Goal: Task Accomplishment & Management: Manage account settings

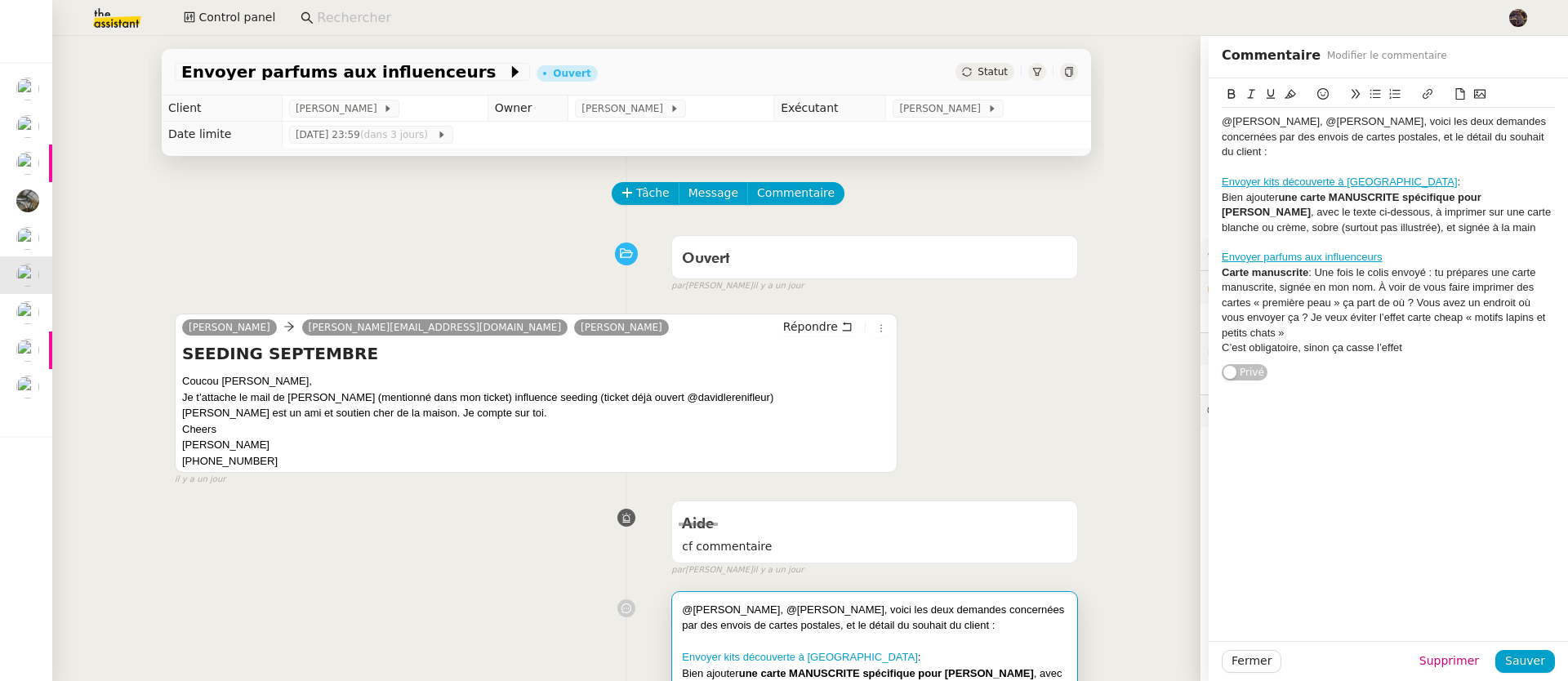
scroll to position [80, 0]
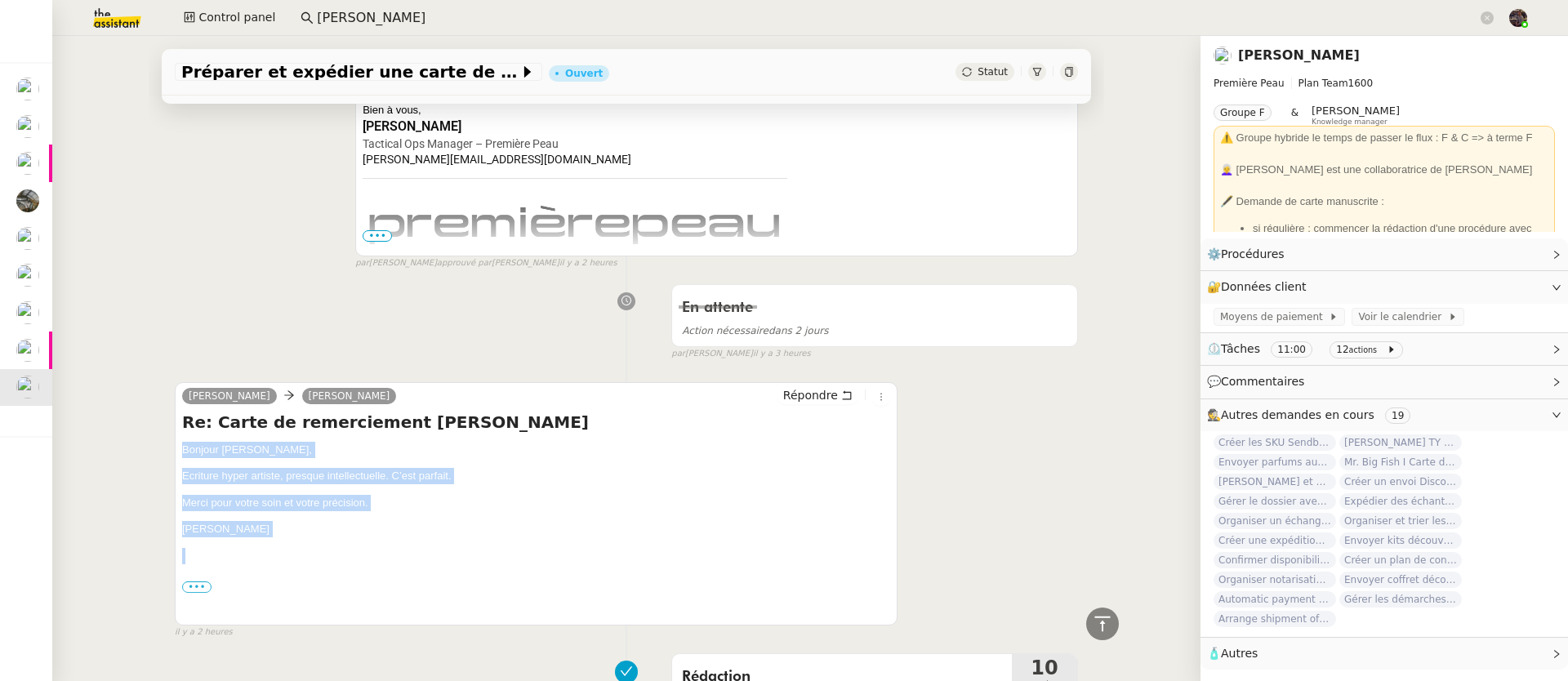
scroll to position [526, 0]
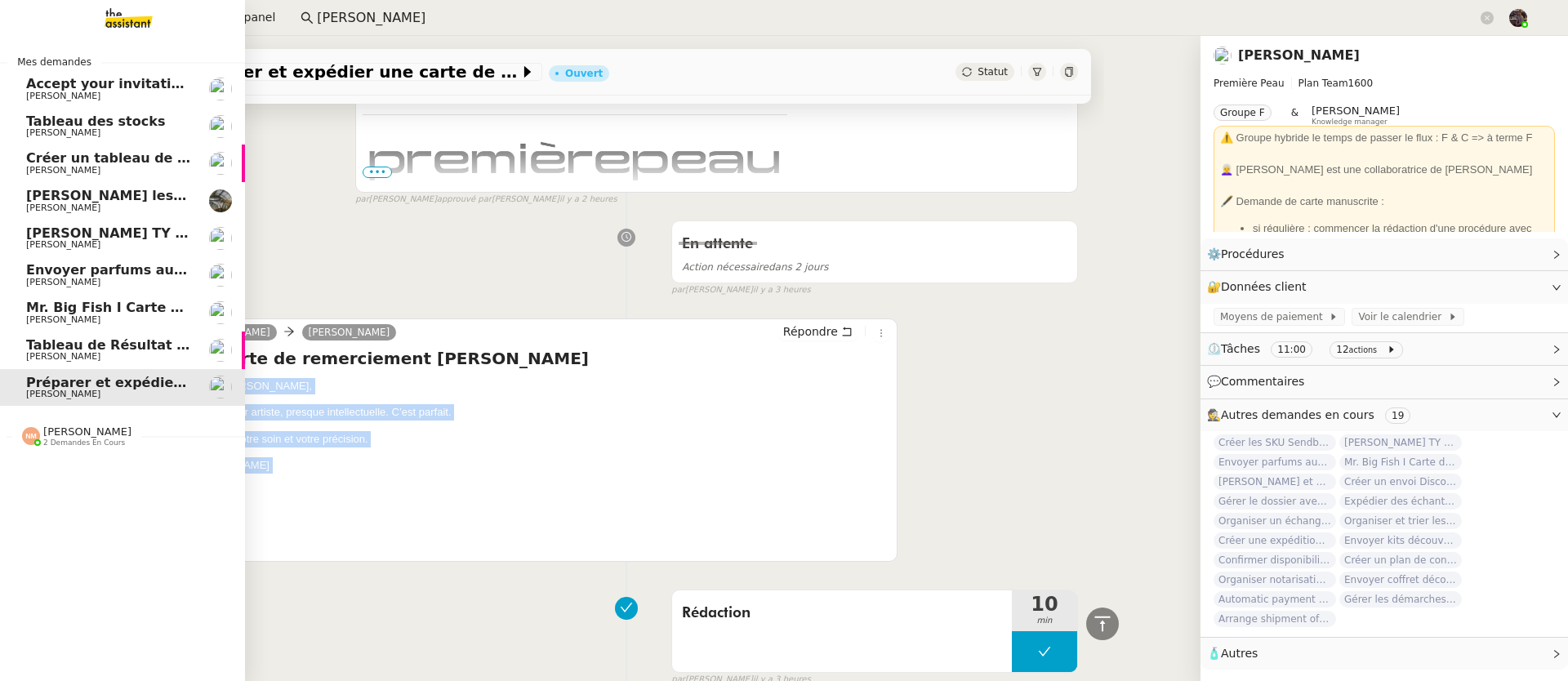
click at [50, 313] on span "Mr. Big Fish I Carte de remerciement pour [PERSON_NAME]" at bounding box center [243, 307] width 435 height 16
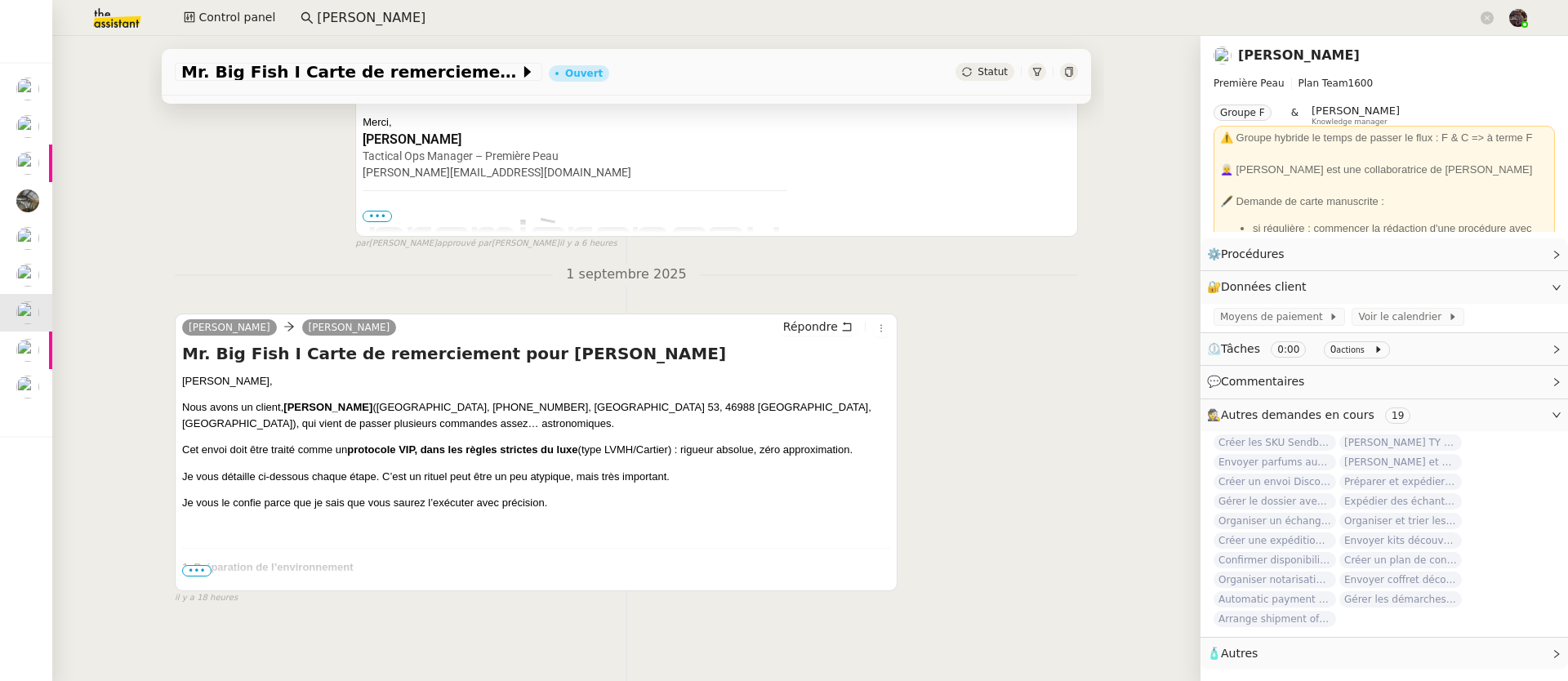
scroll to position [368, 0]
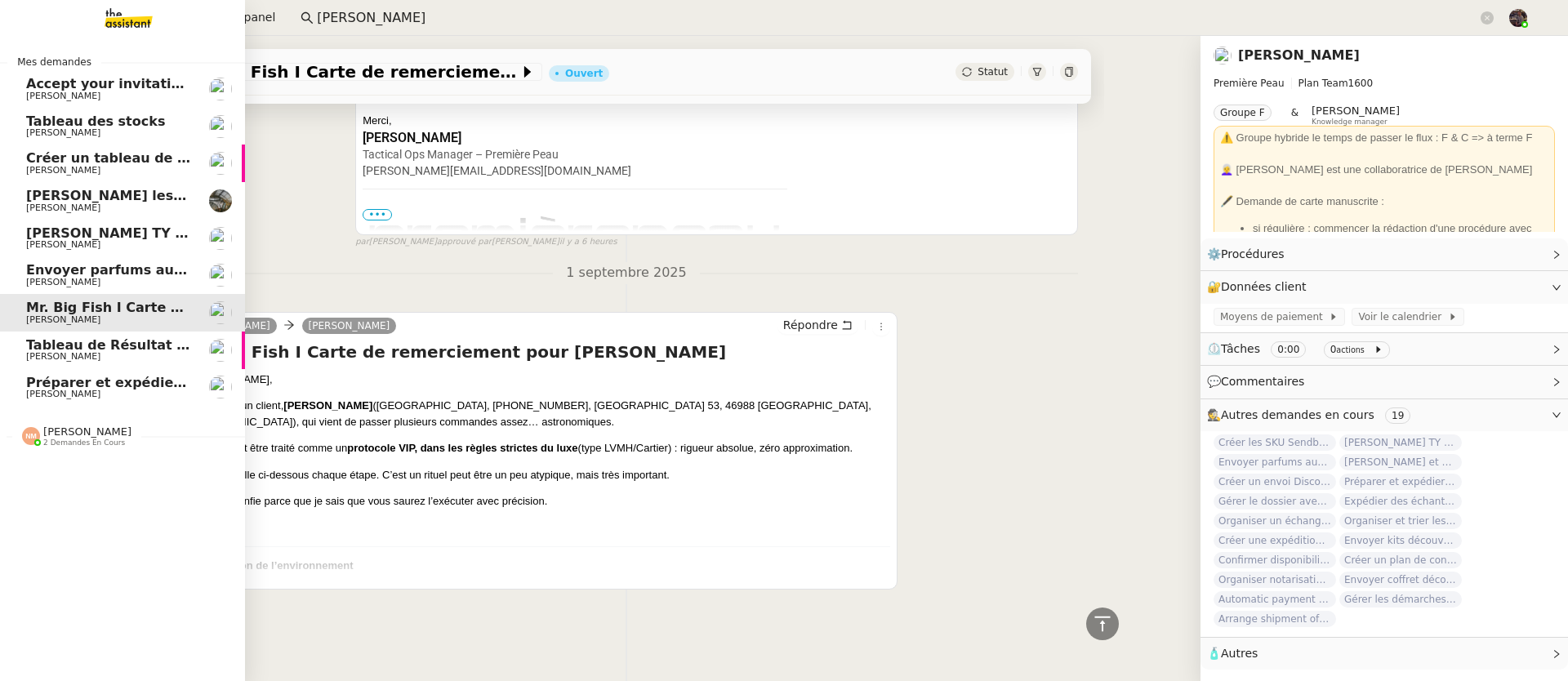
click at [129, 230] on span "[PERSON_NAME] TY notes" at bounding box center [121, 233] width 191 height 16
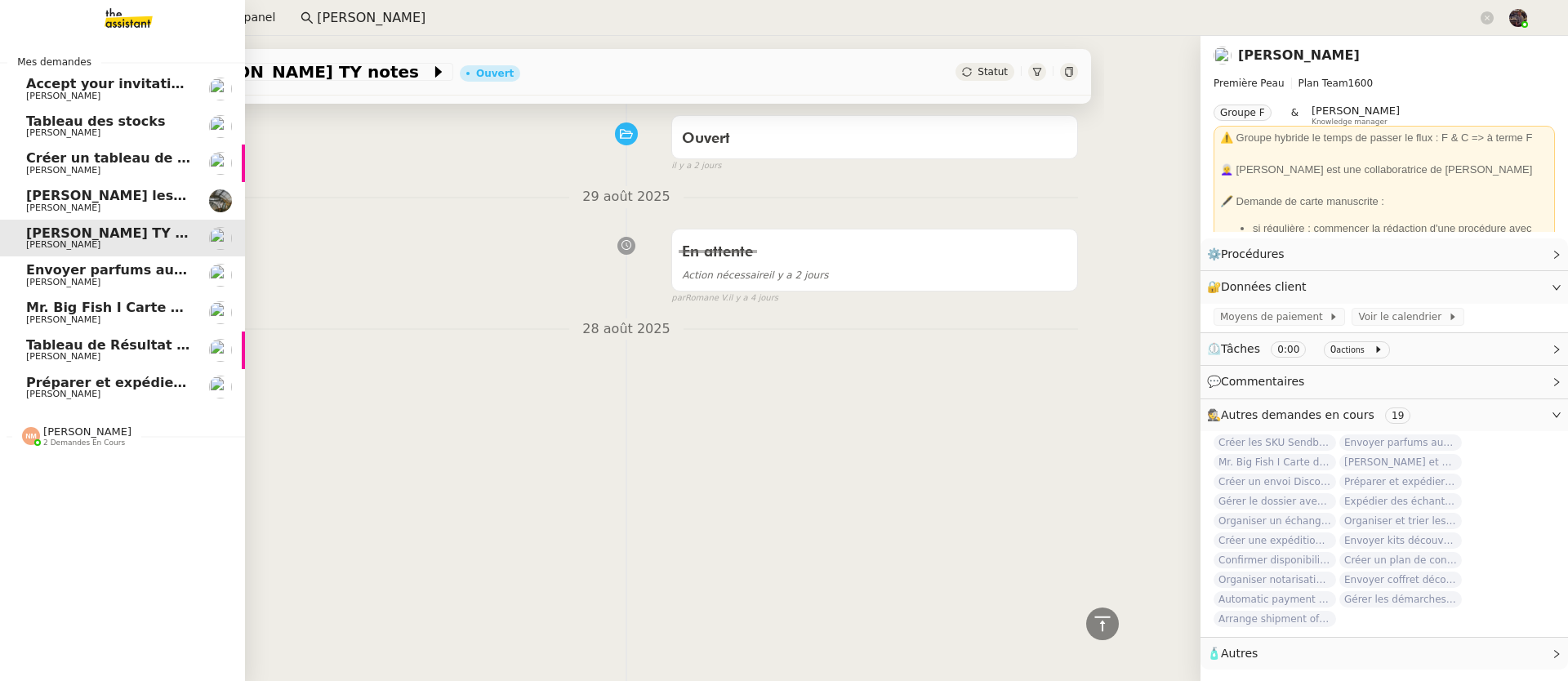
scroll to position [368, 0]
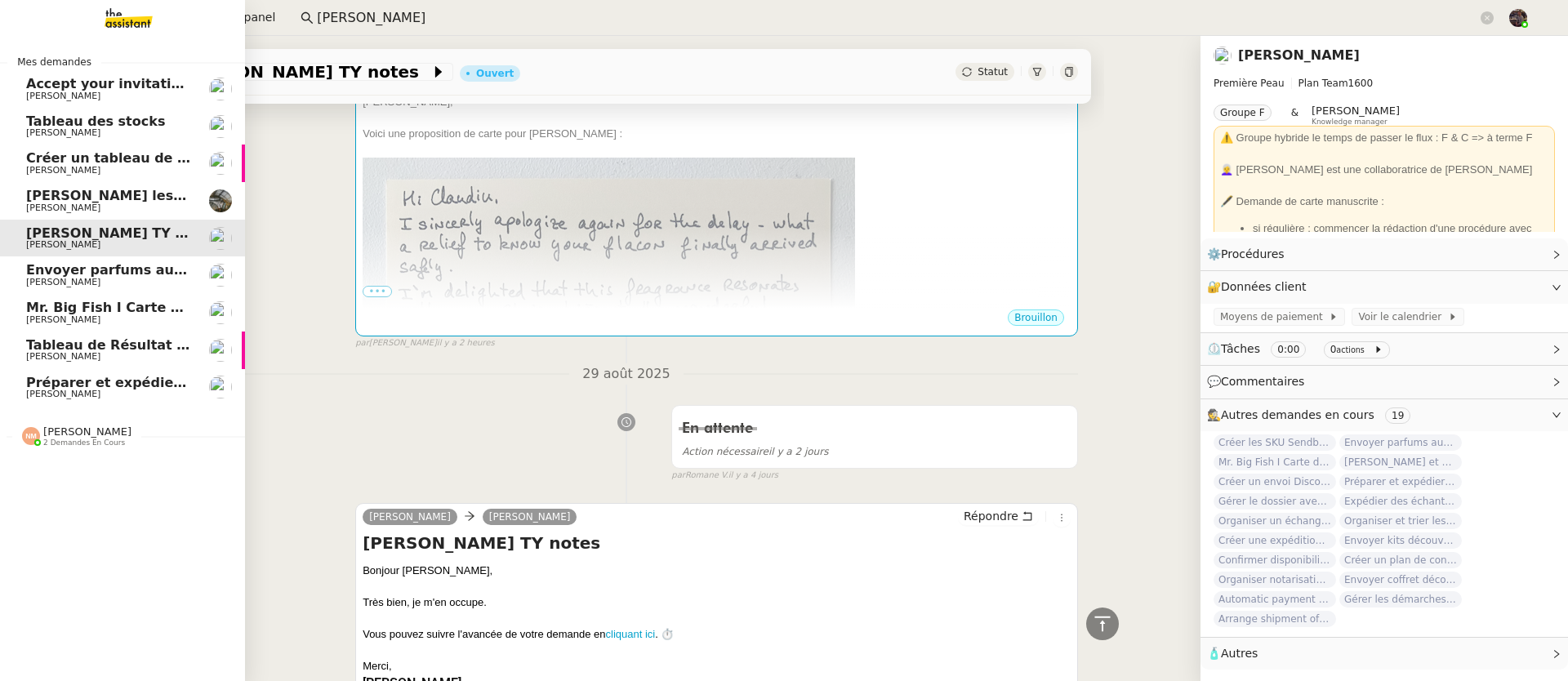
click at [7, 263] on link "Envoyer parfums aux influenceurs Pierre Mergui" at bounding box center [122, 275] width 245 height 38
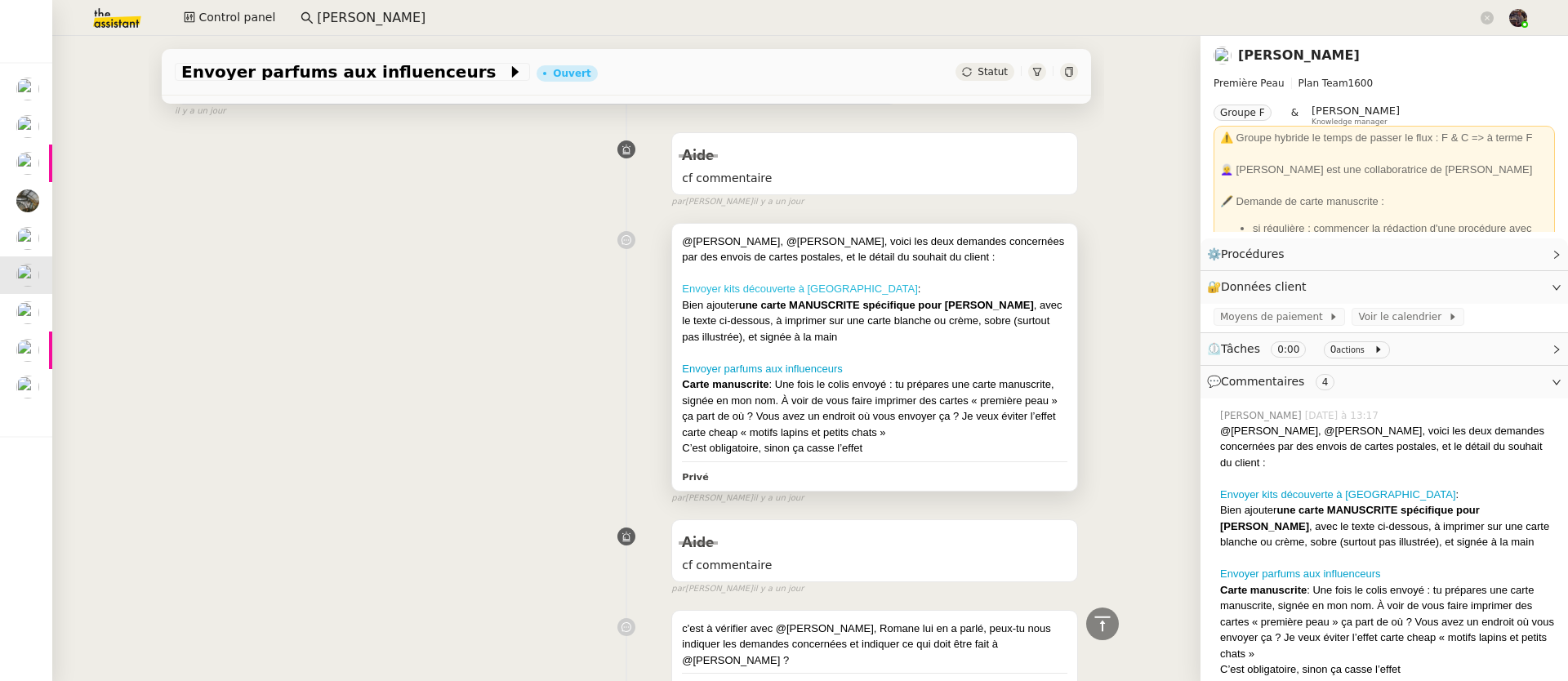
click at [850, 284] on link "Envoyer kits découverte à [GEOGRAPHIC_DATA]" at bounding box center [800, 288] width 236 height 13
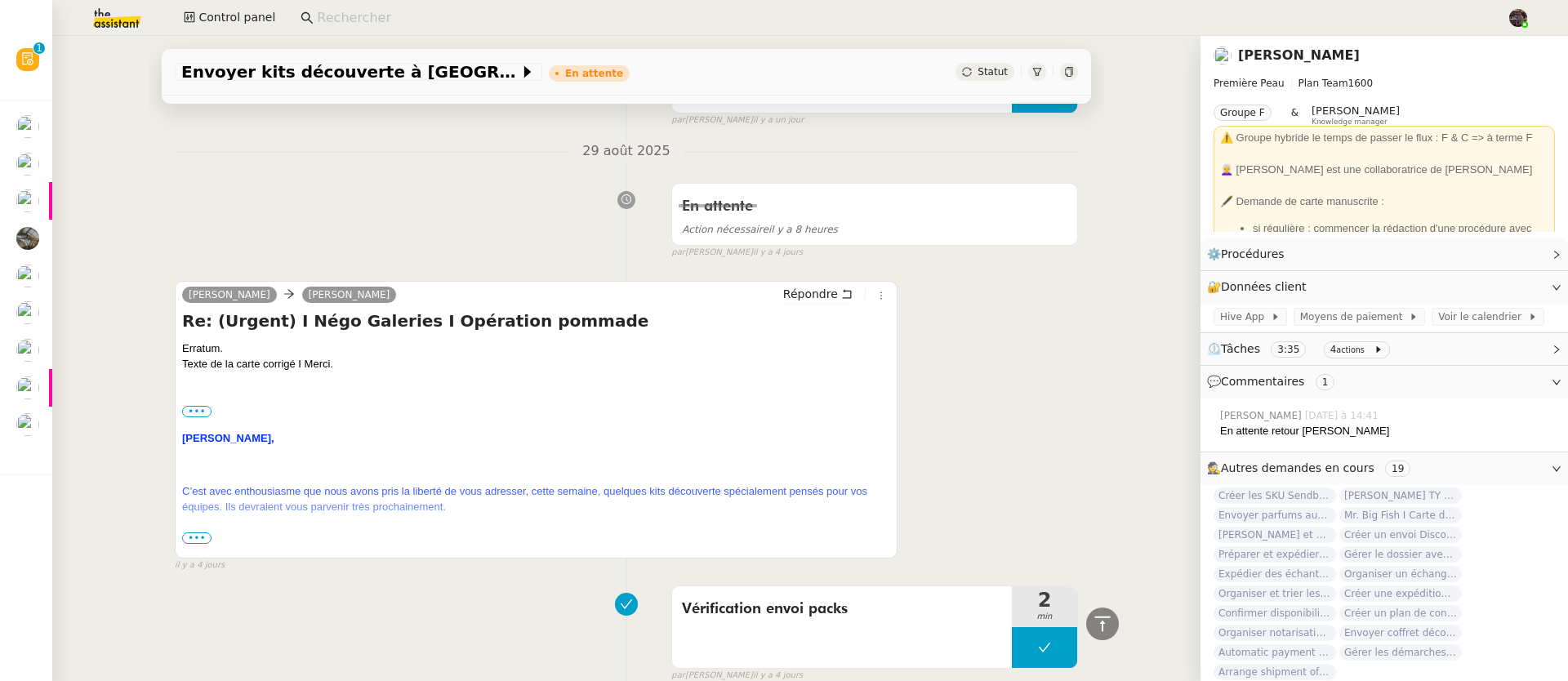
scroll to position [632, 0]
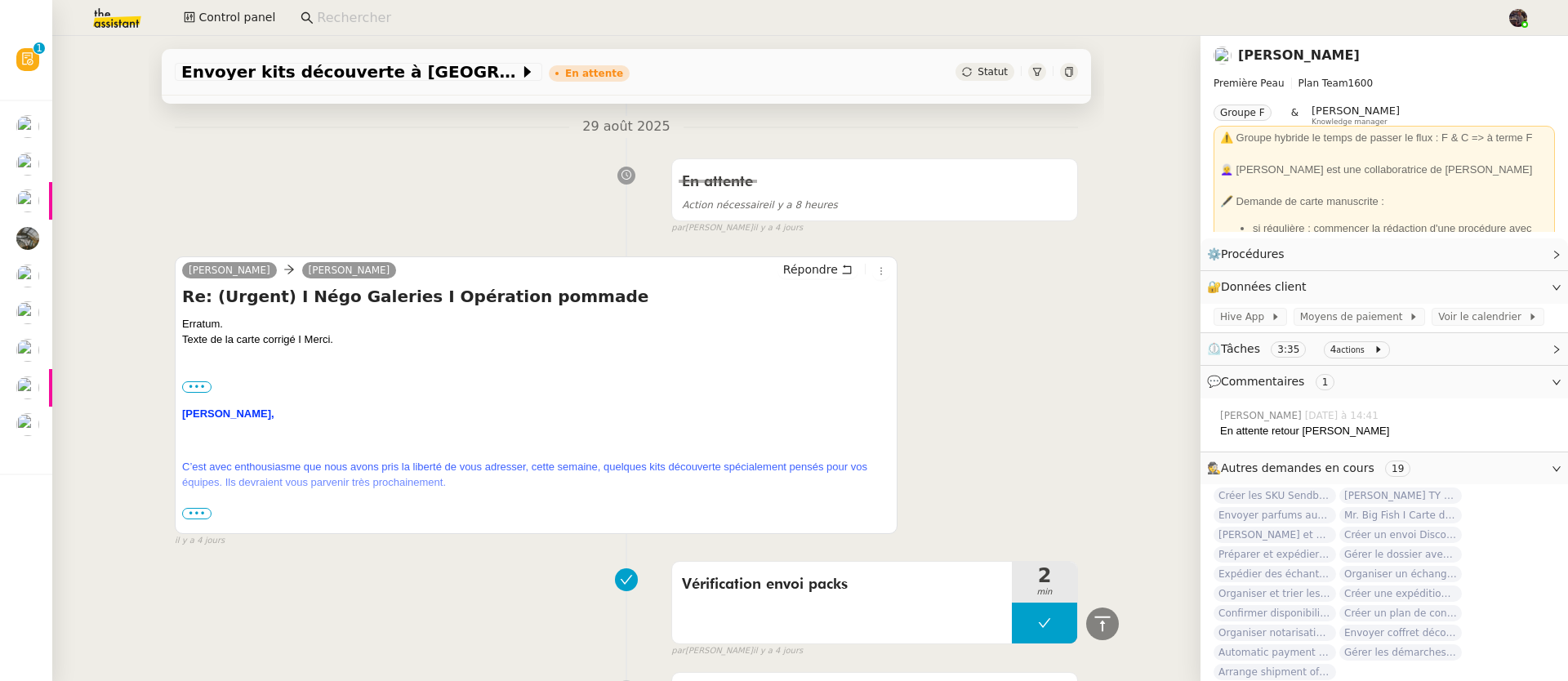
click at [182, 513] on span "•••" at bounding box center [196, 514] width 29 height 12
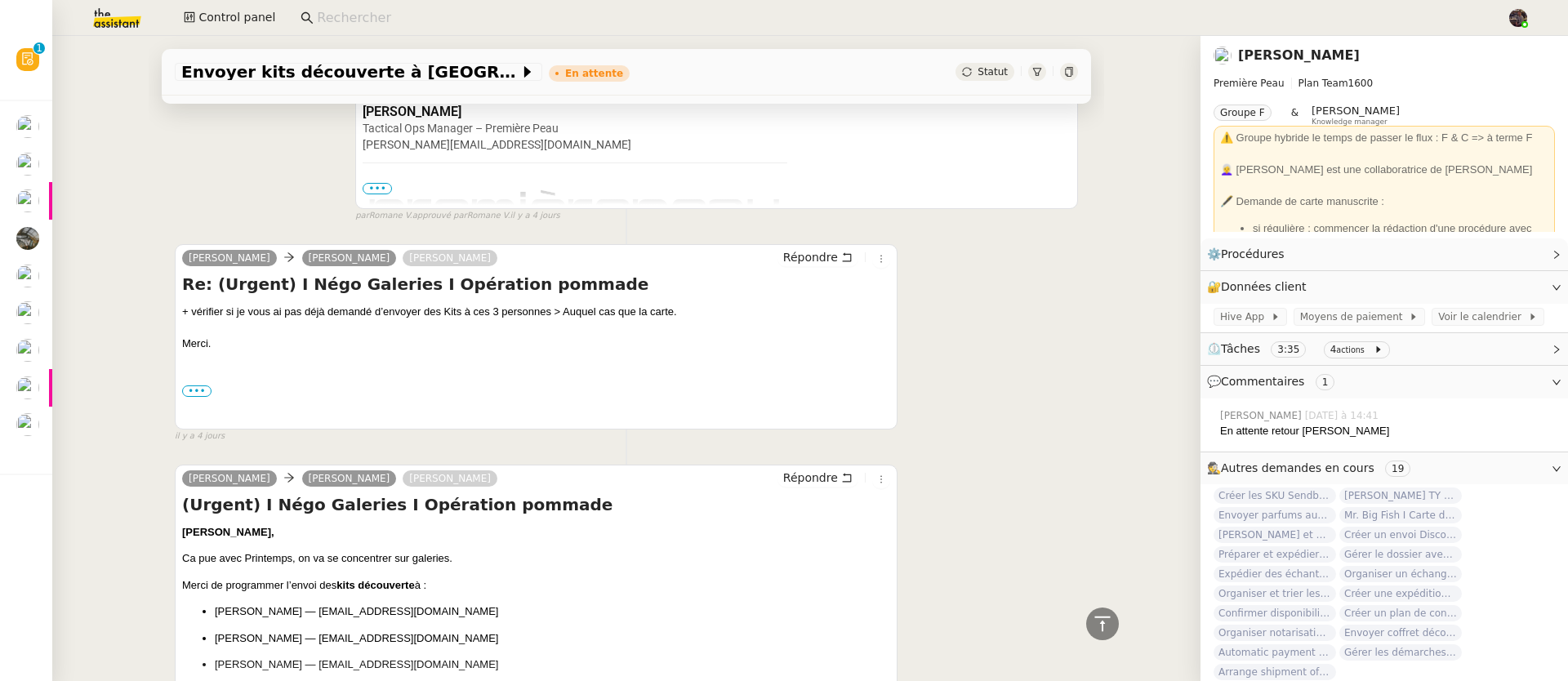
scroll to position [1883, 0]
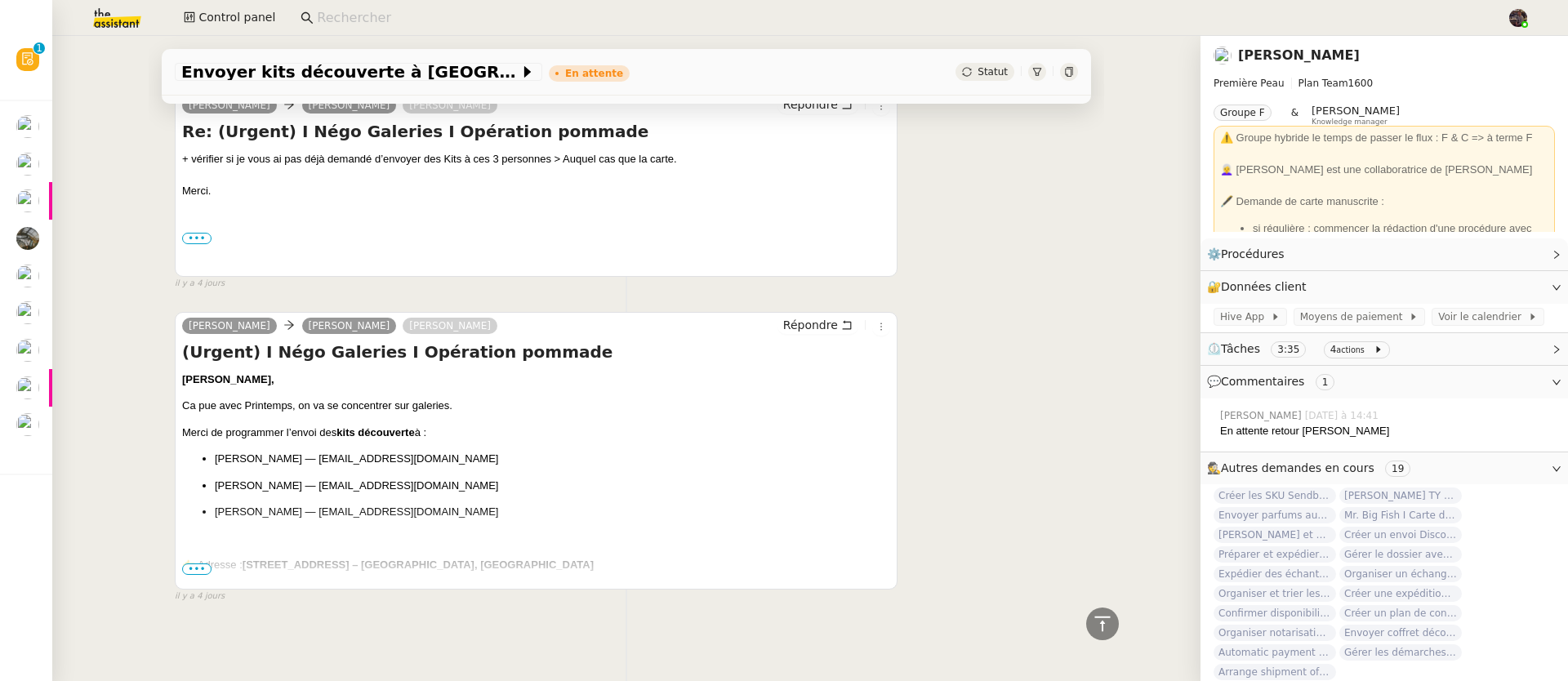
click at [184, 563] on span "•••" at bounding box center [196, 569] width 29 height 12
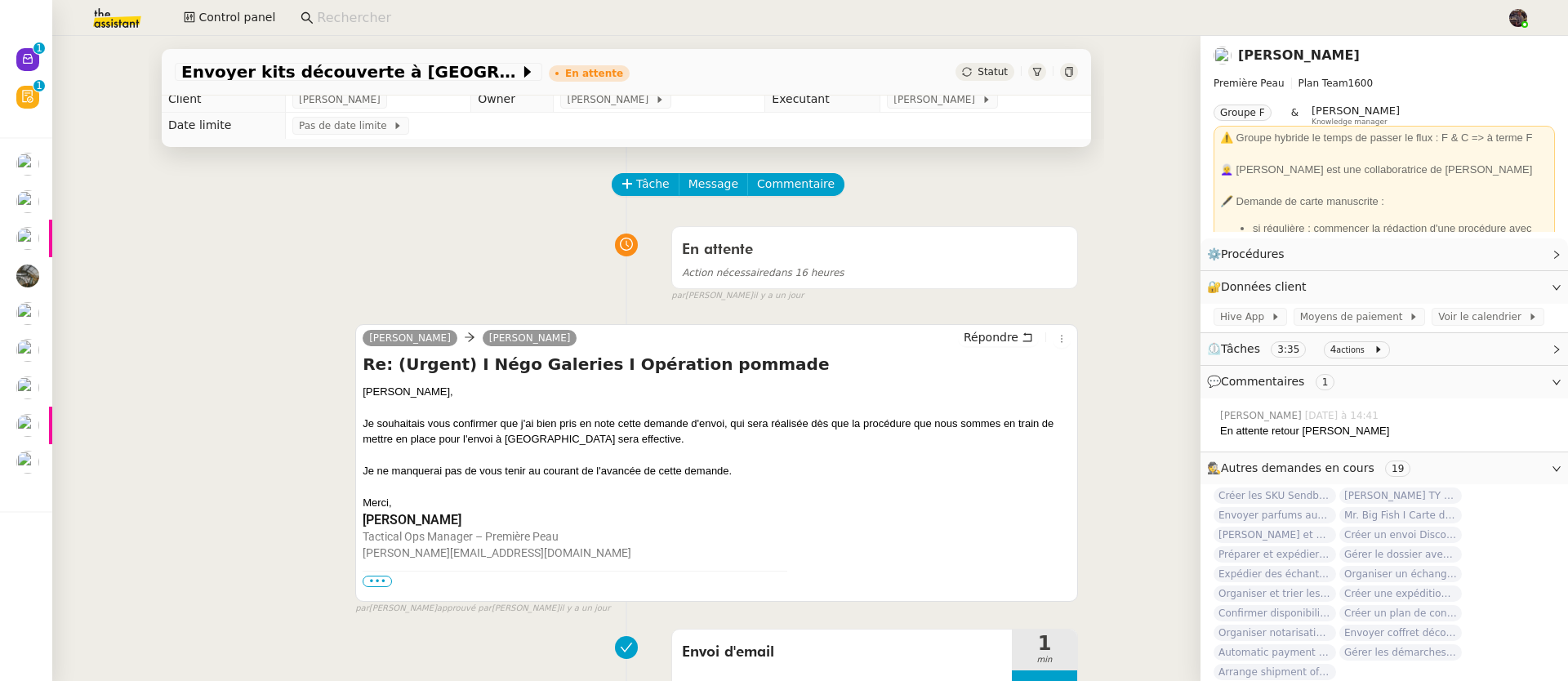
scroll to position [0, 0]
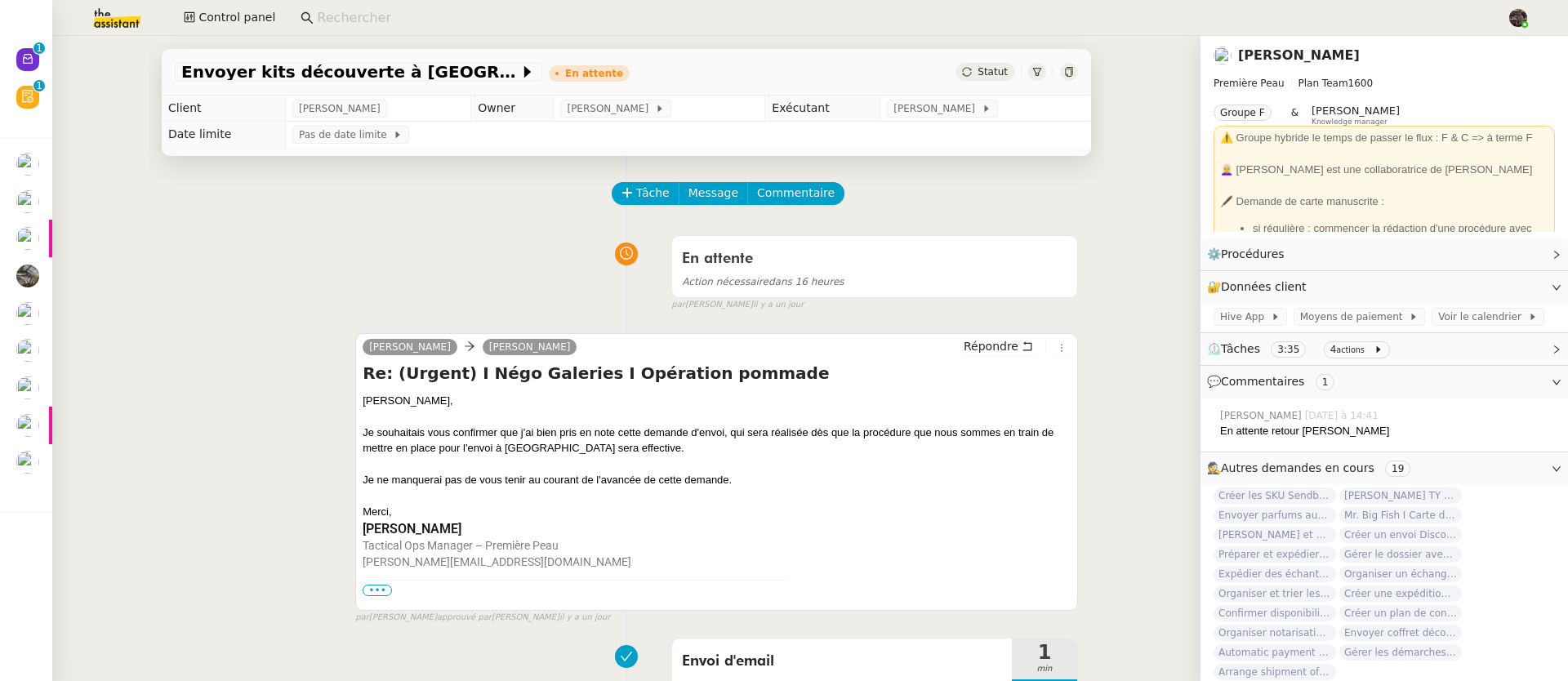
click at [954, 97] on td "[PERSON_NAME]" at bounding box center [985, 108] width 211 height 26
click at [975, 113] on span at bounding box center [978, 109] width 7 height 12
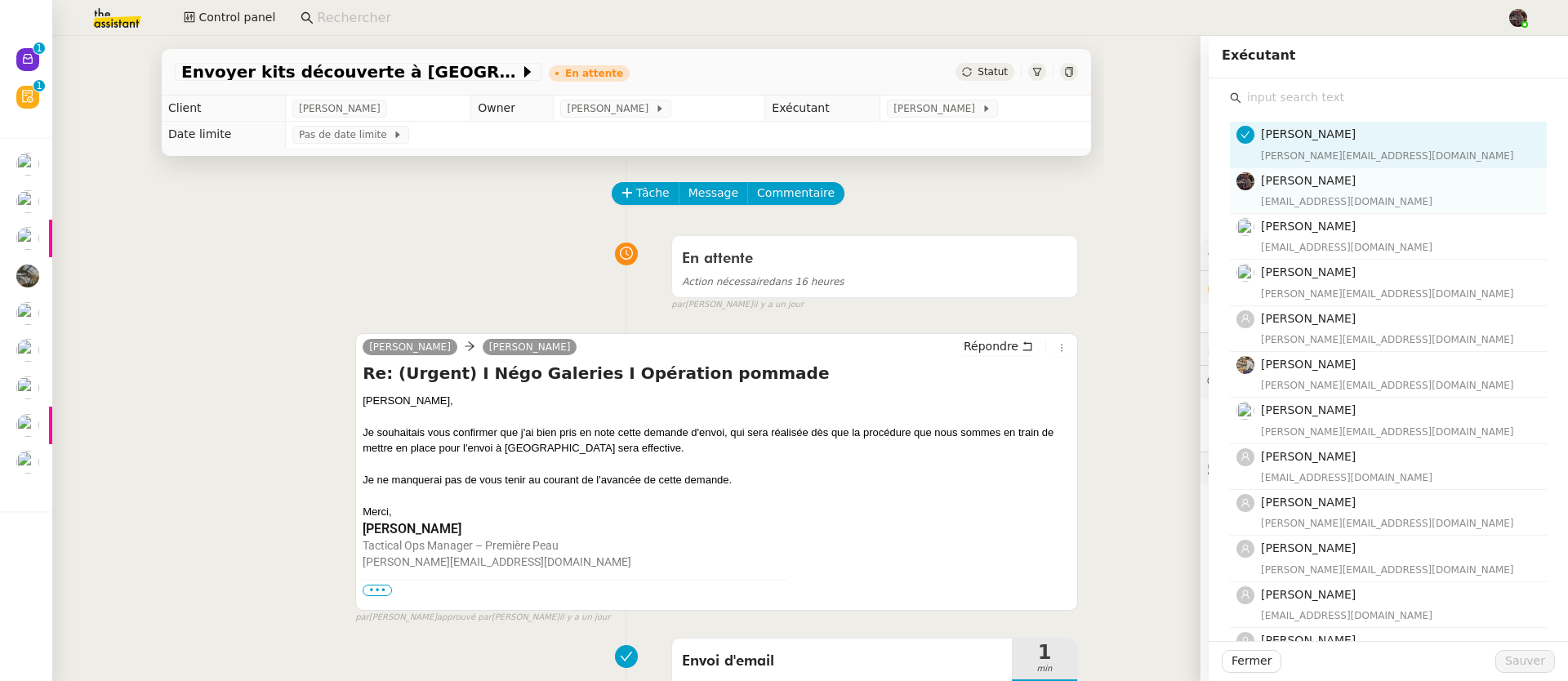
click at [1365, 175] on h4 "[PERSON_NAME]" at bounding box center [1398, 180] width 276 height 18
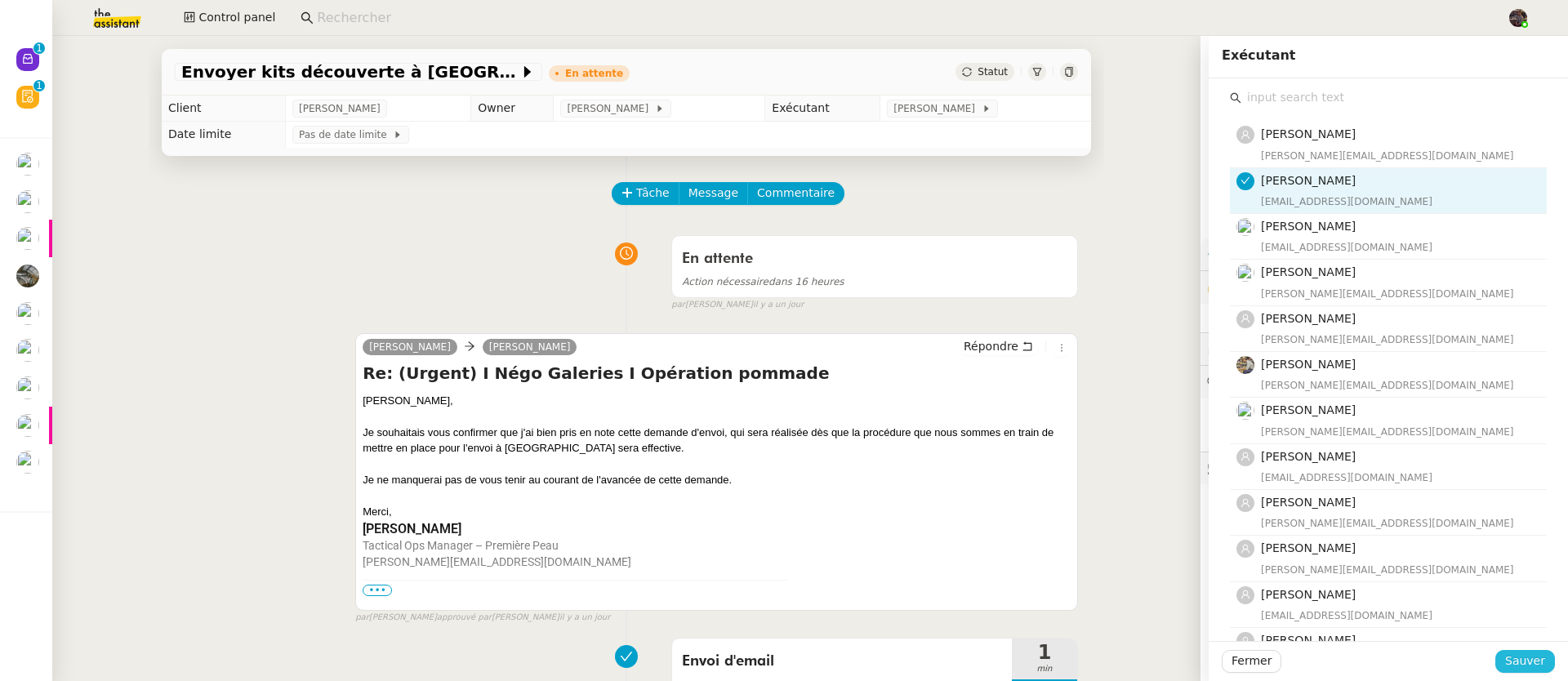
click at [1513, 671] on button "Sauver" at bounding box center [1525, 661] width 59 height 23
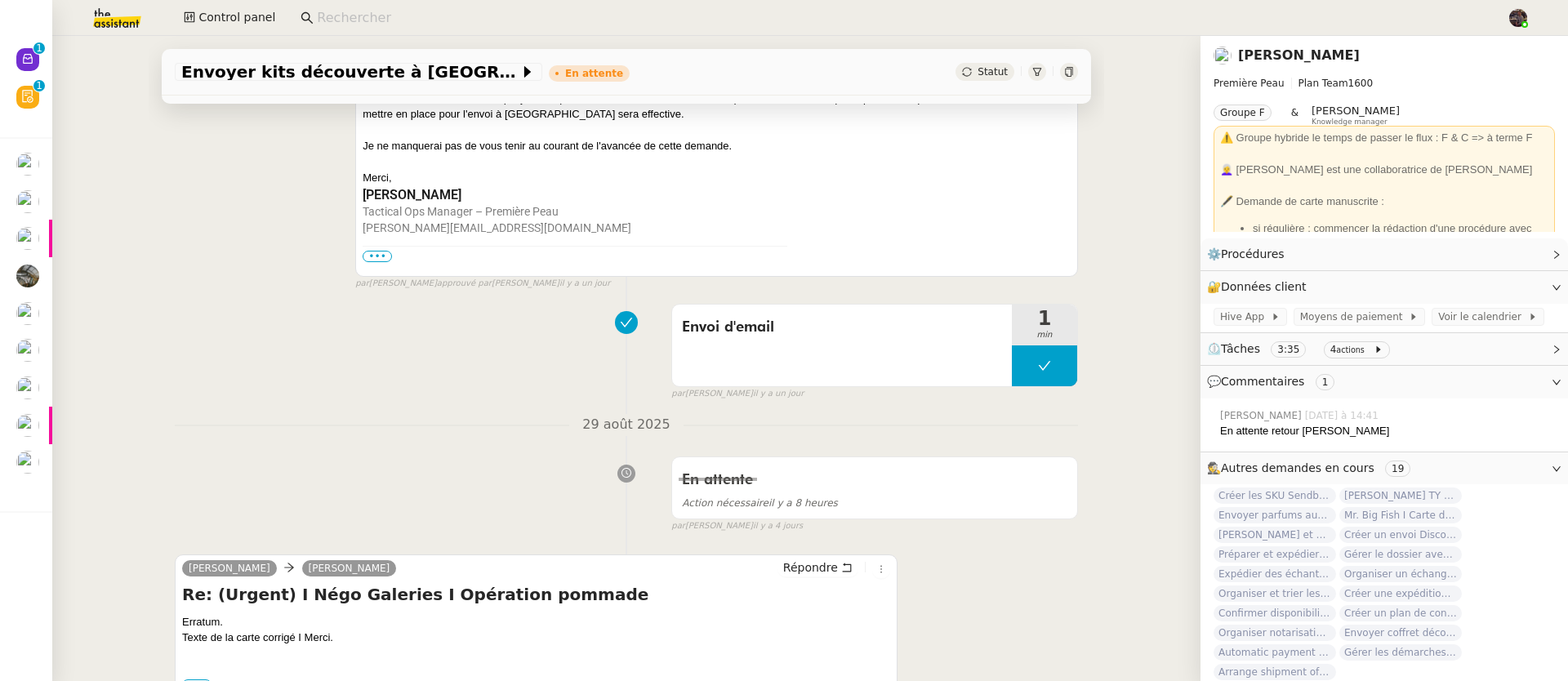
scroll to position [530, 0]
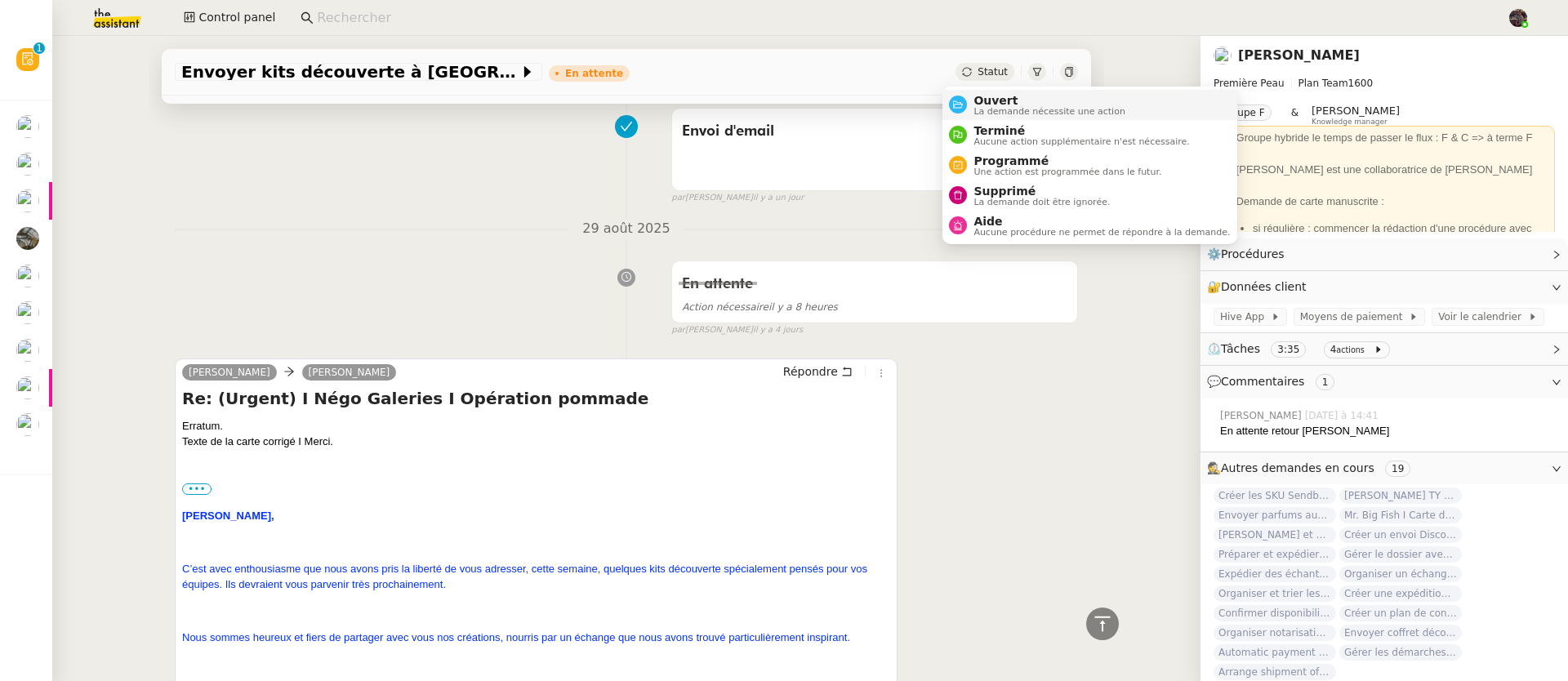
click at [992, 94] on span "Ouvert" at bounding box center [1049, 100] width 152 height 13
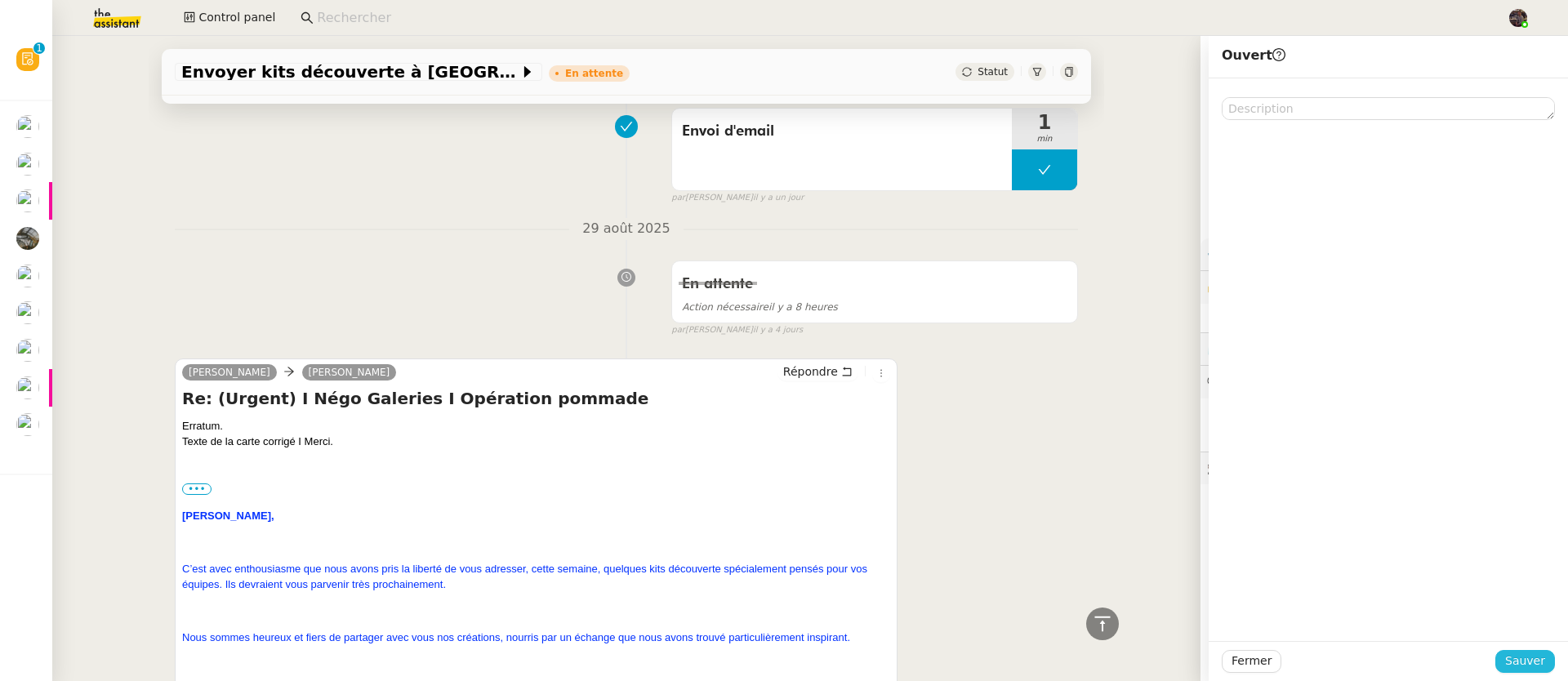
click at [1513, 652] on span "Sauver" at bounding box center [1525, 661] width 40 height 18
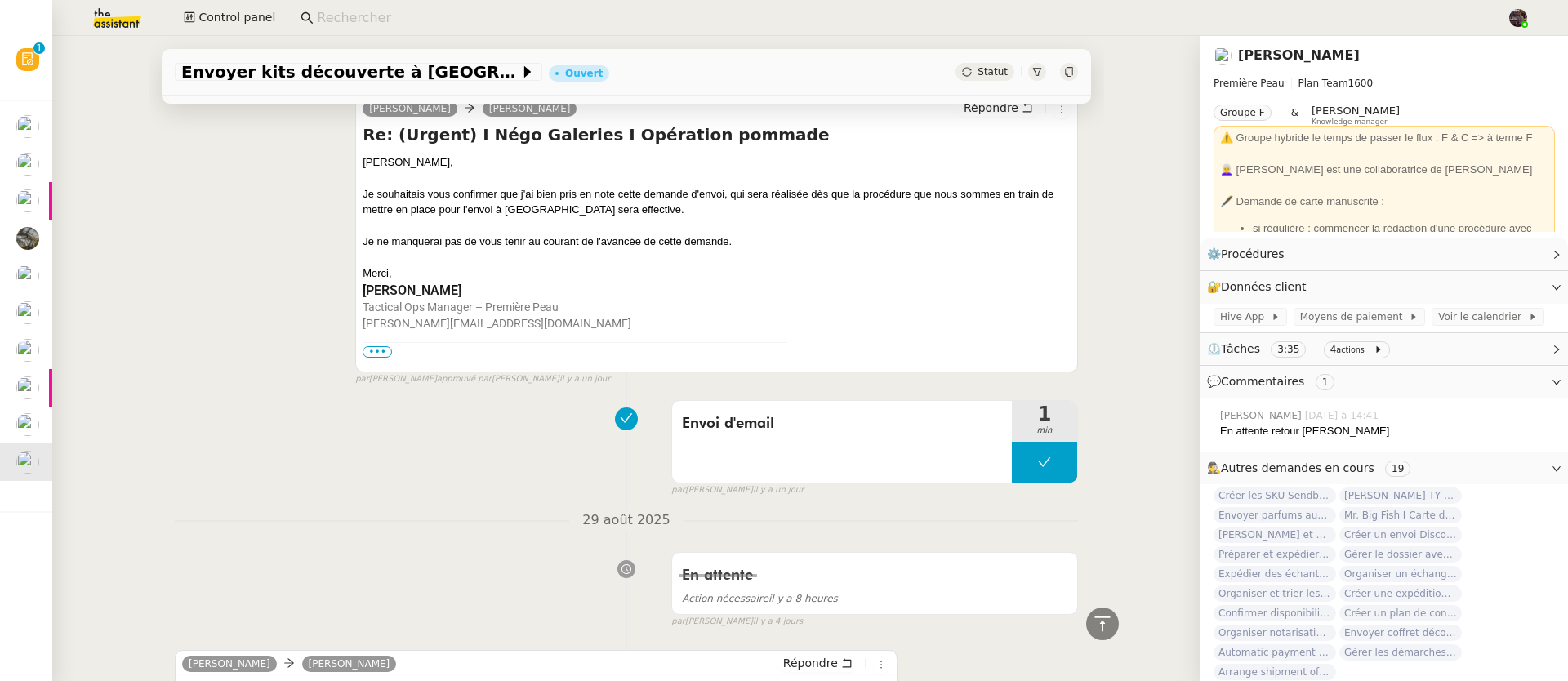
scroll to position [348, 0]
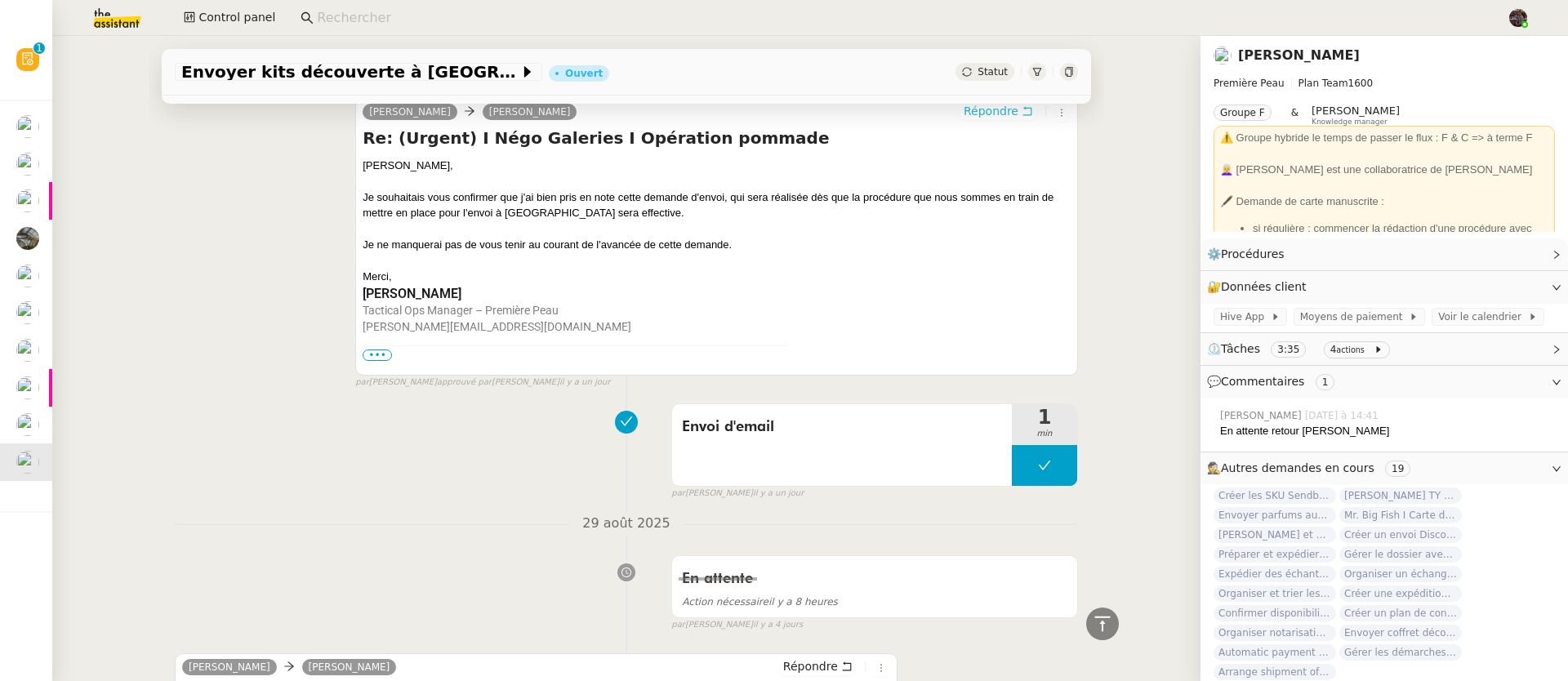
click at [970, 119] on span "Répondre" at bounding box center [990, 111] width 54 height 17
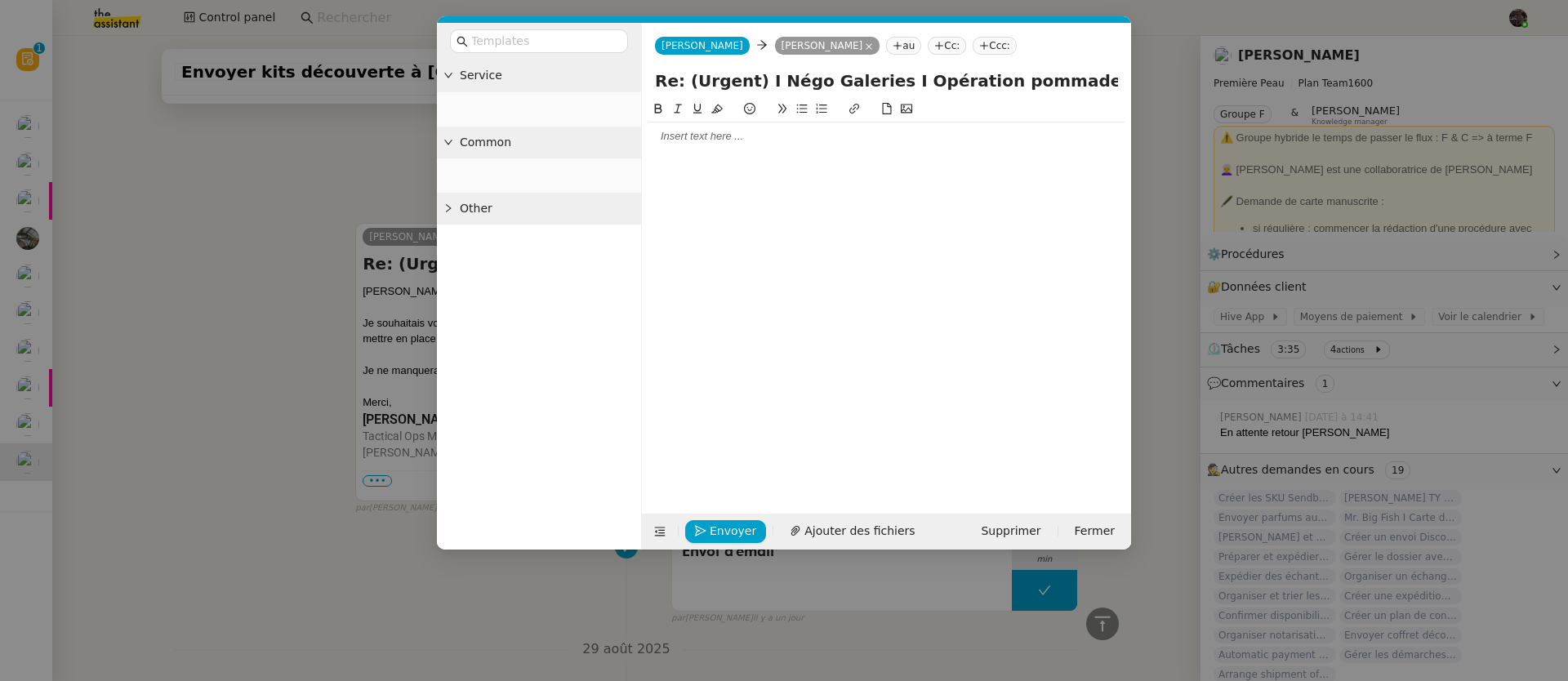
scroll to position [475, 0]
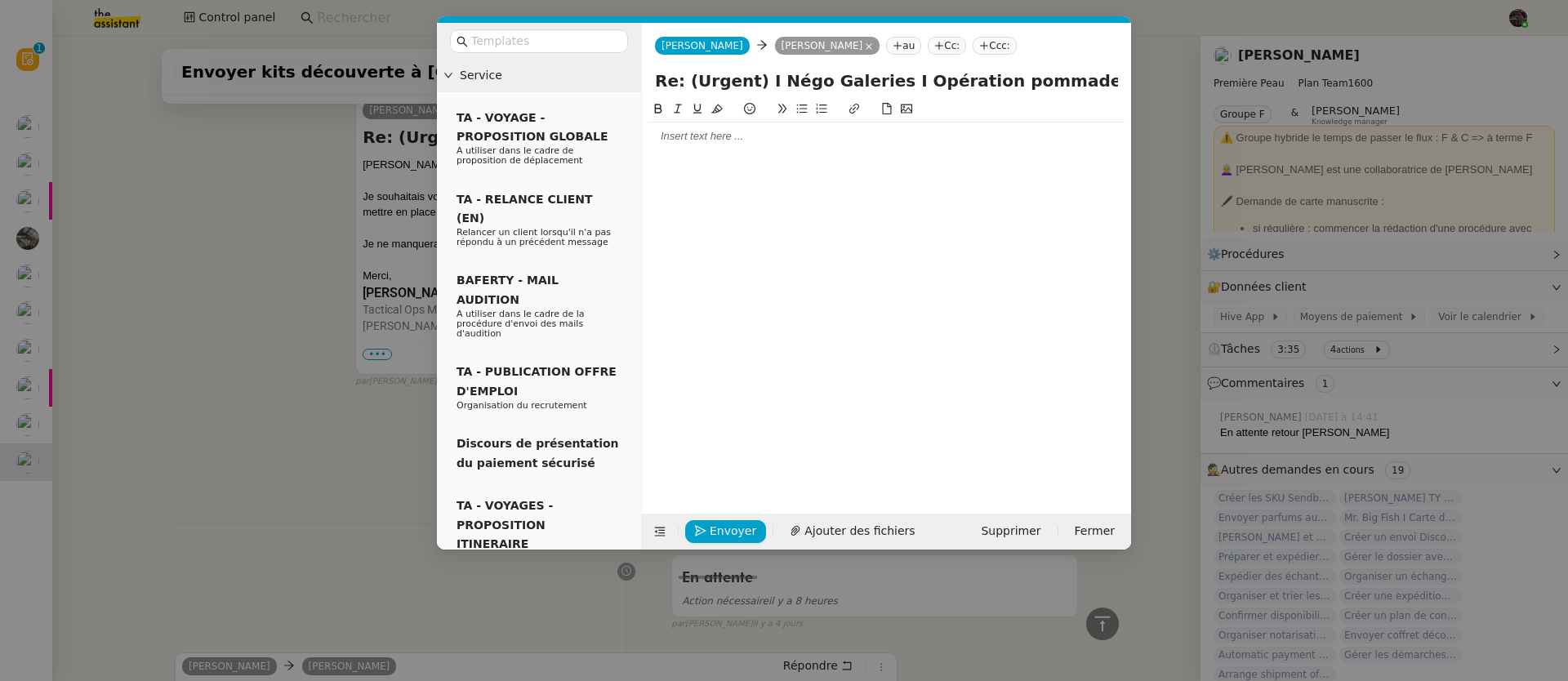
click at [668, 140] on div at bounding box center [887, 136] width 476 height 15
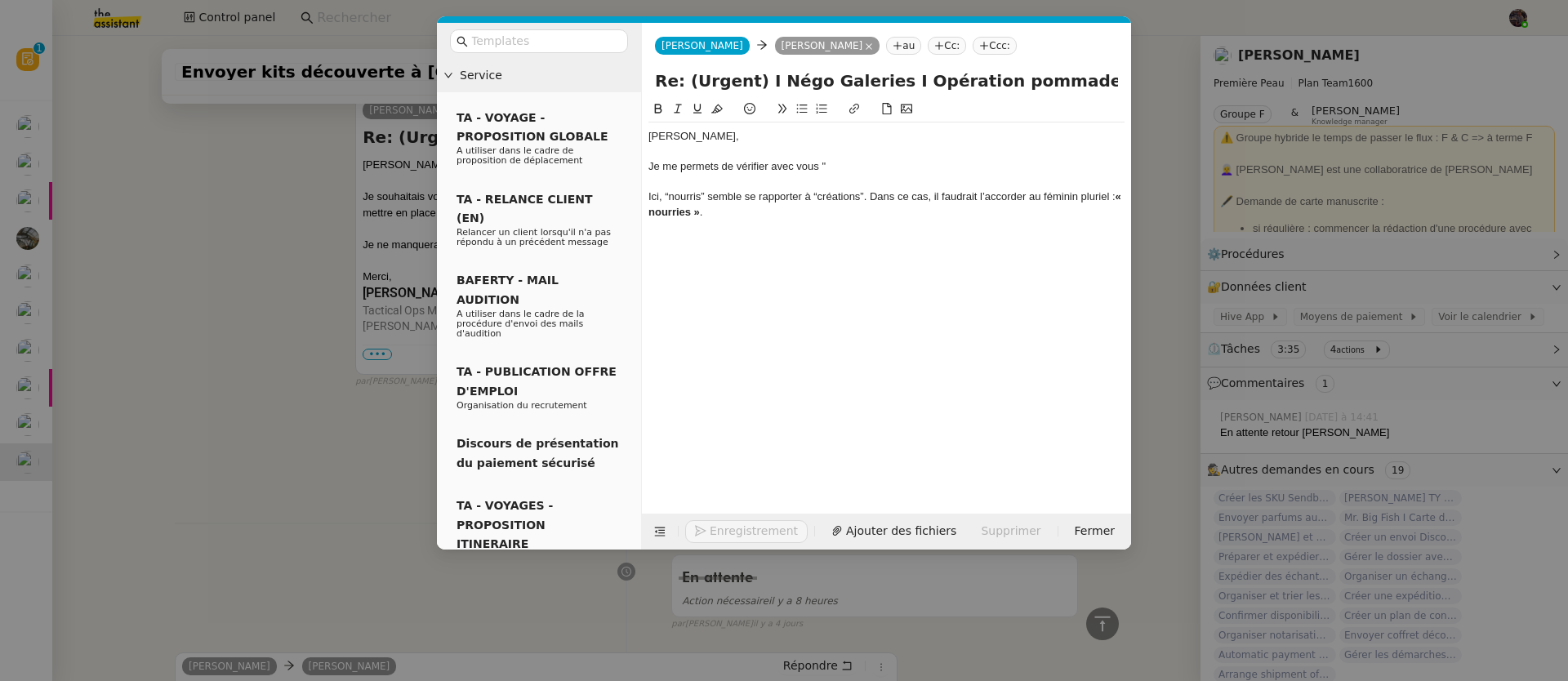
drag, startPoint x: 92, startPoint y: 470, endPoint x: 103, endPoint y: 469, distance: 11.0
click at [92, 470] on nz-modal-container "Service TA - VOYAGE - PROPOSITION GLOBALE A utiliser dans le cadre de propositi…" at bounding box center [784, 340] width 1568 height 681
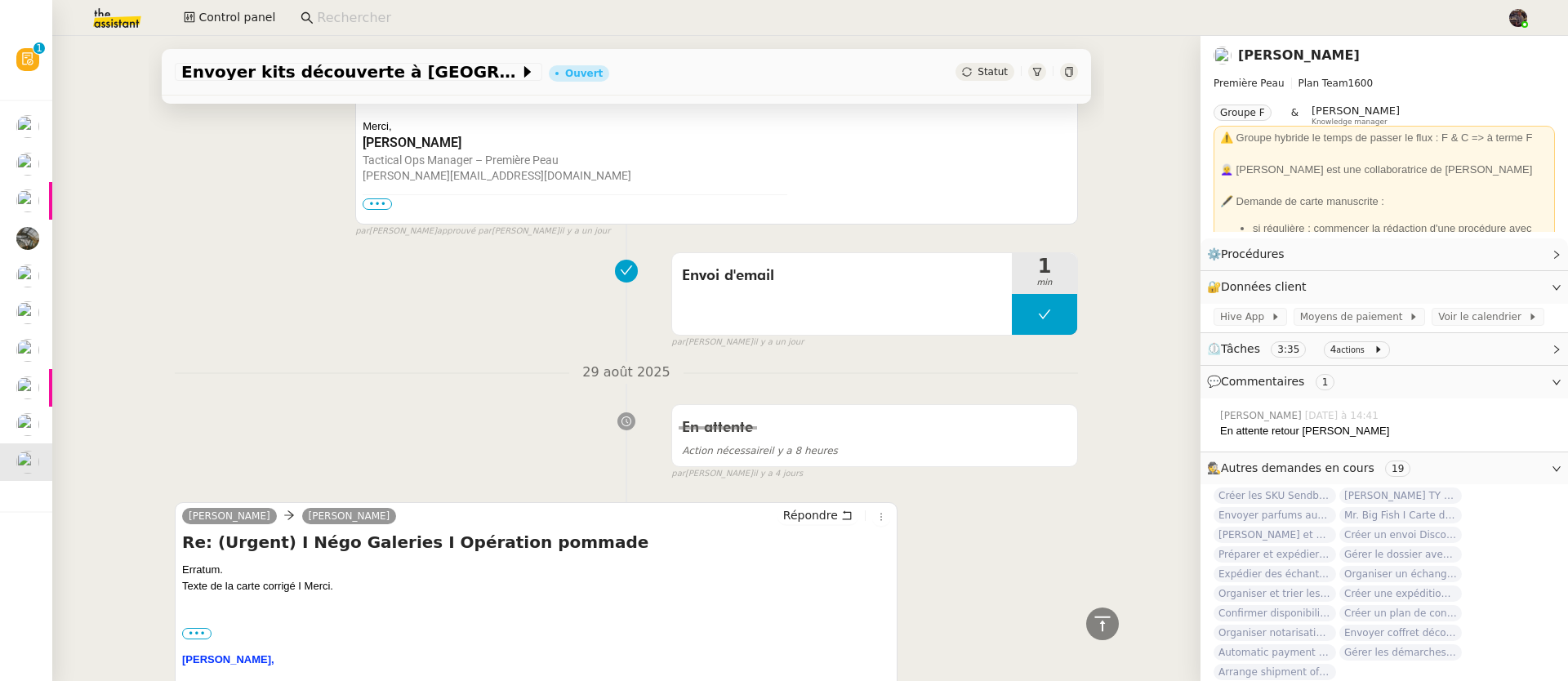
scroll to position [900, 0]
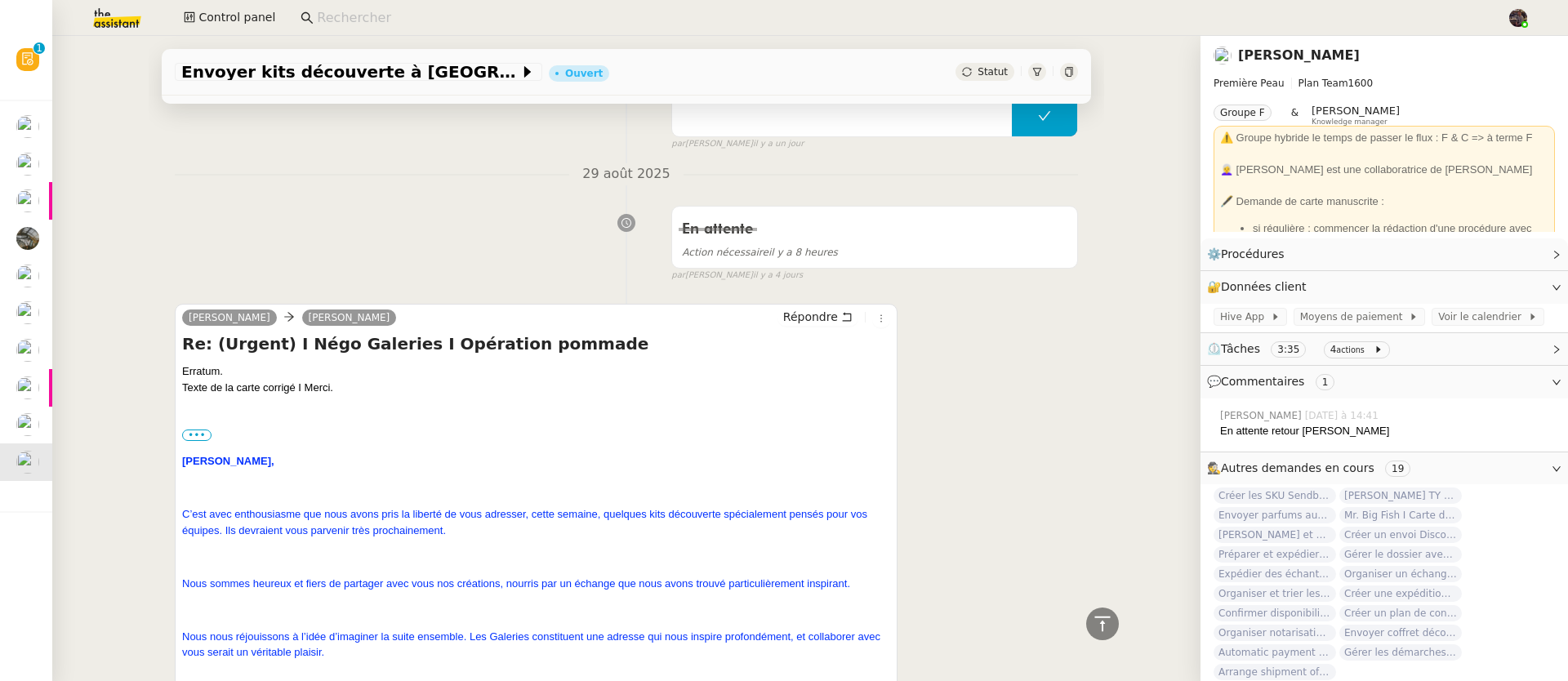
click at [526, 589] on font "Nous sommes heureux et fiers de partager avec vous nos créations, nourris par u…" at bounding box center [516, 583] width 668 height 13
drag, startPoint x: 526, startPoint y: 593, endPoint x: 624, endPoint y: 591, distance: 98.0
click at [624, 589] on font "Nous sommes heureux et fiers de partager avec vous nos créations, nourris par u…" at bounding box center [516, 583] width 668 height 13
click at [189, 587] on font "Nous sommes heureux et fiers de partager avec vous nos créations, nourris par u…" at bounding box center [516, 583] width 668 height 13
drag, startPoint x: 189, startPoint y: 587, endPoint x: 590, endPoint y: 582, distance: 401.0
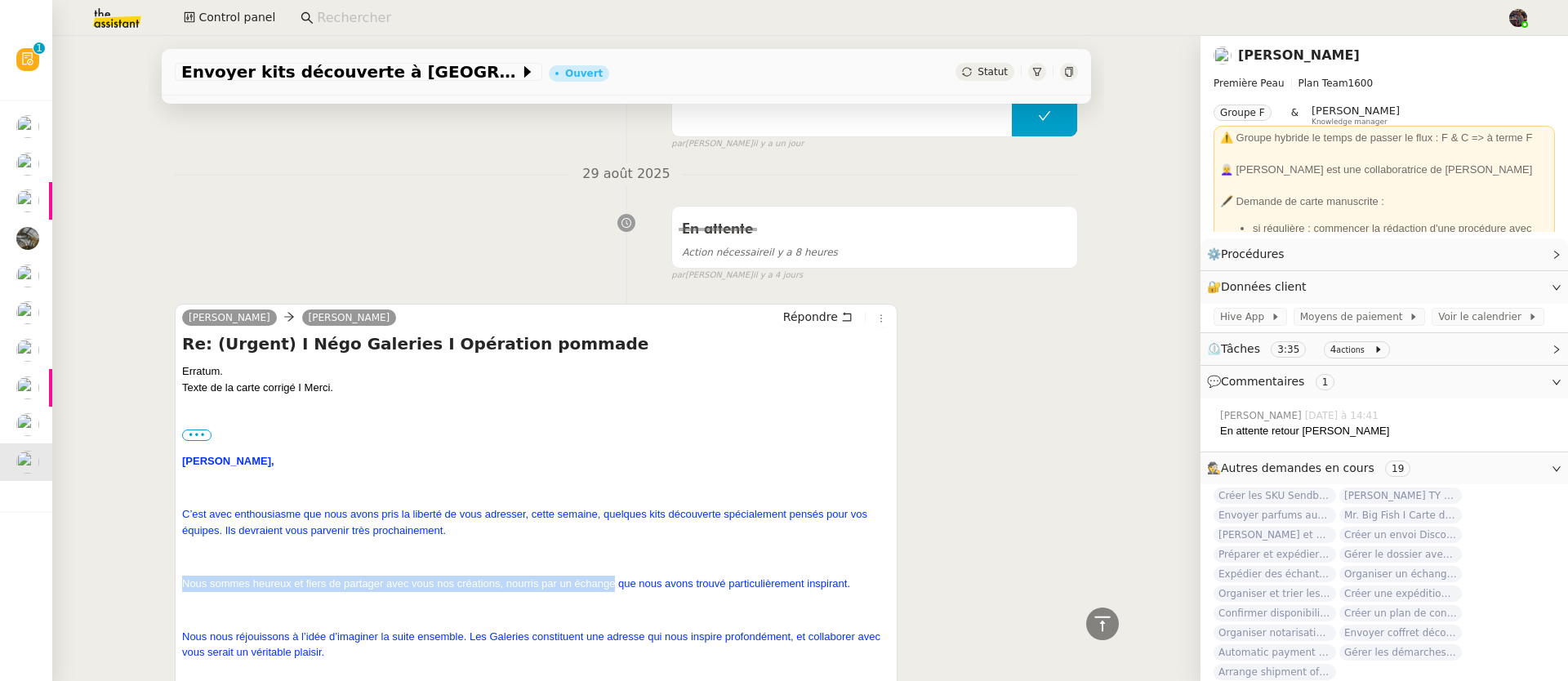
click at [590, 582] on font "Nous sommes heureux et fiers de partager avec vous nos créations, nourris par u…" at bounding box center [516, 583] width 668 height 13
copy font "Nous sommes heureux et fiers de partager avec vous nos créations, nourris par u…"
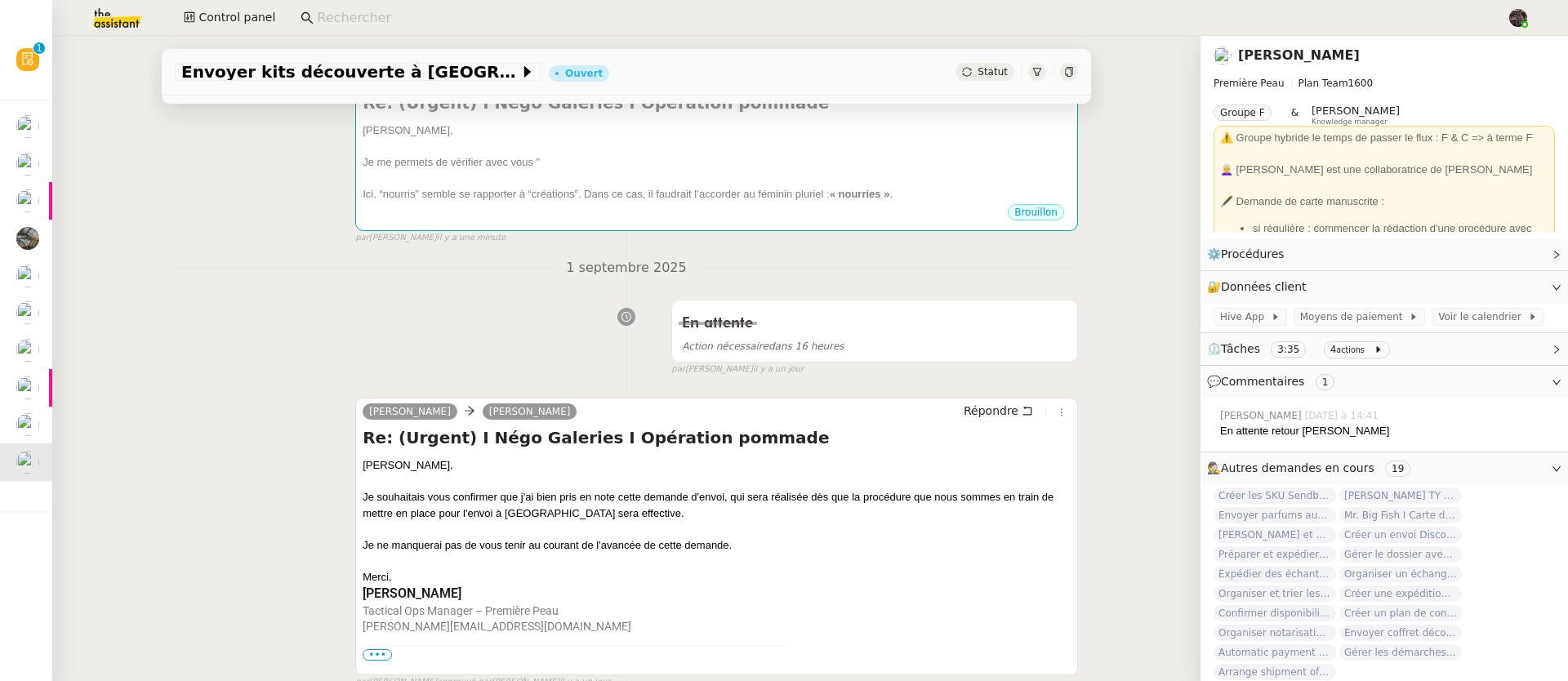
scroll to position [74, 0]
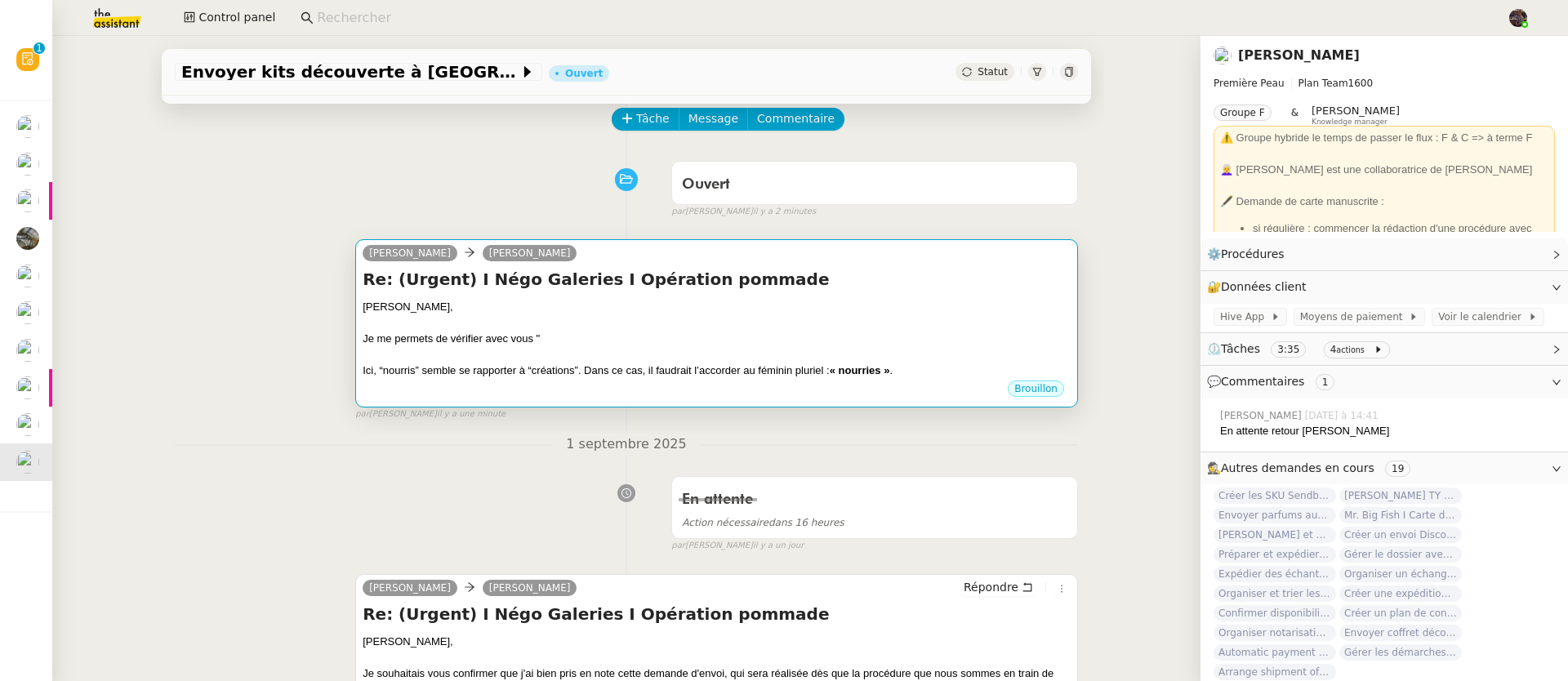
click at [705, 313] on div "[PERSON_NAME]," at bounding box center [716, 307] width 708 height 17
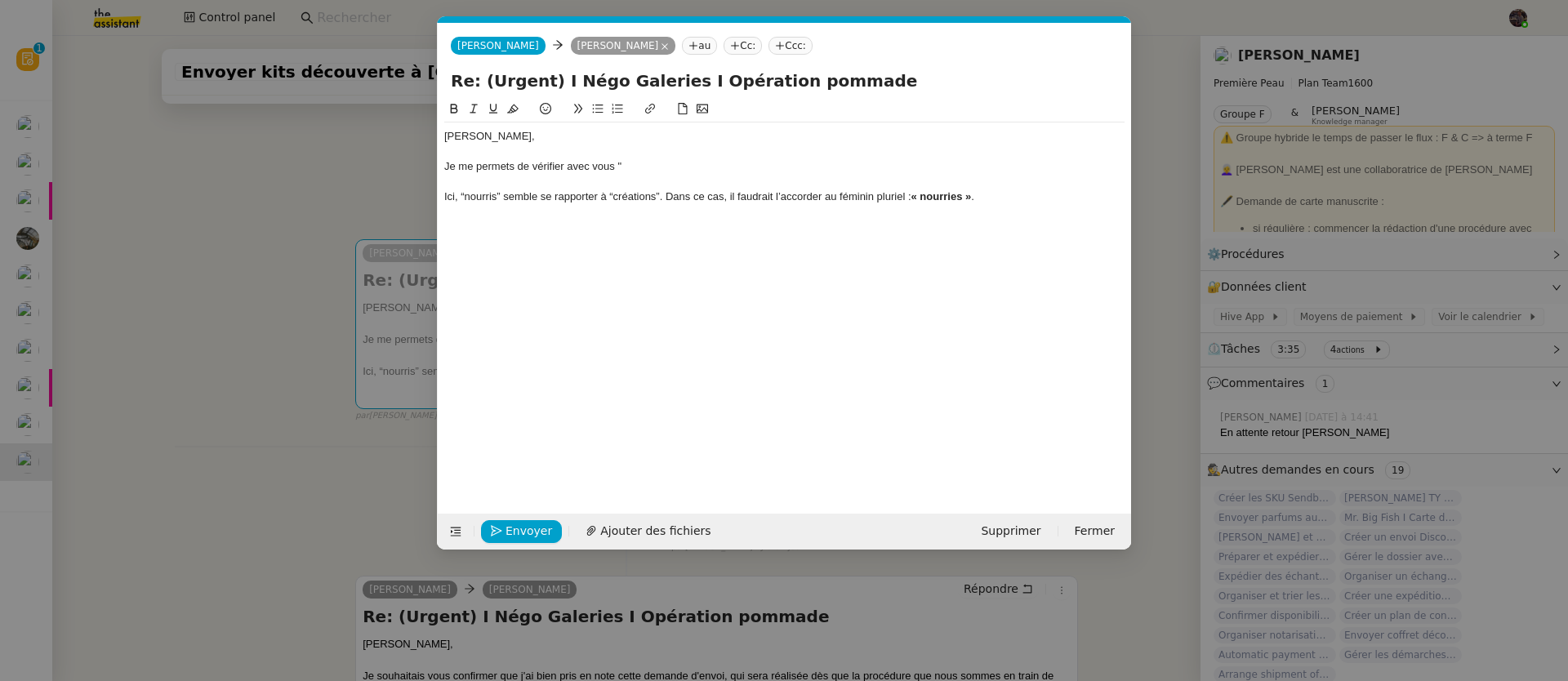
scroll to position [0, 34]
click at [716, 165] on div "Je me permets de vérifier avec vous "" at bounding box center [784, 167] width 680 height 15
click at [956, 166] on div "Je me permets de vérifier avec vous "Nous sommes heureux et fiers de partager a…" at bounding box center [784, 167] width 680 height 15
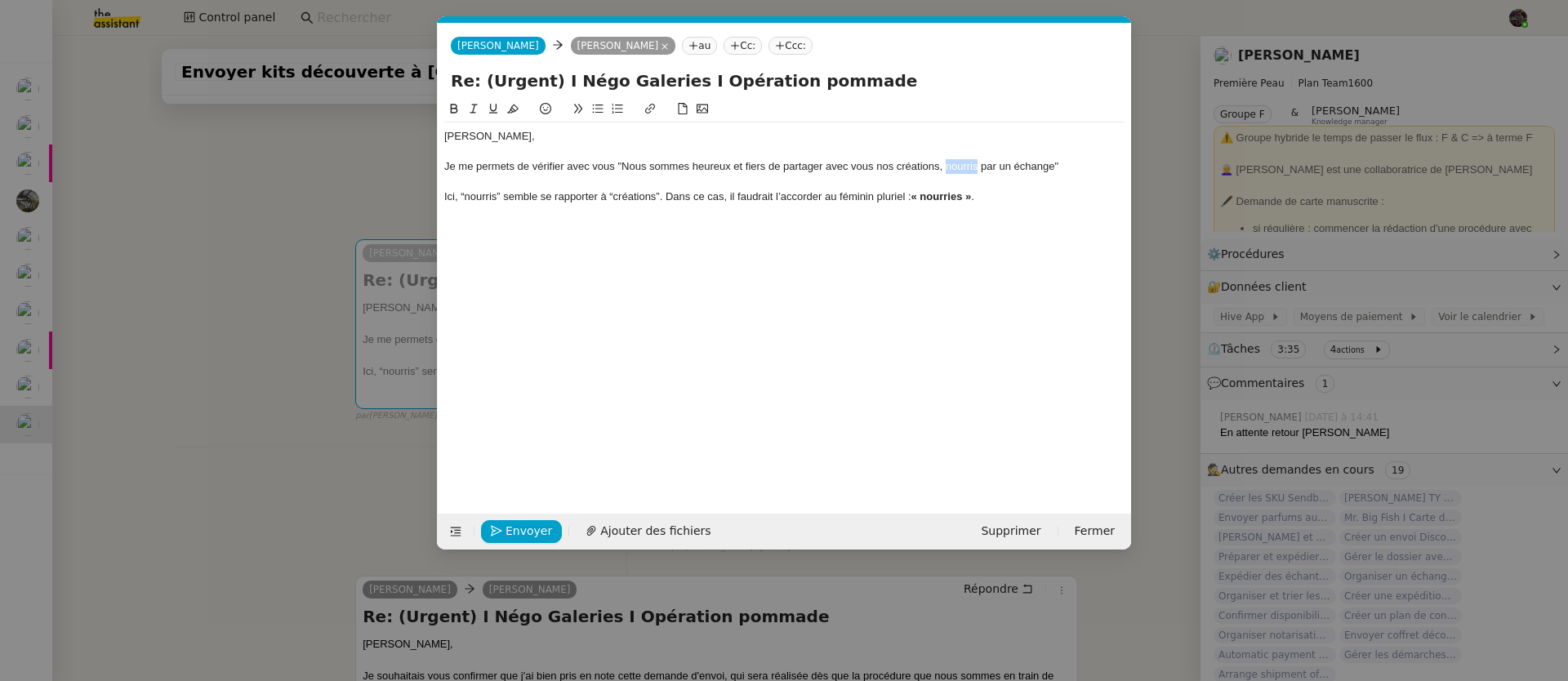
click at [956, 166] on div "Je me permets de vérifier avec vous "Nous sommes heureux et fiers de partager a…" at bounding box center [784, 167] width 680 height 15
click at [1072, 174] on div "Je me permets de vérifier avec vous "Nous sommes heureux et fiers de partager a…" at bounding box center [784, 167] width 680 height 15
click at [1060, 173] on div "Je me permets de vérifier avec vous "Nous sommes heureux et fiers de partager a…" at bounding box center [784, 167] width 680 height 15
click at [978, 196] on div "Ici, “nourris” semble se rapporter à “créations”. Dans ce cas, il faudrait l’ac…" at bounding box center [784, 197] width 680 height 15
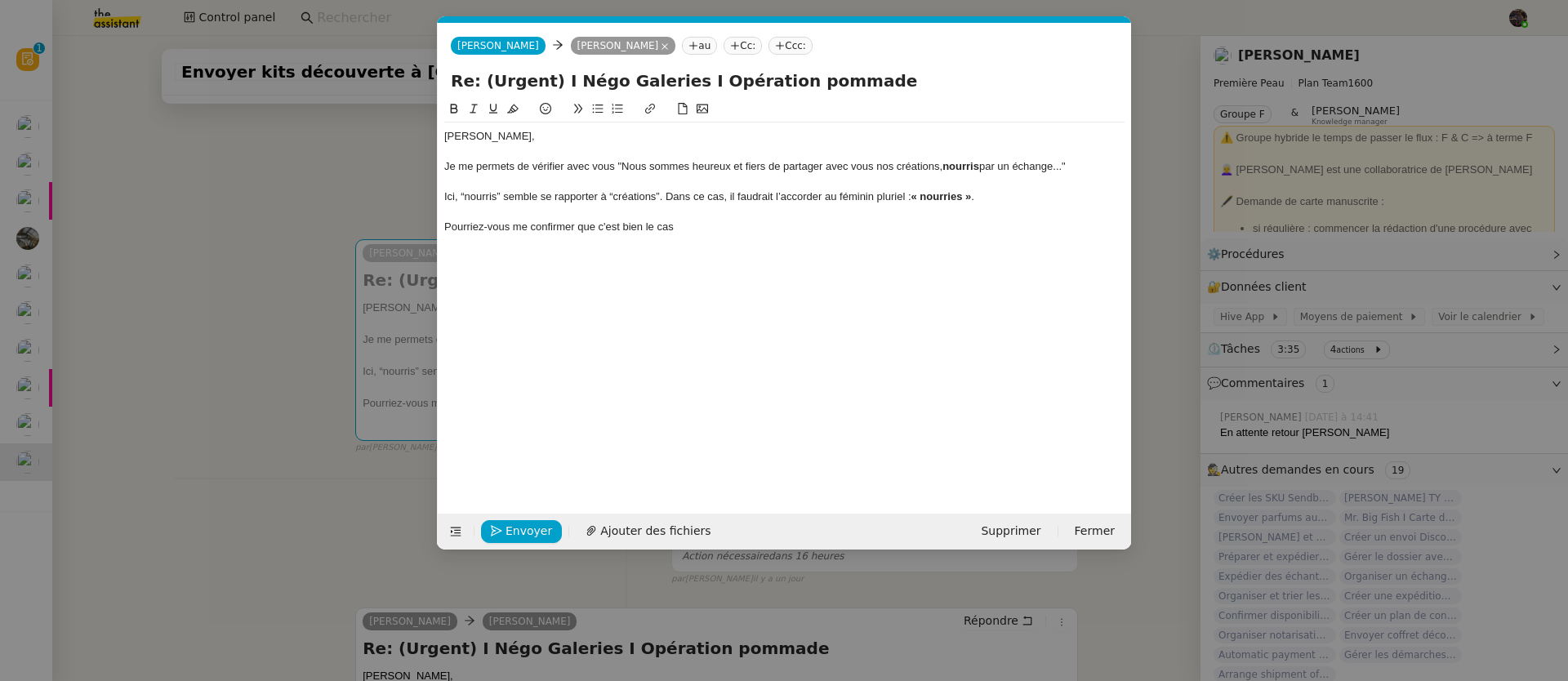
click at [675, 199] on div "Ici, “nourris” semble se rapporter à “créations”. Dans ce cas, il faudrait l’ac…" at bounding box center [784, 197] width 680 height 15
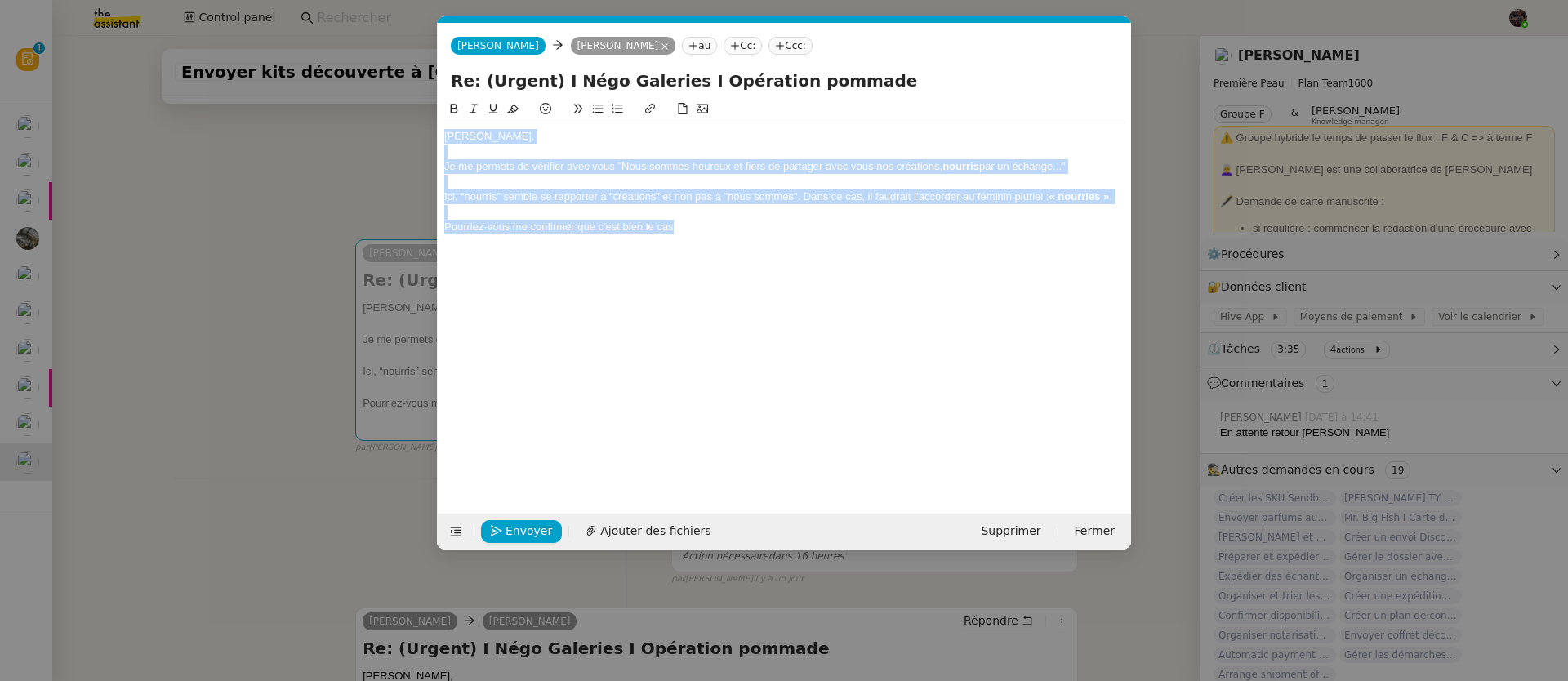
copy div "Pierre, Je me permets de vérifier avec vous "Nous sommes heureux et fiers de pa…"
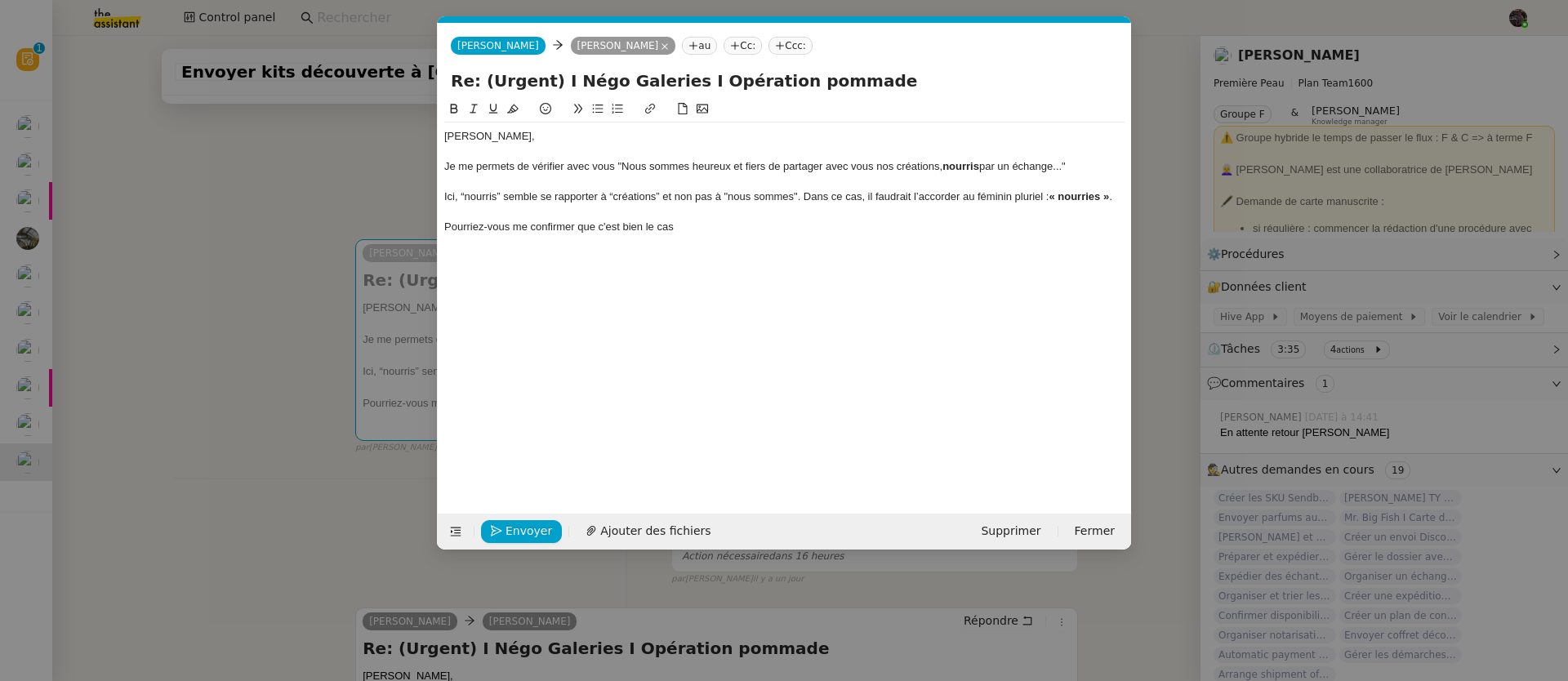
click at [771, 263] on div "Pierre, Je me permets de vérifier avec vous "Nous sommes heureux et fiers de pa…" at bounding box center [784, 293] width 680 height 389
click at [763, 231] on div "Pourriez-vous me confirmer que c'est bien le cas" at bounding box center [784, 227] width 680 height 15
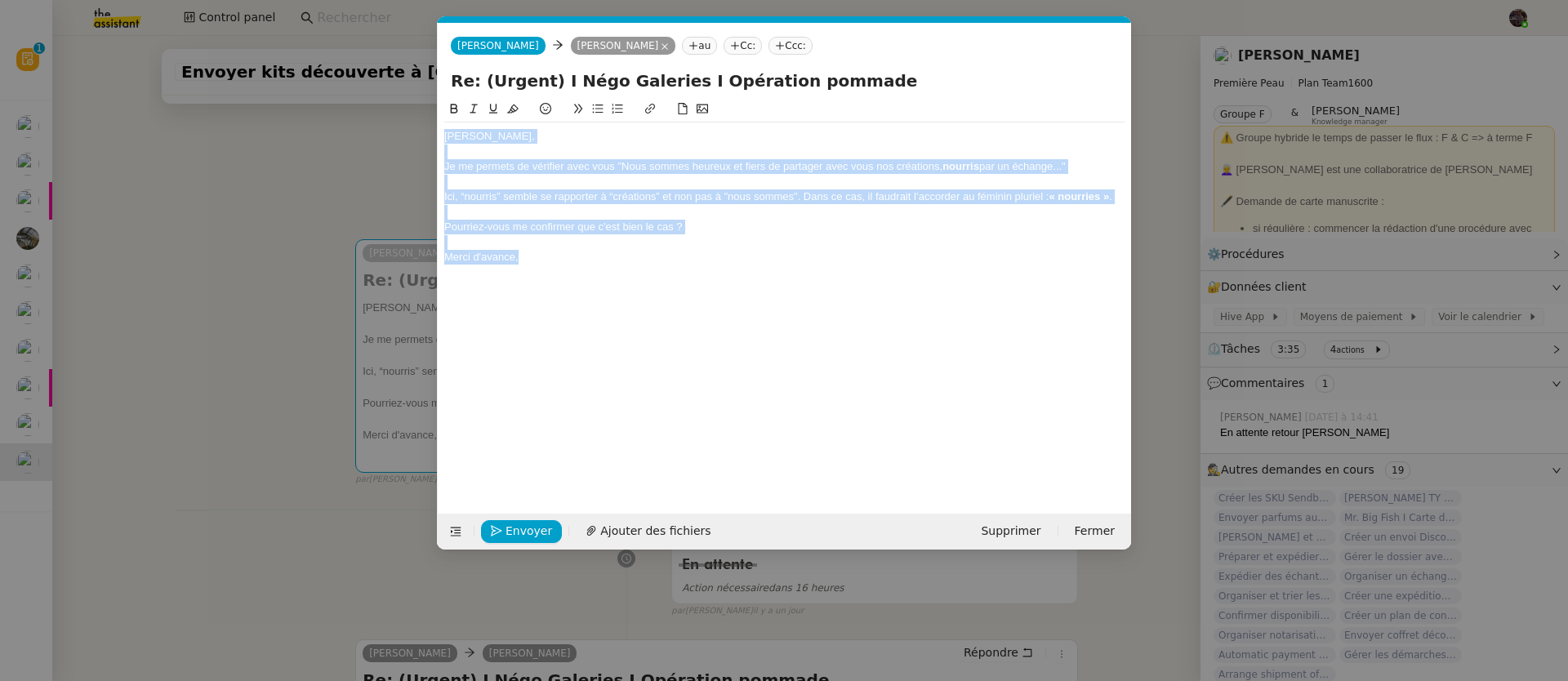
copy div "Pierre, Je me permets de vérifier avec vous "Nous sommes heureux et fiers de pa…"
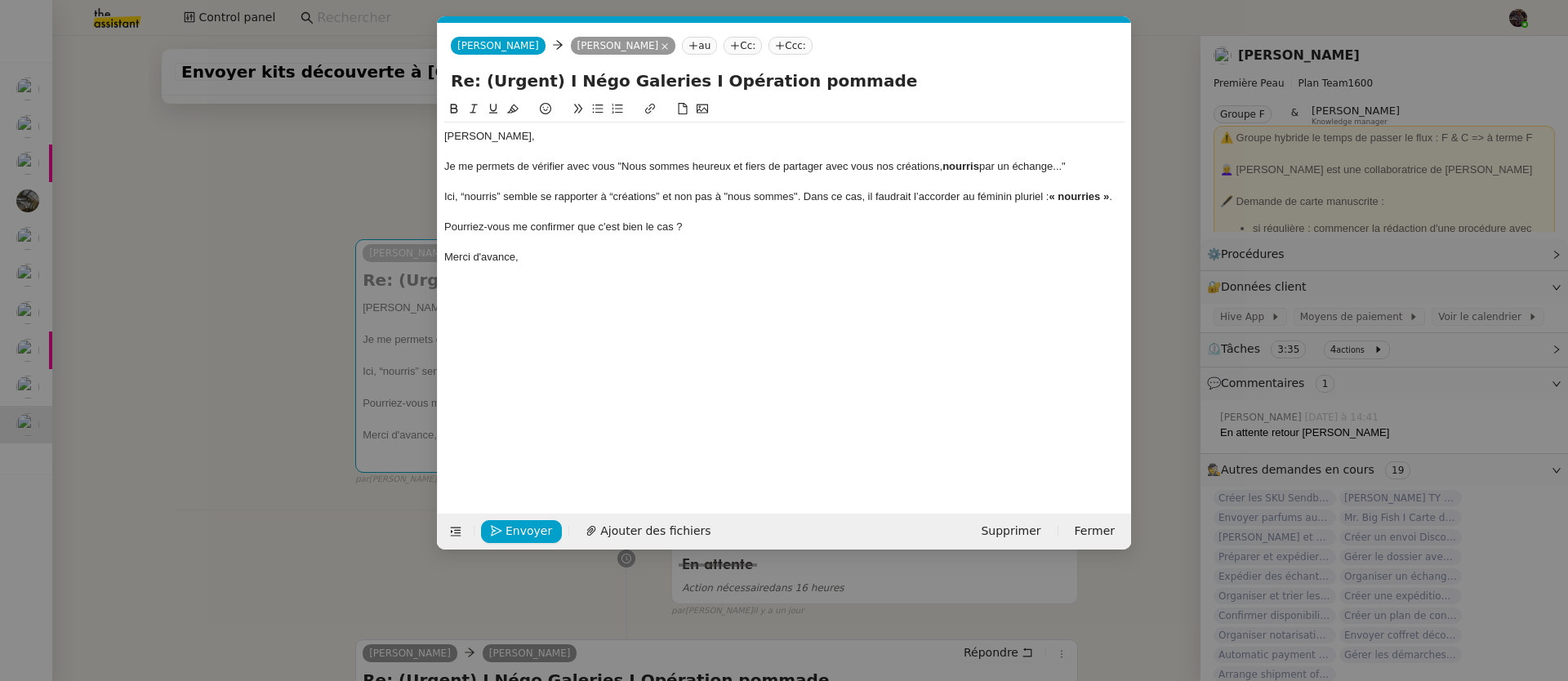
click at [710, 263] on div "Merci d'avance," at bounding box center [784, 257] width 680 height 15
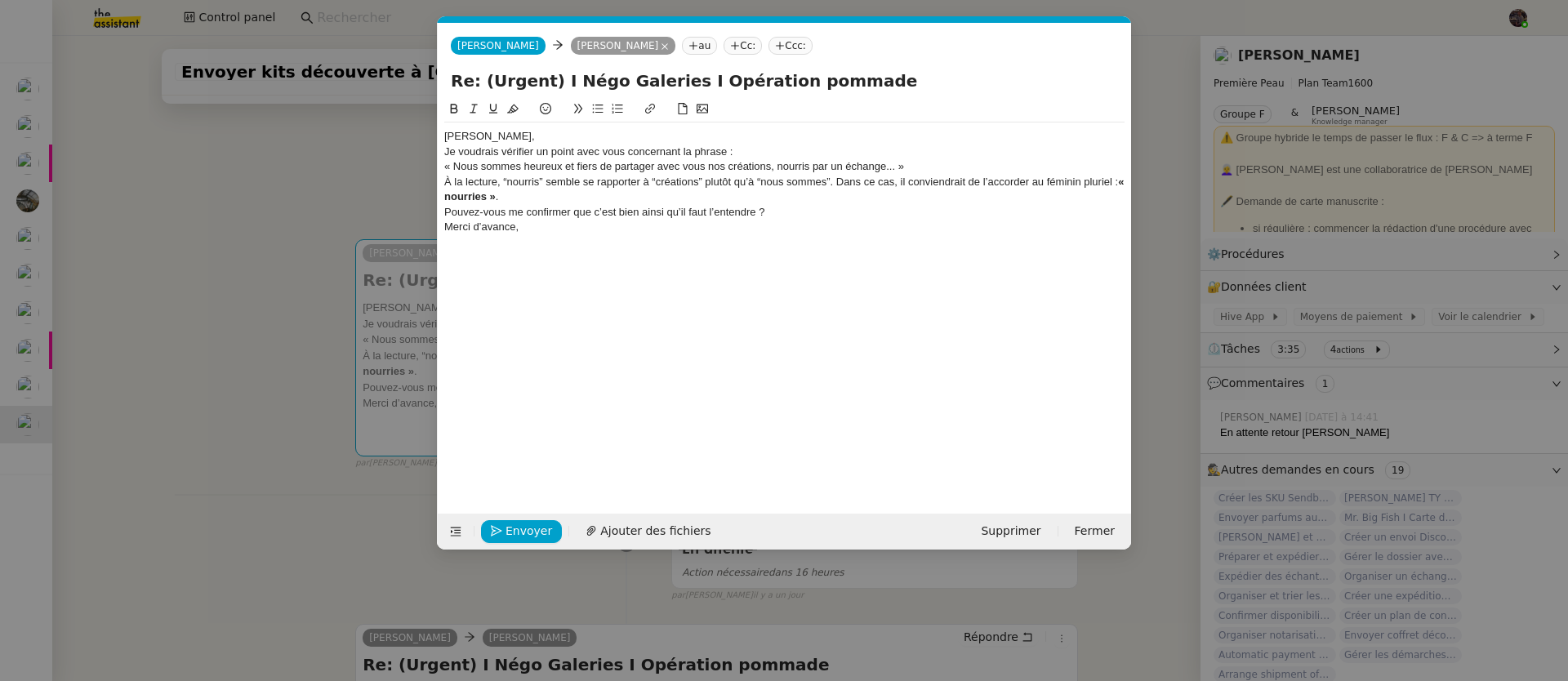
click at [512, 134] on div "[PERSON_NAME]," at bounding box center [784, 136] width 680 height 15
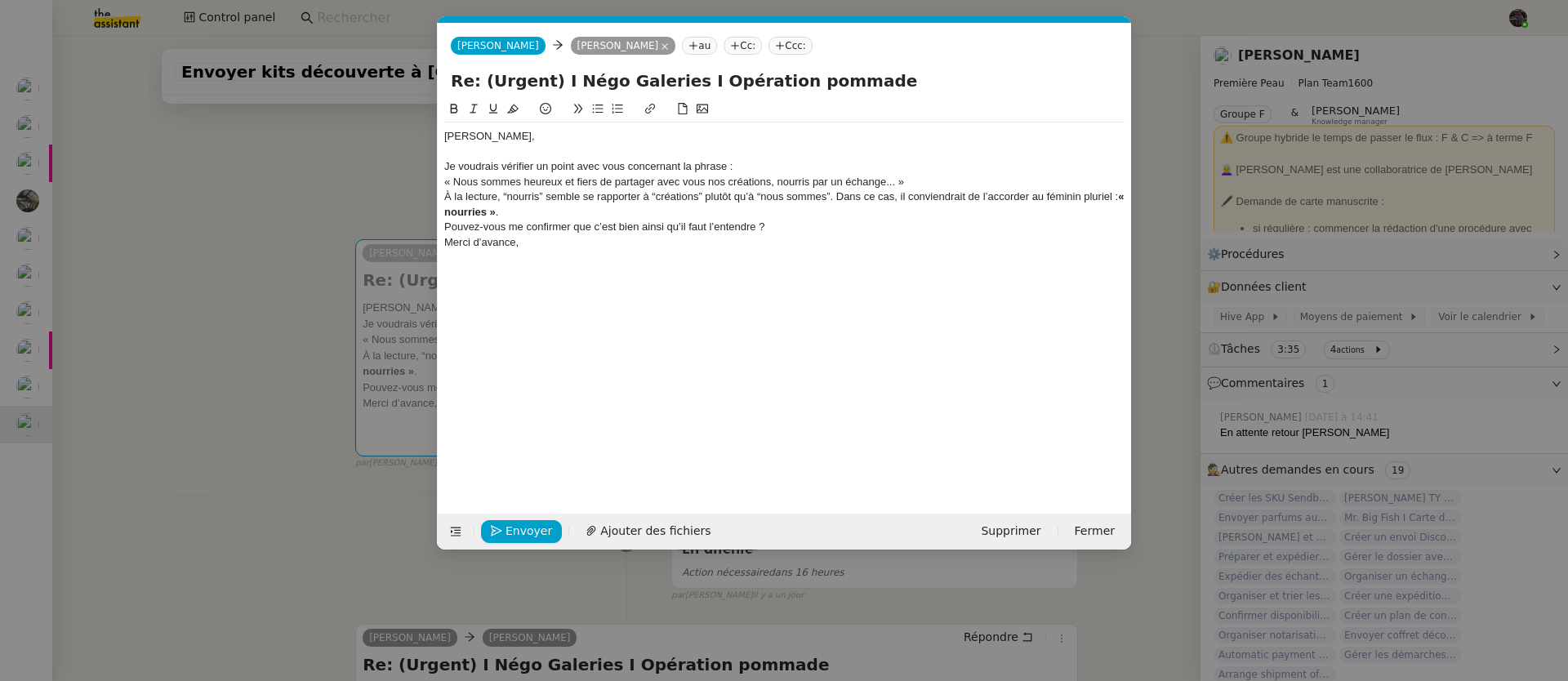
click at [557, 222] on div "Pouvez-vous me confirmer que c’est bien ainsi qu’il faut l’entendre ?" at bounding box center [784, 227] width 680 height 15
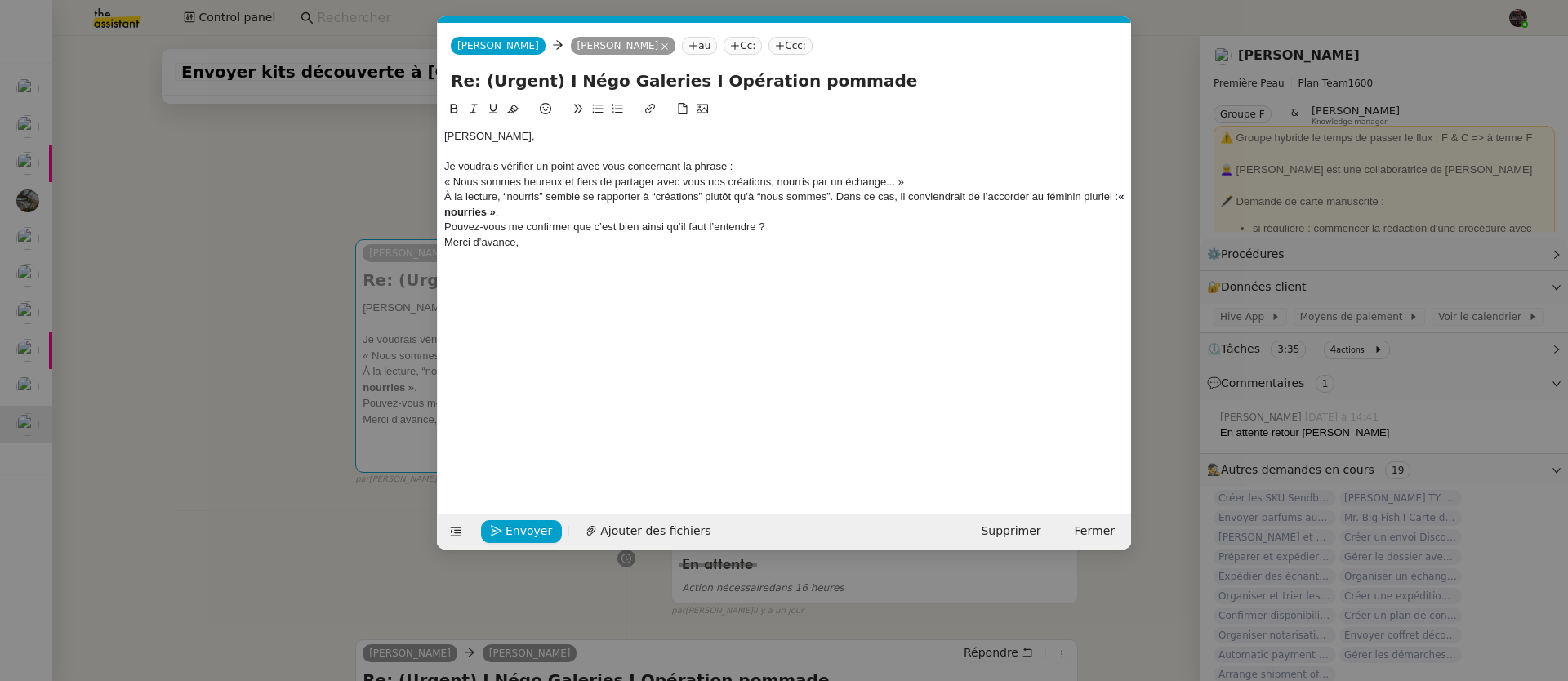
click at [556, 218] on div "À la lecture, “nourris” semble se rapporter à “créations” plutôt qu’à “nous som…" at bounding box center [784, 205] width 680 height 30
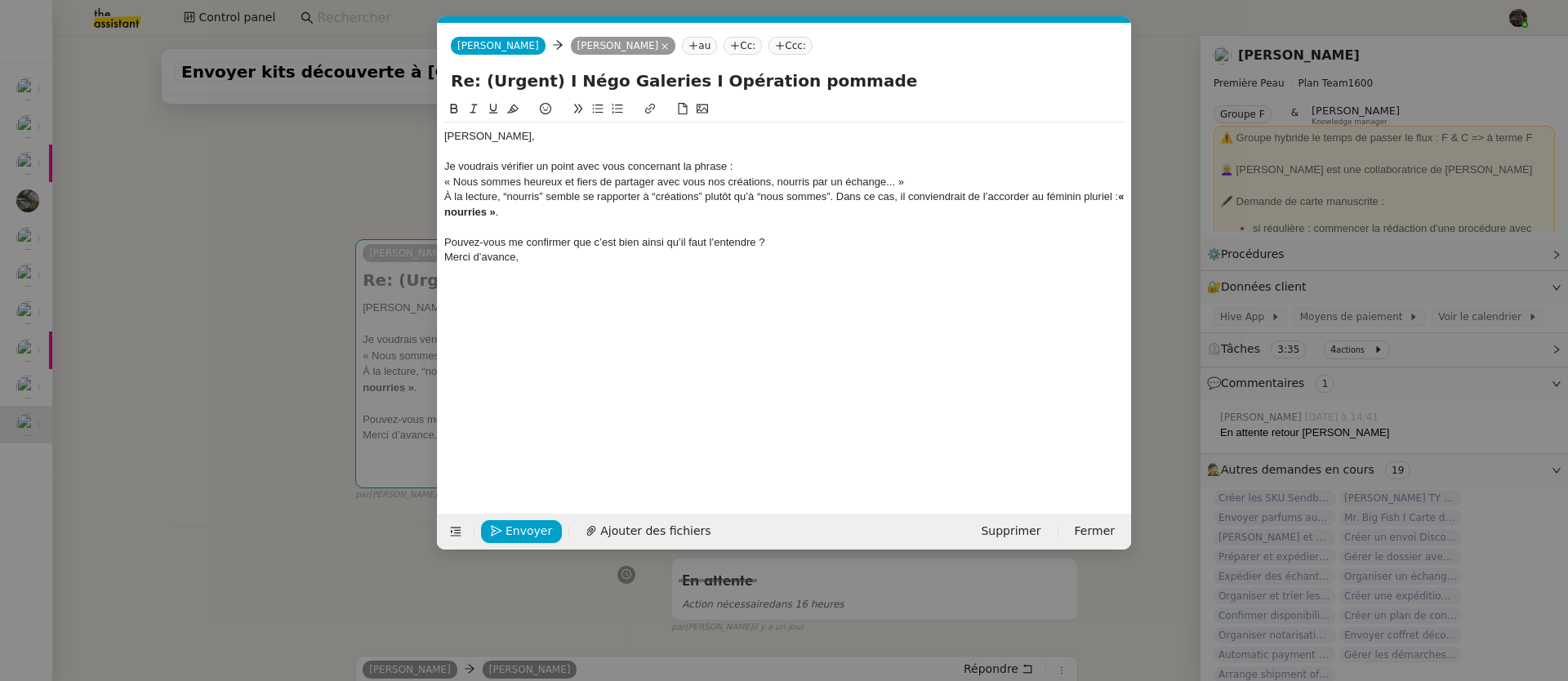
click at [784, 242] on div "Pouvez-vous me confirmer que c’est bien ainsi qu’il faut l’entendre ?" at bounding box center [784, 242] width 680 height 15
click at [831, 165] on div "Je voudrais vérifier un point avec vous concernant la phrase :" at bounding box center [784, 167] width 680 height 15
click at [984, 180] on div "« Nous sommes heureux et fiers de partager avec vous nos créations, nourris par…" at bounding box center [784, 182] width 680 height 15
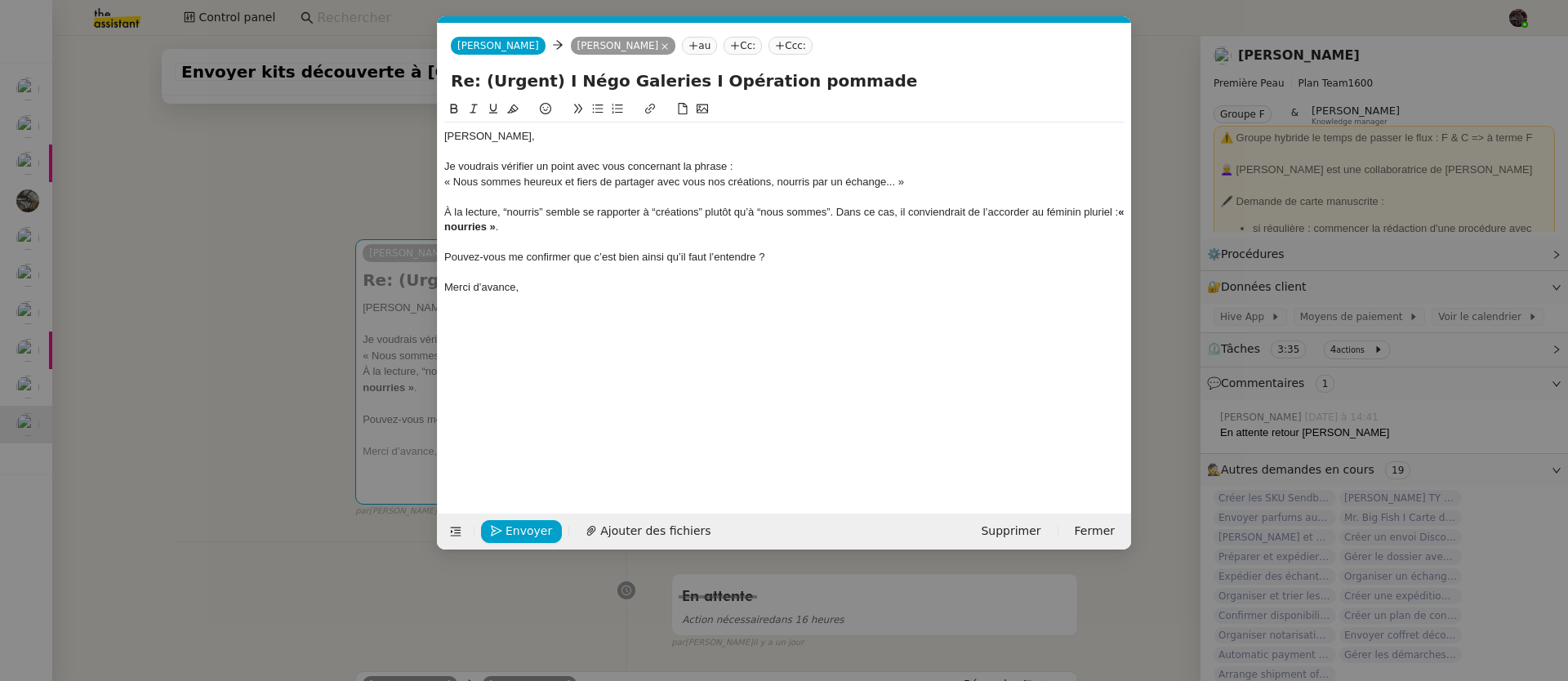
click at [773, 160] on div "Je voudrais vérifier un point avec vous concernant la phrase :" at bounding box center [784, 167] width 680 height 15
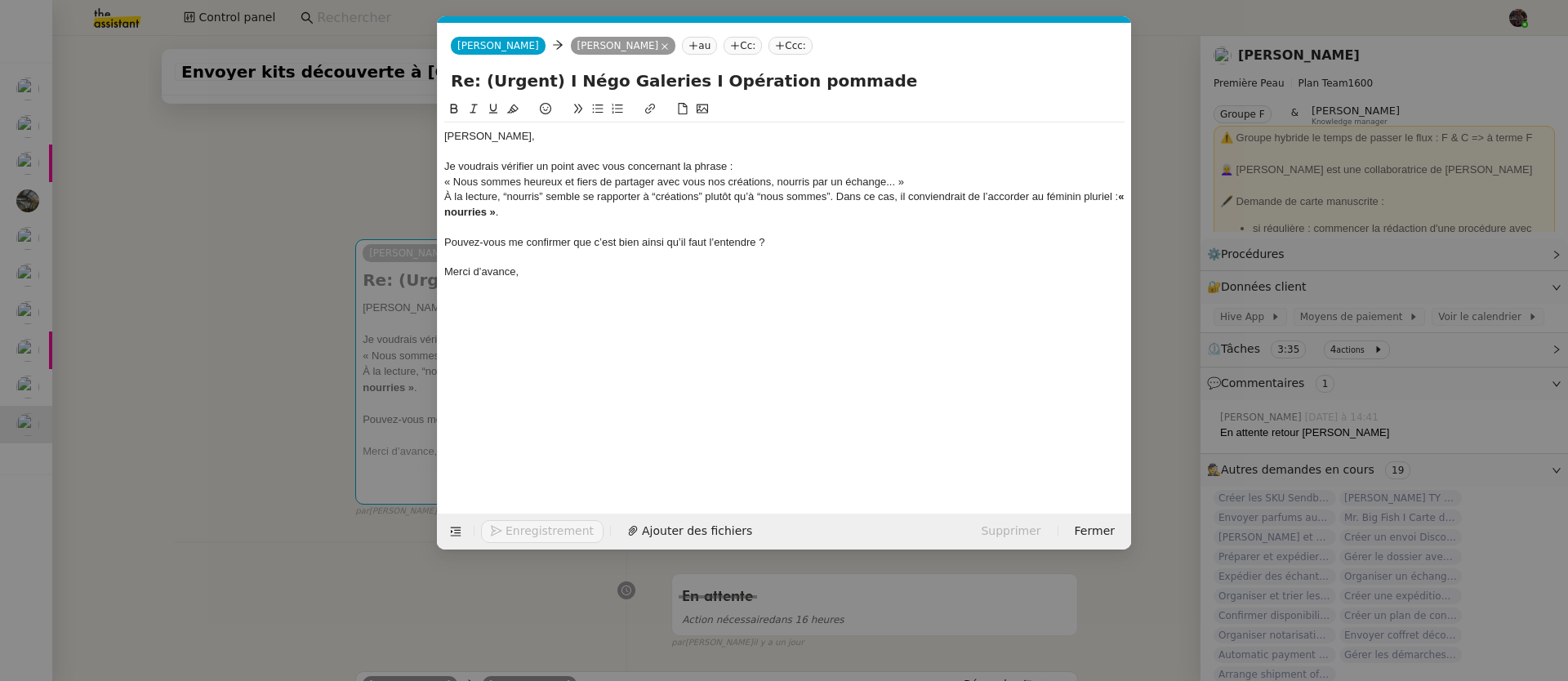
click at [765, 167] on div "Je voudrais vérifier un point avec vous concernant la phrase :" at bounding box center [784, 167] width 680 height 15
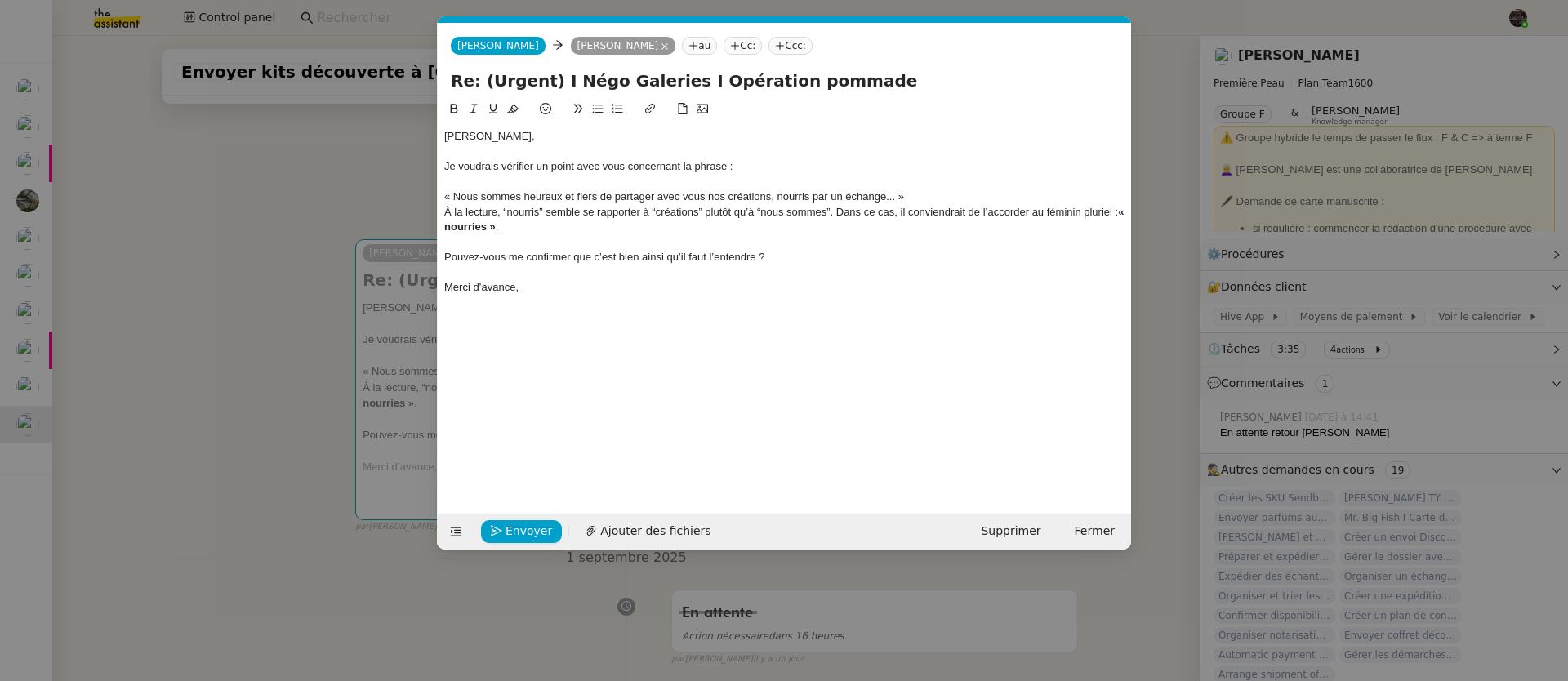
click at [936, 195] on div "« Nous sommes heureux et fiers de partager avec vous nos créations, nourris par…" at bounding box center [784, 197] width 680 height 15
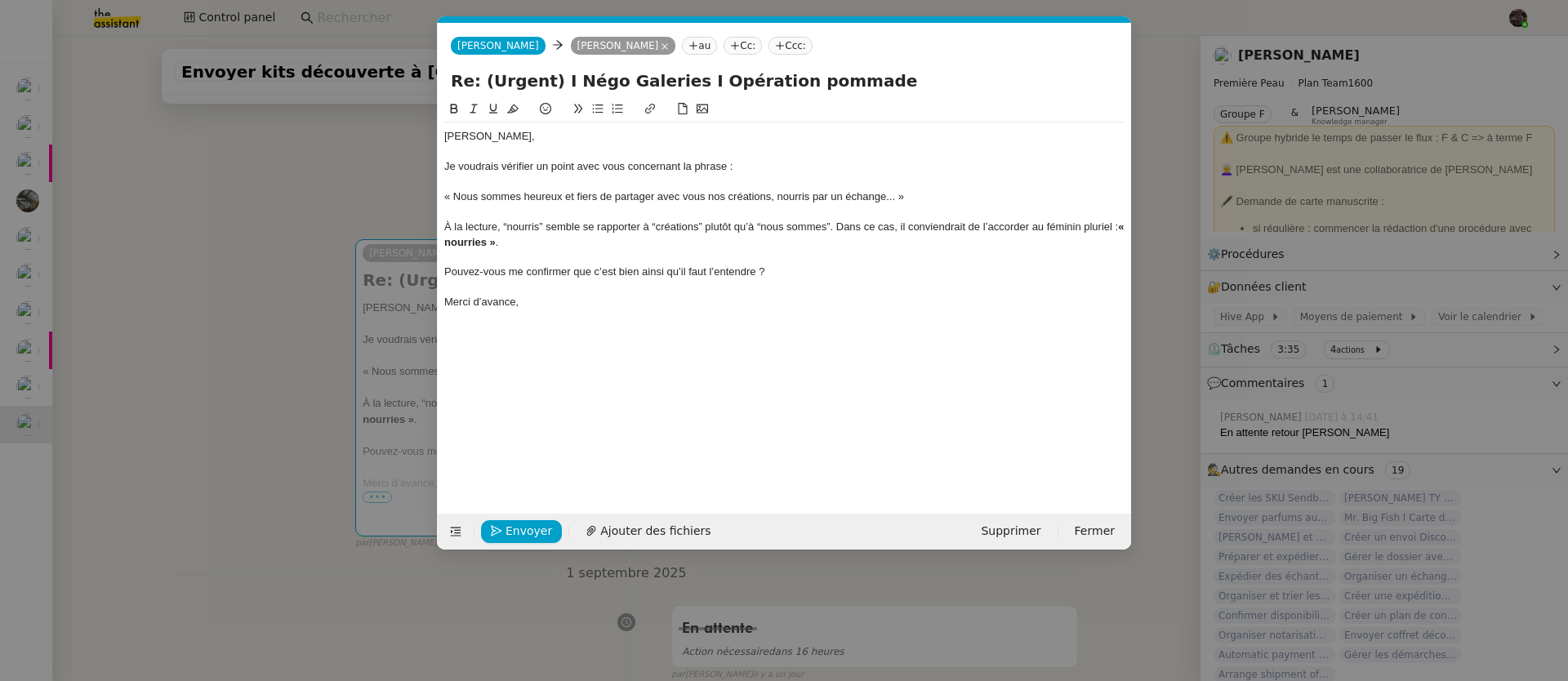
click at [244, 371] on nz-modal-container "Service TA - VOYAGE - PROPOSITION GLOBALE A utiliser dans le cadre de propositi…" at bounding box center [784, 340] width 1568 height 681
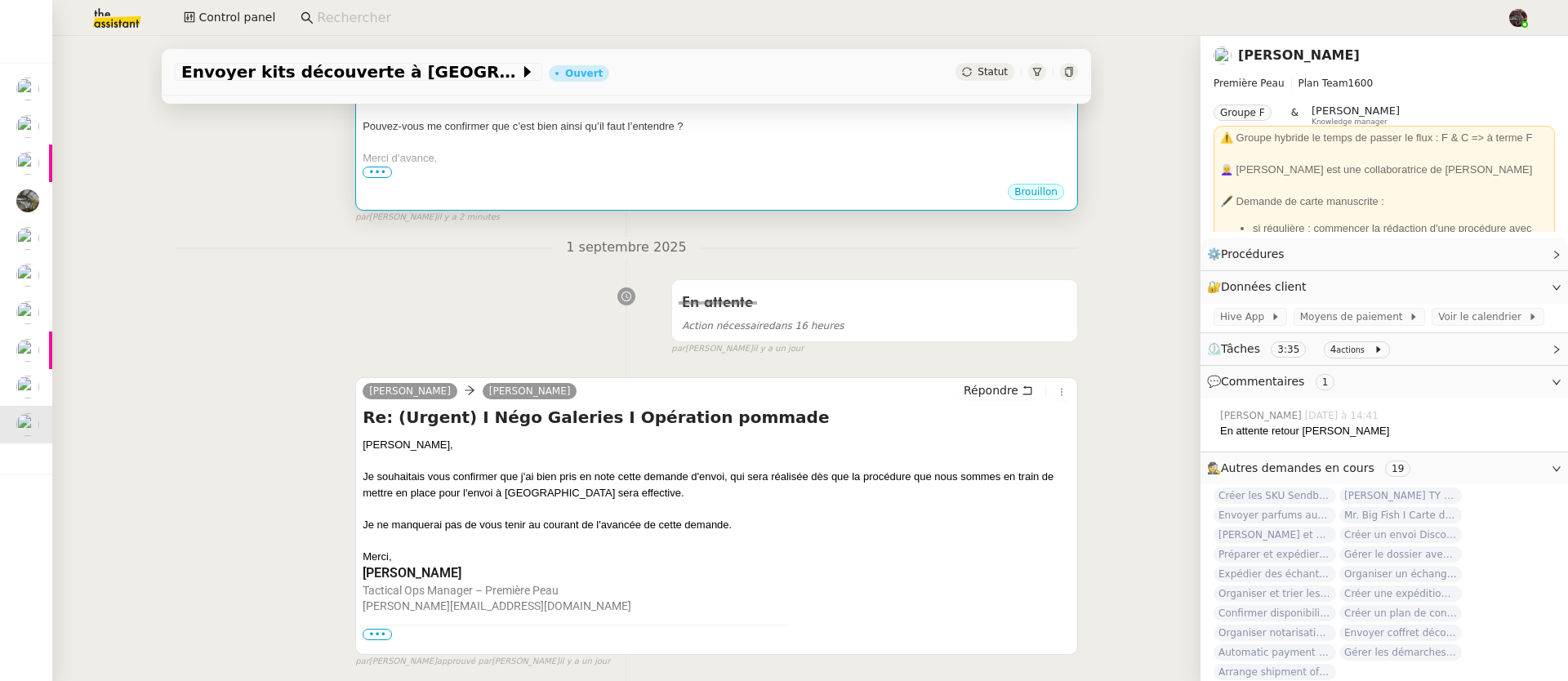
scroll to position [104, 0]
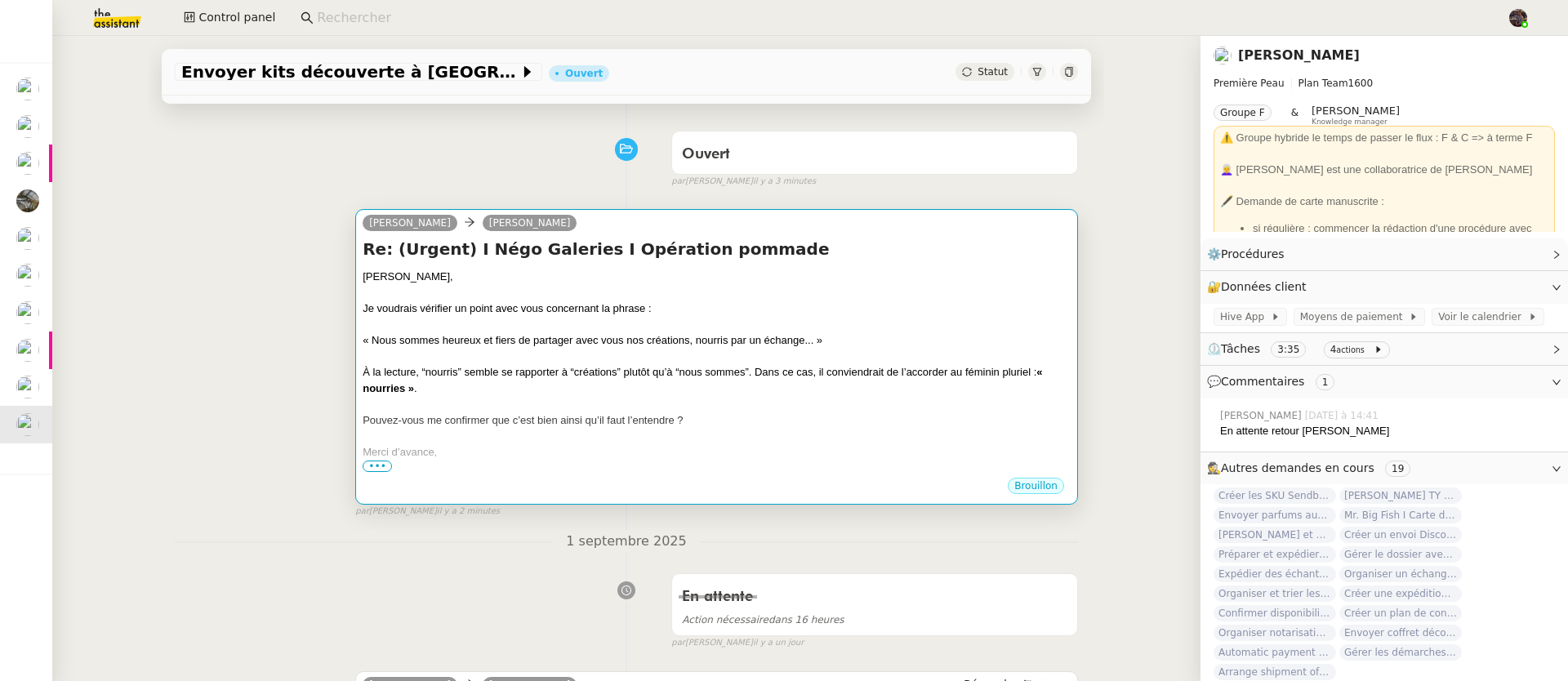
click at [801, 446] on div "Merci d’avance," at bounding box center [716, 452] width 708 height 17
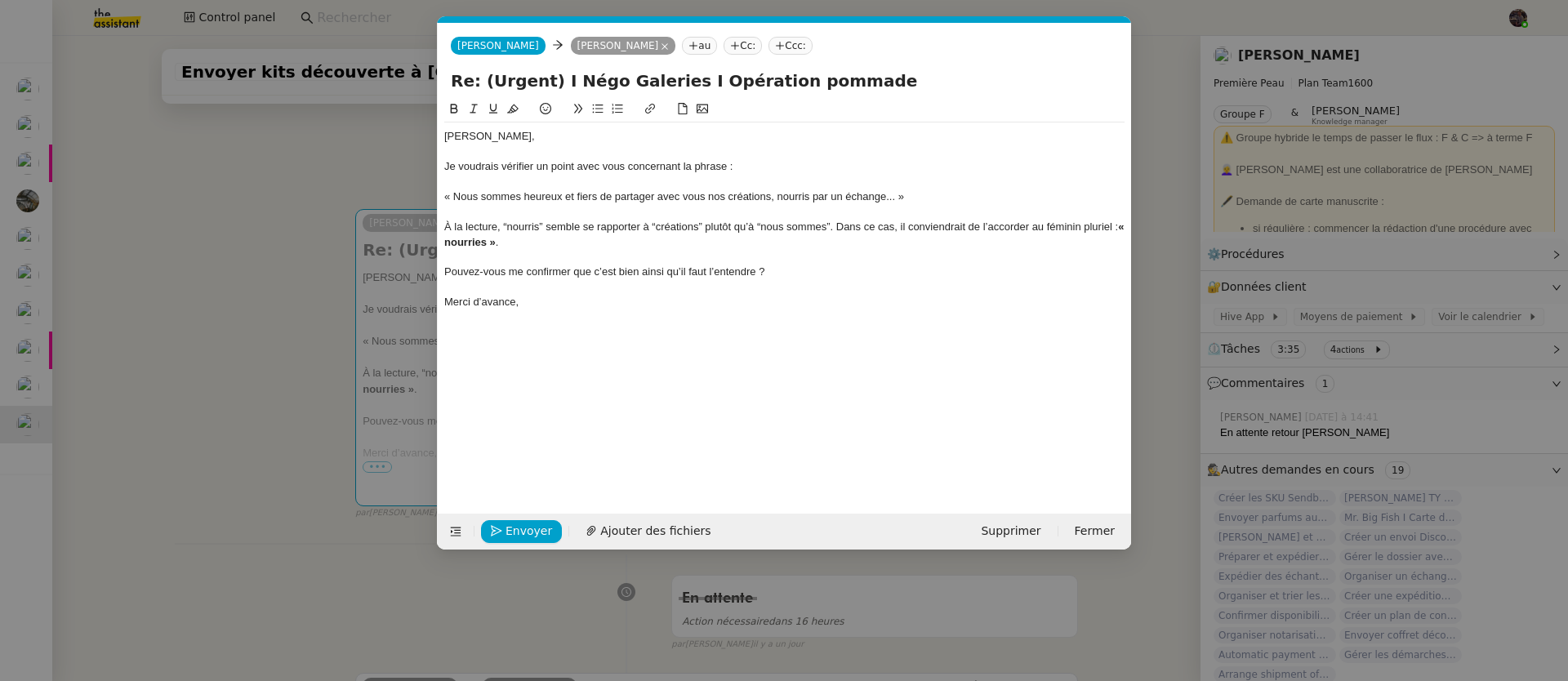
scroll to position [0, 34]
click at [516, 531] on span "Envoyer" at bounding box center [529, 531] width 47 height 18
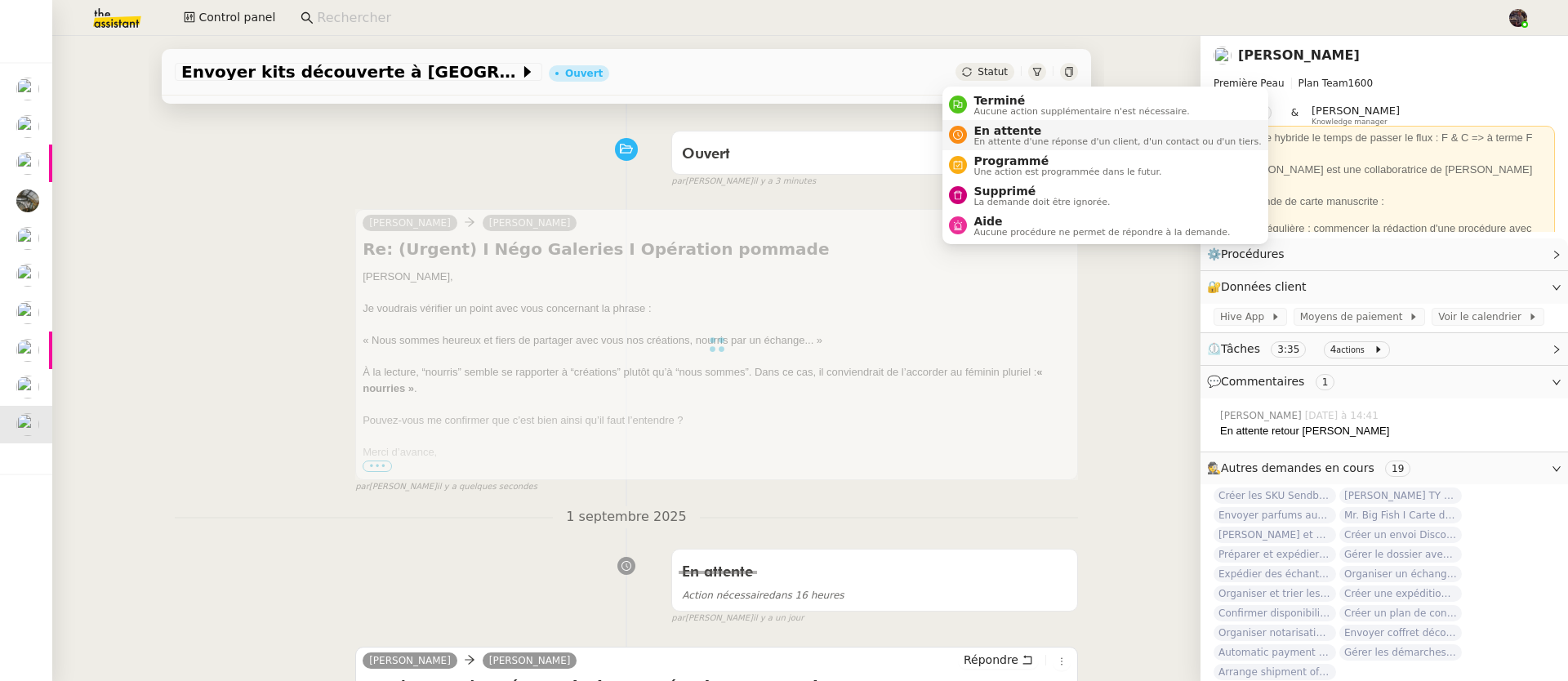
click at [1000, 135] on span "En attente" at bounding box center [1117, 130] width 288 height 13
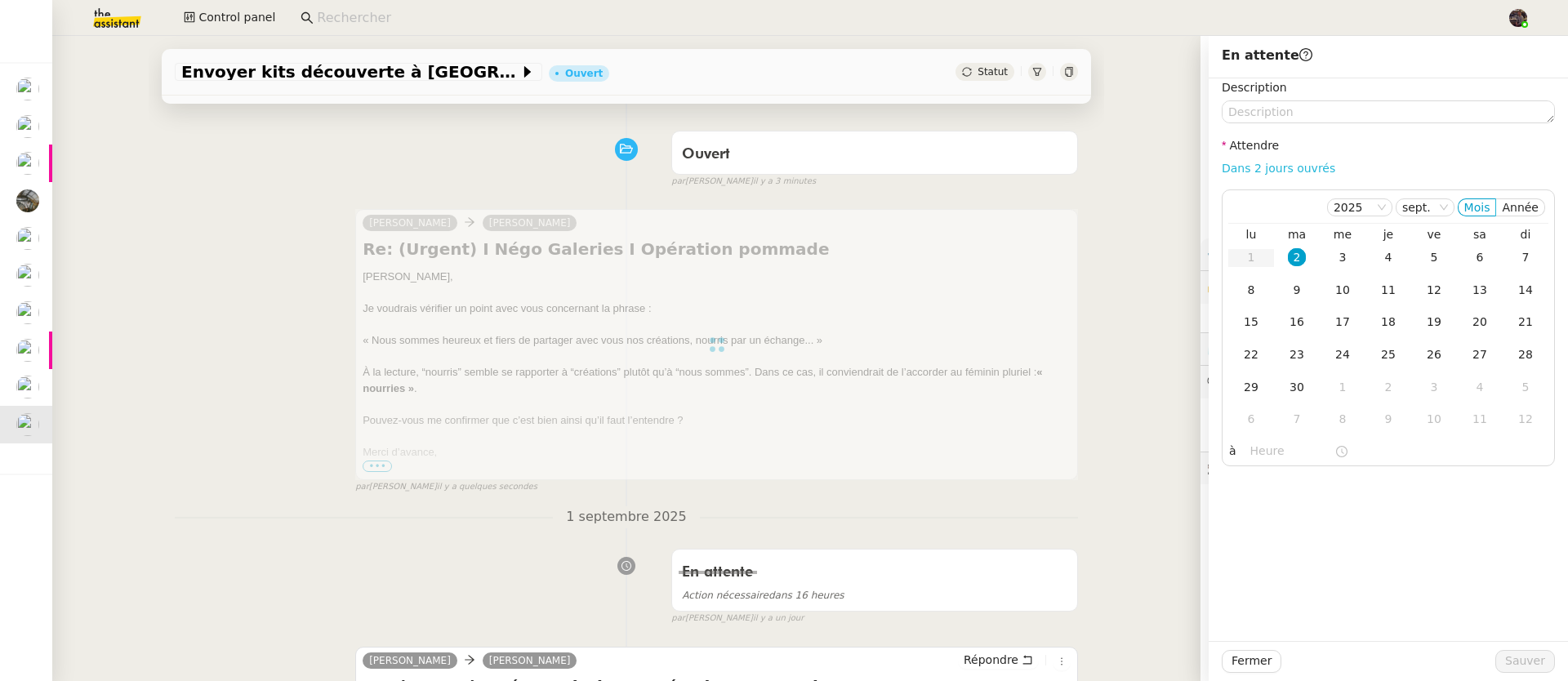
click at [1271, 169] on link "Dans 2 jours ouvrés" at bounding box center [1278, 168] width 114 height 13
type input "07:00"
click at [1517, 666] on span "Sauver" at bounding box center [1525, 661] width 40 height 18
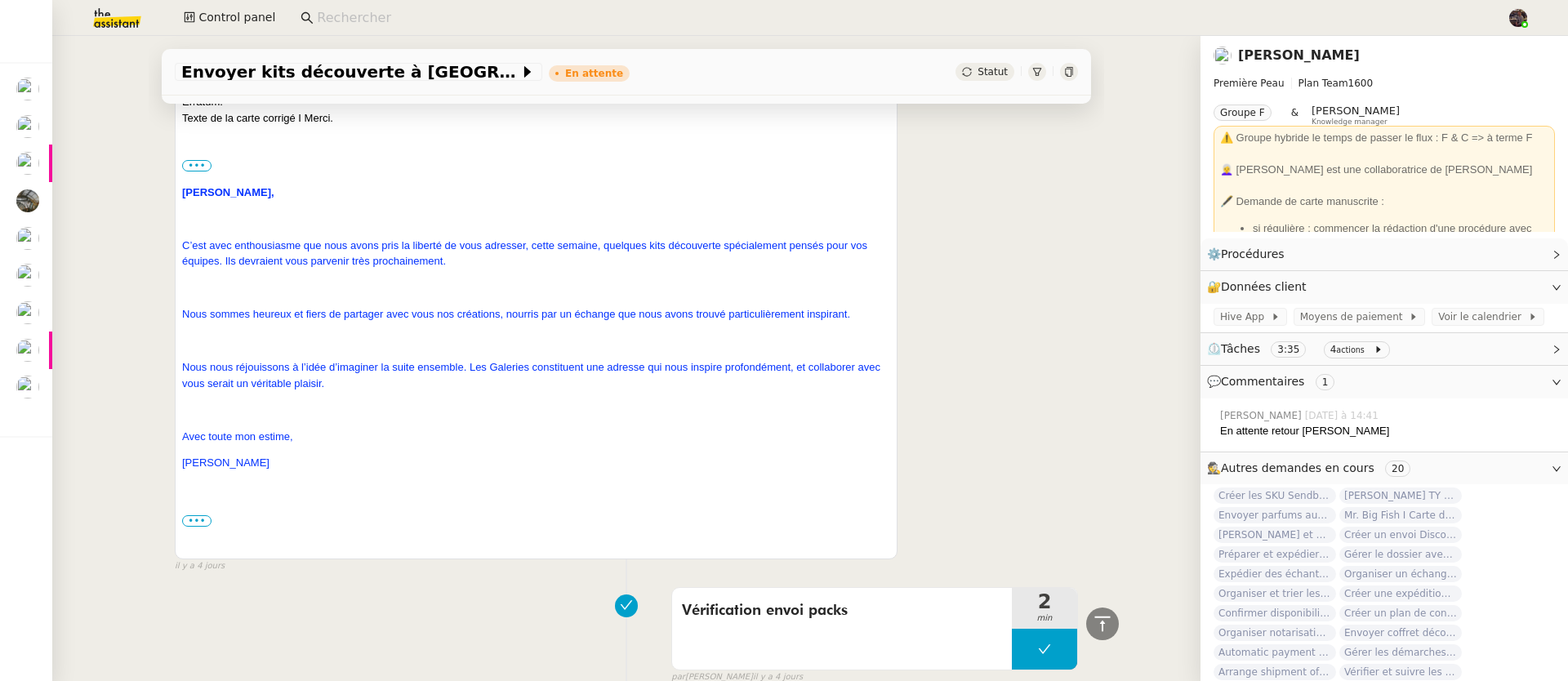
scroll to position [193, 0]
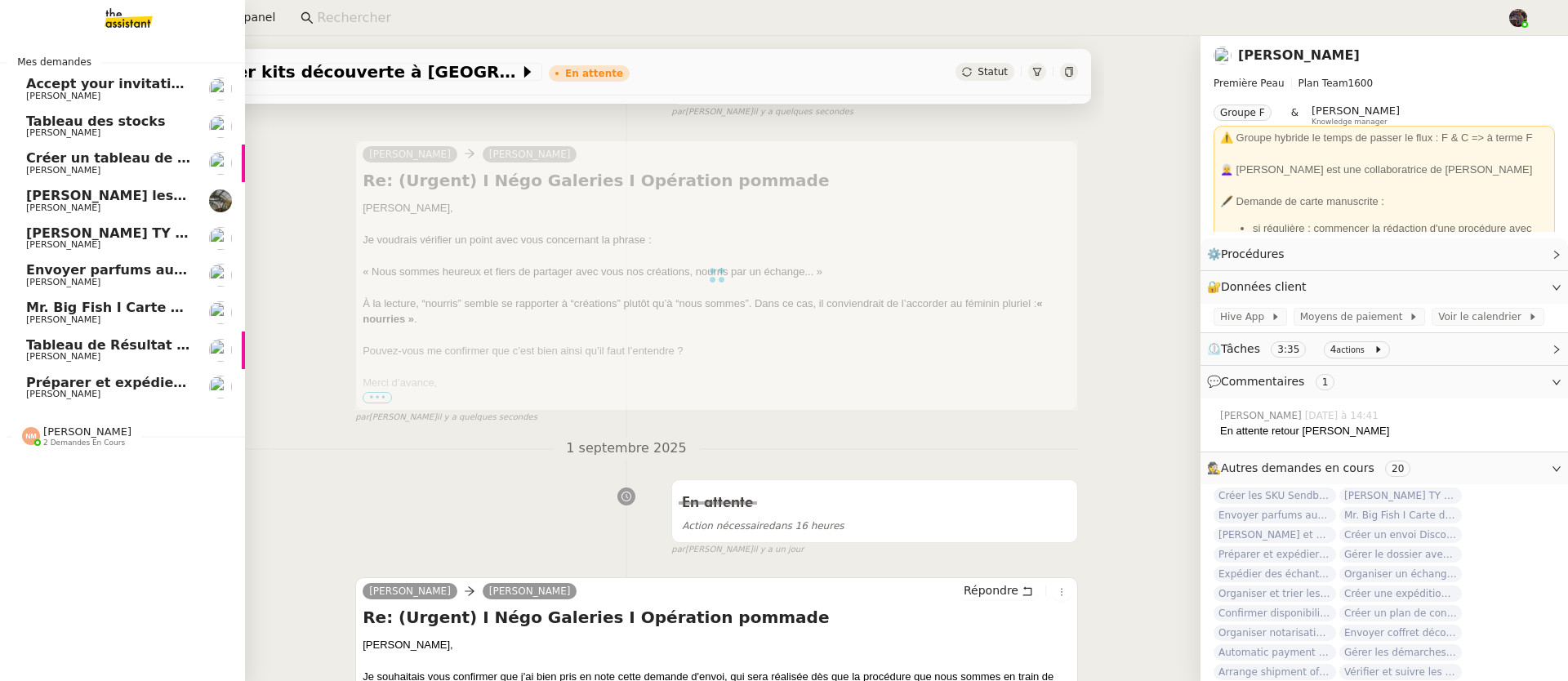
click at [103, 243] on span "[PERSON_NAME]" at bounding box center [108, 245] width 165 height 10
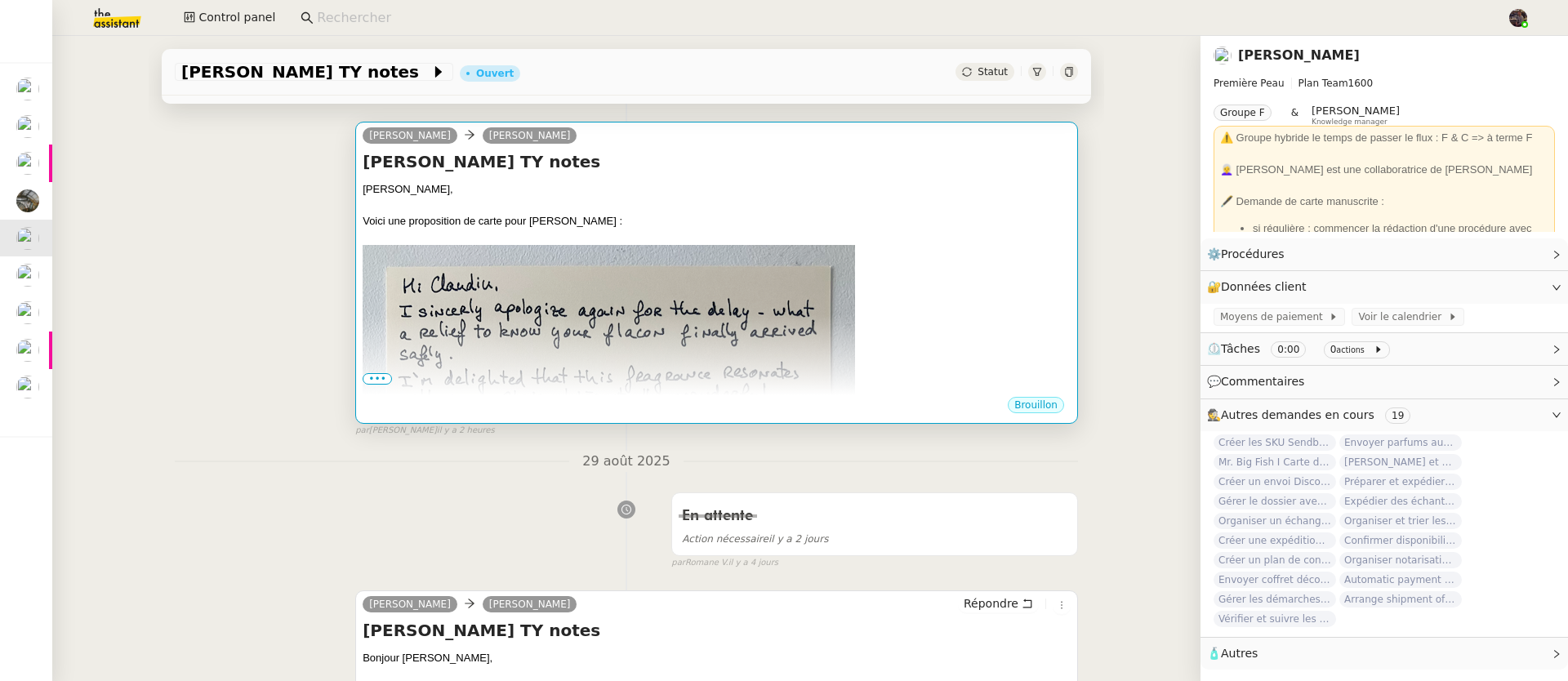
scroll to position [767, 0]
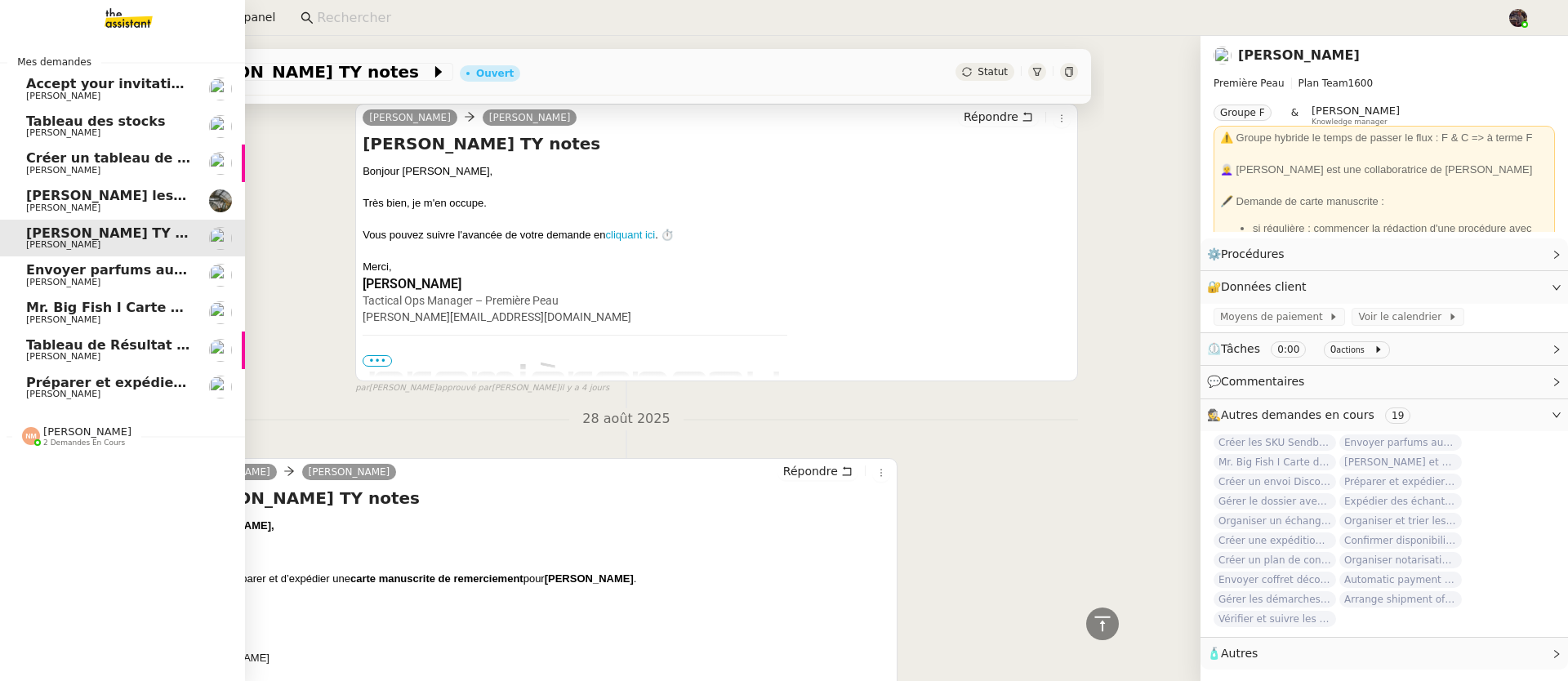
click at [28, 276] on span "Envoyer parfums aux influenceurs" at bounding box center [151, 270] width 252 height 16
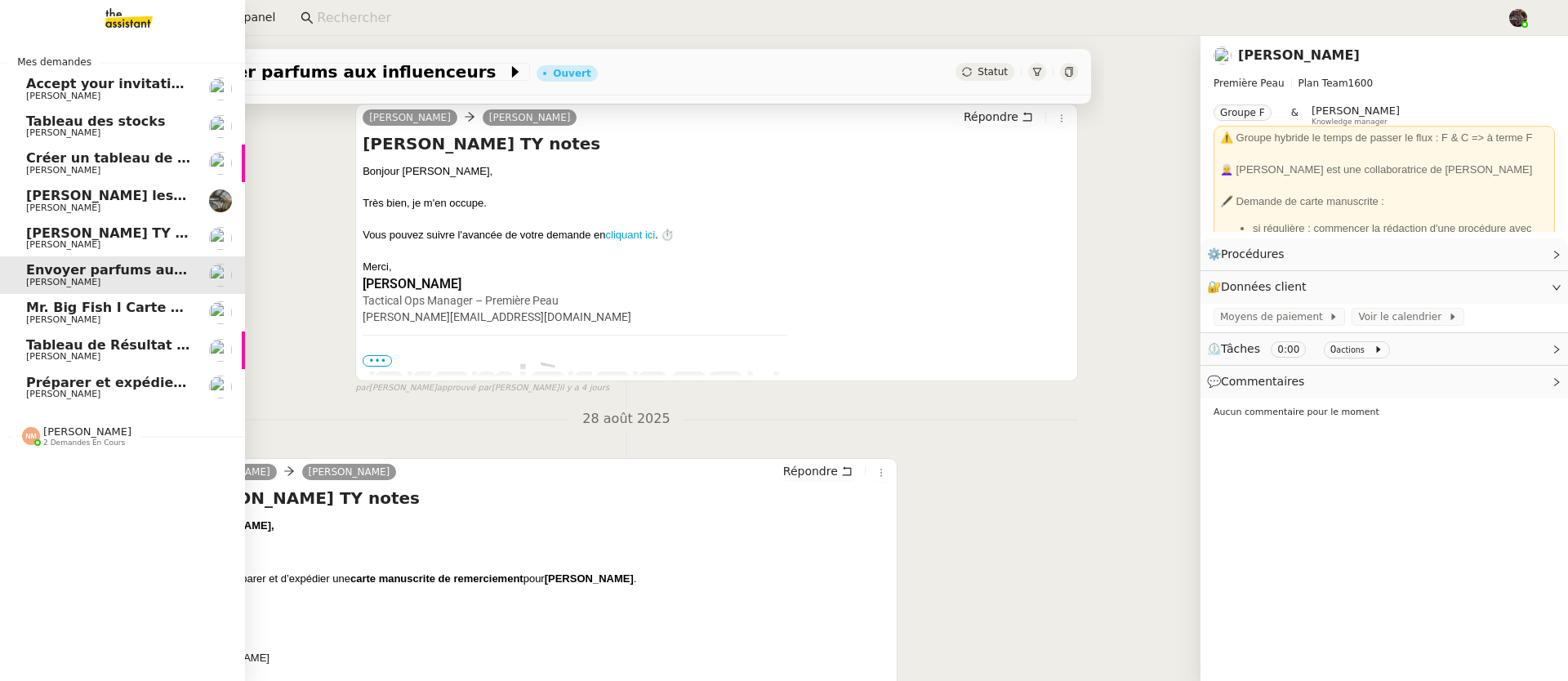
scroll to position [219, 0]
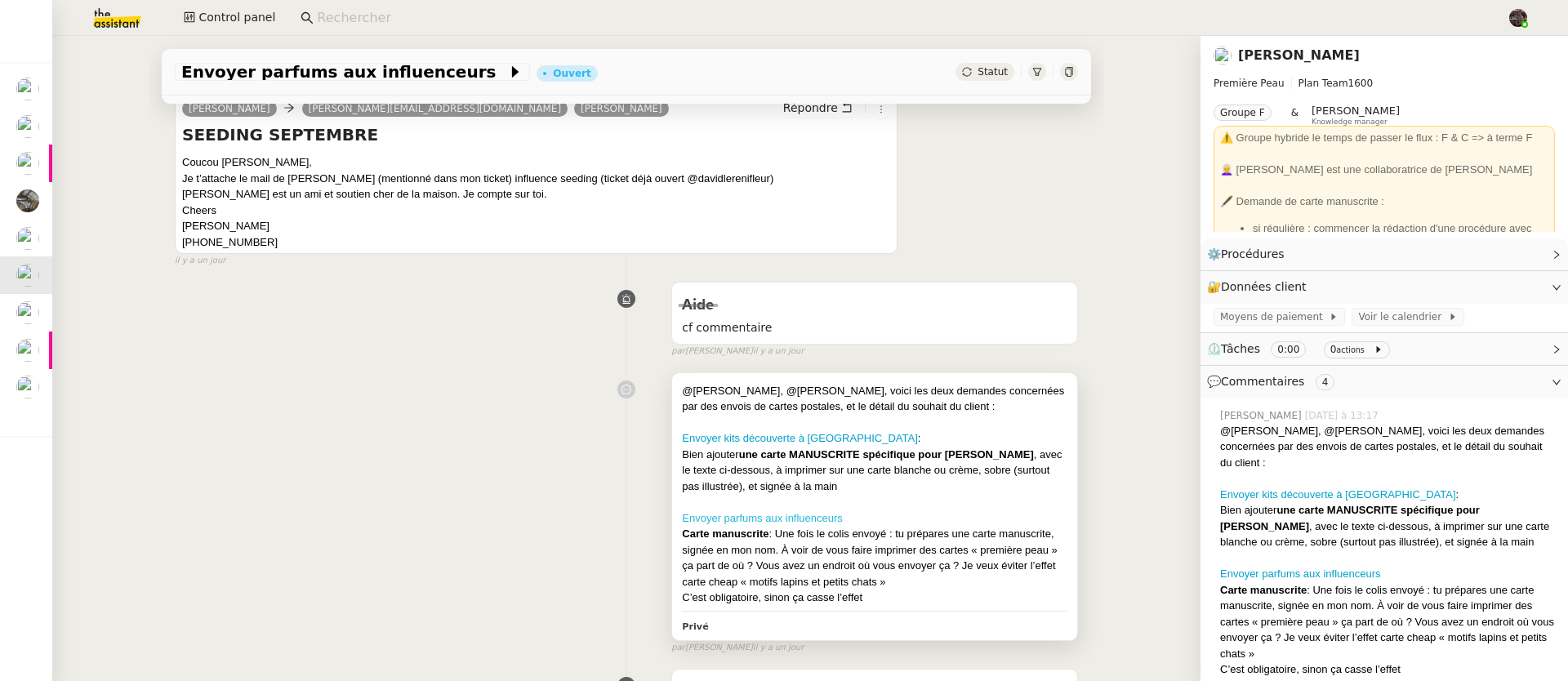
click at [738, 521] on link "Envoyer parfums aux influenceurs" at bounding box center [762, 518] width 160 height 13
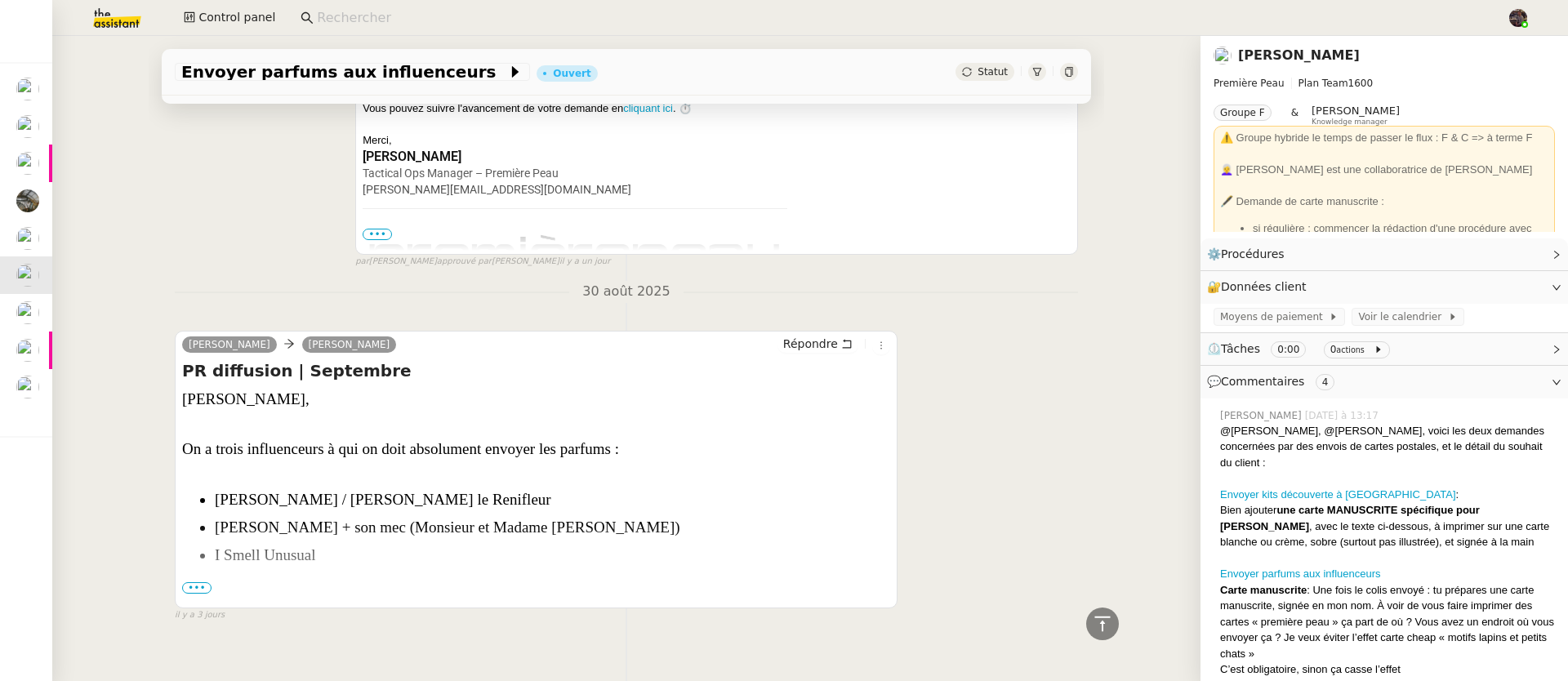
scroll to position [1503, 0]
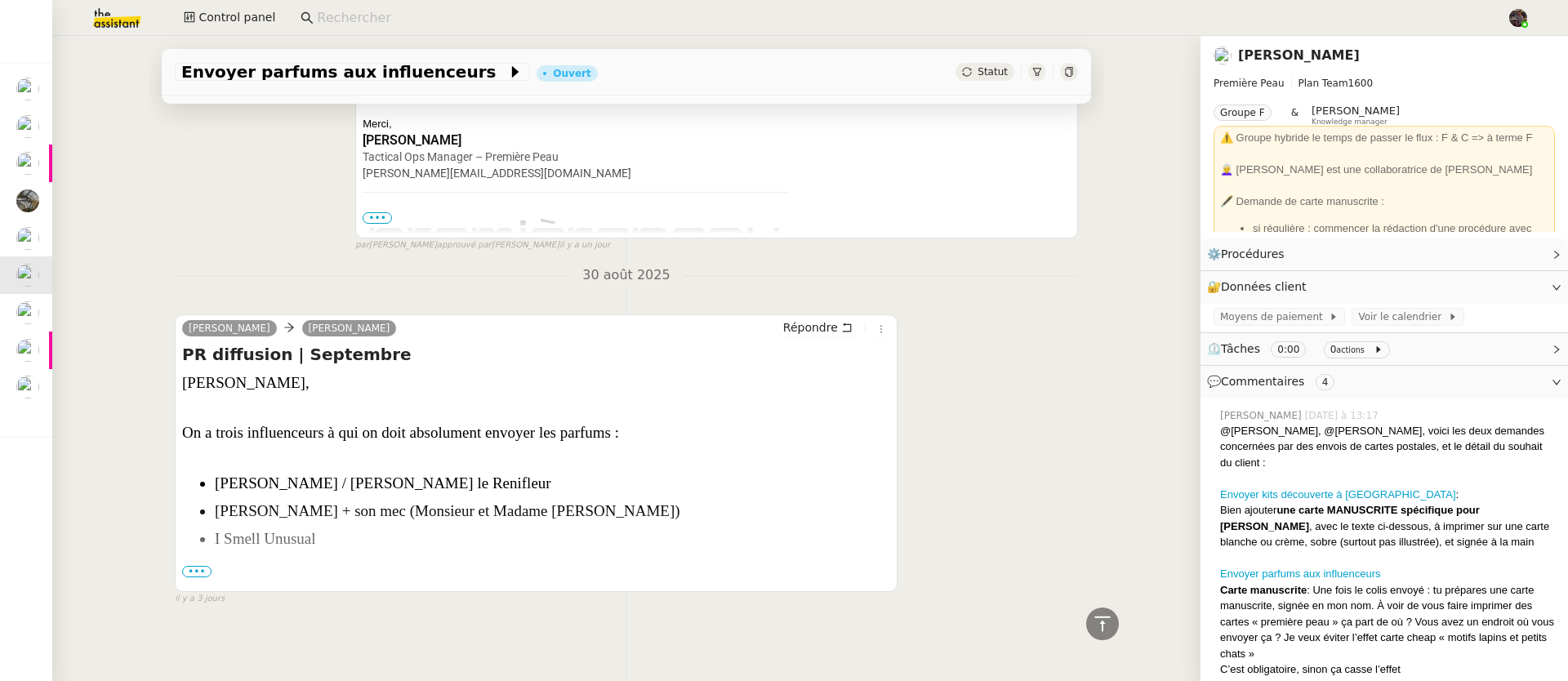
click at [192, 552] on div "PR diffusion | Septembre Camille, On a trois influenceurs à qui on doit absolum…" at bounding box center [536, 465] width 708 height 245
click at [192, 566] on span "•••" at bounding box center [196, 572] width 29 height 12
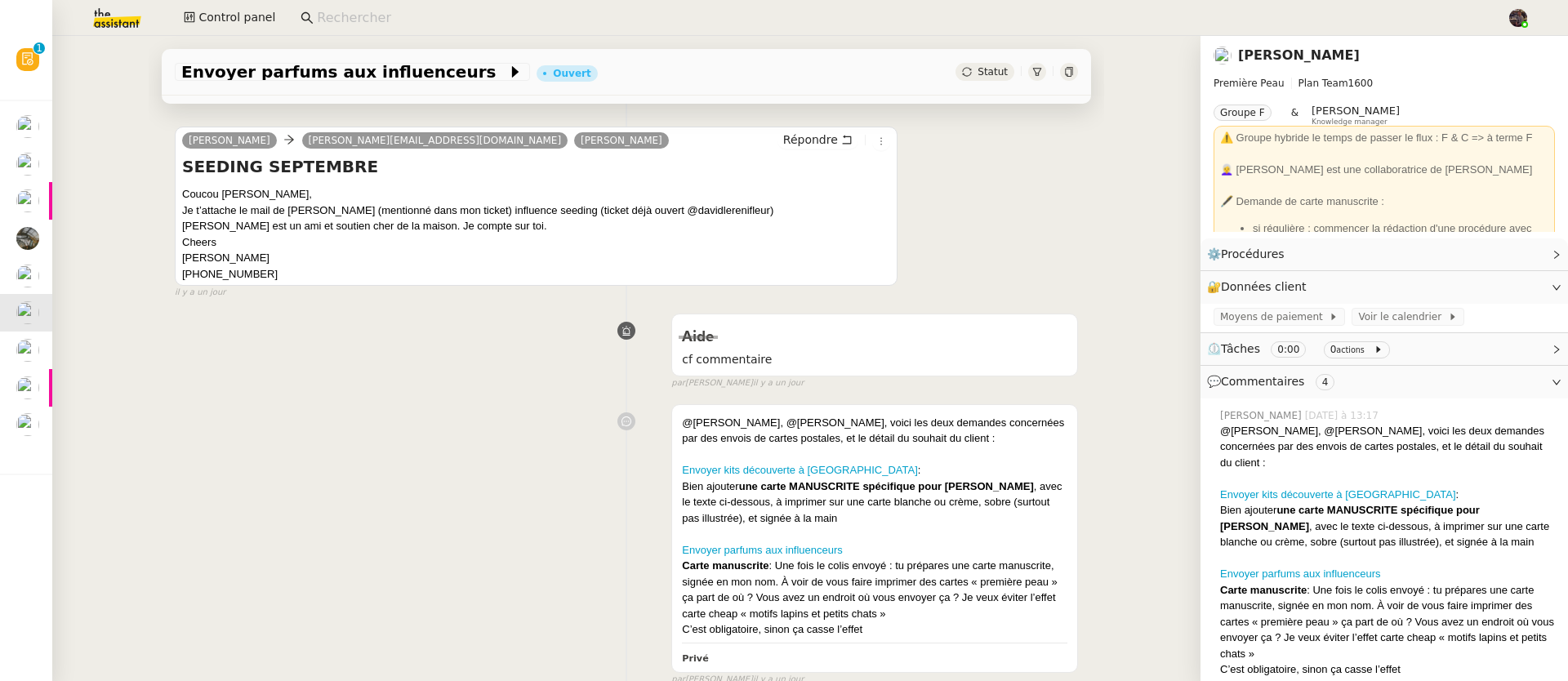
scroll to position [258, 0]
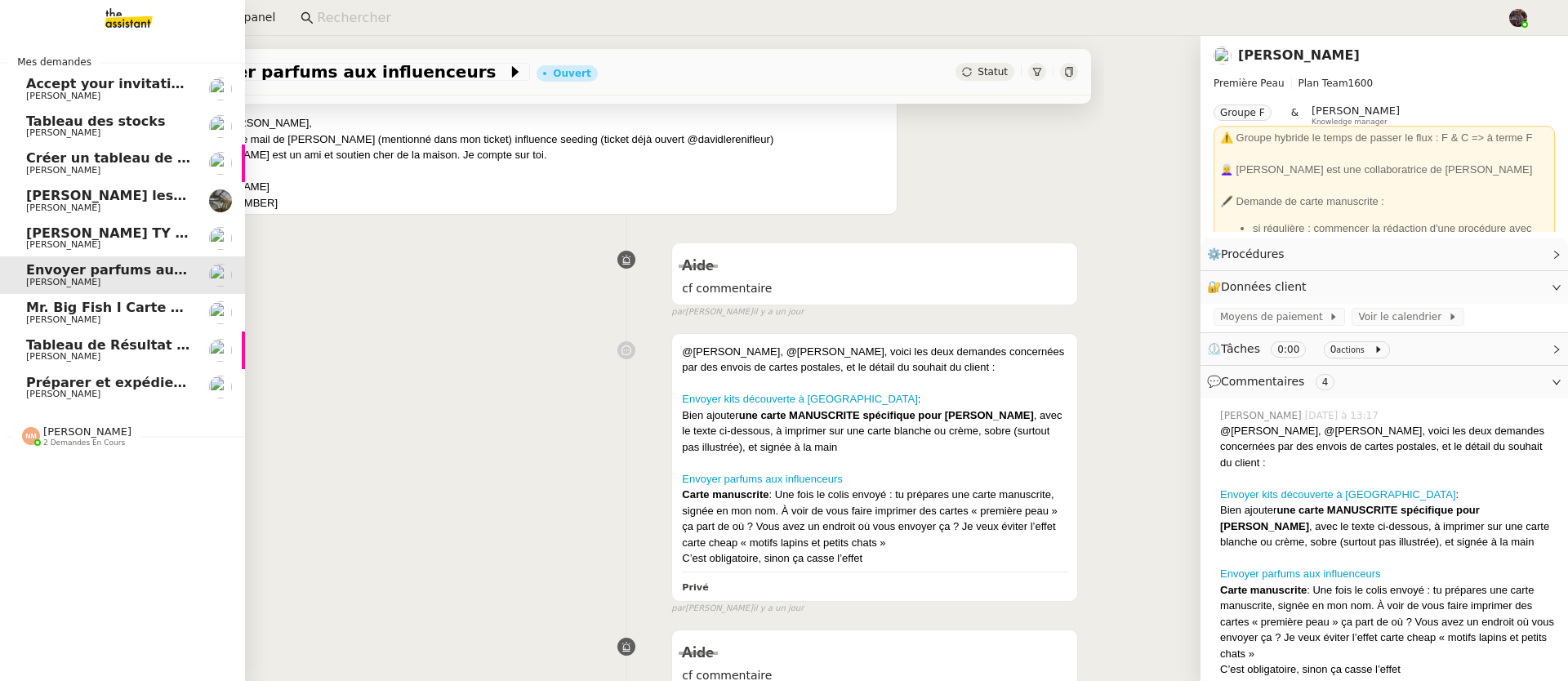
click at [111, 310] on span "Mr. Big Fish I Carte de remerciement pour [PERSON_NAME]" at bounding box center [243, 307] width 435 height 16
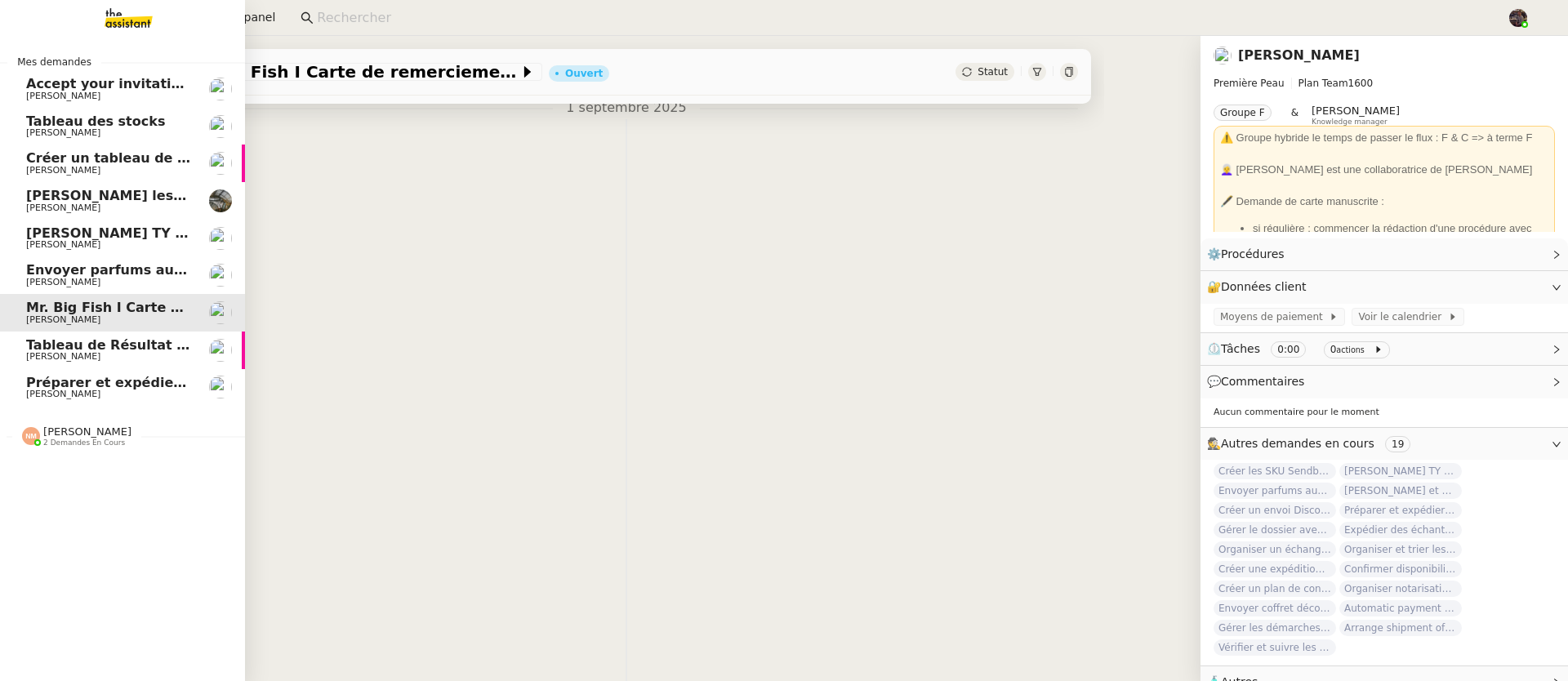
scroll to position [258, 0]
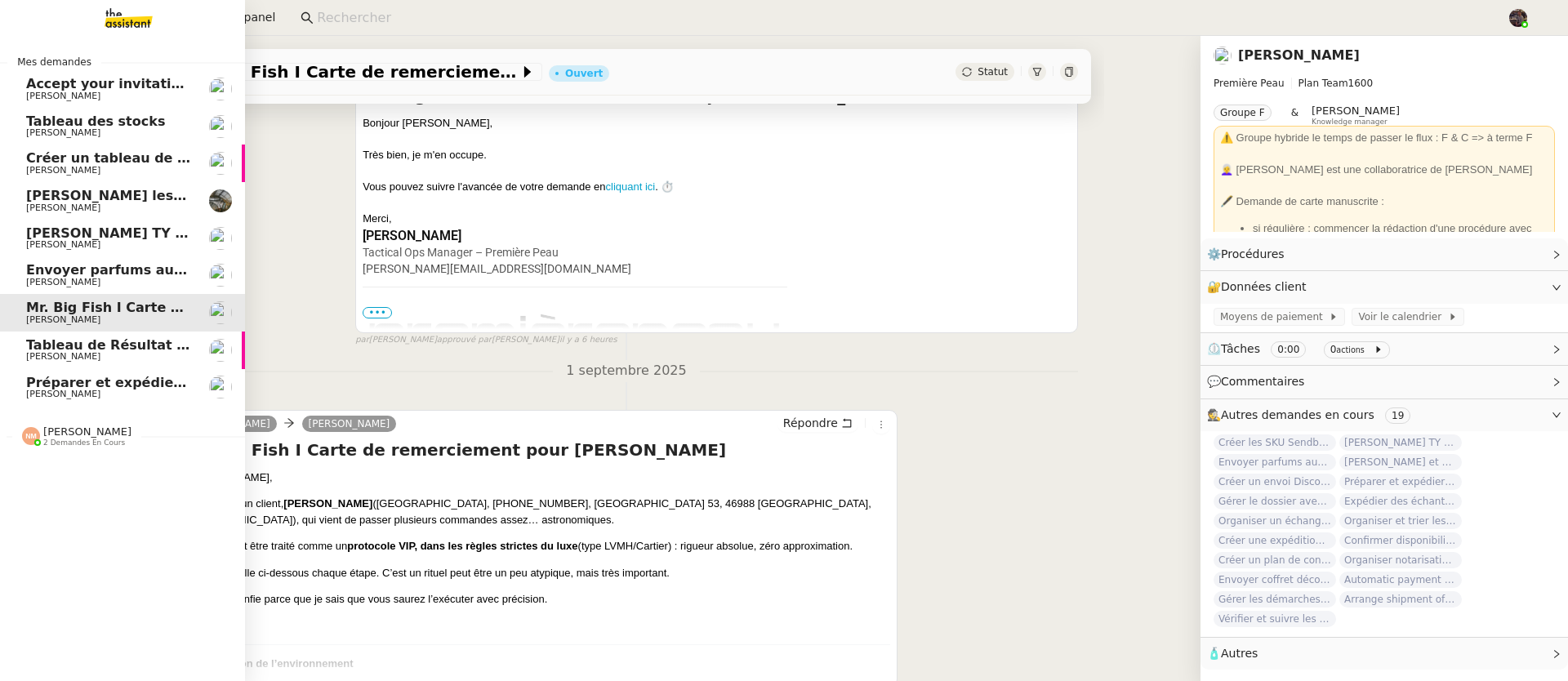
click at [43, 378] on span "Préparer et expédier une carte de remerciement" at bounding box center [206, 382] width 359 height 16
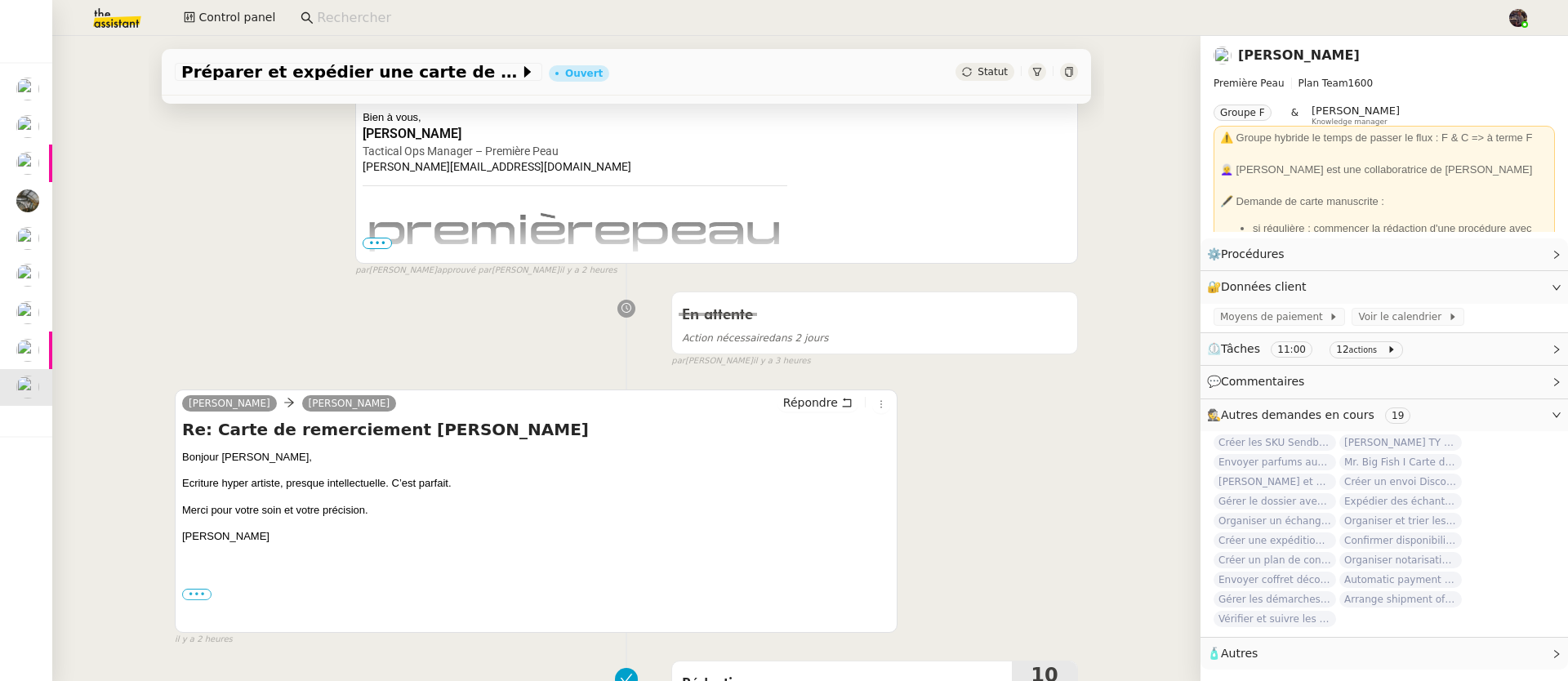
scroll to position [626, 0]
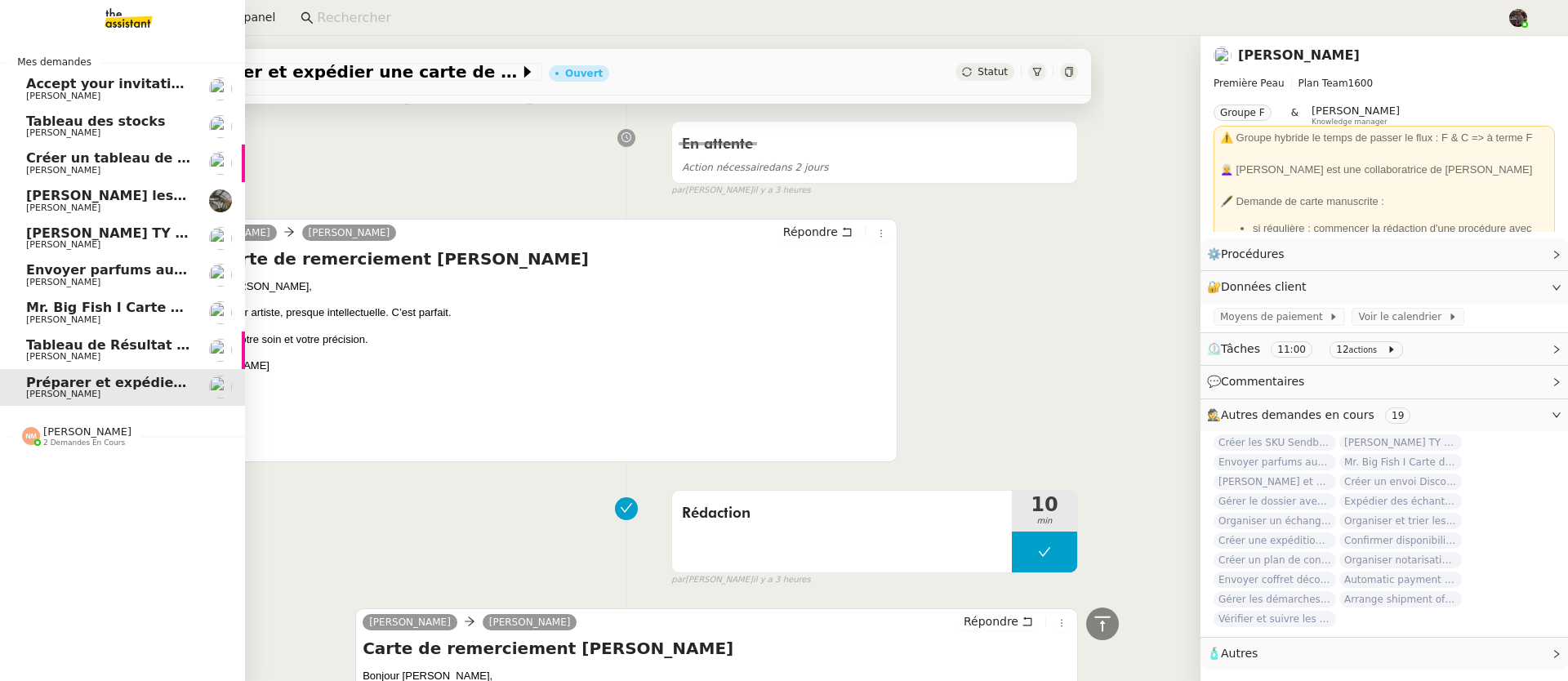
click at [53, 323] on span "[PERSON_NAME]" at bounding box center [63, 319] width 74 height 11
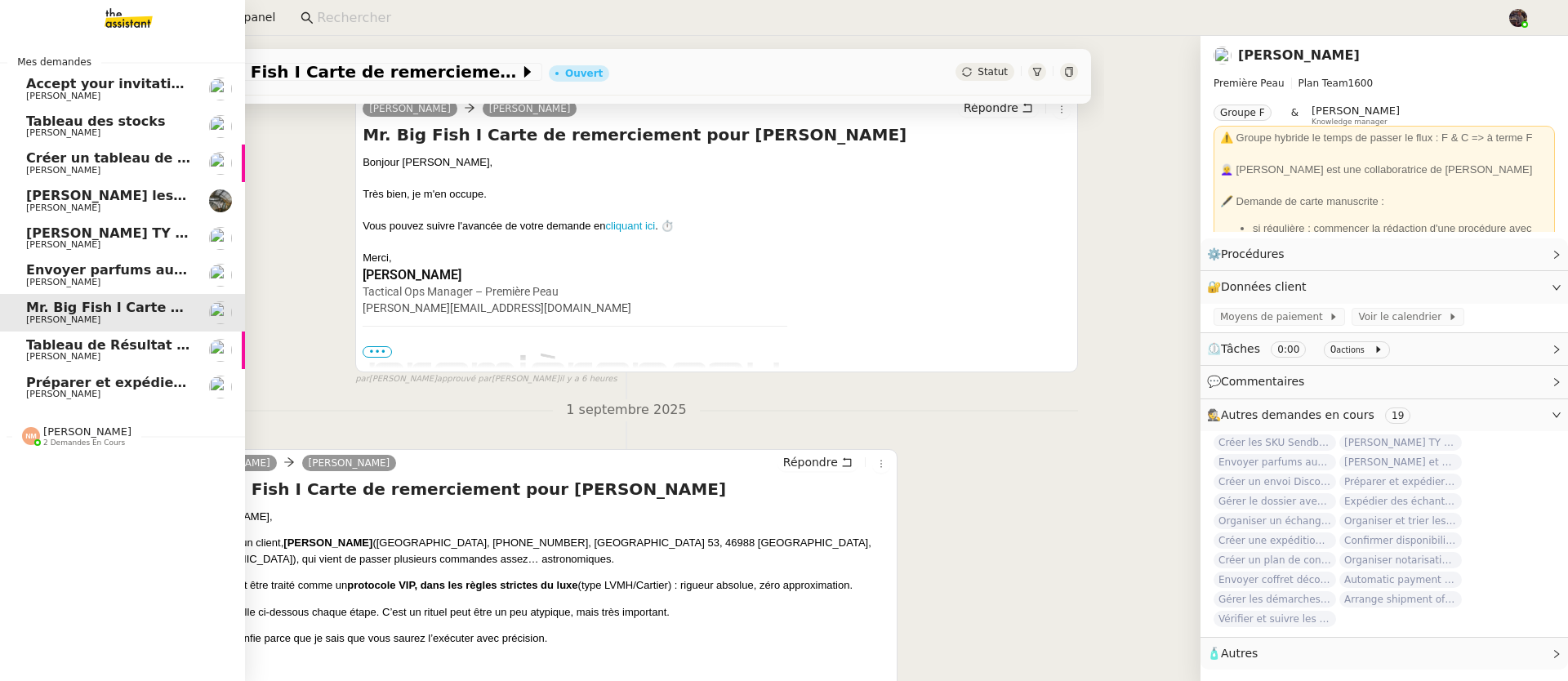
click at [26, 443] on div at bounding box center [30, 435] width 18 height 18
click at [50, 475] on span "[PERSON_NAME]" at bounding box center [63, 479] width 74 height 11
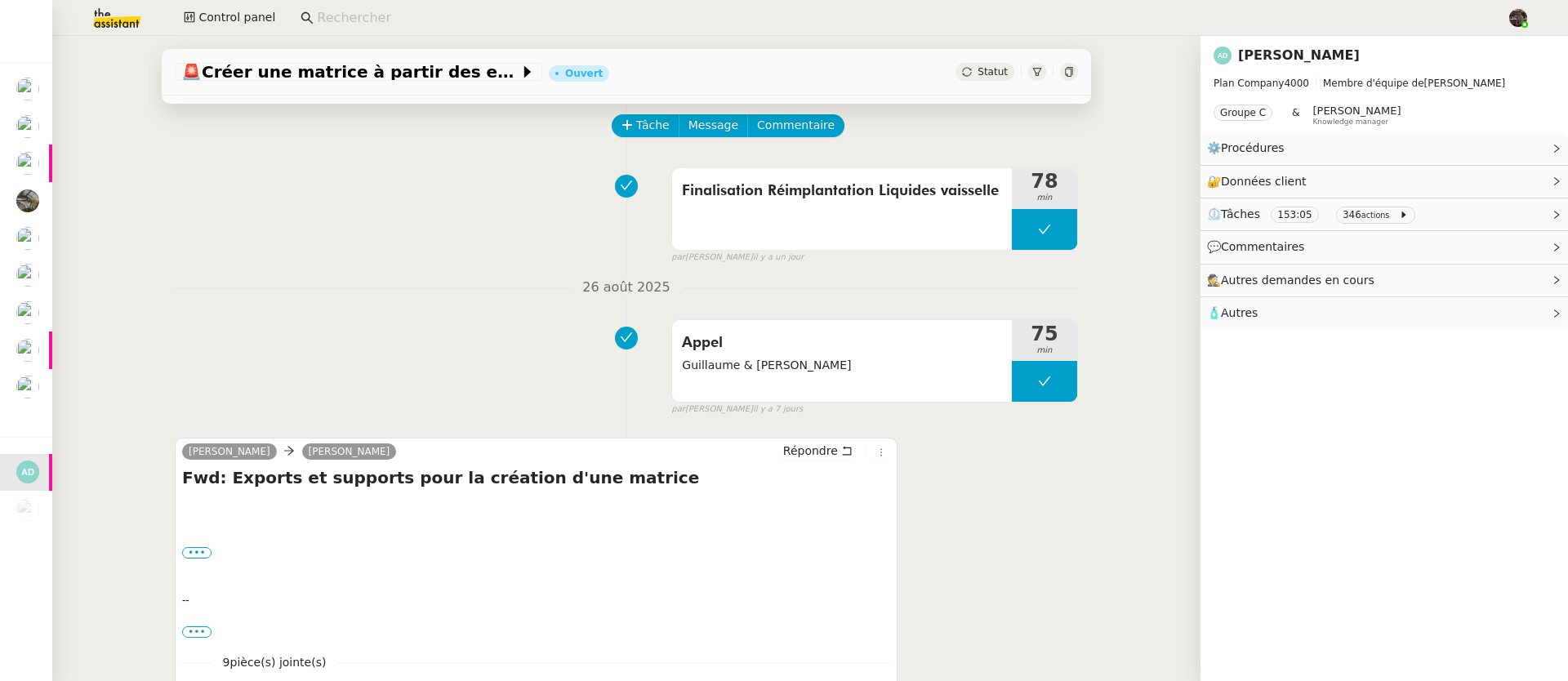
scroll to position [151, 0]
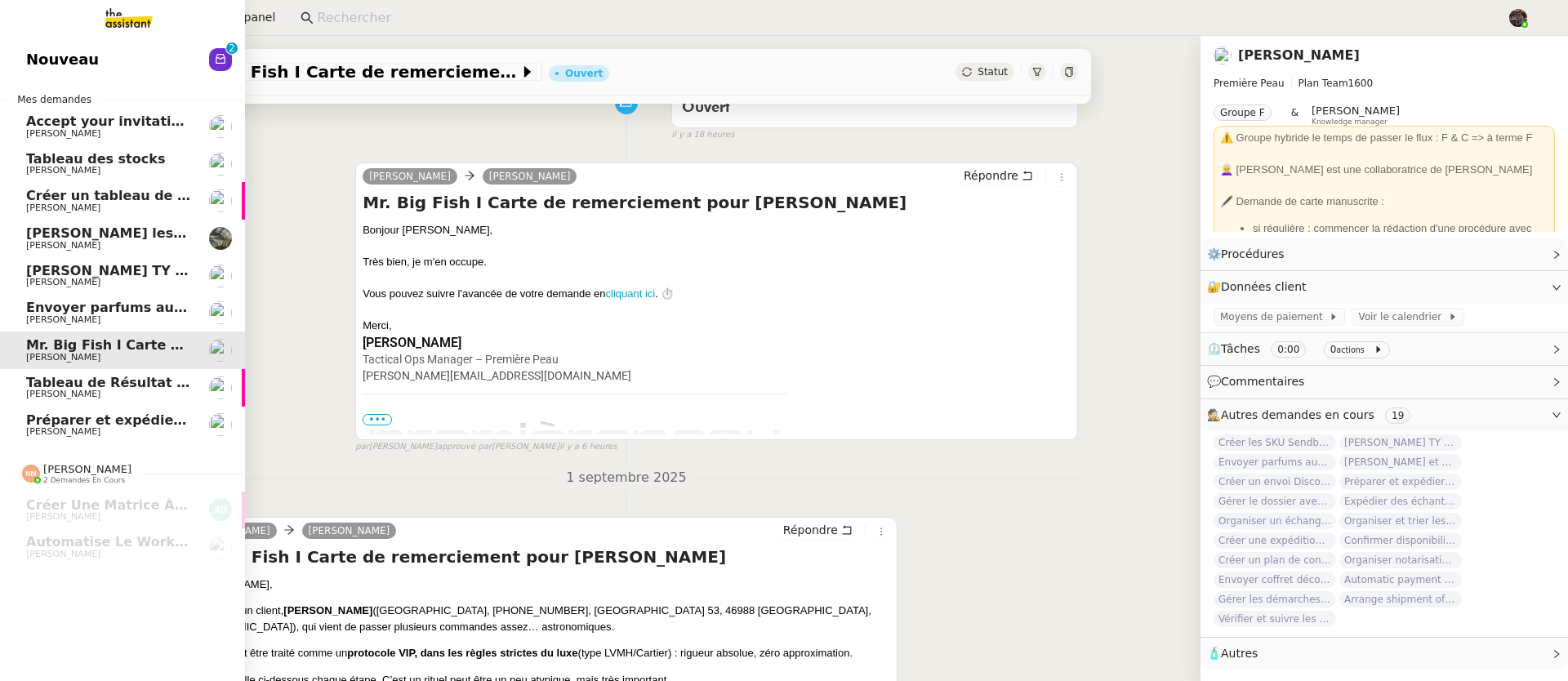
click at [46, 53] on span "Nouveau" at bounding box center [62, 59] width 73 height 24
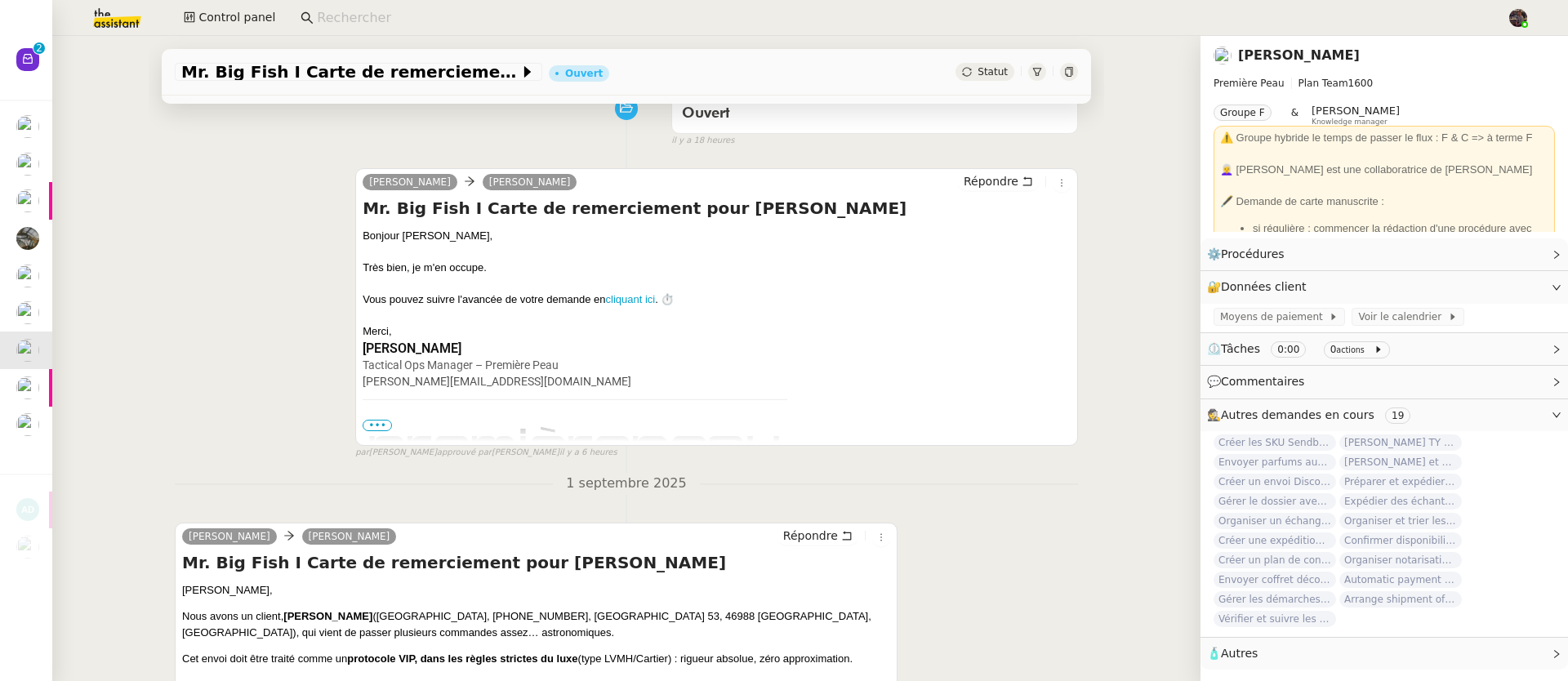
scroll to position [368, 0]
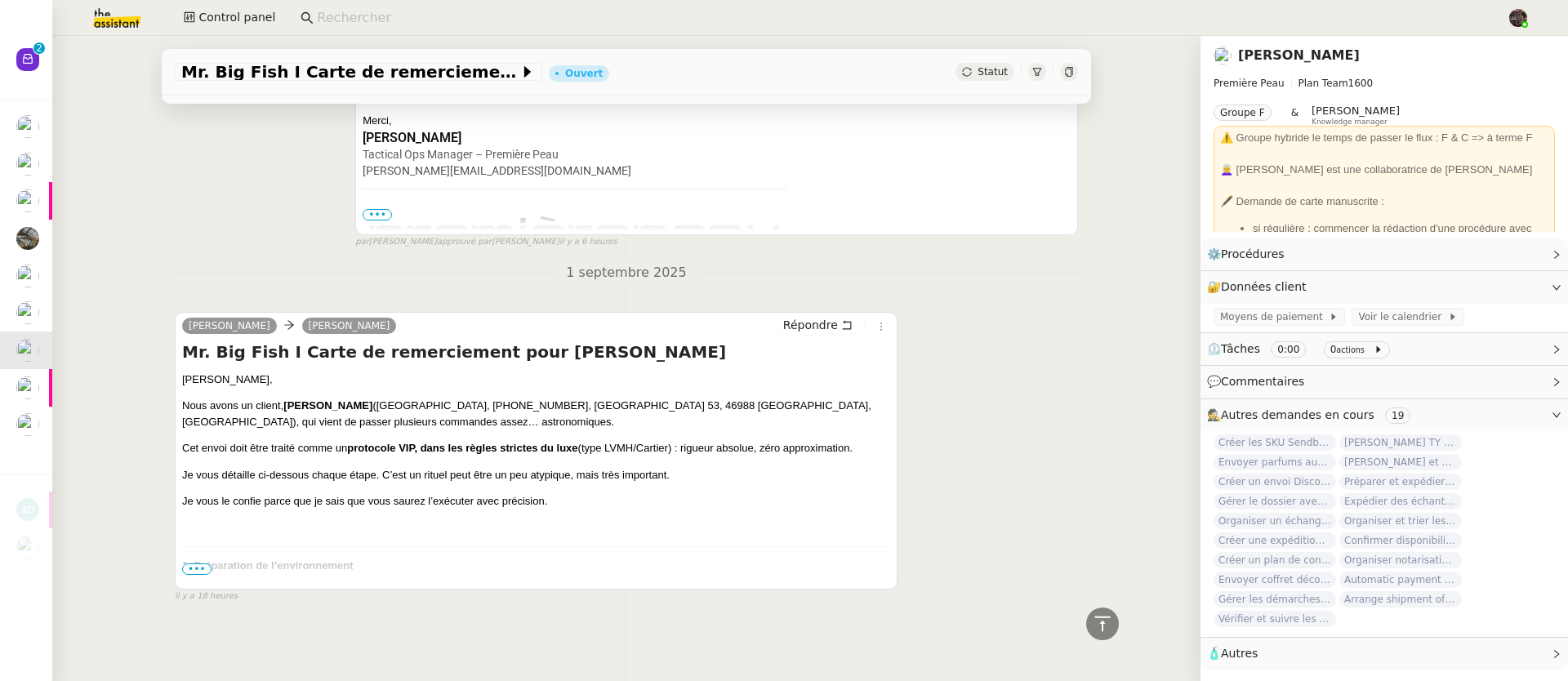
click at [198, 563] on span "•••" at bounding box center [196, 569] width 29 height 12
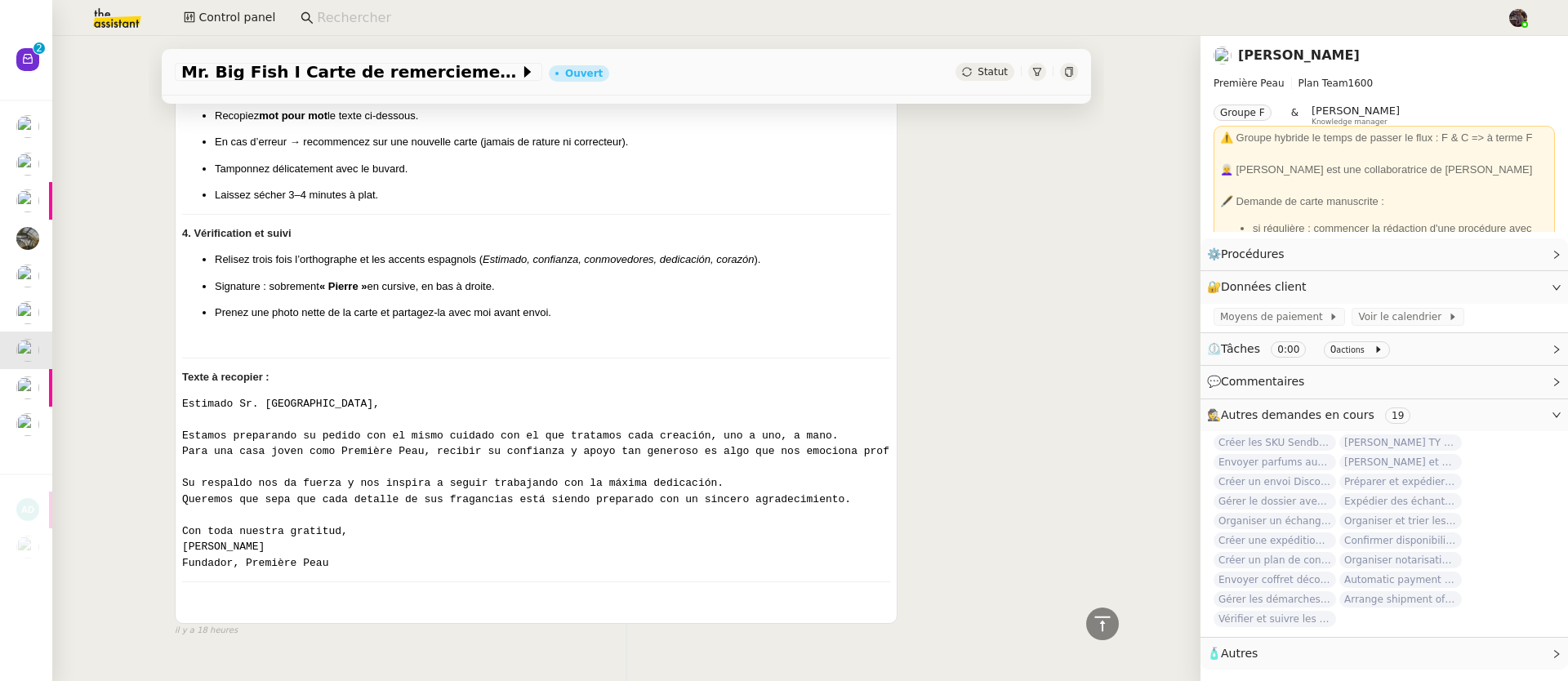
scroll to position [1121, 0]
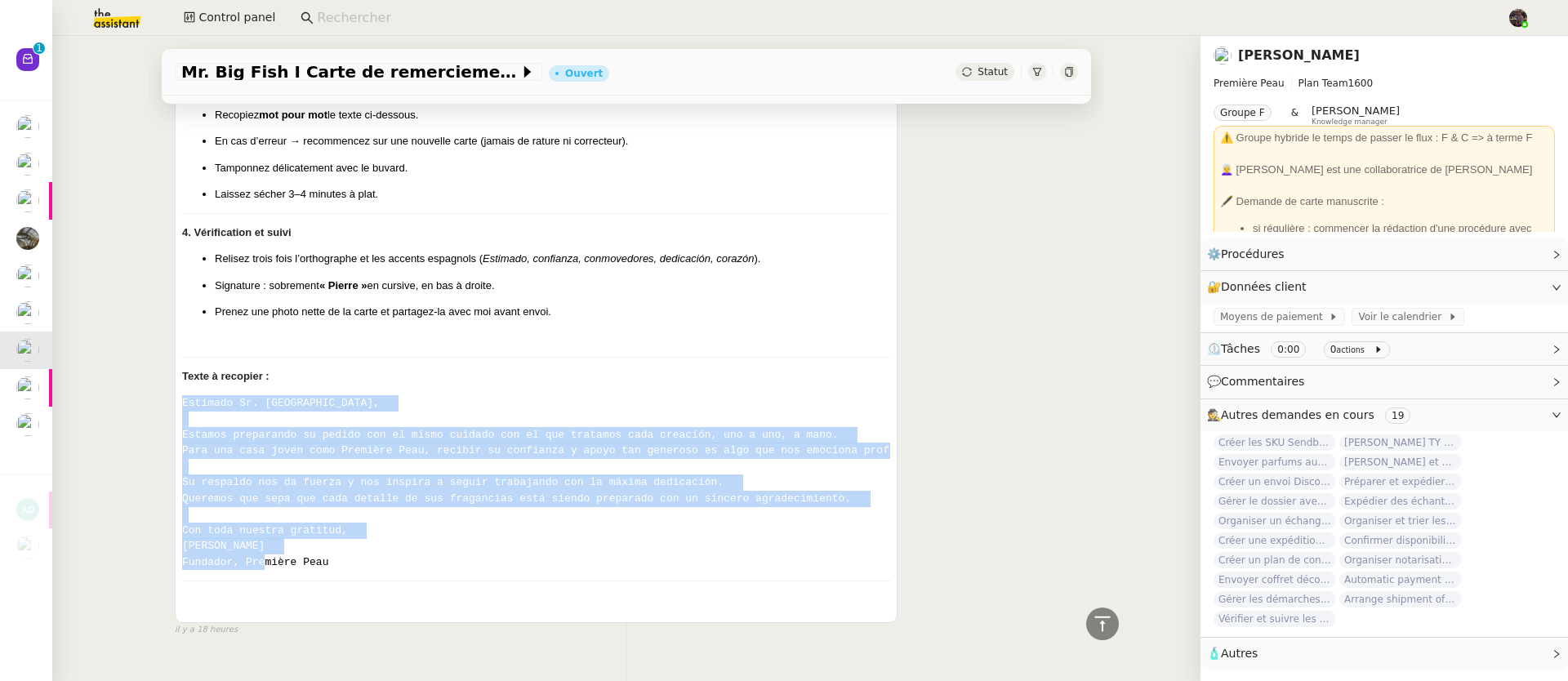
drag, startPoint x: 369, startPoint y: 570, endPoint x: 166, endPoint y: 397, distance: 266.7
copy code "Estimado Sr. Monfort, Estamos preparando su pedido con el mismo cuidado con el …"
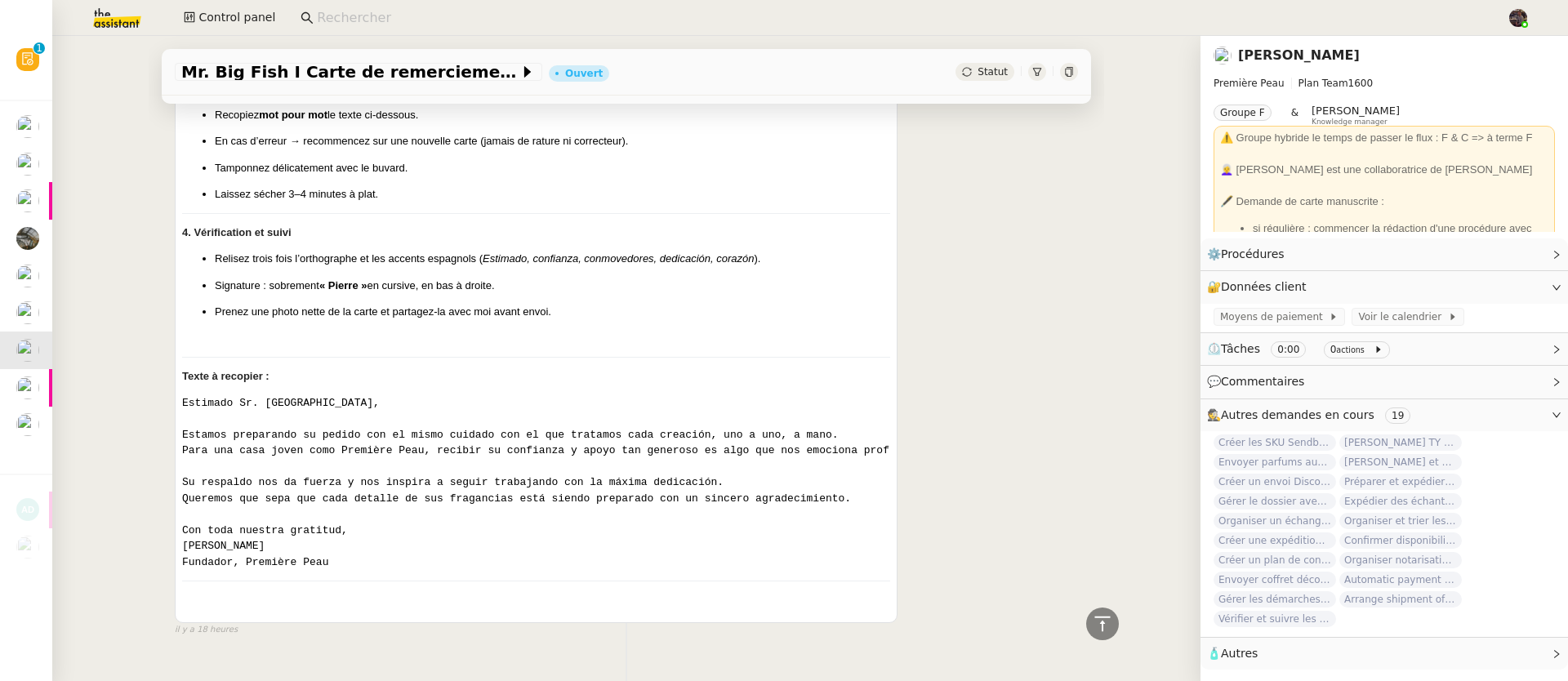
click at [757, 441] on code "Estimado Sr. [GEOGRAPHIC_DATA], Estamos preparando su pedido con el mismo cuida…" at bounding box center [574, 482] width 784 height 171
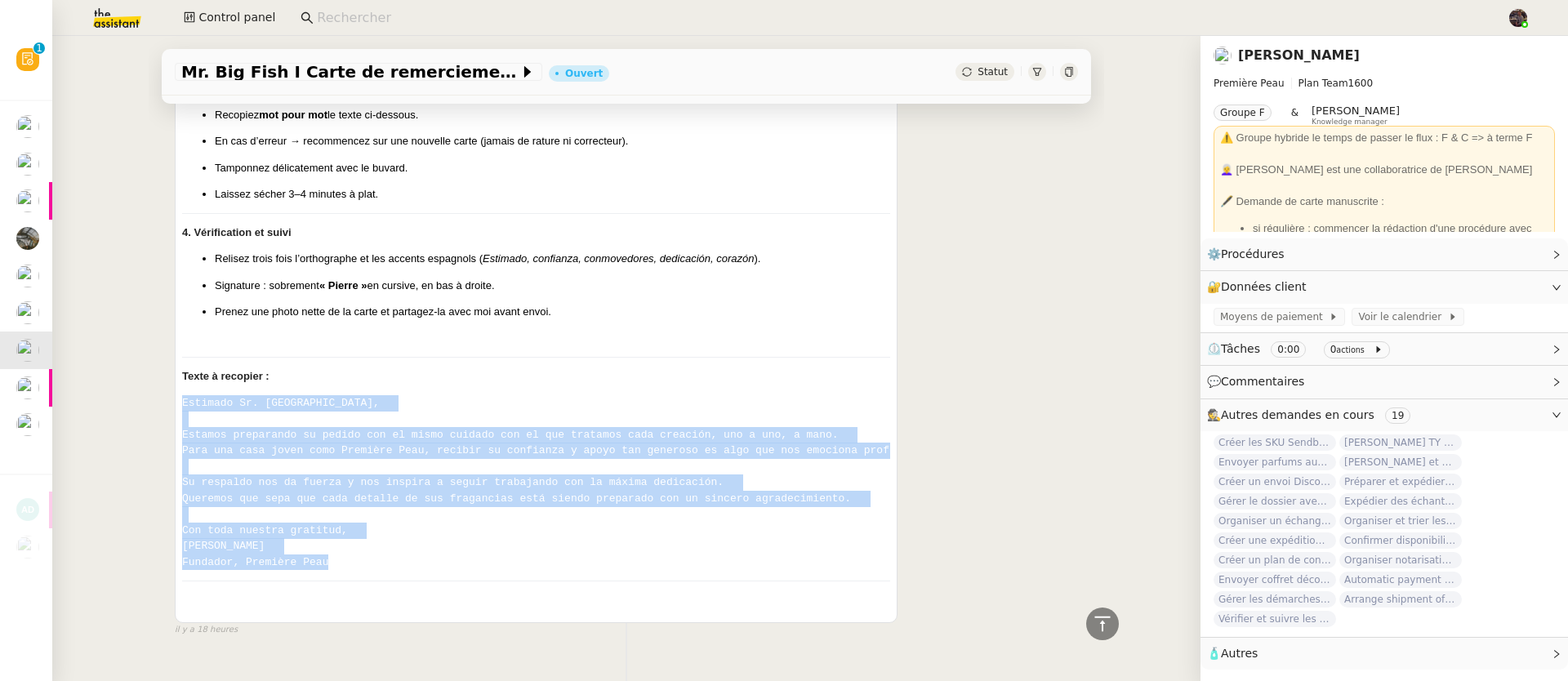
drag, startPoint x: 415, startPoint y: 574, endPoint x: 160, endPoint y: 401, distance: 308.1
copy code "Estimado Sr. Monfort, Estamos preparando su pedido con el mismo cuidado con el …"
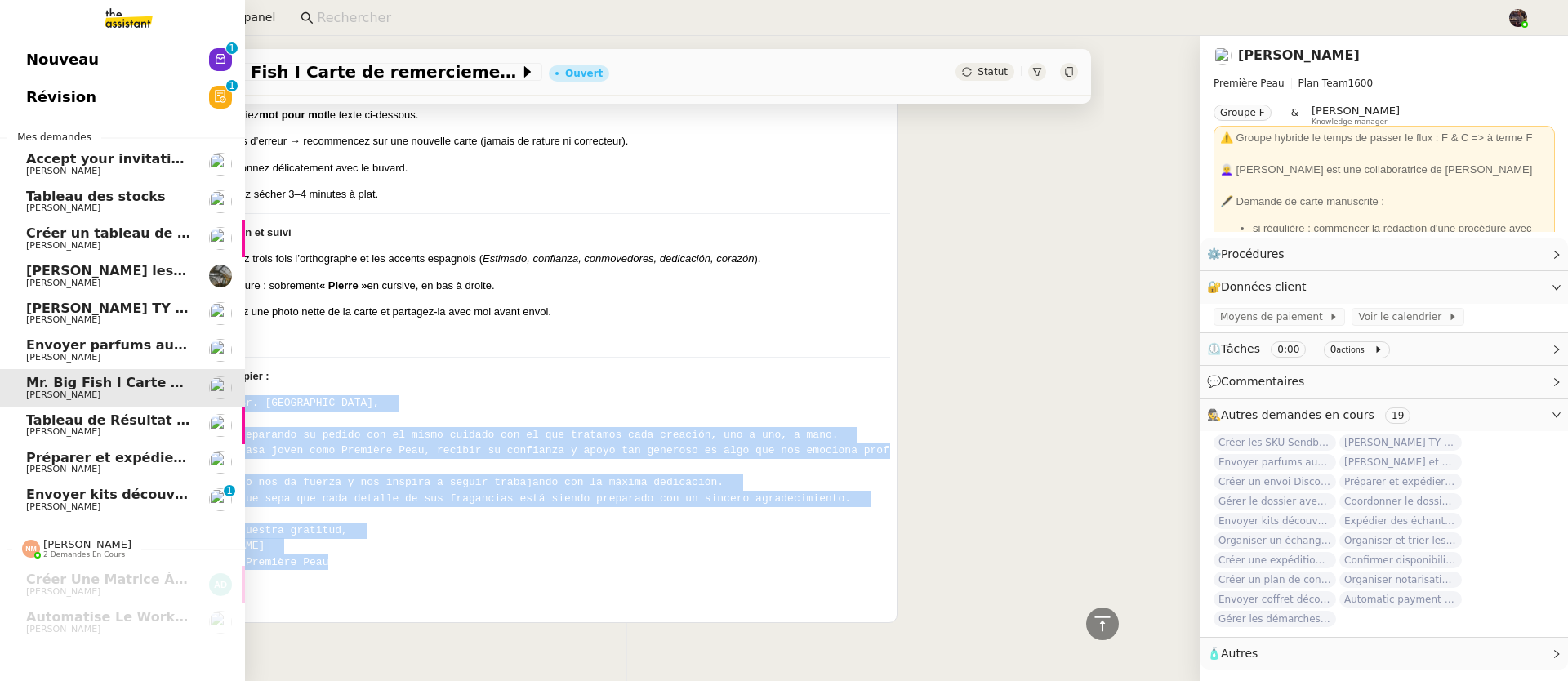
click at [18, 502] on link "Envoyer kits découverte à Galeries Lafayette Pierre Mergui 0 1 2 3 4 5 6 7 8 9" at bounding box center [122, 499] width 245 height 38
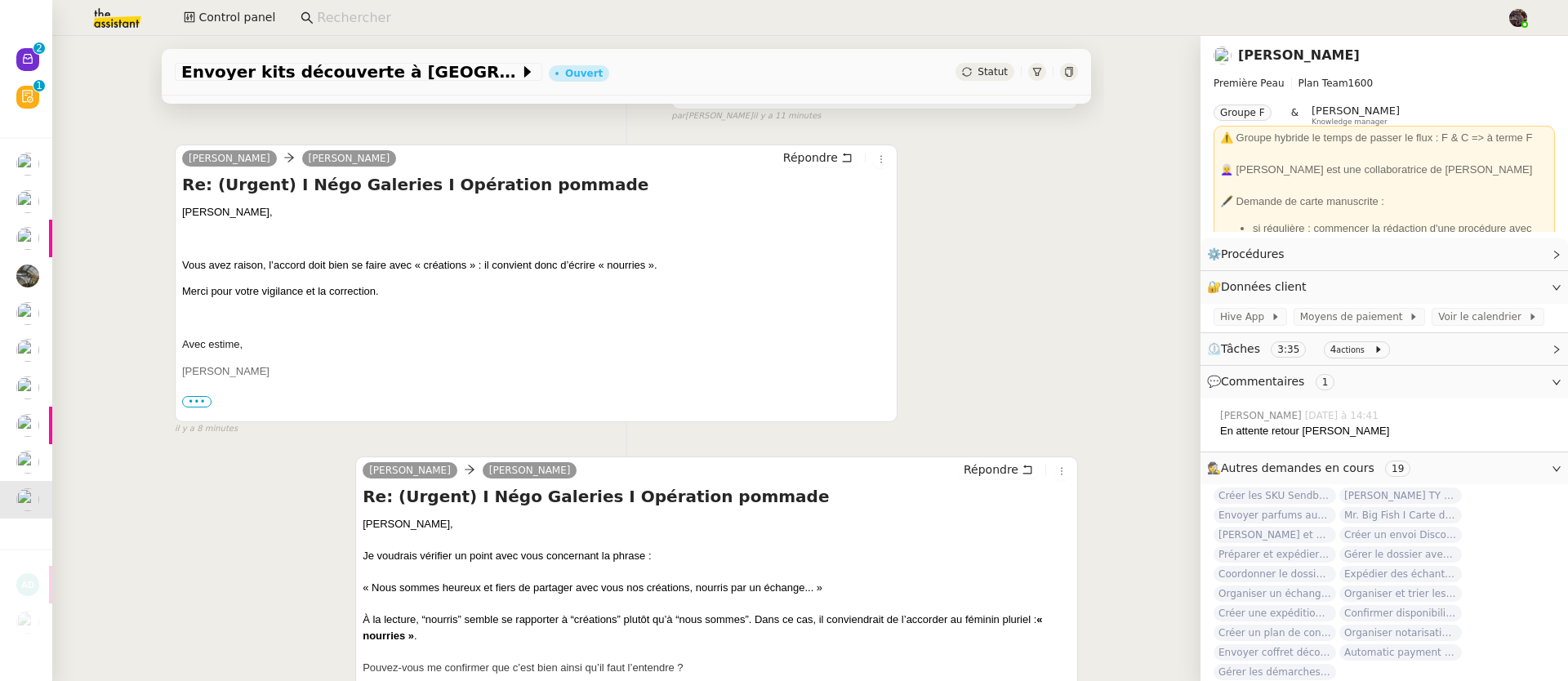
scroll to position [180, 0]
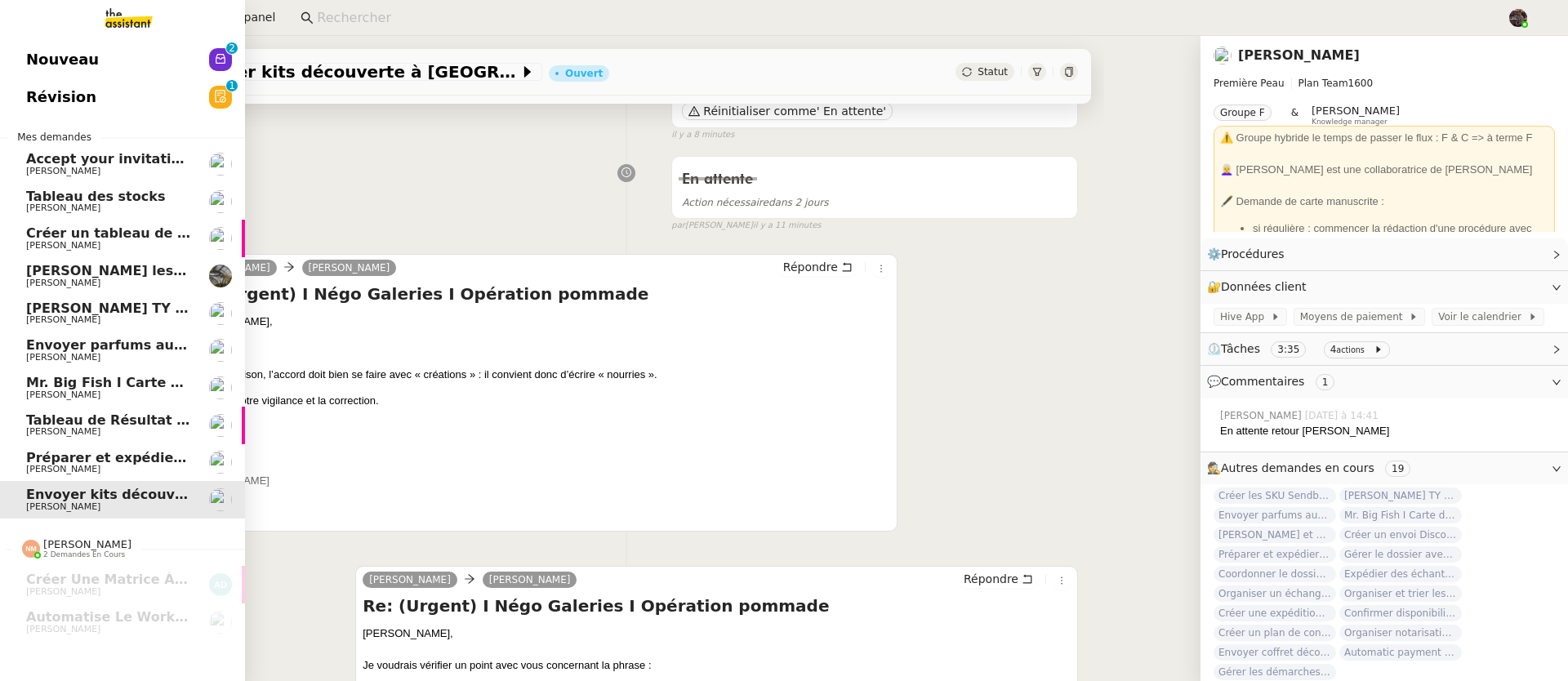
click at [90, 338] on span "Envoyer parfums aux influenceurs" at bounding box center [151, 344] width 252 height 16
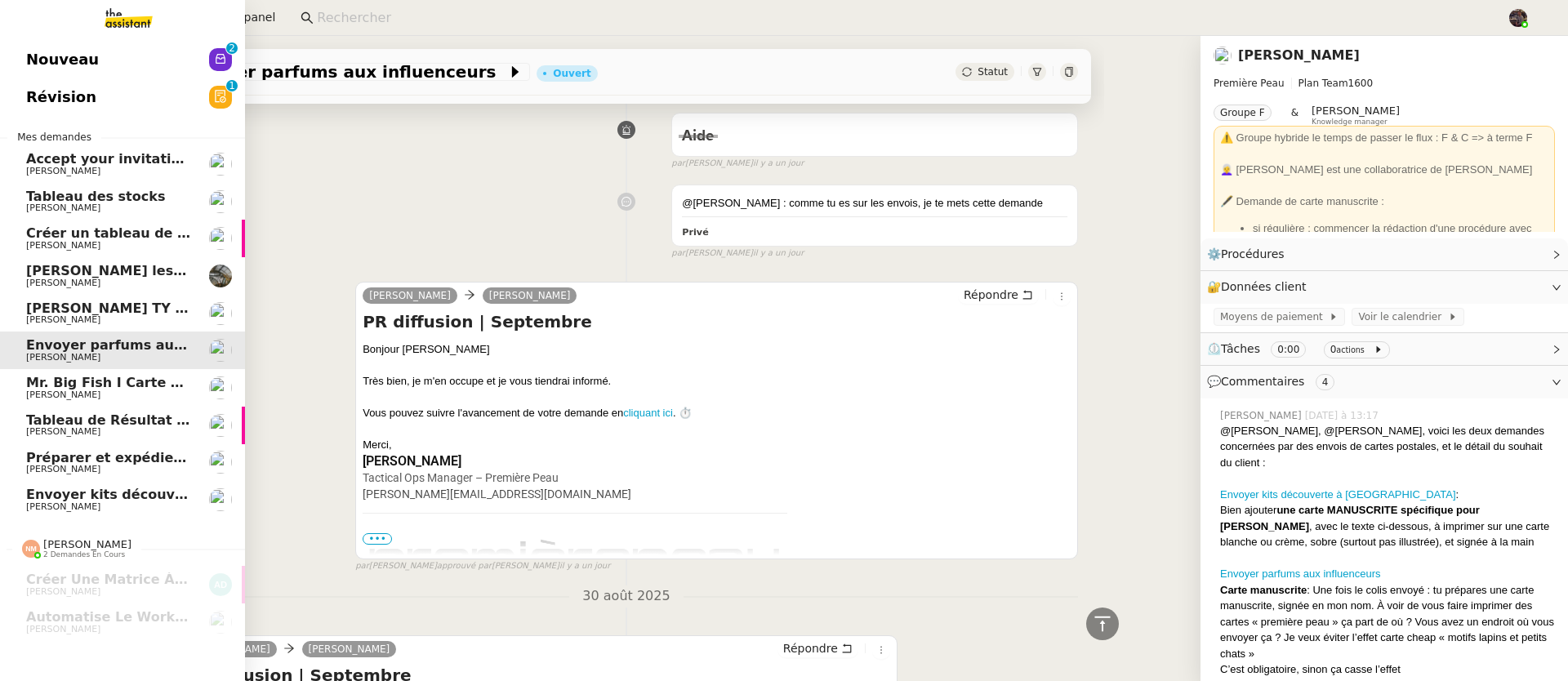
click at [53, 384] on span "Mr. Big Fish I Carte de remerciement pour [PERSON_NAME]" at bounding box center [243, 382] width 435 height 16
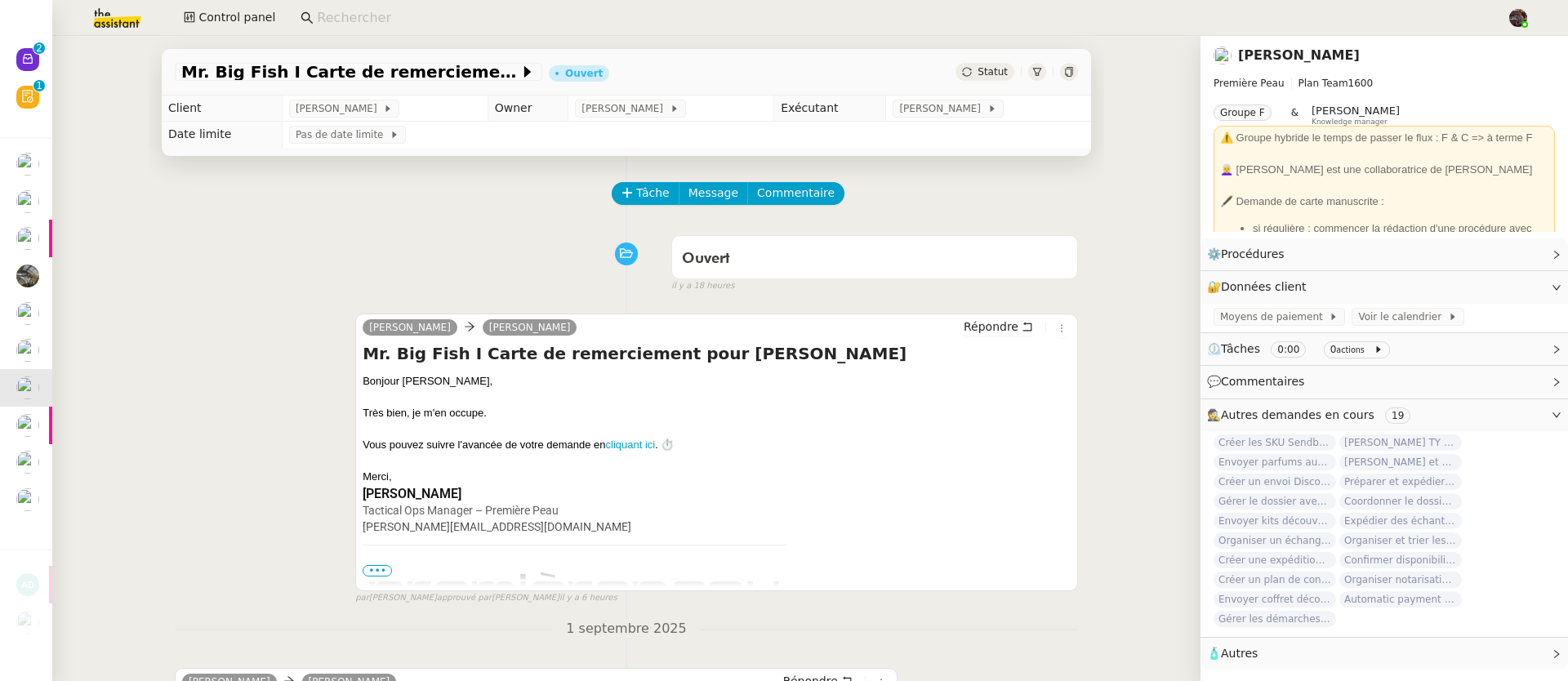
scroll to position [368, 0]
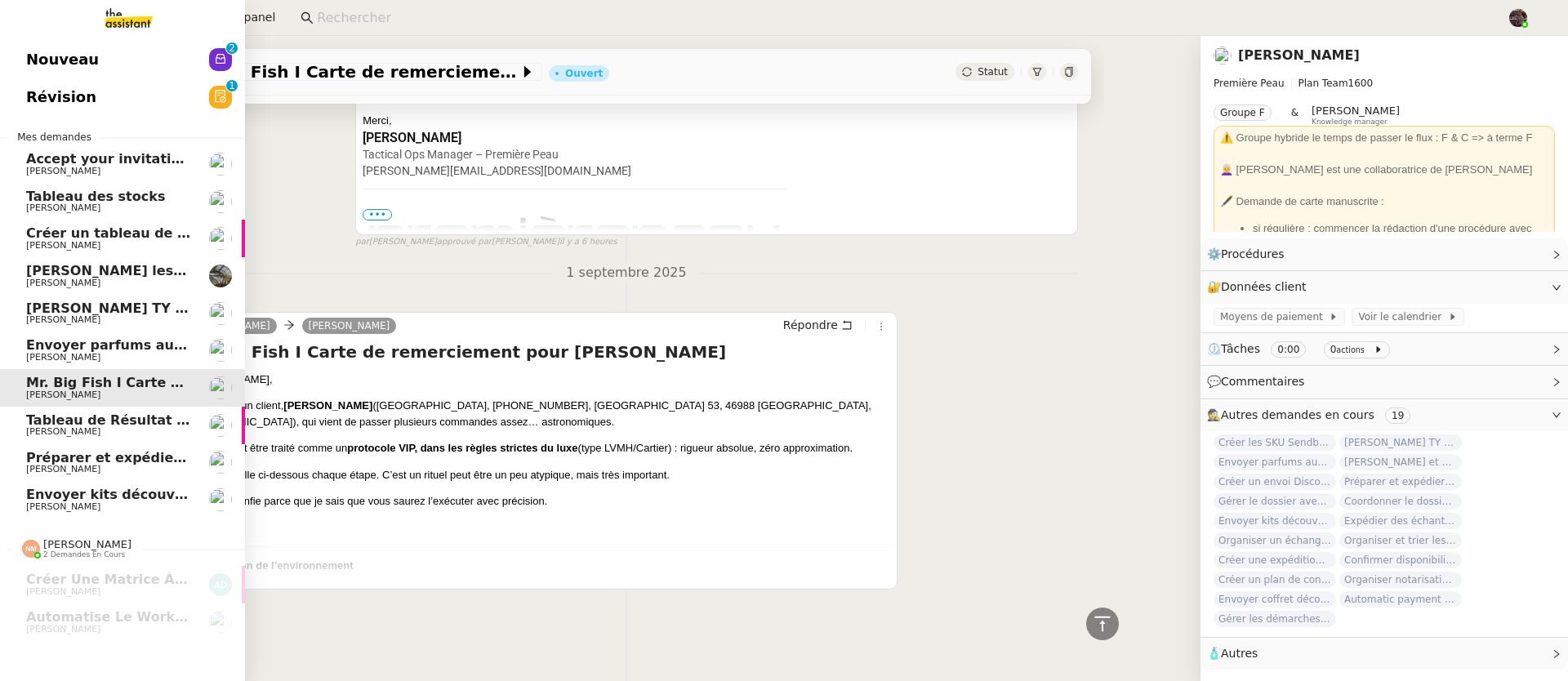
click at [57, 451] on span "Préparer et expédier une carte de remerciement" at bounding box center [206, 457] width 359 height 16
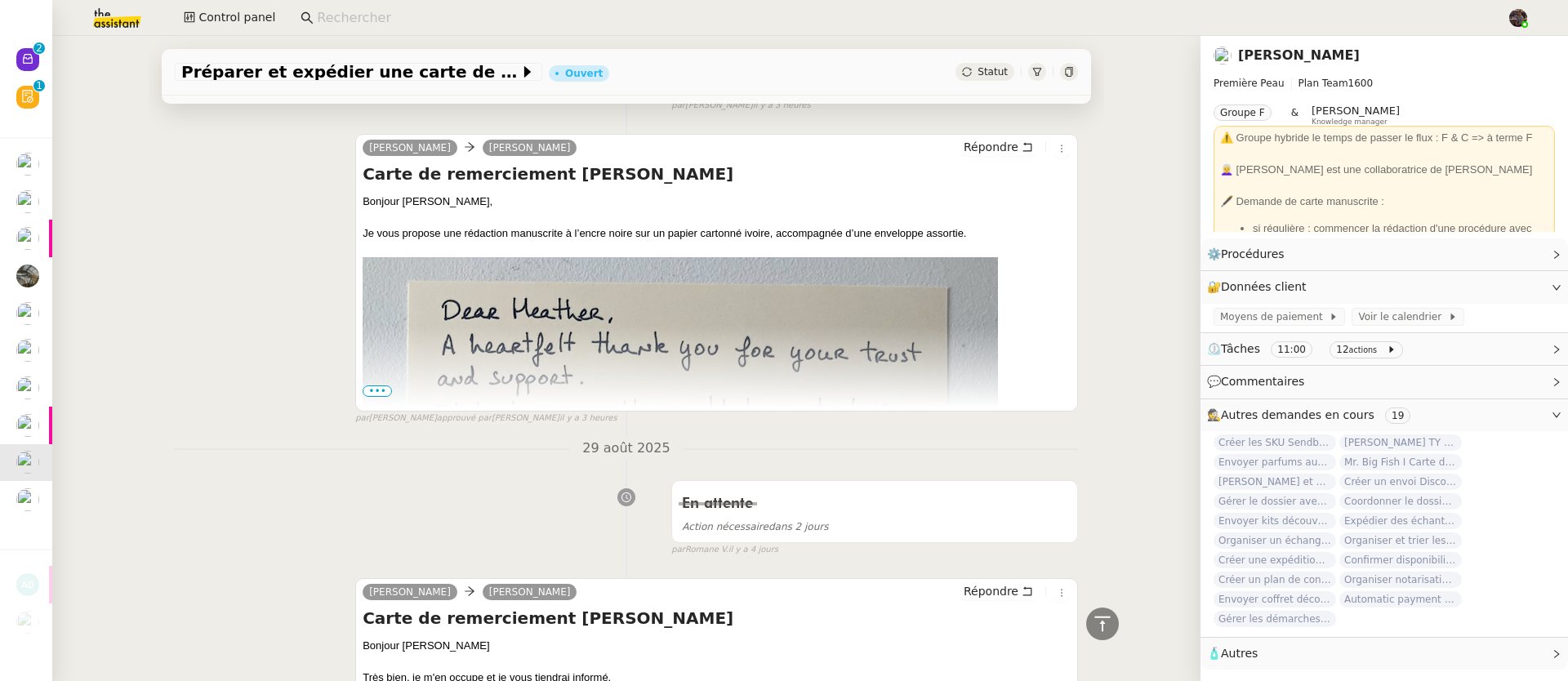
scroll to position [1103, 0]
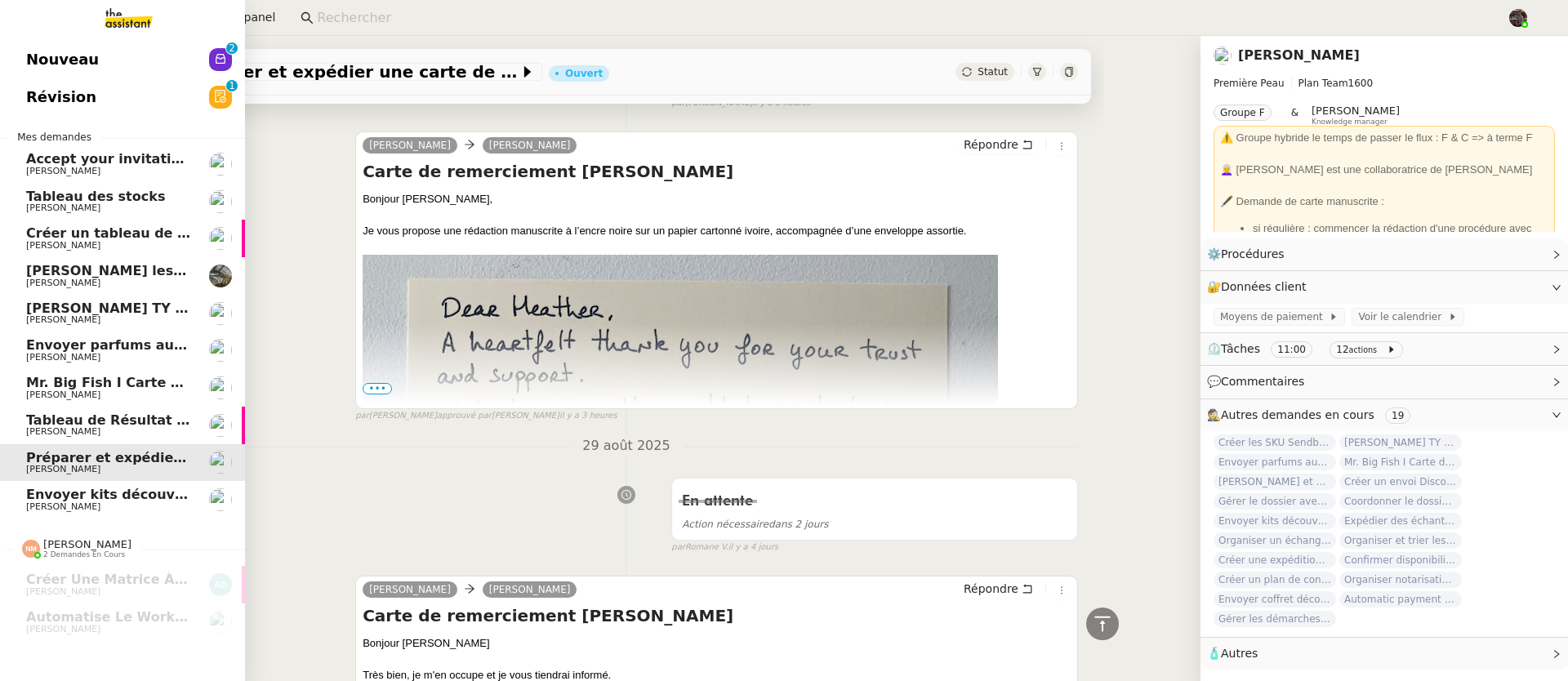
click at [40, 495] on span "Envoyer kits découverte à [GEOGRAPHIC_DATA]" at bounding box center [201, 494] width 350 height 16
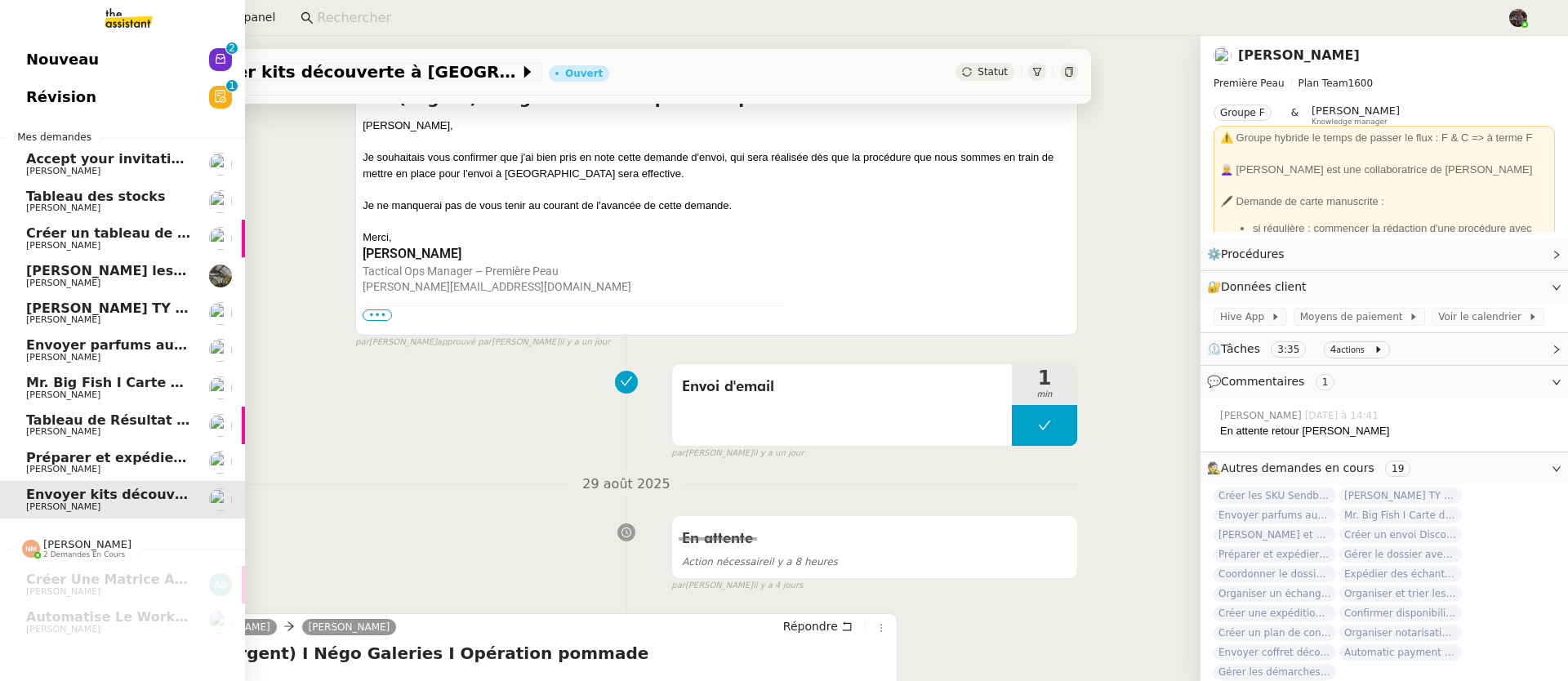
scroll to position [219, 0]
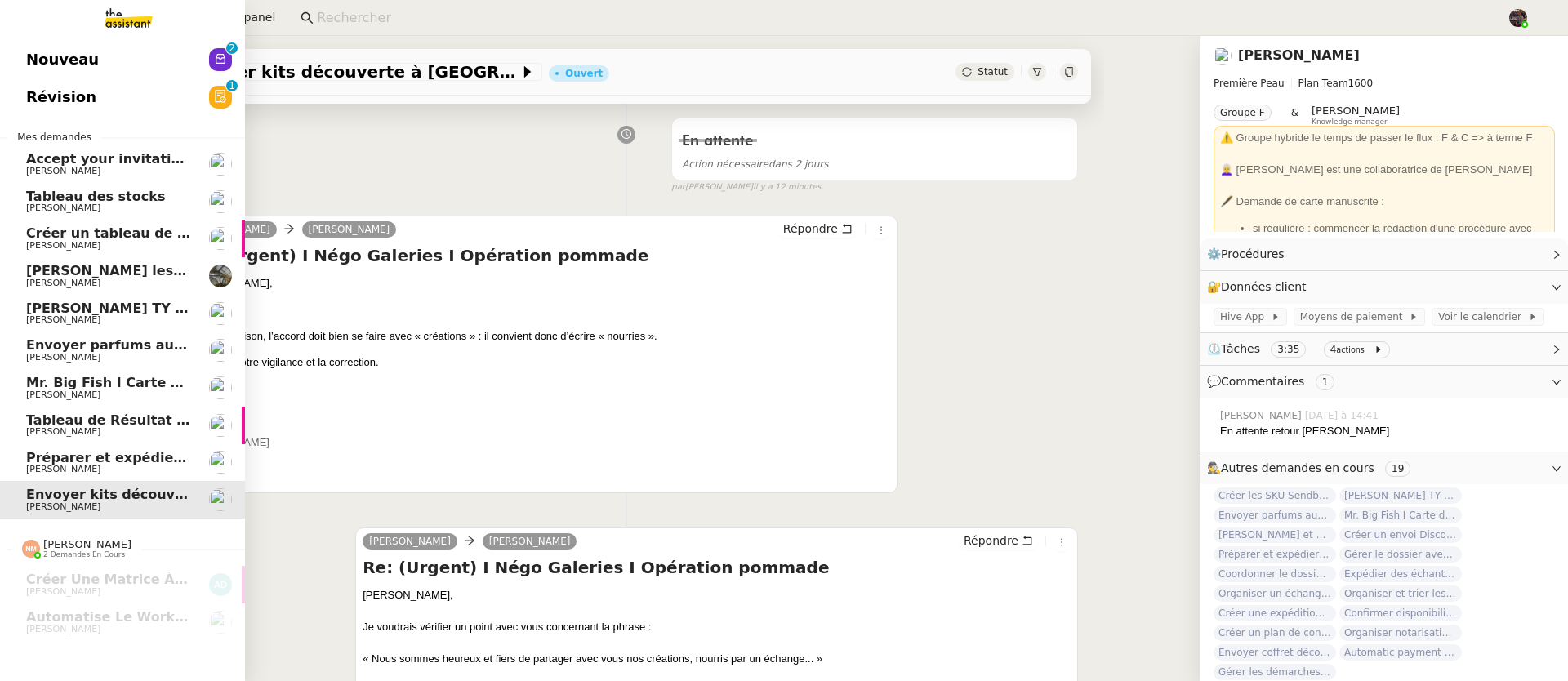
click at [42, 49] on span "Nouveau" at bounding box center [62, 59] width 73 height 24
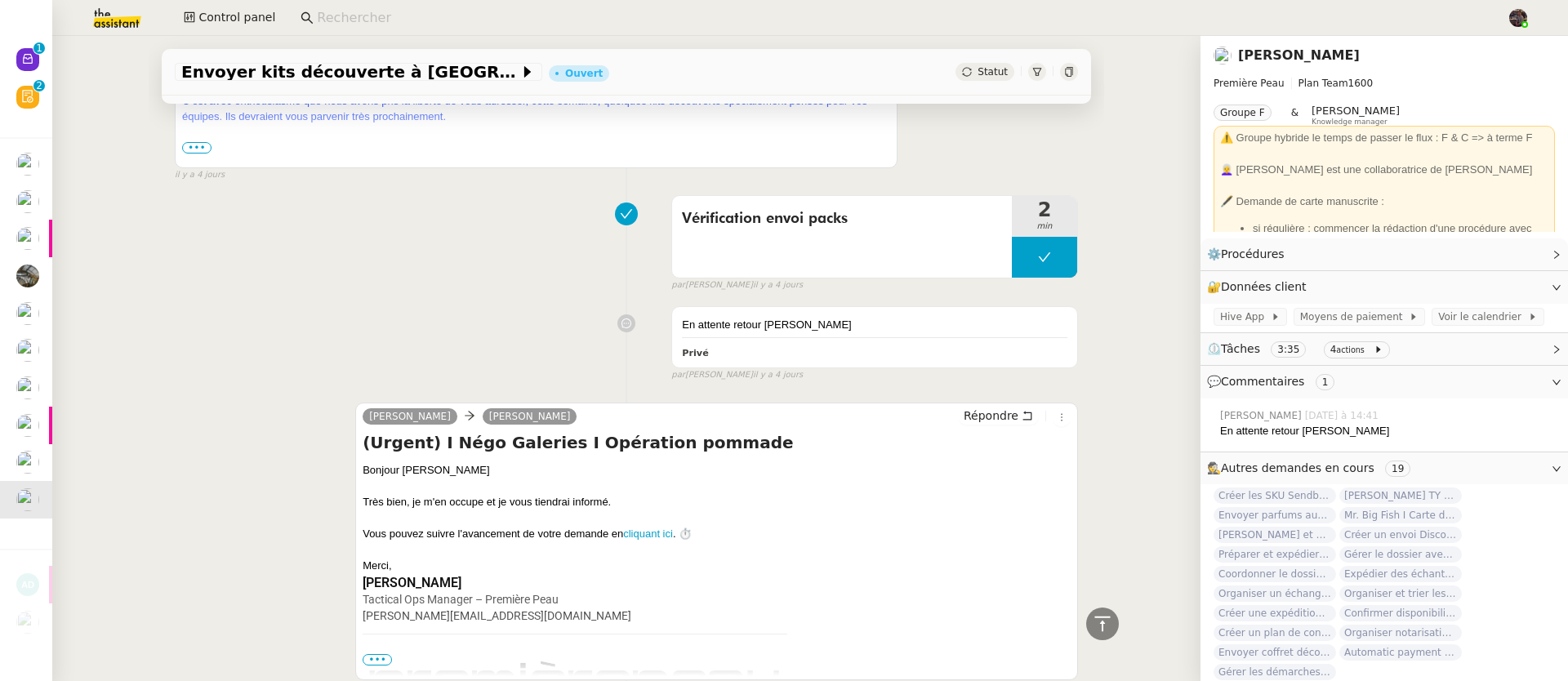
scroll to position [1526, 0]
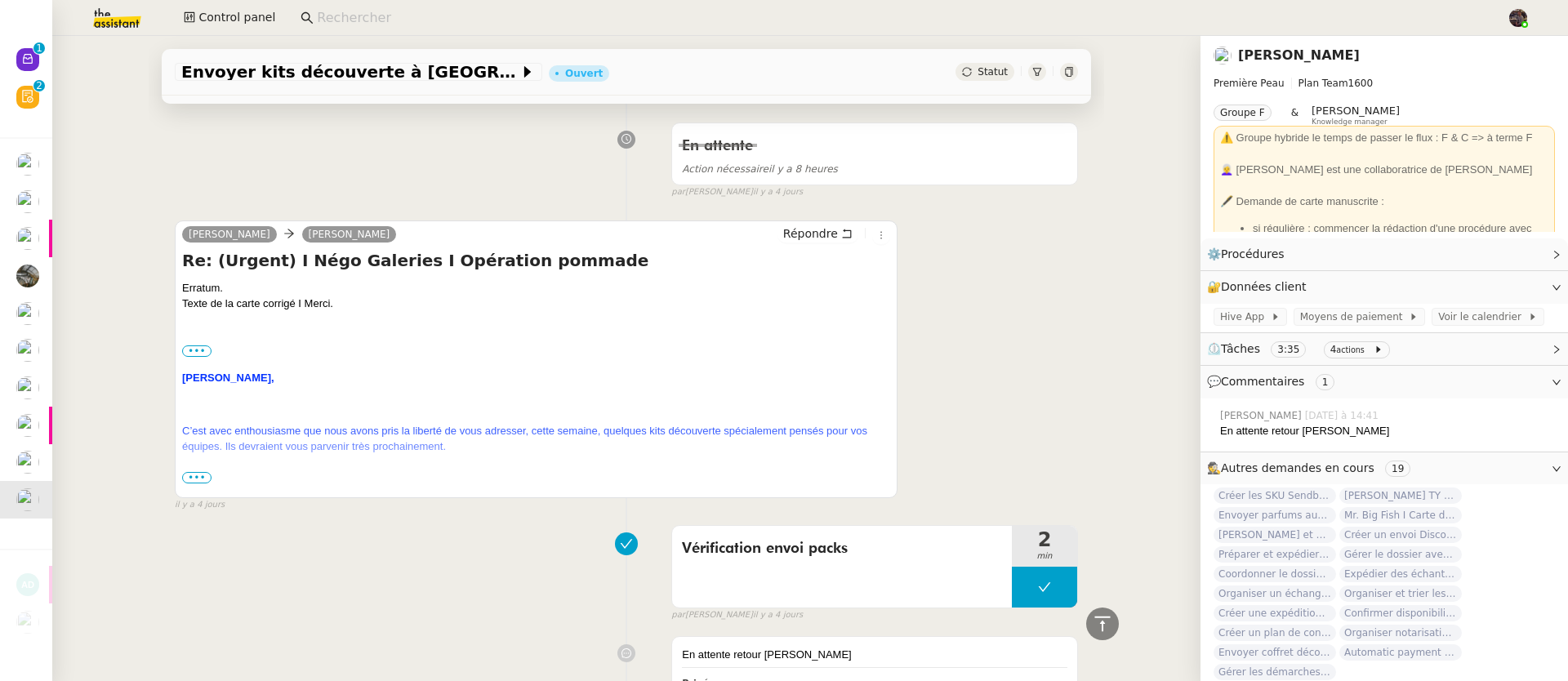
click at [195, 480] on span "•••" at bounding box center [196, 478] width 29 height 12
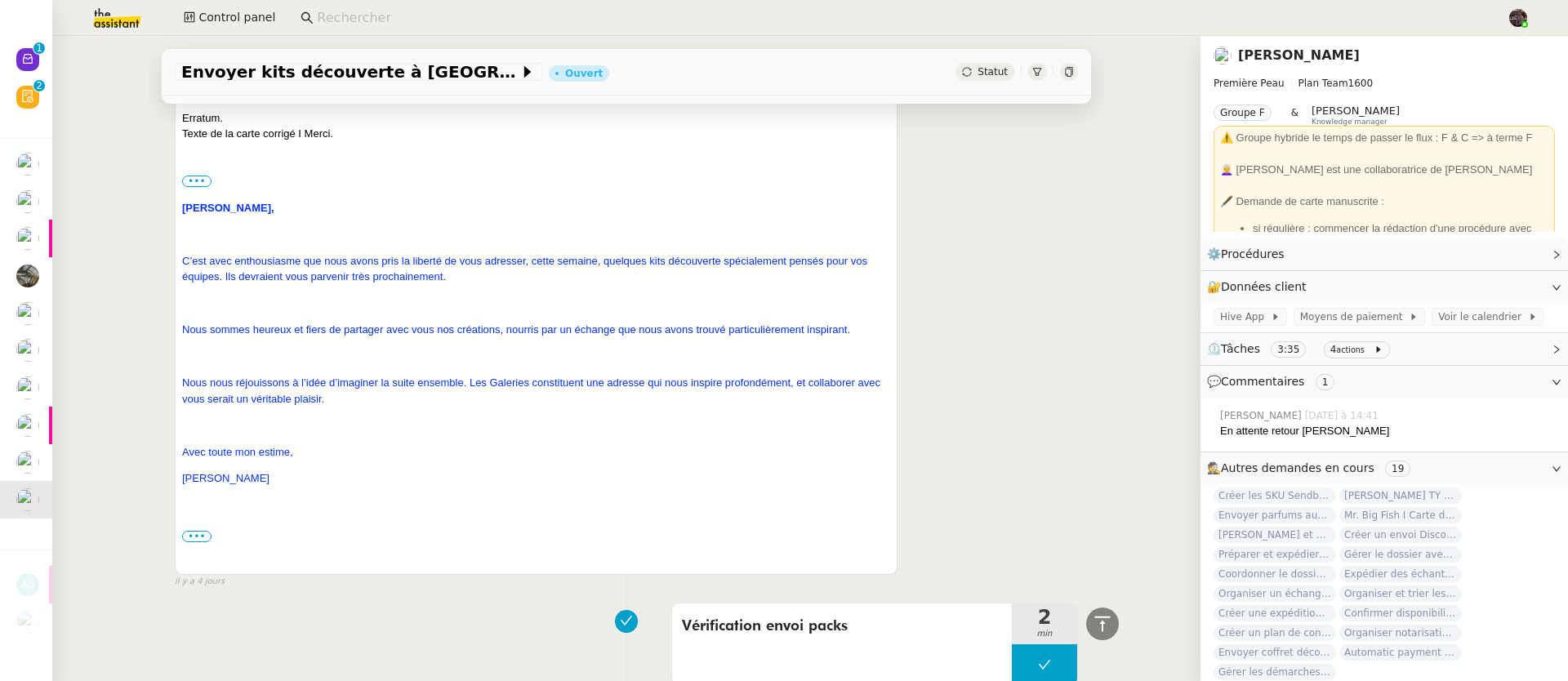
scroll to position [1865, 0]
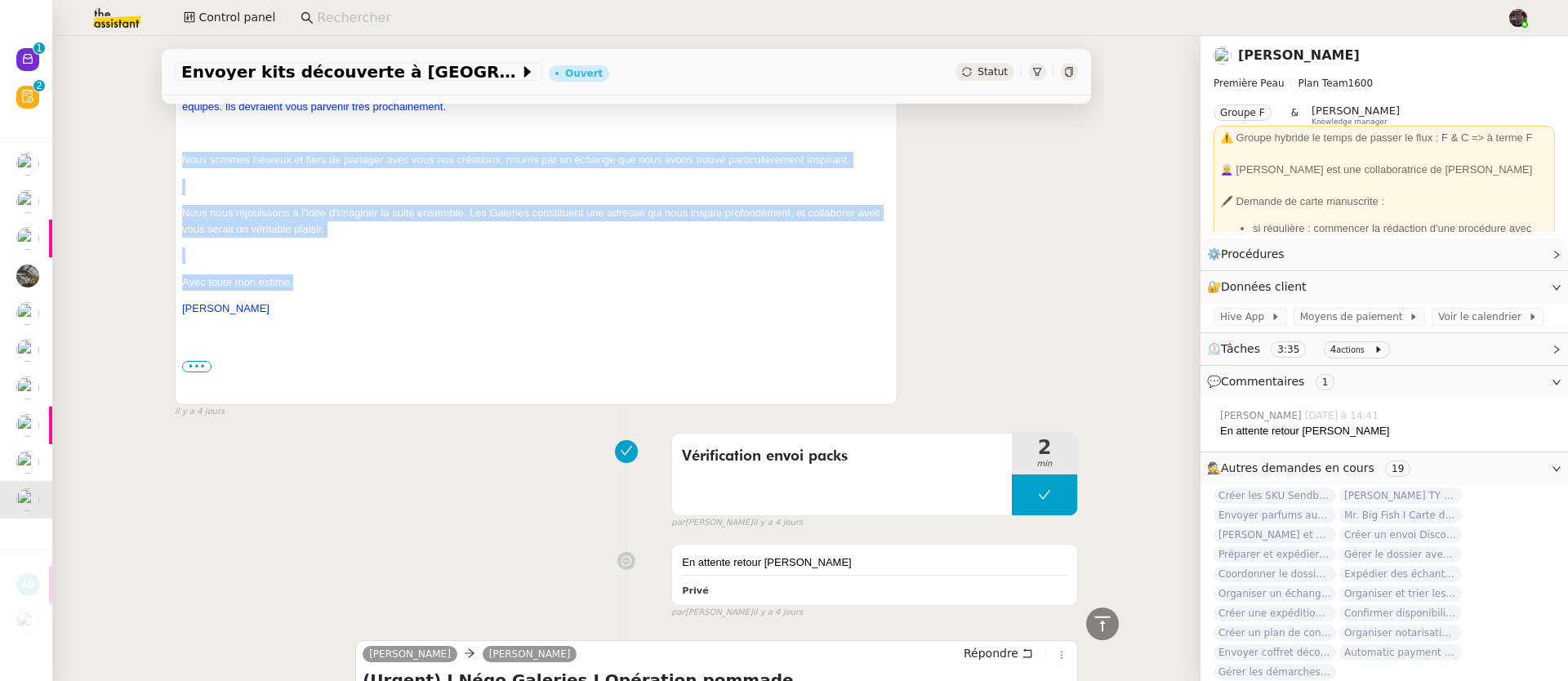
drag, startPoint x: 293, startPoint y: 287, endPoint x: 178, endPoint y: 165, distance: 167.7
click at [182, 165] on div "••• Pauline, C’est avec enthousiasme que nous avons pris la liberté de vous adr…" at bounding box center [536, 202] width 708 height 398
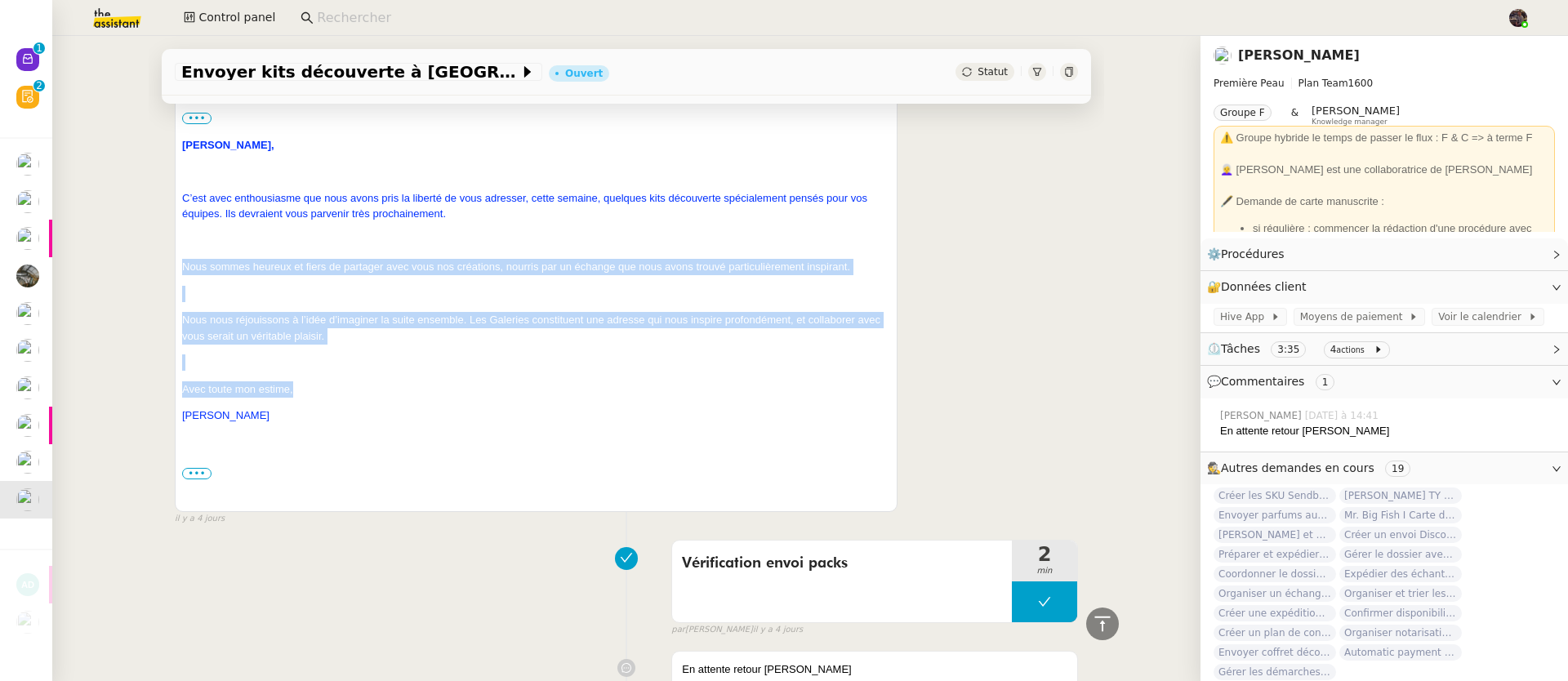
scroll to position [1738, 0]
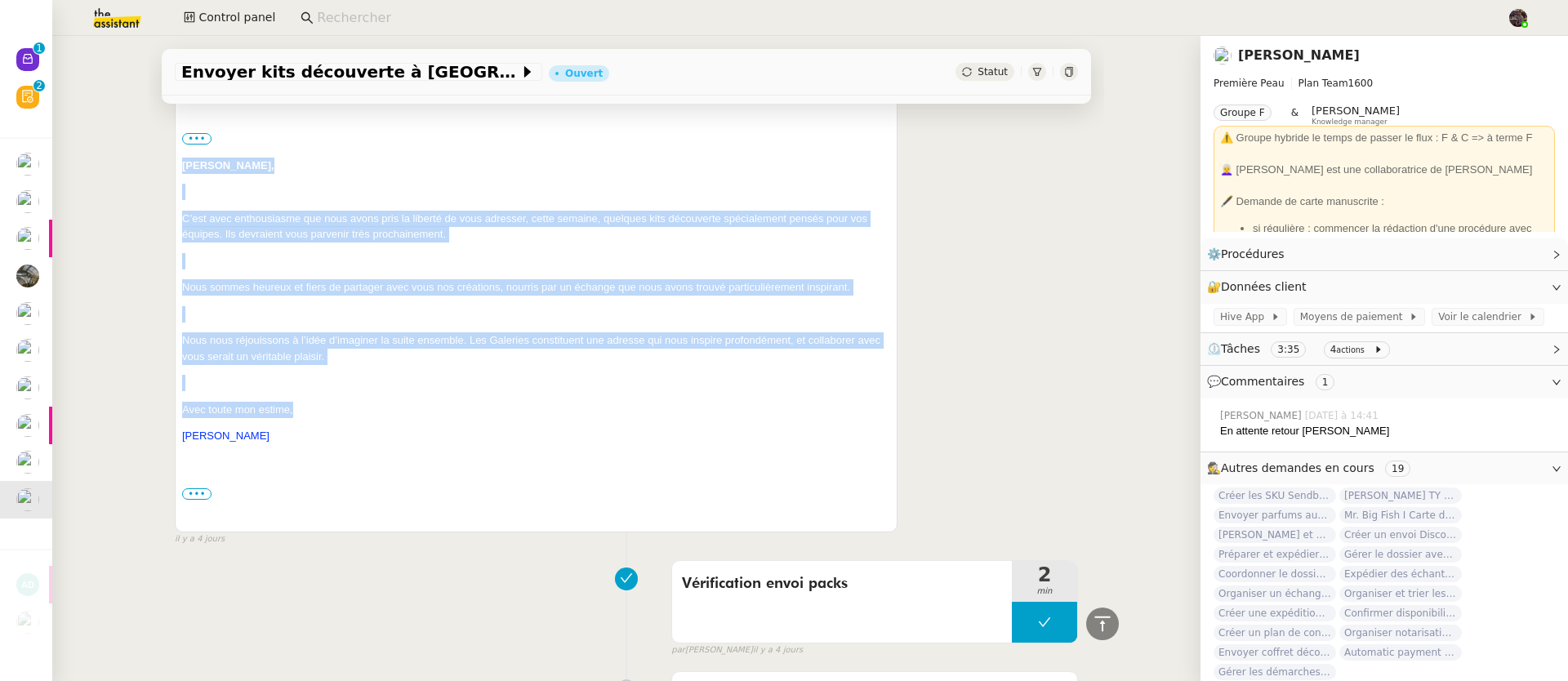
drag, startPoint x: 186, startPoint y: 221, endPoint x: 167, endPoint y: 160, distance: 63.9
click at [167, 160] on div "Tâche Message Commentaire Veuillez patienter une erreur s'est produite 👌👌👌 mess…" at bounding box center [626, 18] width 955 height 3200
drag, startPoint x: 227, startPoint y: 436, endPoint x: 161, endPoint y: 165, distance: 278.9
click at [161, 165] on div "Tâche Message Commentaire Veuillez patienter une erreur s'est produite 👌👌👌 mess…" at bounding box center [626, 18] width 955 height 3200
copy div "Pauline, C’est avec enthousiasme que nous avons pris la liberté de vous adresse…"
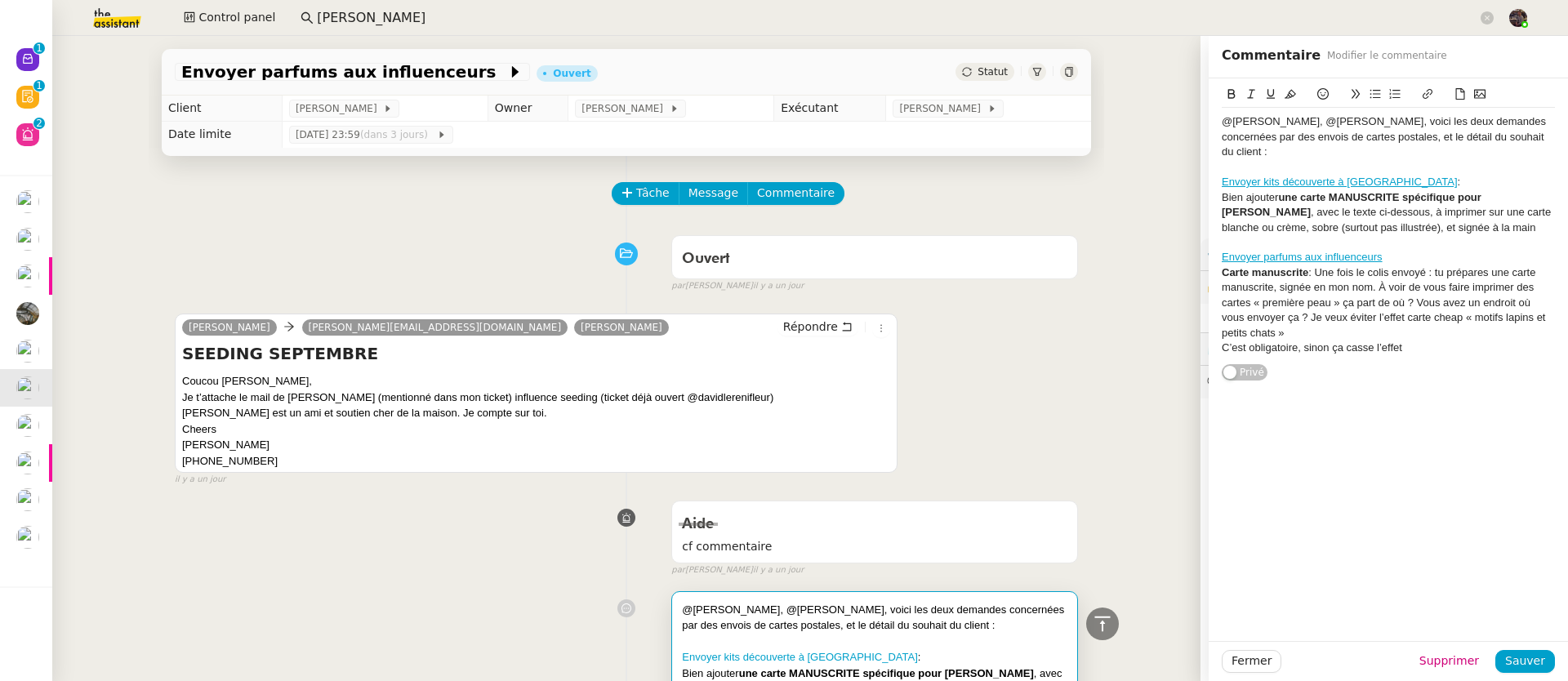
scroll to position [368, 0]
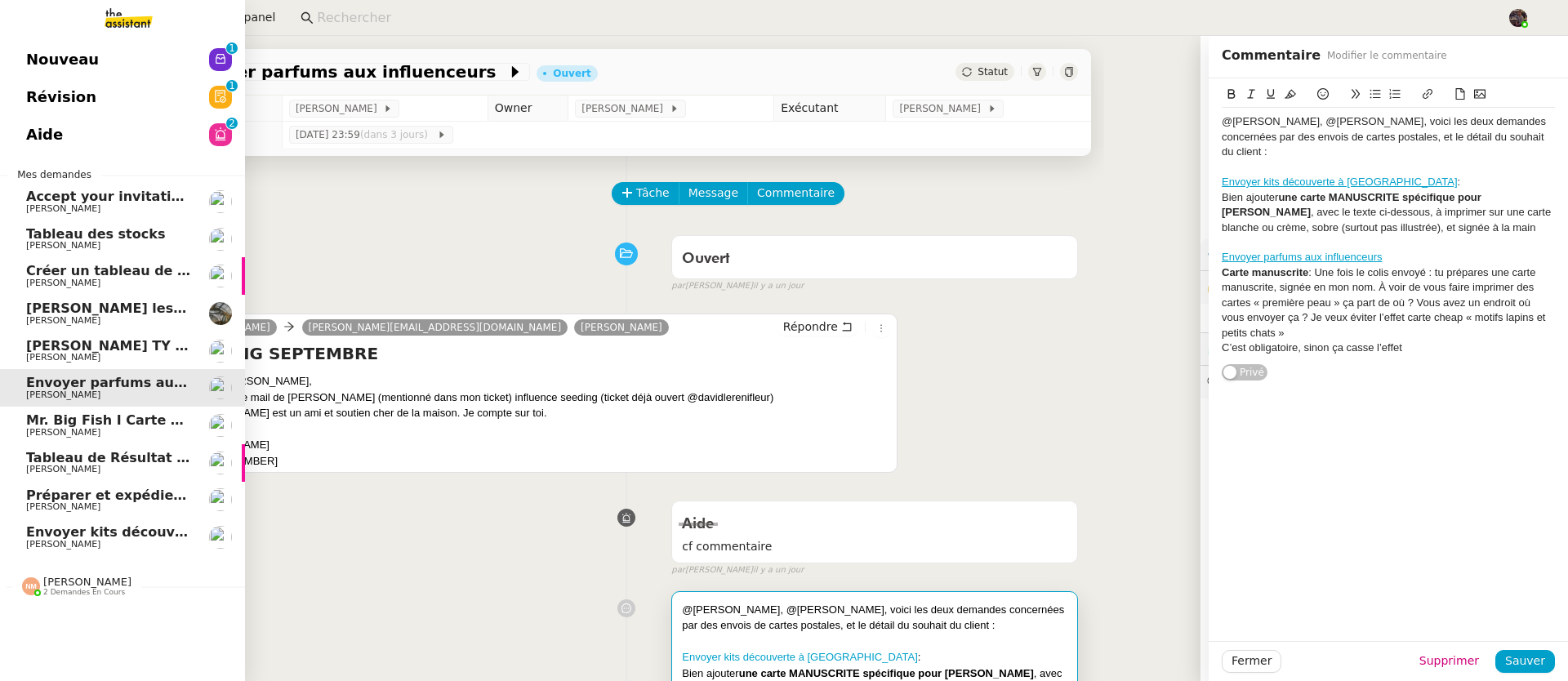
click at [38, 48] on span "Nouveau" at bounding box center [62, 59] width 73 height 24
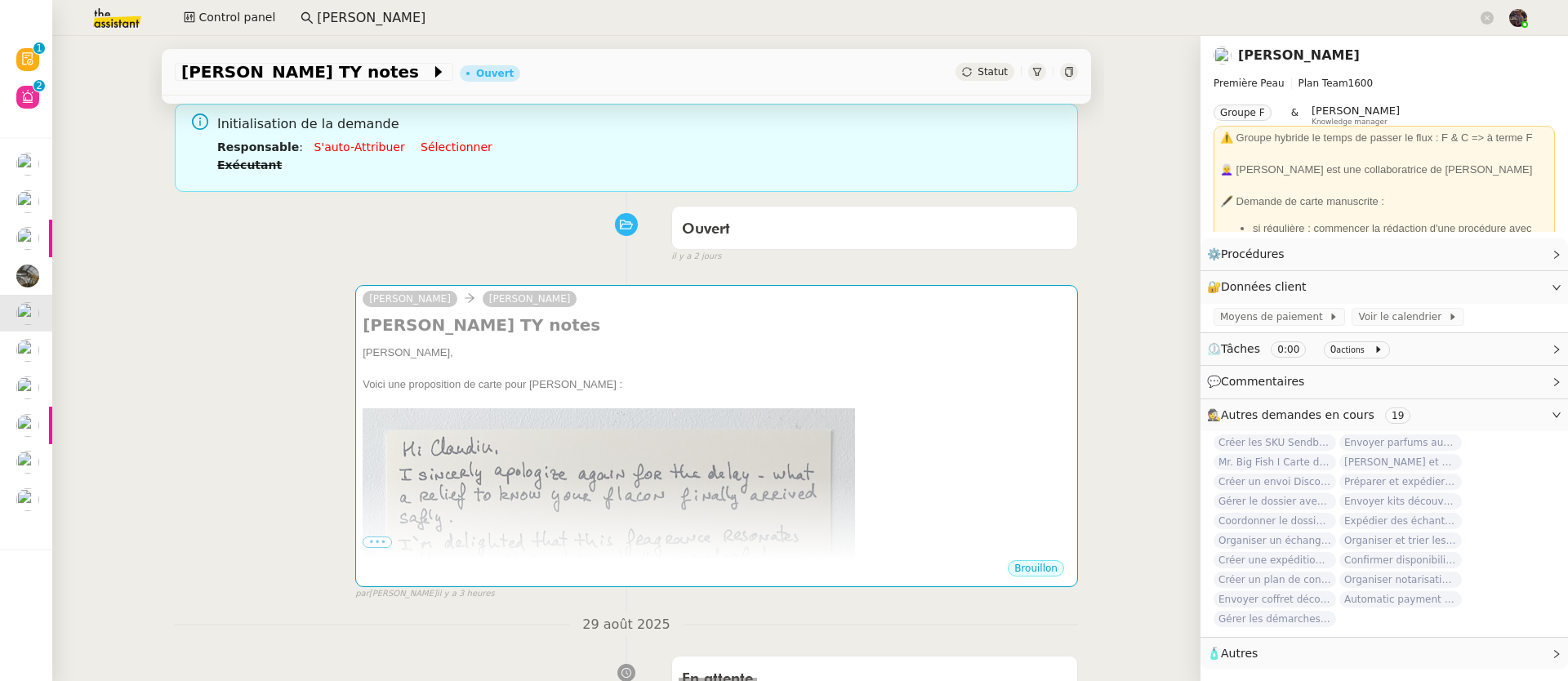
scroll to position [30, 0]
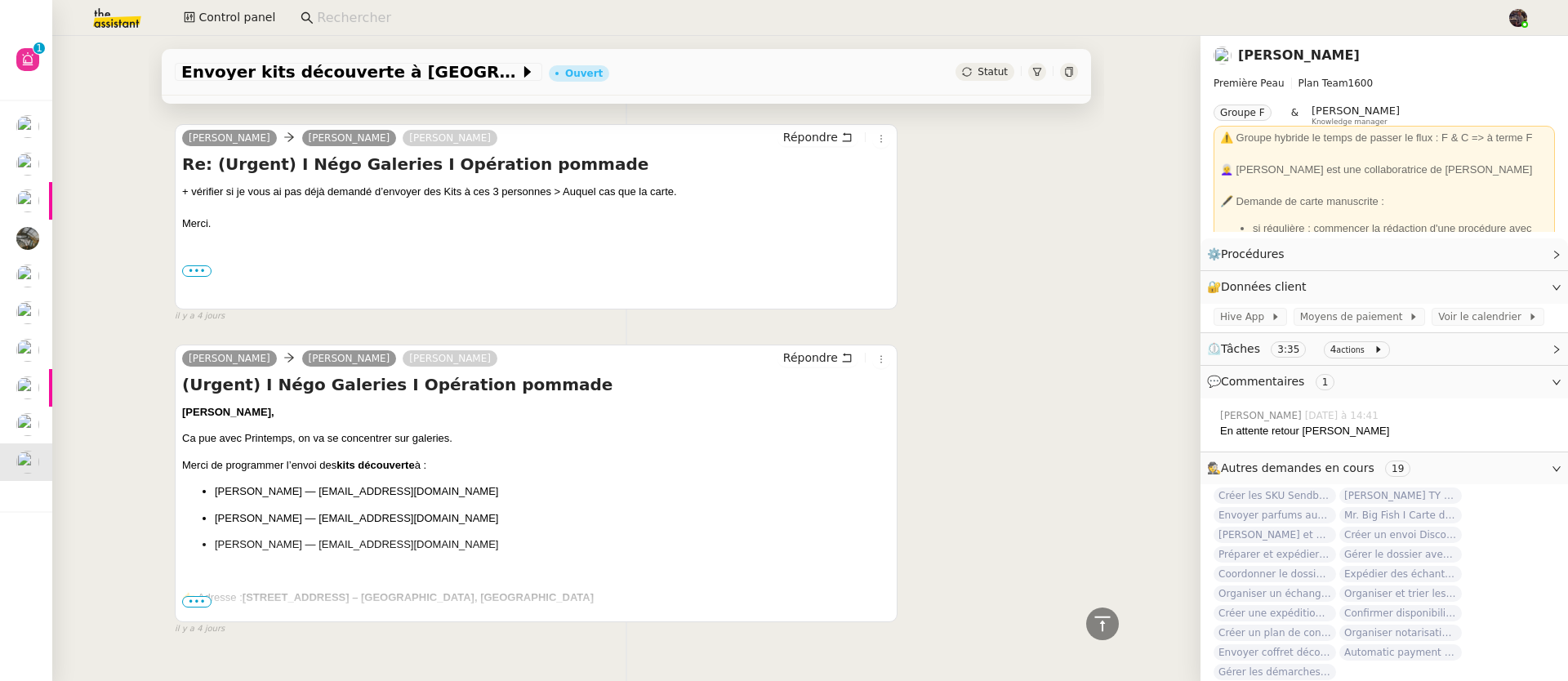
scroll to position [2742, 0]
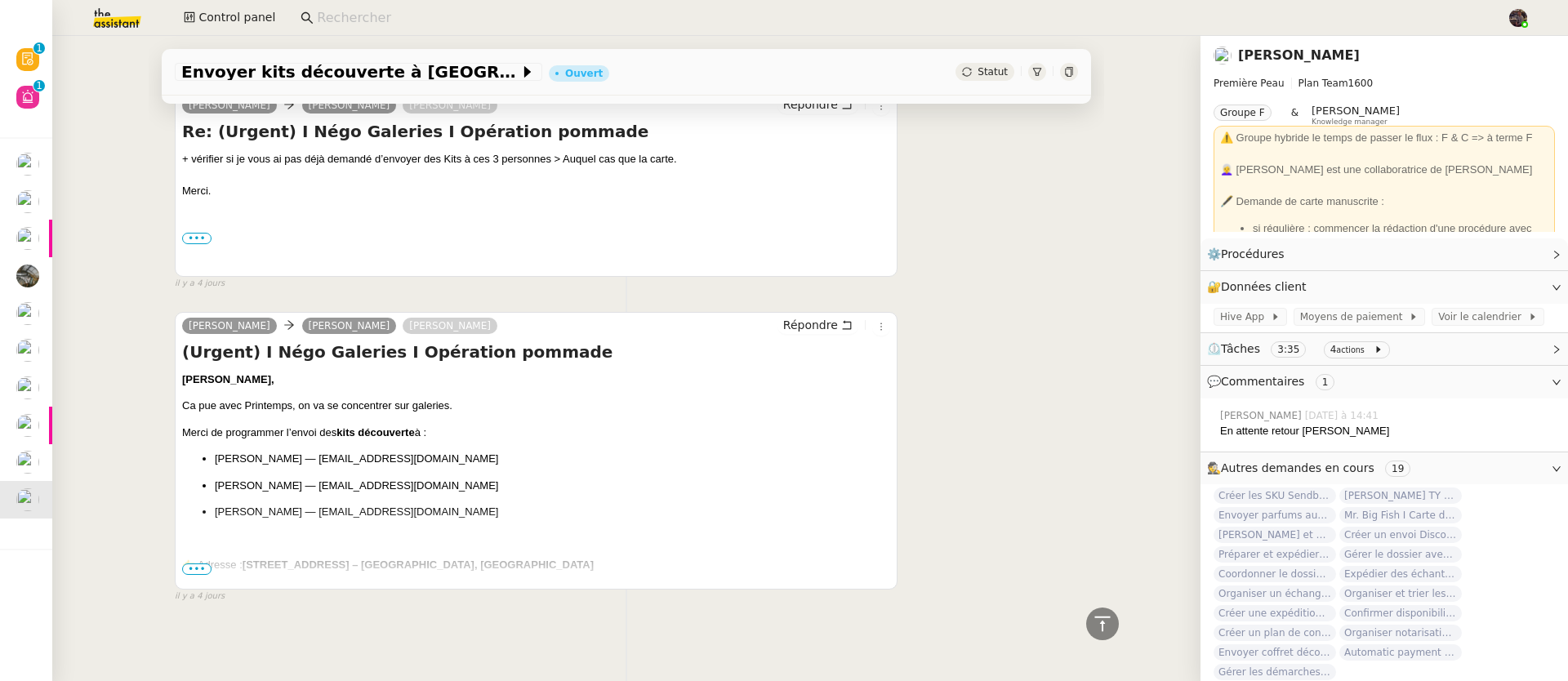
click at [191, 558] on span "👉 Adresse :" at bounding box center [212, 564] width 60 height 13
click at [191, 569] on div "Camille, Ca pue avec Printemps, on va se concentrer sur galeries. Merci de prog…" at bounding box center [536, 667] width 708 height 590
click at [188, 563] on span "•••" at bounding box center [196, 569] width 29 height 12
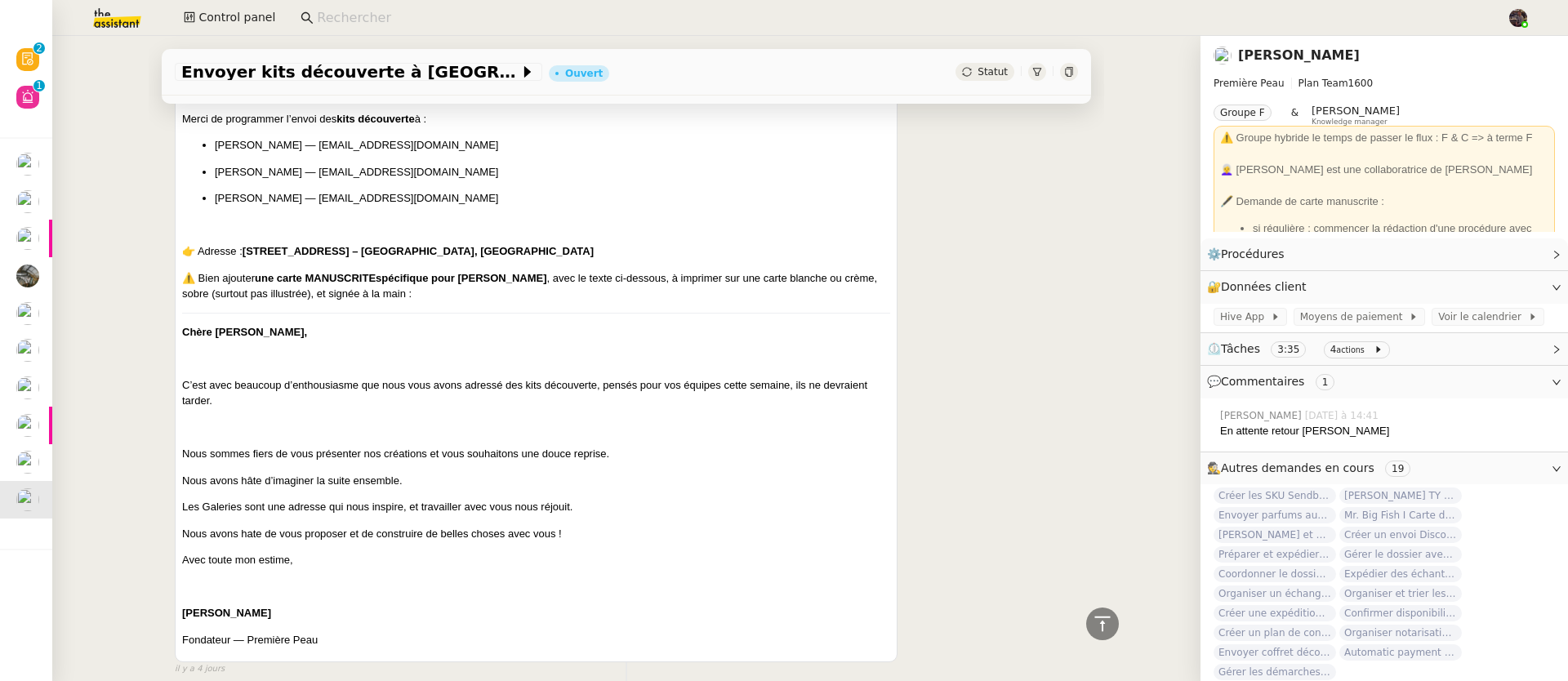
scroll to position [3130, 0]
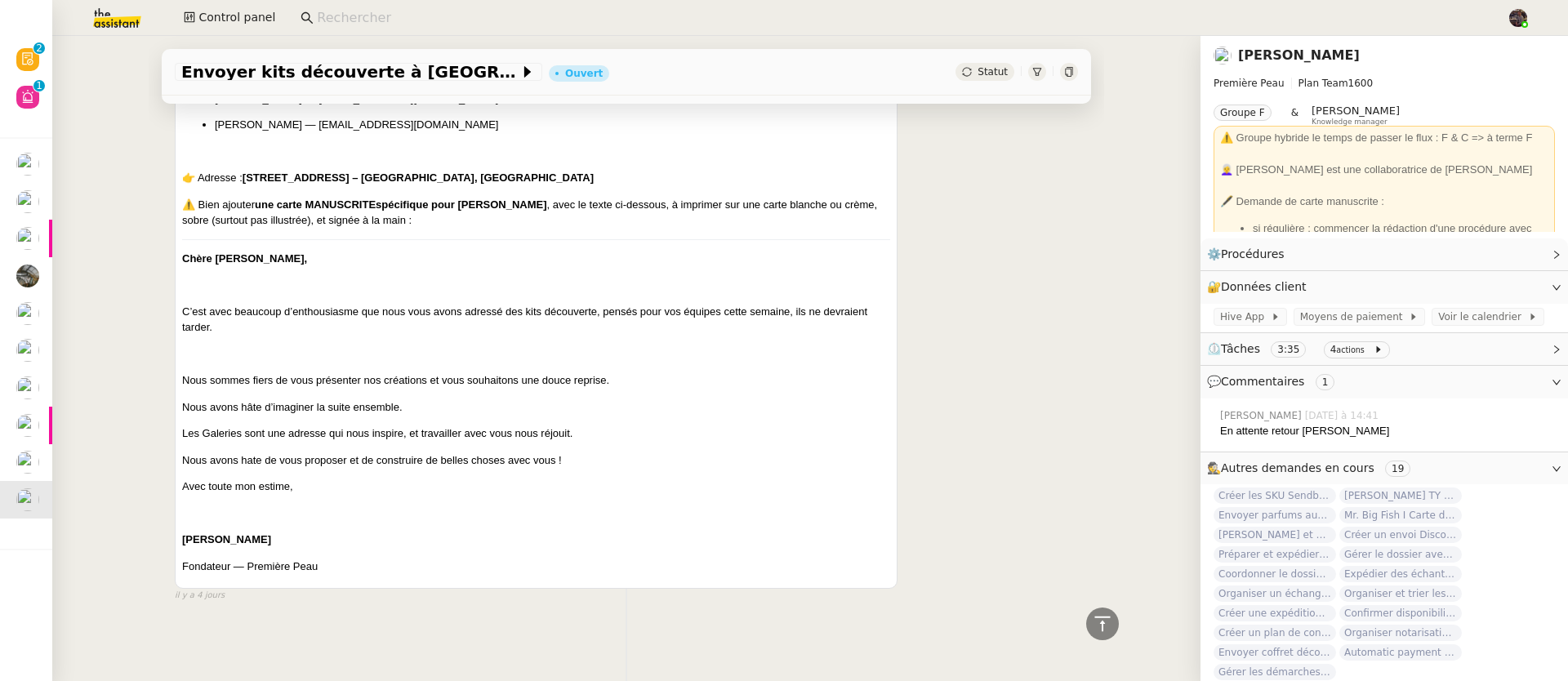
click at [480, 198] on b "spécifique pour [PERSON_NAME]" at bounding box center [461, 204] width 171 height 13
drag, startPoint x: 480, startPoint y: 196, endPoint x: 527, endPoint y: 191, distance: 47.3
click at [527, 198] on b "spécifique pour [PERSON_NAME]" at bounding box center [461, 204] width 171 height 13
copy b "Pauline del Missier"
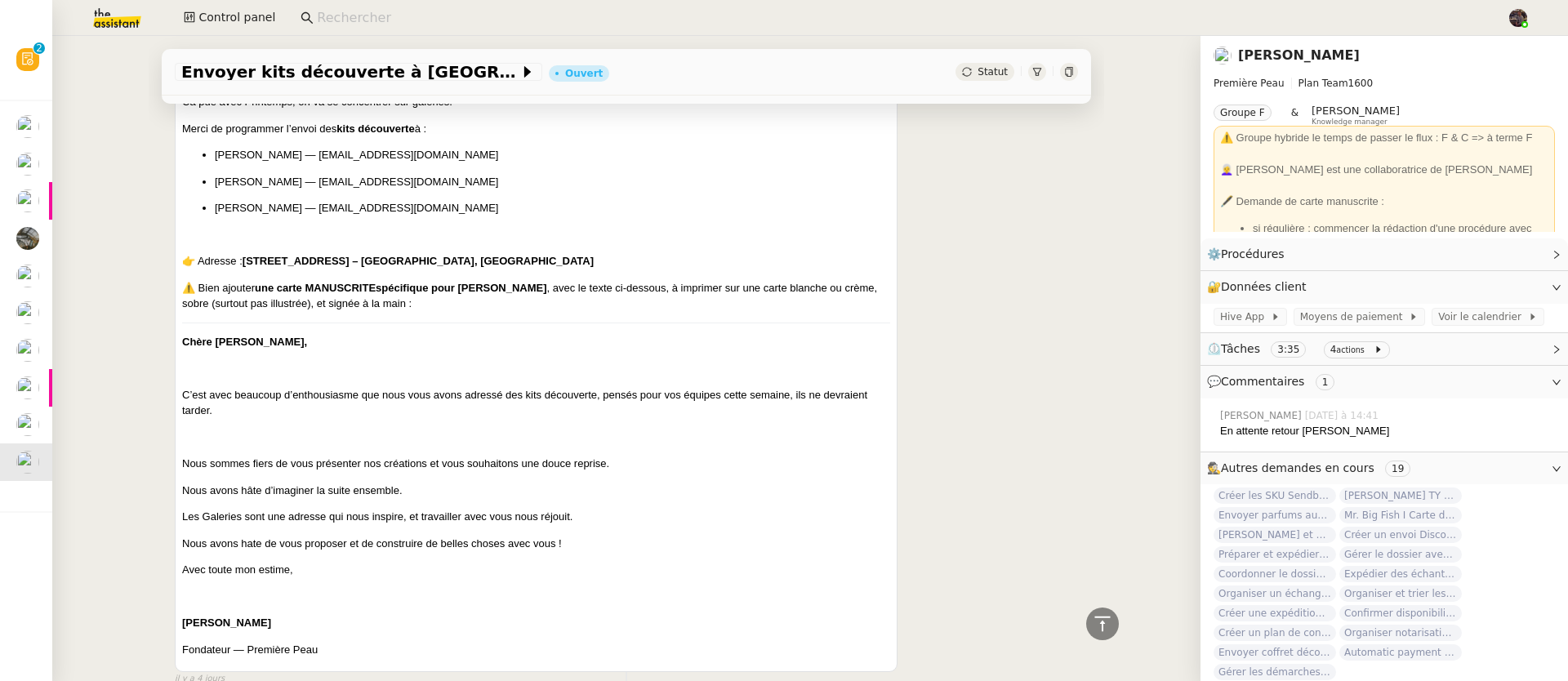
scroll to position [3009, 0]
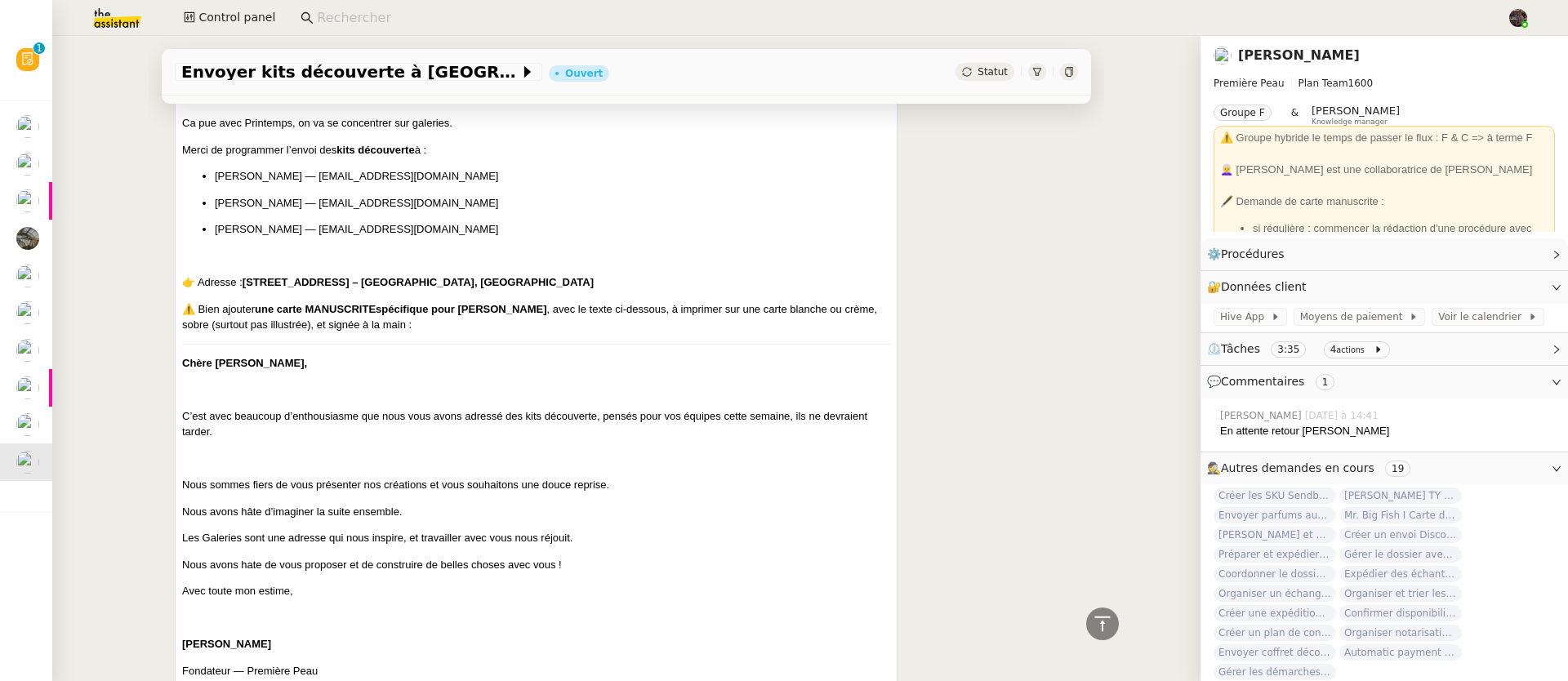
click at [242, 287] on b "[STREET_ADDRESS] – [GEOGRAPHIC_DATA], [GEOGRAPHIC_DATA]" at bounding box center [418, 282] width 351 height 13
drag, startPoint x: 242, startPoint y: 287, endPoint x: 562, endPoint y: 288, distance: 320.0
click at [562, 288] on b "[STREET_ADDRESS] – [GEOGRAPHIC_DATA], [GEOGRAPHIC_DATA]" at bounding box center [418, 282] width 351 height 13
click at [593, 288] on b "[STREET_ADDRESS] – [GEOGRAPHIC_DATA], [GEOGRAPHIC_DATA]" at bounding box center [418, 282] width 351 height 13
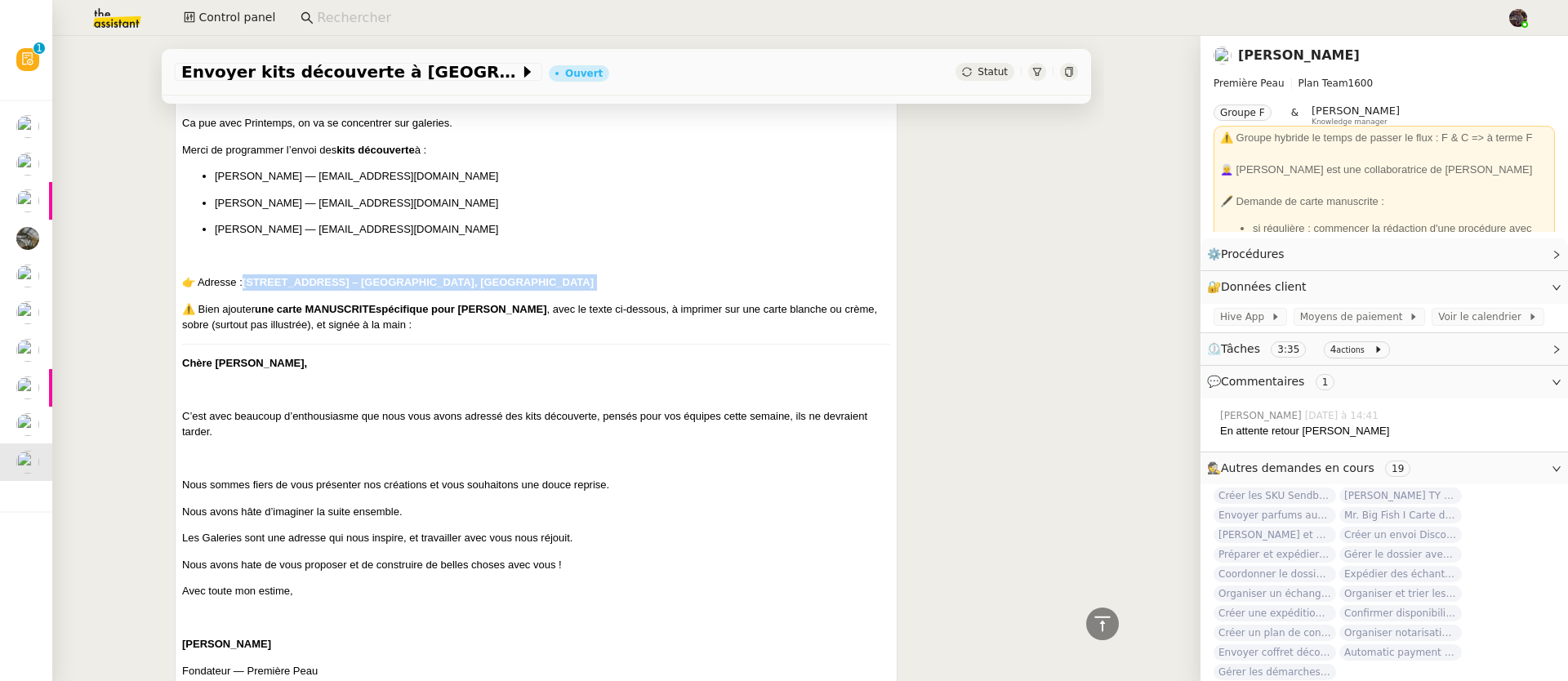
drag, startPoint x: 603, startPoint y: 288, endPoint x: 238, endPoint y: 288, distance: 365.0
click at [242, 288] on b "[STREET_ADDRESS] – [GEOGRAPHIC_DATA], [GEOGRAPHIC_DATA]" at bounding box center [418, 282] width 351 height 13
copy b "[STREET_ADDRESS] – [GEOGRAPHIC_DATA], [GEOGRAPHIC_DATA]"
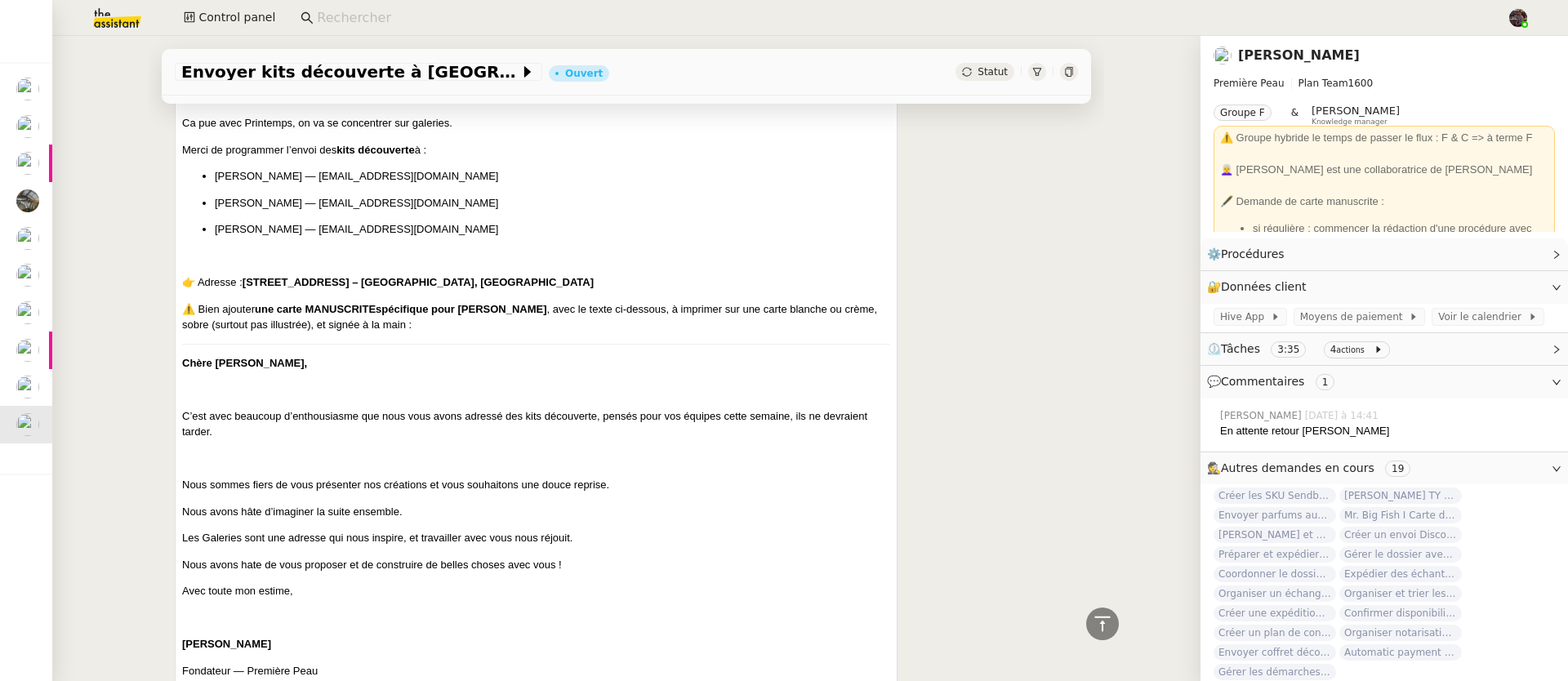
click at [473, 315] on b "spécifique pour [PERSON_NAME]" at bounding box center [461, 308] width 171 height 13
drag, startPoint x: 473, startPoint y: 316, endPoint x: 548, endPoint y: 309, distance: 75.3
click at [547, 309] on b "spécifique pour [PERSON_NAME]" at bounding box center [461, 308] width 171 height 13
copy b "Pauline del Missier"
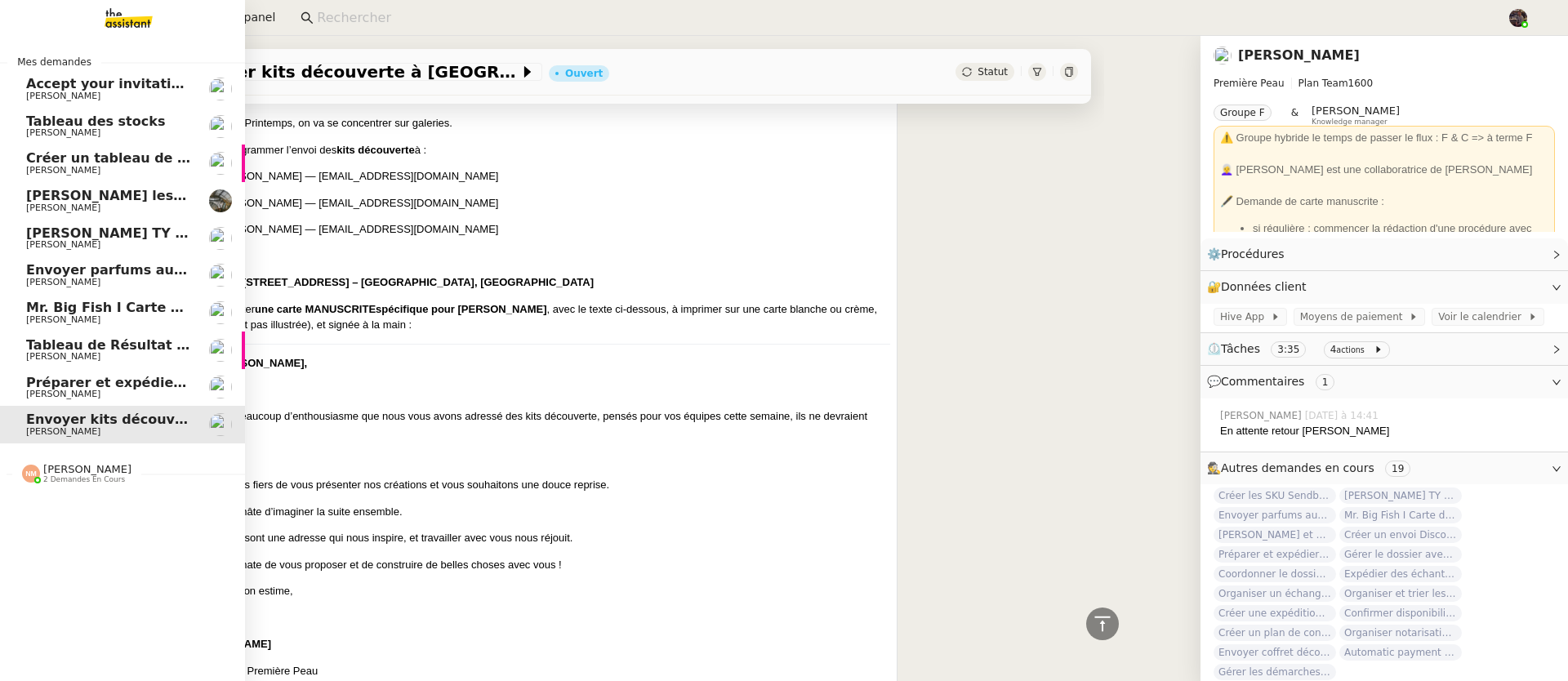
click at [53, 379] on span "Préparer et expédier une carte de remerciement" at bounding box center [206, 382] width 359 height 16
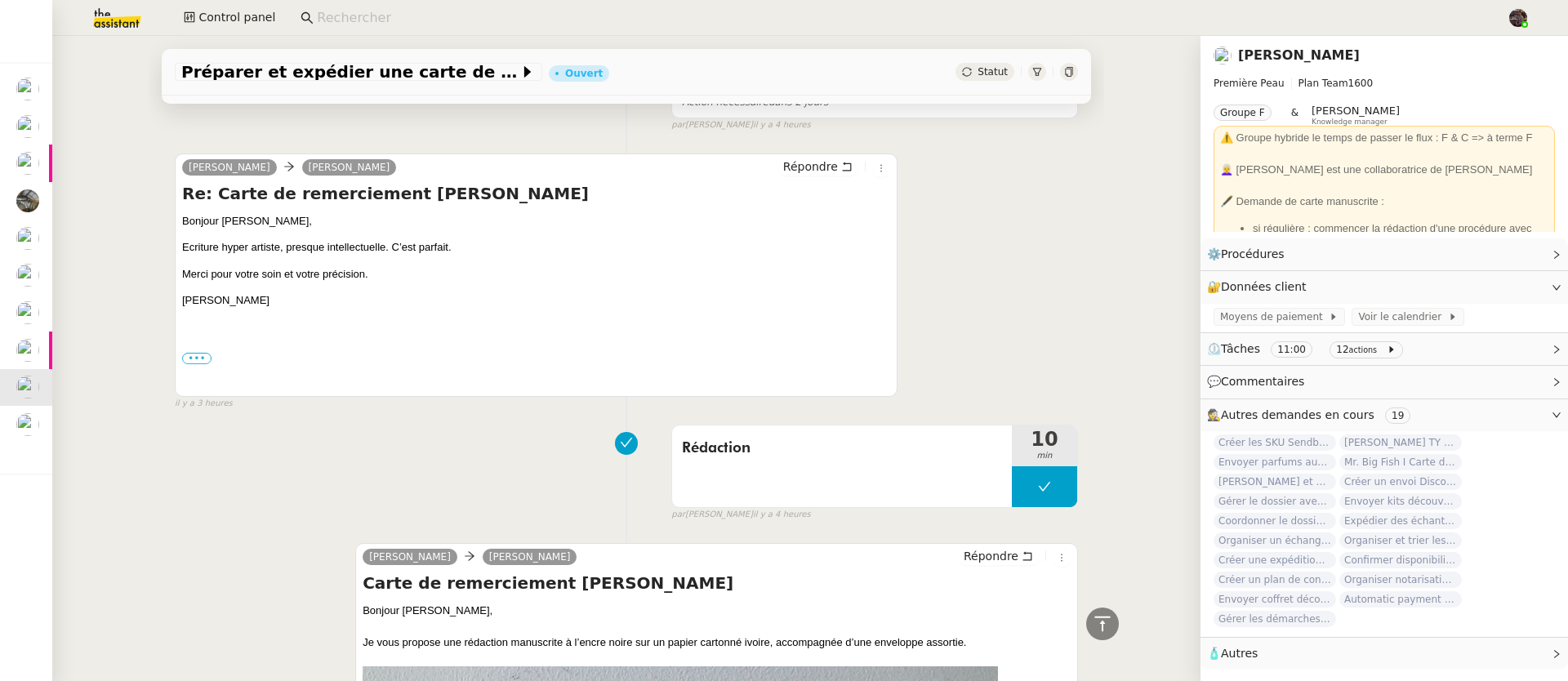
scroll to position [1736, 0]
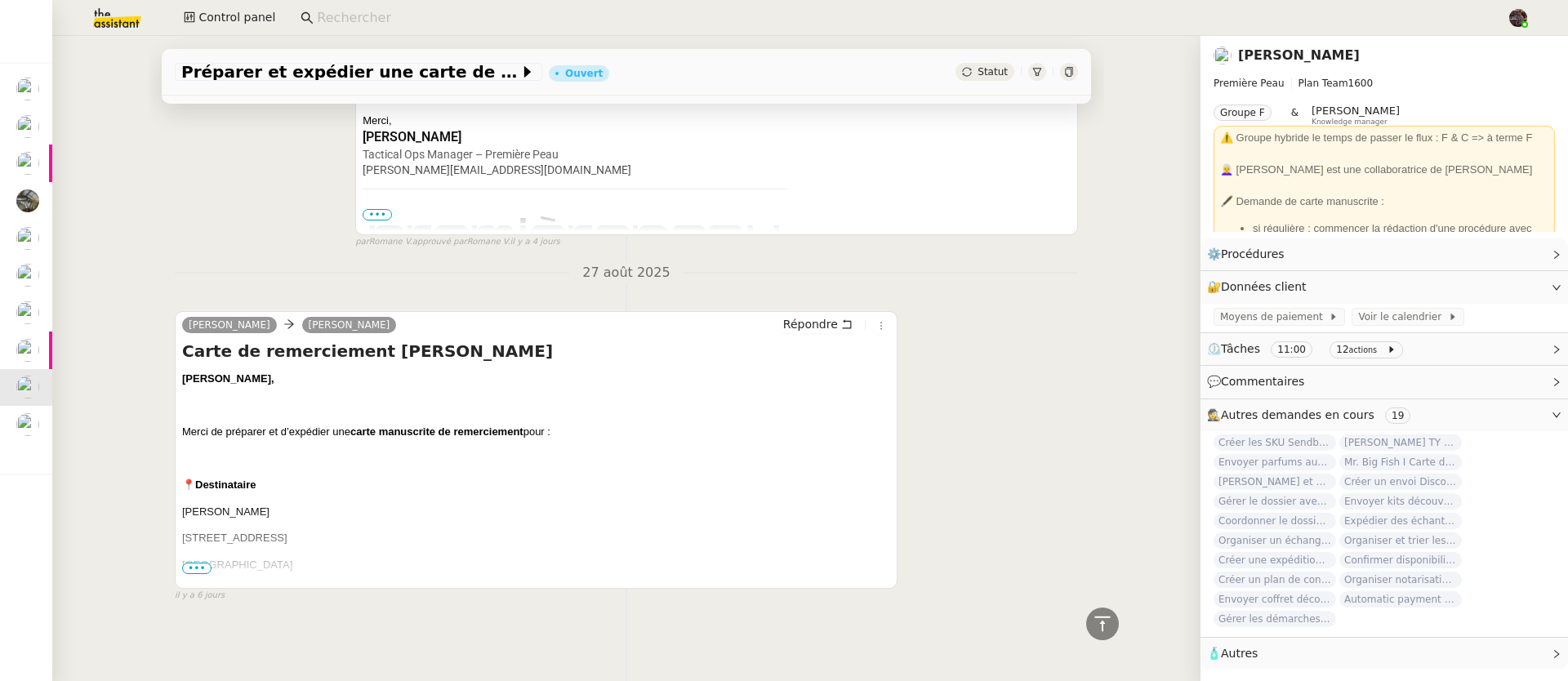
click at [204, 556] on p "[GEOGRAPHIC_DATA]" at bounding box center [536, 565] width 708 height 17
click at [199, 562] on span "•••" at bounding box center [196, 568] width 29 height 12
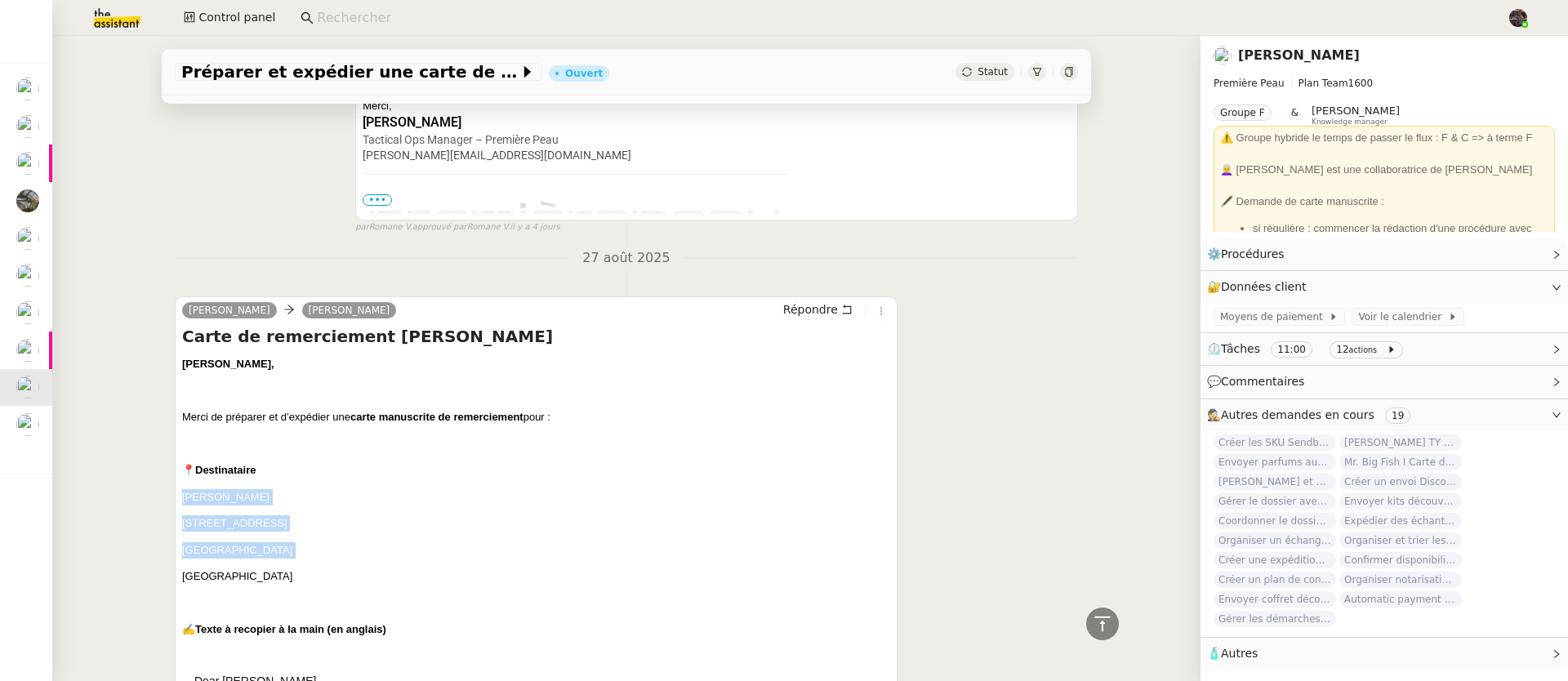
drag, startPoint x: 303, startPoint y: 571, endPoint x: 217, endPoint y: 543, distance: 90.4
drag, startPoint x: 260, startPoint y: 573, endPoint x: 150, endPoint y: 496, distance: 134.3
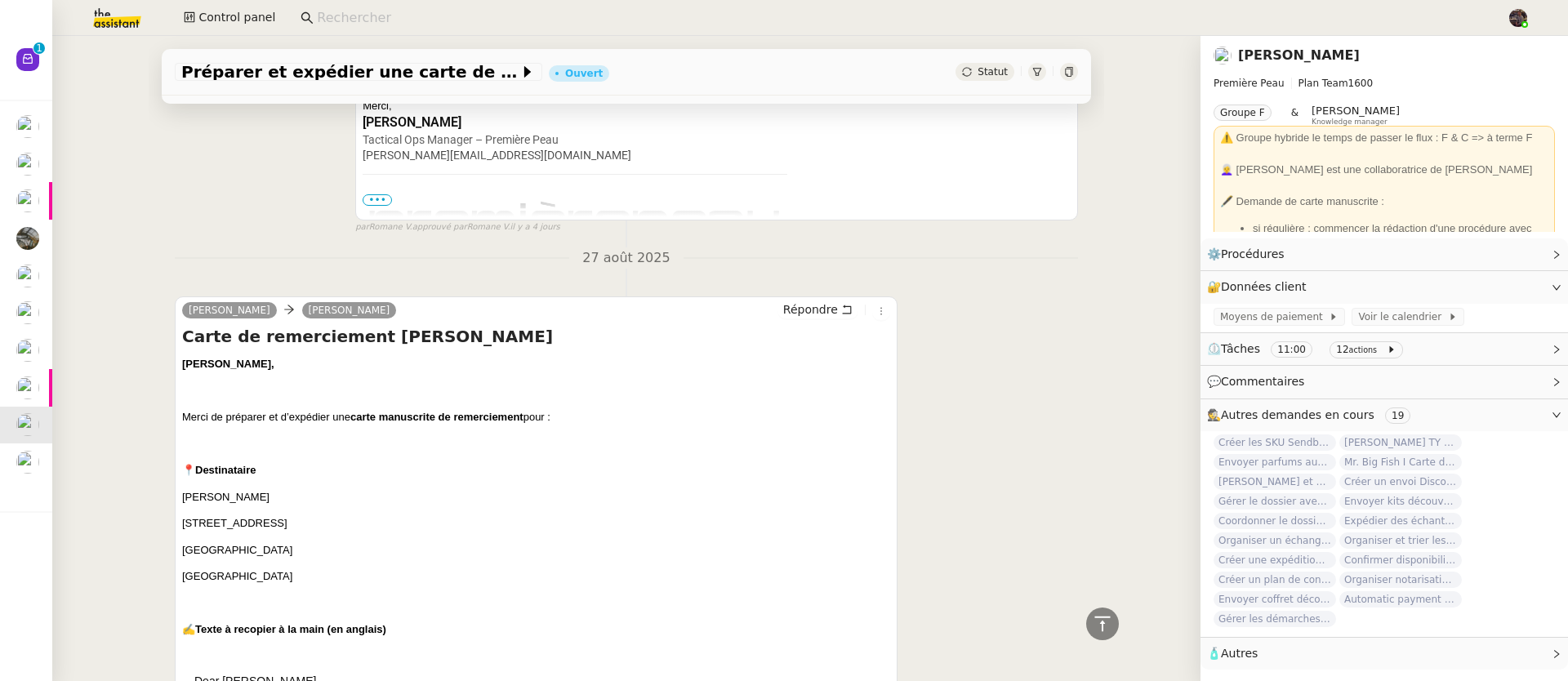
click at [256, 581] on p "[GEOGRAPHIC_DATA]" at bounding box center [536, 577] width 708 height 17
drag, startPoint x: 256, startPoint y: 582, endPoint x: 195, endPoint y: 553, distance: 67.5
click at [241, 576] on p "United States" at bounding box center [536, 577] width 708 height 17
click at [195, 548] on p "Gold Canyon, AZ 85118" at bounding box center [536, 551] width 708 height 17
drag, startPoint x: 241, startPoint y: 581, endPoint x: 171, endPoint y: 495, distance: 110.9
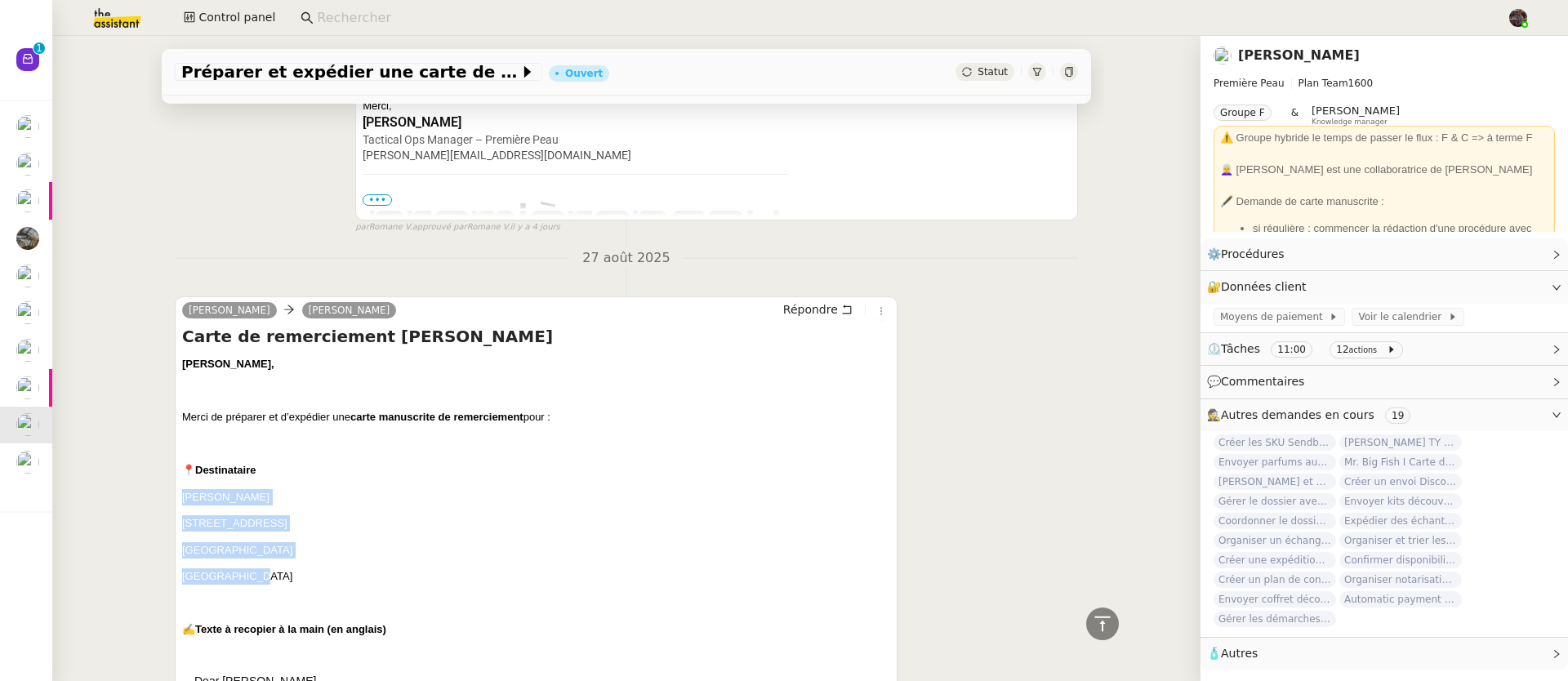
click at [175, 495] on div "Pierre Mergui camille Répondre Carte de remerciement Heather Camille, Merci de …" at bounding box center [536, 673] width 723 height 754
copy div "Heather Jones 12258 East Pivot Peak Gold Canyon, AZ 85118 United States"
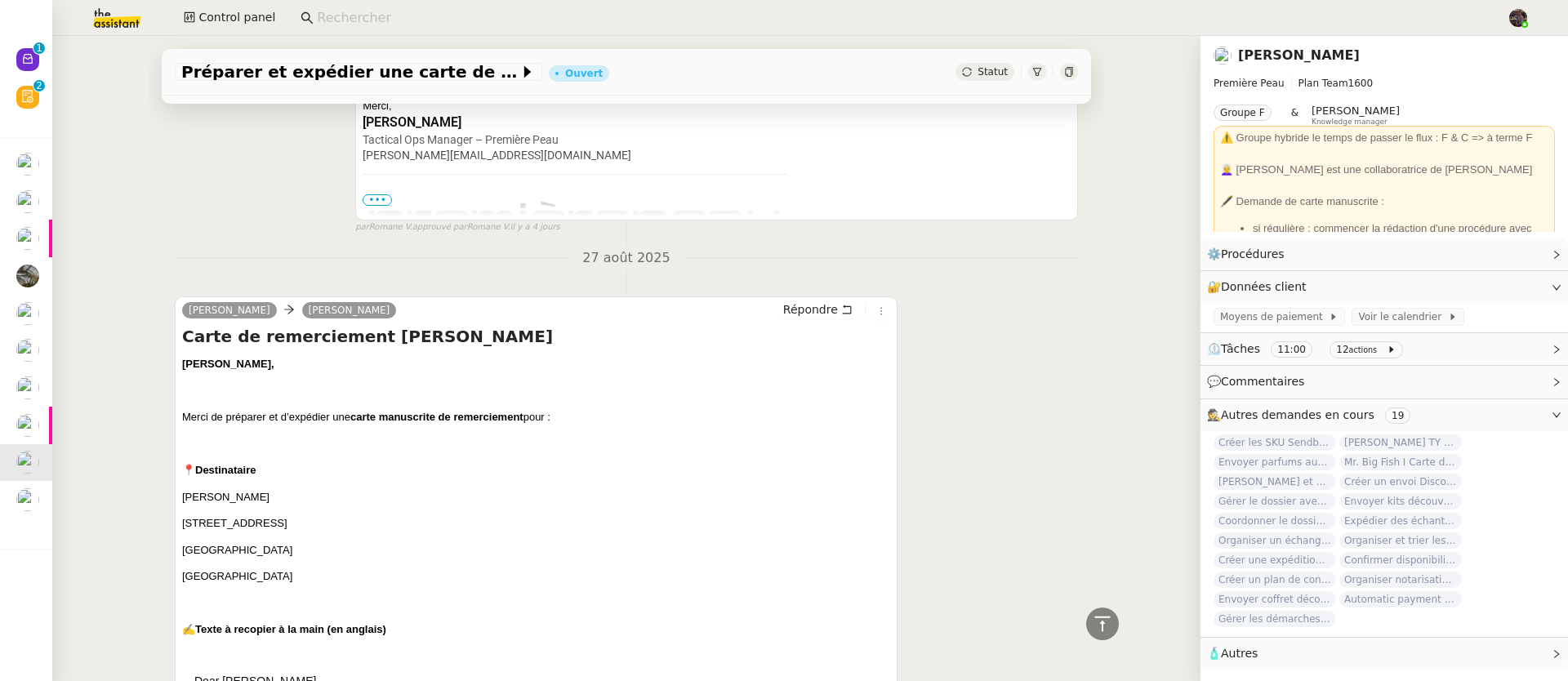
click at [578, 501] on p "Heather Jones" at bounding box center [536, 497] width 708 height 17
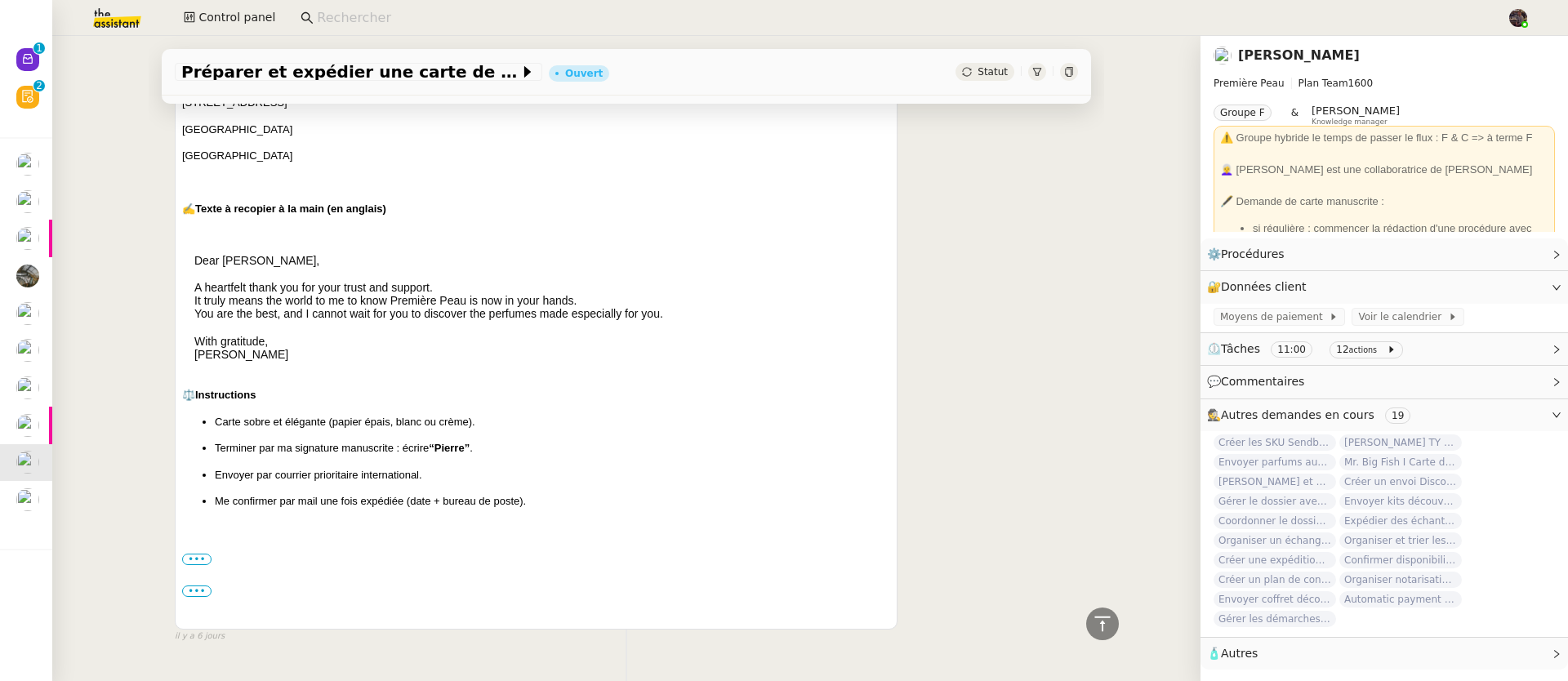
scroll to position [2211, 0]
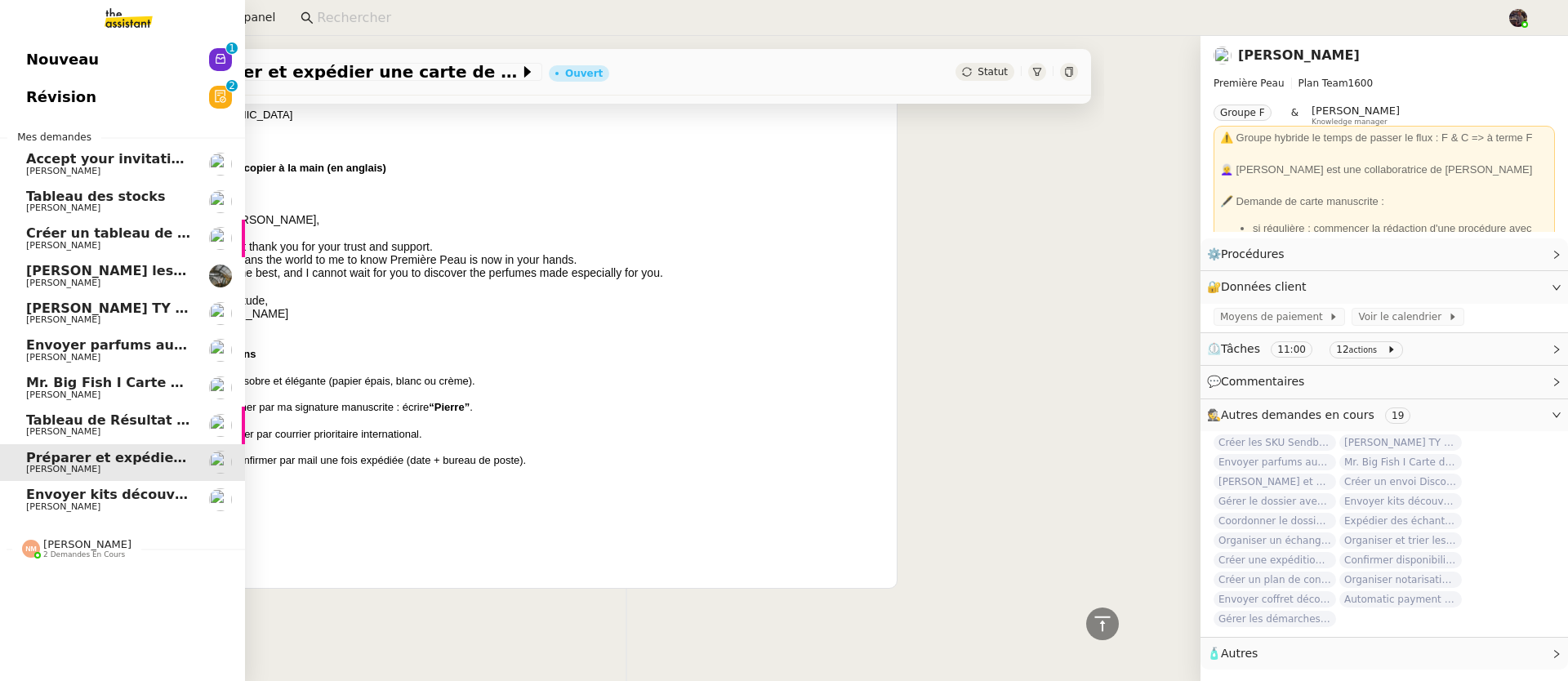
click at [94, 304] on span "[PERSON_NAME] TY notes" at bounding box center [121, 308] width 191 height 16
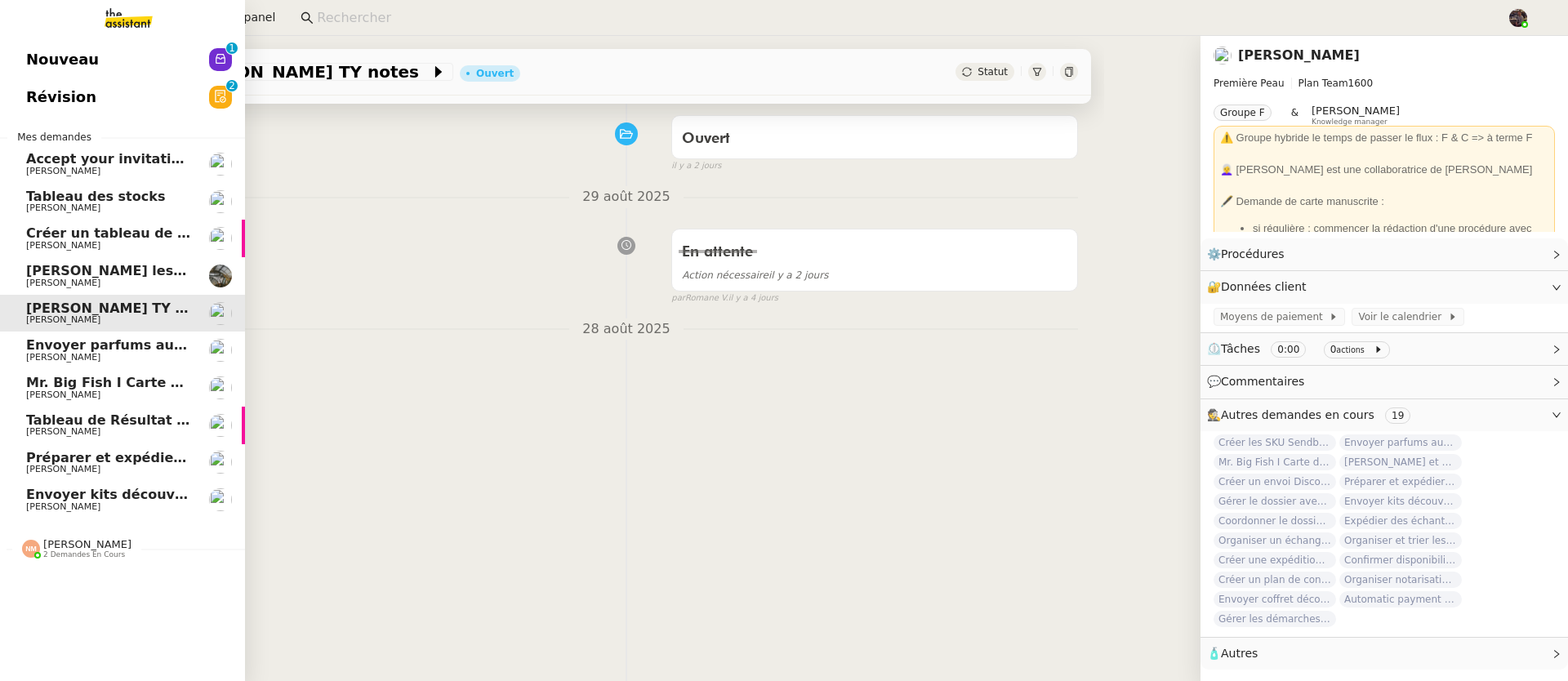
click at [112, 348] on span "Envoyer parfums aux influenceurs" at bounding box center [151, 344] width 252 height 16
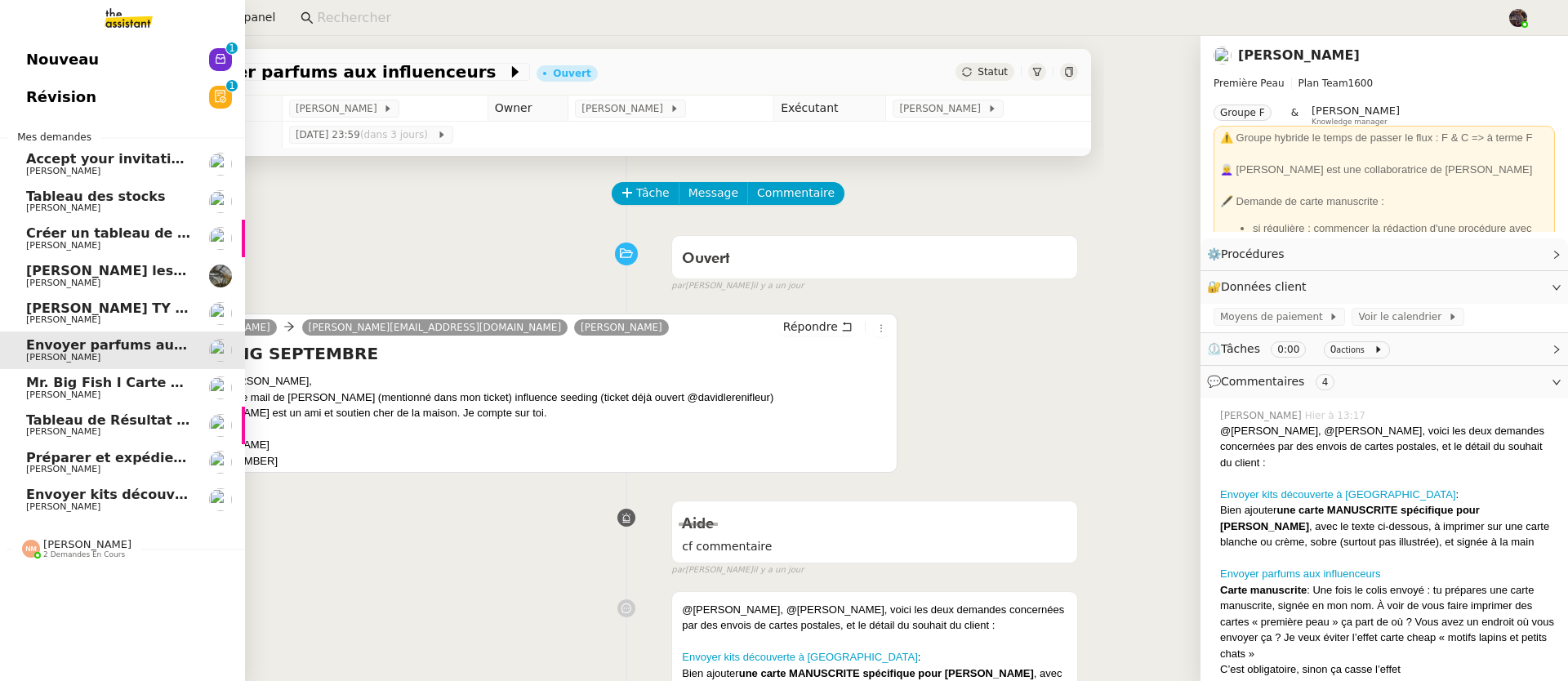
click at [56, 379] on span "Mr. Big Fish I Carte de remerciement pour [PERSON_NAME]" at bounding box center [243, 382] width 435 height 16
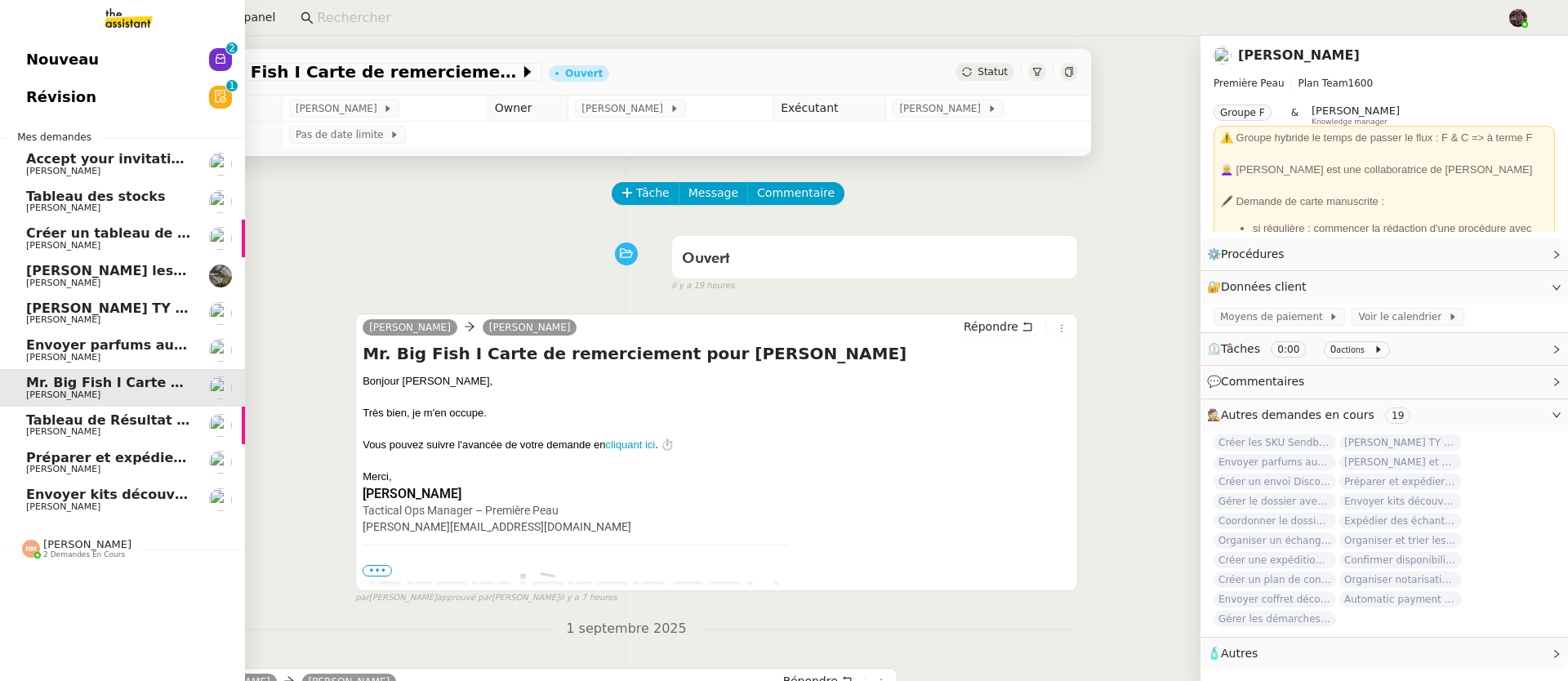
click at [41, 348] on span "Envoyer parfums aux influenceurs" at bounding box center [151, 344] width 252 height 16
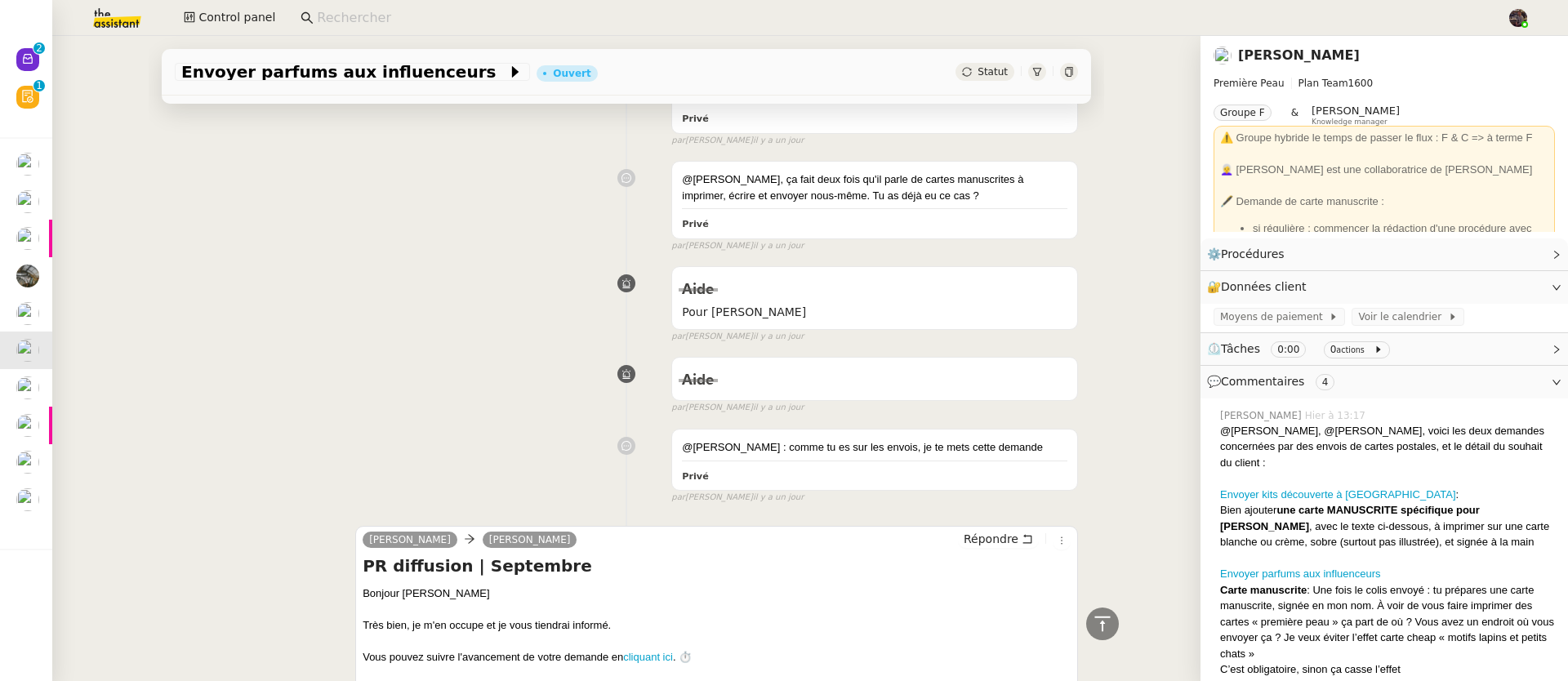
scroll to position [1503, 0]
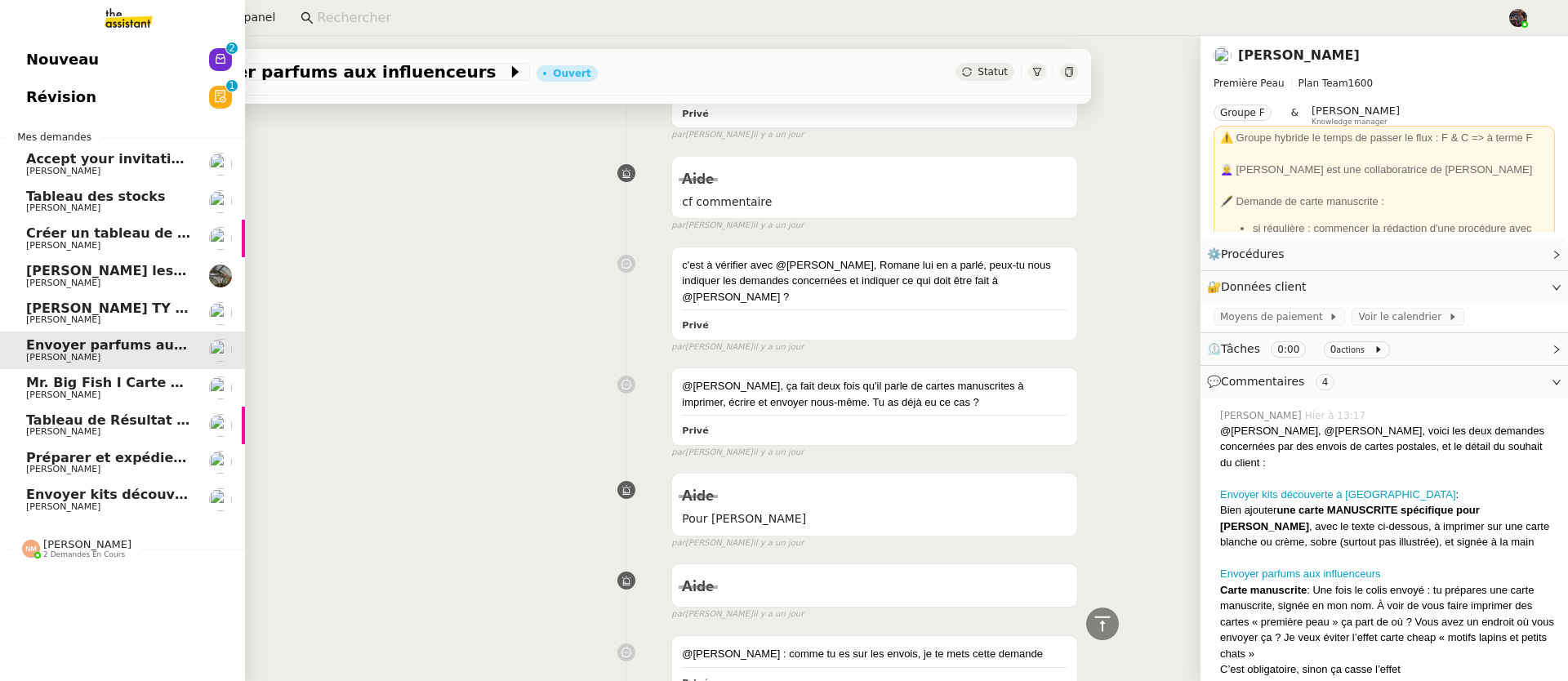
click at [48, 382] on span "Mr. Big Fish I Carte de remerciement pour [PERSON_NAME]" at bounding box center [243, 382] width 435 height 16
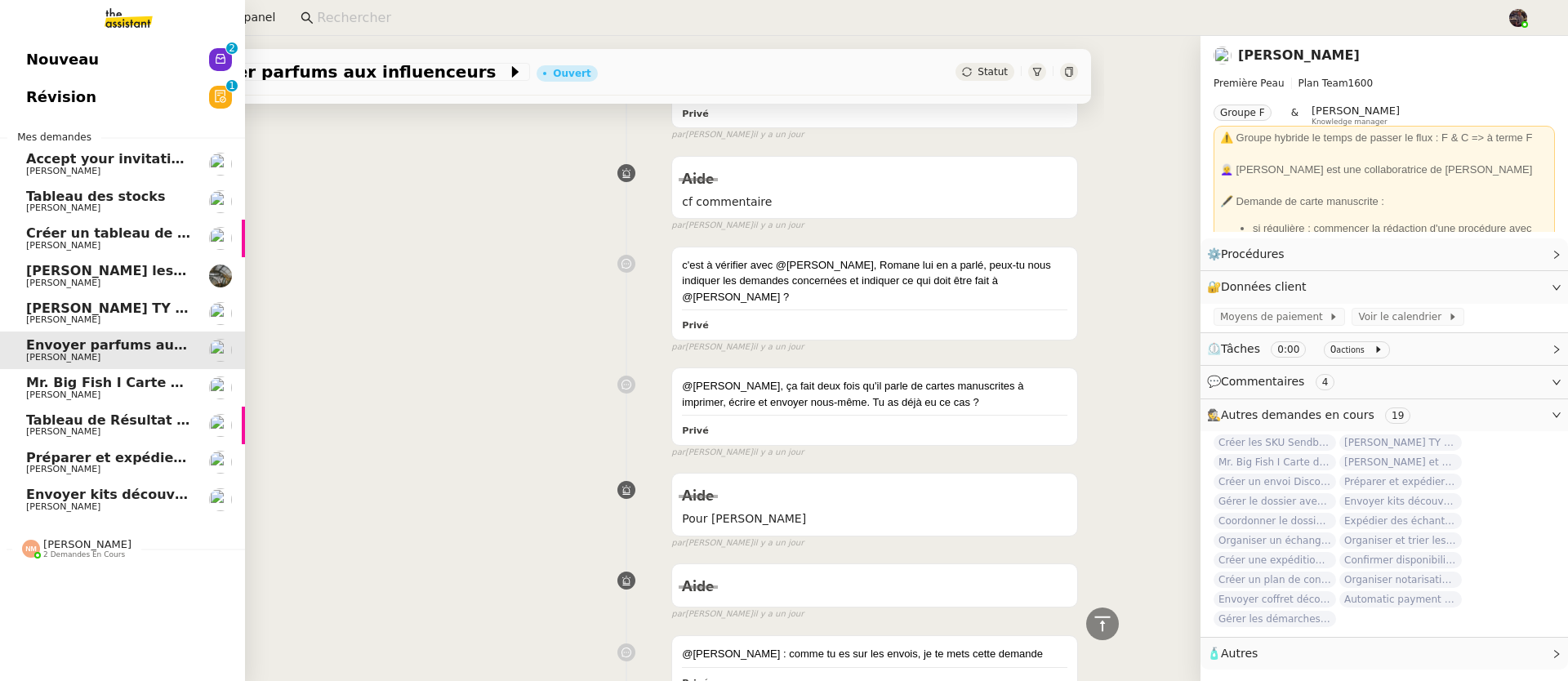
scroll to position [368, 0]
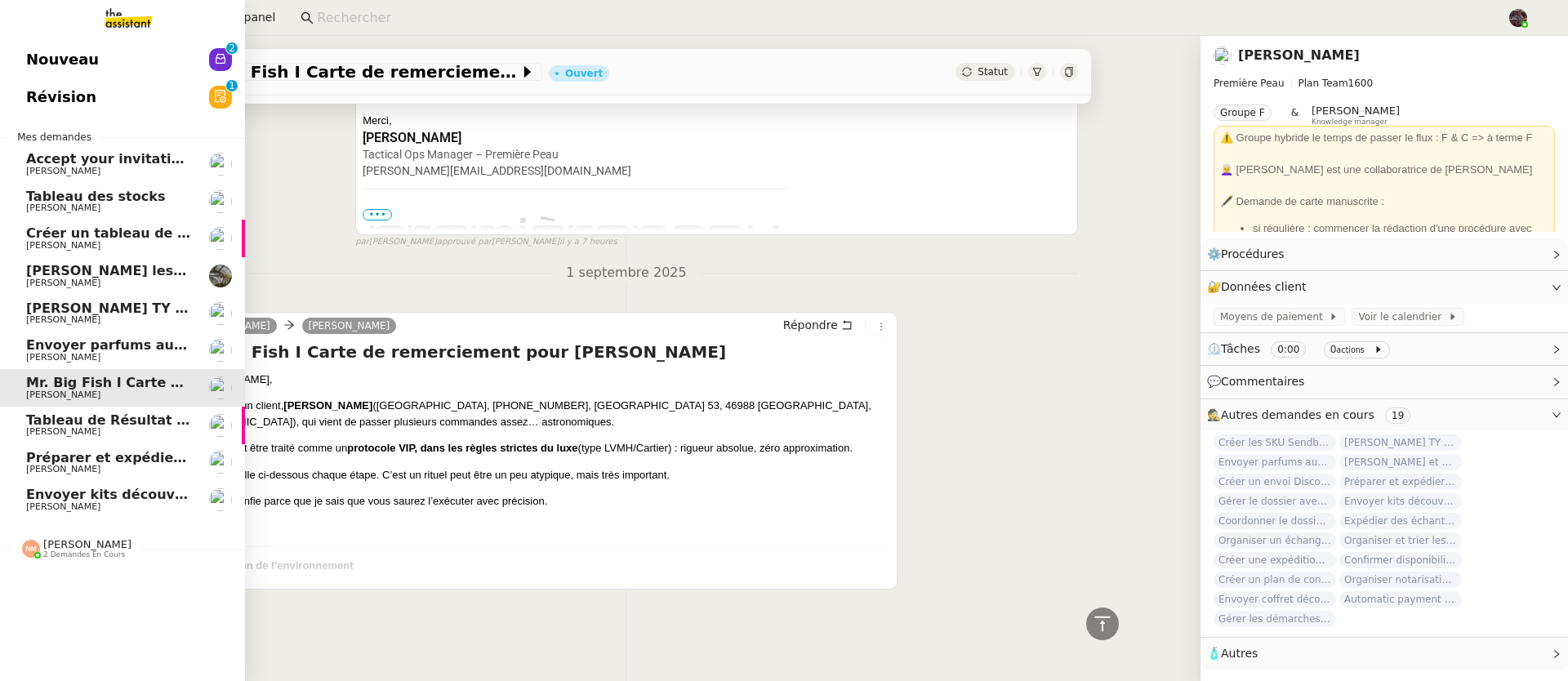
drag, startPoint x: 22, startPoint y: 359, endPoint x: 108, endPoint y: 365, distance: 86.2
click at [22, 359] on link "Envoyer parfums aux influenceurs Pierre Mergui" at bounding box center [122, 350] width 245 height 38
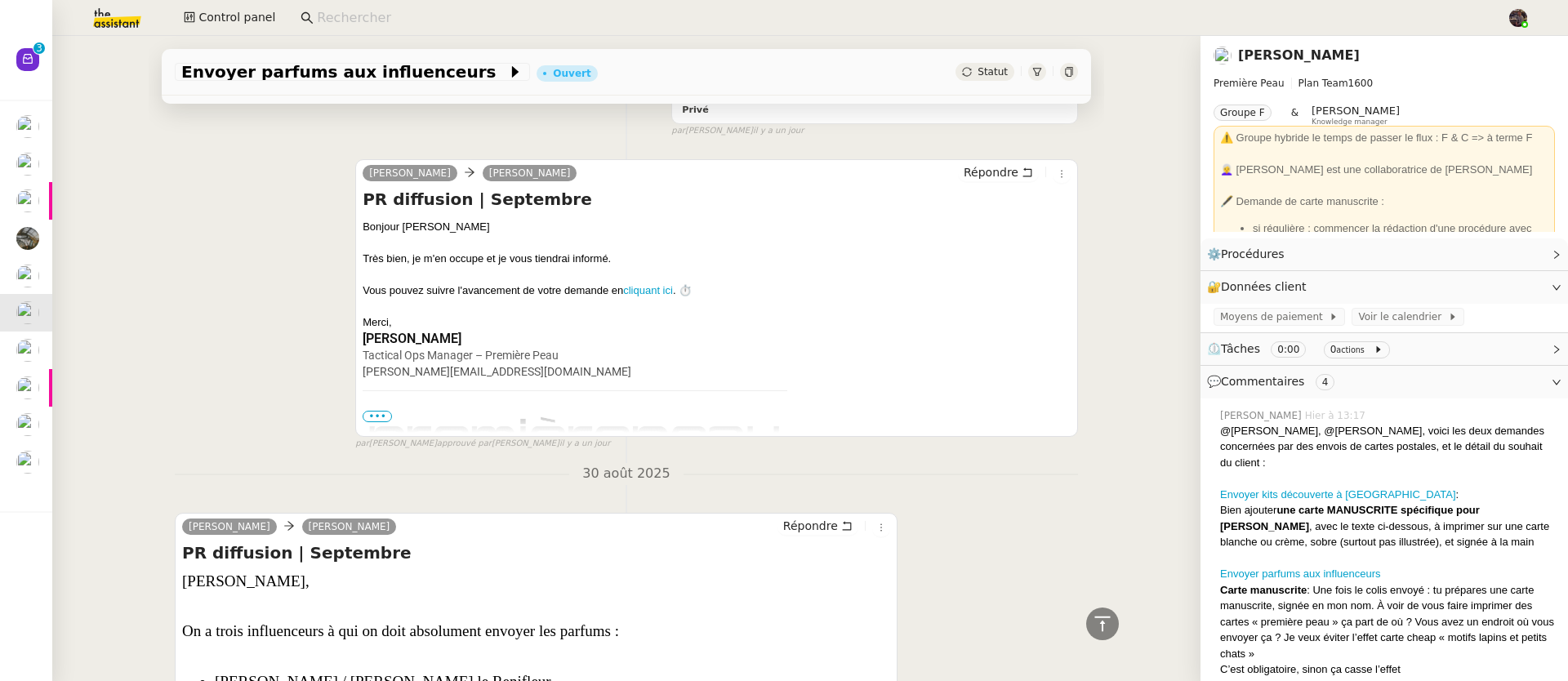
scroll to position [1466, 0]
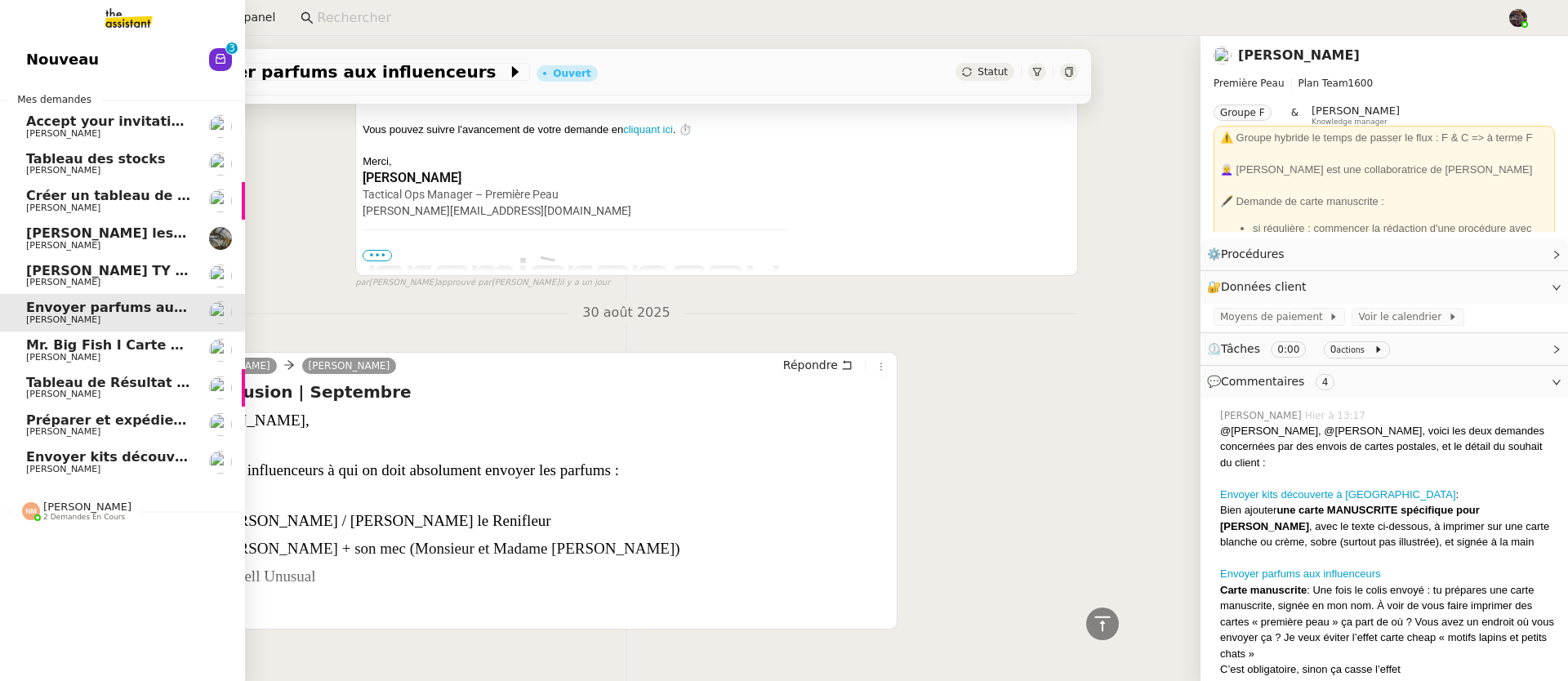
click at [38, 463] on span "Envoyer kits découverte à Galeries Lafayette" at bounding box center [201, 456] width 350 height 16
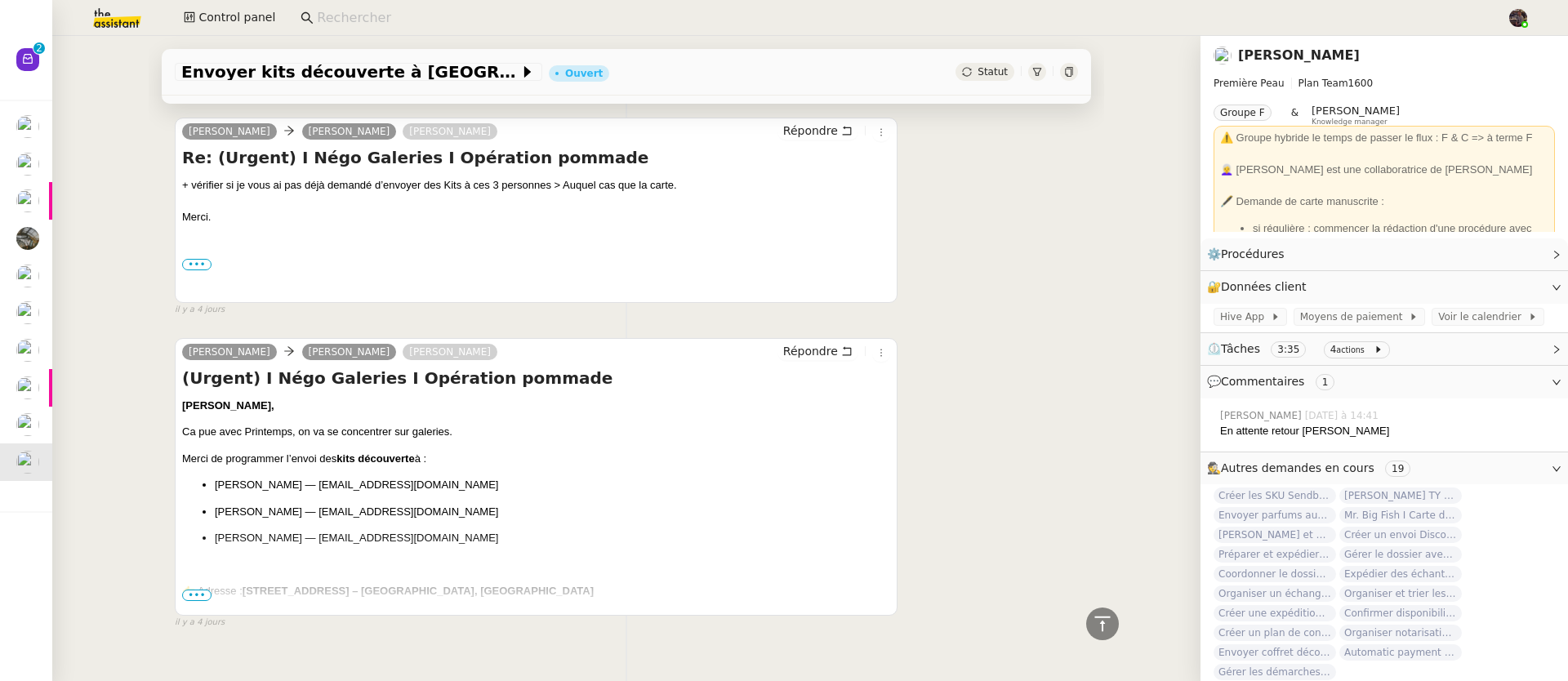
scroll to position [2455, 0]
click at [196, 599] on span "•••" at bounding box center [196, 593] width 29 height 12
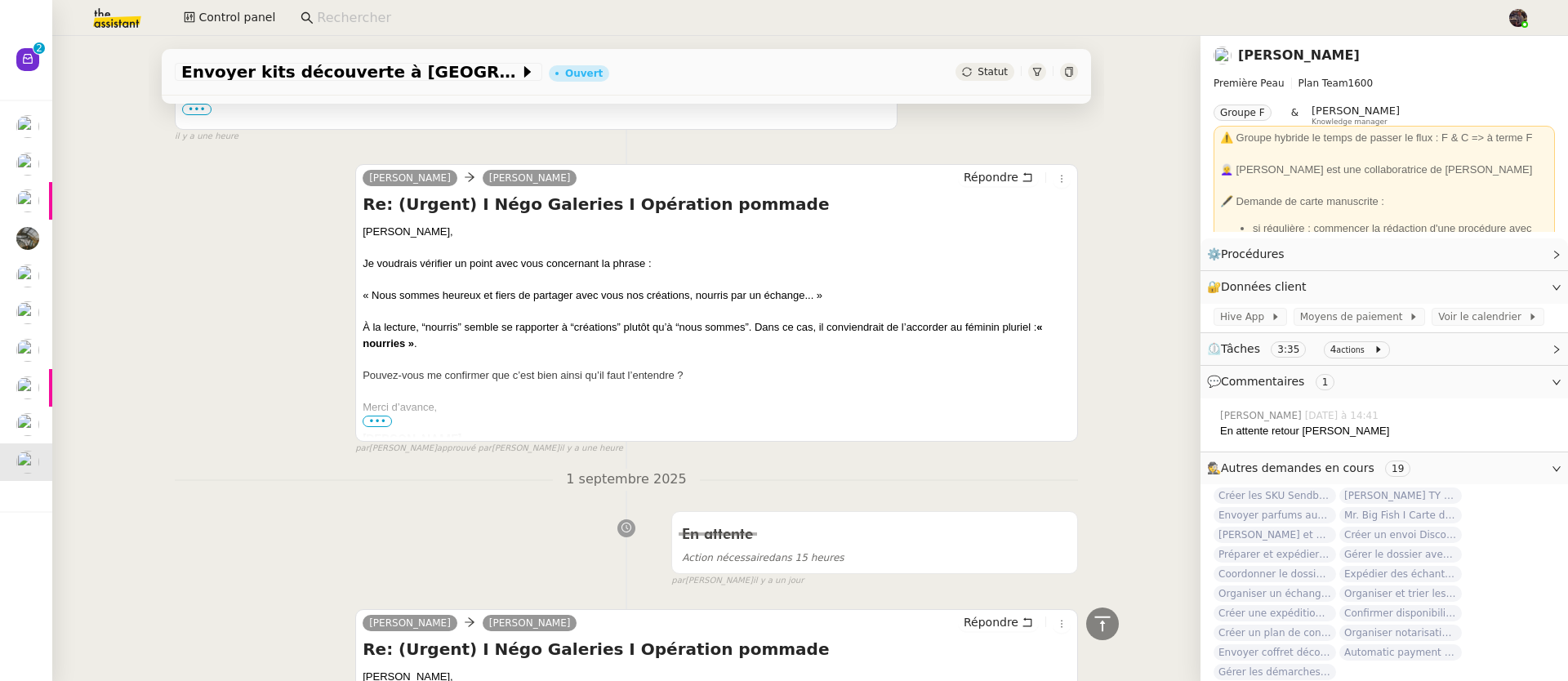
scroll to position [283, 0]
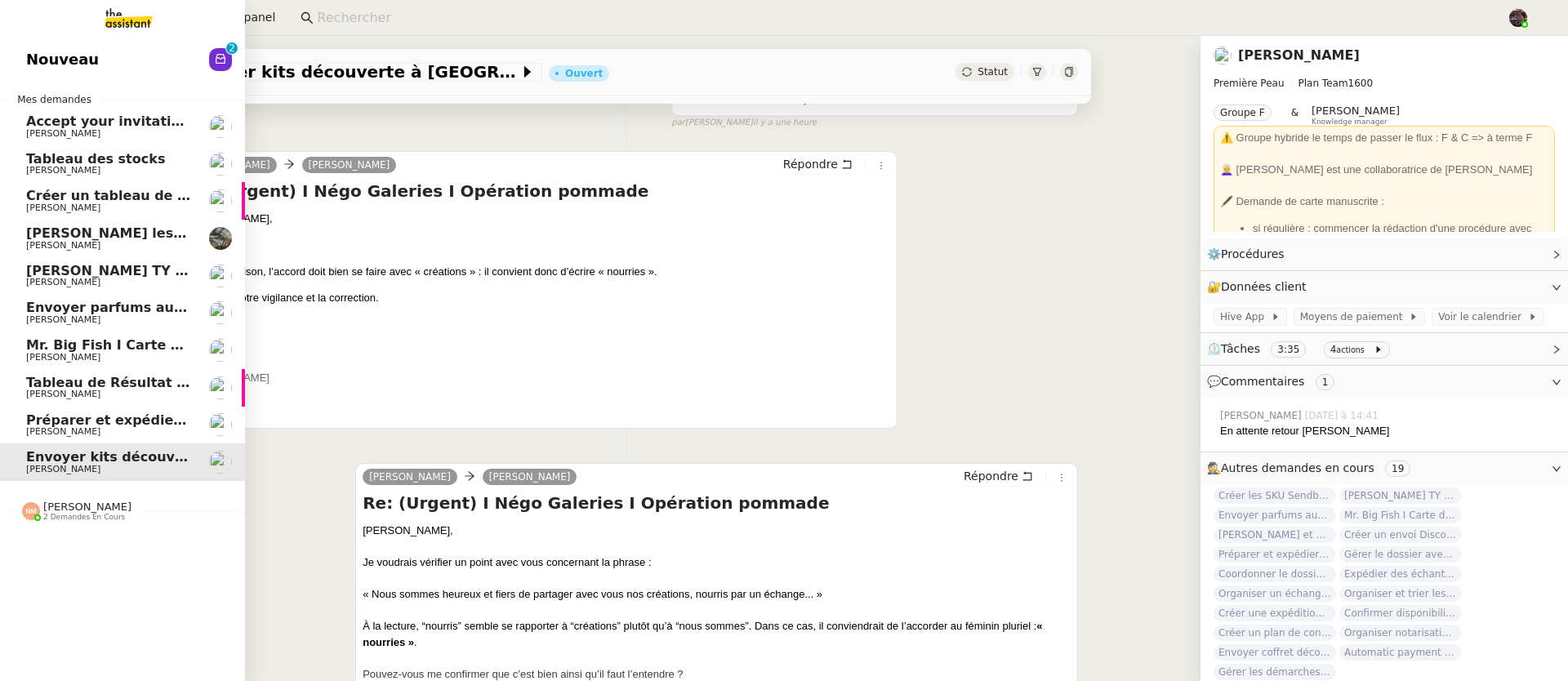
click at [54, 408] on link "Préparer et expédier une carte de remerciement Pierre Mergui" at bounding box center [122, 425] width 245 height 38
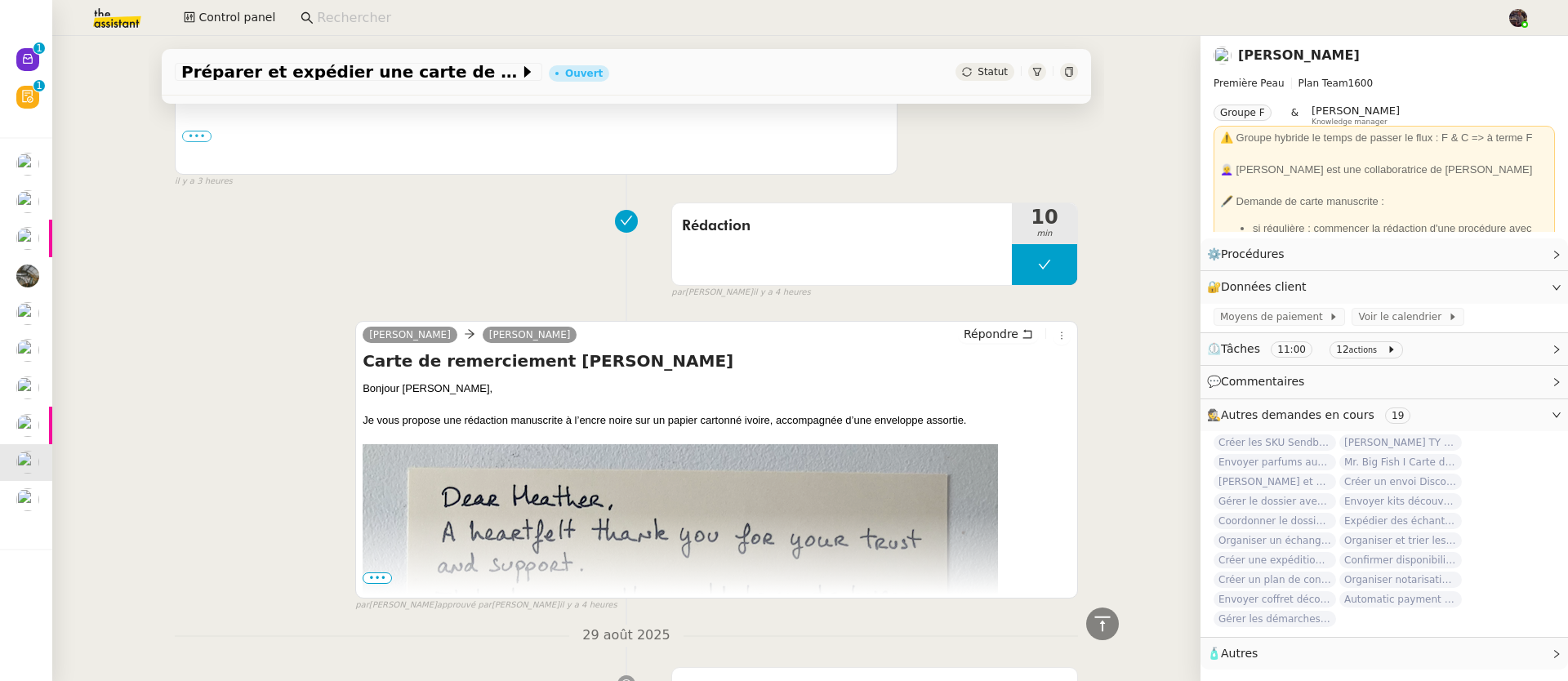
scroll to position [1080, 0]
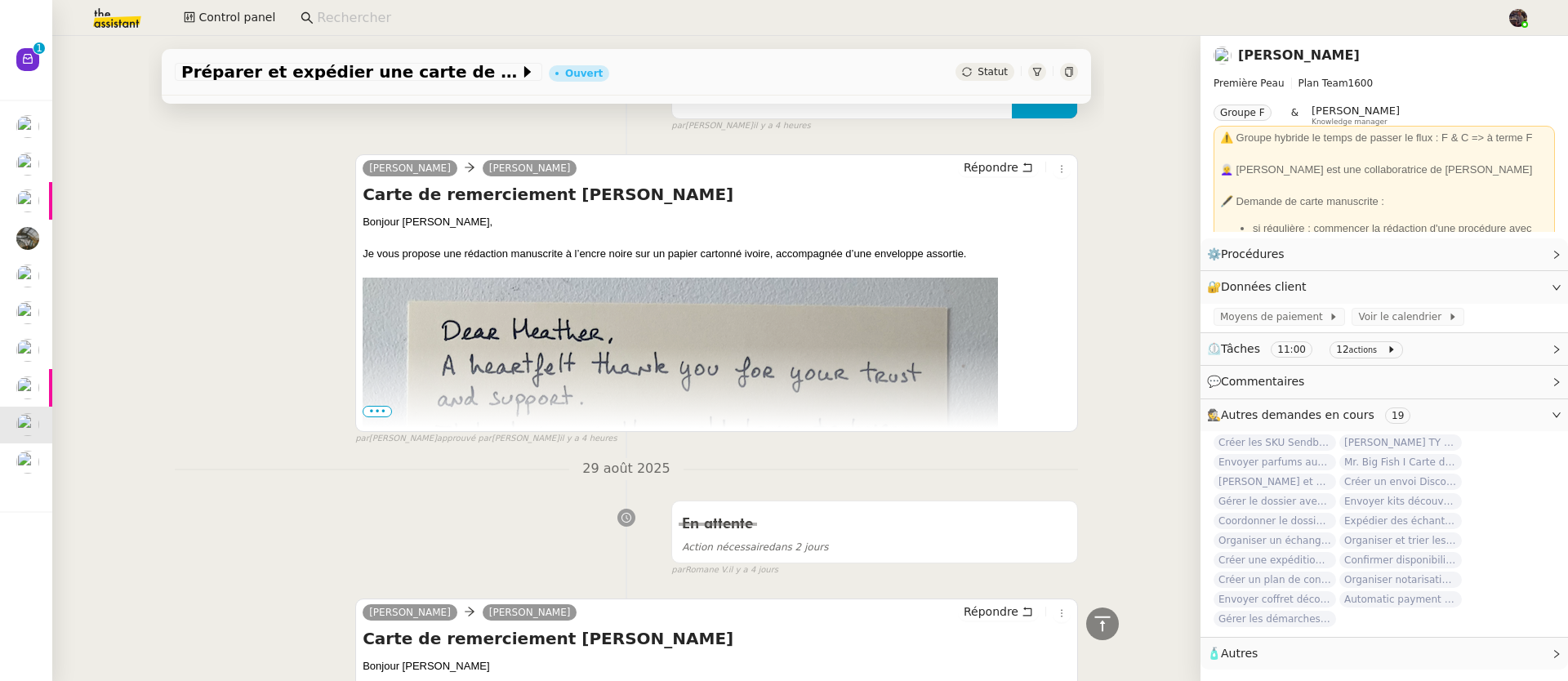
click at [364, 416] on span "•••" at bounding box center [377, 412] width 29 height 12
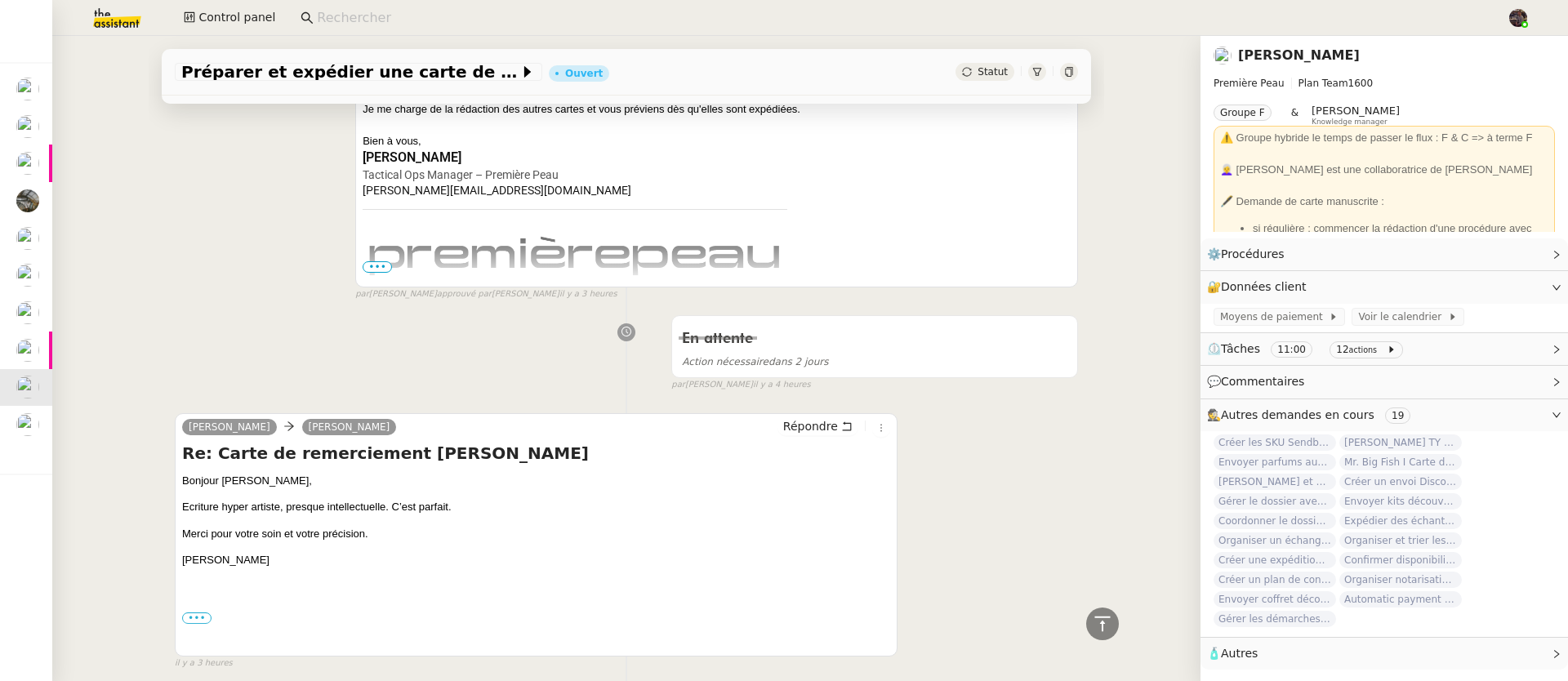
scroll to position [0, 0]
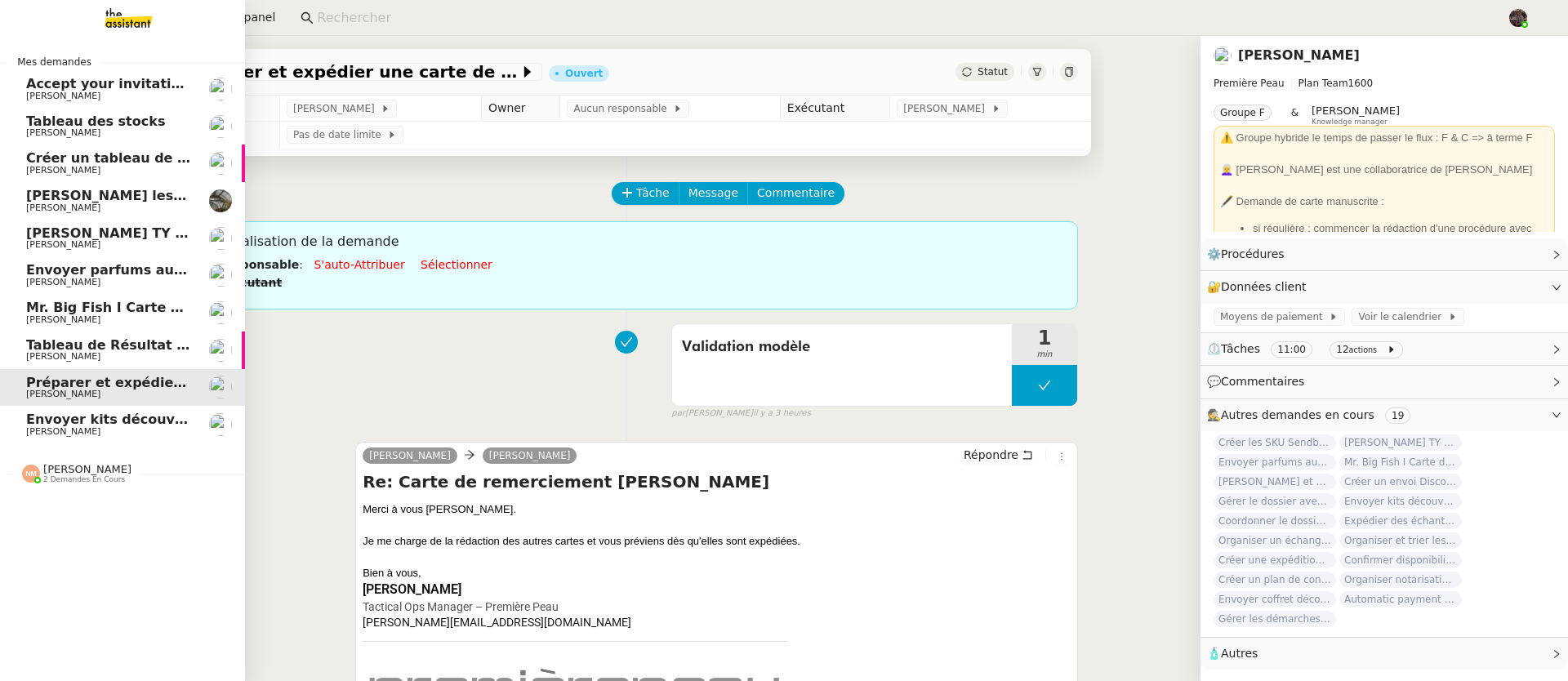
click at [83, 285] on span "[PERSON_NAME]" at bounding box center [63, 282] width 74 height 11
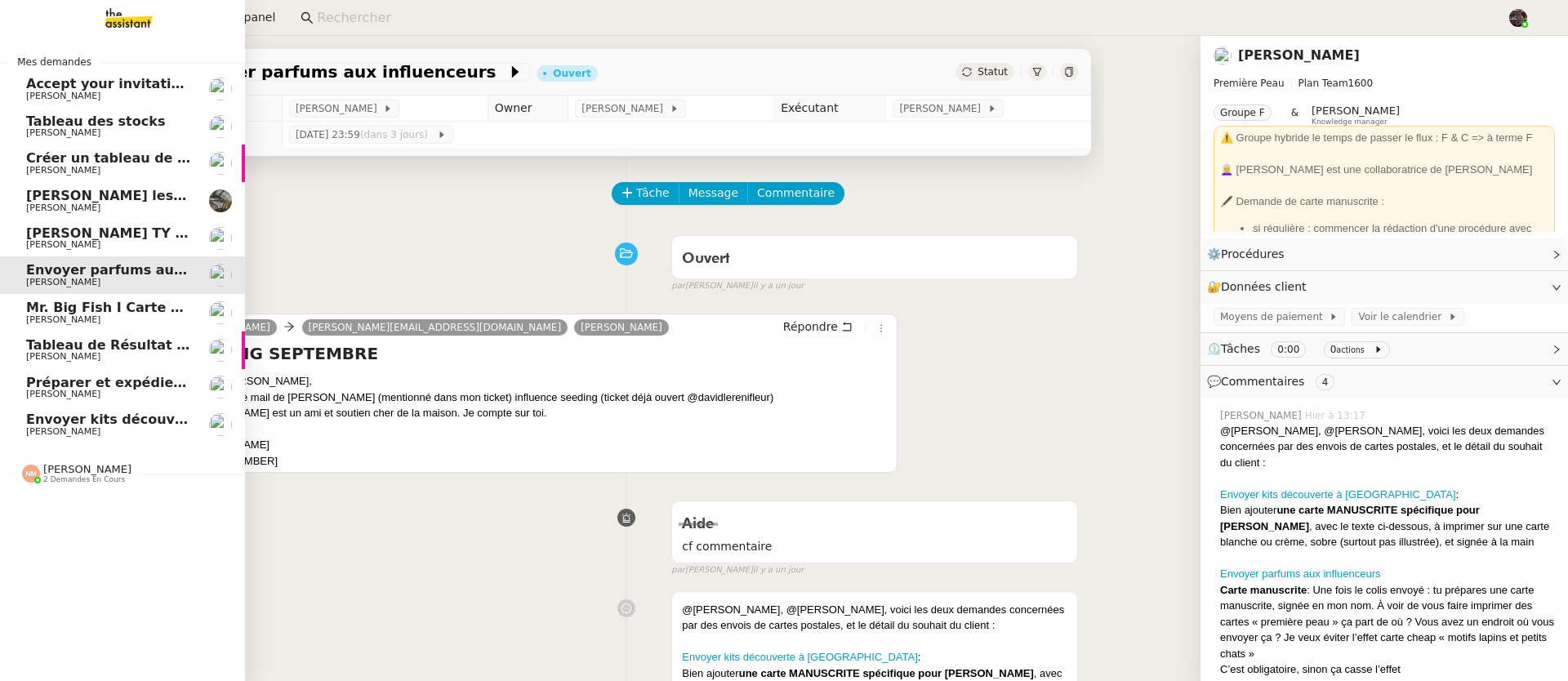
click at [97, 243] on span "[PERSON_NAME]" at bounding box center [108, 245] width 165 height 10
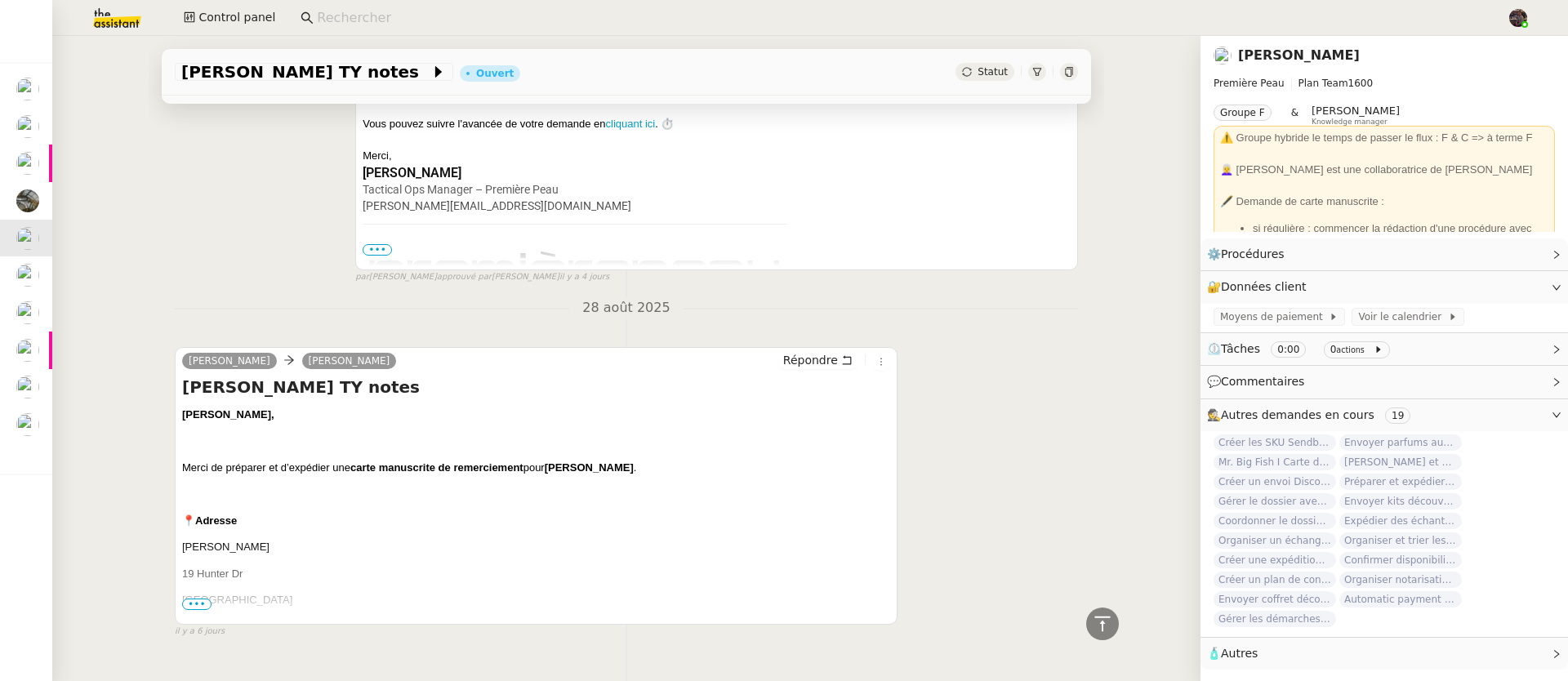
scroll to position [927, 0]
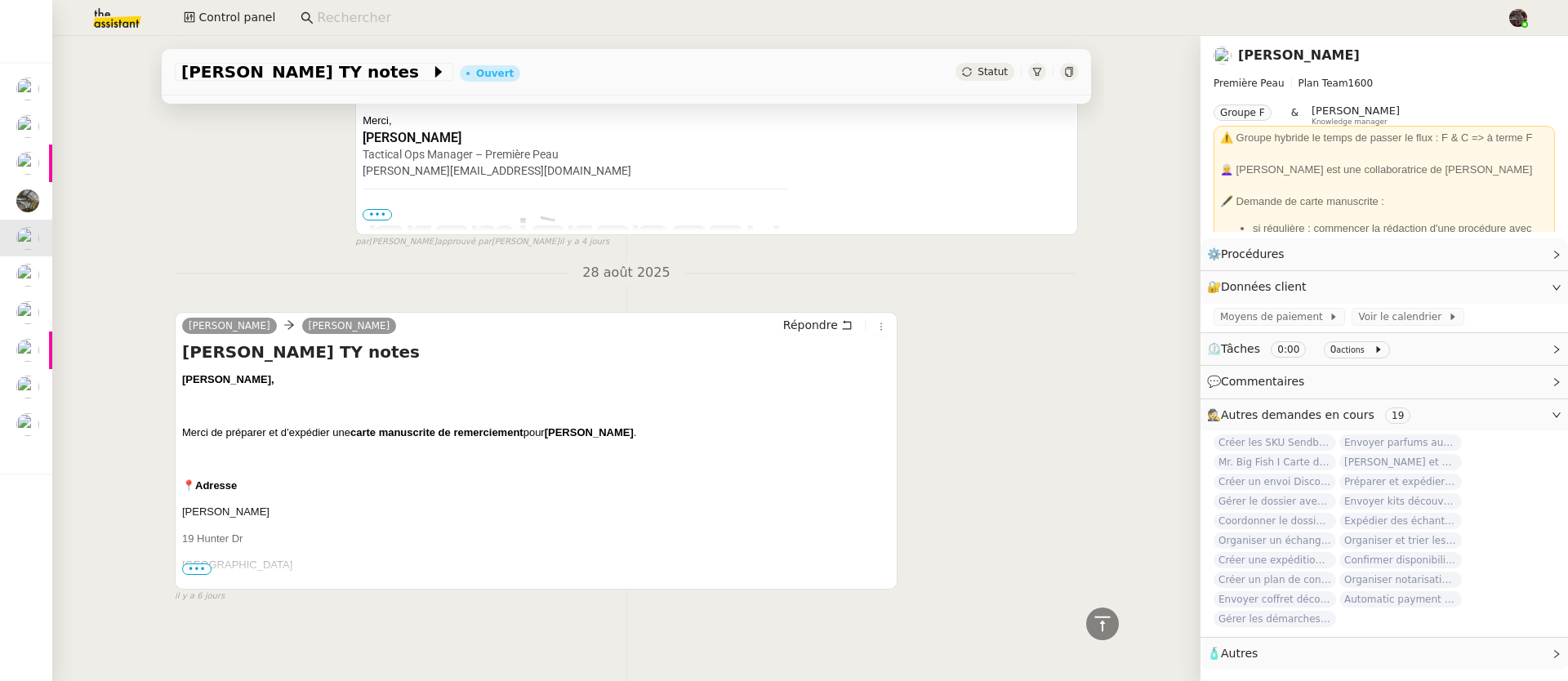
click at [187, 565] on div "Camille, Merci de préparer et d’expédier une carte manuscrite de remerciement p…" at bounding box center [536, 685] width 708 height 628
click at [195, 563] on span "•••" at bounding box center [196, 569] width 29 height 12
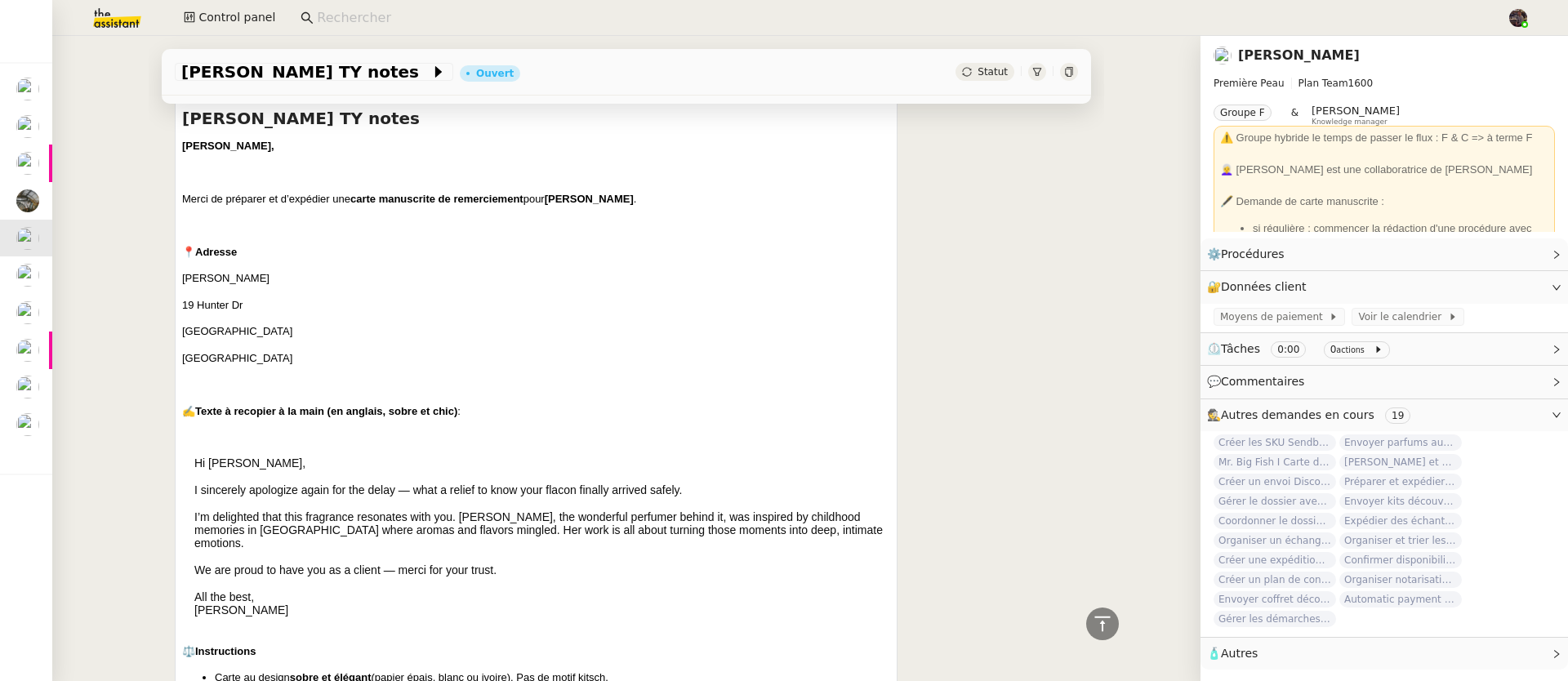
scroll to position [1238, 0]
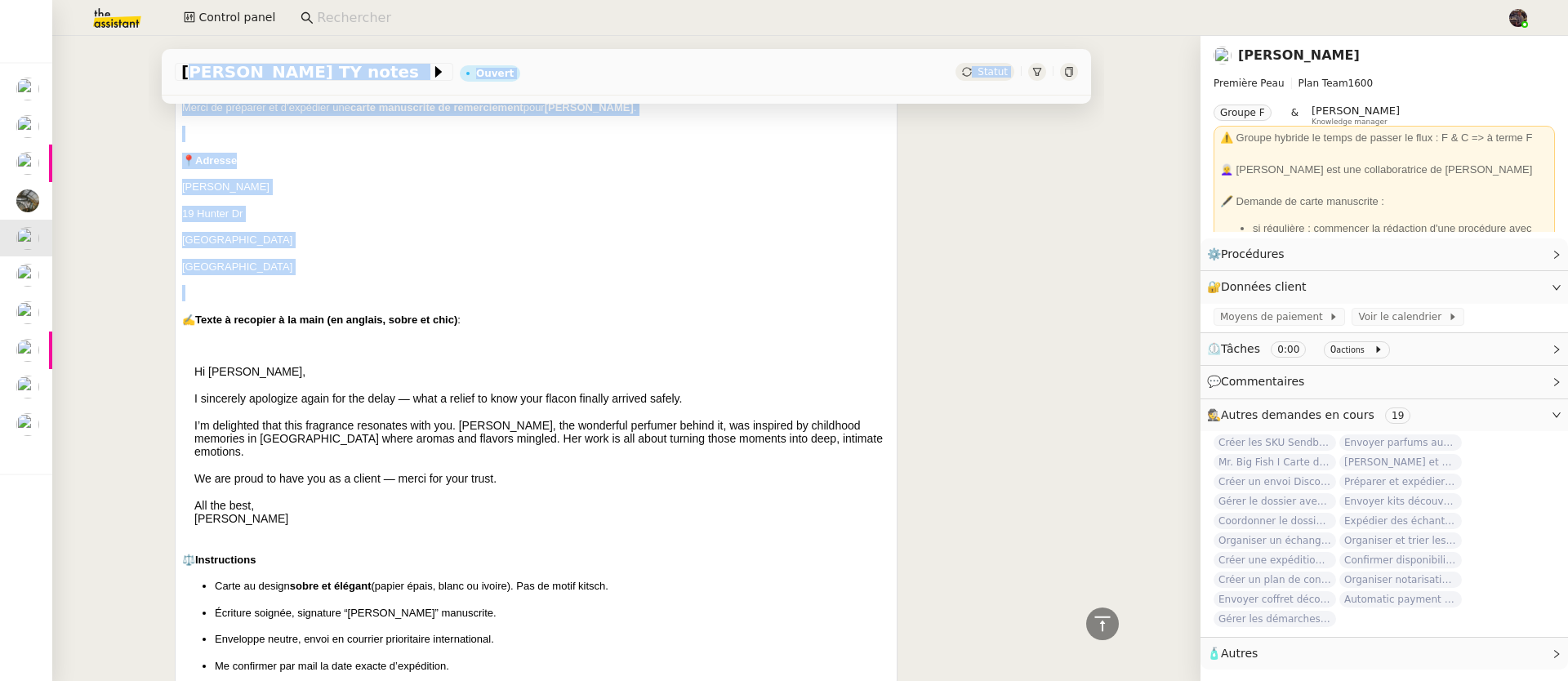
drag, startPoint x: 264, startPoint y: 282, endPoint x: 141, endPoint y: 195, distance: 150.7
click at [141, 195] on div "Claudiu Coltea TY notes Ouvert Statut Client Pierre Mergui Owner Aucun responsa…" at bounding box center [627, 358] width 1148 height 645
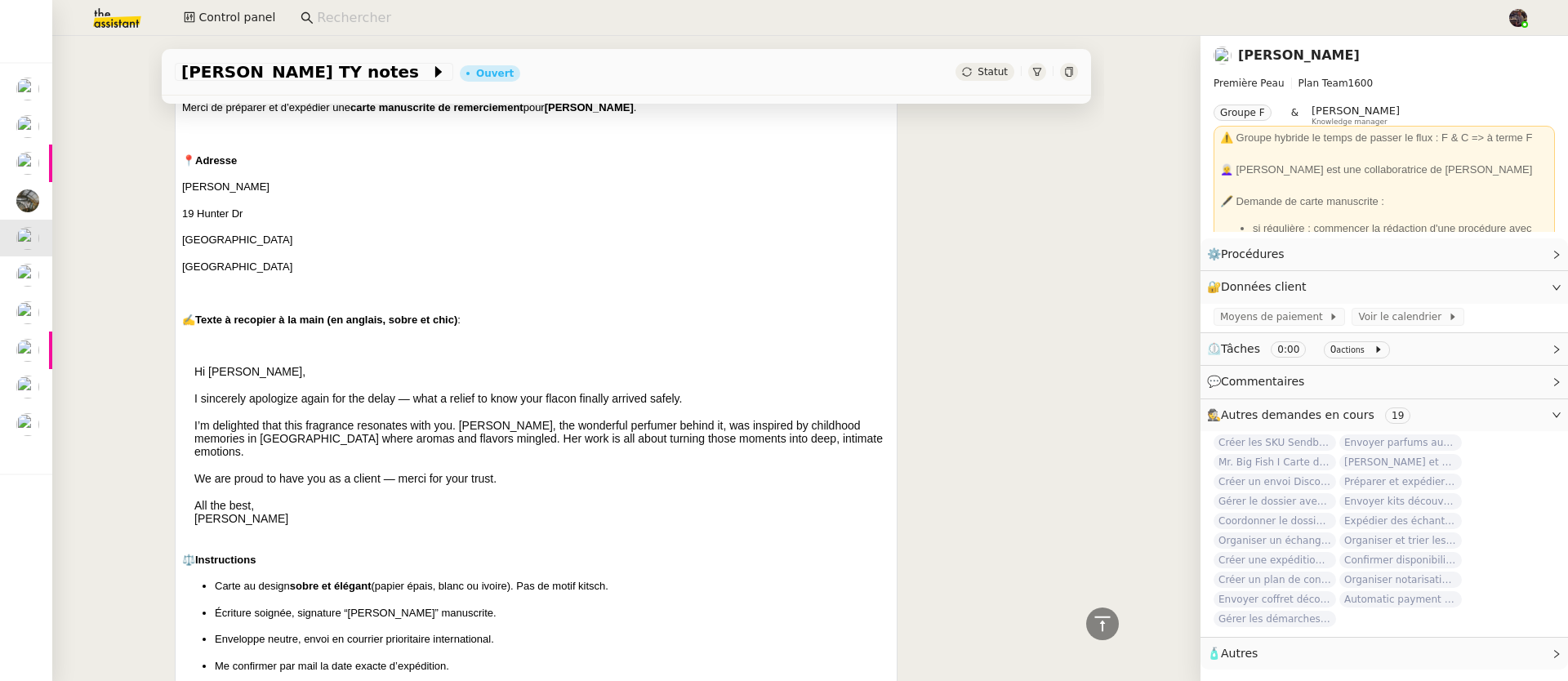
click at [175, 198] on div "Pierre Mergui camille Répondre Claudiu Coltea TY notes Camille, Merci de prépar…" at bounding box center [536, 338] width 723 height 702
click at [182, 187] on p "[PERSON_NAME]" at bounding box center [536, 187] width 708 height 17
drag, startPoint x: 182, startPoint y: 187, endPoint x: 266, endPoint y: 267, distance: 116.0
click at [266, 267] on div "Camille, Merci de préparer et d’expédier une carte manuscrite de remerciement p…" at bounding box center [536, 360] width 708 height 628
copy div "Claudiu Coltea 19 Hunter Dr West Hartford, CT 06107 United States"
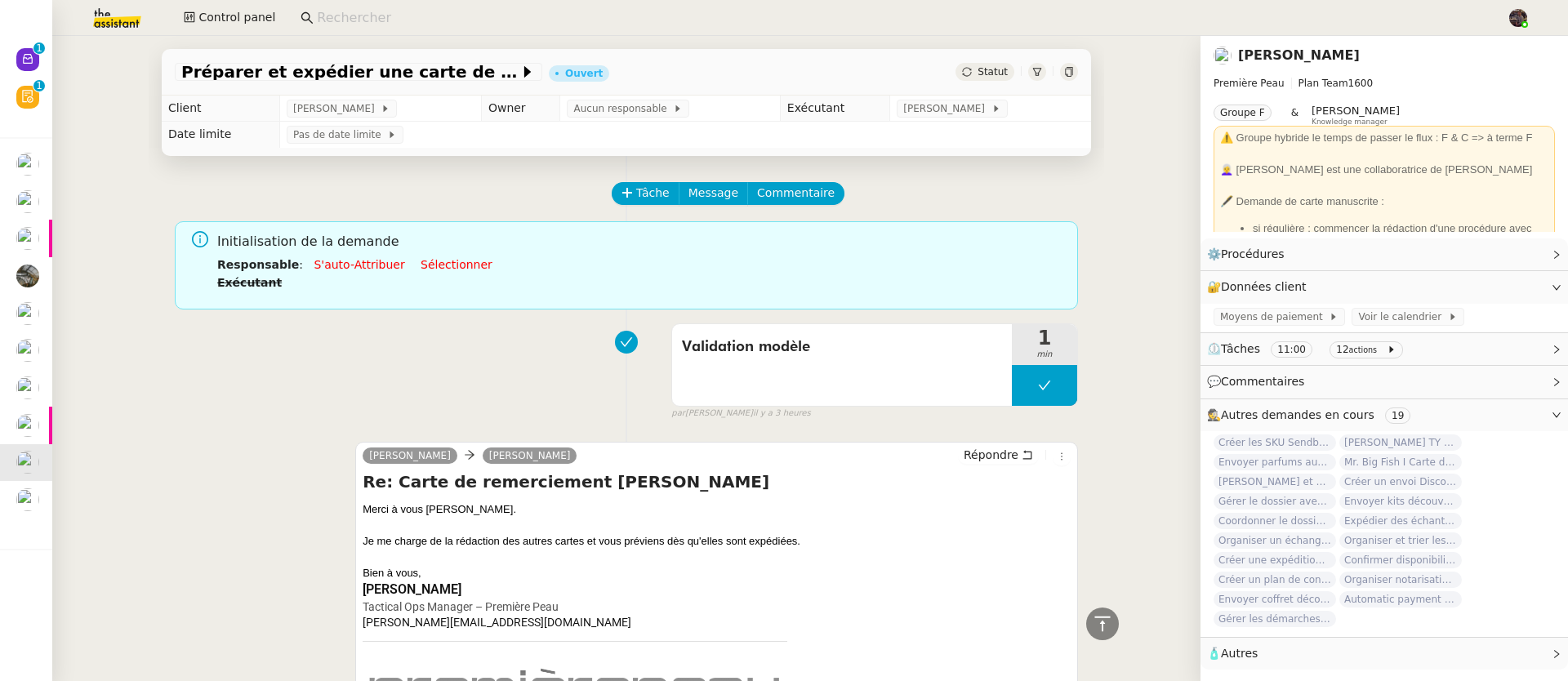
scroll to position [1578, 0]
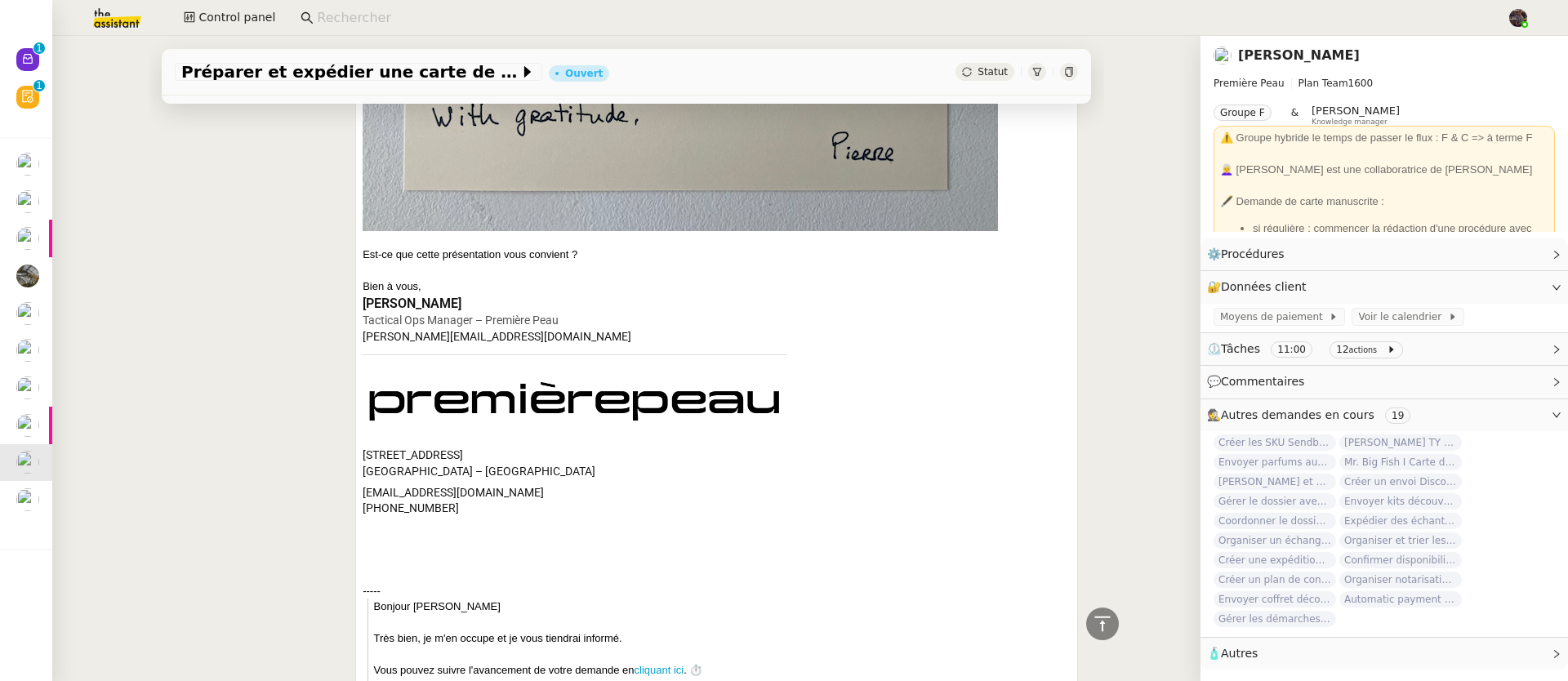
click at [246, 302] on div "[PERSON_NAME] Répondre Carte de remerciement [PERSON_NAME] Bonjour [PERSON_NAME…" at bounding box center [626, 681] width 903 height 2080
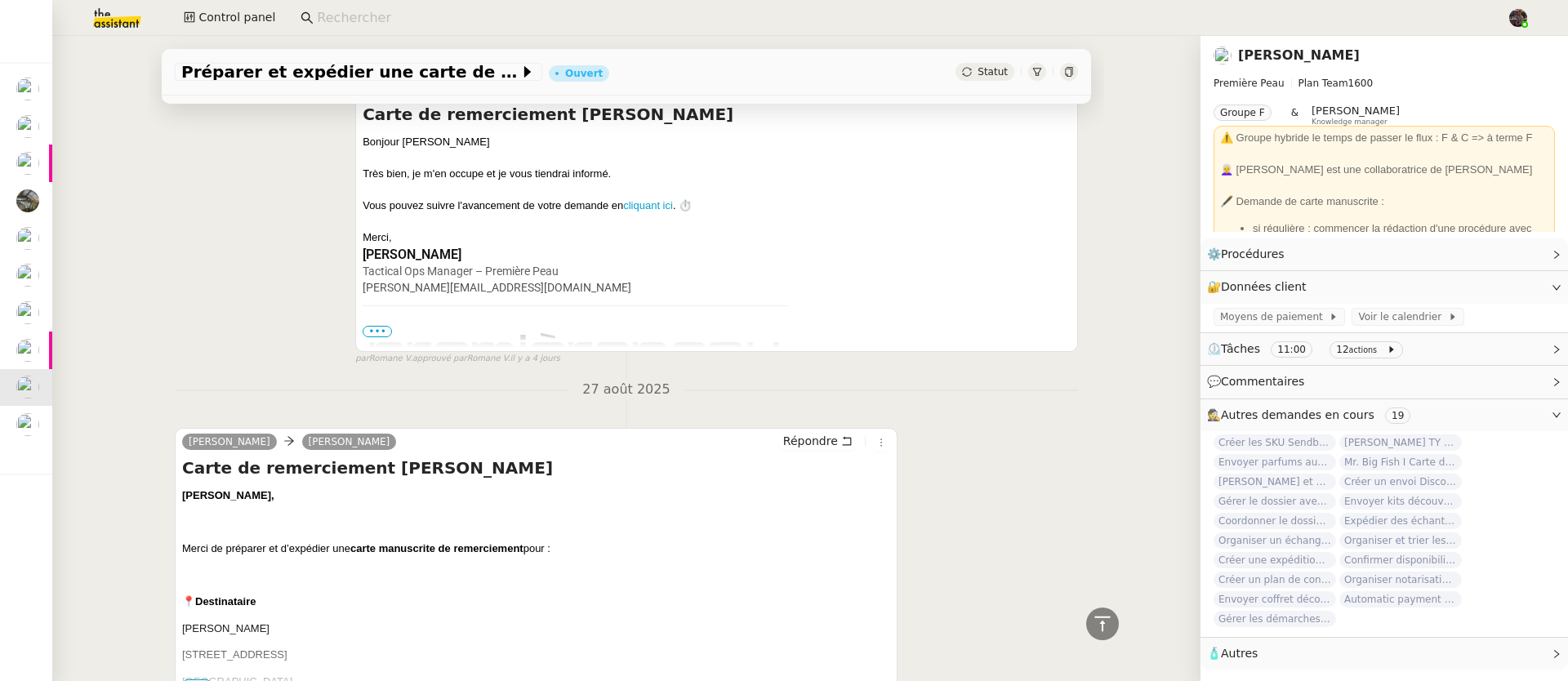
scroll to position [3509, 0]
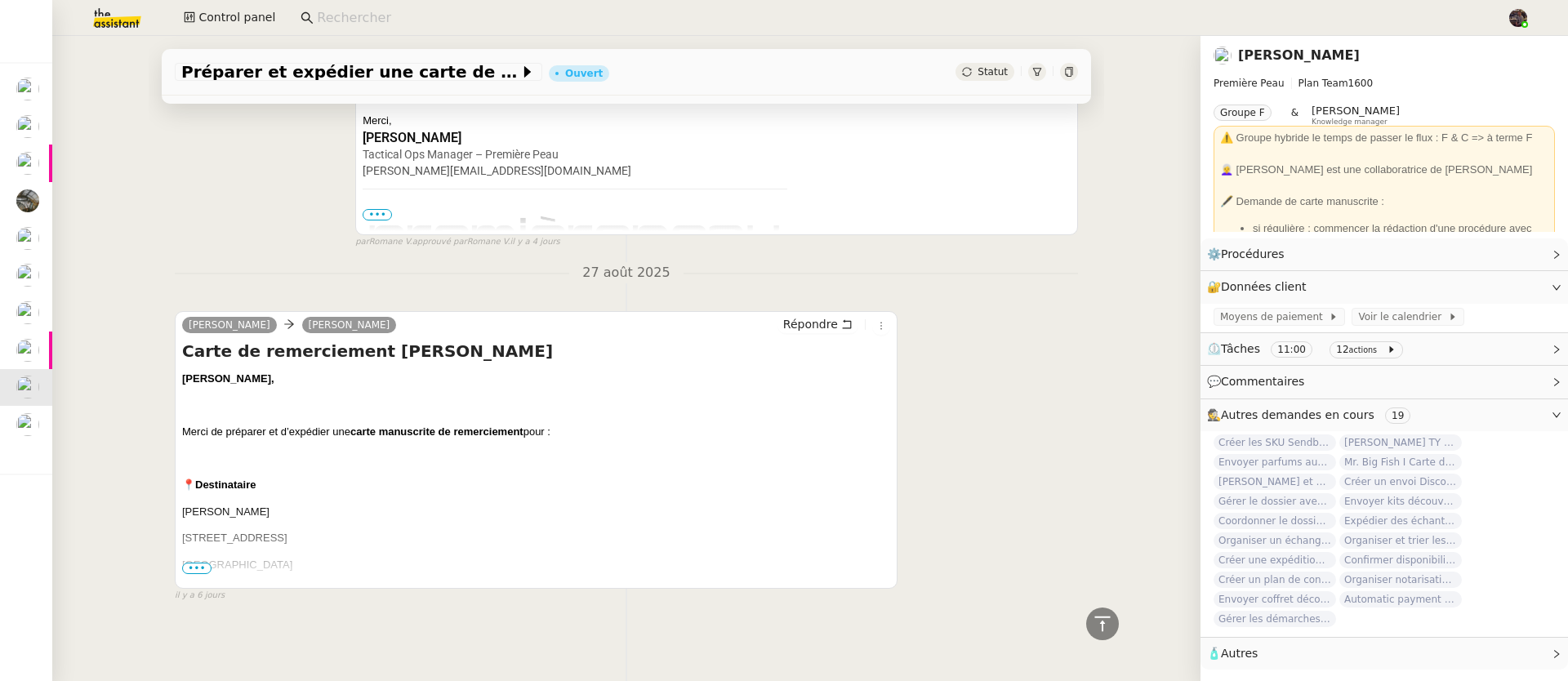
click at [199, 562] on span "•••" at bounding box center [196, 568] width 29 height 12
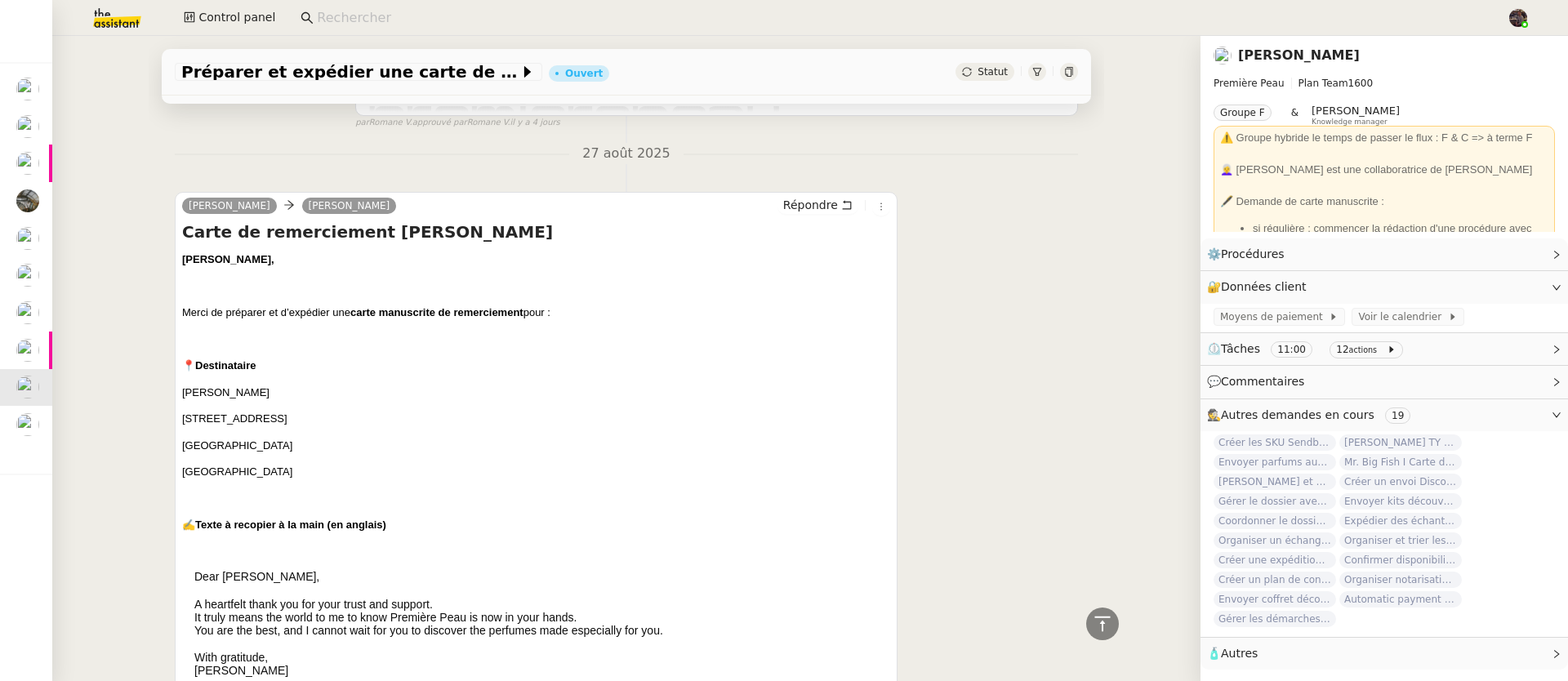
scroll to position [3985, 0]
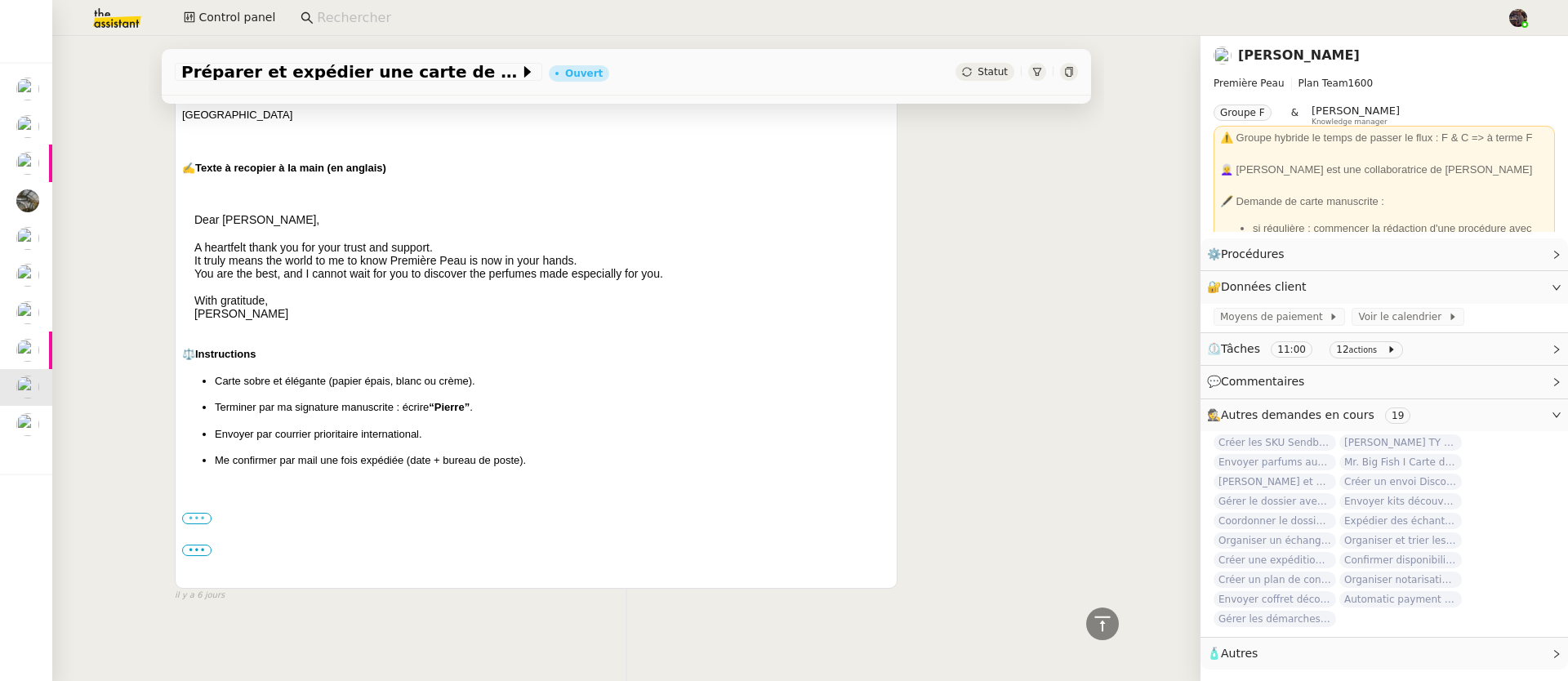
click at [191, 513] on label "•••" at bounding box center [196, 519] width 29 height 12
click at [0, 0] on input "•••" at bounding box center [0, 0] width 0 height 0
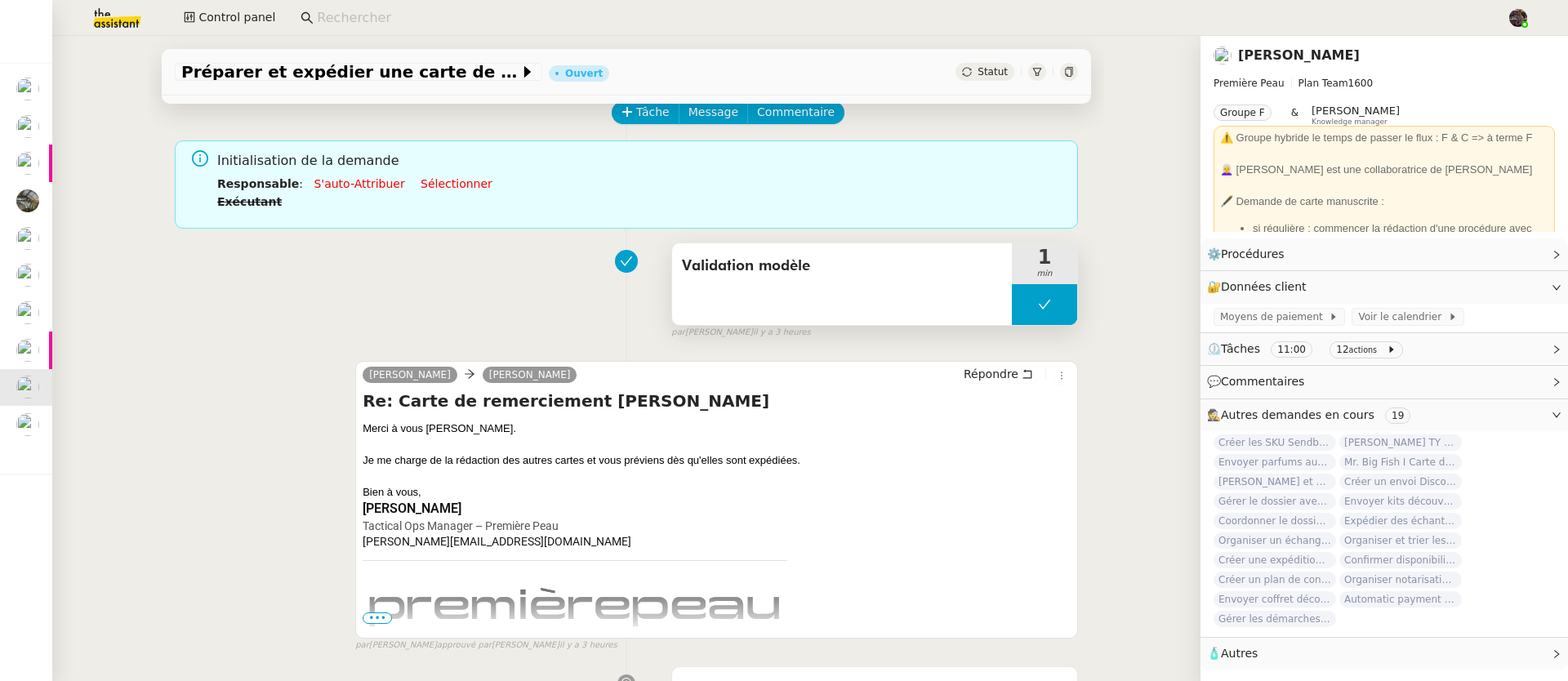
scroll to position [0, 0]
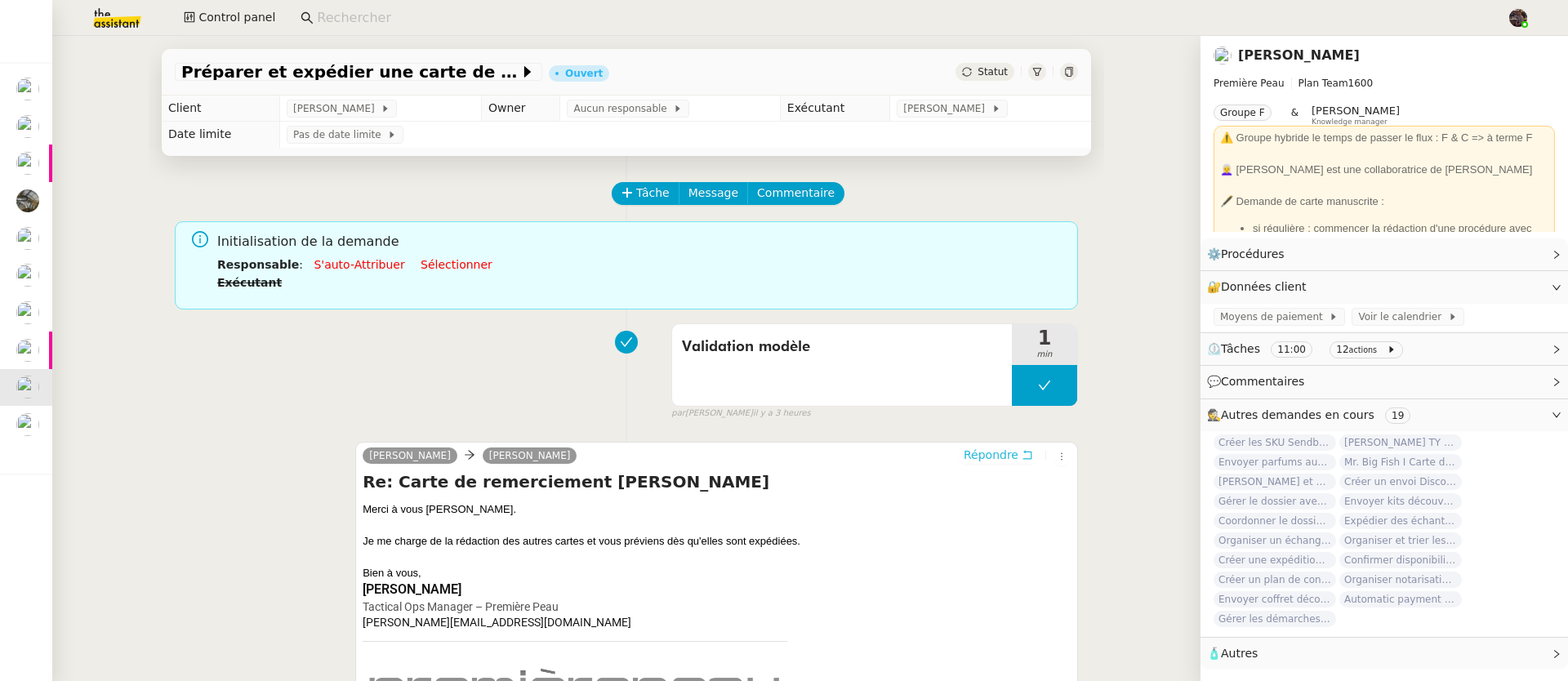
click at [1000, 457] on span "Répondre" at bounding box center [990, 455] width 54 height 17
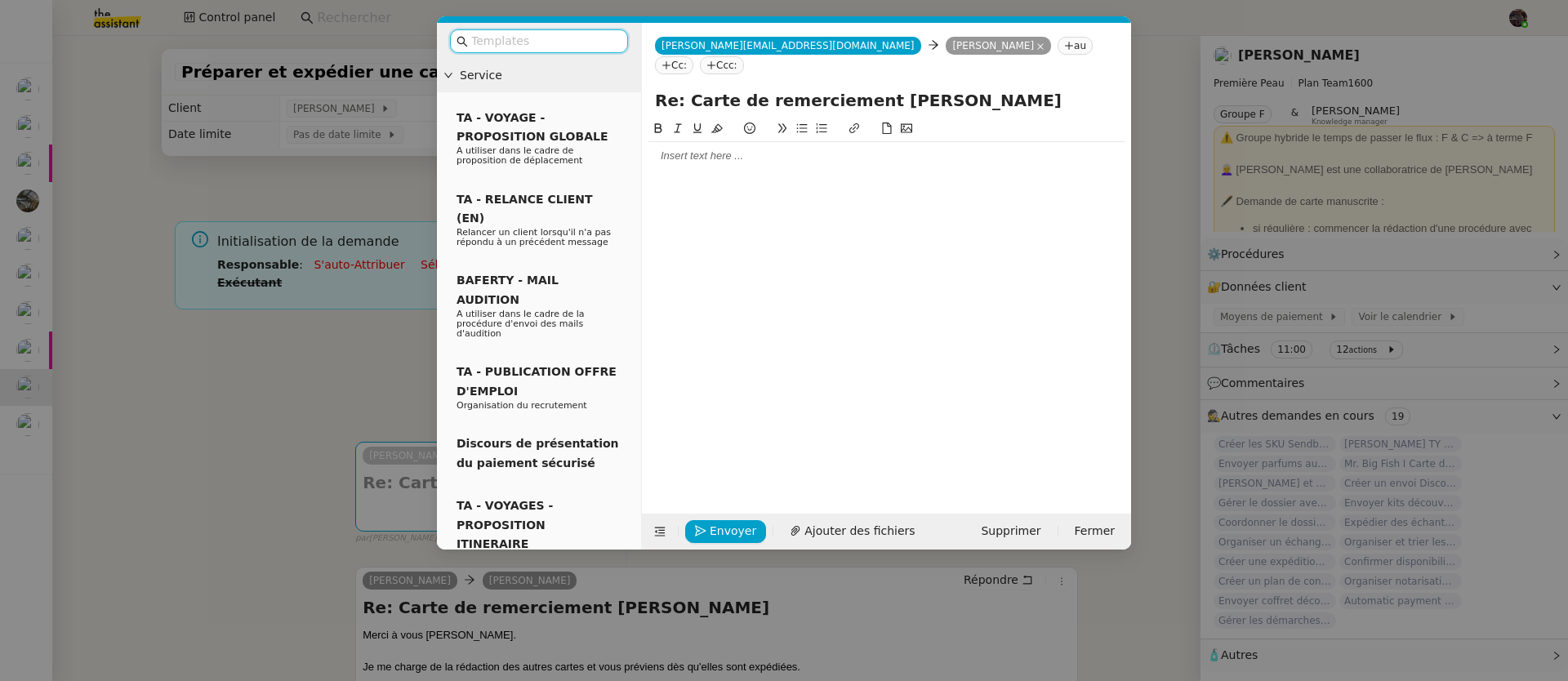
click at [749, 149] on div at bounding box center [887, 156] width 476 height 15
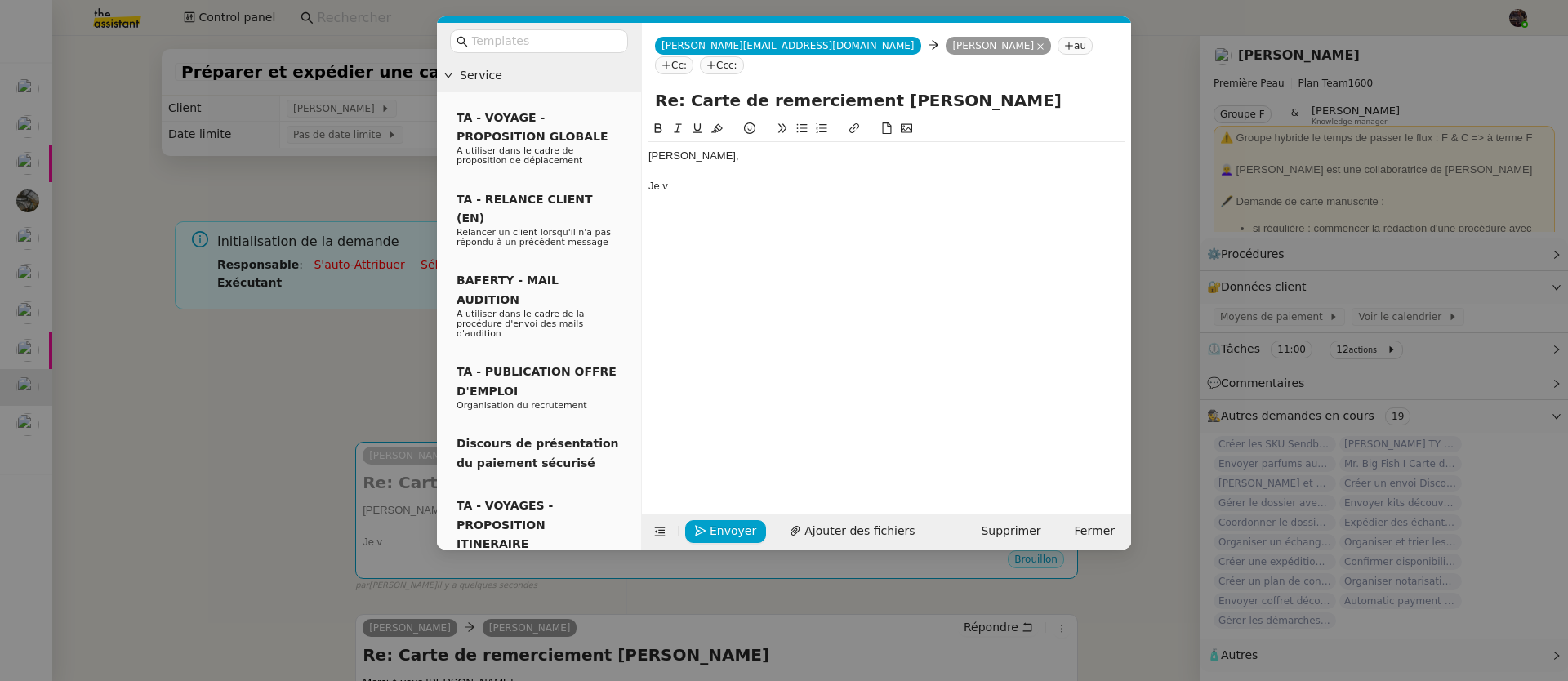
click at [155, 429] on nz-modal-container "Service TA - VOYAGE - PROPOSITION GLOBALE A utiliser dans le cadre de propositi…" at bounding box center [784, 340] width 1568 height 681
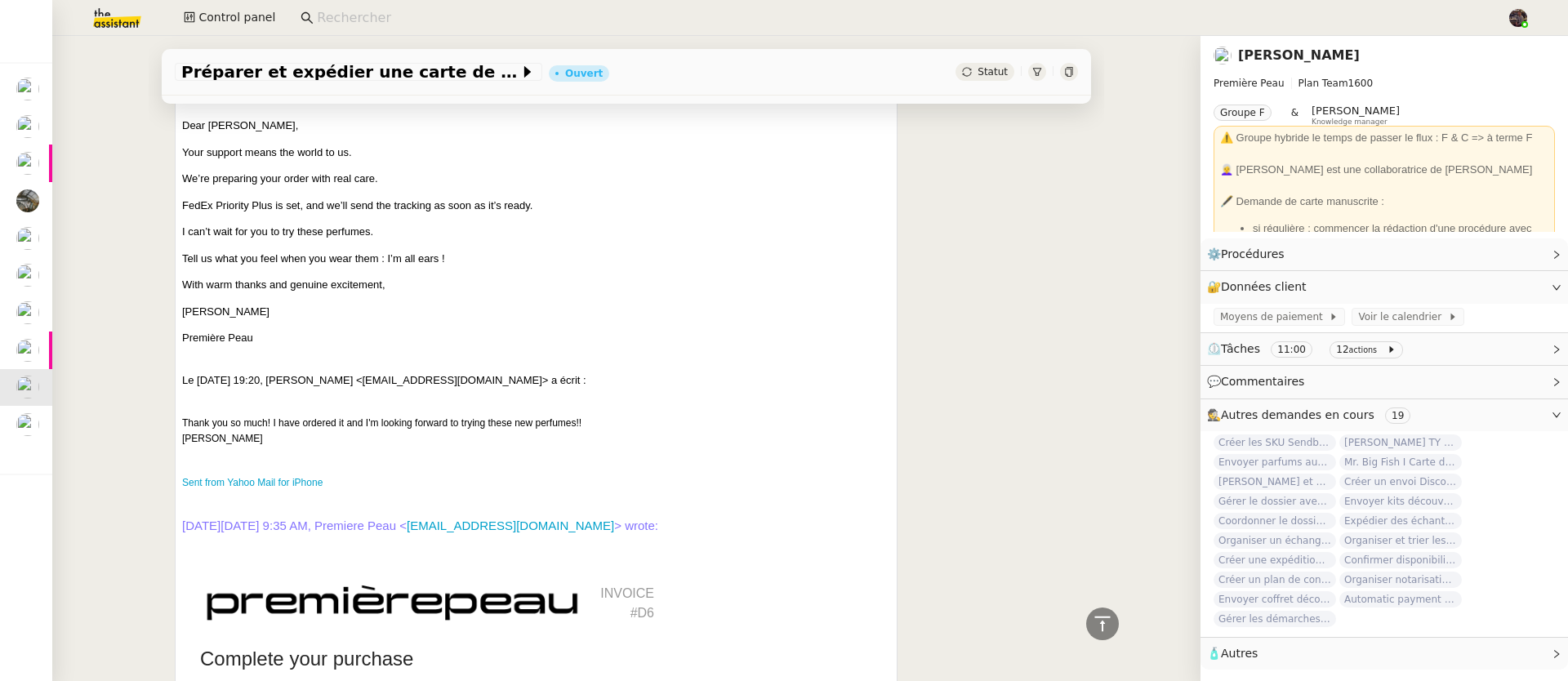
scroll to position [4799, 0]
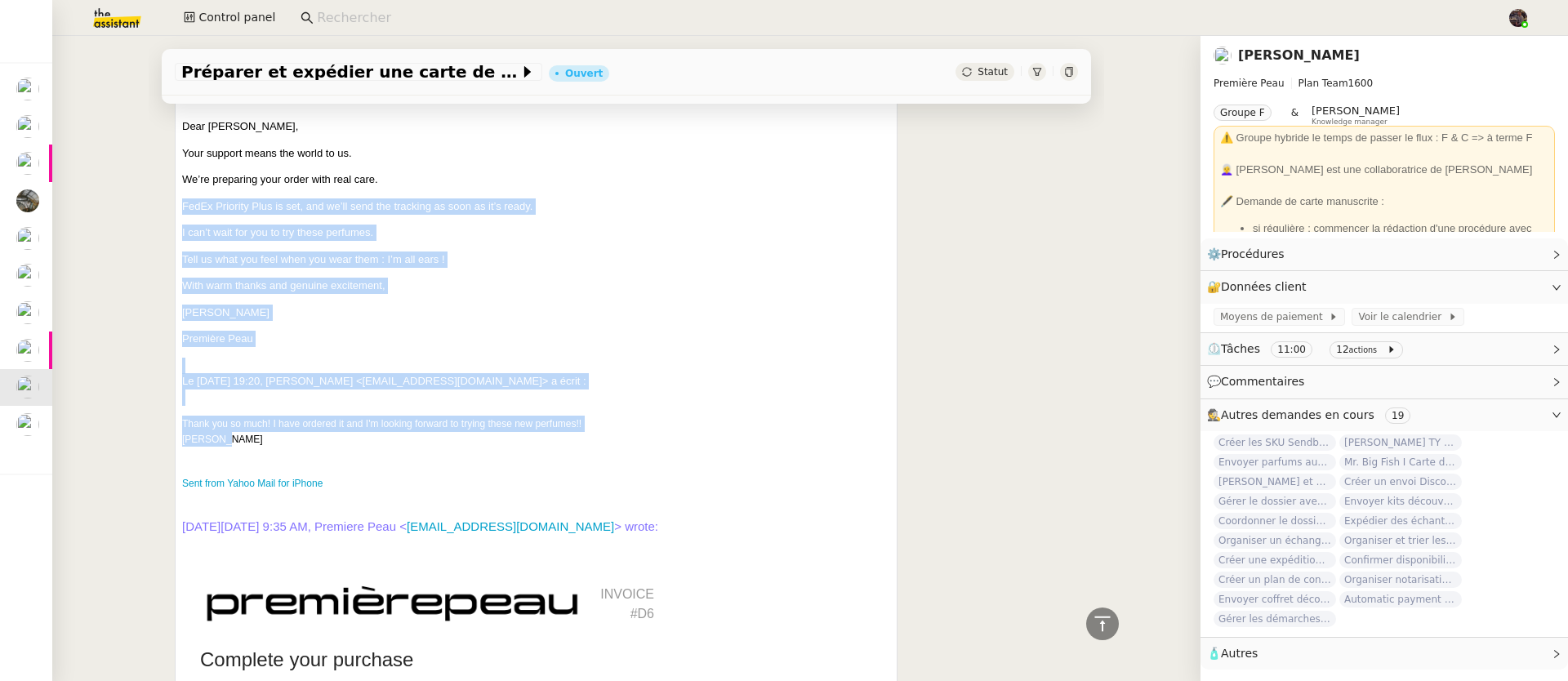
drag, startPoint x: 308, startPoint y: 448, endPoint x: 204, endPoint y: 195, distance: 273.5
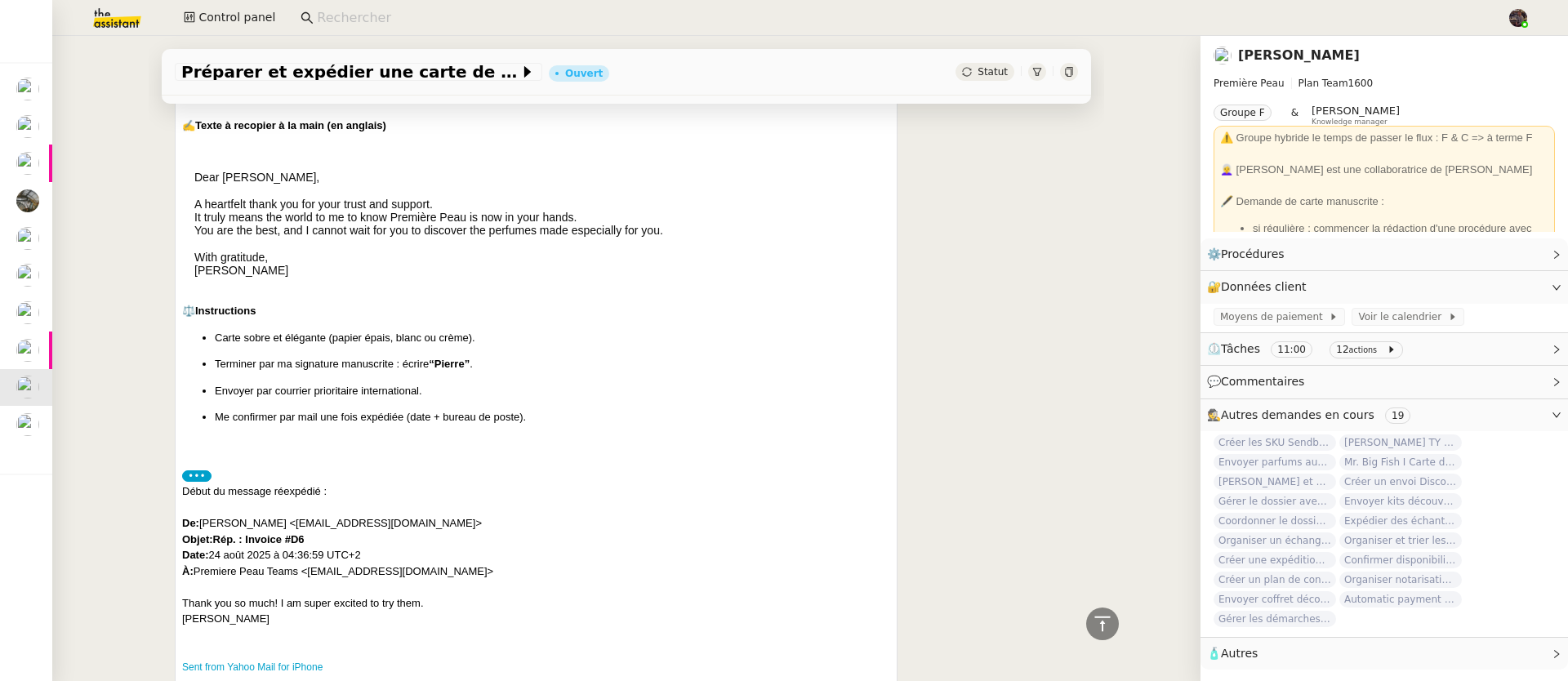
scroll to position [3504, 0]
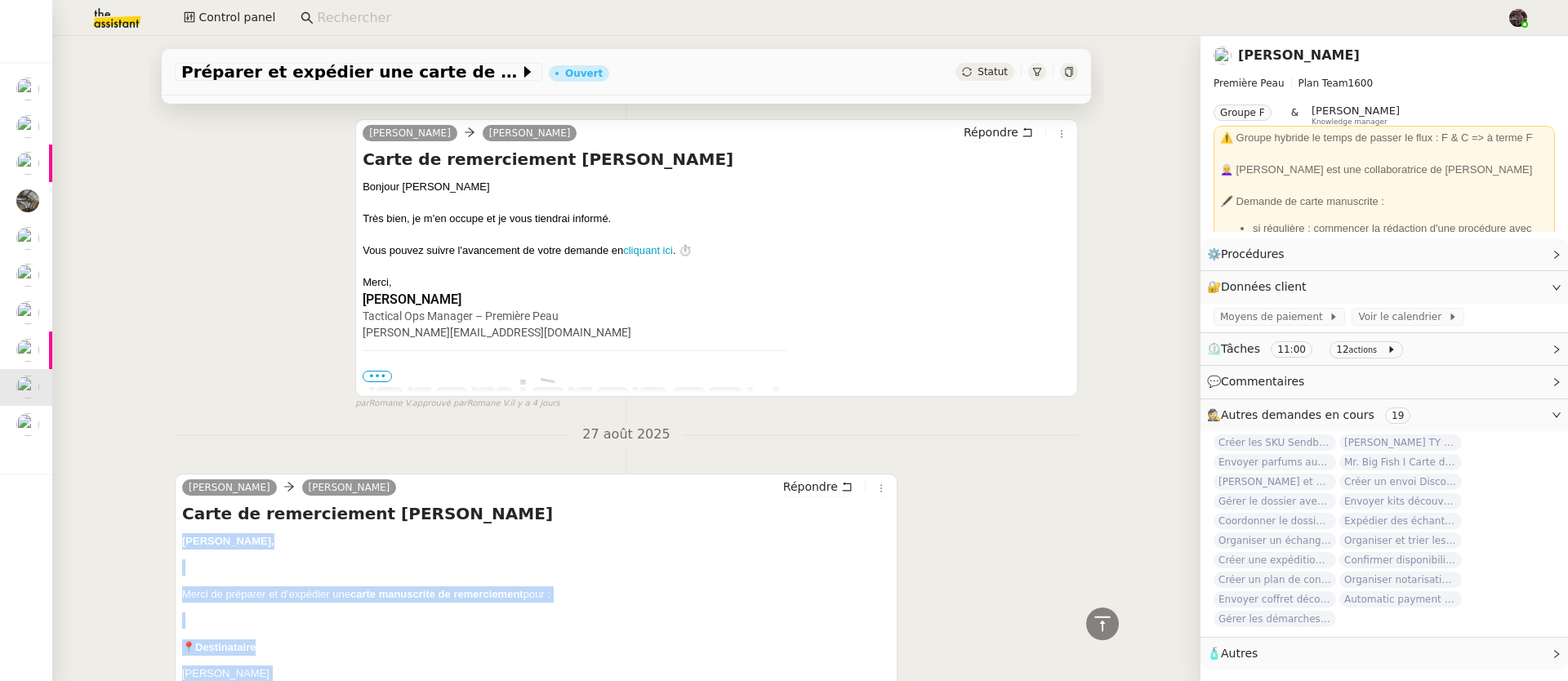
drag, startPoint x: 221, startPoint y: 584, endPoint x: 159, endPoint y: 549, distance: 71.2
click at [159, 549] on div "Tâche Message Commentaire Veuillez patienter une erreur s'est produite 👌👌👌 mess…" at bounding box center [626, 269] width 955 height 7233
copy div "Loremip, Dolor si ametcons ad e’seddoeiu tem incid utlaboreet do magnaaliquae a…"
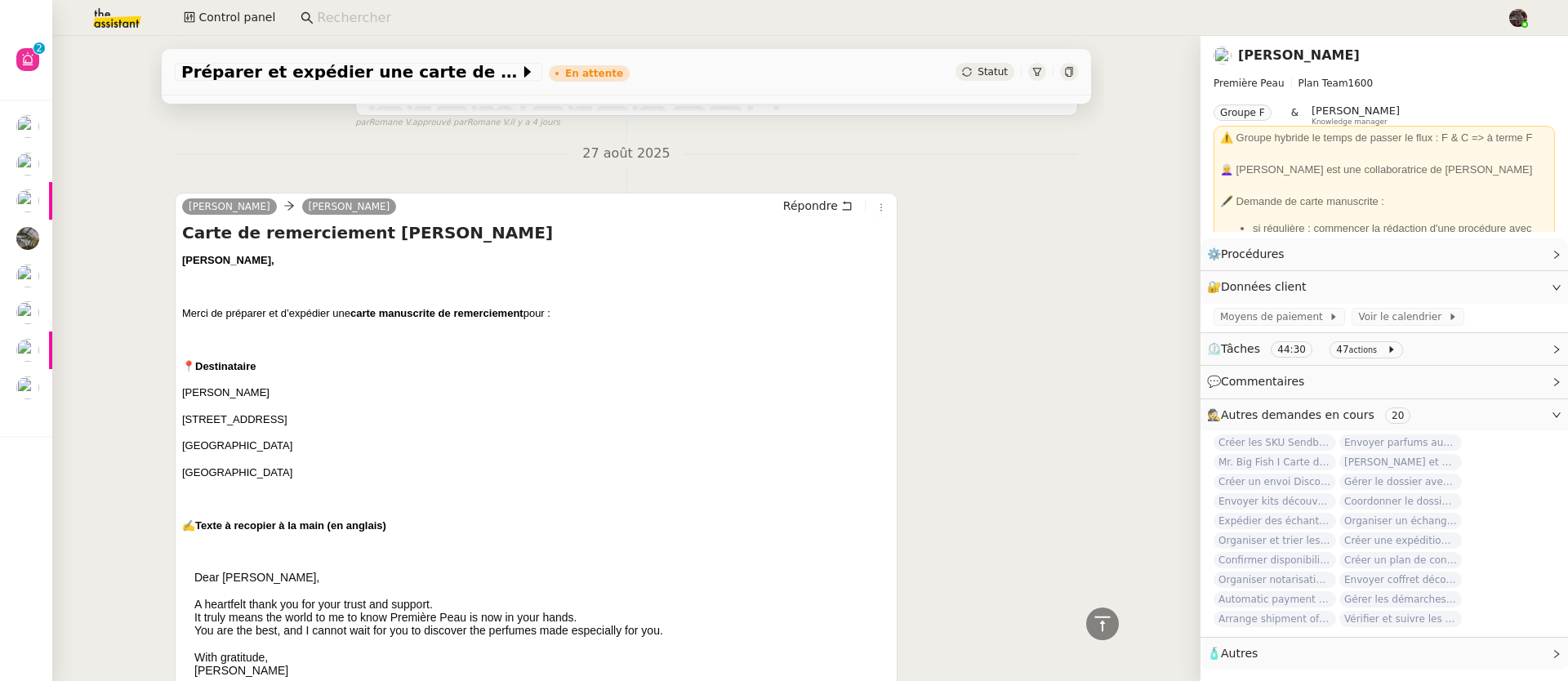
scroll to position [4367, 0]
drag, startPoint x: 335, startPoint y: 305, endPoint x: 374, endPoint y: 414, distance: 115.8
drag, startPoint x: 410, startPoint y: 425, endPoint x: 328, endPoint y: 460, distance: 89.2
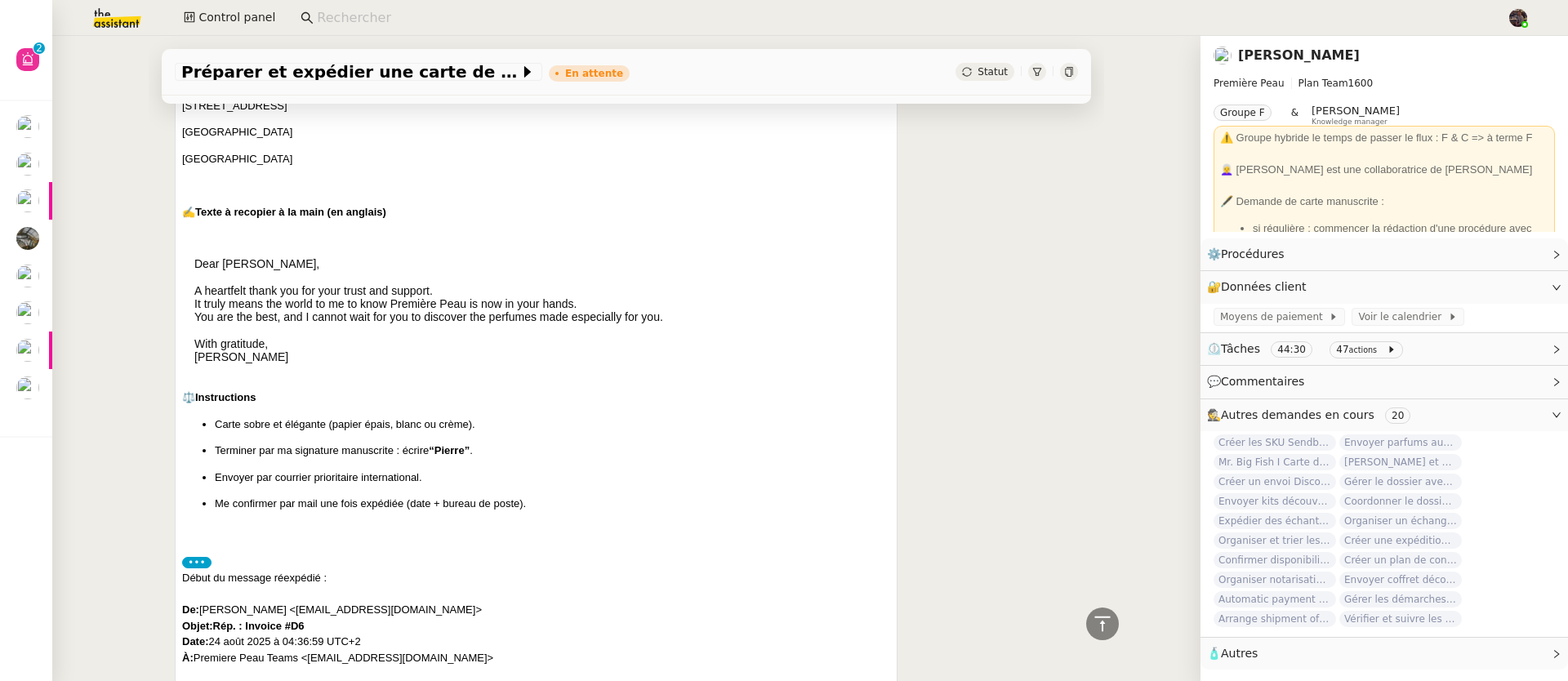
scroll to position [4828, 0]
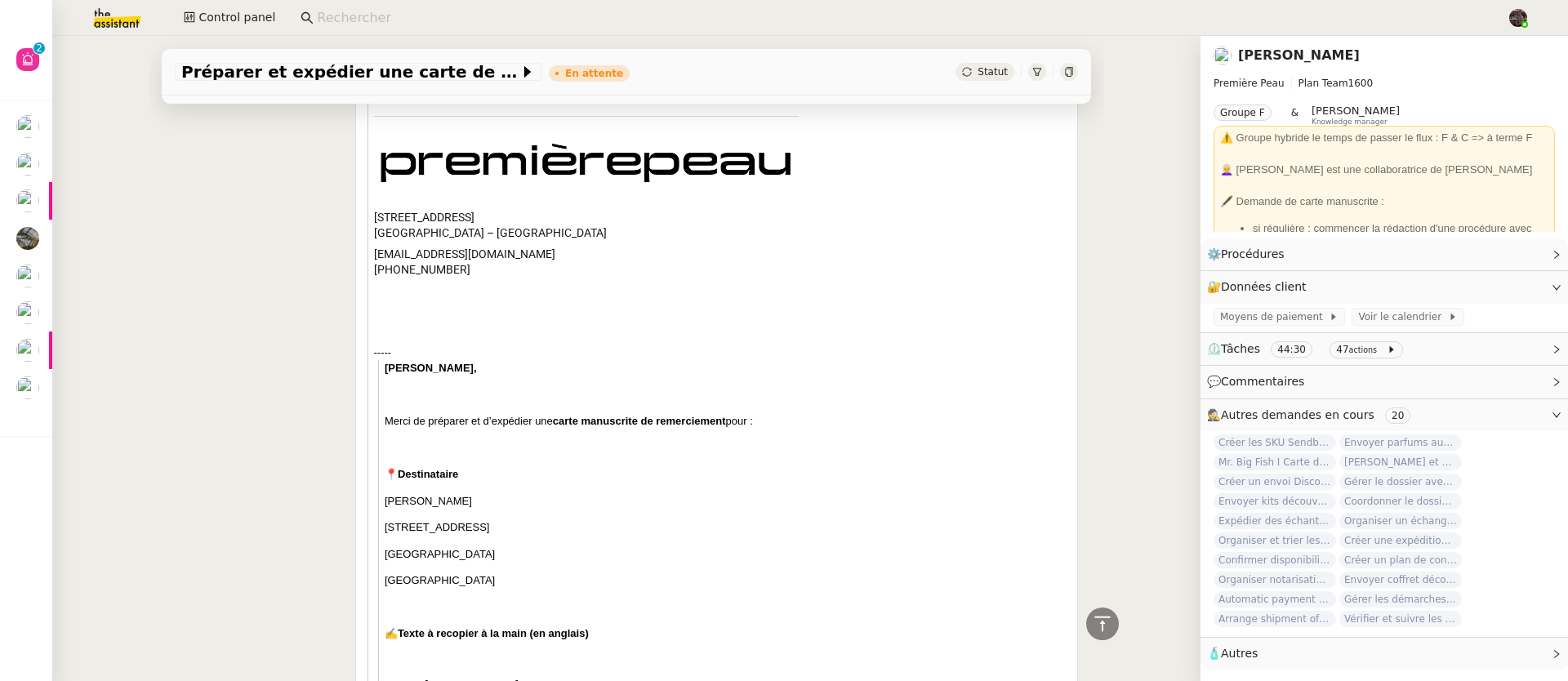
scroll to position [2807, 0]
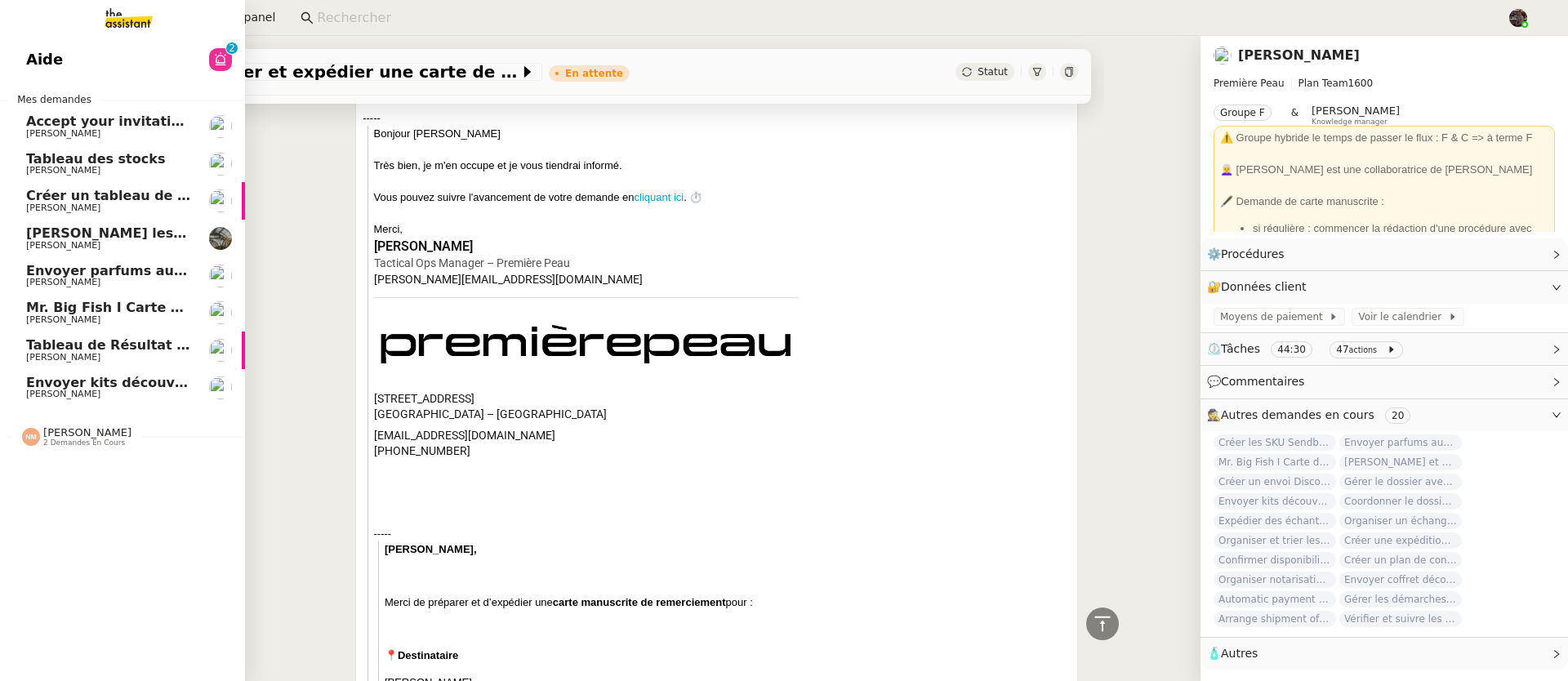
click at [38, 275] on span "Envoyer parfums aux influenceurs" at bounding box center [151, 271] width 252 height 16
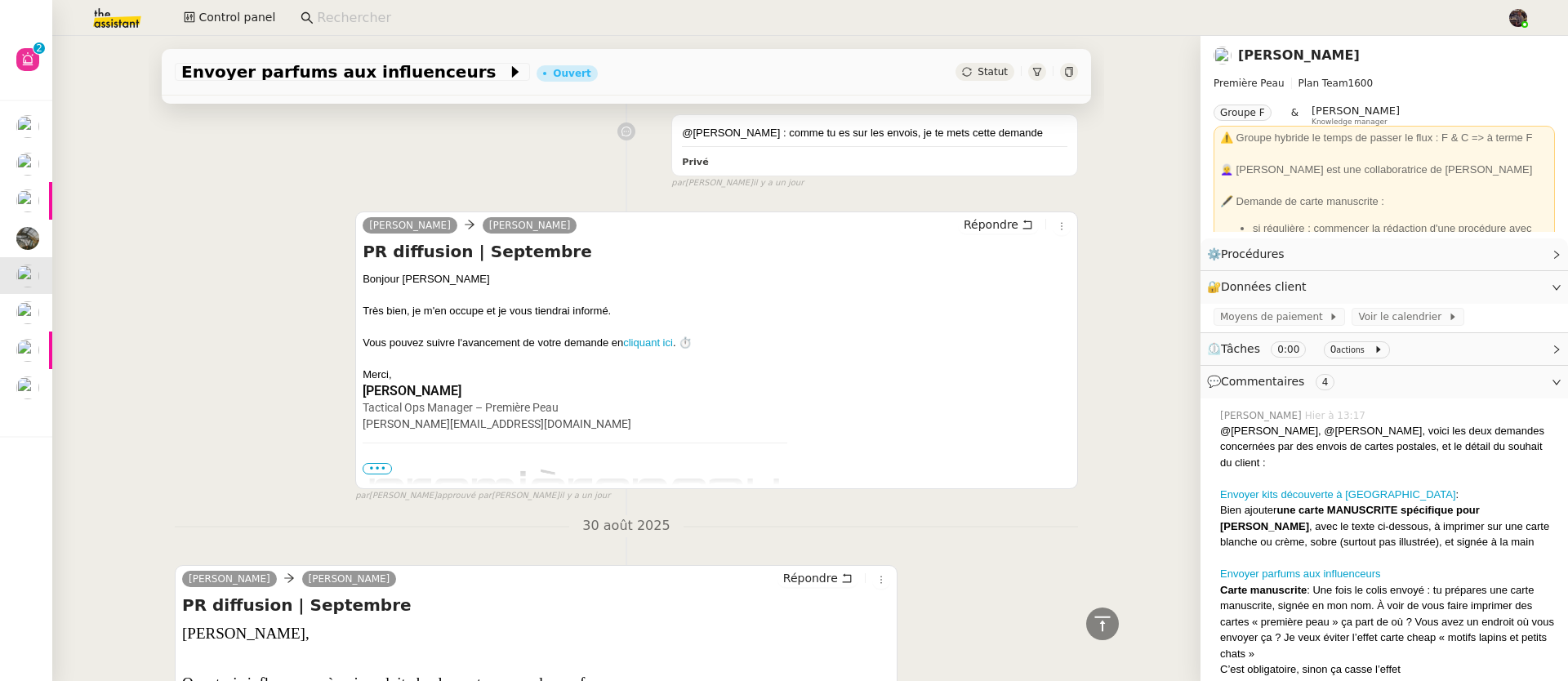
scroll to position [1414, 0]
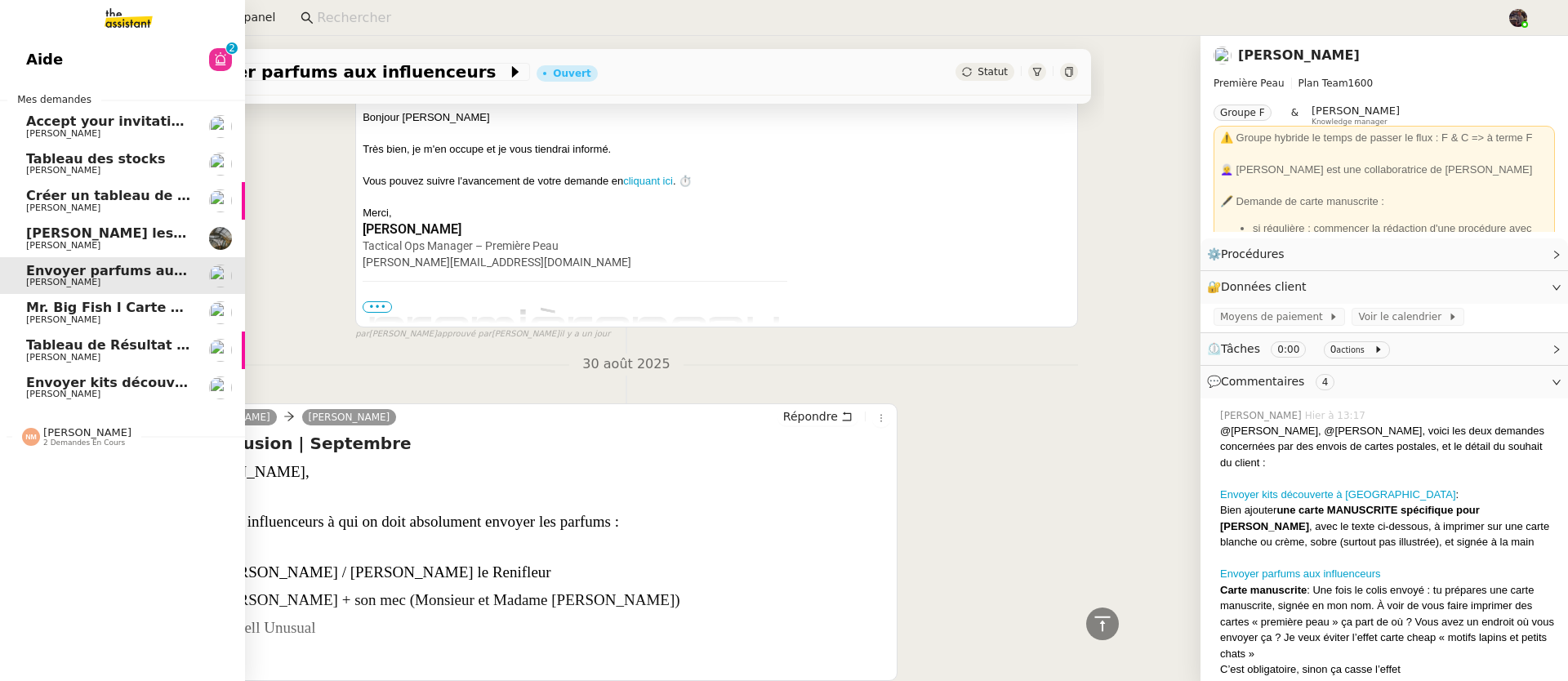
click at [50, 303] on span "Mr. Big Fish I Carte de remerciement pour [PERSON_NAME]" at bounding box center [243, 307] width 435 height 16
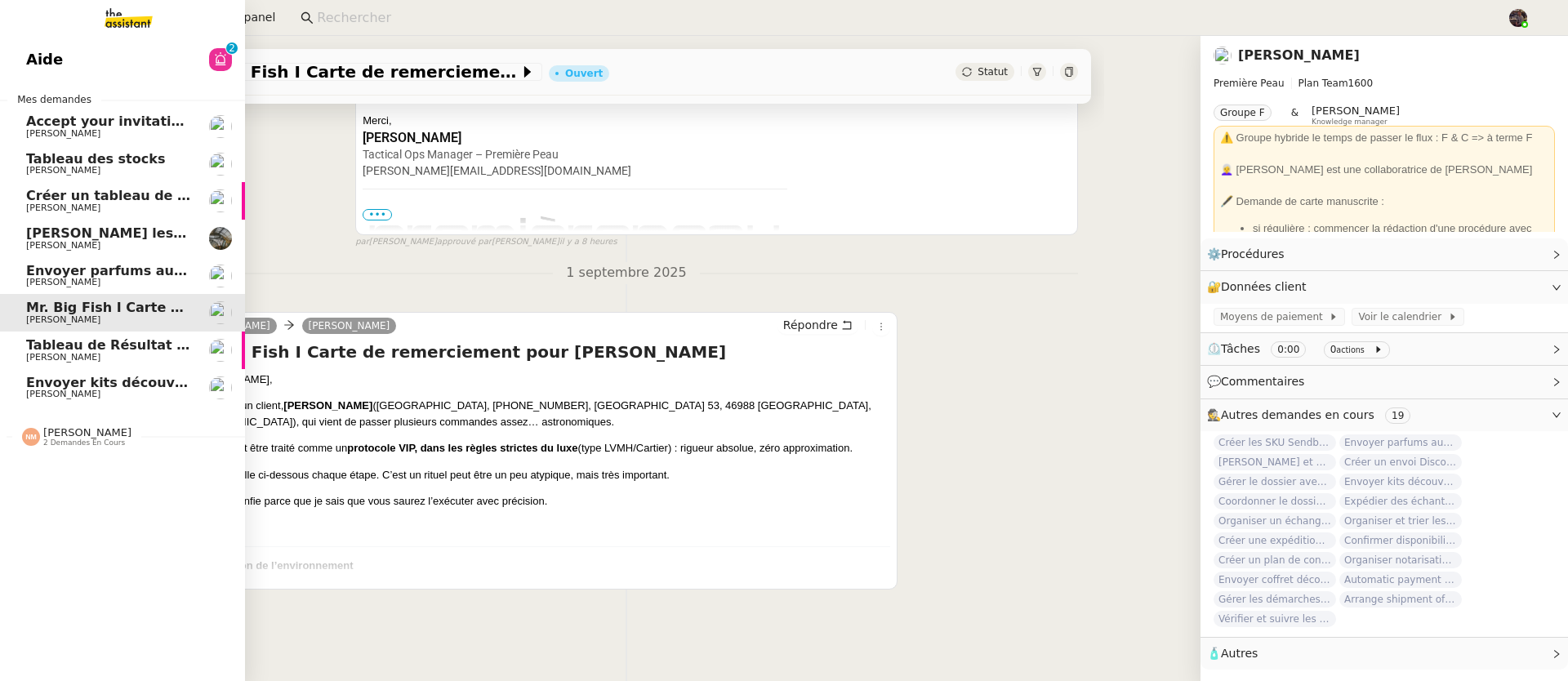
click at [115, 377] on span "Envoyer kits découverte à [GEOGRAPHIC_DATA]" at bounding box center [201, 382] width 350 height 16
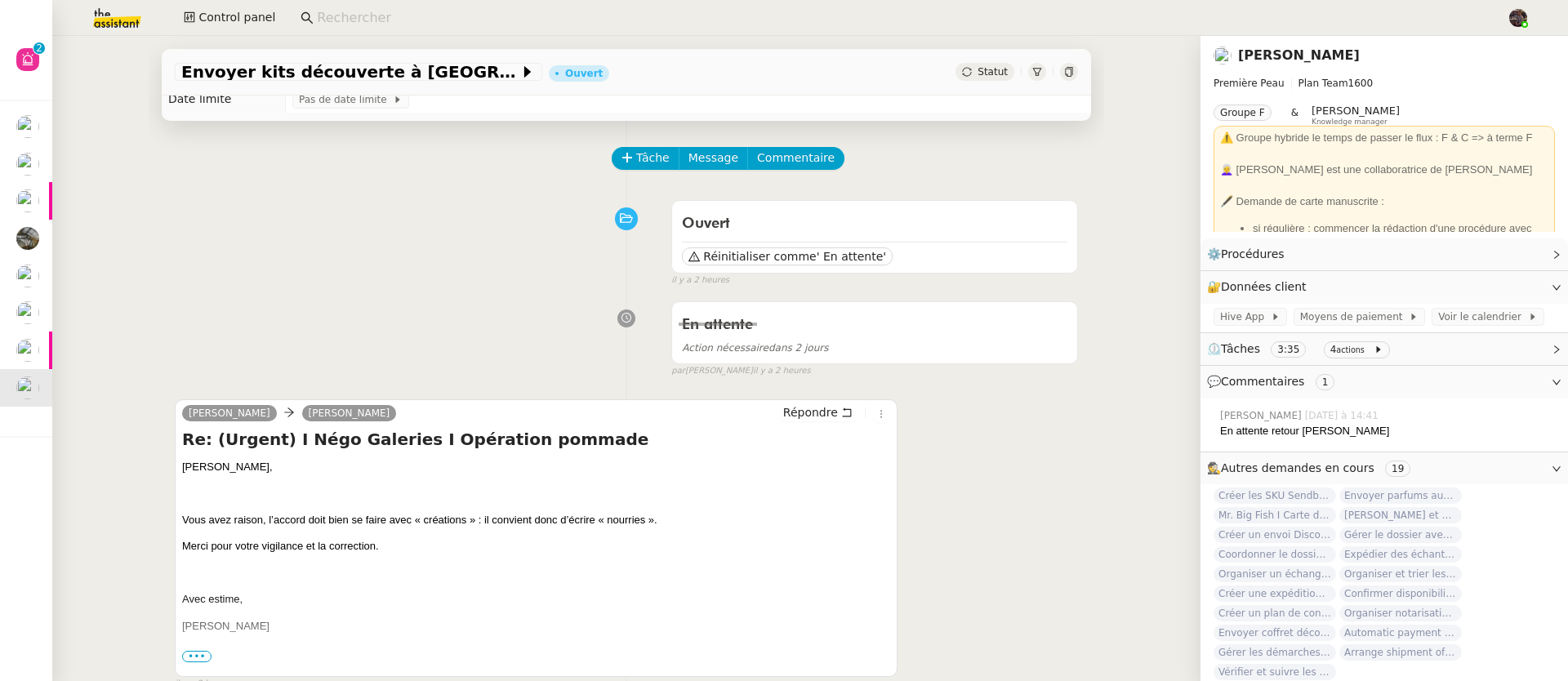
scroll to position [36, 0]
click at [841, 409] on icon at bounding box center [847, 412] width 12 height 12
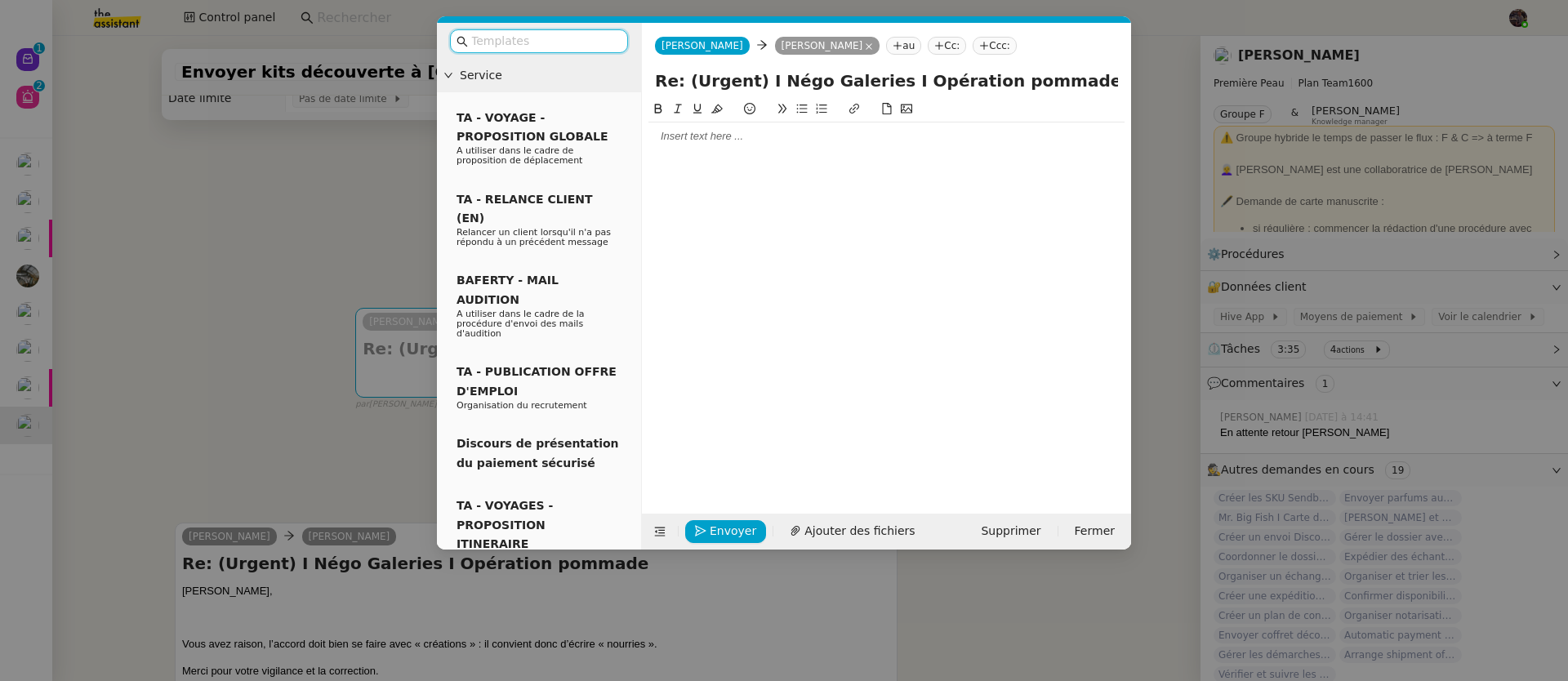
click at [343, 281] on nz-modal-container "Service TA - VOYAGE - PROPOSITION GLOBALE A utiliser dans le cadre de propositi…" at bounding box center [784, 340] width 1568 height 681
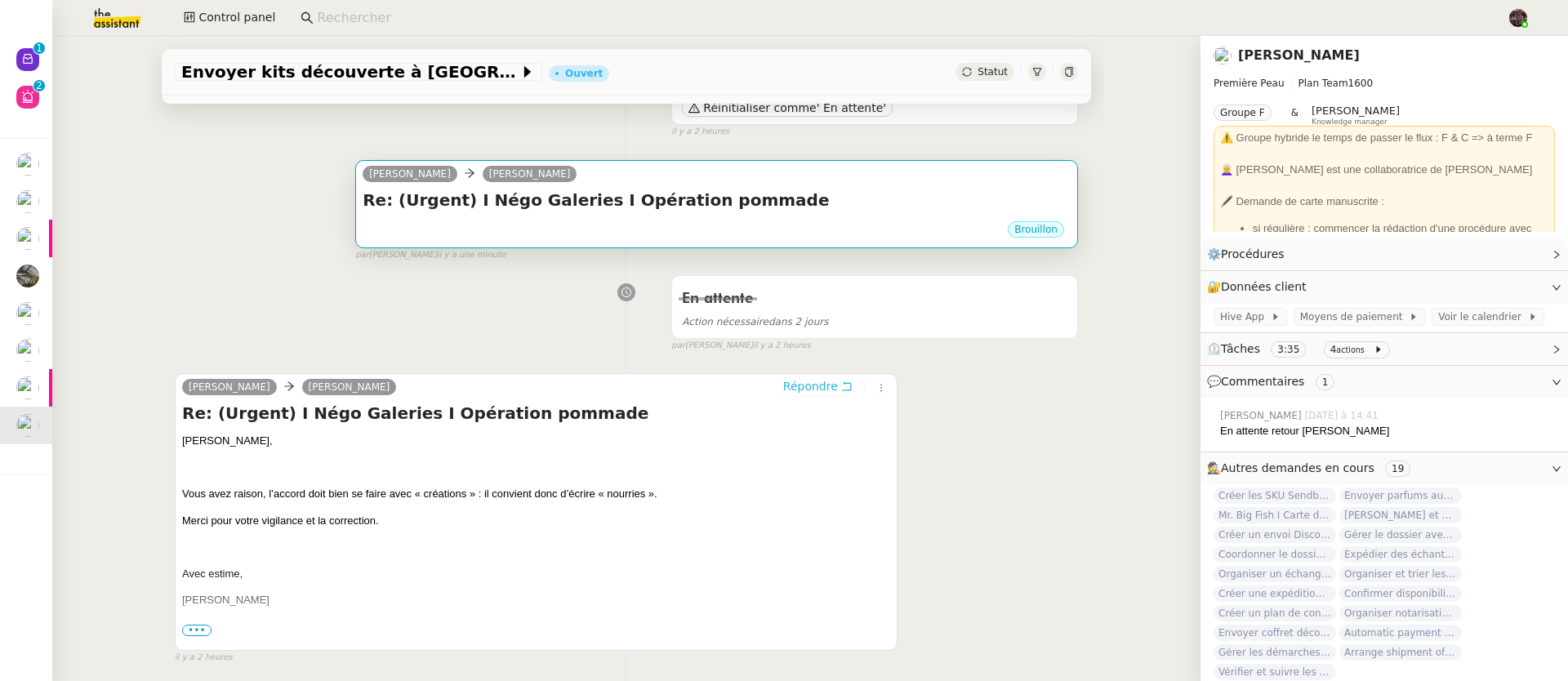
scroll to position [102, 0]
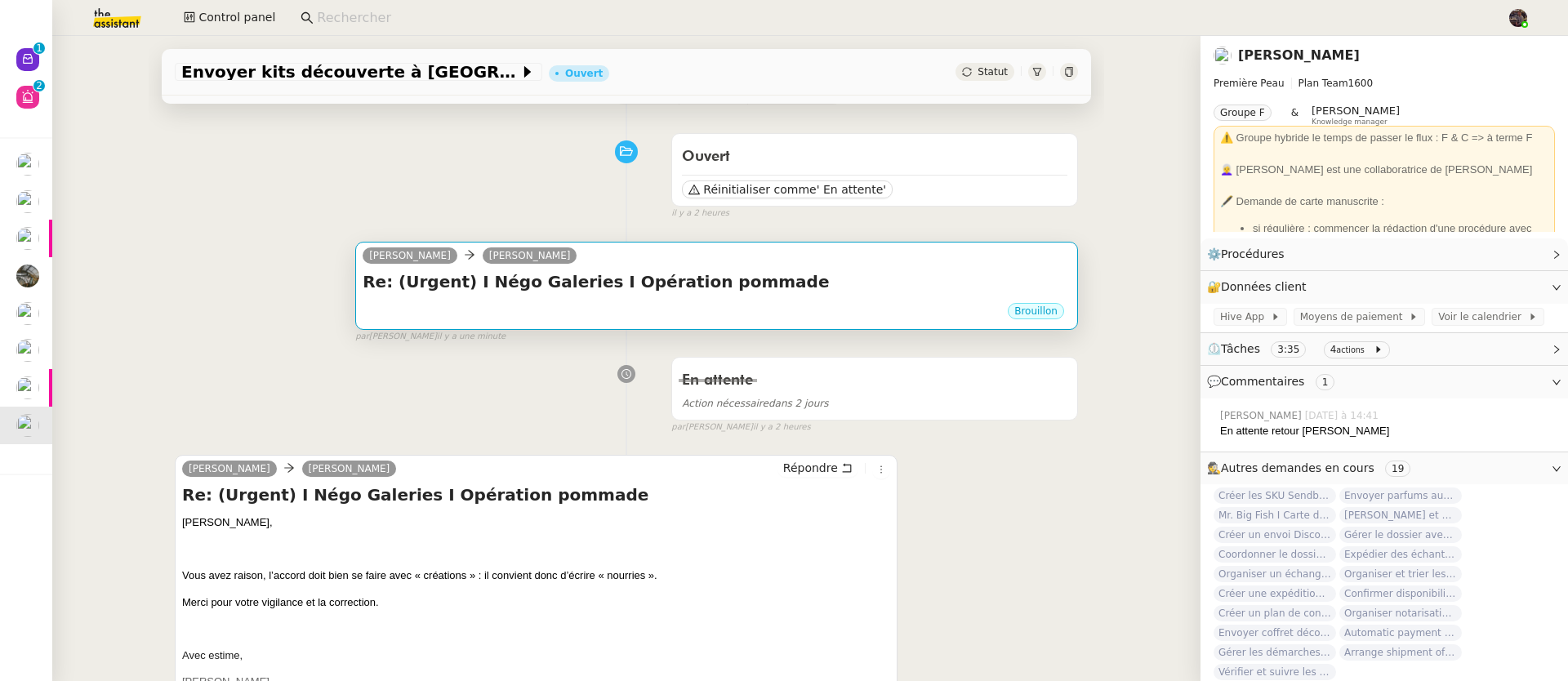
click at [592, 318] on div "Brouillon" at bounding box center [716, 313] width 708 height 24
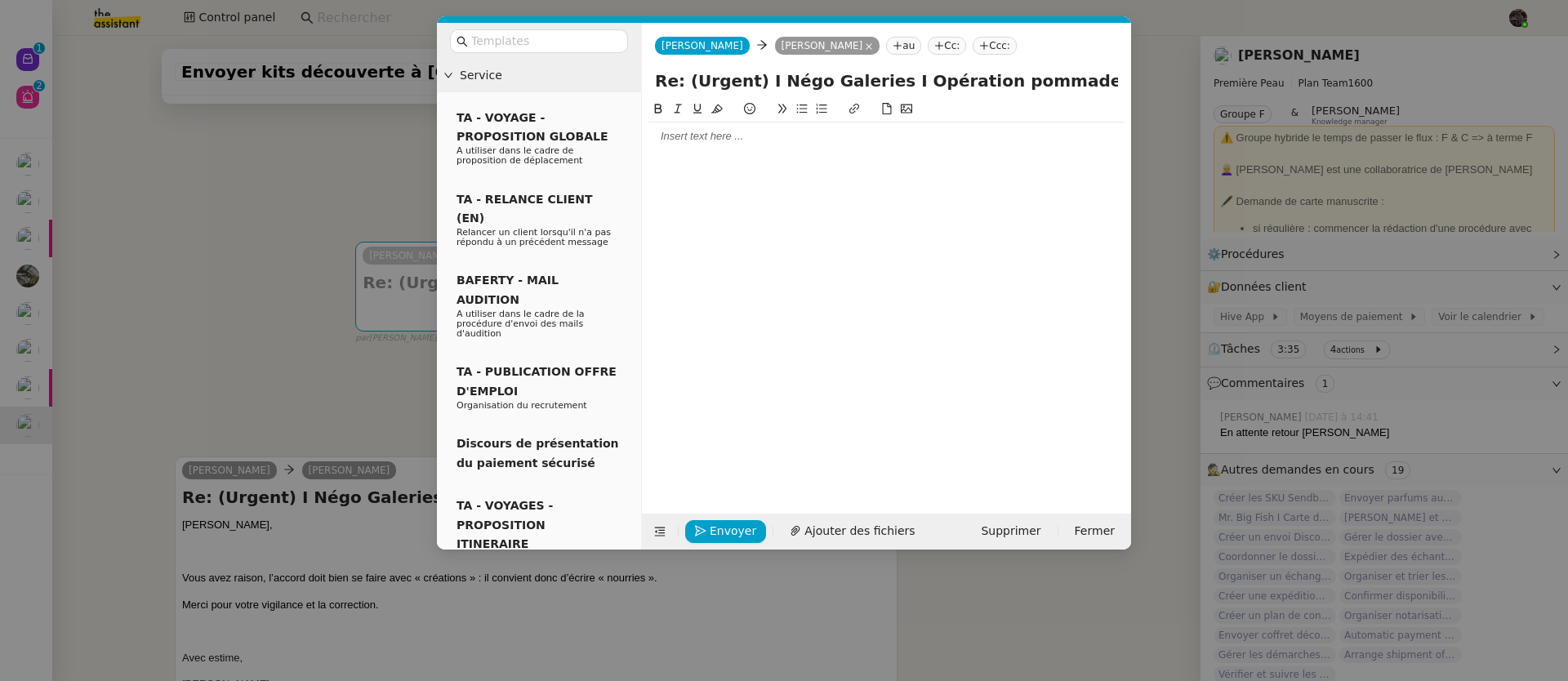
click at [266, 310] on nz-modal-container "Service TA - VOYAGE - PROPOSITION GLOBALE A utiliser dans le cadre de propositi…" at bounding box center [784, 340] width 1568 height 681
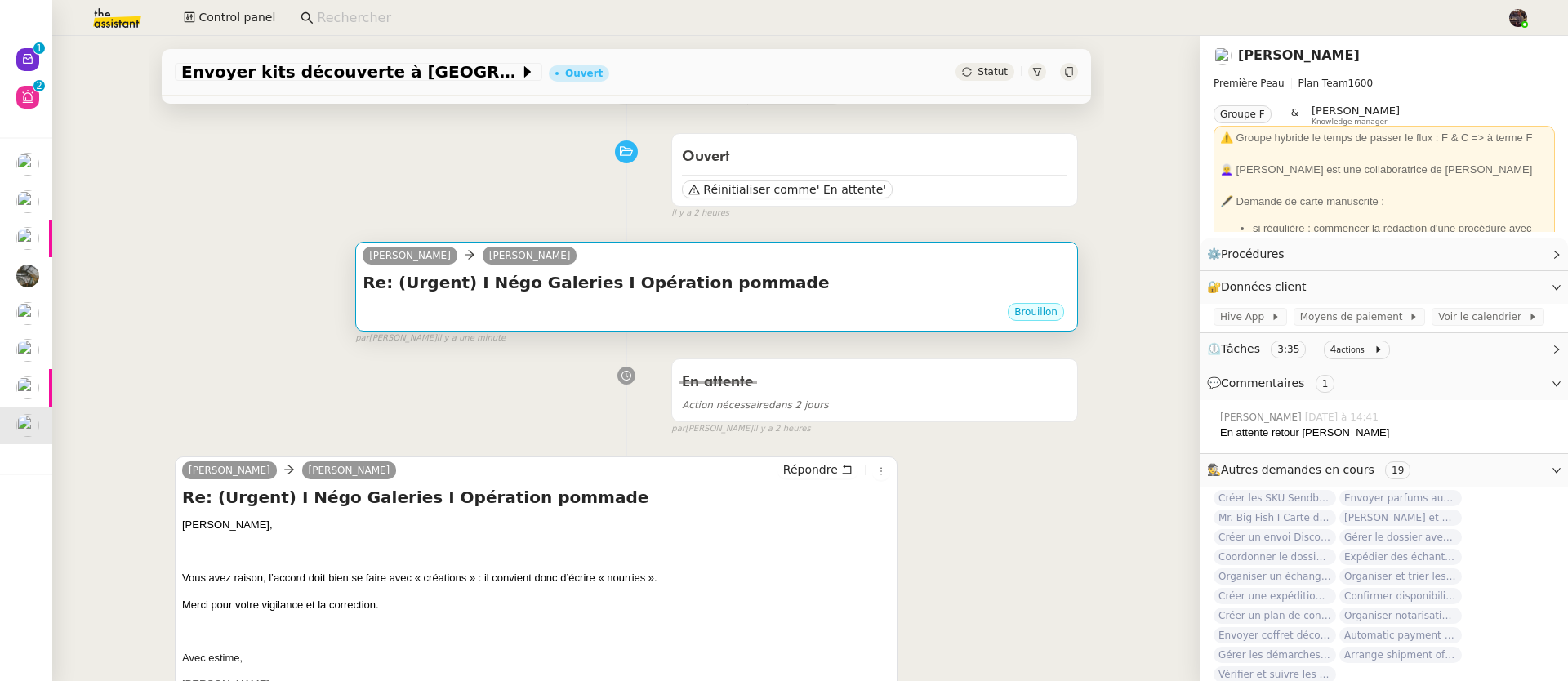
click at [573, 303] on div "Brouillon" at bounding box center [716, 314] width 708 height 25
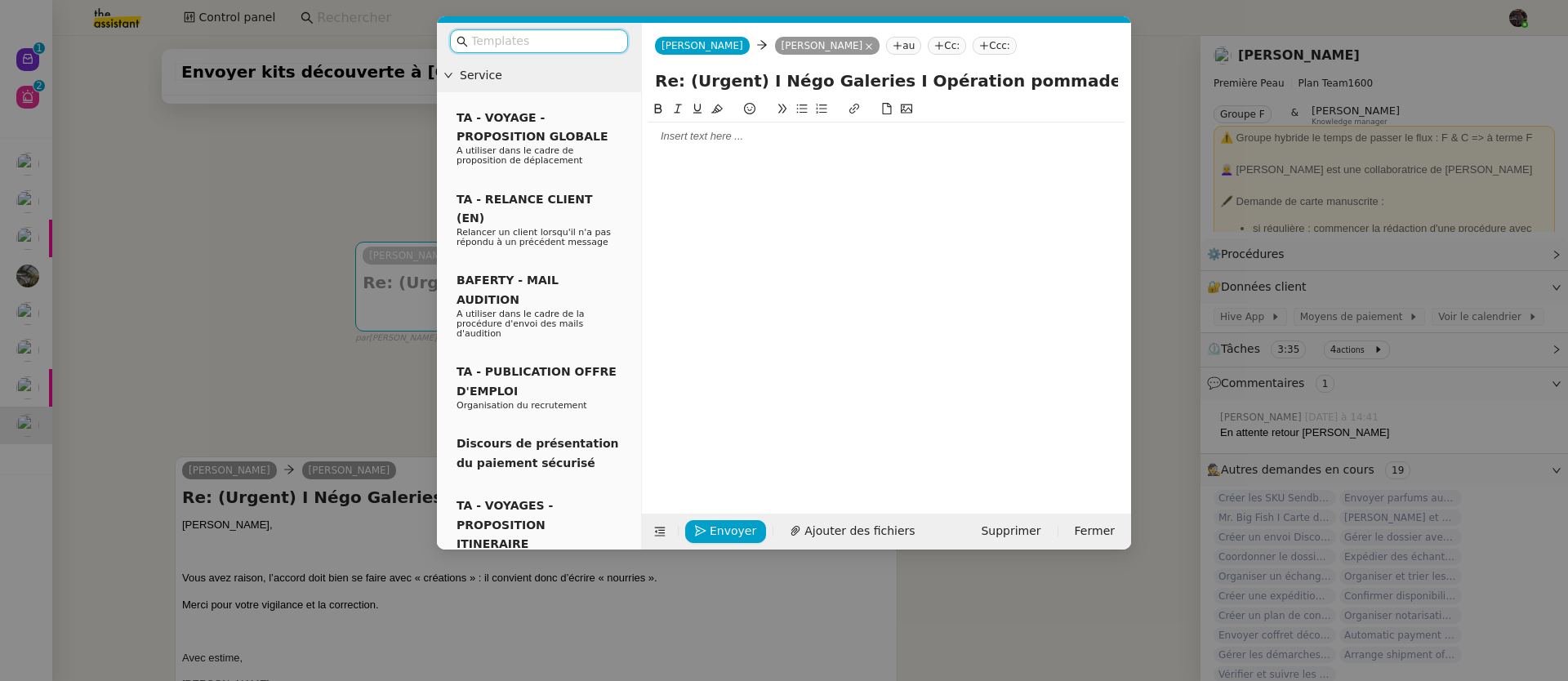
click at [678, 150] on div at bounding box center [887, 136] width 476 height 28
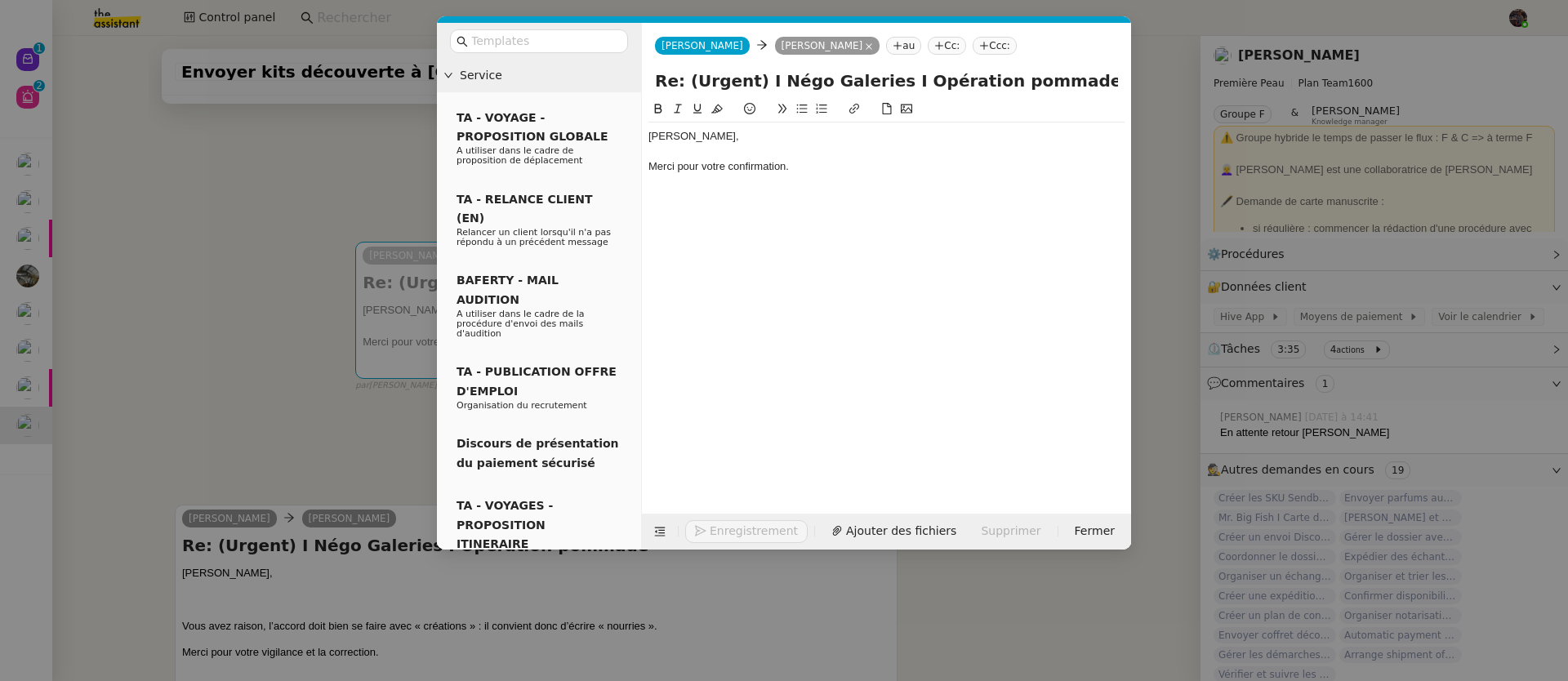
click at [249, 317] on nz-modal-container "Service TA - VOYAGE - PROPOSITION GLOBALE A utiliser dans le cadre de propositi…" at bounding box center [784, 340] width 1568 height 681
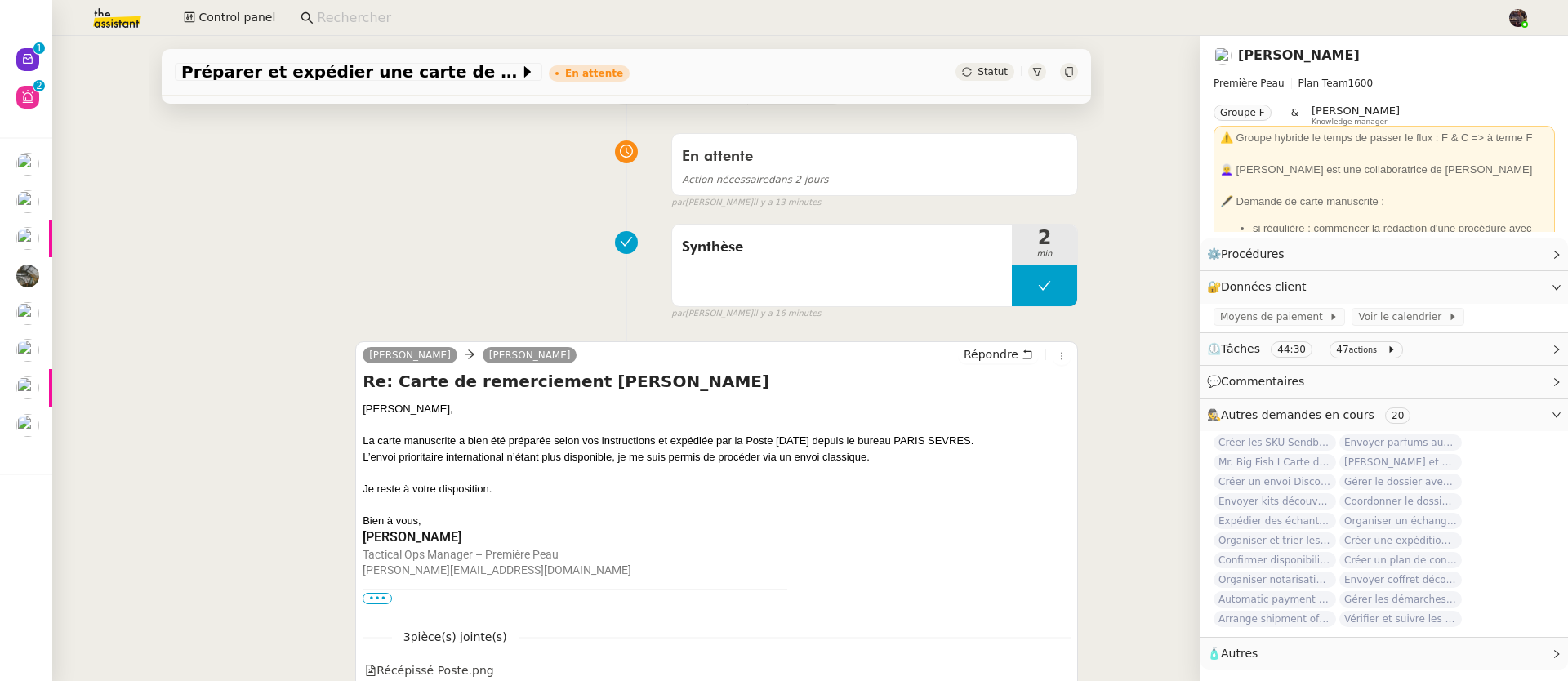
click at [395, 440] on div "La carte manuscrite a bien été préparée selon vos instructions et expédiée par …" at bounding box center [716, 441] width 708 height 17
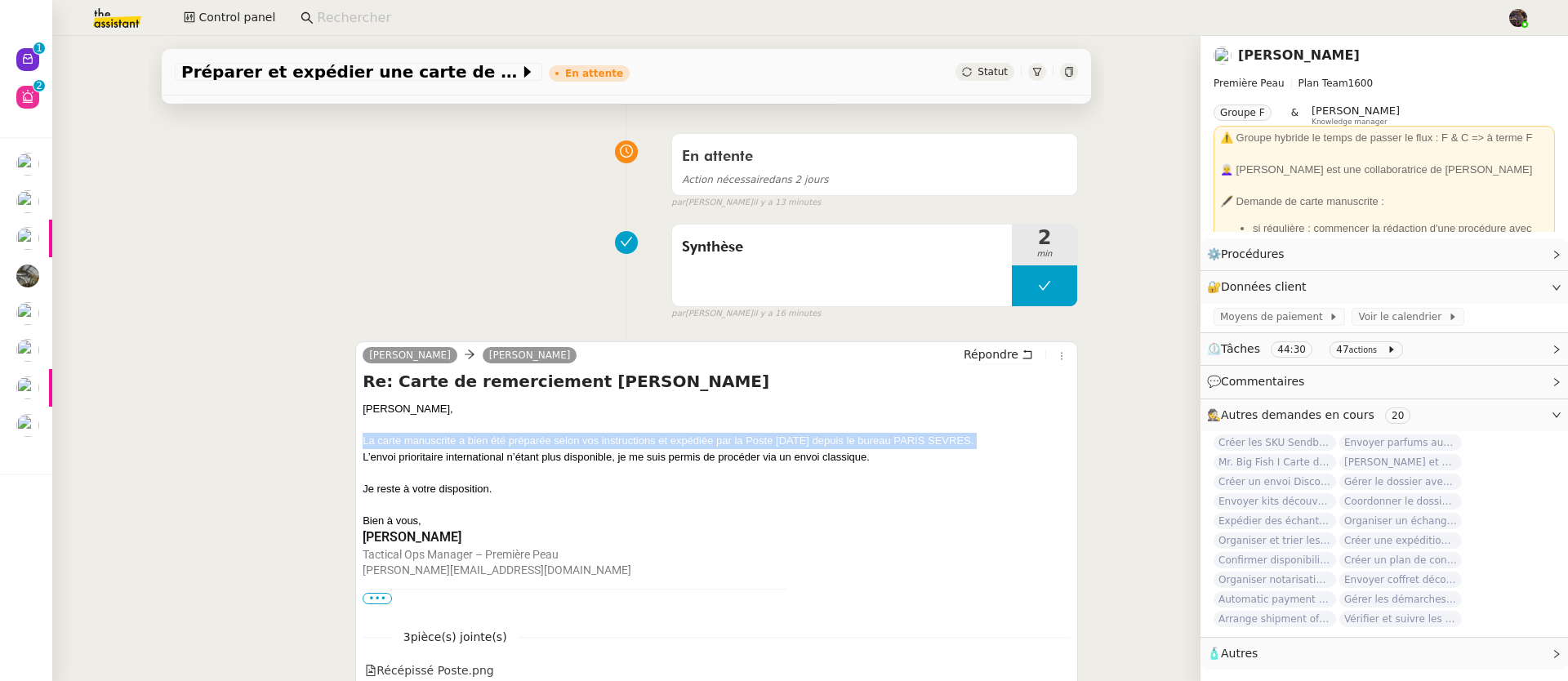
click at [395, 440] on div "La carte manuscrite a bien été préparée selon vos instructions et expédiée par …" at bounding box center [716, 441] width 708 height 17
copy div "La carte manuscrite a bien été préparée selon vos instructions et expédiée par …"
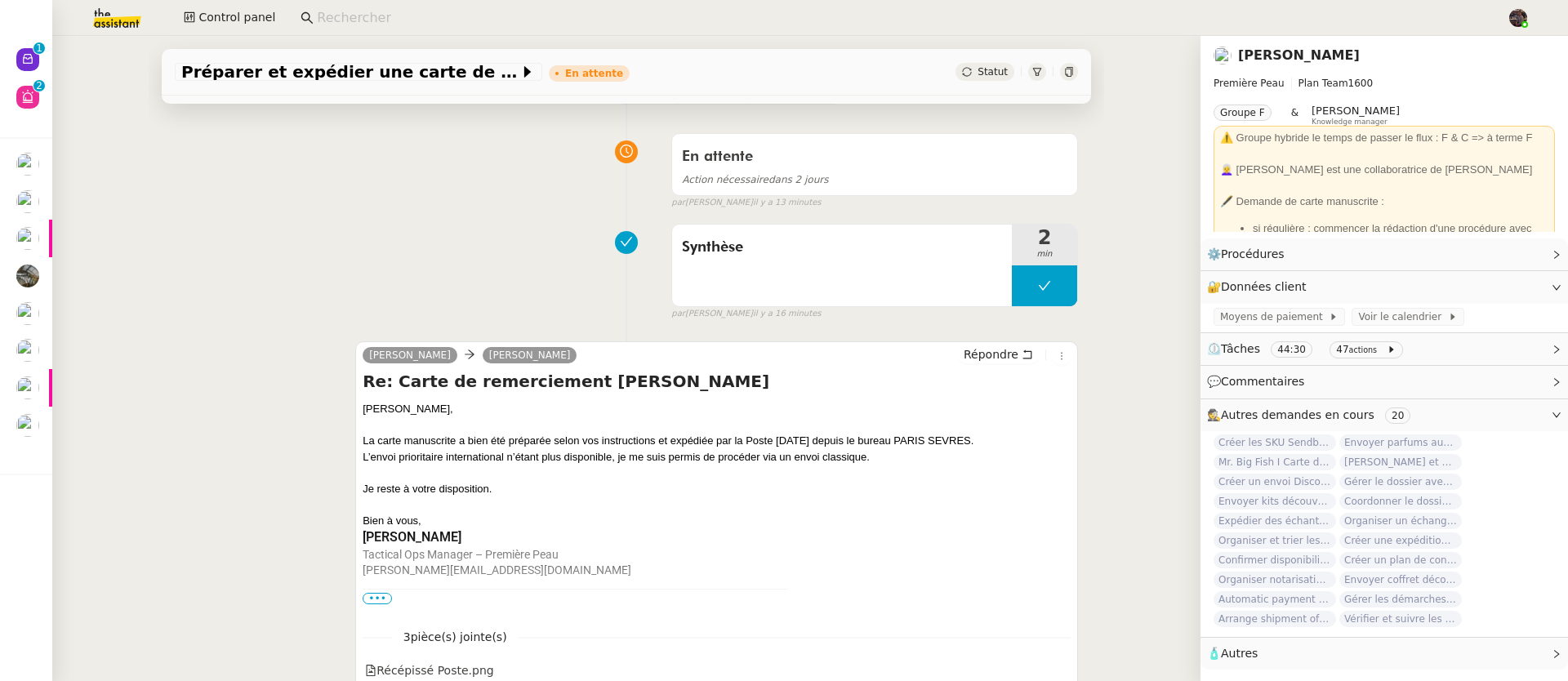
click at [250, 230] on div "Synthèse 2 min false par [PERSON_NAME] il y a 16 minutes" at bounding box center [626, 268] width 903 height 104
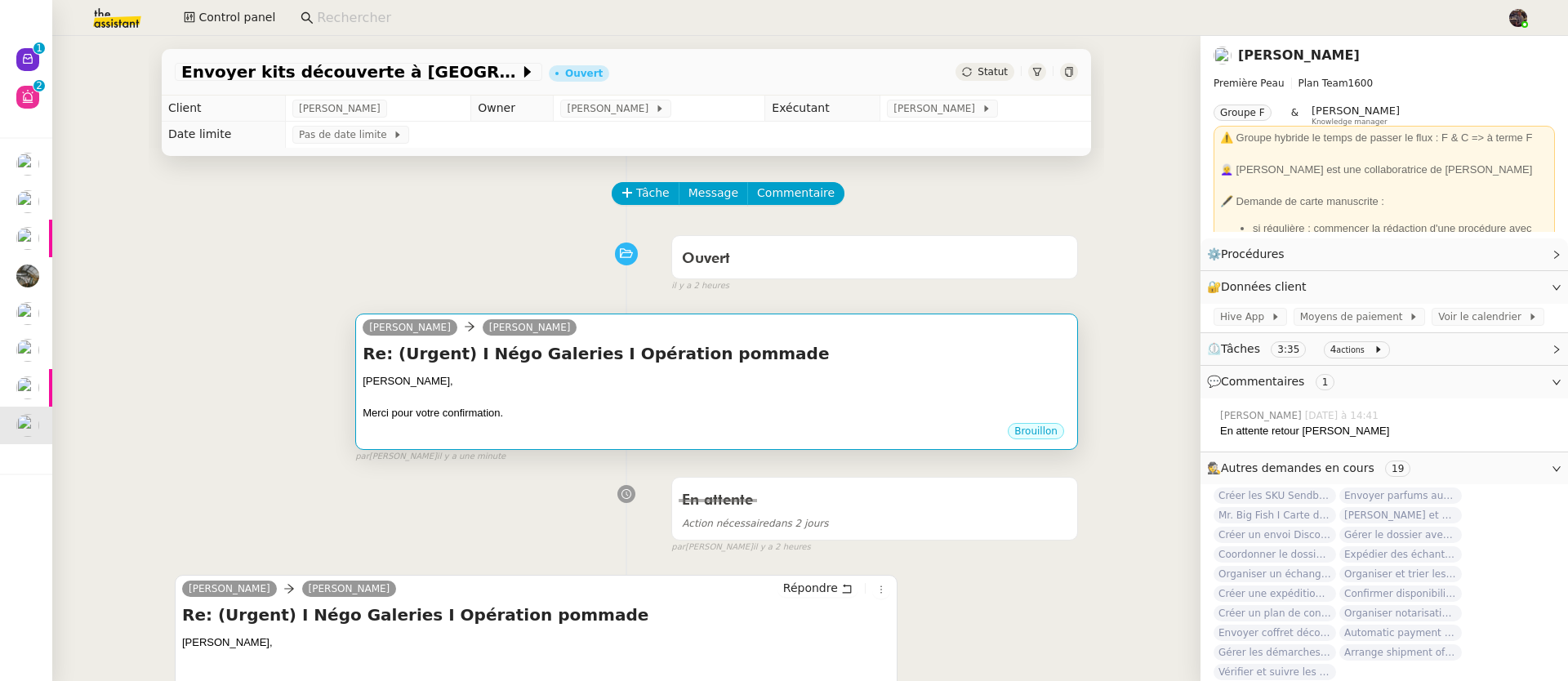
click at [584, 429] on div "[PERSON_NAME] Re: (Urgent) I Négo Galeries I Opération pommade [PERSON_NAME], M…" at bounding box center [716, 381] width 723 height 136
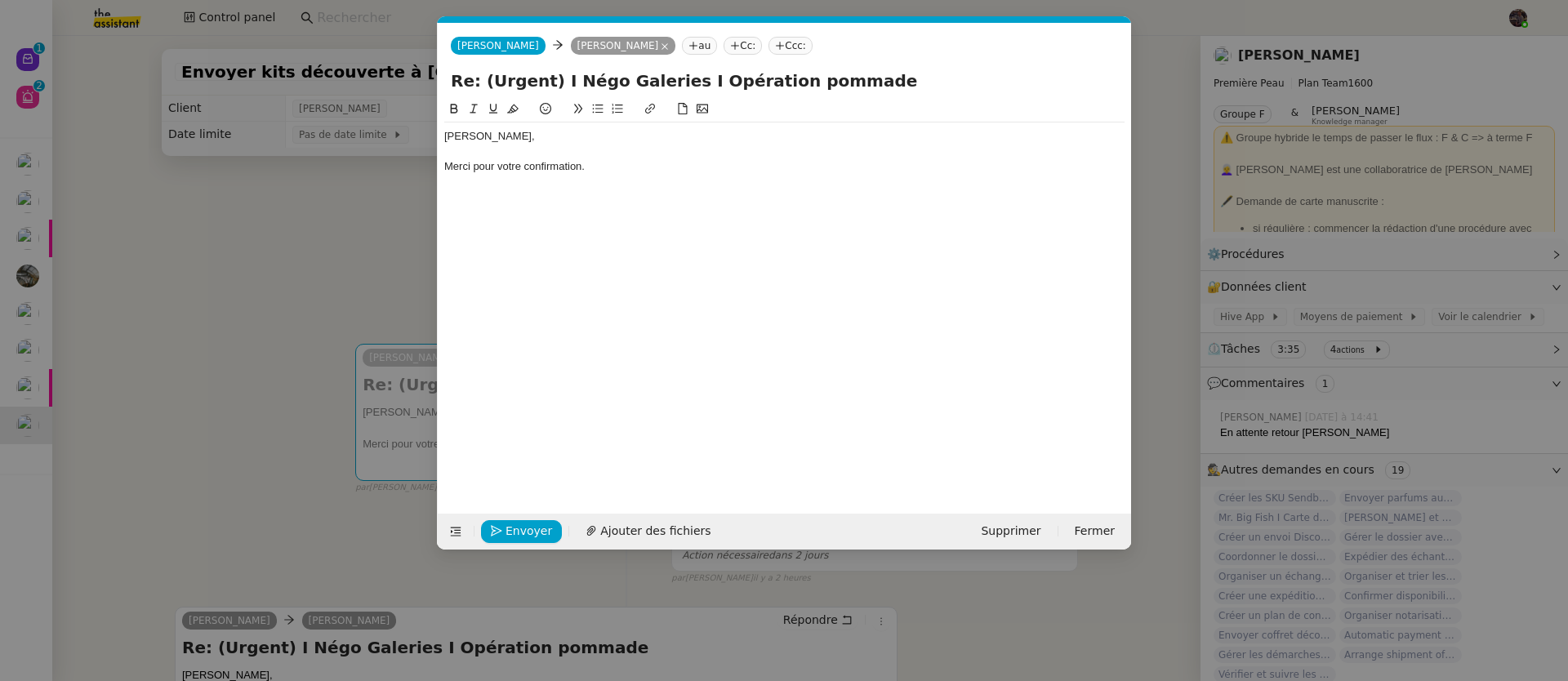
scroll to position [0, 34]
click at [654, 173] on div "Merci pour votre confirmation." at bounding box center [784, 167] width 680 height 15
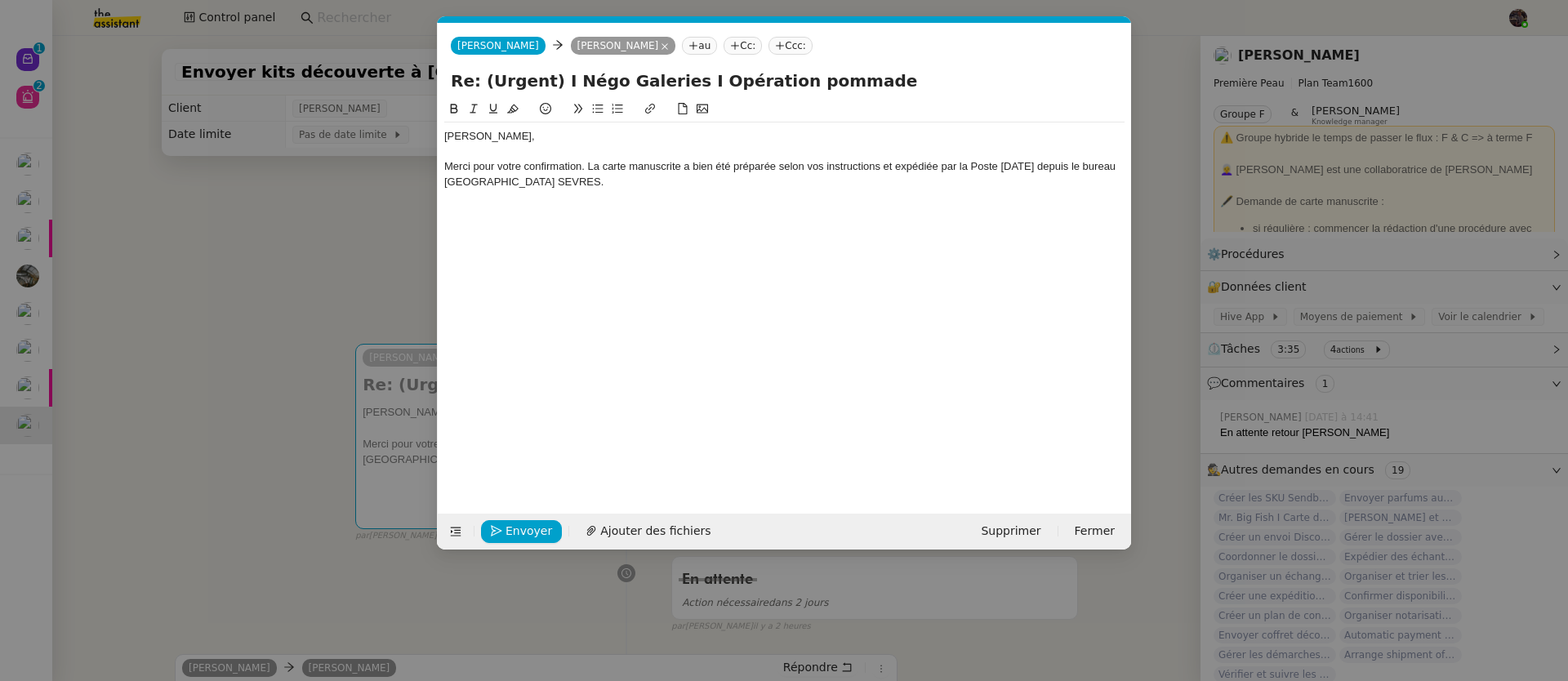
click at [600, 224] on div "[PERSON_NAME], Merci pour votre confirmation. La carte manuscrite a bien été pr…" at bounding box center [784, 175] width 680 height 104
click at [675, 522] on span "Ajouter des fichiers" at bounding box center [655, 531] width 110 height 18
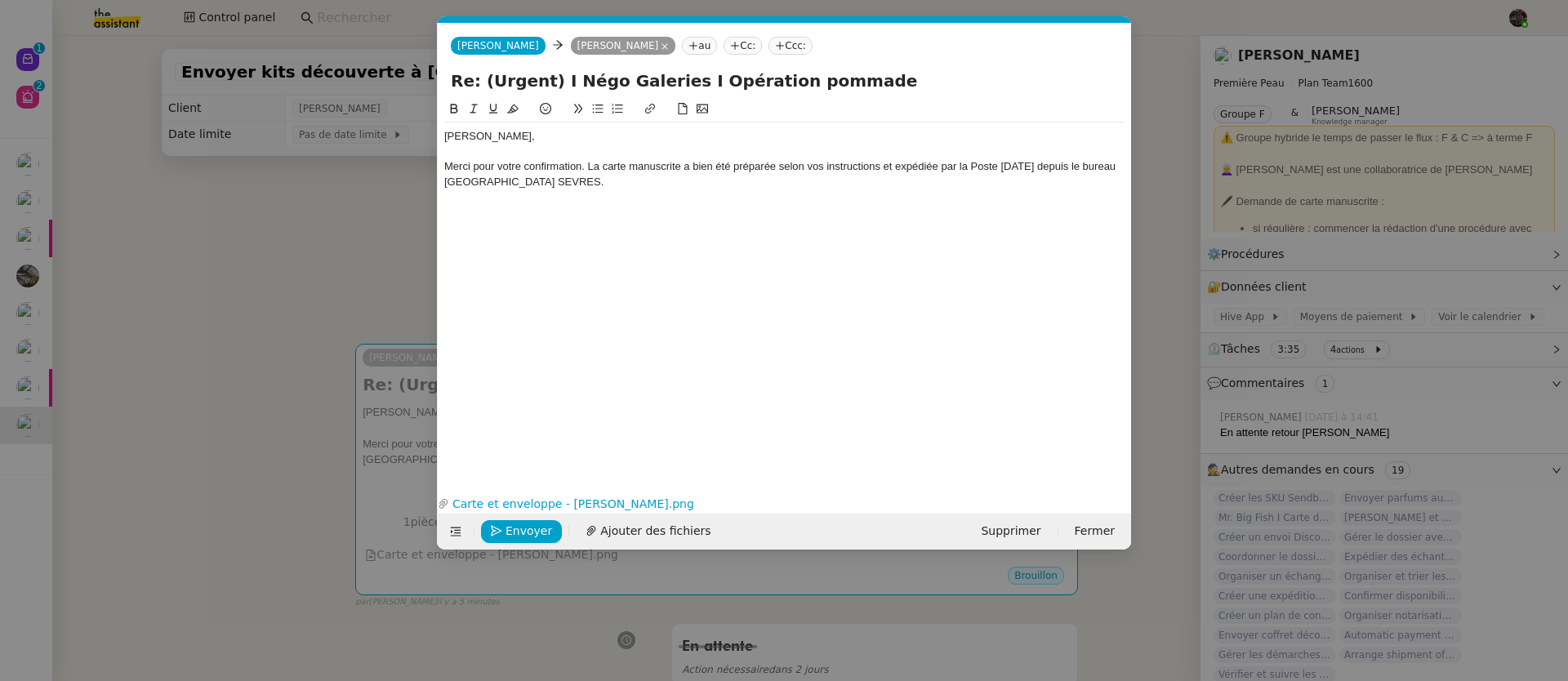
click at [568, 171] on div "Merci pour votre confirmation. La carte manuscrite a bien été préparée selon vo…" at bounding box center [784, 175] width 680 height 30
click at [578, 182] on div "Merci pour votre confirmation. La carte manuscrite a bien été préparée selon vo…" at bounding box center [784, 175] width 680 height 30
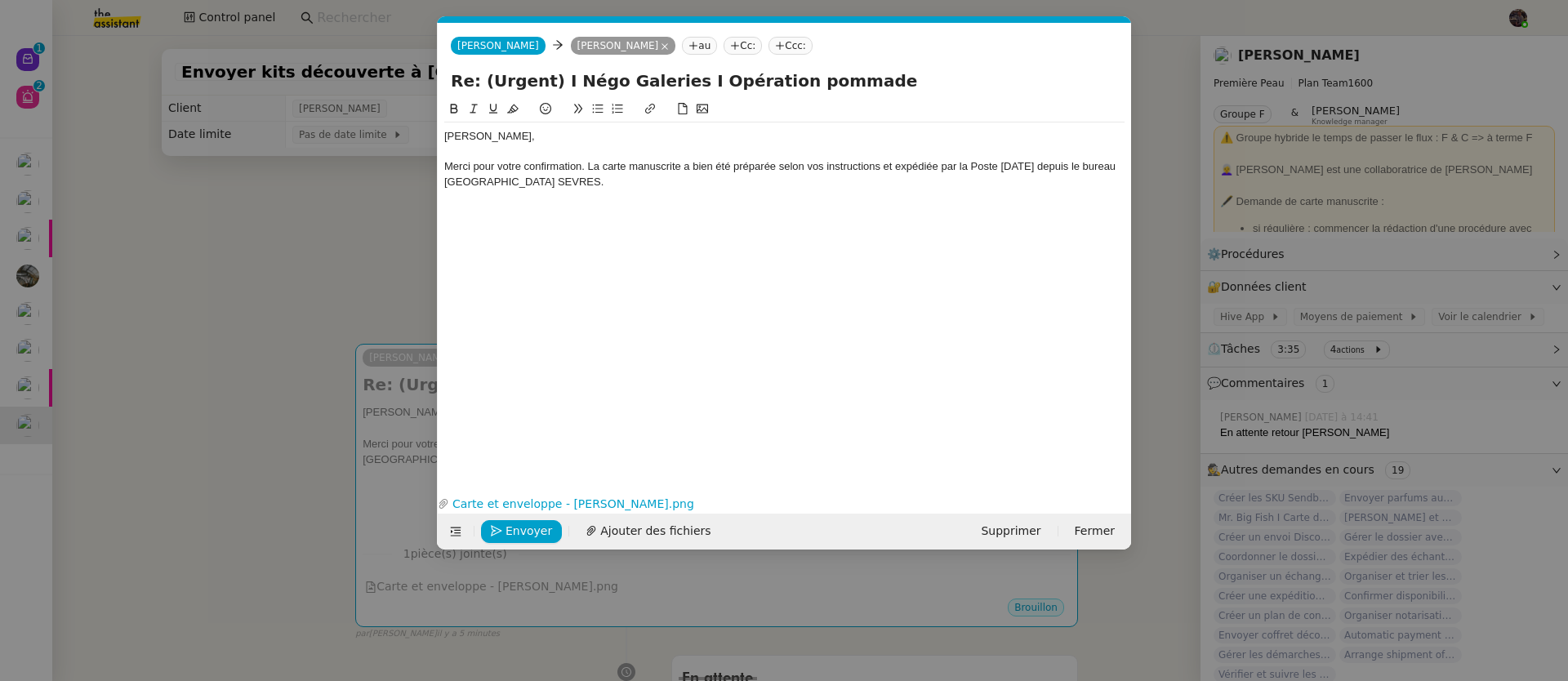
click at [252, 258] on nz-modal-container "Service TA - VOYAGE - PROPOSITION GLOBALE A utiliser dans le cadre de propositi…" at bounding box center [784, 340] width 1568 height 681
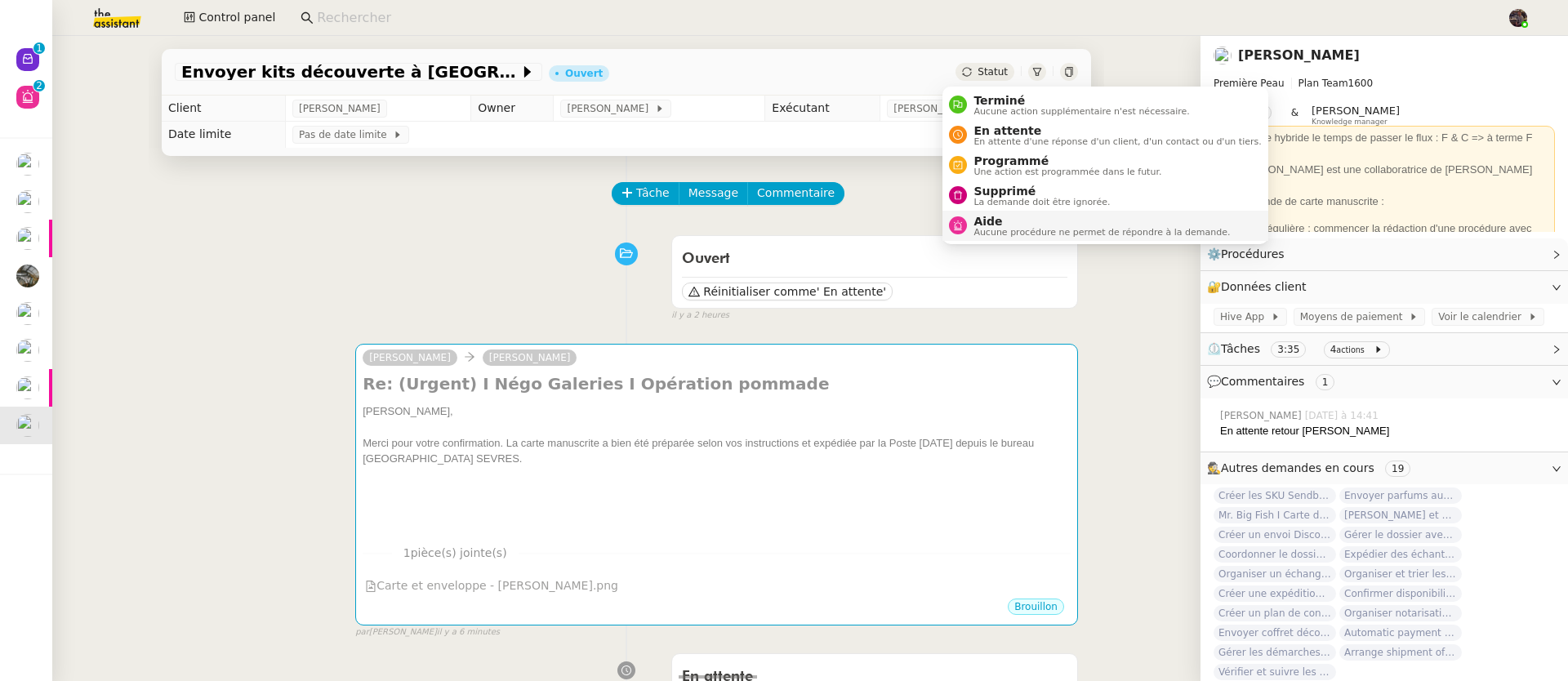
click at [1021, 218] on span "Aide" at bounding box center [1101, 221] width 257 height 13
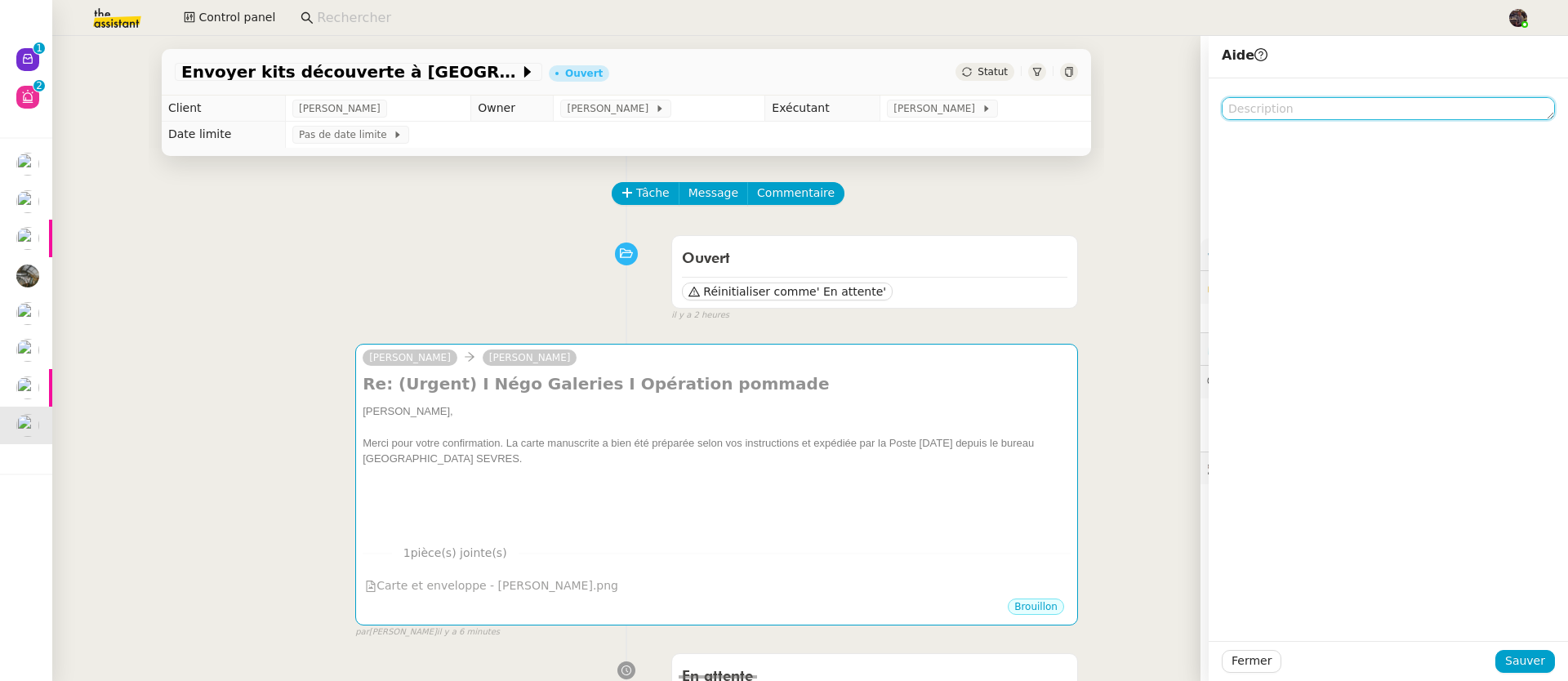
click at [1324, 119] on textarea at bounding box center [1387, 108] width 333 height 23
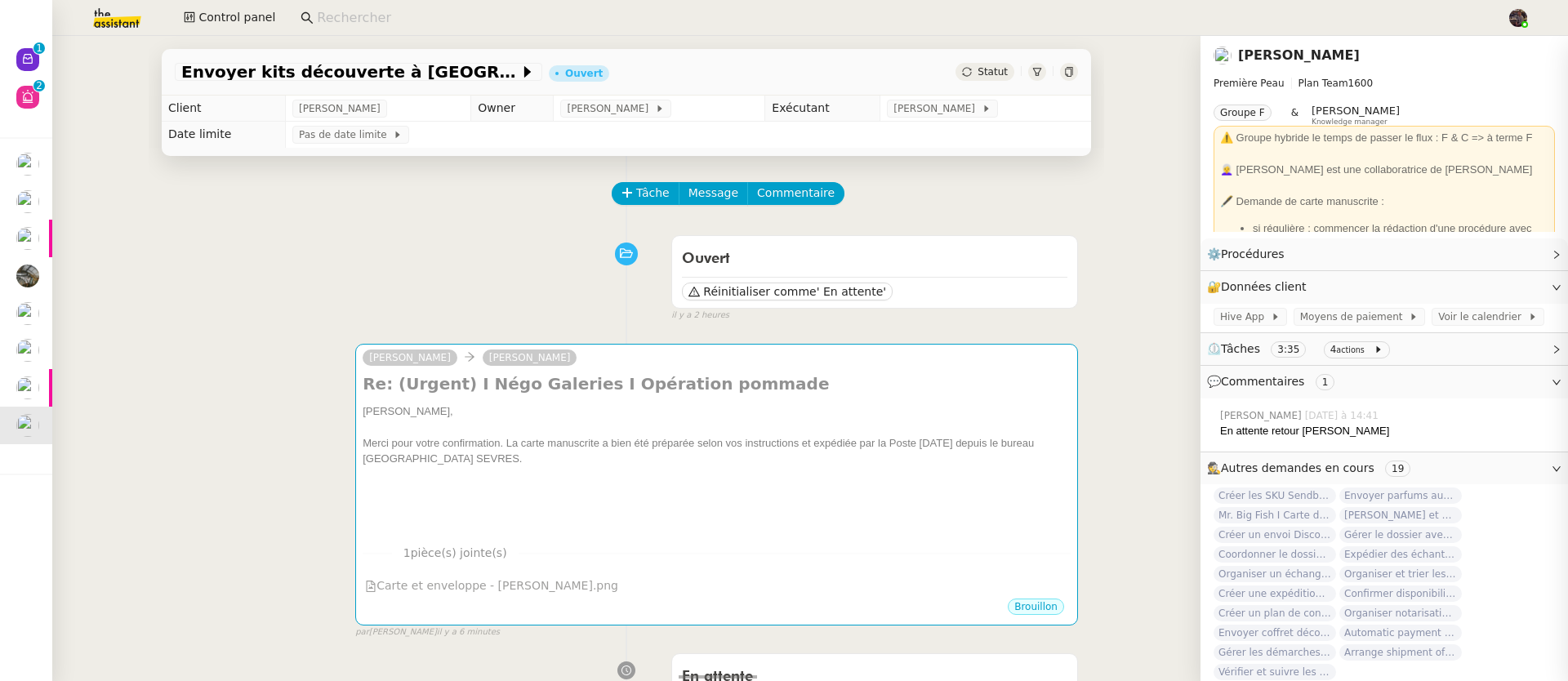
type textarea "A réattribuer pour le reste initial de la"
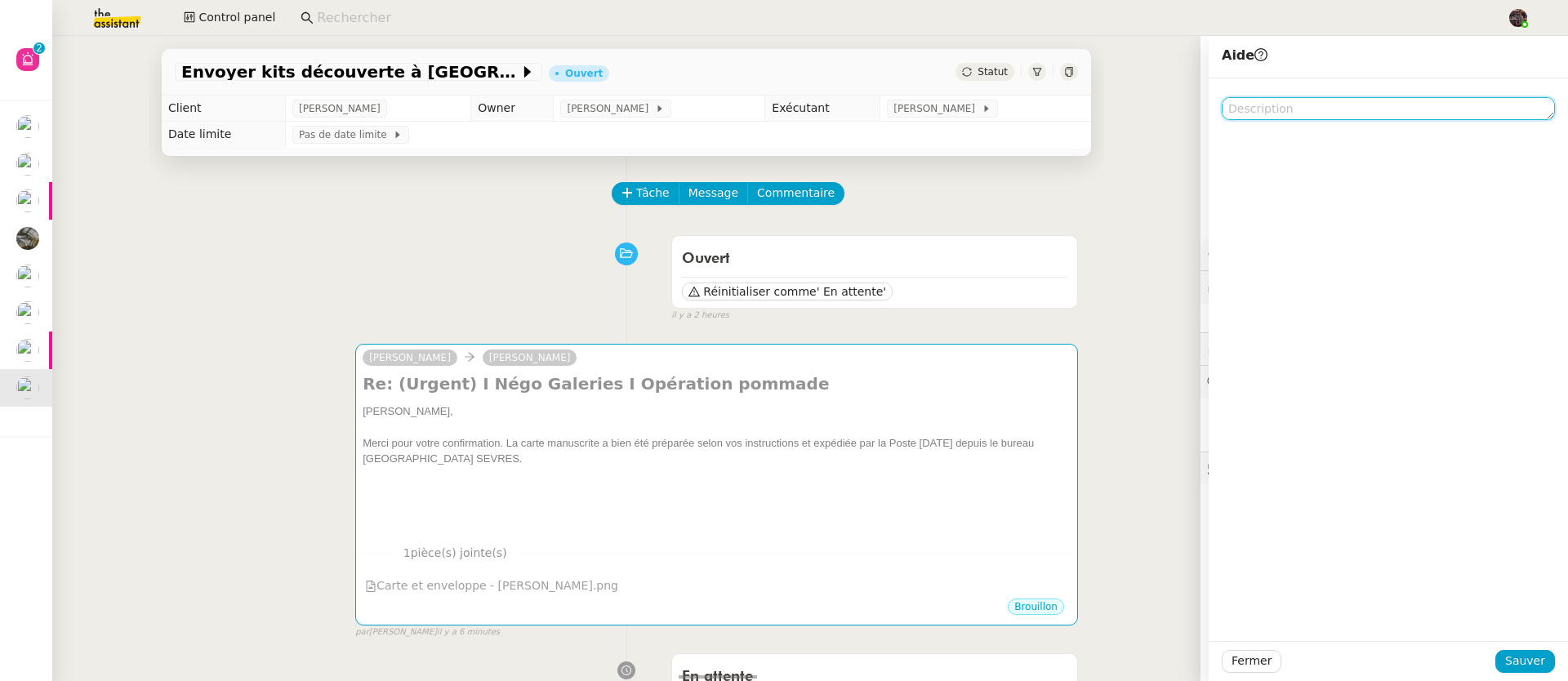
click at [1418, 100] on textarea at bounding box center [1387, 108] width 333 height 23
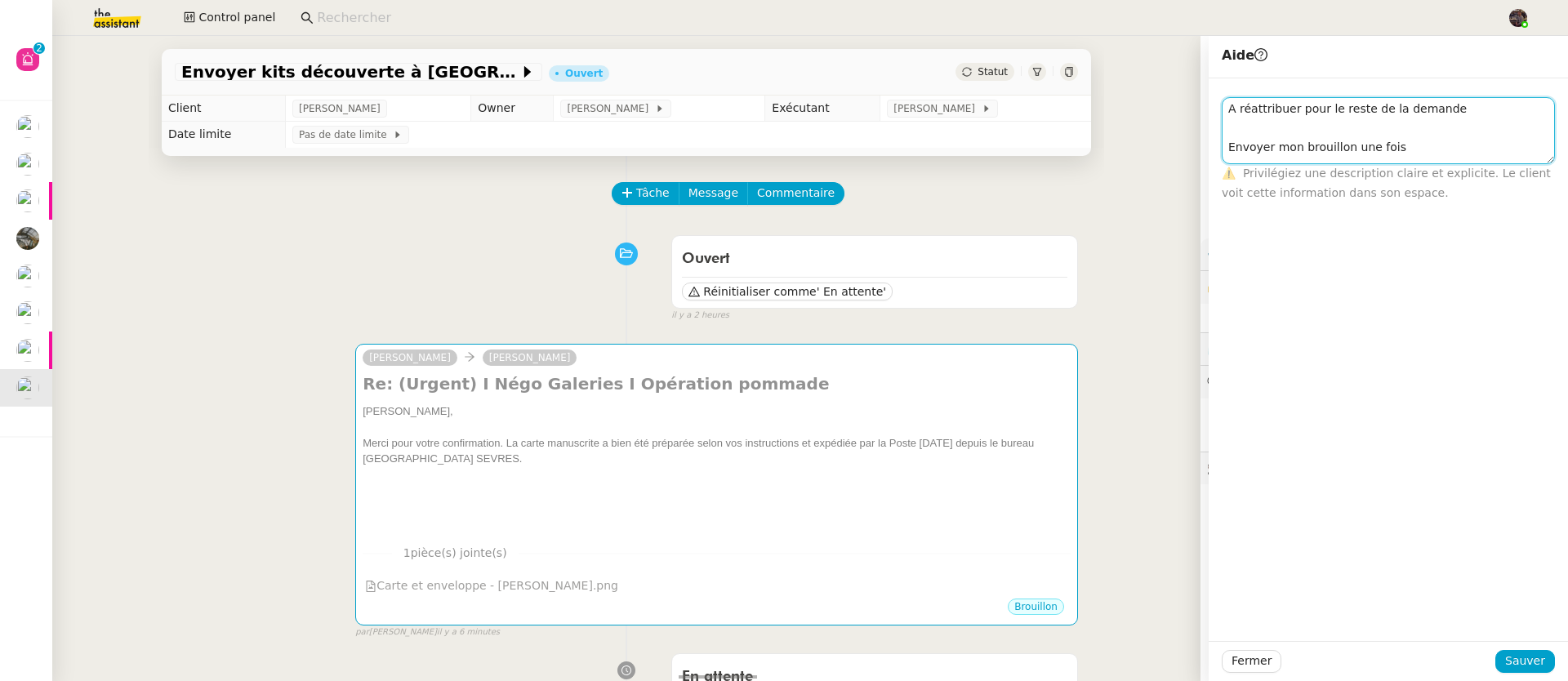
type textarea "A réattribuer pour le reste de la demande Envoyer mon brouillon une fois"
click at [1519, 648] on div "Fermer Sauver" at bounding box center [1388, 661] width 359 height 40
click at [1521, 658] on span "Sauver" at bounding box center [1525, 661] width 40 height 18
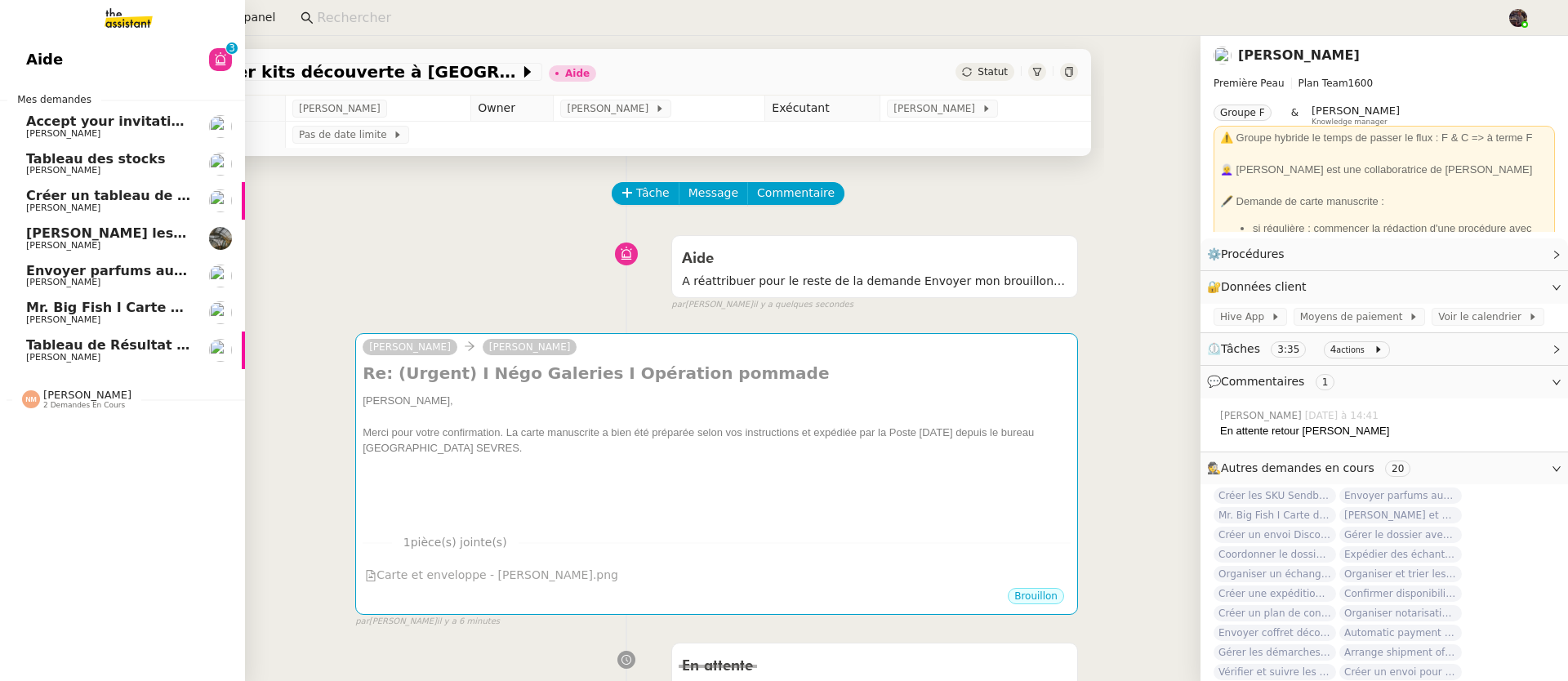
click at [32, 303] on span "Mr. Big Fish I Carte de remerciement pour [PERSON_NAME]" at bounding box center [243, 307] width 435 height 16
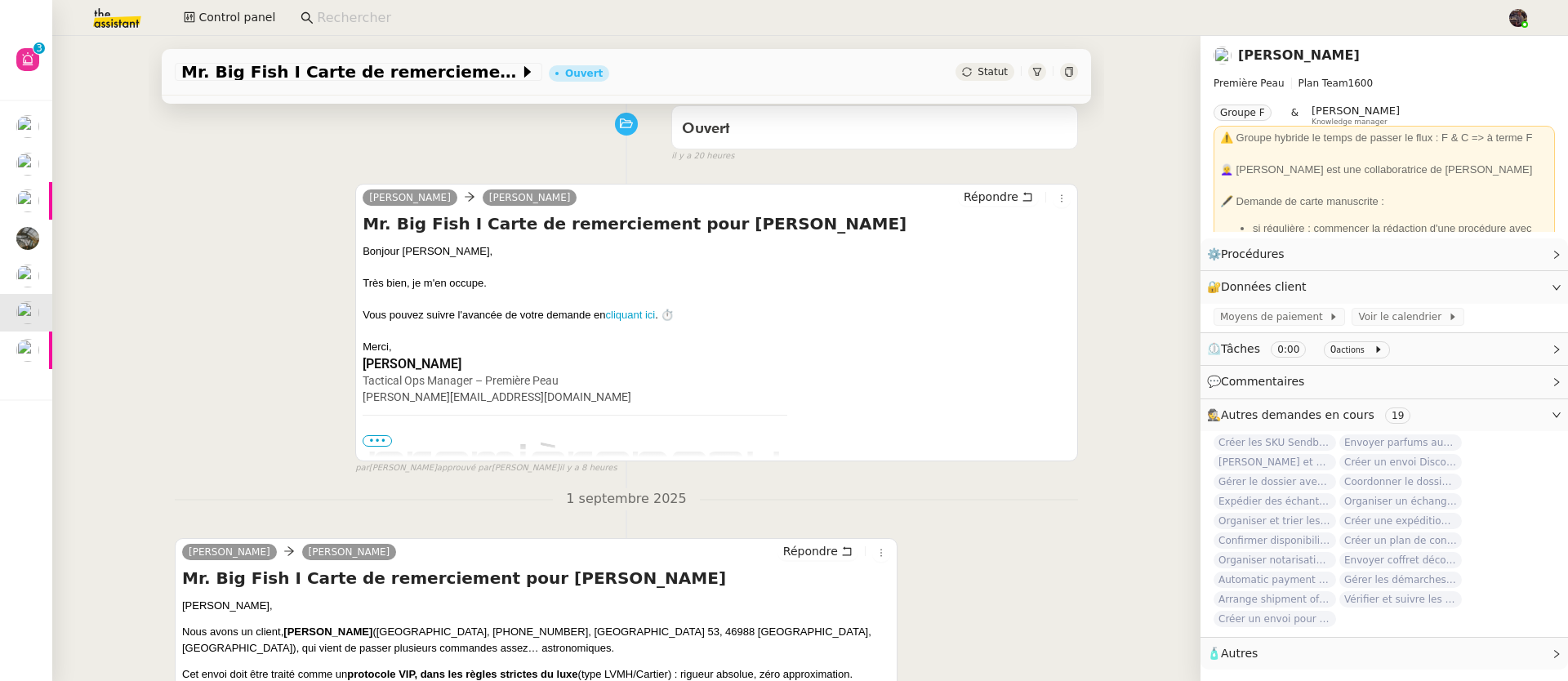
scroll to position [368, 0]
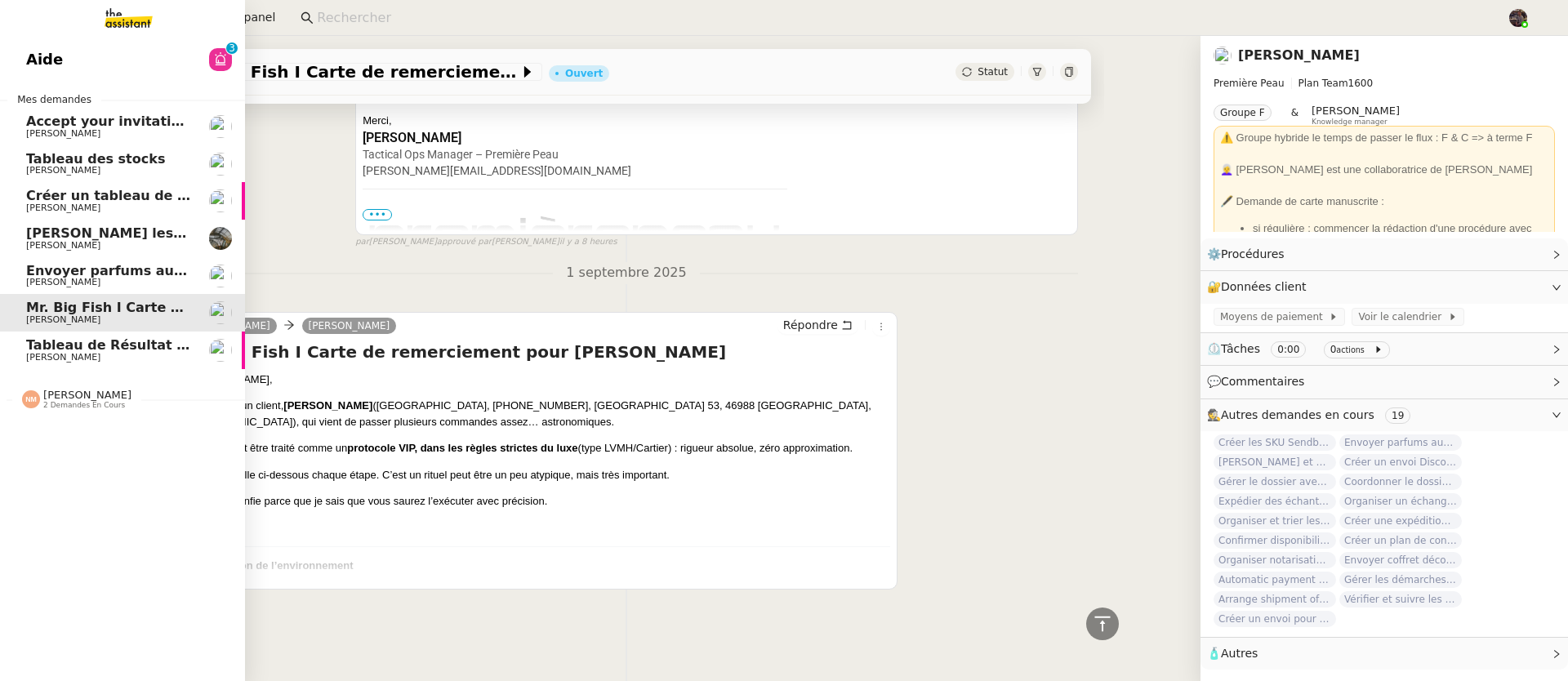
click at [55, 276] on span "Envoyer parfums aux influenceurs" at bounding box center [151, 271] width 252 height 16
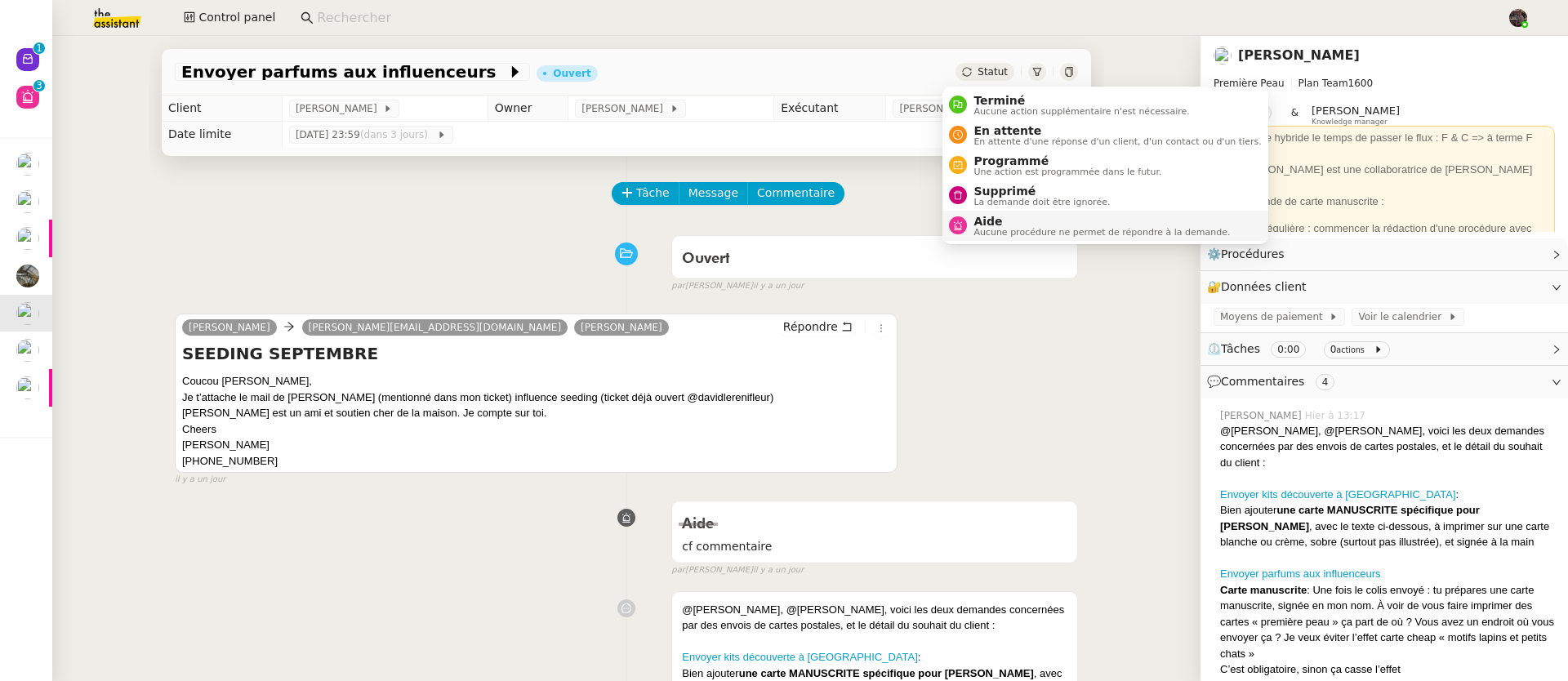
click at [1021, 232] on span "Aucune procédure ne permet de répondre à la demande." at bounding box center [1101, 232] width 257 height 9
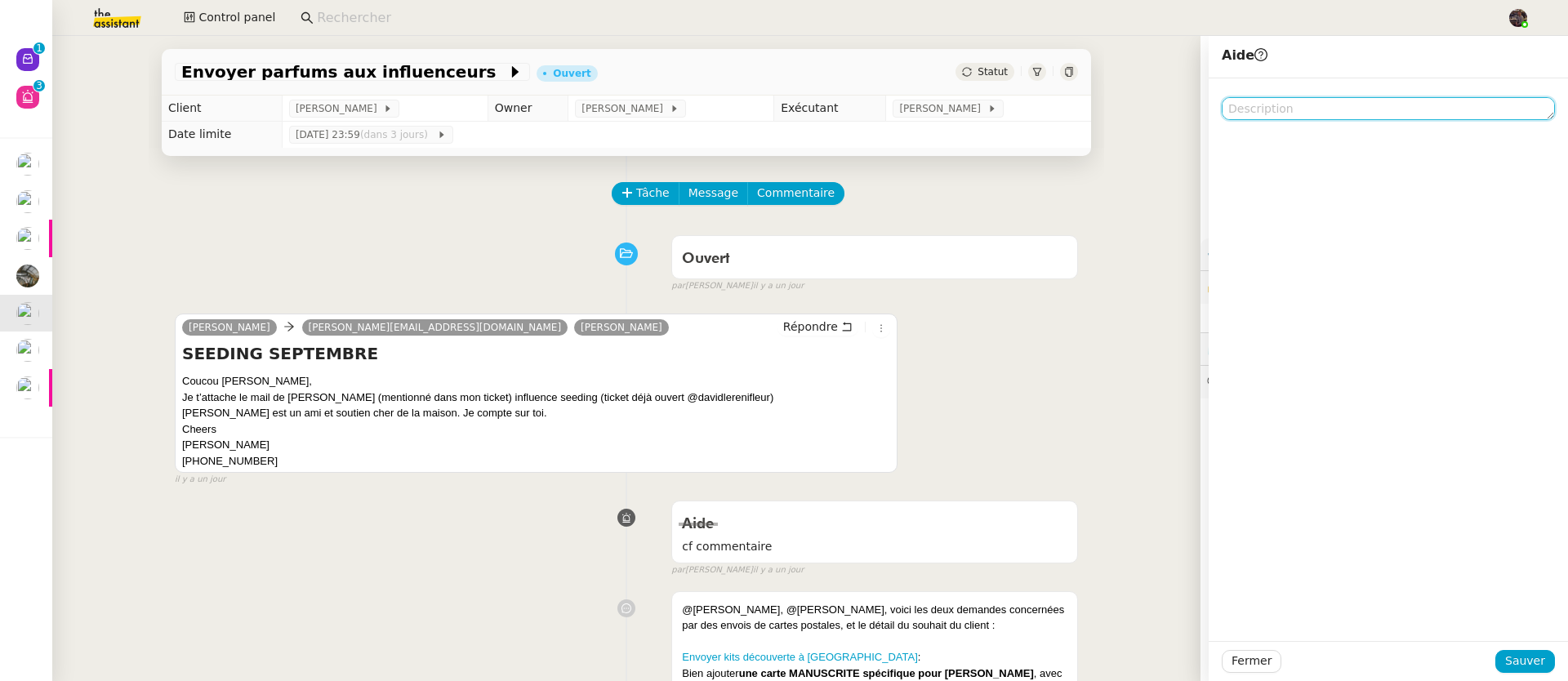
click at [1345, 97] on textarea at bounding box center [1387, 108] width 333 height 23
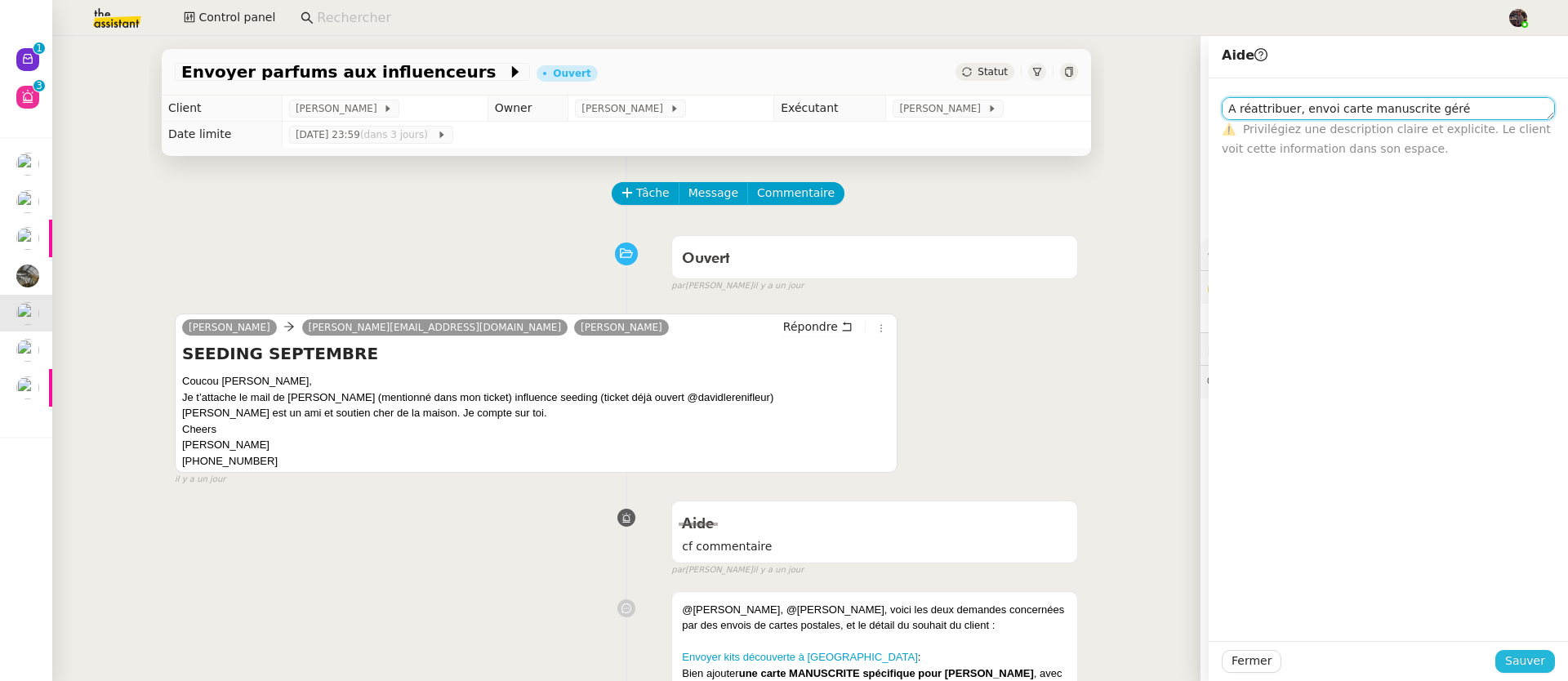
type textarea "A réattribuer, envoi carte manuscrite géré"
click at [1531, 654] on span "Sauver" at bounding box center [1525, 661] width 40 height 18
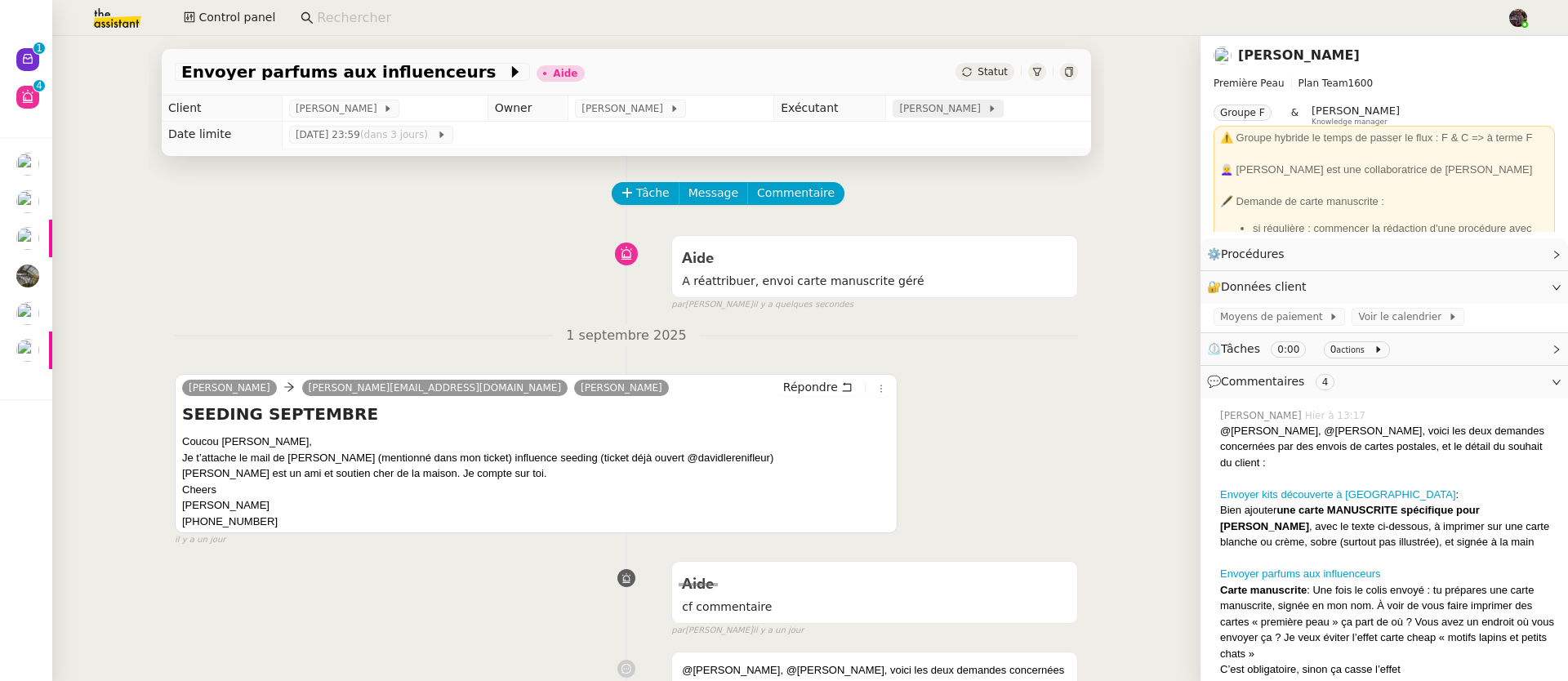
click at [899, 115] on span "[PERSON_NAME]" at bounding box center [943, 109] width 88 height 17
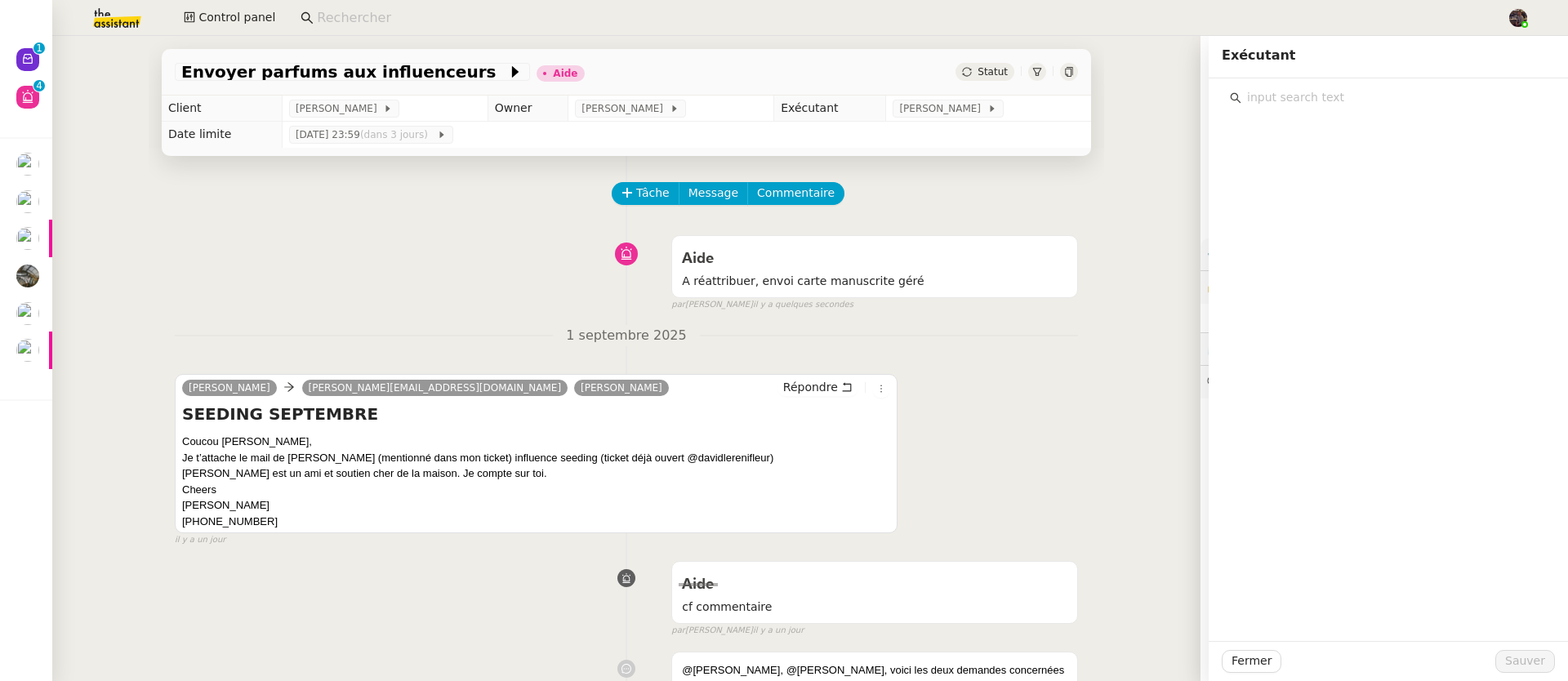
click at [368, 243] on div "Aide A réattribuer, envoi carte manuscrite géré false par [PERSON_NAME] il y a …" at bounding box center [626, 270] width 903 height 84
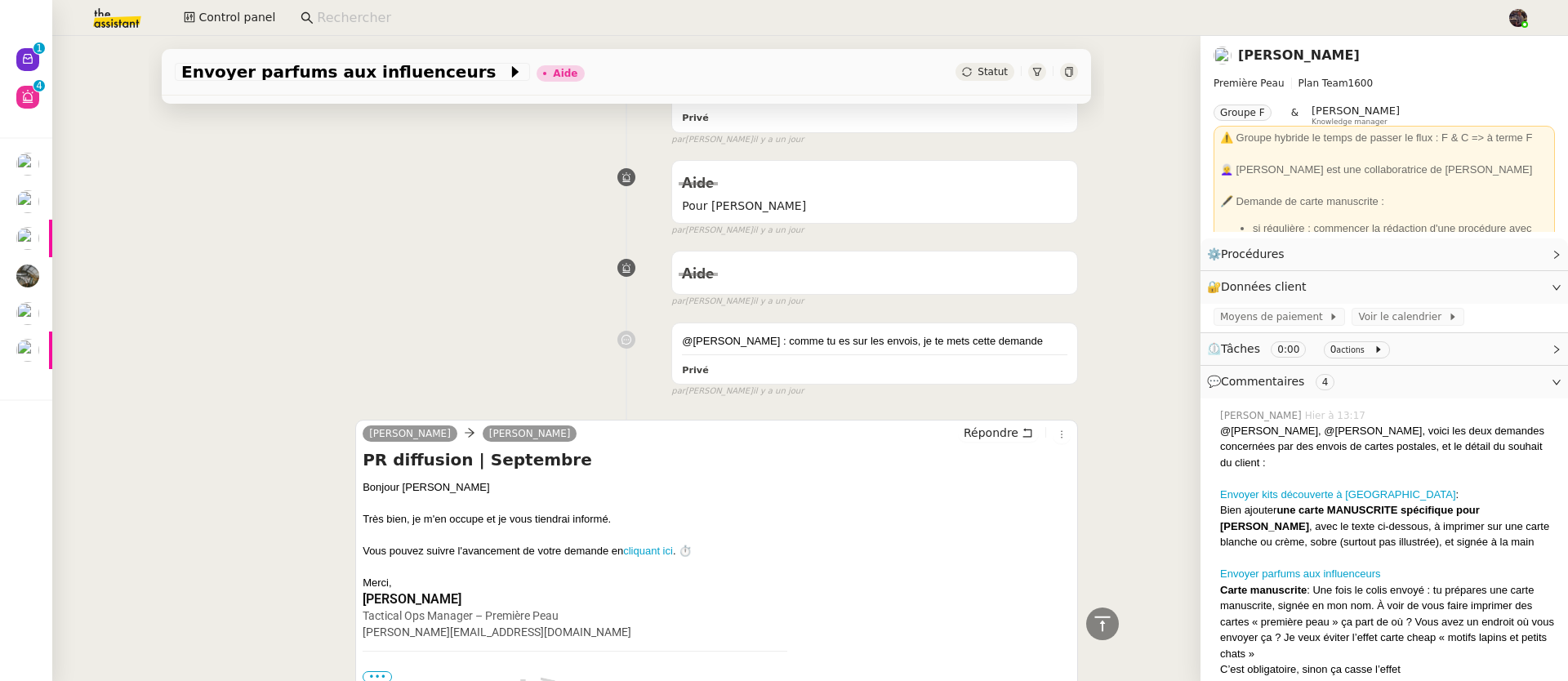
scroll to position [1563, 0]
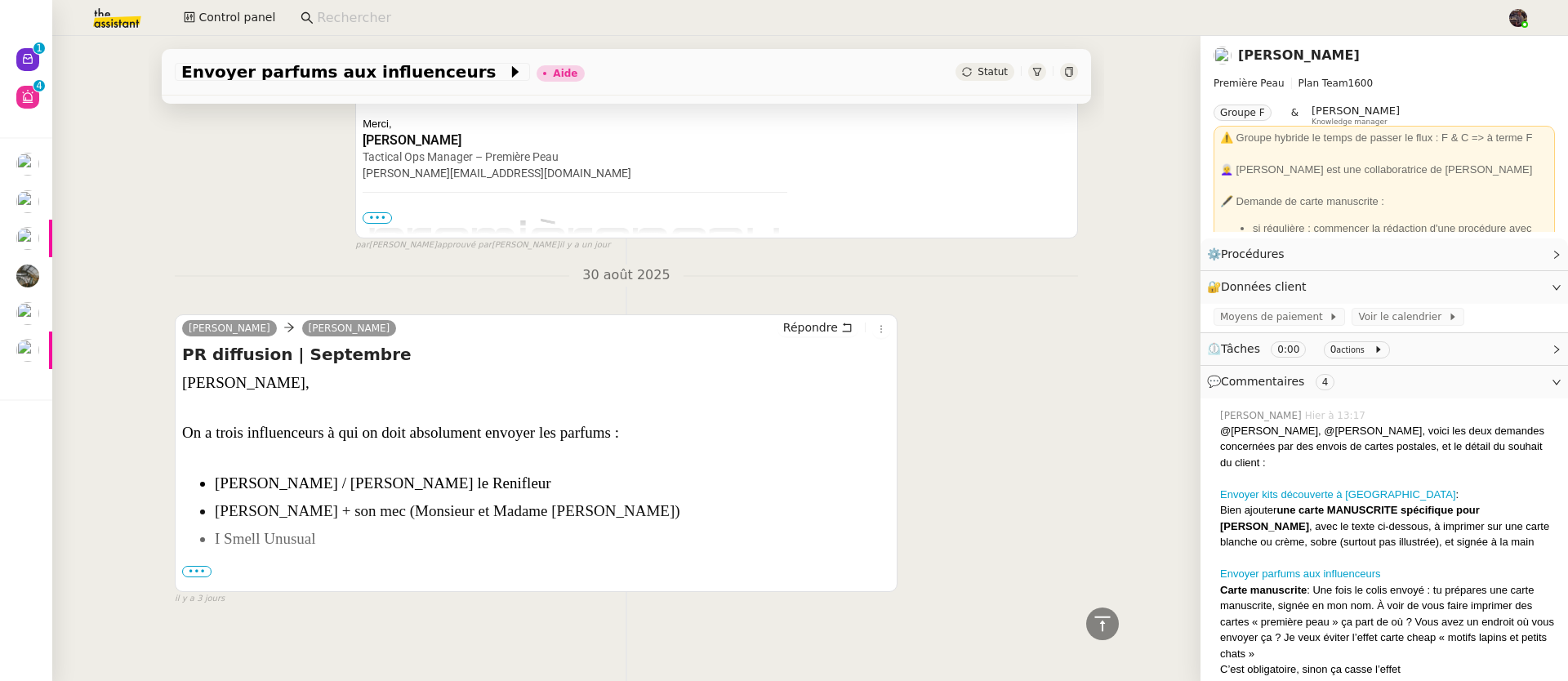
click at [201, 566] on span "•••" at bounding box center [196, 572] width 29 height 12
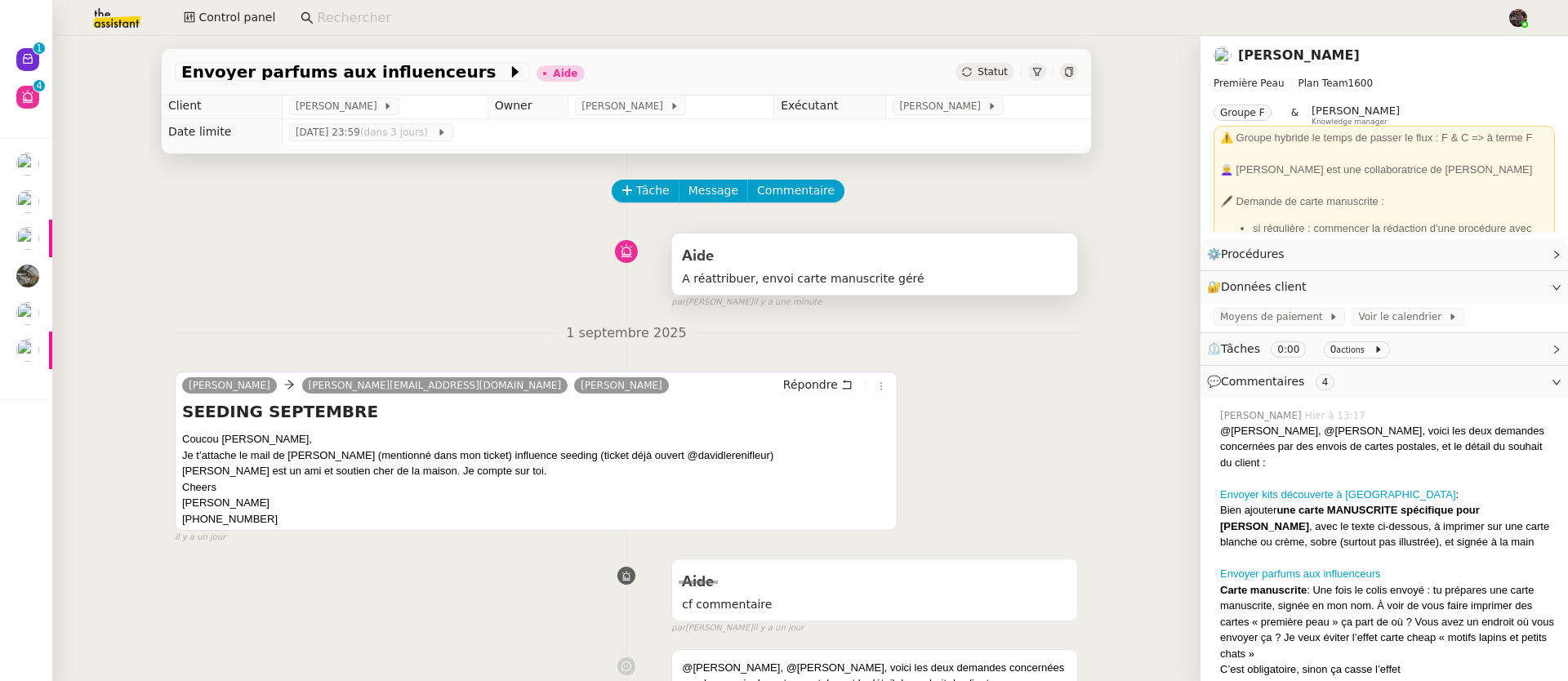
scroll to position [0, 0]
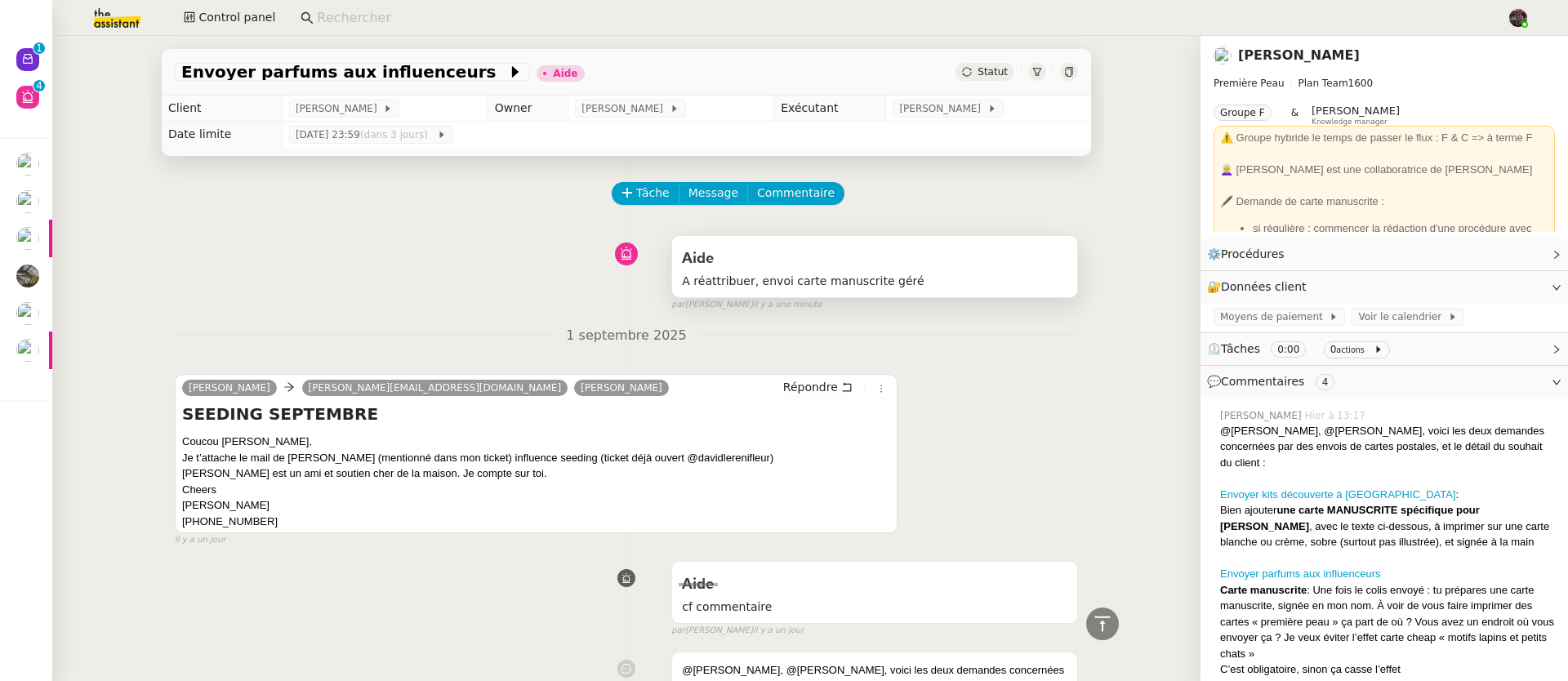
click at [781, 278] on span "A réattribuer, envoi carte manuscrite géré" at bounding box center [874, 281] width 385 height 18
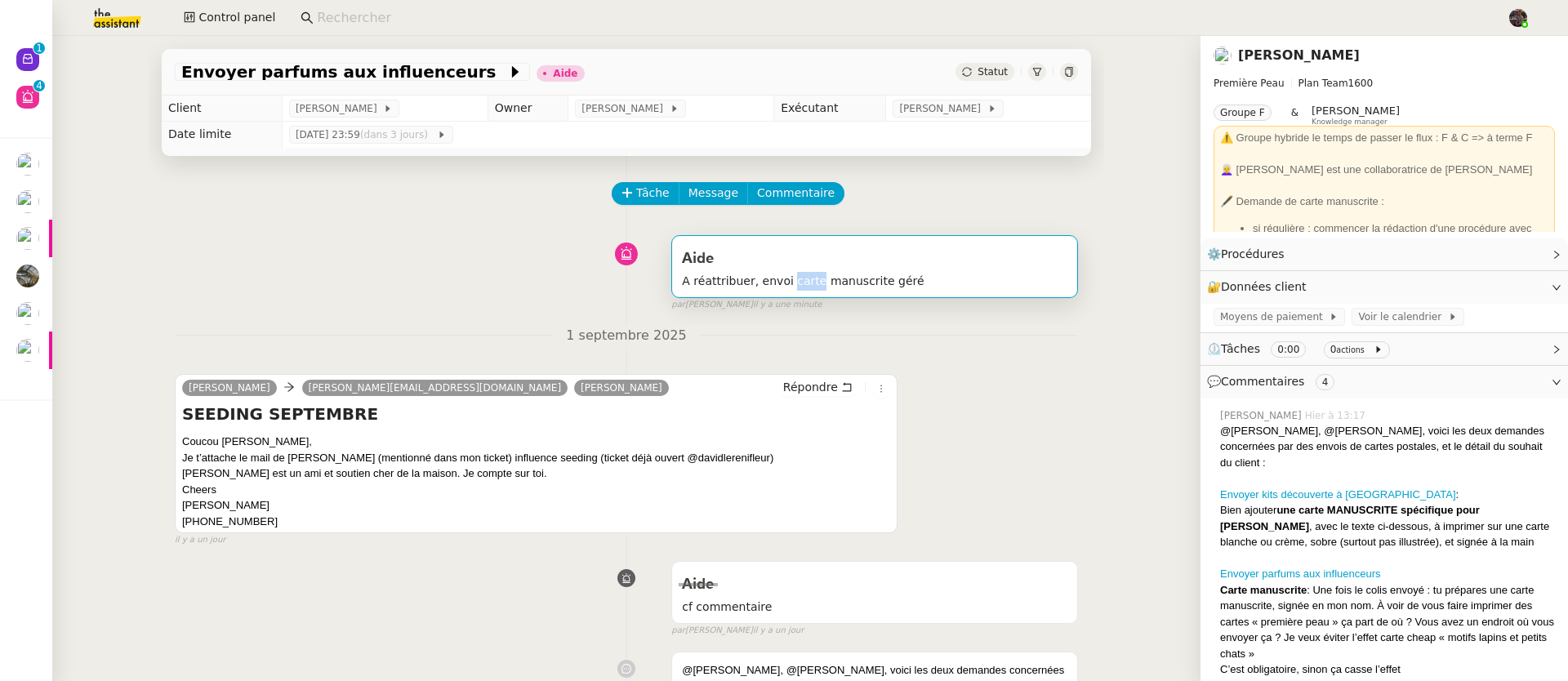
click at [781, 278] on span "A réattribuer, envoi carte manuscrite géré" at bounding box center [874, 281] width 385 height 18
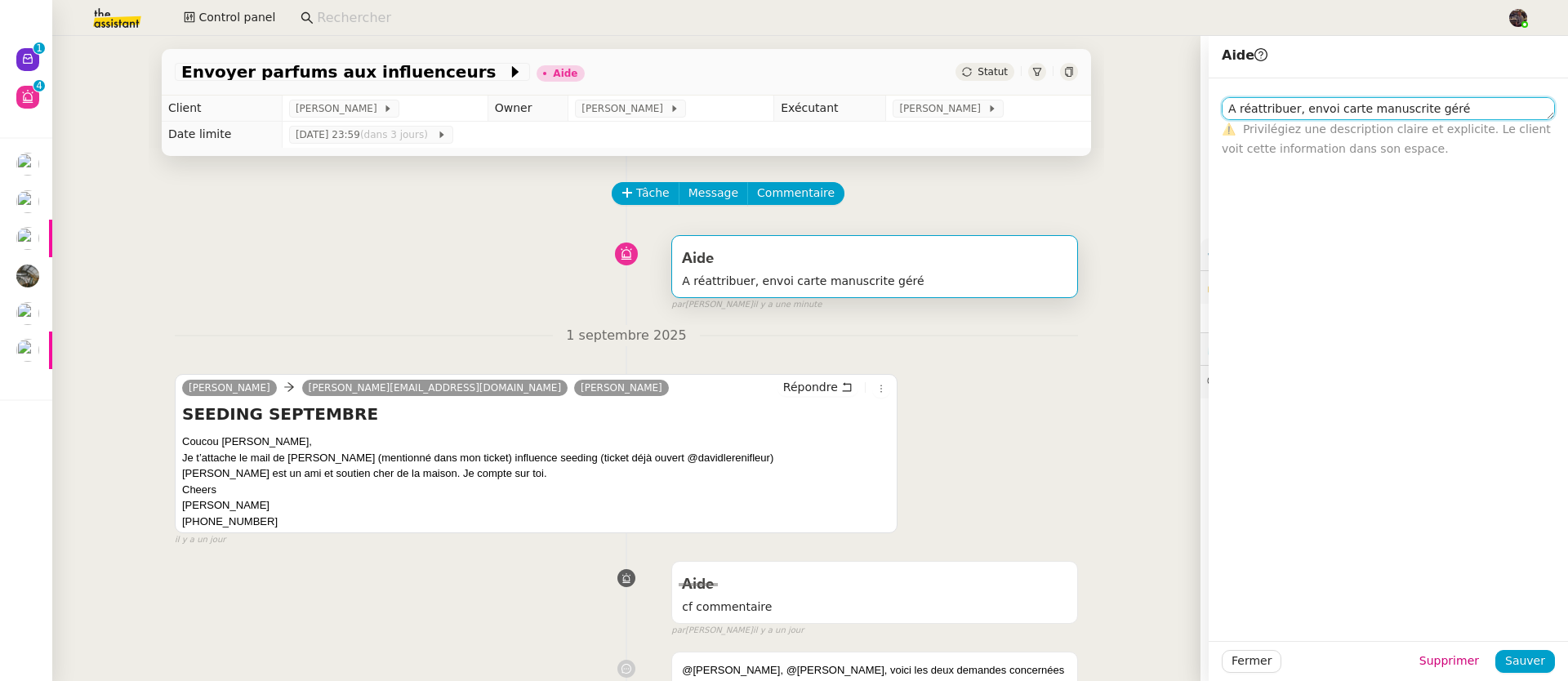
click at [1310, 110] on textarea "A réattribuer, envoi carte manuscrite géré" at bounding box center [1387, 108] width 333 height 23
drag, startPoint x: 1310, startPoint y: 110, endPoint x: 1460, endPoint y: 109, distance: 150.0
click at [1460, 109] on textarea "A réattribuer, envoi carte manuscrite géré" at bounding box center [1387, 108] width 333 height 23
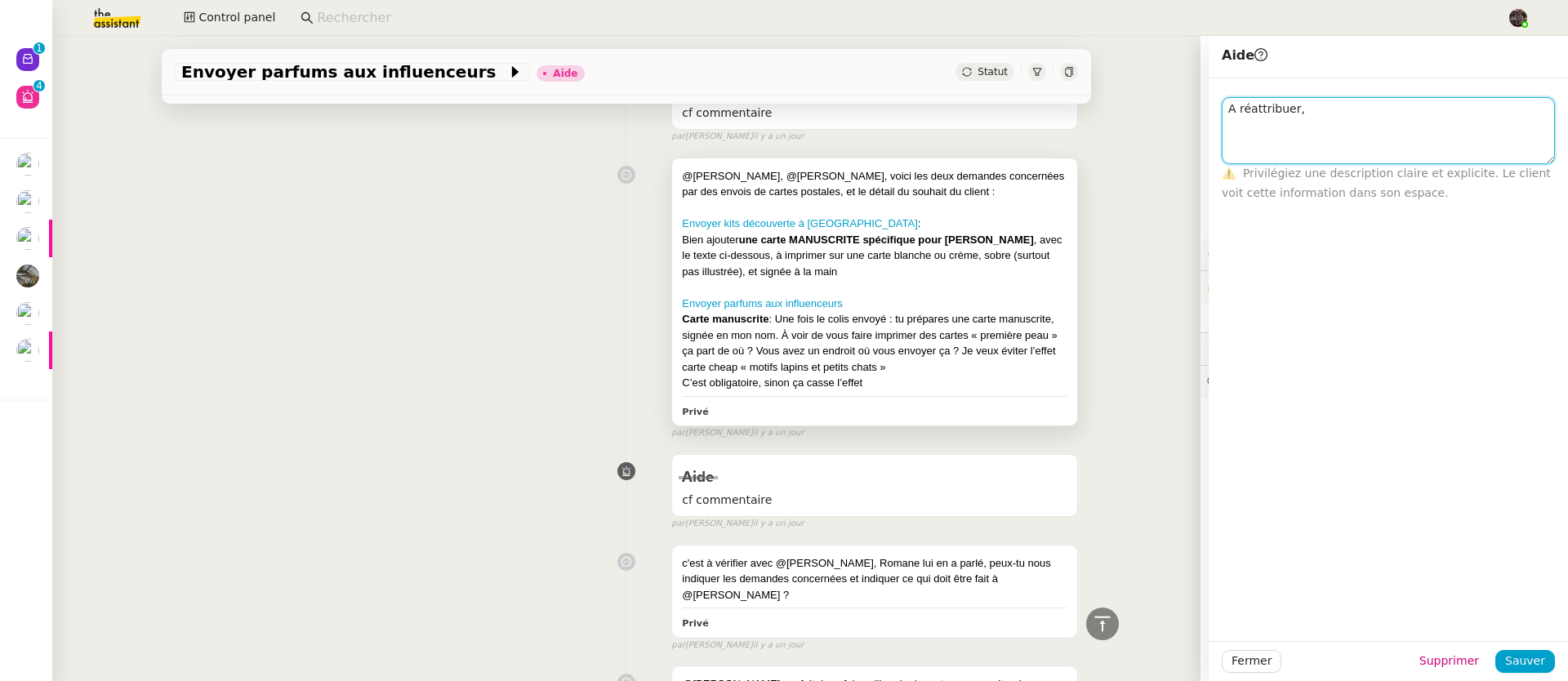
scroll to position [490, 0]
type textarea "A réattribuer,"
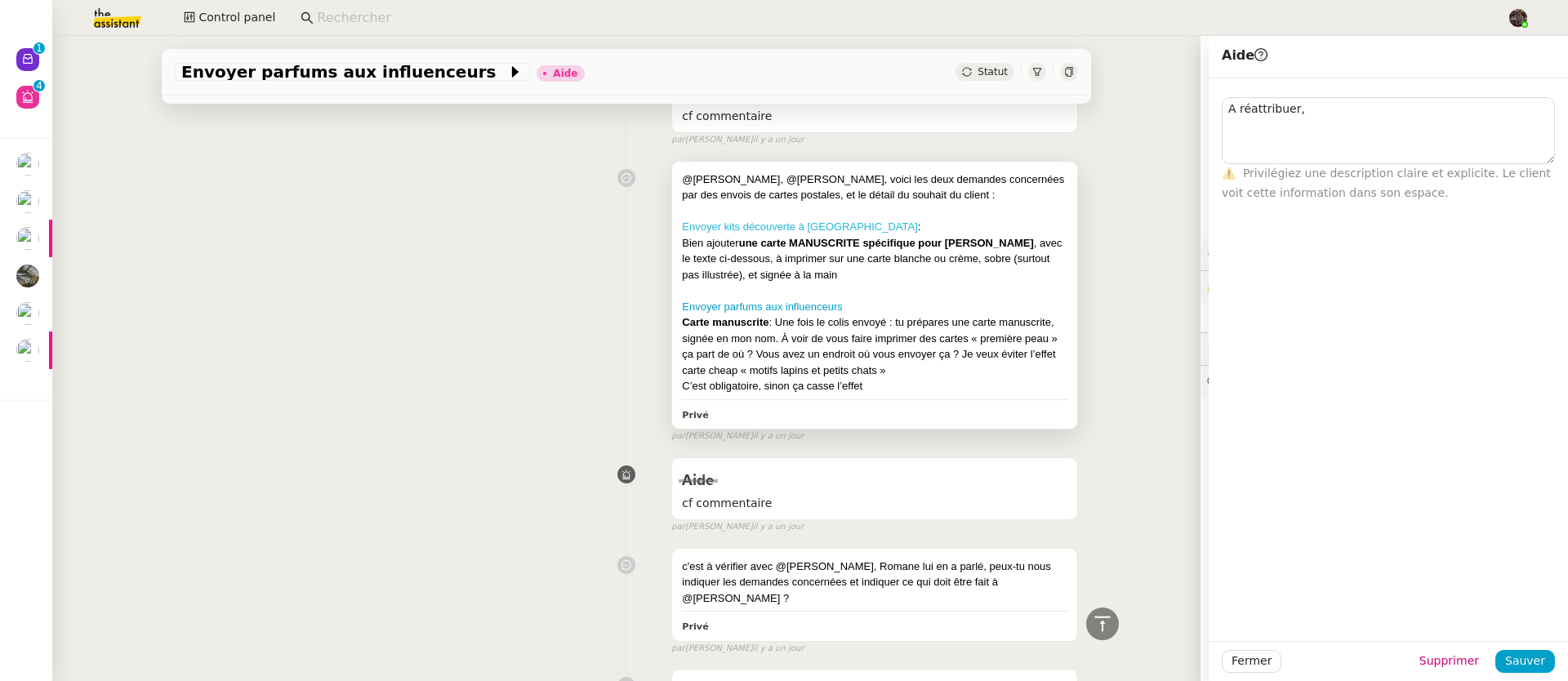
click at [793, 231] on link "Envoyer kits découverte à [GEOGRAPHIC_DATA]" at bounding box center [800, 226] width 236 height 13
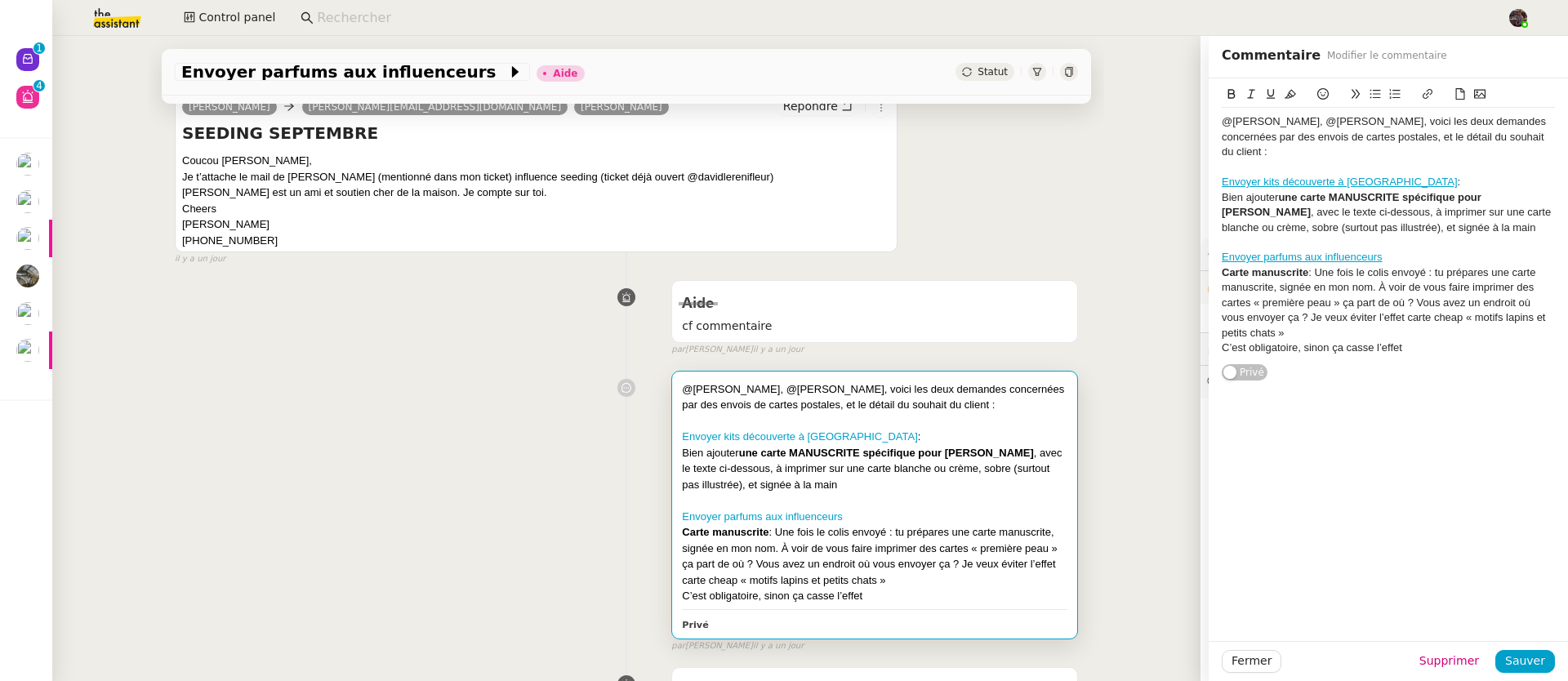
scroll to position [264, 0]
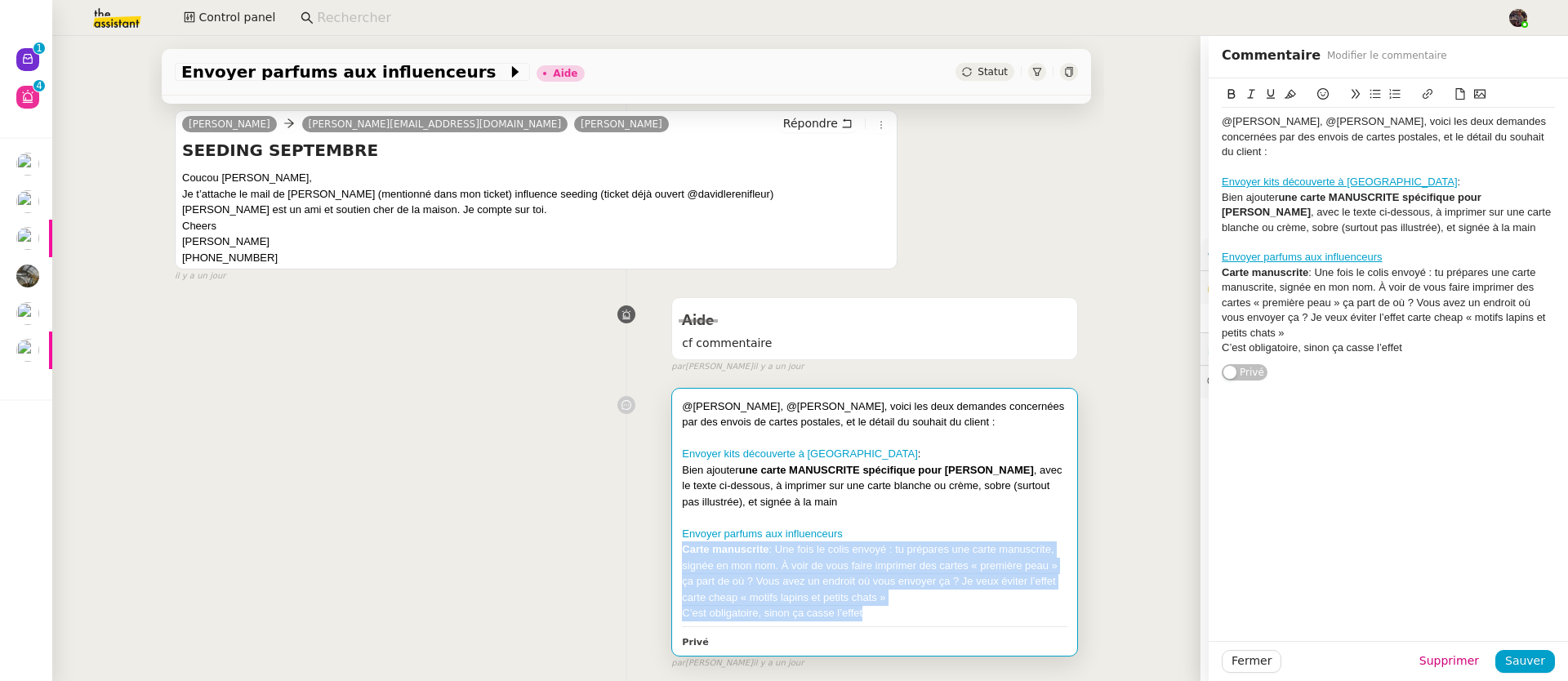
drag, startPoint x: 914, startPoint y: 619, endPoint x: 655, endPoint y: 551, distance: 267.8
click at [655, 551] on div "@[PERSON_NAME], @[PERSON_NAME], voici les deux demandes concernées par des envo…" at bounding box center [626, 525] width 903 height 290
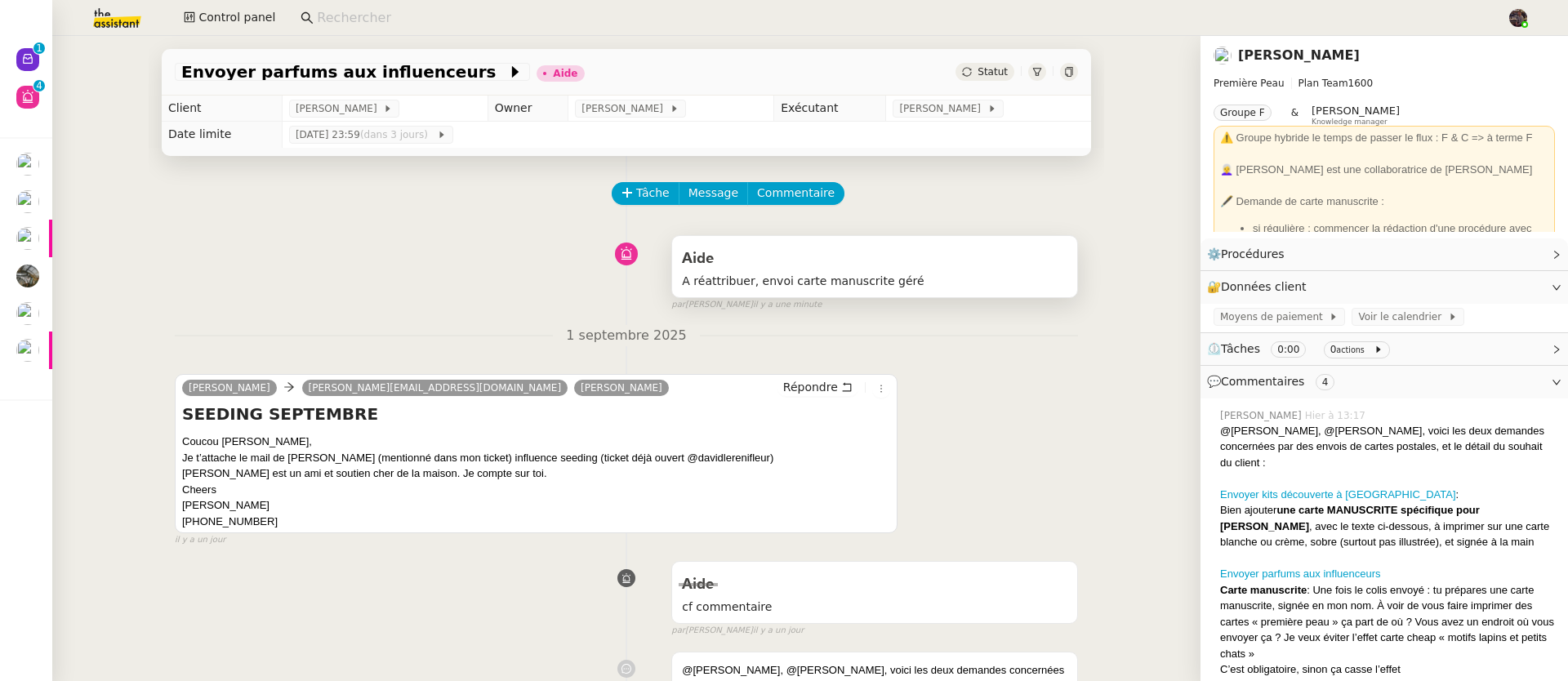
click at [799, 257] on div "Aide" at bounding box center [874, 258] width 385 height 26
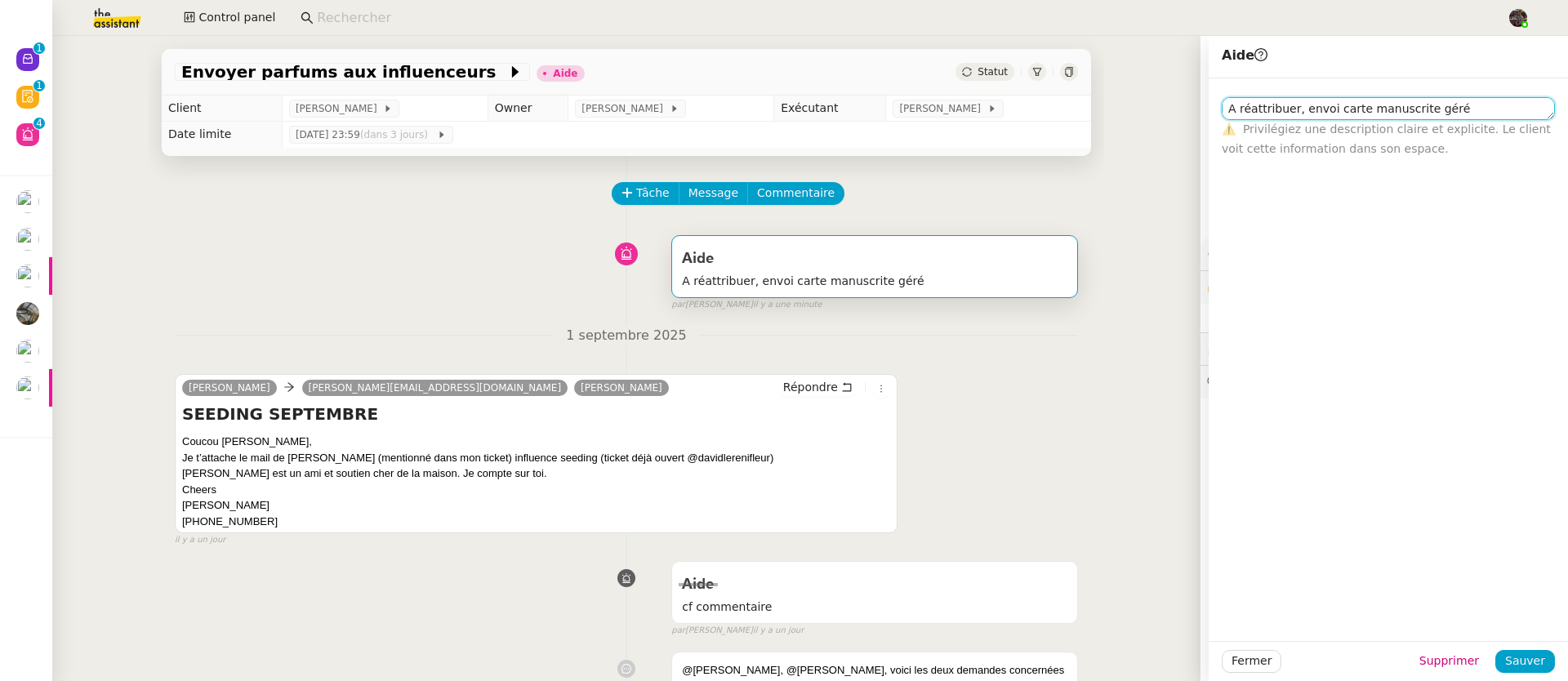
drag, startPoint x: 1449, startPoint y: 115, endPoint x: 1188, endPoint y: 111, distance: 261.0
click at [1188, 111] on app-ticket "Envoyer parfums aux influenceurs Aide Statut Client [PERSON_NAME] Owner [PERSON…" at bounding box center [810, 358] width 1515 height 645
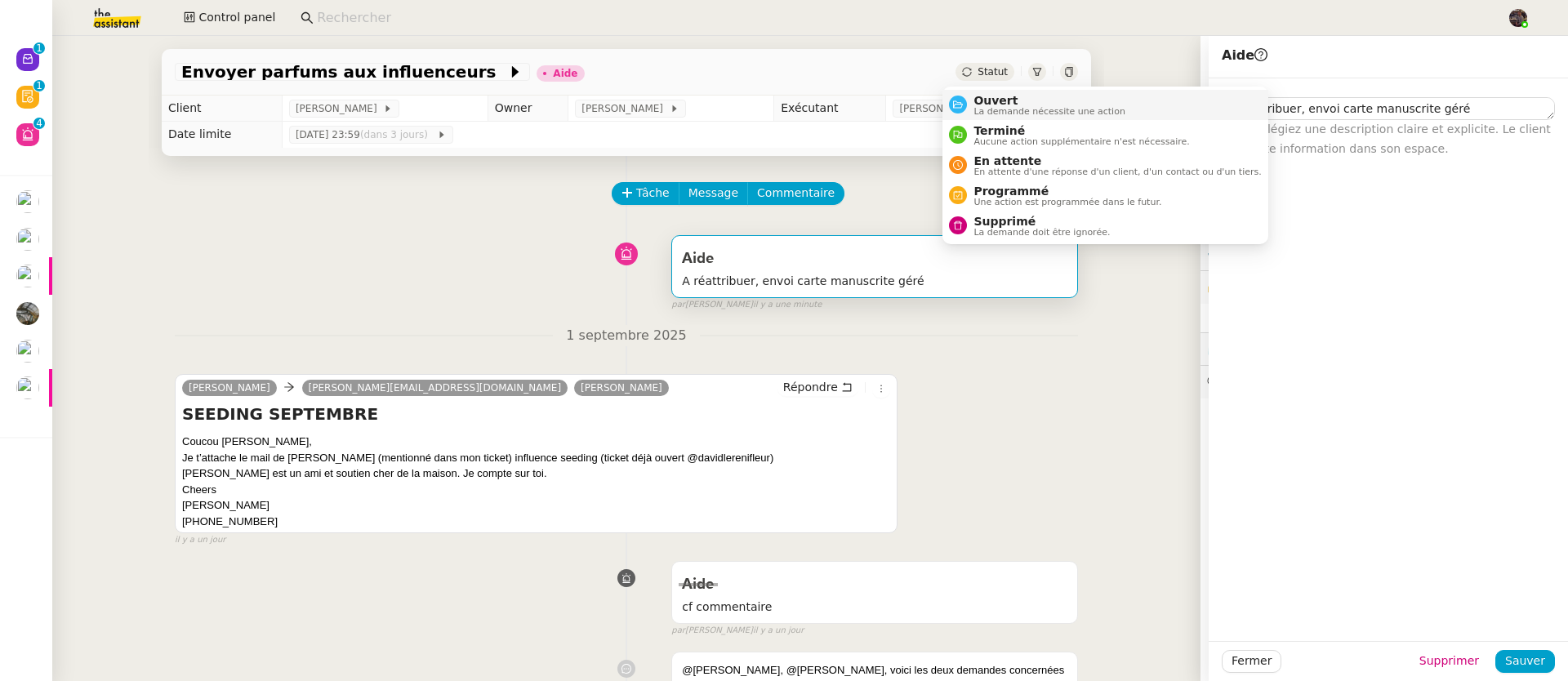
click at [1008, 108] on span "La demande nécessite une action" at bounding box center [1049, 111] width 152 height 9
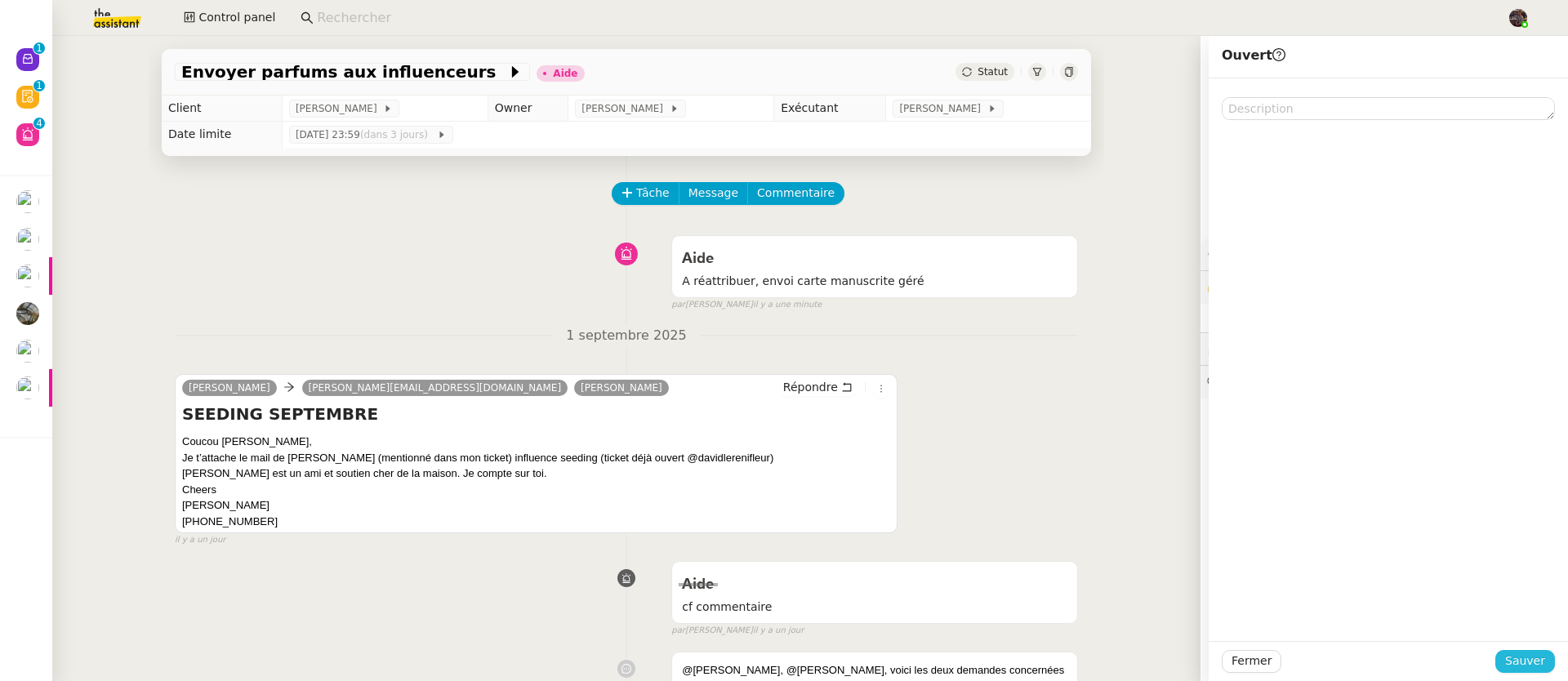
click at [1527, 659] on span "Sauver" at bounding box center [1525, 661] width 40 height 18
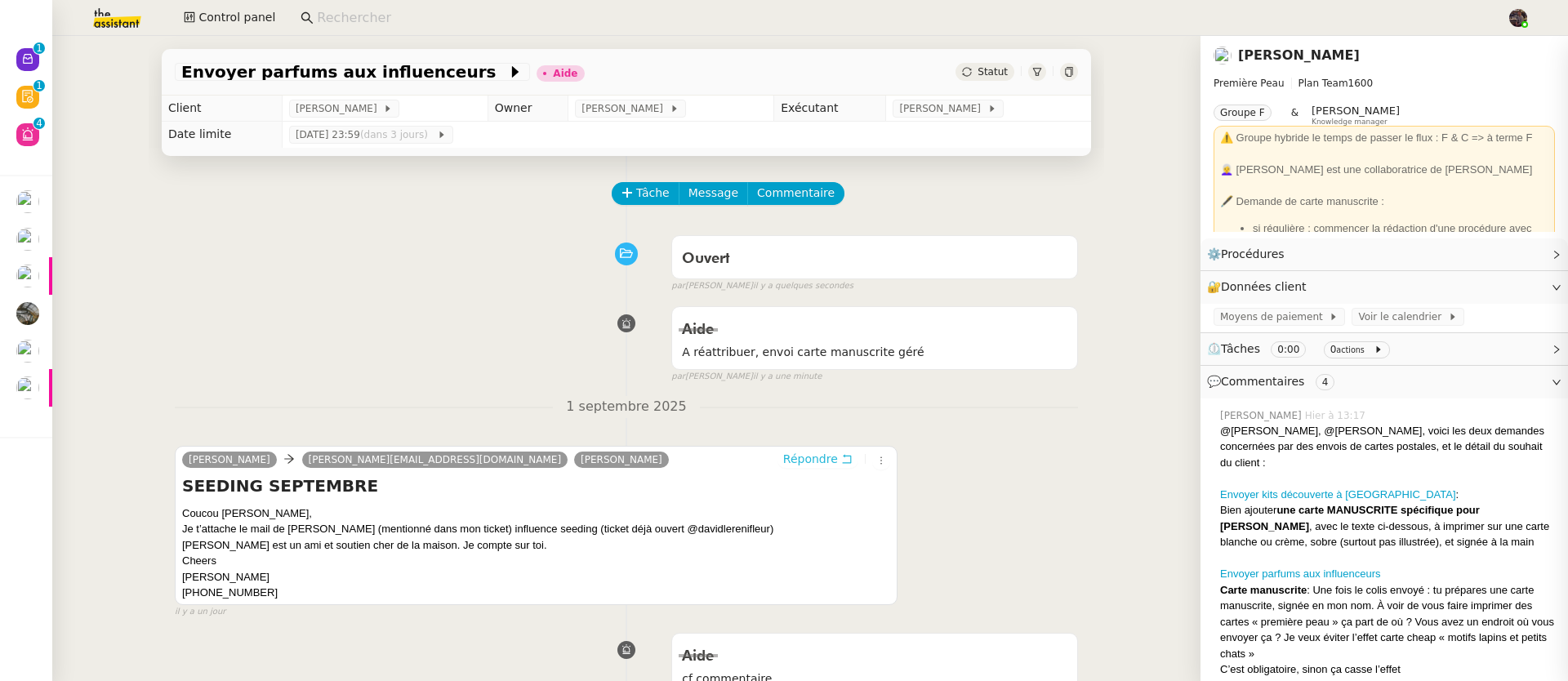
scroll to position [541, 0]
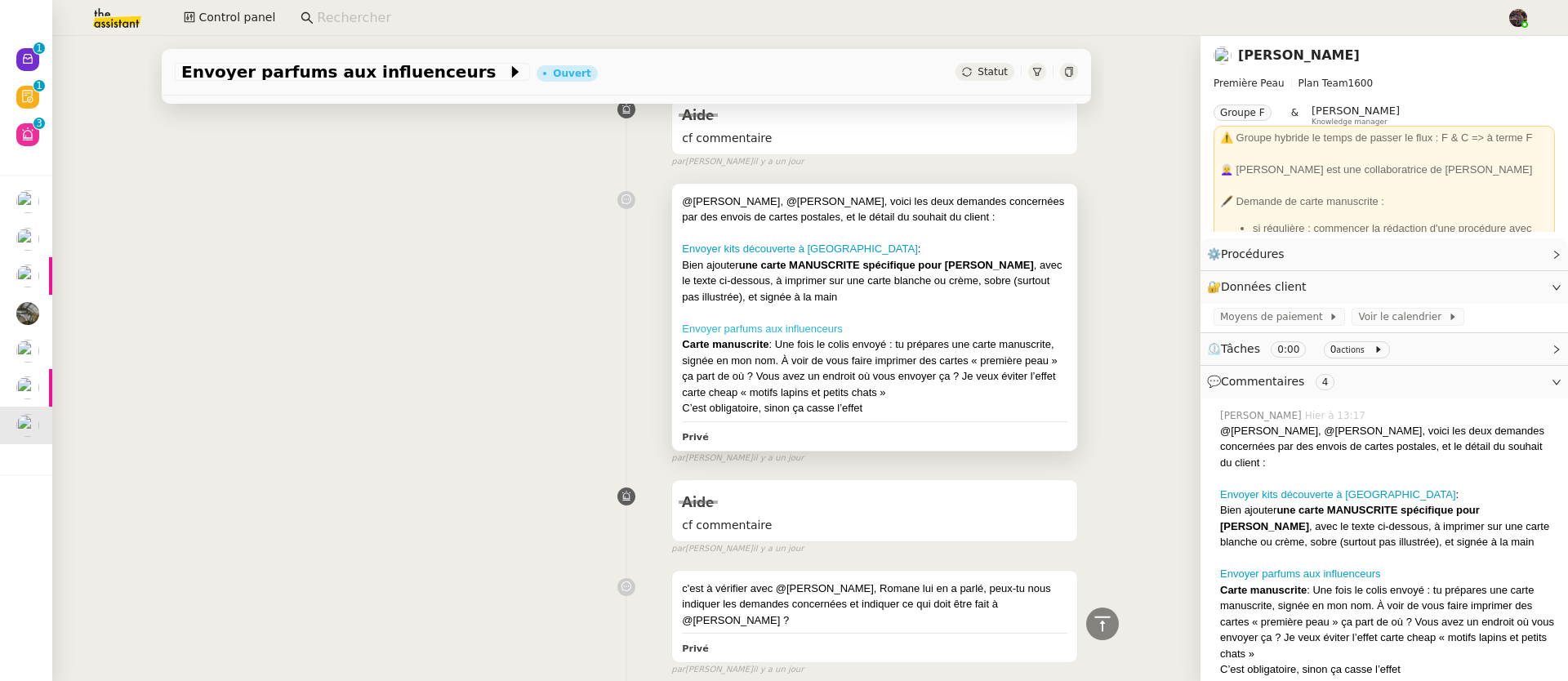
click at [811, 330] on link "Envoyer parfums aux influenceurs" at bounding box center [762, 328] width 160 height 13
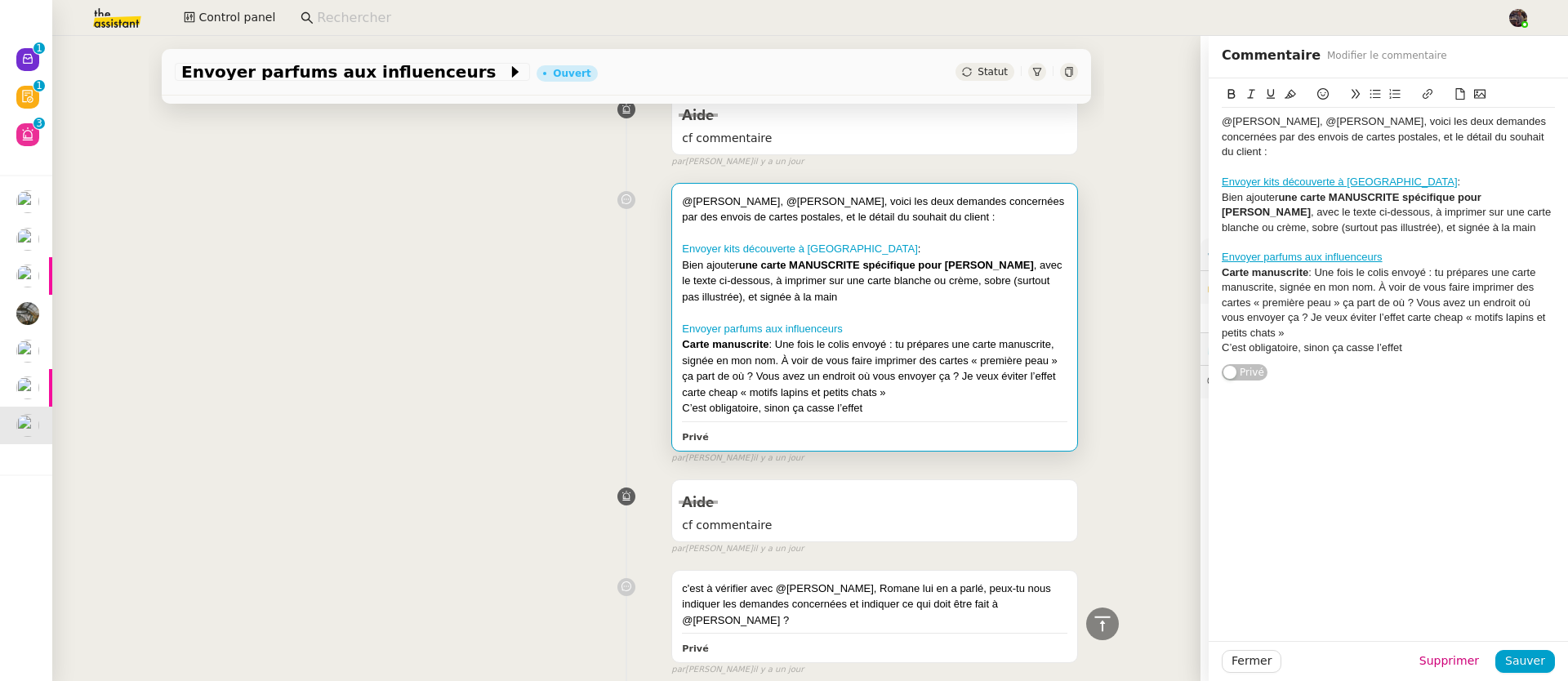
click at [924, 309] on div at bounding box center [874, 313] width 385 height 17
click at [903, 304] on div "Bien ajouter une carte MANUSCRITE spécifique pour [PERSON_NAME] , avec le texte…" at bounding box center [874, 282] width 385 height 48
click at [1430, 235] on div at bounding box center [1387, 242] width 333 height 15
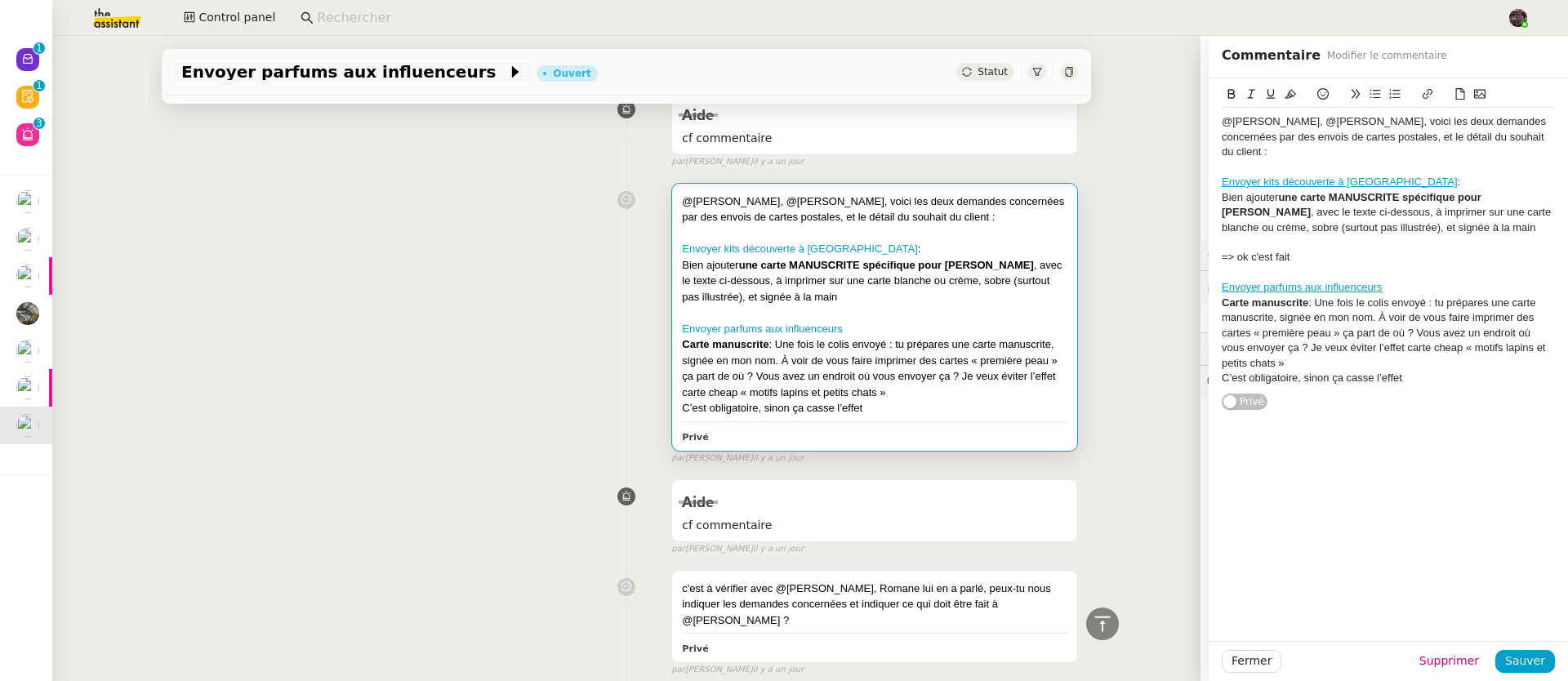
click at [1280, 250] on div "=> ok c'est fait" at bounding box center [1387, 257] width 333 height 15
click at [1285, 94] on icon at bounding box center [1291, 94] width 12 height 9
click at [1435, 371] on div "C’est obligatoire, sinon ça casse l’effet" at bounding box center [1387, 379] width 333 height 15
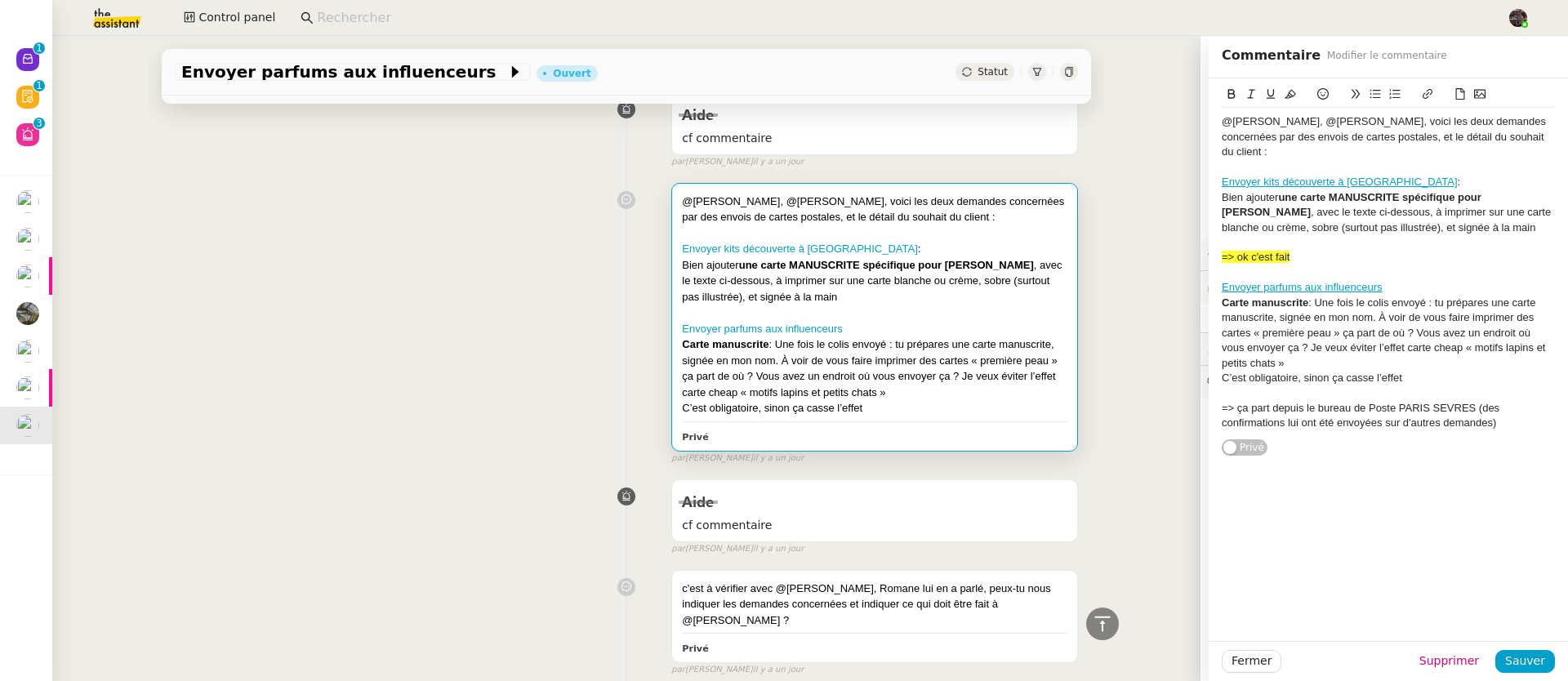
click at [1445, 402] on div "=> ça part depuis le bureau de Poste PARIS SEVRES (des confirmations lui ont ét…" at bounding box center [1387, 416] width 333 height 30
click at [1285, 89] on icon at bounding box center [1291, 94] width 12 height 12
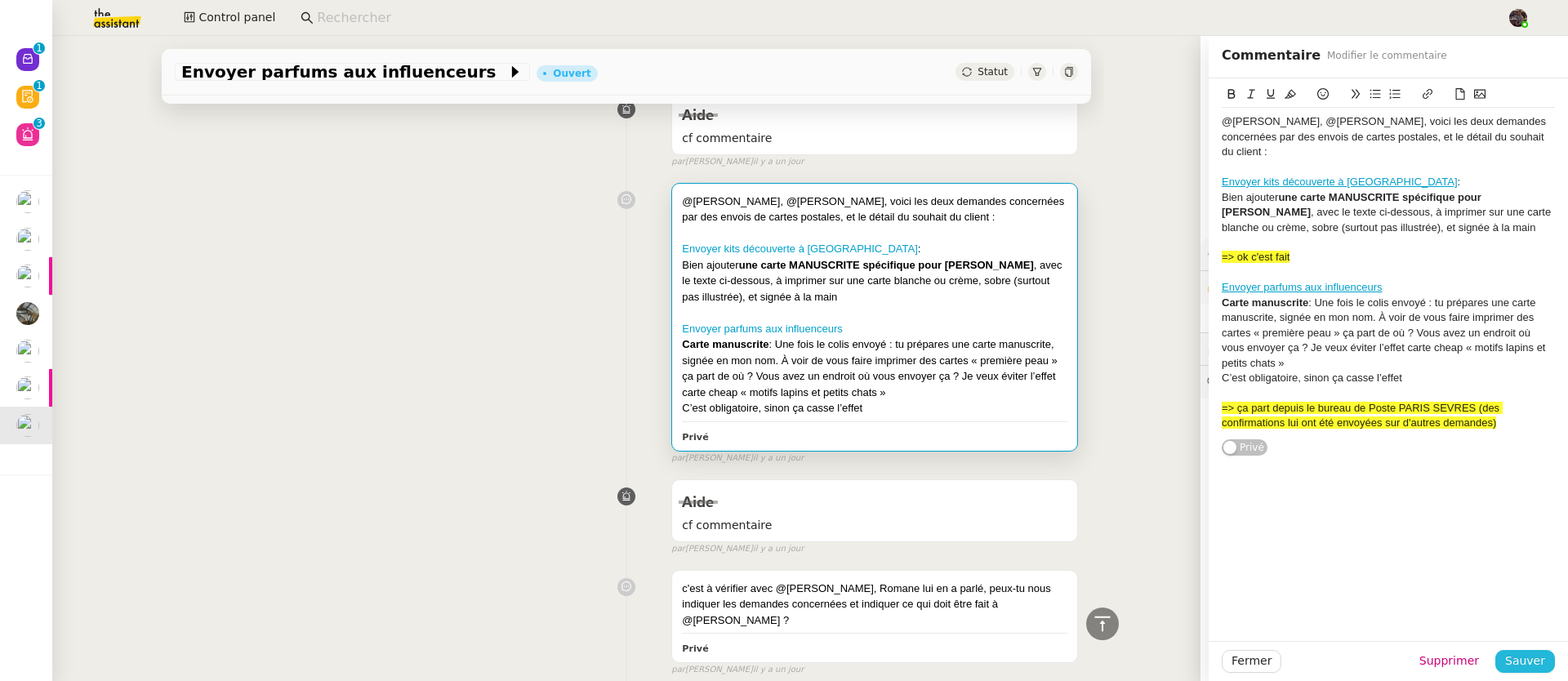
click at [1530, 660] on span "Sauver" at bounding box center [1525, 661] width 40 height 18
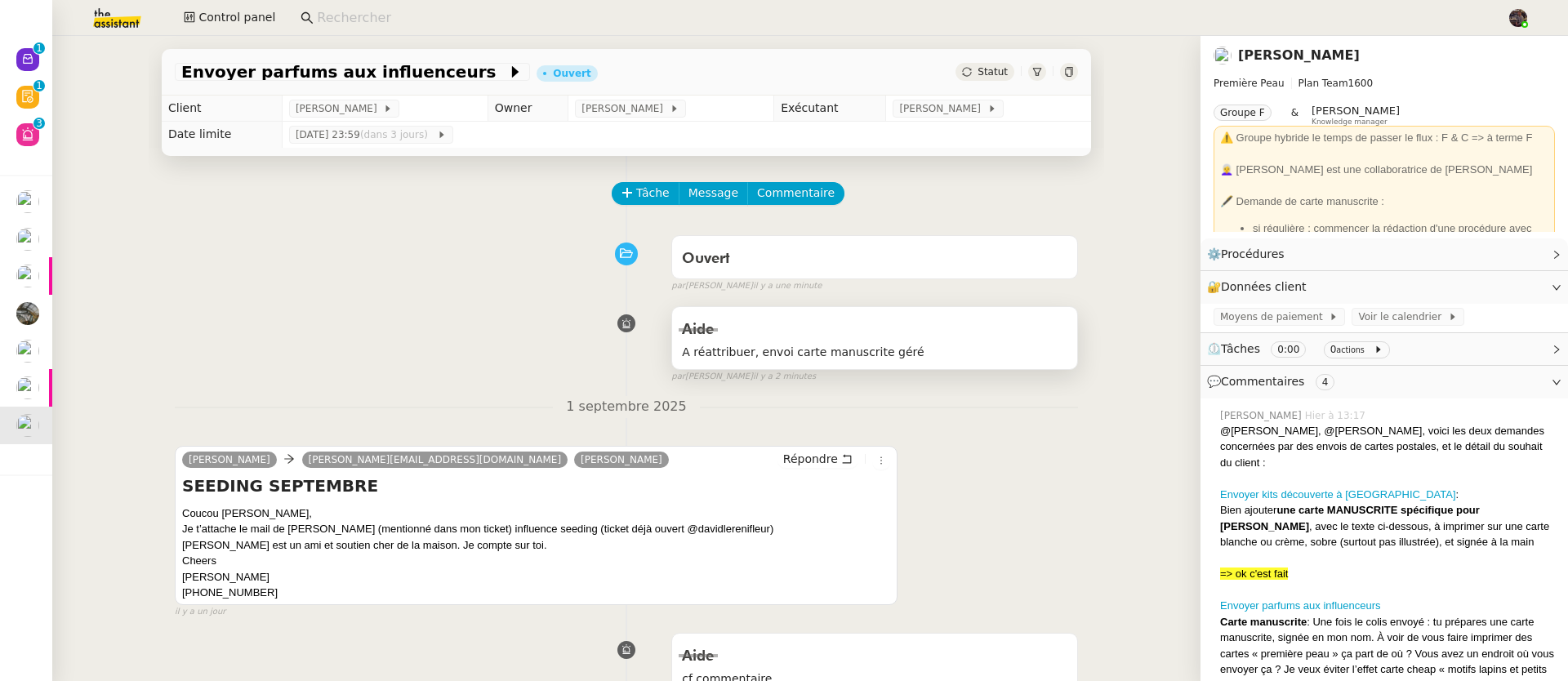
click at [880, 357] on span "A réattribuer, envoi carte manuscrite géré" at bounding box center [874, 352] width 385 height 18
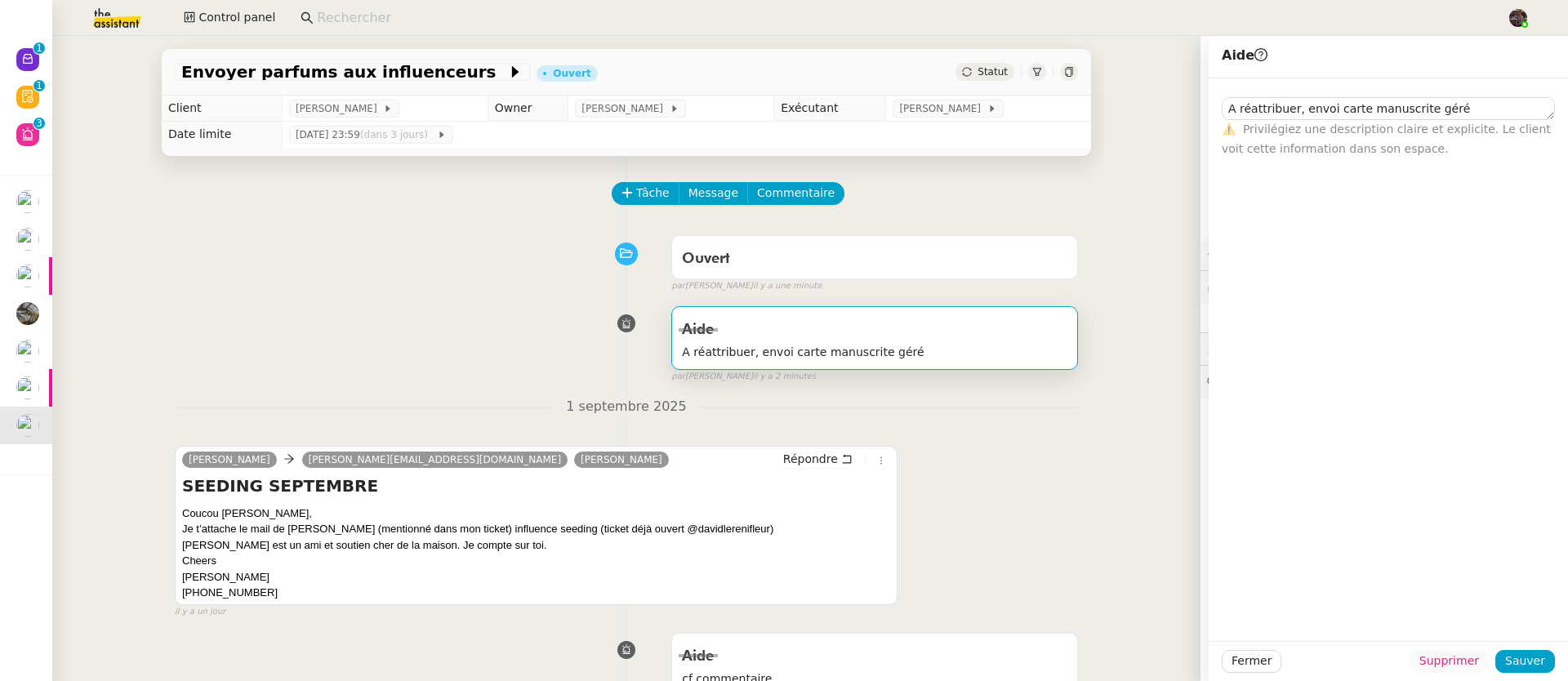
click at [1452, 656] on span "Supprimer" at bounding box center [1448, 661] width 59 height 18
click at [1479, 614] on span "Ok" at bounding box center [1480, 617] width 16 height 17
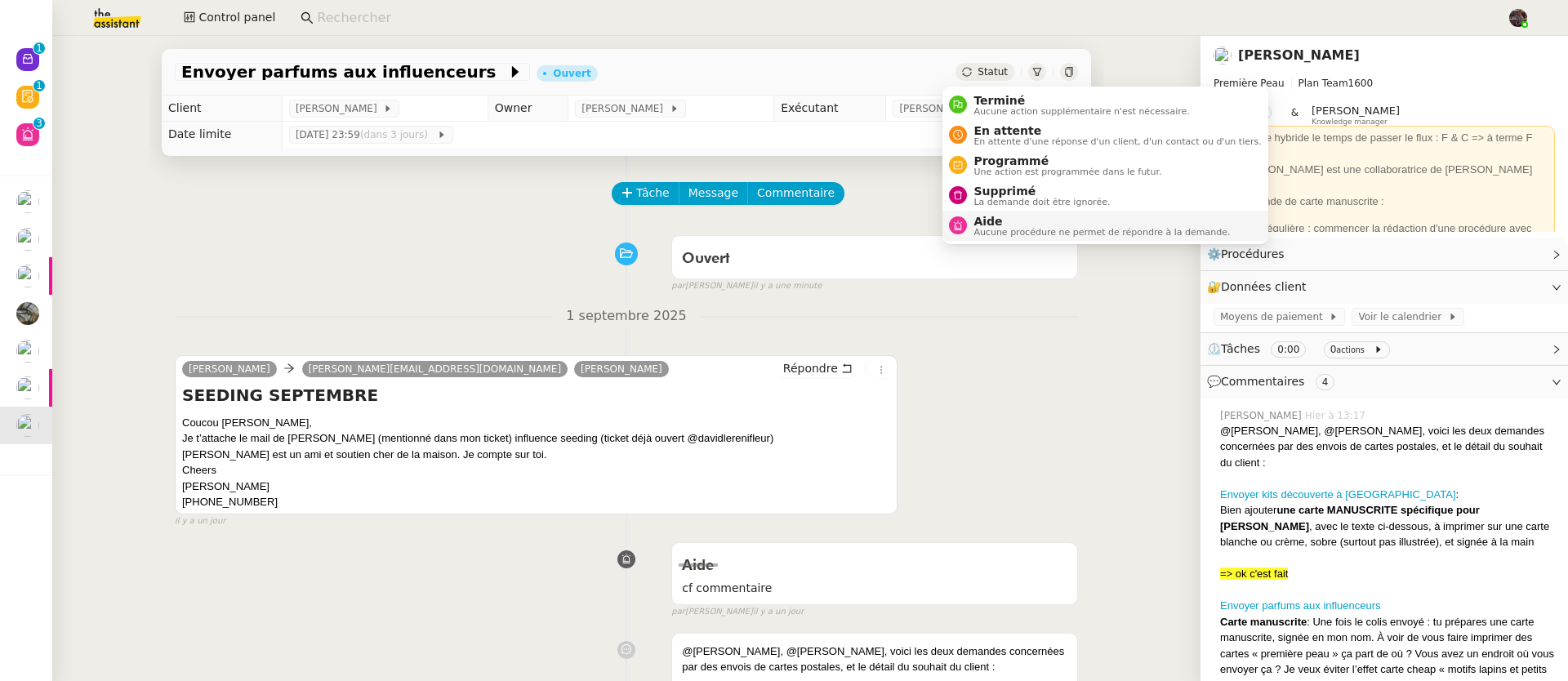
click at [1028, 224] on span "Aide" at bounding box center [1101, 221] width 257 height 13
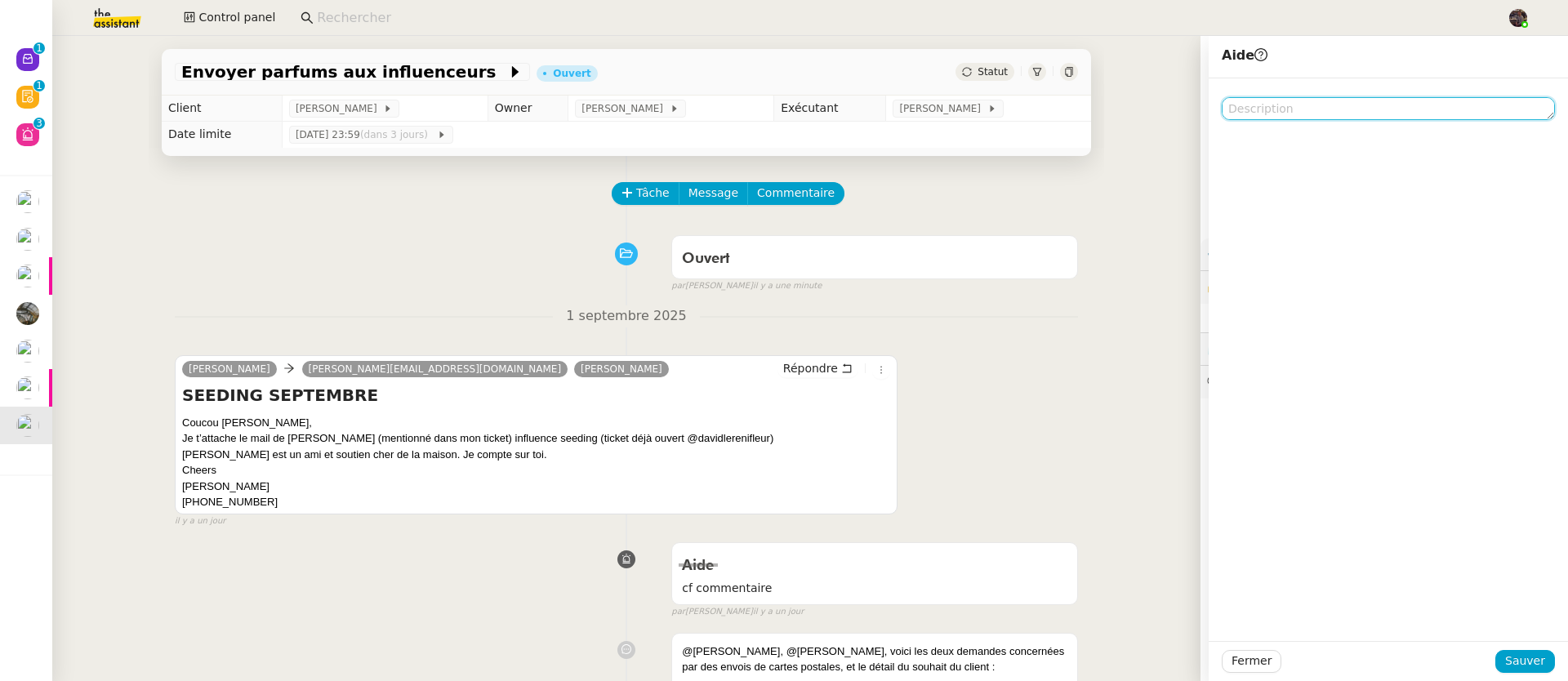
click at [1247, 115] on textarea at bounding box center [1387, 108] width 333 height 23
type textarea "Cf mes réponses en jaune"
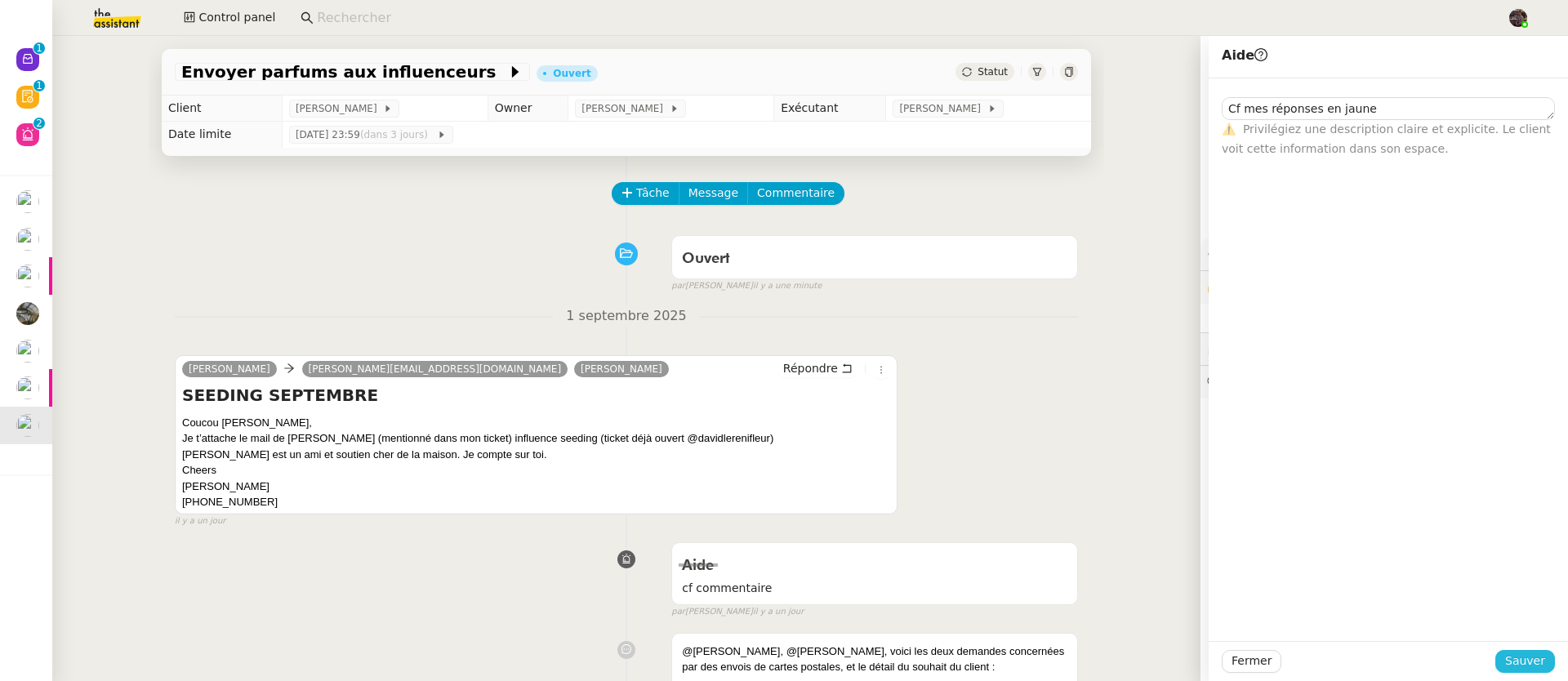
click at [1525, 659] on span "Sauver" at bounding box center [1525, 661] width 40 height 18
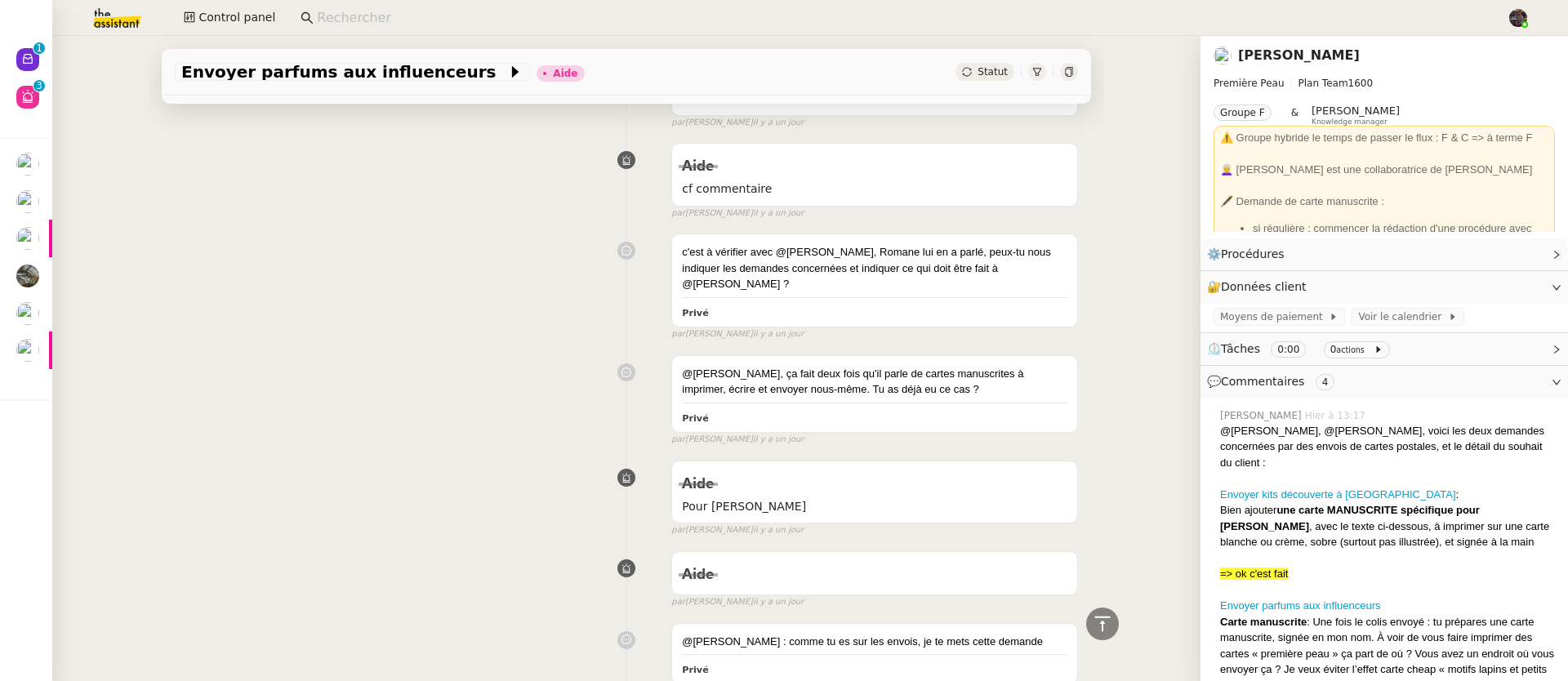
scroll to position [837, 0]
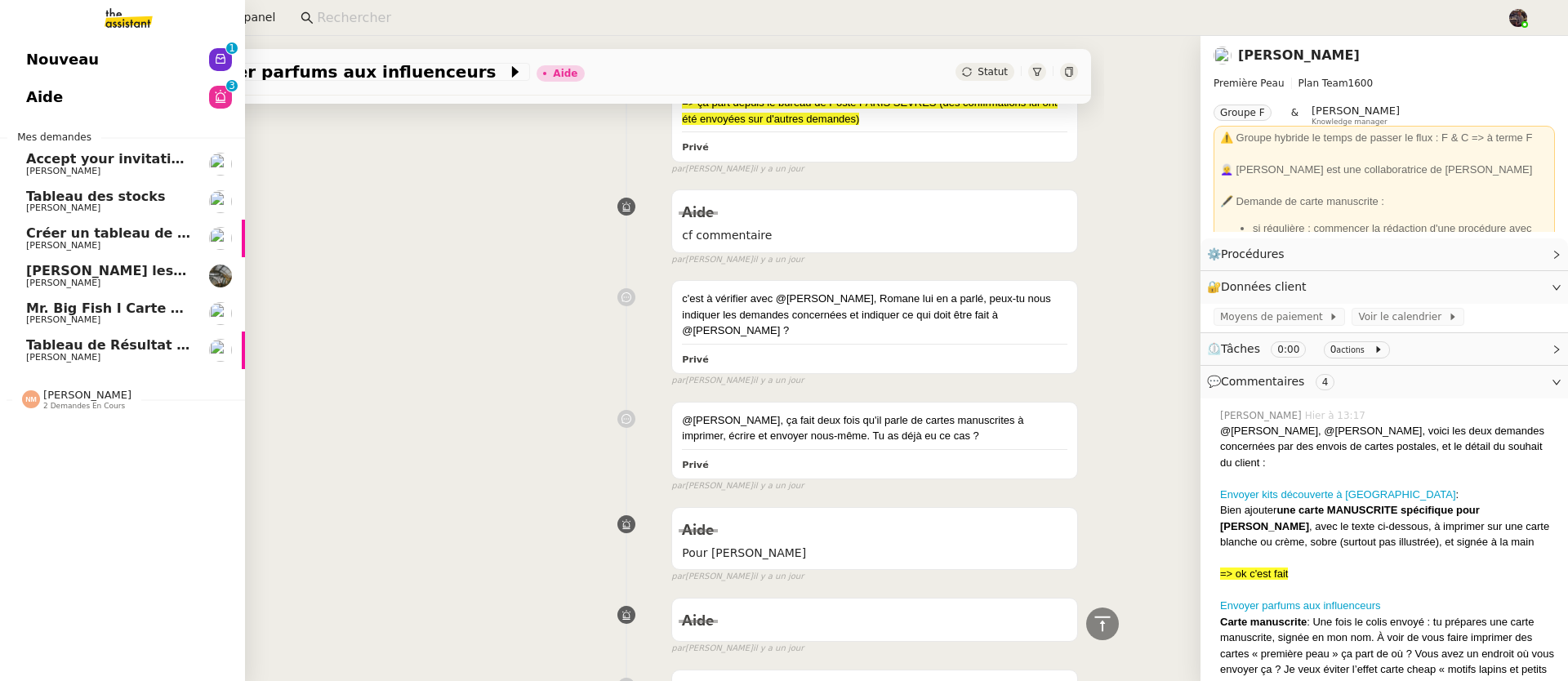
click at [50, 308] on span "Mr. Big Fish I Carte de remerciement pour [PERSON_NAME]" at bounding box center [243, 308] width 435 height 16
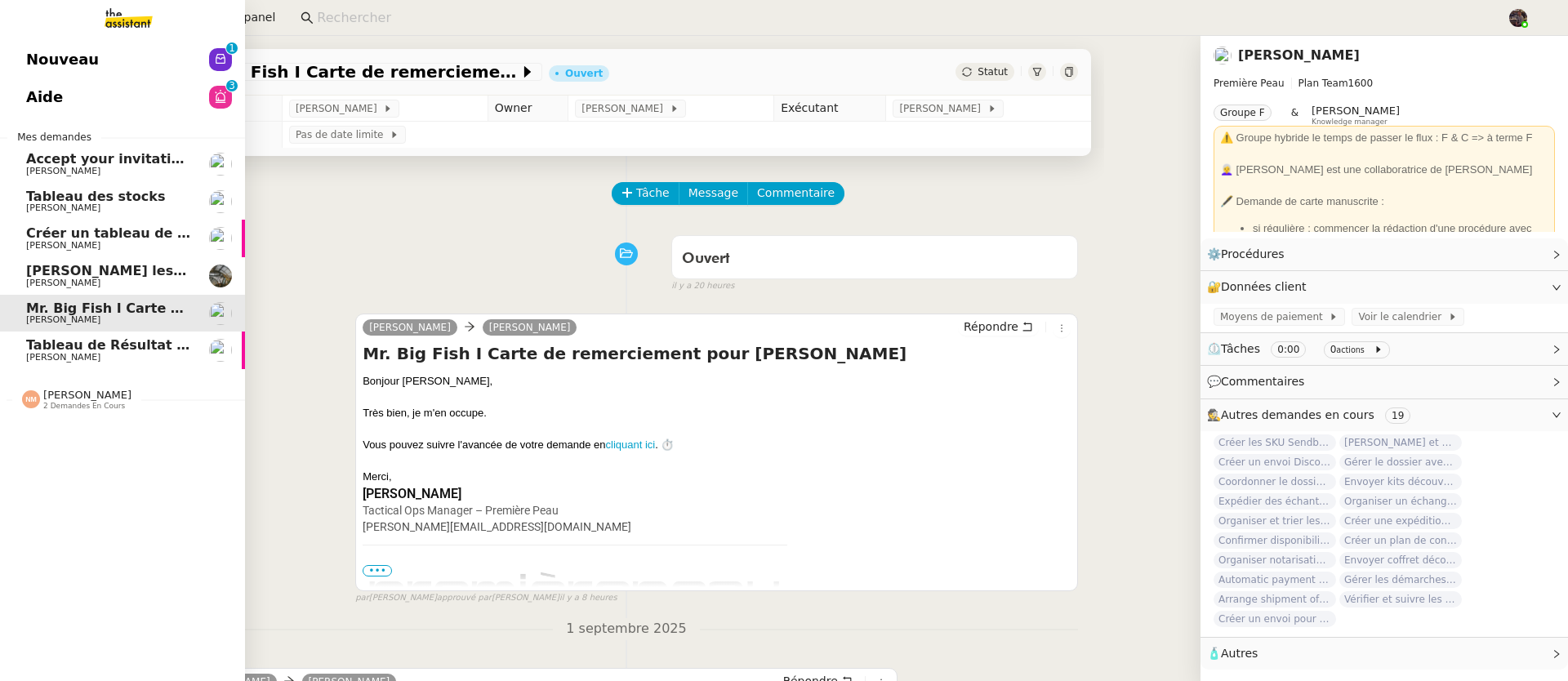
click at [65, 277] on span "[PERSON_NAME]" at bounding box center [63, 282] width 74 height 11
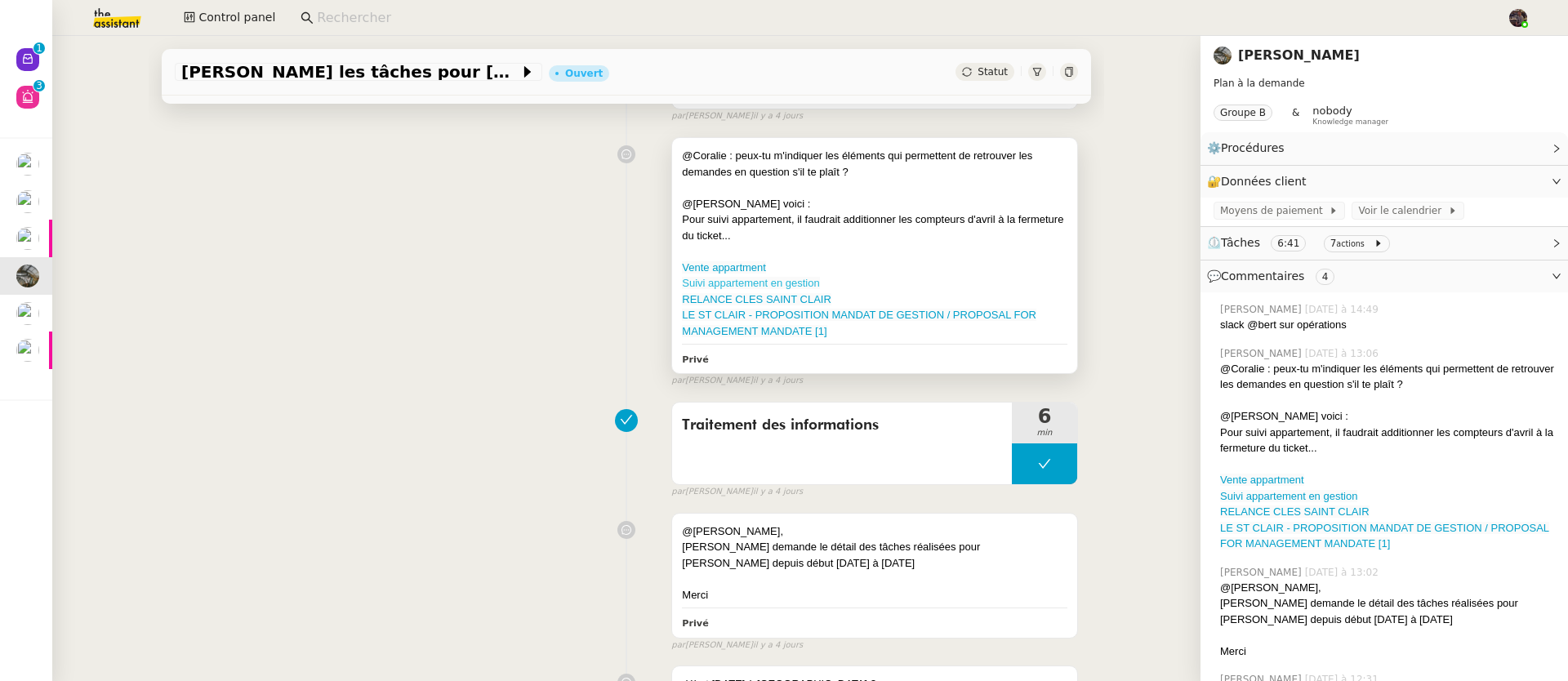
scroll to position [290, 0]
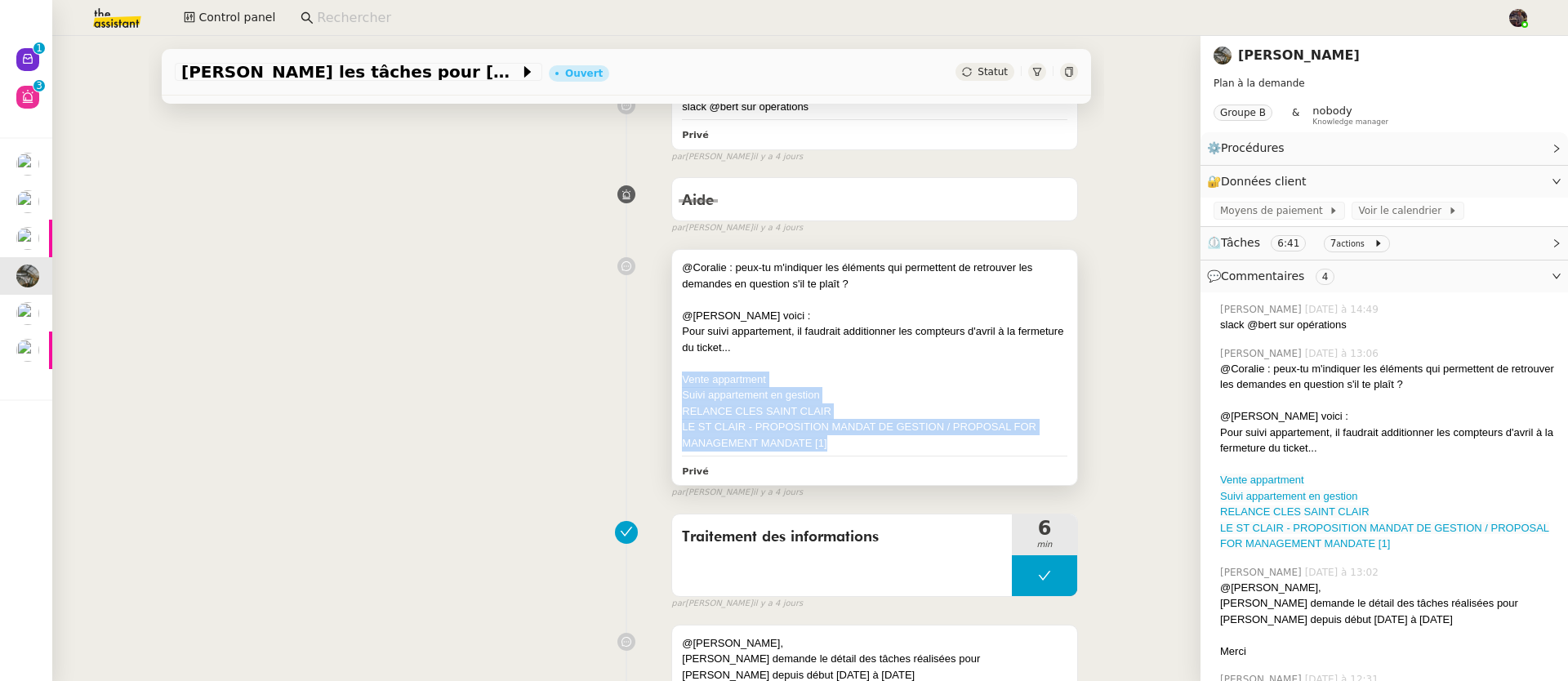
drag, startPoint x: 880, startPoint y: 452, endPoint x: 659, endPoint y: 386, distance: 230.6
click at [671, 386] on div "@Coralie : peux-tu m'indiquer les éléments qui permettent de retrouver les dema…" at bounding box center [874, 367] width 407 height 236
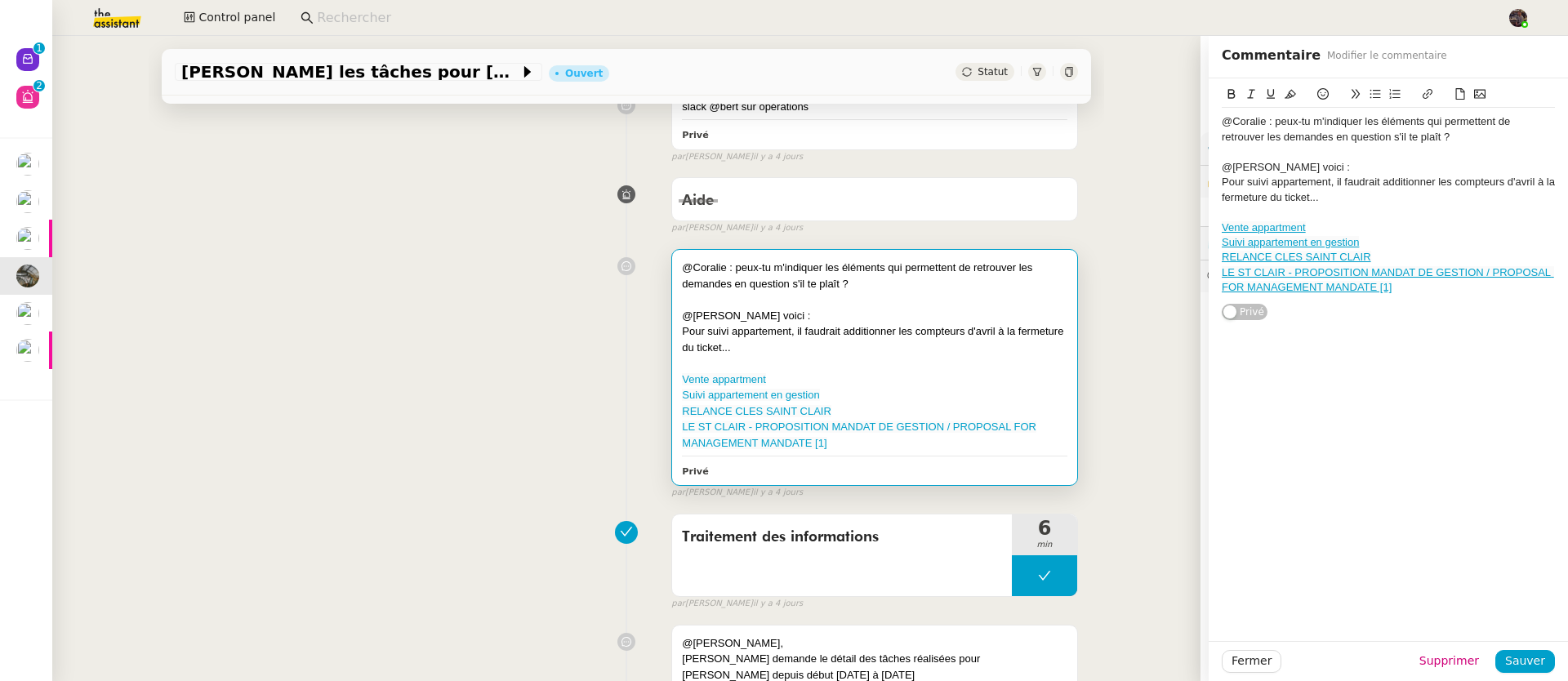
click at [457, 460] on div "@Coralie : peux-tu m'indiquer les éléments qui permettent de retrouver les dema…" at bounding box center [626, 370] width 903 height 258
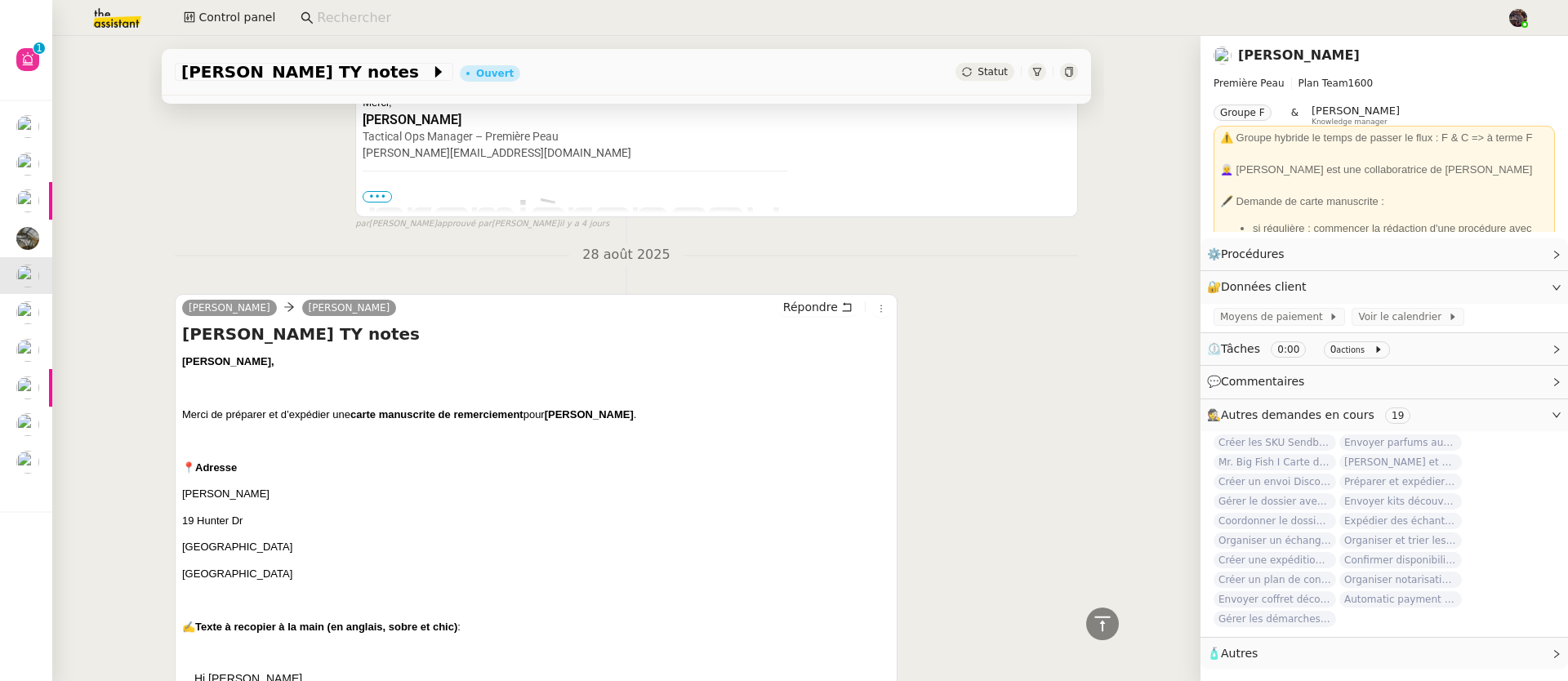
scroll to position [933, 0]
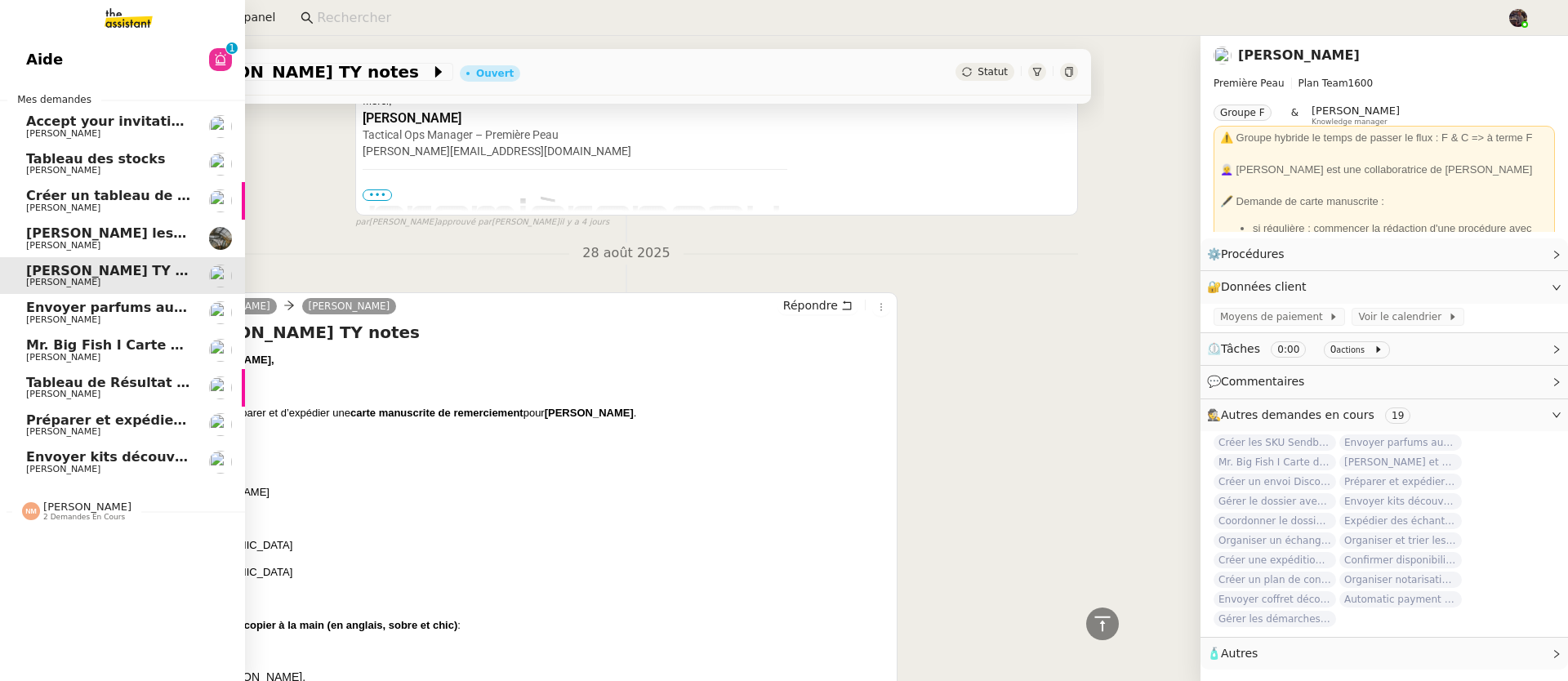
click at [130, 301] on span "Envoyer parfums aux influenceurs" at bounding box center [151, 307] width 252 height 16
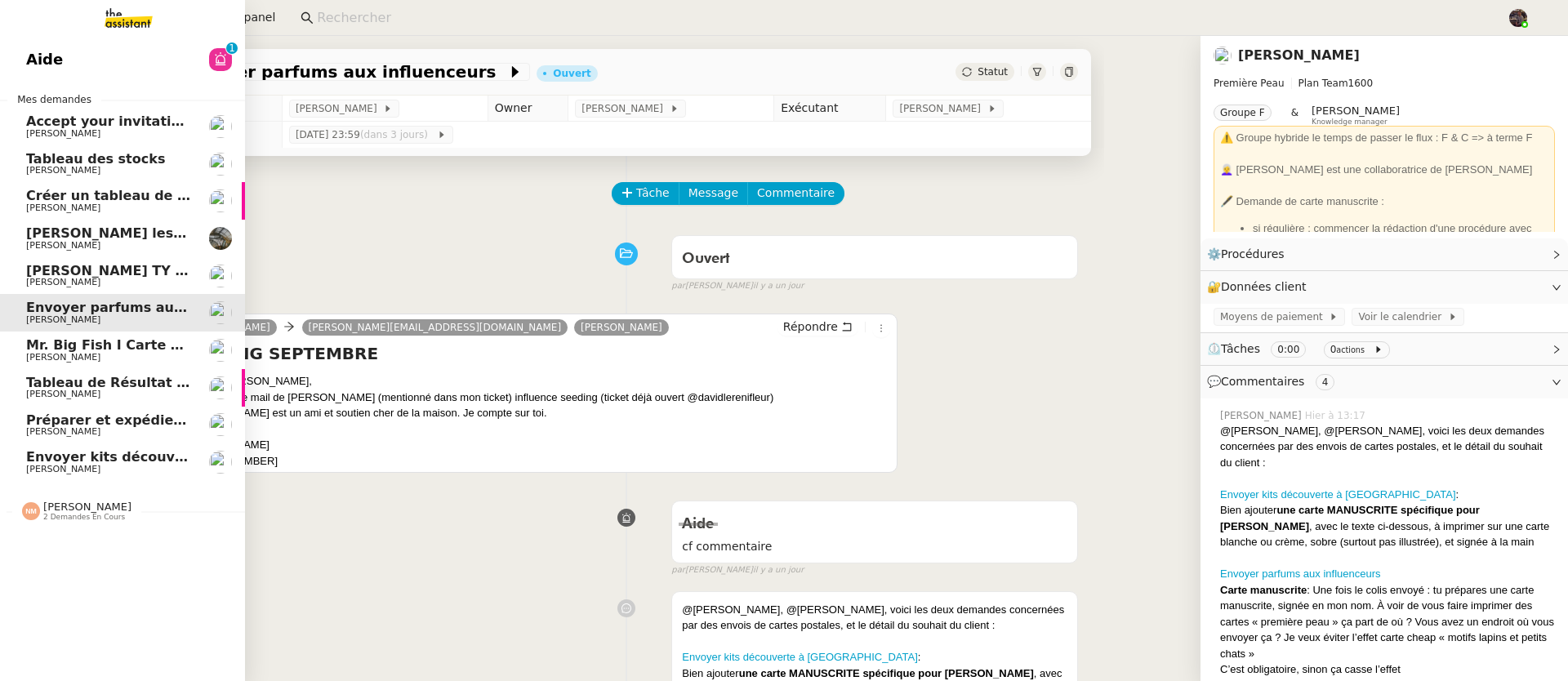
click at [119, 366] on link "Mr. Big Fish I Carte de remerciement pour [PERSON_NAME]" at bounding box center [122, 350] width 245 height 38
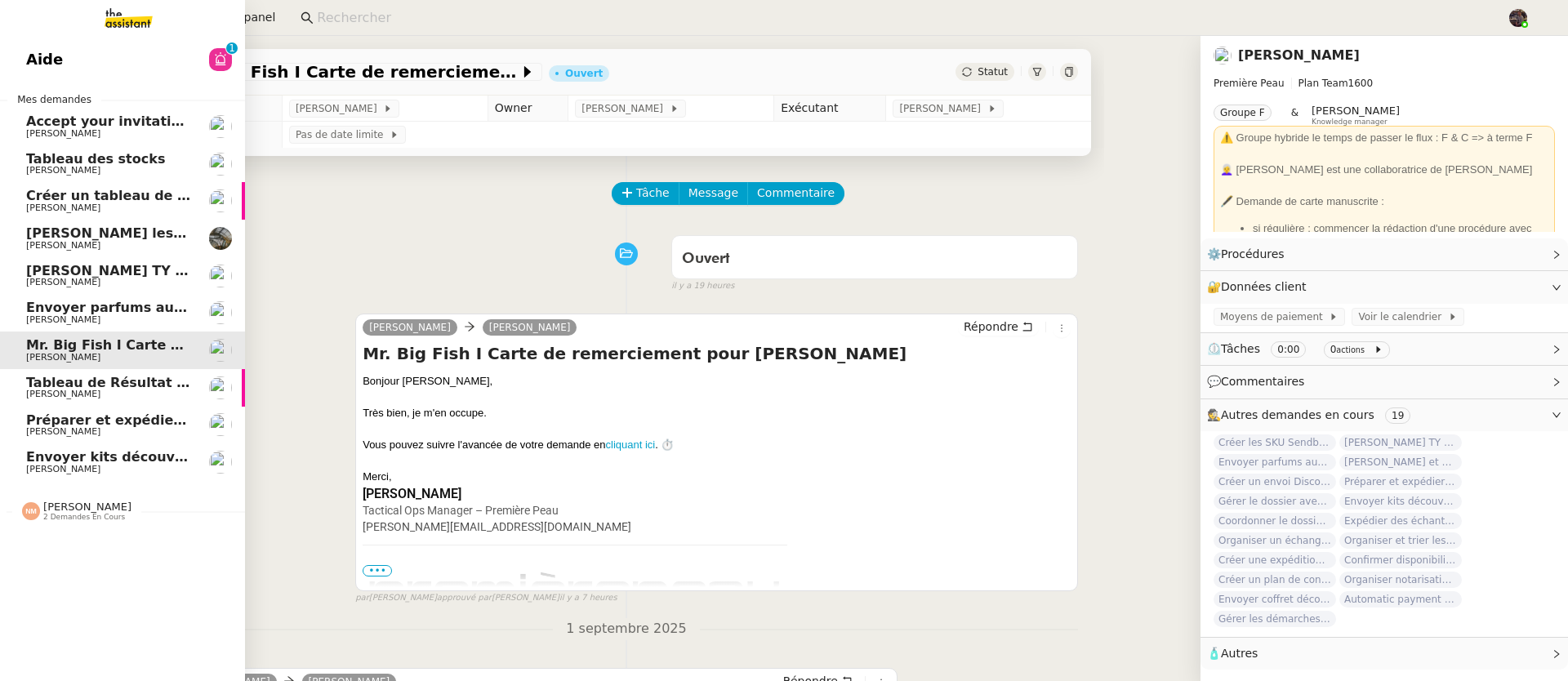
click at [144, 389] on span "[PERSON_NAME]" at bounding box center [108, 394] width 165 height 10
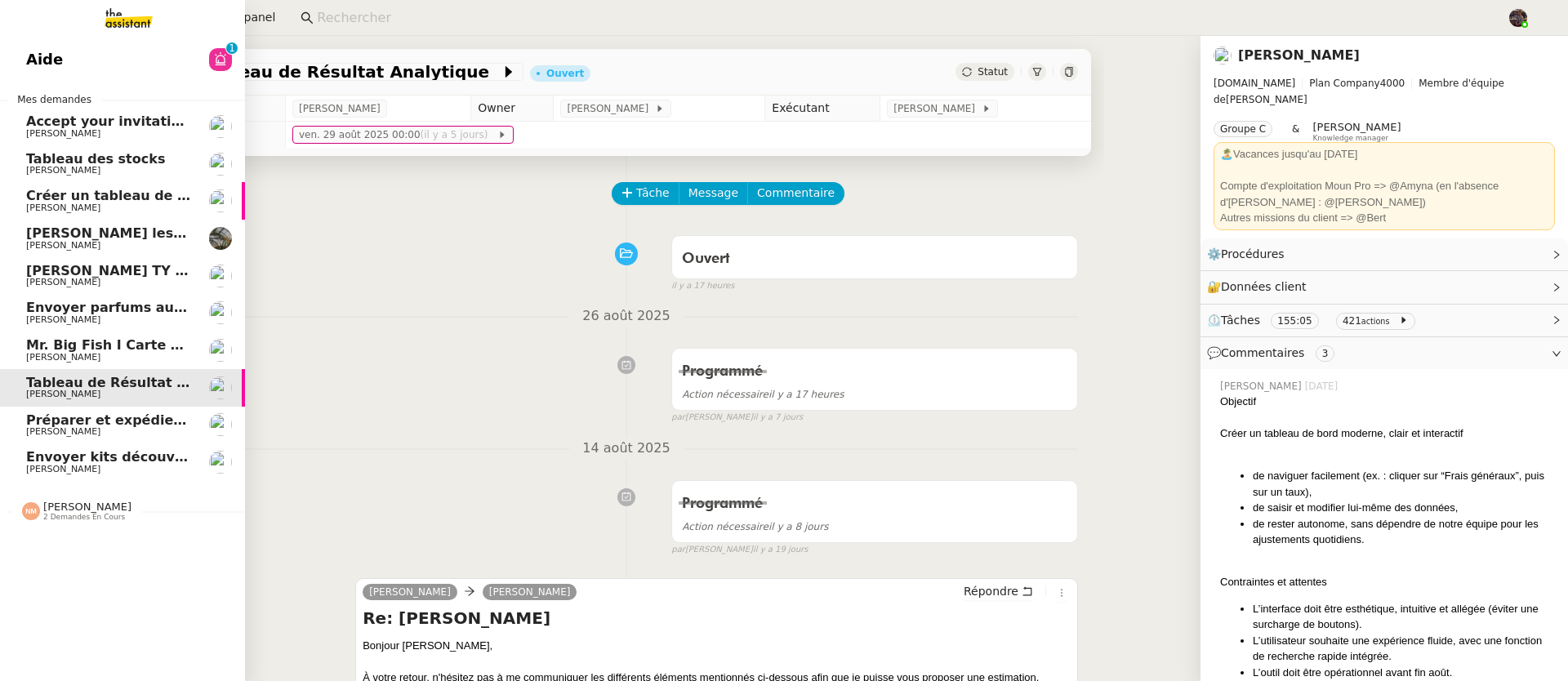
click at [64, 336] on link "Mr. Big Fish I Carte de remerciement pour [PERSON_NAME]" at bounding box center [122, 350] width 245 height 38
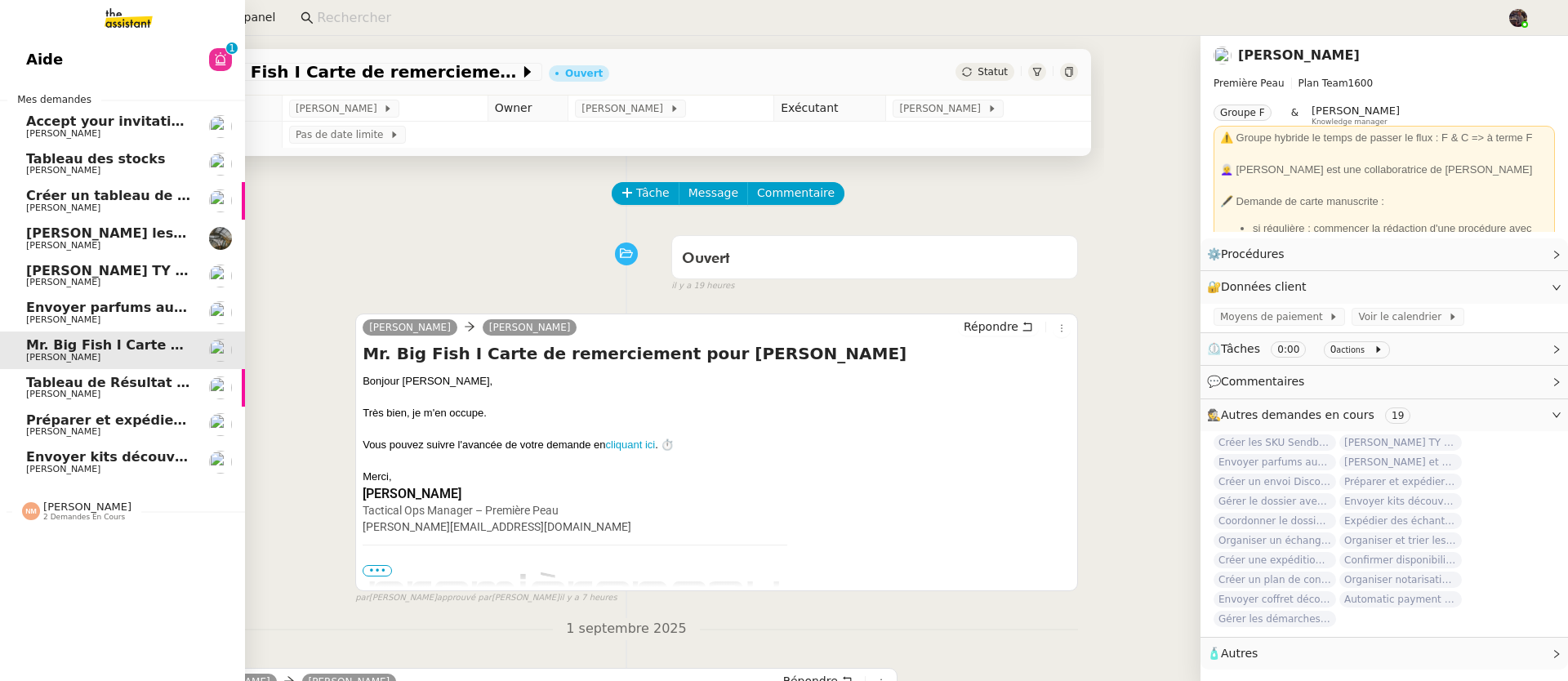
click at [138, 445] on link "Envoyer kits découverte à Galeries Lafayette [PERSON_NAME]" at bounding box center [122, 461] width 245 height 38
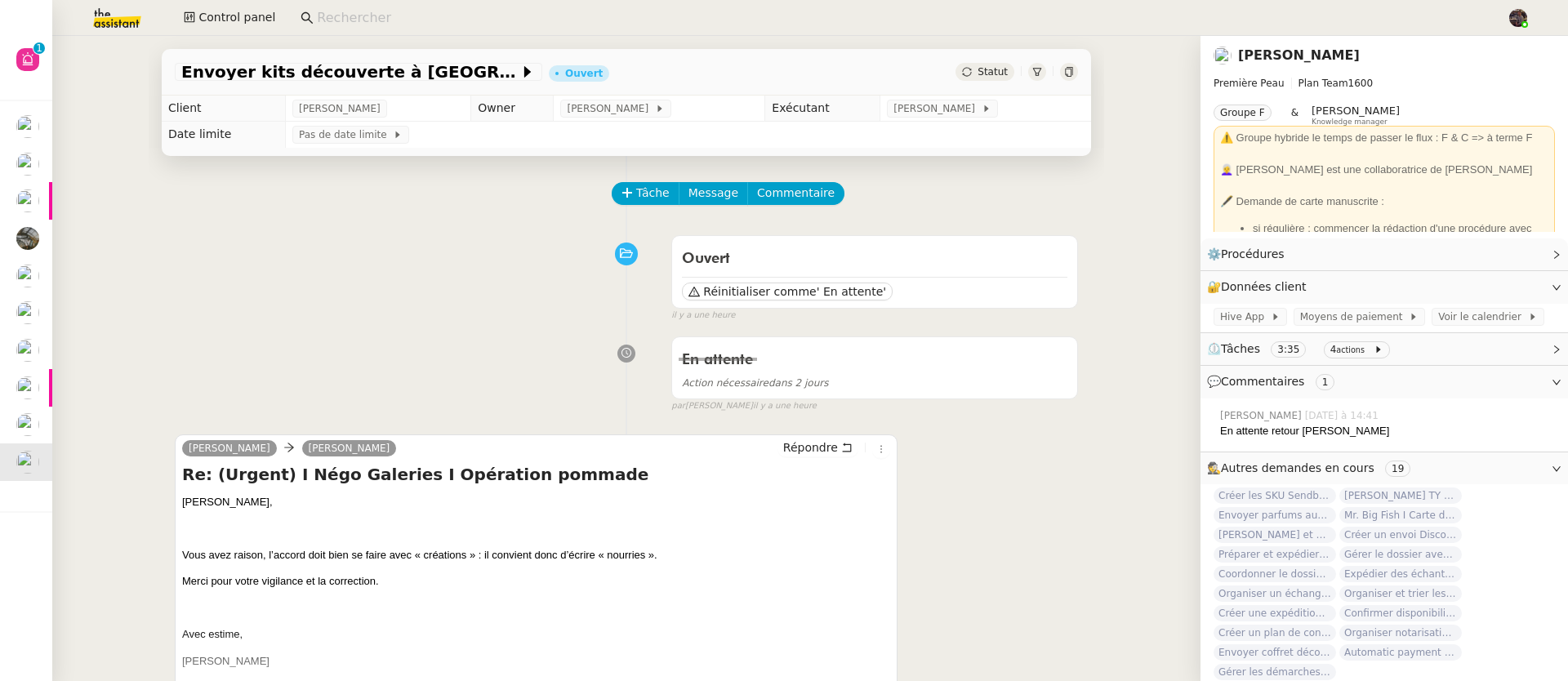
click at [43, 413] on span "Préparer et expédier une carte de remerciement" at bounding box center [13, 419] width 359 height 16
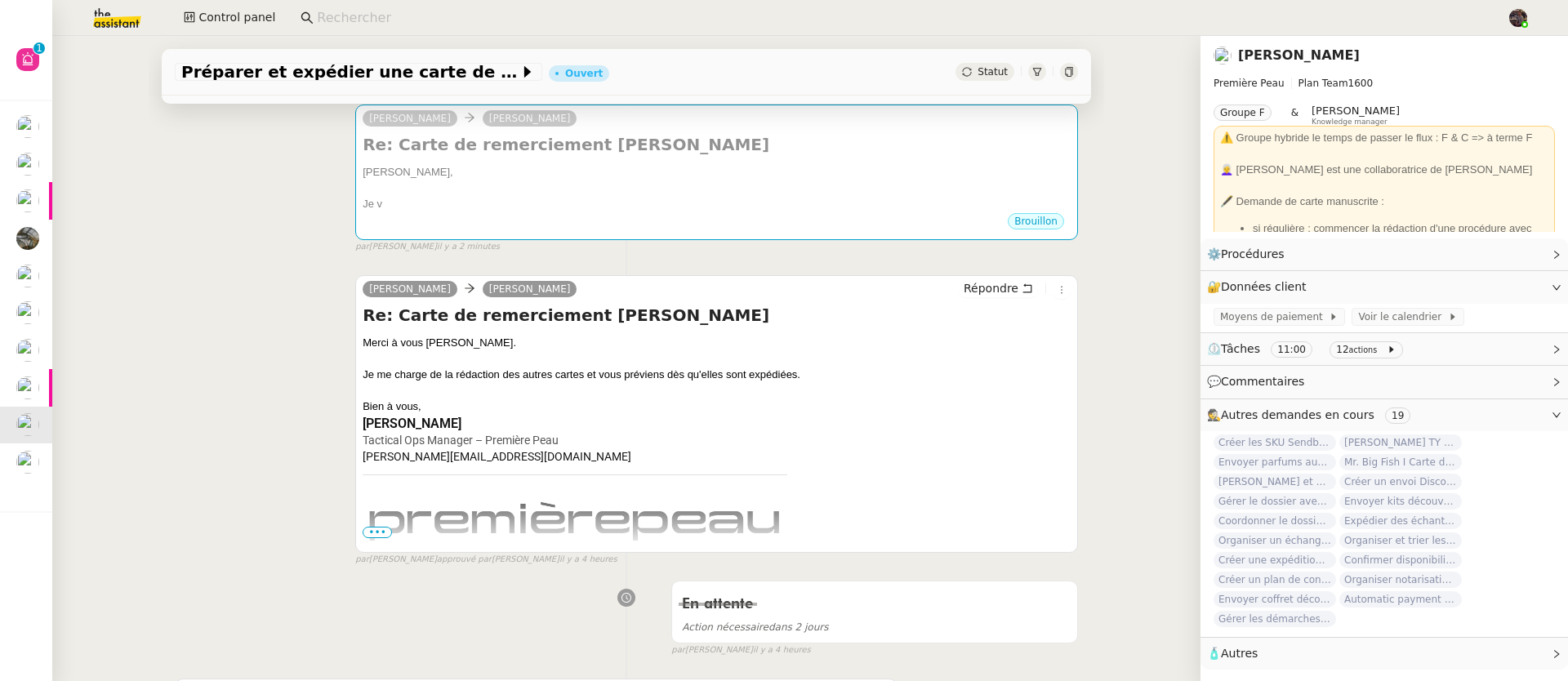
scroll to position [346, 0]
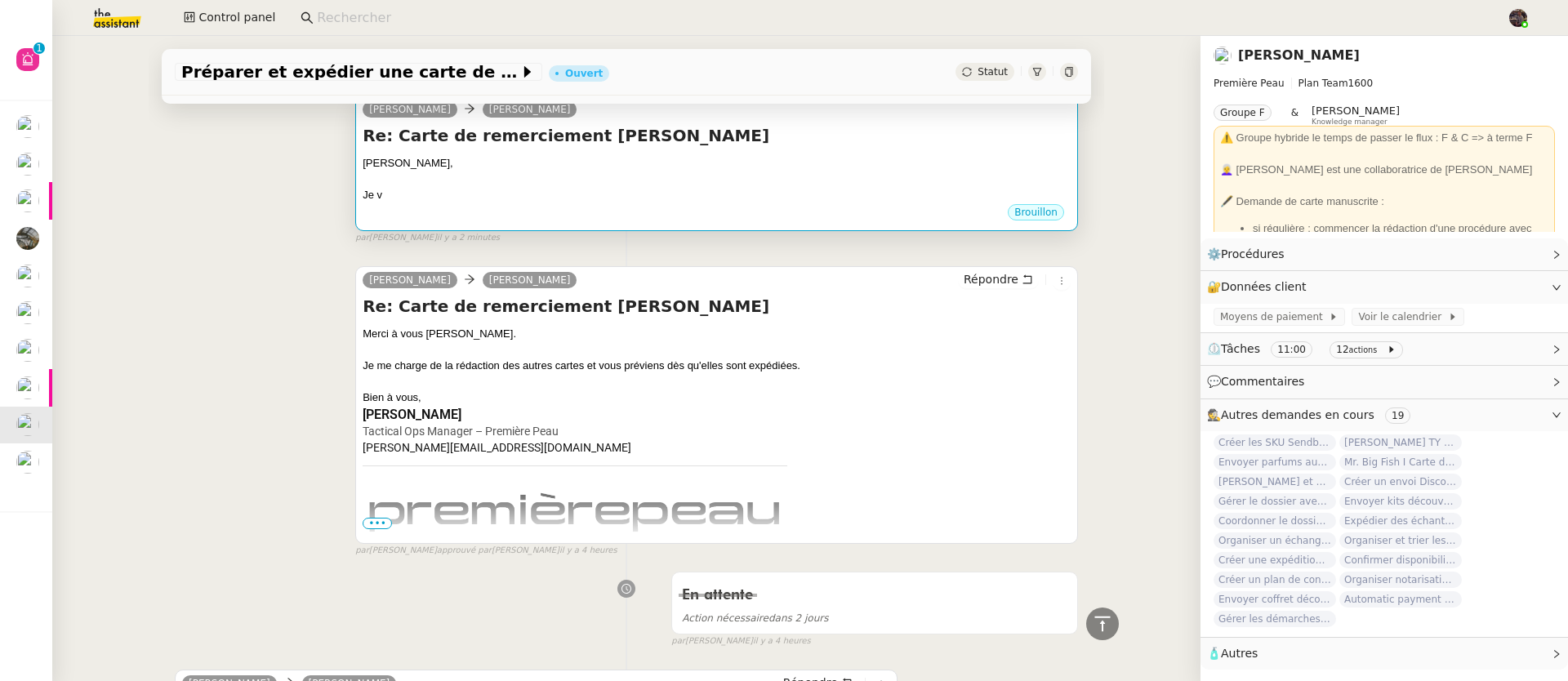
click at [578, 201] on div "Je v" at bounding box center [716, 196] width 708 height 17
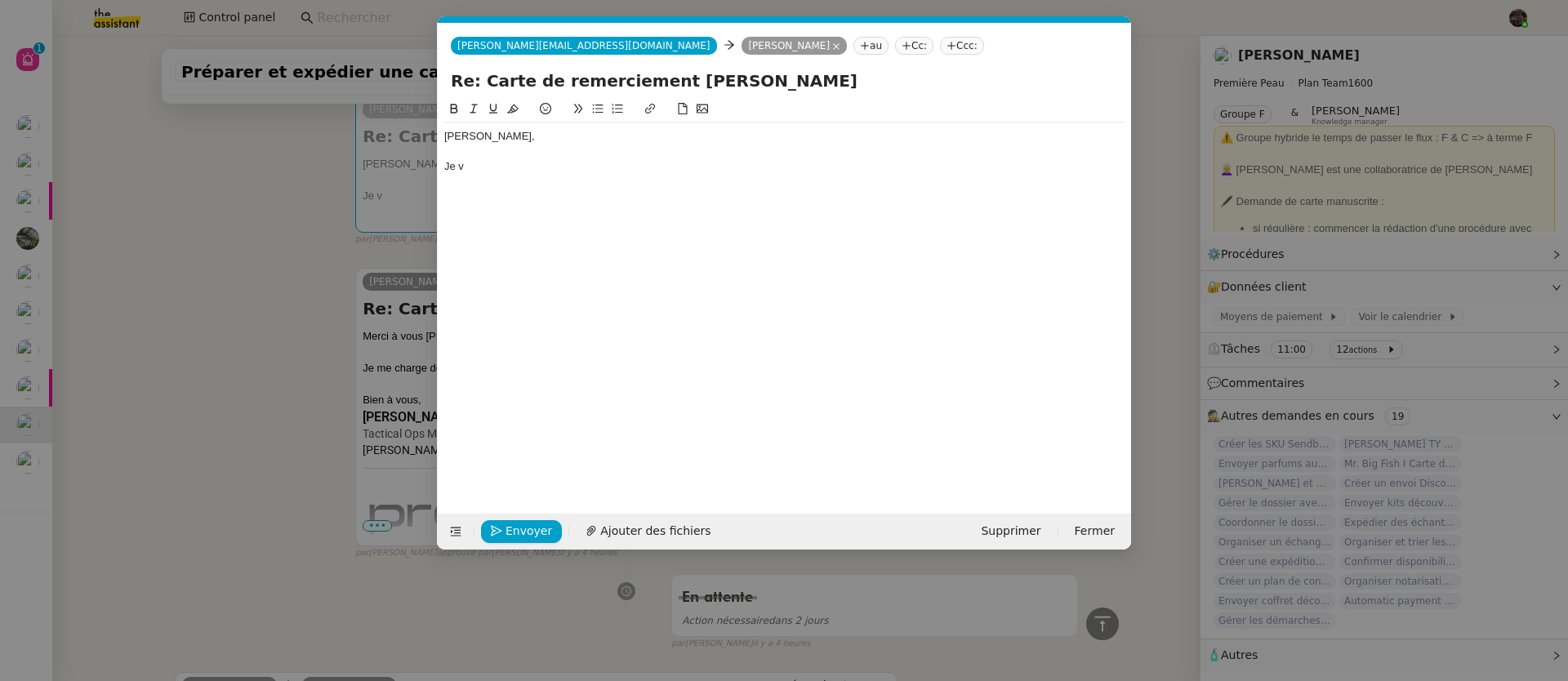
scroll to position [0, 34]
click at [262, 450] on nz-modal-container "Service TA - VOYAGE - PROPOSITION GLOBALE A utiliser dans le cadre de propositi…" at bounding box center [784, 340] width 1568 height 681
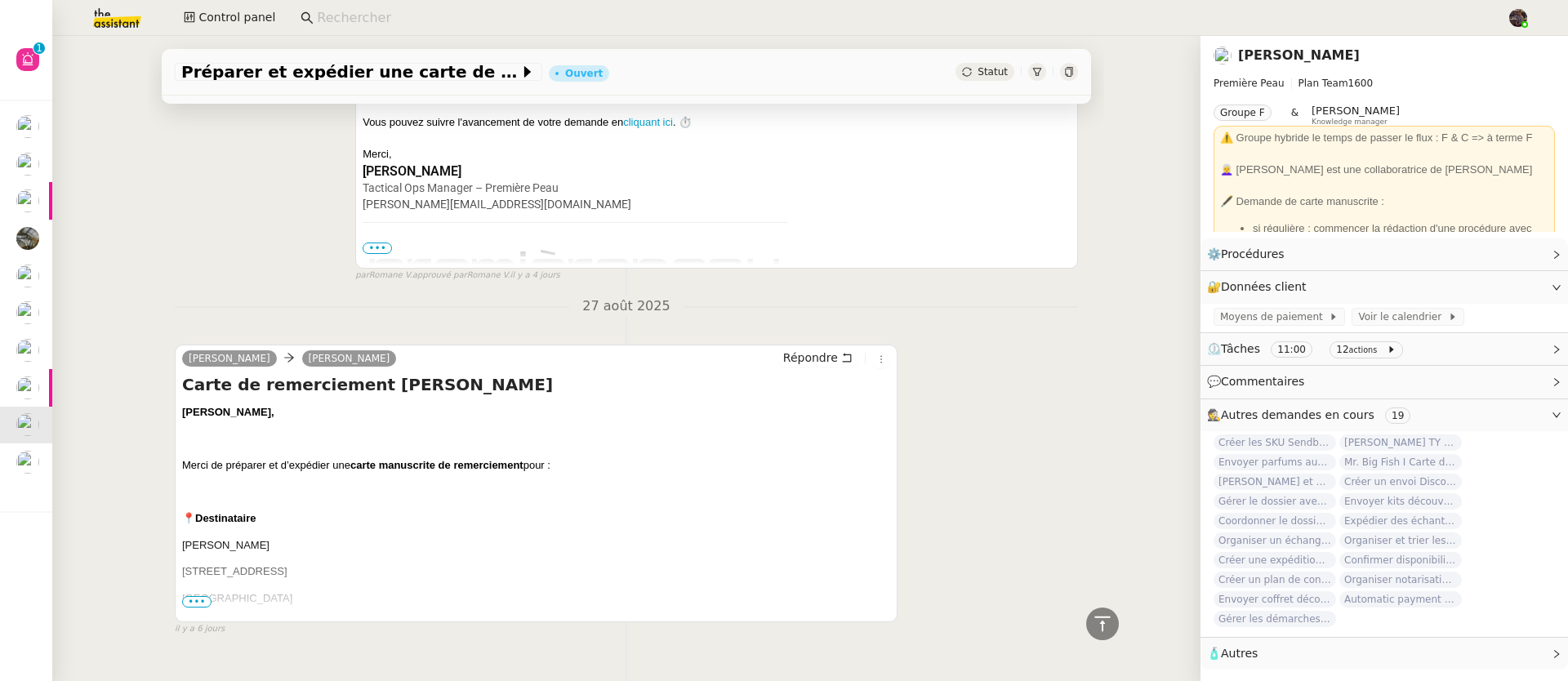
scroll to position [1908, 0]
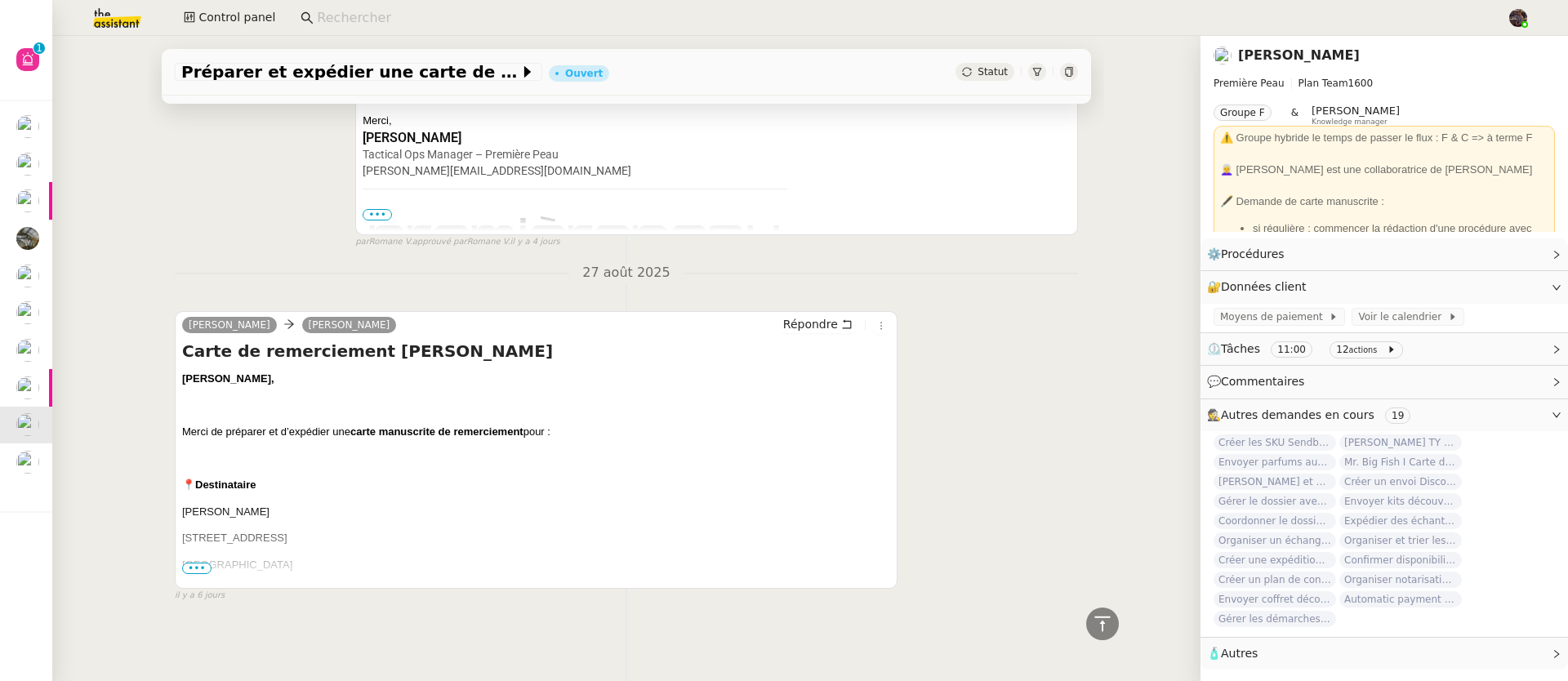
click at [194, 563] on span "•••" at bounding box center [196, 568] width 29 height 12
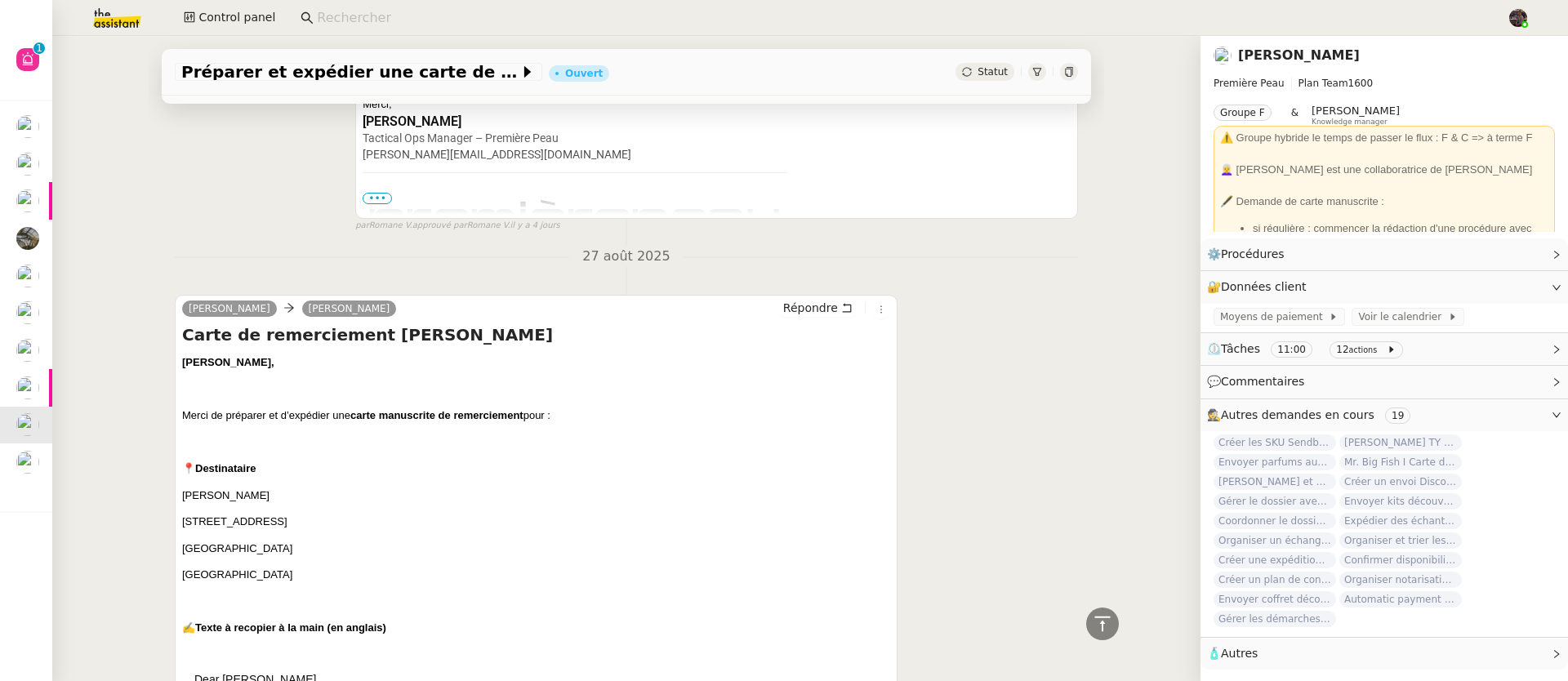
click at [195, 368] on b "[PERSON_NAME]," at bounding box center [228, 362] width 92 height 13
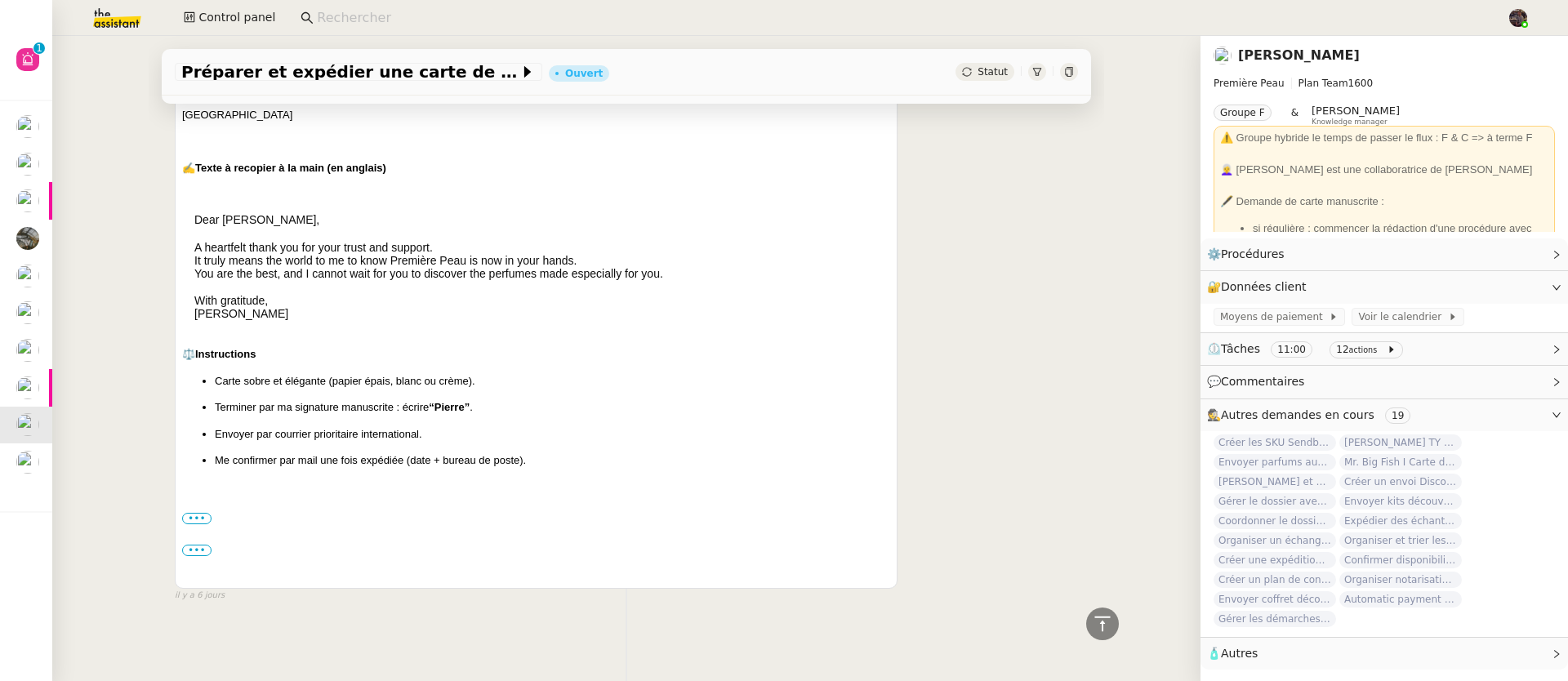
click at [203, 515] on div "••• Début du message réexpédié : De: [PERSON_NAME] <[EMAIL_ADDRESS][DOMAIN_NAME…" at bounding box center [536, 519] width 708 height 17
click at [195, 513] on label "•••" at bounding box center [196, 519] width 29 height 12
click at [0, 0] on input "•••" at bounding box center [0, 0] width 0 height 0
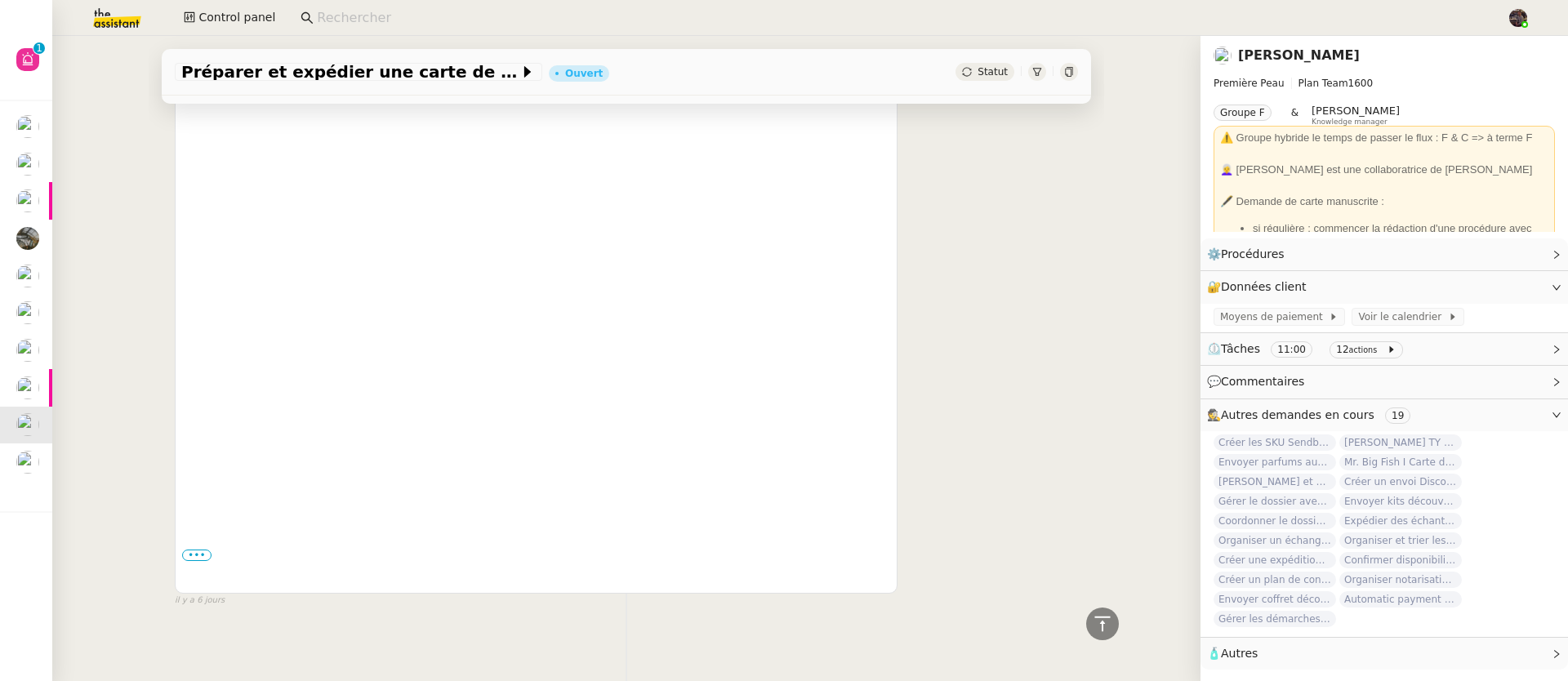
scroll to position [4984, 0]
click at [196, 546] on label "•••" at bounding box center [196, 552] width 29 height 12
click at [0, 0] on input "•••" at bounding box center [0, 0] width 0 height 0
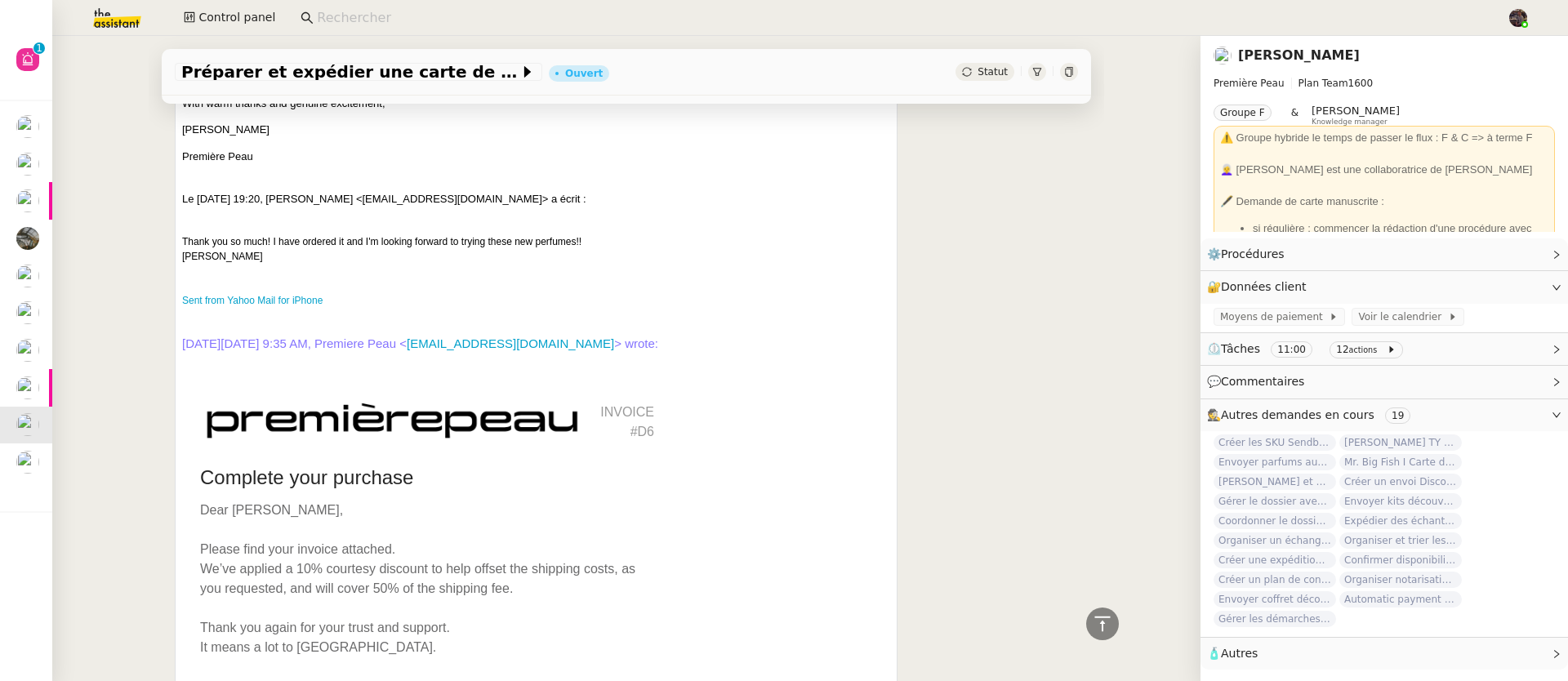
scroll to position [3123, 0]
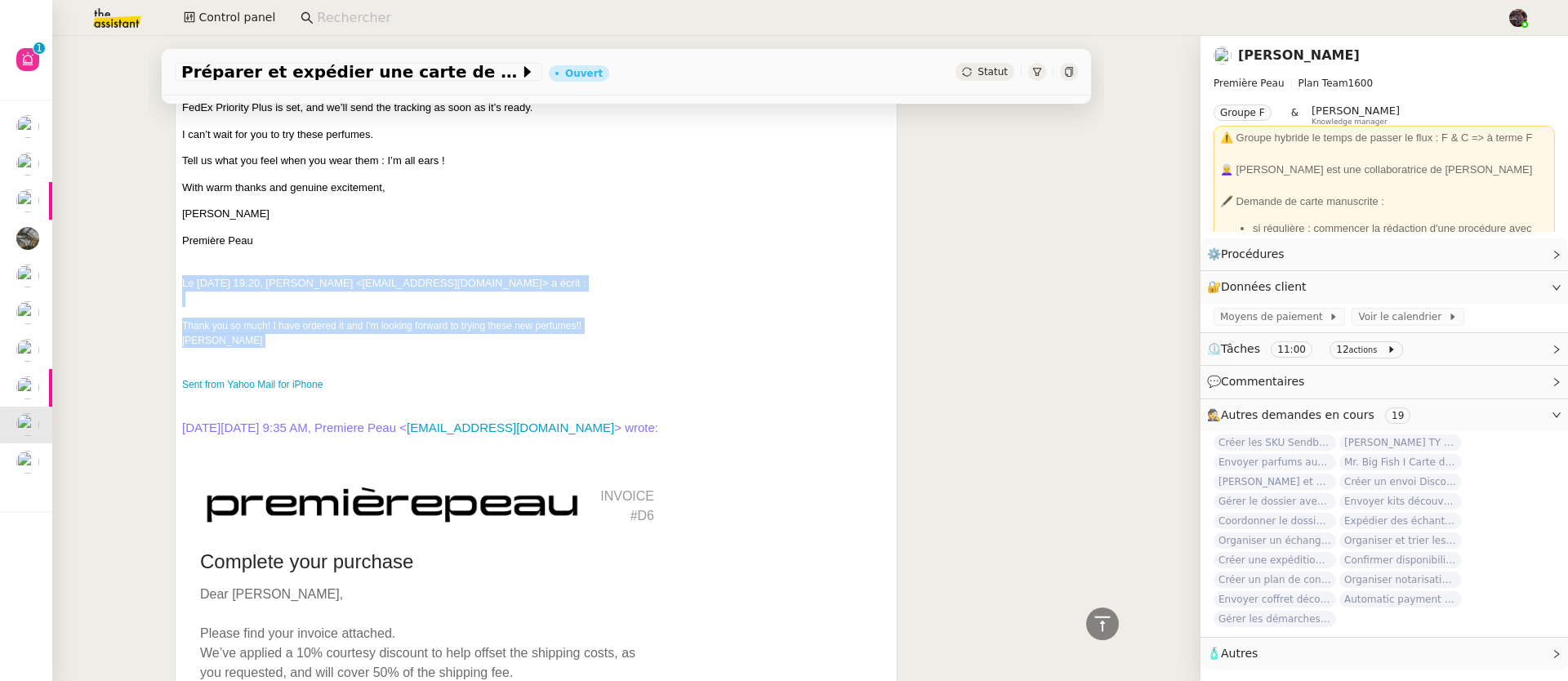
drag, startPoint x: 298, startPoint y: 343, endPoint x: 266, endPoint y: 305, distance: 49.7
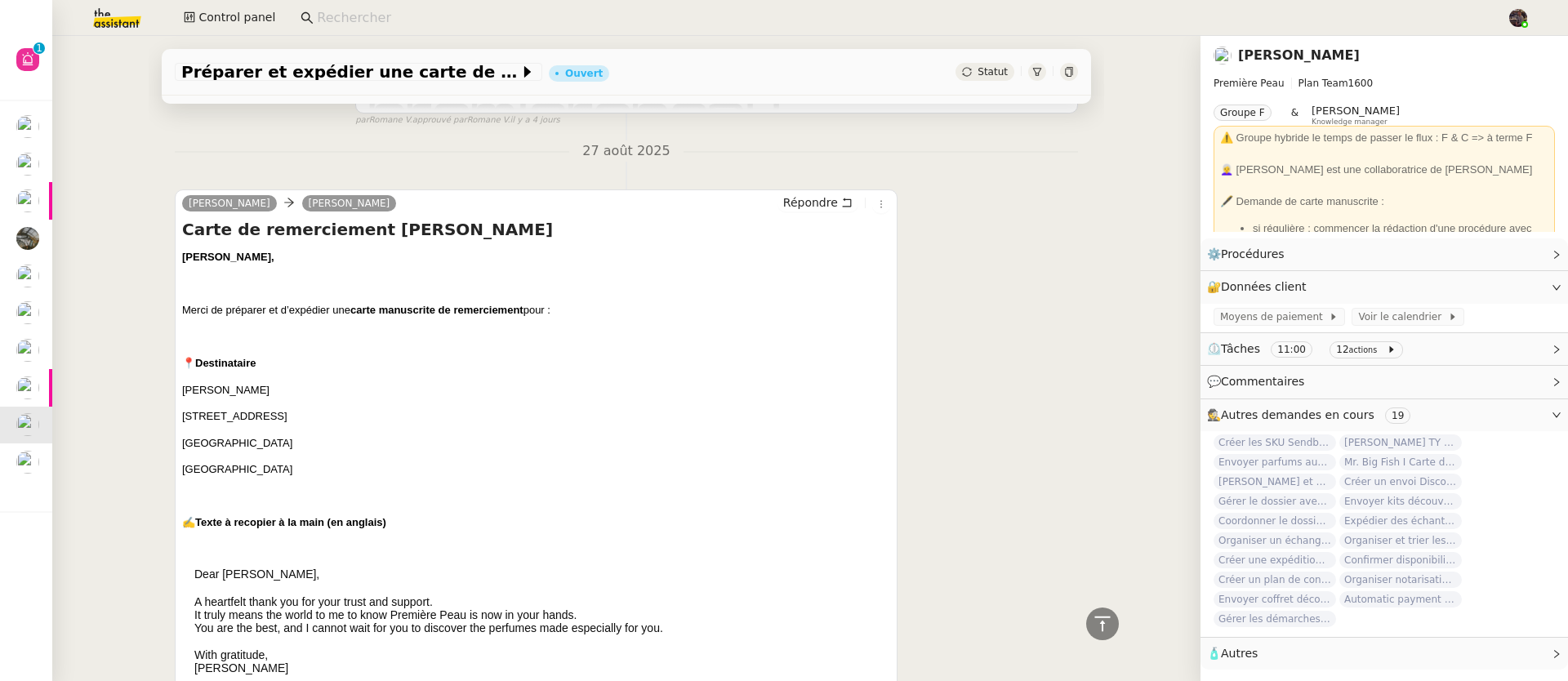
scroll to position [1837, 0]
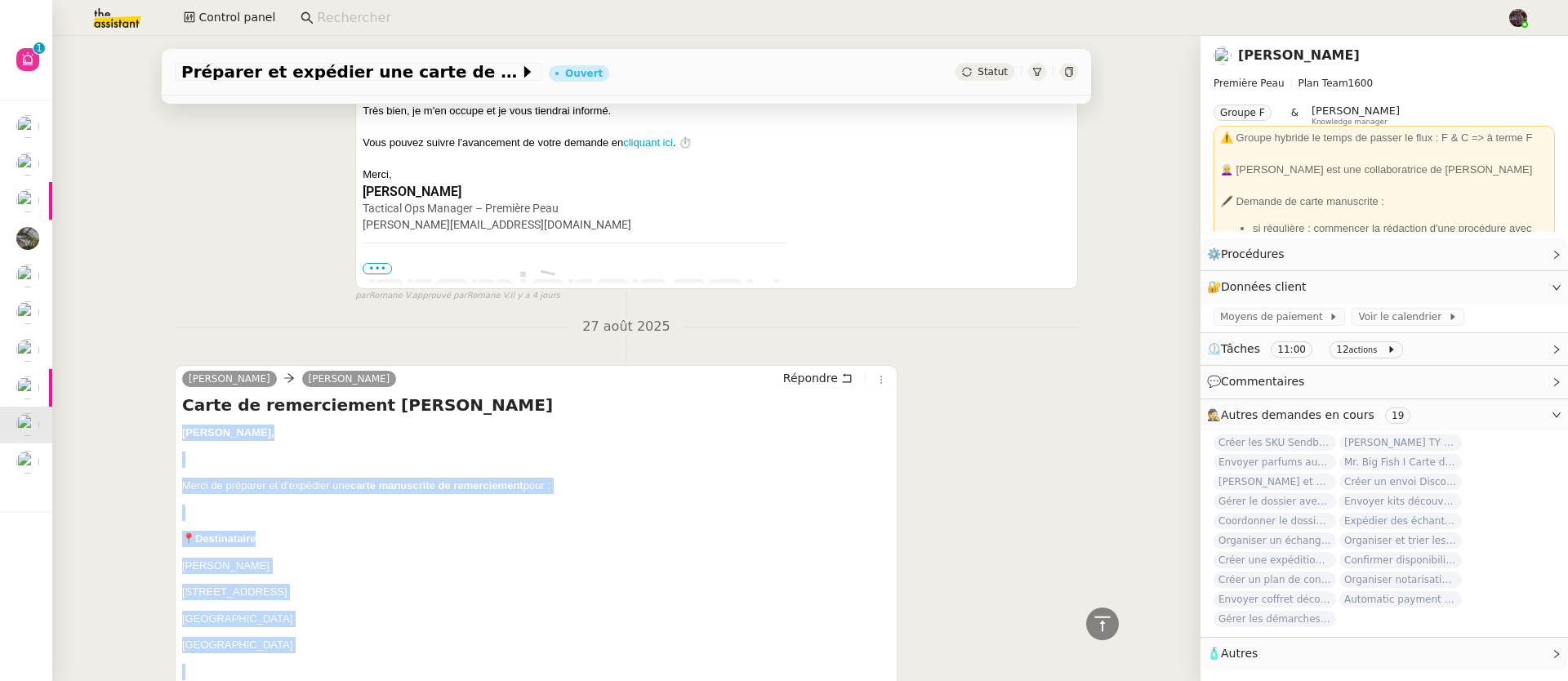
copy div "Loremip, Dolor si ametcons ad e’seddoeiu tem incid utlaboreet do magnaaliquae a…"
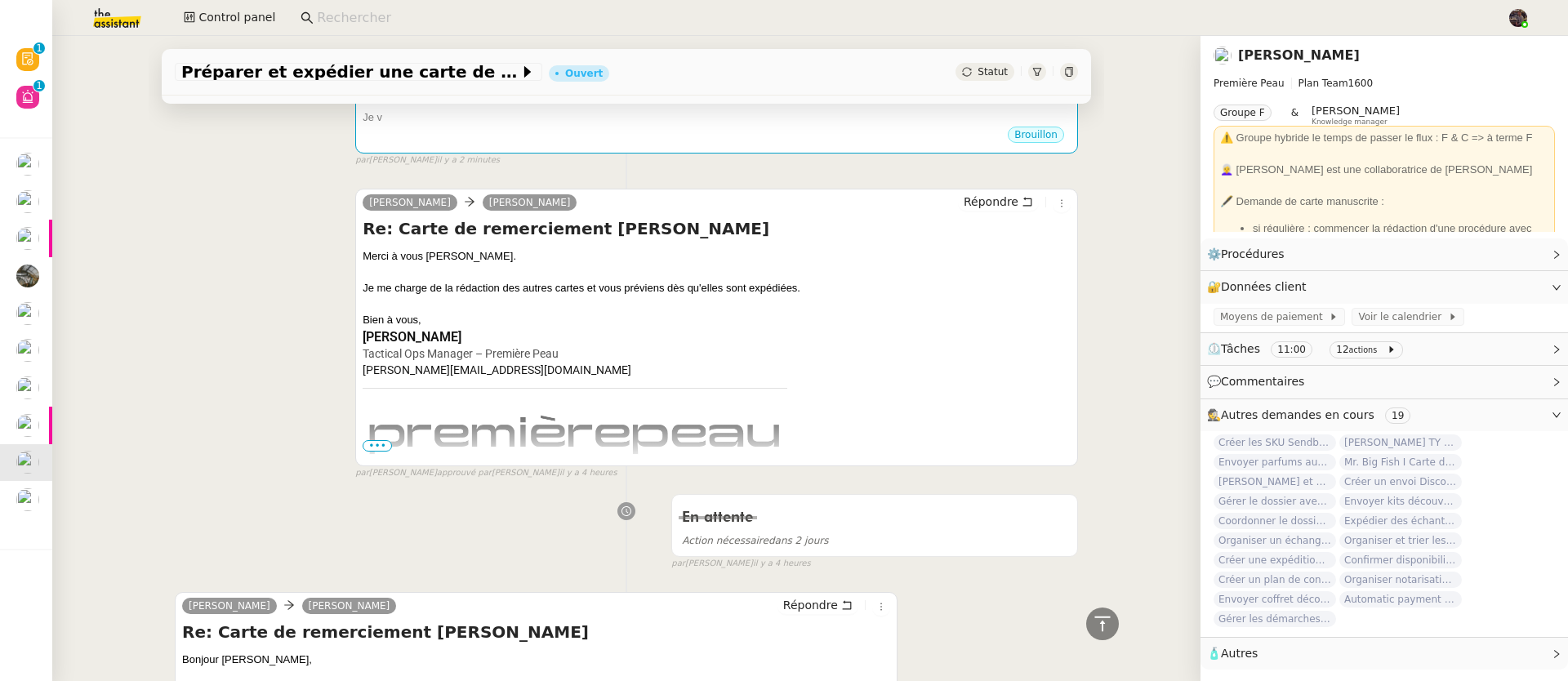
scroll to position [0, 0]
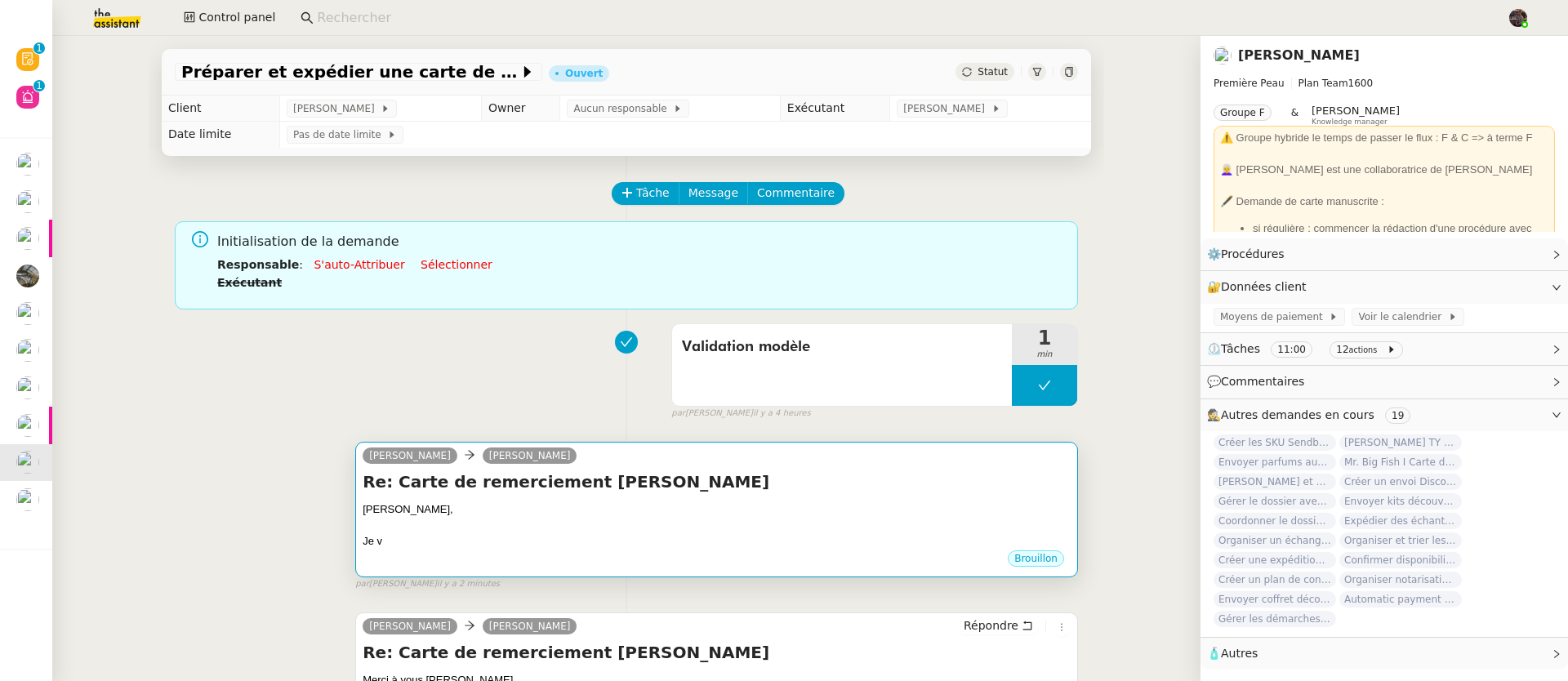
click at [619, 496] on div "Re: Carte de remerciement [PERSON_NAME] v •••" at bounding box center [716, 510] width 708 height 79
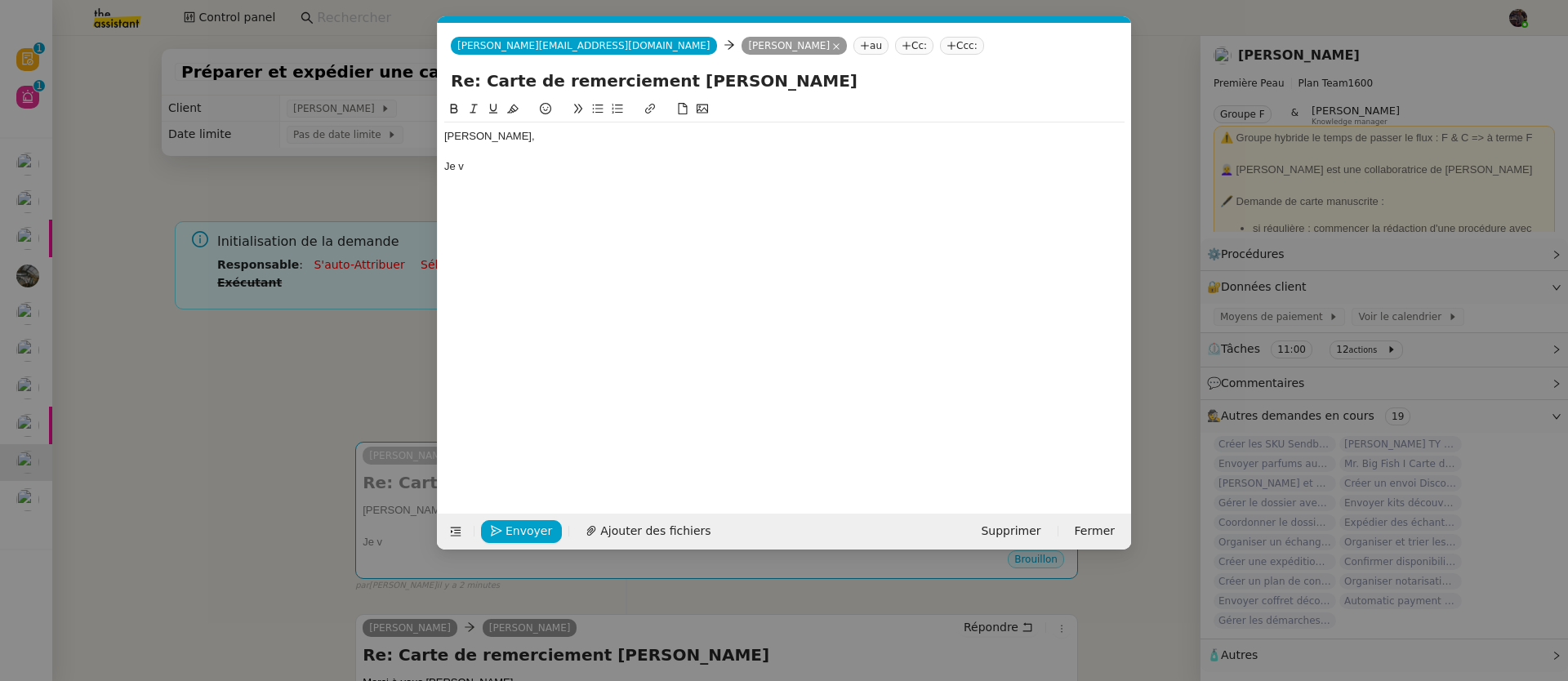
scroll to position [0, 34]
click at [527, 175] on div "[PERSON_NAME], Je v" at bounding box center [784, 151] width 680 height 58
click at [630, 164] on div "Je v" at bounding box center [784, 167] width 680 height 15
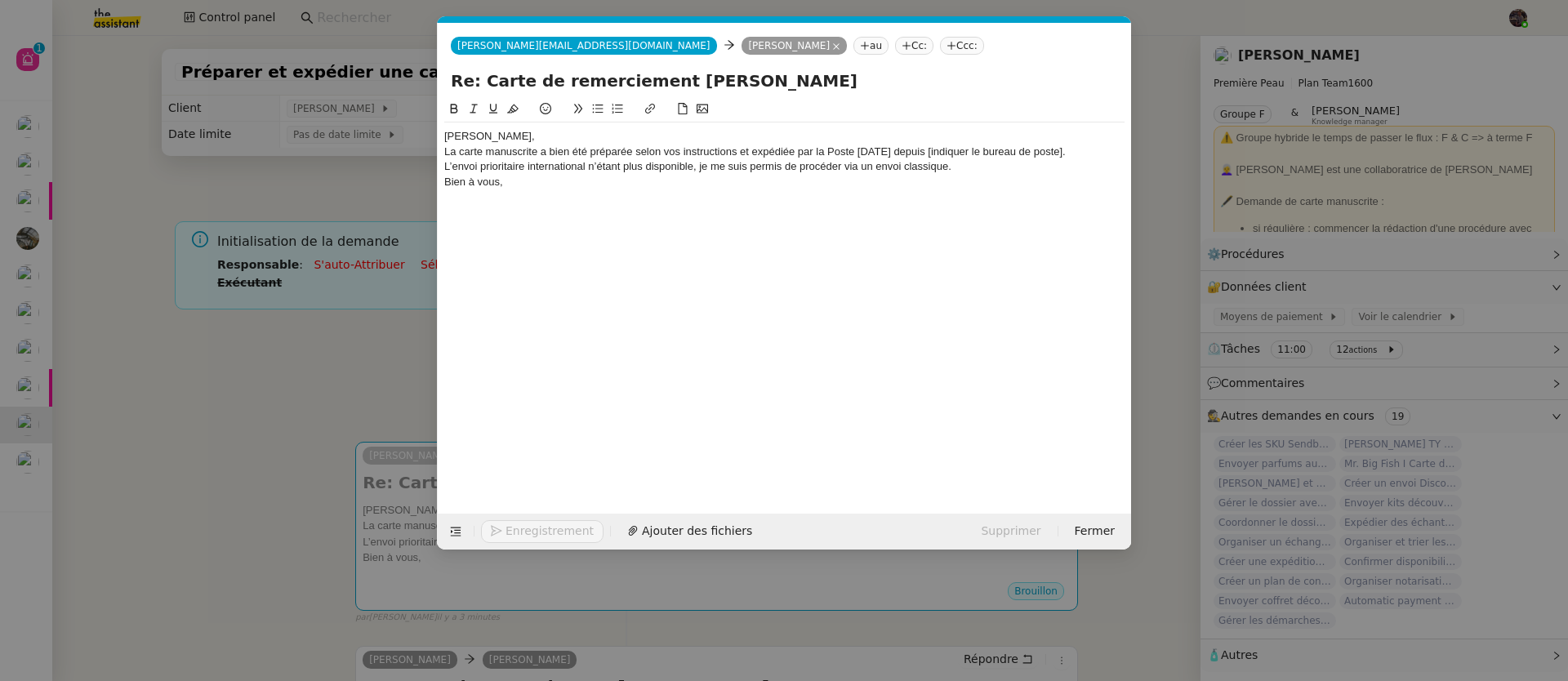
click at [522, 136] on div "[PERSON_NAME]," at bounding box center [784, 136] width 680 height 15
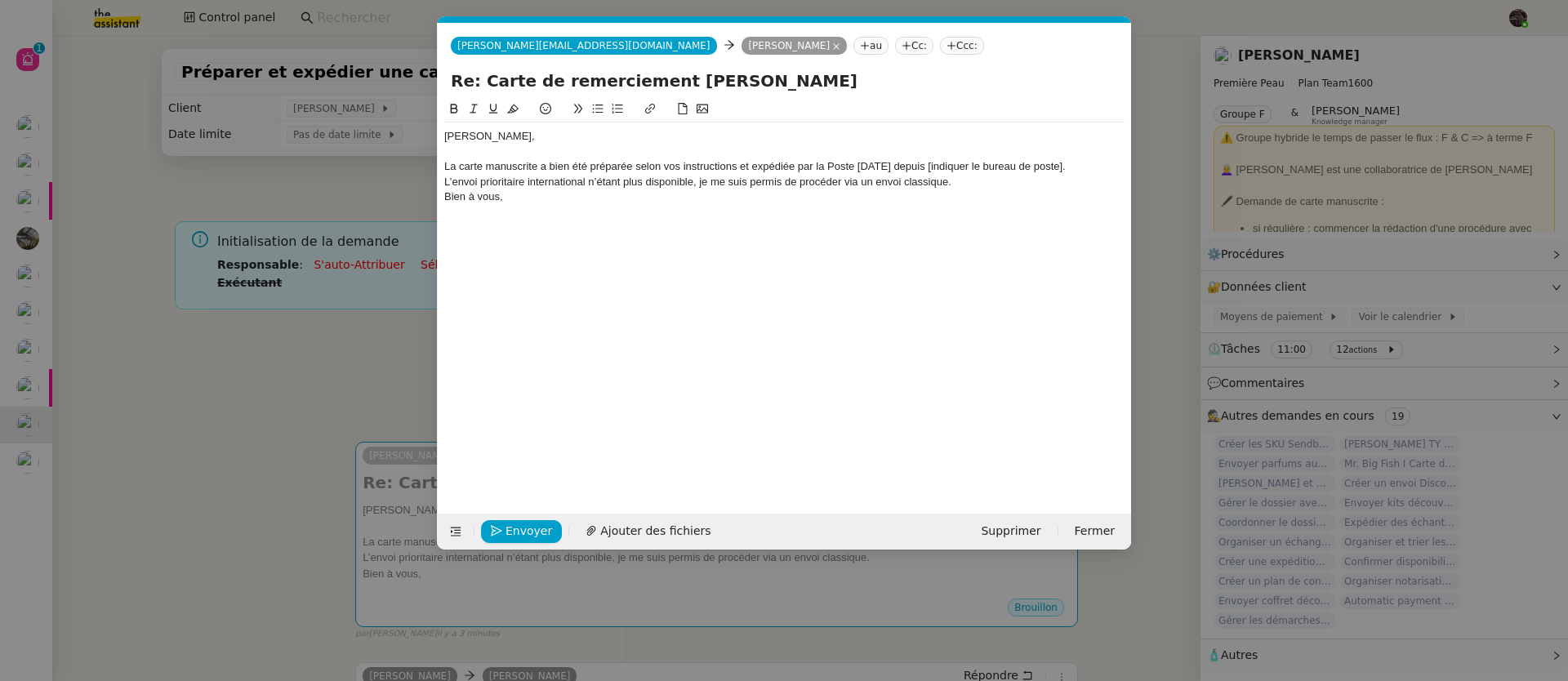
click at [990, 180] on div "L’envoi prioritaire international n’étant plus disponible, je me suis permis de…" at bounding box center [784, 182] width 680 height 15
drag, startPoint x: 947, startPoint y: 165, endPoint x: 1093, endPoint y: 167, distance: 146.0
click at [1093, 167] on div "La carte manuscrite a bien été préparée selon vos instructions et expédiée par …" at bounding box center [784, 167] width 680 height 15
click at [1081, 166] on div "La carte manuscrite a bien été préparée selon vos instructions et expédiée par …" at bounding box center [784, 167] width 680 height 15
click at [943, 164] on div "La carte manuscrite a bien été préparée selon vos instructions et expédiée par …" at bounding box center [784, 167] width 680 height 15
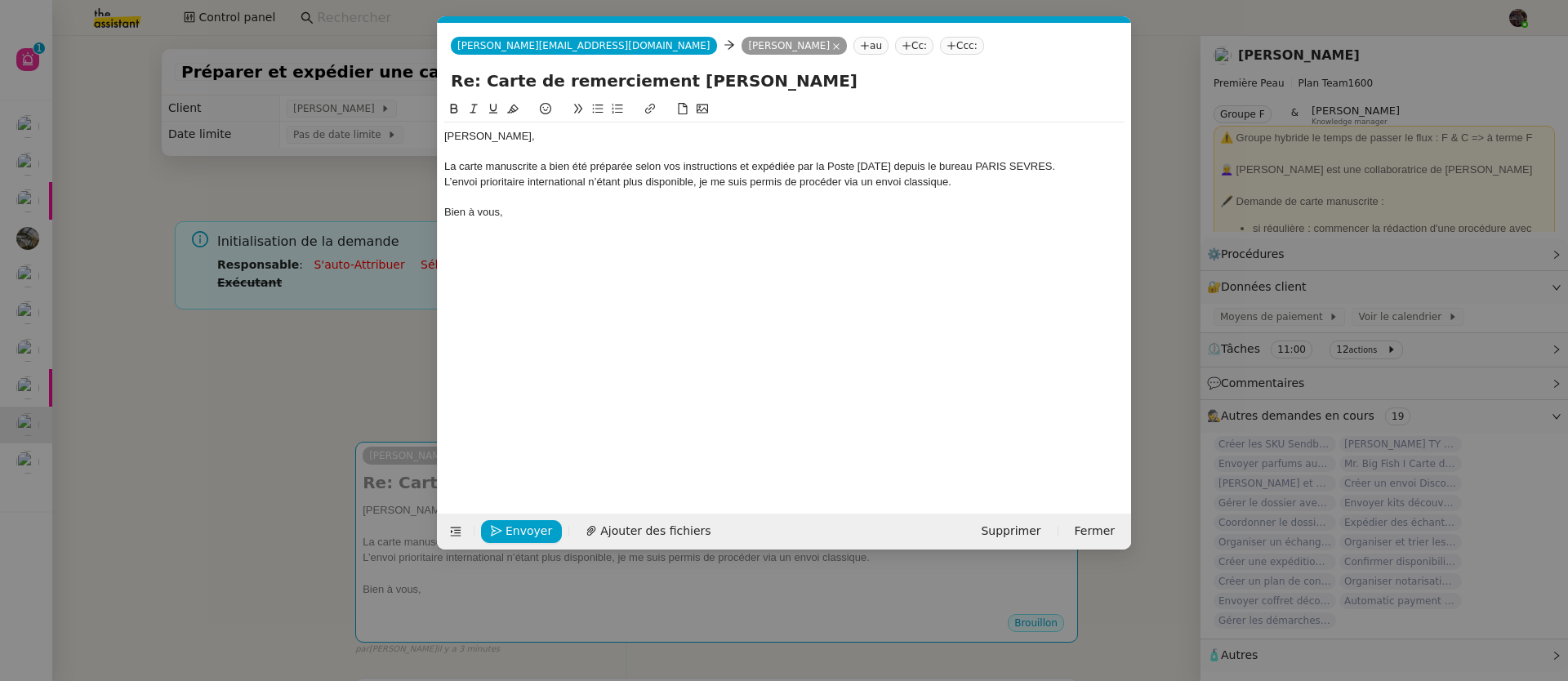
click at [451, 183] on div "L’envoi prioritaire international n’étant plus disponible, je me suis permis de…" at bounding box center [784, 182] width 680 height 15
click at [344, 383] on nz-modal-container "Service TA - VOYAGE - PROPOSITION GLOBALE A utiliser dans le cadre de propositi…" at bounding box center [784, 340] width 1568 height 681
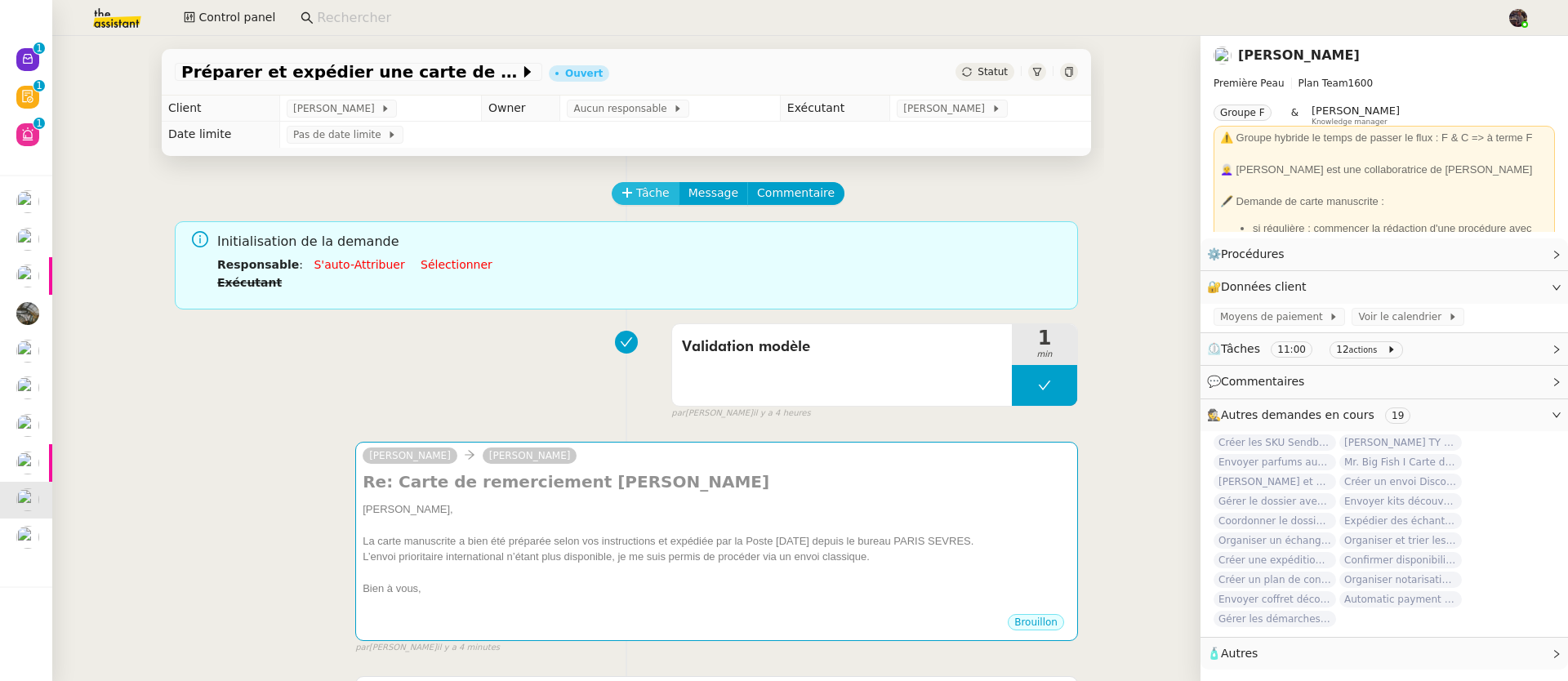
click at [642, 187] on span "Tâche" at bounding box center [653, 193] width 33 height 18
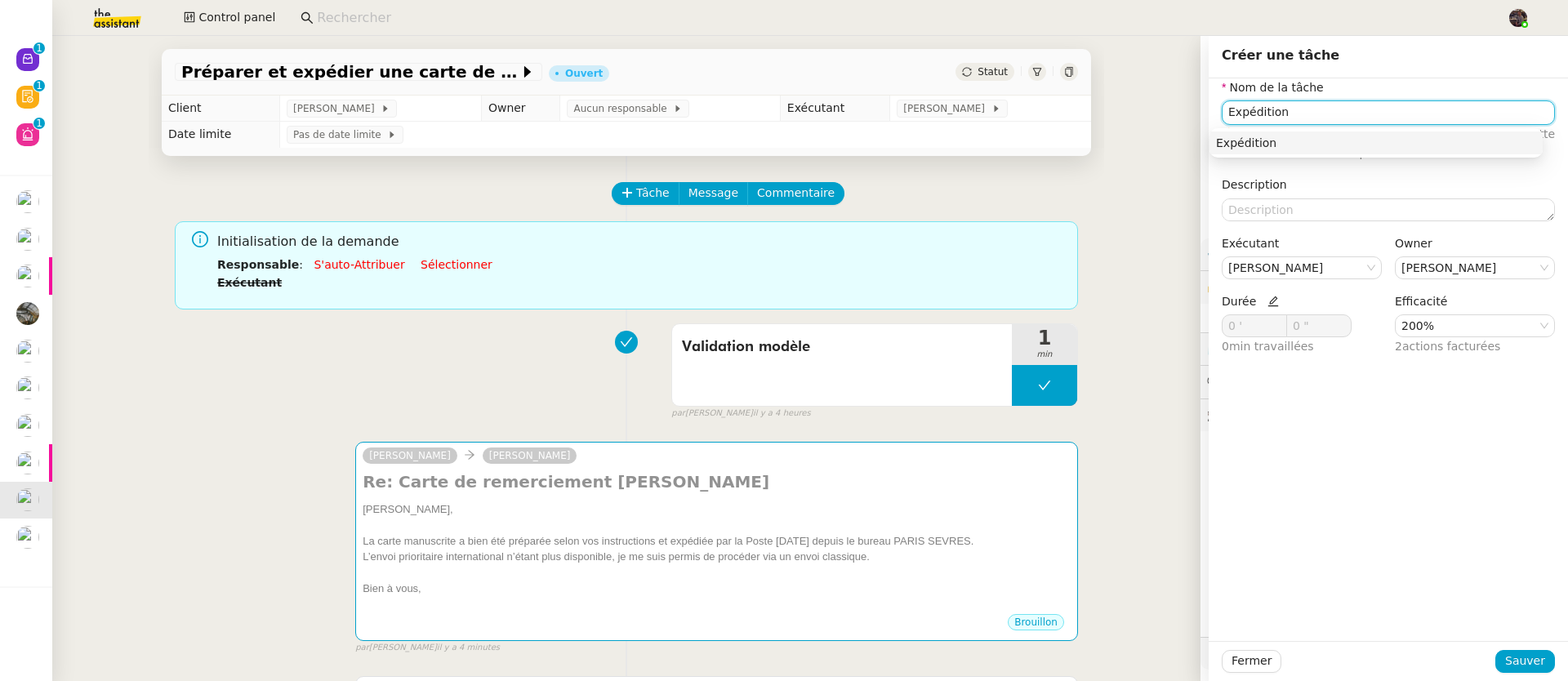
click at [1214, 147] on nz-auto-option "Expédition" at bounding box center [1376, 142] width 333 height 23
type input "Expédition"
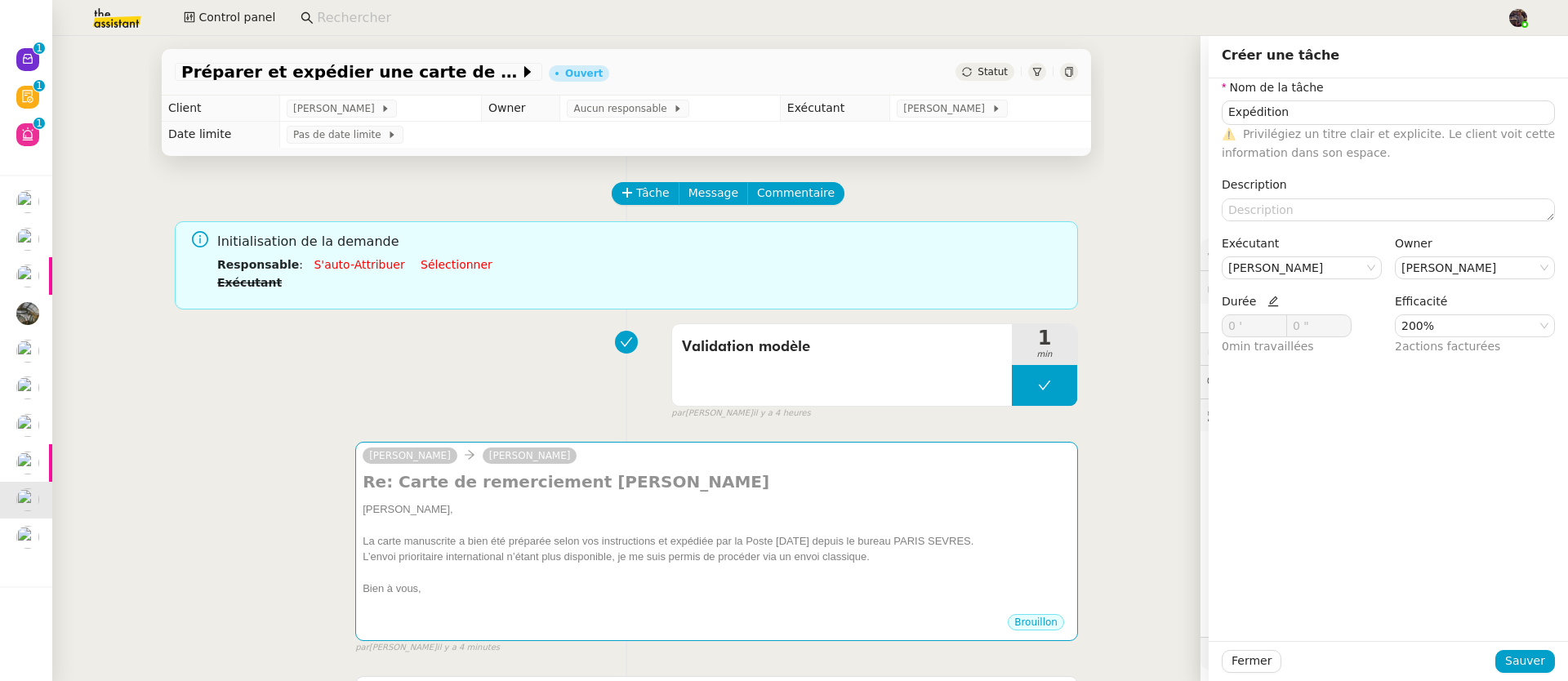
click at [1267, 302] on icon at bounding box center [1273, 302] width 12 height 12
drag, startPoint x: 1241, startPoint y: 323, endPoint x: 1194, endPoint y: 322, distance: 47.0
click at [1209, 320] on div "Nom de la tâche Expédition ⚠️ Privilégiez un titre clair et explicite. Le clien…" at bounding box center [1388, 224] width 359 height 292
type input "20 '"
click at [1504, 659] on span "Sauver" at bounding box center [1525, 661] width 40 height 18
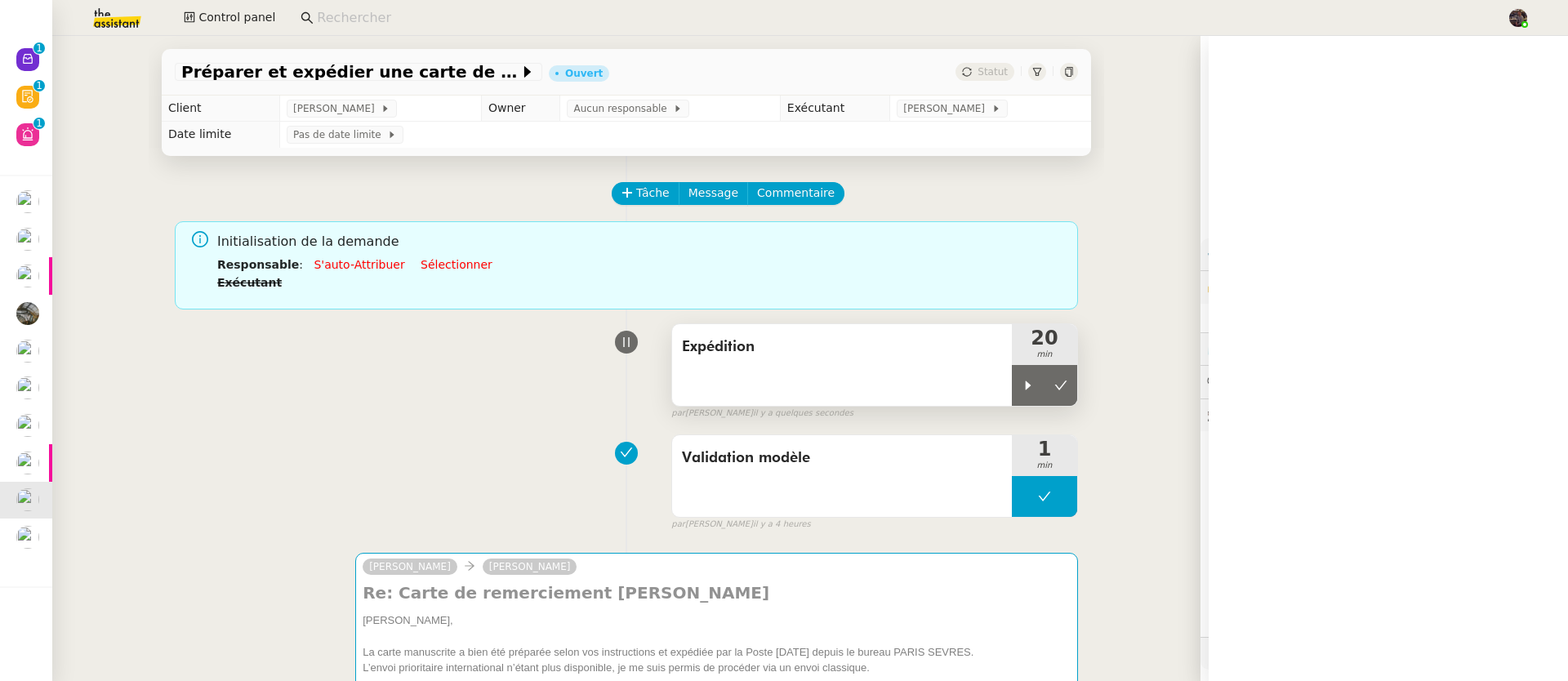
click at [977, 336] on span "Expédition" at bounding box center [842, 347] width 320 height 24
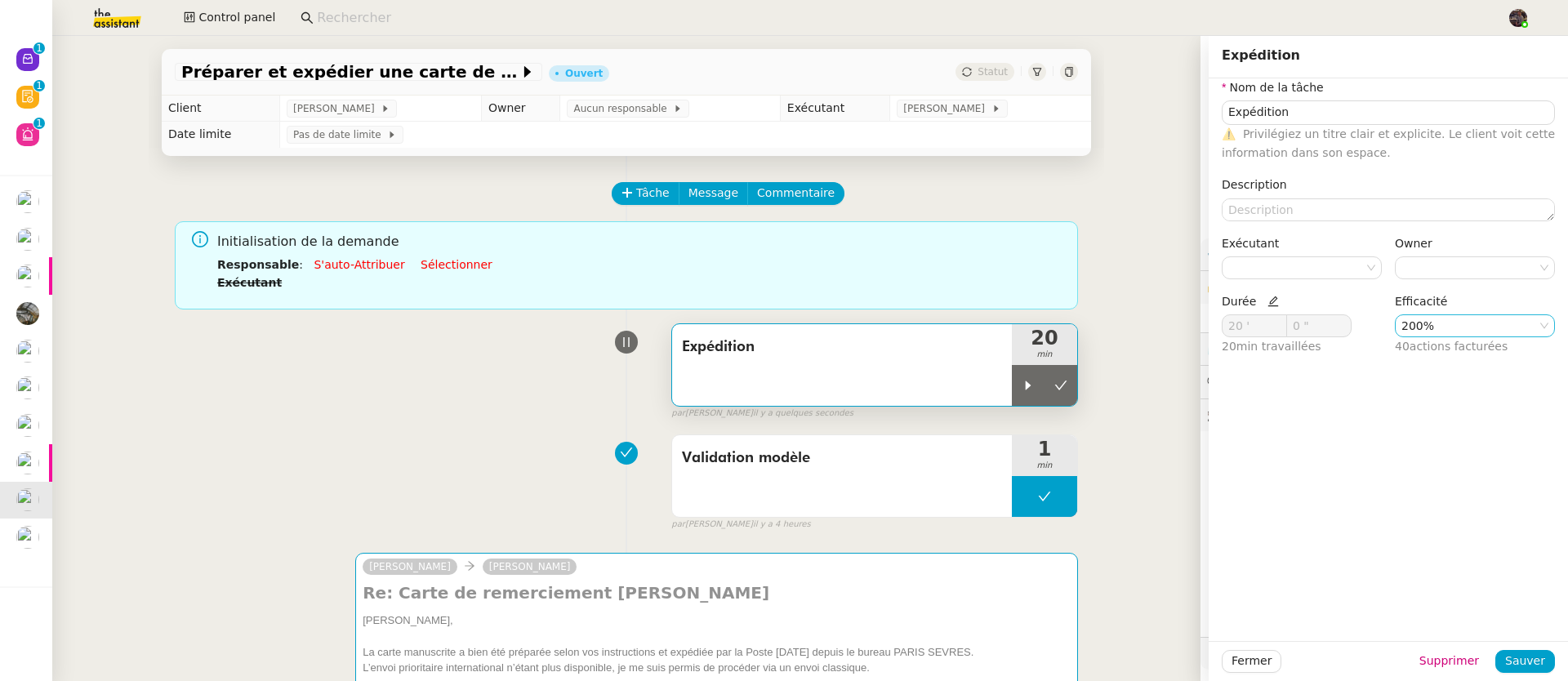
click at [1463, 337] on div "40 actions facturées" at bounding box center [1474, 346] width 160 height 18
click at [1459, 331] on nz-select-item "200%" at bounding box center [1474, 325] width 147 height 21
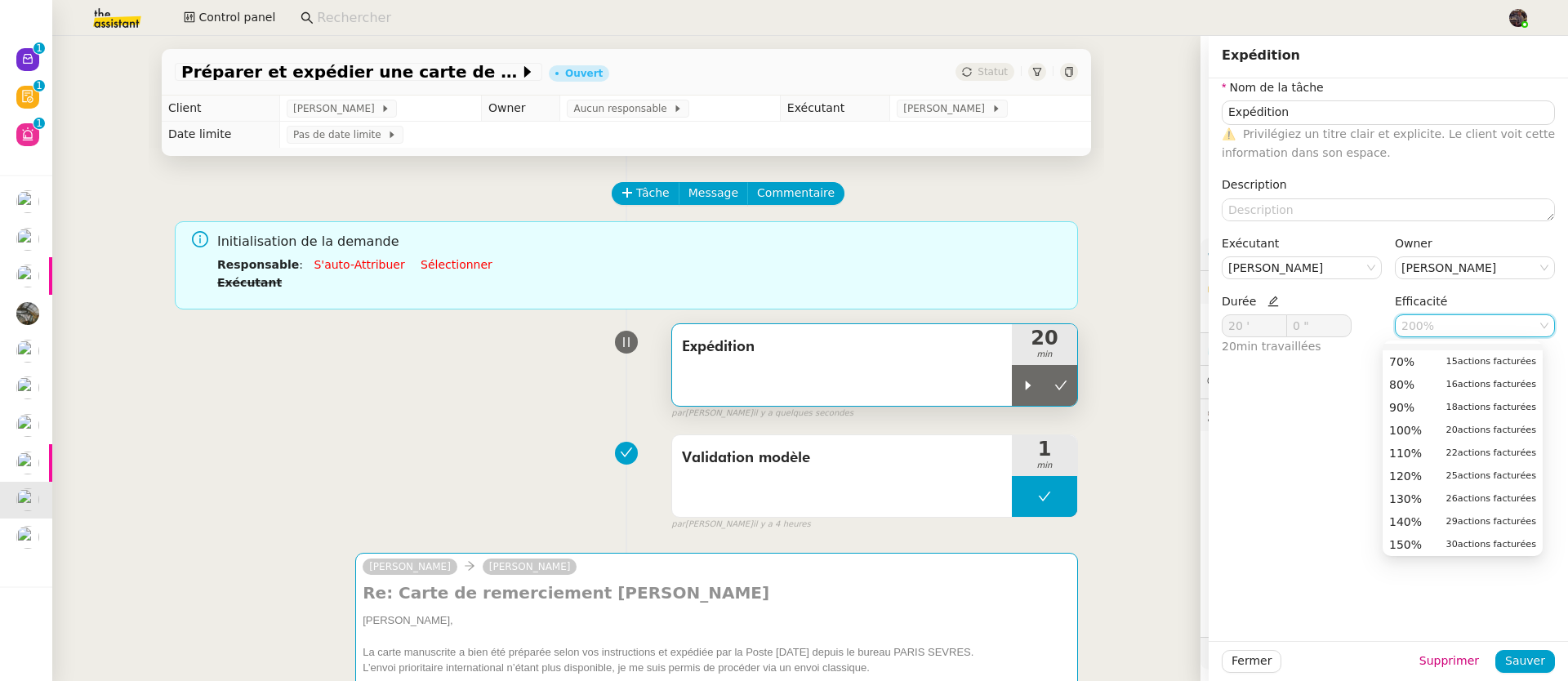
scroll to position [206, 0]
click at [1419, 376] on span "100%" at bounding box center [1405, 379] width 33 height 15
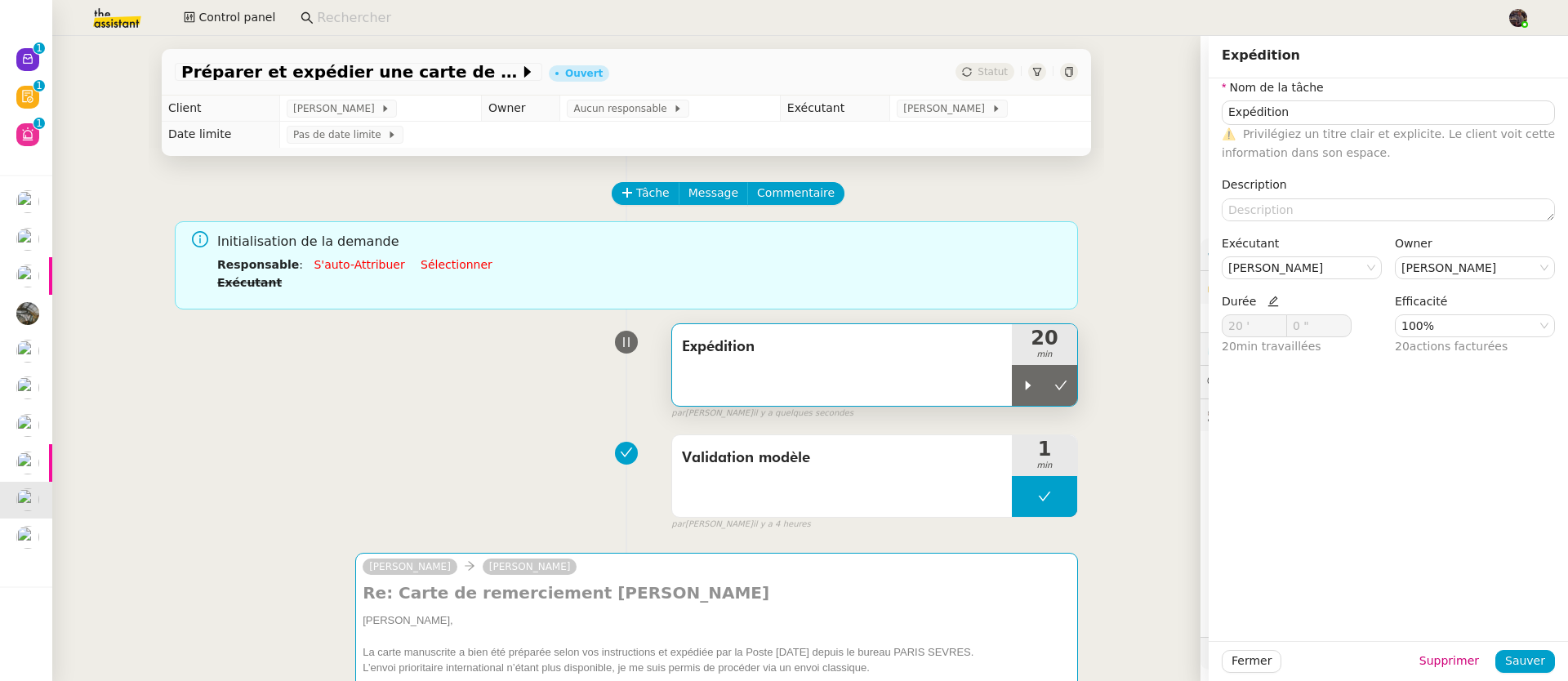
click at [1267, 302] on icon at bounding box center [1273, 302] width 12 height 12
drag, startPoint x: 1221, startPoint y: 327, endPoint x: 1209, endPoint y: 328, distance: 12.0
click at [1222, 328] on input "20 '" at bounding box center [1254, 325] width 64 height 21
type input "30 '"
click at [1508, 669] on span "Sauver" at bounding box center [1525, 661] width 40 height 18
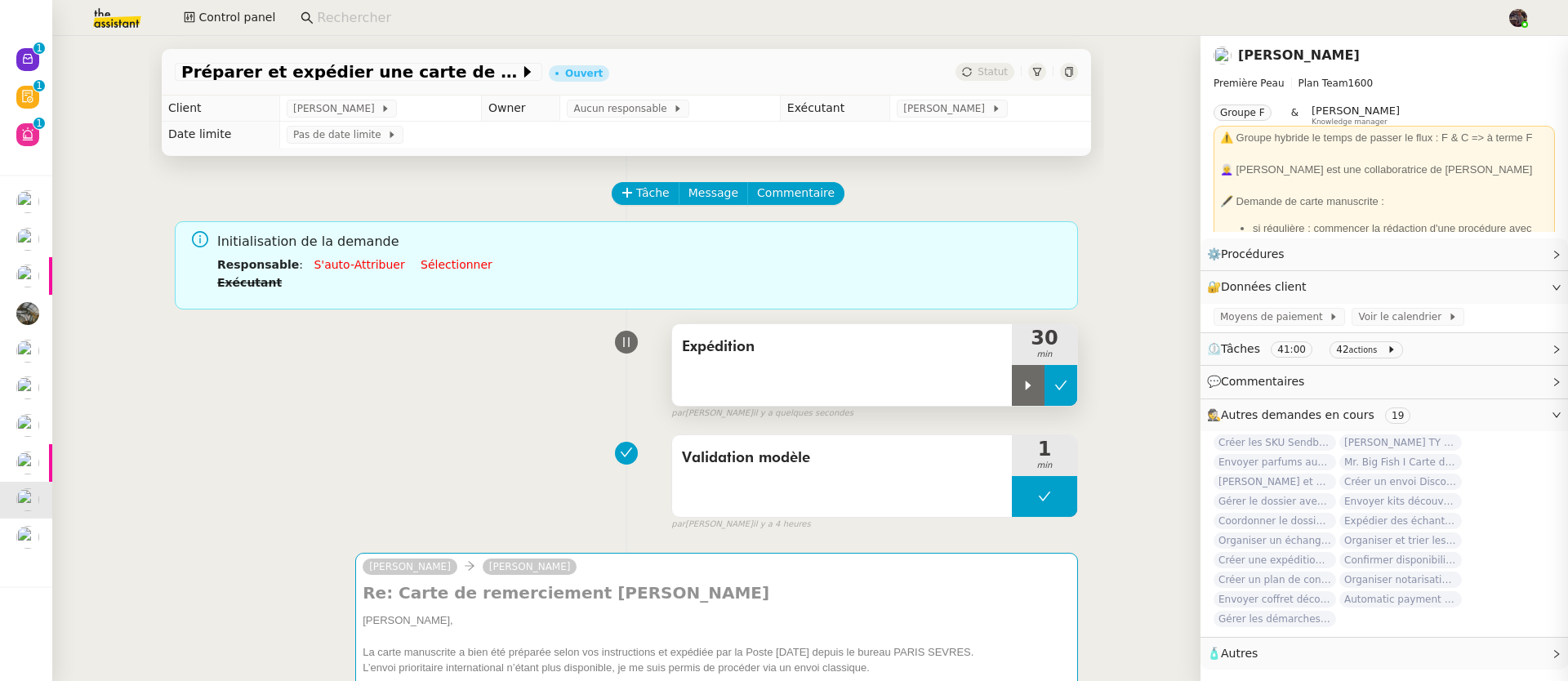
click at [1044, 374] on button at bounding box center [1060, 385] width 33 height 41
click at [636, 189] on span "Tâche" at bounding box center [653, 193] width 33 height 18
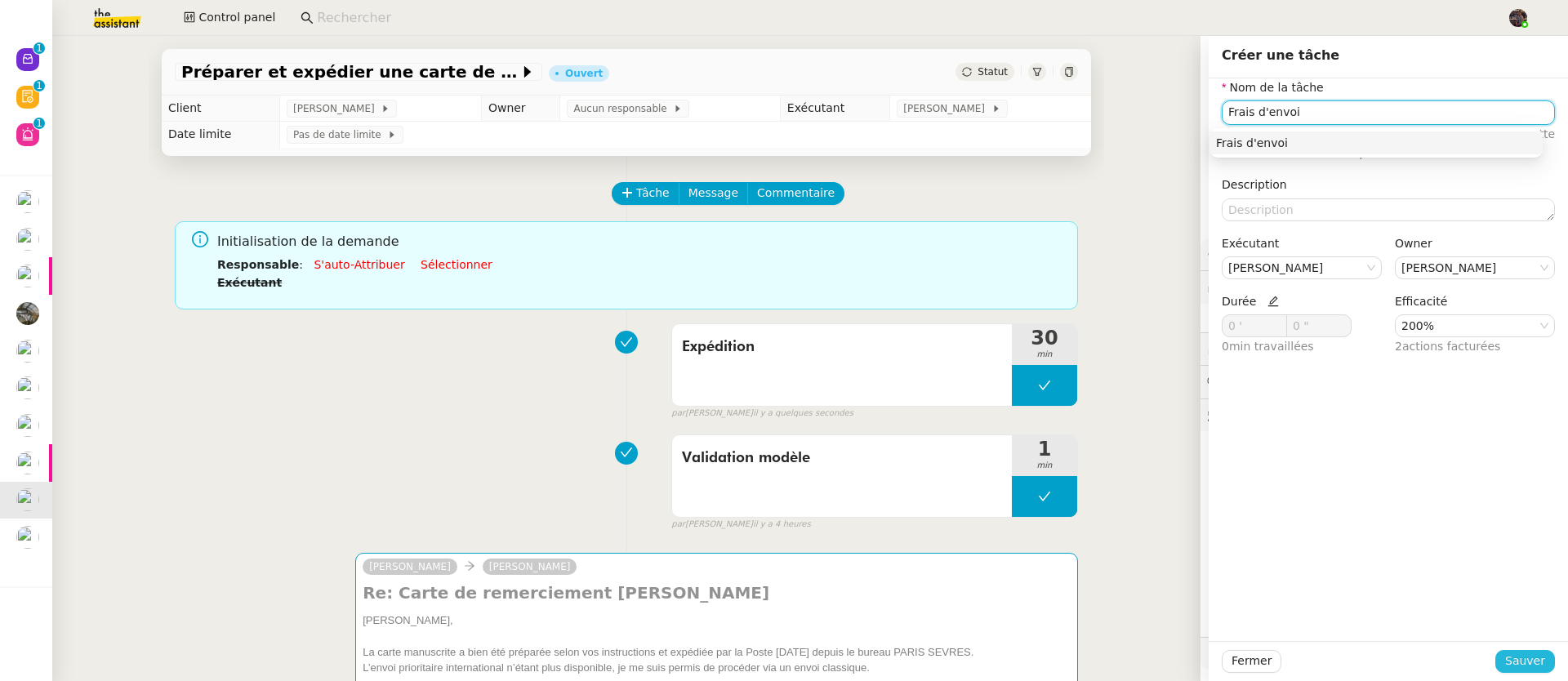
type input "Frais d'envoi"
click at [1504, 667] on span "Sauver" at bounding box center [1525, 661] width 40 height 18
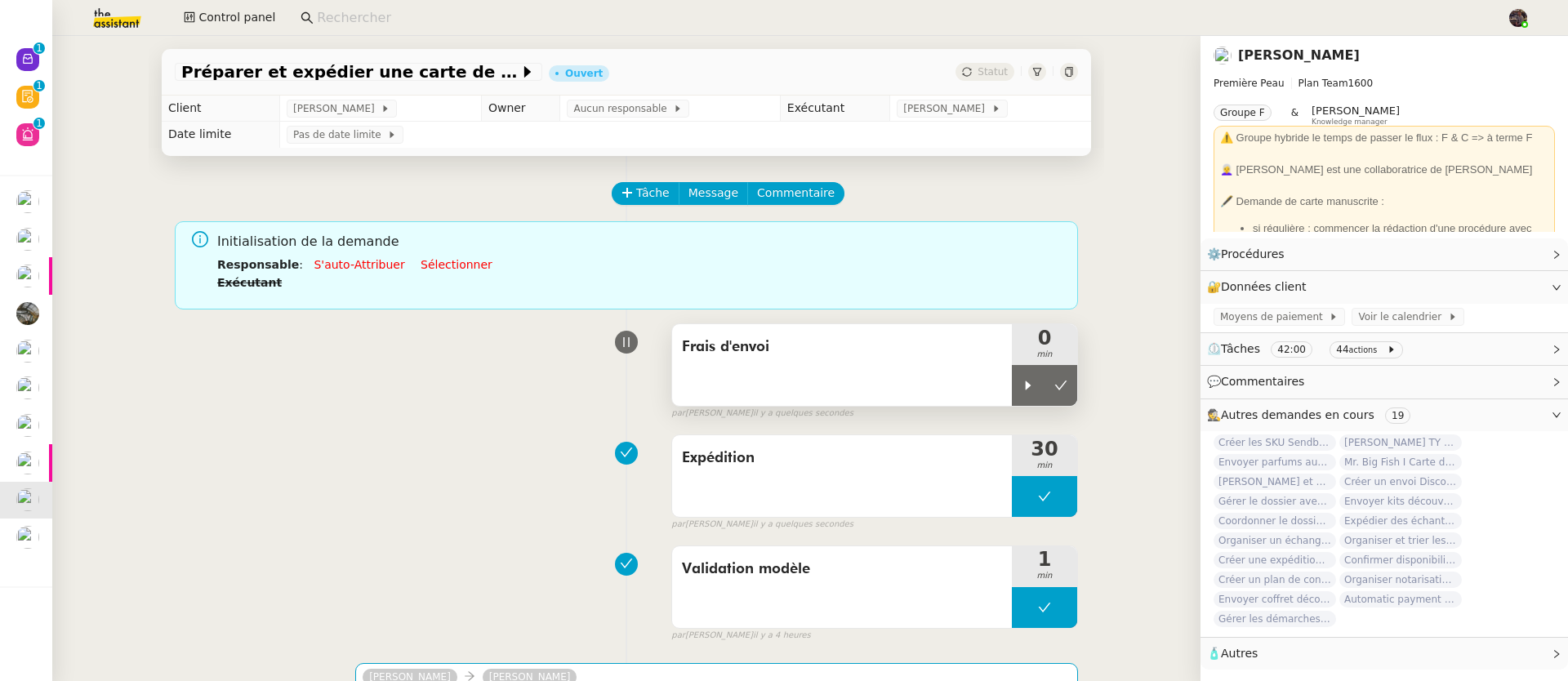
click at [930, 354] on span "Frais d'envoi" at bounding box center [842, 347] width 320 height 24
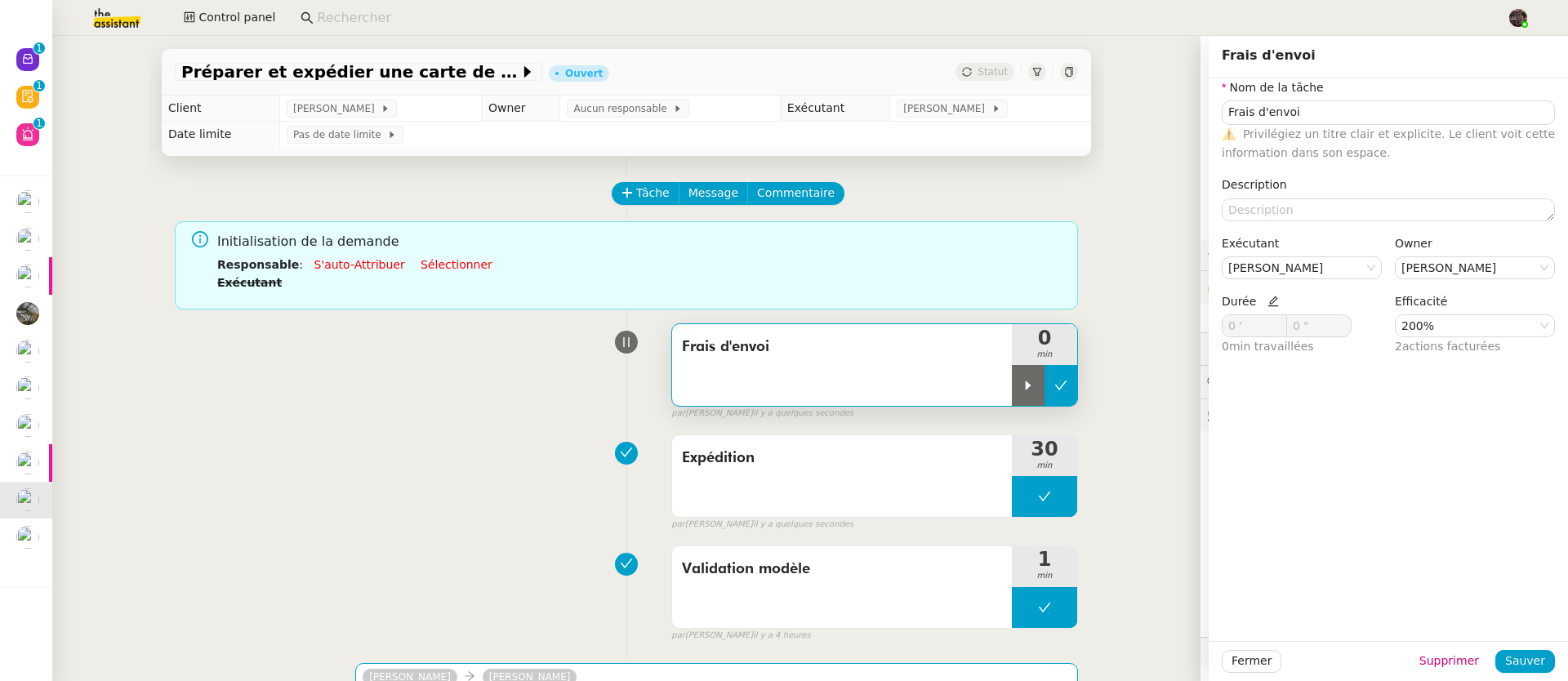
click at [1054, 389] on icon at bounding box center [1061, 385] width 13 height 13
type input "Frais d'envoi"
type input "0 '"
type input "0 ""
type input "Frais d'envoi"
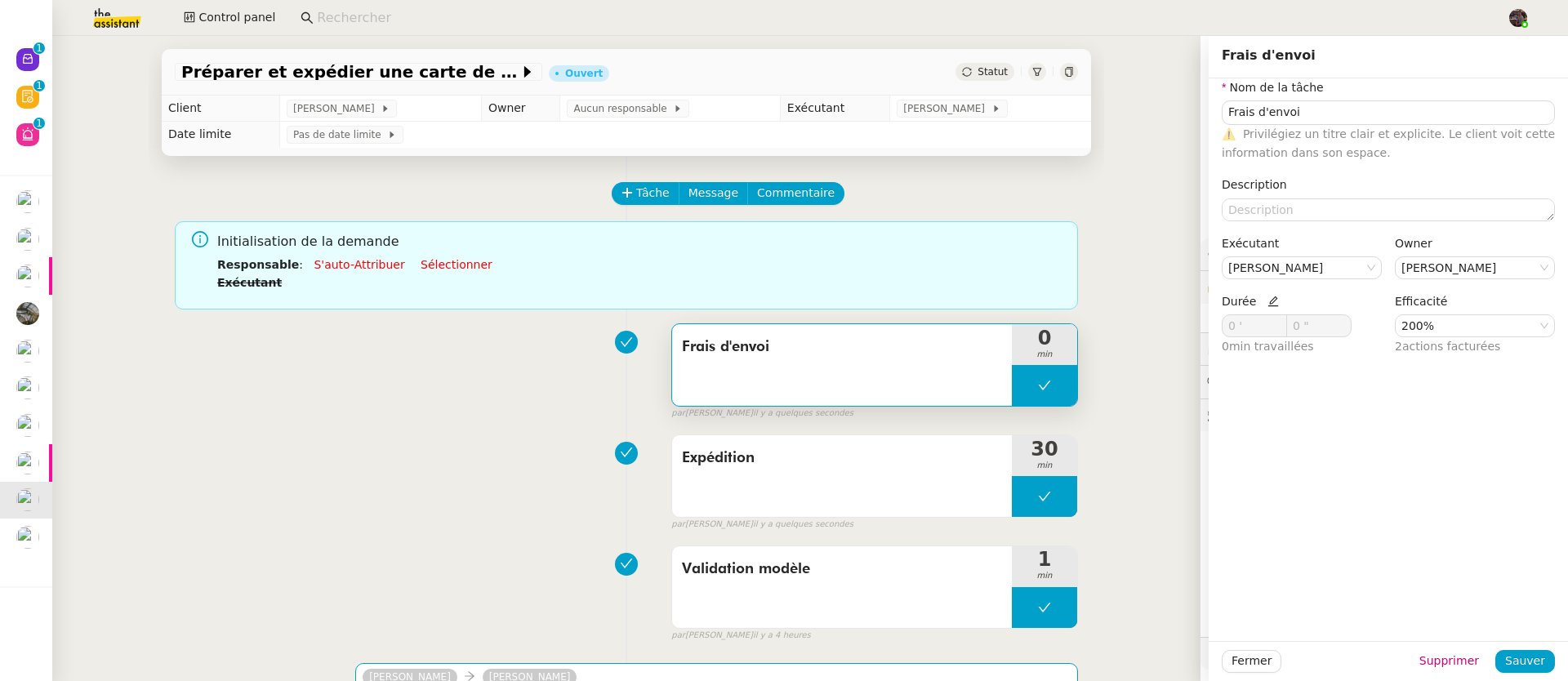
type input "0 '"
type input "0 ""
click at [1267, 300] on icon at bounding box center [1273, 302] width 12 height 12
drag, startPoint x: 1231, startPoint y: 325, endPoint x: 1194, endPoint y: 323, distance: 37.1
click at [1194, 323] on app-ticket "Préparer et expédier une carte de remerciement Ouvert Statut Client [PERSON_NAM…" at bounding box center [810, 358] width 1515 height 645
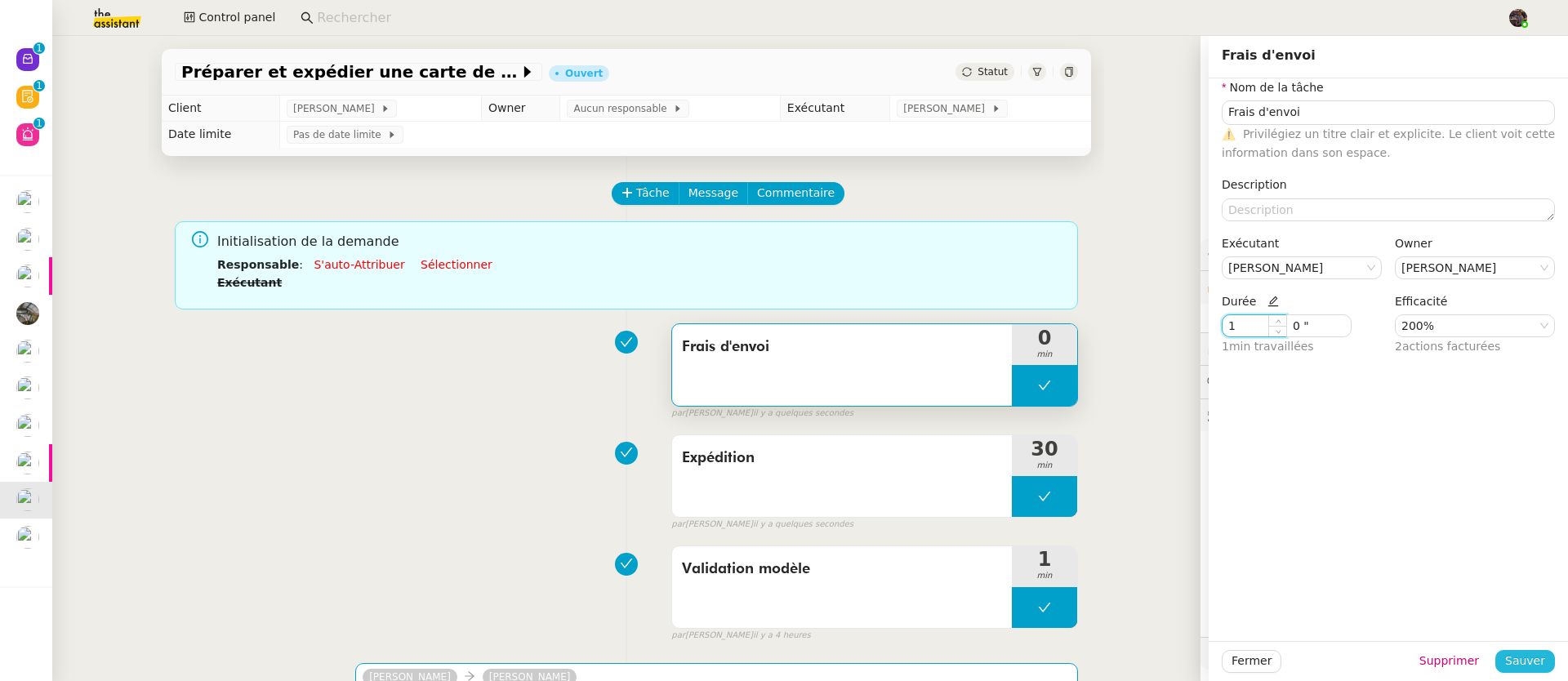
type input "1 '"
click at [1533, 668] on button "Sauver" at bounding box center [1525, 661] width 59 height 23
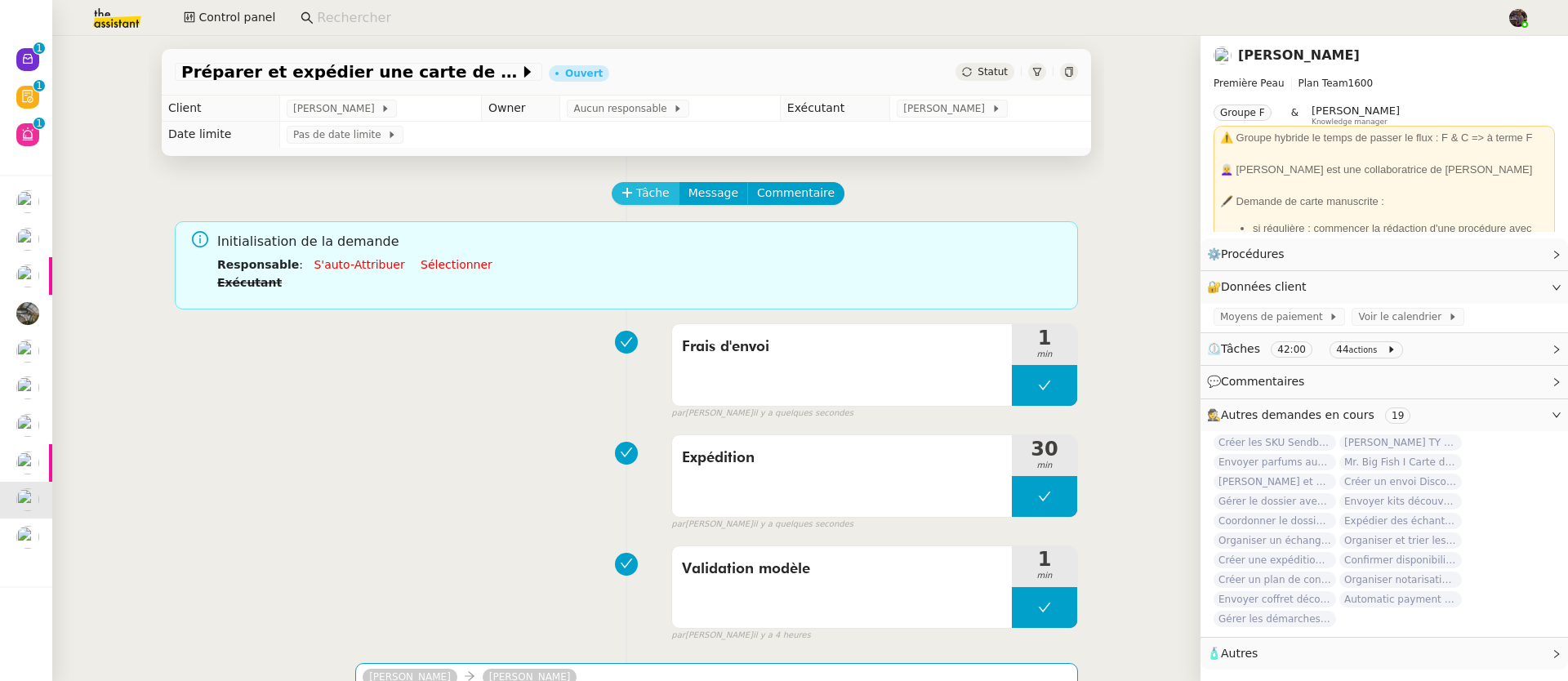
click at [636, 197] on span "Tâche" at bounding box center [653, 193] width 33 height 18
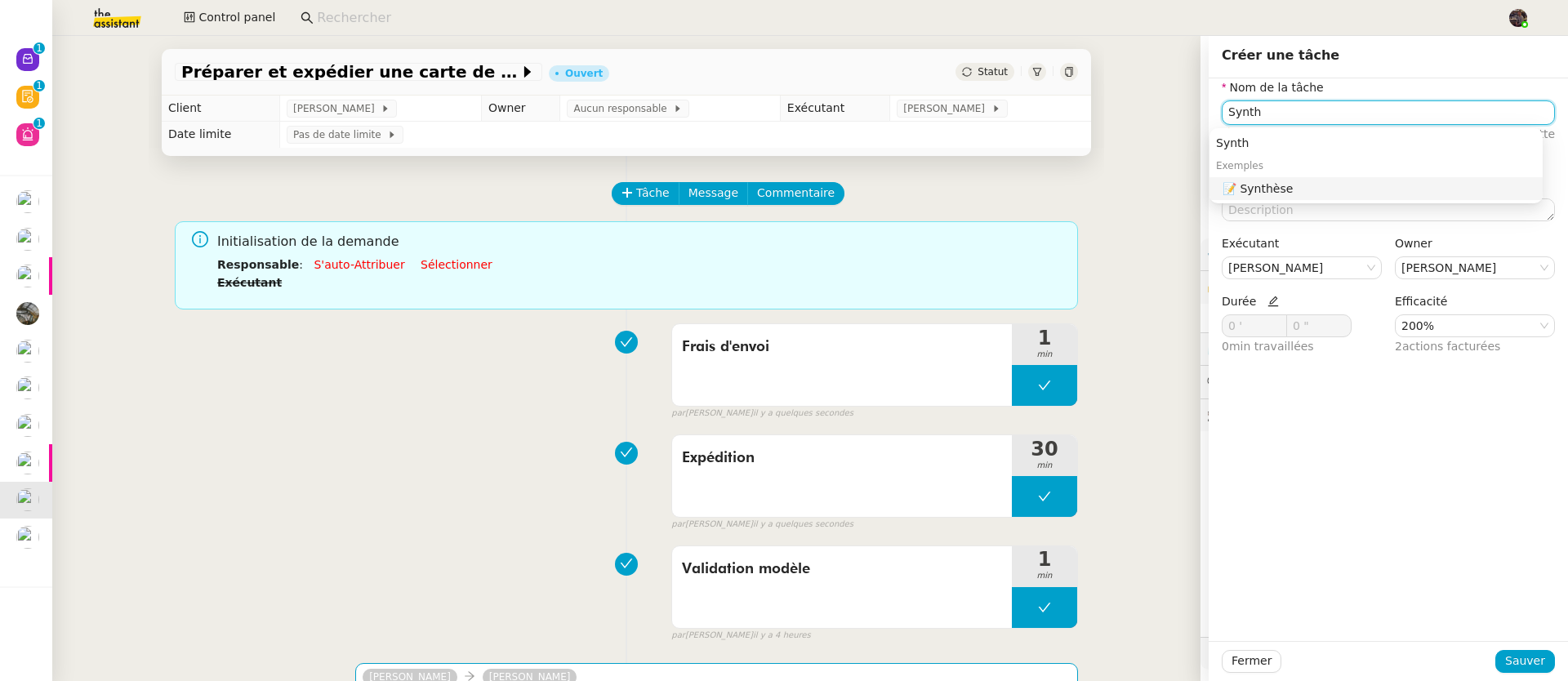
click at [1298, 185] on div "📝 Synthèse" at bounding box center [1378, 189] width 313 height 15
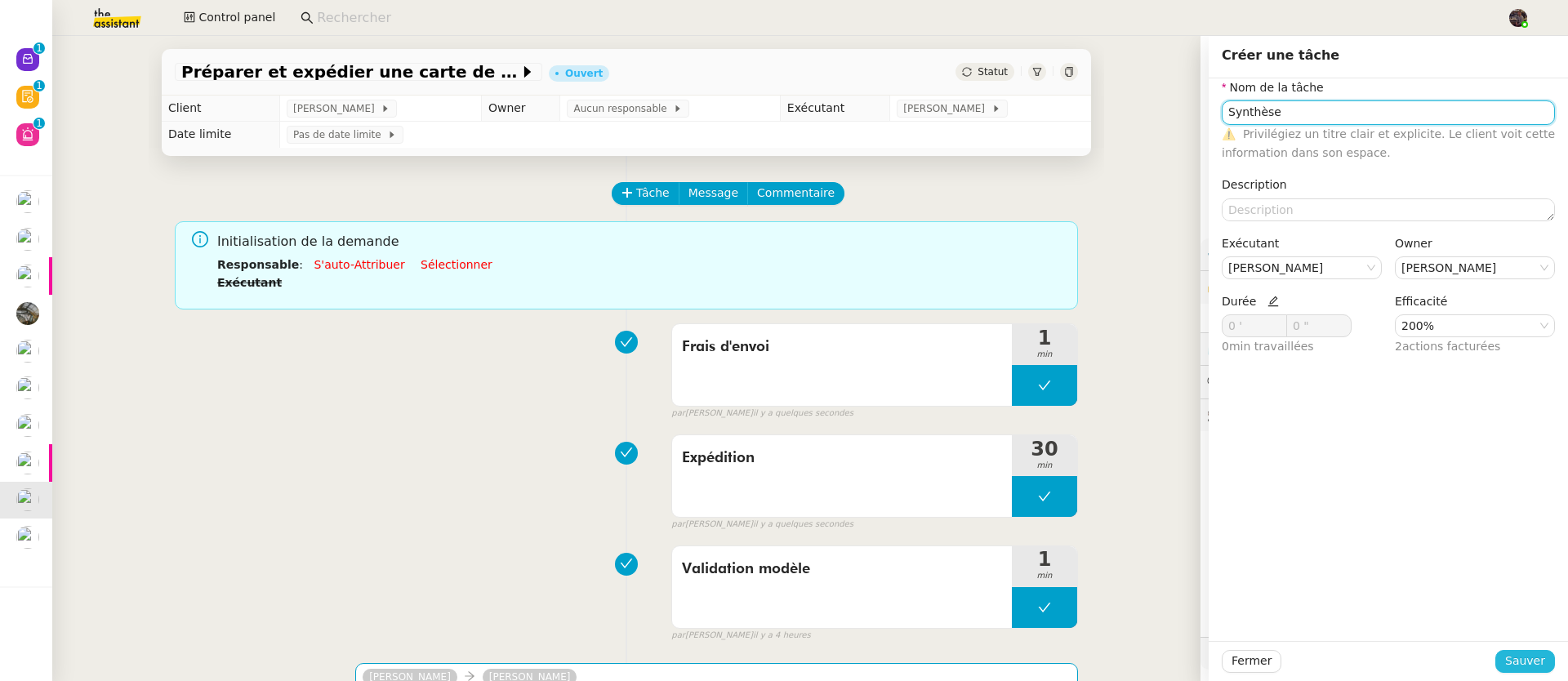
type input "Synthèse"
click at [1504, 669] on span "Sauver" at bounding box center [1525, 661] width 40 height 18
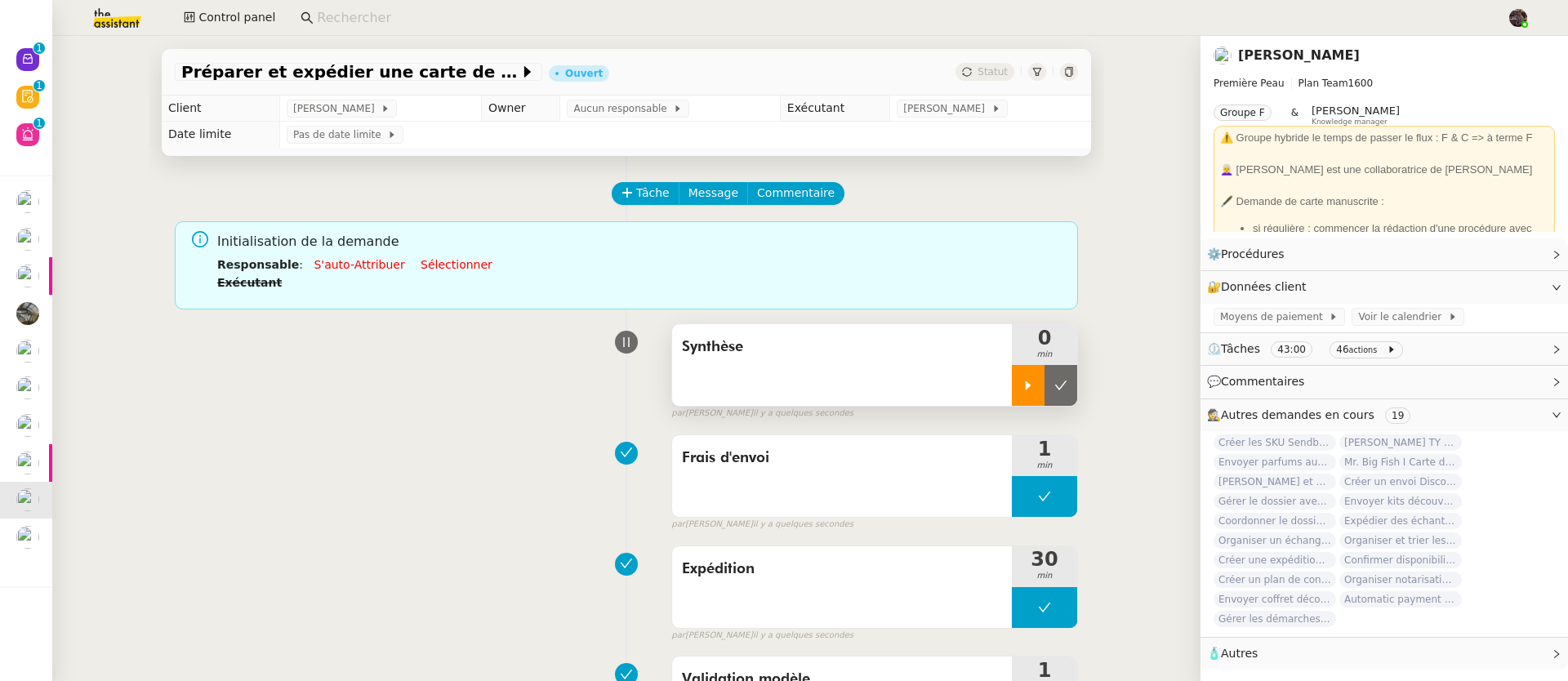
click at [1011, 380] on div at bounding box center [1027, 385] width 33 height 41
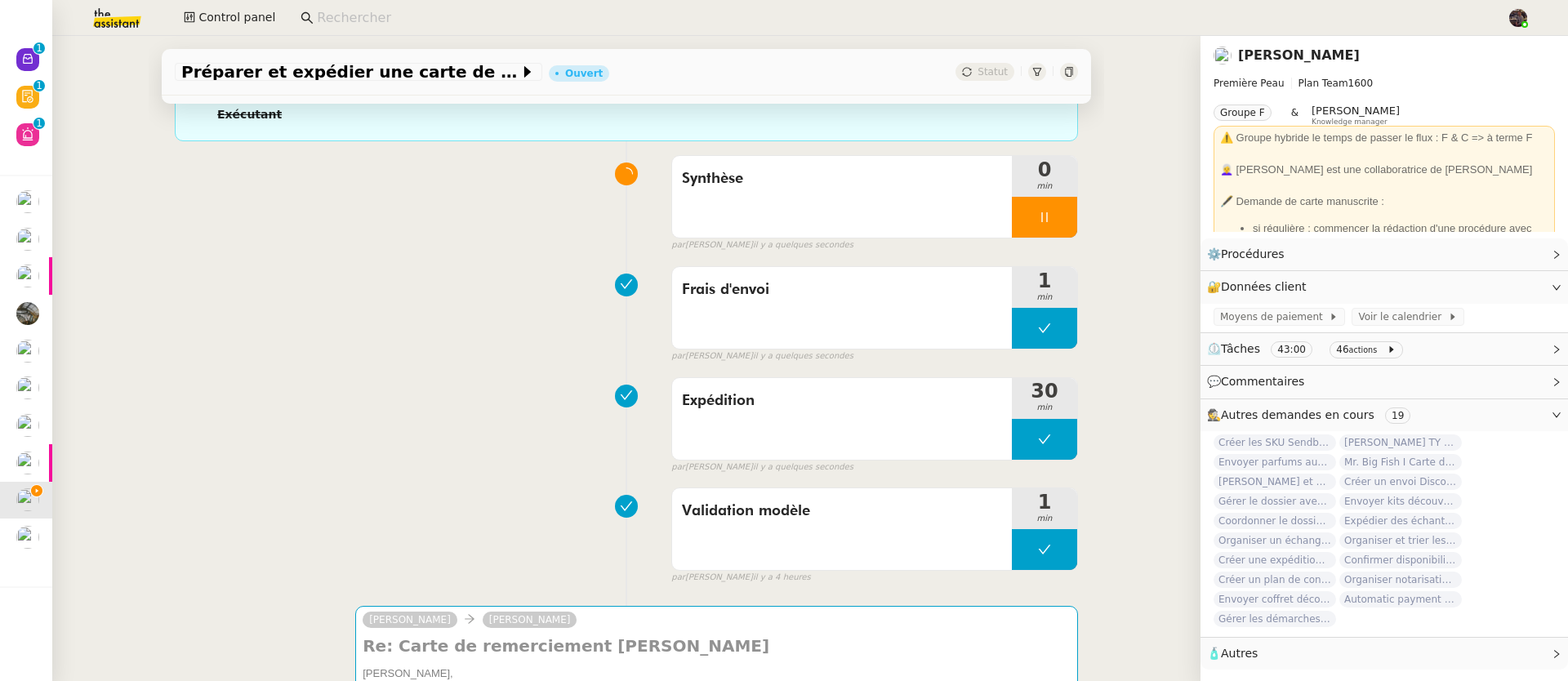
scroll to position [453, 0]
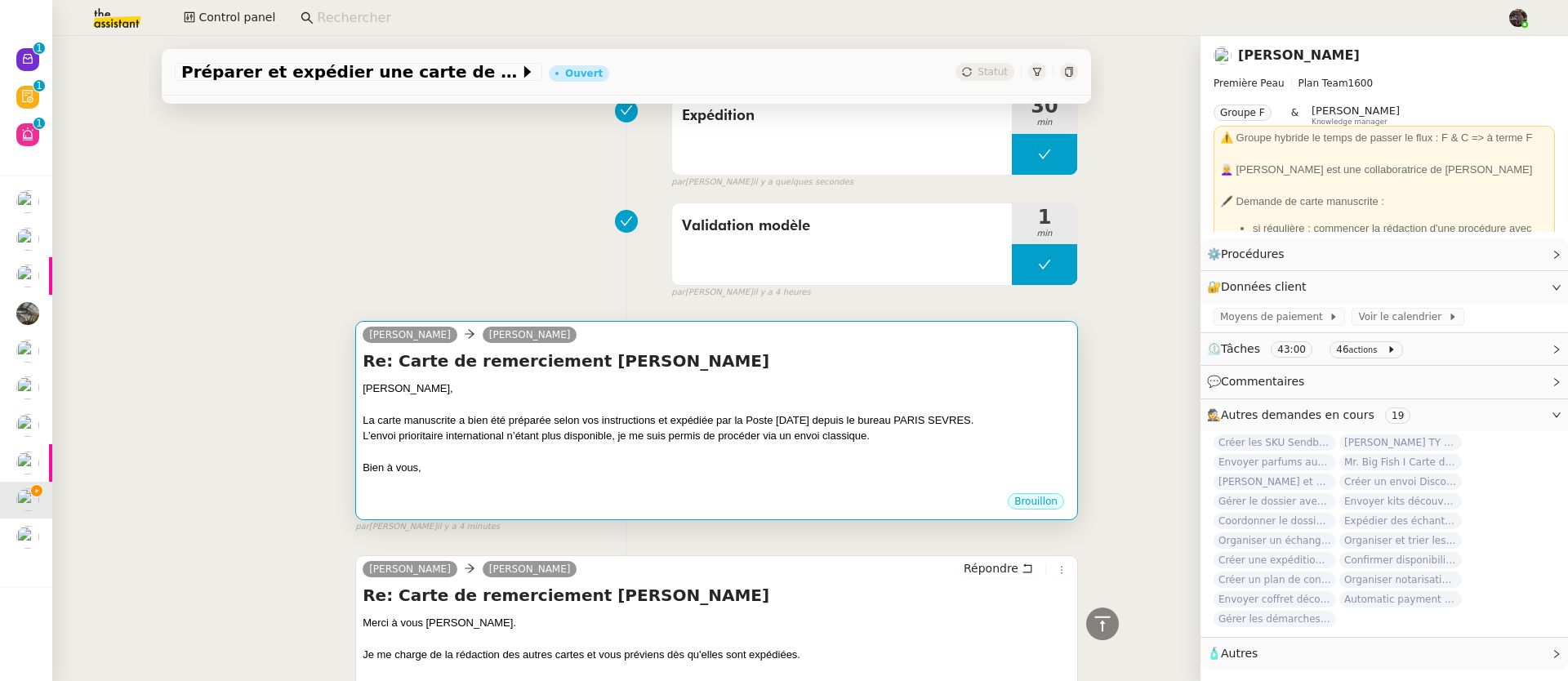
click at [663, 431] on div "L’envoi prioritaire international n’étant plus disponible, je me suis permis de…" at bounding box center [716, 436] width 708 height 17
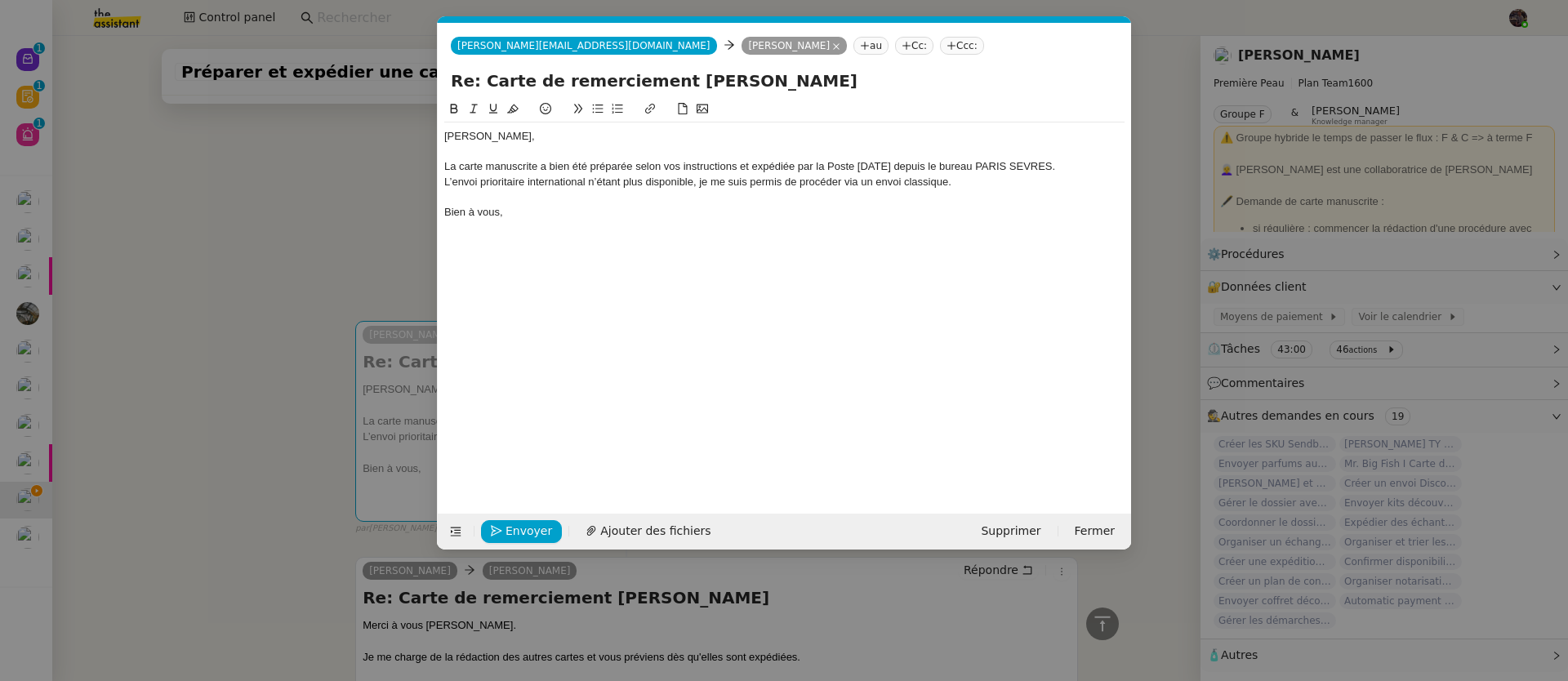
scroll to position [0, 34]
click at [686, 529] on span "Ajouter des fichiers" at bounding box center [655, 531] width 110 height 18
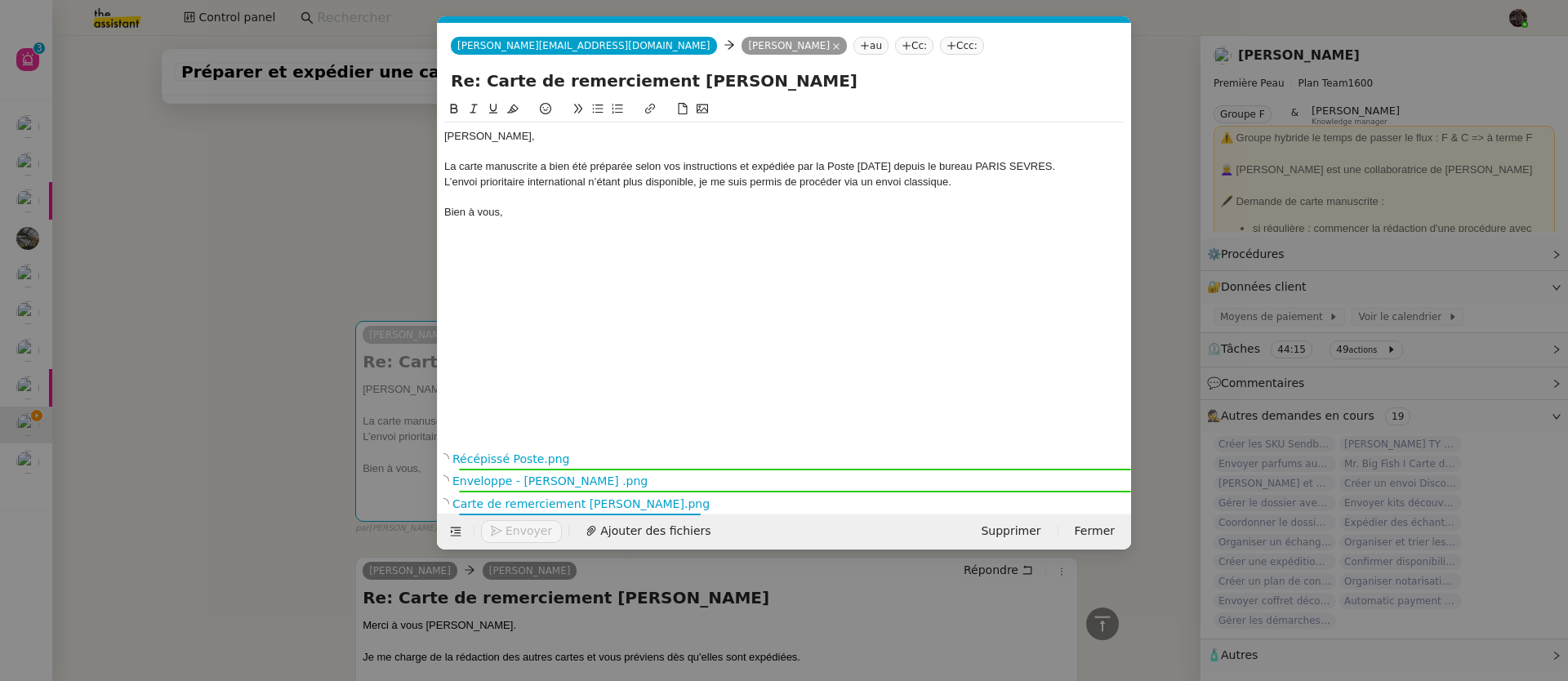
click at [522, 199] on div at bounding box center [784, 197] width 680 height 15
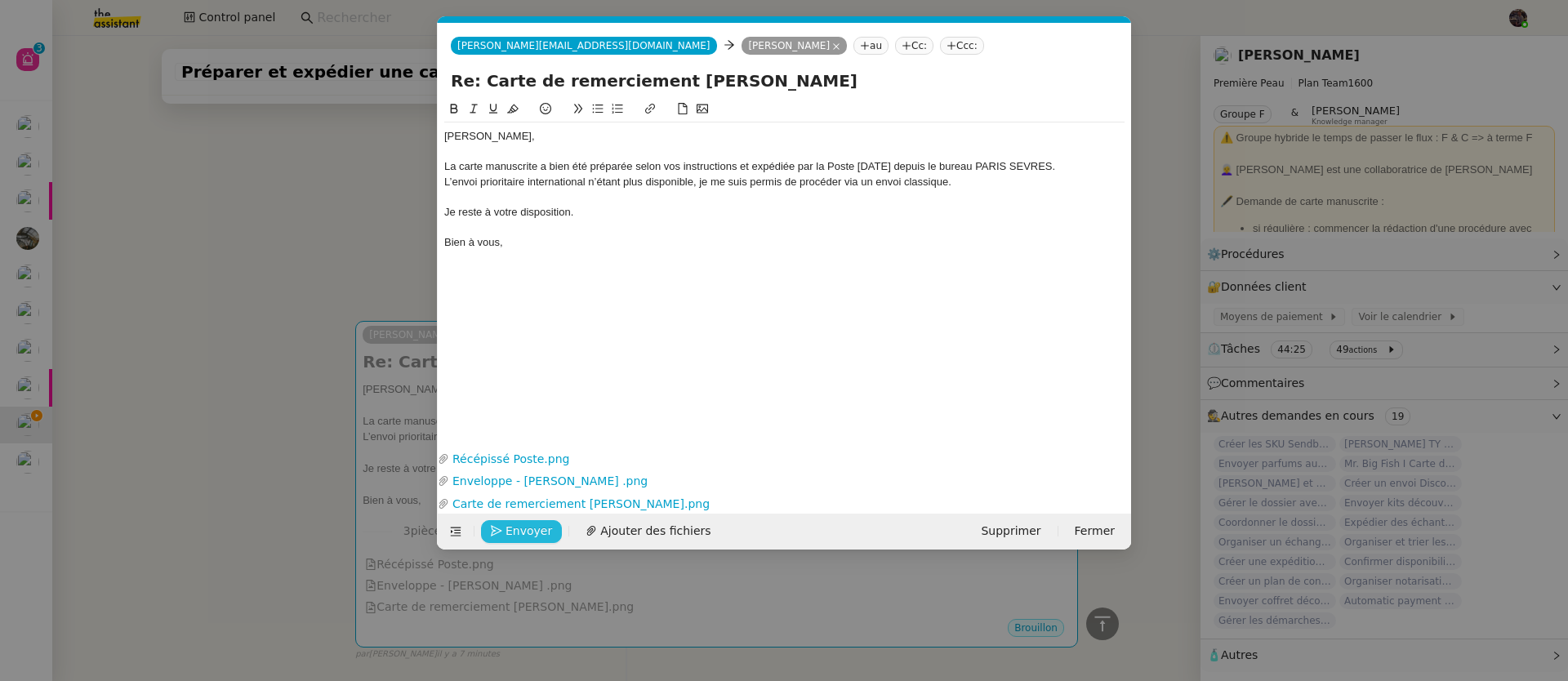
click at [526, 521] on span "Envoyer" at bounding box center [529, 531] width 47 height 18
click at [526, 521] on span "Confirmer l'envoi" at bounding box center [554, 531] width 98 height 18
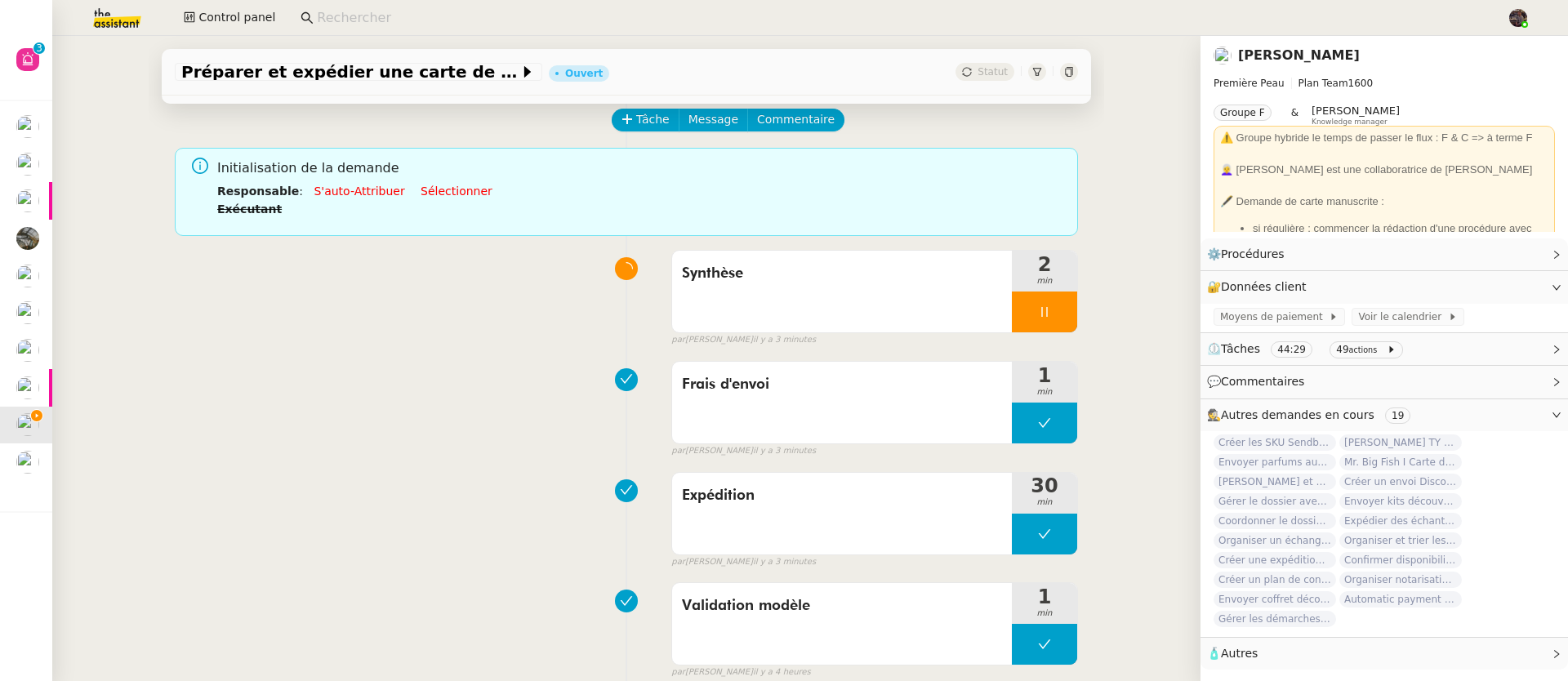
scroll to position [0, 0]
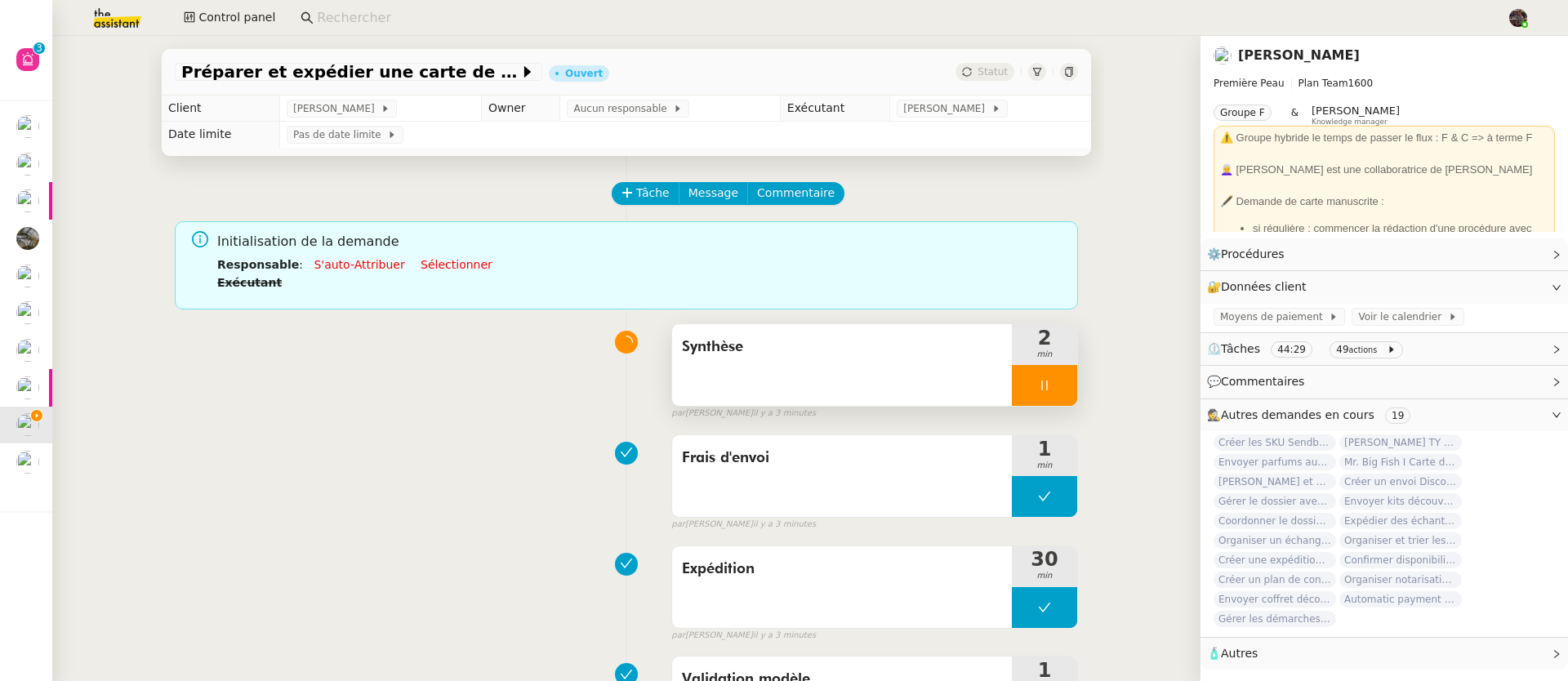
click at [1029, 379] on div at bounding box center [1044, 385] width 65 height 41
click at [1054, 385] on icon at bounding box center [1061, 385] width 13 height 13
click at [963, 356] on span "Synthèse" at bounding box center [842, 347] width 320 height 24
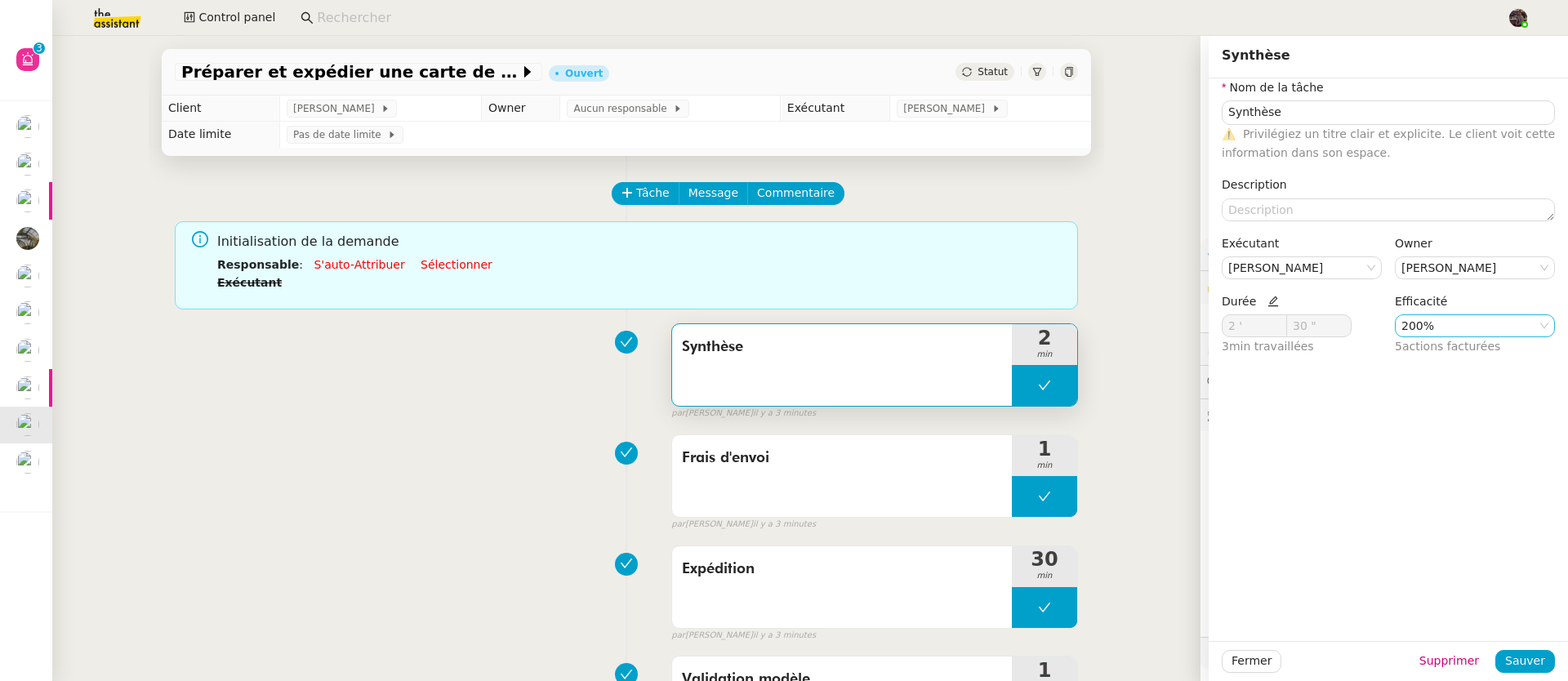
click at [1460, 322] on nz-select-item "200%" at bounding box center [1474, 325] width 147 height 21
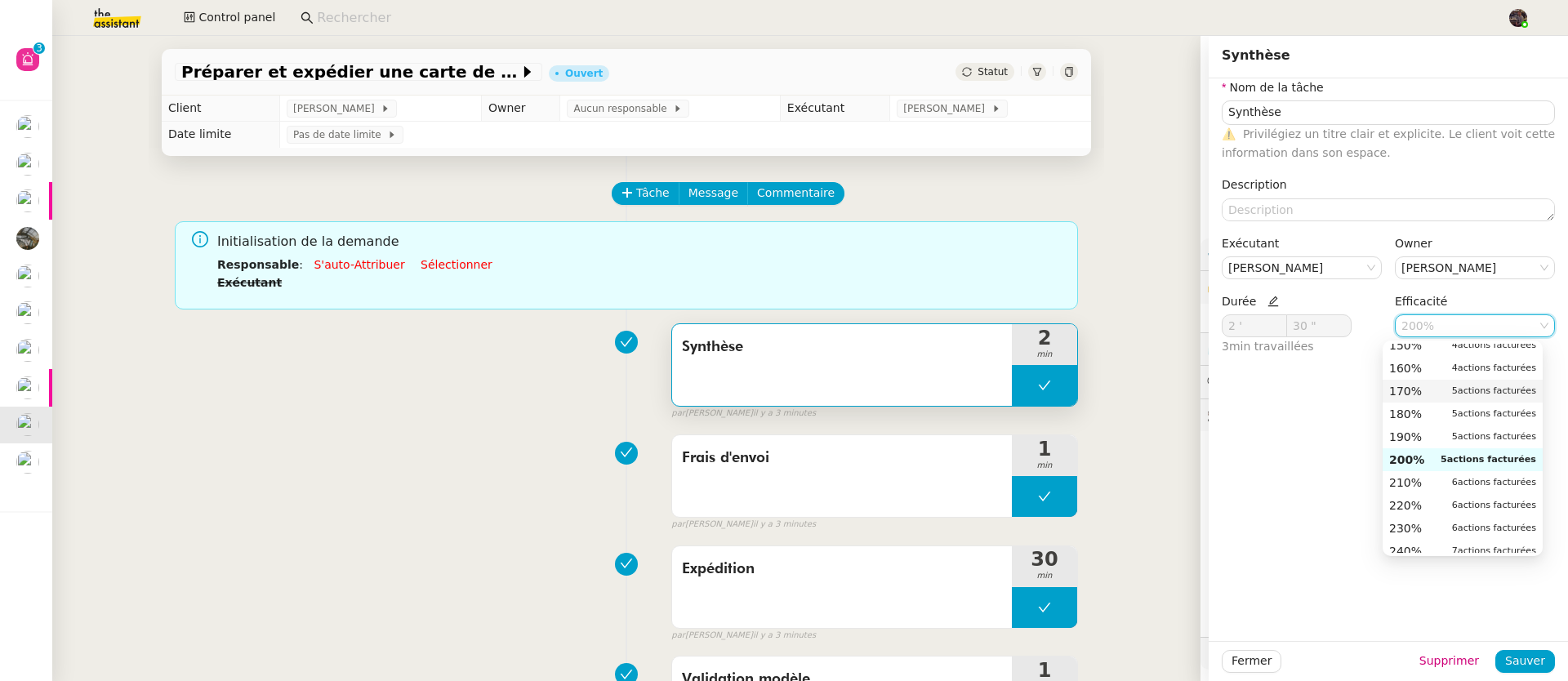
scroll to position [217, 0]
click at [1429, 366] on div "100% 3 actions facturées" at bounding box center [1463, 367] width 147 height 15
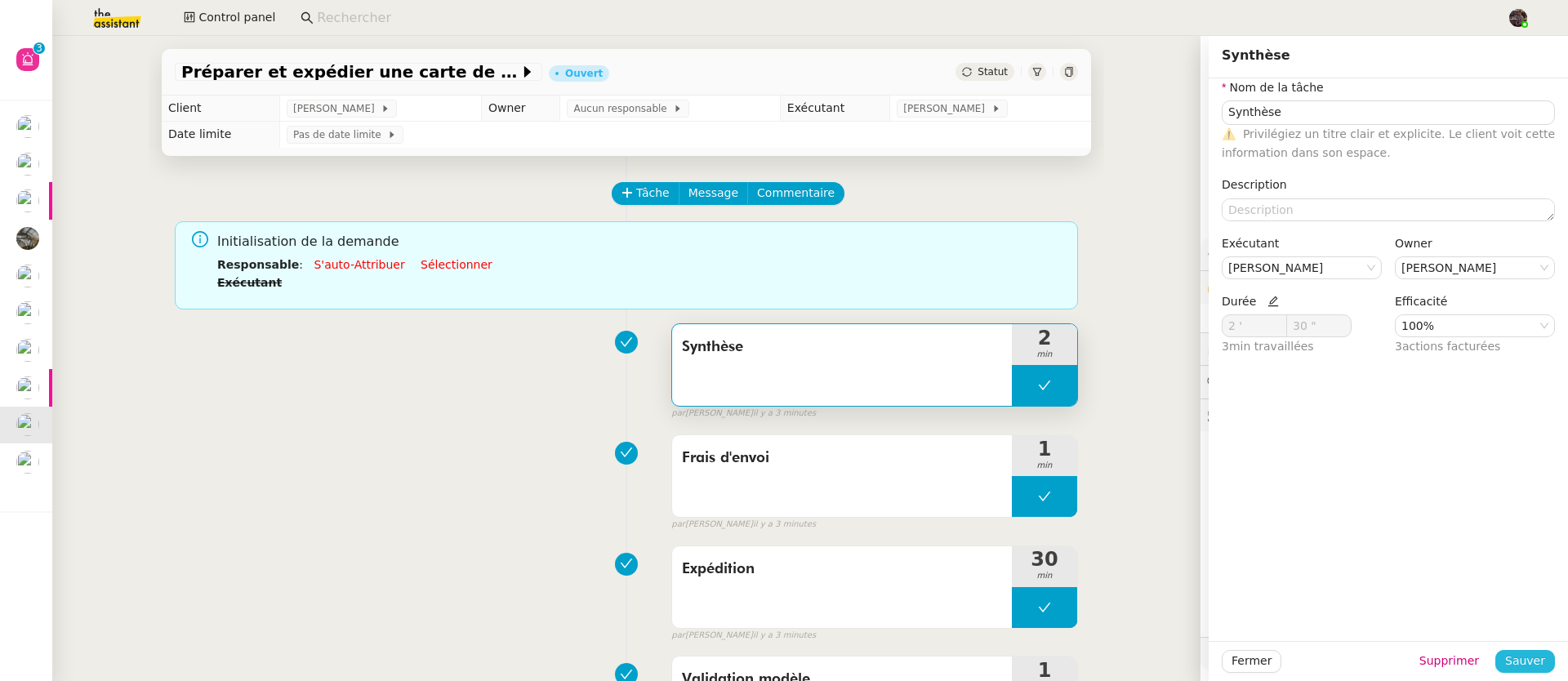
click at [1515, 662] on span "Sauver" at bounding box center [1525, 661] width 40 height 18
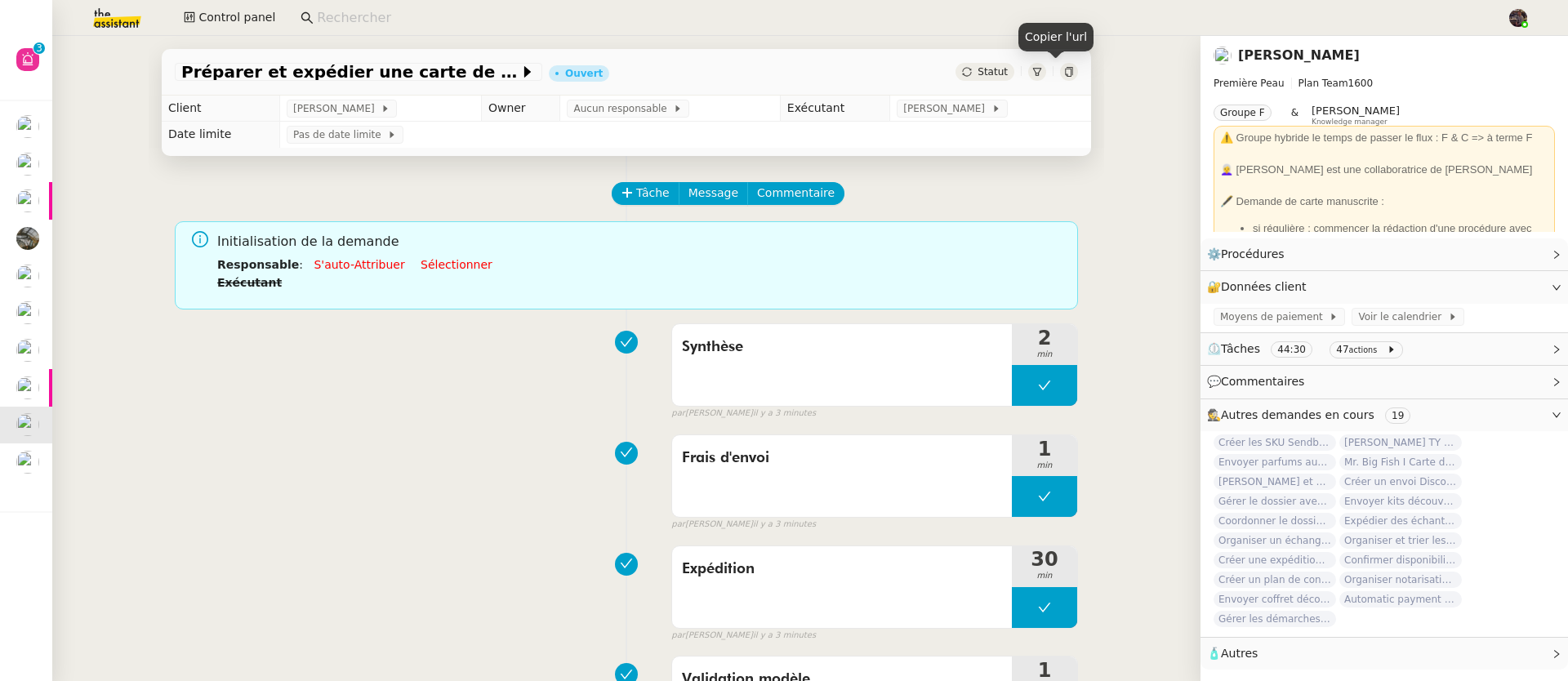
click at [1065, 71] on icon at bounding box center [1068, 72] width 8 height 10
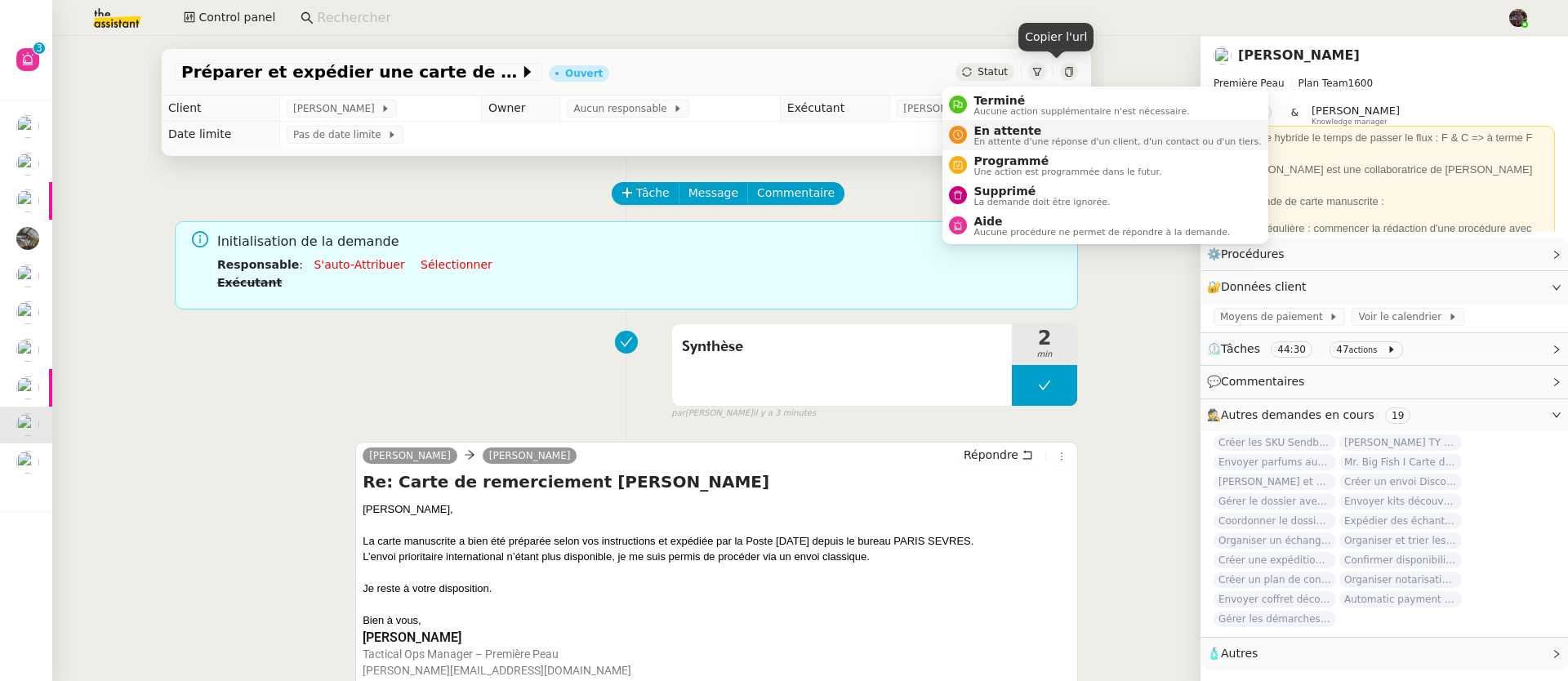
click at [1004, 137] on span "En attente d'une réponse d'un client, d'un contact ou d'un tiers." at bounding box center [1117, 141] width 288 height 9
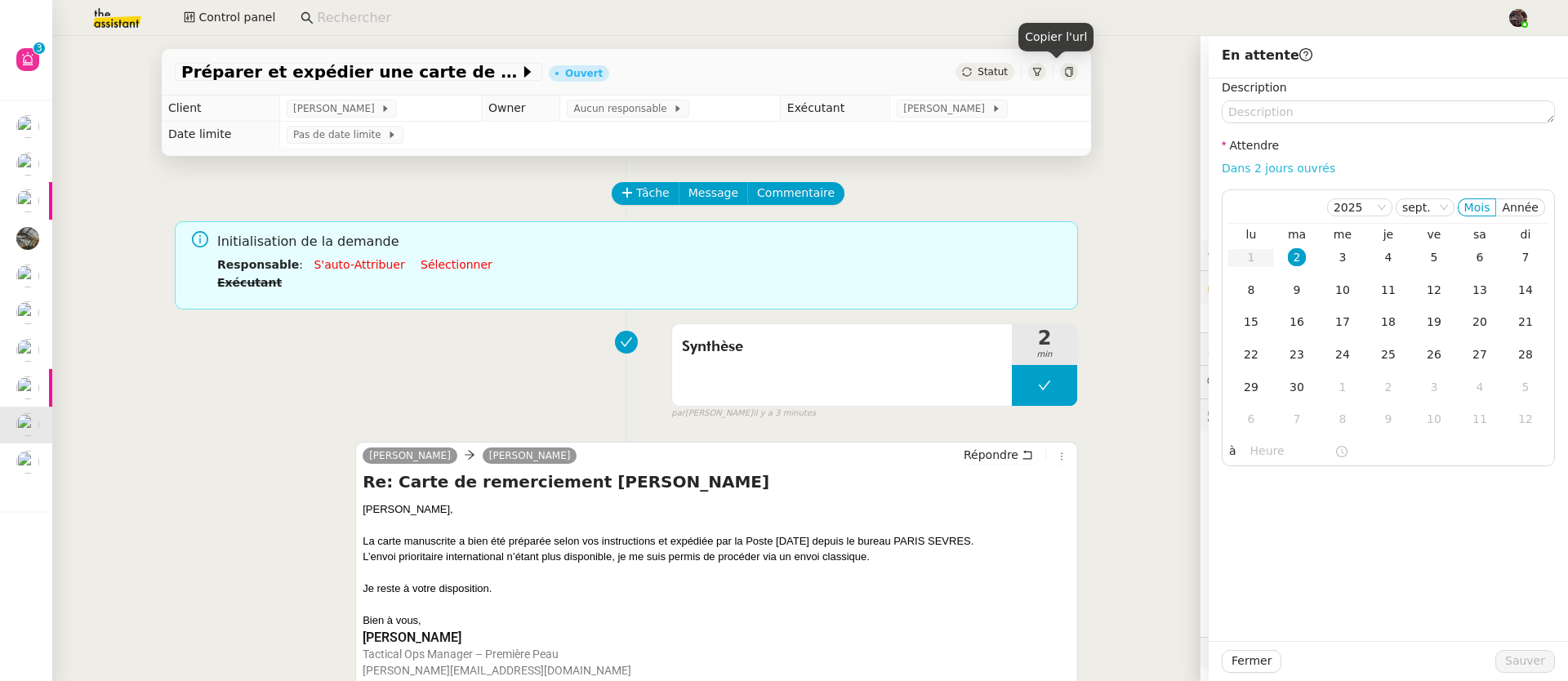
click at [1294, 173] on link "Dans 2 jours ouvrés" at bounding box center [1278, 168] width 114 height 13
type input "07:00"
click at [1524, 655] on span "Sauver" at bounding box center [1525, 661] width 40 height 18
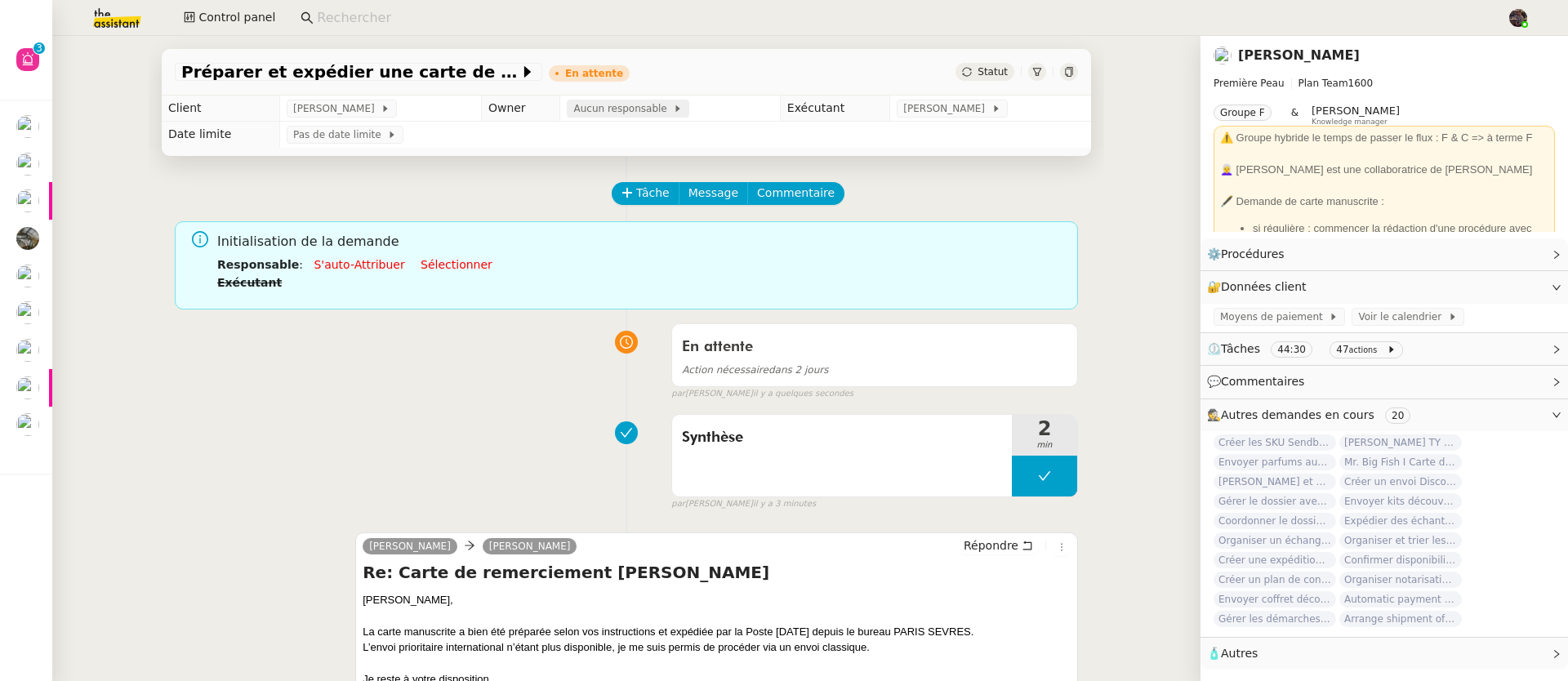
click at [583, 100] on div "Aucun responsable" at bounding box center [628, 108] width 123 height 18
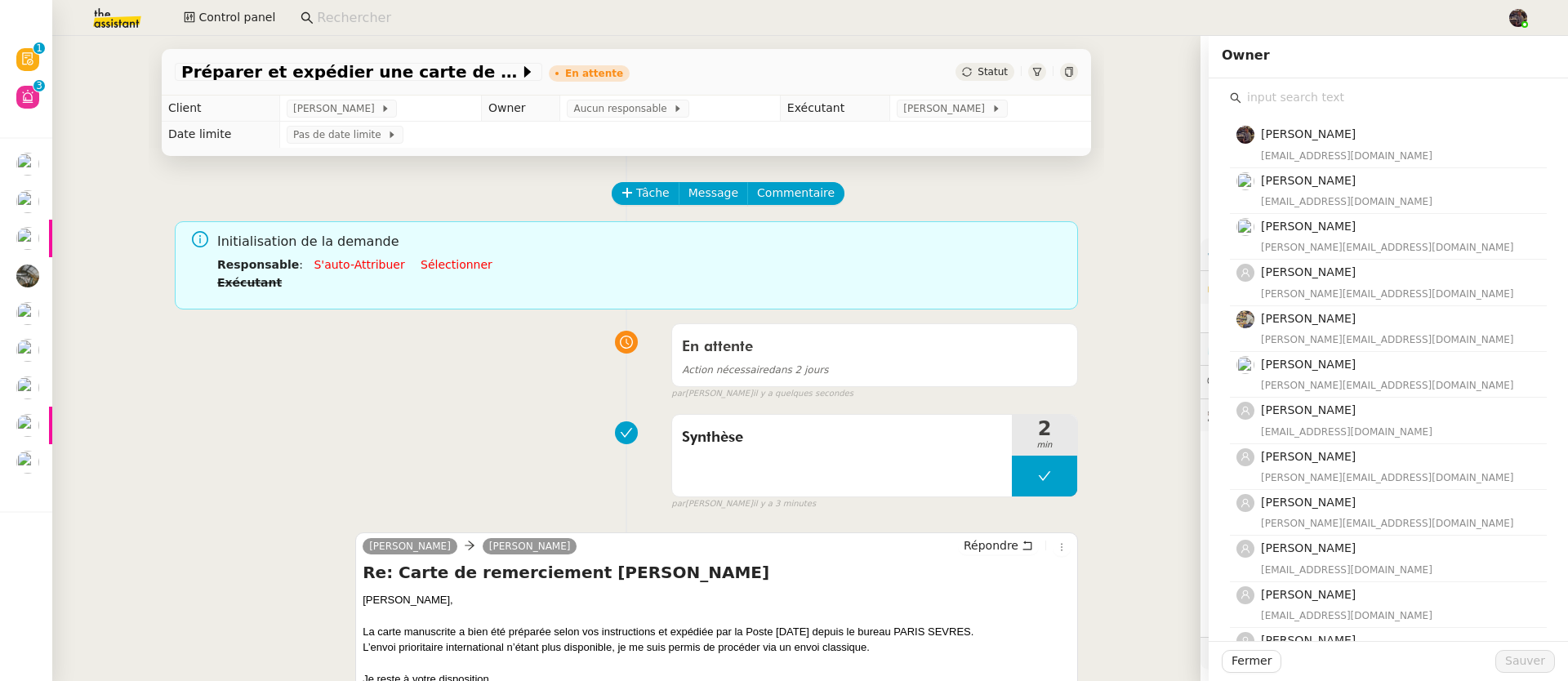
click at [1270, 96] on input "text" at bounding box center [1393, 98] width 305 height 22
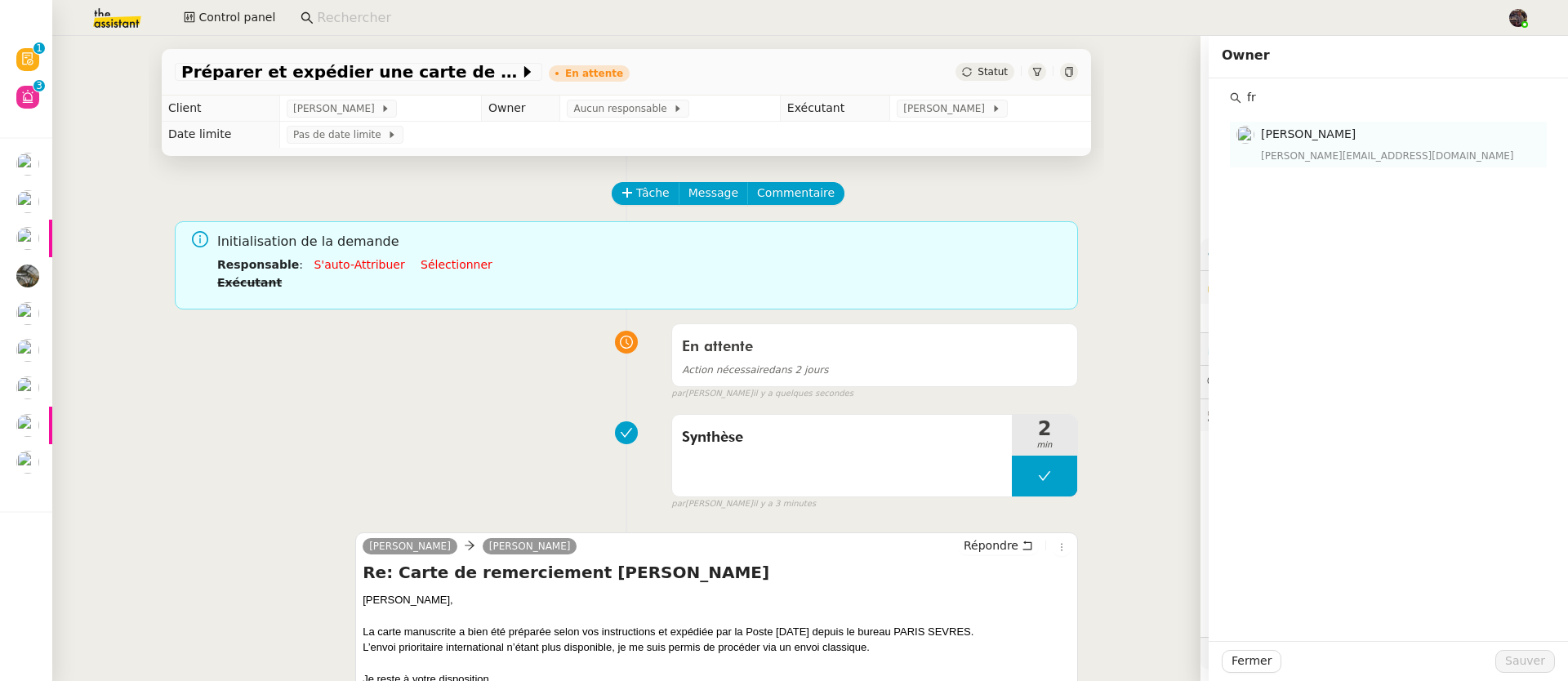
type input "fr"
click at [1291, 153] on div "[PERSON_NAME][EMAIL_ADDRESS][DOMAIN_NAME]" at bounding box center [1398, 156] width 276 height 17
click at [1515, 659] on span "Sauver" at bounding box center [1525, 661] width 40 height 18
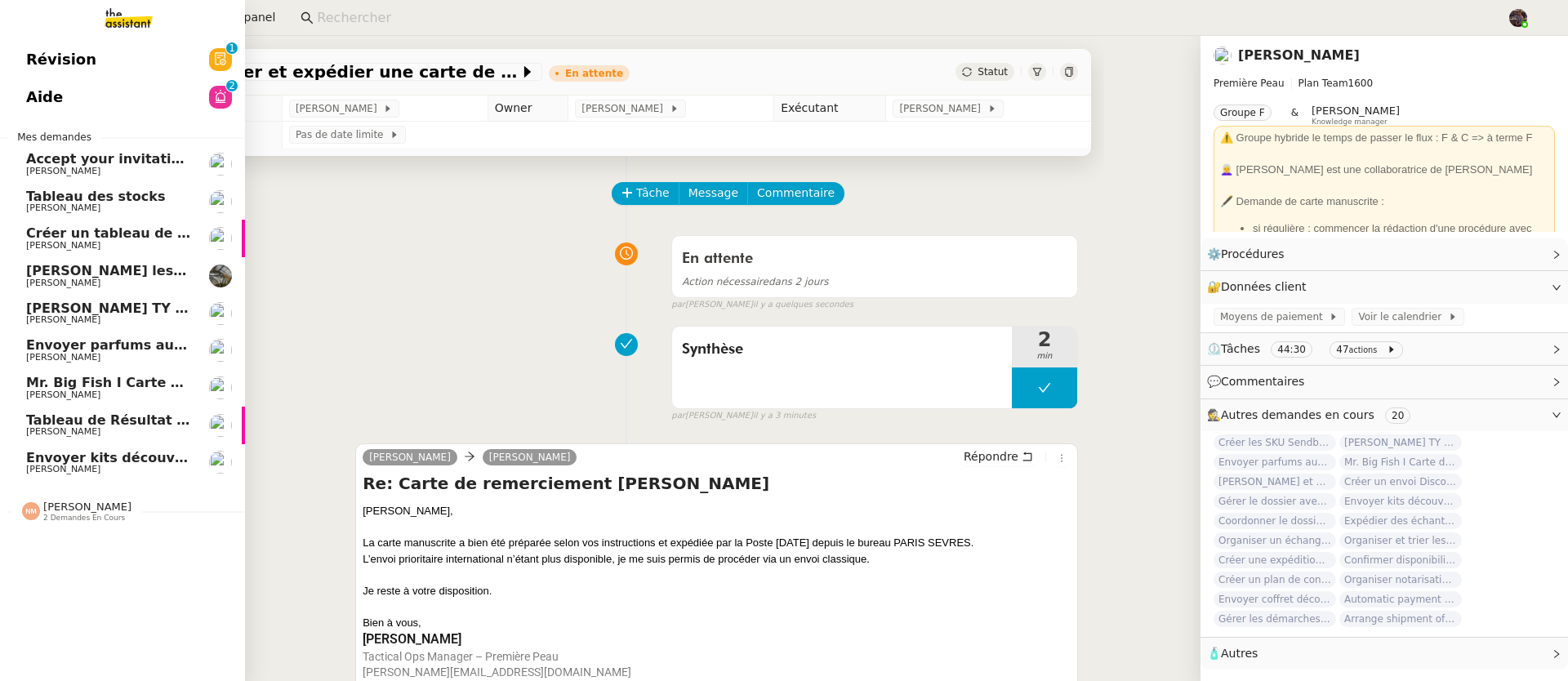
click at [37, 302] on span "[PERSON_NAME] TY notes" at bounding box center [121, 308] width 191 height 16
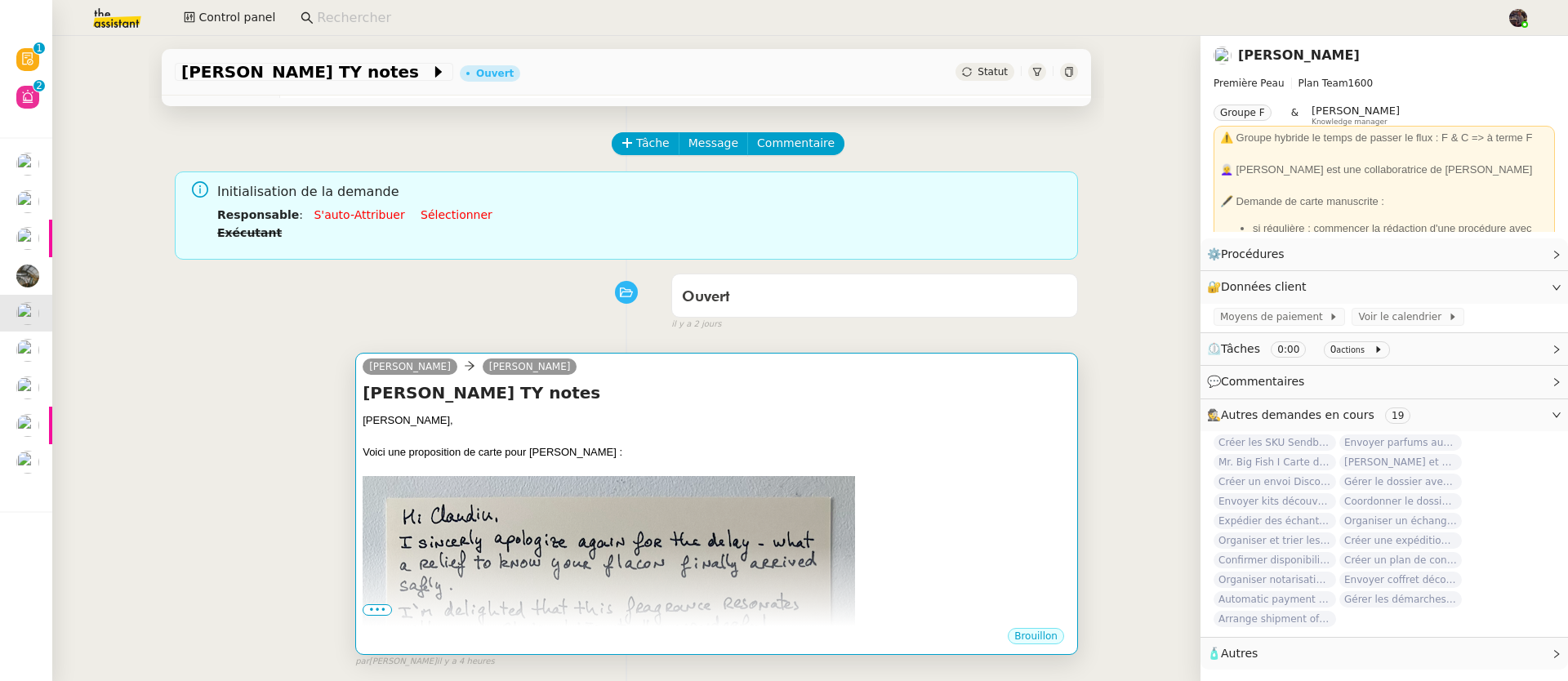
scroll to position [156, 0]
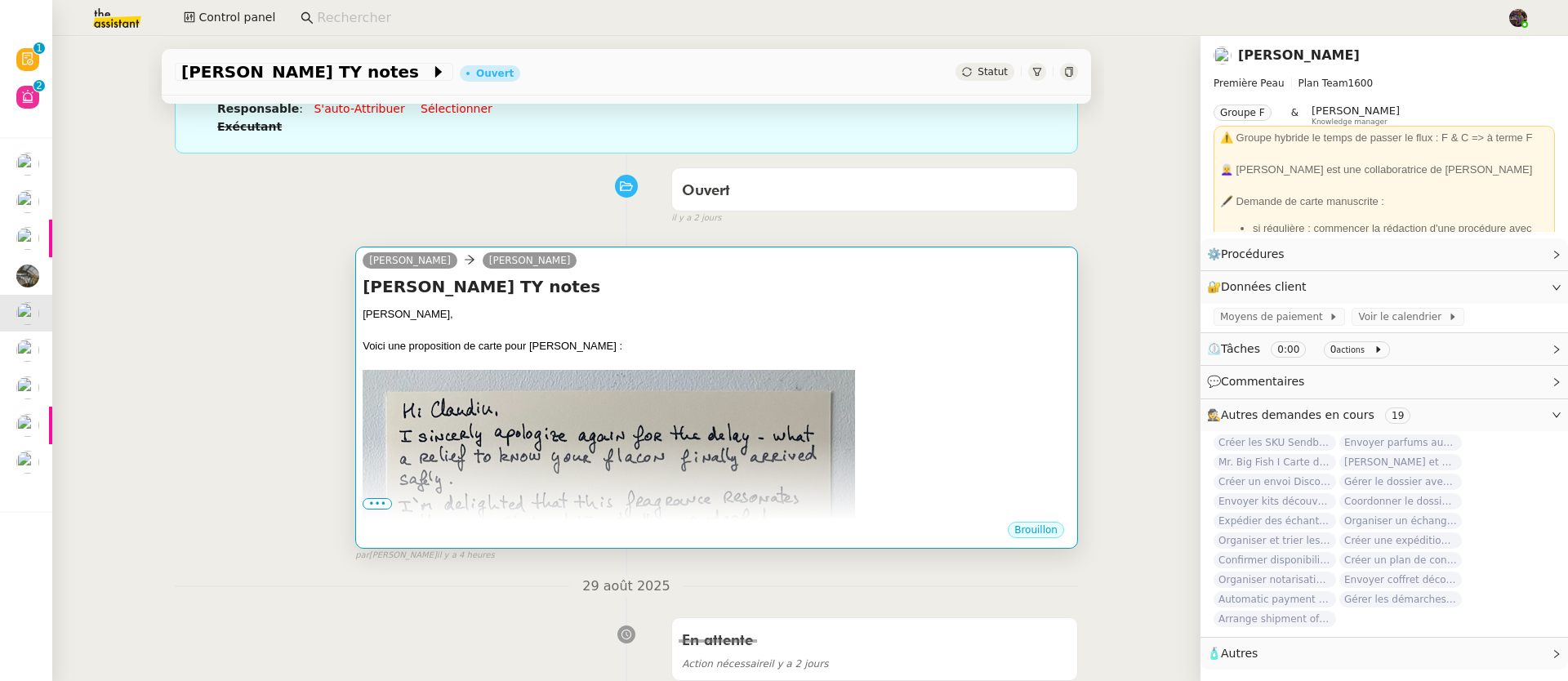
click at [622, 328] on div at bounding box center [716, 330] width 708 height 17
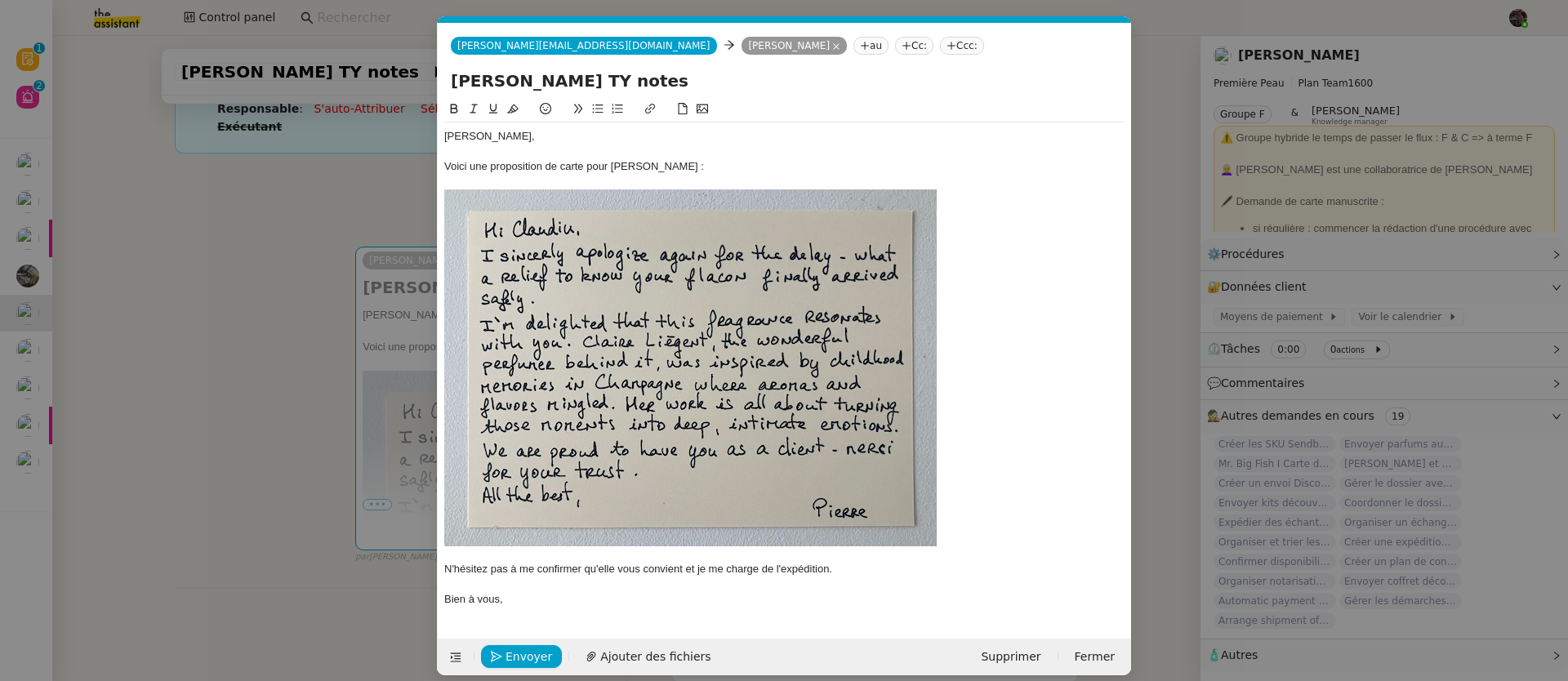
scroll to position [0, 34]
click at [673, 142] on div "[PERSON_NAME]," at bounding box center [784, 136] width 680 height 15
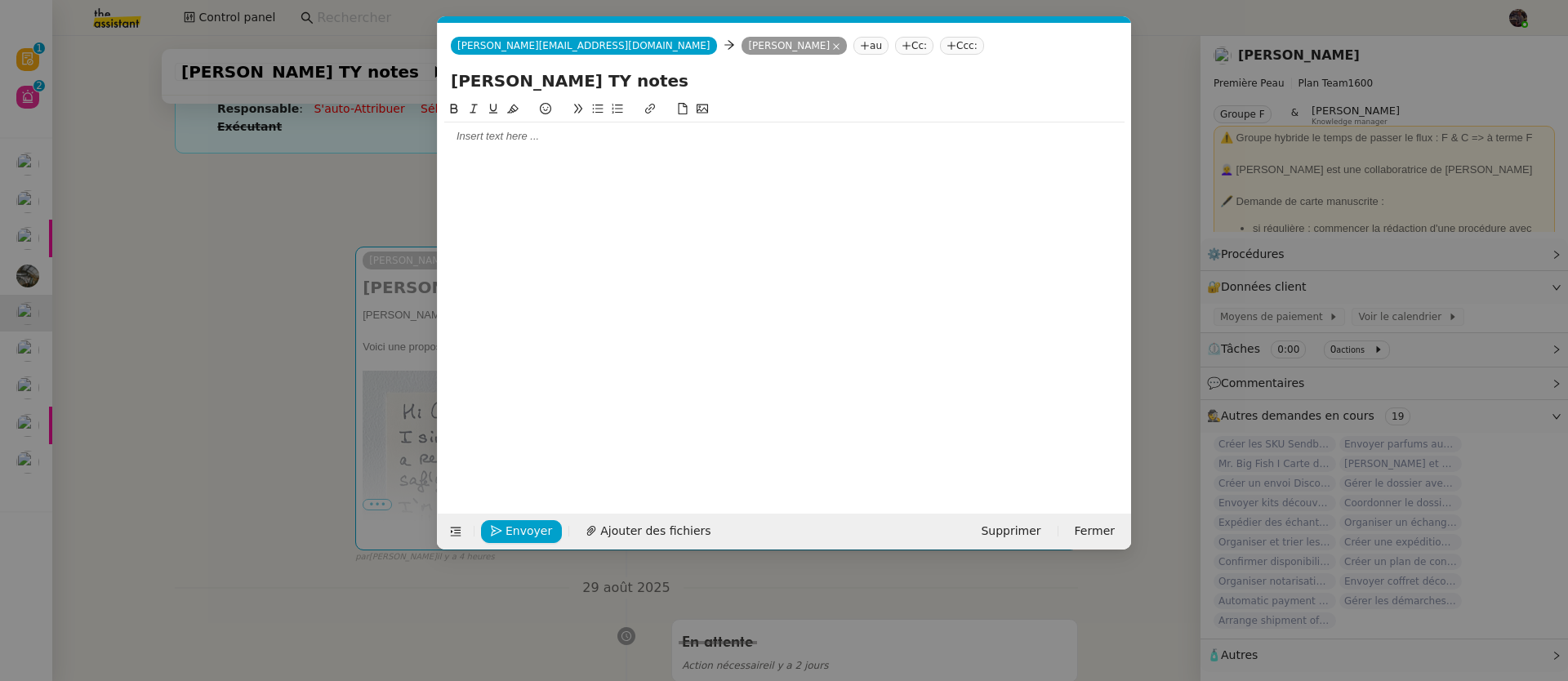
scroll to position [0, 0]
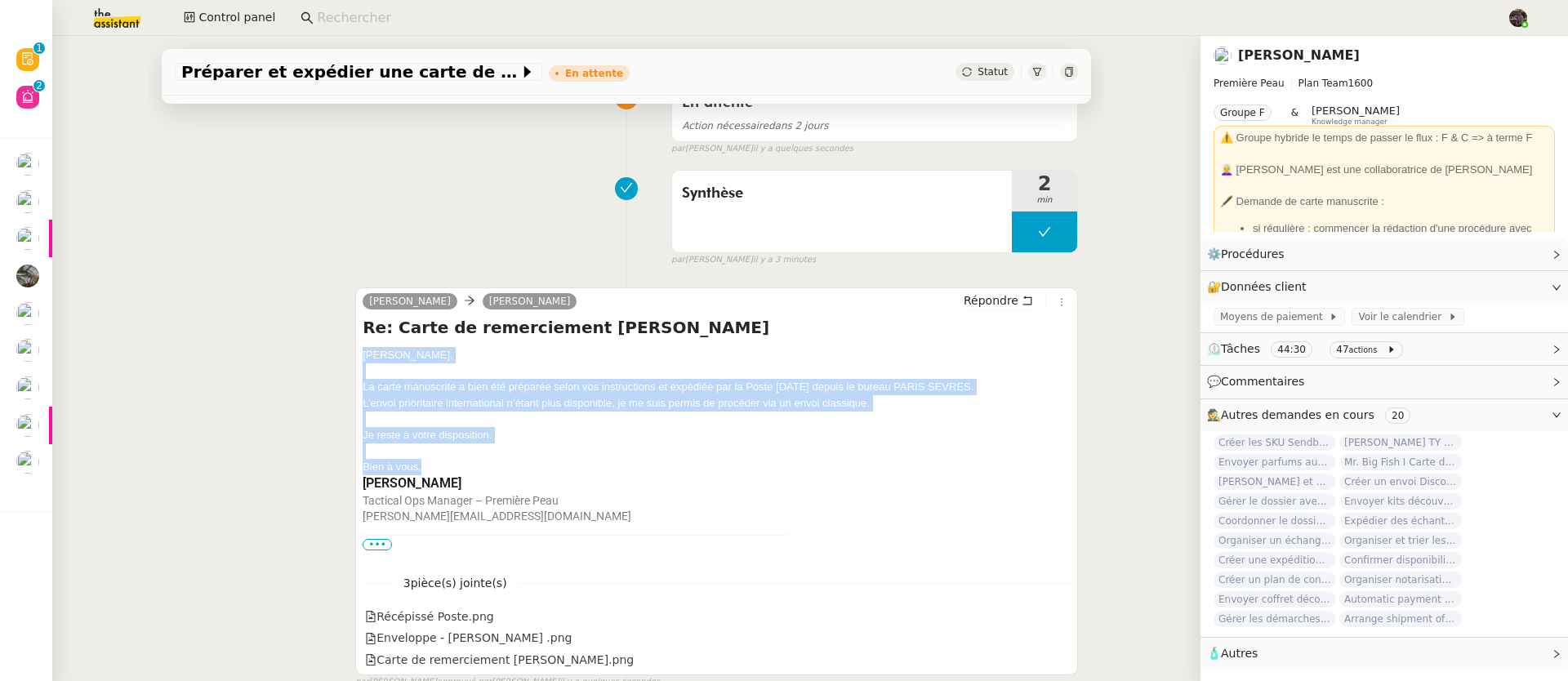
drag, startPoint x: 431, startPoint y: 468, endPoint x: 339, endPoint y: 362, distance: 140.4
click at [339, 362] on div "[PERSON_NAME] Répondre Re: Carte de remerciement [PERSON_NAME], La carte manusc…" at bounding box center [626, 480] width 903 height 415
copy div "[PERSON_NAME], La carte manuscrite a bien été préparée selon vos instructions e…"
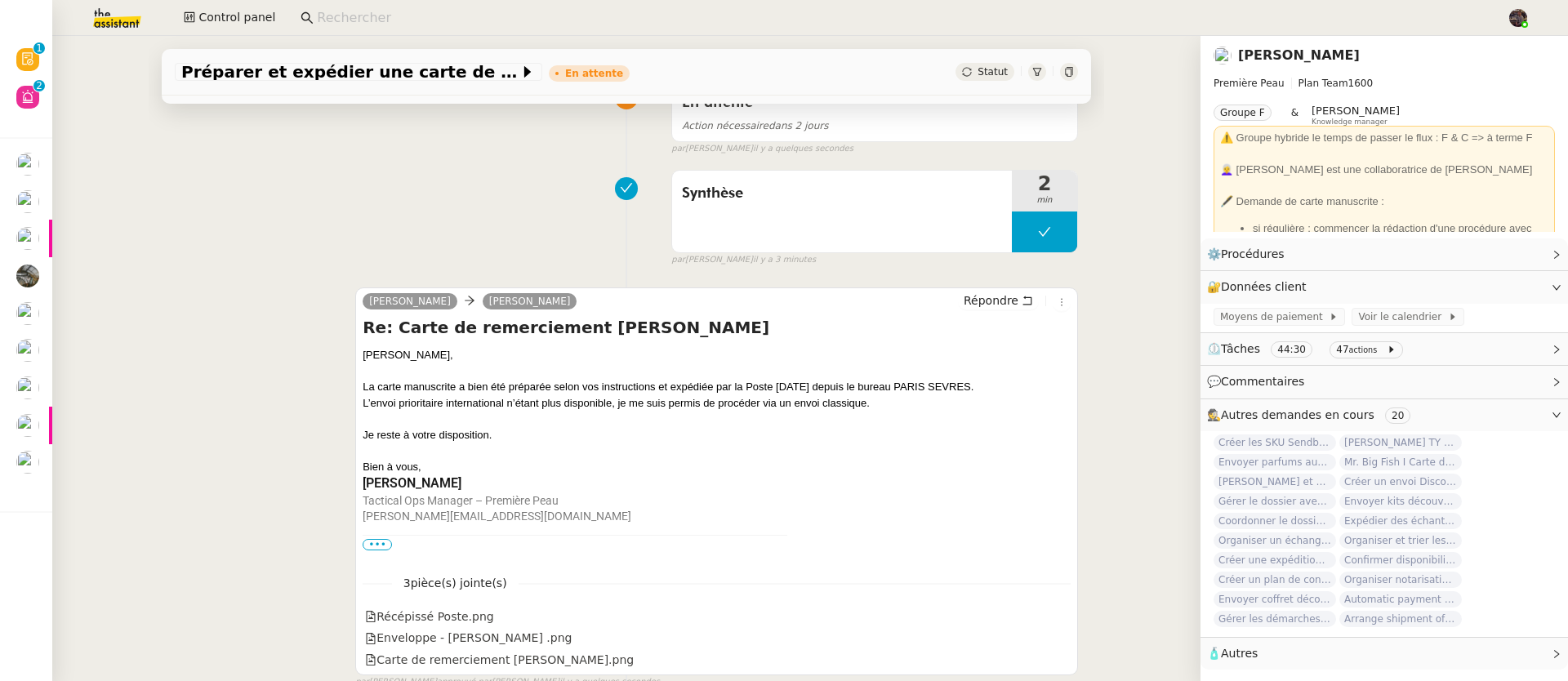
click at [175, 366] on div "[PERSON_NAME] Répondre Re: Carte de remerciement [PERSON_NAME], La carte manusc…" at bounding box center [626, 480] width 903 height 415
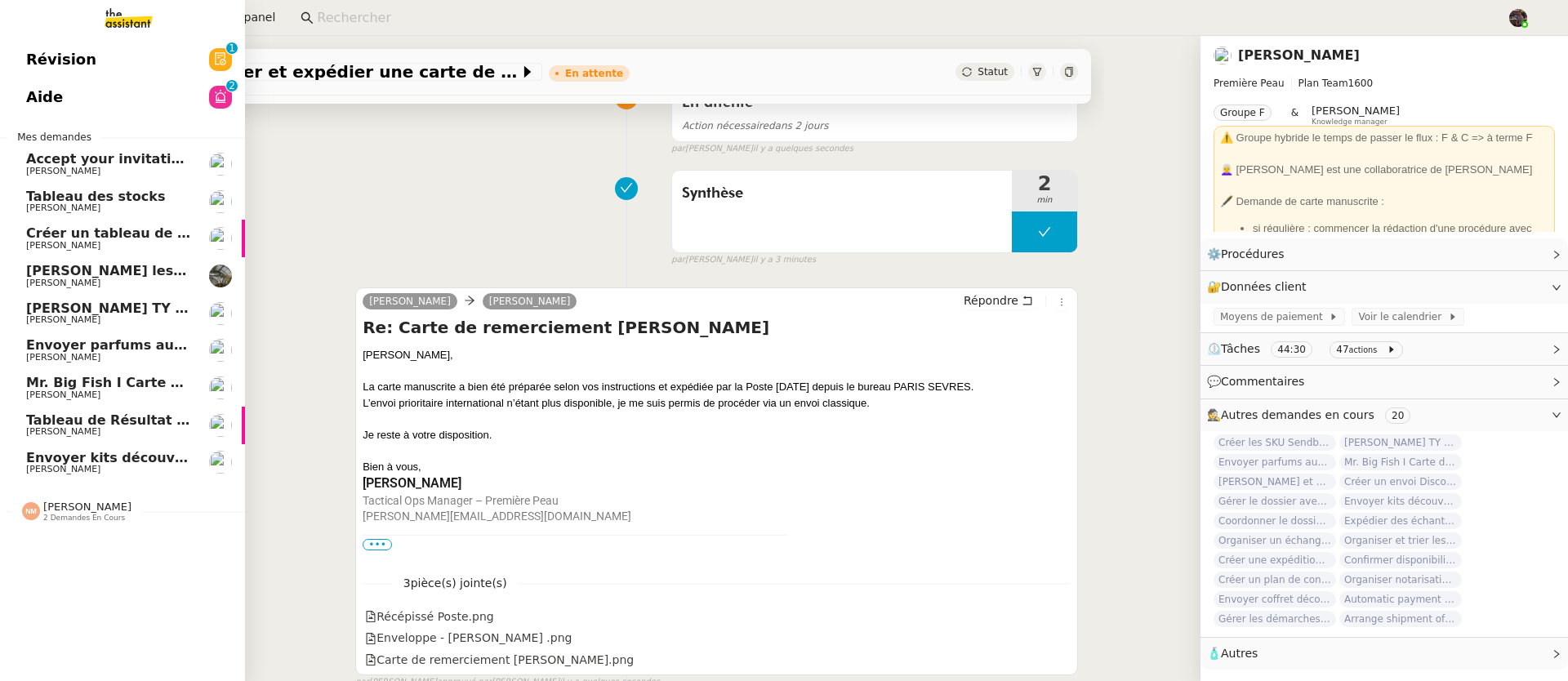
click at [79, 315] on span "[PERSON_NAME]" at bounding box center [63, 319] width 74 height 11
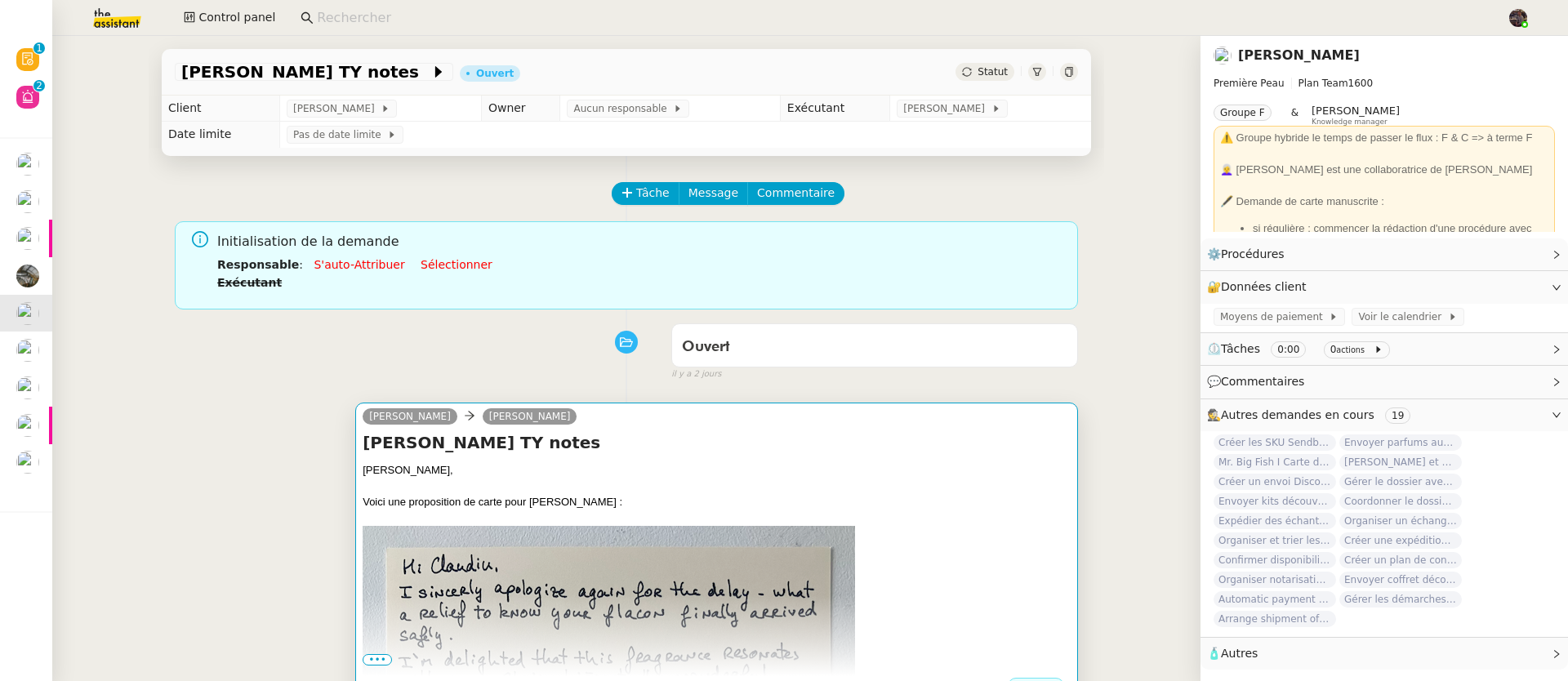
click at [698, 435] on h4 "[PERSON_NAME] TY notes" at bounding box center [716, 442] width 708 height 23
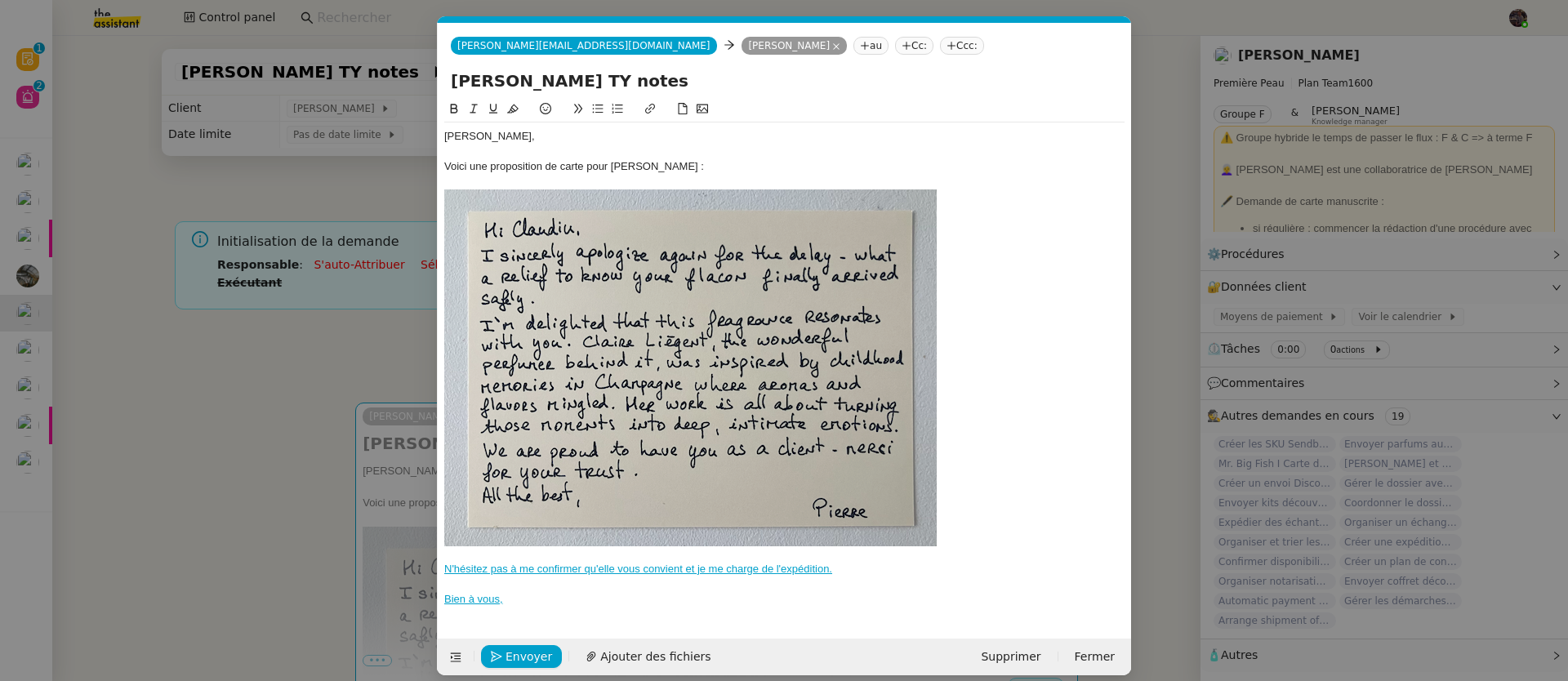
scroll to position [0, 34]
click at [891, 185] on div at bounding box center [784, 182] width 680 height 15
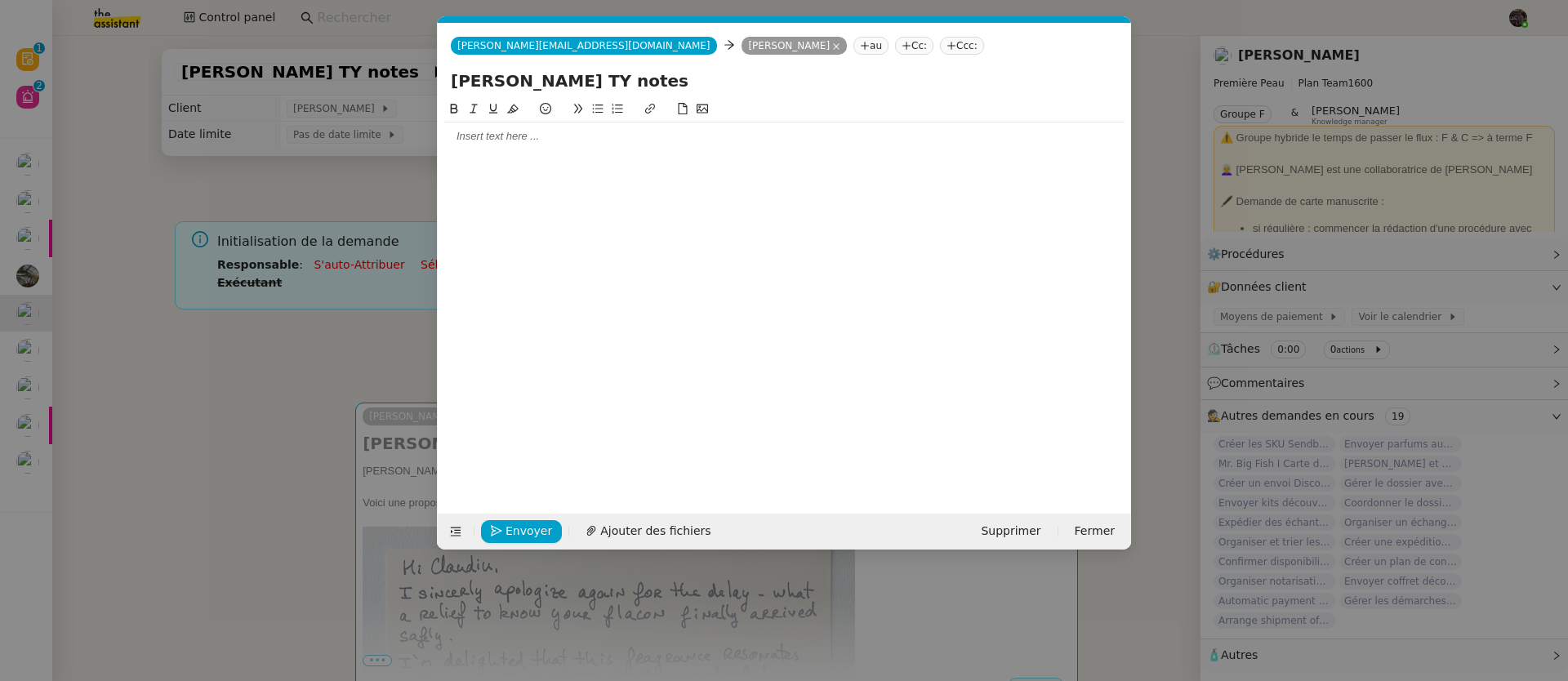
paste div
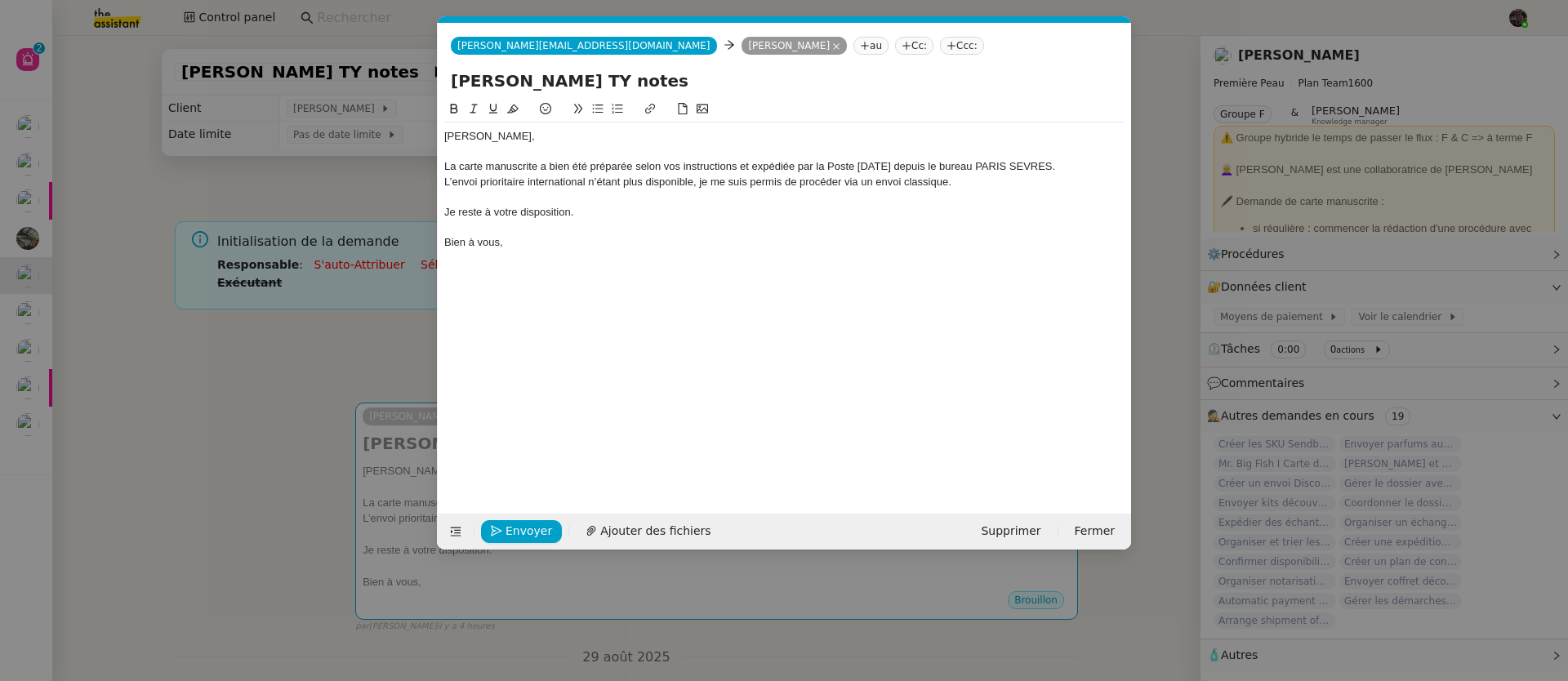
click at [444, 183] on div "L’envoi prioritaire international n’étant plus disponible, je me suis permis de…" at bounding box center [784, 182] width 680 height 15
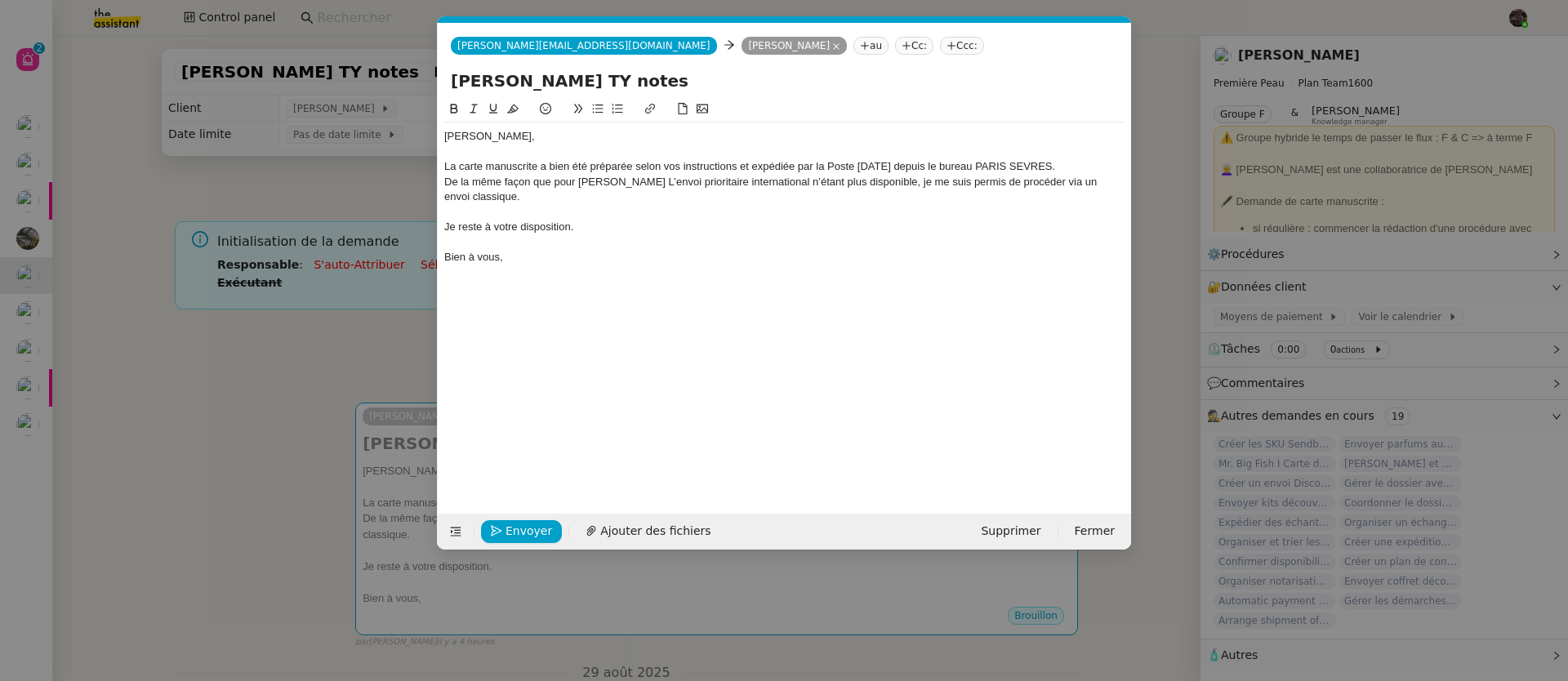
drag, startPoint x: 115, startPoint y: 270, endPoint x: 99, endPoint y: 266, distance: 16.5
click at [115, 270] on nz-modal-container "Service TA - VOYAGE - PROPOSITION GLOBALE A utiliser dans le cadre de propositi…" at bounding box center [784, 340] width 1568 height 681
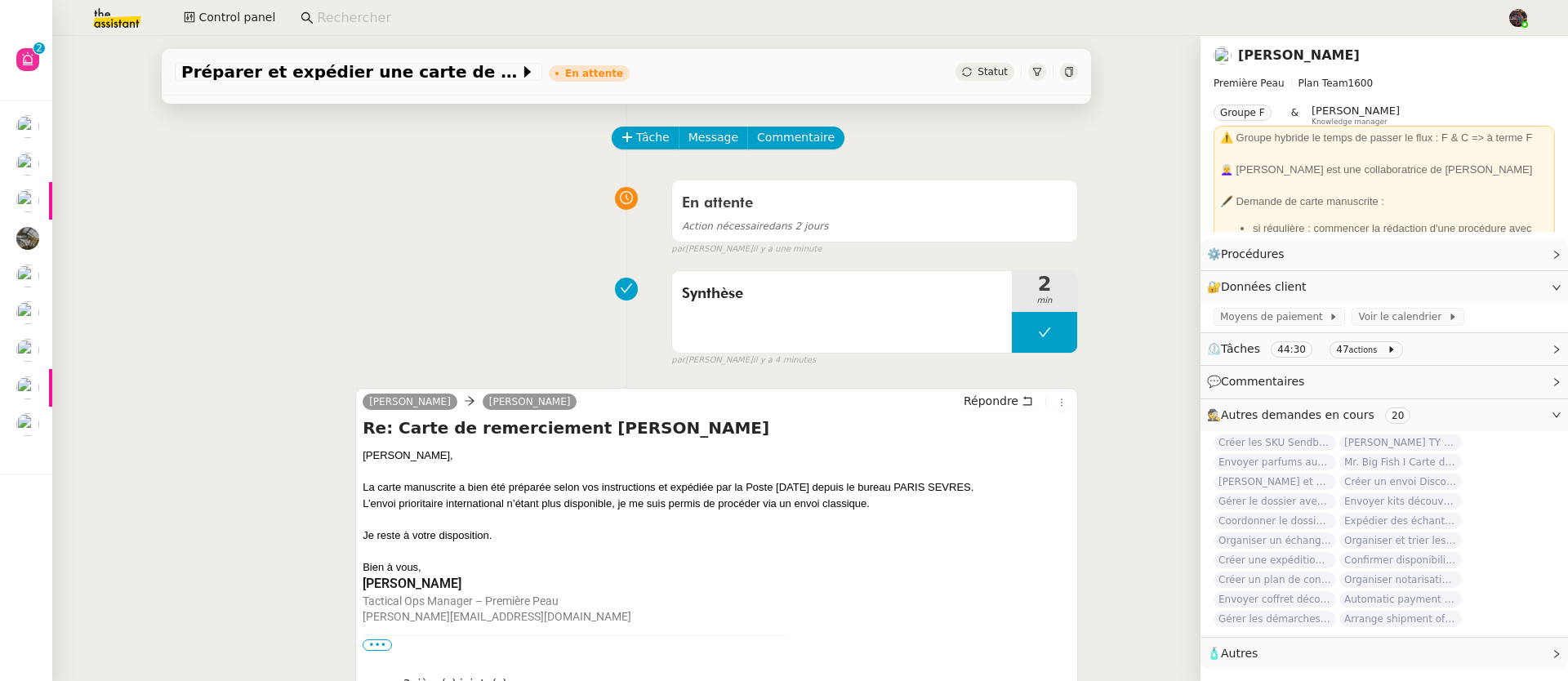
scroll to position [326, 0]
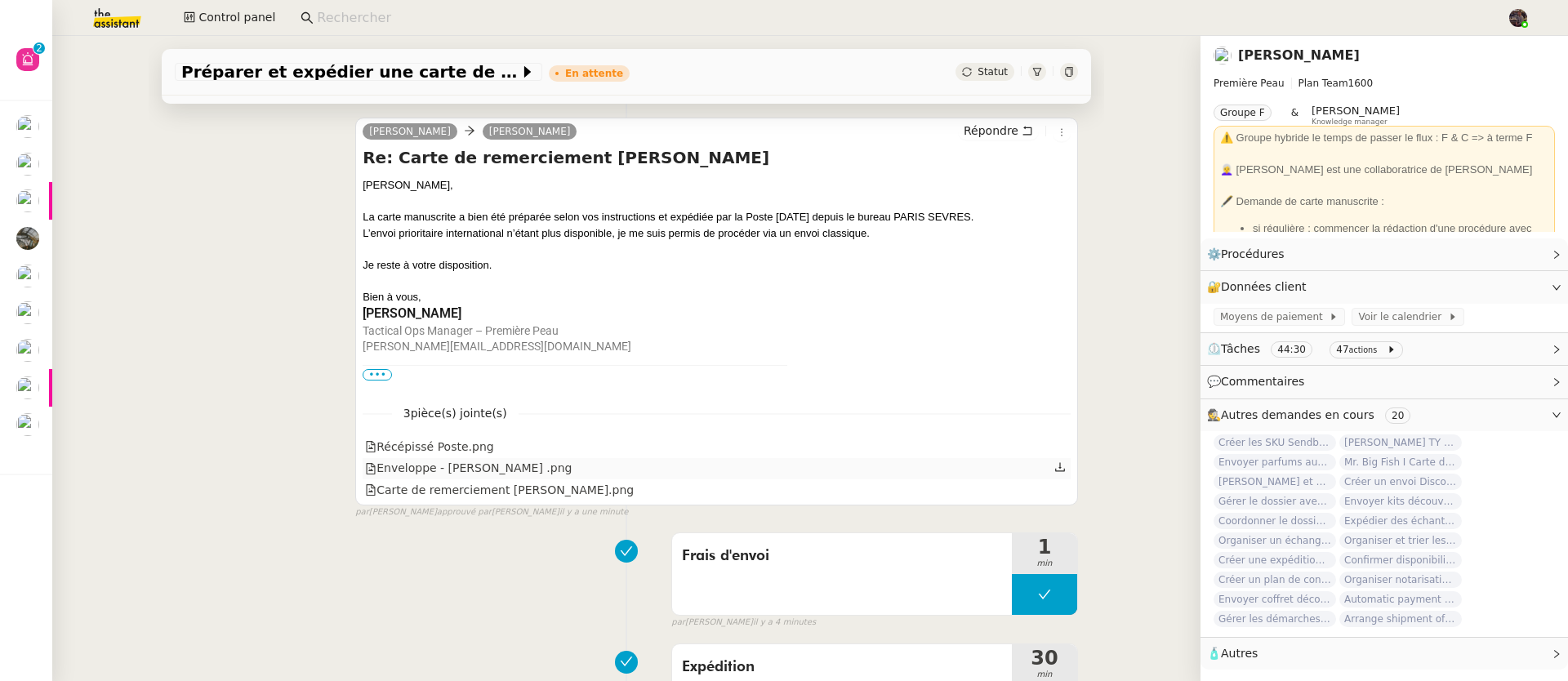
click at [450, 468] on div "Enveloppe - [PERSON_NAME] .png" at bounding box center [468, 468] width 206 height 18
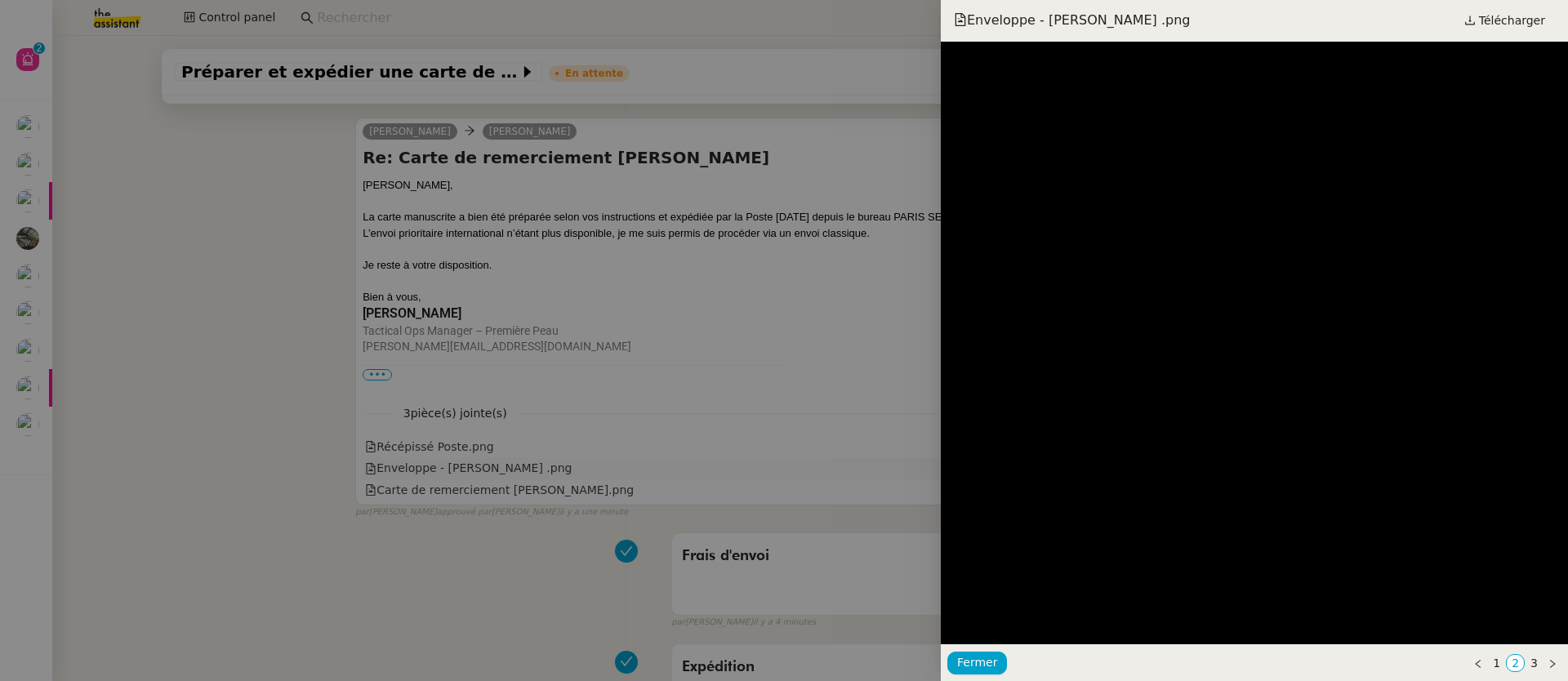
click at [450, 468] on div at bounding box center [784, 340] width 1568 height 681
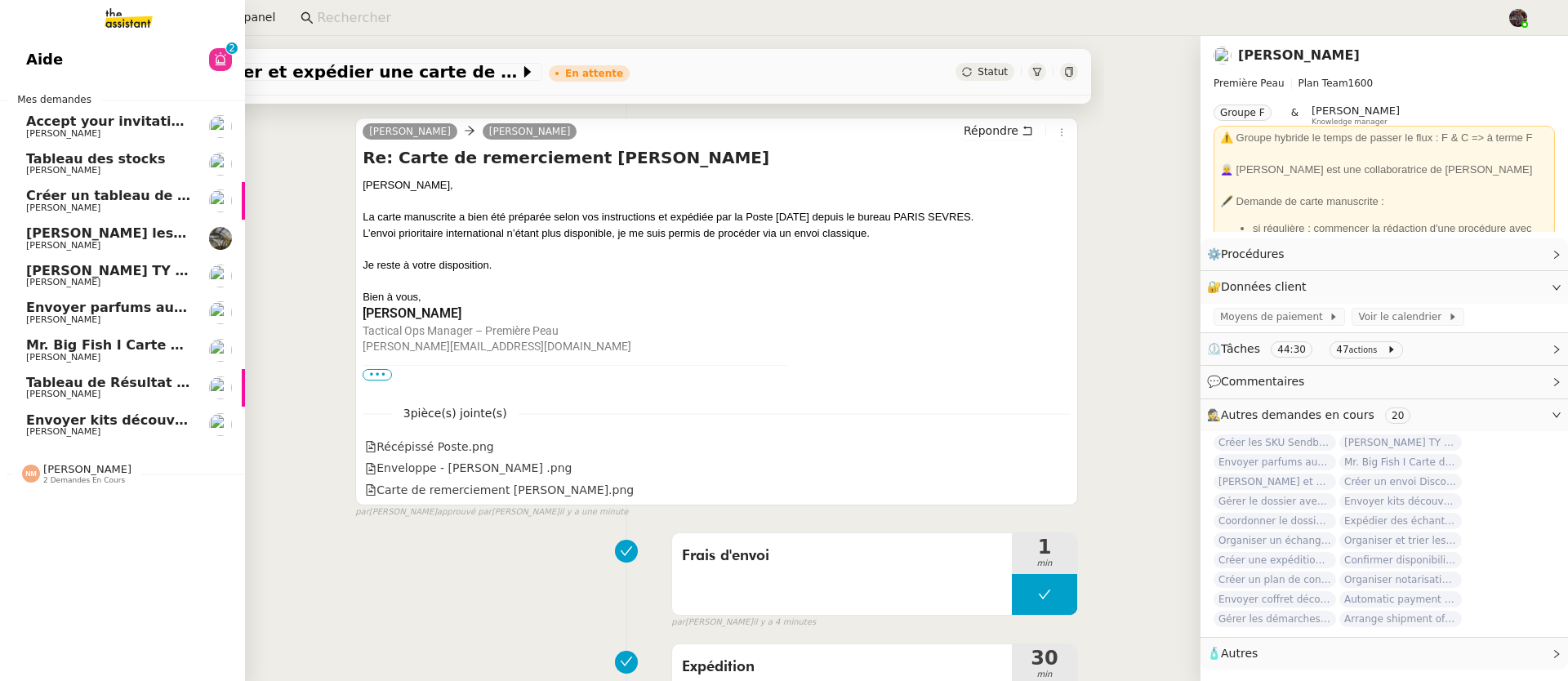
click at [53, 270] on span "[PERSON_NAME] TY notes" at bounding box center [121, 271] width 191 height 16
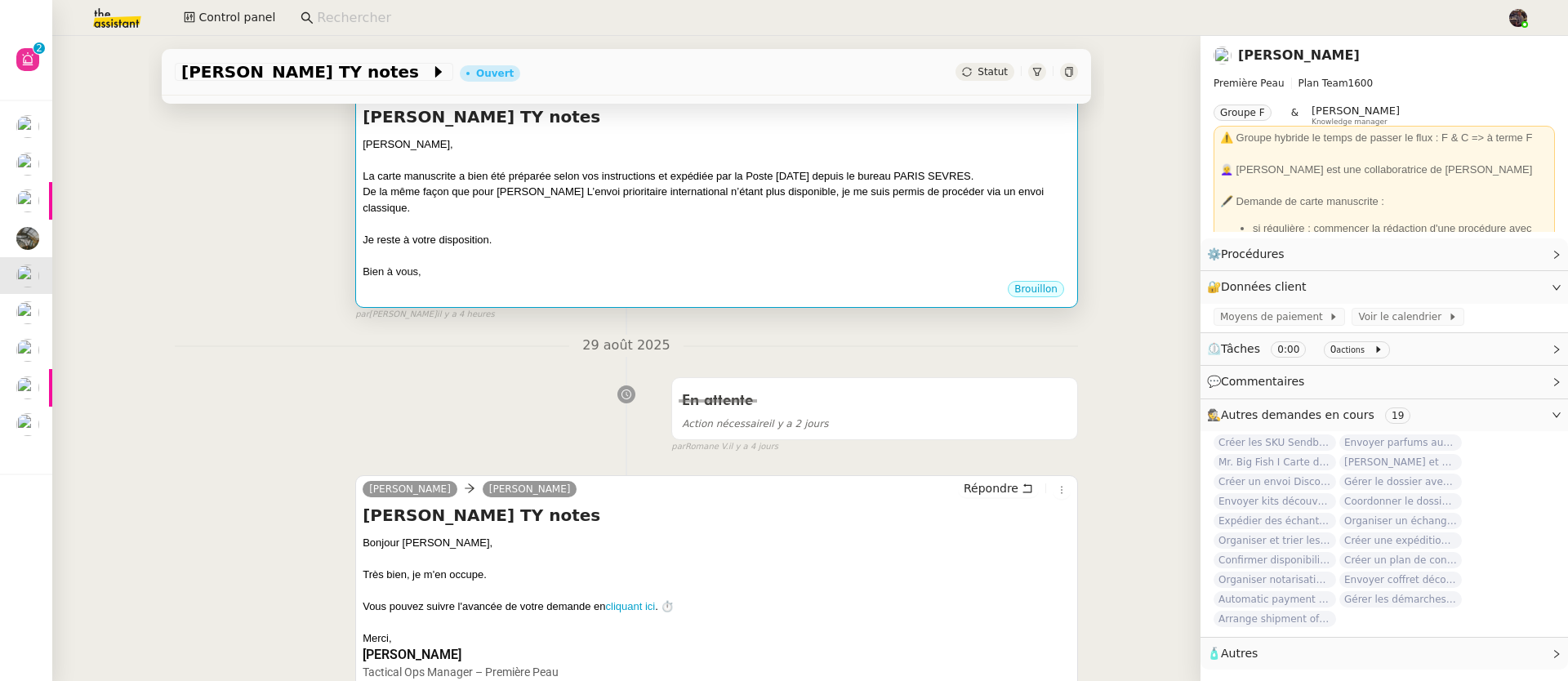
click at [410, 264] on div "Bien à vous," at bounding box center [716, 272] width 708 height 17
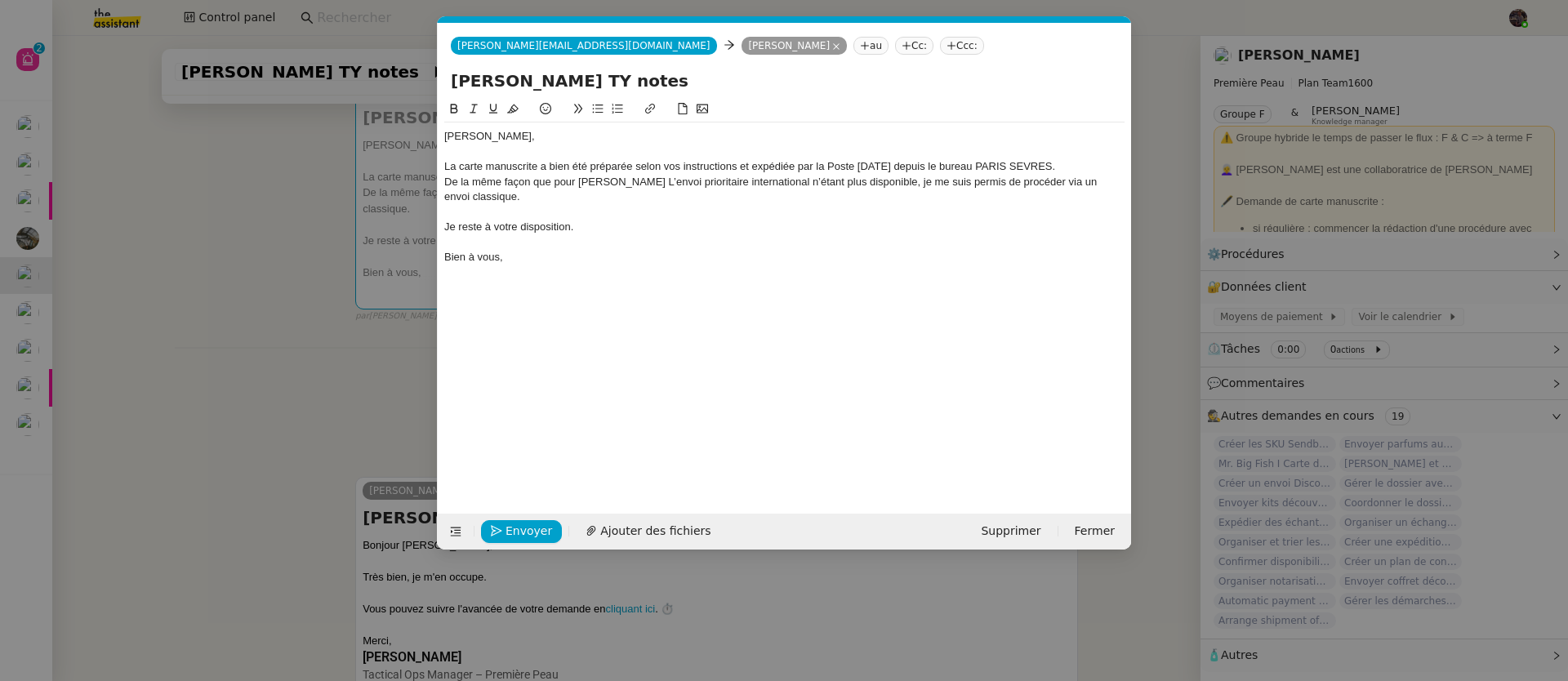
scroll to position [0, 34]
click at [614, 181] on div "De la même façon que pour [PERSON_NAME] L’envoi prioritaire international n’éta…" at bounding box center [784, 190] width 680 height 30
click at [630, 539] on span "Ajouter des fichiers" at bounding box center [655, 531] width 110 height 18
click at [232, 397] on nz-modal-container "Service TA - VOYAGE - PROPOSITION GLOBALE A utiliser dans le cadre de propositi…" at bounding box center [784, 340] width 1568 height 681
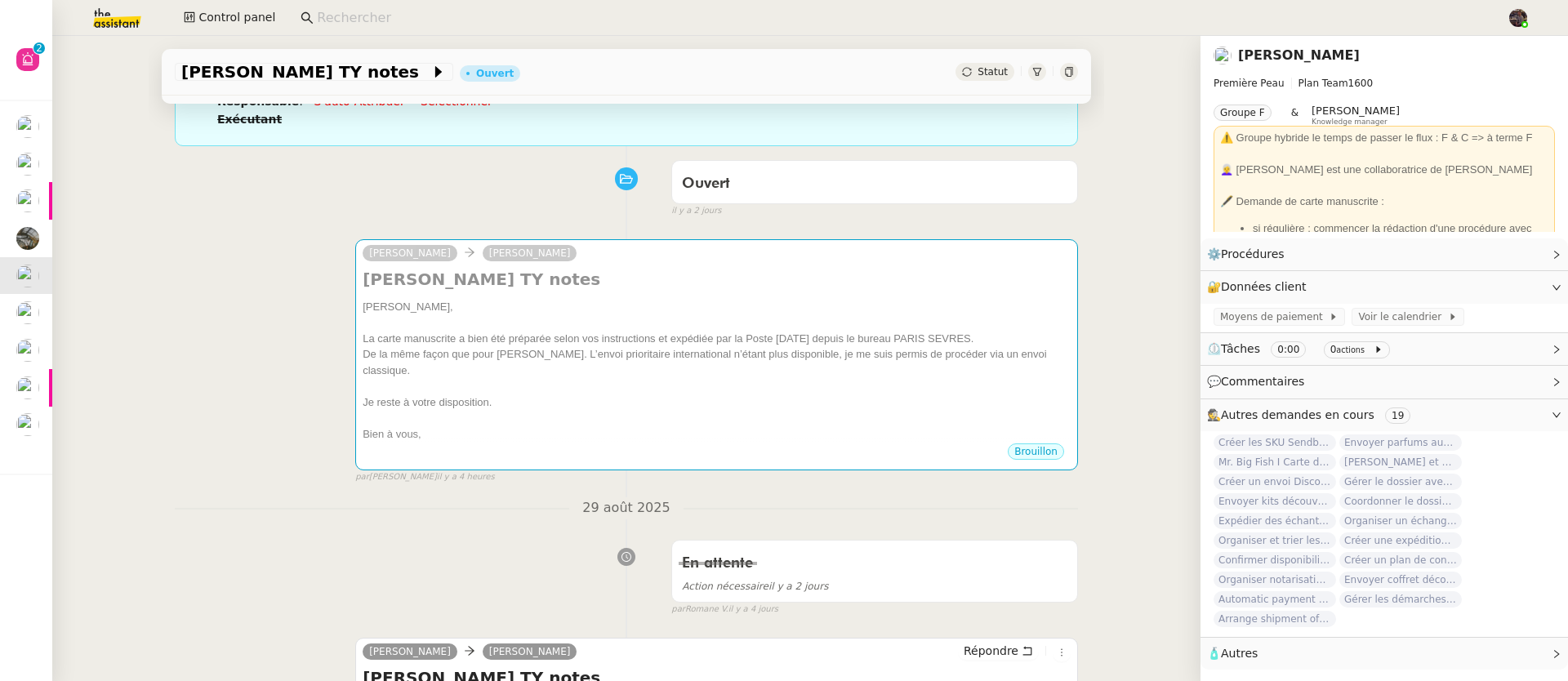
scroll to position [0, 0]
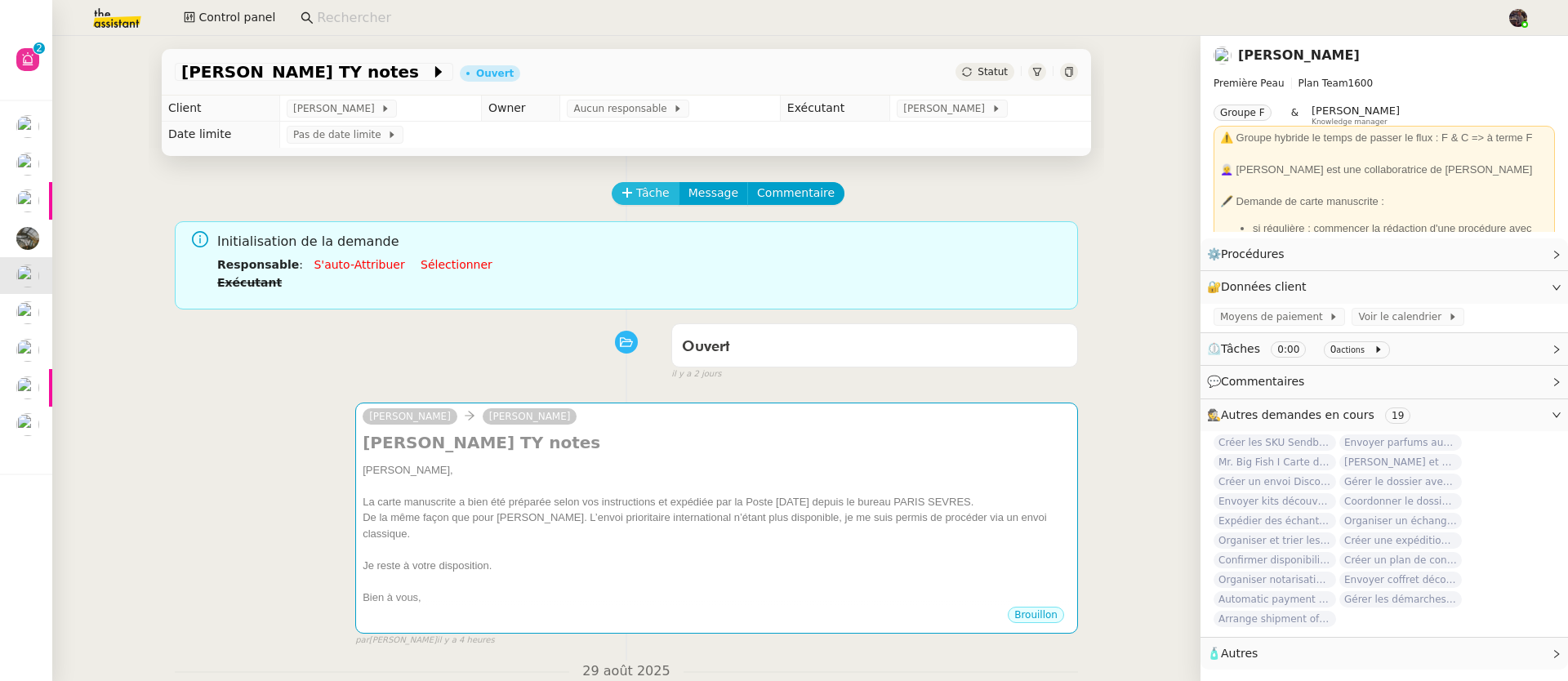
click at [651, 187] on span "Tâche" at bounding box center [653, 193] width 33 height 18
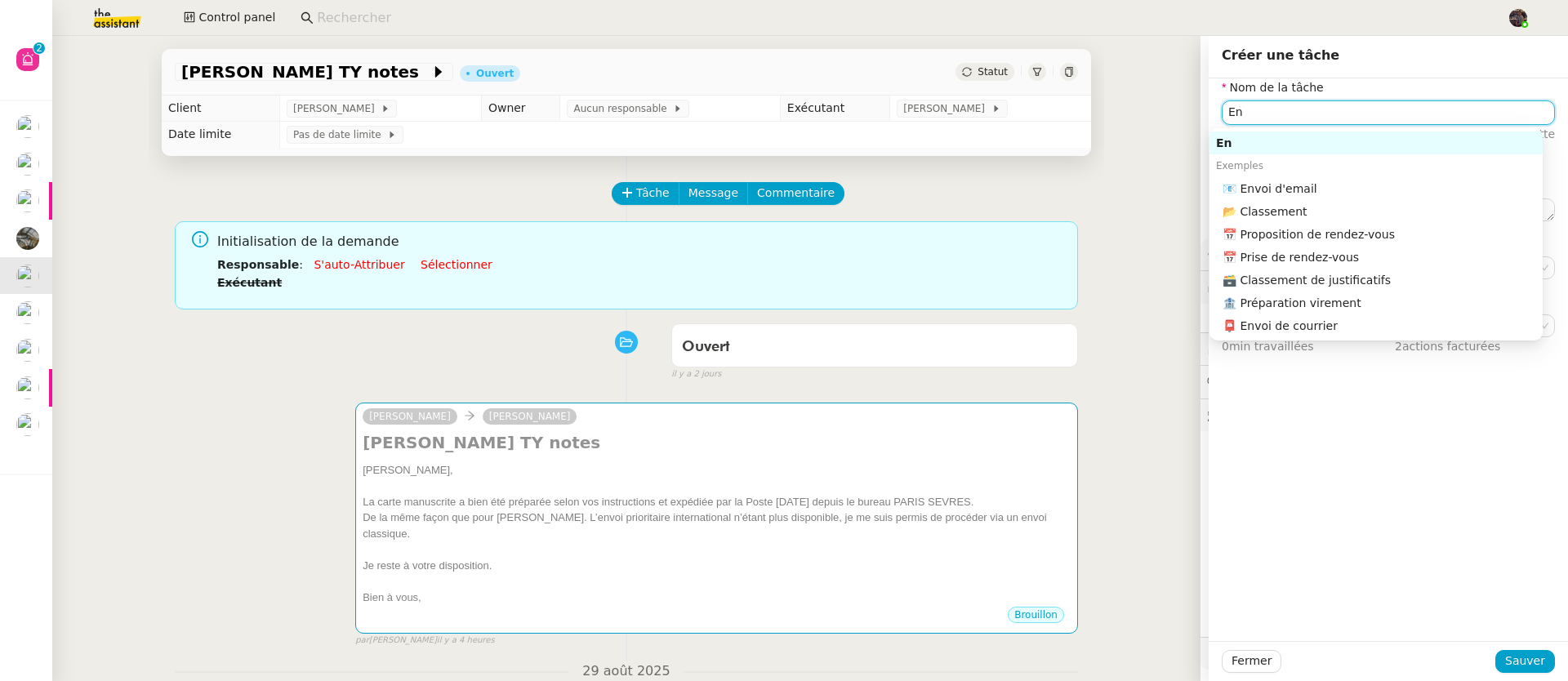
type input "E"
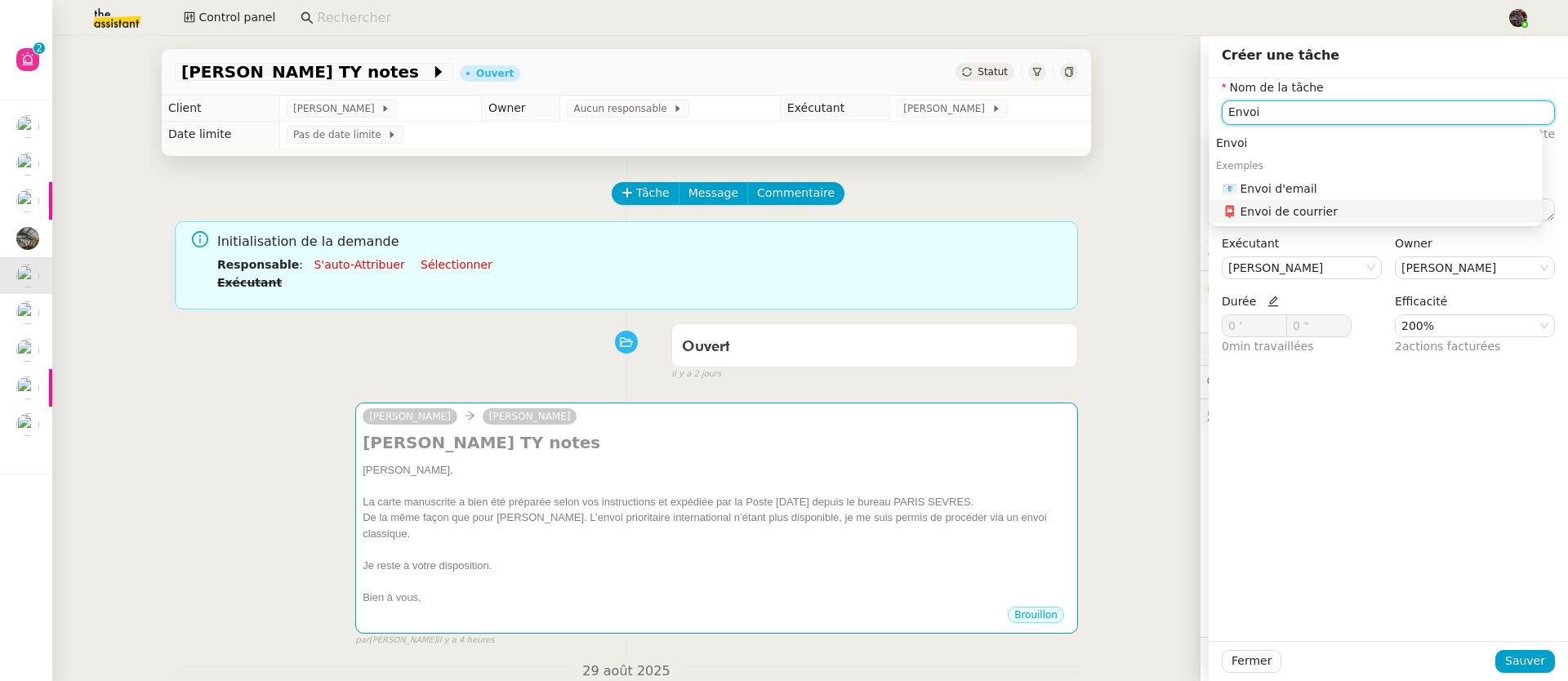
click at [1311, 214] on div "📮 Envoi de courrier" at bounding box center [1378, 211] width 313 height 15
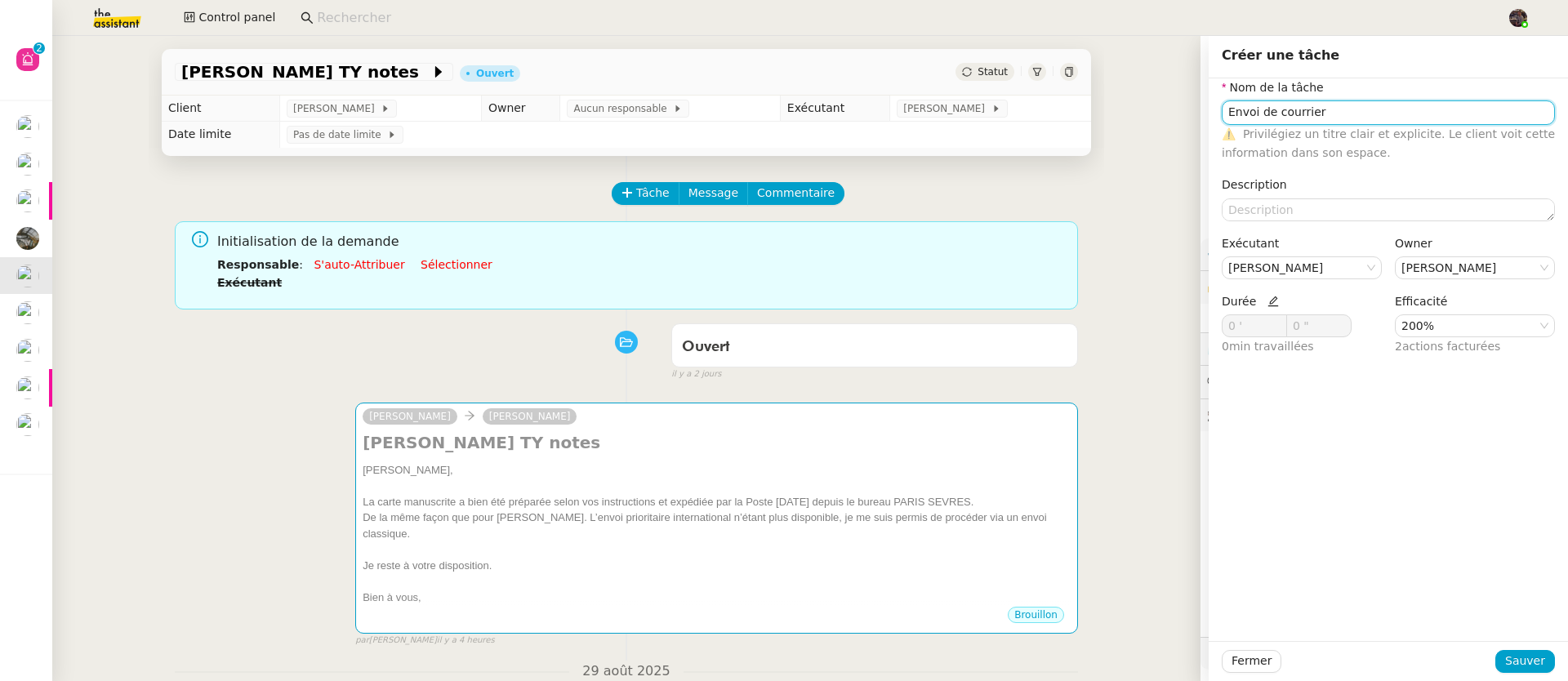
click at [1288, 118] on input "Envoi de courrier" at bounding box center [1387, 112] width 333 height 23
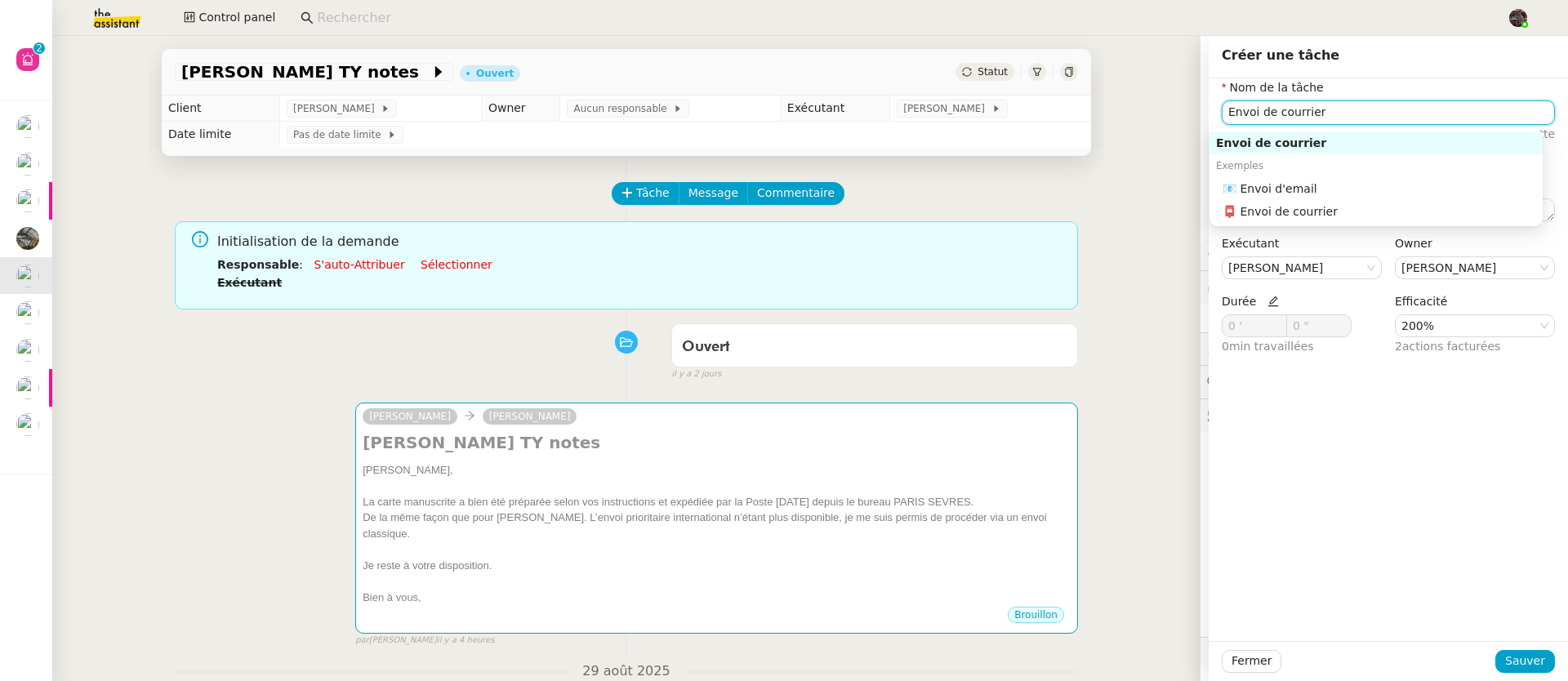
click at [1288, 118] on input "Envoi de courrier" at bounding box center [1387, 112] width 333 height 23
click at [1288, 117] on input "Envoi de courrier" at bounding box center [1387, 112] width 333 height 23
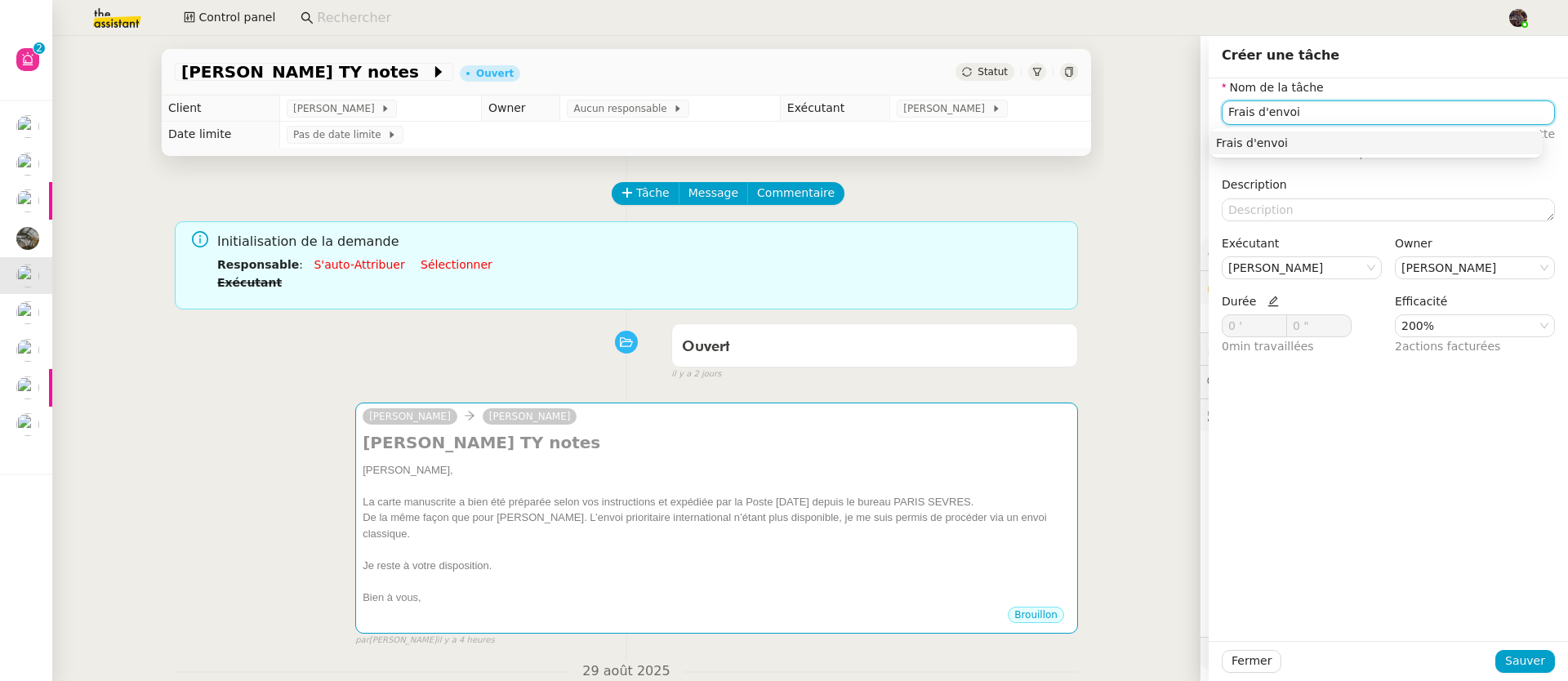
click at [1396, 132] on nz-auto-option "Frais d'envoi" at bounding box center [1376, 142] width 333 height 23
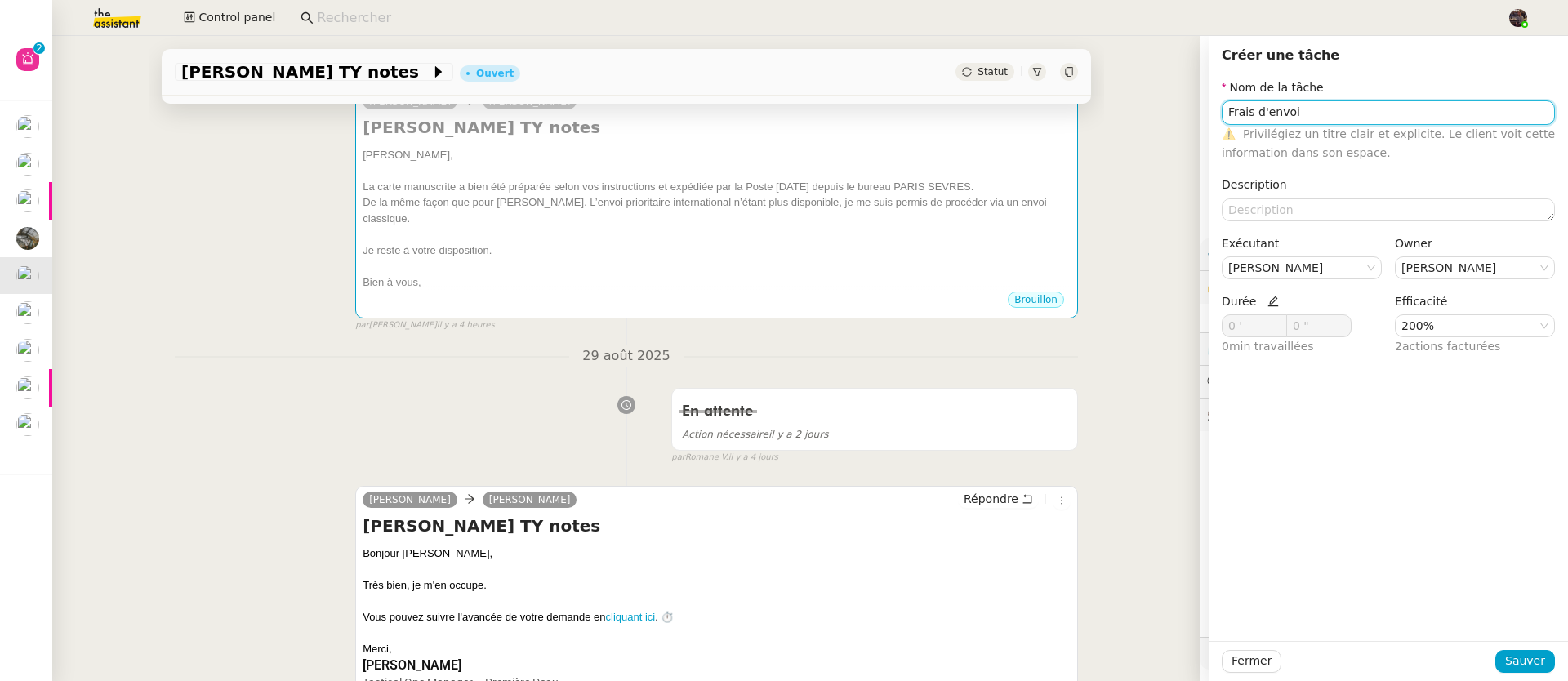
scroll to position [857, 0]
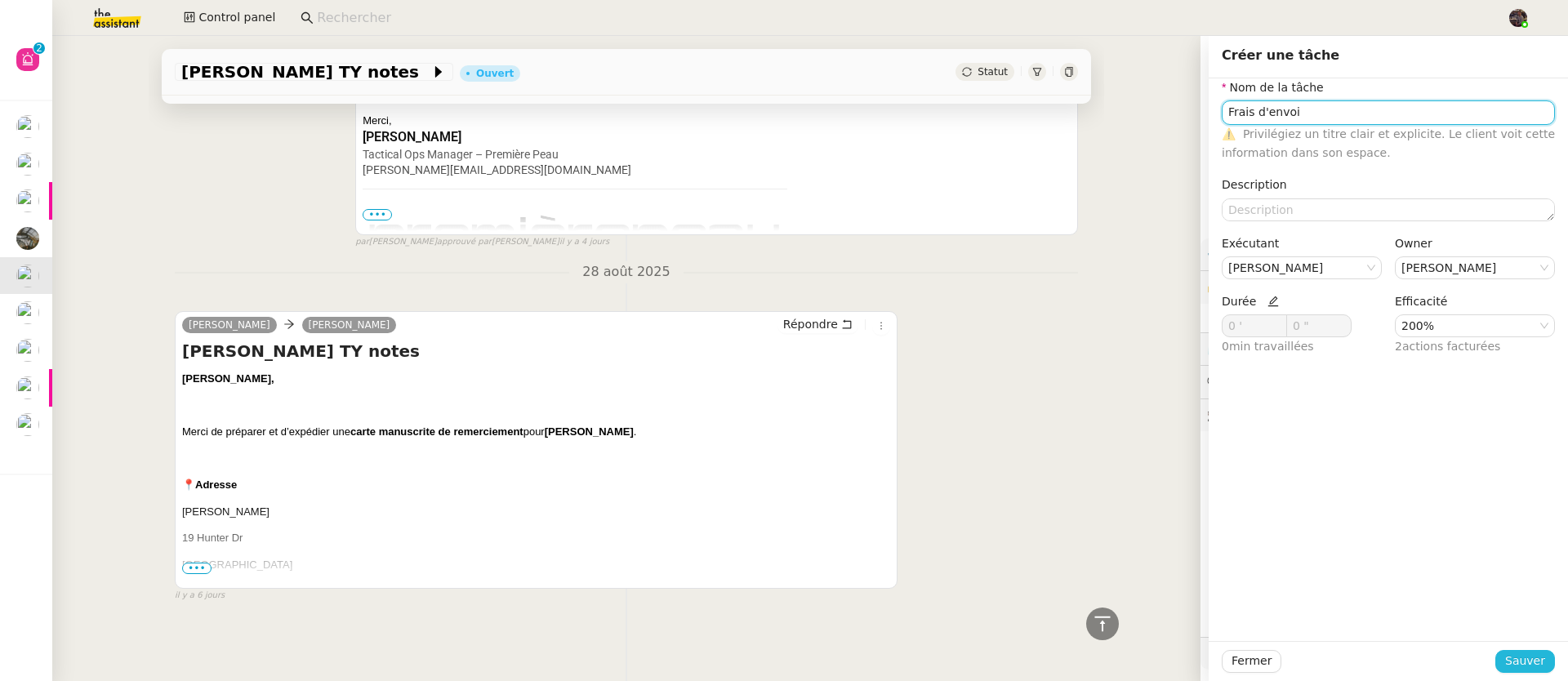
type input "Frais d'envoi"
click at [1515, 660] on span "Sauver" at bounding box center [1525, 661] width 40 height 18
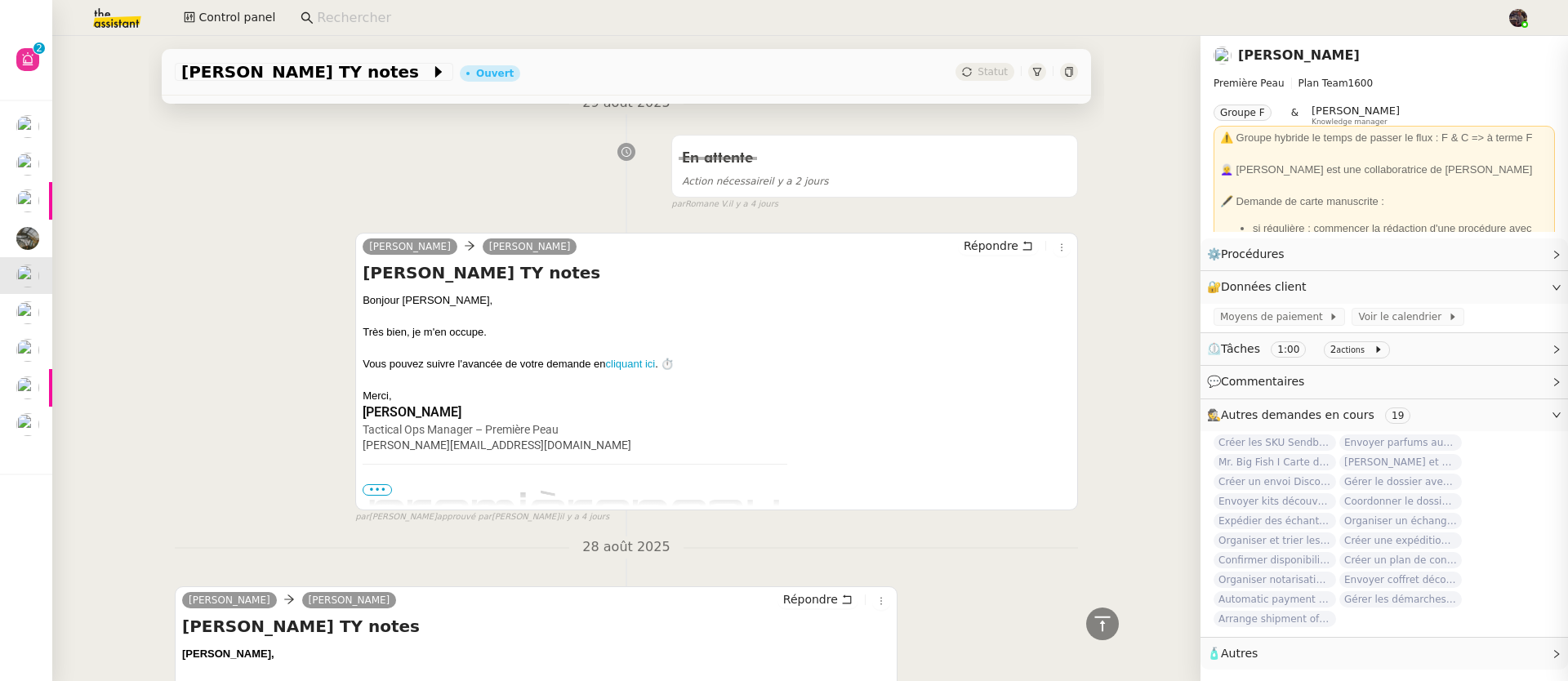
scroll to position [97, 0]
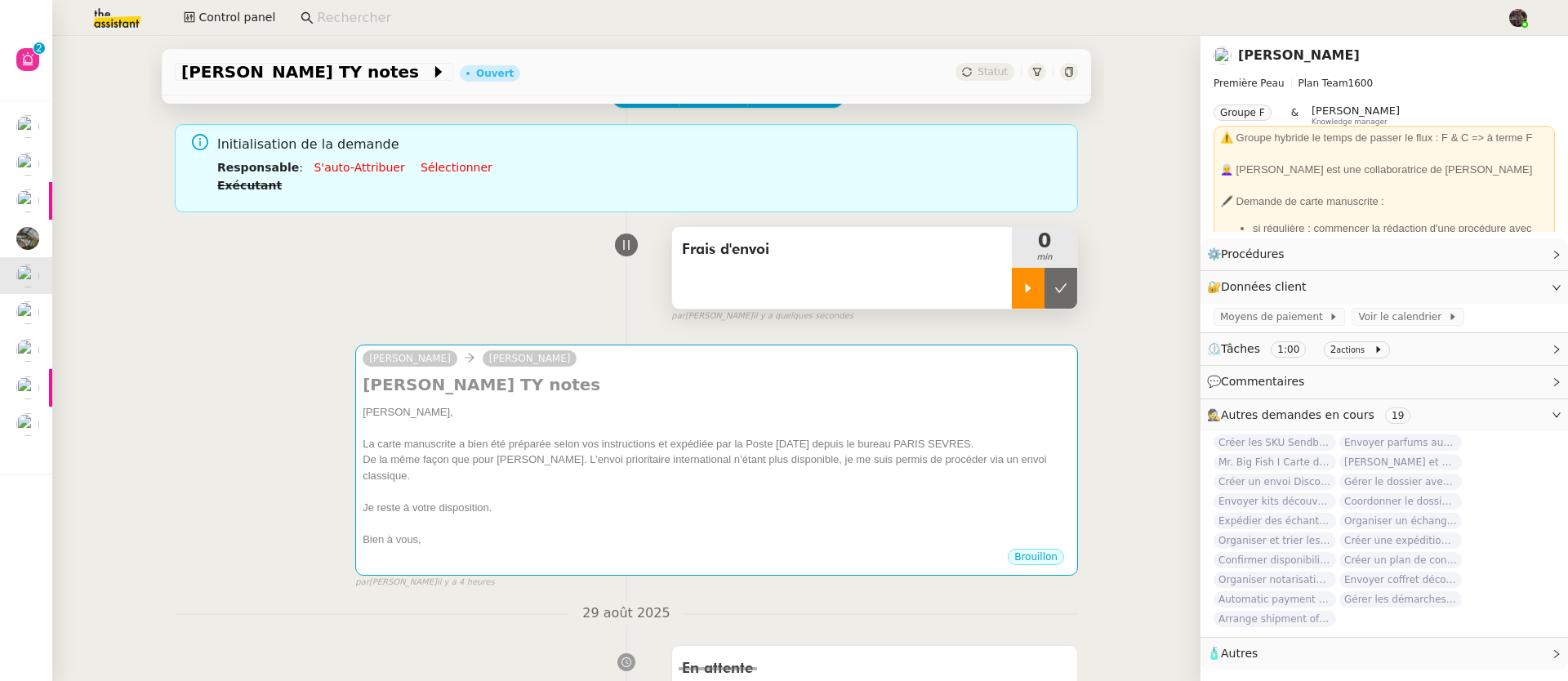
click at [1011, 283] on div at bounding box center [1027, 287] width 33 height 41
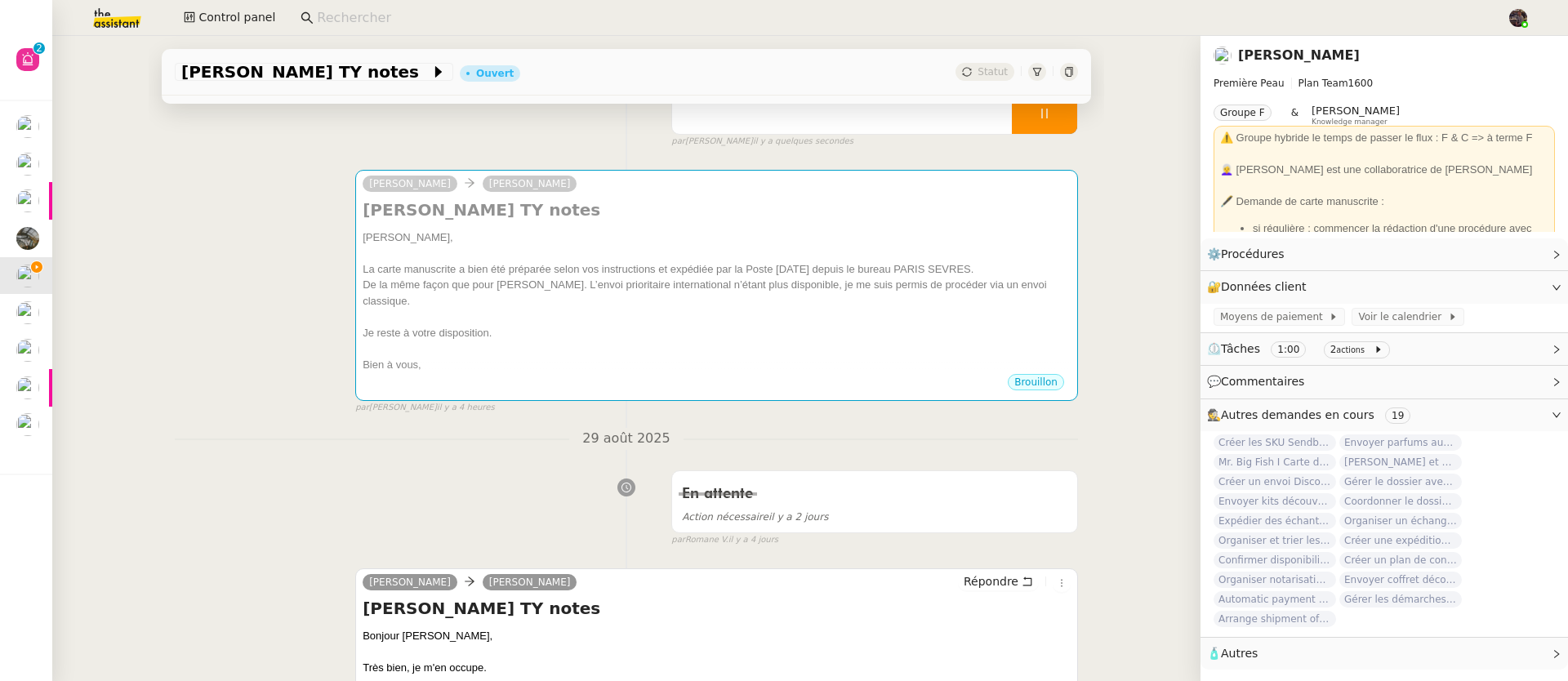
scroll to position [0, 0]
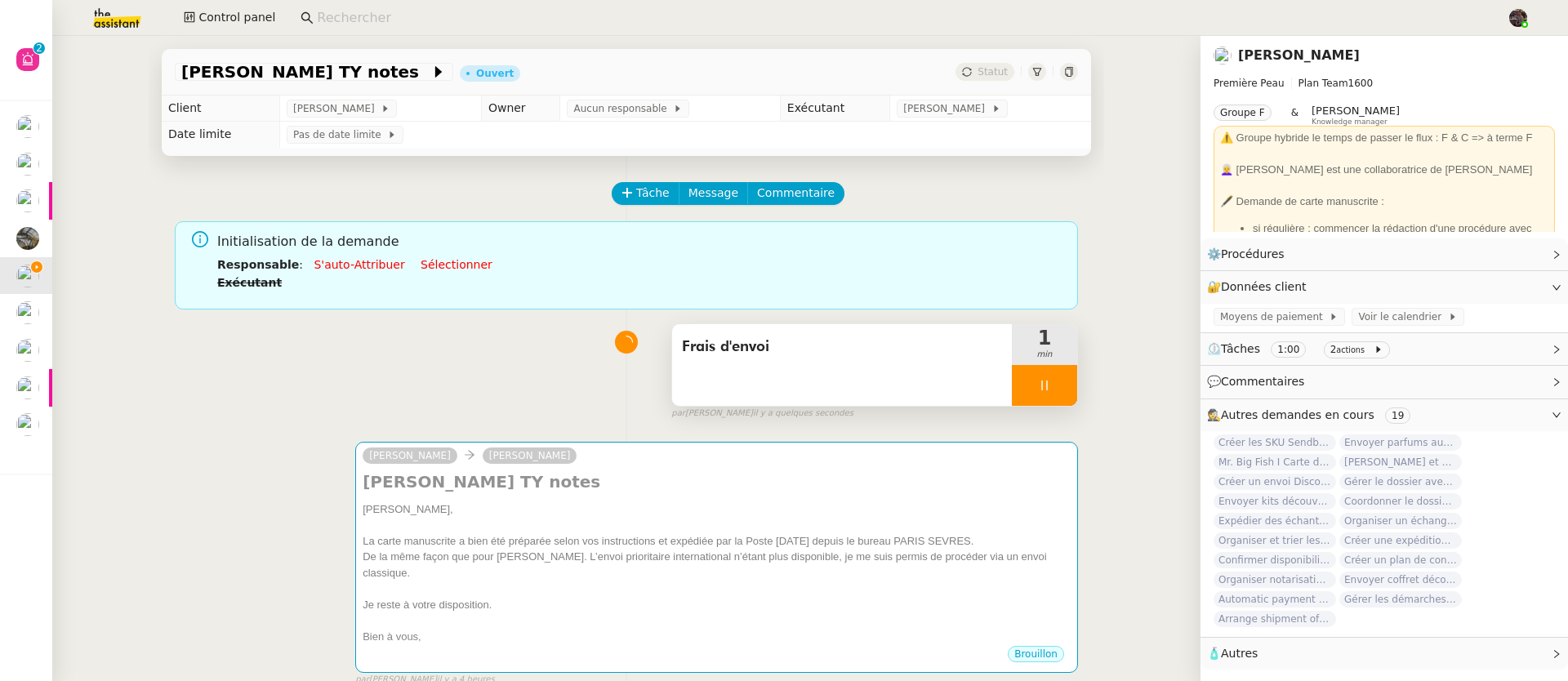
click at [867, 345] on span "Frais d'envoi" at bounding box center [842, 347] width 320 height 24
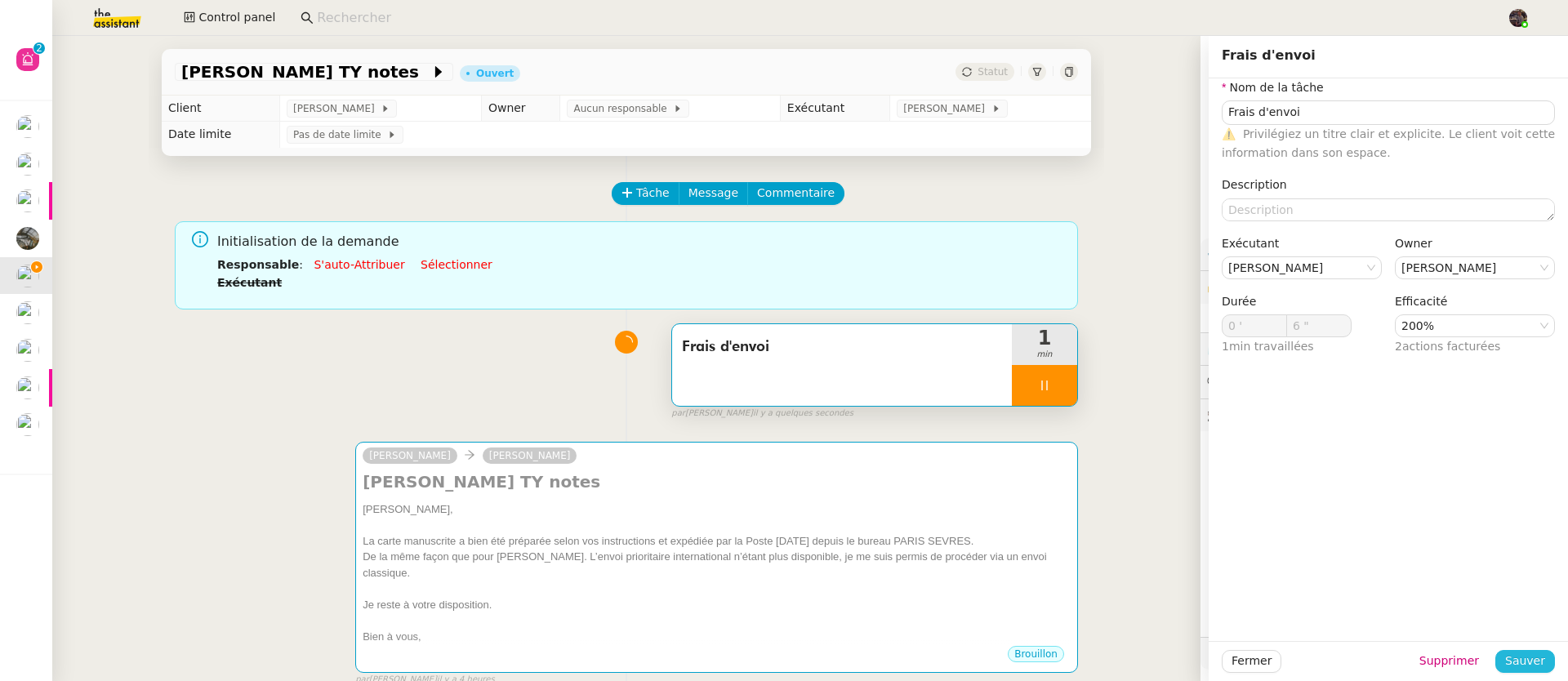
click at [1514, 658] on span "Sauver" at bounding box center [1525, 661] width 40 height 18
type input "7 ""
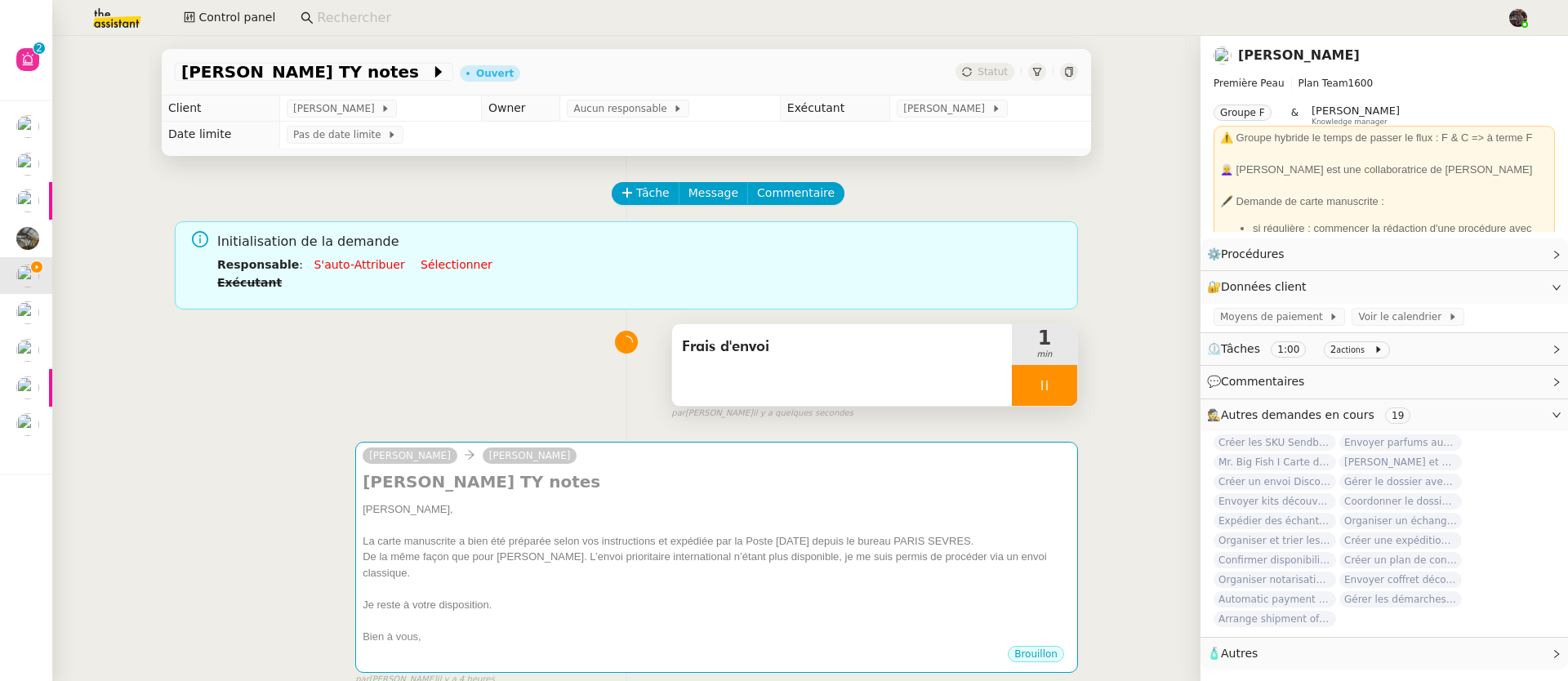
click at [1044, 389] on div at bounding box center [1044, 385] width 65 height 41
click at [854, 363] on div "Frais d'envoi" at bounding box center [842, 365] width 339 height 82
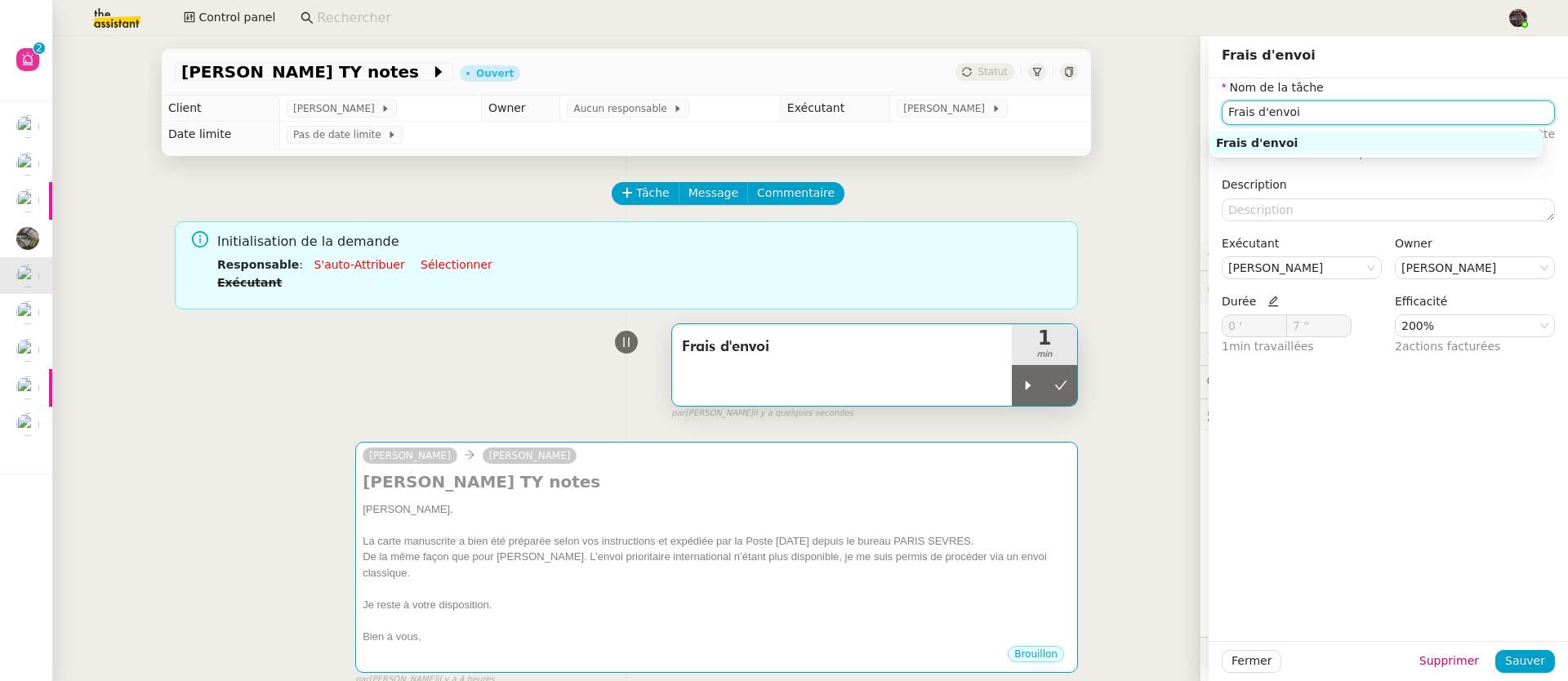
click at [1288, 101] on input "Frais d'envoi" at bounding box center [1387, 112] width 333 height 23
type input "Rédaction"
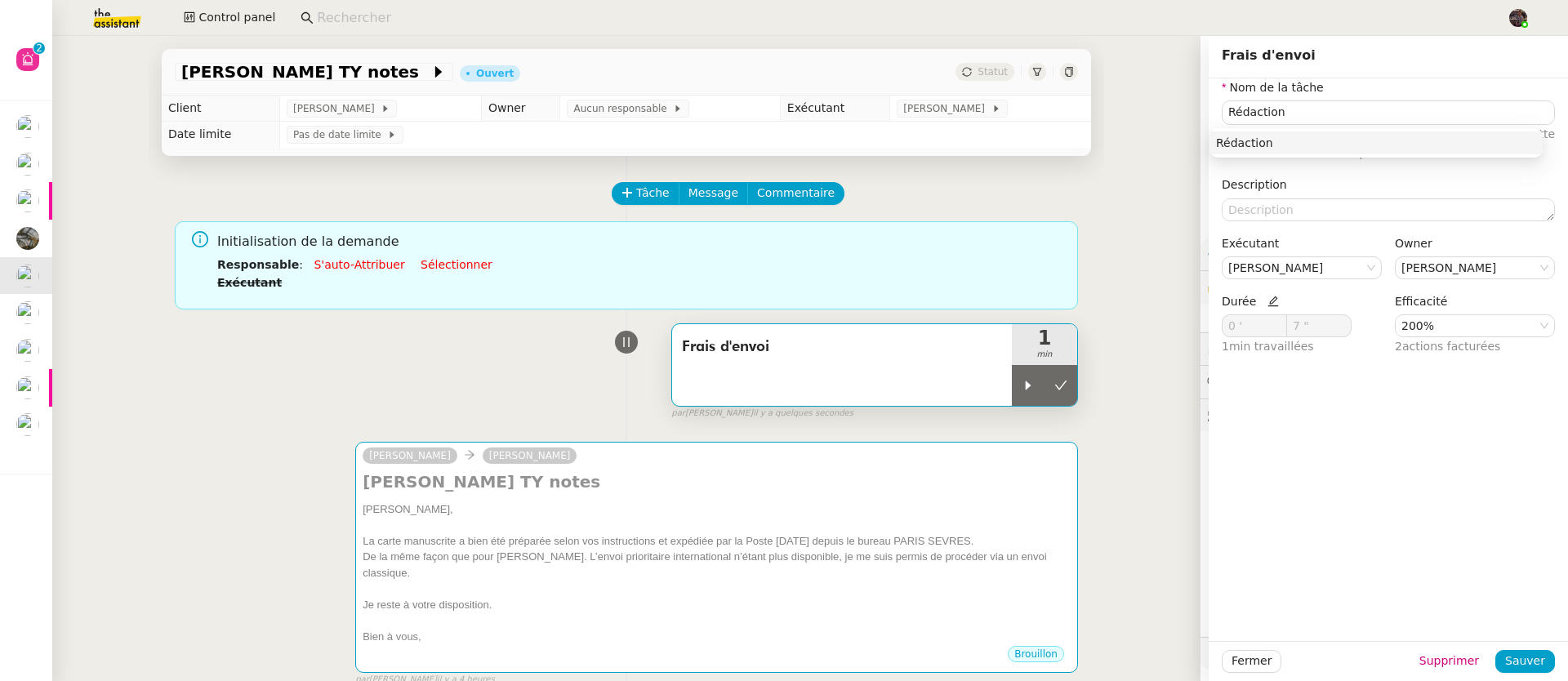
click at [1317, 424] on div "Nom de la tâche Rédaction ⚠️ Privilégiez un titre clair et explicite. Le client…" at bounding box center [1388, 359] width 359 height 562
click at [1453, 317] on nz-select-item "200%" at bounding box center [1474, 325] width 147 height 21
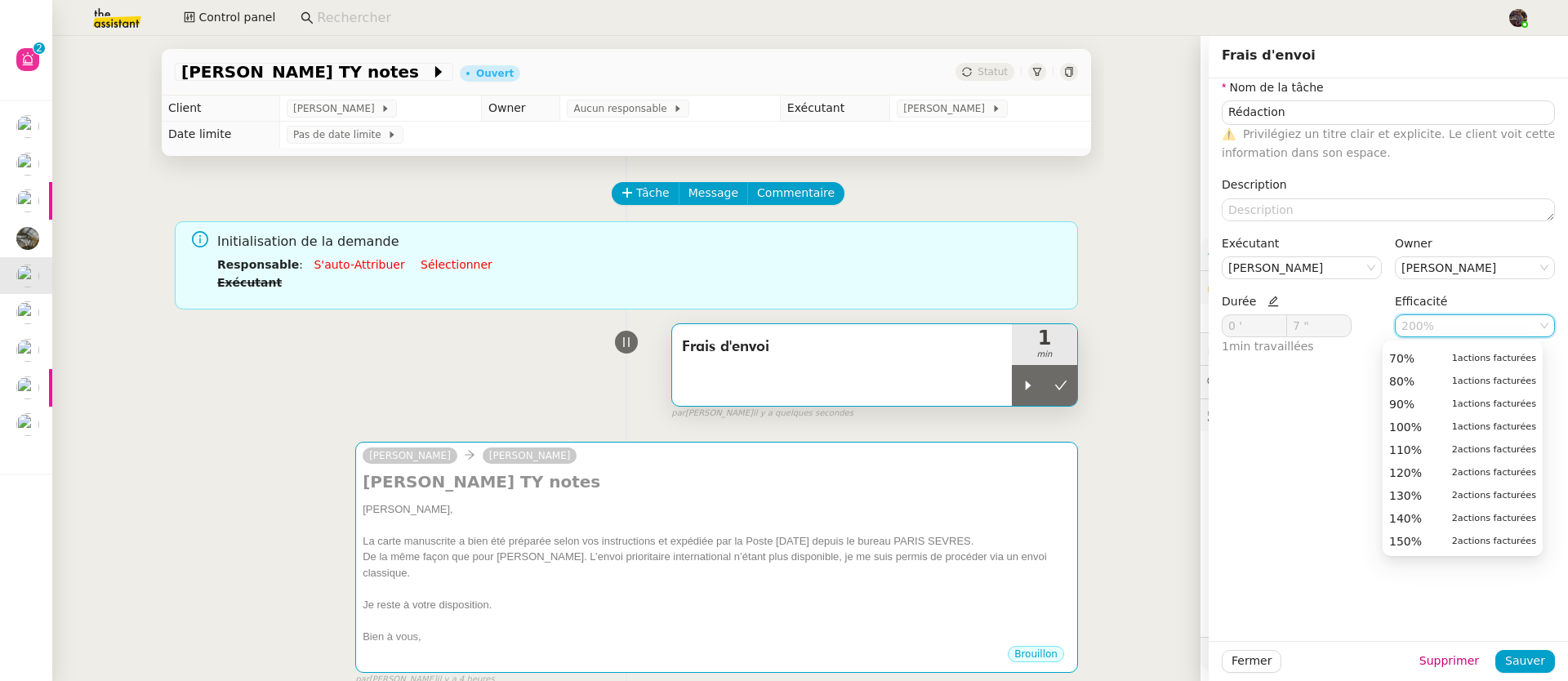
scroll to position [113, 0]
click at [1422, 469] on div "100% 1 actions facturées" at bounding box center [1463, 471] width 147 height 15
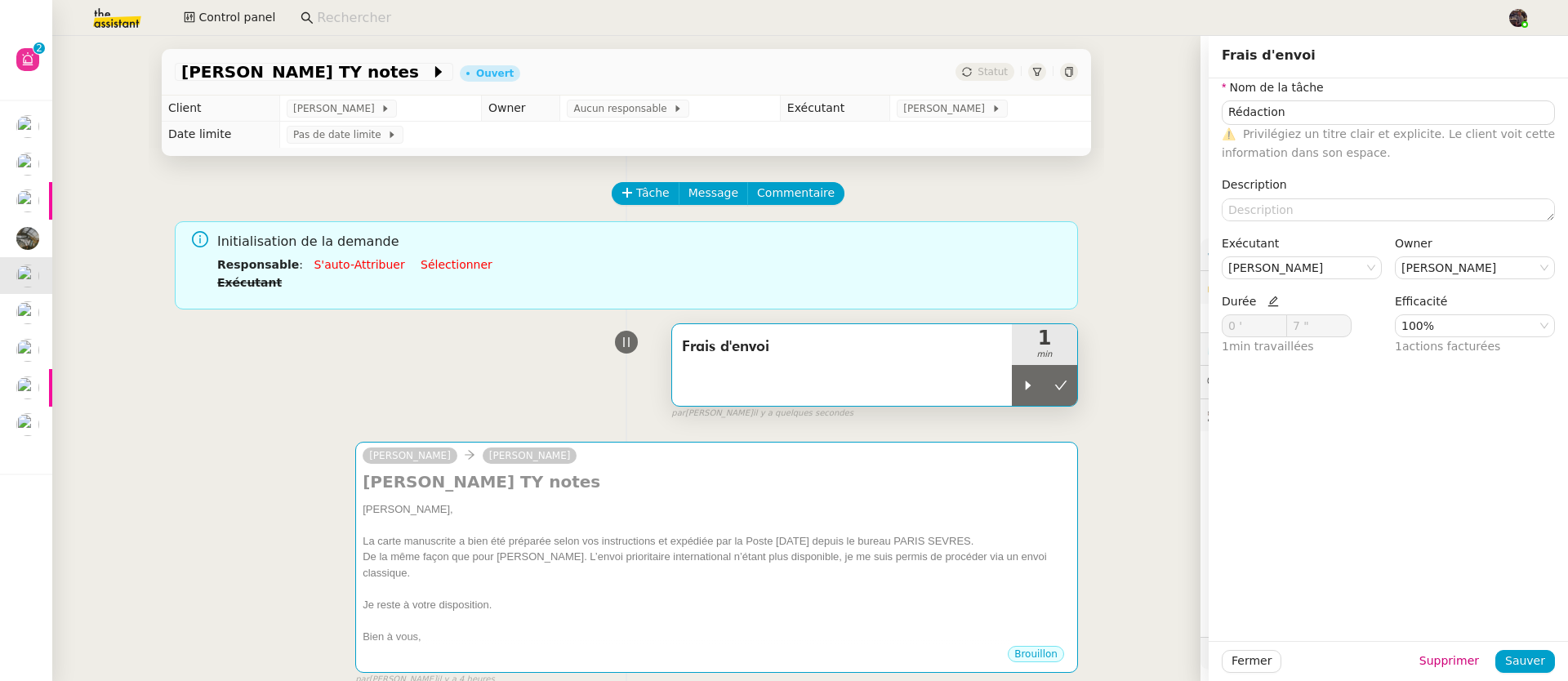
click at [1267, 302] on icon at bounding box center [1273, 302] width 12 height 12
click at [1229, 335] on input "0 '" at bounding box center [1254, 325] width 64 height 21
click at [1229, 334] on input "0 '" at bounding box center [1254, 325] width 64 height 21
type input "12 '"
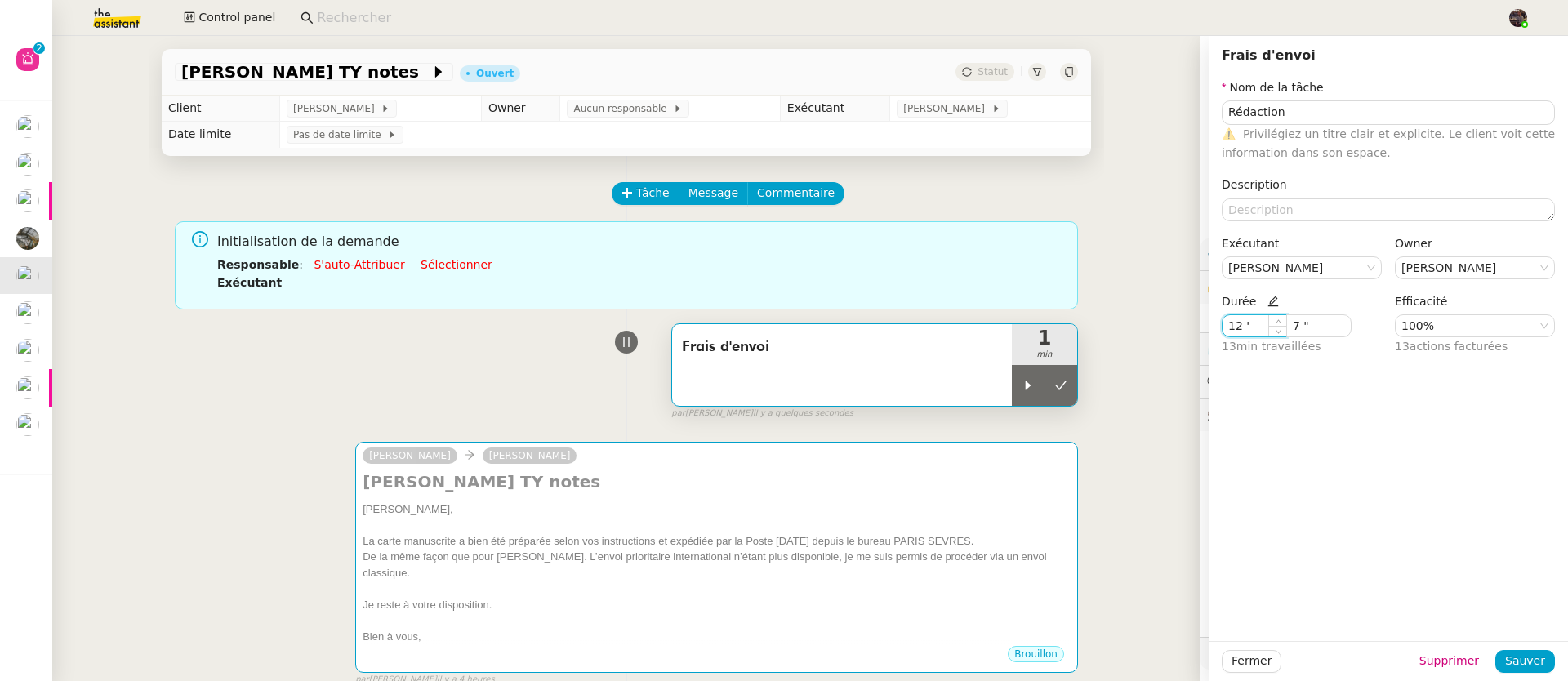
click at [1352, 487] on div "Nom de la tâche Rédaction ⚠️ Privilégiez un titre clair et explicite. Le client…" at bounding box center [1388, 359] width 359 height 562
click at [1518, 653] on span "Sauver" at bounding box center [1525, 661] width 40 height 18
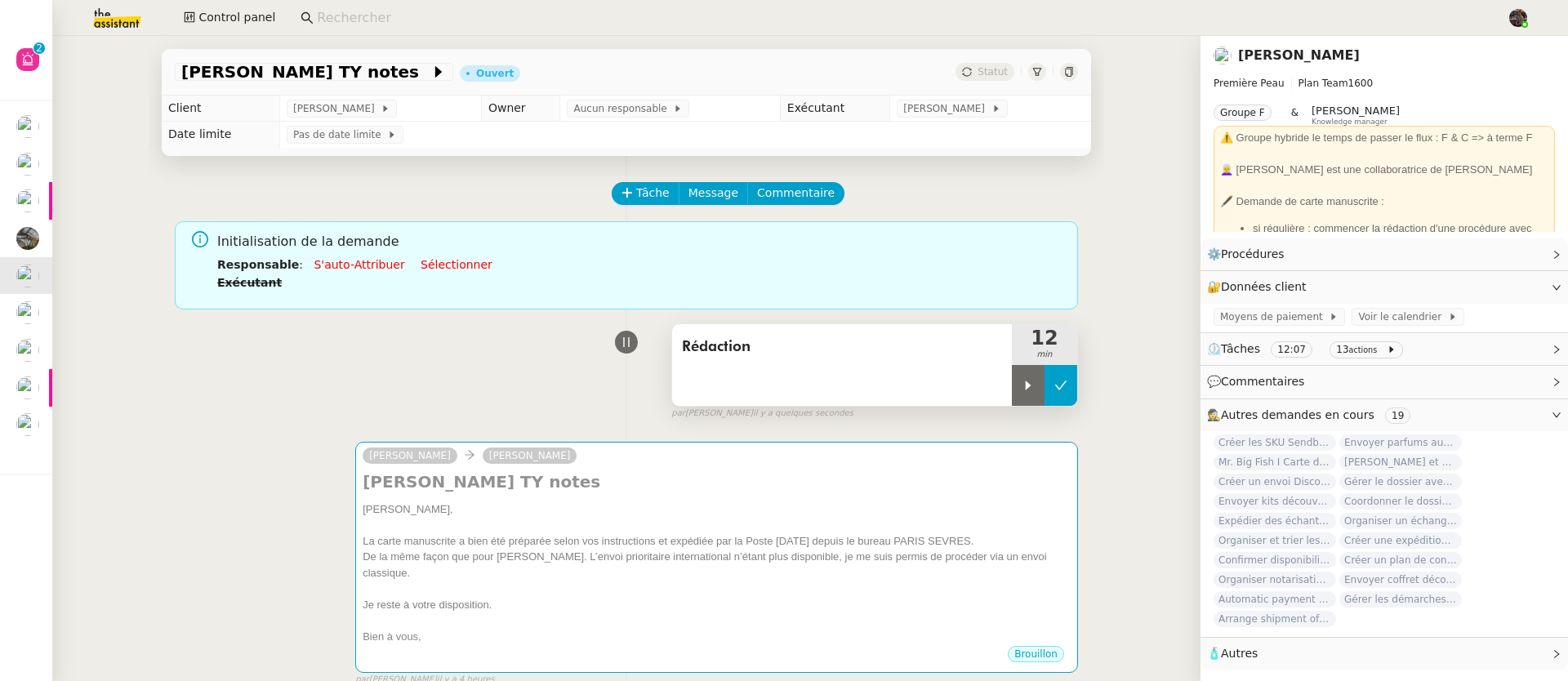
click at [1054, 391] on icon at bounding box center [1061, 385] width 13 height 13
click at [644, 189] on span "Tâche" at bounding box center [653, 193] width 33 height 18
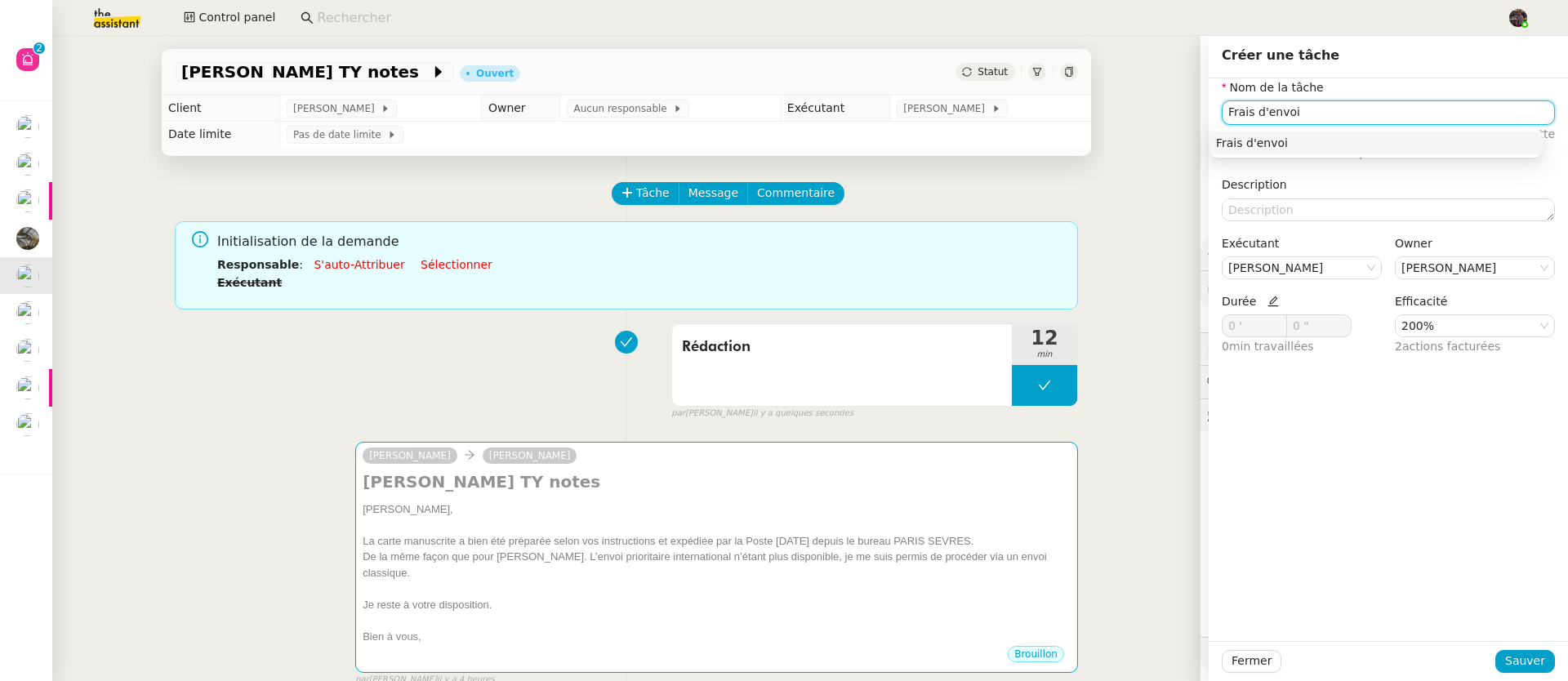
type input "Frais d'envoi"
click at [1434, 444] on div "Nom de la tâche Frais d'envoi ⚠️ Privilégiez un titre clair et explicite. Le cl…" at bounding box center [1388, 359] width 359 height 562
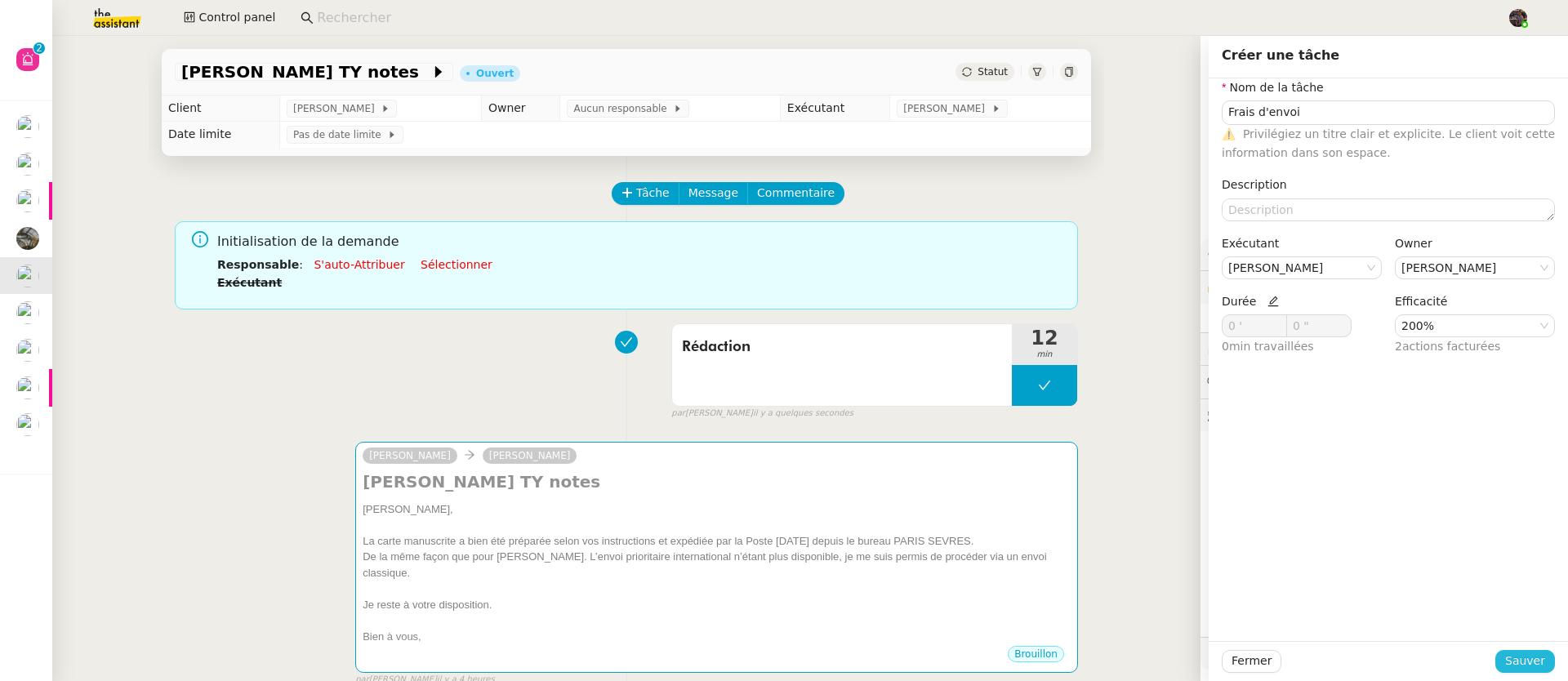
click at [1521, 658] on span "Sauver" at bounding box center [1525, 661] width 40 height 18
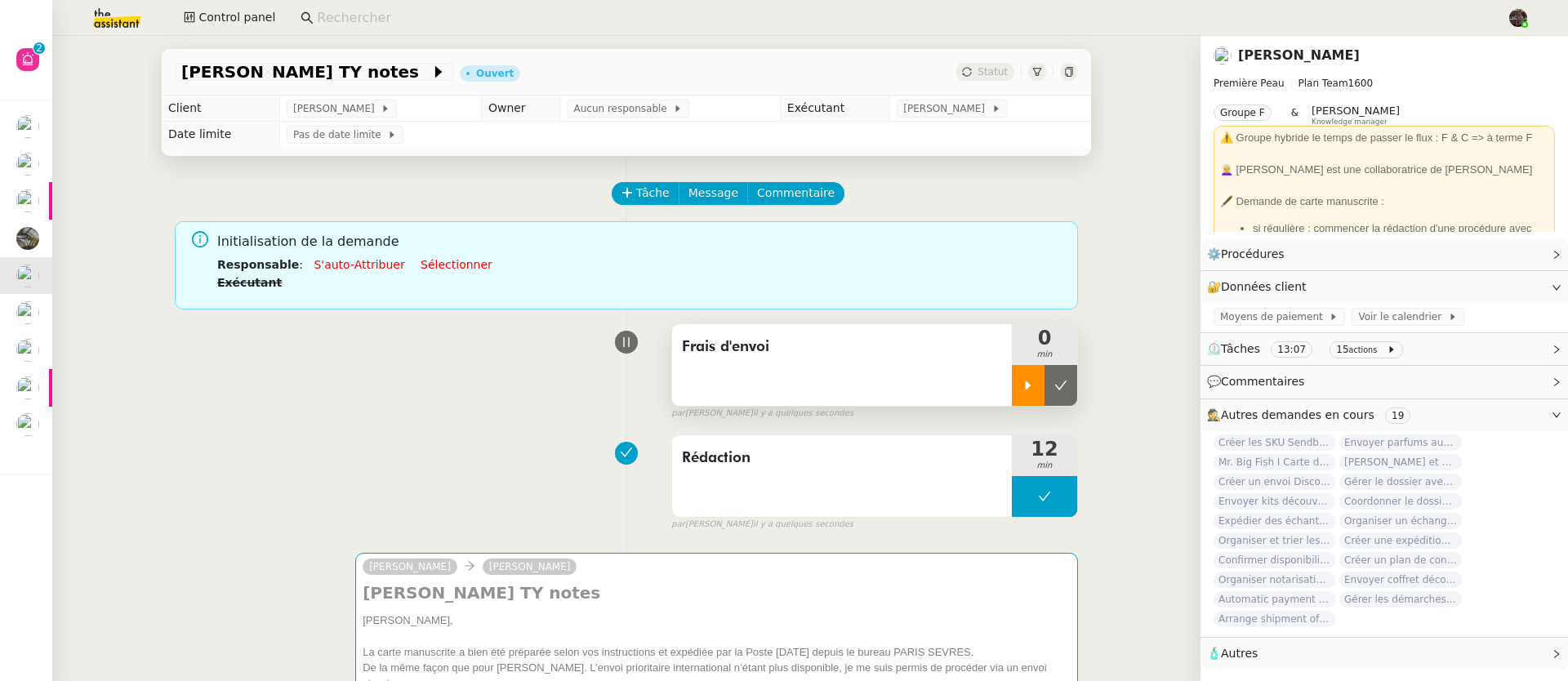
click at [1011, 385] on div at bounding box center [1027, 385] width 33 height 41
click at [1017, 382] on div at bounding box center [1044, 385] width 65 height 41
click at [1054, 384] on button at bounding box center [1060, 385] width 33 height 41
click at [644, 196] on span "Tâche" at bounding box center [653, 193] width 33 height 18
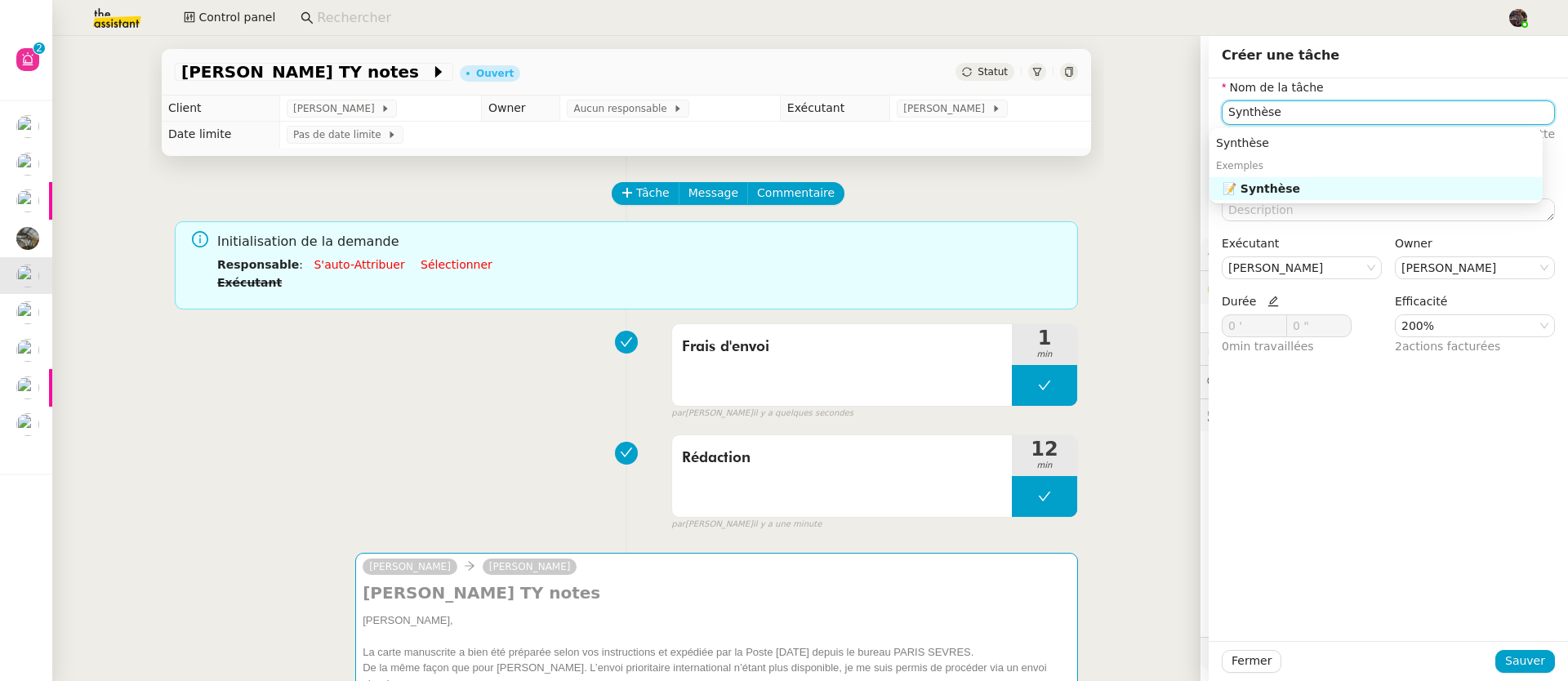
type input "Synthèse"
click at [1355, 175] on div "Exemples" at bounding box center [1376, 165] width 333 height 23
click at [1355, 178] on nz-auto-option "📝 Synthèse" at bounding box center [1376, 188] width 333 height 23
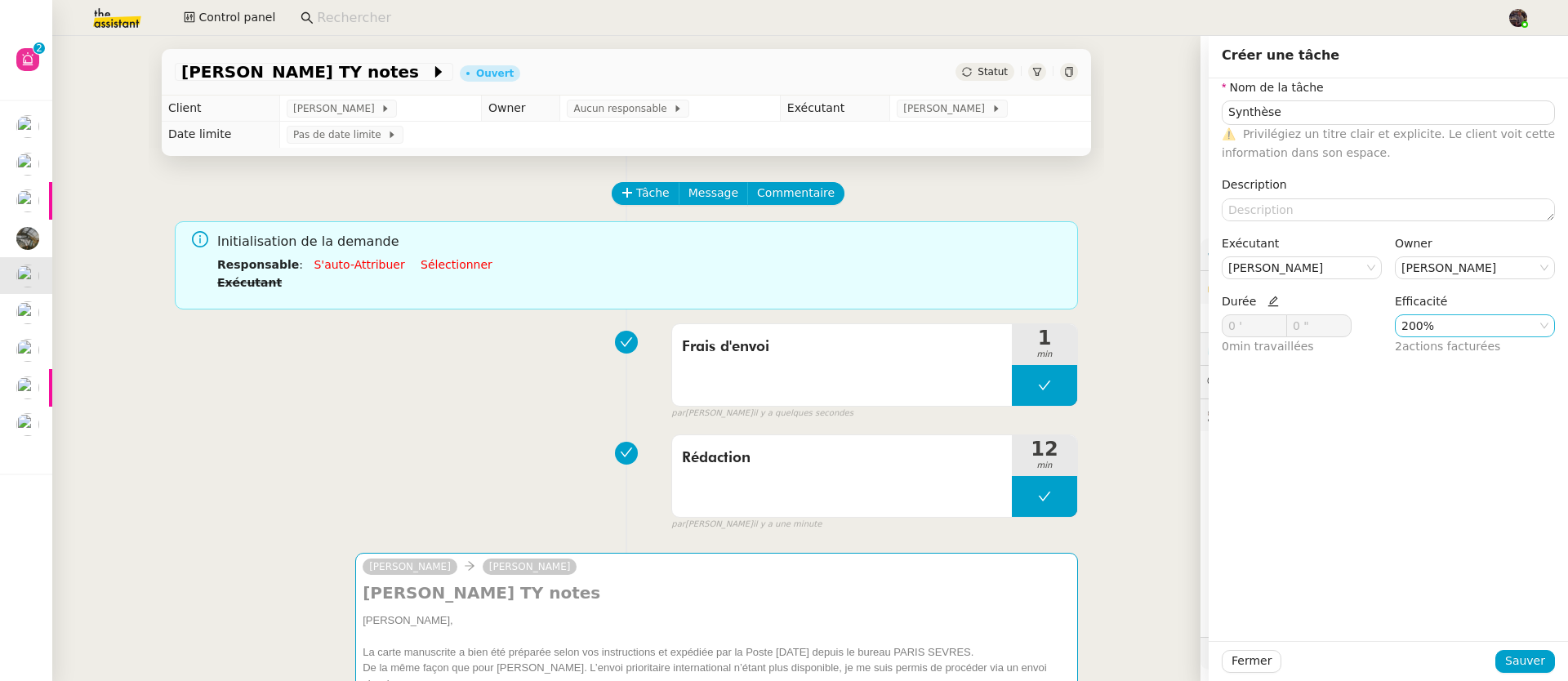
click at [1414, 321] on nz-select-item "200%" at bounding box center [1474, 325] width 147 height 21
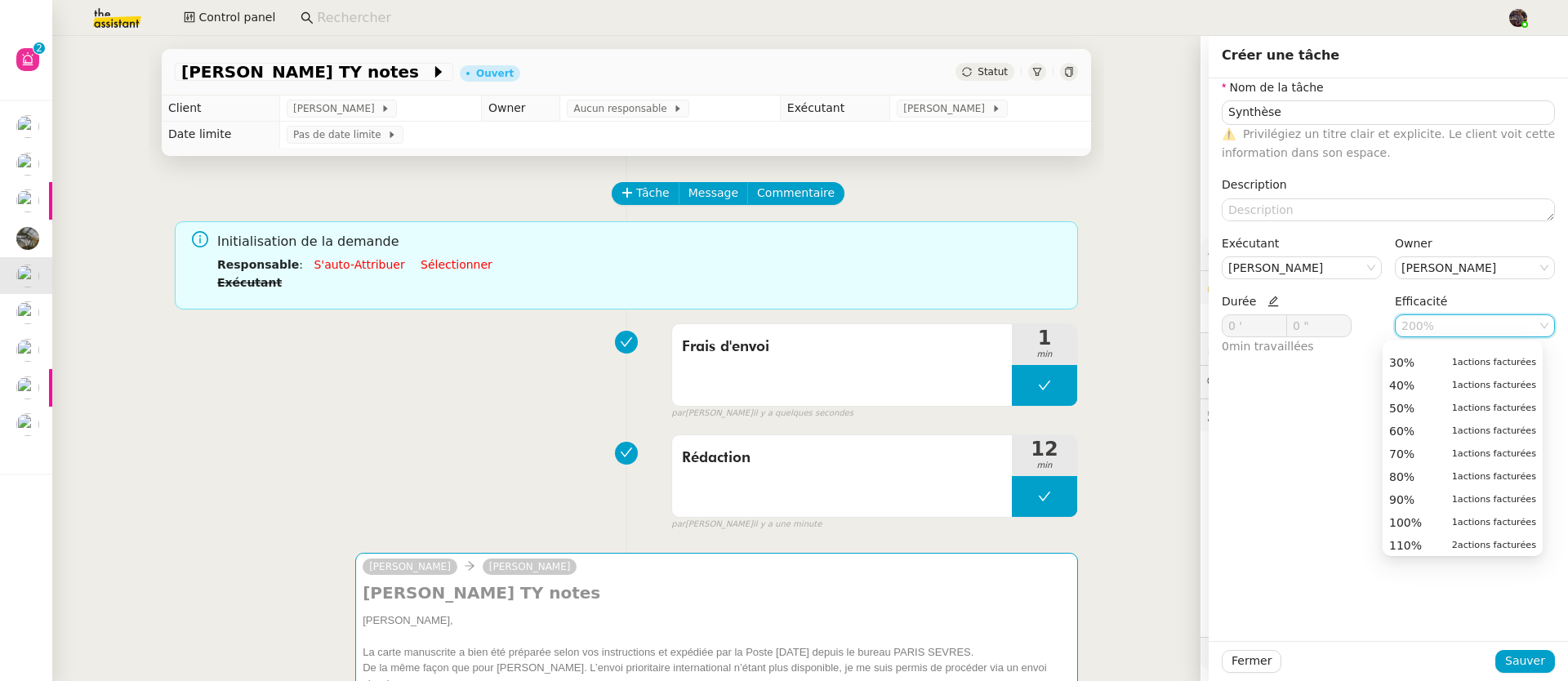
scroll to position [139, 0]
click at [1415, 436] on nz-option-item "100% 1 actions facturées" at bounding box center [1462, 445] width 160 height 23
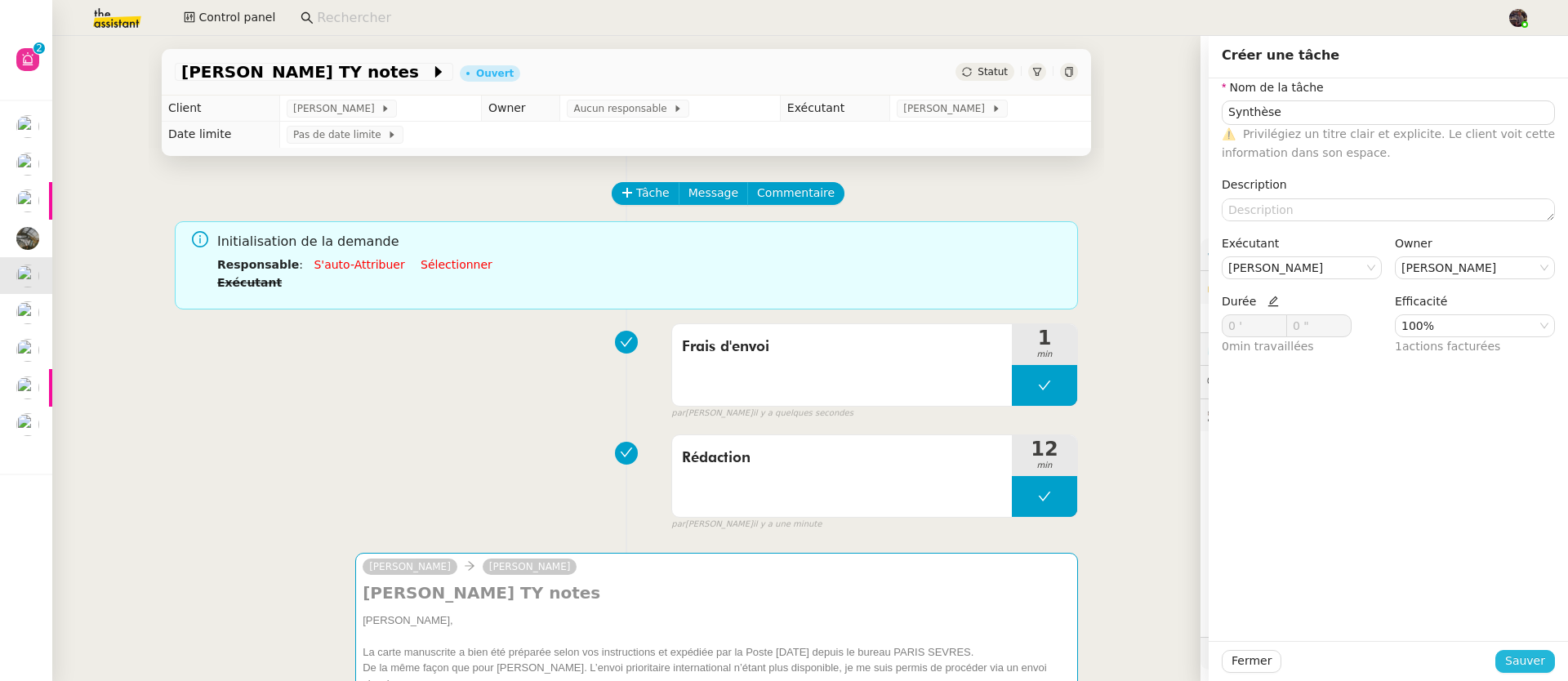
drag, startPoint x: 1516, startPoint y: 650, endPoint x: 1506, endPoint y: 648, distance: 10.2
click at [1515, 650] on button "Sauver" at bounding box center [1525, 661] width 59 height 23
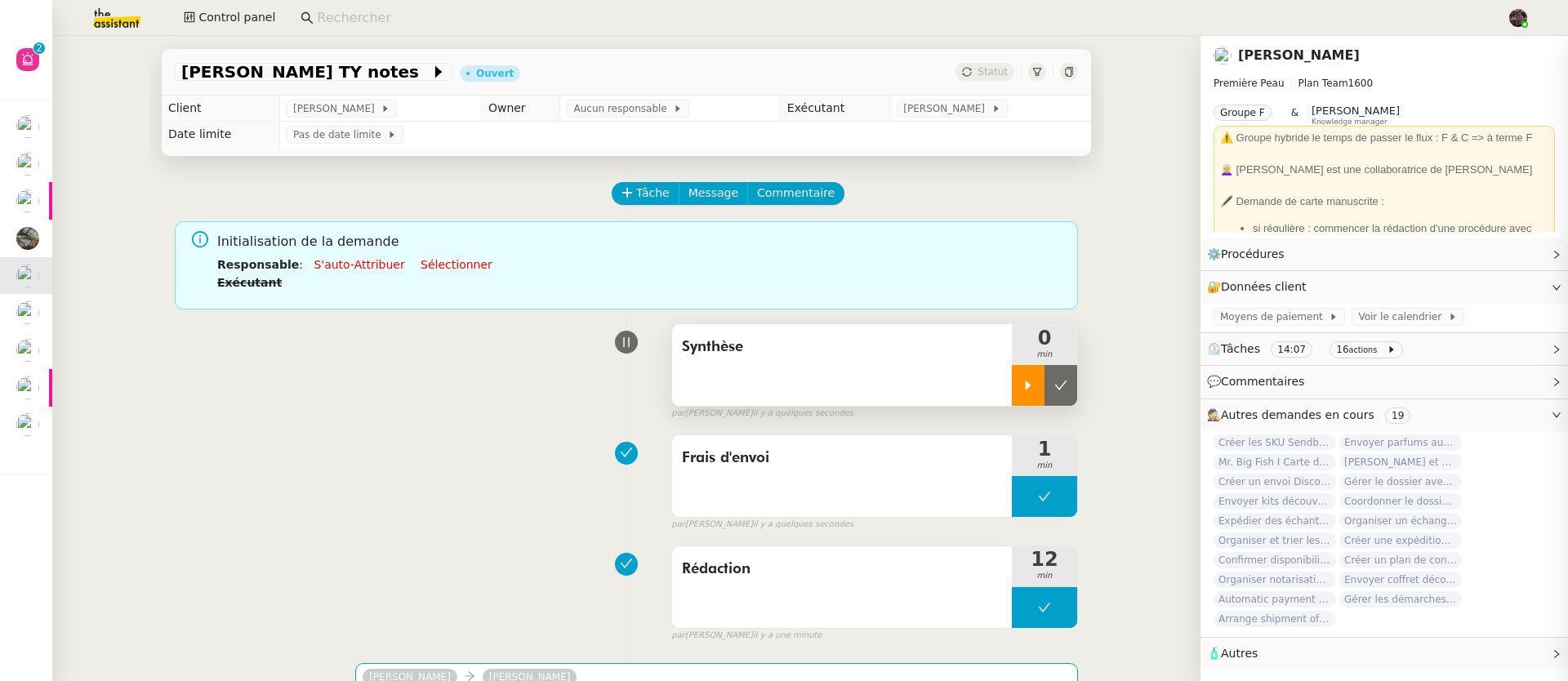
click at [1011, 402] on div at bounding box center [1027, 385] width 33 height 41
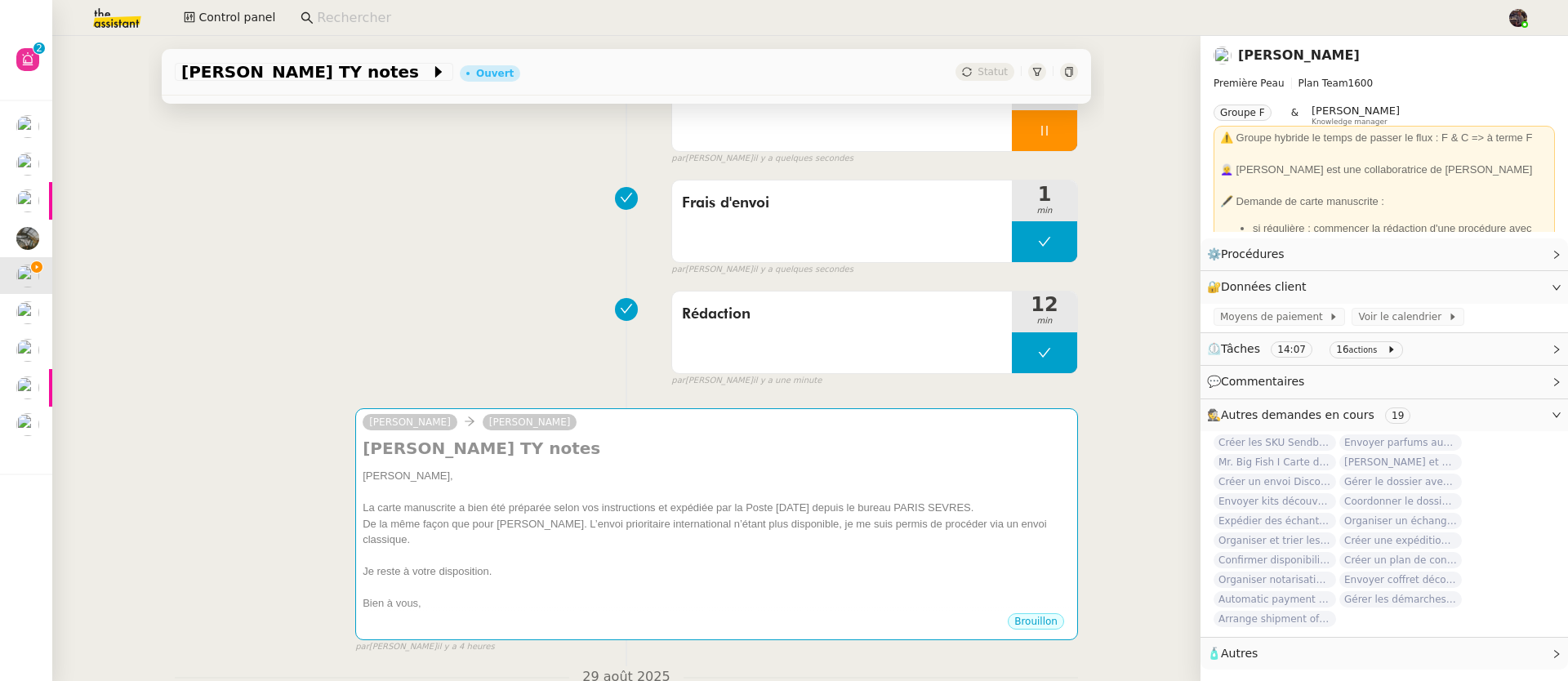
scroll to position [293, 0]
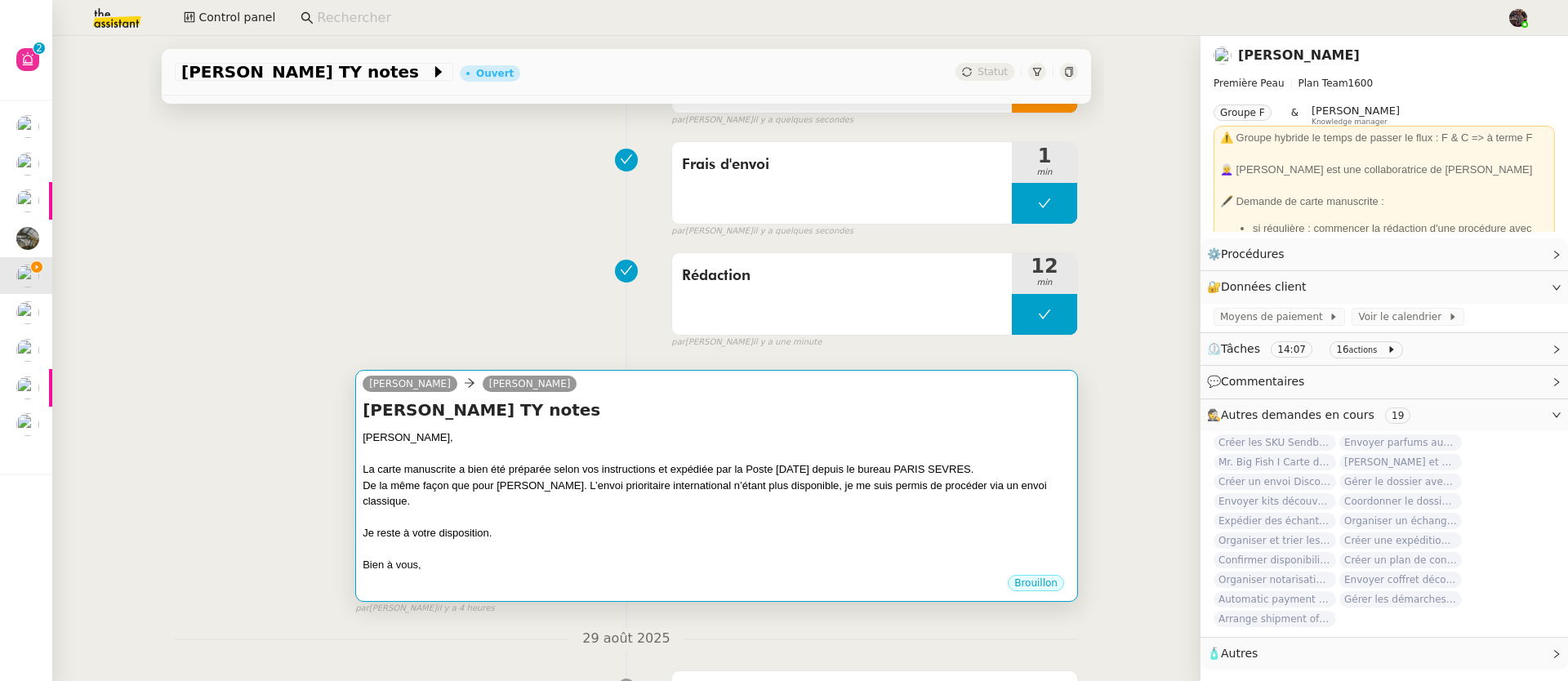
click at [641, 523] on div at bounding box center [716, 518] width 708 height 17
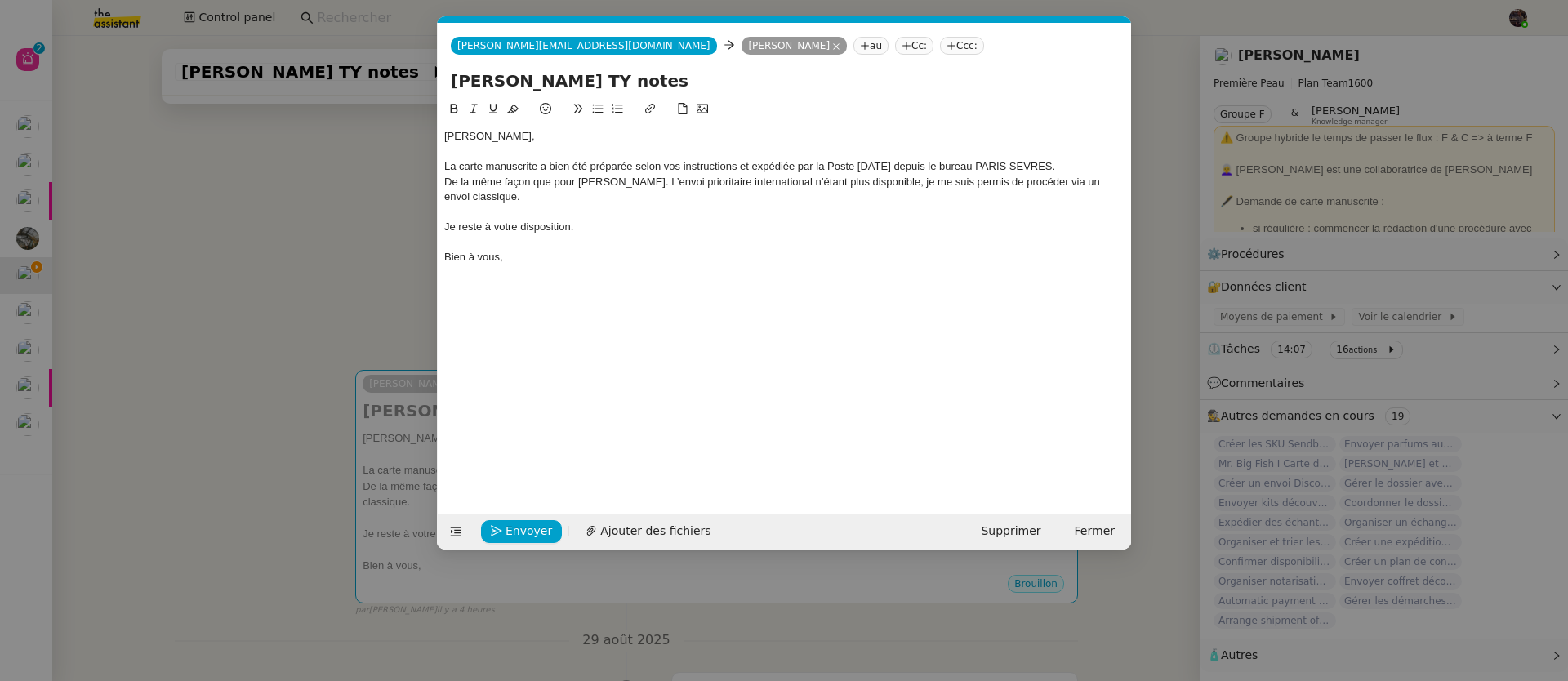
scroll to position [0, 34]
click at [650, 183] on div "De la même façon que pour [PERSON_NAME]. L’envoi prioritaire international n’ét…" at bounding box center [784, 190] width 680 height 30
click at [649, 531] on span "Ajouter des fichiers" at bounding box center [655, 531] width 110 height 18
click at [1121, 505] on div at bounding box center [795, 514] width 672 height 18
click at [1121, 504] on icon "button" at bounding box center [1122, 504] width 10 height 10
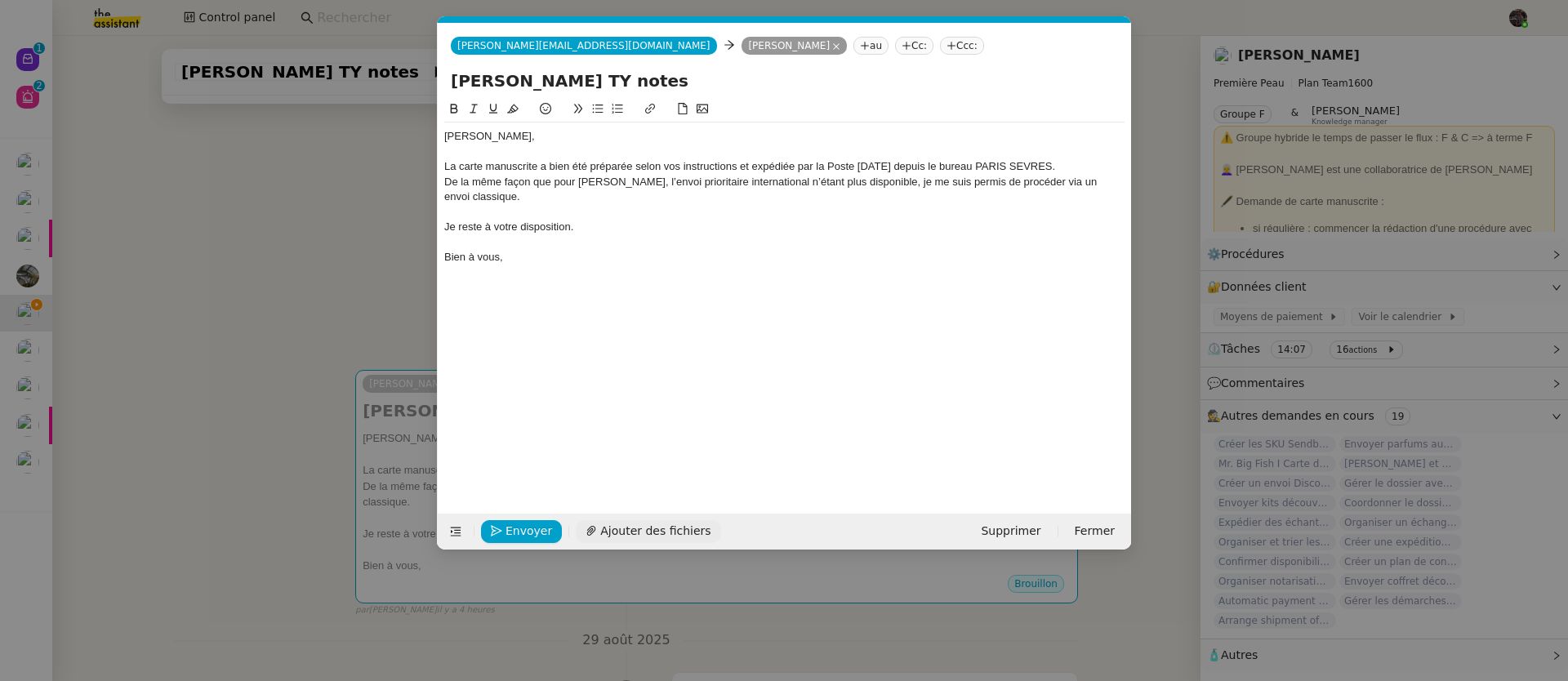
click at [649, 532] on span "Ajouter des fichiers" at bounding box center [655, 531] width 110 height 18
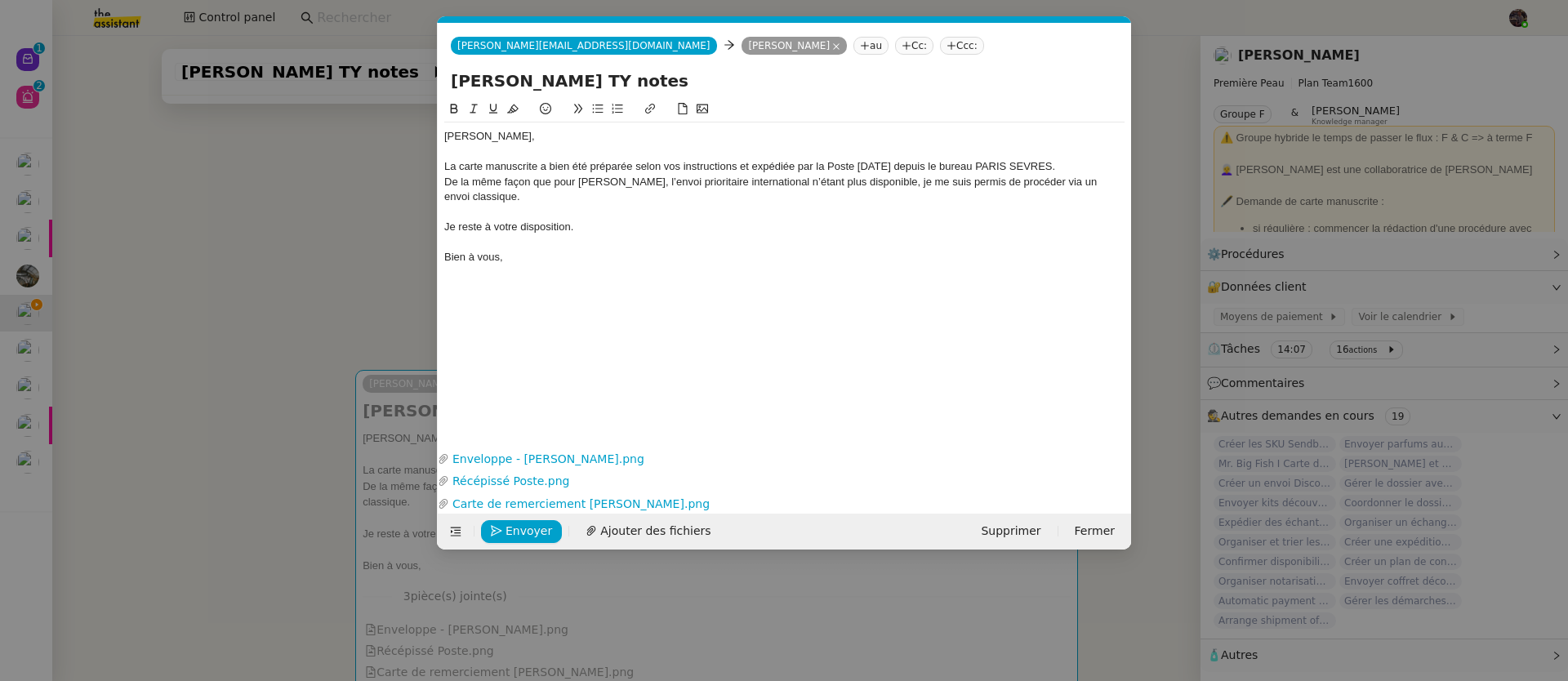
click at [711, 165] on div "La carte manuscrite a bien été préparée selon vos instructions et expédiée par …" at bounding box center [784, 167] width 680 height 15
drag, startPoint x: 711, startPoint y: 165, endPoint x: 653, endPoint y: 163, distance: 58.0
click at [653, 163] on div "La carte manuscrite a bien été préparée selon vos instructions et expédiée par …" at bounding box center [784, 167] width 680 height 15
click at [540, 161] on div "La carte manuscrite a bien été préparée et expédiée par la Poste [DATE] depuis …" at bounding box center [784, 167] width 680 height 15
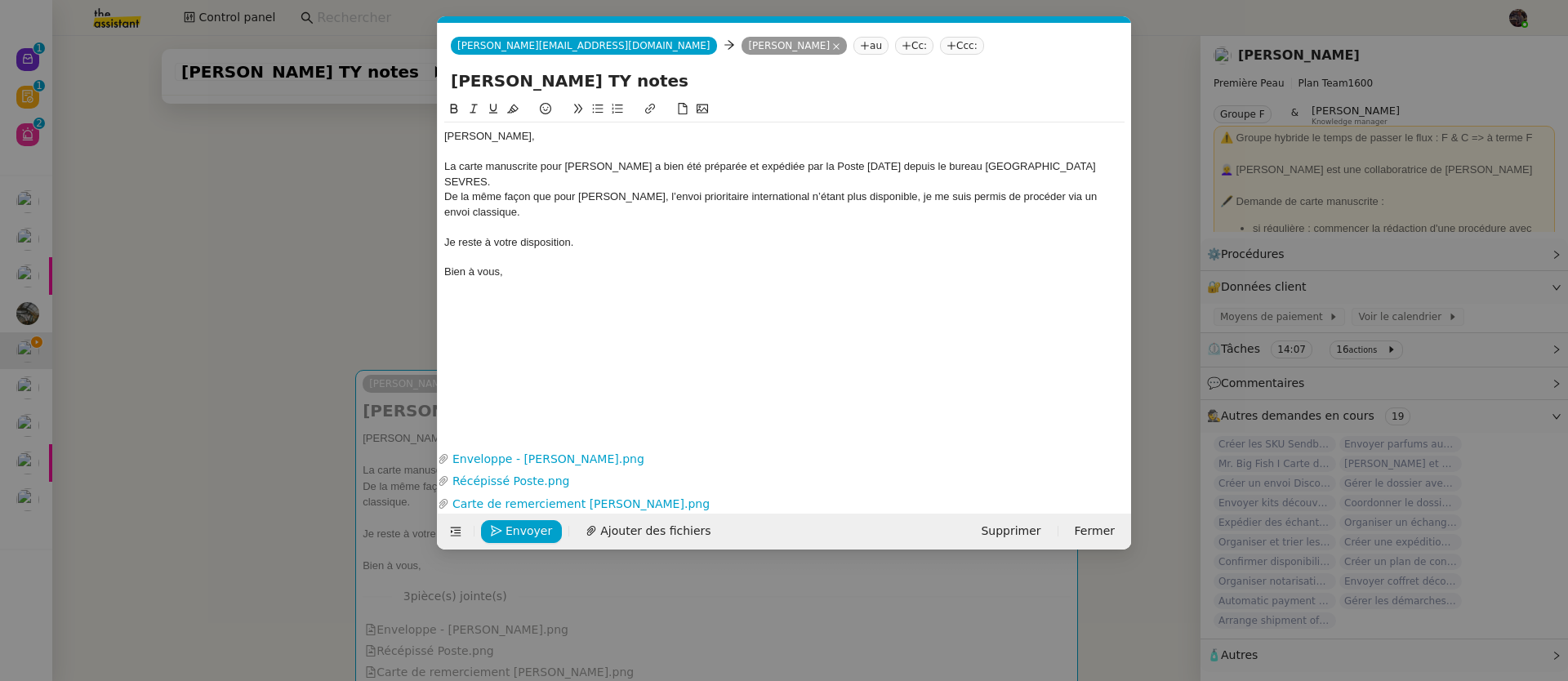
click at [705, 265] on div "Bien à vous," at bounding box center [784, 272] width 680 height 15
click at [518, 521] on span "Envoyer" at bounding box center [529, 531] width 47 height 18
click at [518, 521] on span "Confirmer l'envoi" at bounding box center [554, 531] width 98 height 18
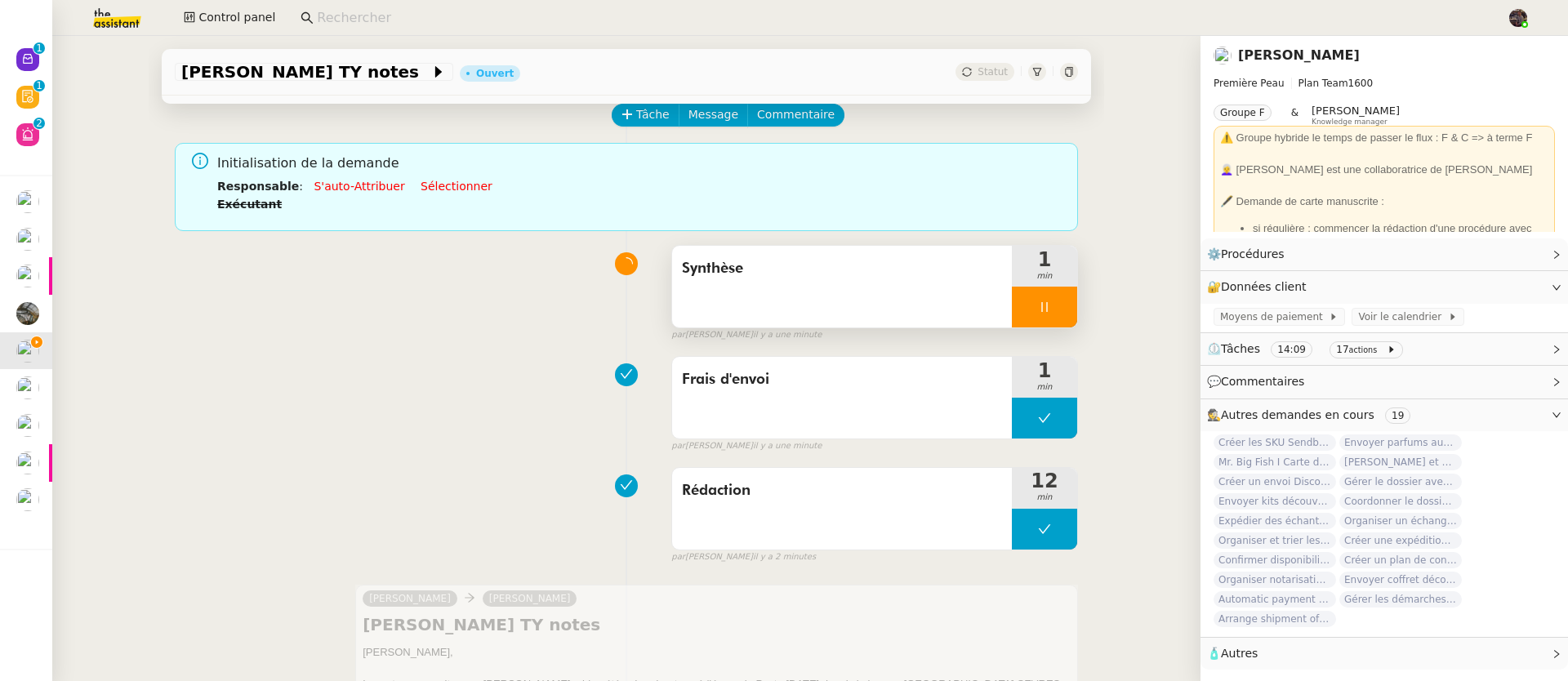
scroll to position [0, 0]
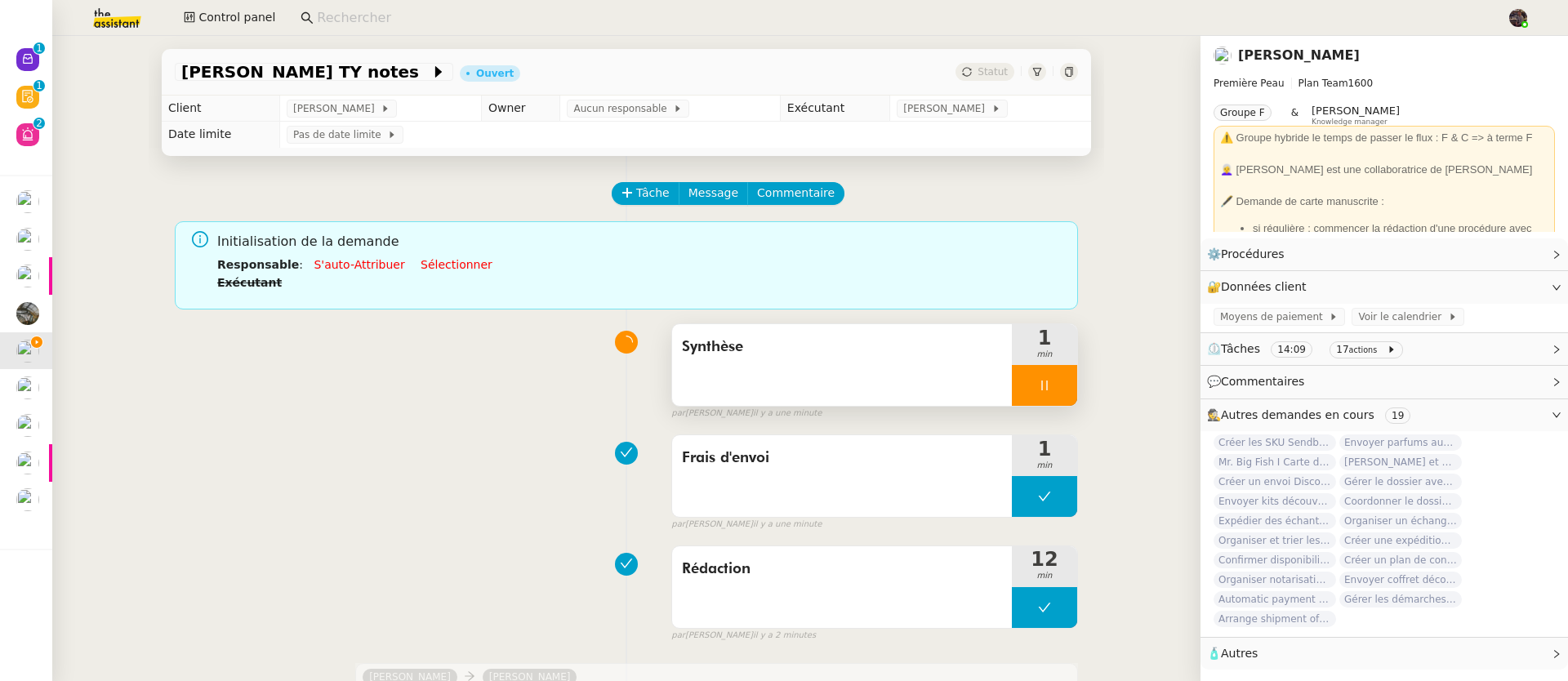
click at [1058, 399] on div at bounding box center [1044, 385] width 65 height 41
click at [1058, 398] on button at bounding box center [1060, 385] width 33 height 41
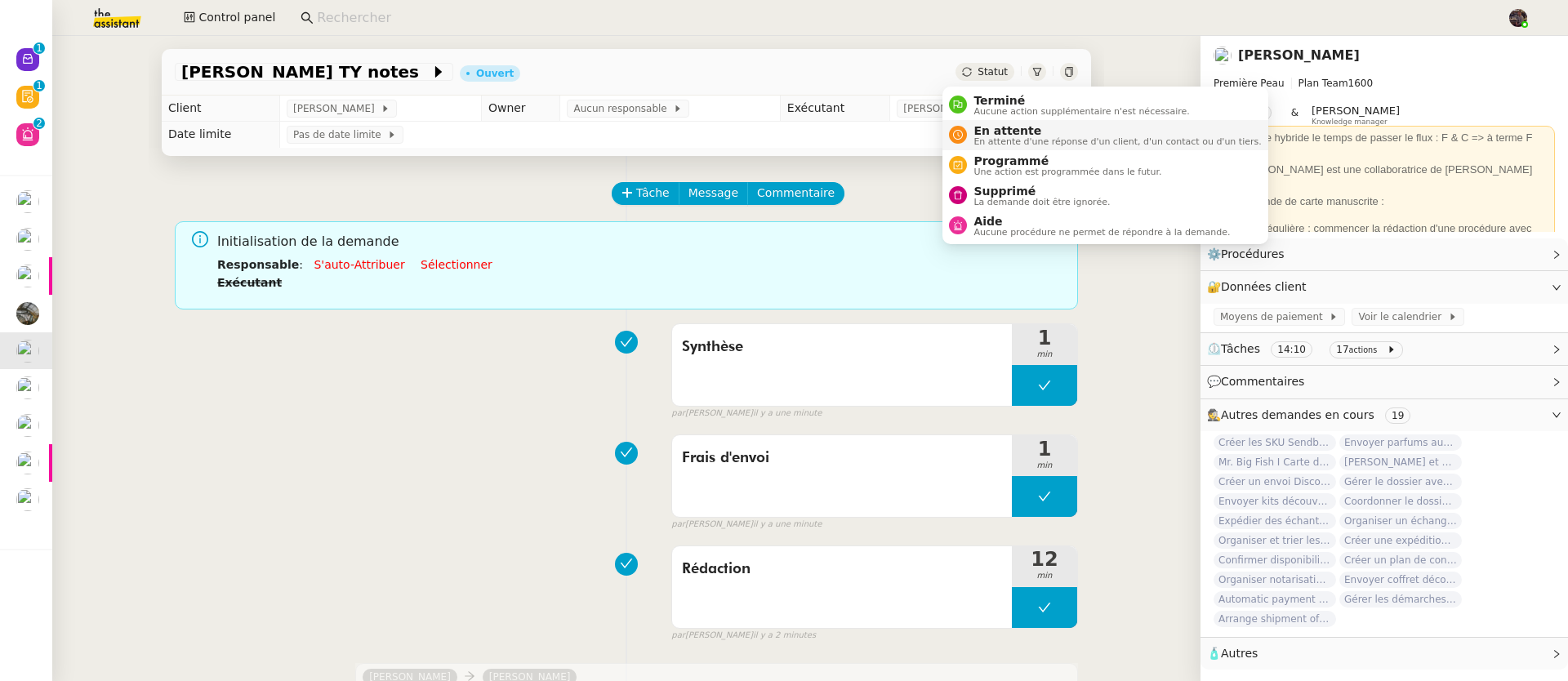
click at [999, 126] on span "En attente" at bounding box center [1117, 130] width 288 height 13
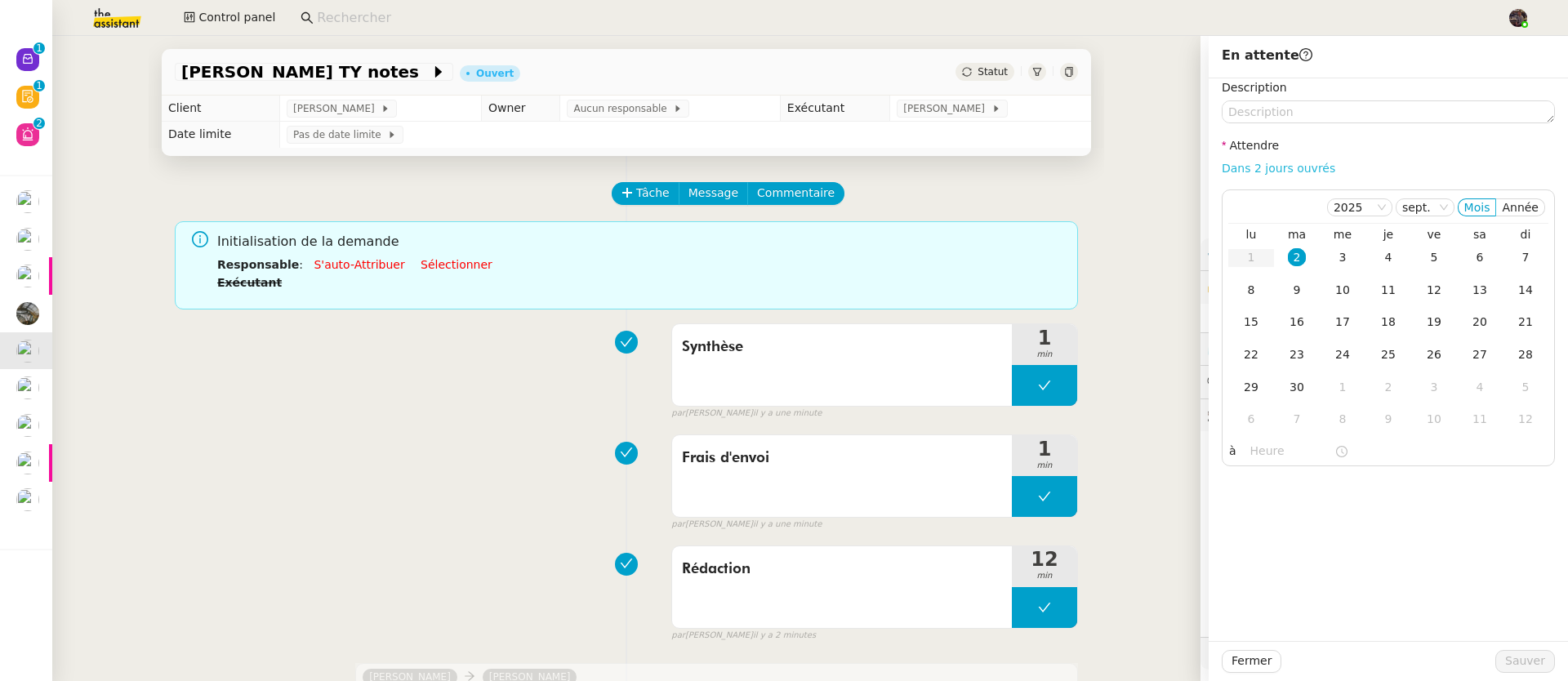
click at [1291, 163] on link "Dans 2 jours ouvrés" at bounding box center [1278, 168] width 114 height 13
type input "07:00"
click at [1504, 667] on span "Sauver" at bounding box center [1525, 661] width 40 height 18
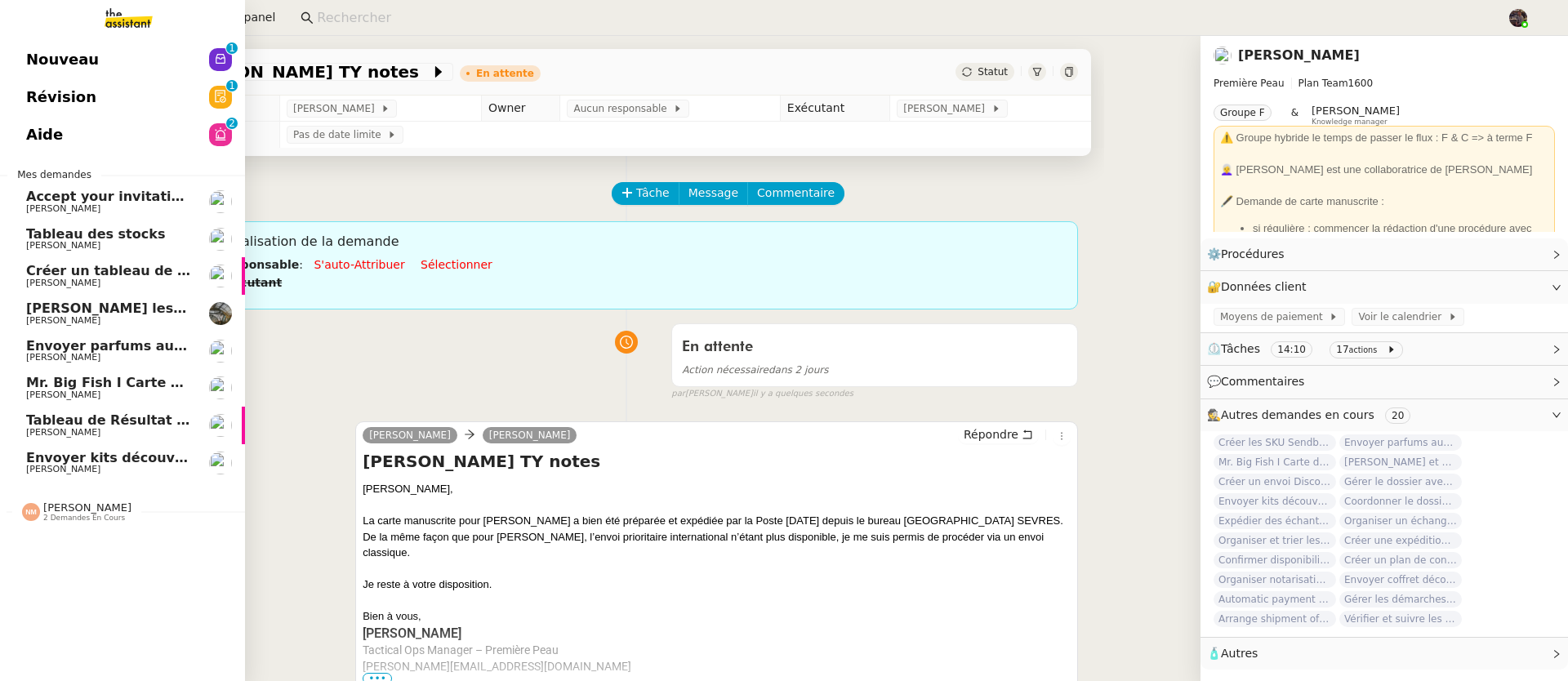
click at [32, 348] on span "Envoyer parfums aux influenceurs" at bounding box center [151, 345] width 252 height 16
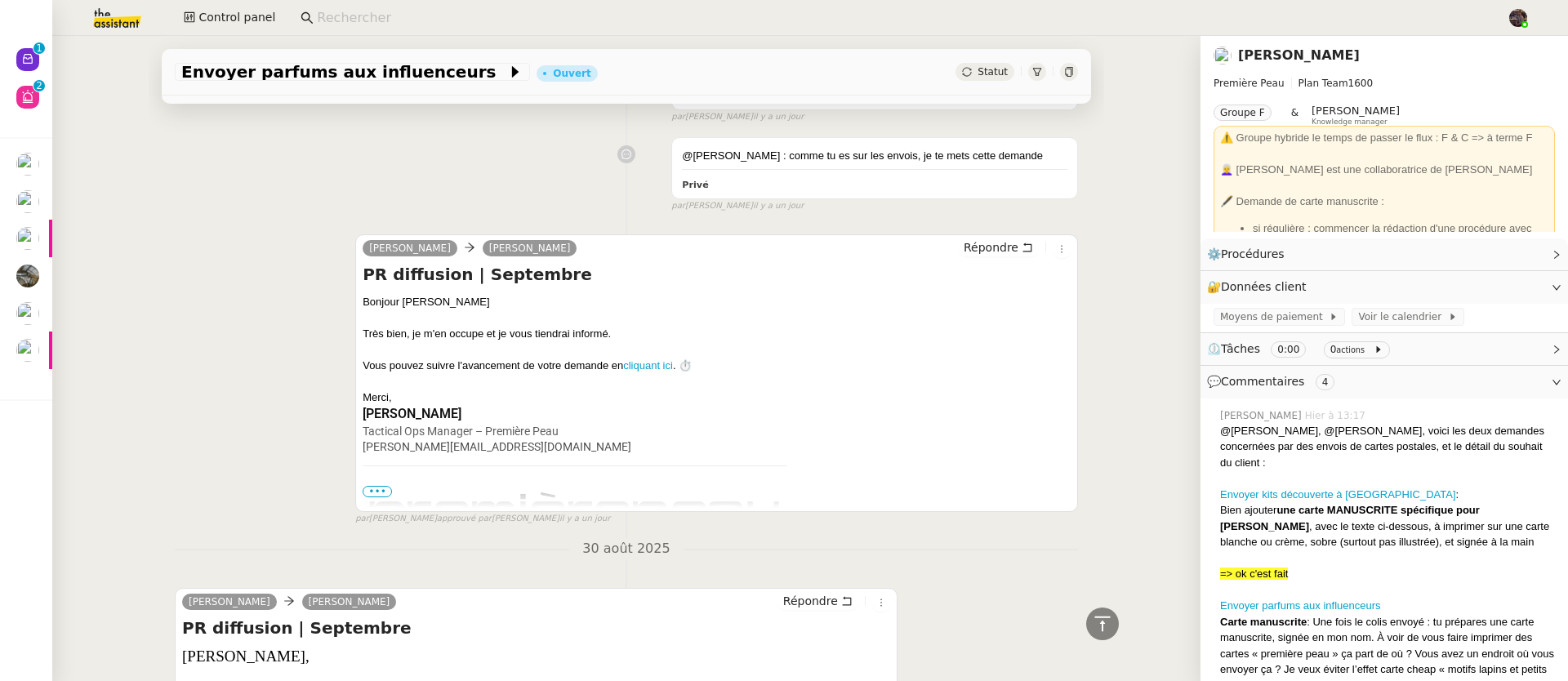
scroll to position [1652, 0]
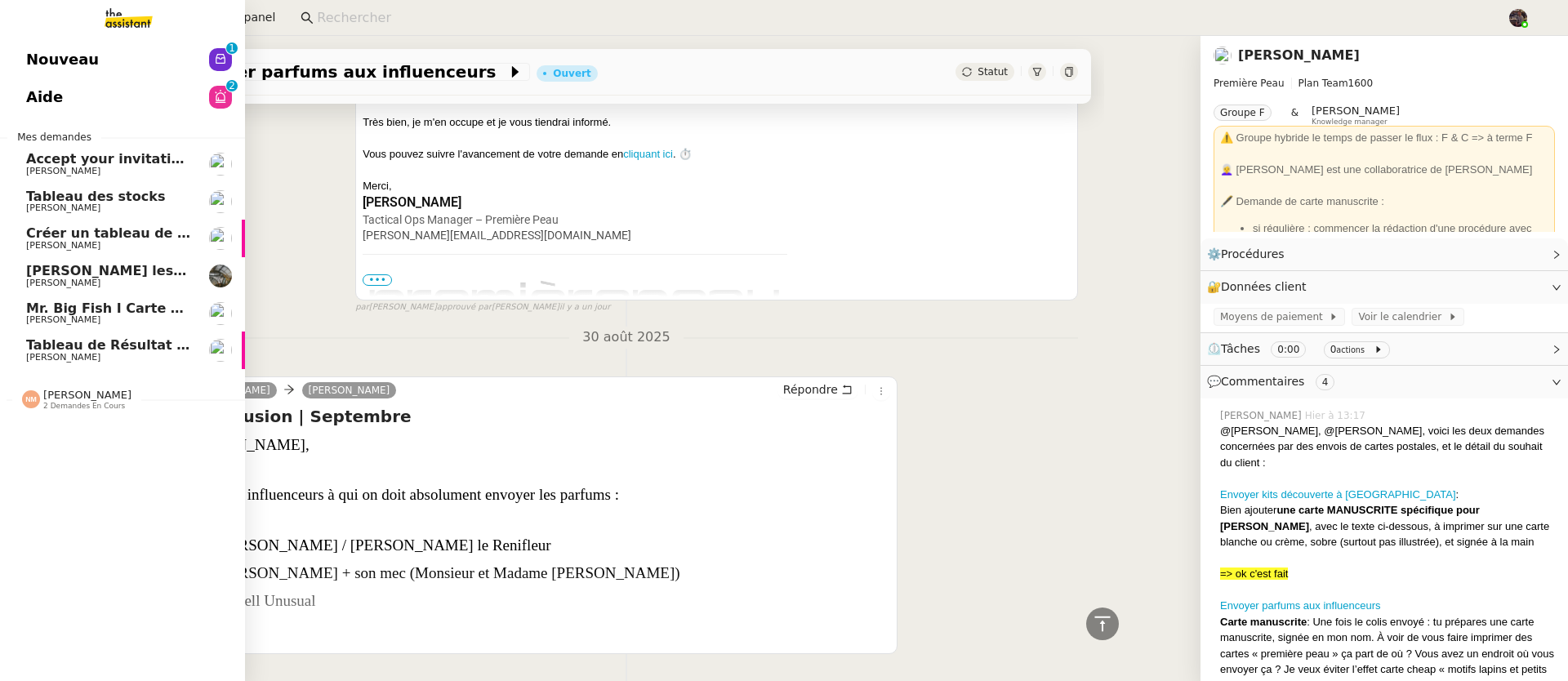
click at [43, 344] on span "Tableau de Résultat Analytique" at bounding box center [140, 344] width 230 height 16
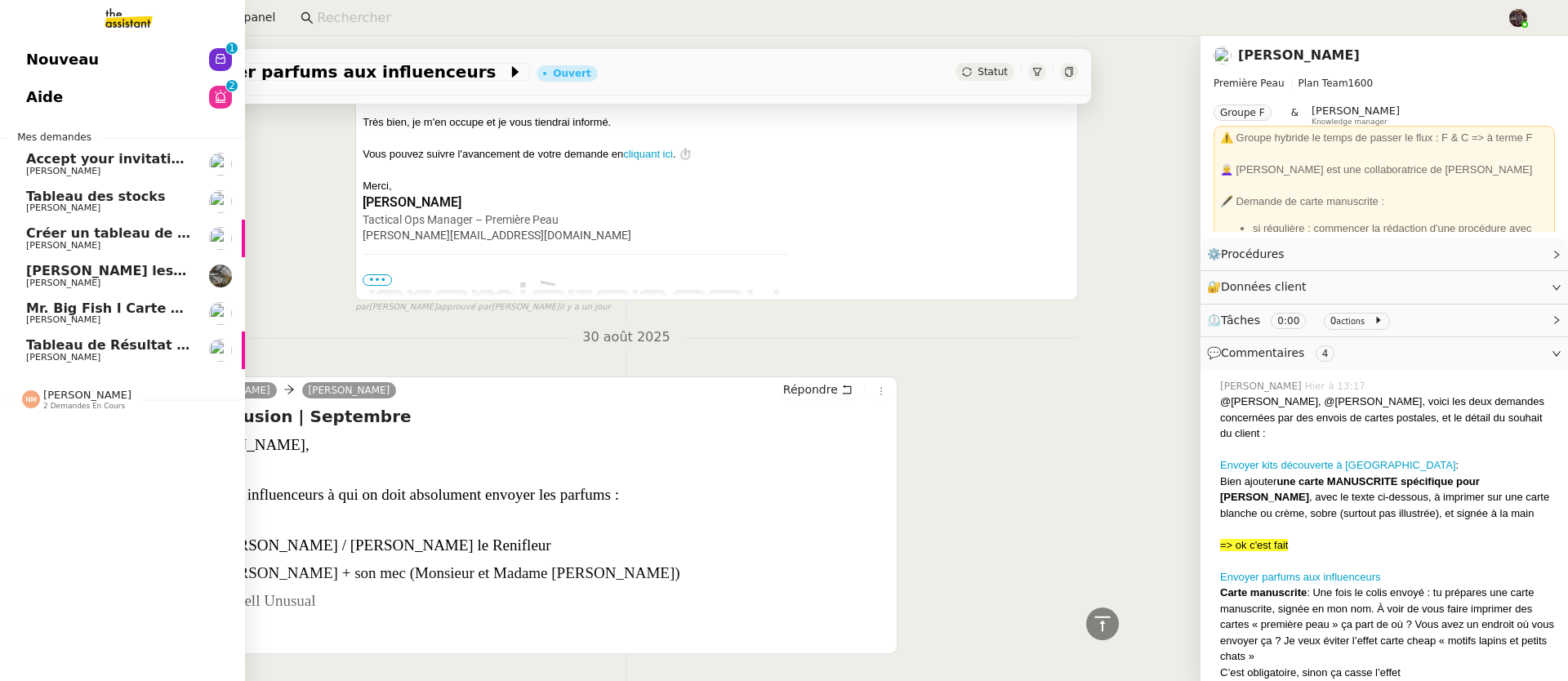
click at [71, 393] on span "[PERSON_NAME]" at bounding box center [88, 394] width 89 height 13
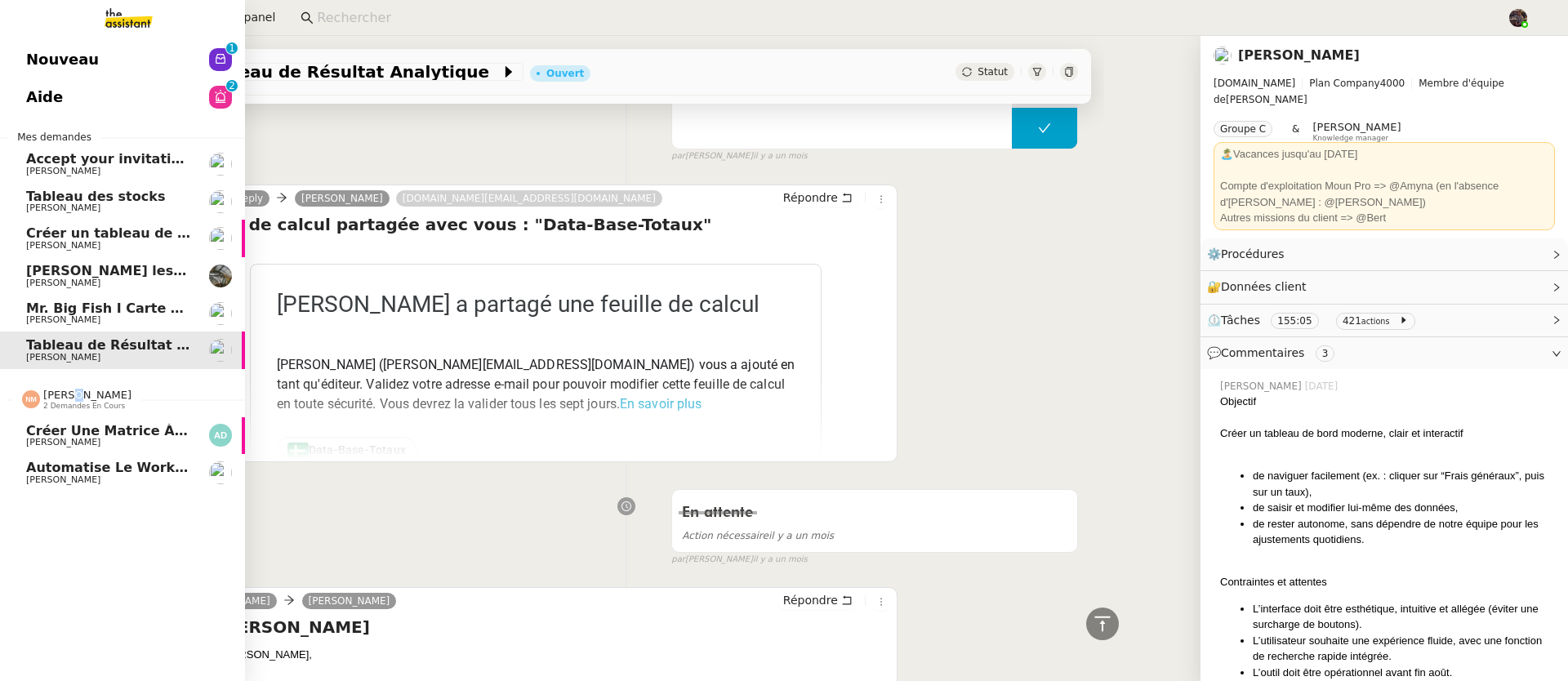
click at [110, 433] on span "Créer une matrice à partir des exports" at bounding box center [170, 430] width 288 height 16
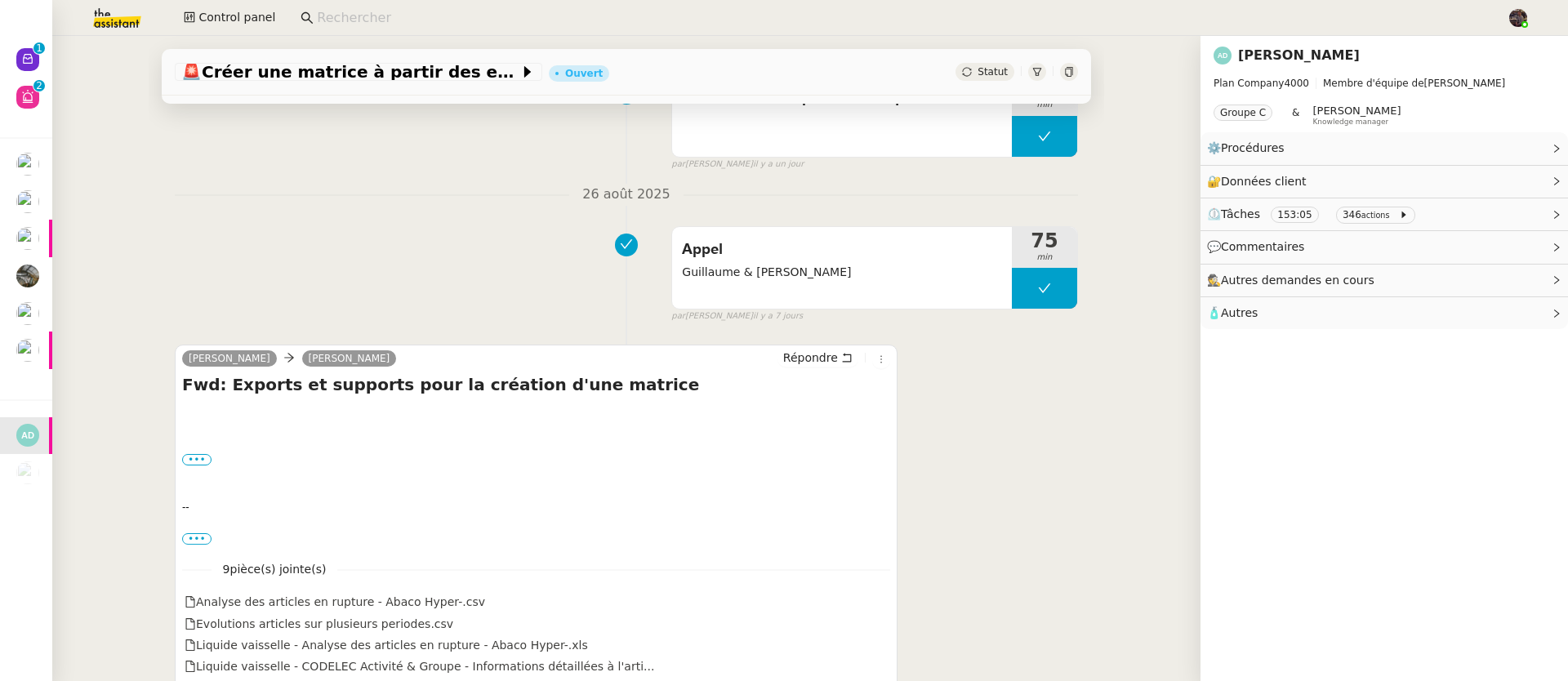
scroll to position [79, 0]
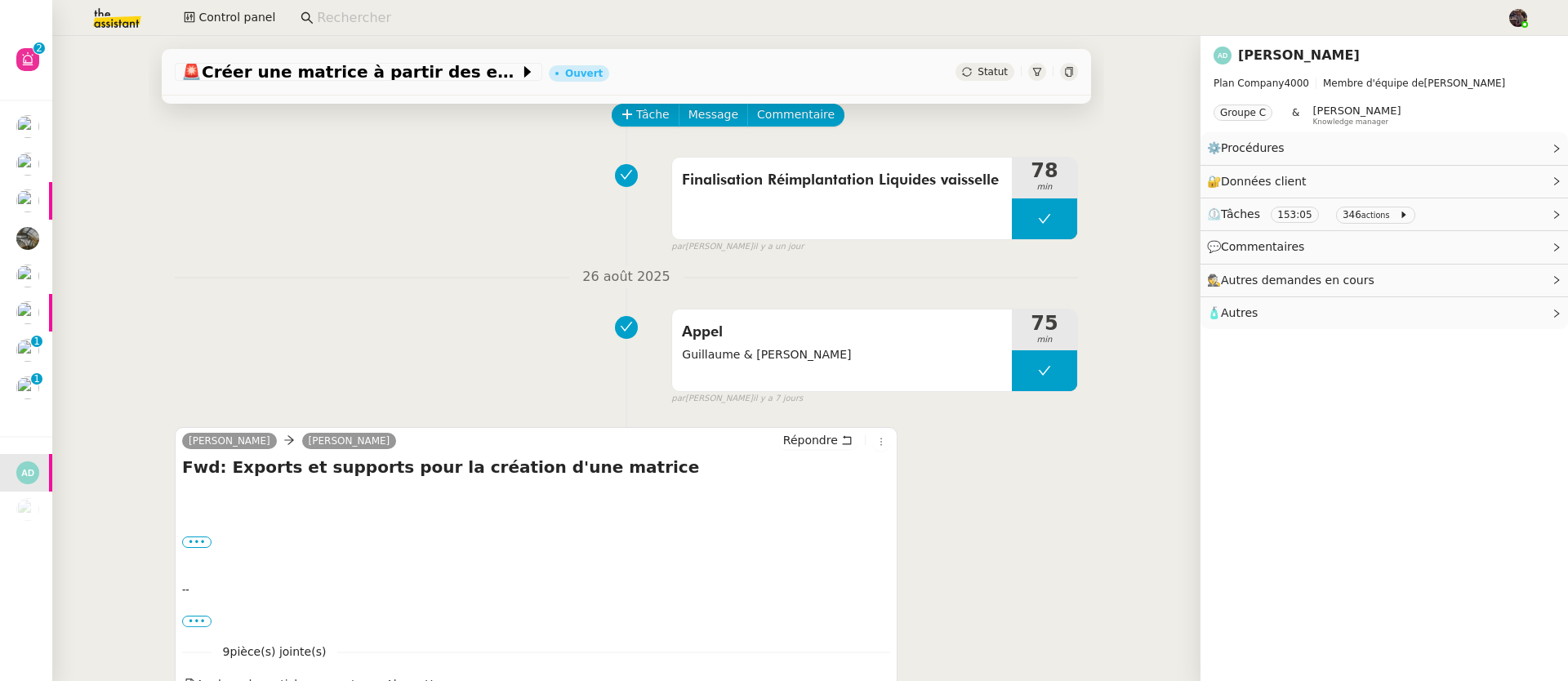
click at [379, 29] on app-search-bar at bounding box center [897, 18] width 1211 height 36
click at [372, 23] on input at bounding box center [904, 18] width 1173 height 22
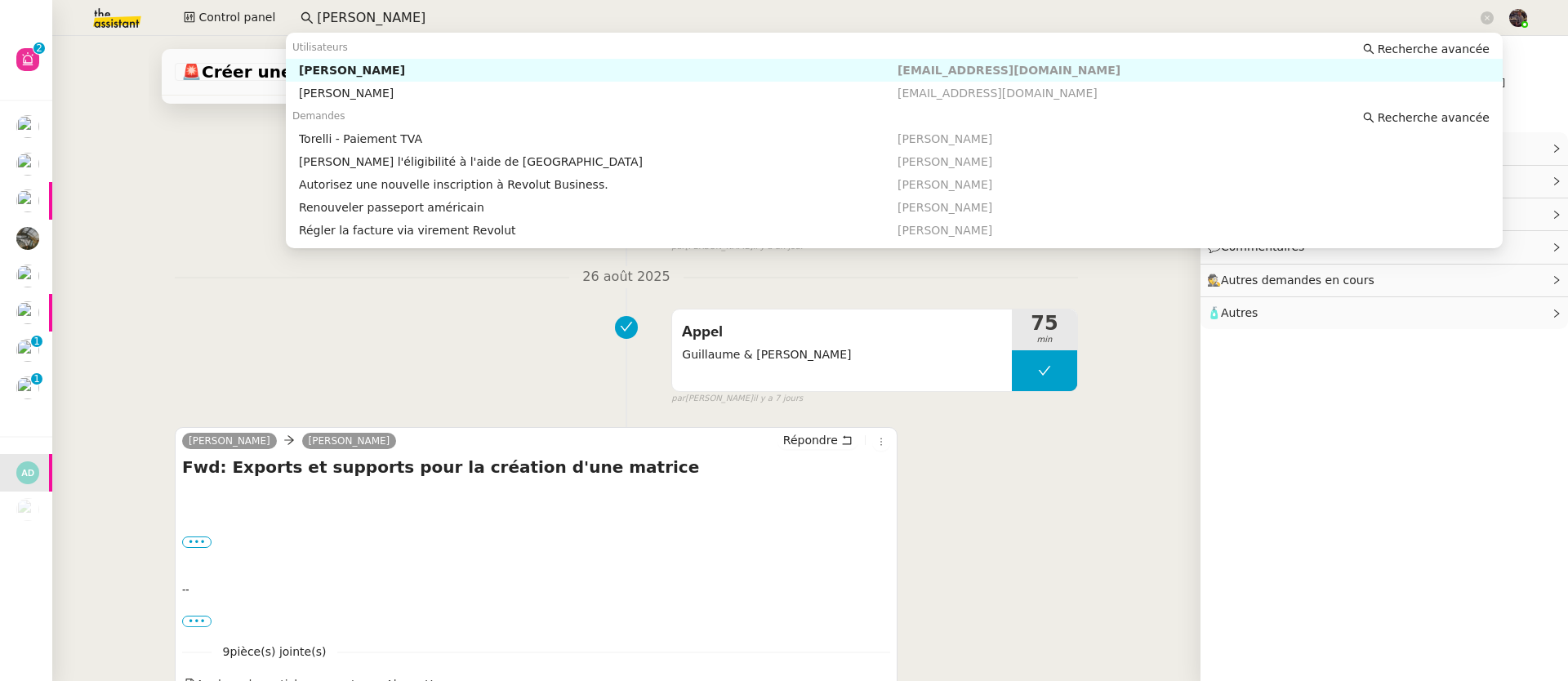
click at [423, 64] on div "[PERSON_NAME]" at bounding box center [598, 70] width 598 height 15
type input "[PERSON_NAME]"
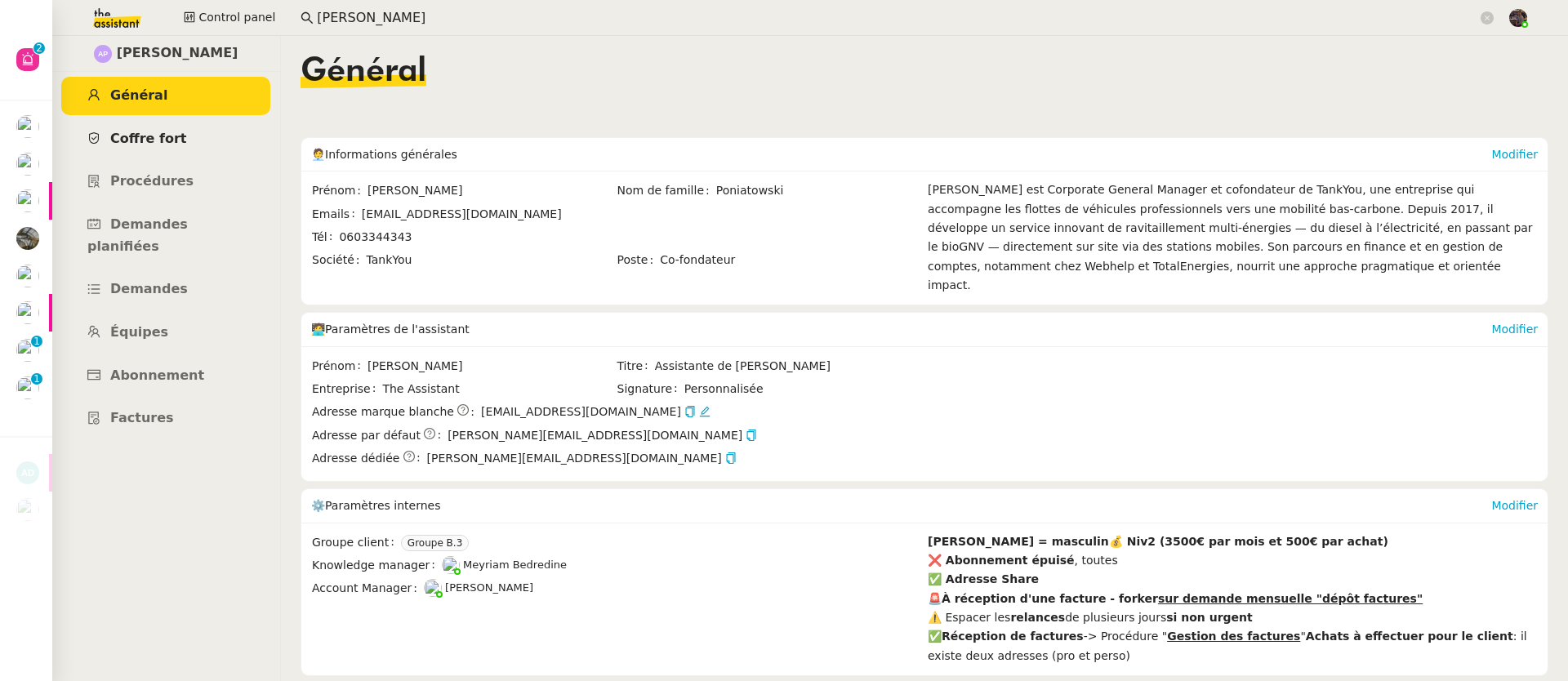
click at [177, 123] on link "Coffre fort" at bounding box center [165, 140] width 209 height 38
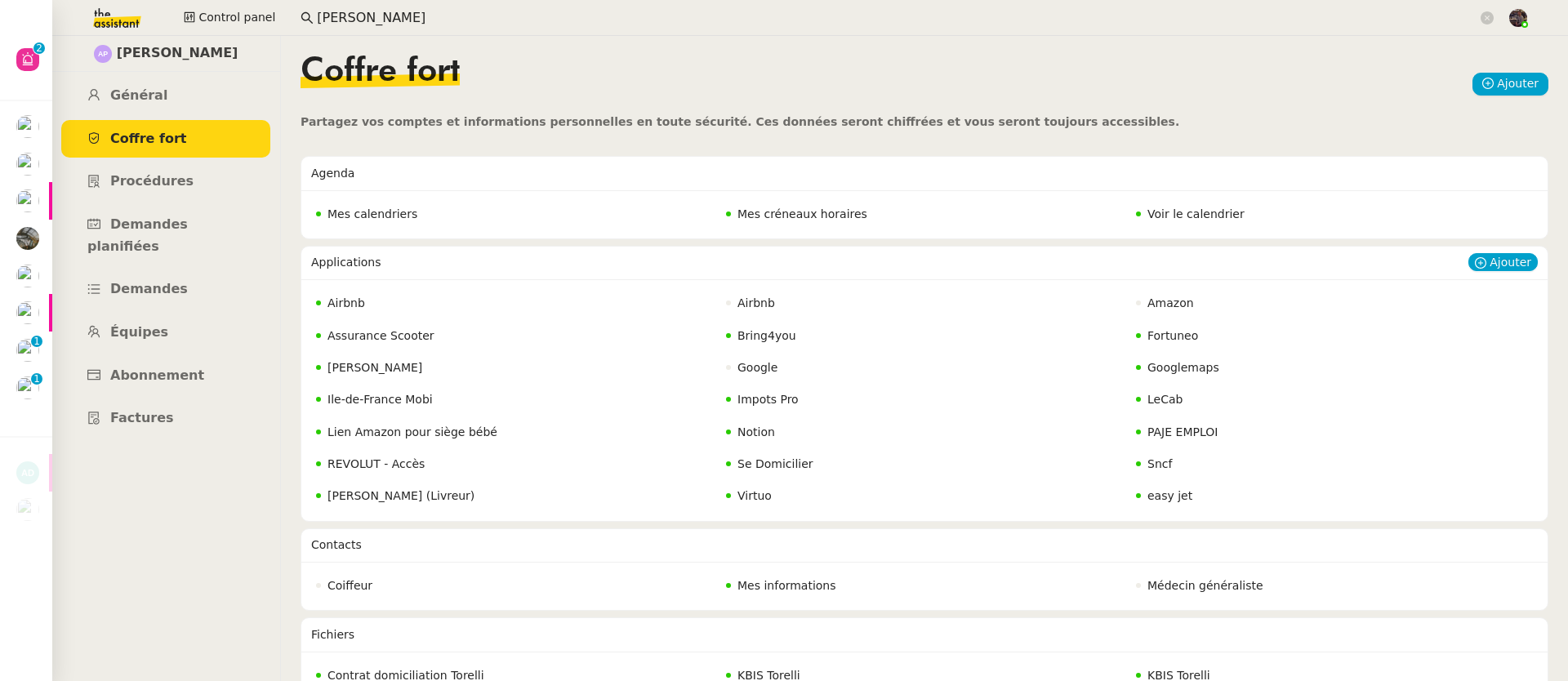
click at [376, 460] on span "REVOLUT - Accès" at bounding box center [376, 464] width 97 height 13
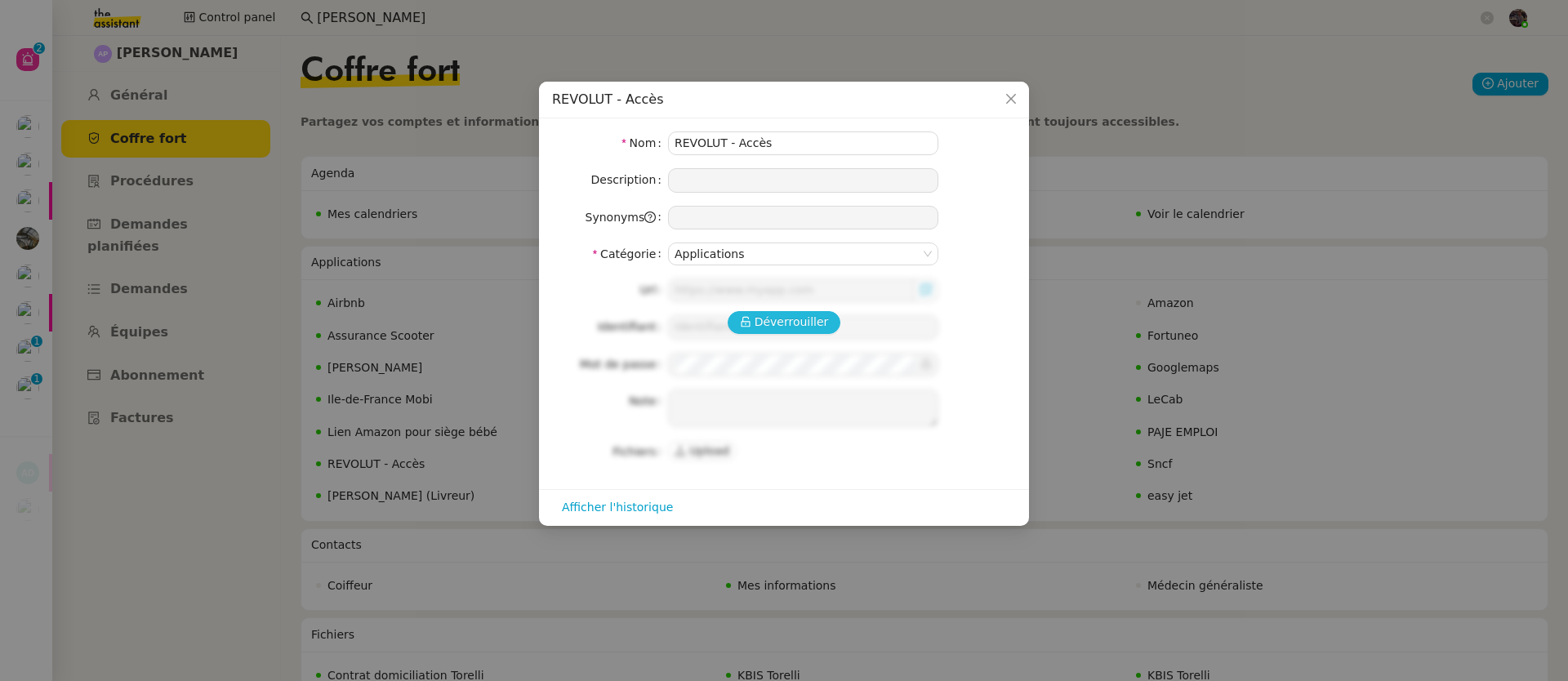
click at [783, 322] on span "Déverrouiller" at bounding box center [792, 322] width 74 height 18
type input "[URL][DOMAIN_NAME]"
type input "[PERSON_NAME][EMAIL_ADDRESS][DOMAIN_NAME]"
type textarea "1- cliquer sur URL 2- demander au KM le code recu en inbox (attention valable 1…"
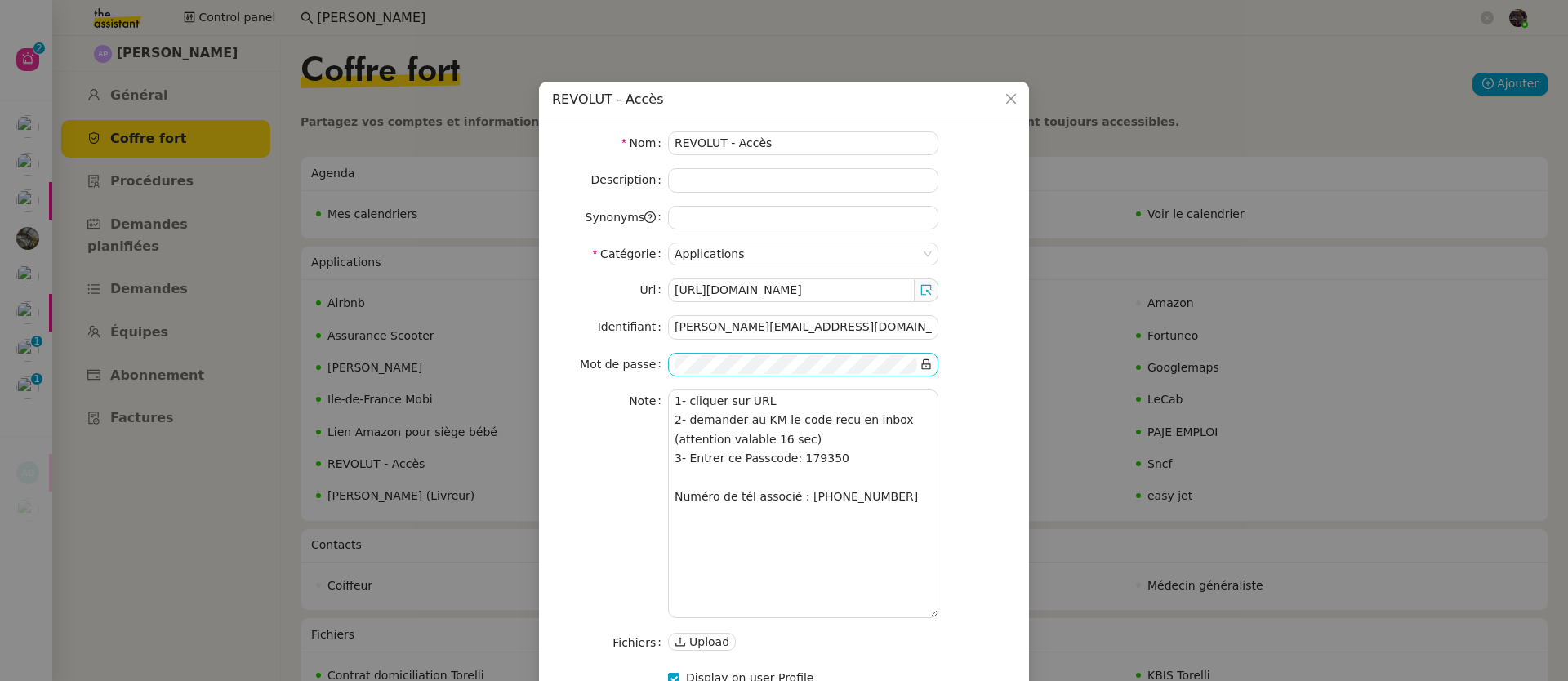
click at [931, 372] on span at bounding box center [926, 364] width 12 height 18
click at [928, 370] on span at bounding box center [926, 364] width 12 height 18
click at [932, 366] on nz-input-group at bounding box center [802, 364] width 270 height 23
click at [924, 366] on icon at bounding box center [926, 364] width 12 height 12
click at [981, 405] on nz-form-item "Note 1- cliquer sur URL 2- demander au KM le code recu en inbox (attention vala…" at bounding box center [783, 504] width 464 height 229
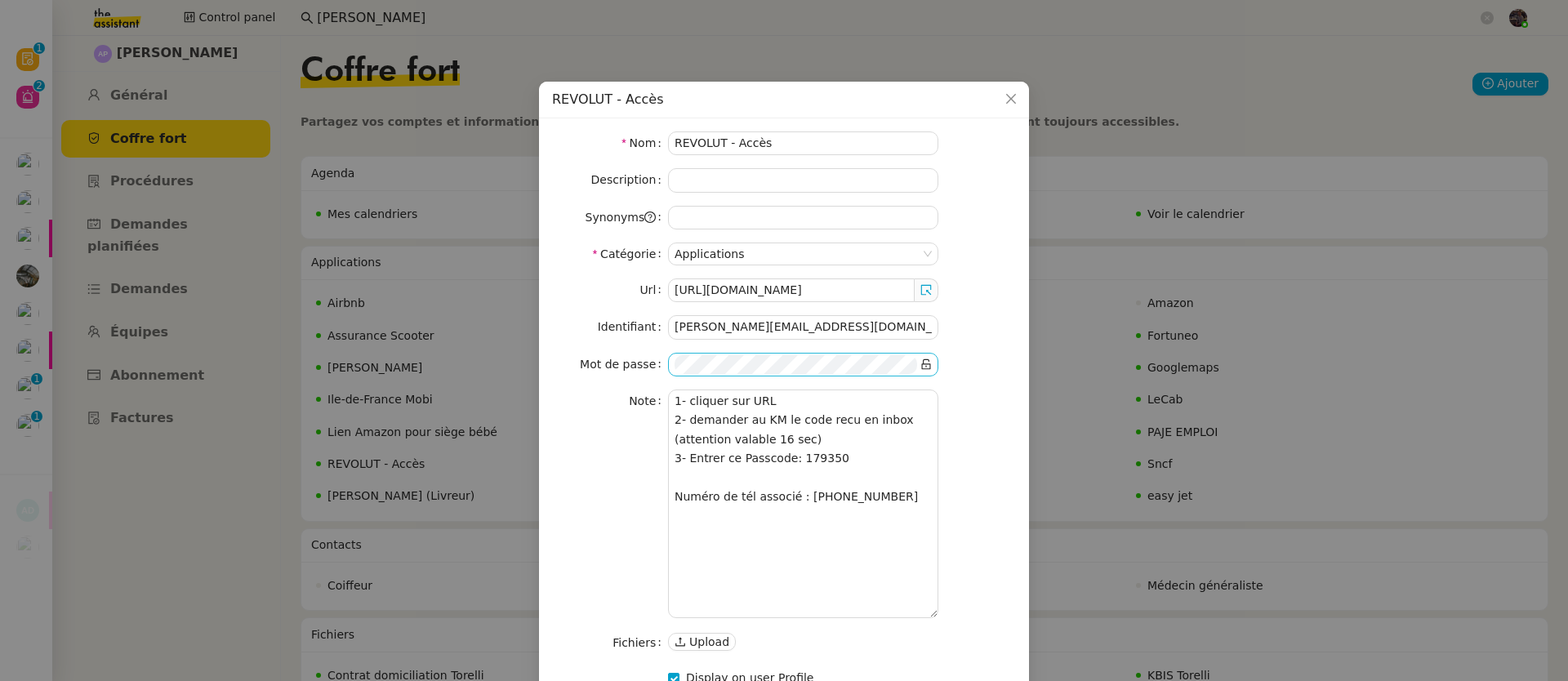
click at [132, 114] on nz-modal-container "REVOLUT - Accès Nom REVOLUT - Accès Description Synonyms Catégorie Applications…" at bounding box center [784, 340] width 1568 height 681
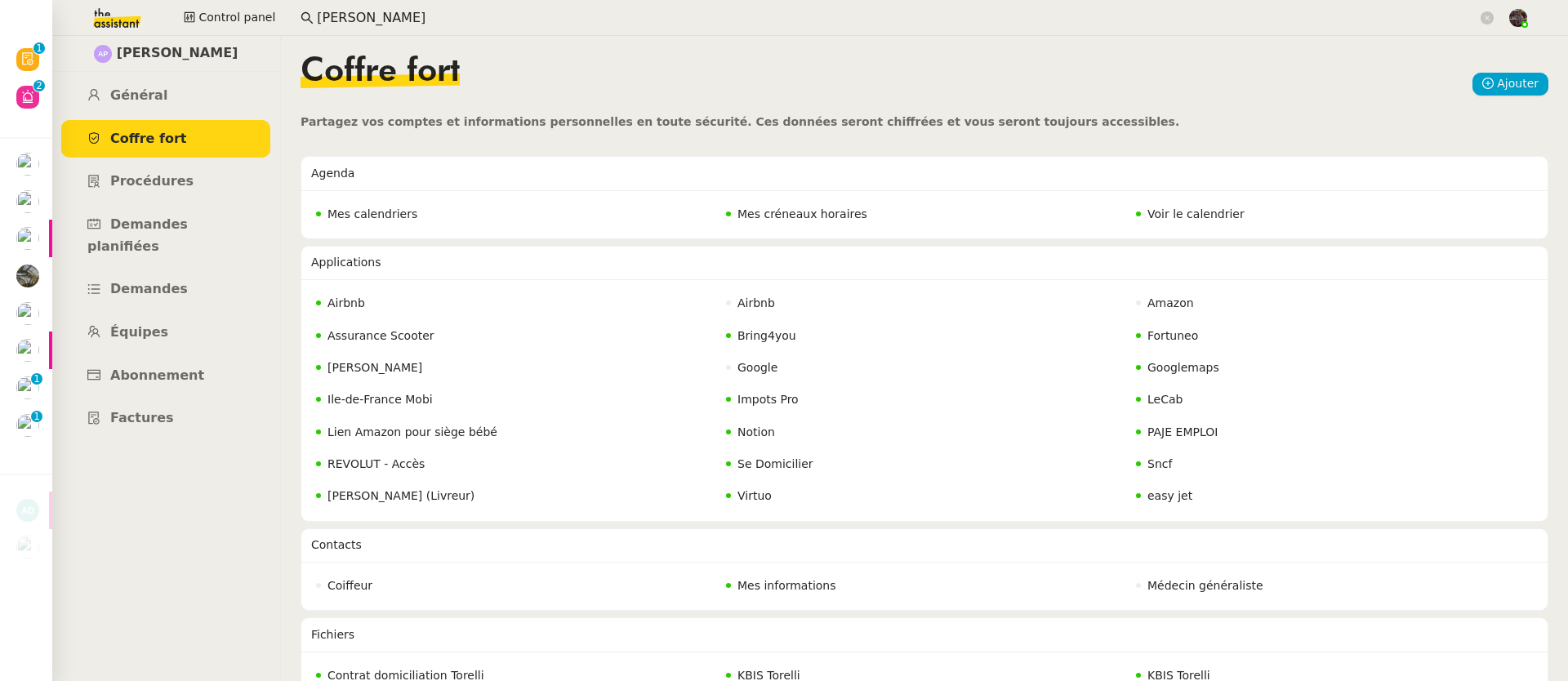
click at [114, 23] on img at bounding box center [104, 18] width 126 height 36
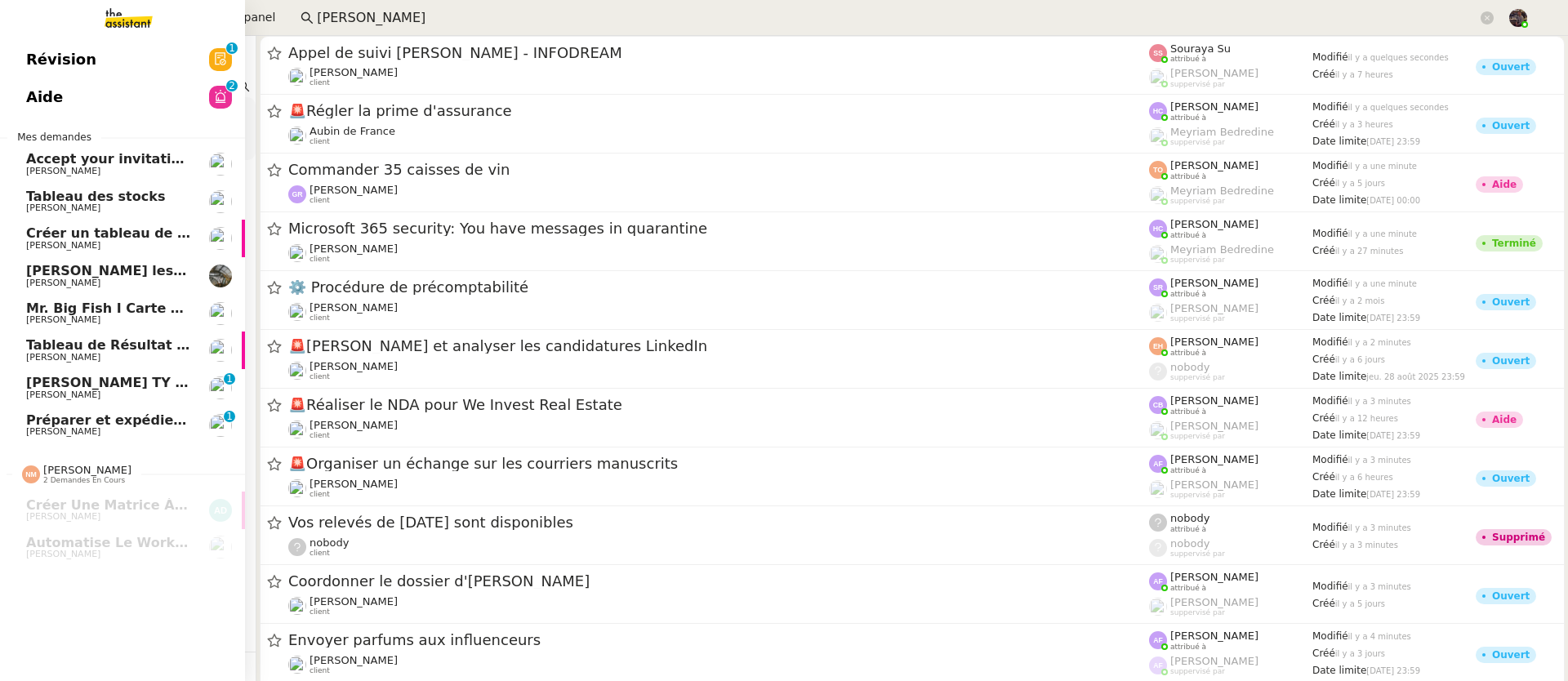
click at [33, 434] on span "[PERSON_NAME]" at bounding box center [63, 431] width 74 height 11
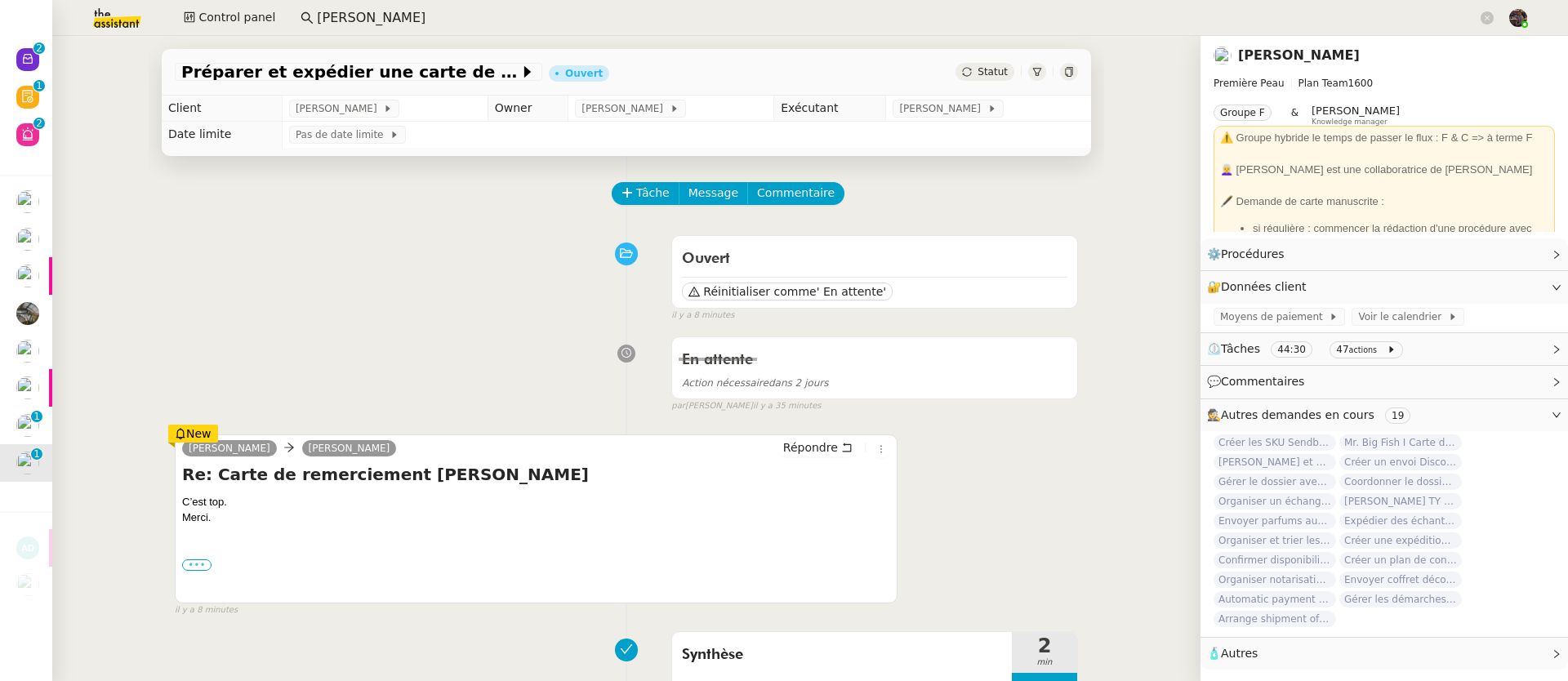
click at [191, 568] on label "•••" at bounding box center [196, 565] width 29 height 12
click at [0, 0] on input "•••" at bounding box center [0, 0] width 0 height 0
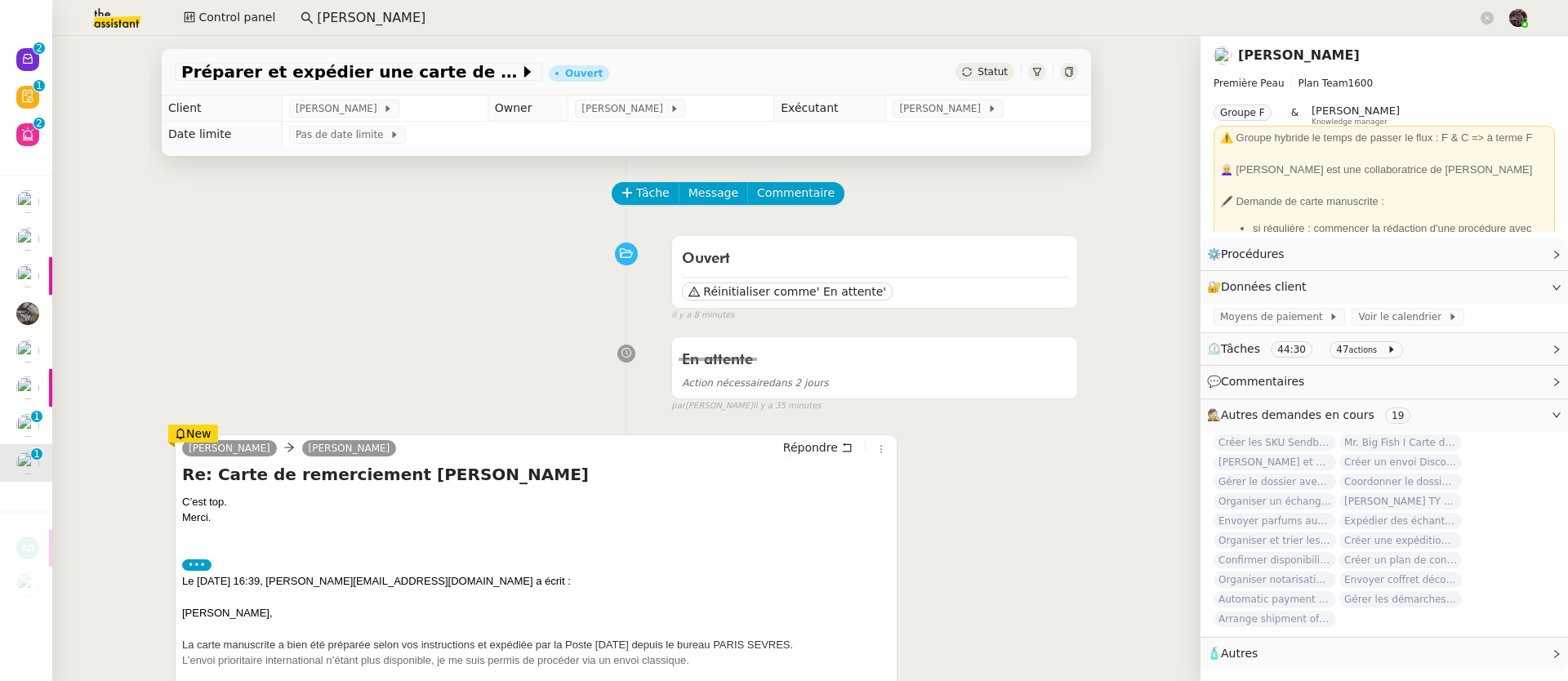
click at [261, 374] on div "En attente Action nécessaire dans 2 jours false par [PERSON_NAME] il y a 35 min…" at bounding box center [626, 371] width 903 height 84
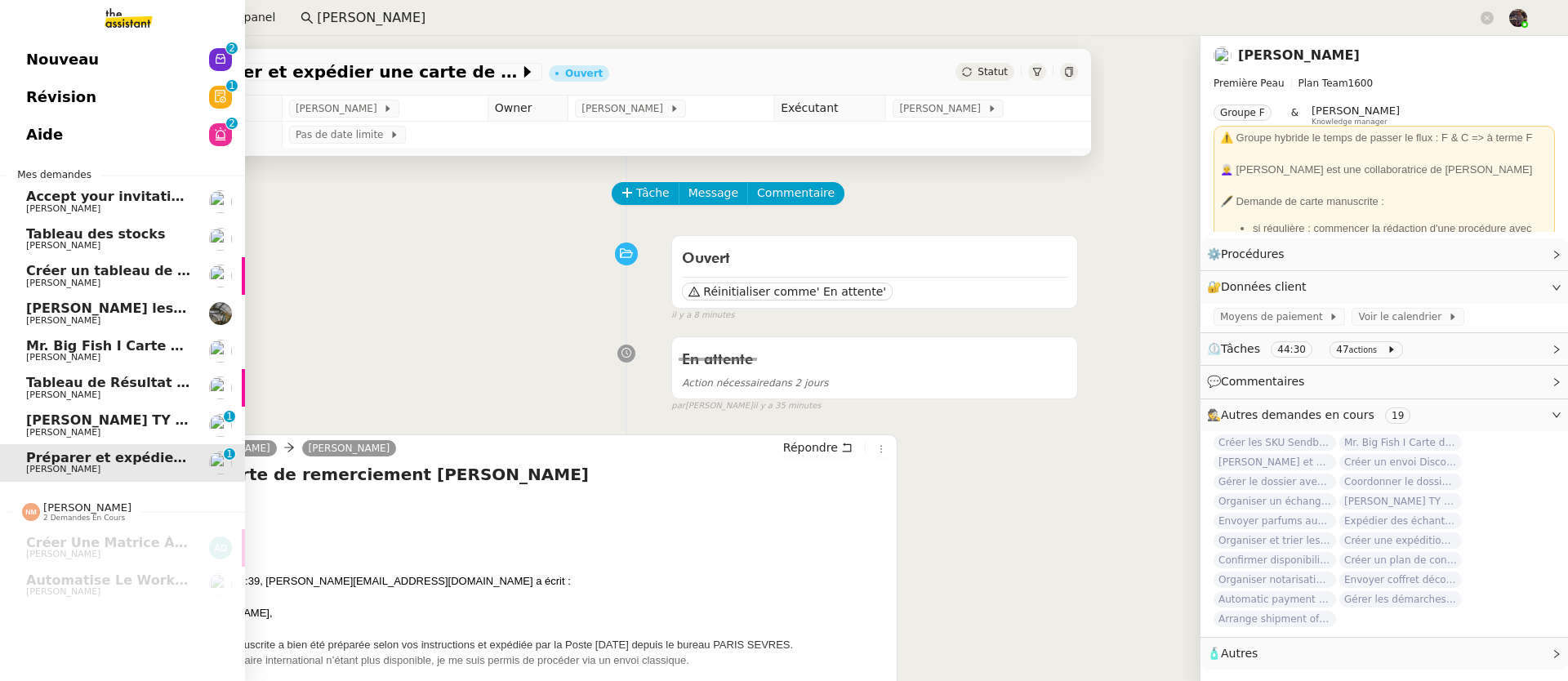
drag, startPoint x: 67, startPoint y: 410, endPoint x: 191, endPoint y: 393, distance: 125.2
click at [67, 410] on link "[PERSON_NAME] TY notes [PERSON_NAME] 0 1 2 3 4 5 6 7 8 9" at bounding box center [122, 425] width 245 height 38
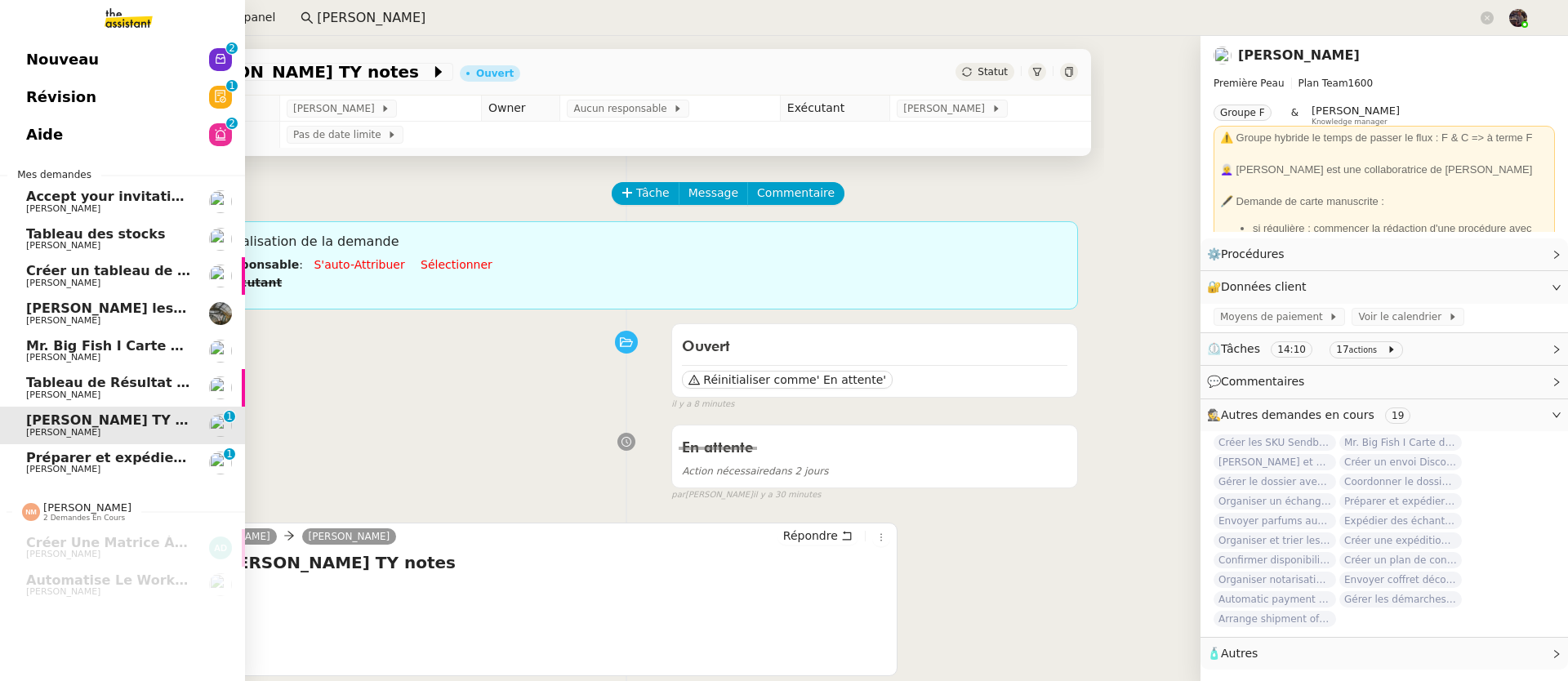
click at [69, 53] on span "Nouveau" at bounding box center [62, 59] width 73 height 24
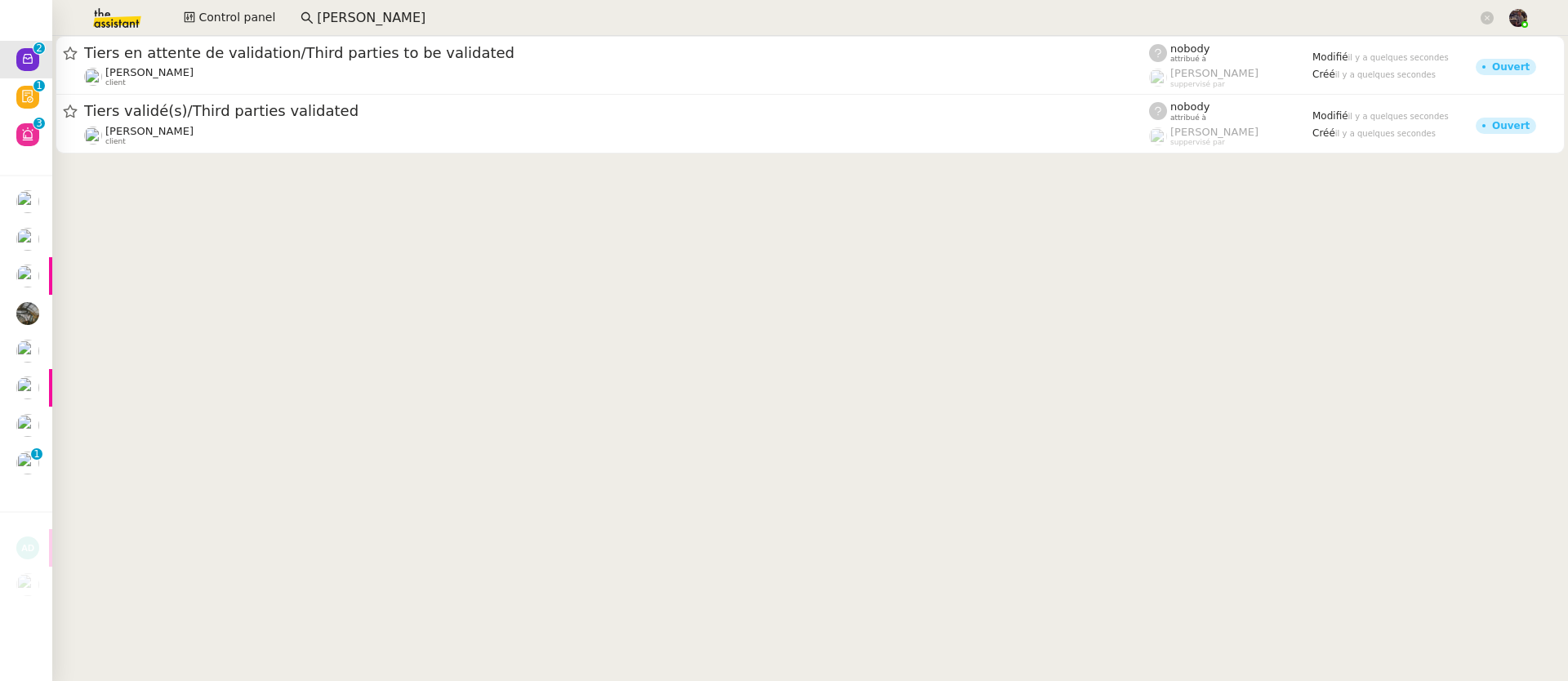
click at [583, 231] on cdk-virtual-scroll-viewport "Tiers en attente de validation/Third parties to be validated [PERSON_NAME] clie…" at bounding box center [810, 358] width 1515 height 645
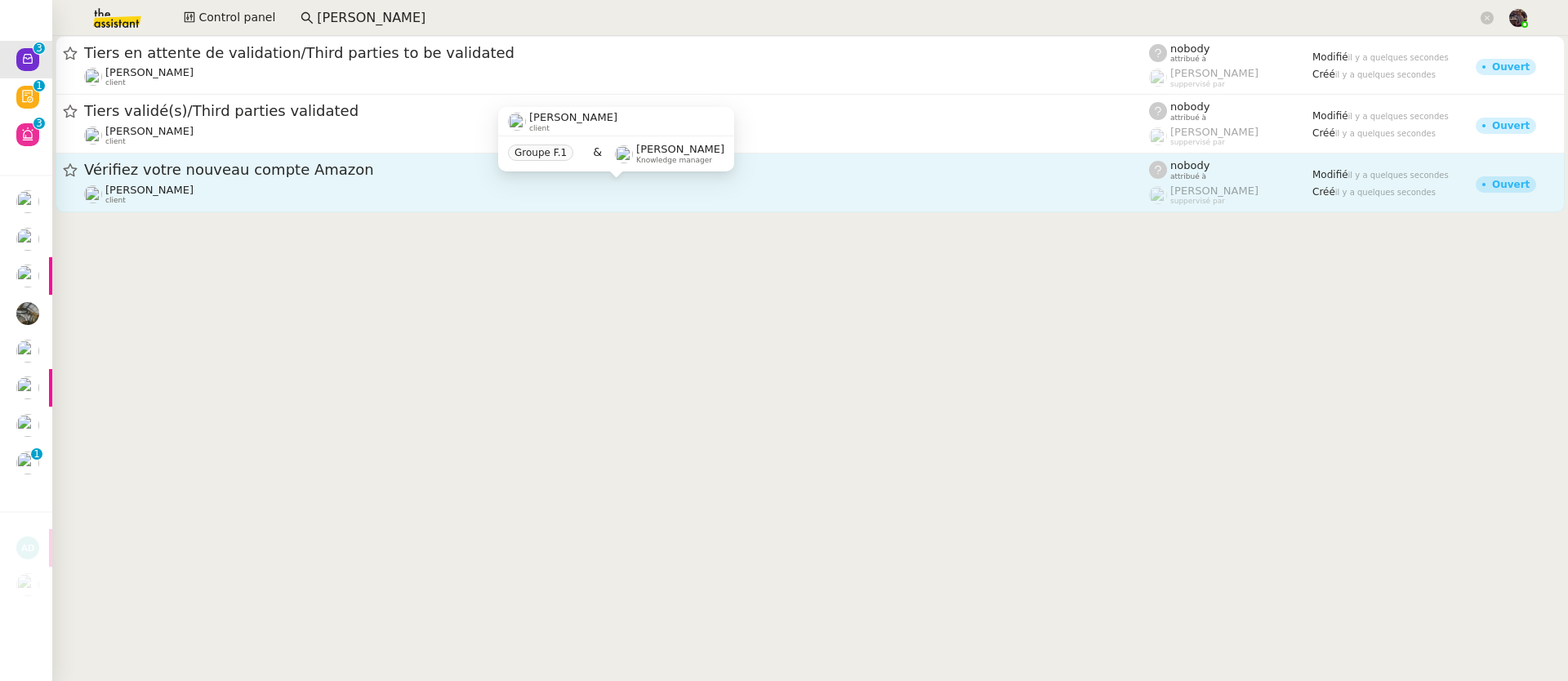
click at [469, 193] on div "[PERSON_NAME] client" at bounding box center [617, 194] width 1065 height 21
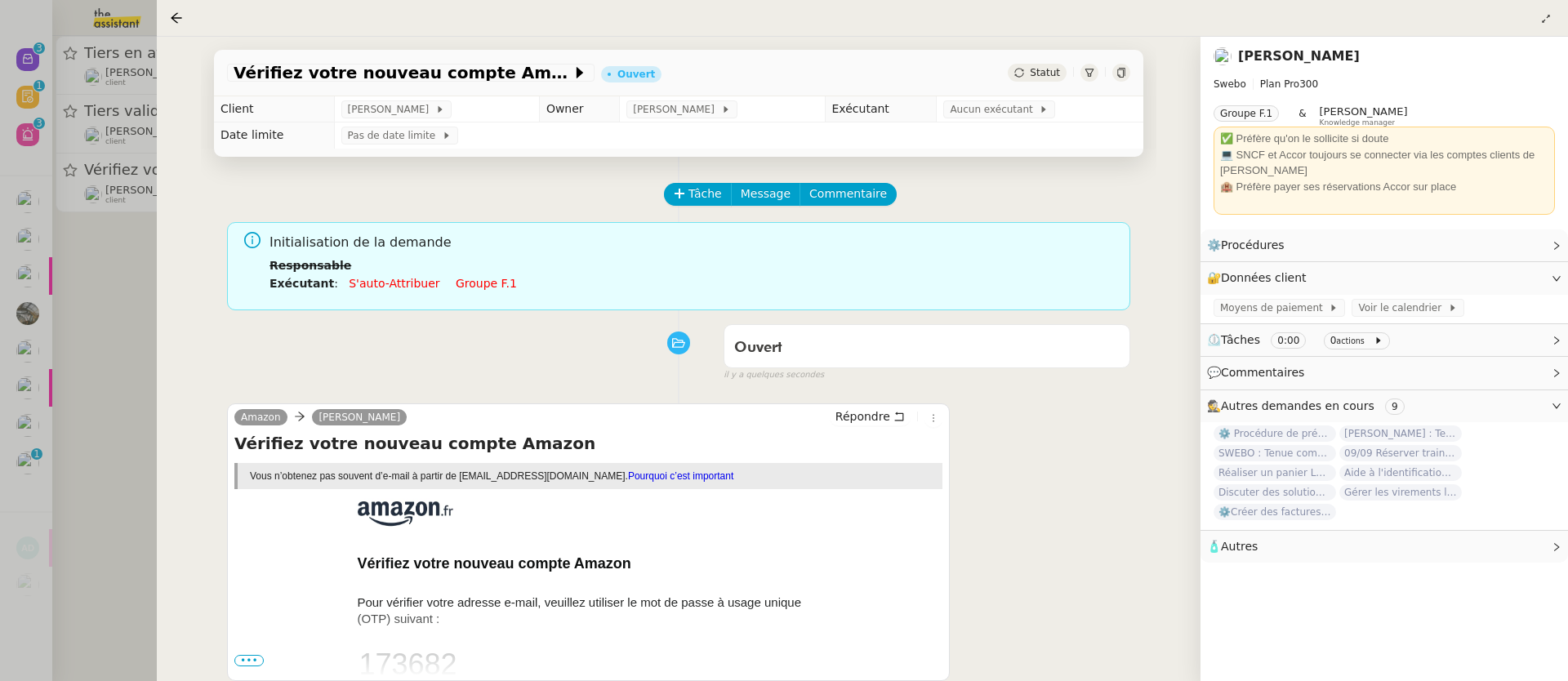
click at [116, 368] on div at bounding box center [784, 340] width 1568 height 681
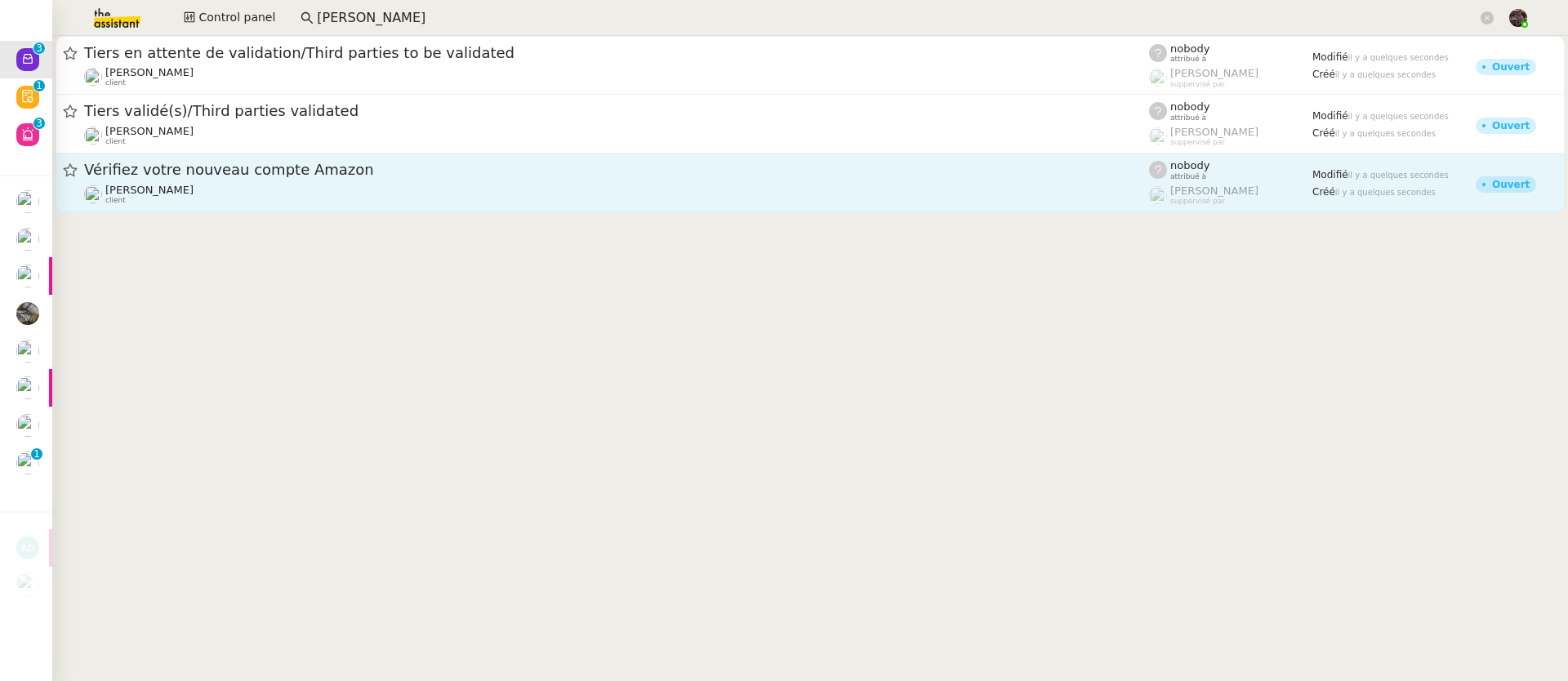
click at [291, 211] on link "Vérifiez votre nouveau compte Amazon [PERSON_NAME] client nobody attribué à [PE…" at bounding box center [809, 183] width 1509 height 58
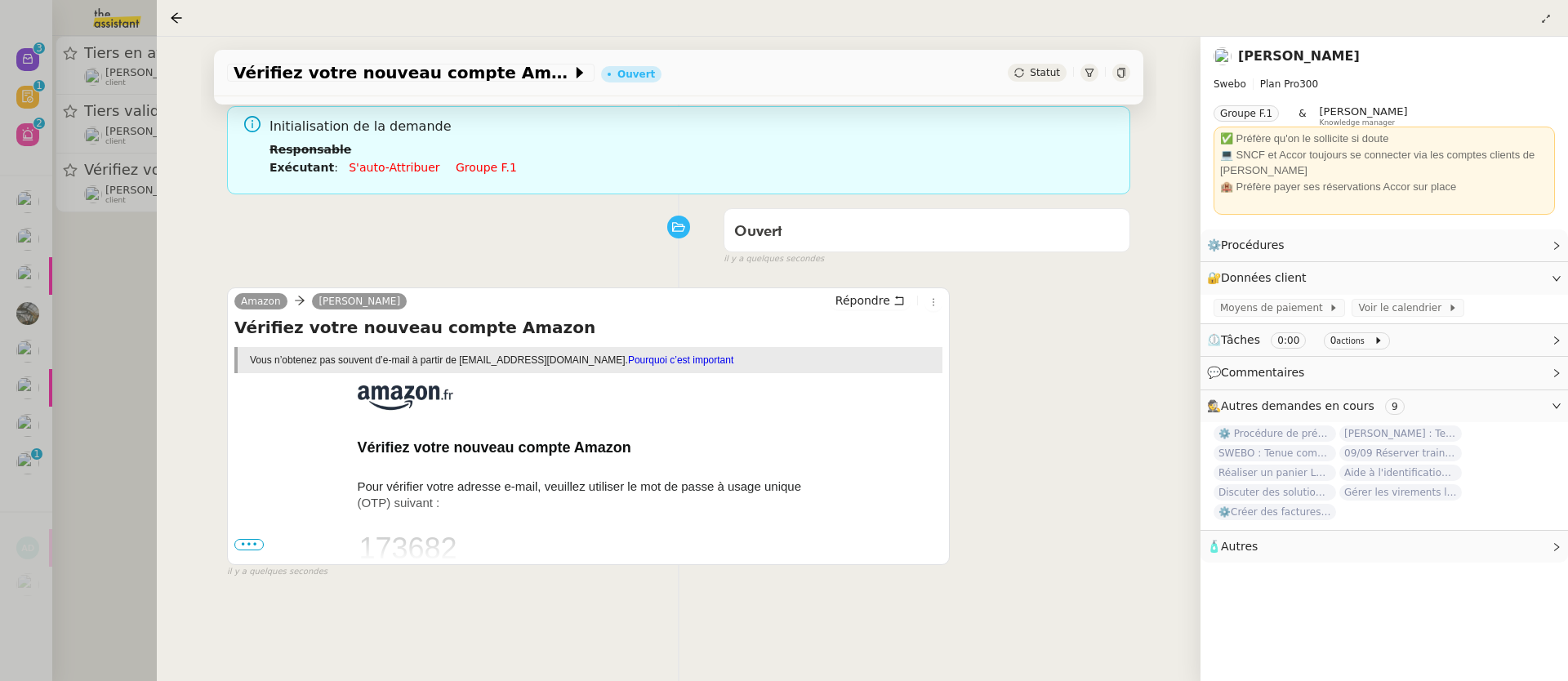
scroll to position [156, 0]
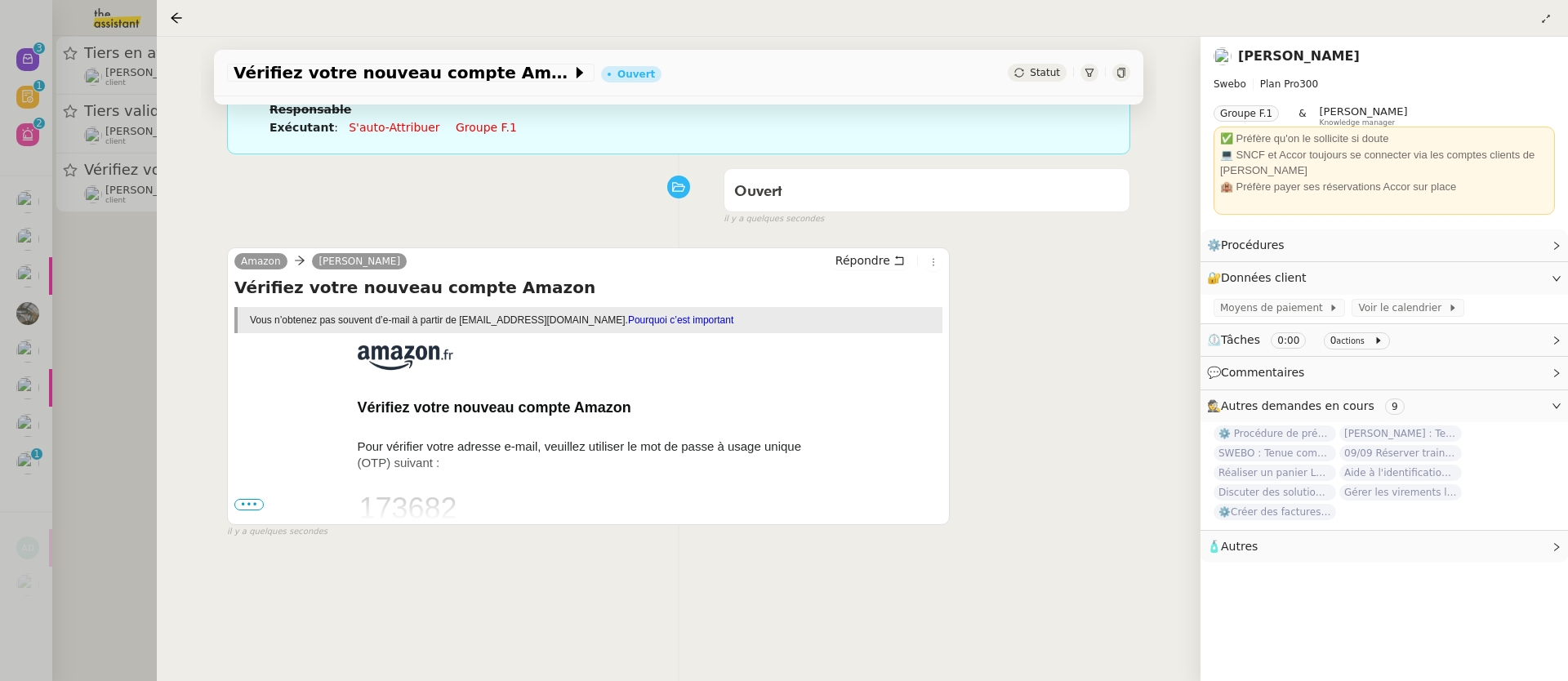
click at [150, 401] on div at bounding box center [784, 340] width 1568 height 681
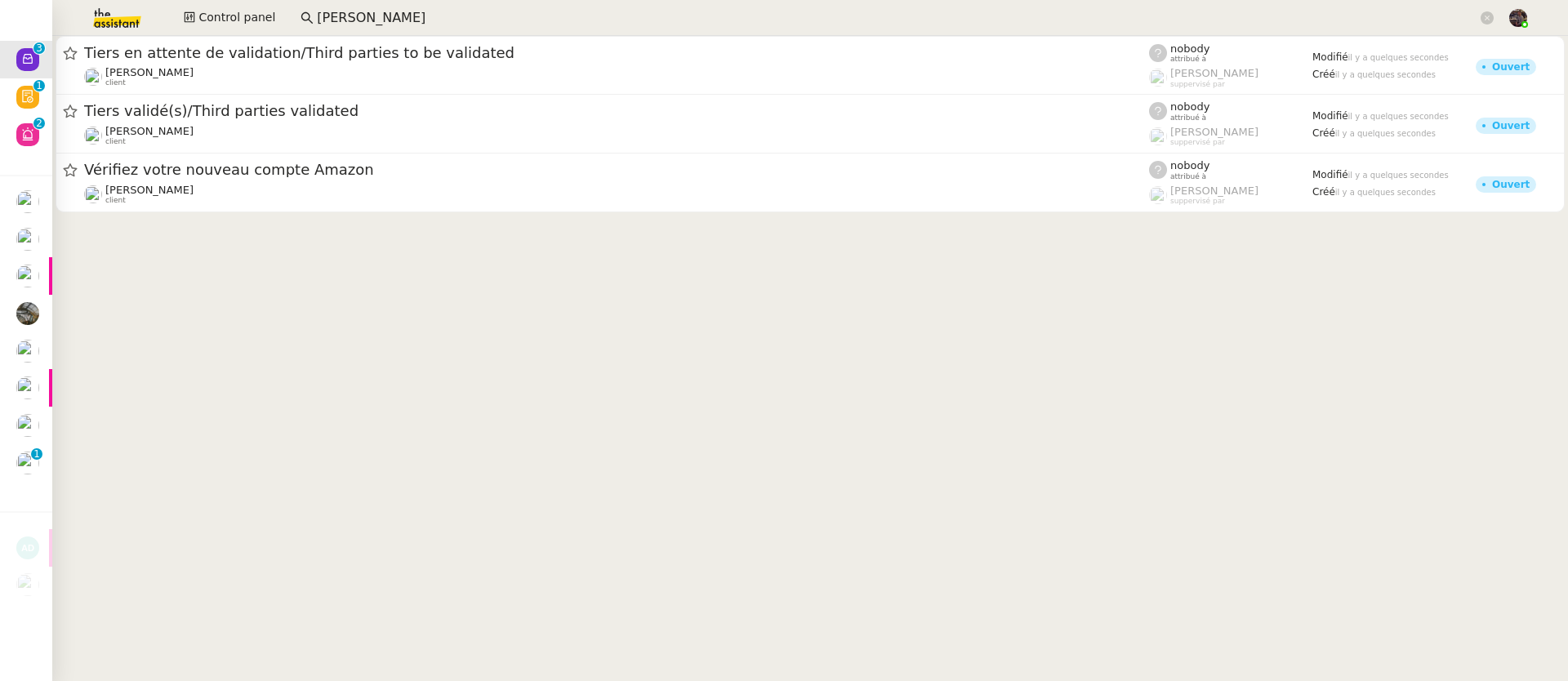
click at [110, 7] on img at bounding box center [104, 18] width 126 height 36
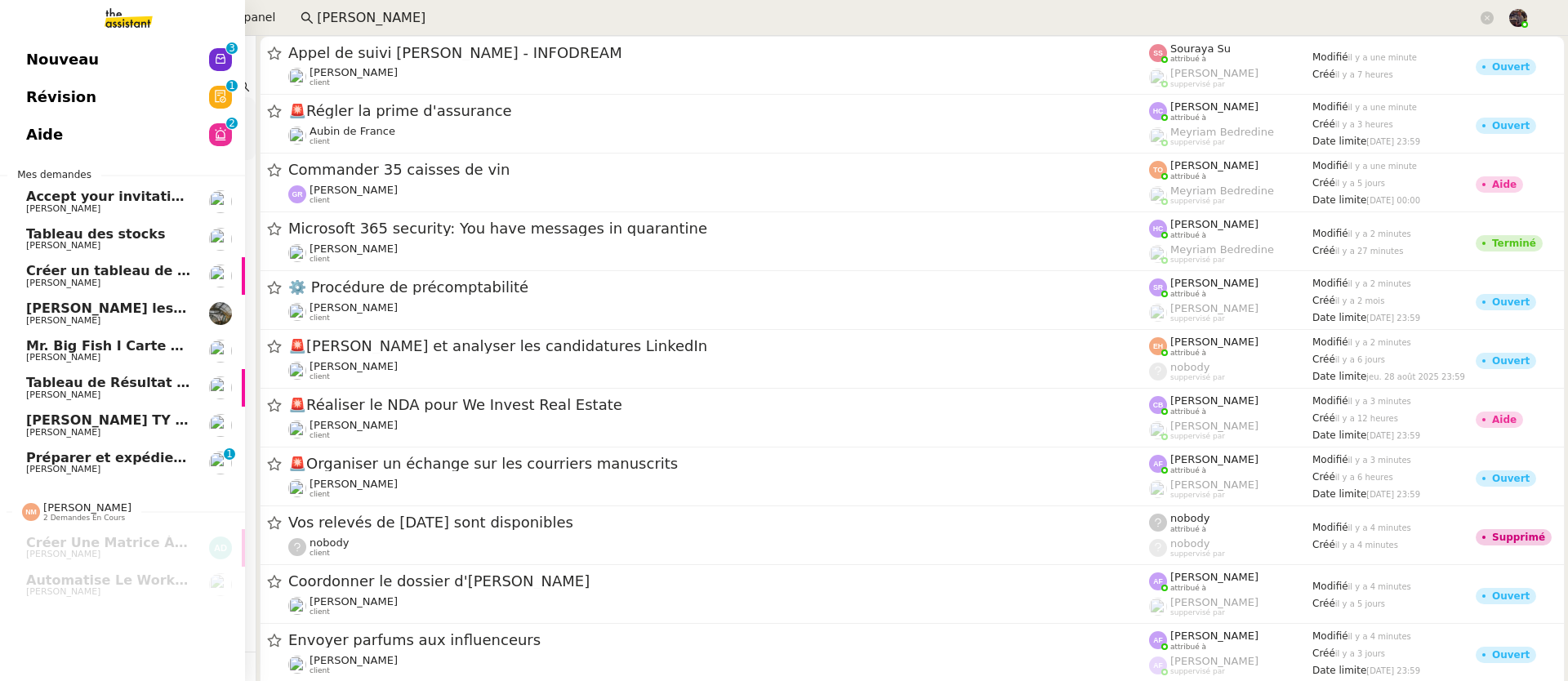
click at [77, 42] on link "Nouveau 0 1 2 3 4 5 6 7 8 9" at bounding box center [122, 59] width 245 height 38
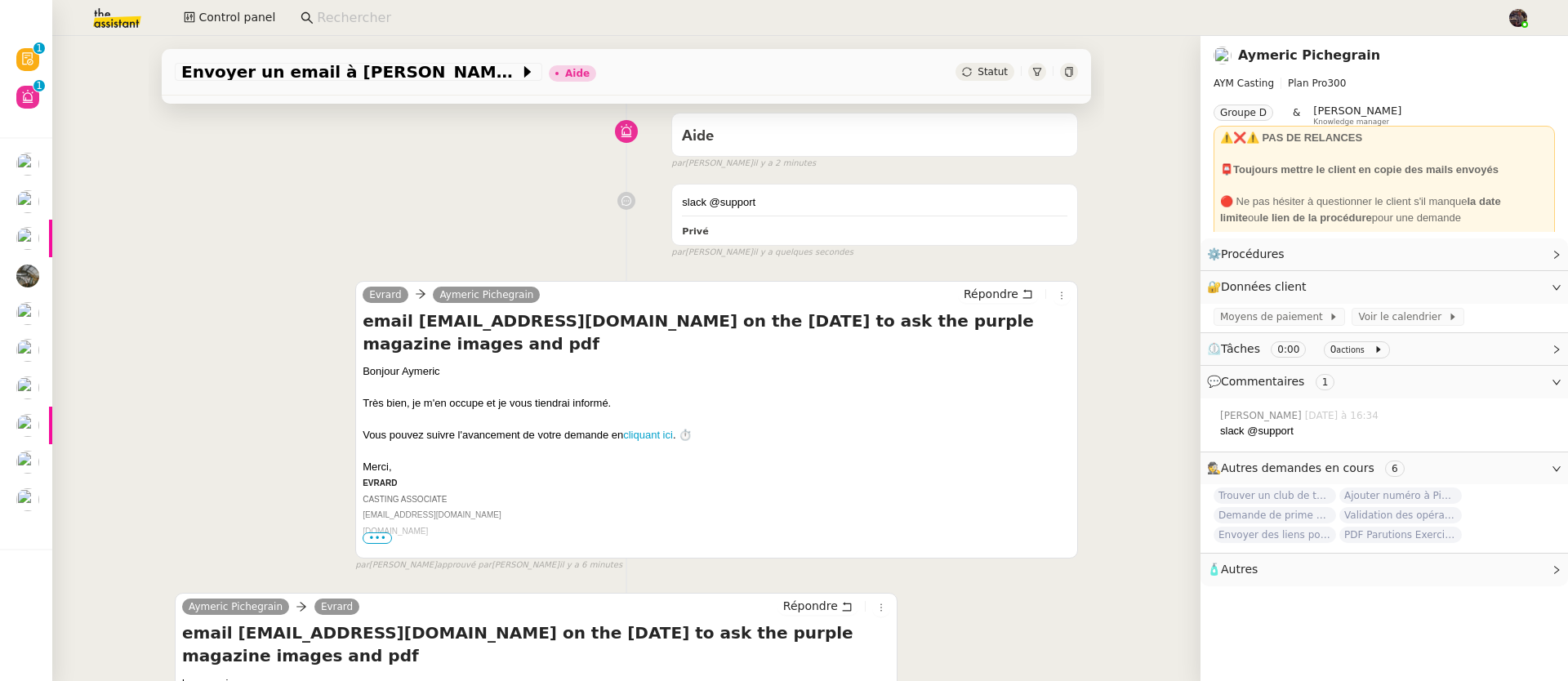
scroll to position [273, 0]
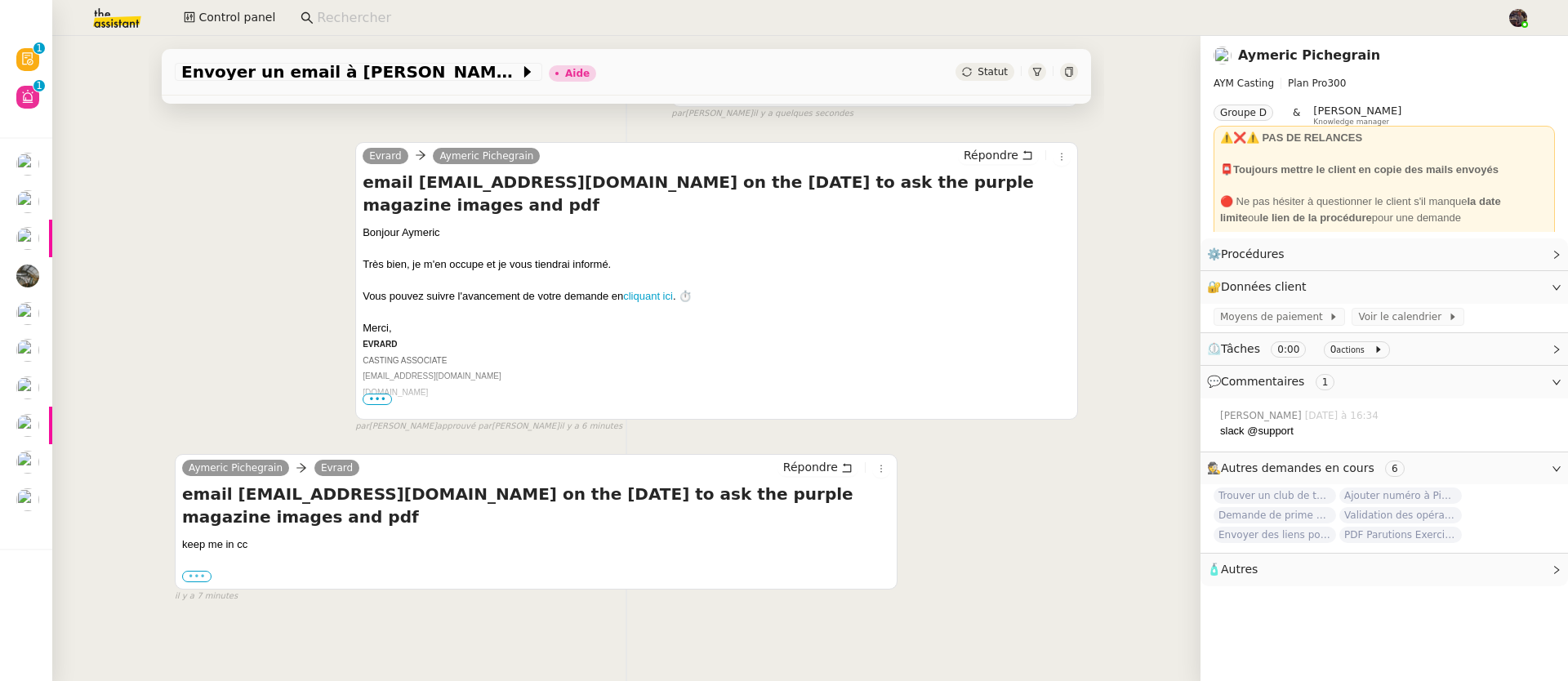
click at [188, 571] on label "•••" at bounding box center [196, 577] width 29 height 12
click at [0, 0] on input "•••" at bounding box center [0, 0] width 0 height 0
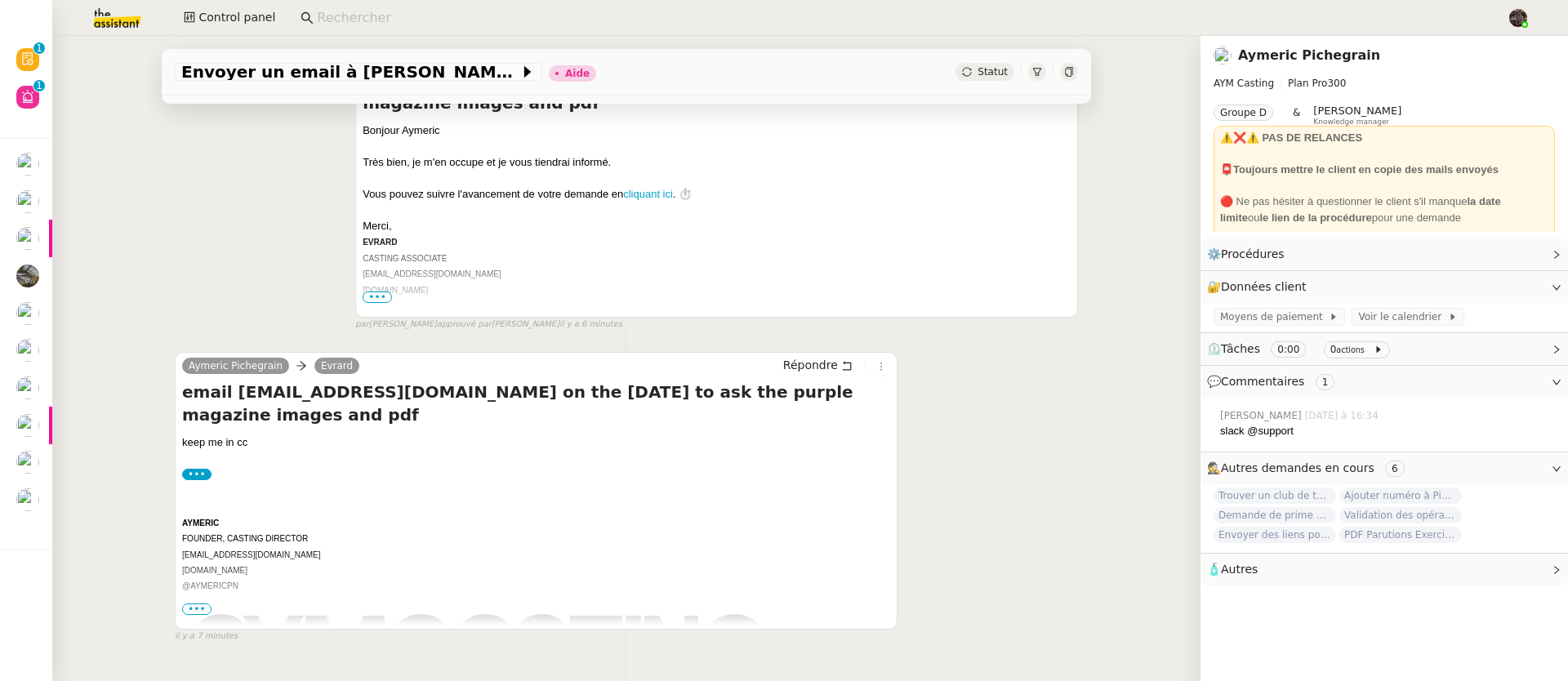
scroll to position [416, 0]
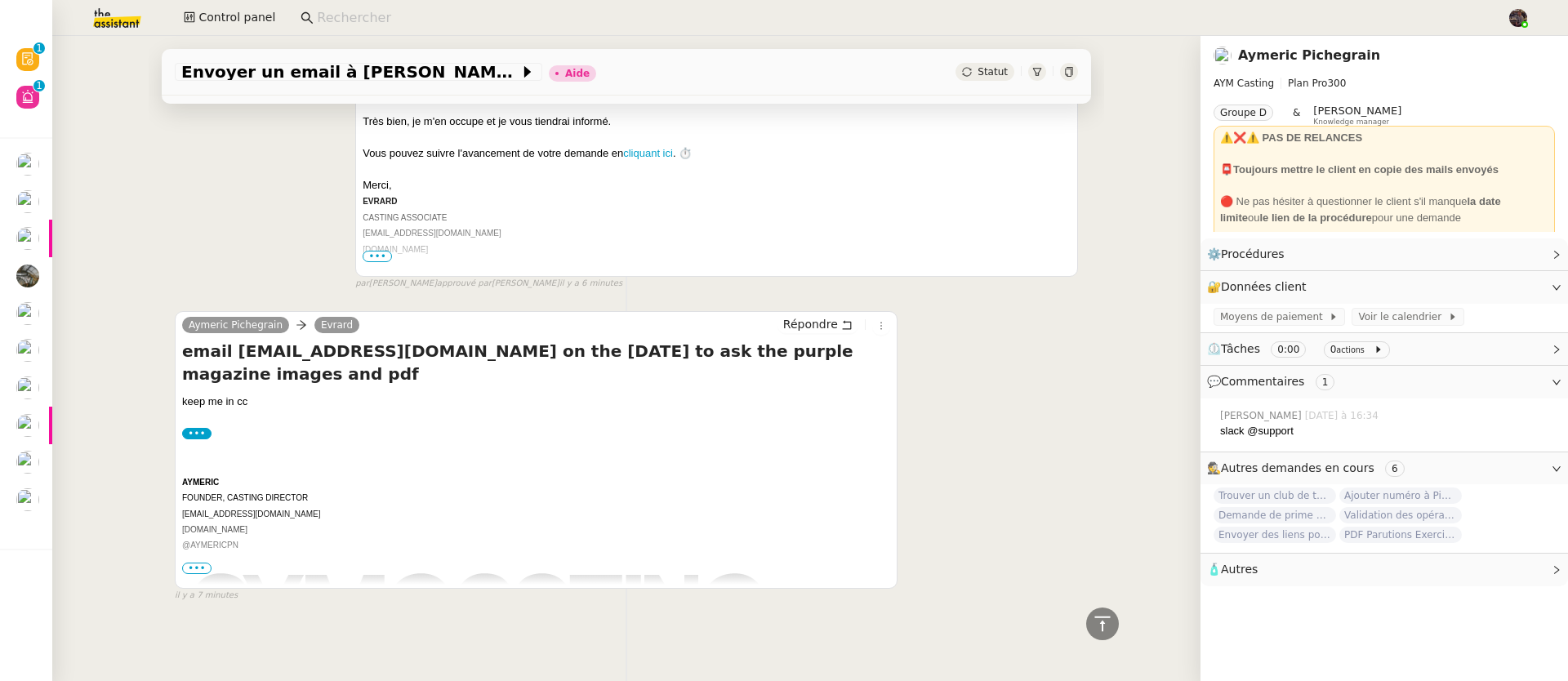
click at [182, 562] on span "•••" at bounding box center [196, 568] width 29 height 12
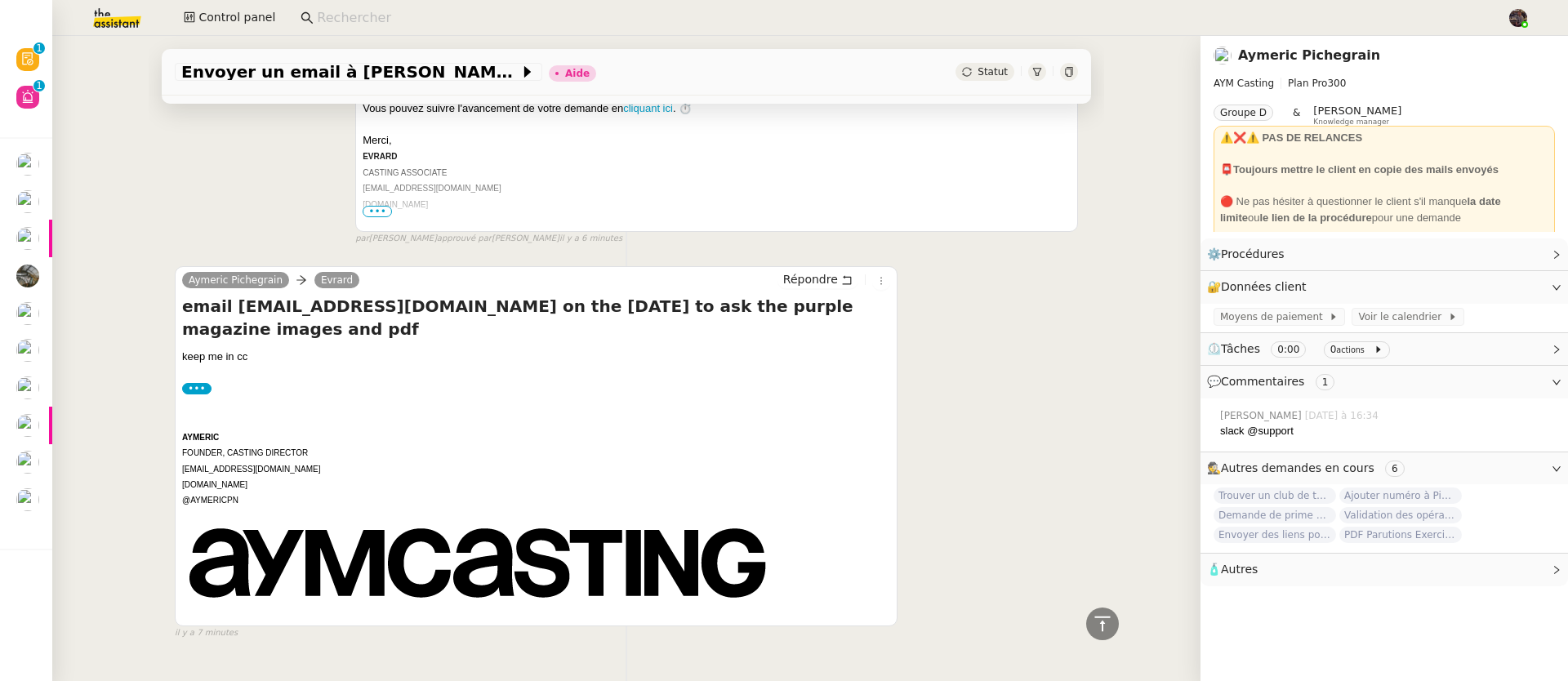
scroll to position [499, 0]
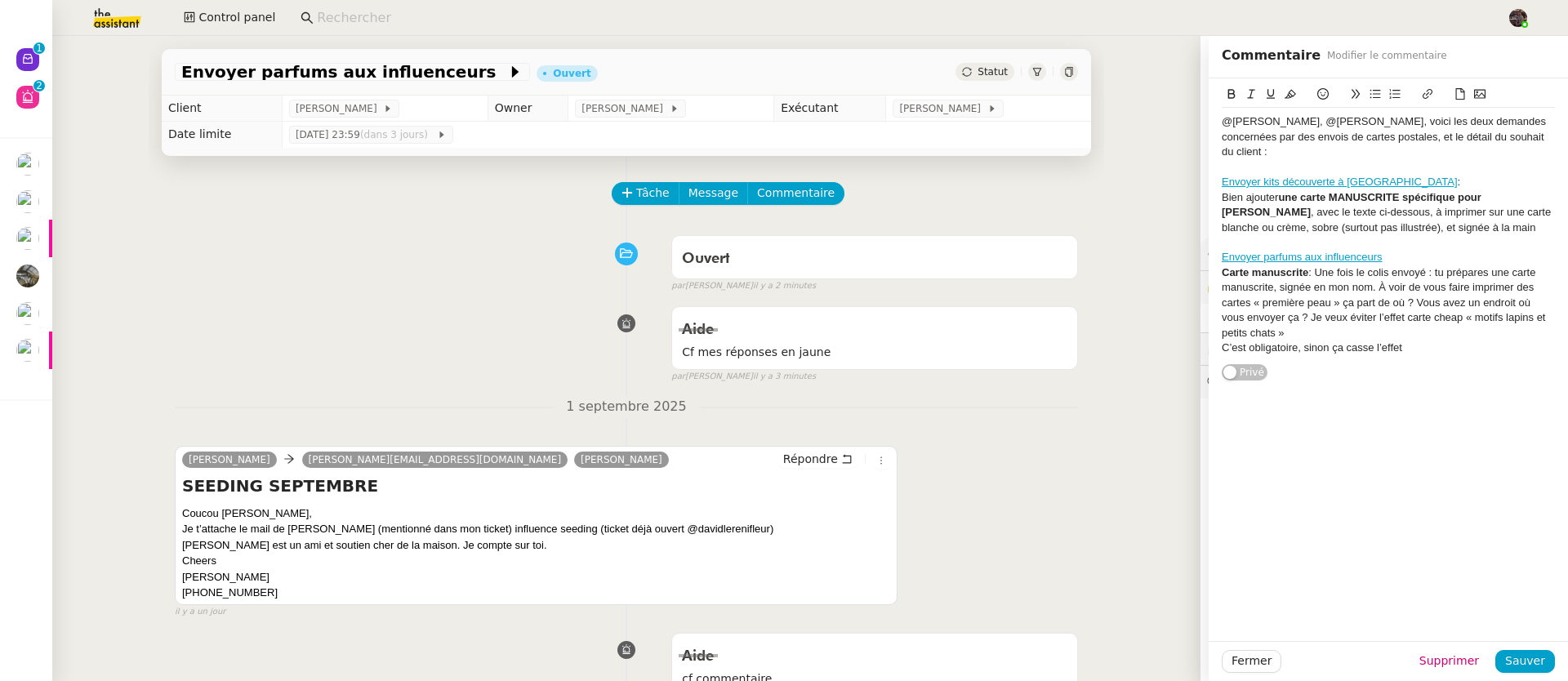
scroll to position [316, 0]
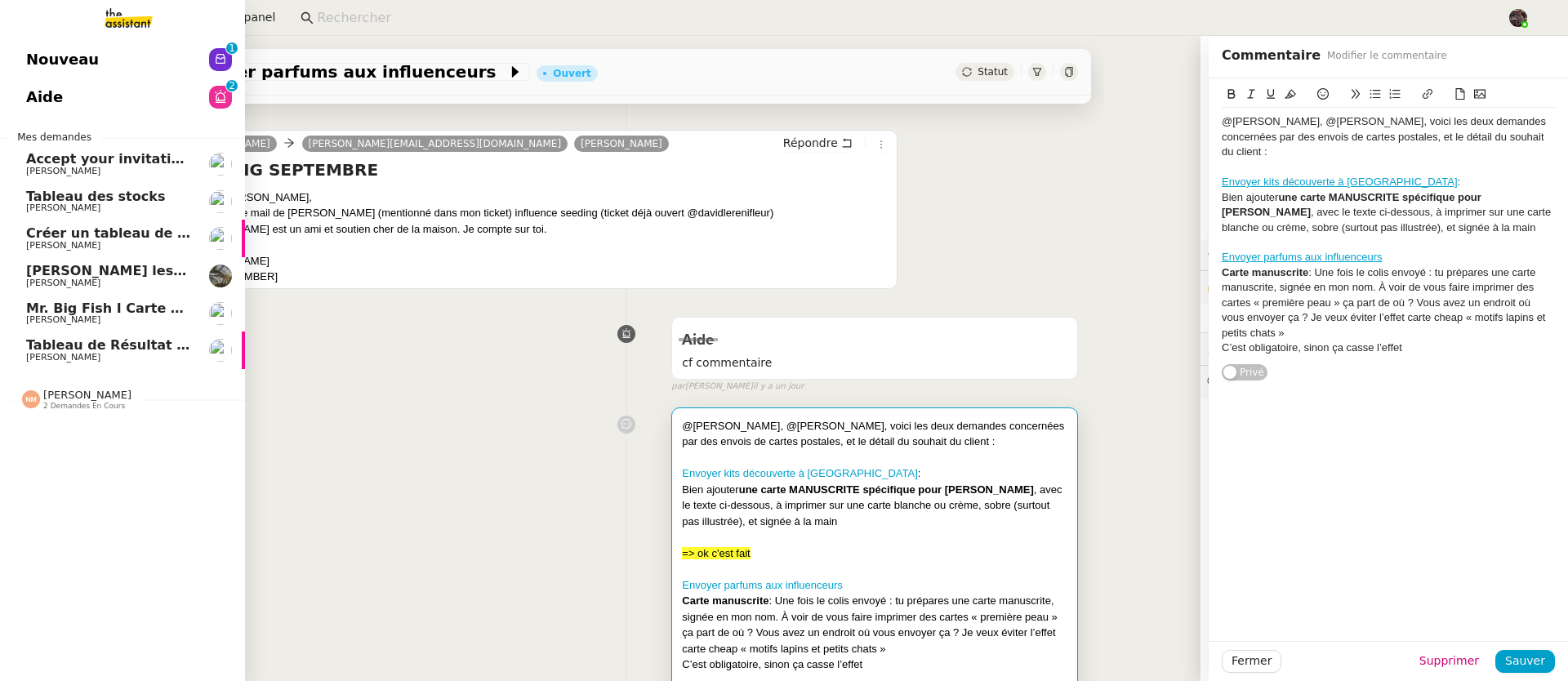
click at [59, 315] on span "[PERSON_NAME]" at bounding box center [63, 319] width 74 height 11
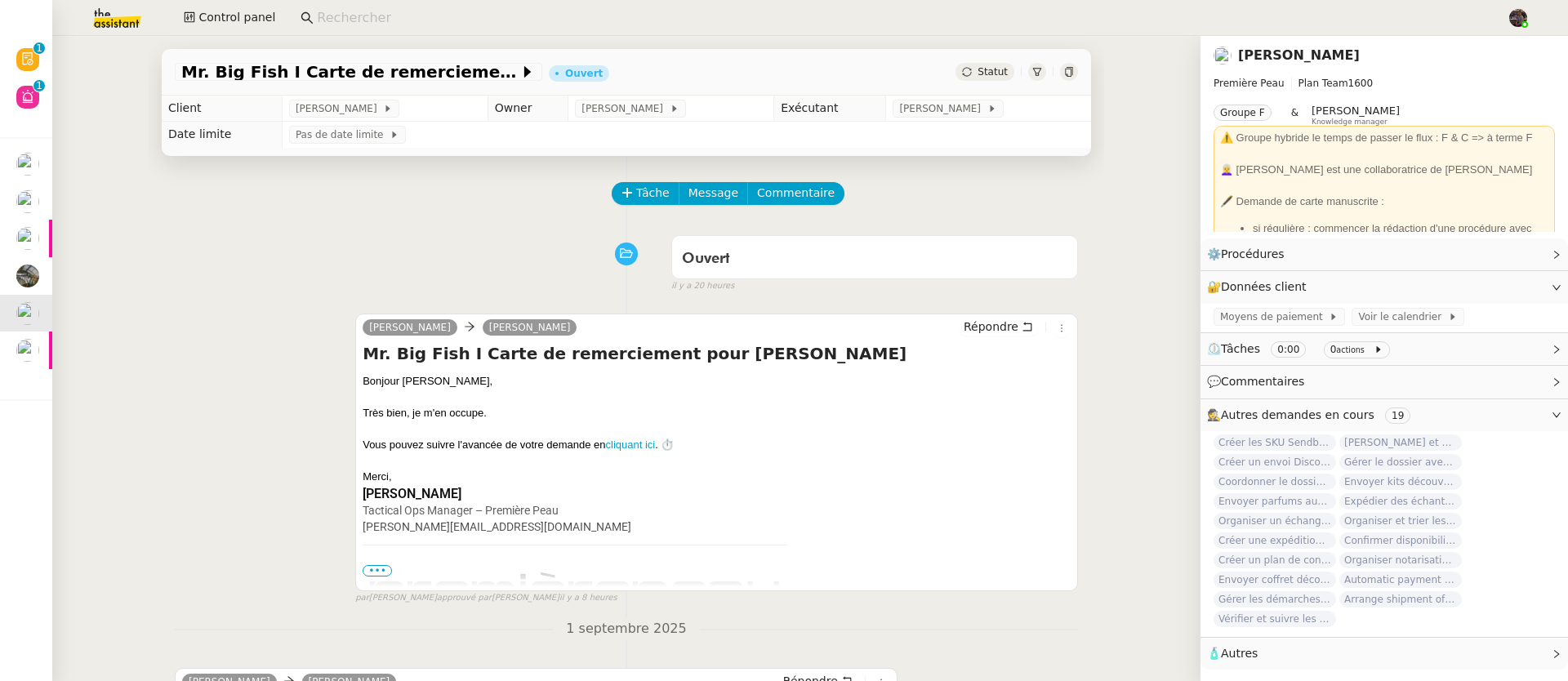
click at [370, 575] on span "•••" at bounding box center [377, 571] width 29 height 12
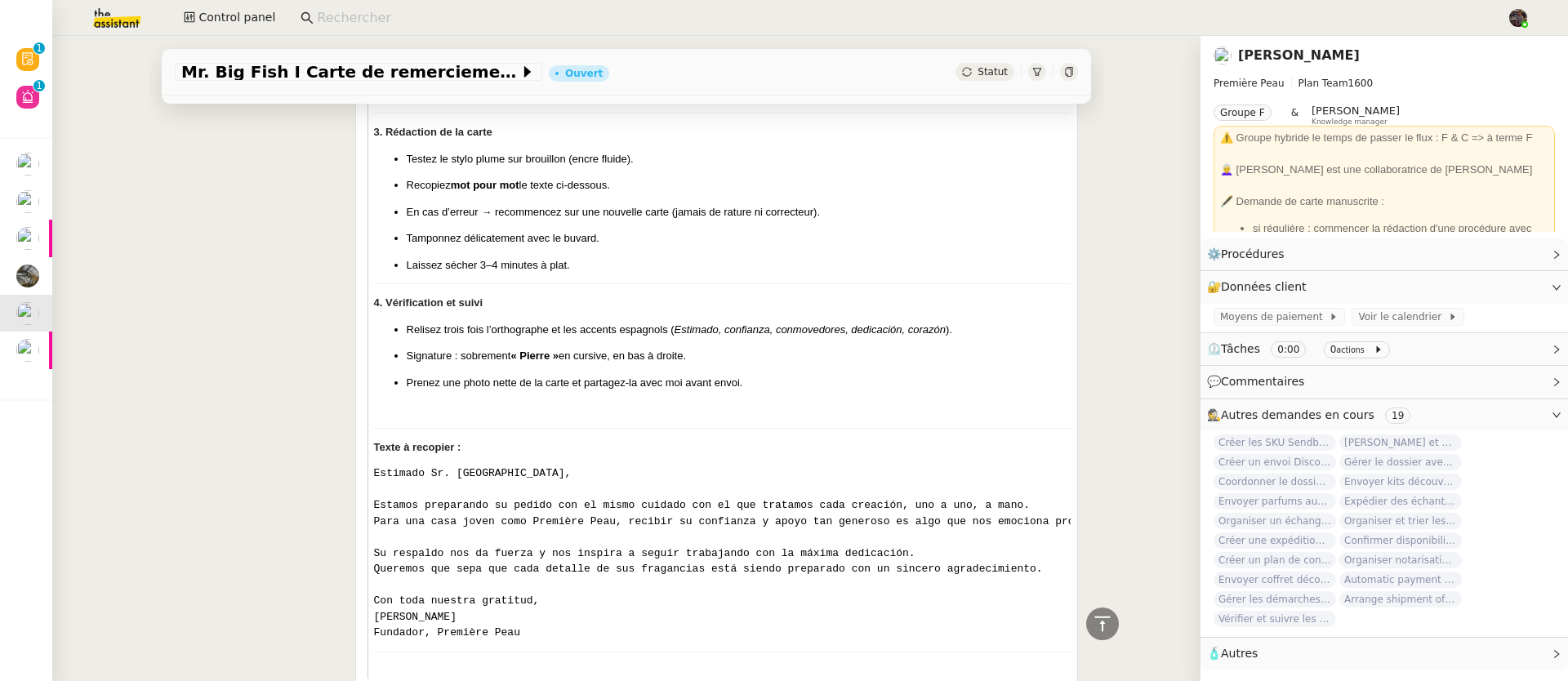
scroll to position [1280, 0]
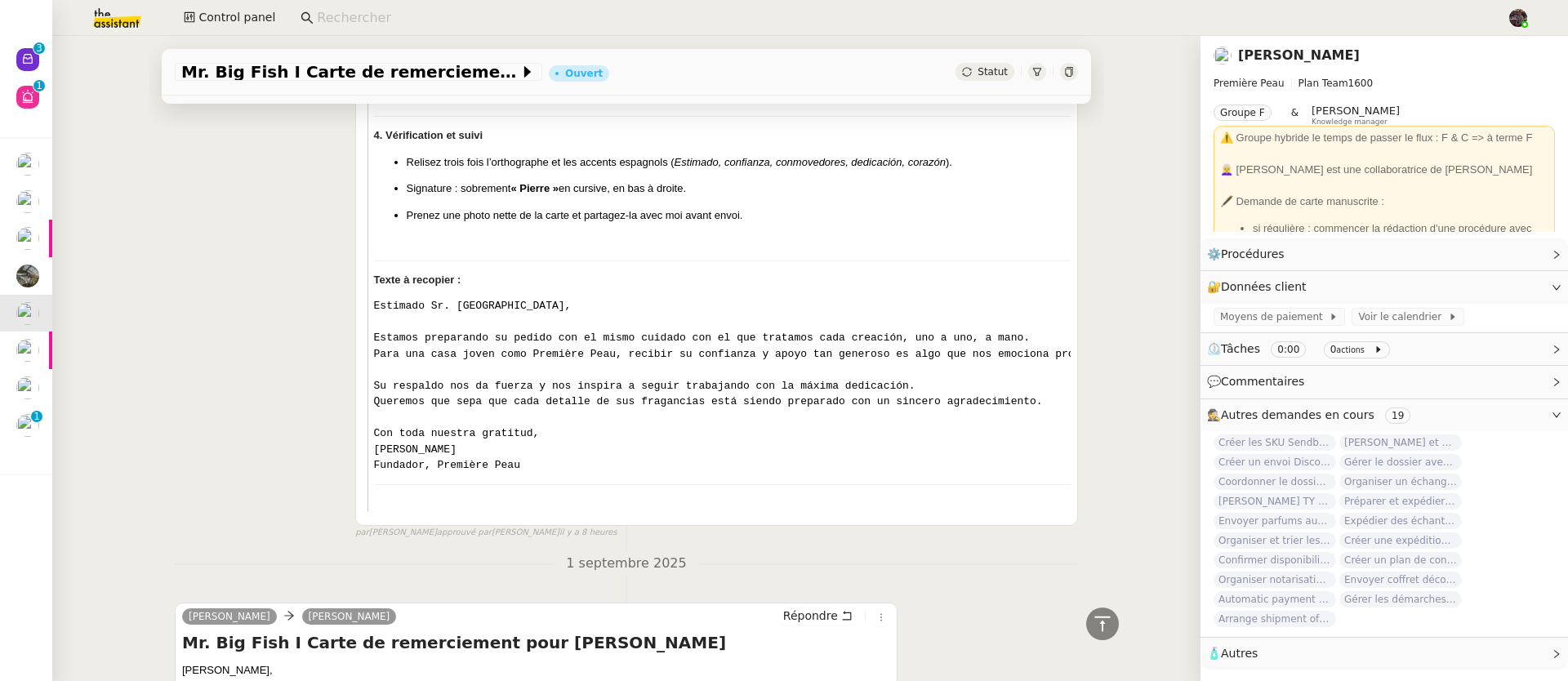
click at [368, 13] on input at bounding box center [904, 18] width 1173 height 22
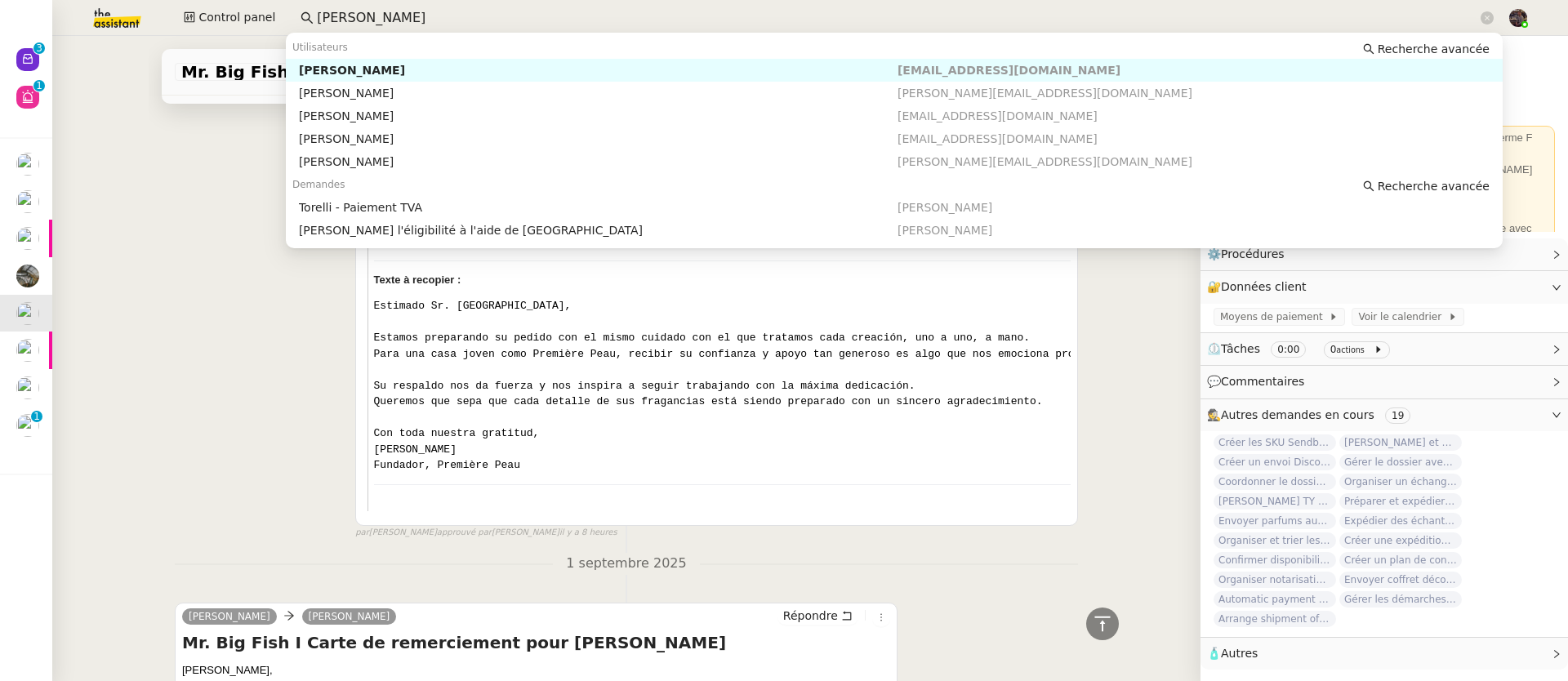
click at [323, 67] on div "[PERSON_NAME]" at bounding box center [598, 70] width 598 height 15
type input "[PERSON_NAME]"
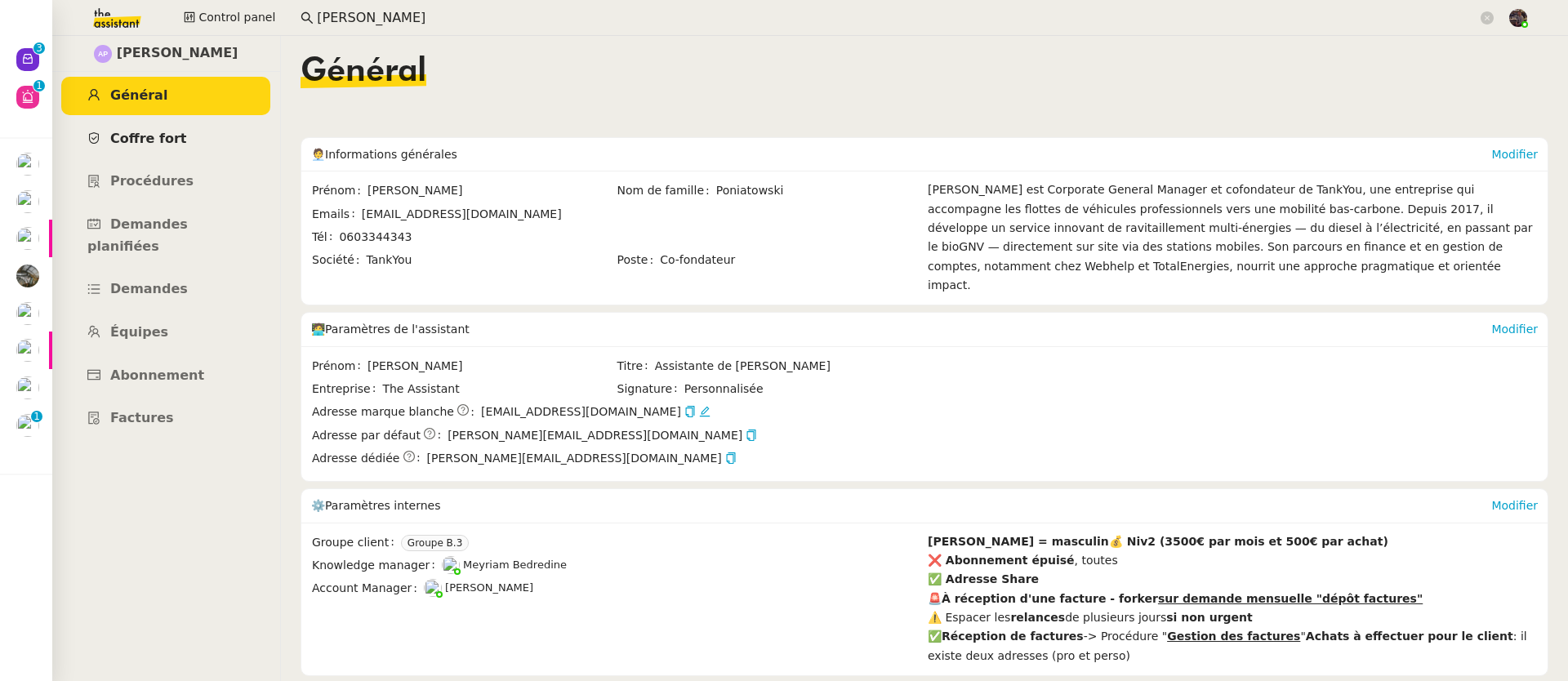
click at [194, 144] on link "Coffre fort" at bounding box center [165, 140] width 209 height 38
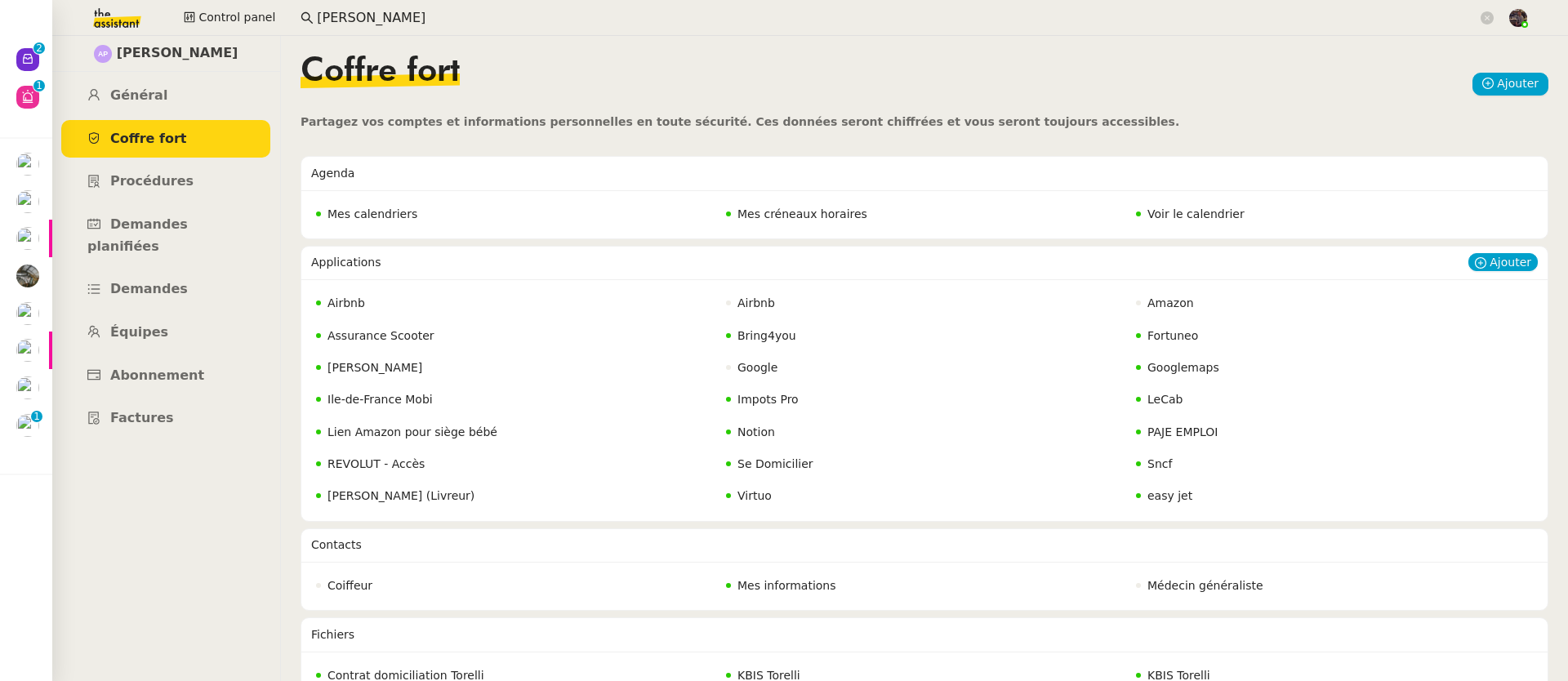
click at [364, 463] on span "REVOLUT - Accès" at bounding box center [376, 464] width 97 height 13
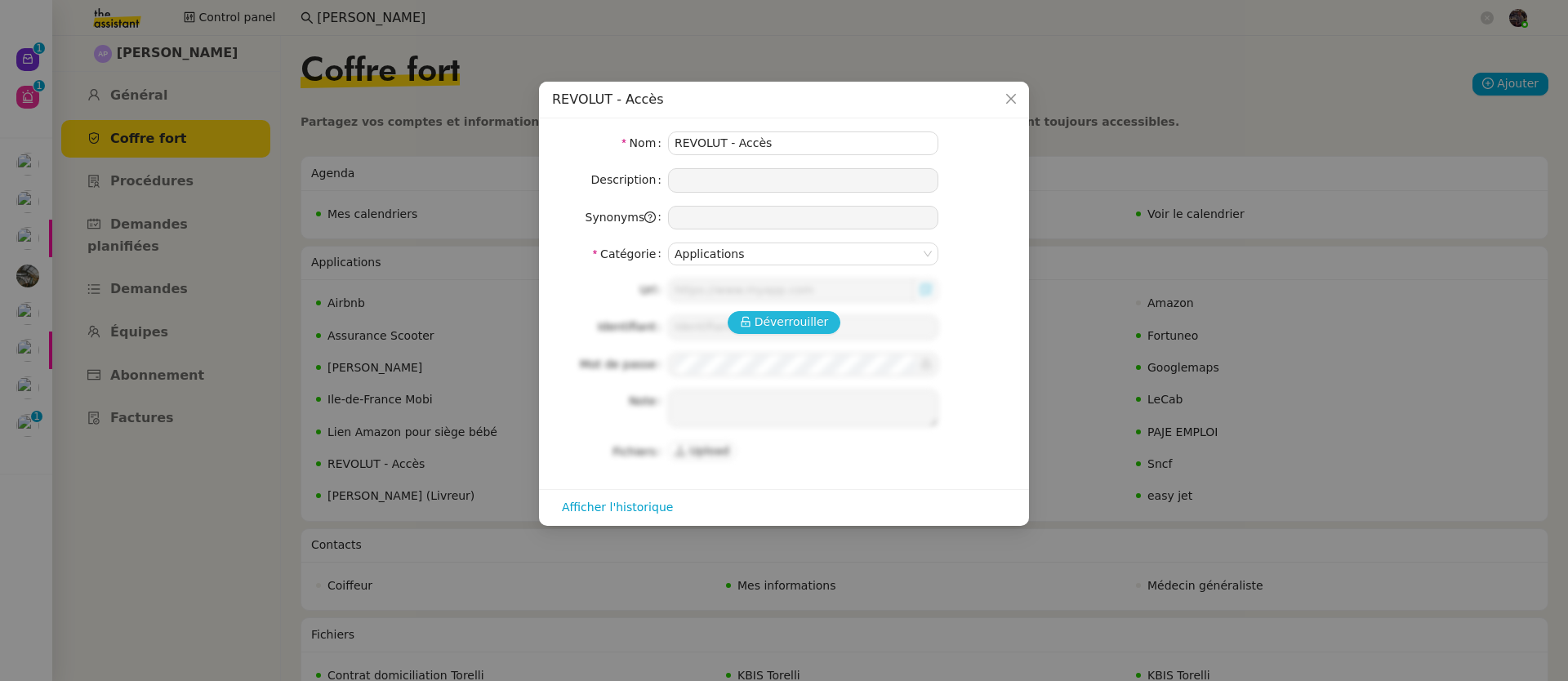
click at [761, 331] on span "Déverrouiller" at bounding box center [792, 322] width 74 height 18
type input "https://business.revolut.com/signup/invite?q=Y2FtaS4uQHRoZWFzc2lzdGFudC5jb218fH…"
type input "camille.uyg@theassistant.com"
type textarea "1- cliquer sur URL 2- demander au KM le code recu en inbox (attention valable 1…"
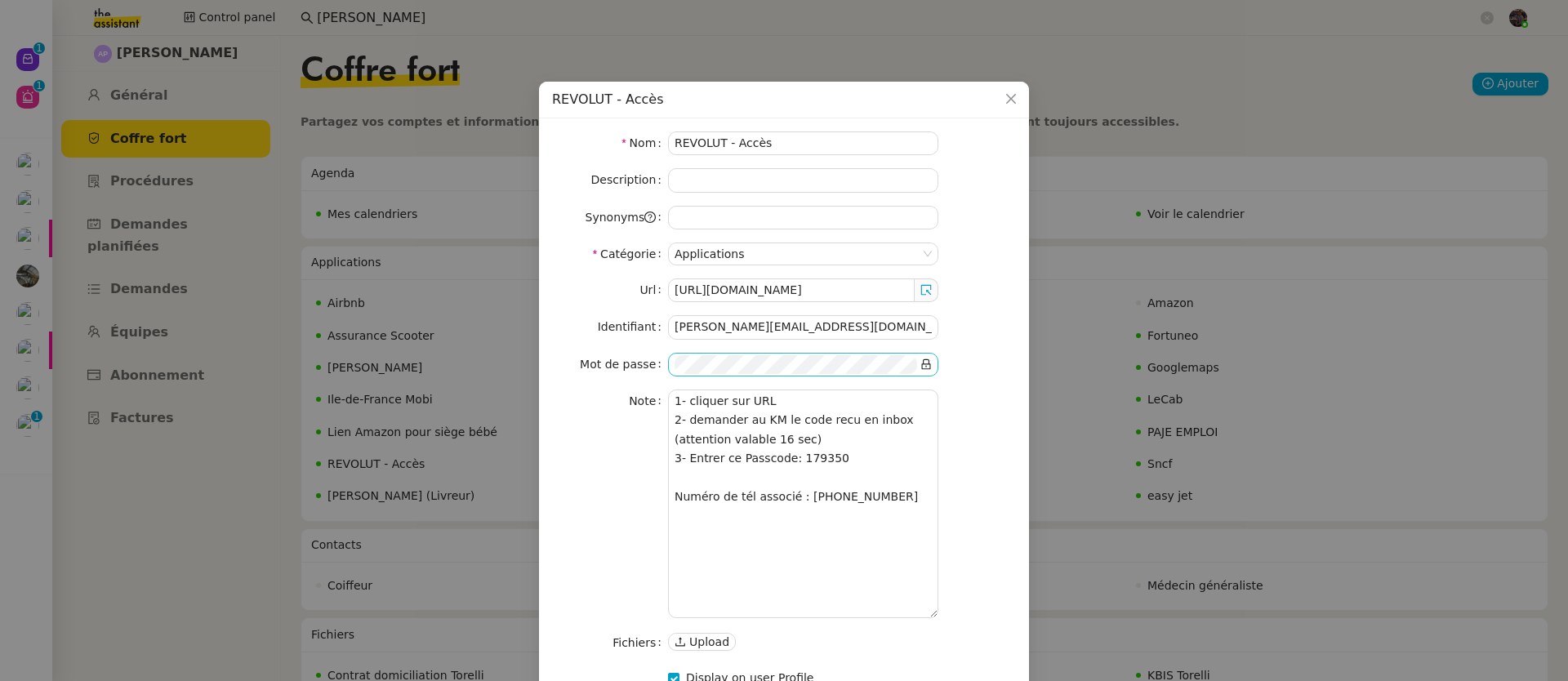
click at [920, 361] on icon at bounding box center [926, 364] width 12 height 12
click at [958, 316] on nz-form-item "Identifiant camille.uyg@theassistant.com" at bounding box center [783, 327] width 464 height 23
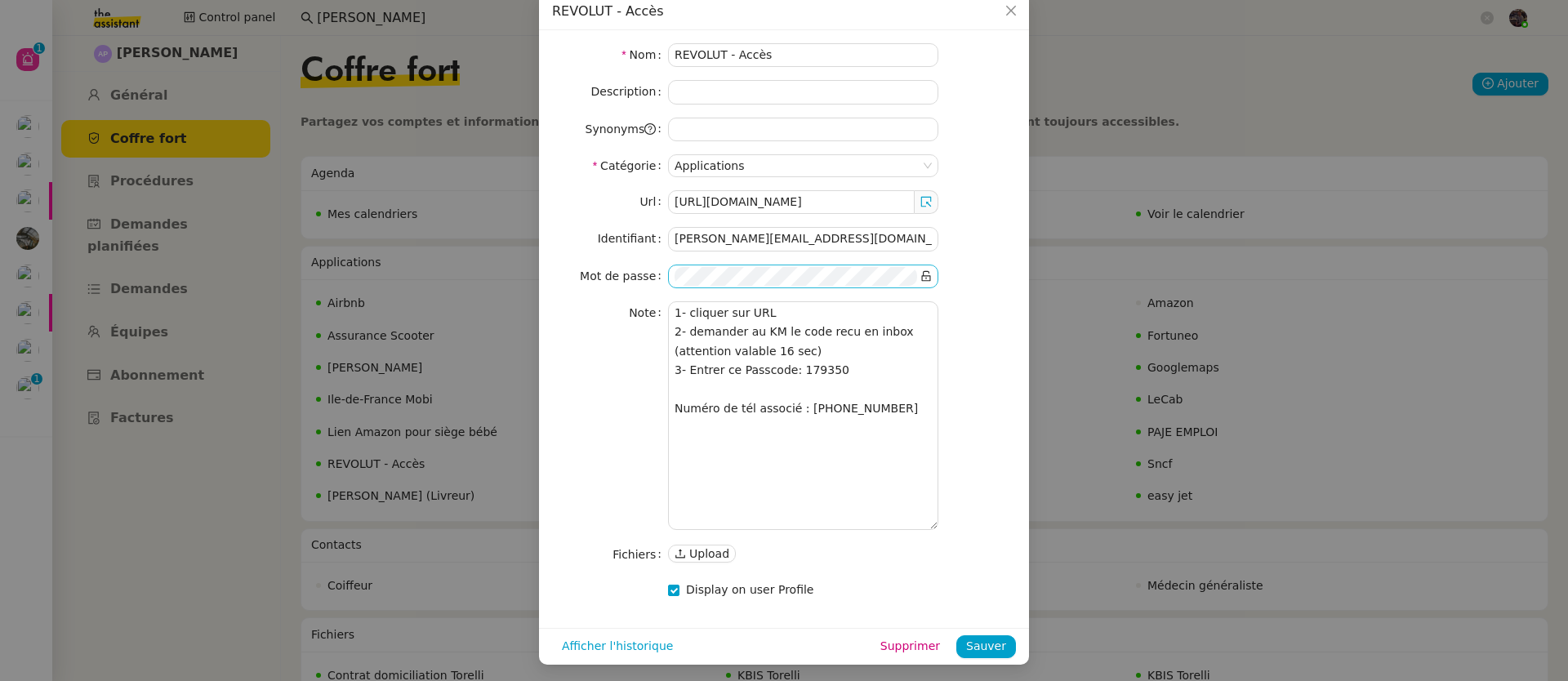
scroll to position [91, 0]
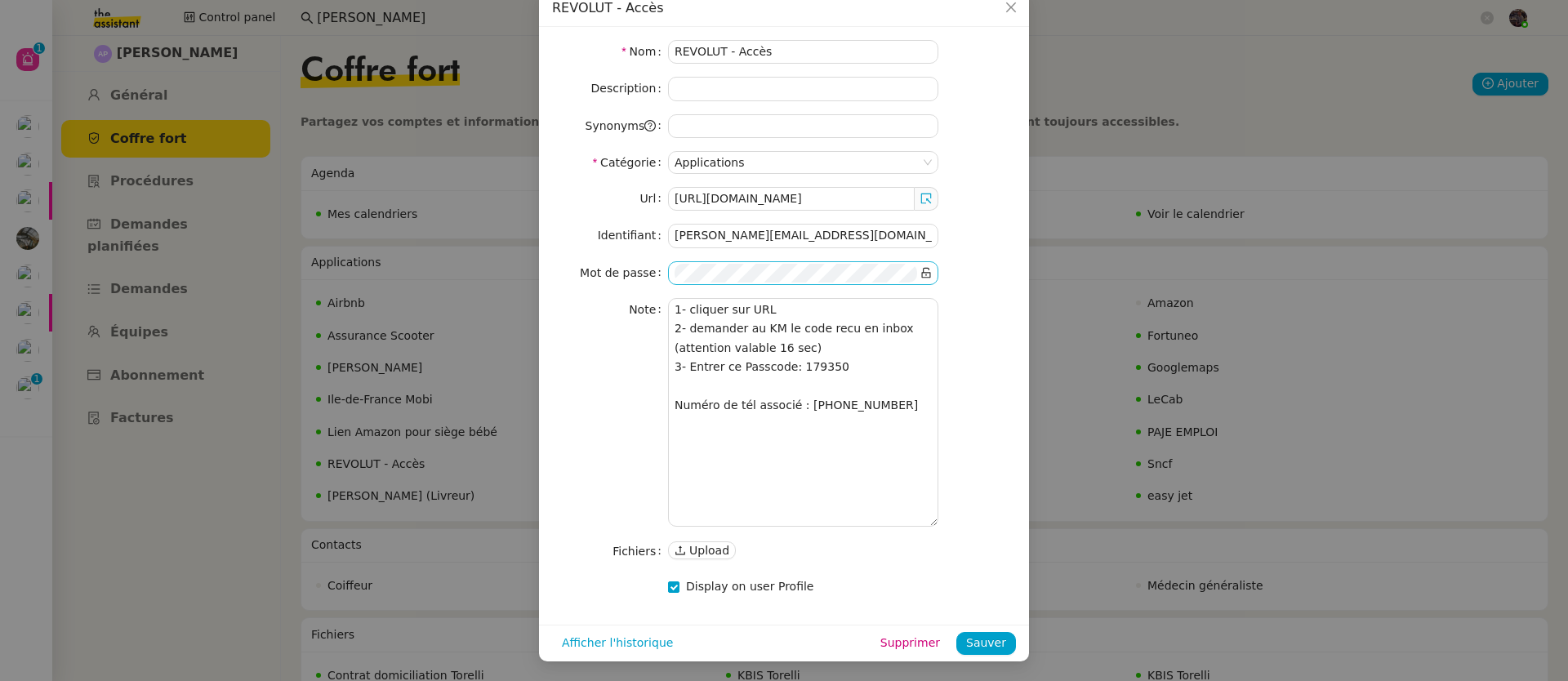
click at [1248, 429] on nz-modal-container "REVOLUT - Accès Nom REVOLUT - Accès Description Synonyms Catégorie Applications…" at bounding box center [784, 340] width 1568 height 681
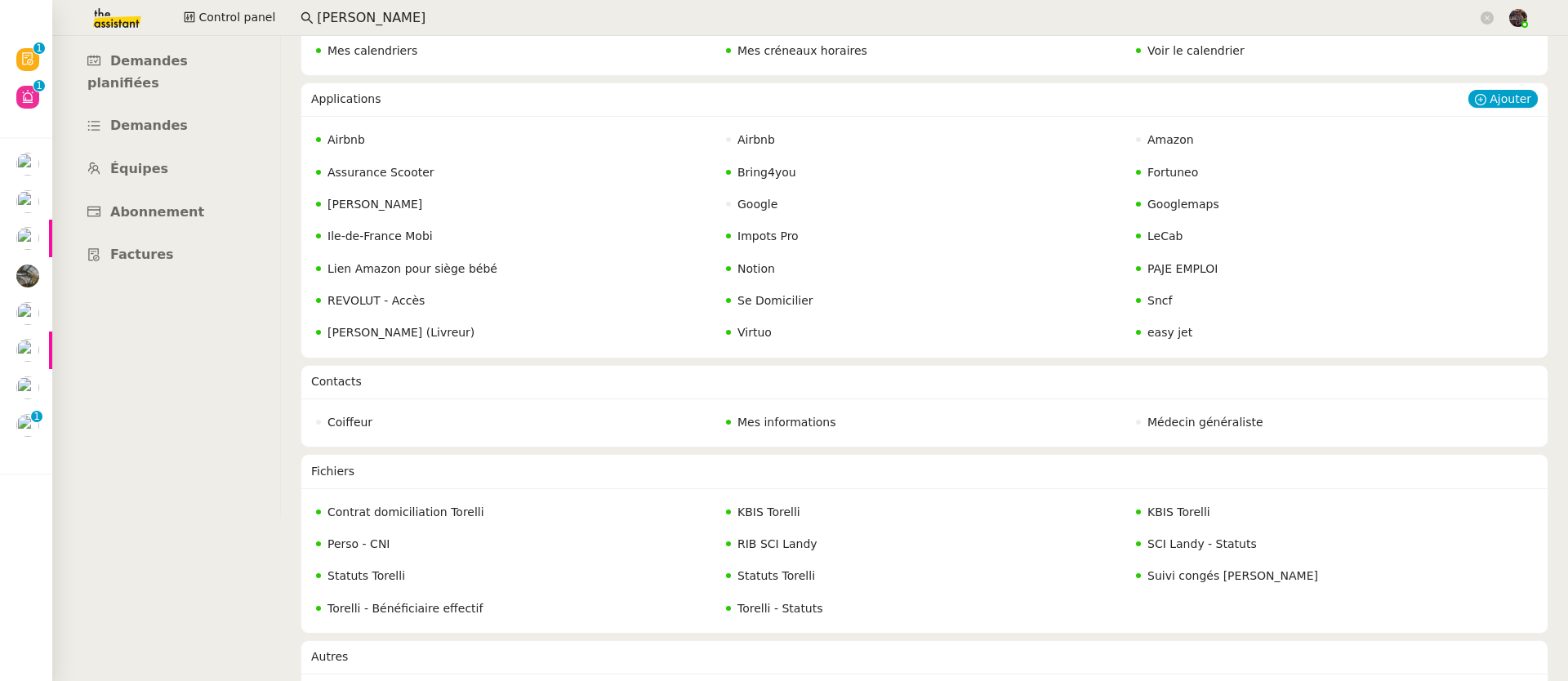
scroll to position [253, 0]
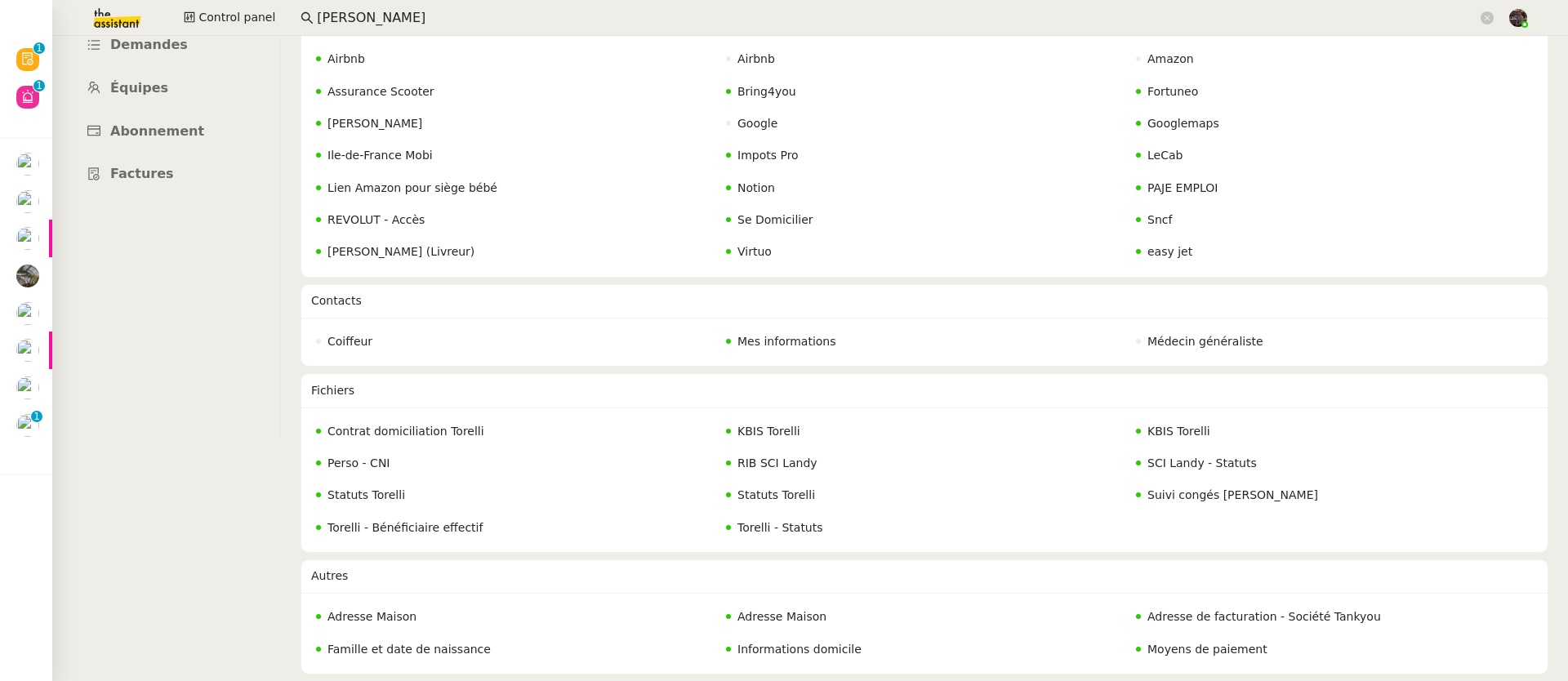
click at [351, 213] on span "REVOLUT - Accès" at bounding box center [376, 220] width 97 height 13
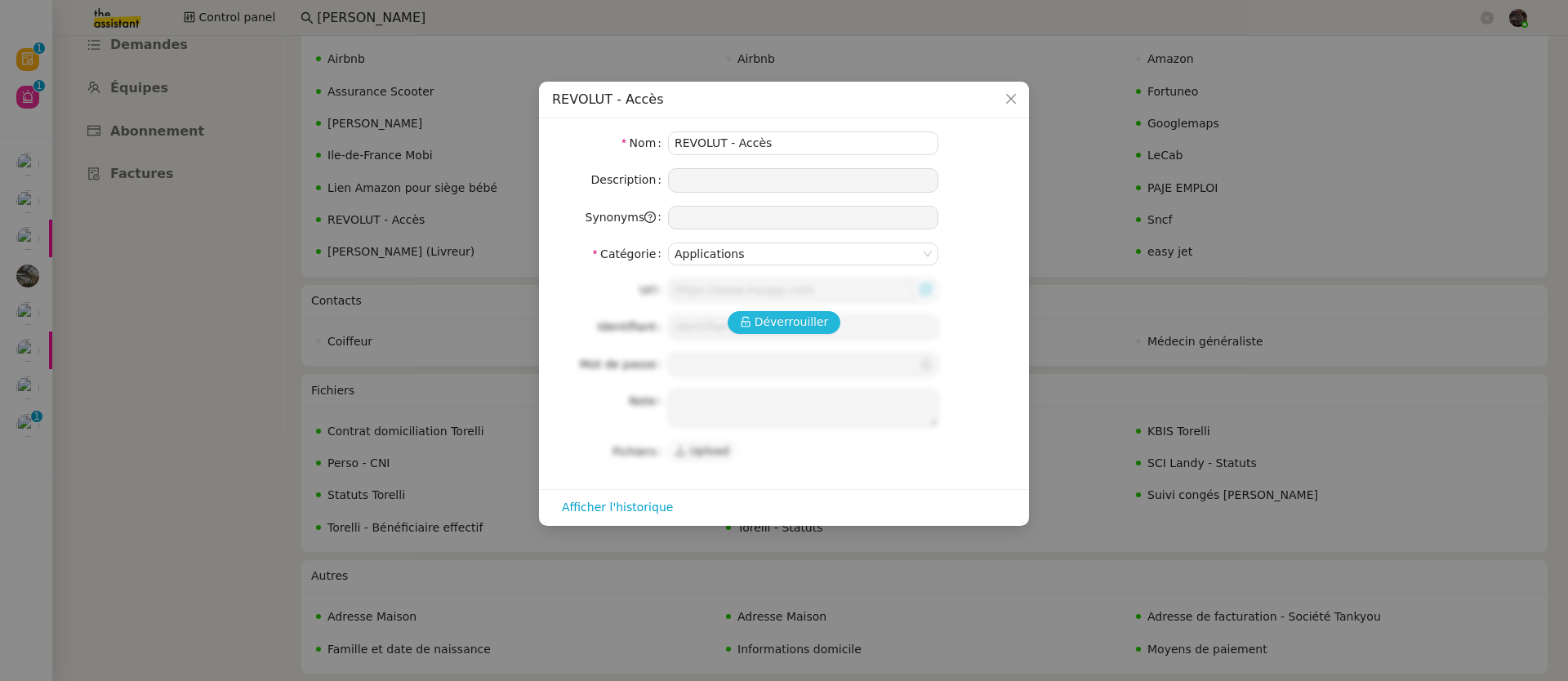
click at [792, 320] on span "Déverrouiller" at bounding box center [792, 322] width 74 height 18
type input "https://business.revolut.com/signup/invite?q=Y2FtaS4uQHRoZWFzc2lzdGFudC5jb218fH…"
type input "camille.uyg@theassistant.com"
type input "Torelli+2025?"
type textarea "1- cliquer sur URL 2- demander au KM le code recu en inbox (attention valable 1…"
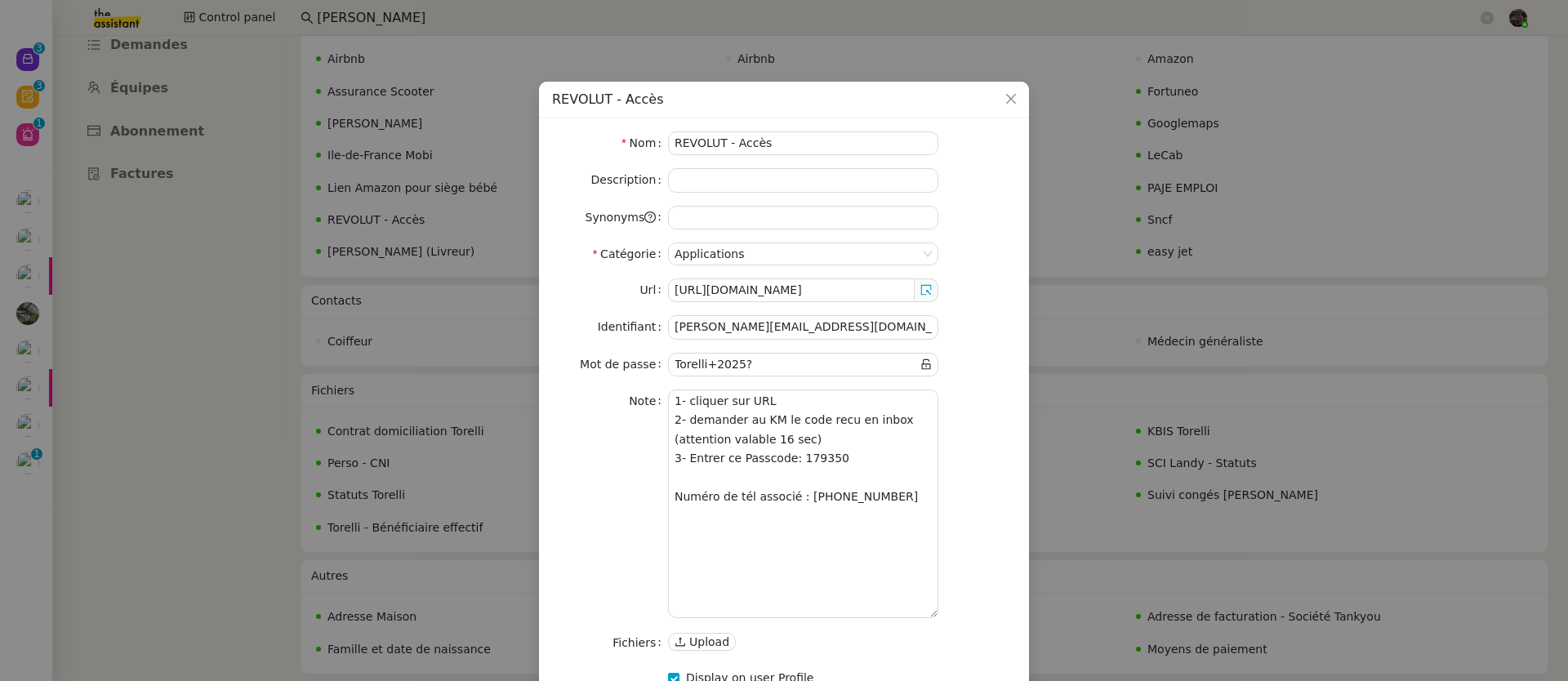
click at [76, 434] on nz-modal-container "REVOLUT - Accès Nom REVOLUT - Accès Description Synonyms Catégorie Applications…" at bounding box center [784, 340] width 1568 height 681
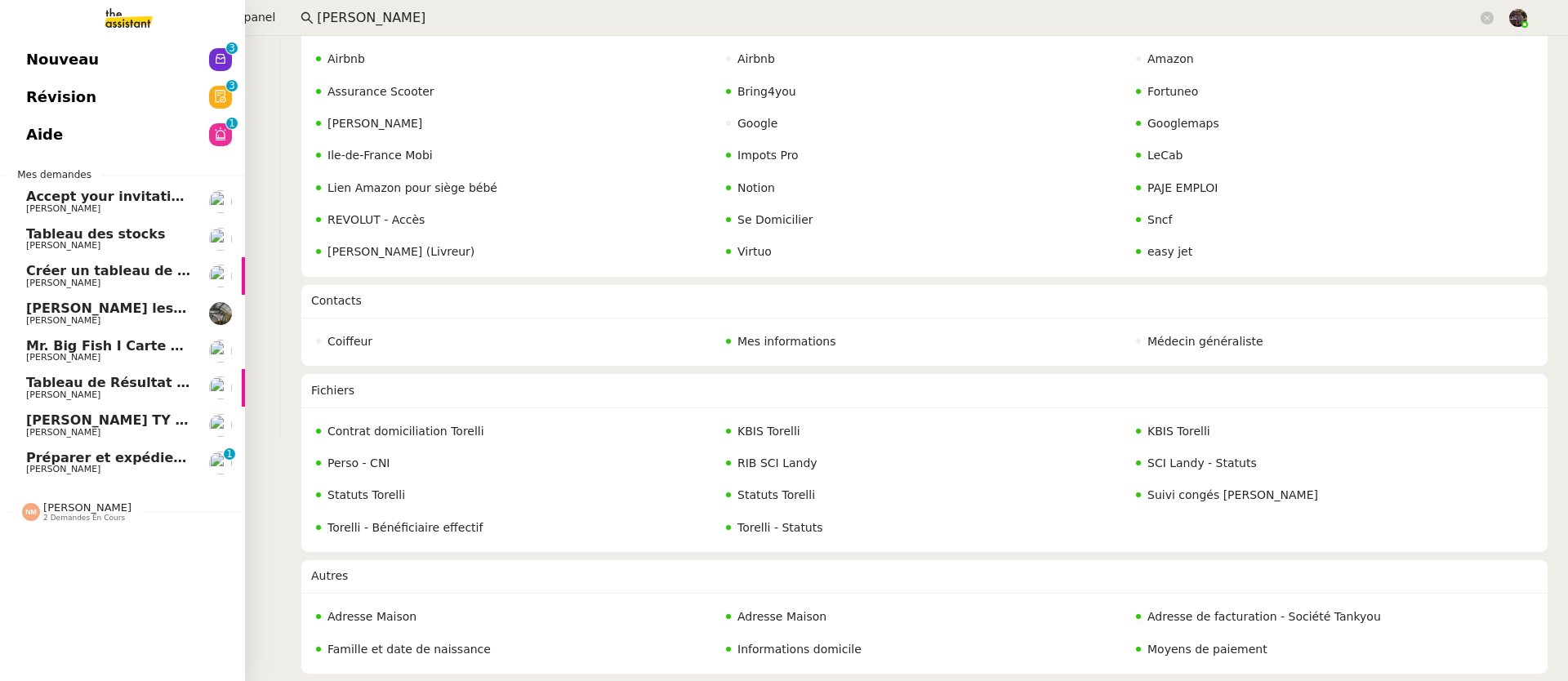
click at [45, 52] on link "Nouveau 0 1 2 3 4 5 6 7 8 9" at bounding box center [122, 59] width 245 height 38
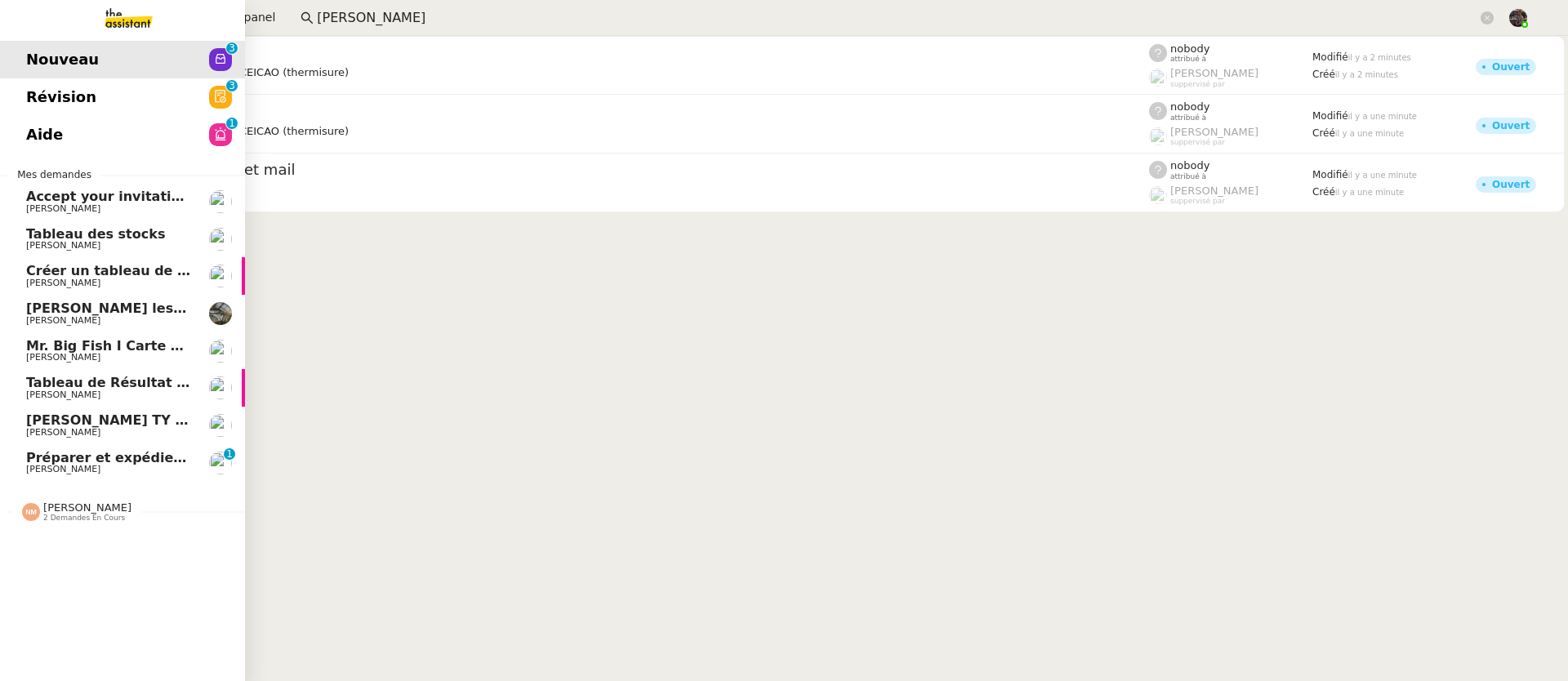
click at [69, 416] on span "[PERSON_NAME] TY notes" at bounding box center [121, 419] width 191 height 16
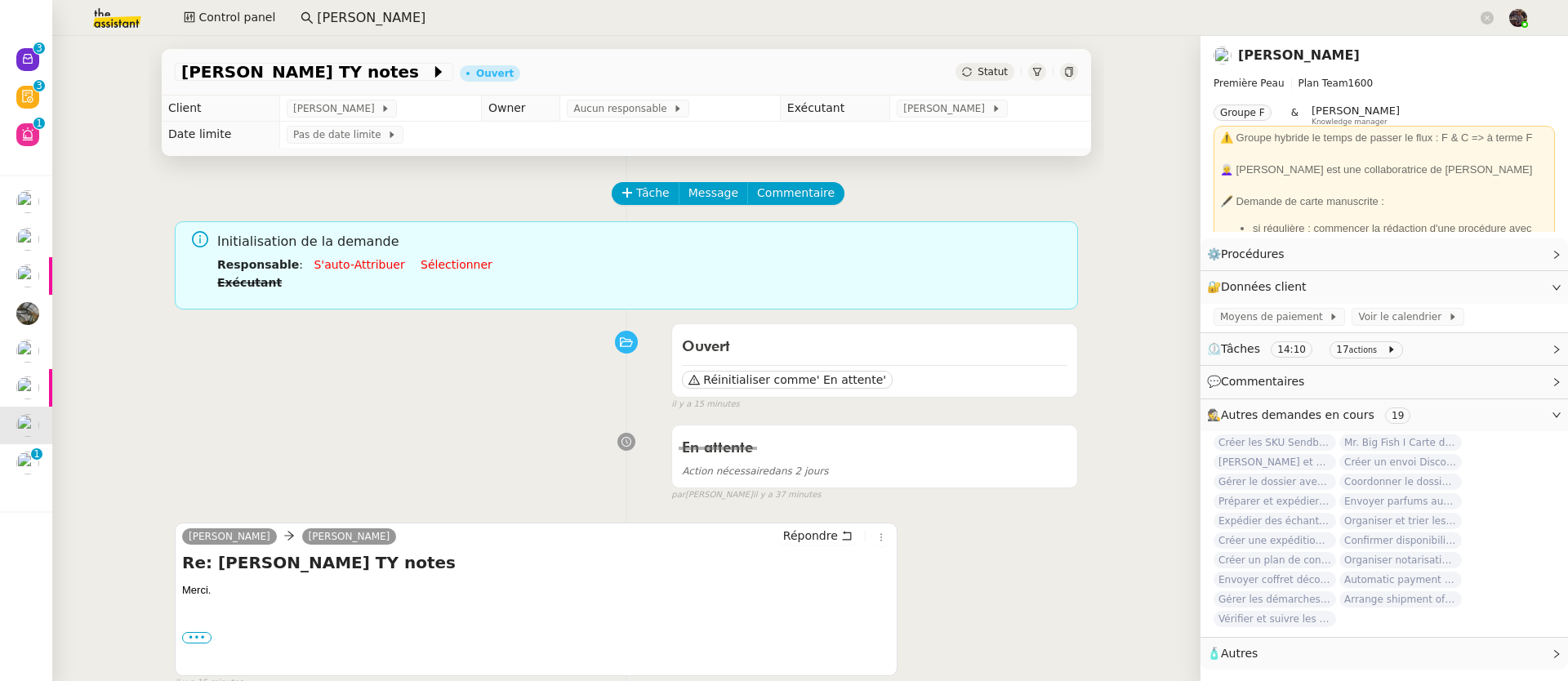
scroll to position [309, 0]
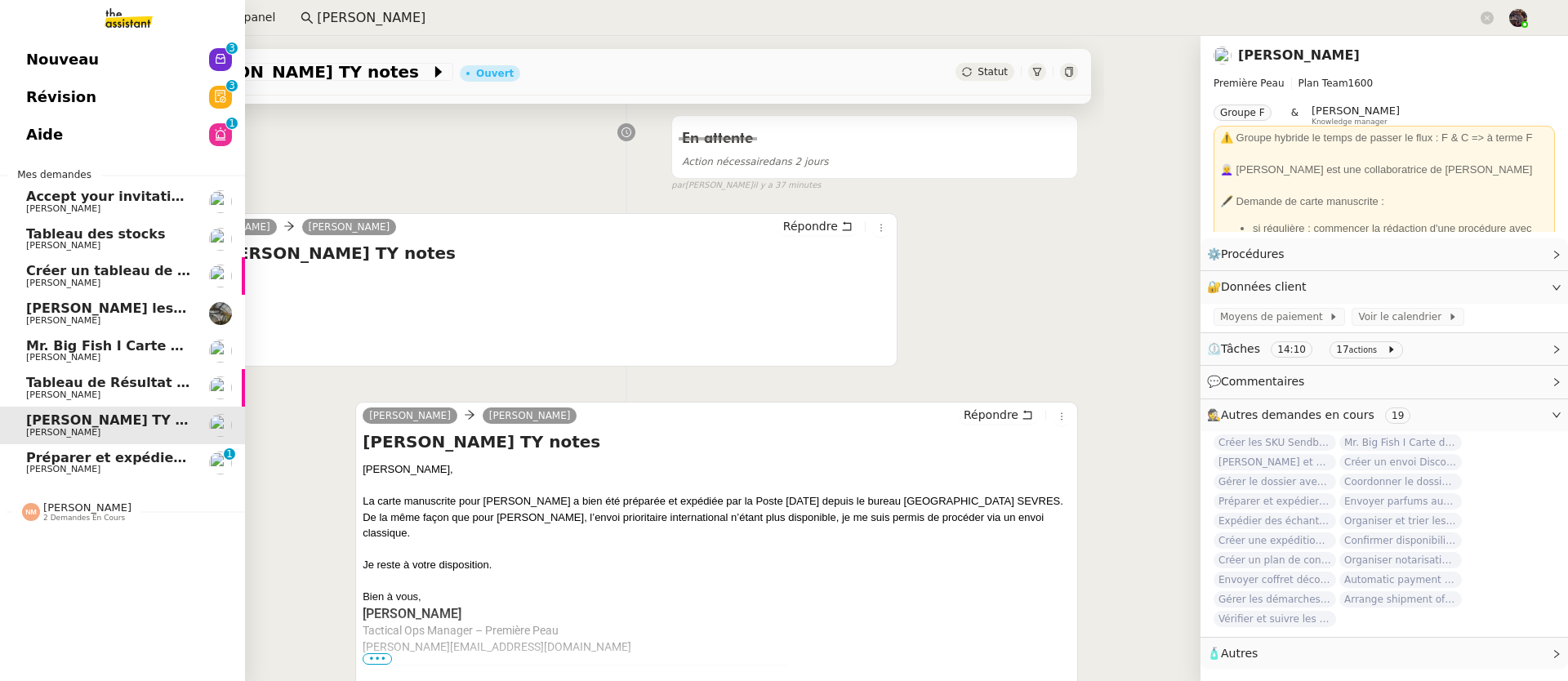
click at [34, 450] on span "Préparer et expédier une carte de remerciement" at bounding box center [206, 457] width 359 height 16
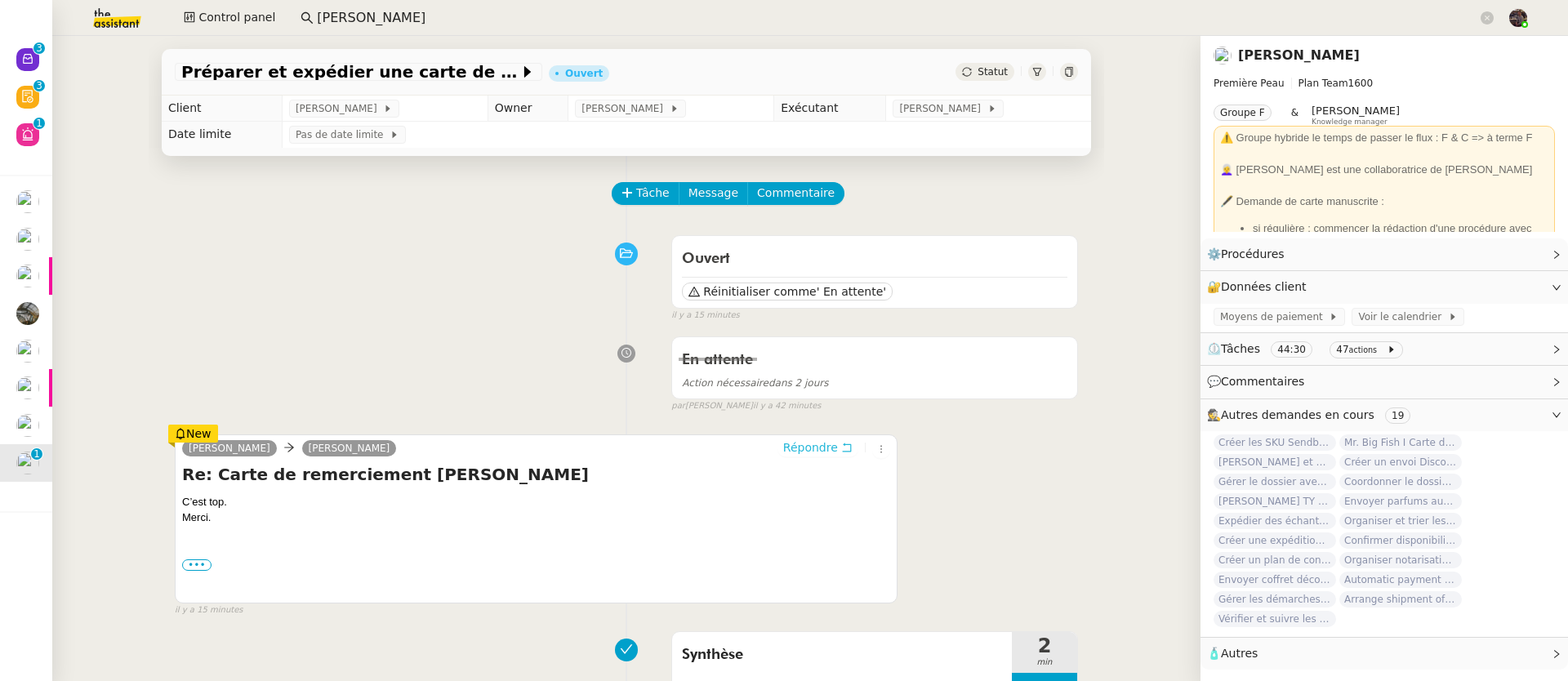
click at [791, 454] on span "Répondre" at bounding box center [810, 448] width 54 height 17
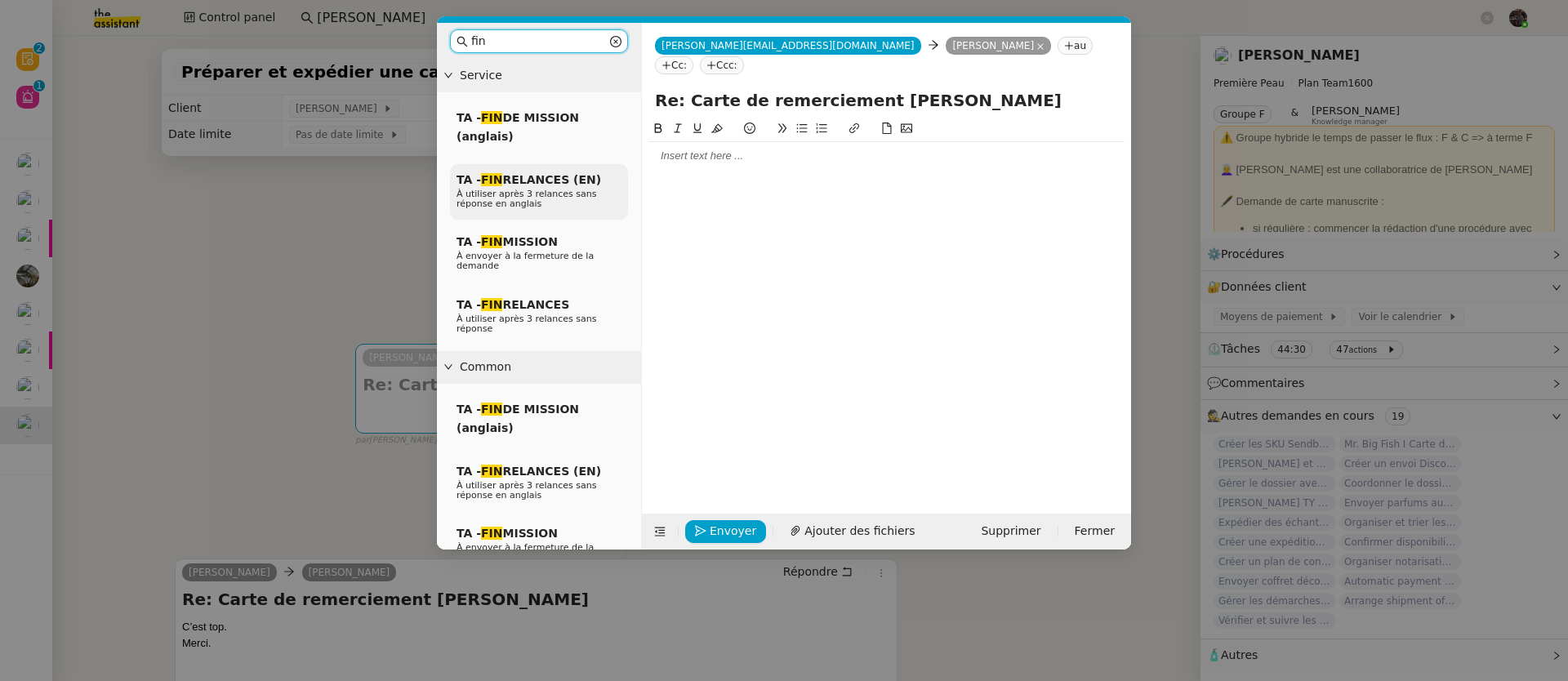
type input "fin"
click at [530, 206] on span "À utiliser après 3 relances sans réponse en anglais" at bounding box center [527, 199] width 140 height 20
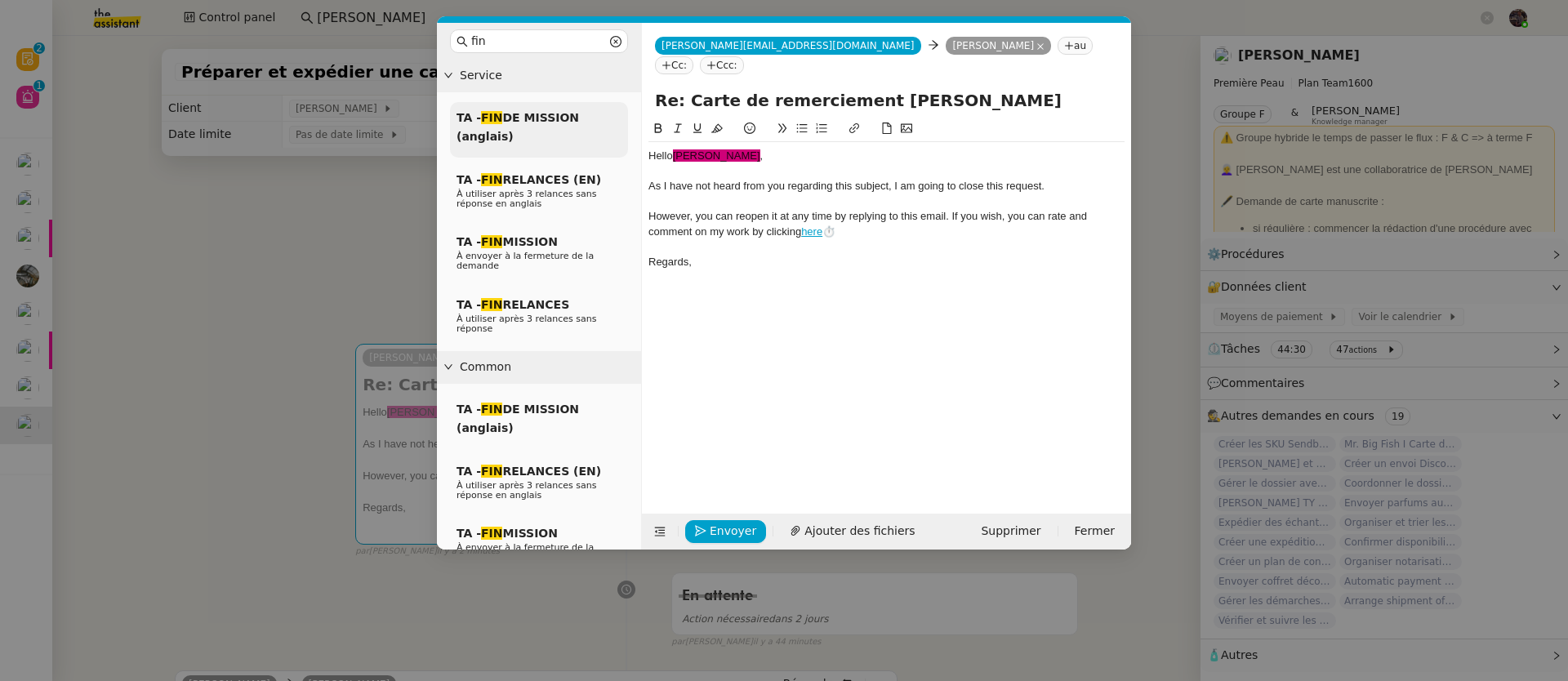
click at [534, 131] on div "TA - FIN DE MISSION (anglais)" at bounding box center [538, 130] width 178 height 55
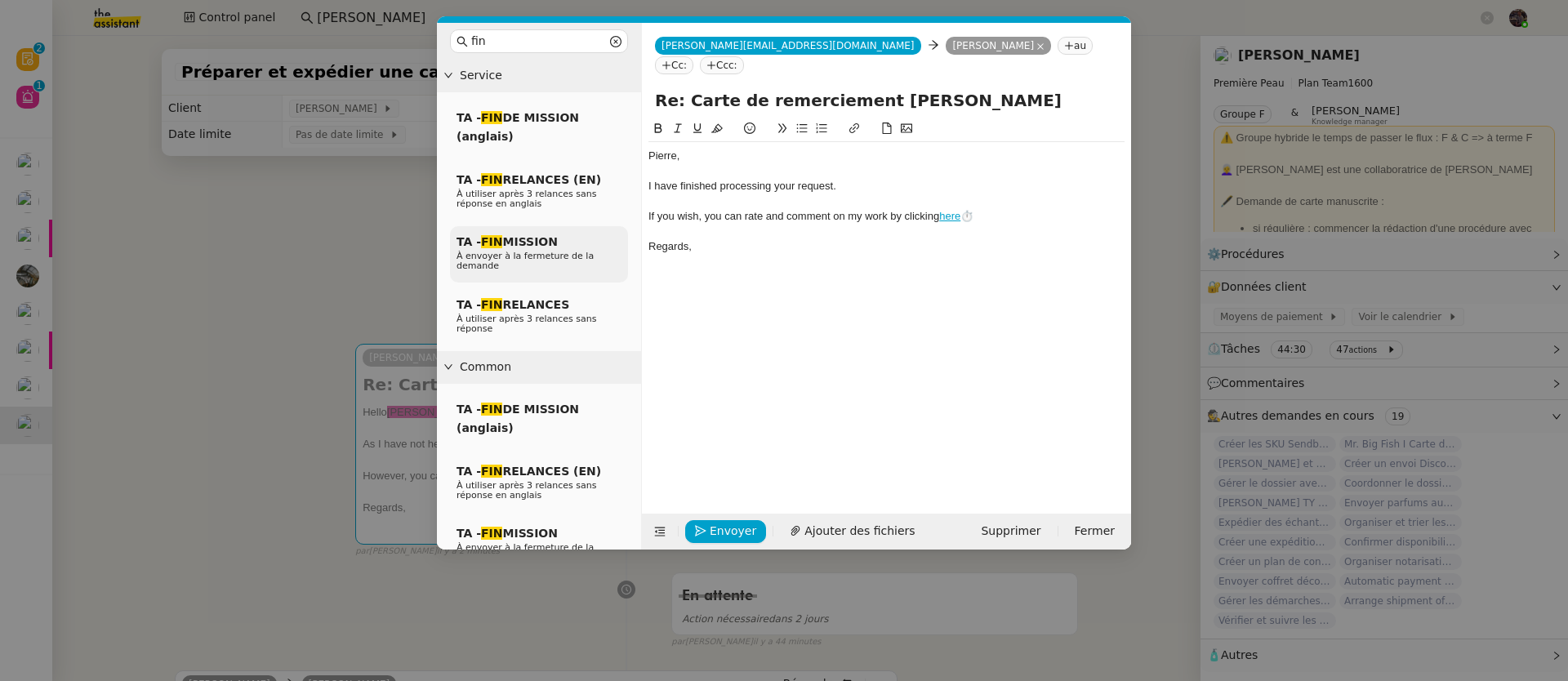
click at [560, 271] on p "À envoyer à la fermeture de la demande" at bounding box center [538, 261] width 165 height 19
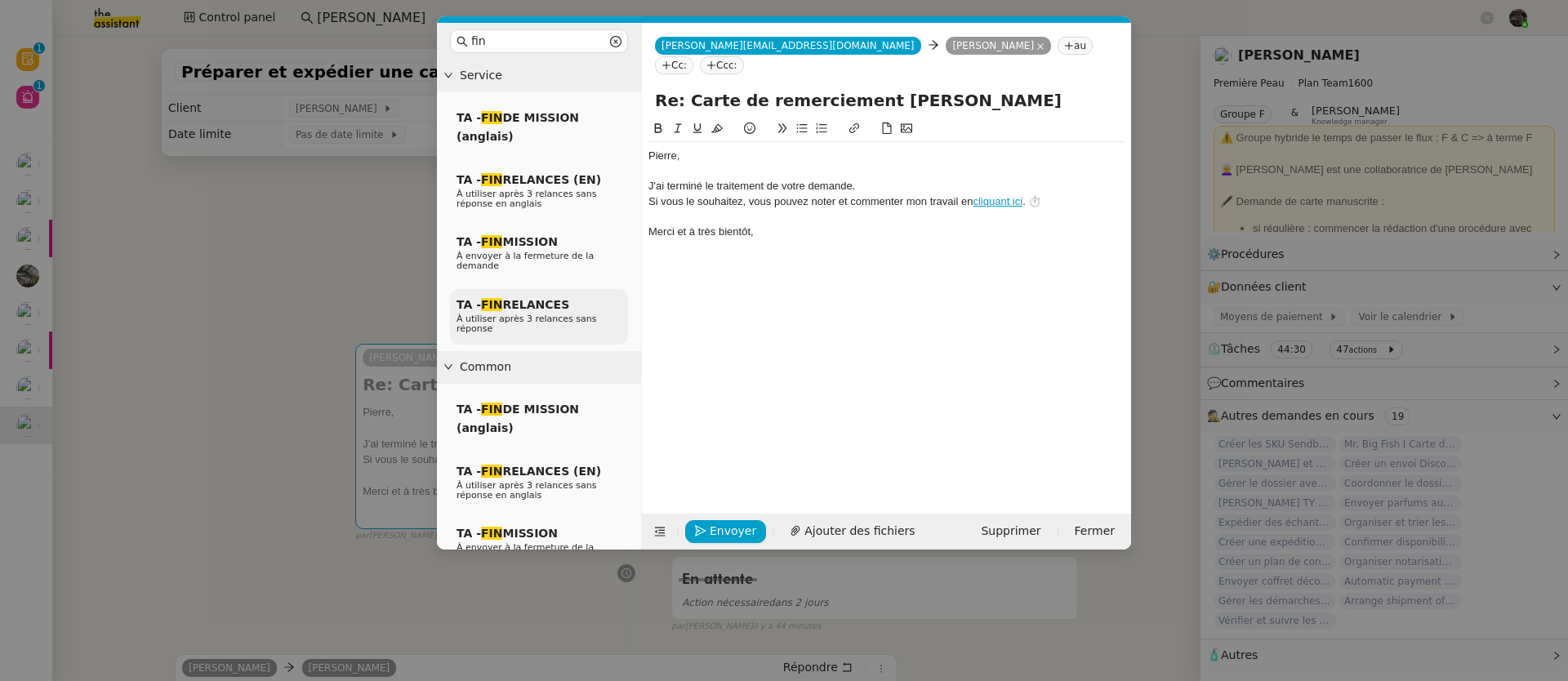
click at [557, 314] on span "À utiliser après 3 relances sans réponse" at bounding box center [527, 323] width 140 height 20
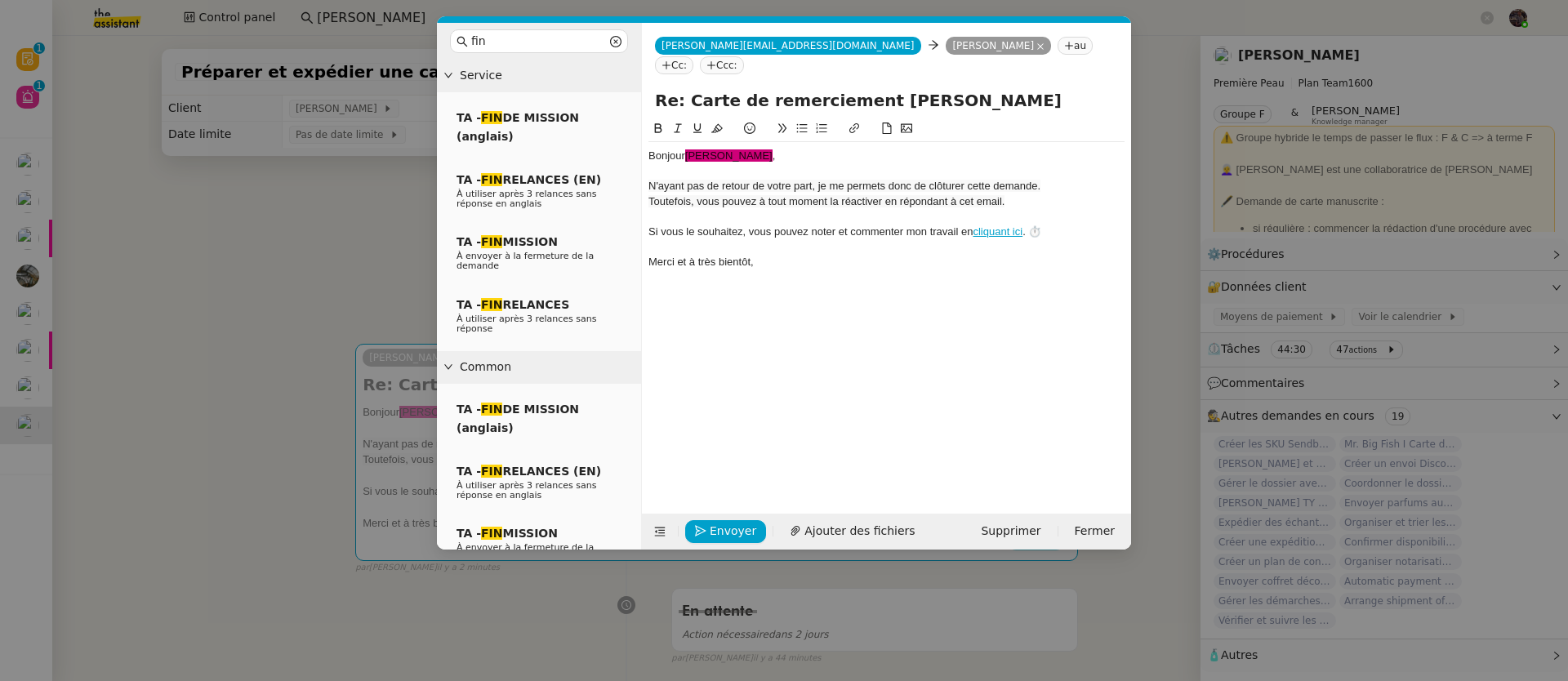
click at [878, 180] on span "N'ayant pas de retour de votre part, je me permets donc de clôturer cette deman…" at bounding box center [844, 185] width 392 height 13
click at [915, 209] on div at bounding box center [887, 216] width 476 height 15
click at [295, 232] on nz-modal-container "fin Service TA - FIN DE MISSION (anglais) TA - FIN RELANCES (EN) À utiliser apr…" at bounding box center [784, 340] width 1568 height 681
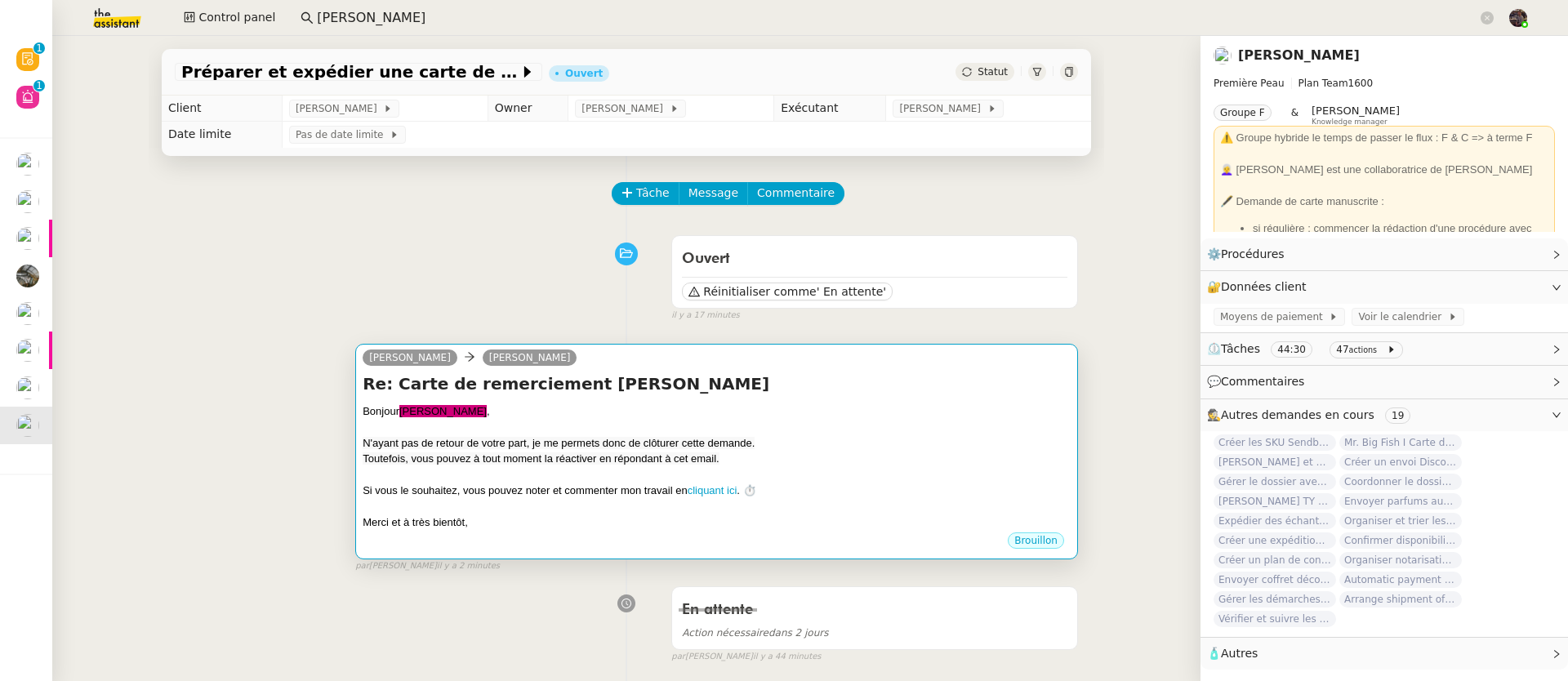
click at [532, 431] on div at bounding box center [716, 427] width 708 height 17
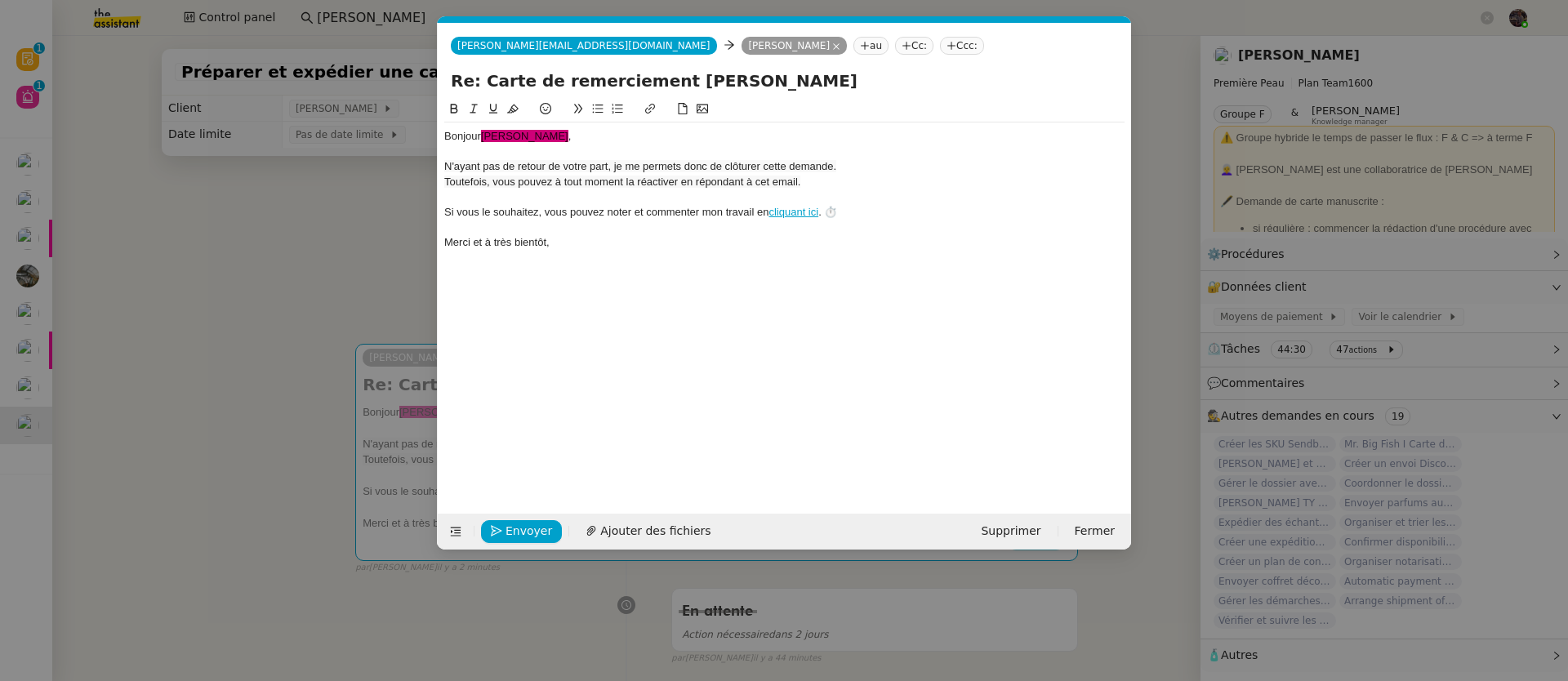
scroll to position [0, 48]
click at [299, 225] on nz-modal-container "fin Service TA - FIN DE MISSION (anglais) TA - FIN RELANCES (EN) À utiliser apr…" at bounding box center [784, 340] width 1568 height 681
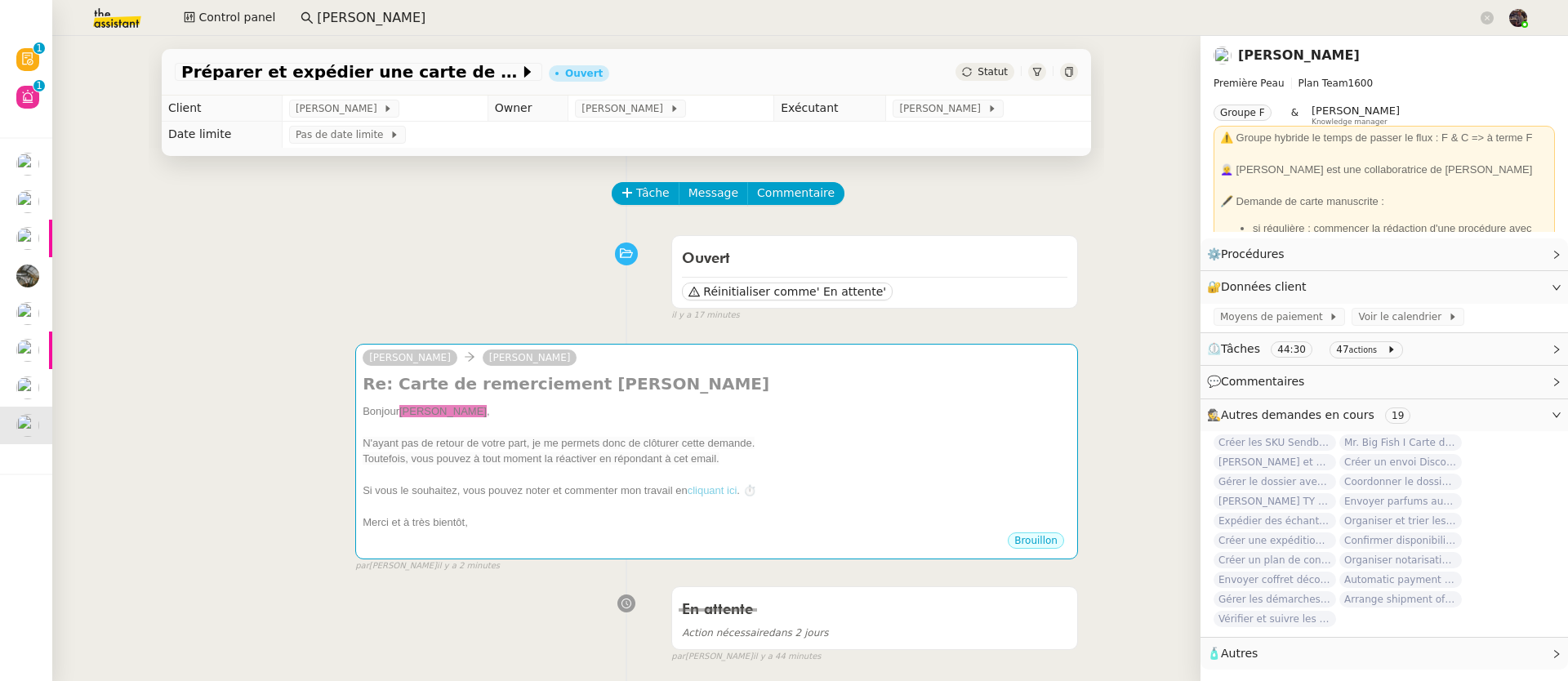
click at [330, 24] on input "[PERSON_NAME]" at bounding box center [897, 18] width 1160 height 22
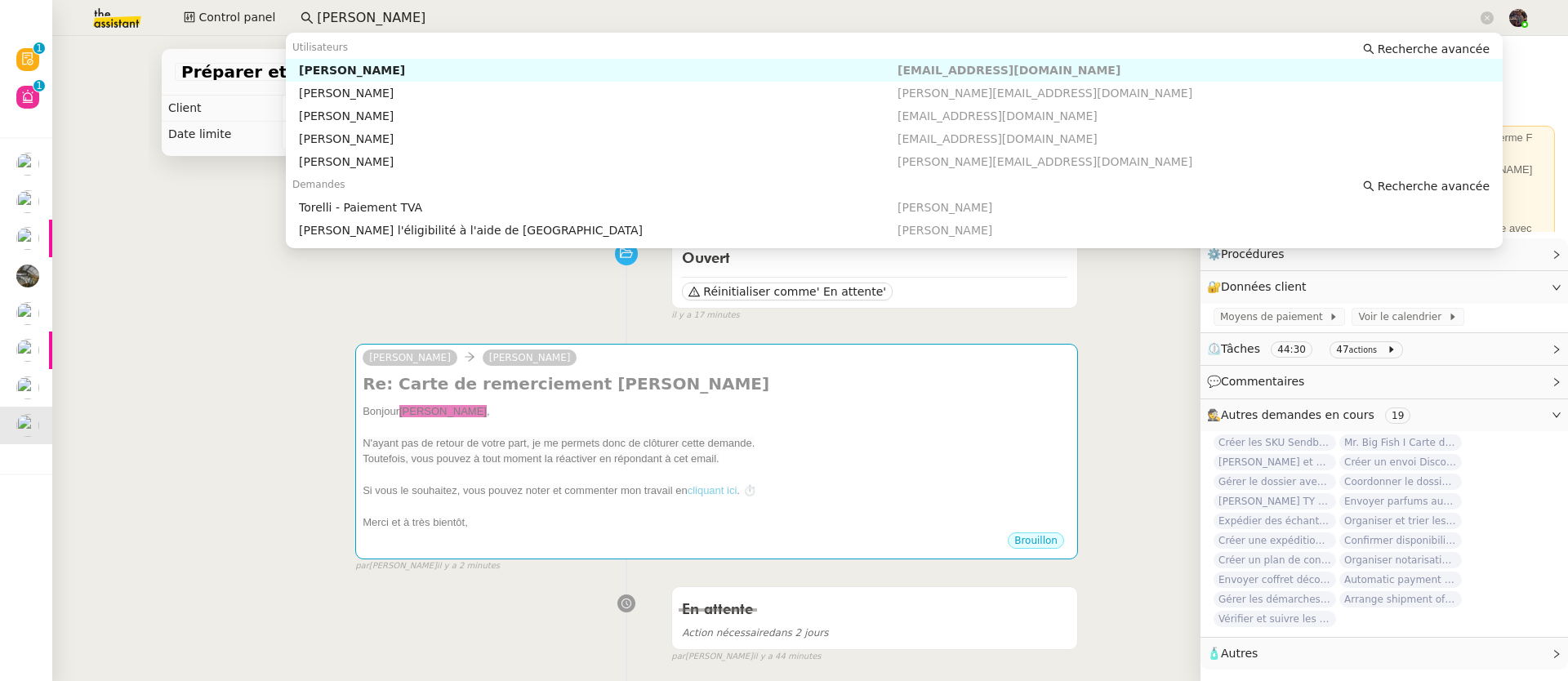
click at [330, 24] on input "[PERSON_NAME]" at bounding box center [897, 18] width 1160 height 22
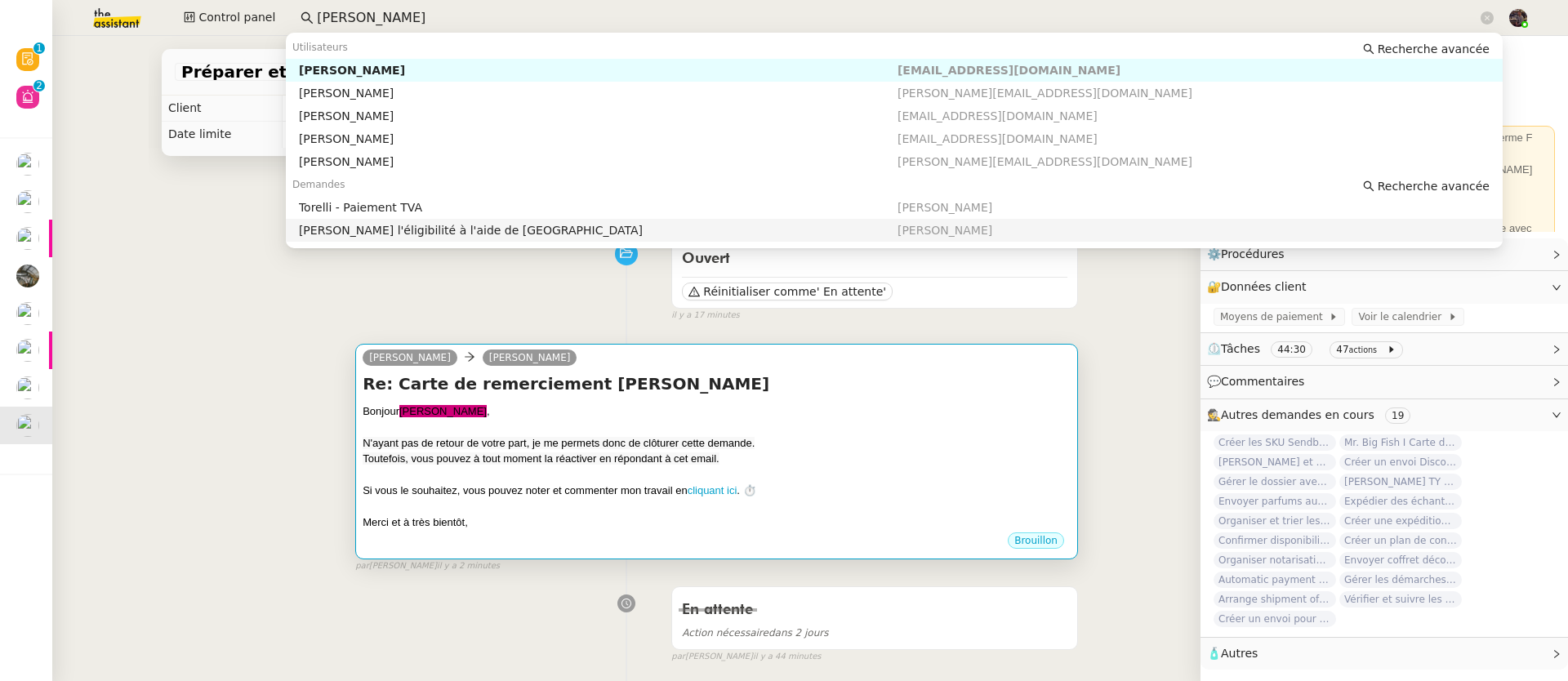
click at [494, 455] on span "Toutefois, vous pouvez à tout moment la réactiver en répondant à cet email." at bounding box center [541, 458] width 356 height 13
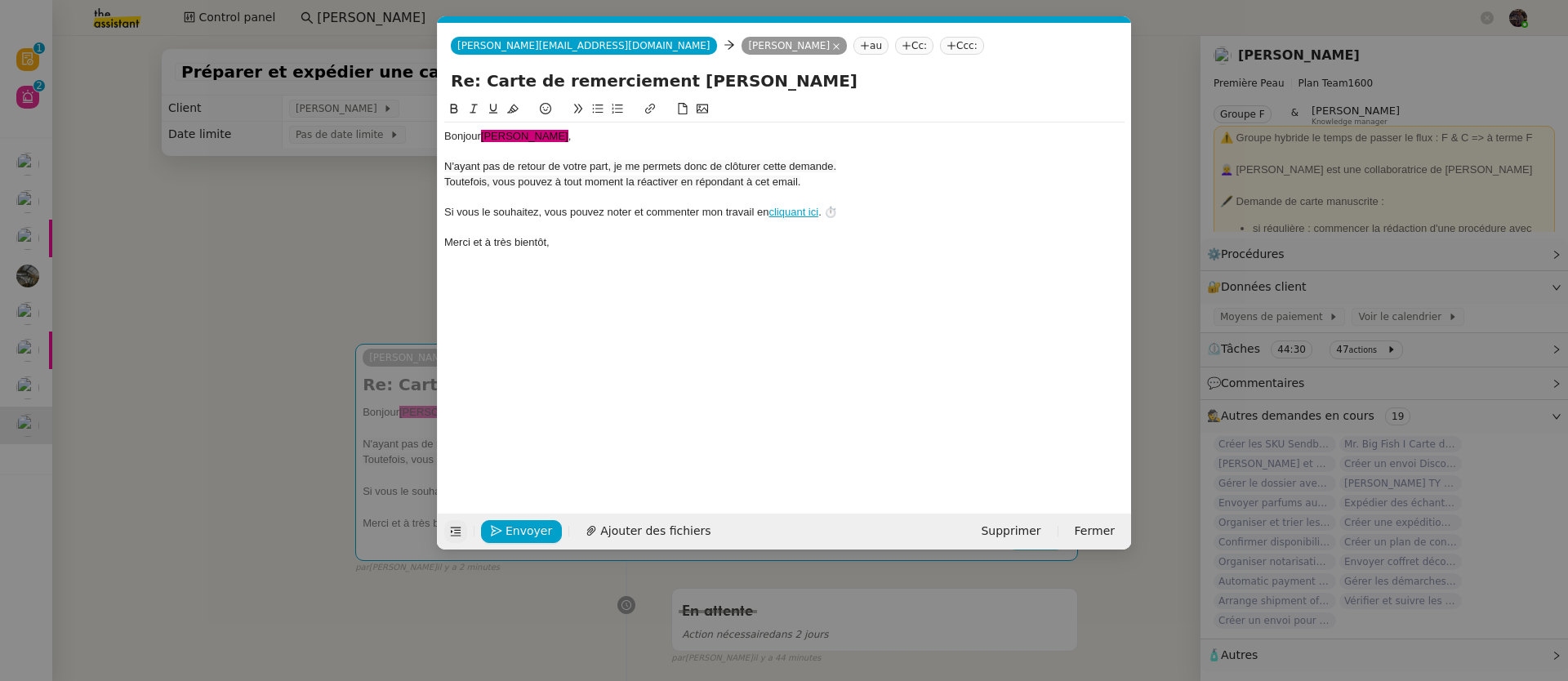
click at [450, 527] on icon at bounding box center [456, 531] width 12 height 12
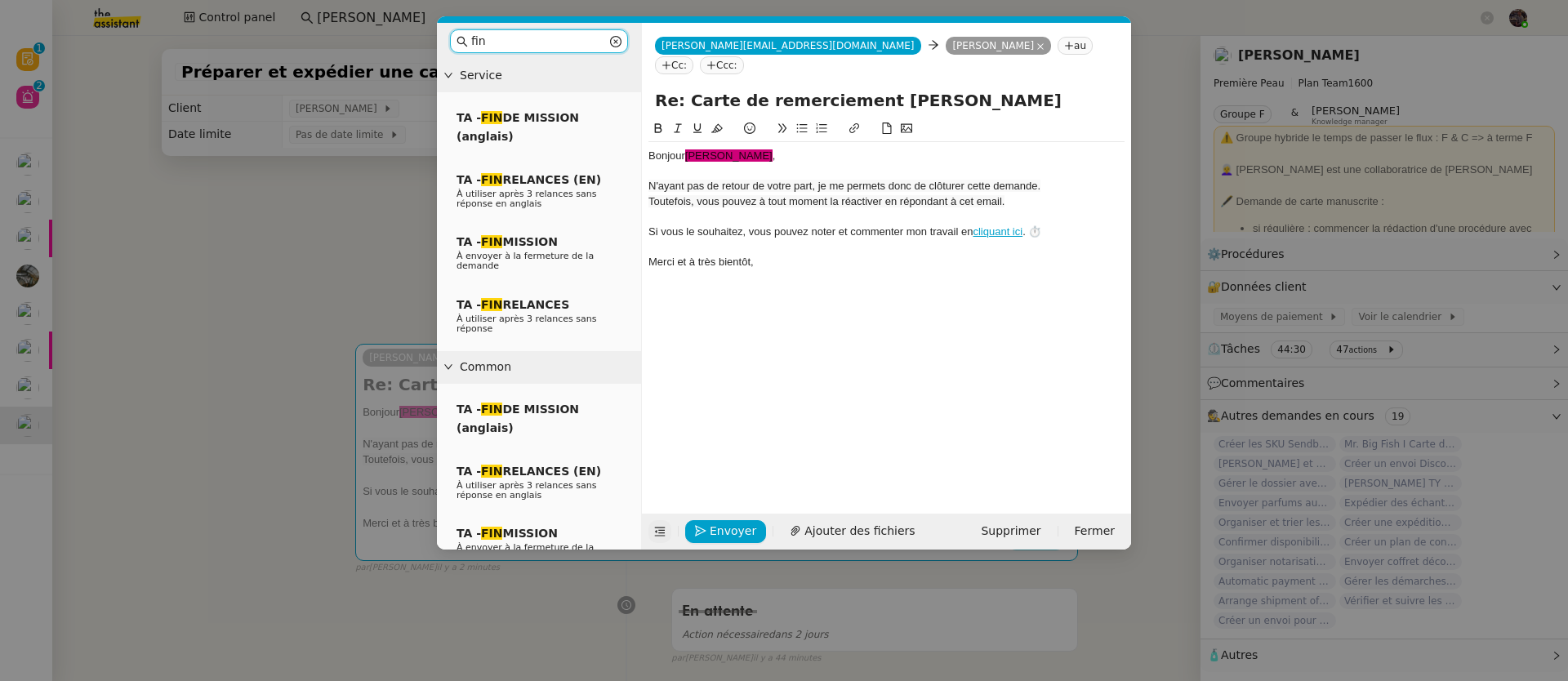
click at [524, 43] on input "fin" at bounding box center [539, 41] width 135 height 18
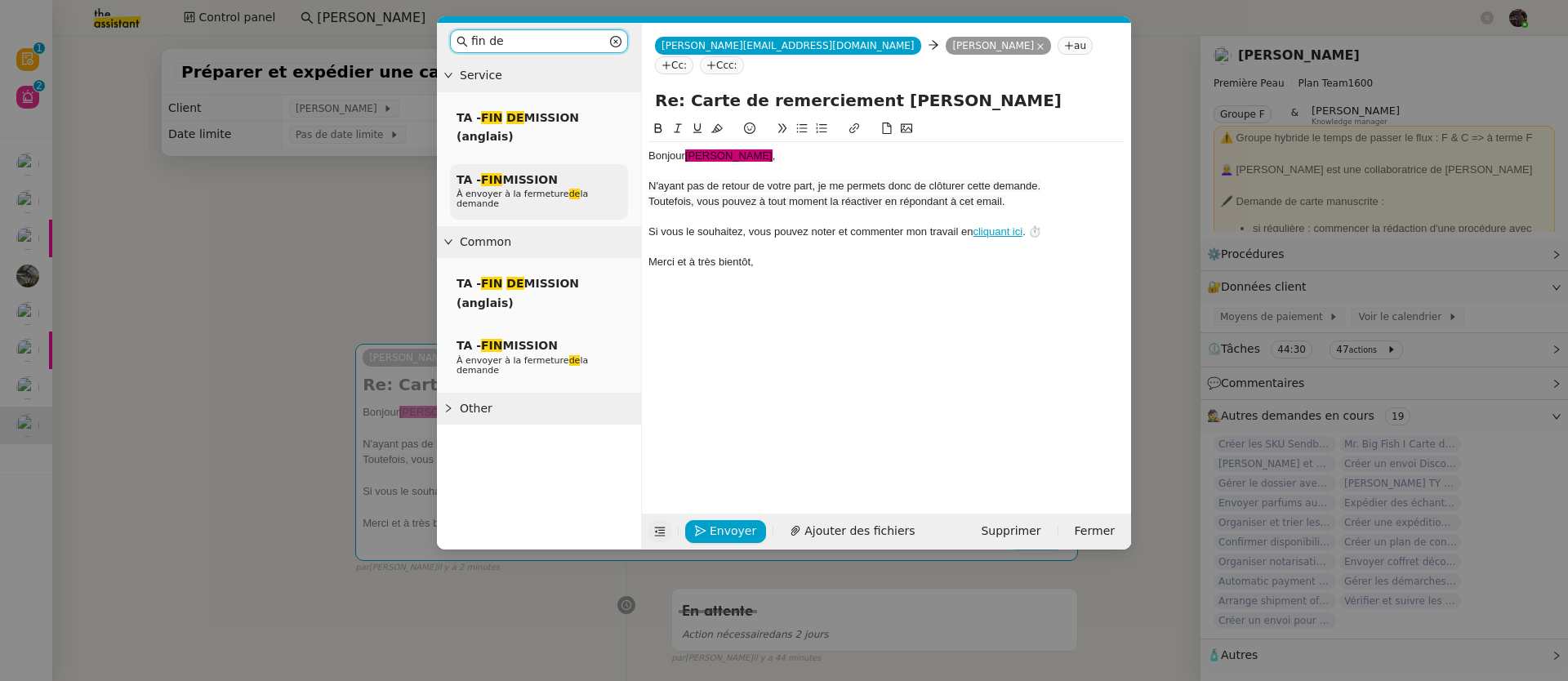
click at [534, 203] on p "À envoyer à la fermeture de la demande" at bounding box center [538, 199] width 165 height 19
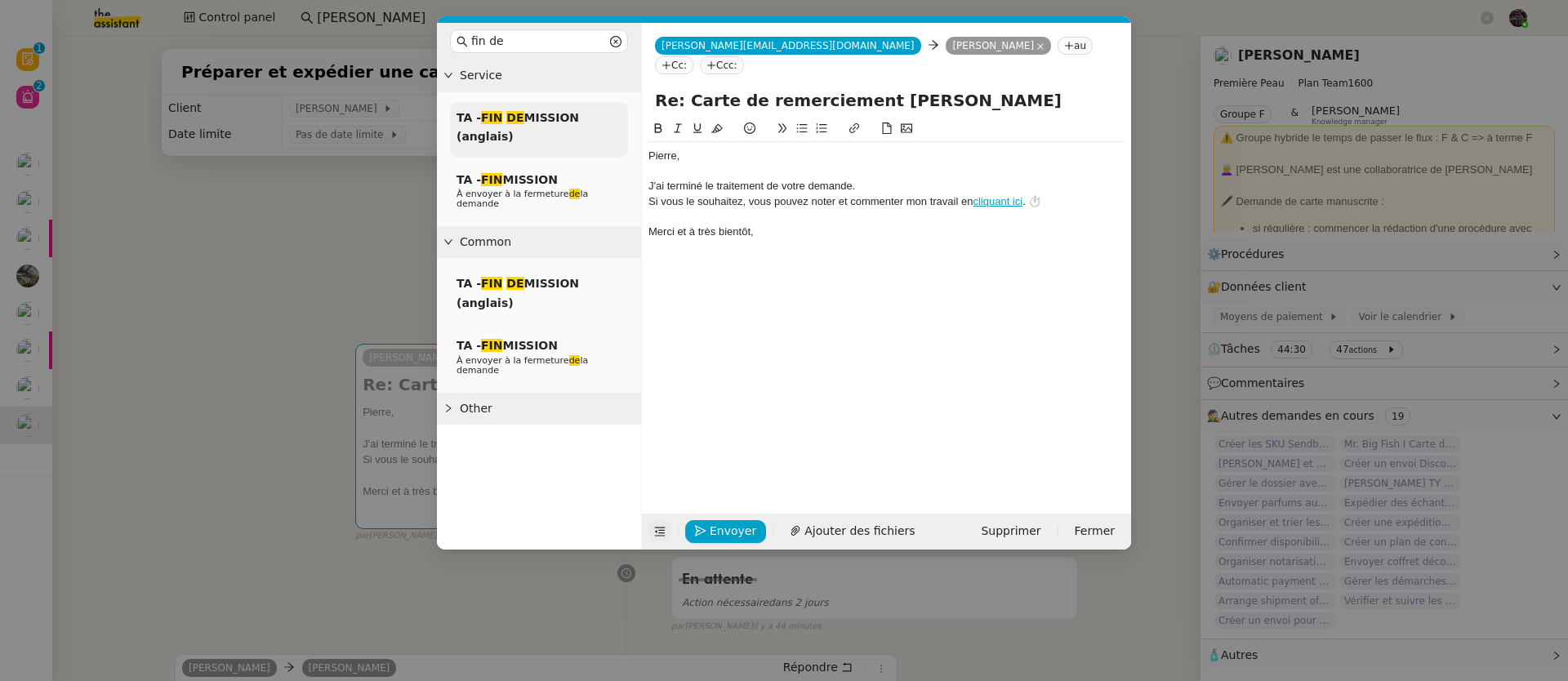
click at [533, 143] on div "TA - FIN DE MISSION (anglais)" at bounding box center [538, 130] width 178 height 55
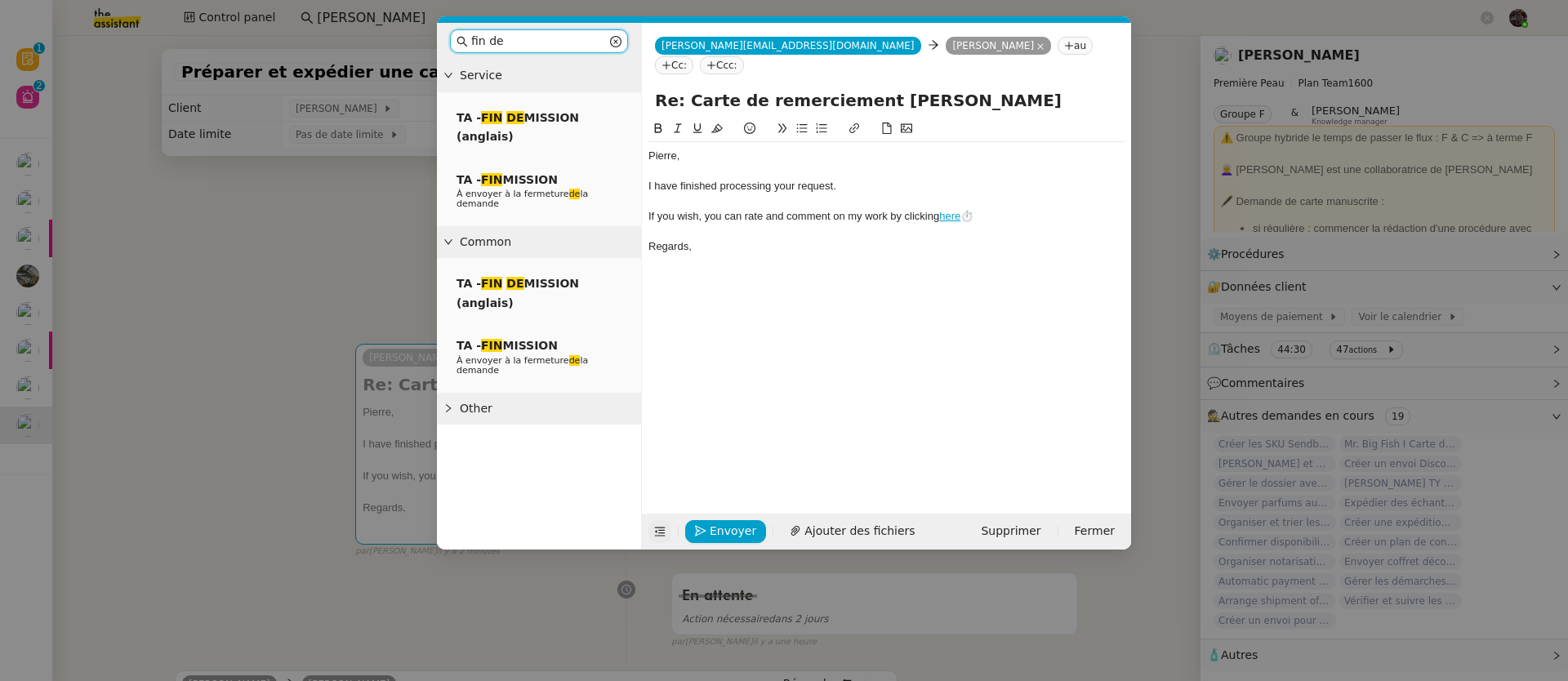
click at [518, 38] on input "fin de" at bounding box center [539, 41] width 135 height 18
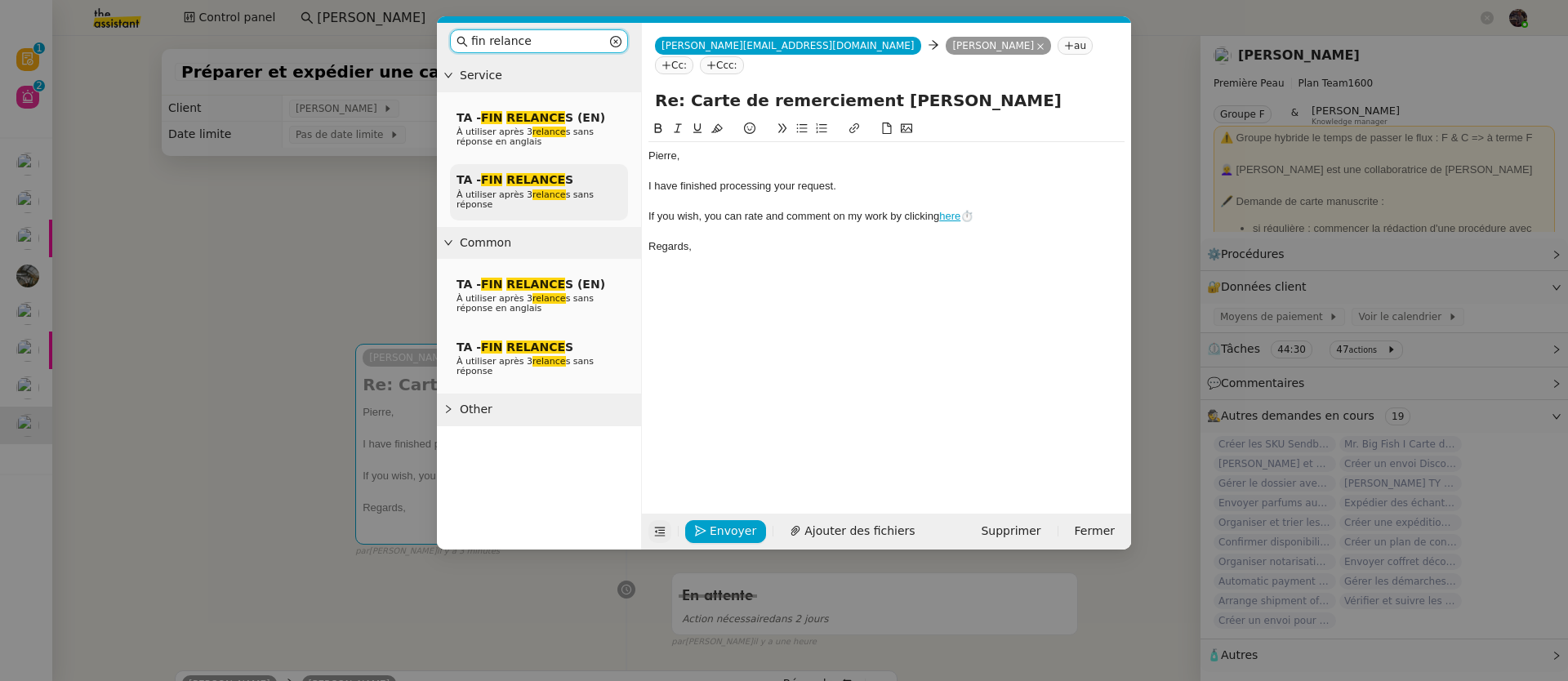
type input "fin relance"
click at [511, 191] on span "À utiliser après 3 relance s sans réponse" at bounding box center [525, 200] width 137 height 20
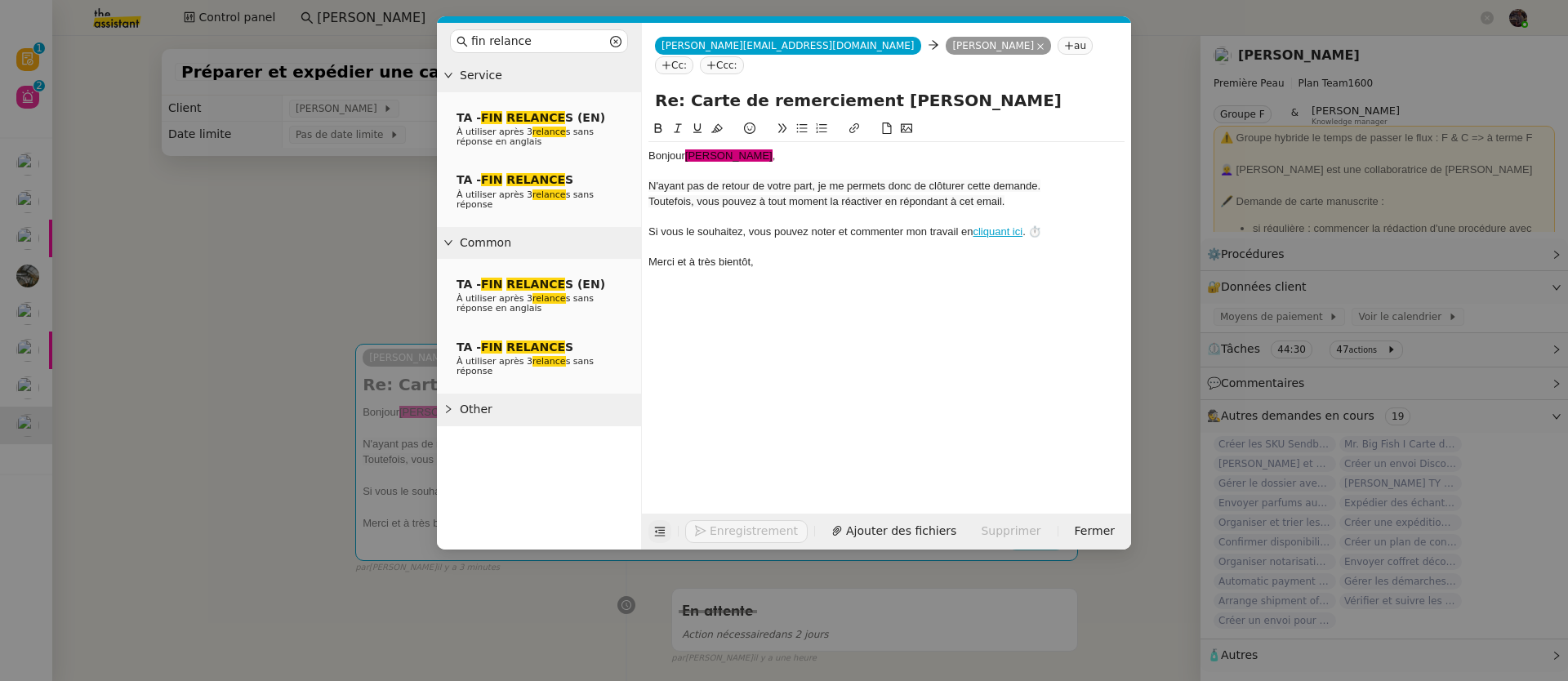
click at [826, 209] on div at bounding box center [887, 216] width 476 height 15
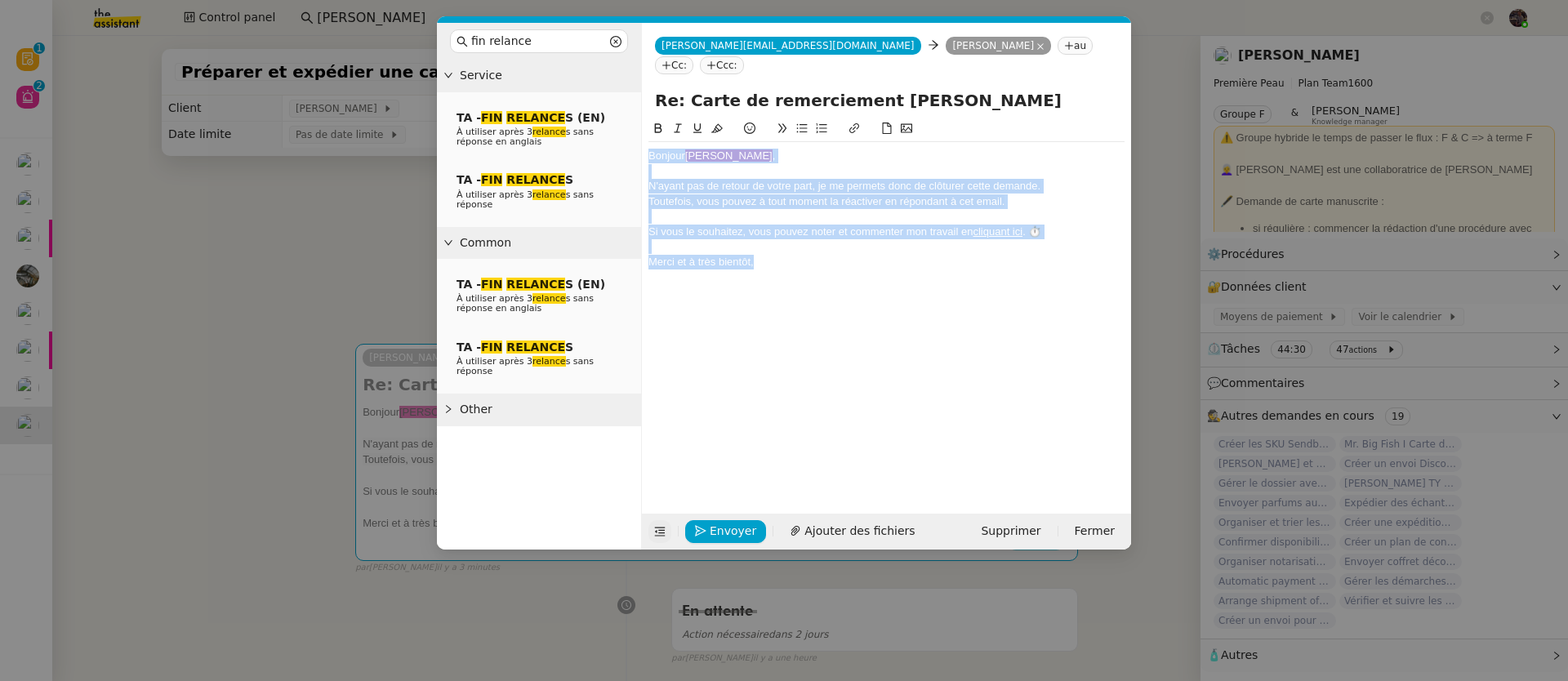
copy div "Bonjour ﻿Pierre﻿ , N'ayant pas de retour de votre part, je me permets donc de c…"
click at [748, 209] on div at bounding box center [887, 216] width 476 height 15
copy div "Bonjour ﻿Pierre﻿ , N'ayant pas de retour de votre part, je me permets donc de c…"
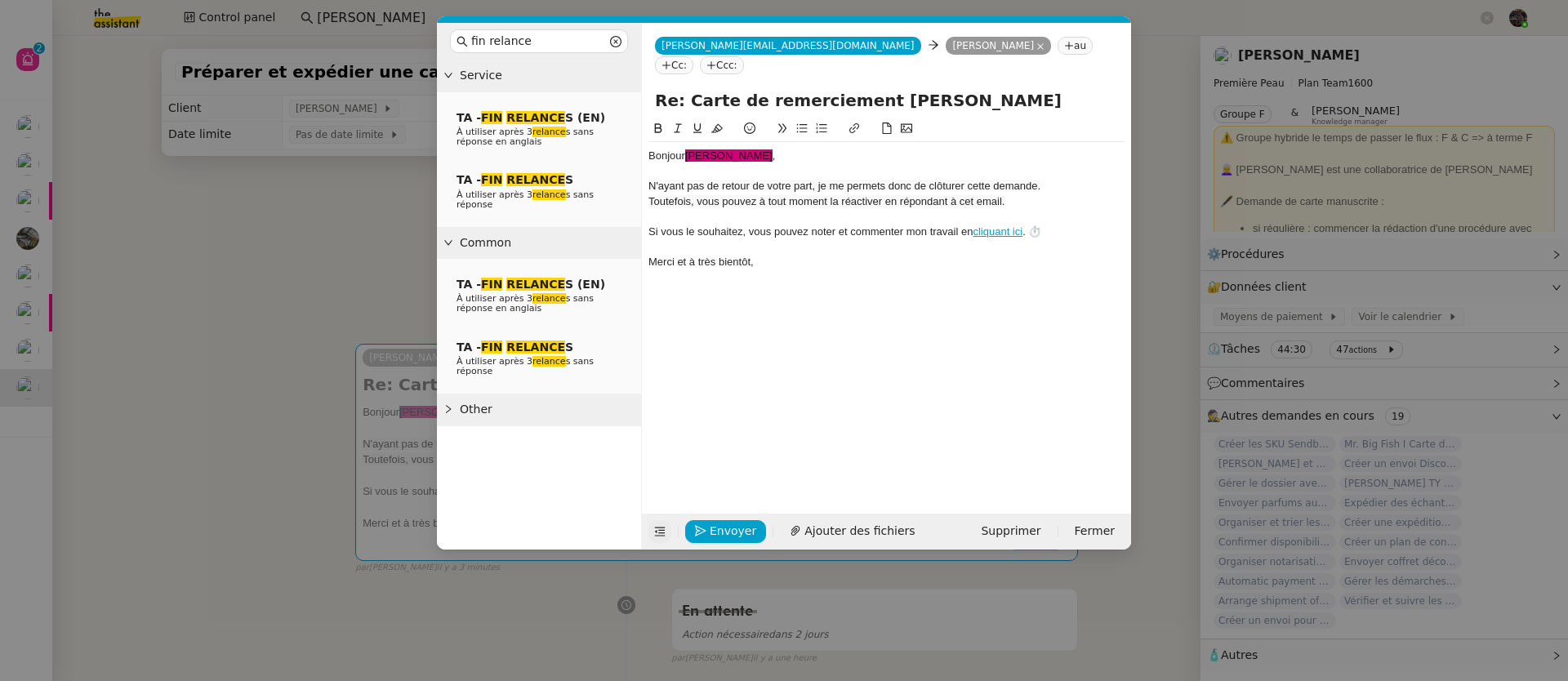
click at [335, 237] on nz-modal-container "fin relance Service TA - FIN RELANCE S (EN) À utiliser après 3 relance s sans r…" at bounding box center [784, 340] width 1568 height 681
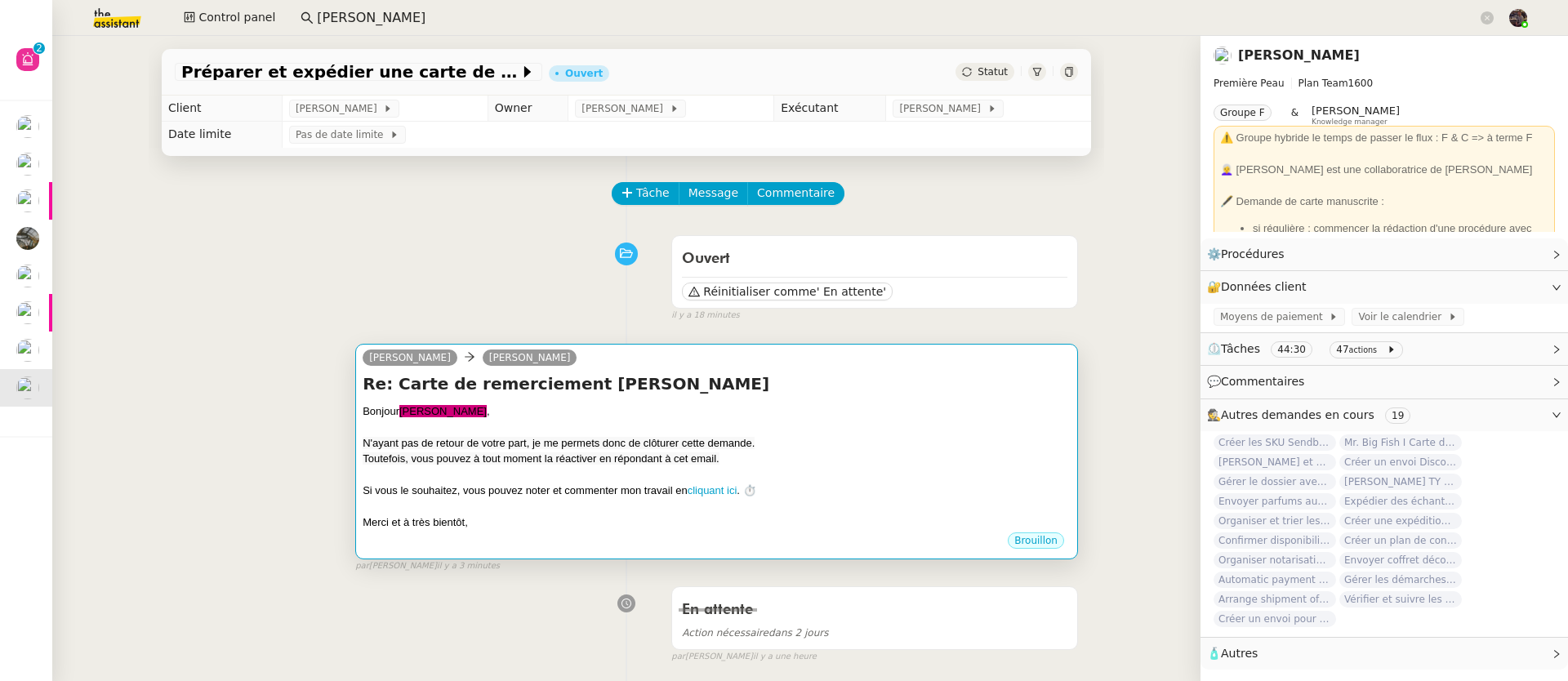
click at [530, 435] on div at bounding box center [716, 427] width 708 height 17
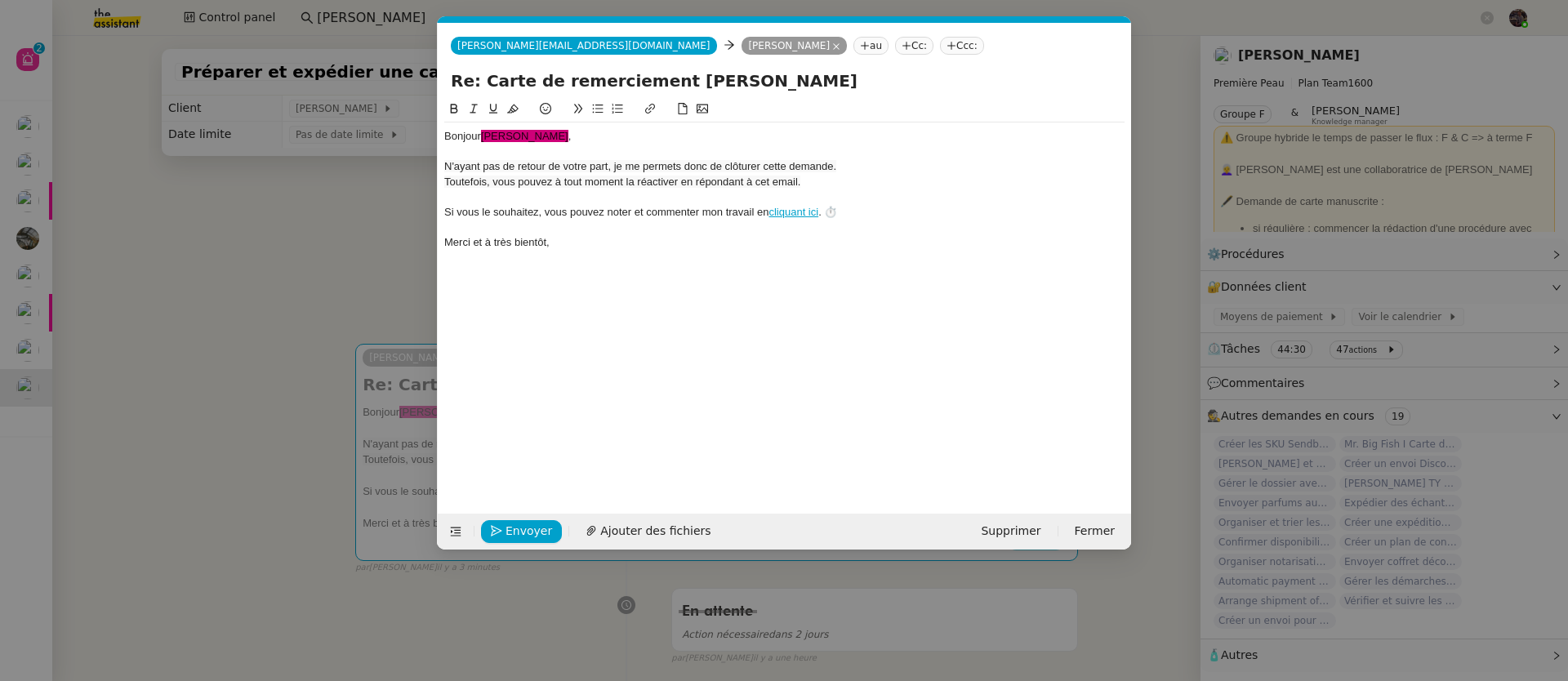
scroll to position [0, 89]
click at [568, 191] on div at bounding box center [784, 197] width 680 height 15
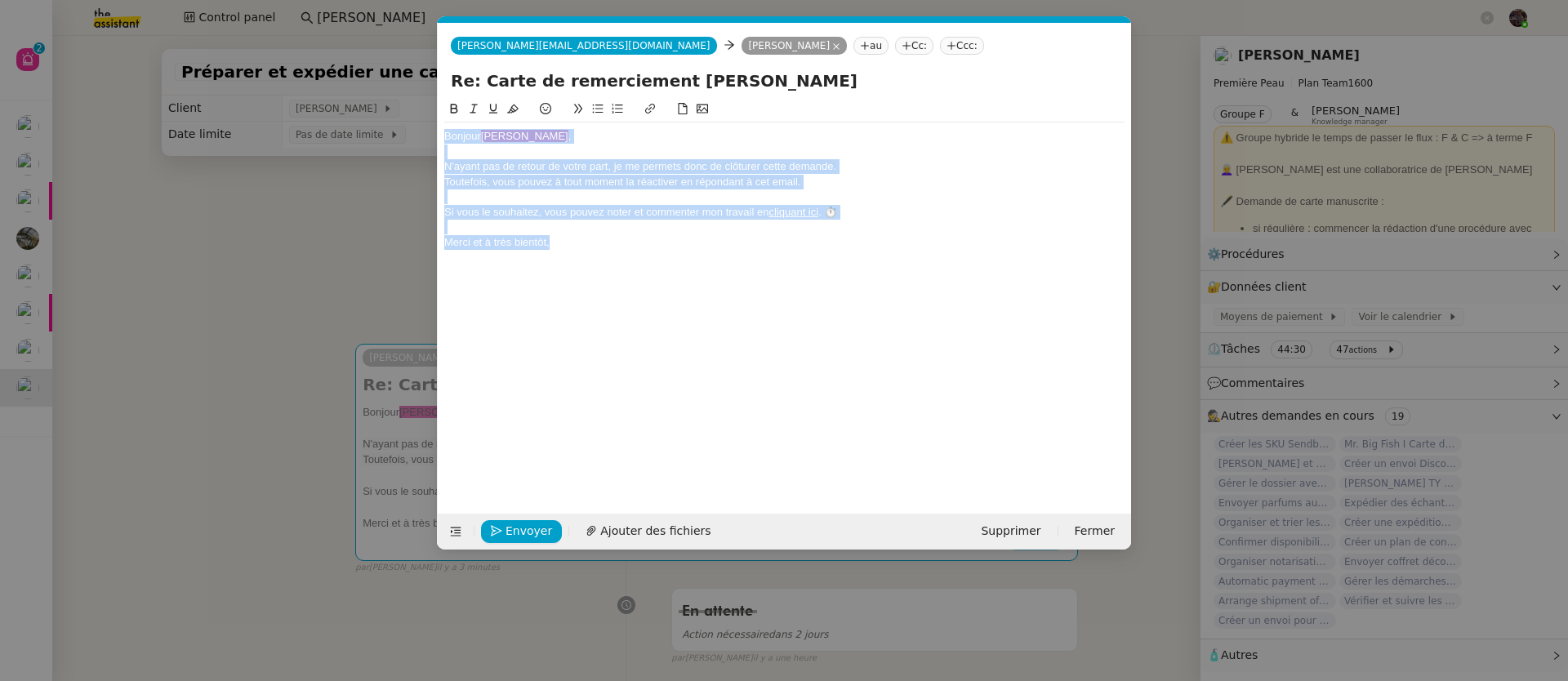
copy div "Bonjour ﻿Pierre﻿ , N'ayant pas de retour de votre part, je me permets donc de c…"
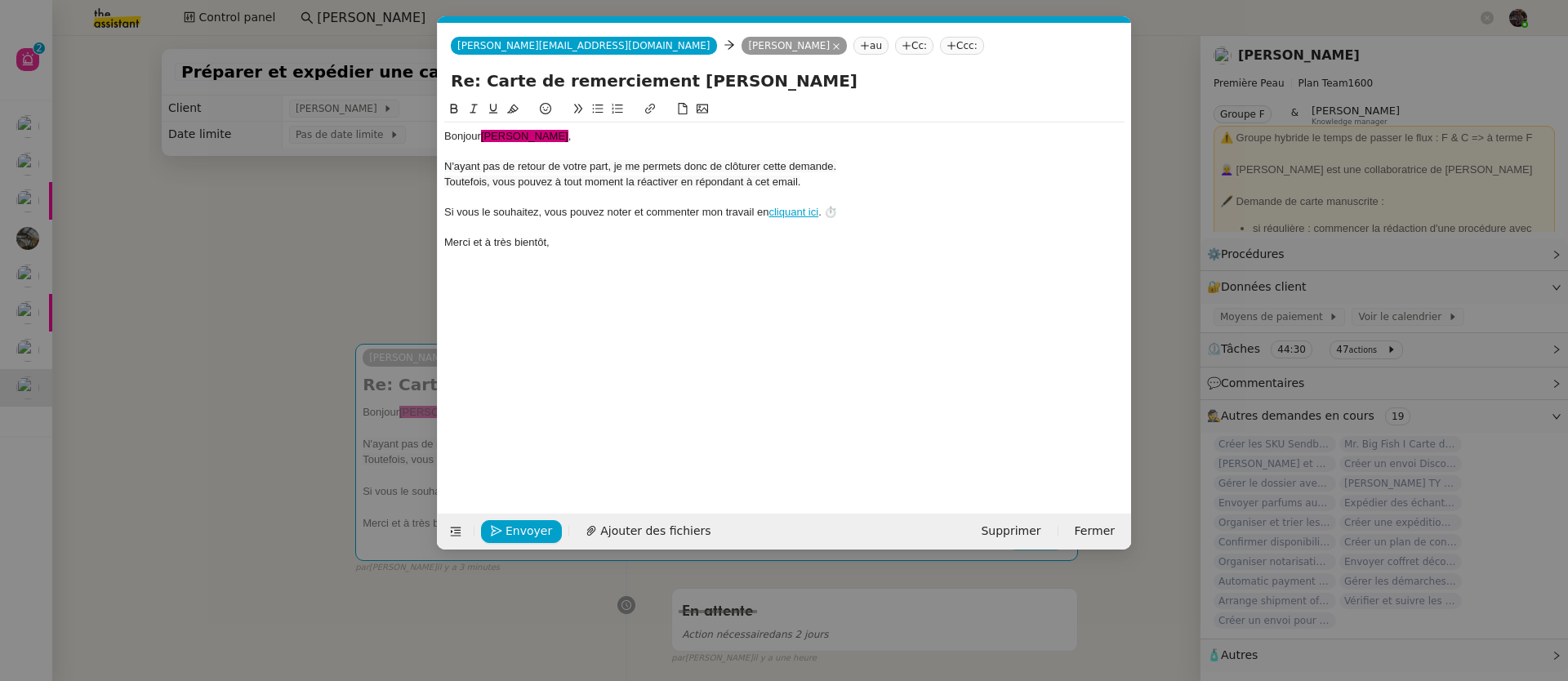
click at [268, 211] on nz-modal-container "fin relance Service TA - FIN RELANCE S (EN) À utiliser après 3 relance s sans r…" at bounding box center [784, 340] width 1568 height 681
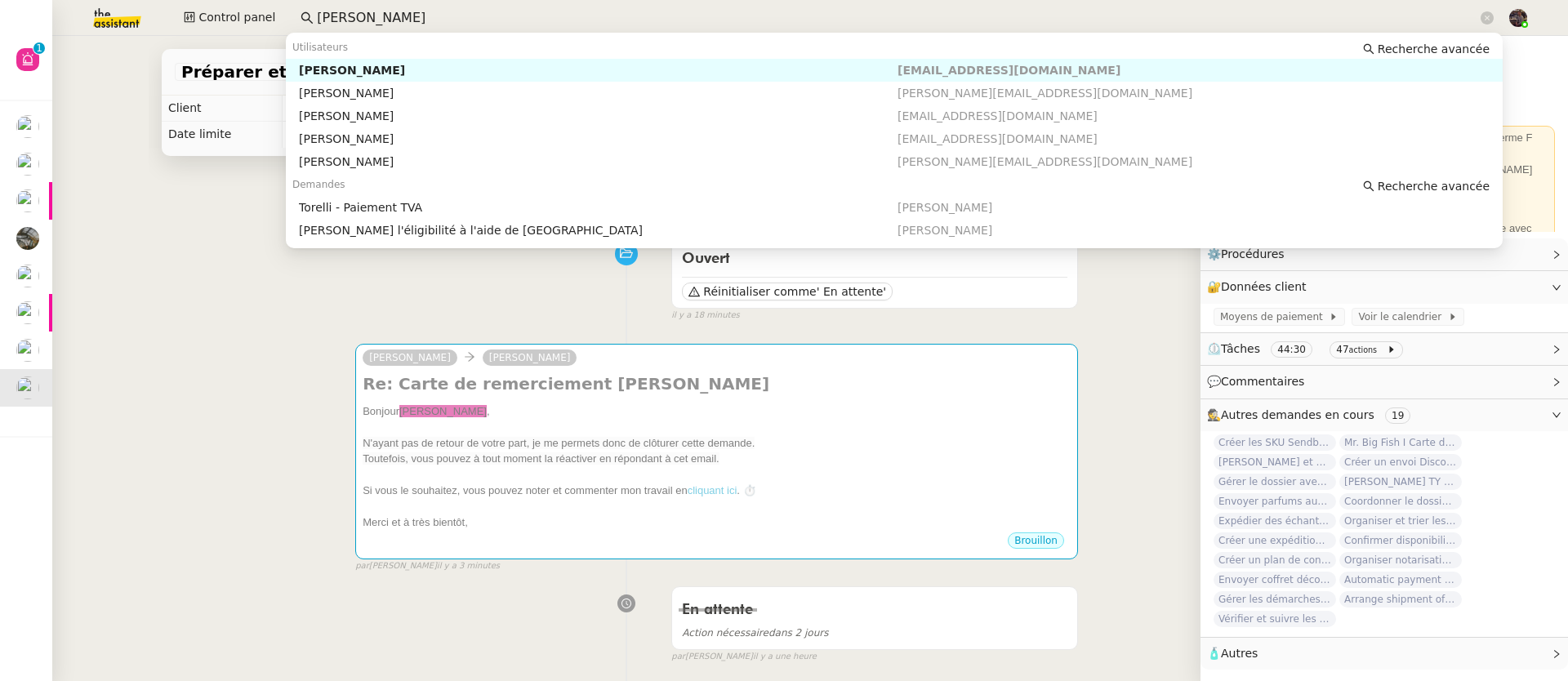
click at [351, 23] on input "[PERSON_NAME]" at bounding box center [897, 18] width 1160 height 22
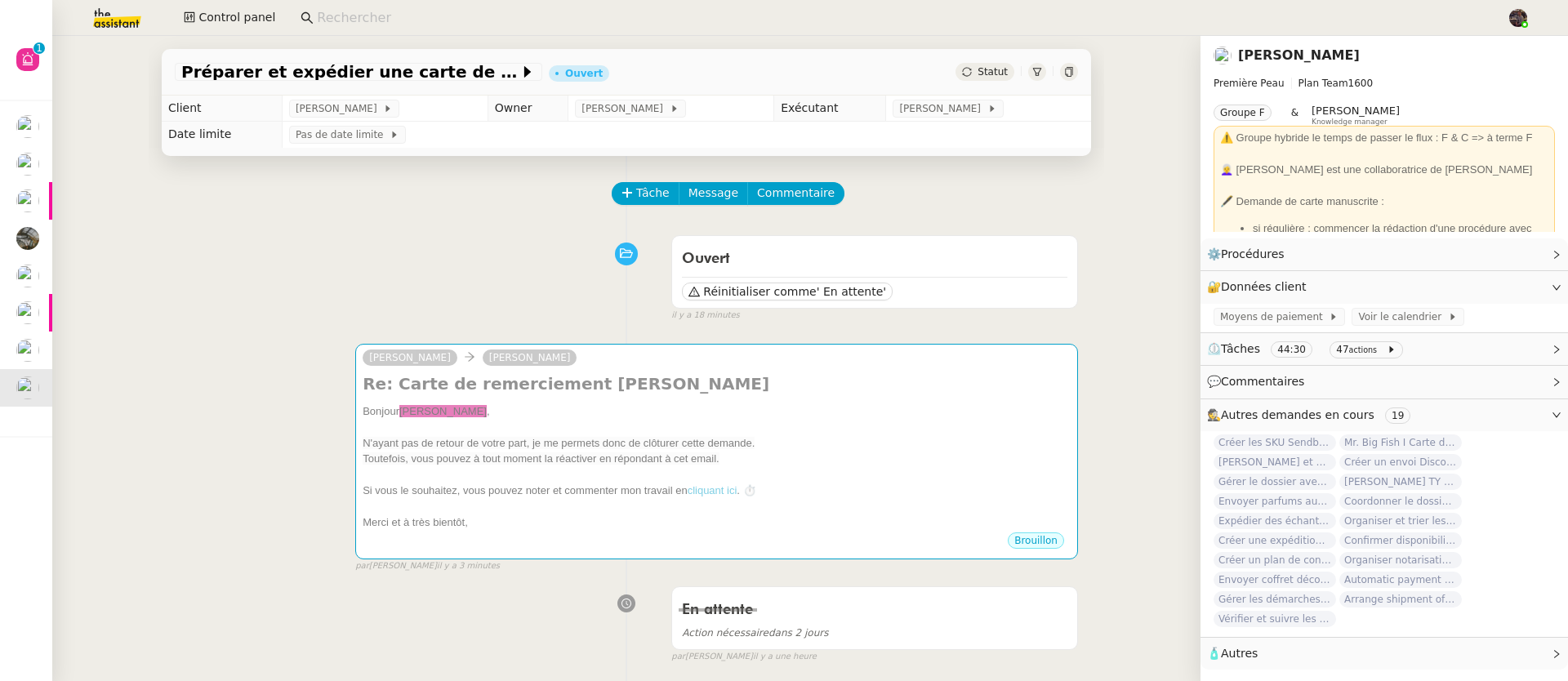
click at [372, 18] on input at bounding box center [904, 18] width 1173 height 22
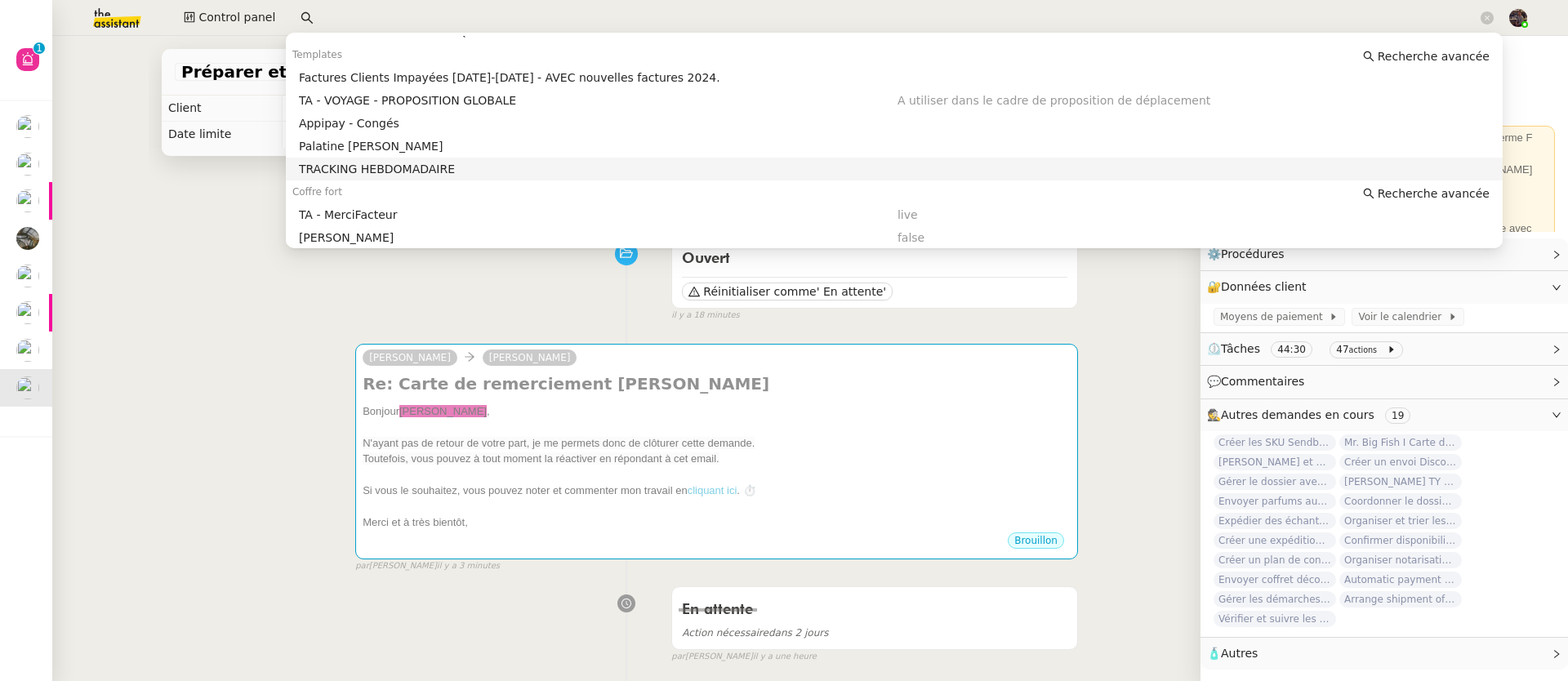
scroll to position [326, 0]
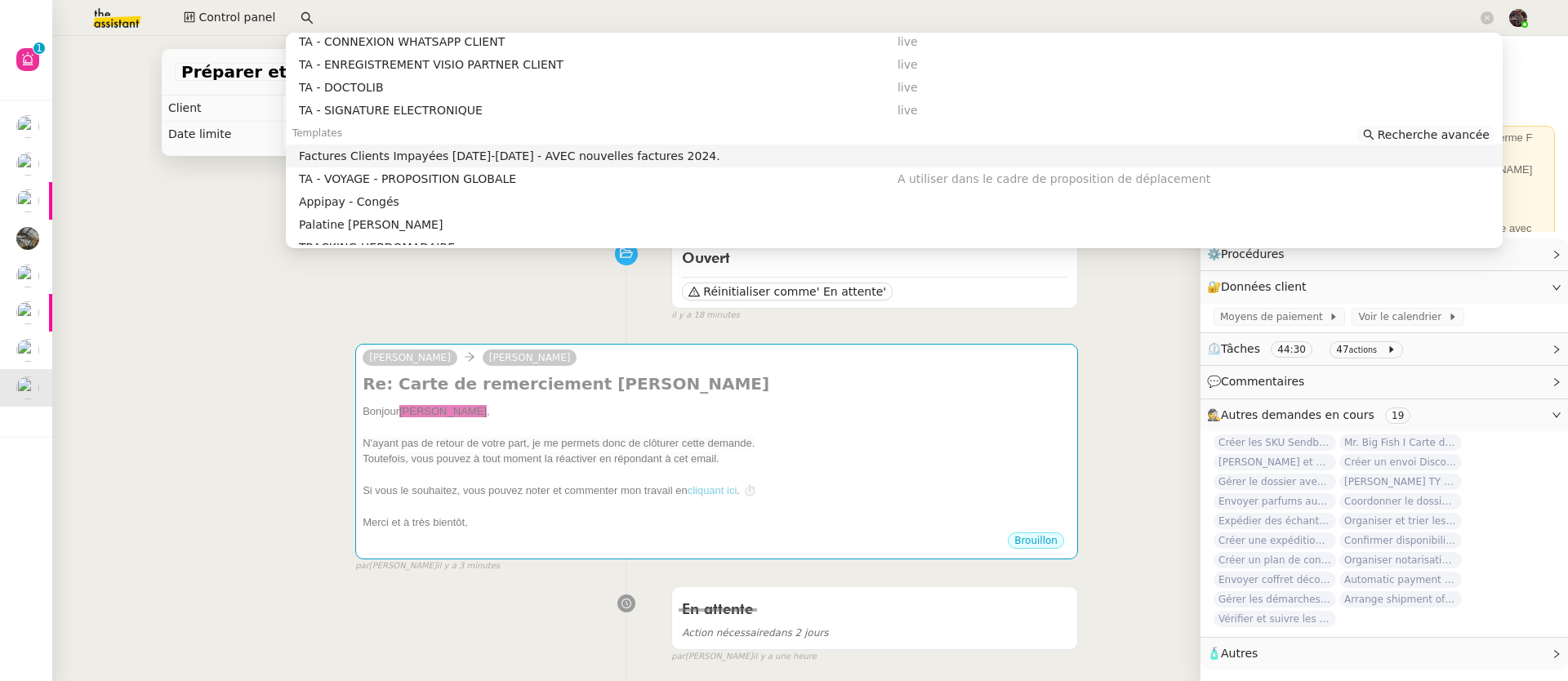
click at [1453, 130] on span "Recherche avancée" at bounding box center [1433, 135] width 112 height 17
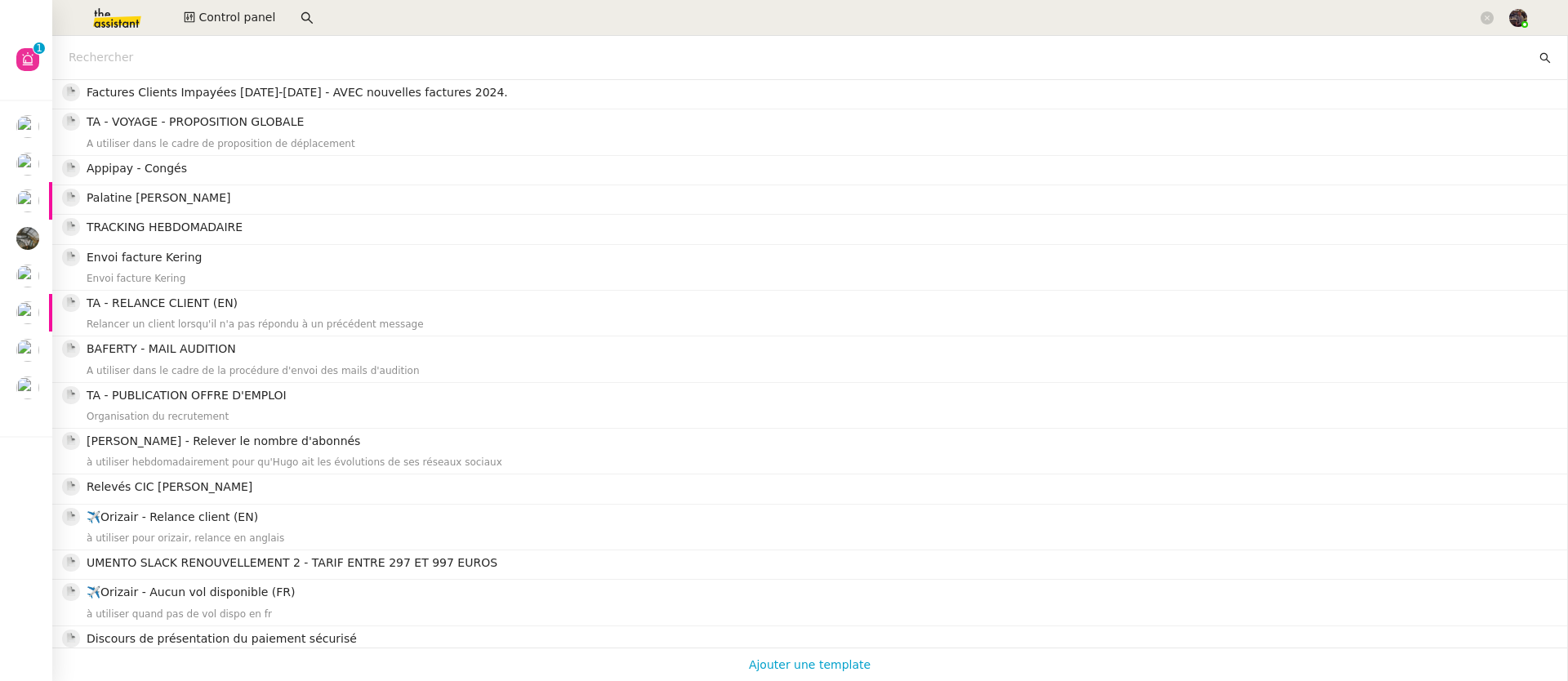
click at [242, 57] on input "text" at bounding box center [802, 58] width 1468 height 18
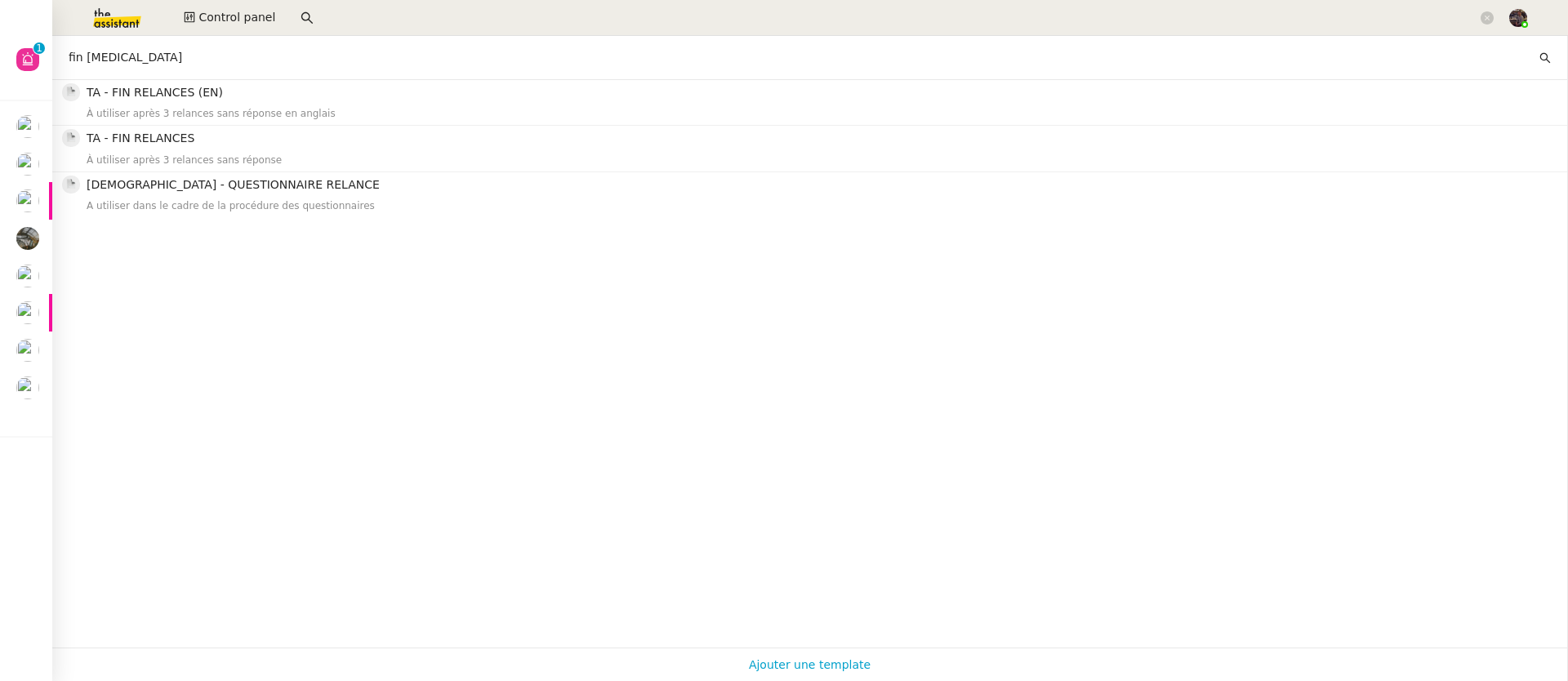
type input "fin relan"
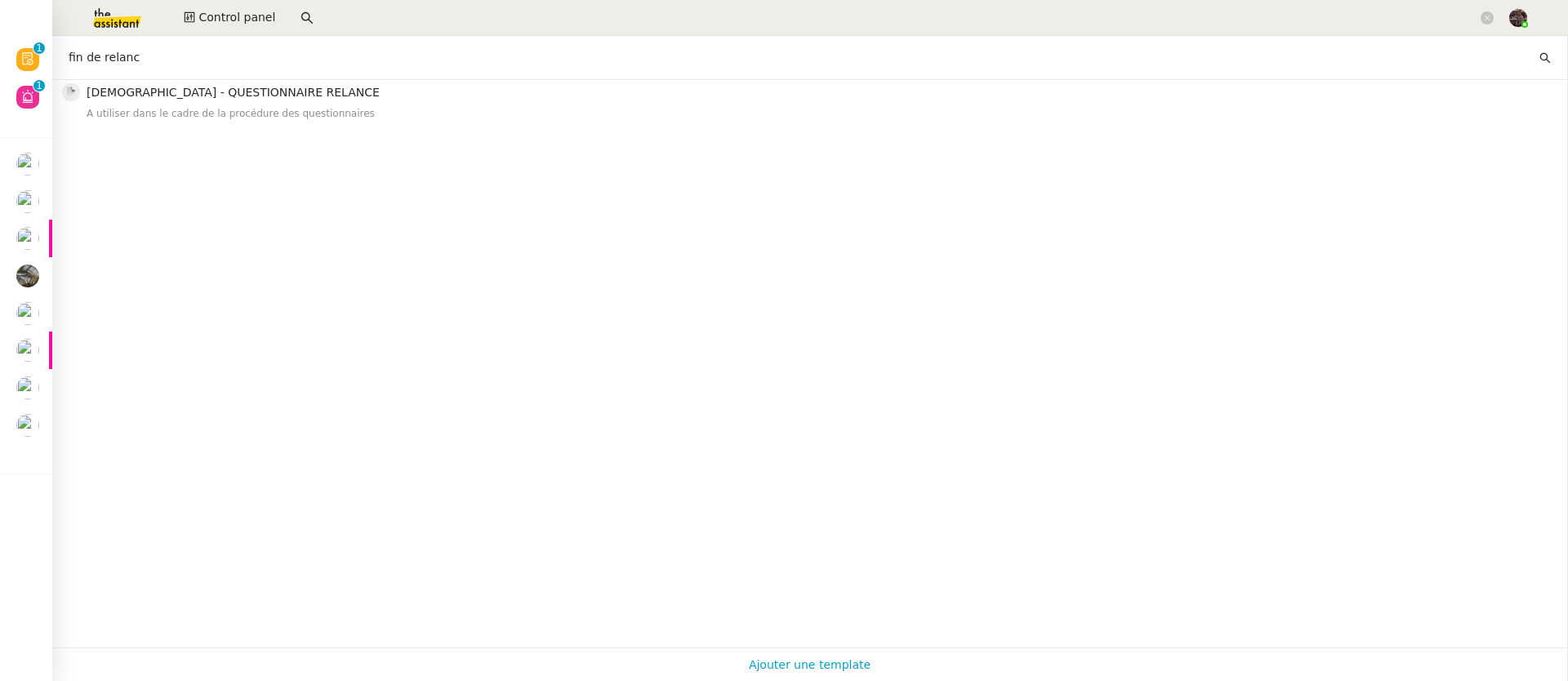
type input "fin de relance"
click at [165, 66] on input "fin de relance" at bounding box center [802, 58] width 1468 height 18
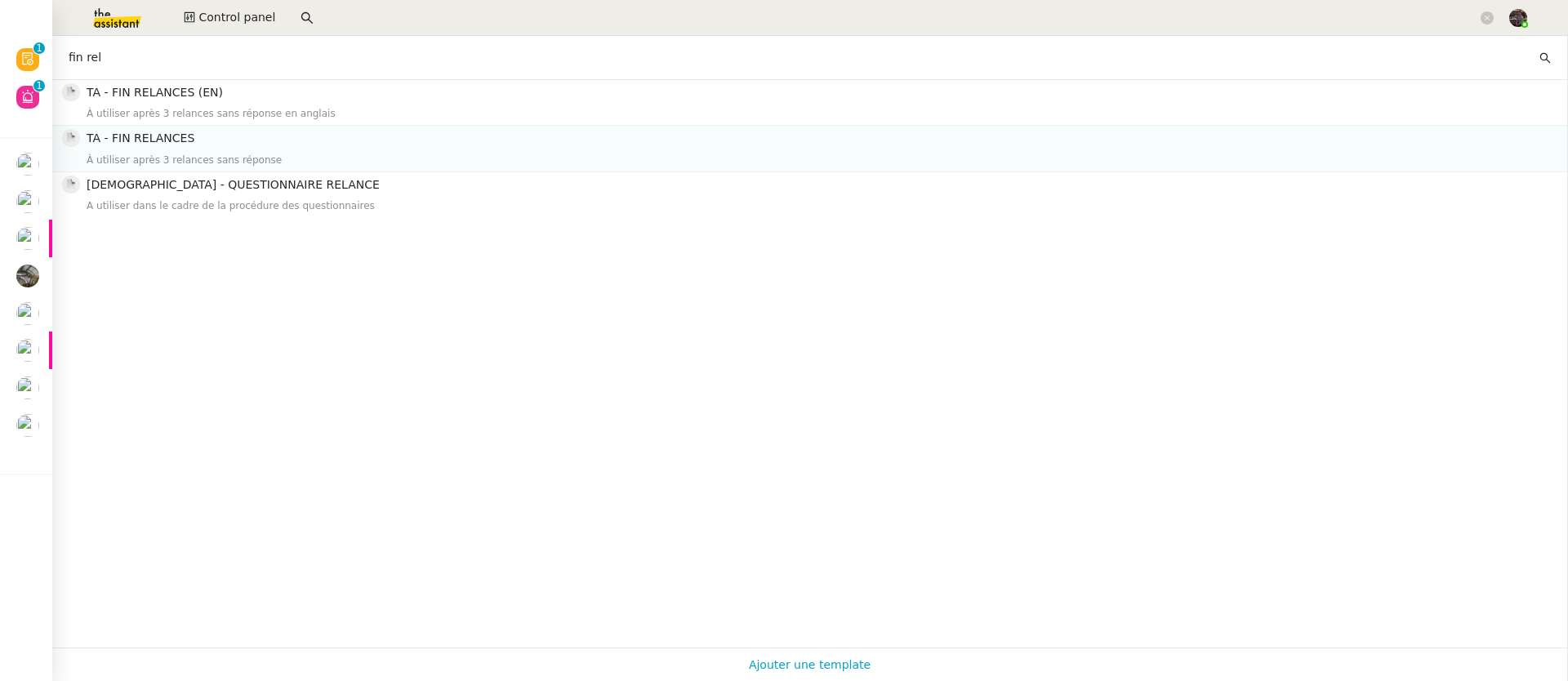
type input "fin rel"
click at [253, 136] on h4 "TA - FIN RELANCES" at bounding box center [822, 139] width 1470 height 18
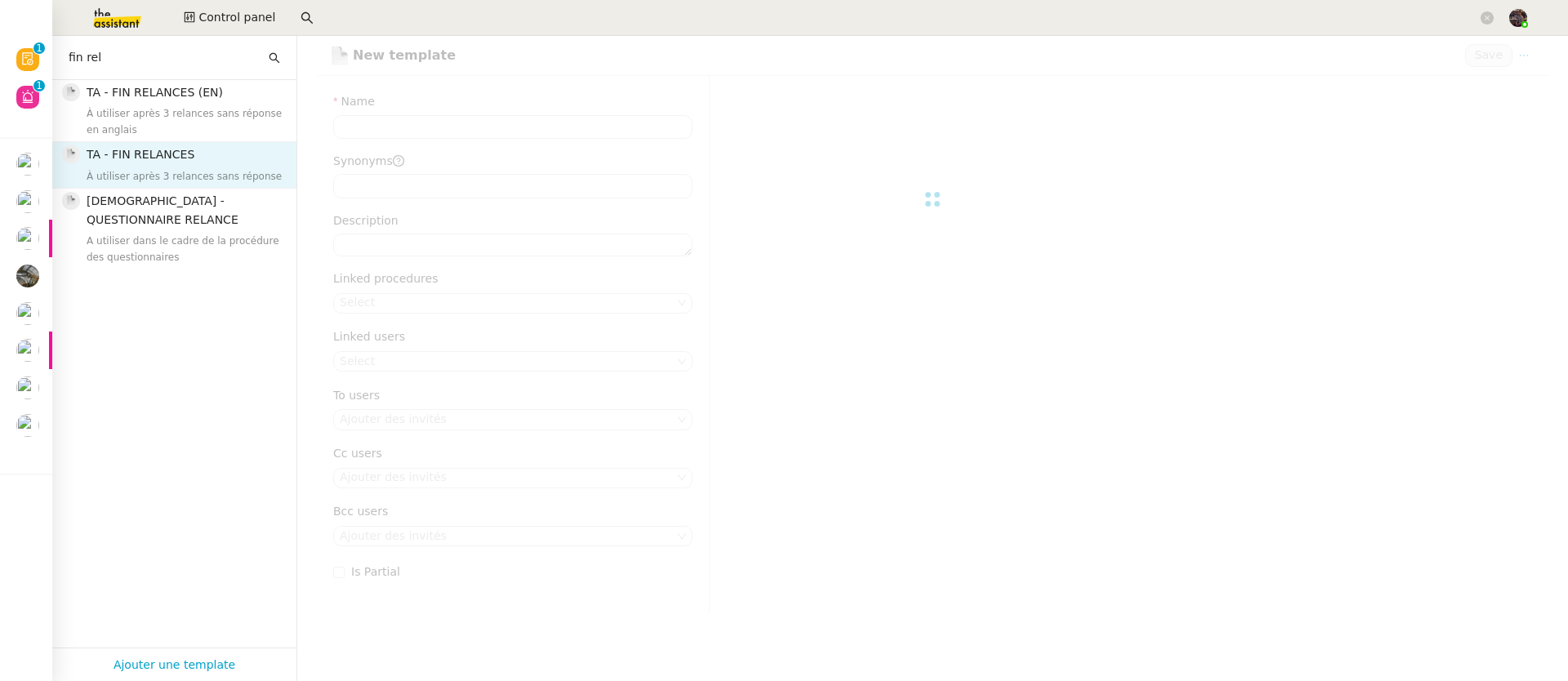
type input "TA - FIN RELANCES"
type textarea "À utiliser après 3 relances sans réponse"
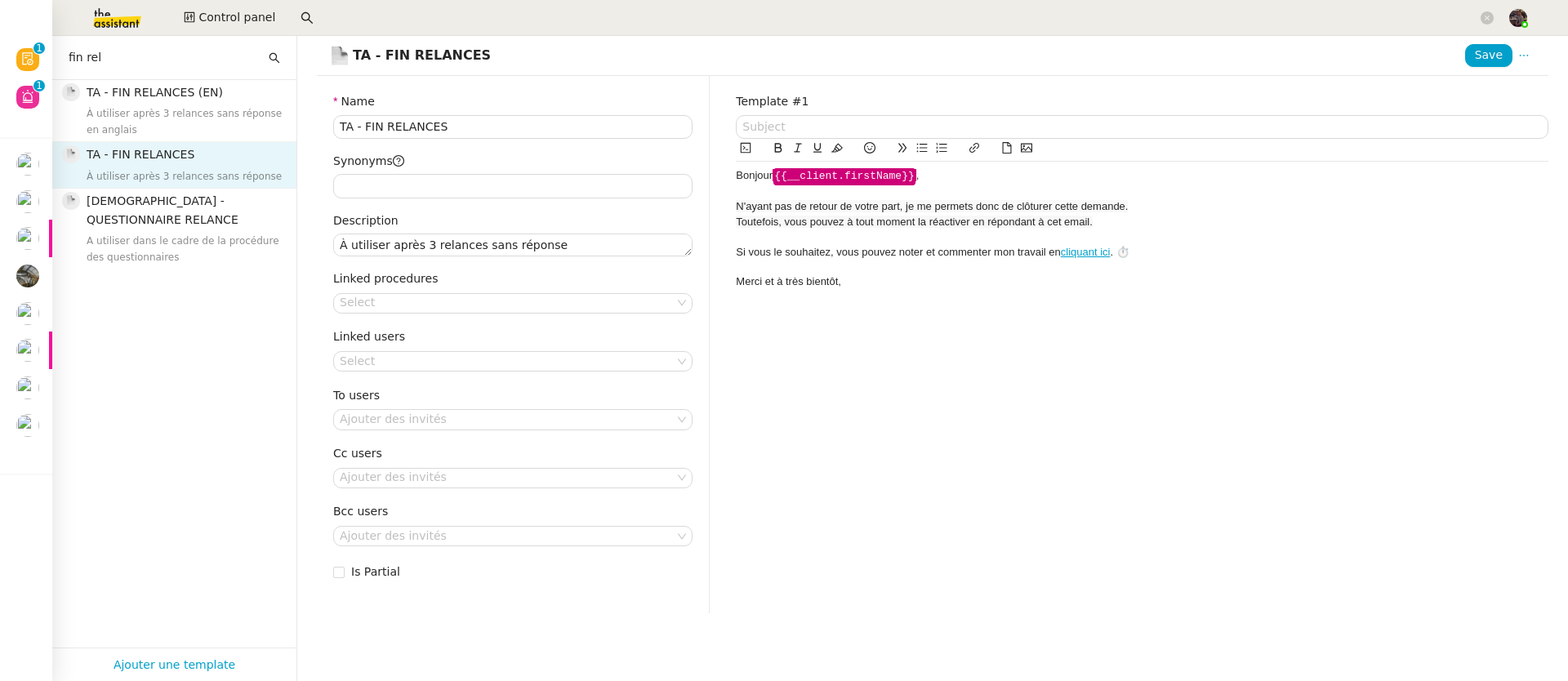
click at [888, 256] on div "Si vous le souhaitez, vous pouvez noter et commenter mon travail en cliquant ic…" at bounding box center [1142, 252] width 812 height 15
click at [1118, 227] on div "Toutefois, vous pouvez à tout moment la réactiver en répondant à cet email." at bounding box center [1142, 222] width 812 height 15
click at [869, 228] on div "Toutefois, vous pouvez à tout moment la réactiver en répondant à cet email." at bounding box center [1142, 222] width 812 height 15
click at [882, 207] on span "N'ayant pas de retour de votre part, je me permets donc de clôturer cette deman…" at bounding box center [931, 206] width 392 height 13
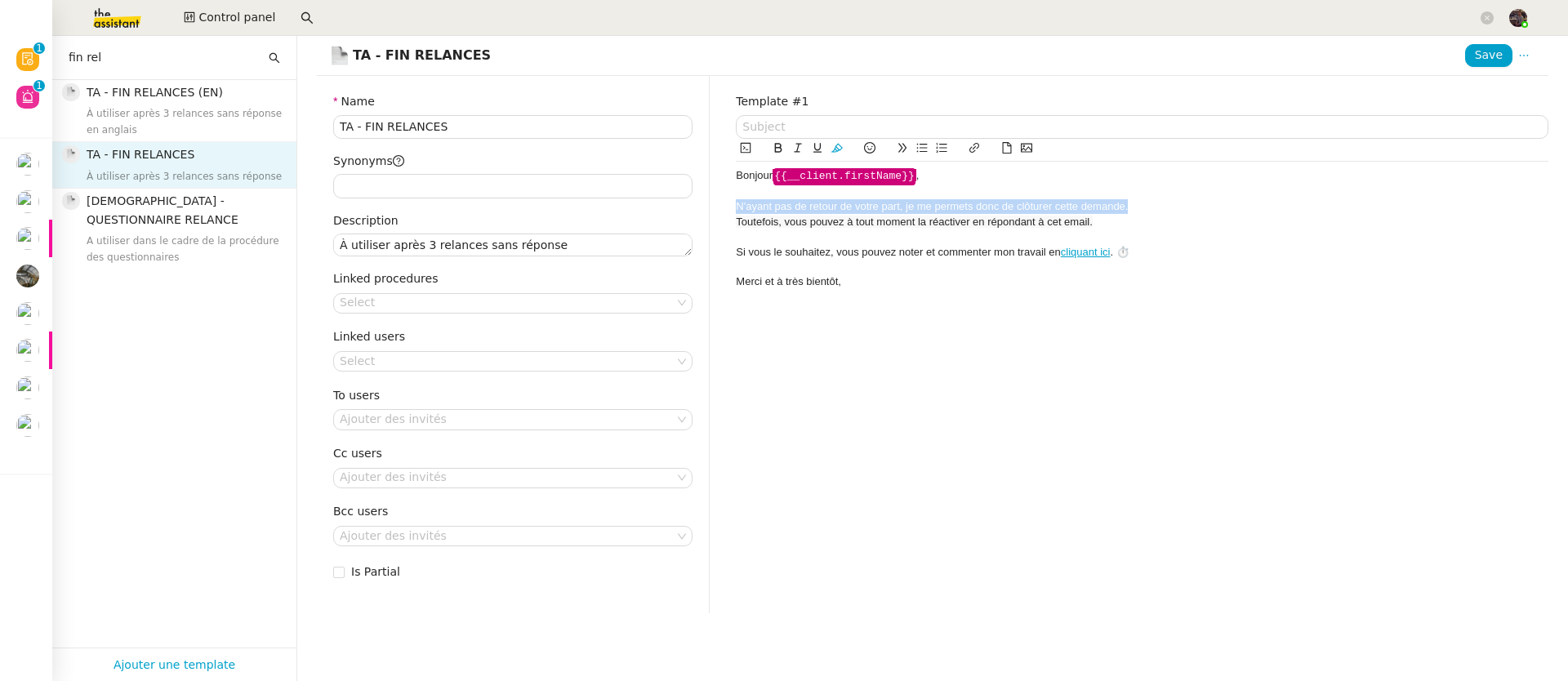
click at [882, 207] on span "N'ayant pas de retour de votre part, je me permets donc de clôturer cette deman…" at bounding box center [931, 206] width 392 height 13
click at [892, 220] on span "Toutefois, vous pouvez à tout moment la réactiver en répondant à cet email." at bounding box center [914, 221] width 356 height 13
drag, startPoint x: 1132, startPoint y: 218, endPoint x: 955, endPoint y: 247, distance: 179.4
click at [955, 247] on div "Bonjour ﻿ {{__client.firstName}} ﻿ , N'ayant pas de retour de votre part, je me…" at bounding box center [1142, 228] width 812 height 135
click at [955, 247] on div "Si vous le souhaitez, vous pouvez noter et commenter mon travail en cliquant ic…" at bounding box center [1142, 252] width 812 height 15
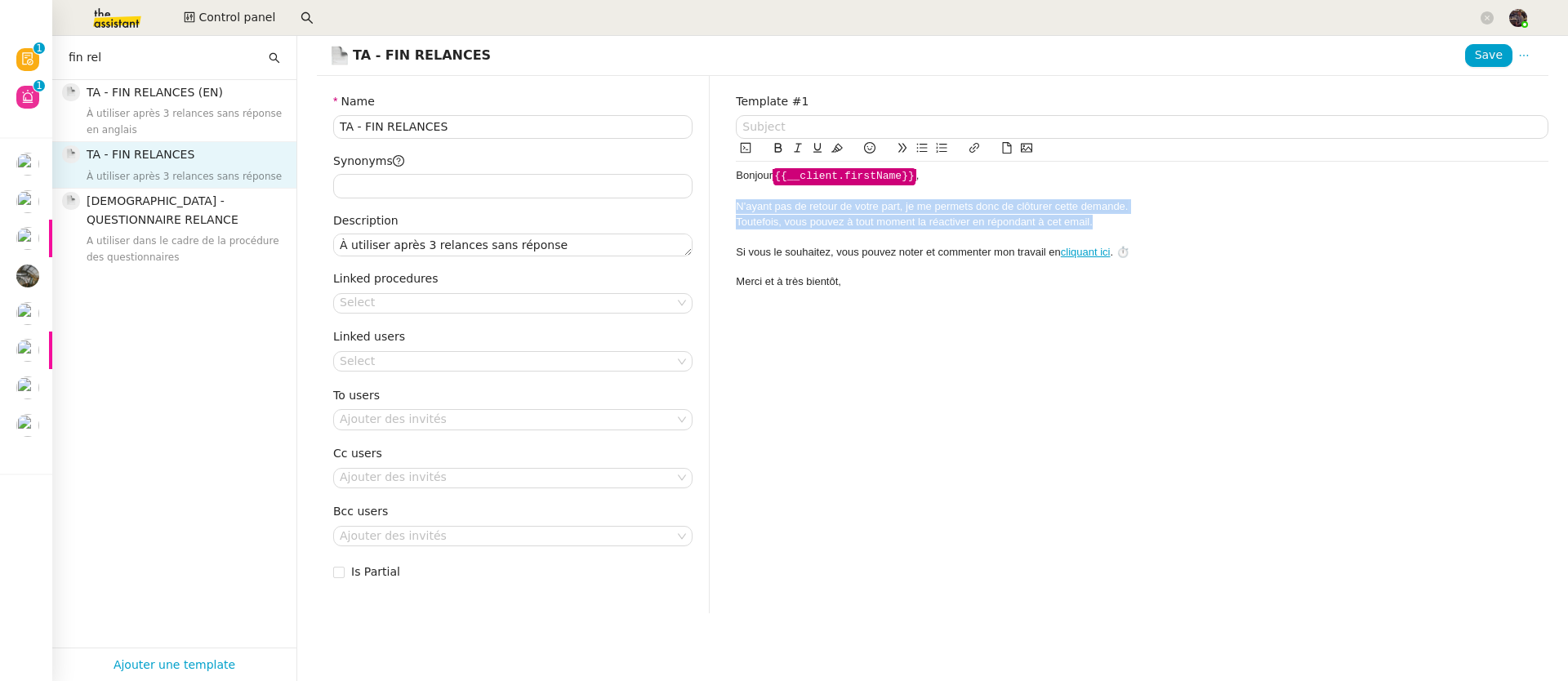
drag, startPoint x: 1186, startPoint y: 220, endPoint x: 672, endPoint y: 209, distance: 514.1
click at [672, 209] on div "Name TA - FIN RELANCES Synonyms Description À utiliser après 3 relances sans ré…" at bounding box center [932, 344] width 1257 height 536
click at [832, 150] on icon at bounding box center [837, 148] width 12 height 9
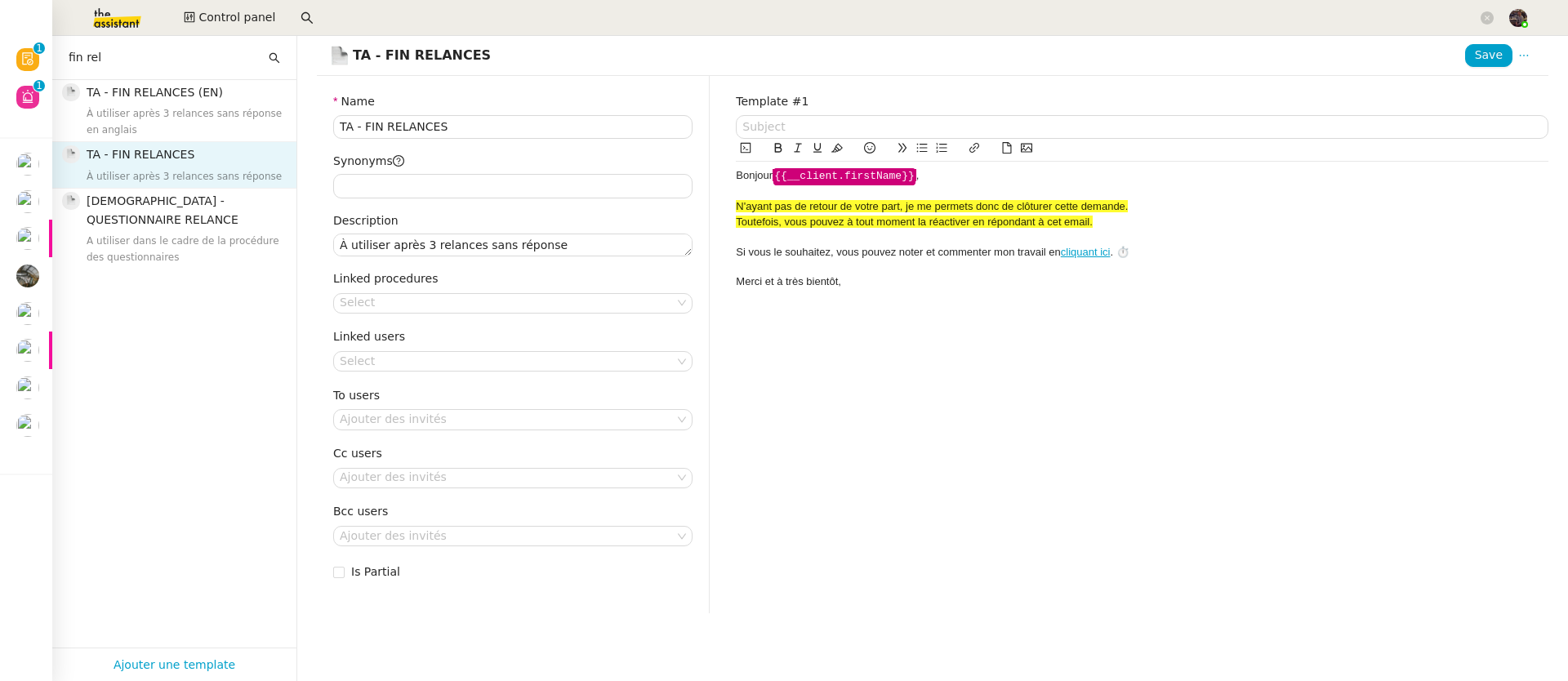
click at [860, 238] on div at bounding box center [1142, 237] width 812 height 15
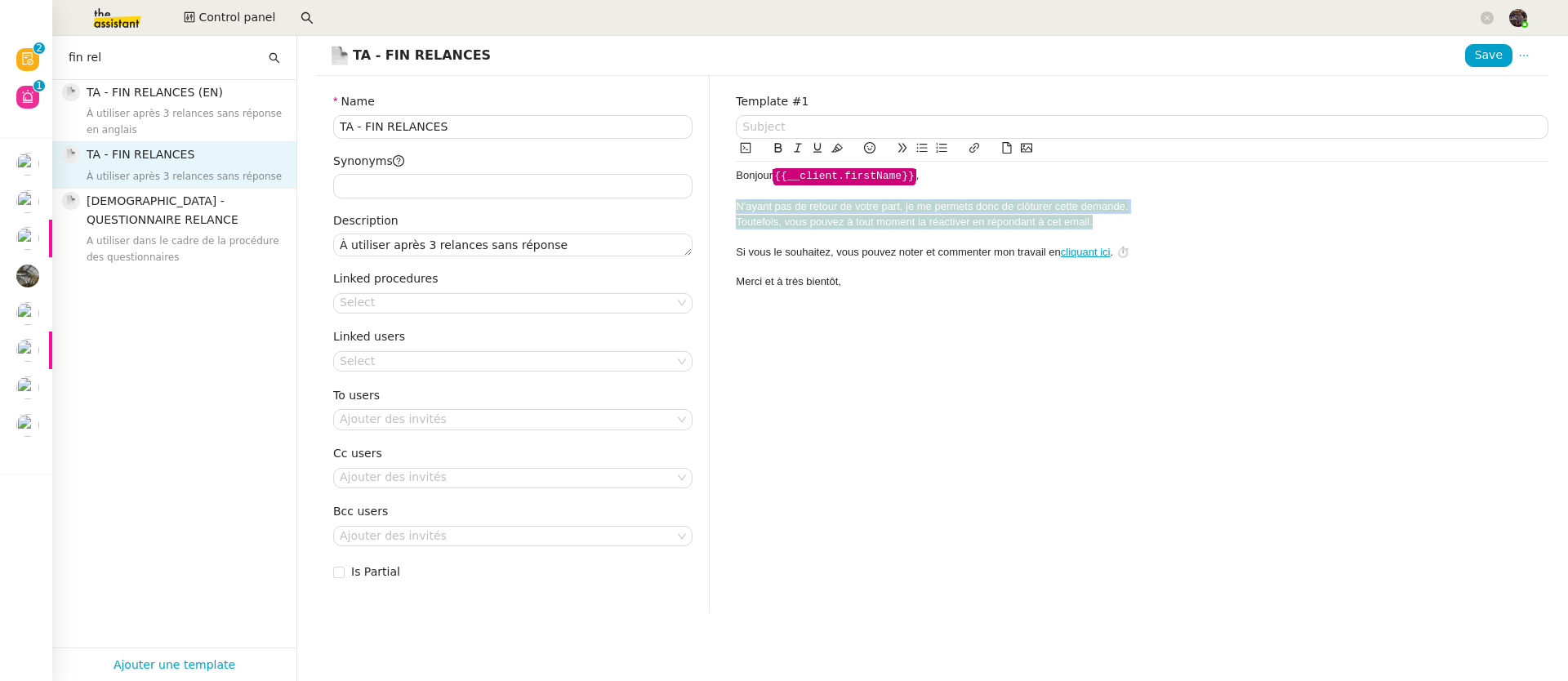
drag, startPoint x: 1115, startPoint y: 226, endPoint x: 705, endPoint y: 204, distance: 410.6
click at [705, 204] on div "Name TA - FIN RELANCES Synonyms Description À utiliser après 3 relances sans ré…" at bounding box center [932, 344] width 1257 height 536
click at [832, 147] on icon at bounding box center [837, 148] width 12 height 12
click at [849, 263] on div at bounding box center [1142, 267] width 812 height 15
click at [995, 282] on div "Merci et à très bientôt," at bounding box center [1142, 282] width 812 height 15
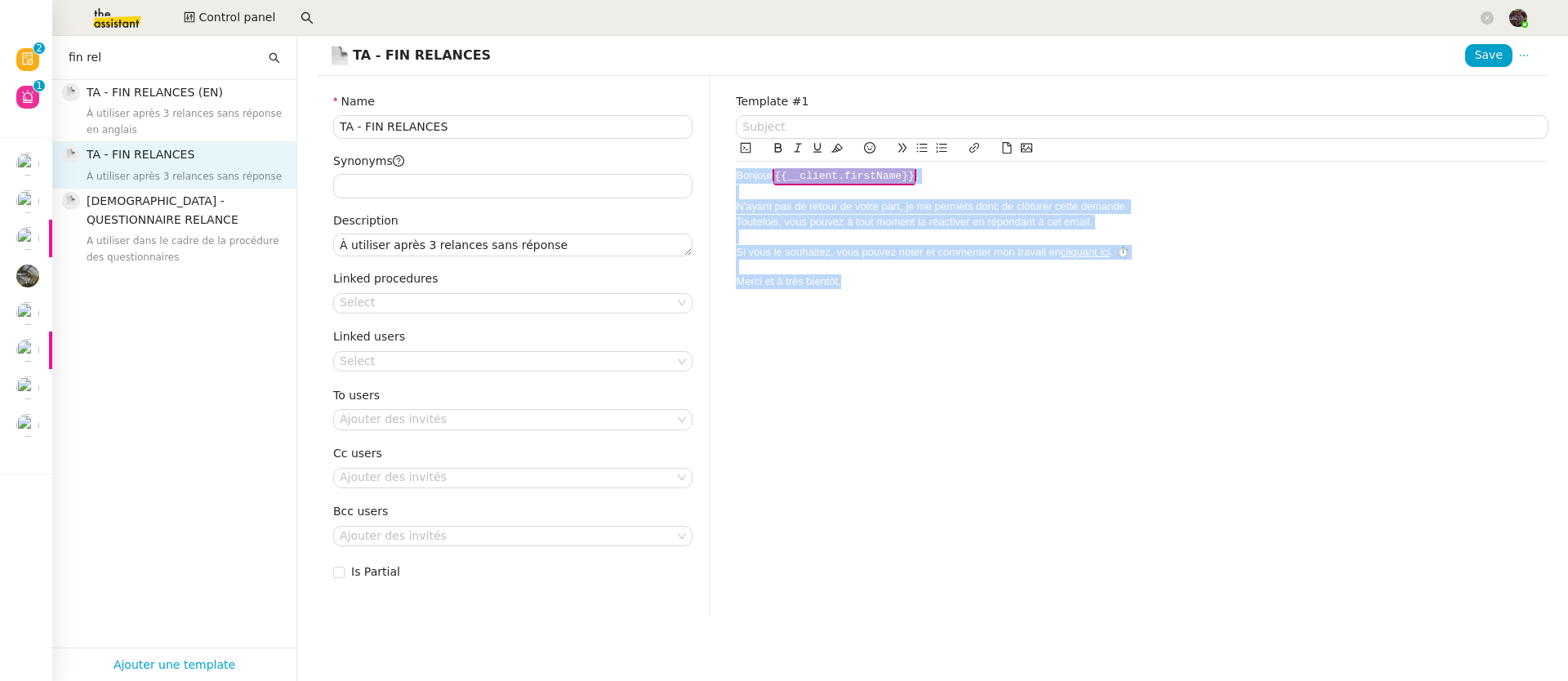
copy div "Bonjour ﻿ {{__client.firstName}} ﻿ , N'ayant pas de retour de votre part, je me…"
click at [980, 285] on div "Merci et à très bientôt," at bounding box center [1142, 282] width 812 height 15
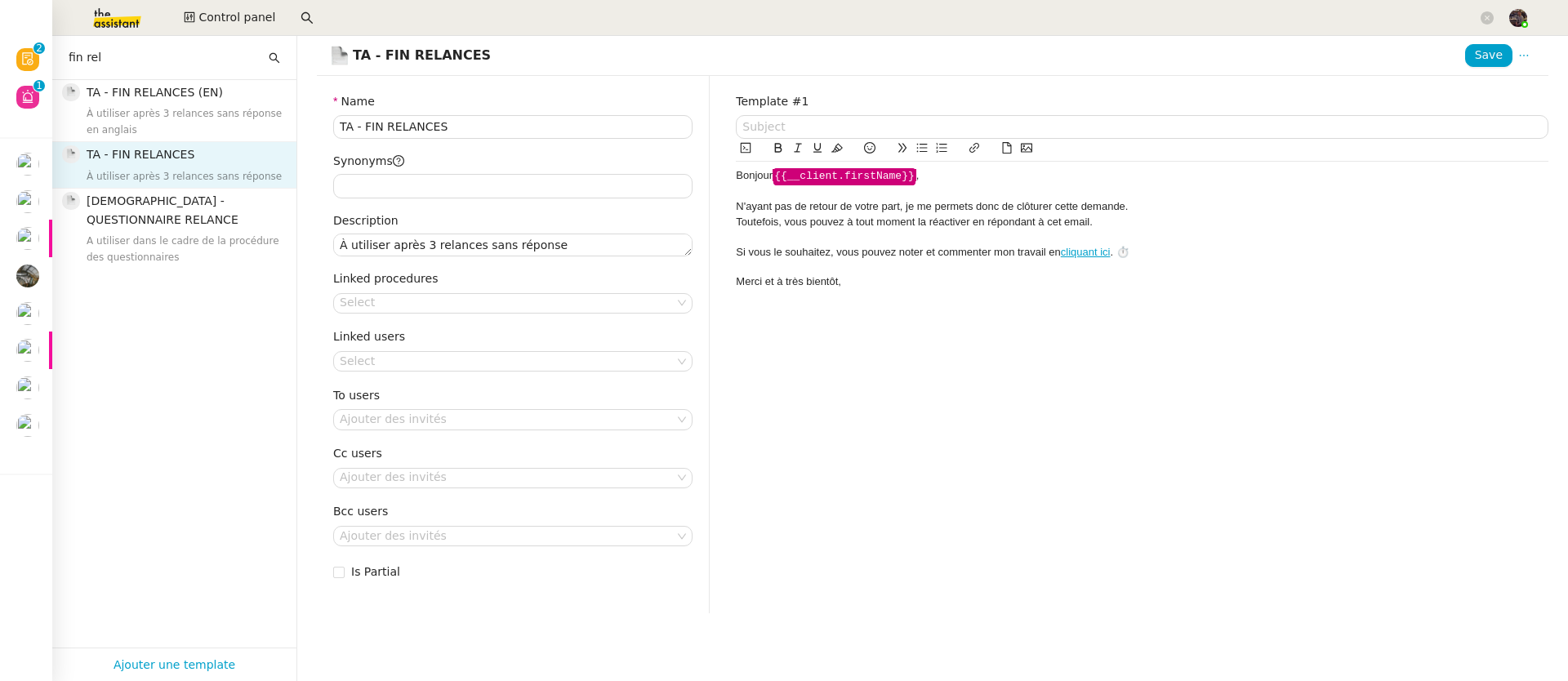
click at [736, 204] on div "N'ayant pas de retour de votre part, je me permets donc de clôturer cette deman…" at bounding box center [1142, 206] width 812 height 15
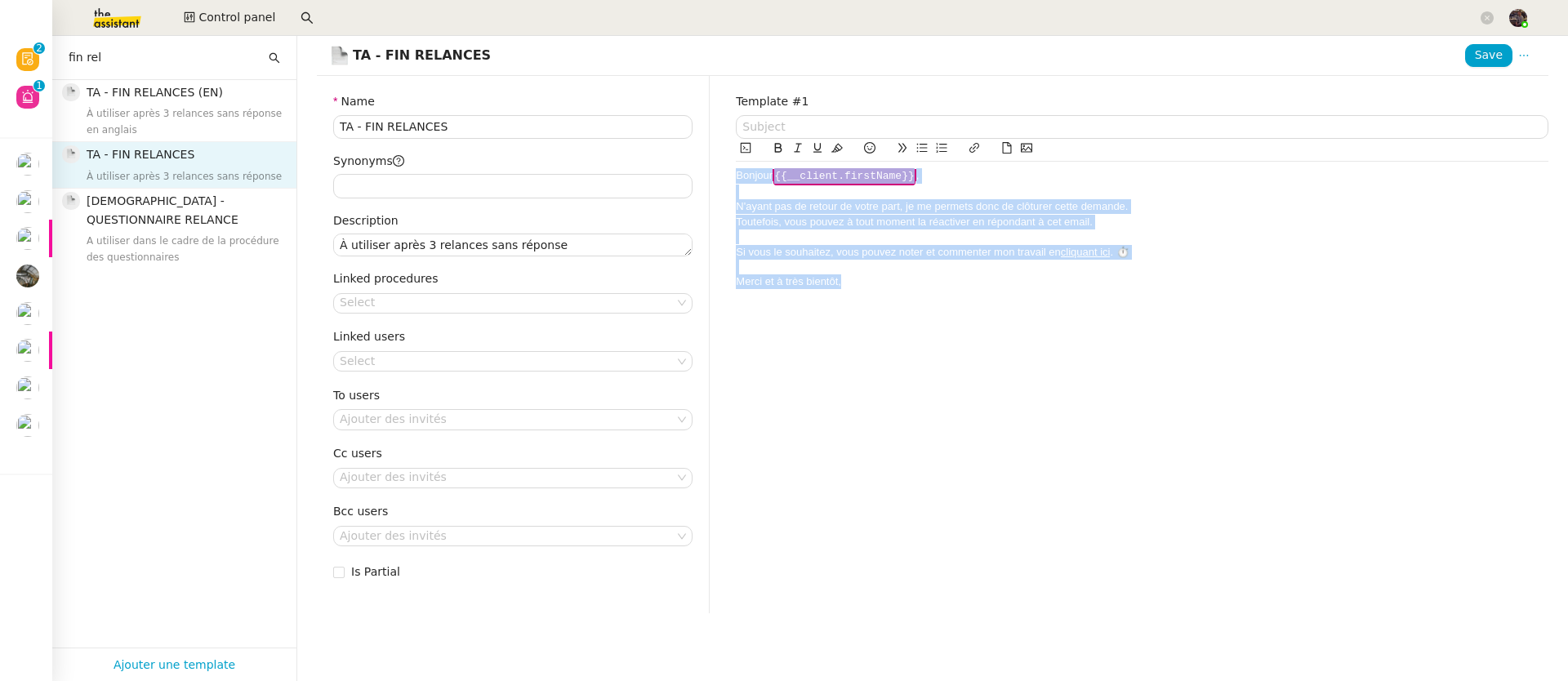
copy div "Bonjour ﻿ {{__client.firstName}} ﻿ , N'ayant pas de retour de votre part, je me…"
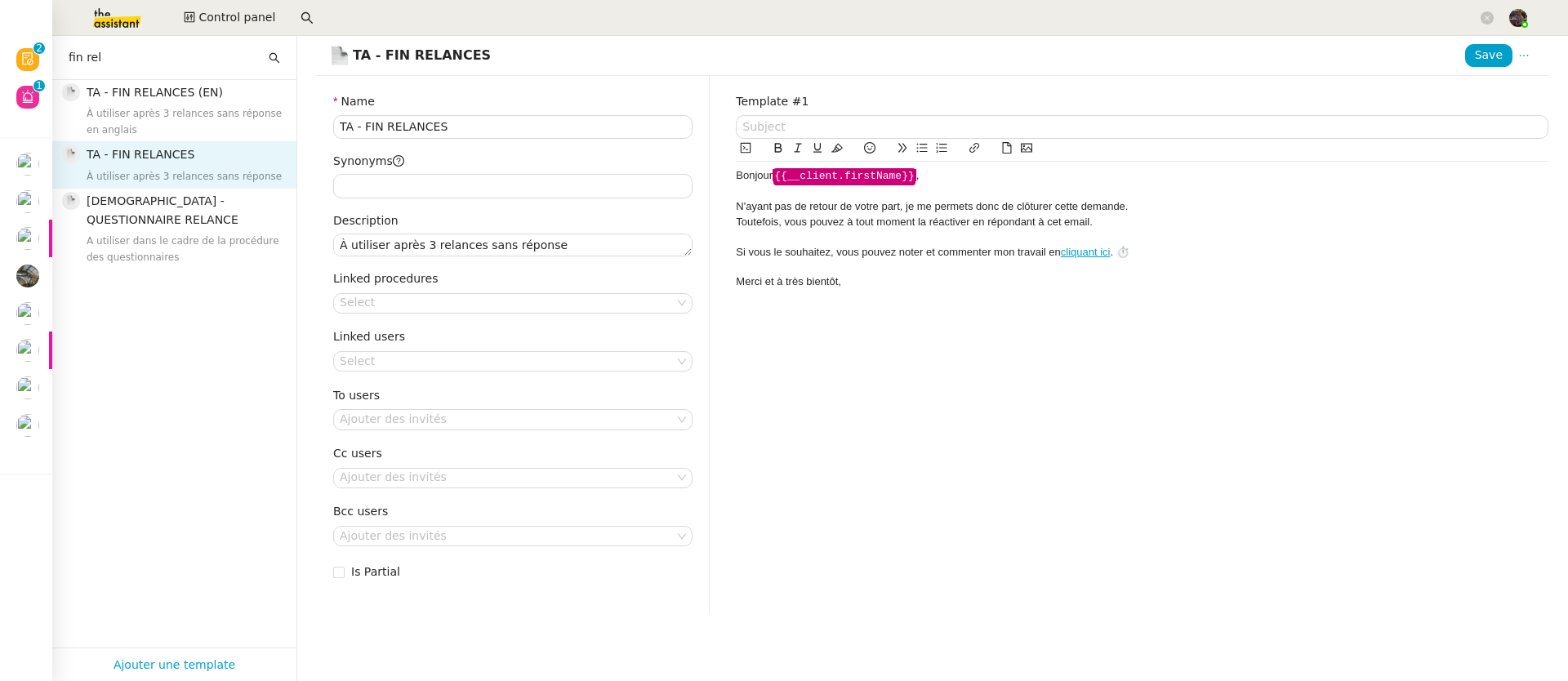
click at [1010, 266] on div at bounding box center [1142, 267] width 812 height 15
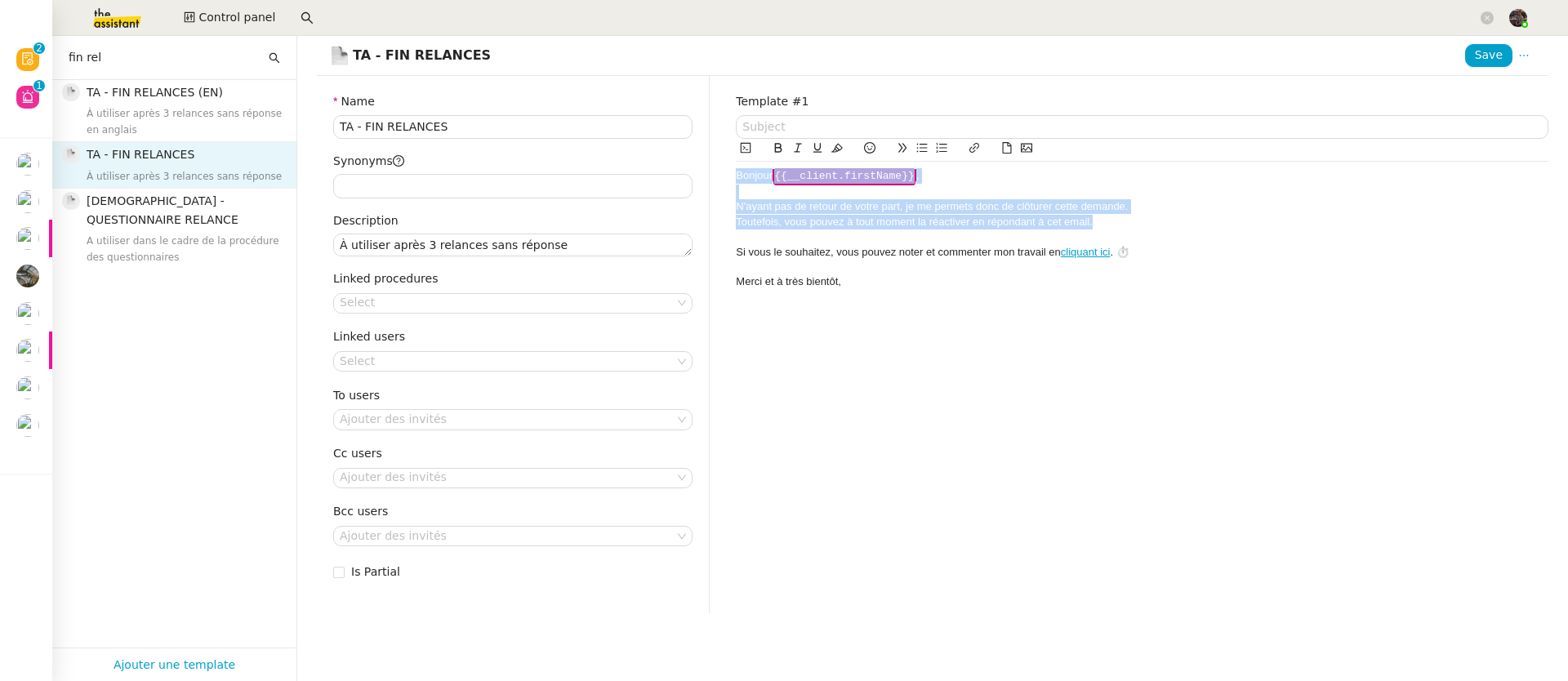
drag, startPoint x: 1154, startPoint y: 222, endPoint x: 568, endPoint y: 160, distance: 589.3
click at [568, 160] on div "Name TA - FIN RELANCES Synonyms Description À utiliser après 3 relances sans ré…" at bounding box center [932, 344] width 1257 height 536
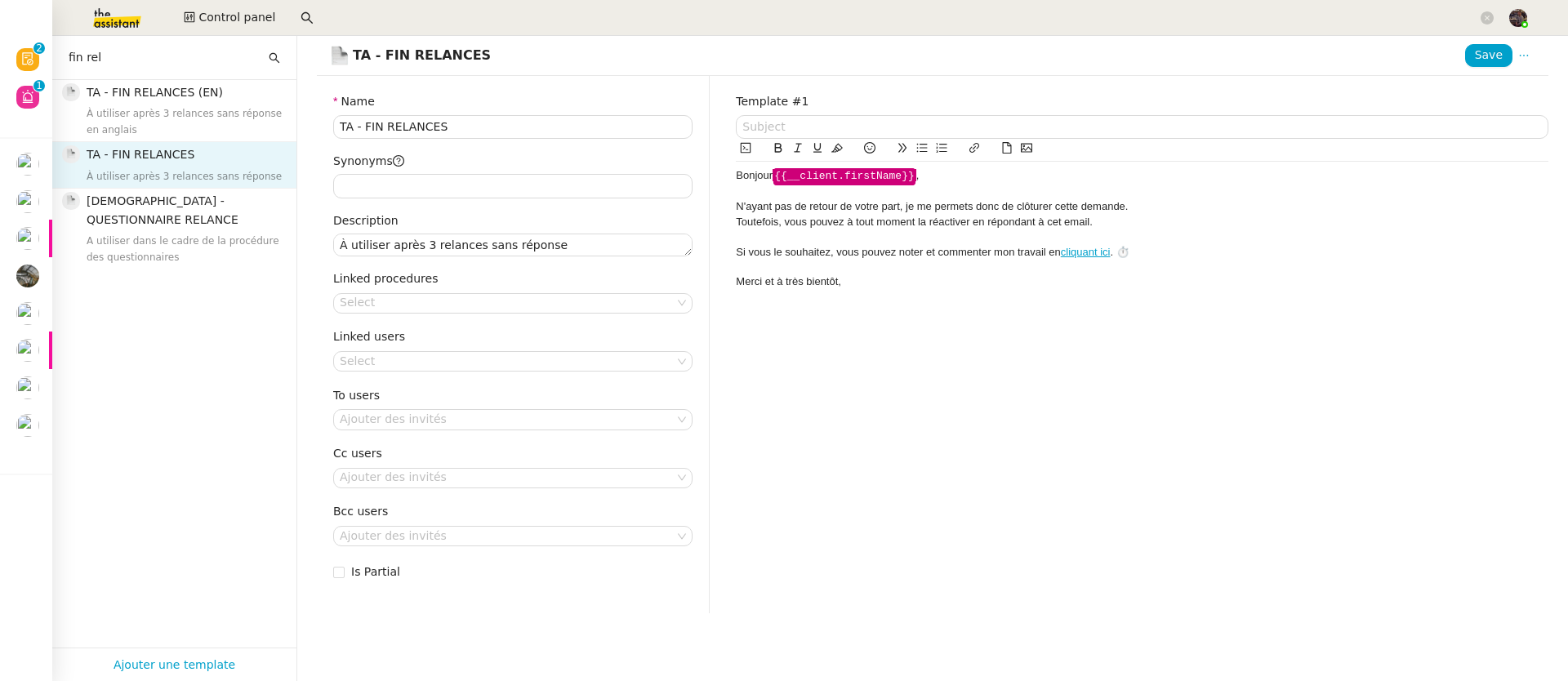
click at [845, 202] on div "N'ayant pas de retour de votre part, je me permets donc de clôturer cette deman…" at bounding box center [1142, 206] width 812 height 15
click at [832, 191] on div at bounding box center [1142, 192] width 812 height 15
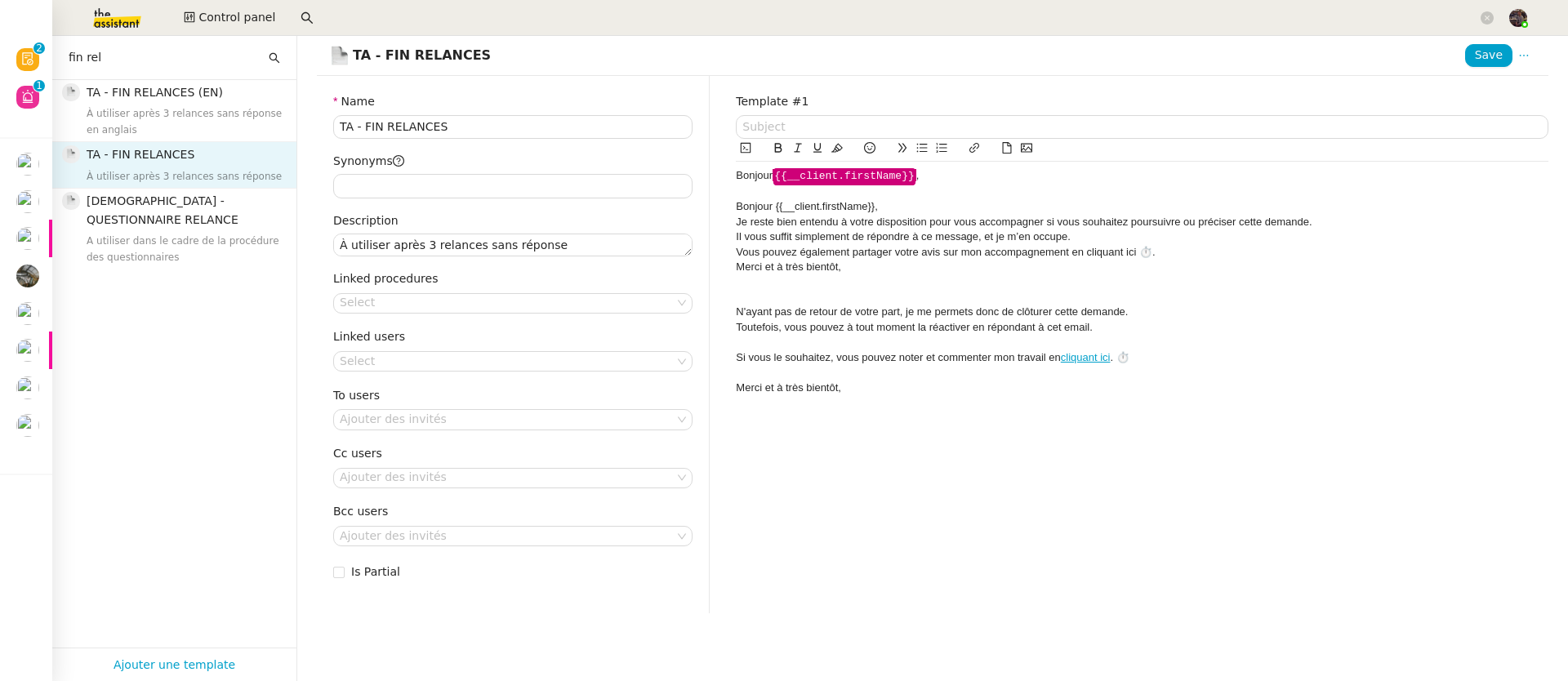
click at [949, 197] on div at bounding box center [1142, 192] width 812 height 15
click at [949, 211] on div "Bonjour {{__client.firstName}}﻿," at bounding box center [1142, 206] width 812 height 15
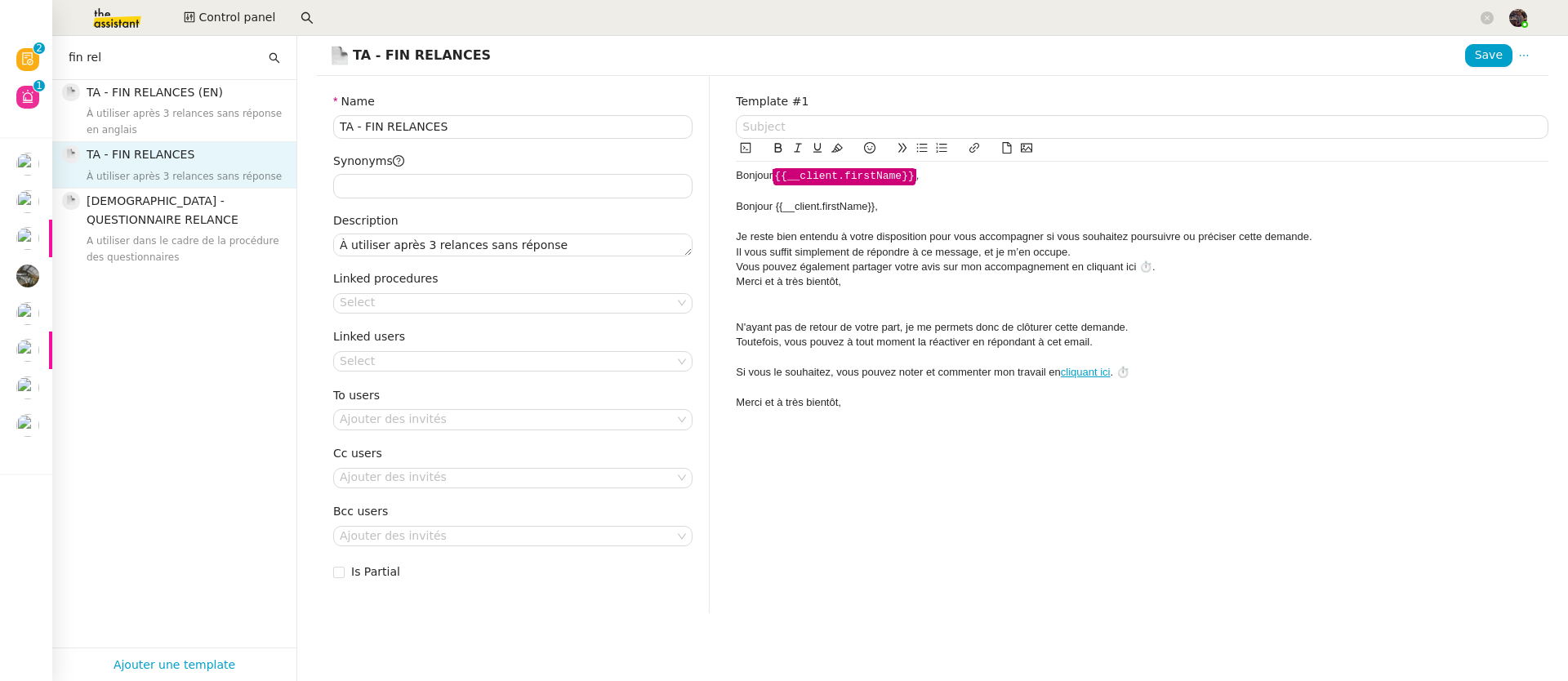
click at [1116, 251] on div "Il vous suffit simplement de répondre à ce message, et je m’en occupe." at bounding box center [1142, 252] width 812 height 15
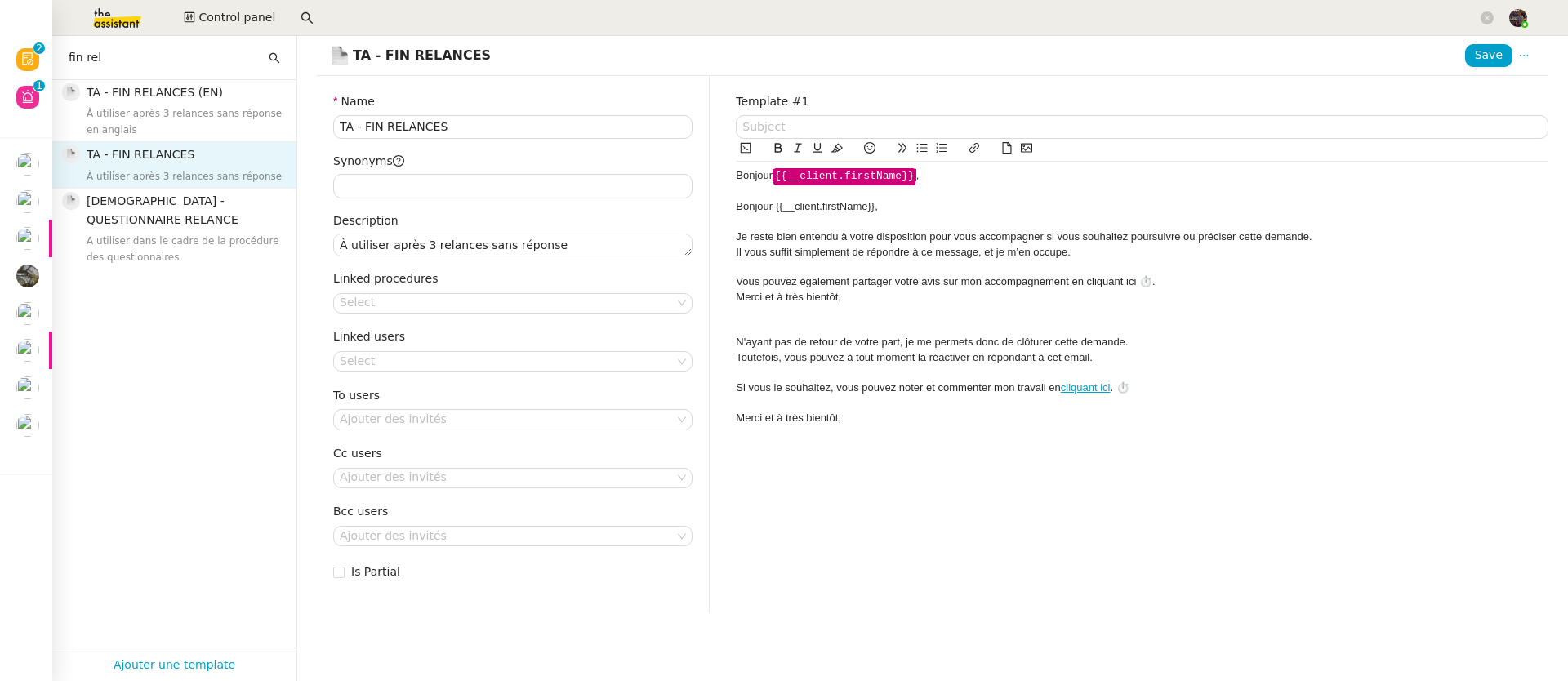
click at [1185, 271] on div at bounding box center [1142, 267] width 812 height 15
click at [1183, 280] on div "Vous pouvez également partager votre avis sur mon accompagnement en cliquant ic…" at bounding box center [1142, 282] width 812 height 15
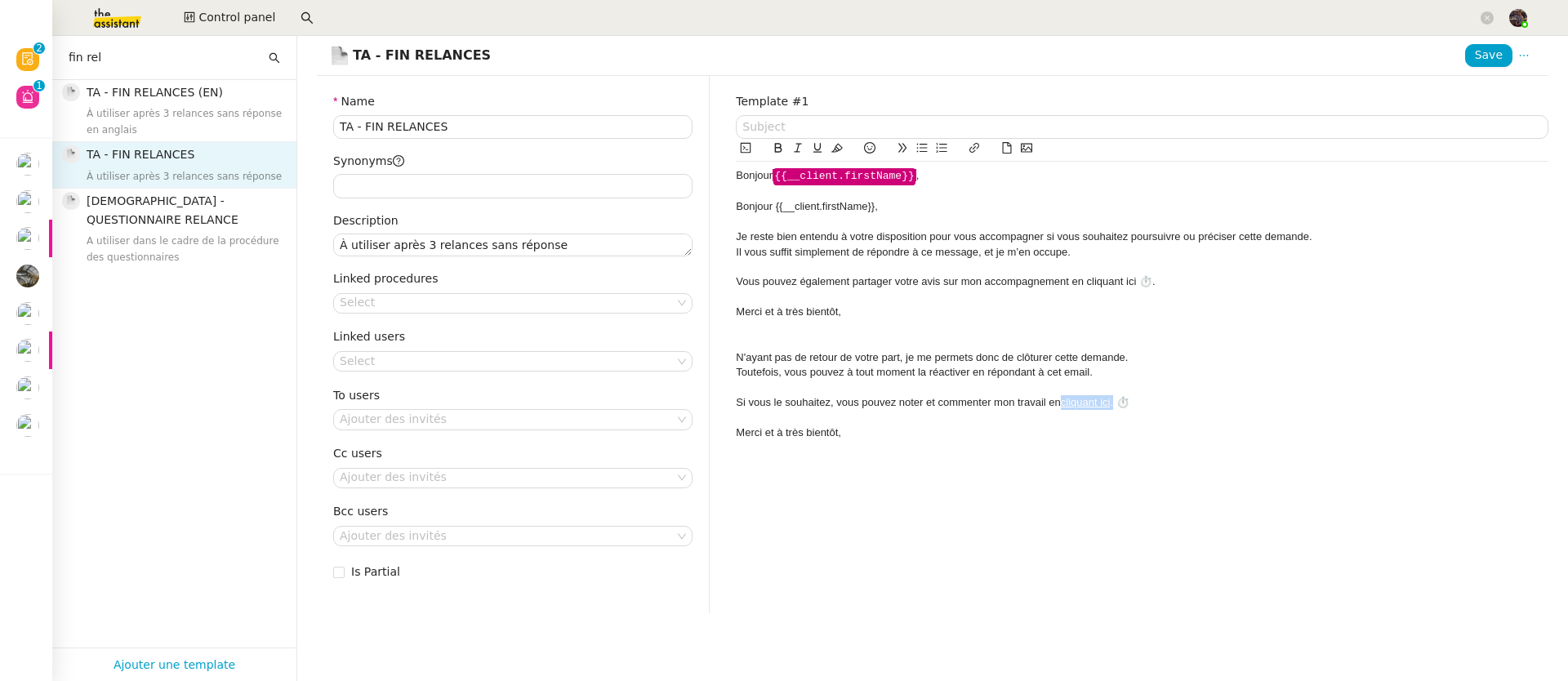
drag, startPoint x: 1107, startPoint y: 400, endPoint x: 1052, endPoint y: 401, distance: 55.0
click at [1052, 401] on div "Si vous le souhaitez, vous pouvez noter et commenter mon travail en cliquant ic…" at bounding box center [1142, 403] width 812 height 15
click at [1090, 284] on div "Vous pouvez également partager votre avis sur mon accompagnement en cliquant ic…" at bounding box center [1142, 282] width 812 height 15
drag, startPoint x: 1090, startPoint y: 284, endPoint x: 1119, endPoint y: 285, distance: 29.0
click at [1119, 285] on div "Vous pouvez également partager votre avis sur mon accompagnement en cliquant ic…" at bounding box center [1142, 282] width 812 height 15
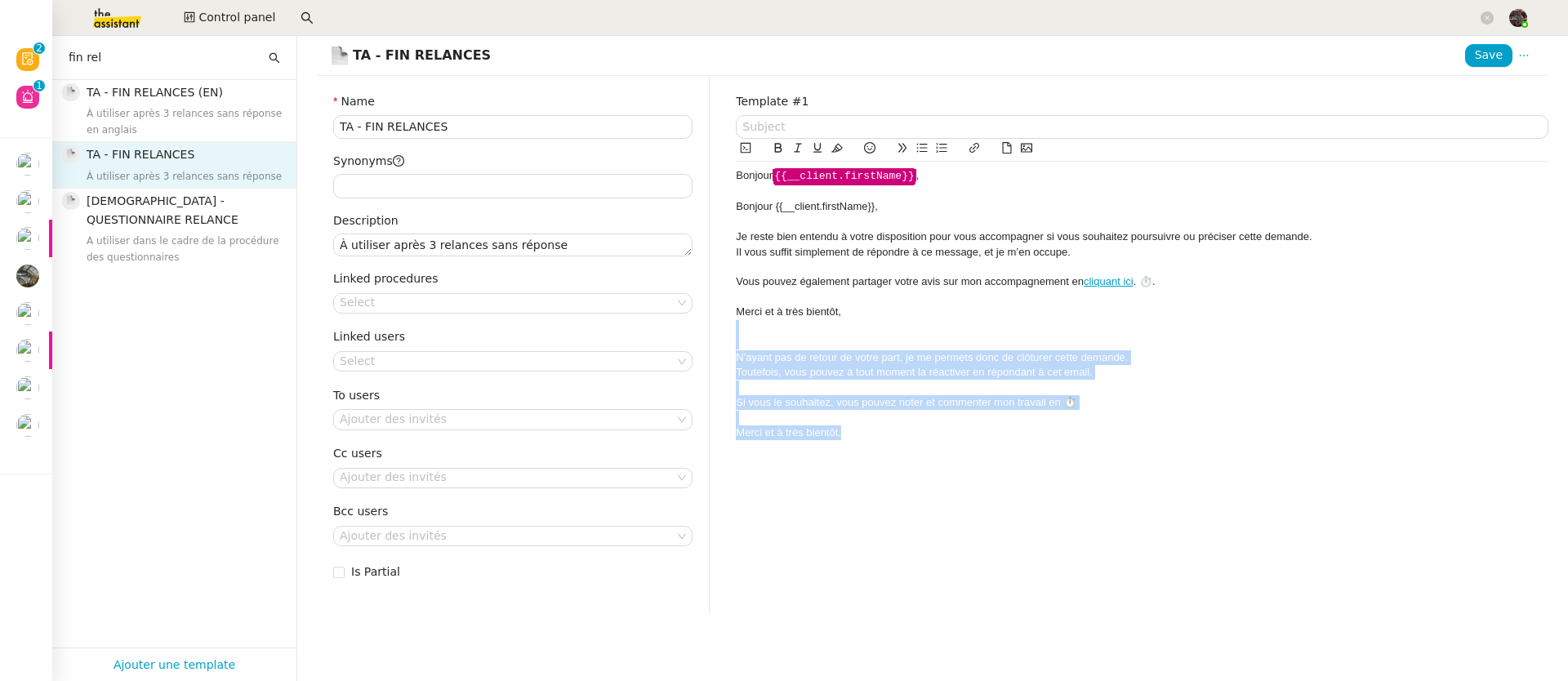
drag, startPoint x: 944, startPoint y: 442, endPoint x: 693, endPoint y: 327, distance: 276.1
click at [693, 327] on div "Name TA - FIN RELANCES Synonyms Description À utiliser après 3 relances sans ré…" at bounding box center [932, 344] width 1257 height 536
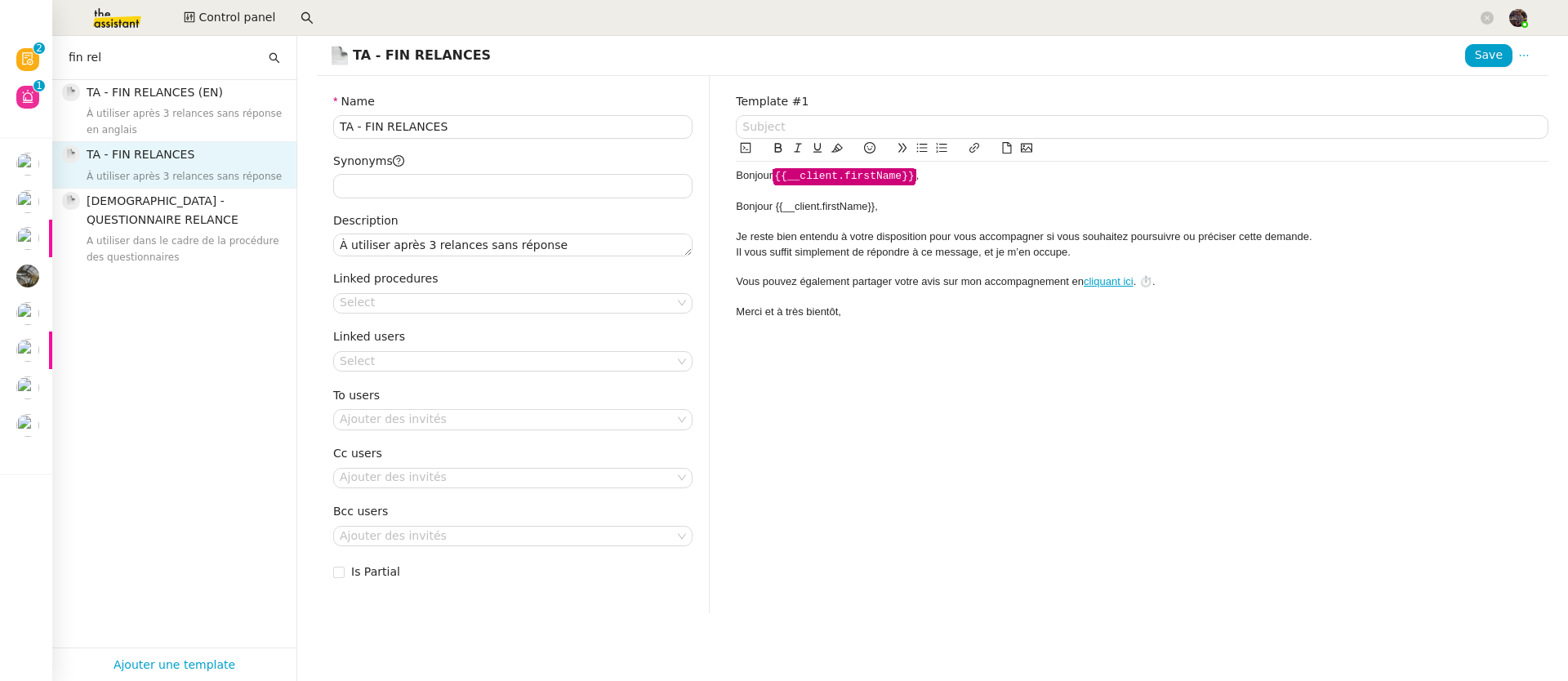
click at [955, 199] on div "Bonjour {{__client.firstName}}﻿," at bounding box center [1142, 206] width 812 height 15
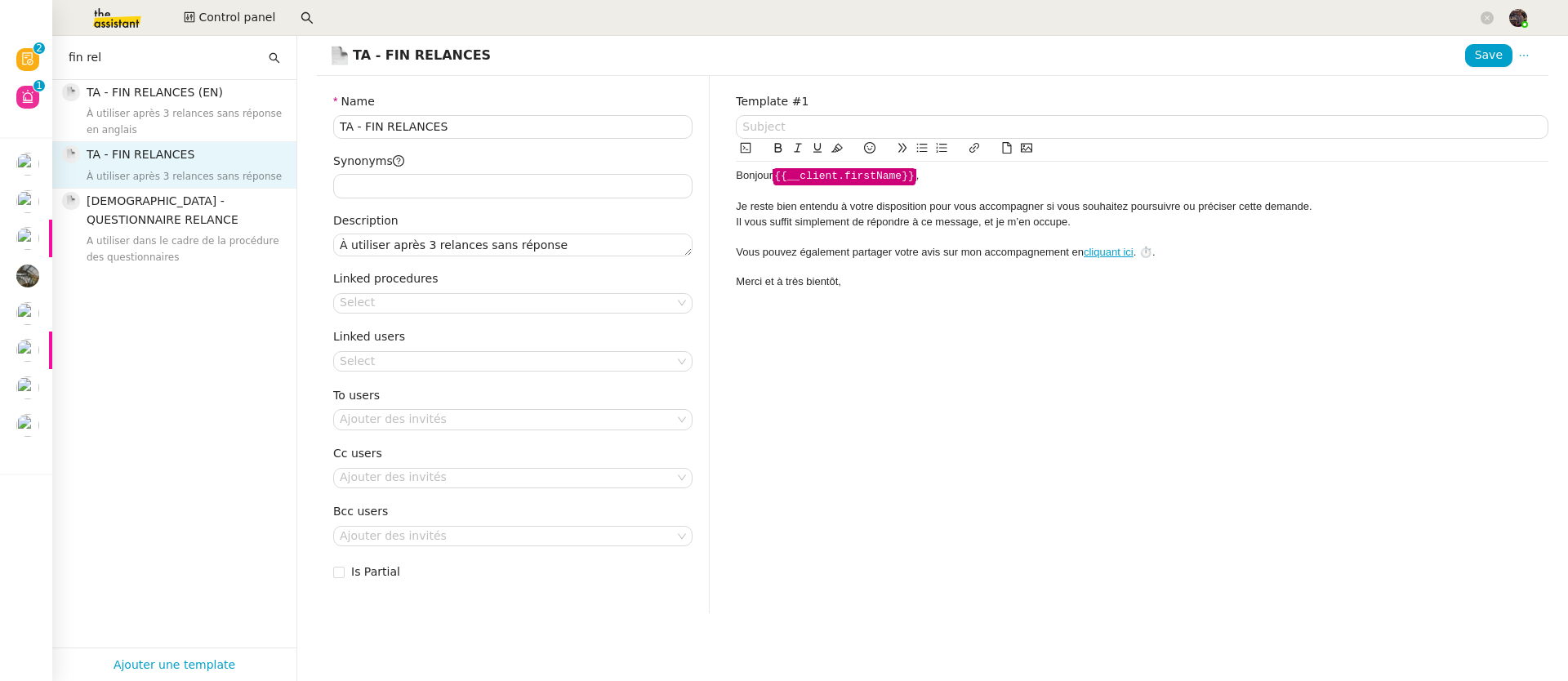
click at [826, 221] on div "Il vous suffit simplement de répondre à ce message, et je m’en occupe." at bounding box center [1142, 222] width 812 height 15
click at [0, 0] on lt-em "suffit" at bounding box center [0, 0] width 0 height 0
click at [960, 297] on div "Template #1 Bonjour ﻿ {{__client.firstName}} ﻿ , Je reste bien entendu à votre …" at bounding box center [1142, 344] width 838 height 536
click at [815, 206] on div "Je reste bien entendu à votre disposition pour vous accompagner si vous souhait…" at bounding box center [1142, 206] width 812 height 15
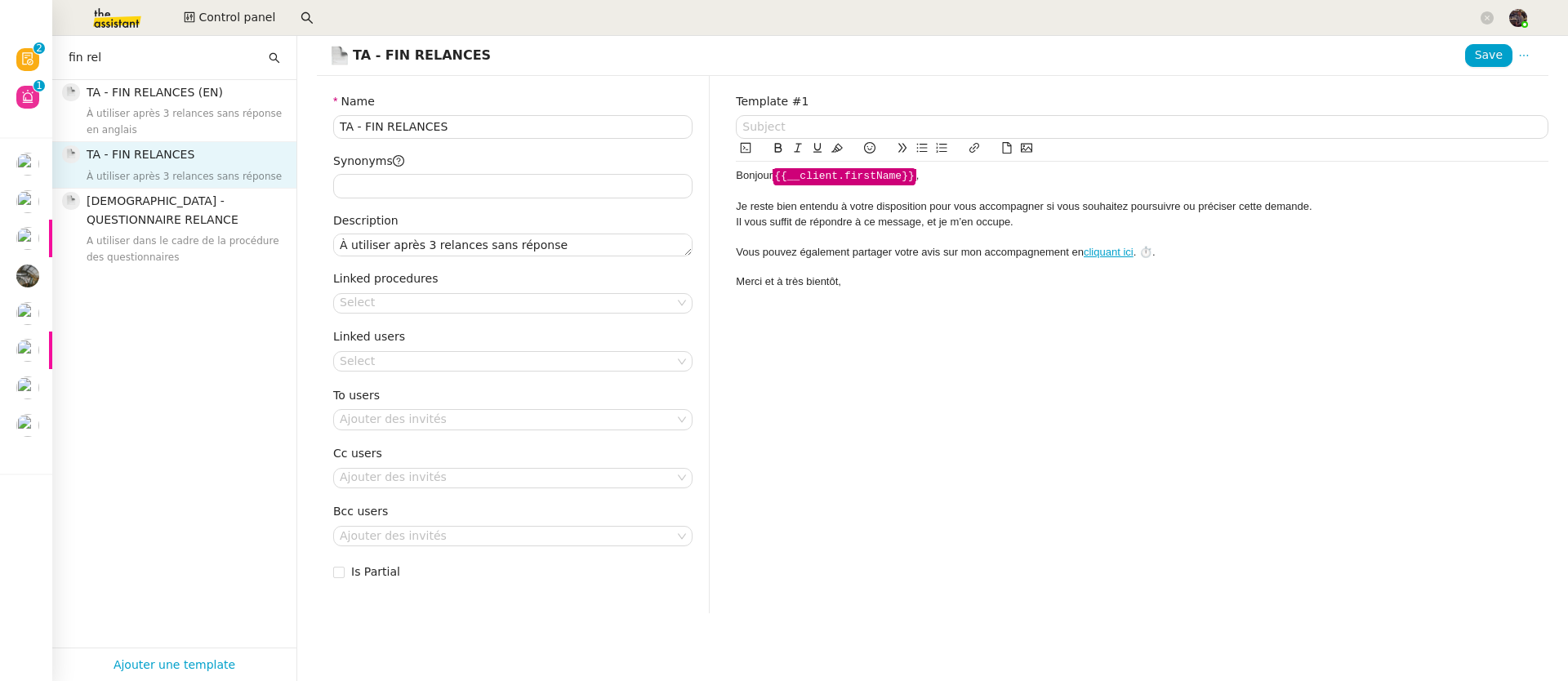
click at [1202, 204] on div "Je reste bien entendu à votre disposition pour vous accompagner si vous souhait…" at bounding box center [1142, 206] width 812 height 15
click at [809, 206] on div "Je reste bien entendu à votre disposition pour vous accompagner si vous souhait…" at bounding box center [1142, 206] width 812 height 15
drag, startPoint x: 809, startPoint y: 206, endPoint x: 769, endPoint y: 202, distance: 40.2
click at [769, 202] on div "Je reste bien entendu à votre disposition pour vous accompagner si vous souhait…" at bounding box center [1142, 206] width 812 height 15
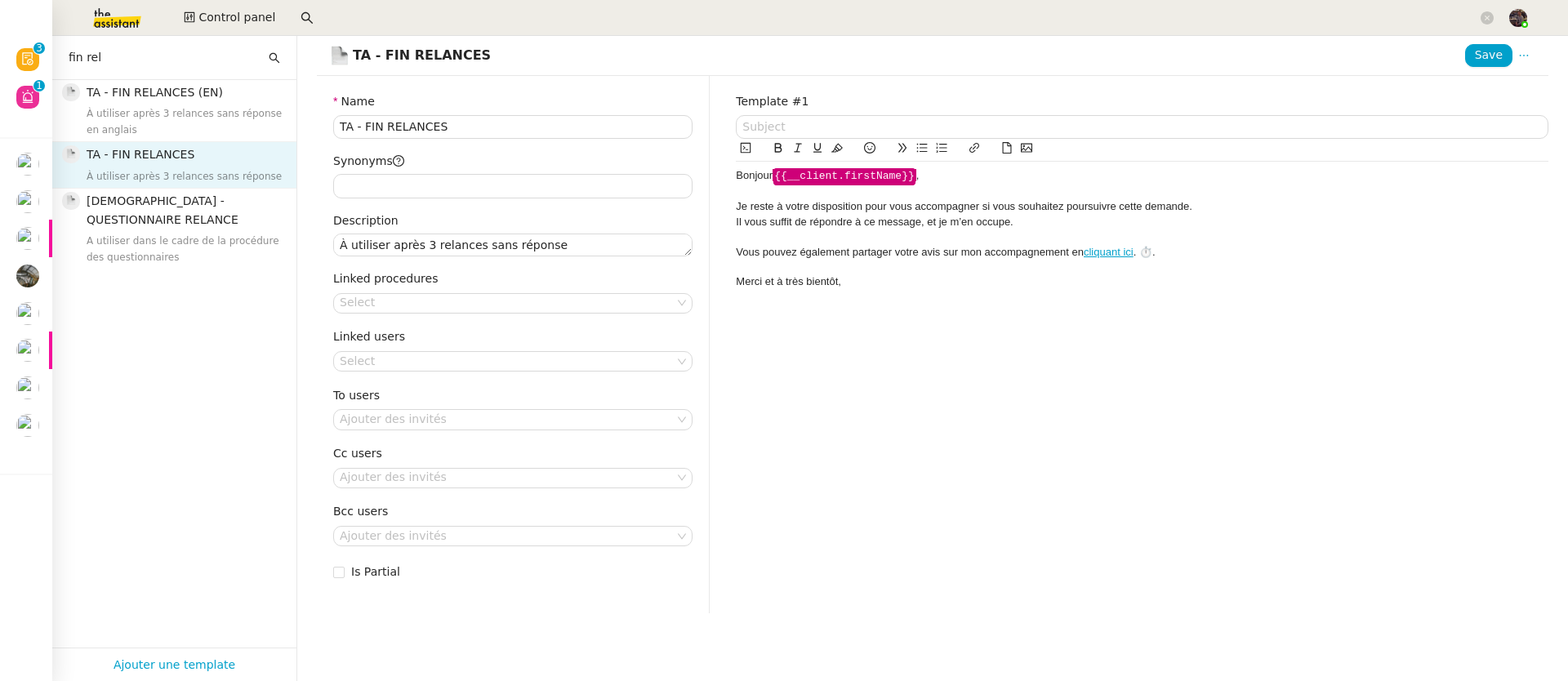
click at [890, 292] on div "Bonjour ﻿ {{__client.firstName}} ﻿ , Je reste à votre disposition pour vous acc…" at bounding box center [1142, 228] width 812 height 135
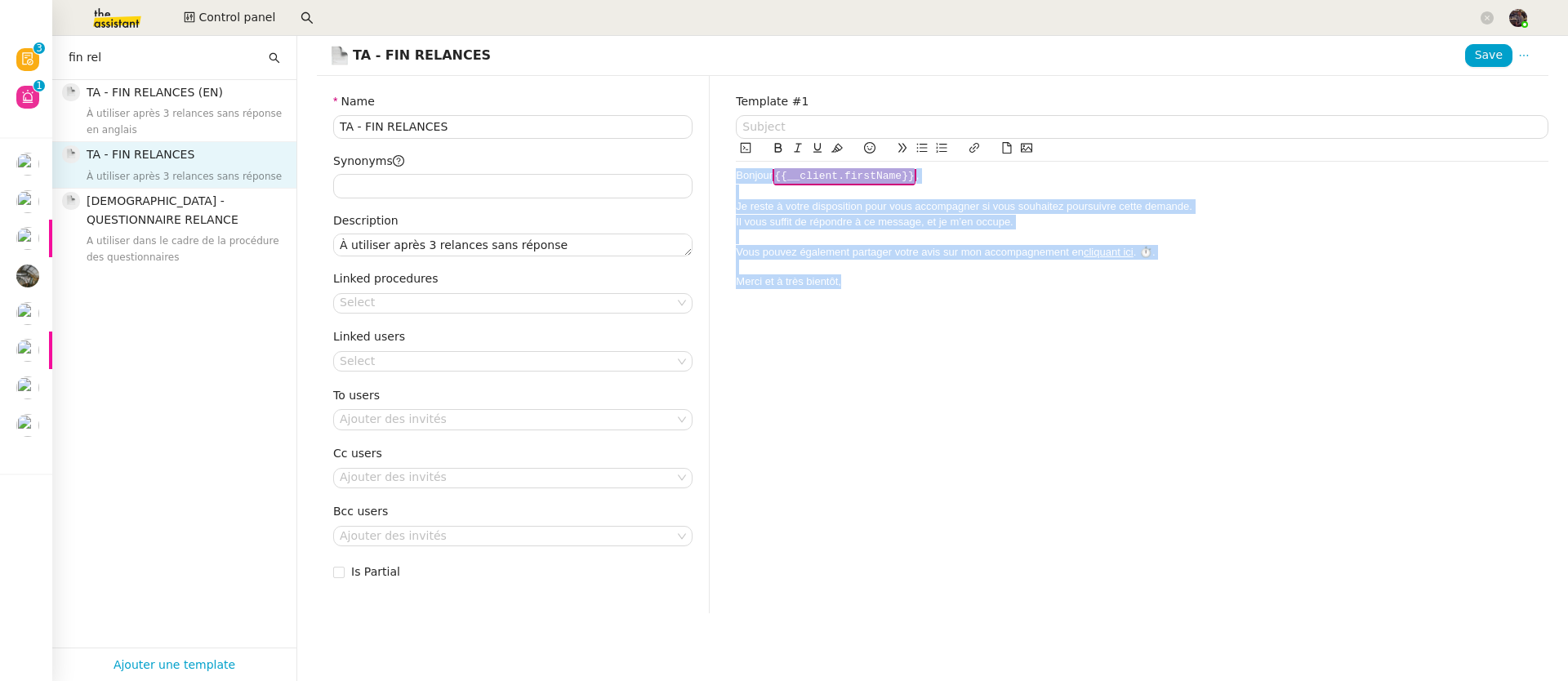
copy div "Bonjour ﻿ {{__client.firstName}} ﻿ , Je reste à votre disposition pour vous acc…"
click at [1465, 57] on button "Save" at bounding box center [1489, 55] width 48 height 23
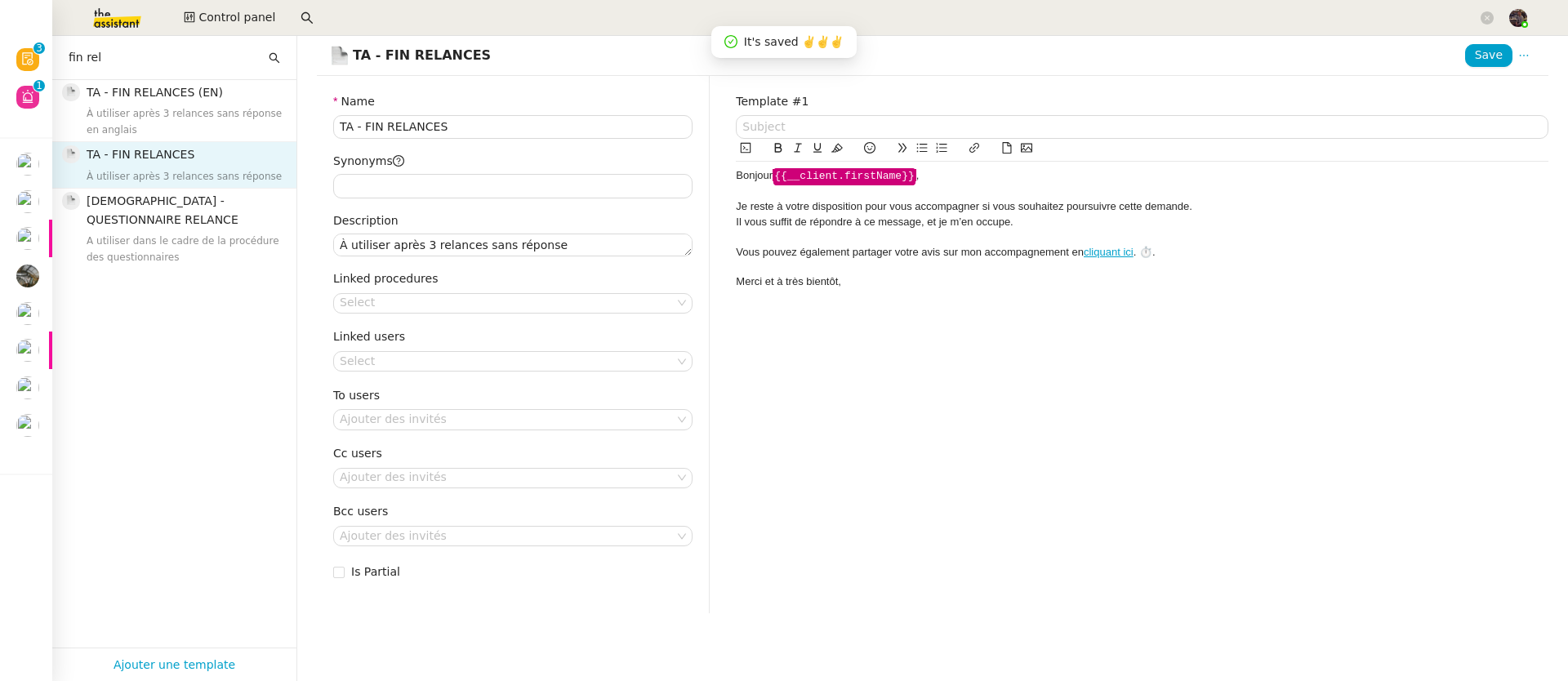
click at [1082, 297] on div "Template #1 Bonjour ﻿ {{__client.firstName}} ﻿ , Je reste à votre disposition p…" at bounding box center [1142, 344] width 838 height 536
click at [1028, 282] on div "Merci et à très bientôt," at bounding box center [1142, 282] width 812 height 15
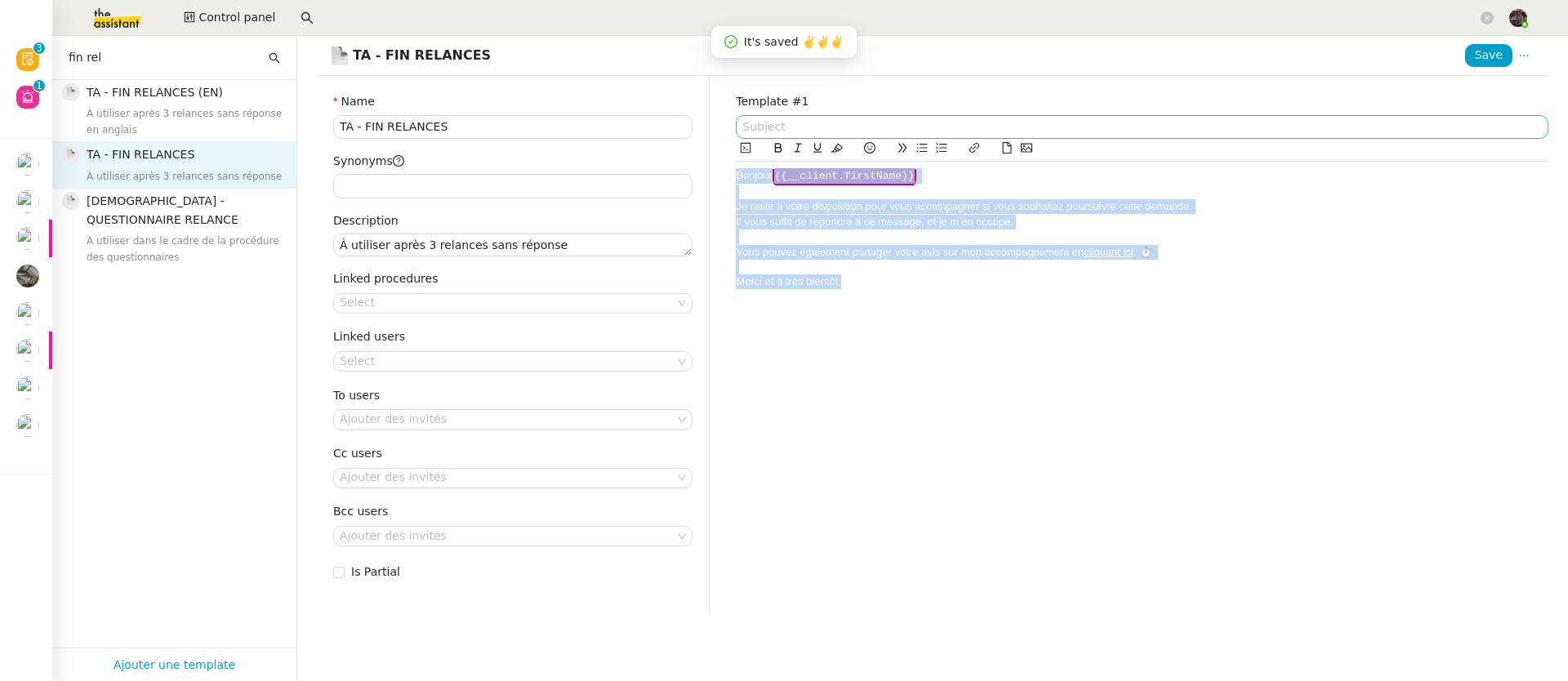
copy div "Bonjour ﻿ {{__client.firstName}} ﻿ , Je reste à votre disposition pour vous acc…"
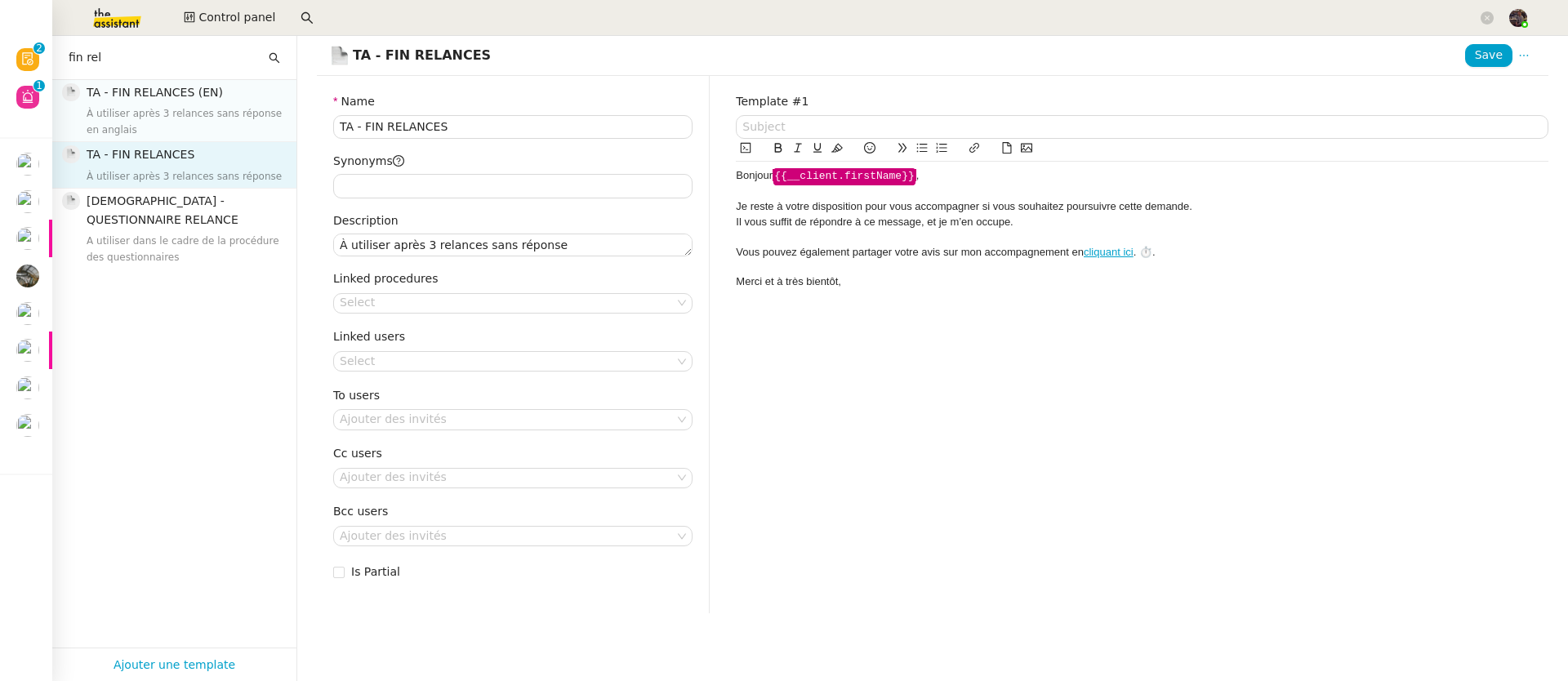
click at [193, 100] on h4 "TA - FIN RELANCES (EN)" at bounding box center [187, 93] width 201 height 18
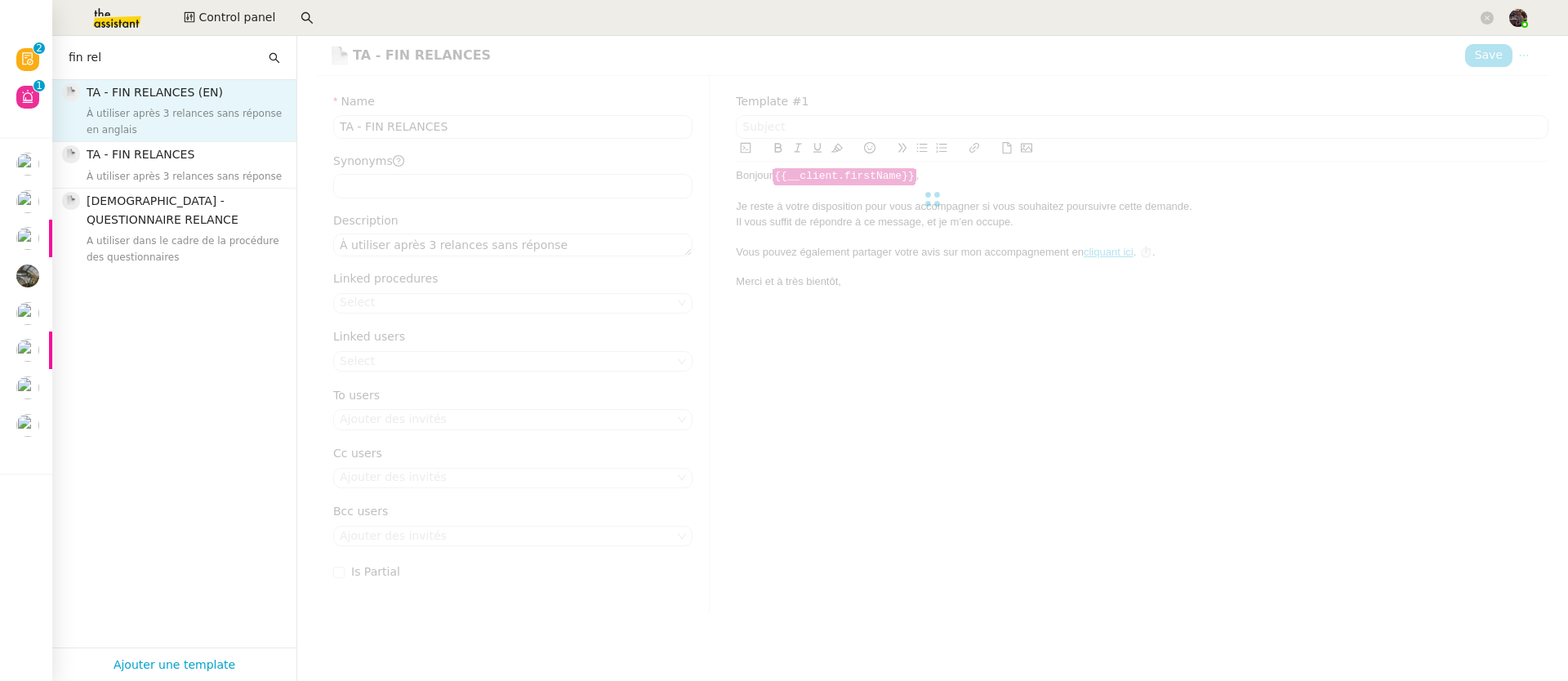
type input "TA - FIN RELANCES (EN)"
type textarea "À utiliser après 3 relances sans réponse en anglais"
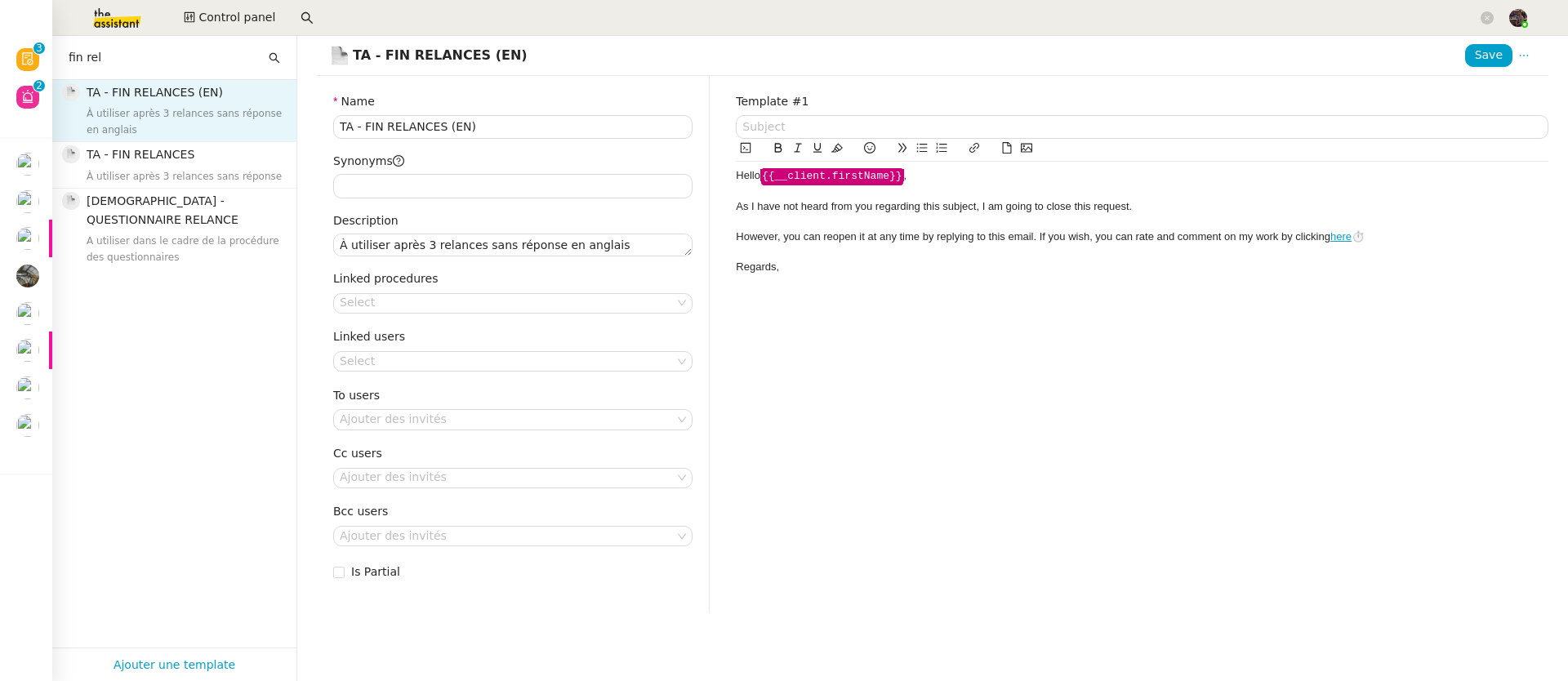
click at [1178, 263] on div "Regards," at bounding box center [1142, 267] width 812 height 15
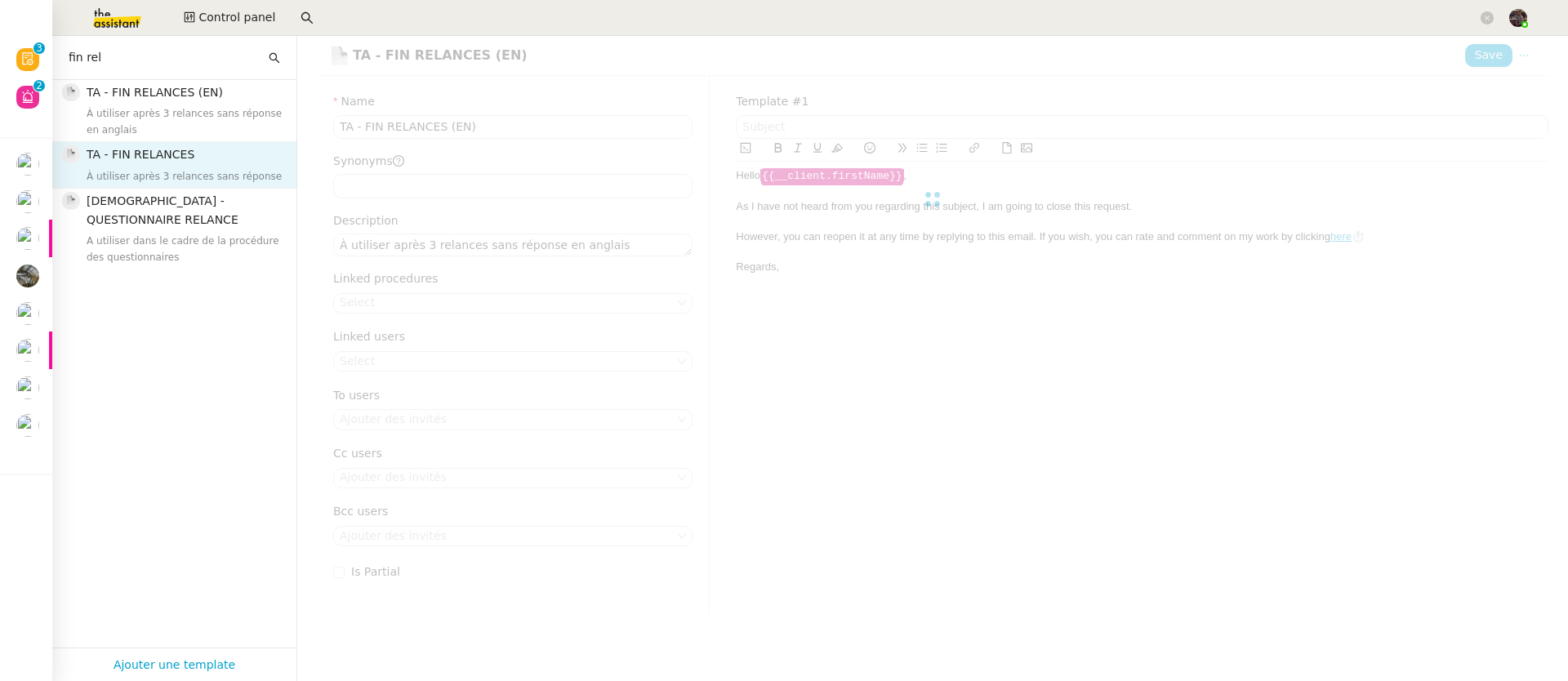
type input "TA - FIN RELANCES"
type textarea "À utiliser après 3 relances sans réponse"
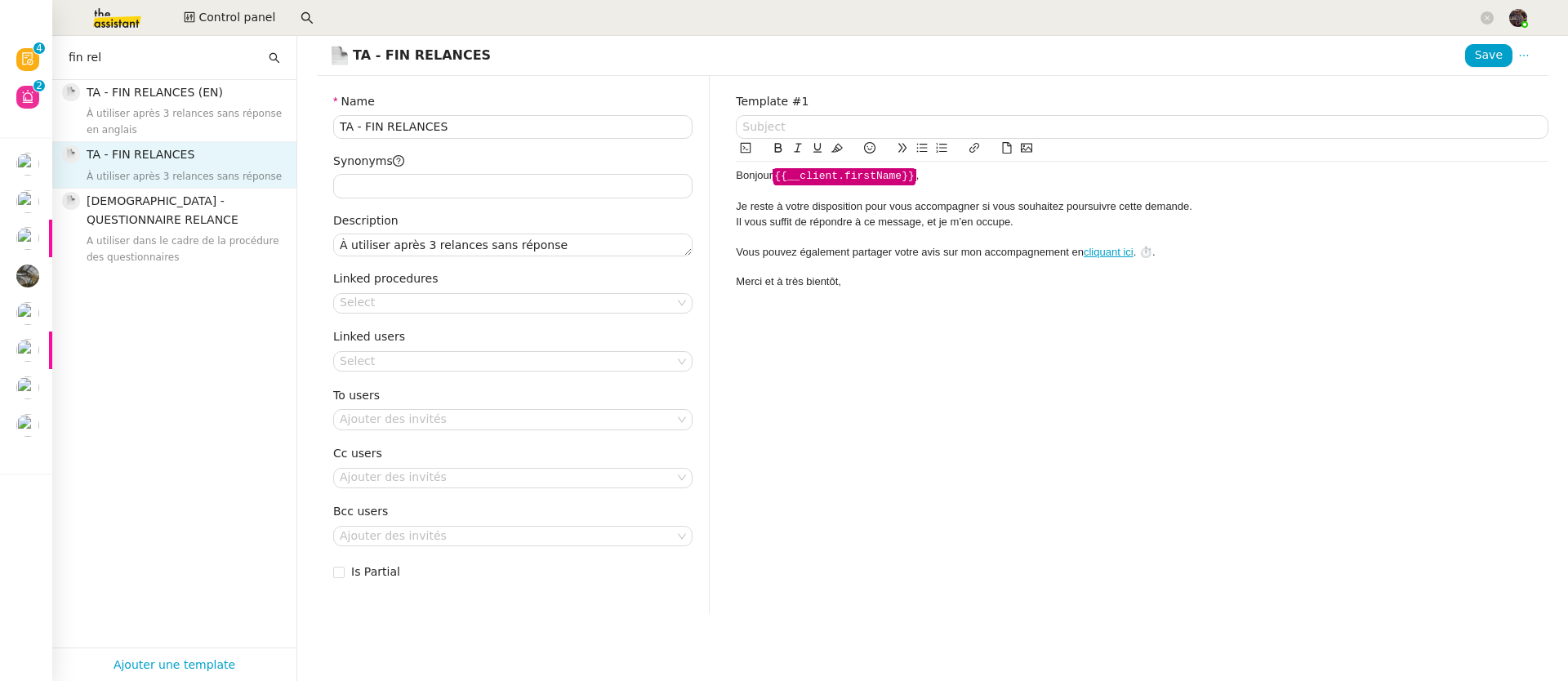
click at [1029, 252] on div "Vous pouvez également partager votre avis sur mon accompagnement en cliquant ic…" at bounding box center [1142, 252] width 812 height 15
click at [1031, 252] on div "Vous pouvez également partager votre avis sur mon accompagnement en cliquant ic…" at bounding box center [1142, 252] width 812 height 15
click at [1474, 54] on span "Save" at bounding box center [1488, 55] width 28 height 18
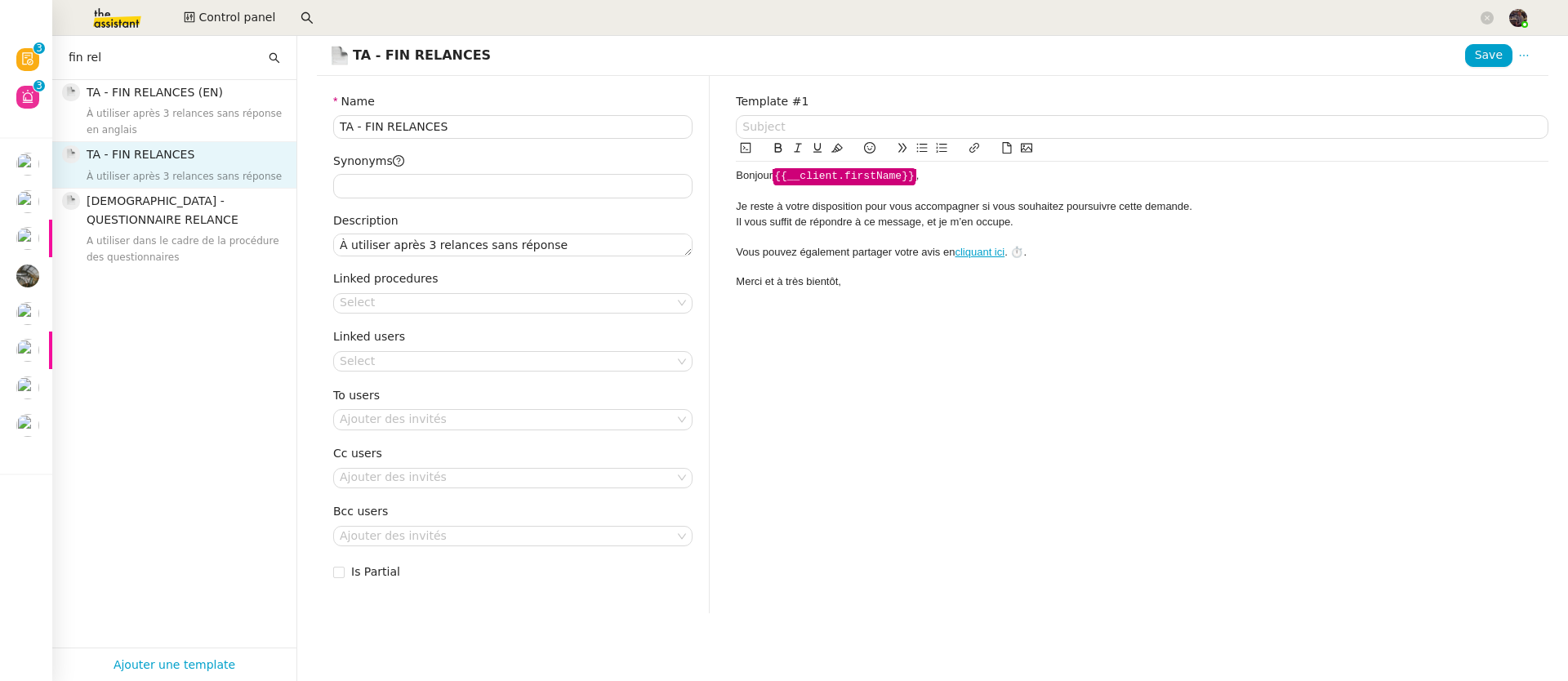
click at [999, 254] on div "Vous pouvez également partager votre avis en cliquant ici . ⏱️." at bounding box center [1142, 252] width 812 height 15
click at [995, 253] on link "cliquant ici" at bounding box center [980, 252] width 50 height 13
click at [955, 280] on link "https://app.theassistant.com/requests/timeline/O8u40JOsH3KV2222RkrG" at bounding box center [941, 280] width 112 height 21
click at [1072, 288] on div "https://app.theassistant.com/requests/timeline/O8u40JOsH3KV2222RkrG" at bounding box center [957, 281] width 272 height 31
click at [1093, 355] on div "Template #1 Bonjour ﻿ {{__client.firstName}} ﻿ , Je reste à votre disposition p…" at bounding box center [1142, 344] width 838 height 536
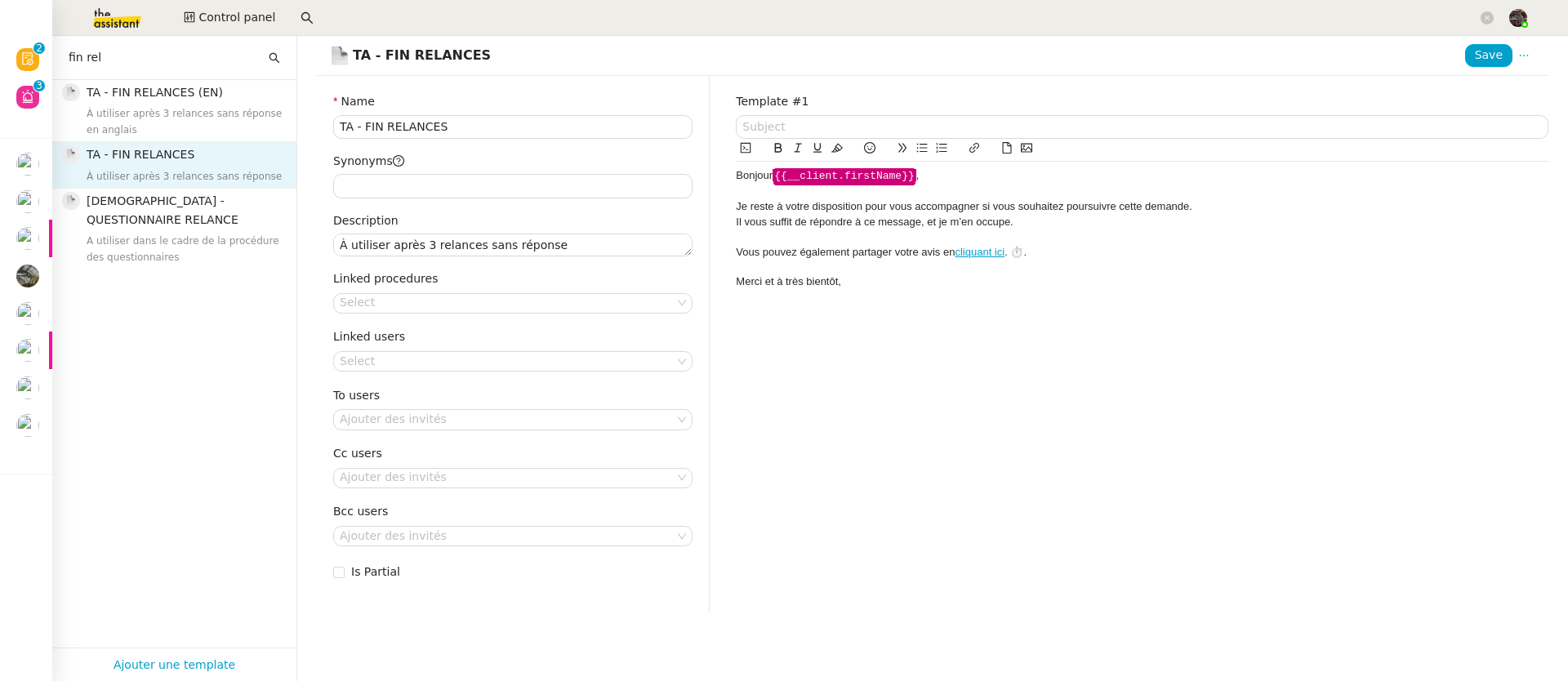
click at [880, 274] on div "Merci et à très bientôt," at bounding box center [1142, 282] width 812 height 15
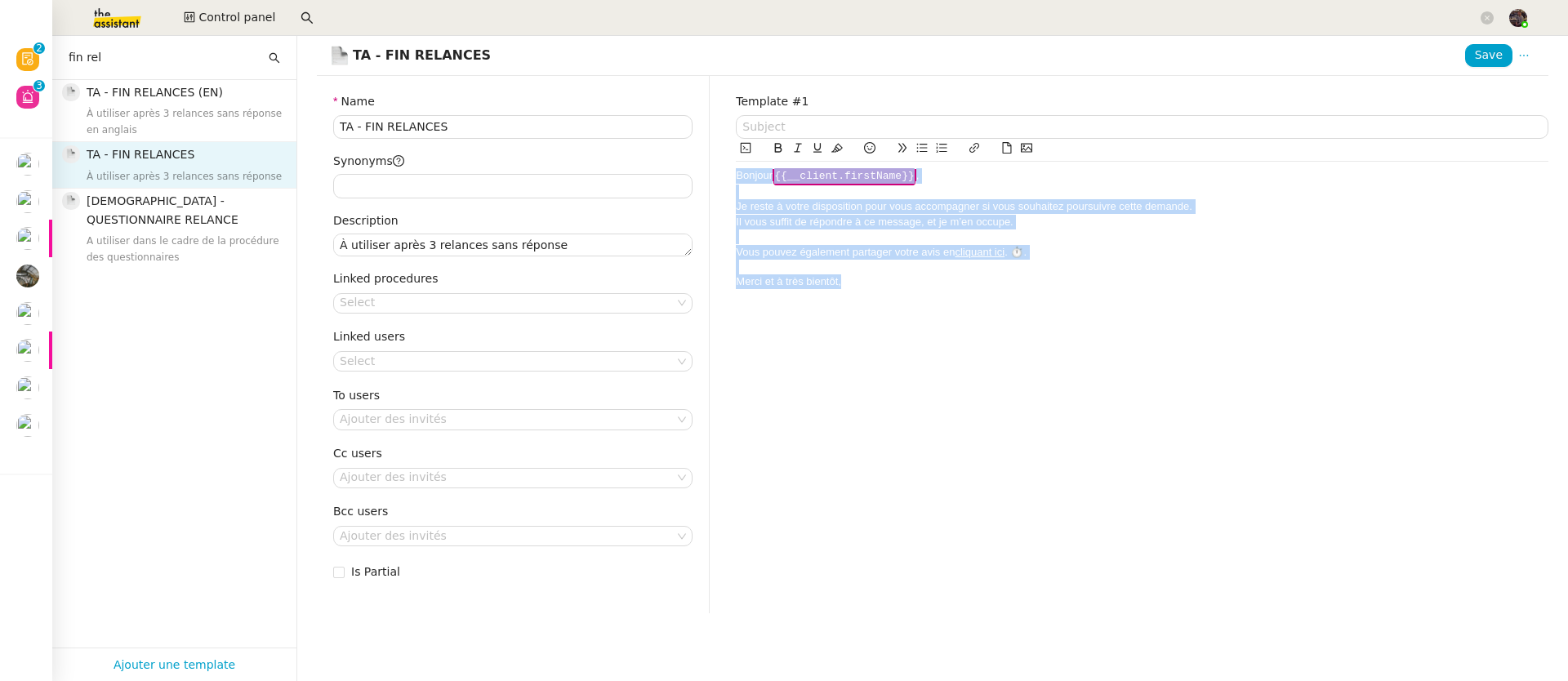
drag, startPoint x: 880, startPoint y: 292, endPoint x: 715, endPoint y: 176, distance: 201.7
click at [723, 176] on div "Template #1 Bonjour ﻿ {{__client.firstName}} ﻿ , Je reste à votre disposition p…" at bounding box center [1142, 344] width 838 height 536
copy div "Bonjour ﻿ {{__client.firstName}} ﻿ , Je reste à votre disposition pour vous acc…"
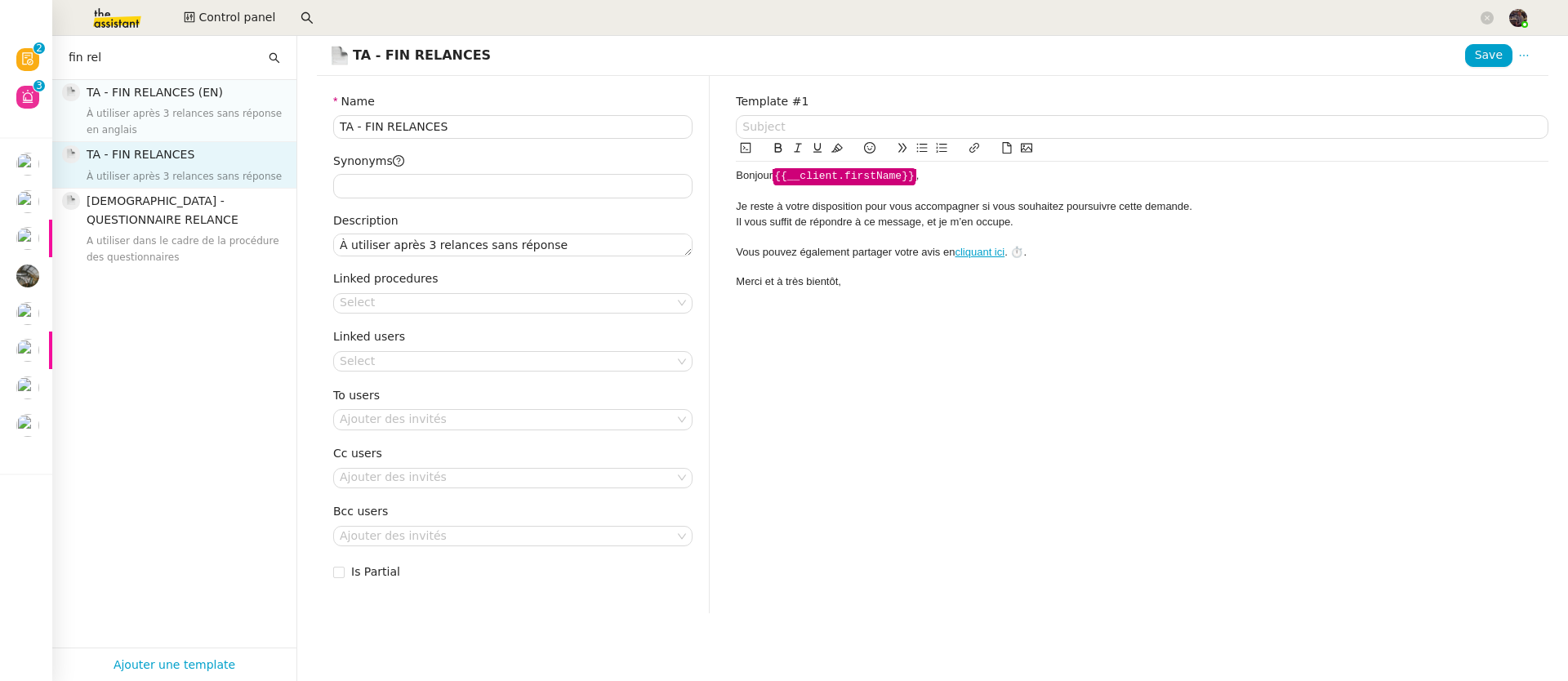
click at [191, 115] on span "À utiliser après 3 relances sans réponse en anglais" at bounding box center [184, 122] width 195 height 28
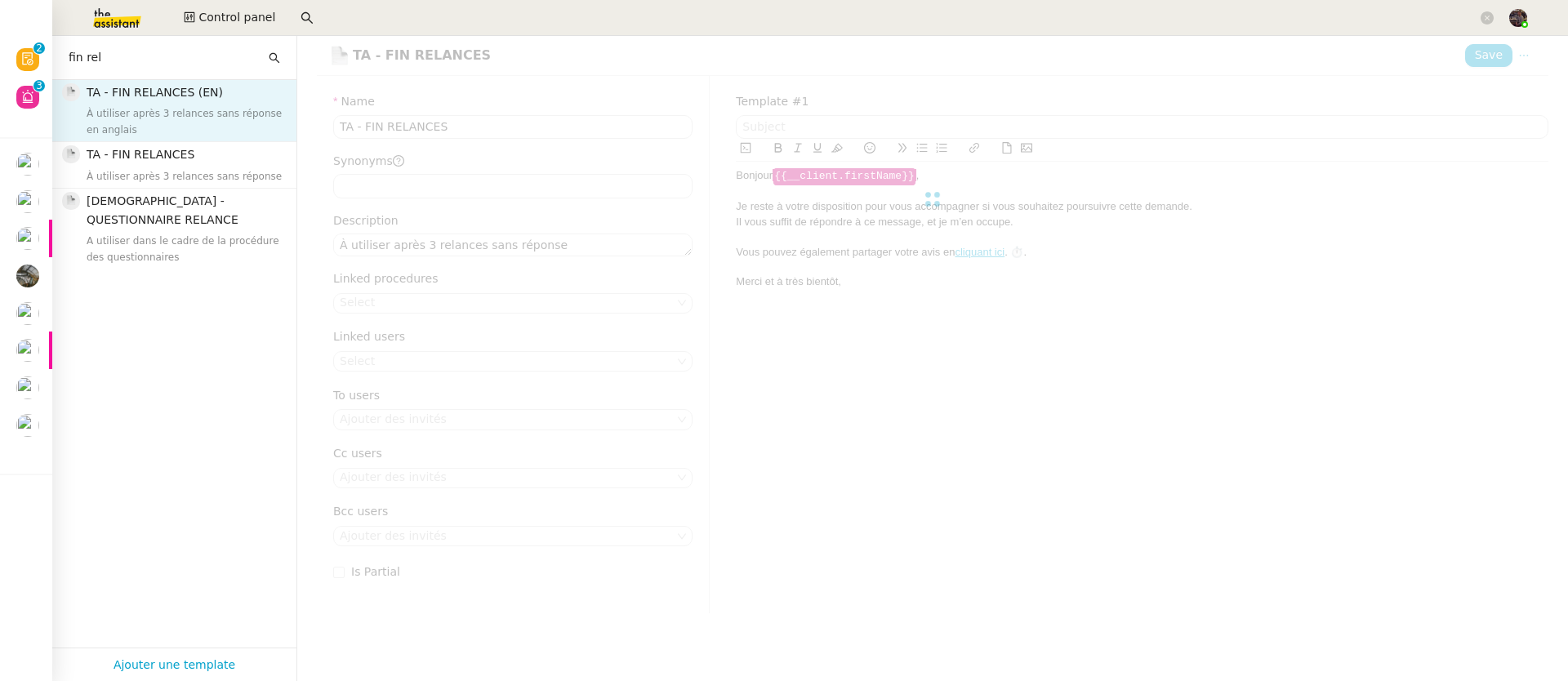
type input "TA - FIN RELANCES (EN)"
type textarea "À utiliser après 3 relances sans réponse en anglais"
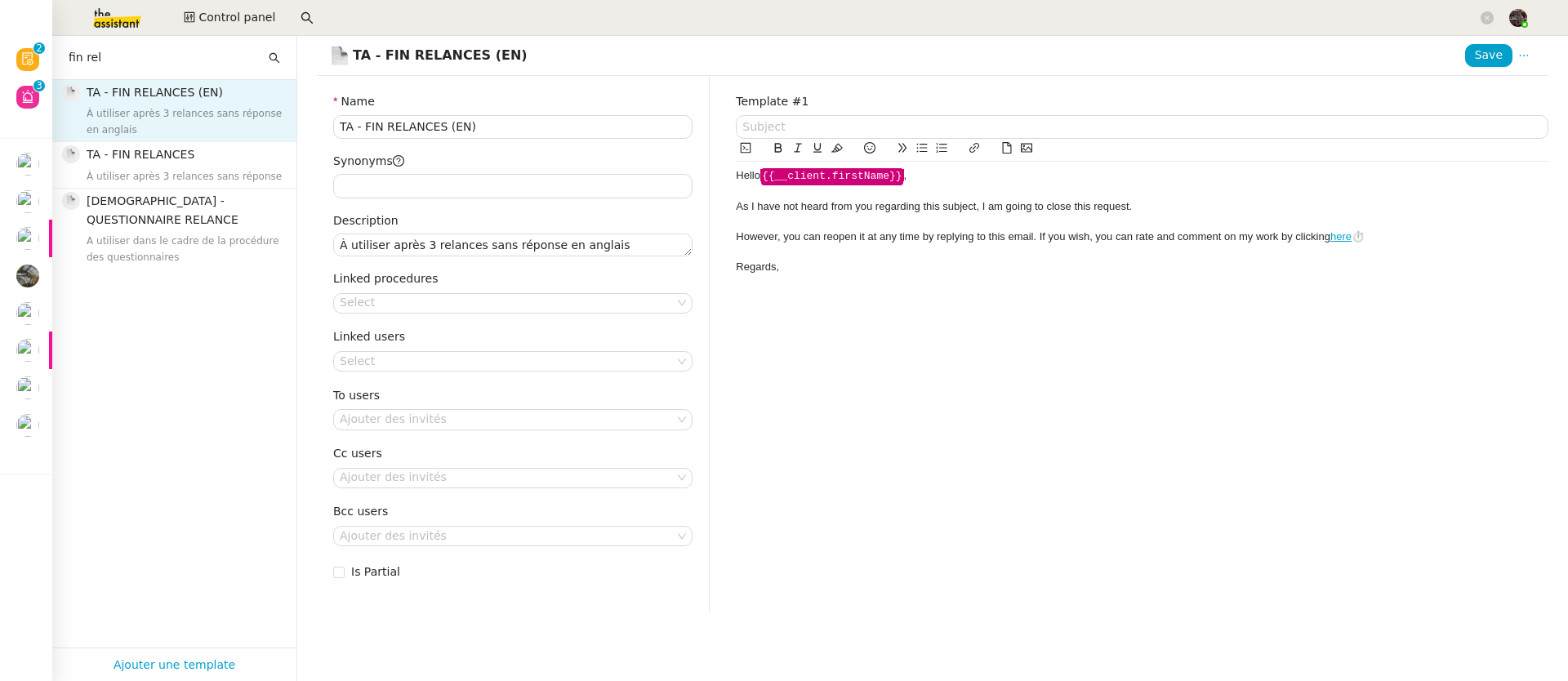
click at [888, 202] on div "As I have not heard from you regarding this subject, I am going to close this r…" at bounding box center [1142, 206] width 812 height 15
click at [755, 236] on div "However, you can reopen it at any time by replying to this email. If you wish, …" at bounding box center [1142, 237] width 812 height 15
drag, startPoint x: 755, startPoint y: 236, endPoint x: 1016, endPoint y: 230, distance: 261.1
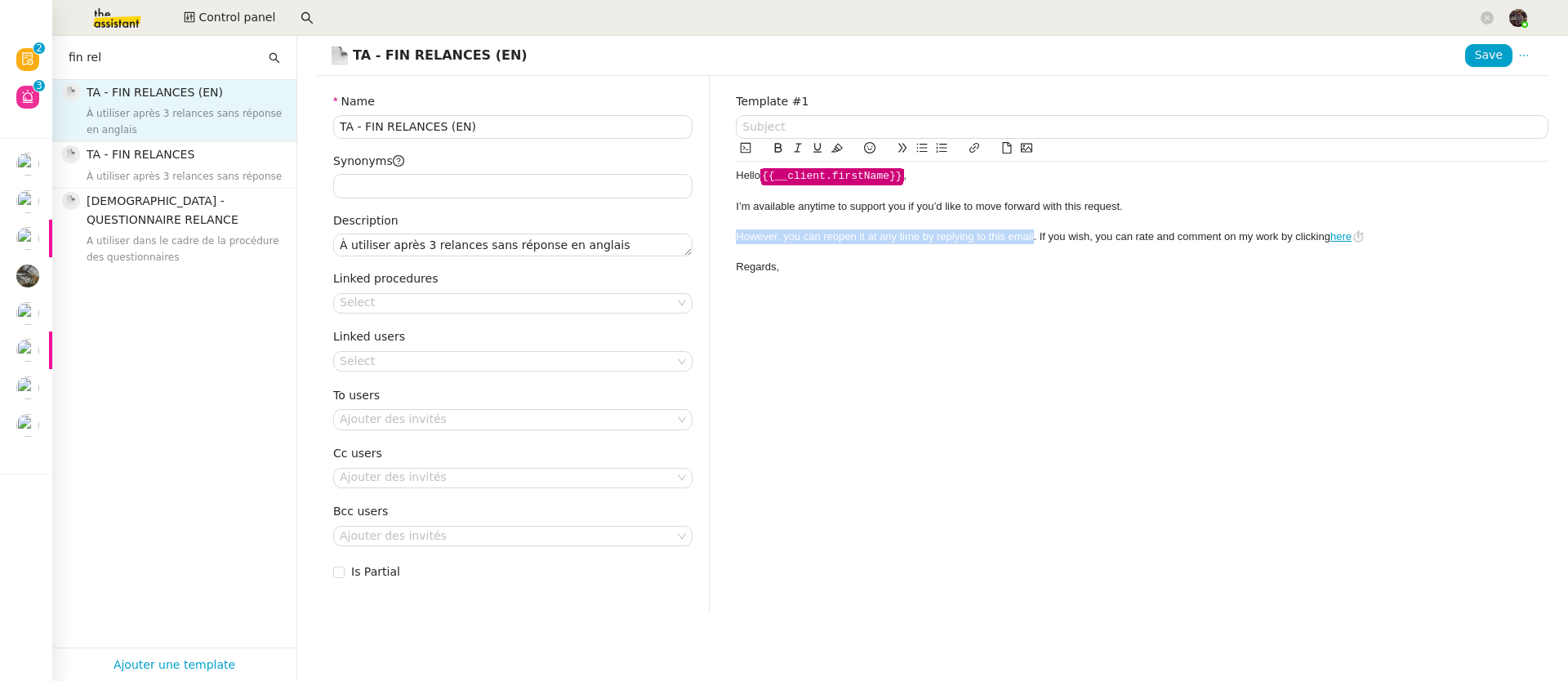
click at [1016, 230] on div "However, you can reopen it at any time by replying to this email. If you wish, …" at bounding box center [1142, 237] width 812 height 15
click at [1465, 57] on button "Save" at bounding box center [1489, 55] width 48 height 23
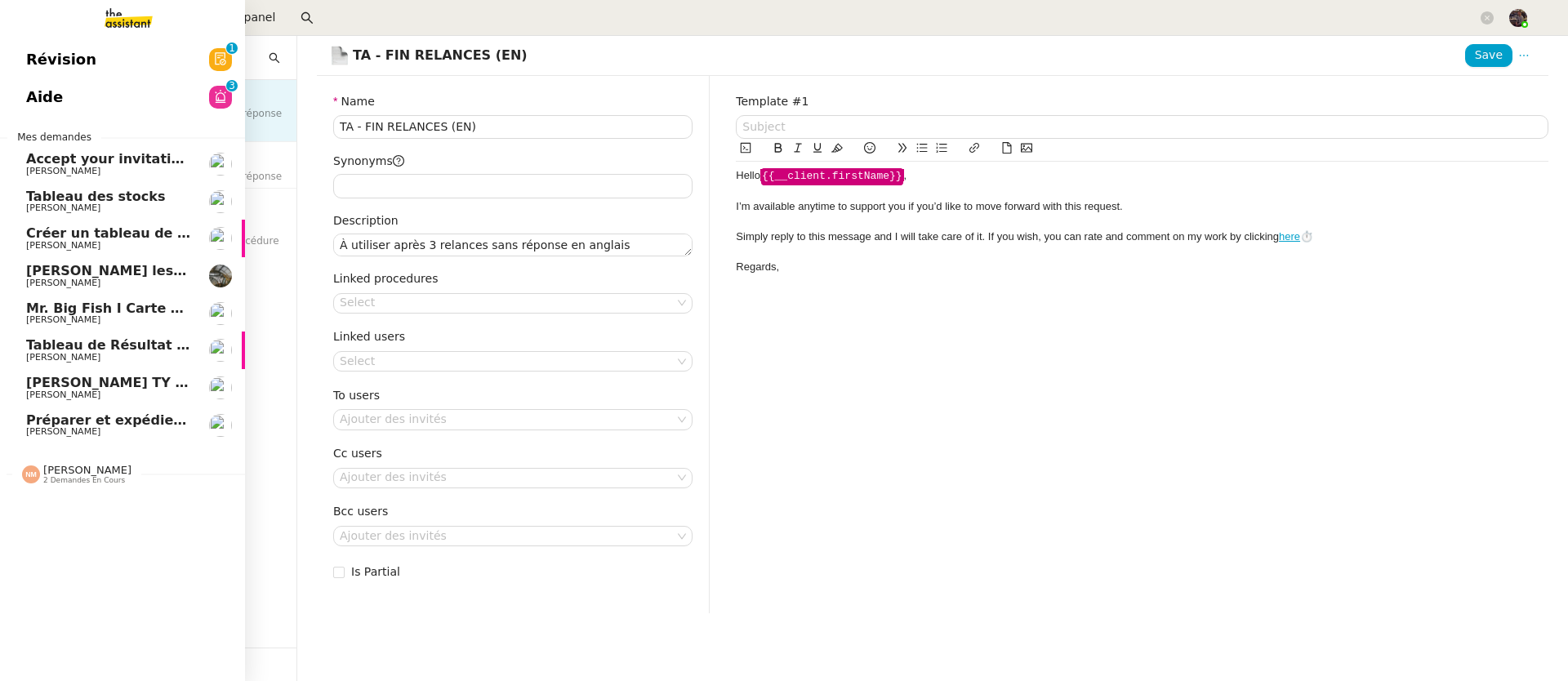
click at [26, 399] on span "[PERSON_NAME]" at bounding box center [63, 394] width 74 height 11
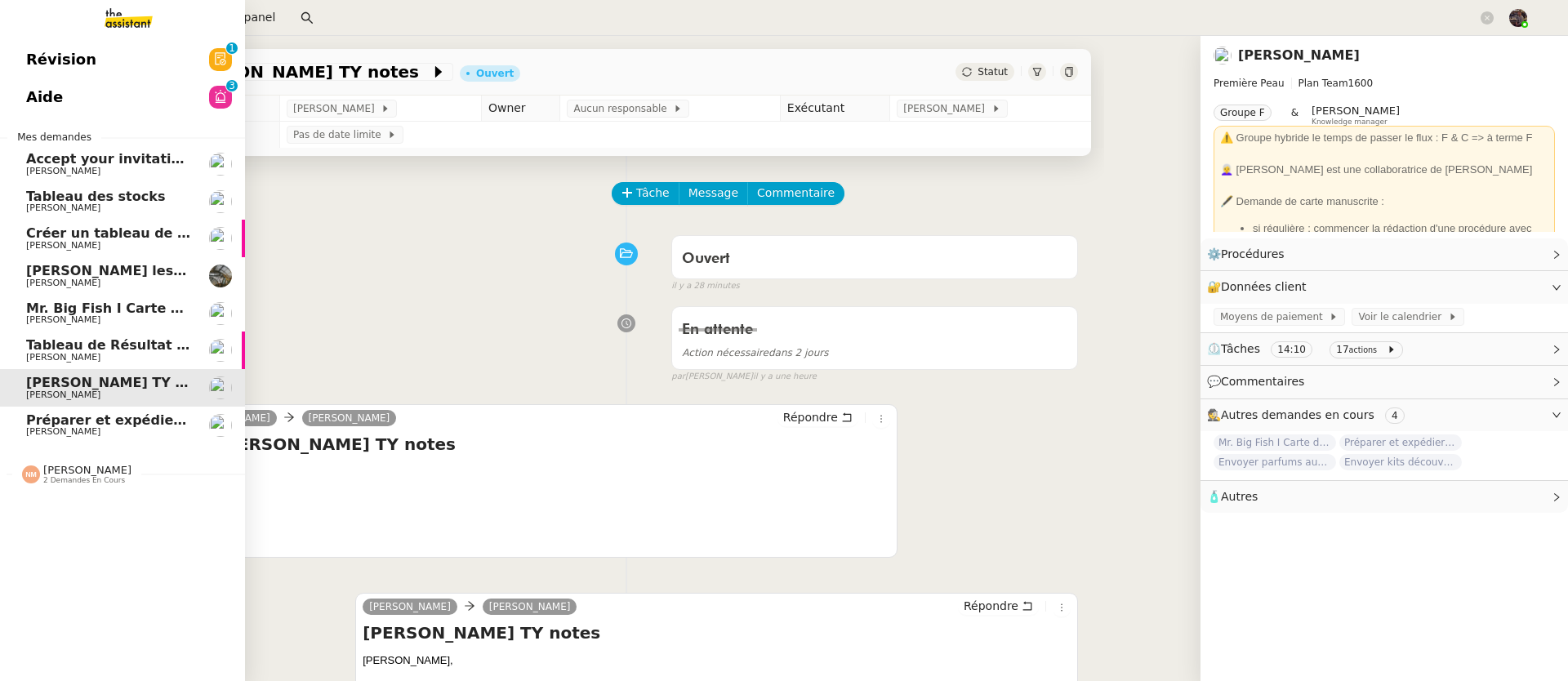
click at [86, 420] on span "Préparer et expédier une carte de remerciement" at bounding box center [206, 419] width 359 height 16
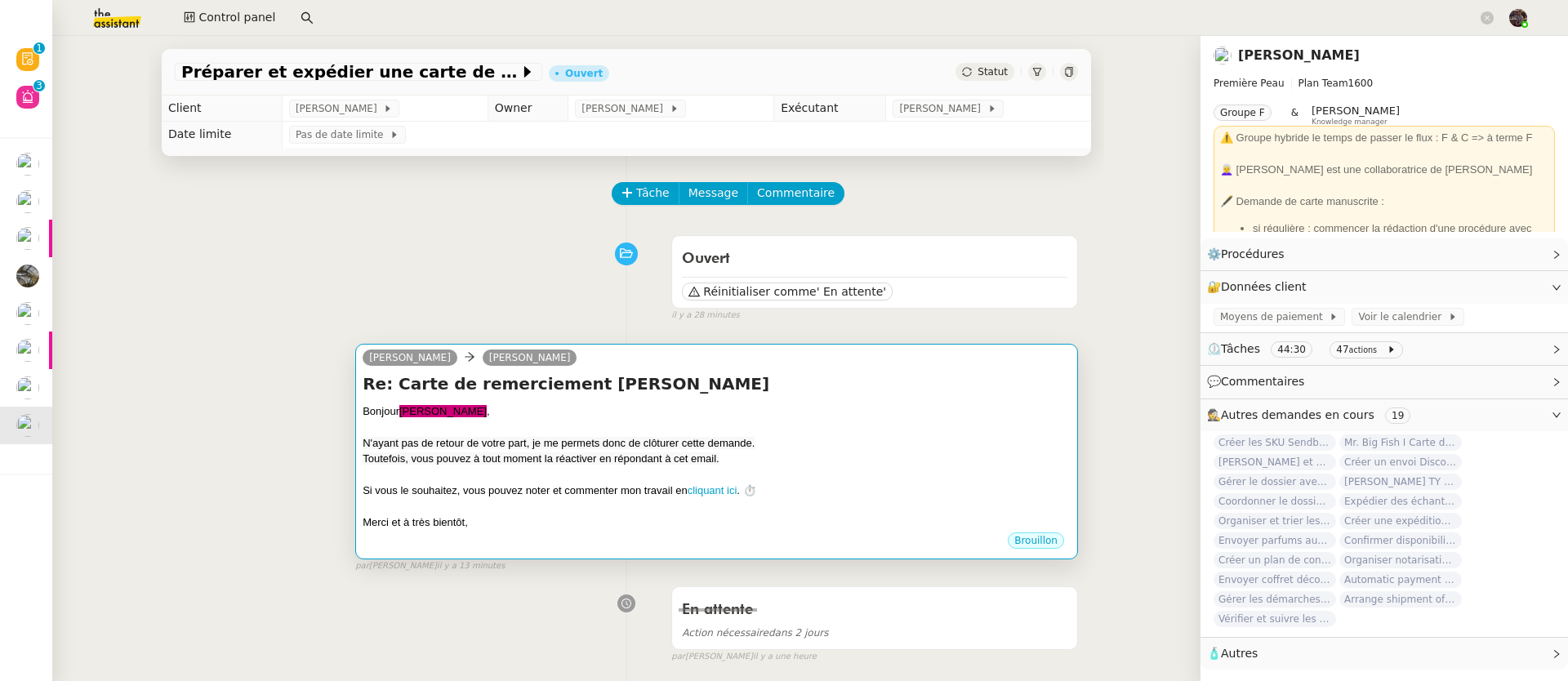
click at [713, 368] on div "camille Pierre Mergui" at bounding box center [716, 359] width 708 height 24
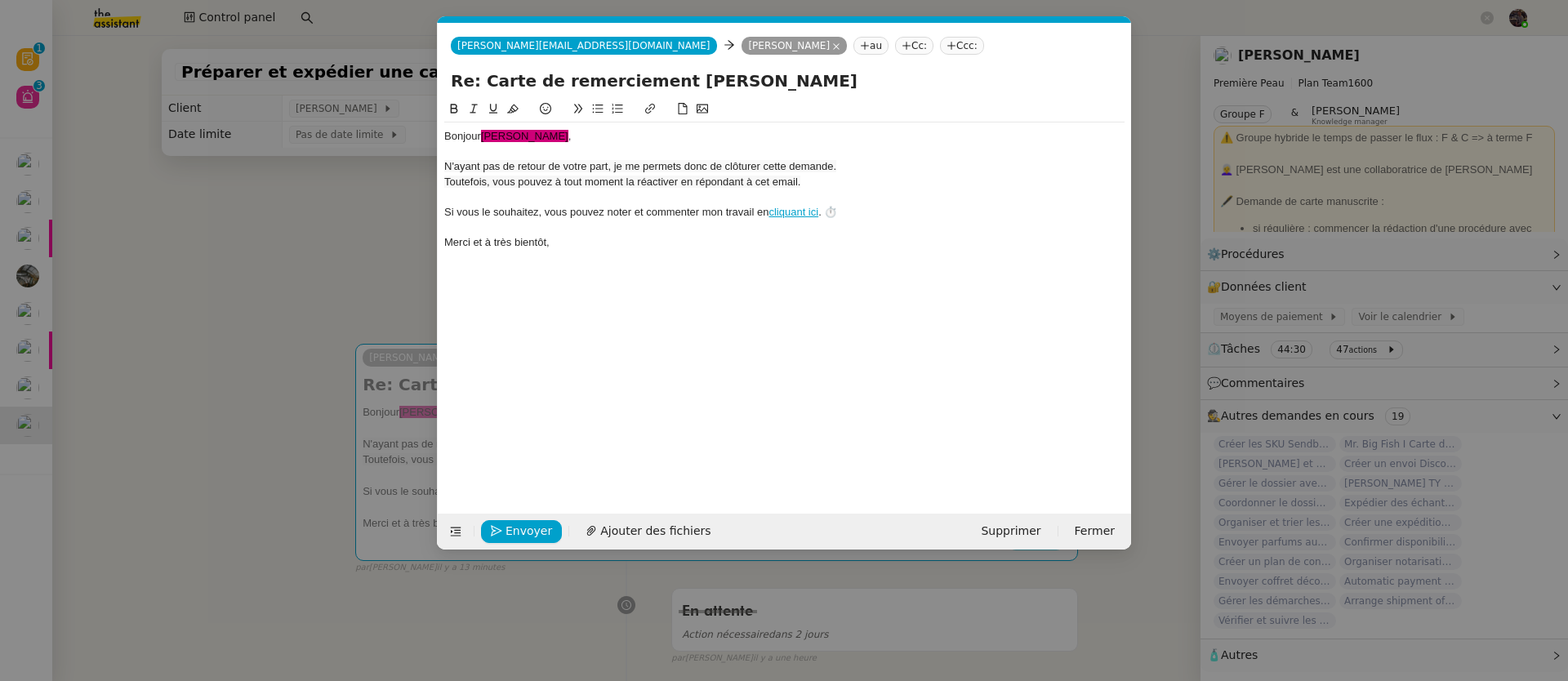
scroll to position [0, 34]
click at [591, 201] on div at bounding box center [784, 197] width 680 height 15
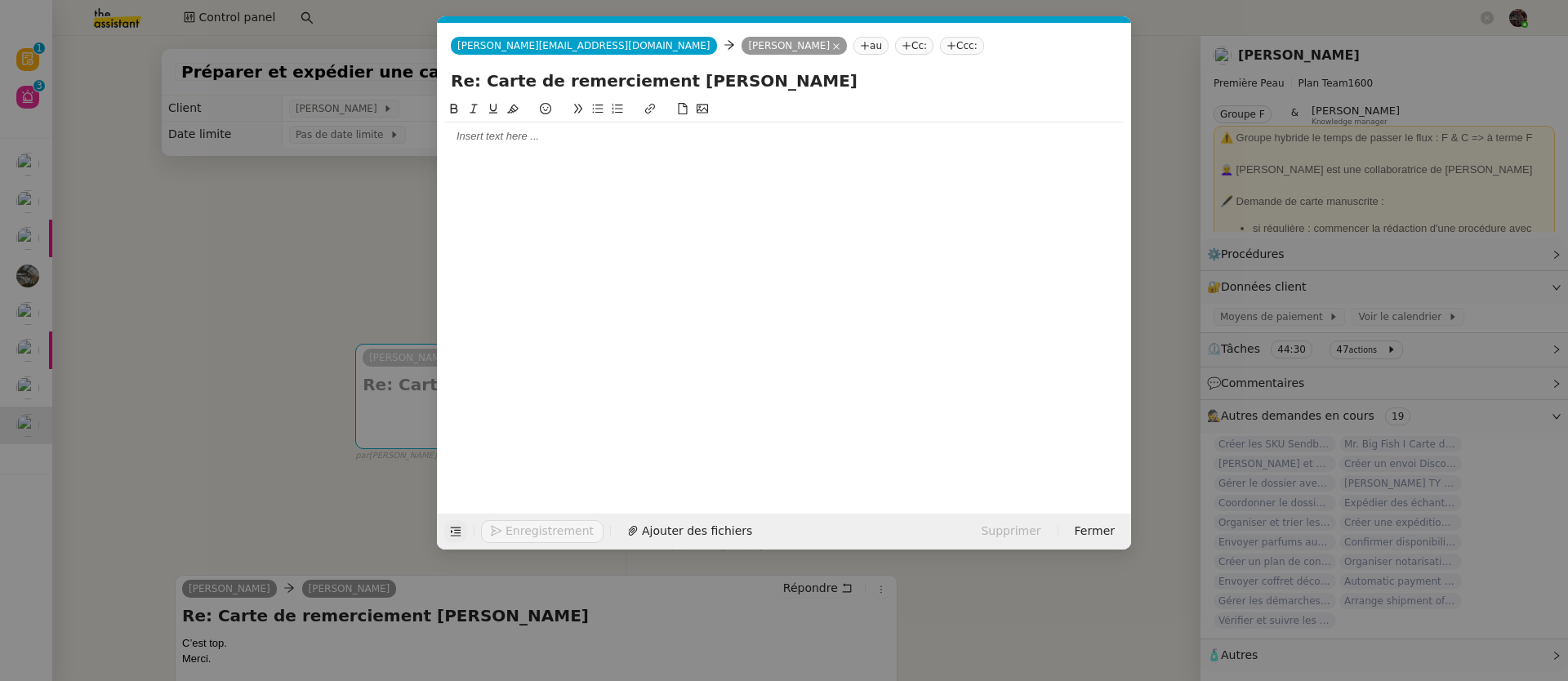
click at [448, 532] on icon at bounding box center [455, 531] width 21 height 12
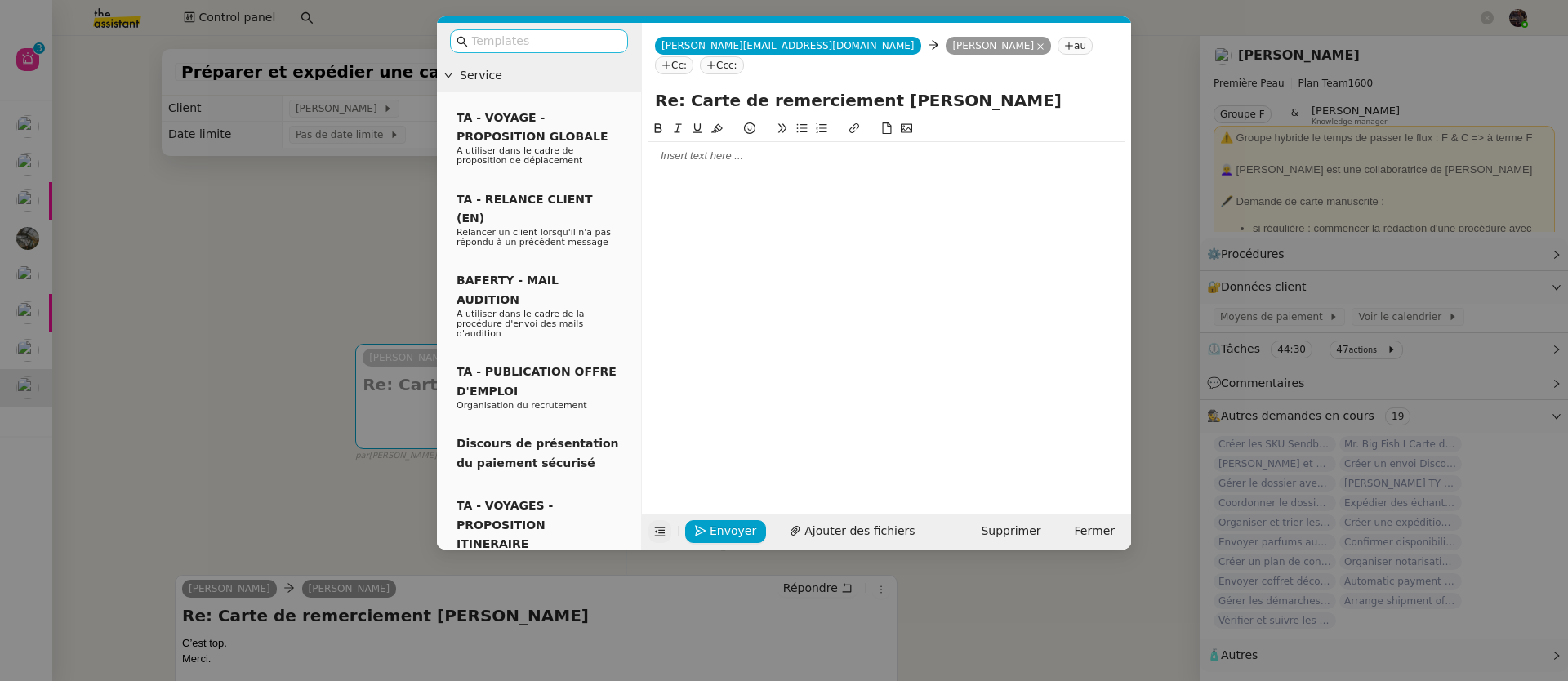
click at [517, 41] on input "text" at bounding box center [545, 41] width 147 height 18
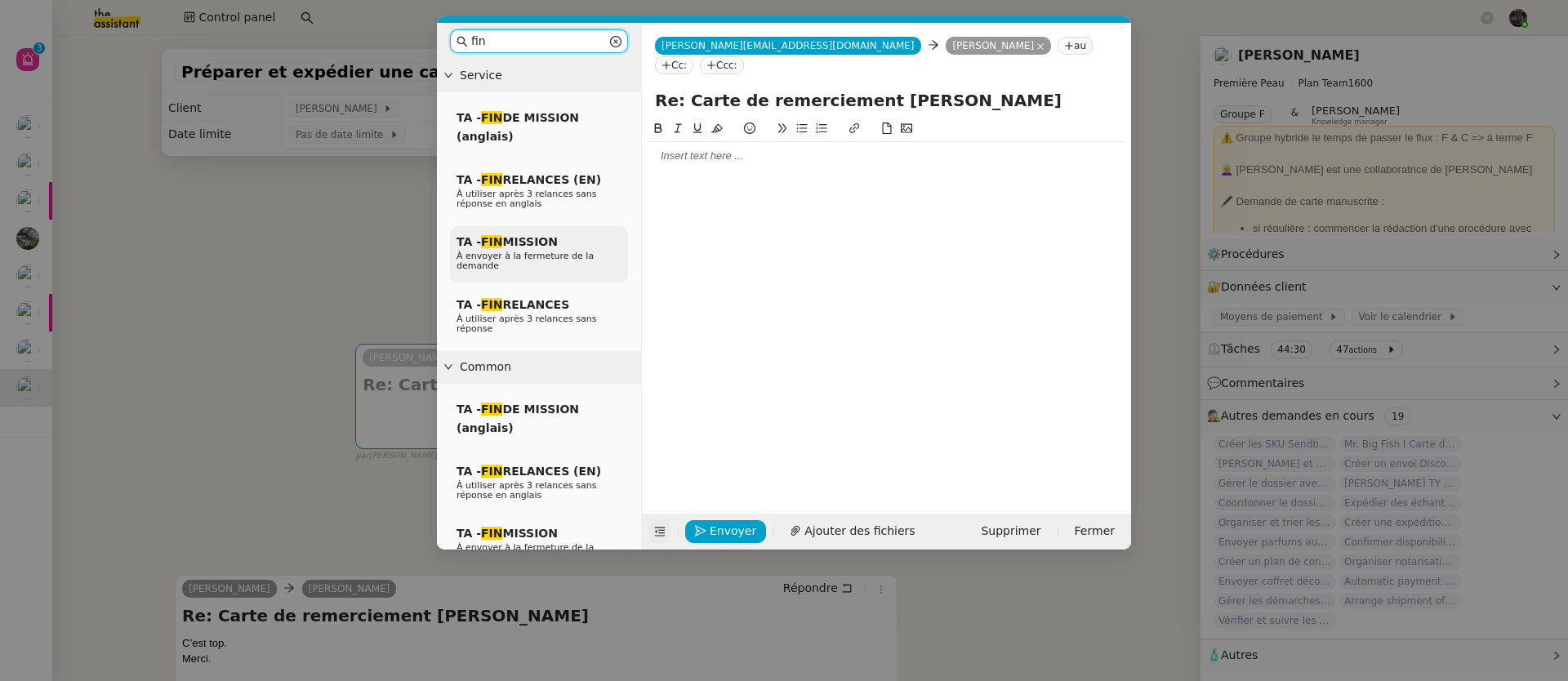
type input "fin"
click at [517, 246] on span "TA - FIN MISSION" at bounding box center [507, 241] width 101 height 13
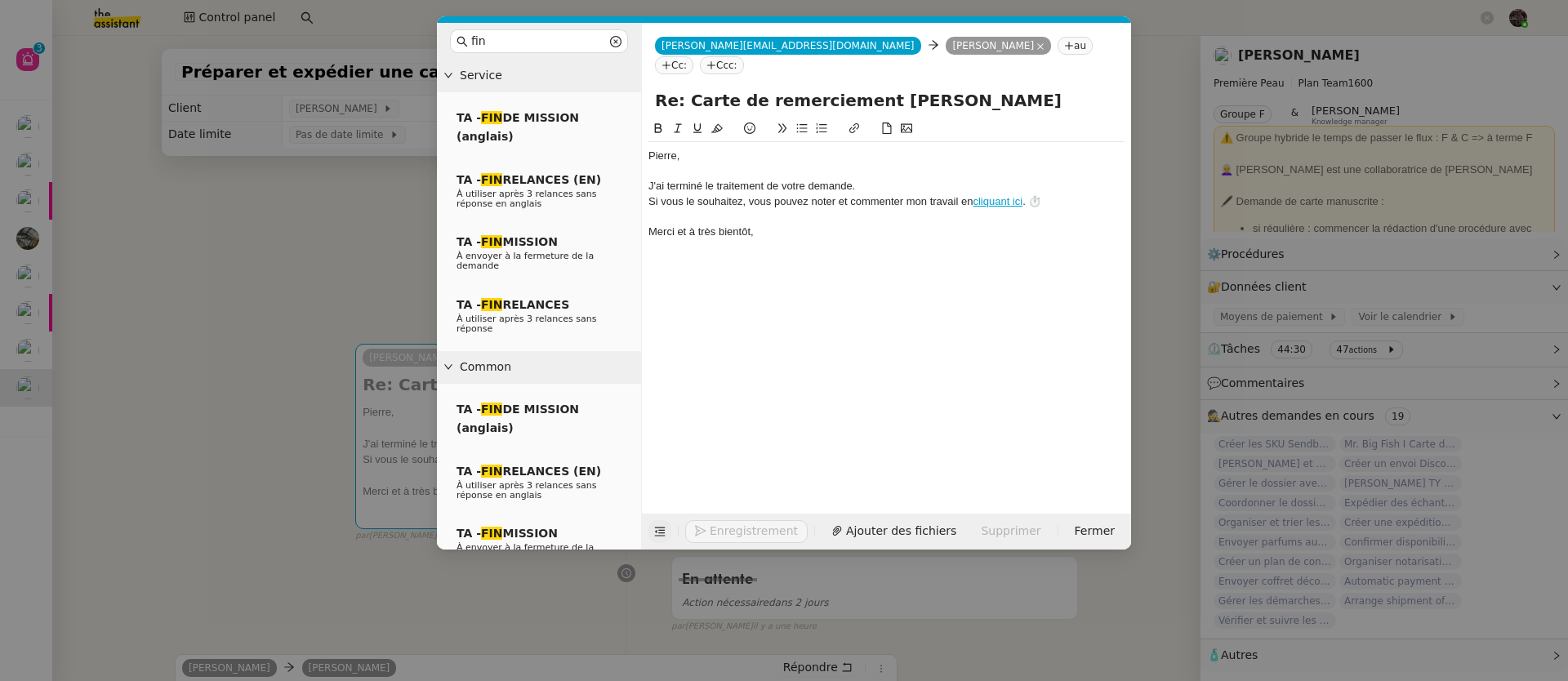
click at [725, 149] on div "﻿Pierre﻿," at bounding box center [887, 156] width 476 height 15
click at [779, 179] on div "J'ai terminé le traitement de votre demande." at bounding box center [887, 186] width 476 height 15
click at [650, 149] on div "﻿Pierre﻿," at bounding box center [887, 156] width 476 height 15
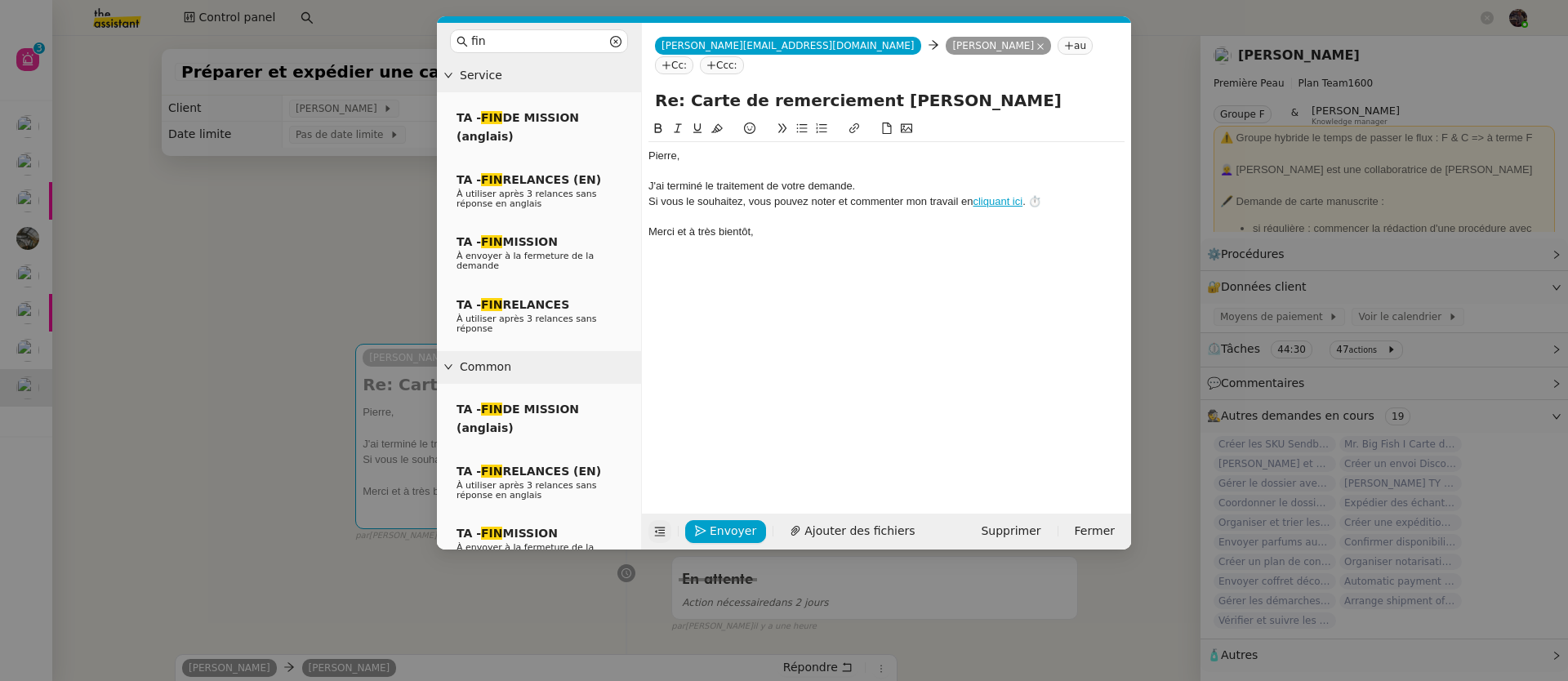
click at [718, 179] on div "J'ai terminé le traitement de votre demande." at bounding box center [887, 186] width 476 height 15
click at [754, 179] on div "J'ai terminé le traitement de votre demande." at bounding box center [887, 186] width 476 height 15
drag, startPoint x: 874, startPoint y: 170, endPoint x: 576, endPoint y: 170, distance: 298.0
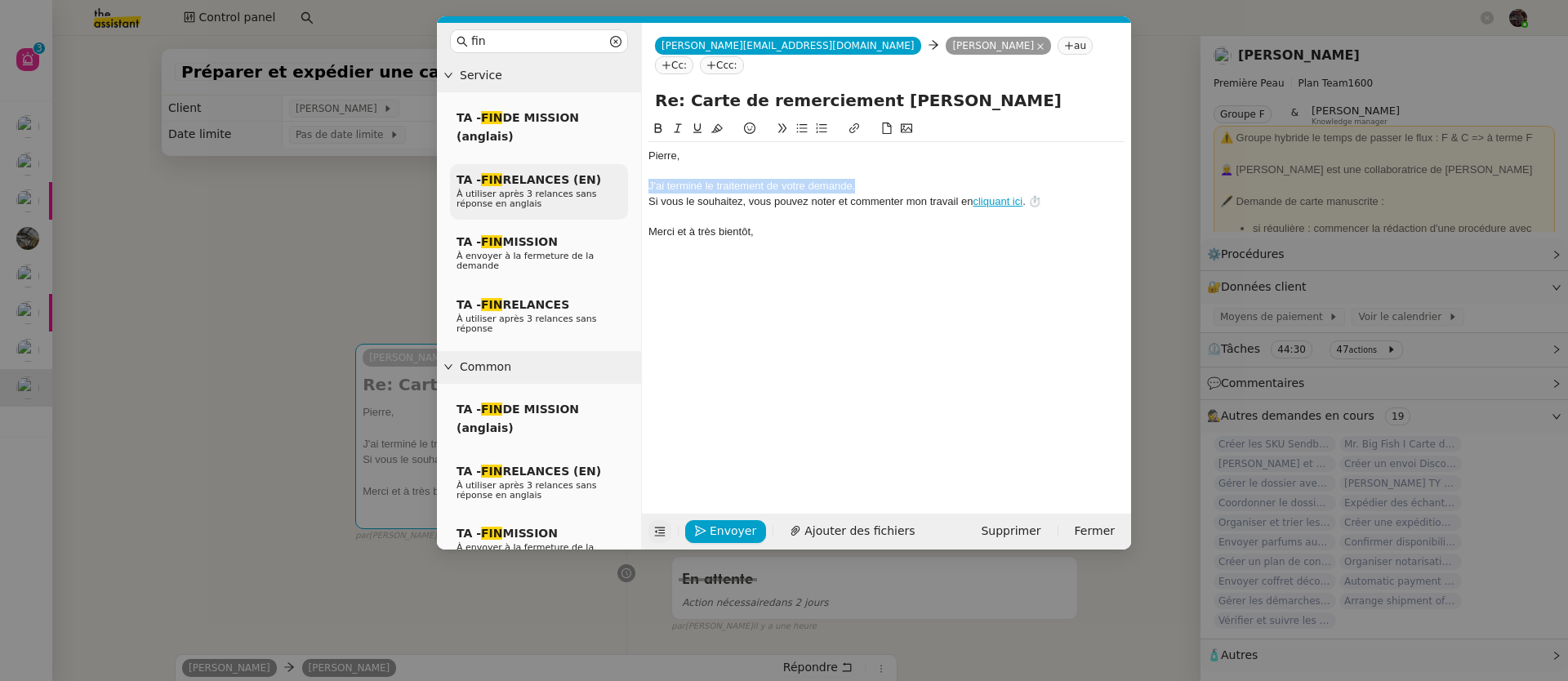
click at [576, 170] on nz-layout "fin Service TA - FIN DE MISSION (anglais) TA - FIN RELANCES (EN) À utiliser apr…" at bounding box center [784, 286] width 694 height 526
drag, startPoint x: 744, startPoint y: 185, endPoint x: 617, endPoint y: 165, distance: 128.6
click at [617, 165] on nz-layout "fin Service TA - FIN DE MISSION (anglais) TA - FIN RELANCES (EN) À utiliser apr…" at bounding box center [784, 286] width 694 height 526
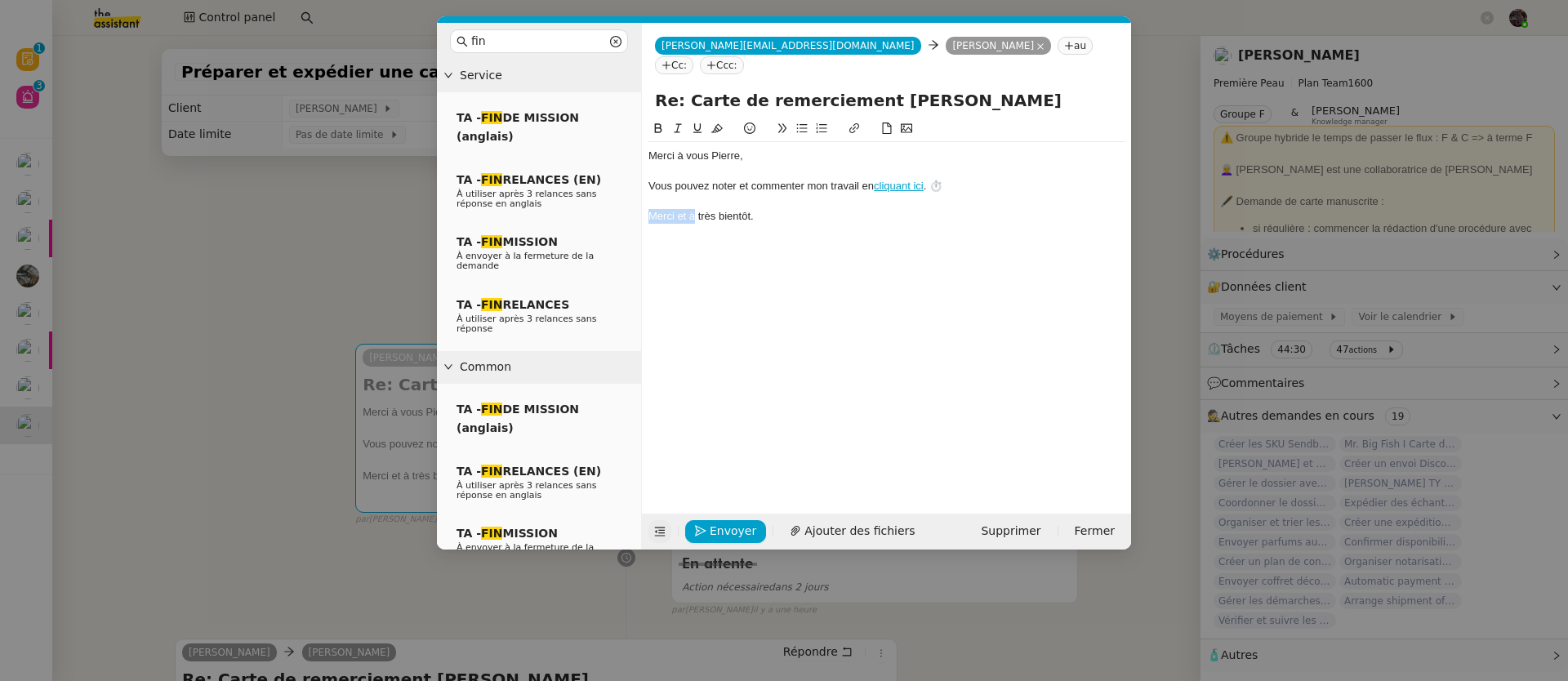
drag, startPoint x: 694, startPoint y: 197, endPoint x: 639, endPoint y: 195, distance: 55.0
click at [639, 195] on nz-layout "fin Service TA - FIN DE MISSION (anglais) TA - FIN RELANCES (EN) À utiliser apr…" at bounding box center [784, 286] width 694 height 526
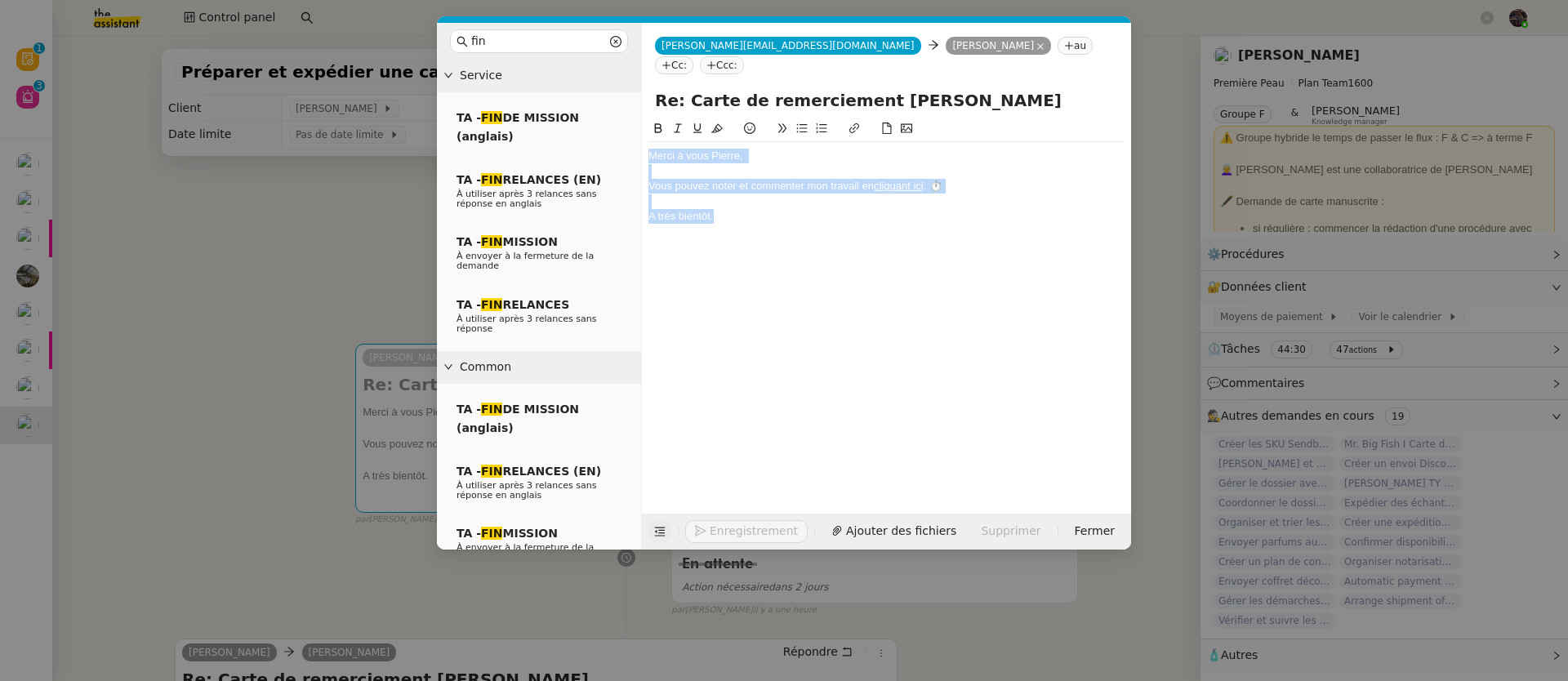
copy div "﻿Merci à vous Pierre, Vous pouvez noter et commenter mon travail en cliquant ic…"
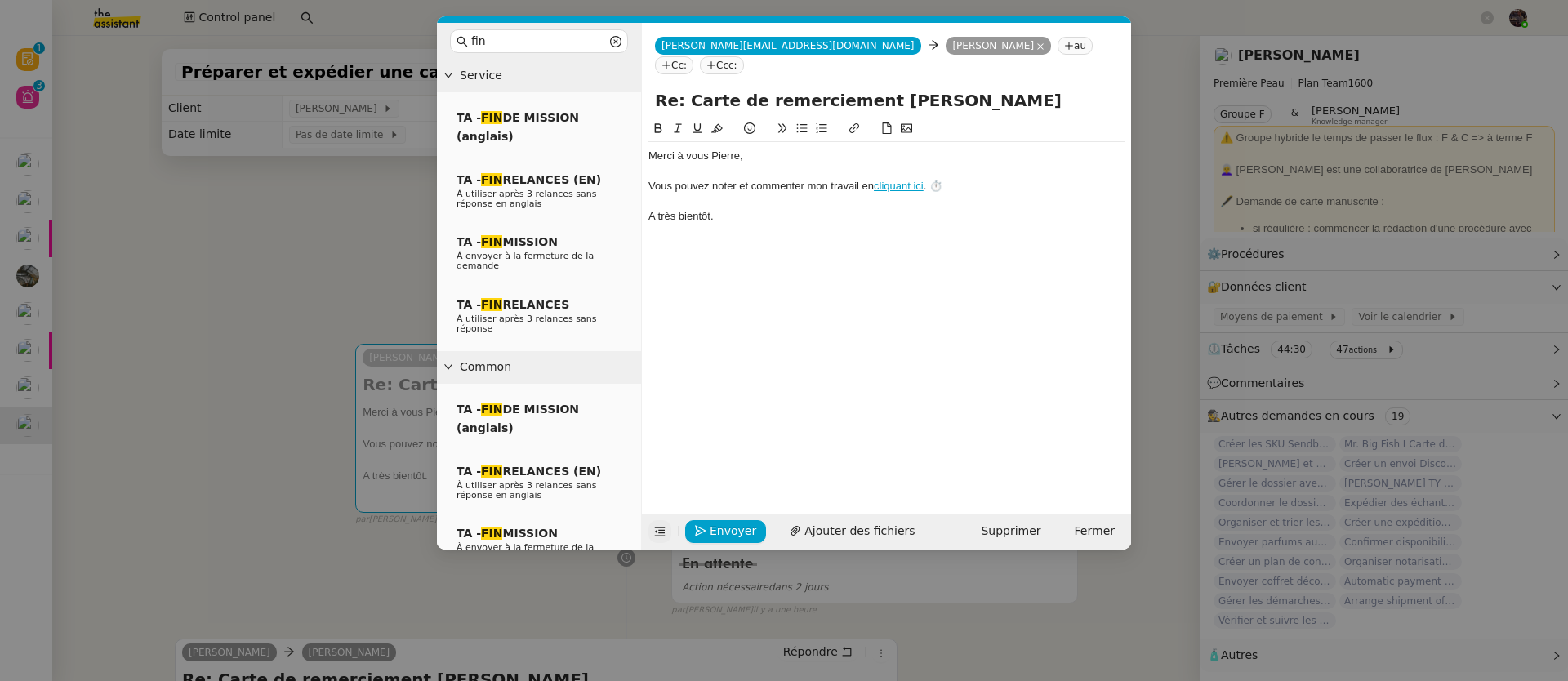
click at [788, 409] on div "﻿Merci à vous Pierre, Vous pouvez noter et commenter mon travail en cliquant ic…" at bounding box center [887, 304] width 476 height 369
click at [730, 531] on span "Envoyer" at bounding box center [733, 531] width 47 height 18
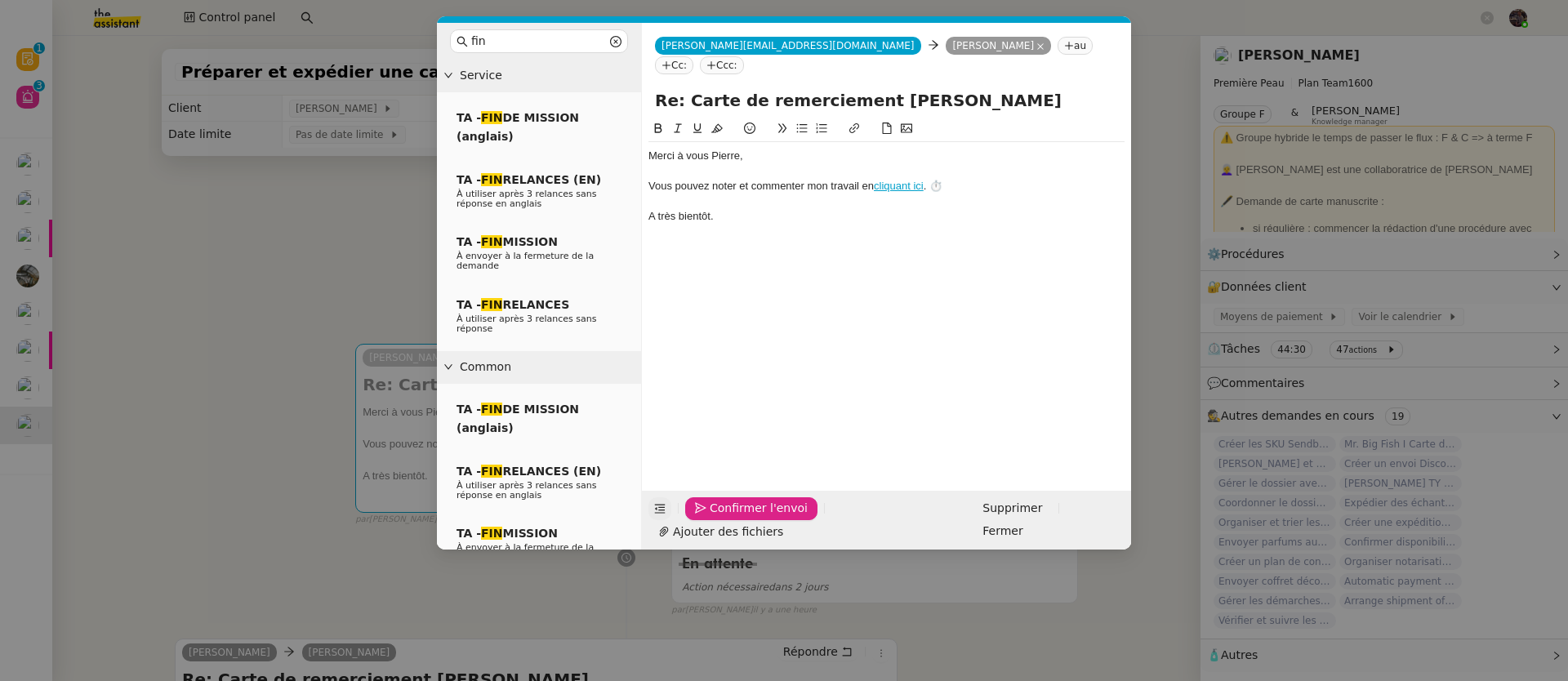
click at [730, 517] on span "Confirmer l'envoi" at bounding box center [758, 508] width 98 height 18
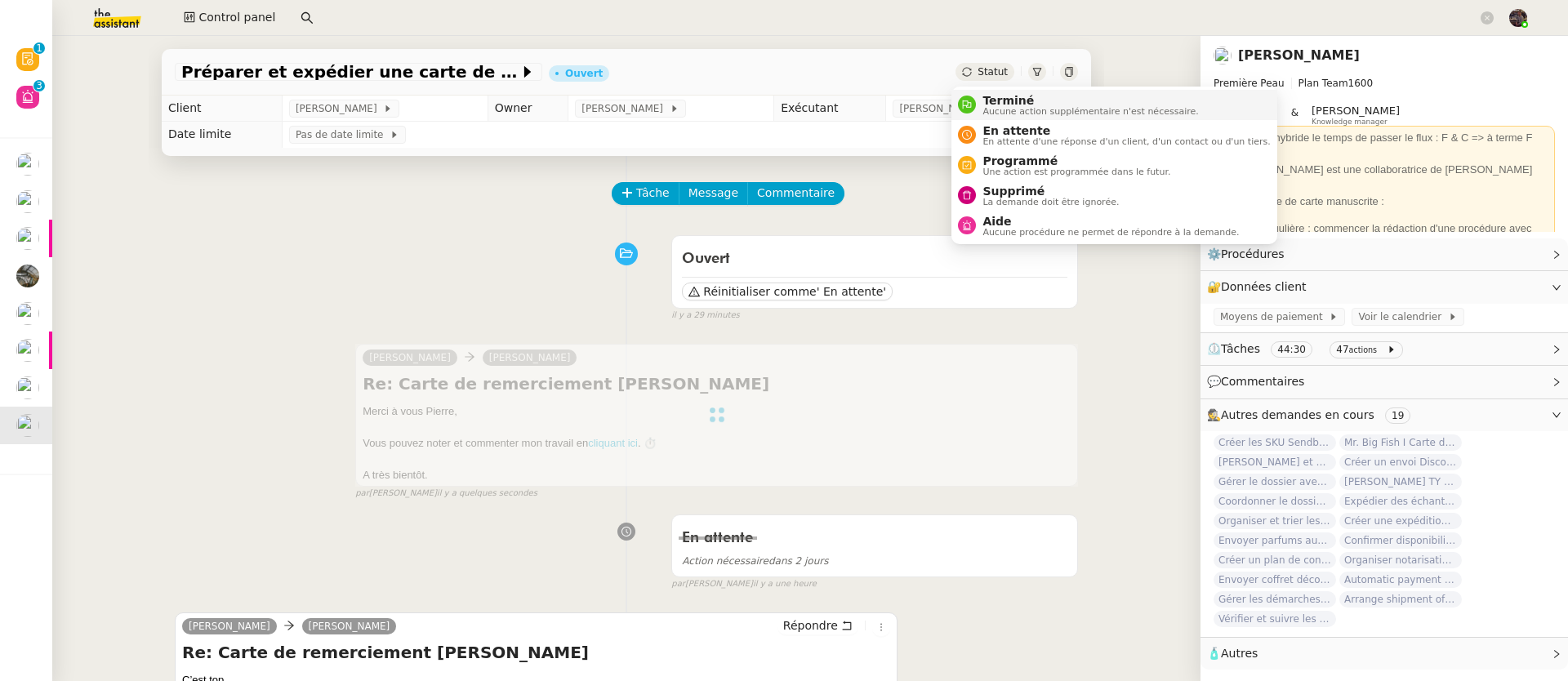
click at [1004, 109] on span "Aucune action supplémentaire n'est nécessaire." at bounding box center [1090, 111] width 216 height 9
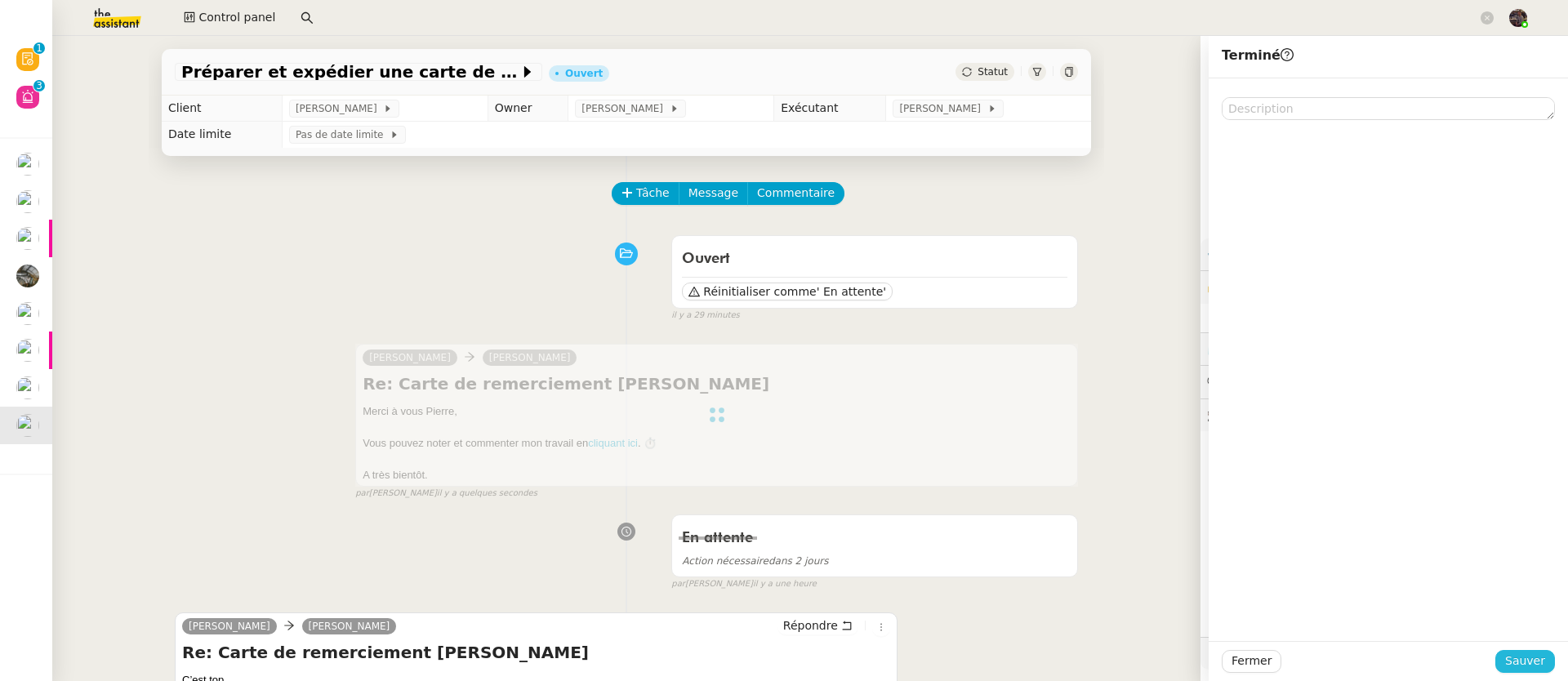
click at [1511, 651] on button "Sauver" at bounding box center [1525, 661] width 59 height 23
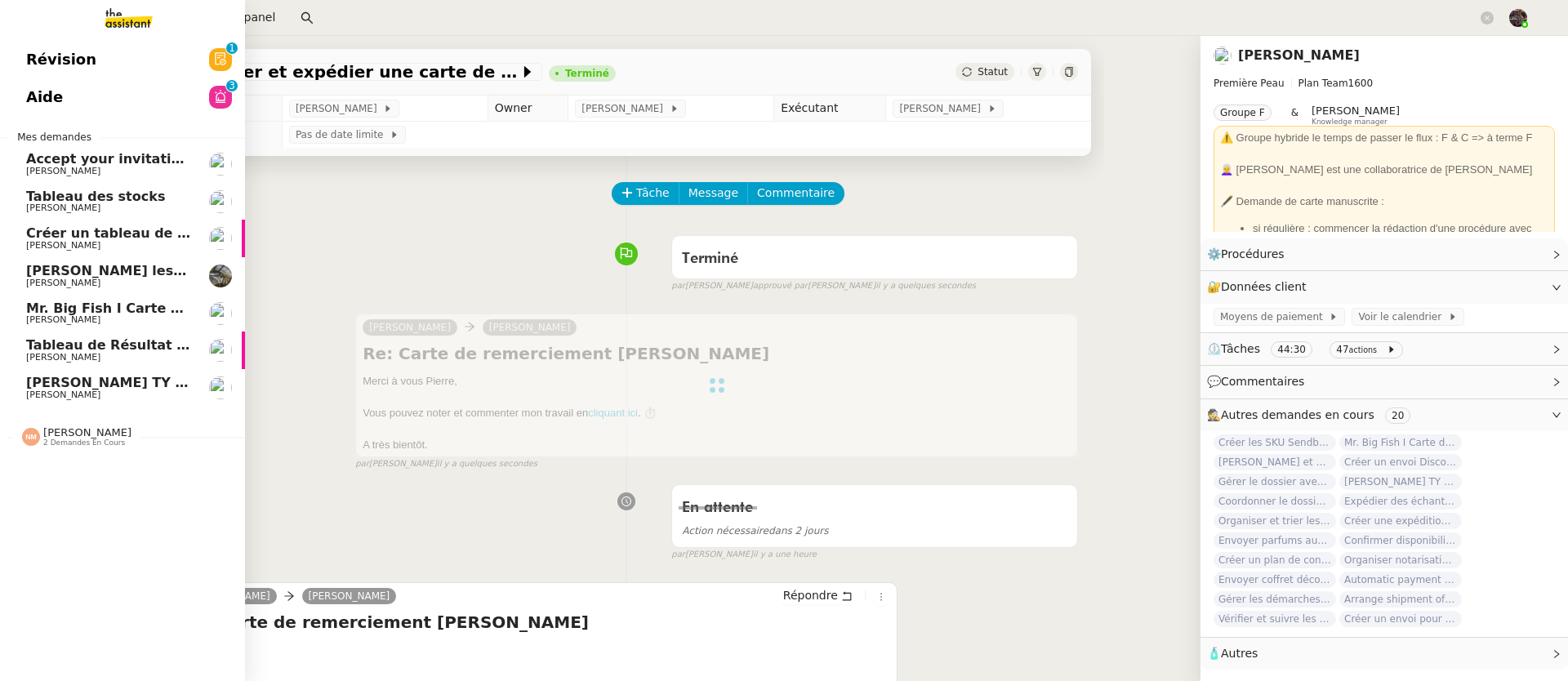
drag, startPoint x: 25, startPoint y: 380, endPoint x: 145, endPoint y: 385, distance: 120.1
click at [26, 380] on span "Claudiu Coltea TY notes" at bounding box center [121, 382] width 191 height 16
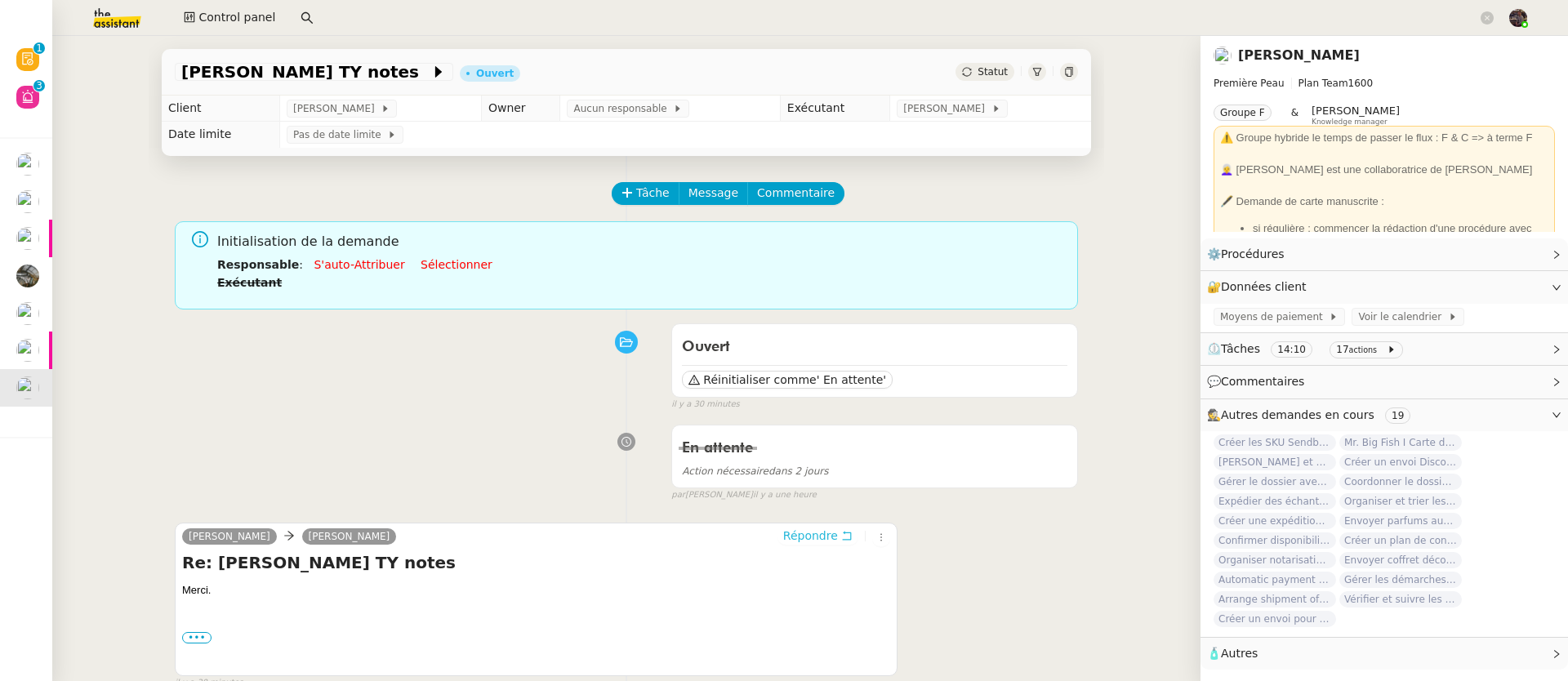
click at [814, 544] on span "Répondre" at bounding box center [810, 536] width 54 height 17
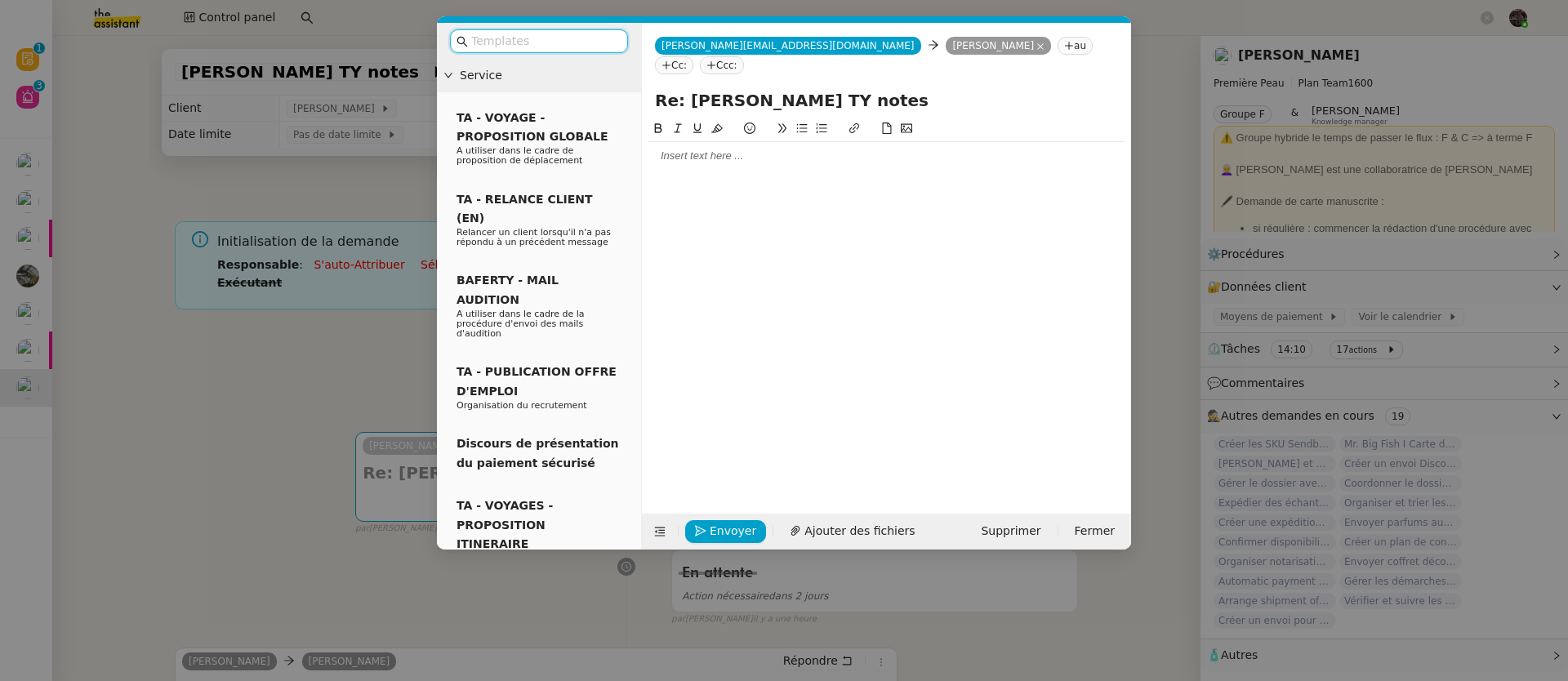
click at [700, 149] on div at bounding box center [887, 156] width 476 height 15
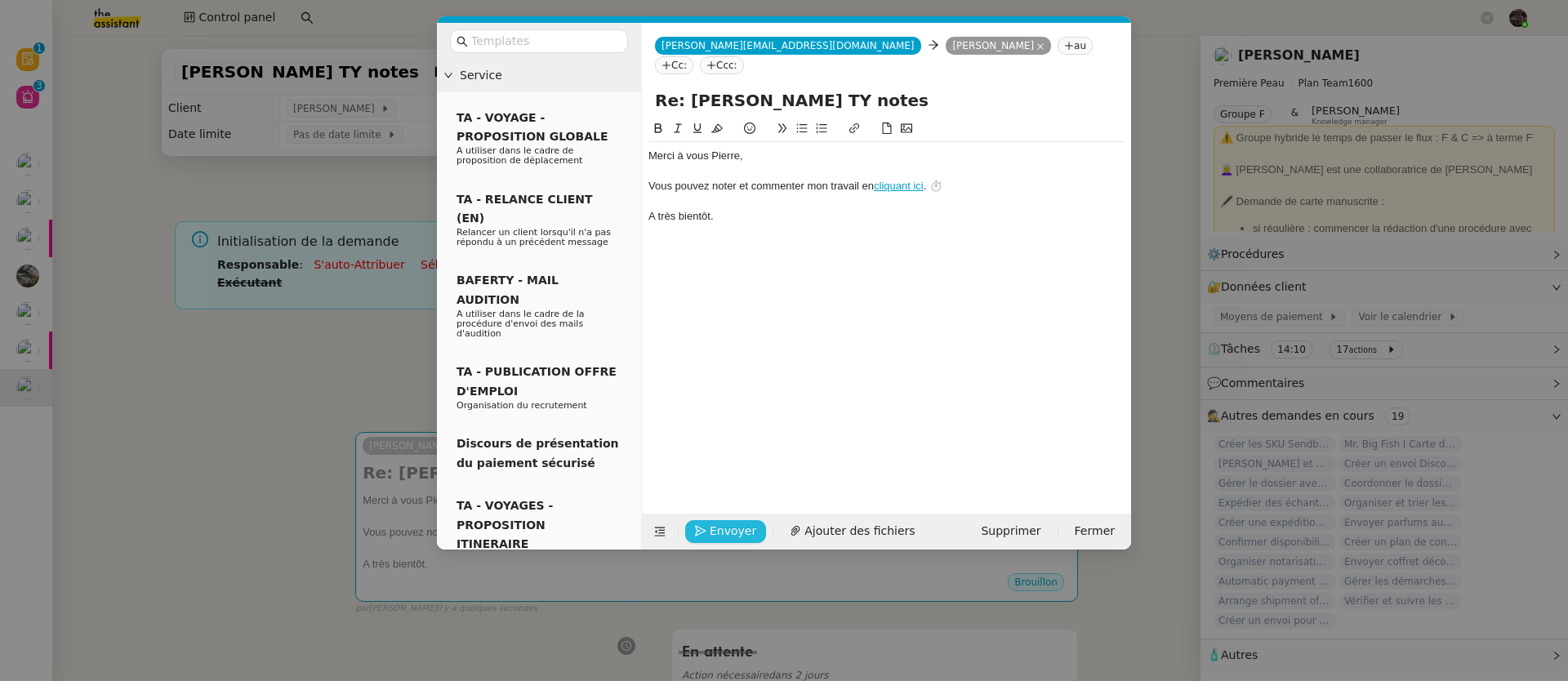
click at [710, 521] on span "Envoyer" at bounding box center [733, 531] width 47 height 18
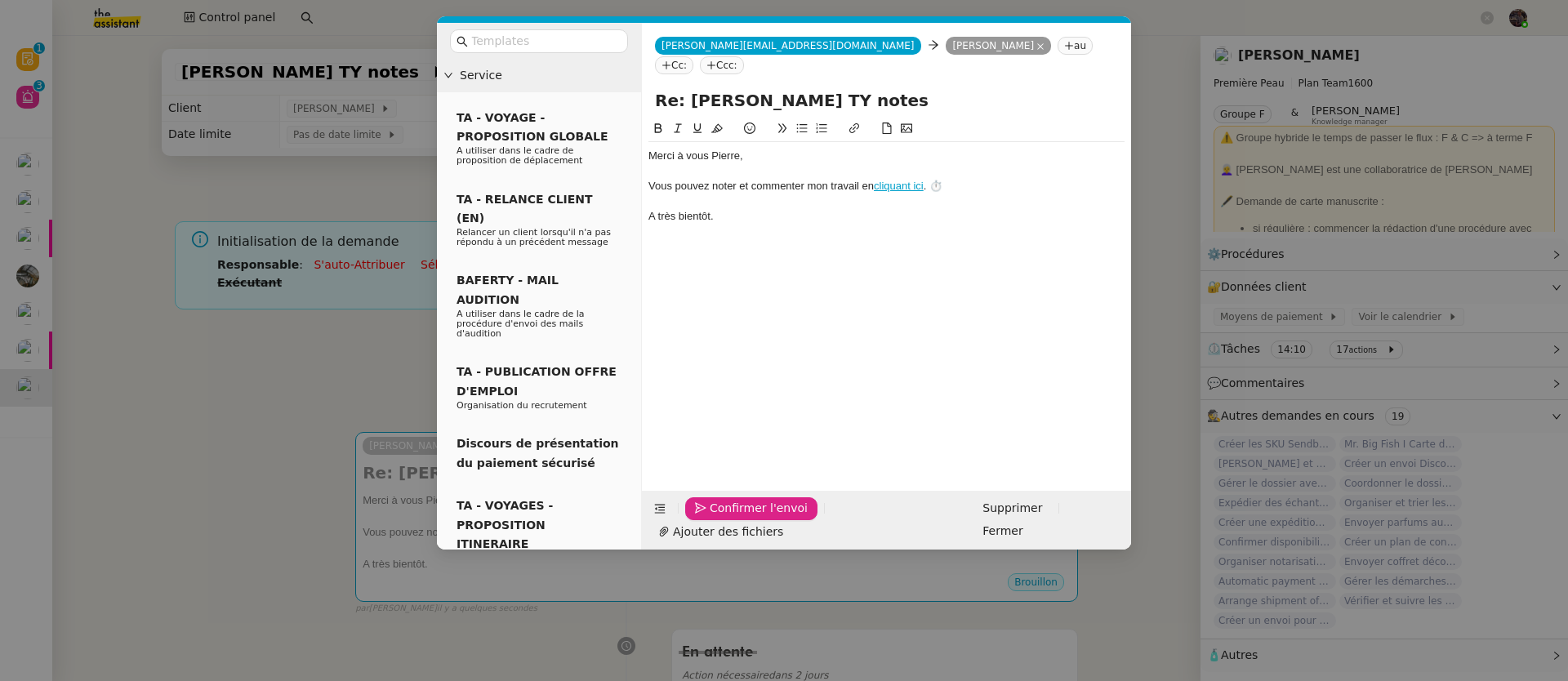
click at [710, 517] on span "Confirmer l'envoi" at bounding box center [758, 508] width 98 height 18
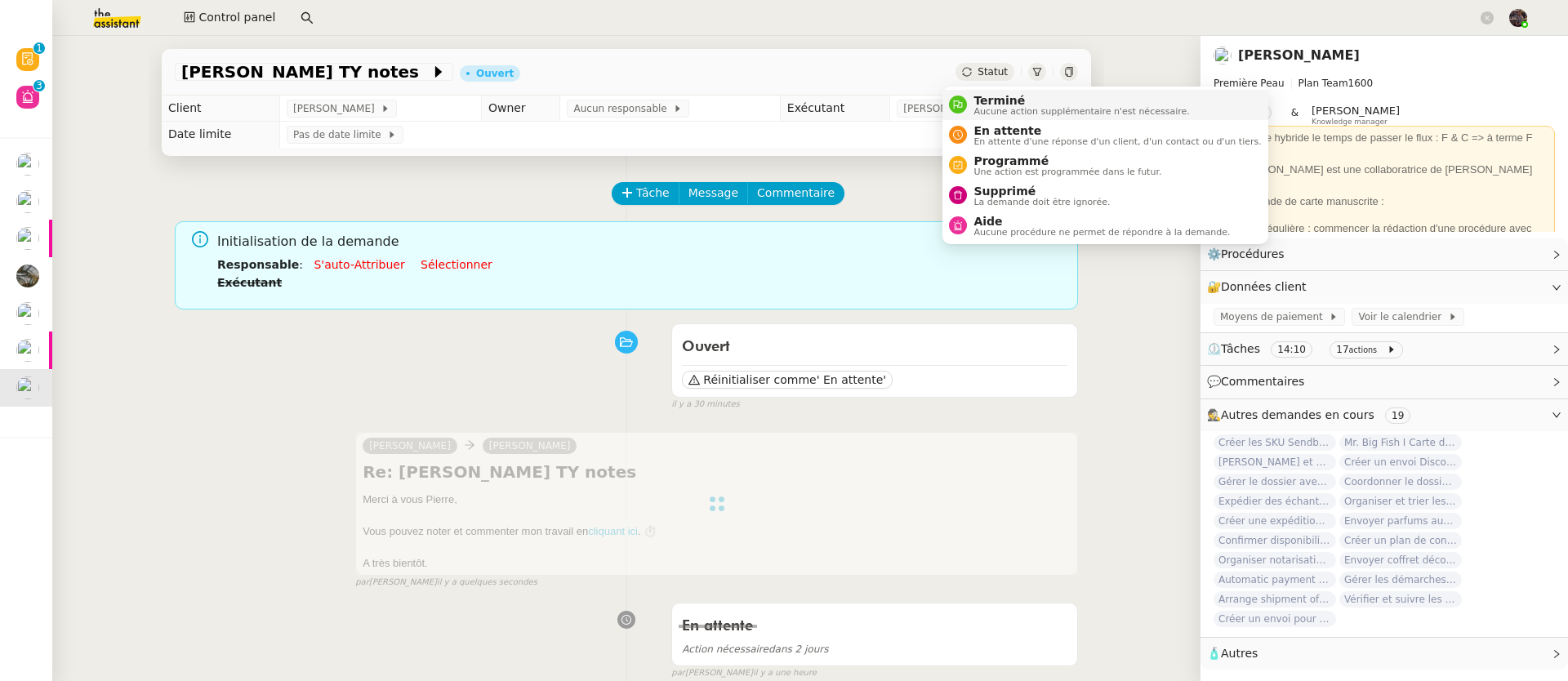
click at [973, 97] on div "Terminé Aucune action supplémentaire n'est nécessaire." at bounding box center [1078, 104] width 222 height 22
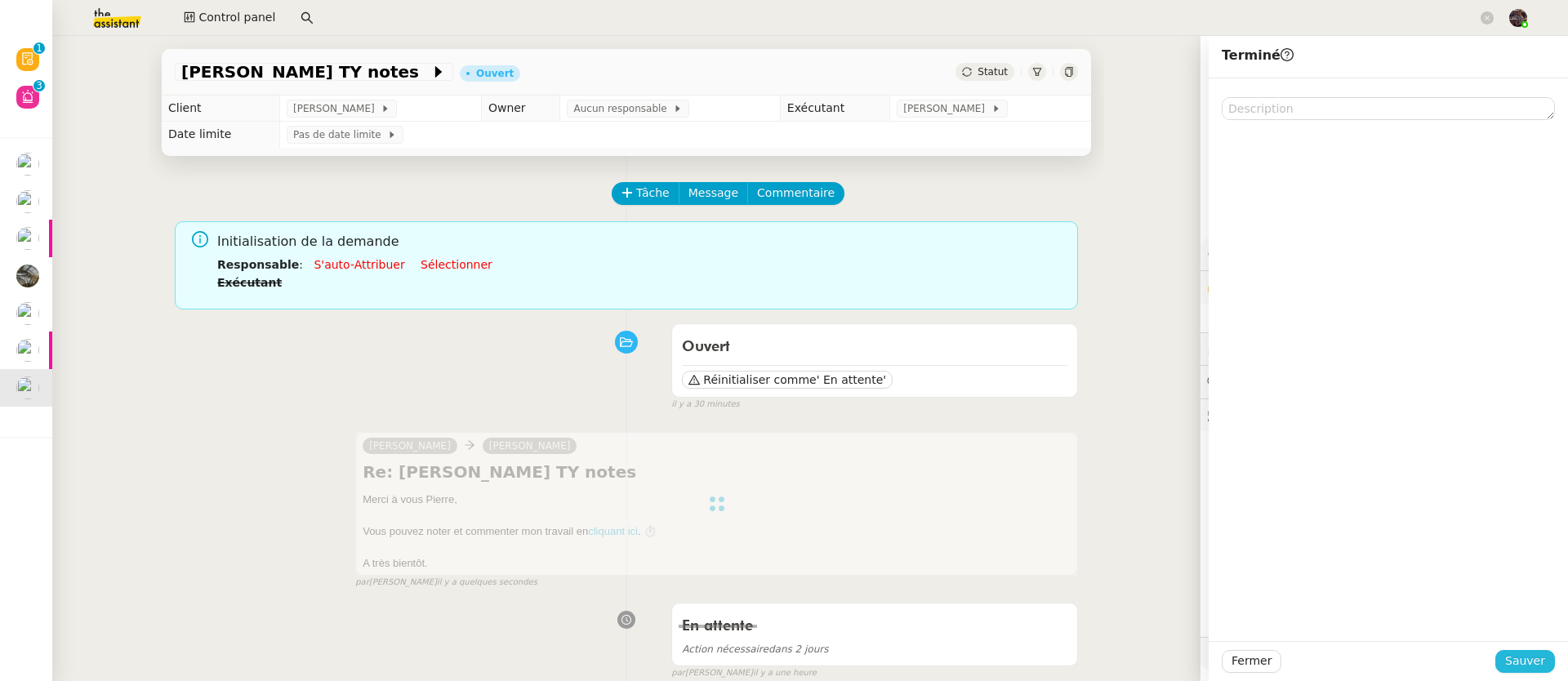
click at [1530, 650] on button "Sauver" at bounding box center [1525, 661] width 59 height 23
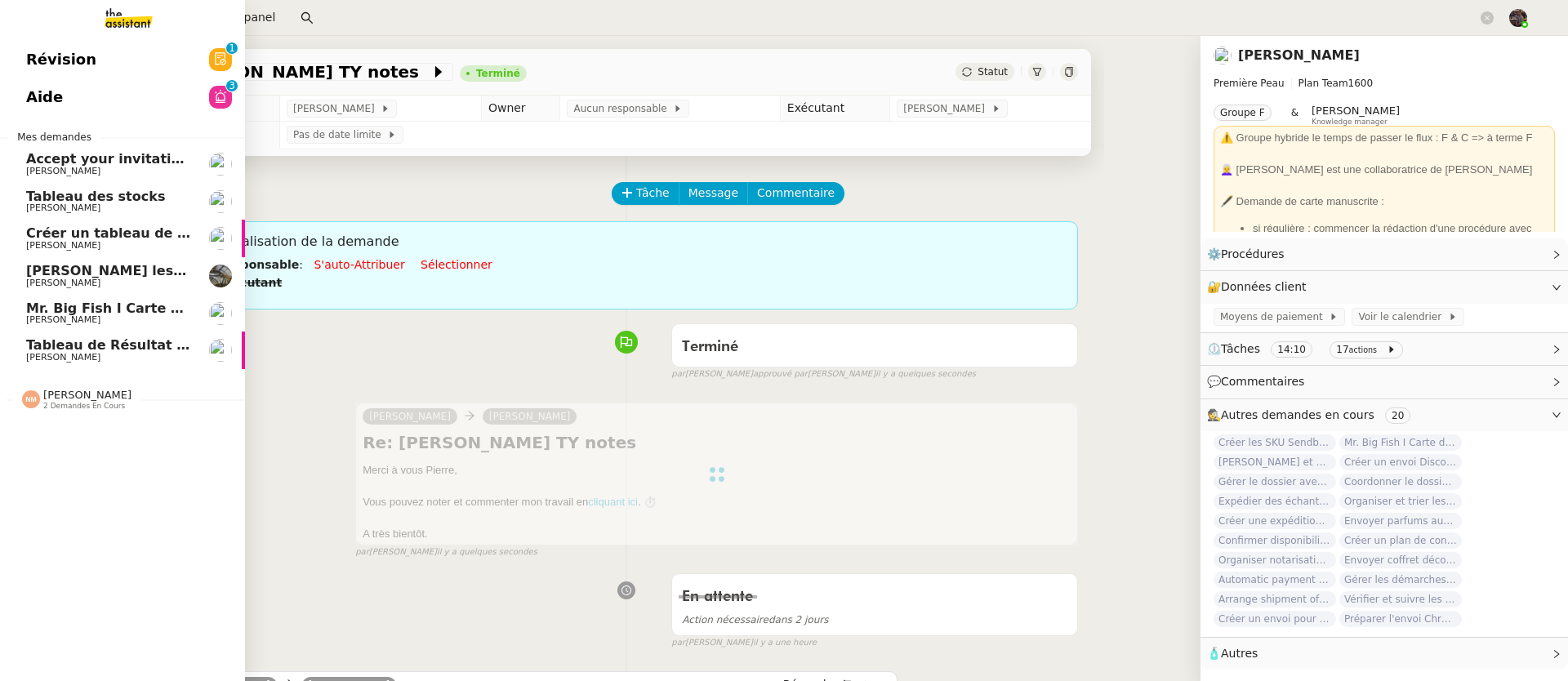
click at [166, 47] on link "Révision 0 1 2 3 4 5 6 7 8 9" at bounding box center [122, 59] width 245 height 38
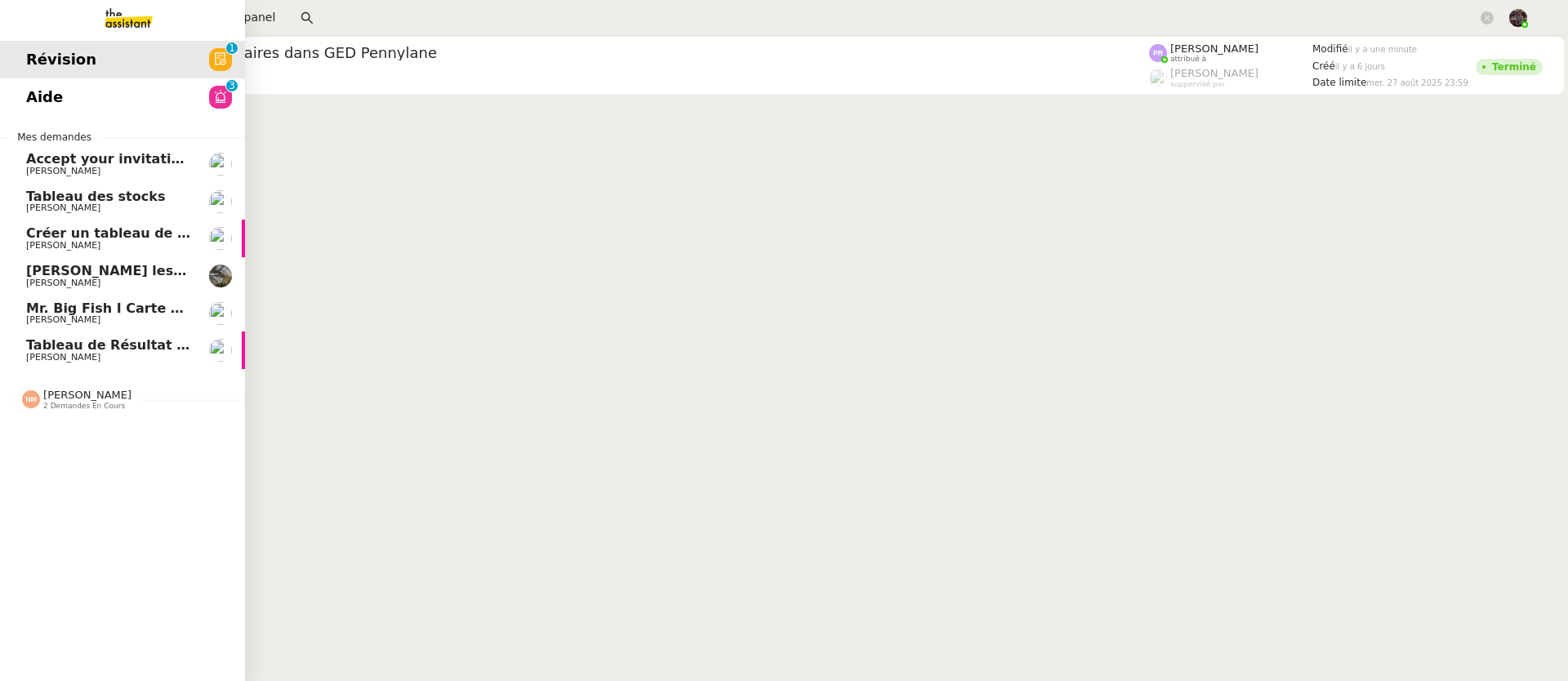
click at [157, 20] on img at bounding box center [115, 18] width 126 height 36
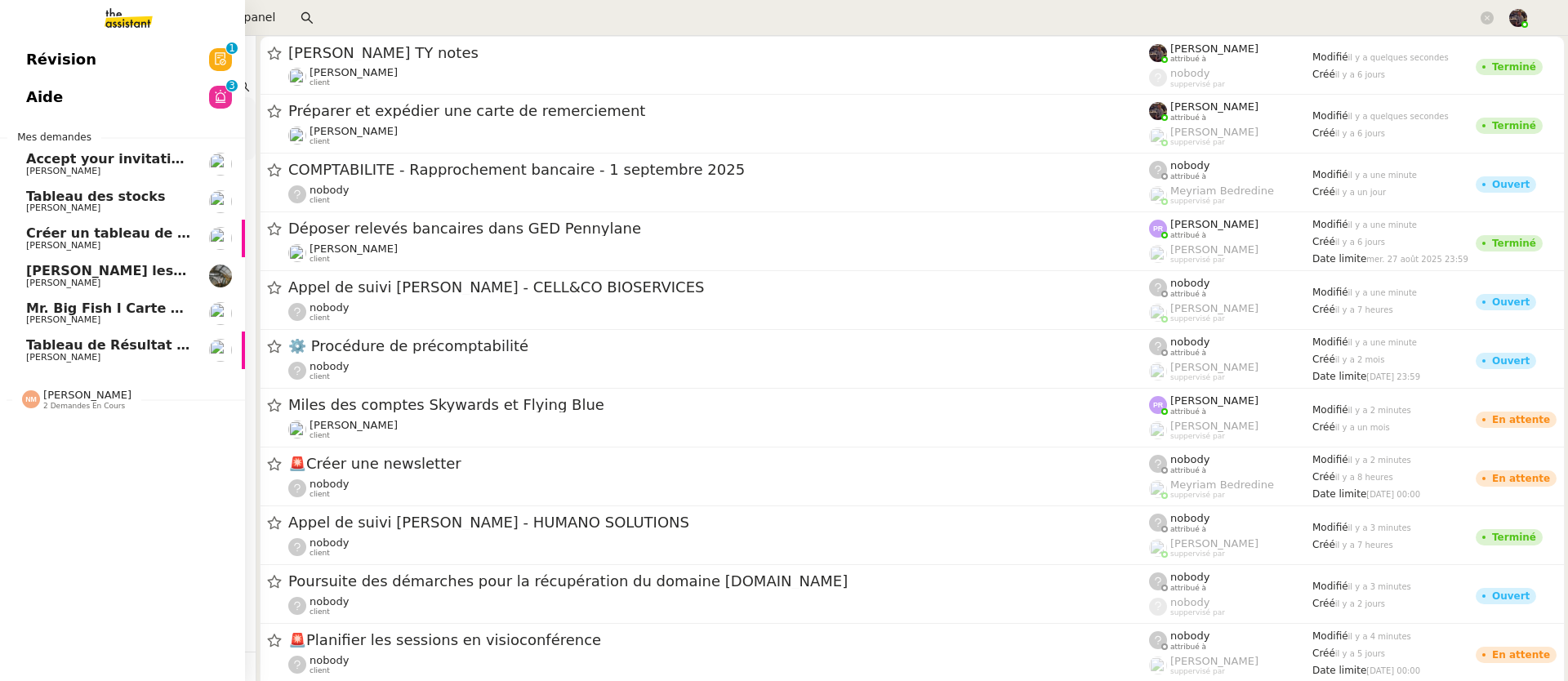
click at [171, 95] on link "Aide 0 1 2 3 4 5 6 7 8 9" at bounding box center [122, 97] width 245 height 38
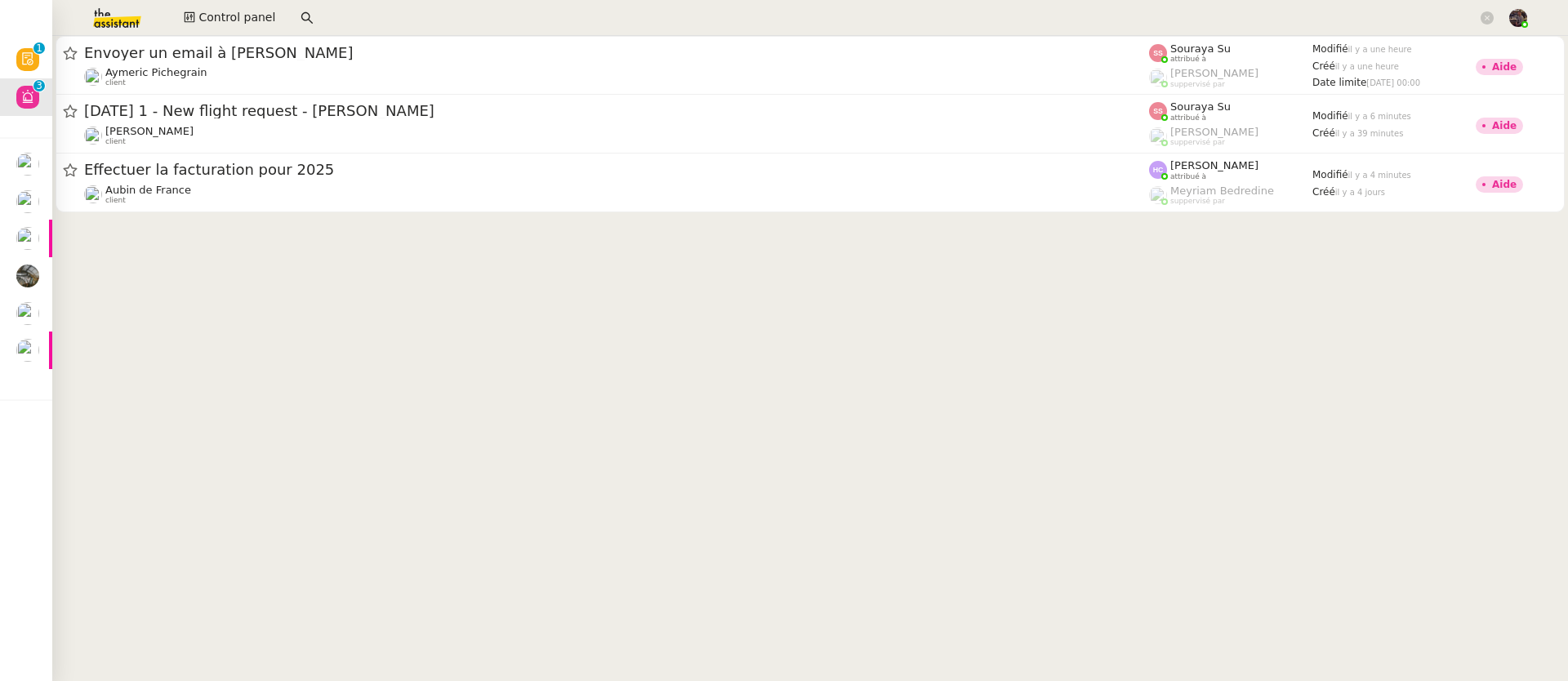
click at [122, 3] on img at bounding box center [104, 18] width 126 height 36
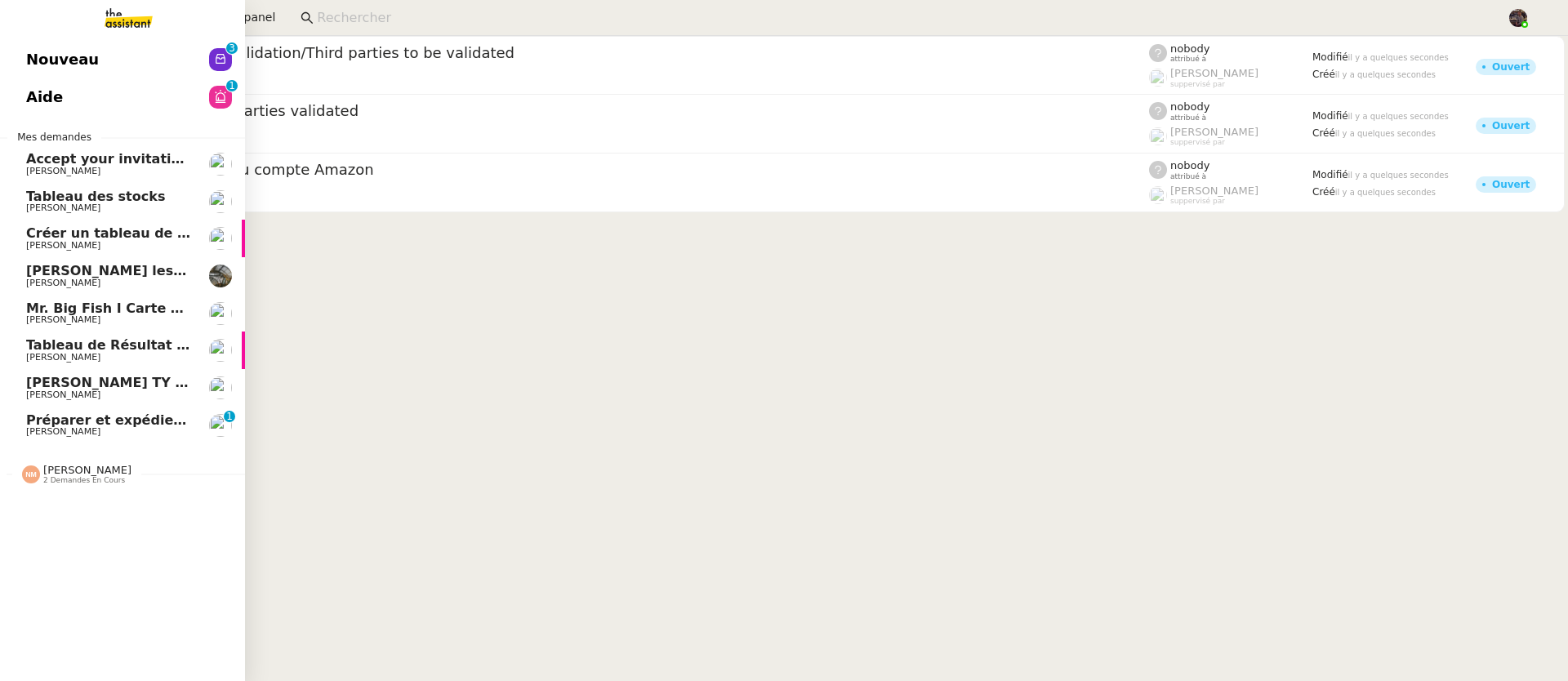
click at [33, 56] on span "Nouveau" at bounding box center [62, 59] width 73 height 24
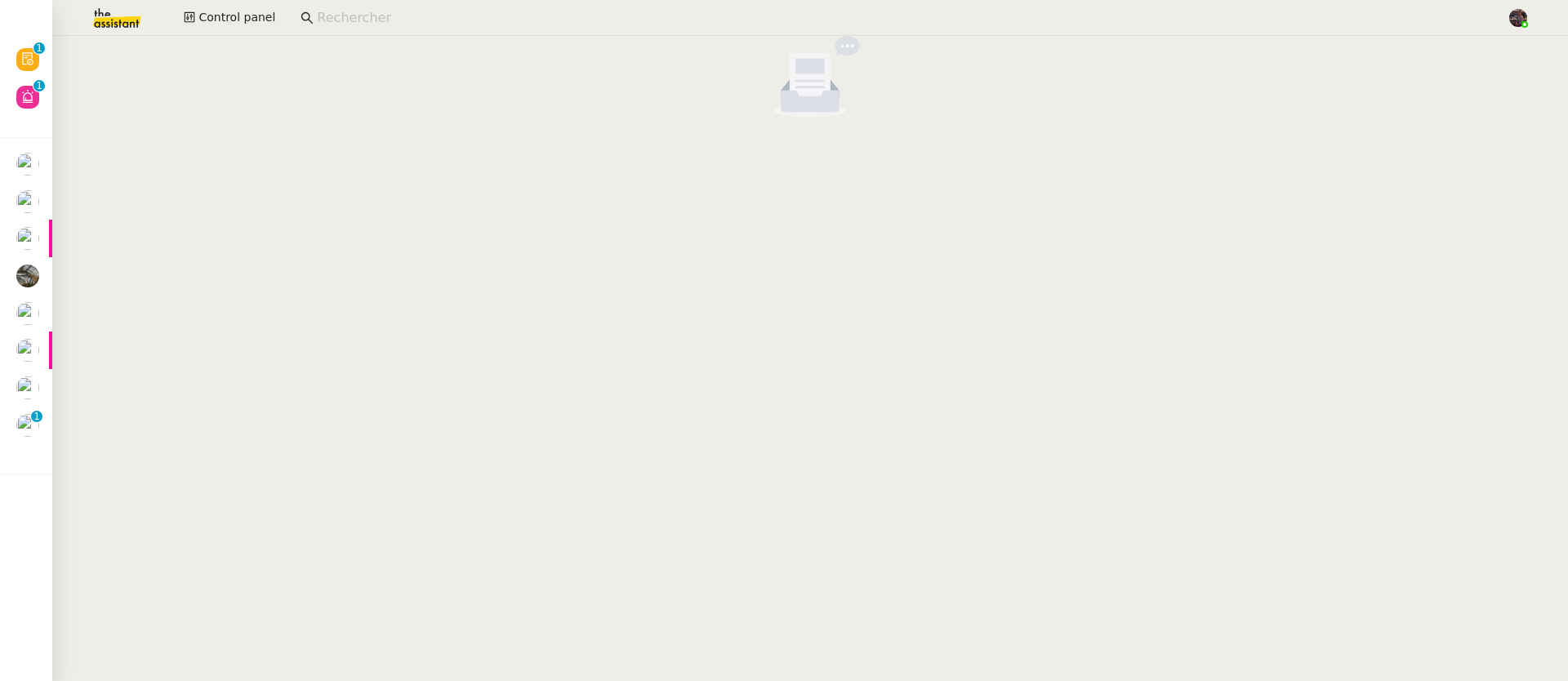
click at [124, 22] on img at bounding box center [104, 18] width 126 height 36
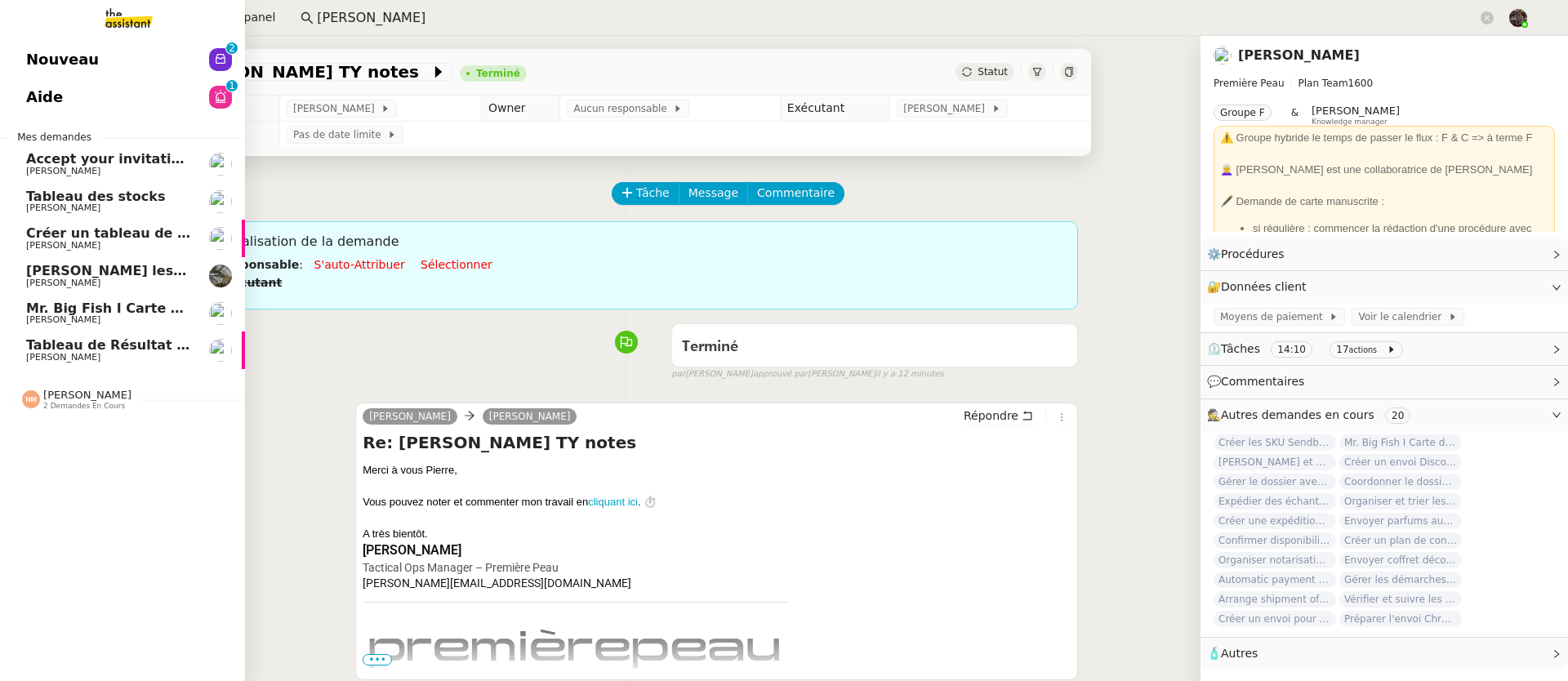
scroll to position [30, 0]
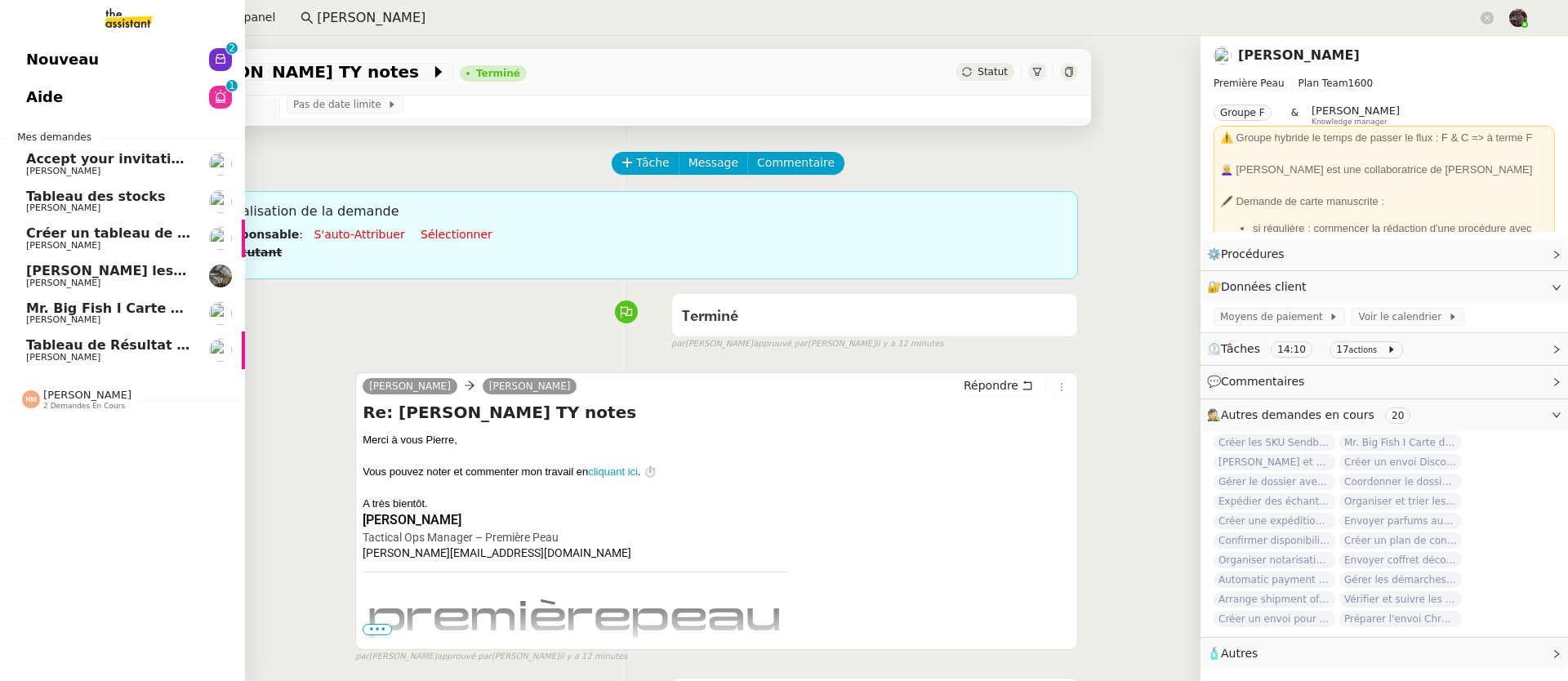
click at [151, 41] on link "Nouveau 0 1 2 3 4 5 6 7 8 9" at bounding box center [122, 59] width 245 height 38
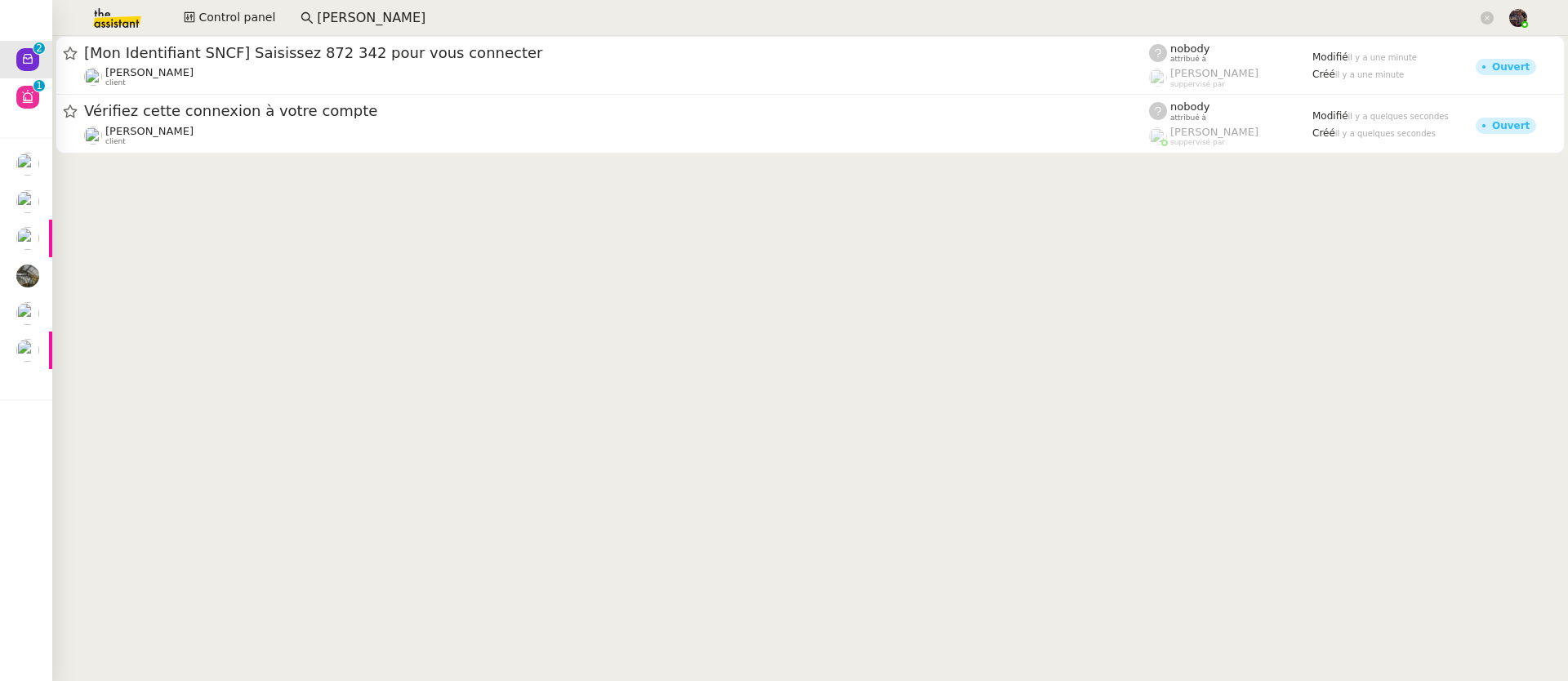
click at [131, 16] on img at bounding box center [104, 18] width 126 height 36
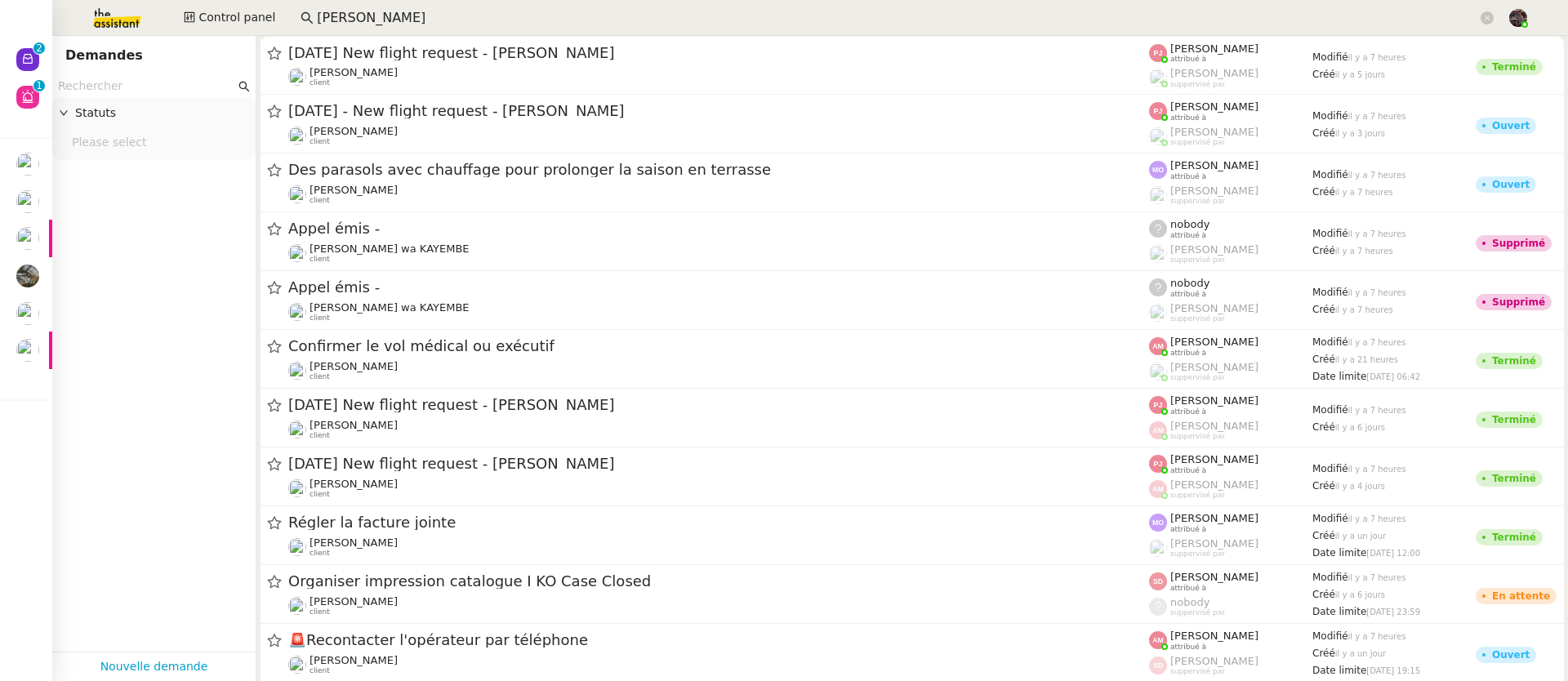
click at [183, 90] on input "text" at bounding box center [146, 86] width 177 height 18
click at [406, 18] on input "[PERSON_NAME]" at bounding box center [897, 18] width 1160 height 22
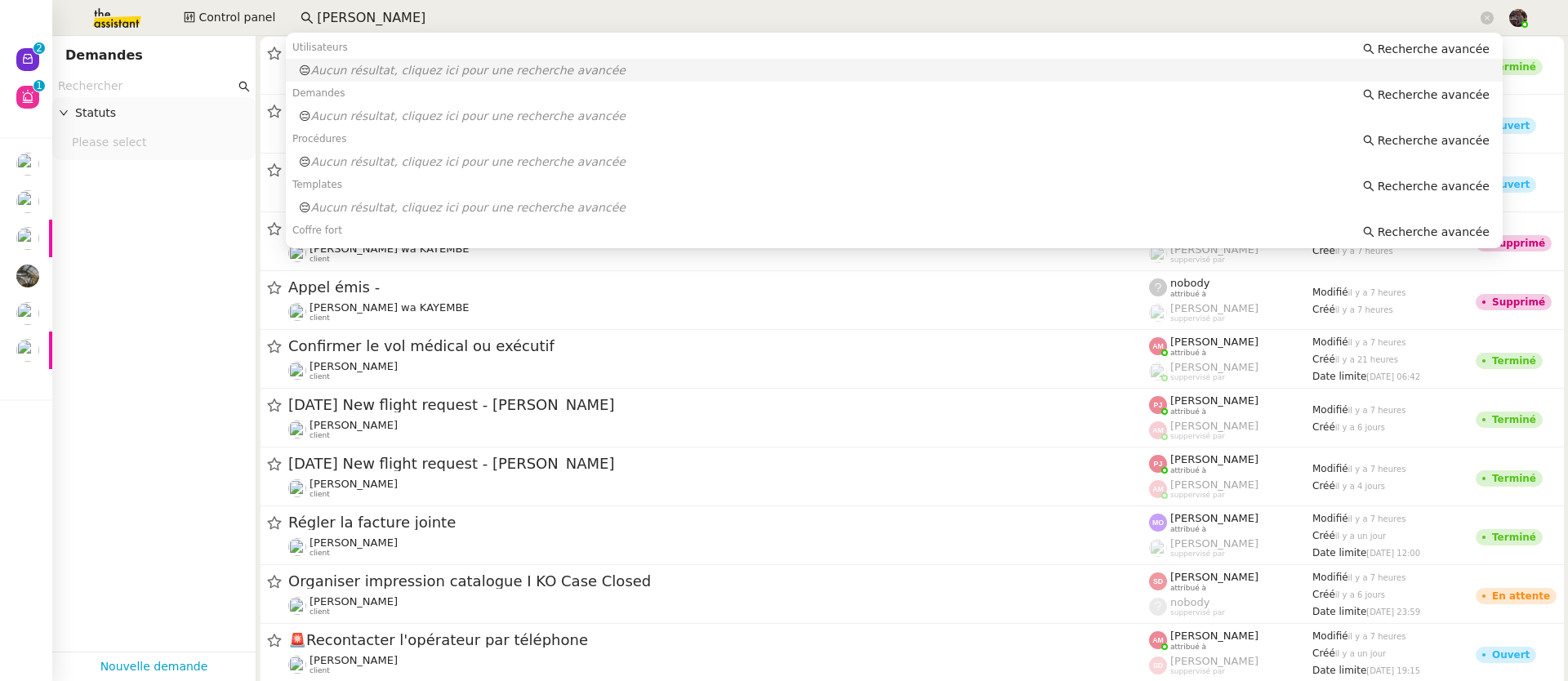
click at [406, 18] on input "[PERSON_NAME]" at bounding box center [897, 18] width 1160 height 22
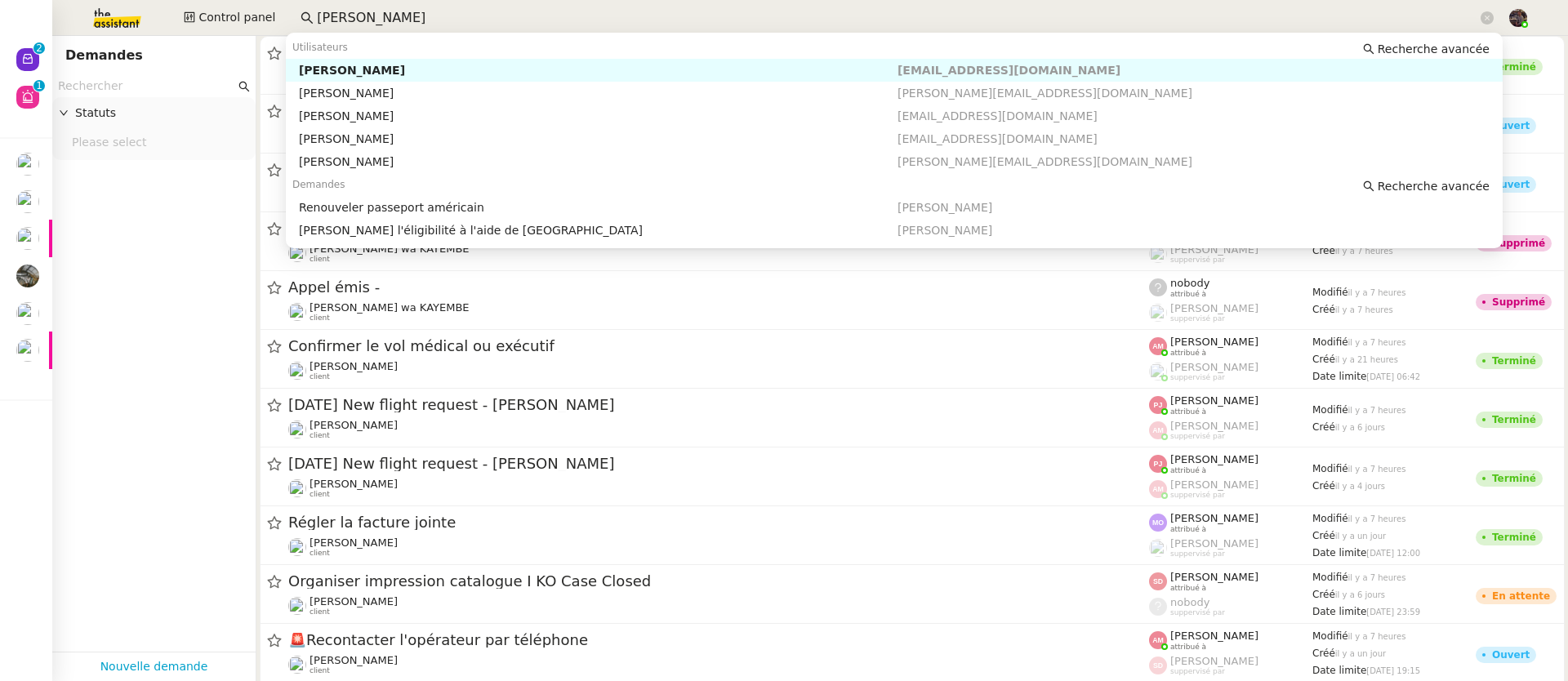
click at [422, 60] on nz-auto-option "[PERSON_NAME] [EMAIL_ADDRESS][DOMAIN_NAME]" at bounding box center [894, 69] width 1217 height 23
type input "[PERSON_NAME]"
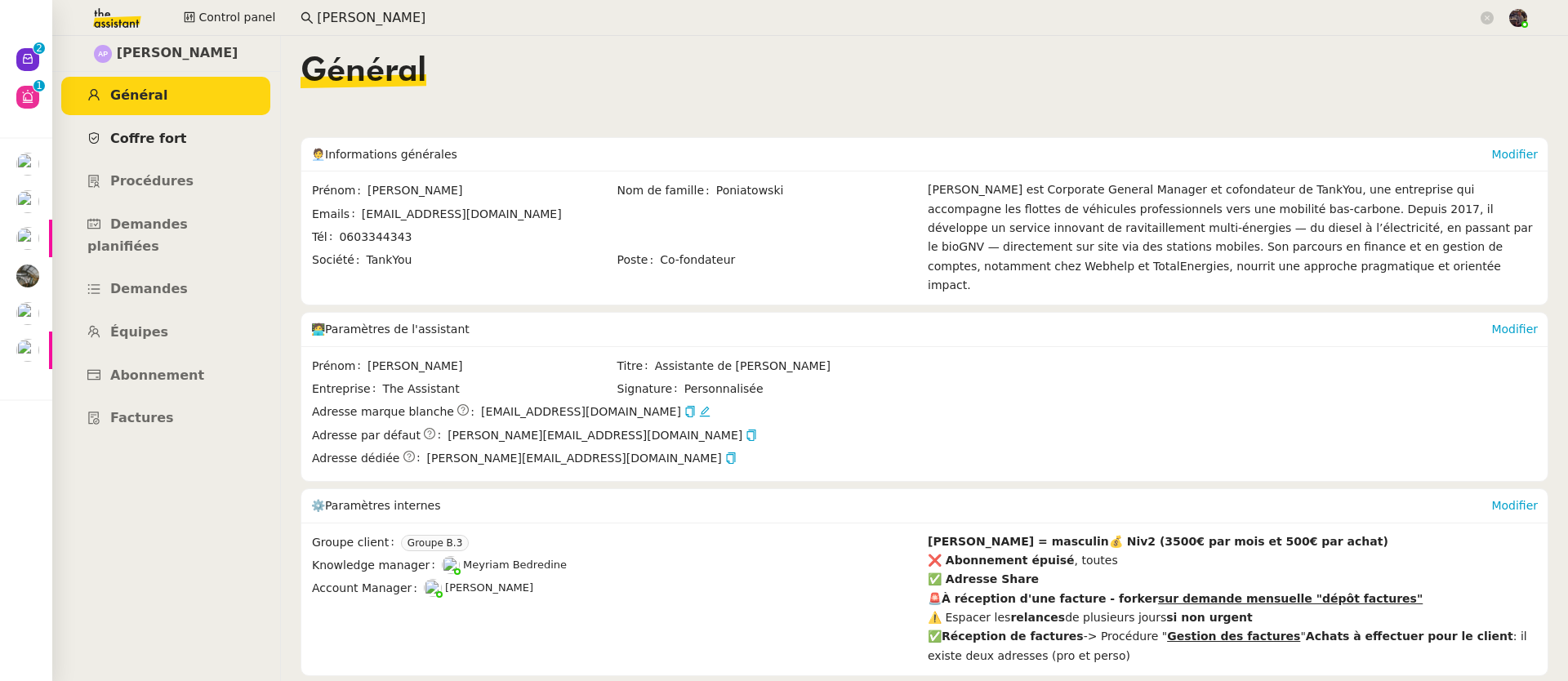
click at [176, 134] on span "Coffre fort" at bounding box center [149, 138] width 77 height 16
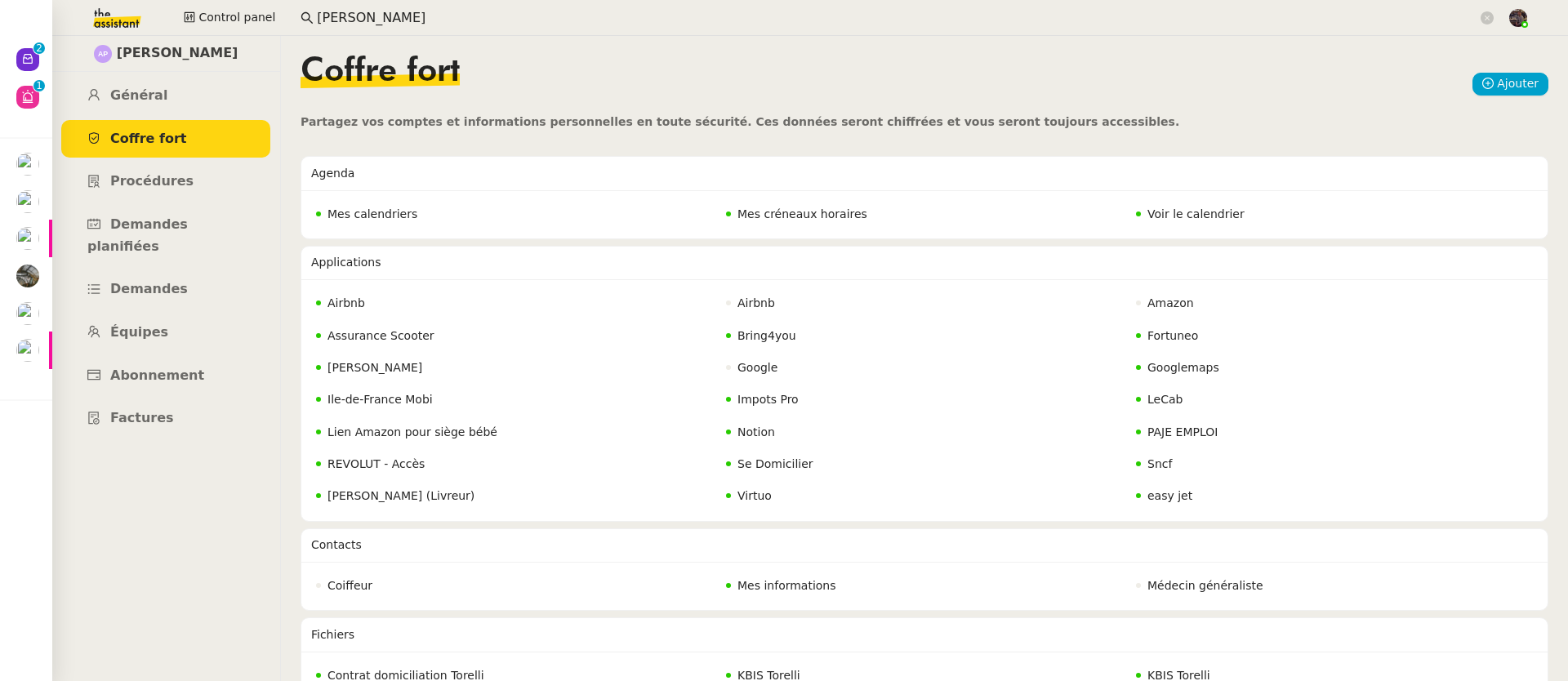
click at [171, 148] on link "Coffre fort" at bounding box center [165, 140] width 209 height 38
click at [193, 197] on link "Procédures" at bounding box center [165, 181] width 209 height 38
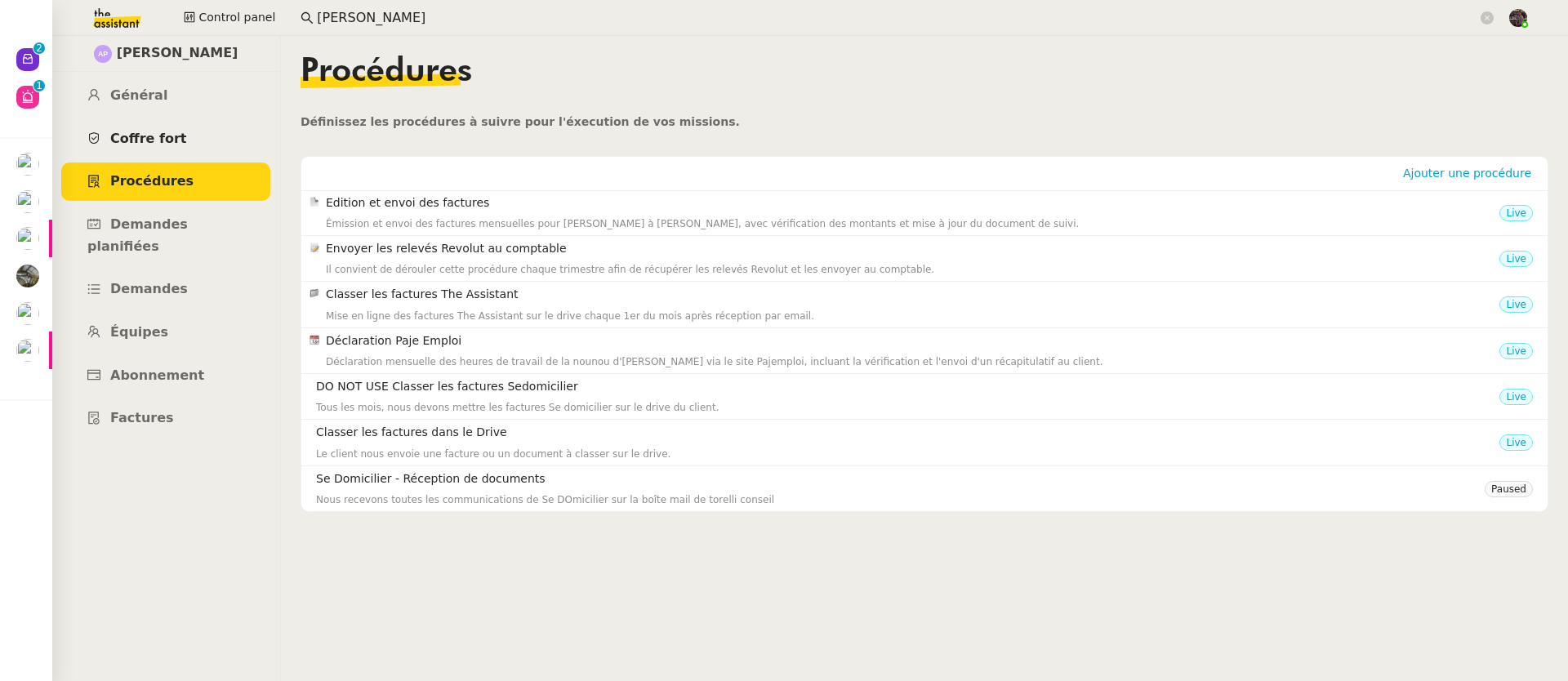
click at [180, 141] on link "Coffre fort" at bounding box center [165, 140] width 209 height 38
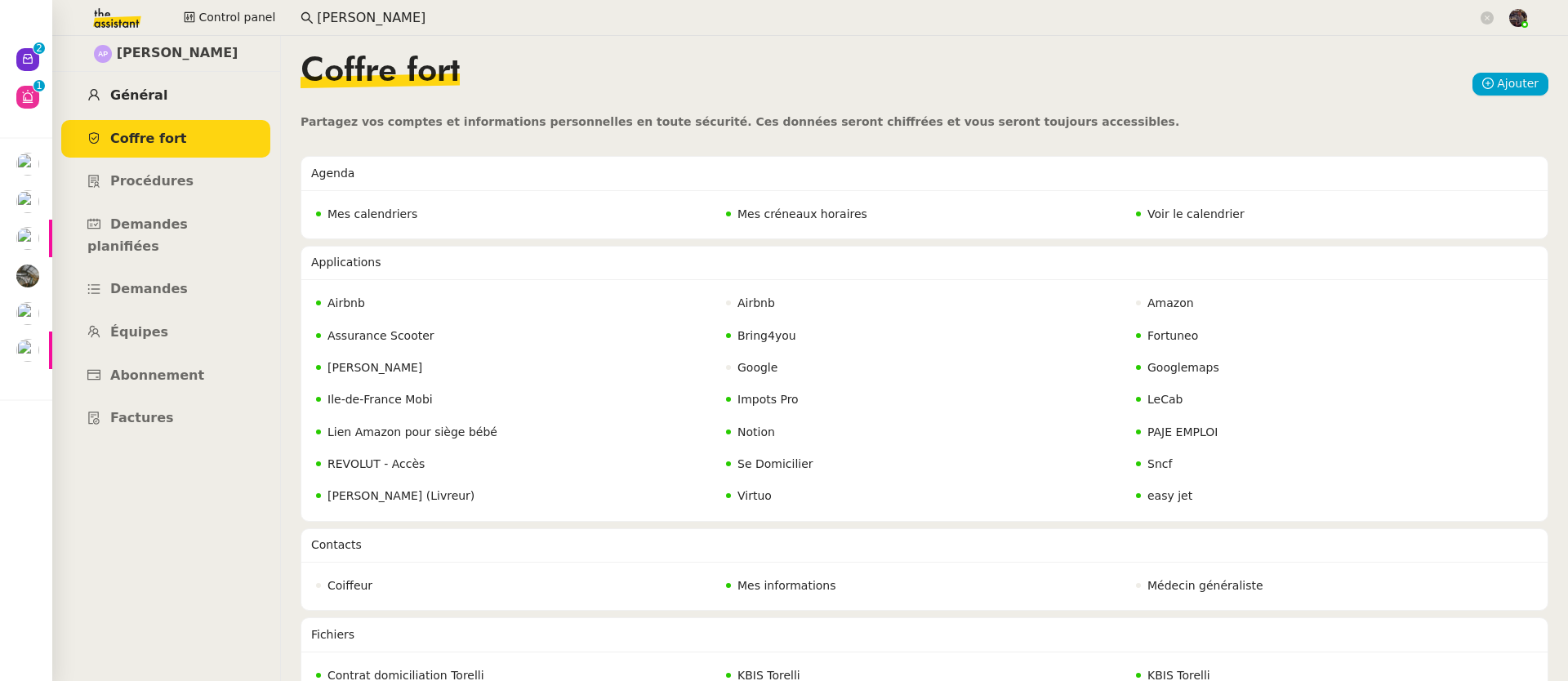
click at [175, 89] on link "Général" at bounding box center [165, 96] width 209 height 38
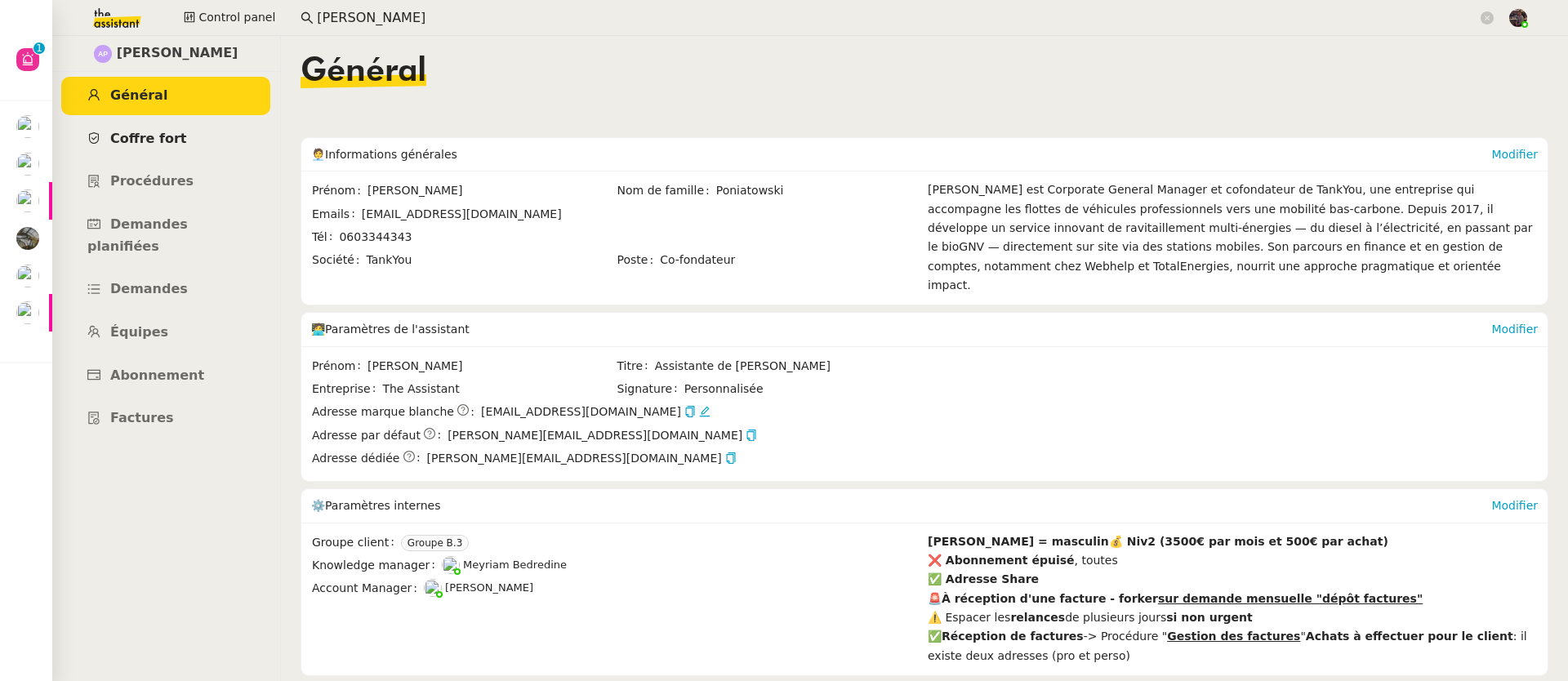
click at [160, 148] on link "Coffre fort" at bounding box center [165, 140] width 209 height 38
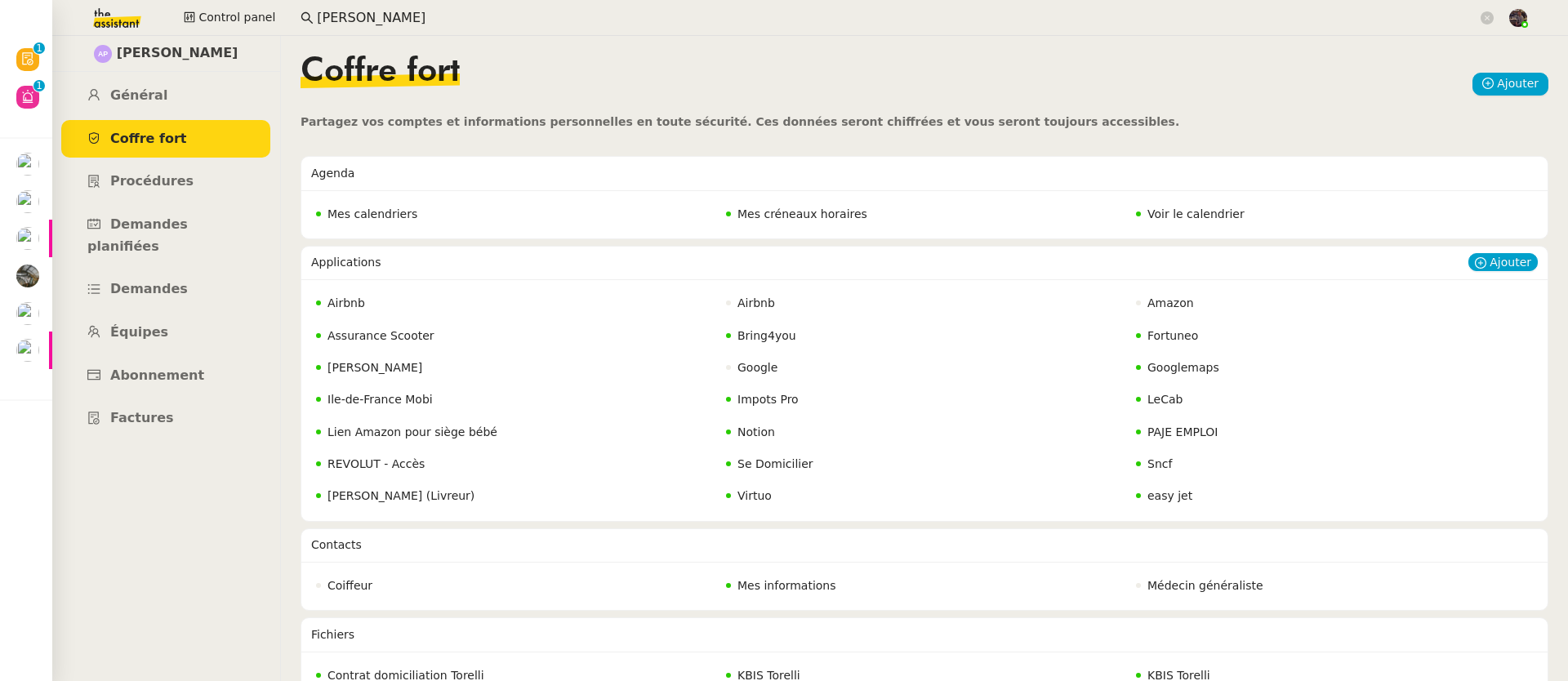
click at [353, 469] on span "REVOLUT - Accès" at bounding box center [376, 464] width 97 height 13
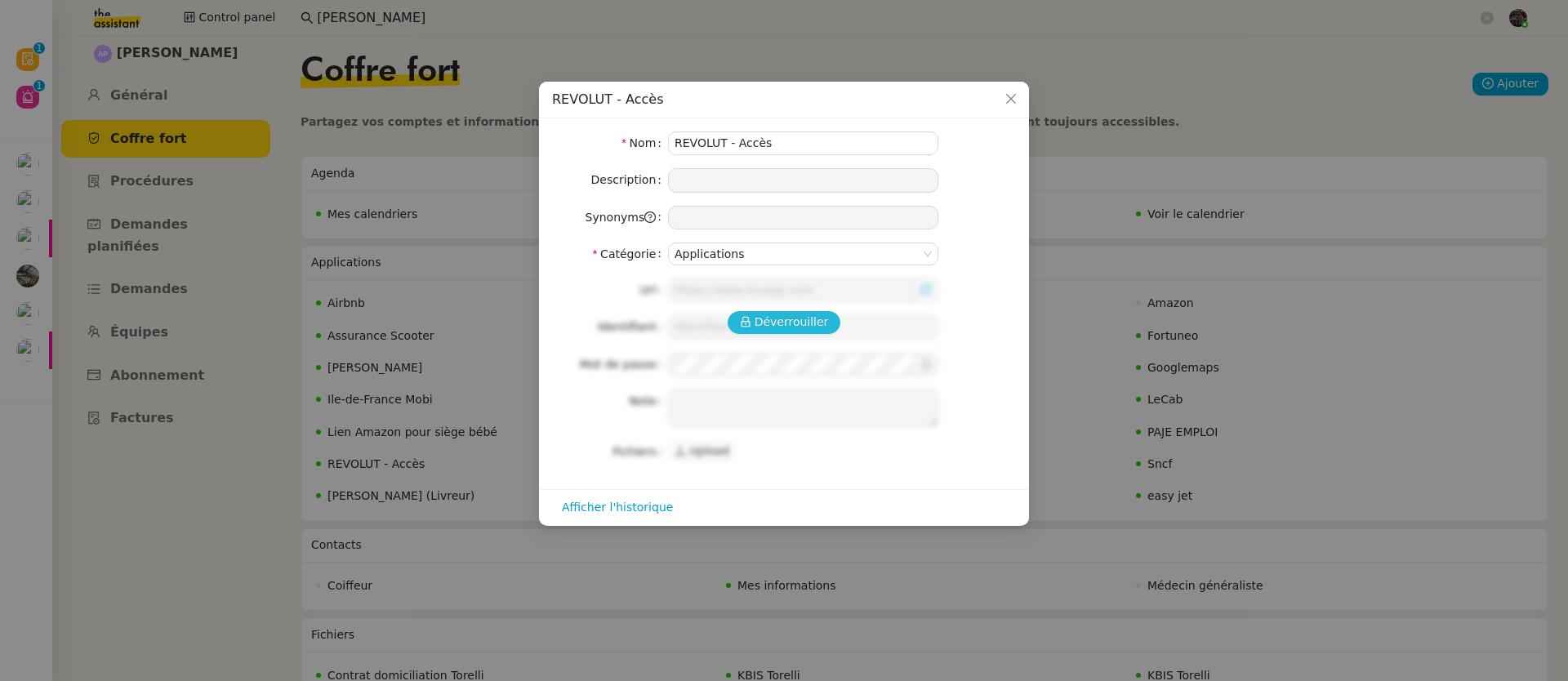
click at [795, 332] on button "Déverrouiller" at bounding box center [784, 322] width 114 height 23
type input "[URL][DOMAIN_NAME]"
type input "[PERSON_NAME][EMAIL_ADDRESS][DOMAIN_NAME]"
type textarea "1- cliquer sur URL 2- demander au KM le code recu en inbox (attention valable 1…"
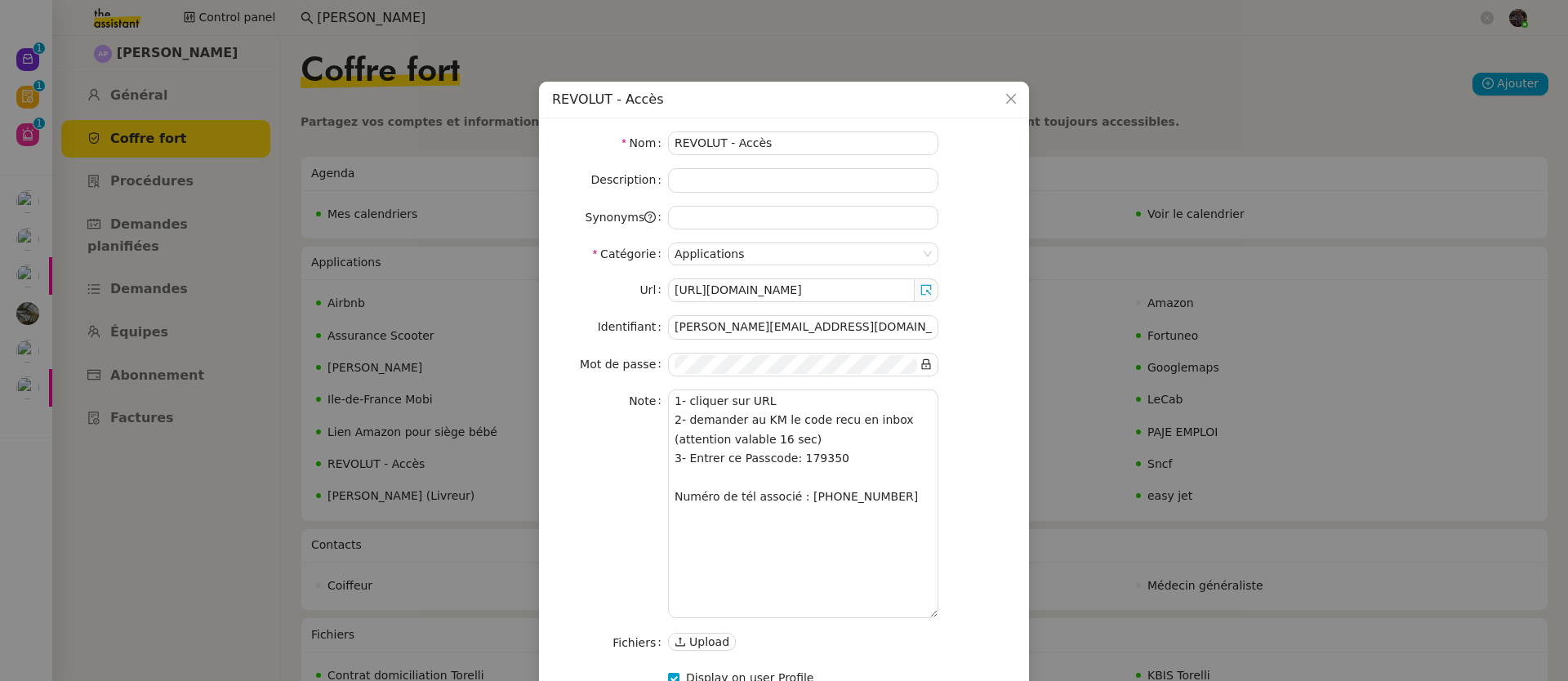
click at [293, 383] on nz-modal-container "REVOLUT - Accès Nom REVOLUT - Accès Description Synonyms Catégorie Applications…" at bounding box center [784, 340] width 1568 height 681
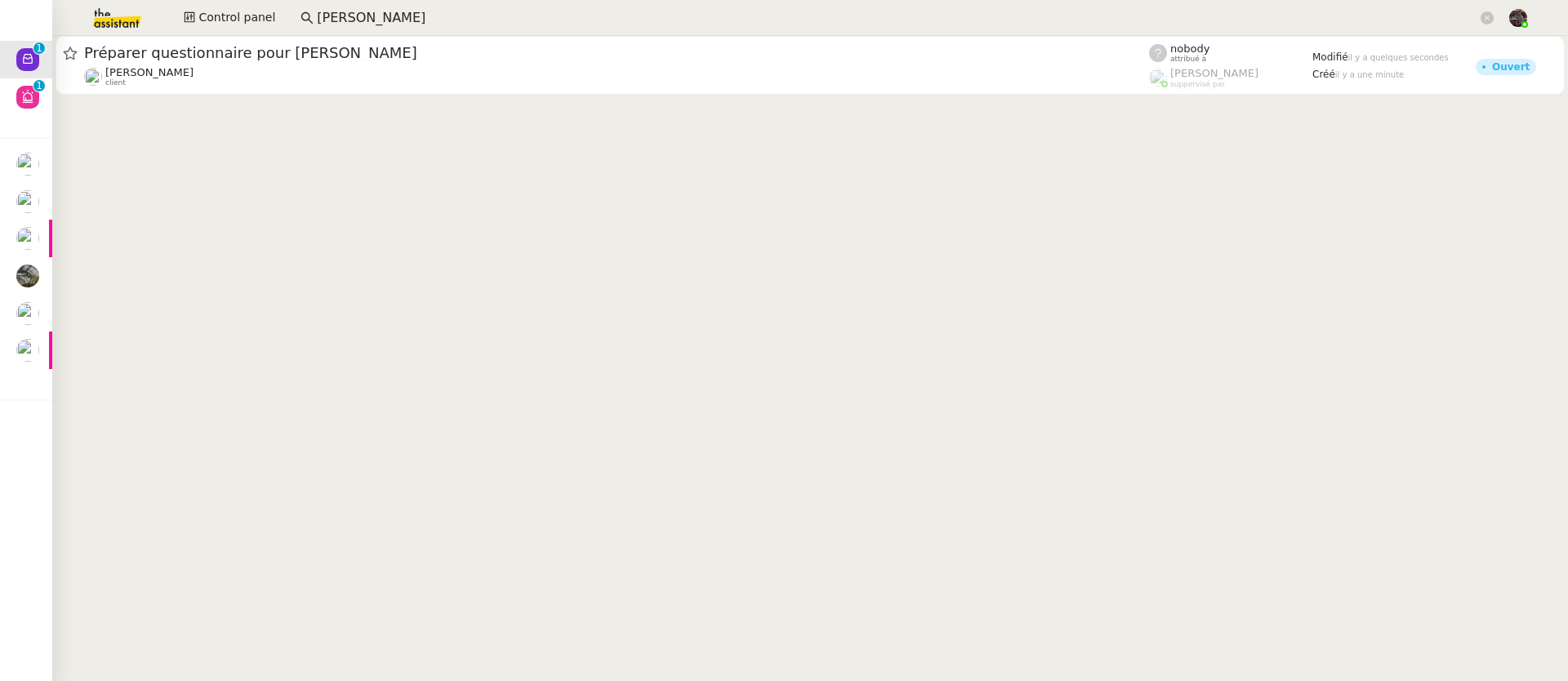
click at [124, 8] on img at bounding box center [104, 18] width 126 height 36
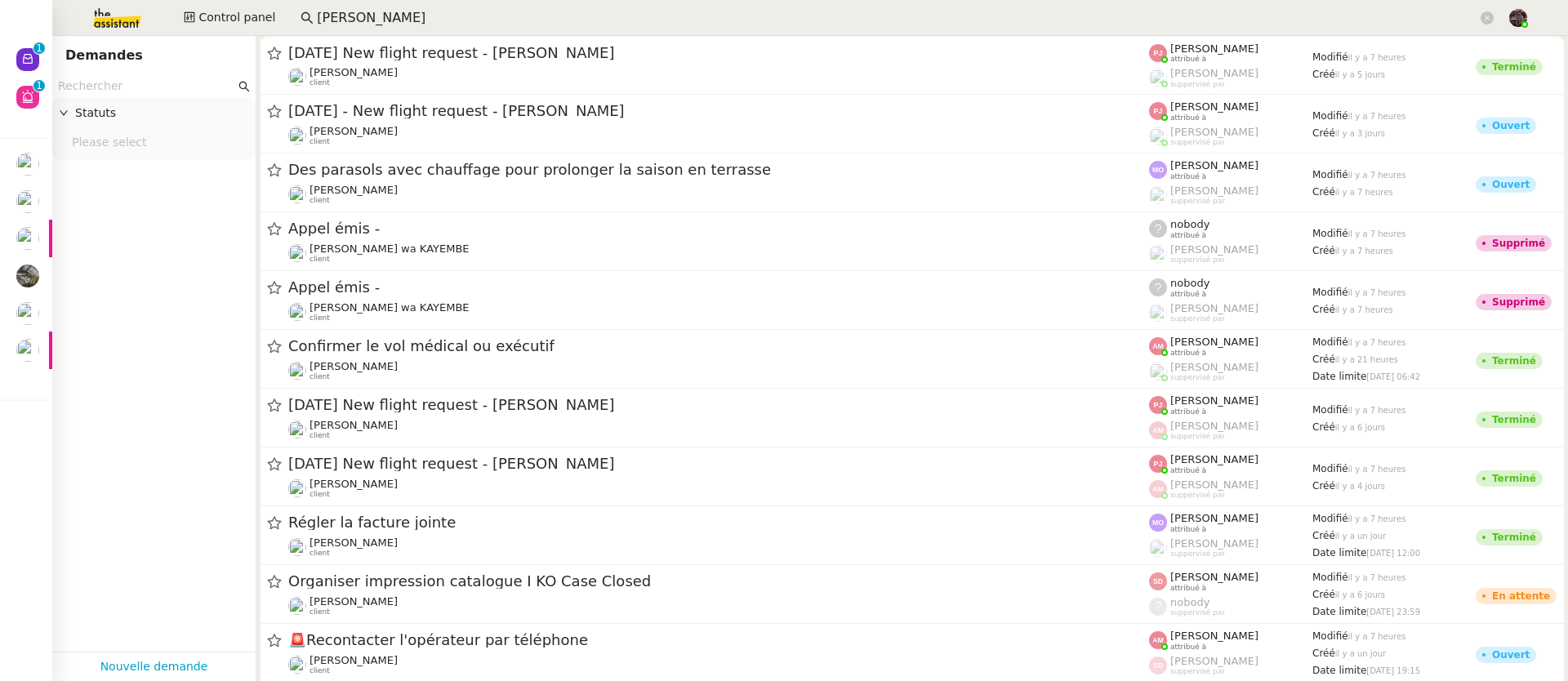
click at [129, 70] on nz-page-header "Demandes" at bounding box center [154, 55] width 203 height 39
click at [131, 77] on input "text" at bounding box center [146, 86] width 177 height 18
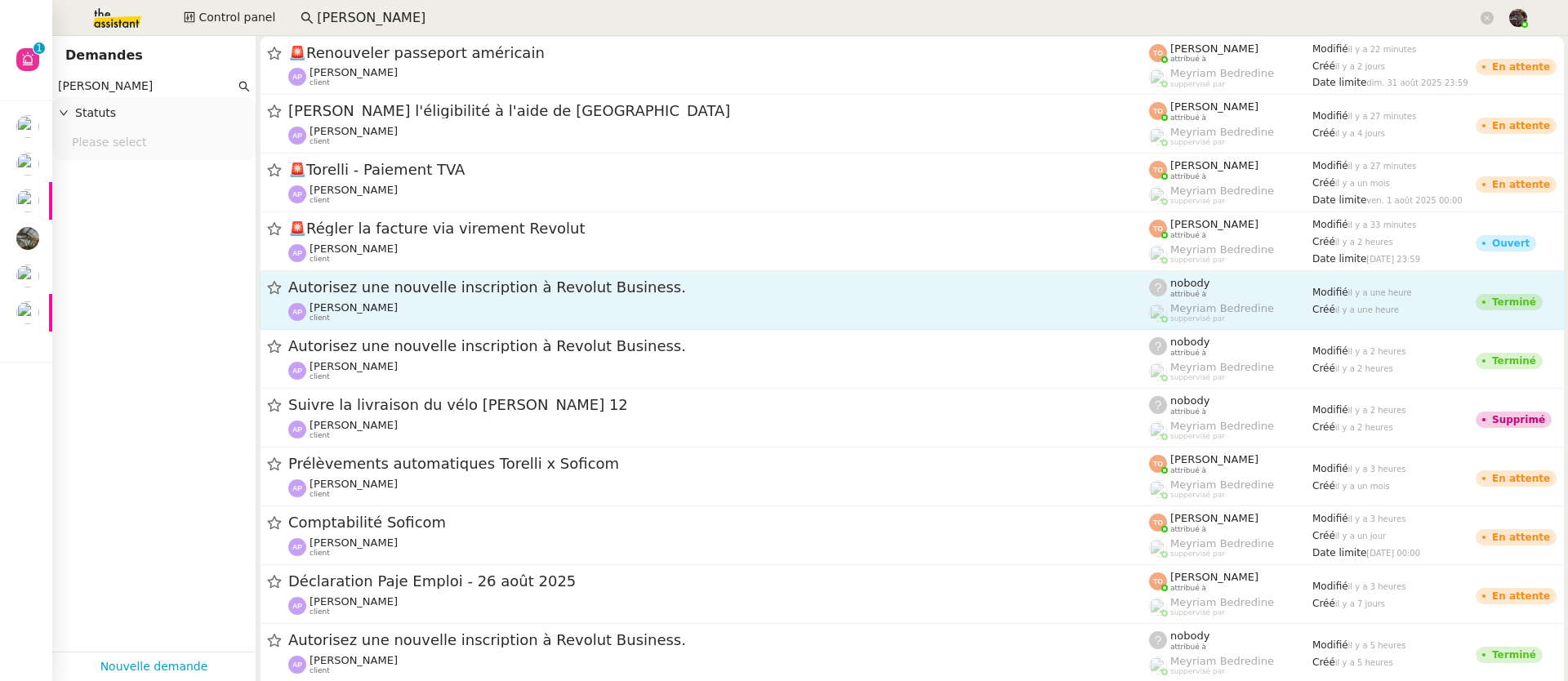
type input "[PERSON_NAME]"
click at [633, 297] on div "Autorisez une nouvelle inscription à Revolut Business." at bounding box center [719, 287] width 861 height 20
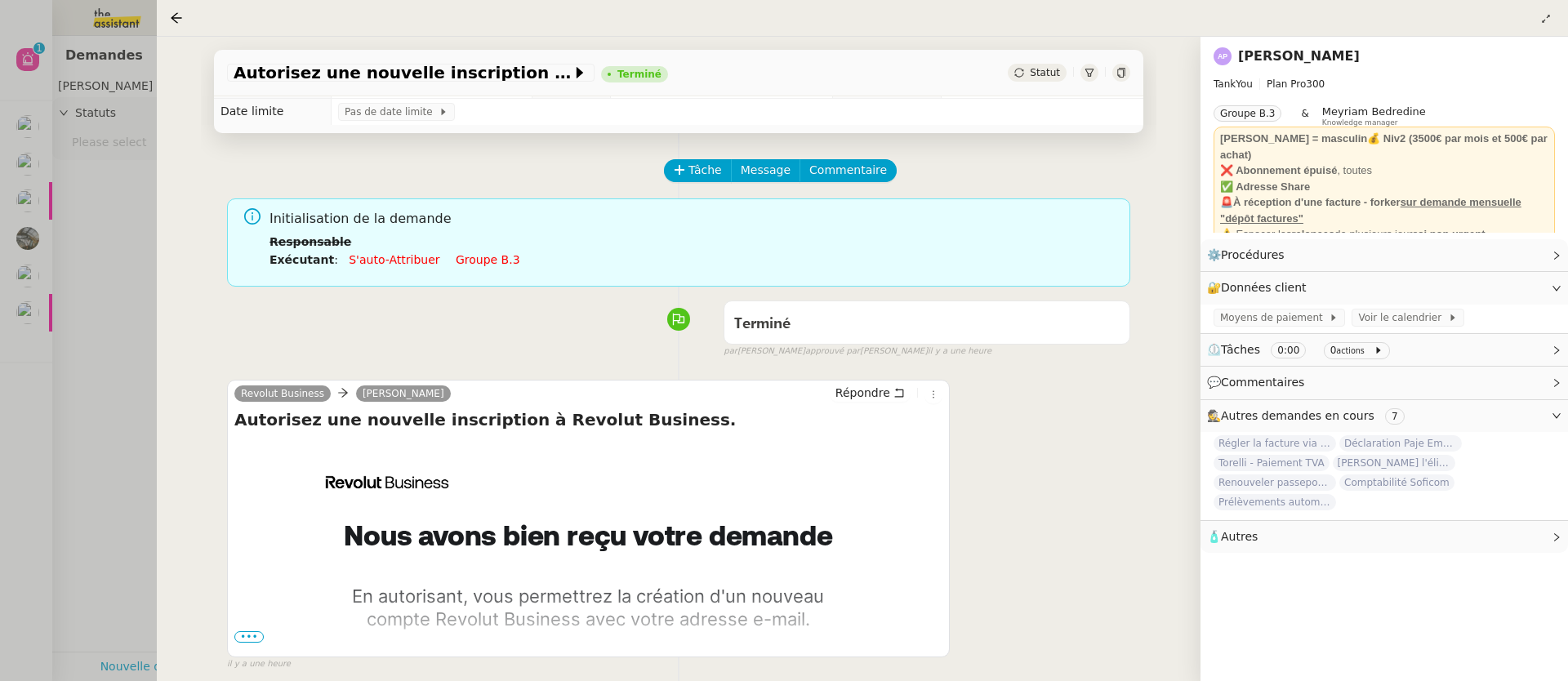
scroll to position [37, 0]
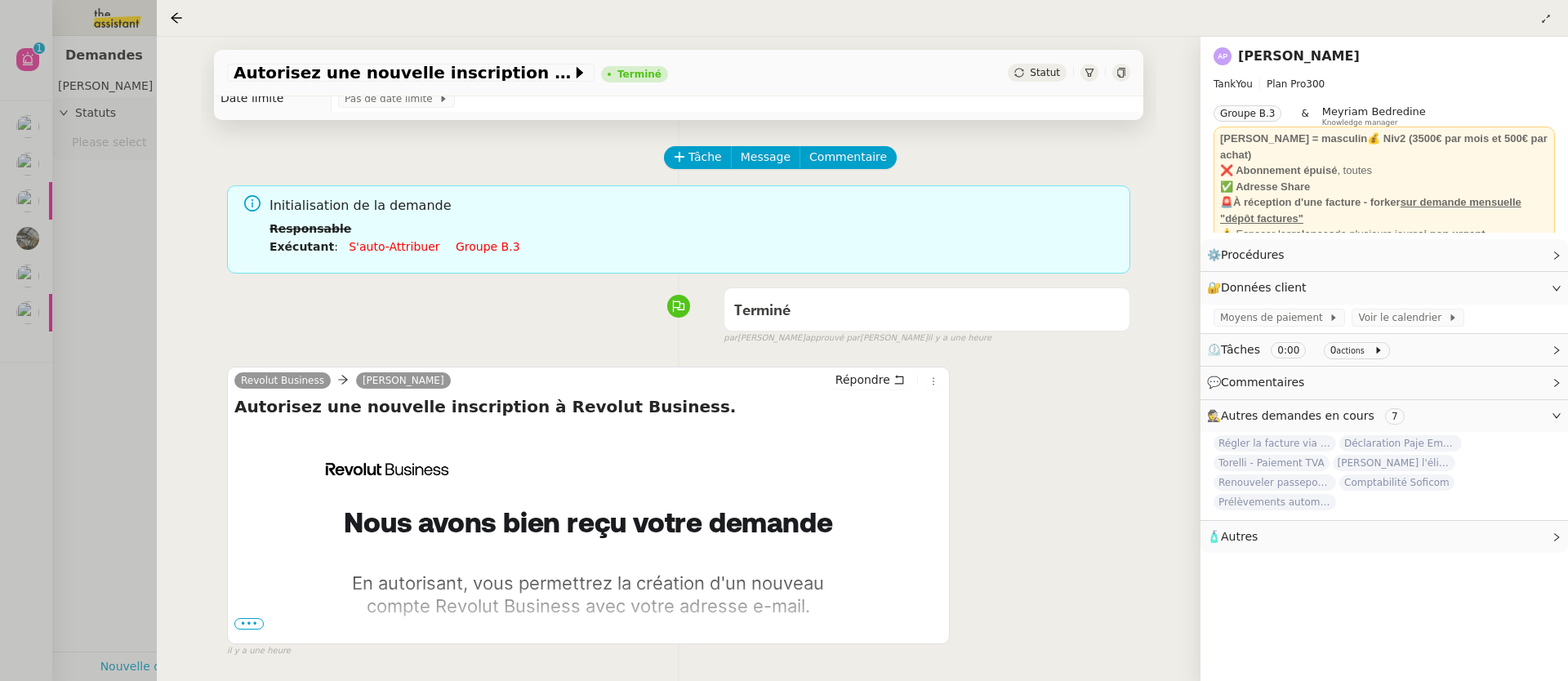
click at [249, 624] on span "•••" at bounding box center [248, 624] width 29 height 12
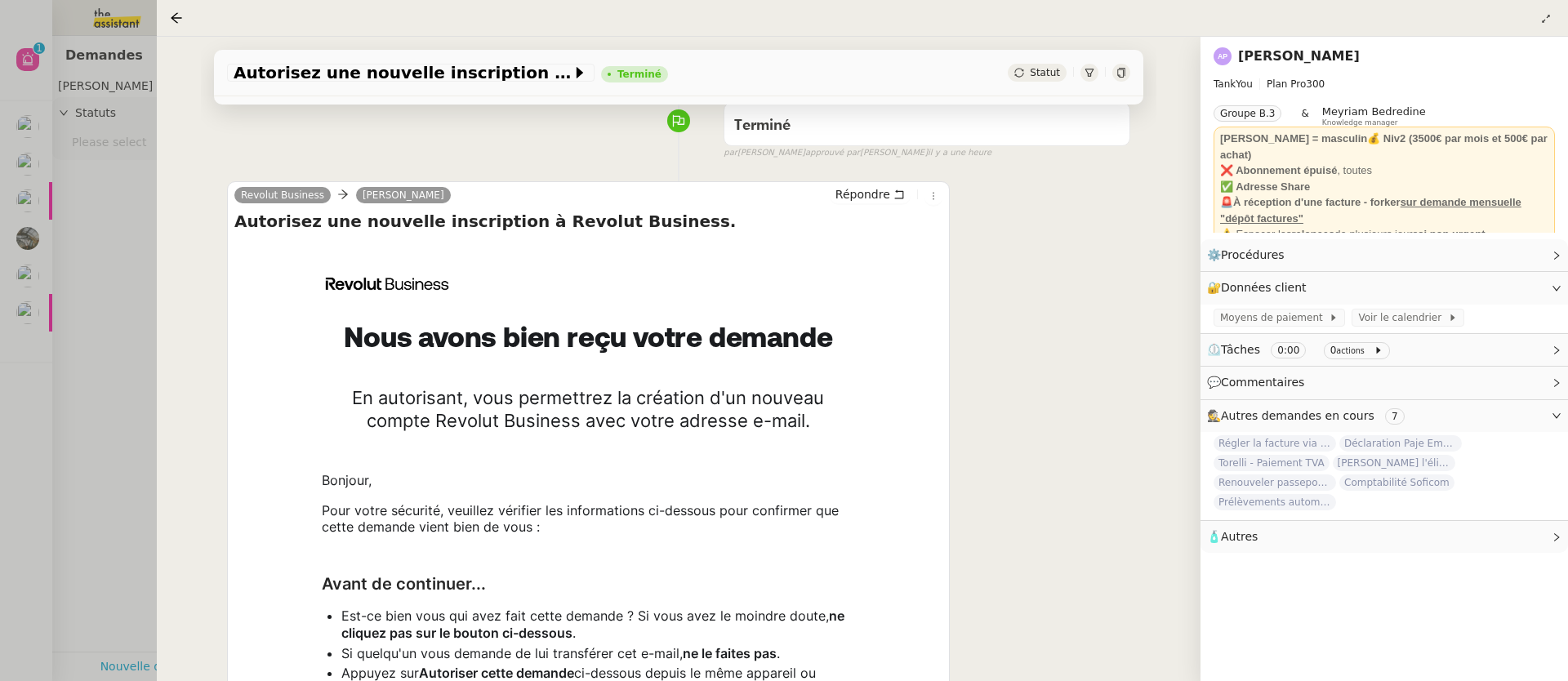
scroll to position [390, 0]
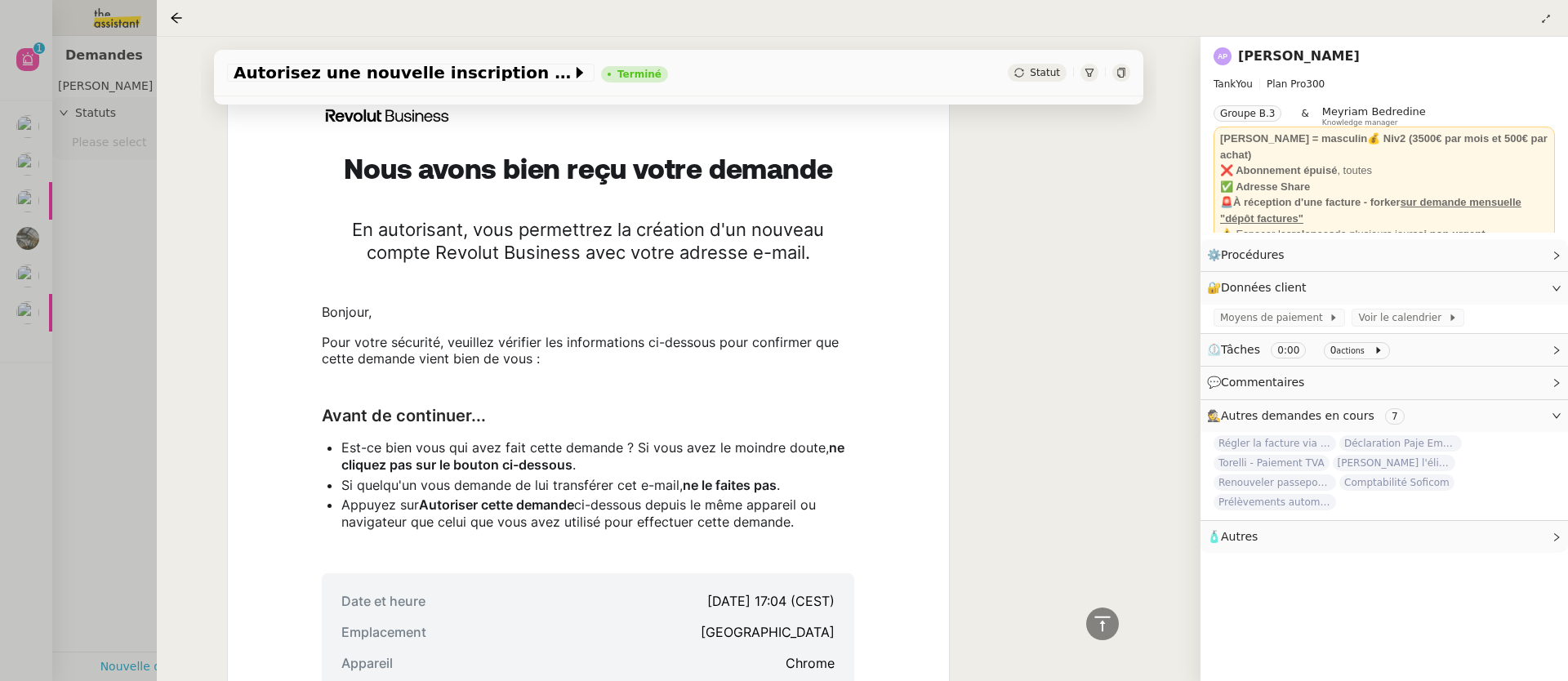
click at [151, 430] on div at bounding box center [784, 340] width 1568 height 681
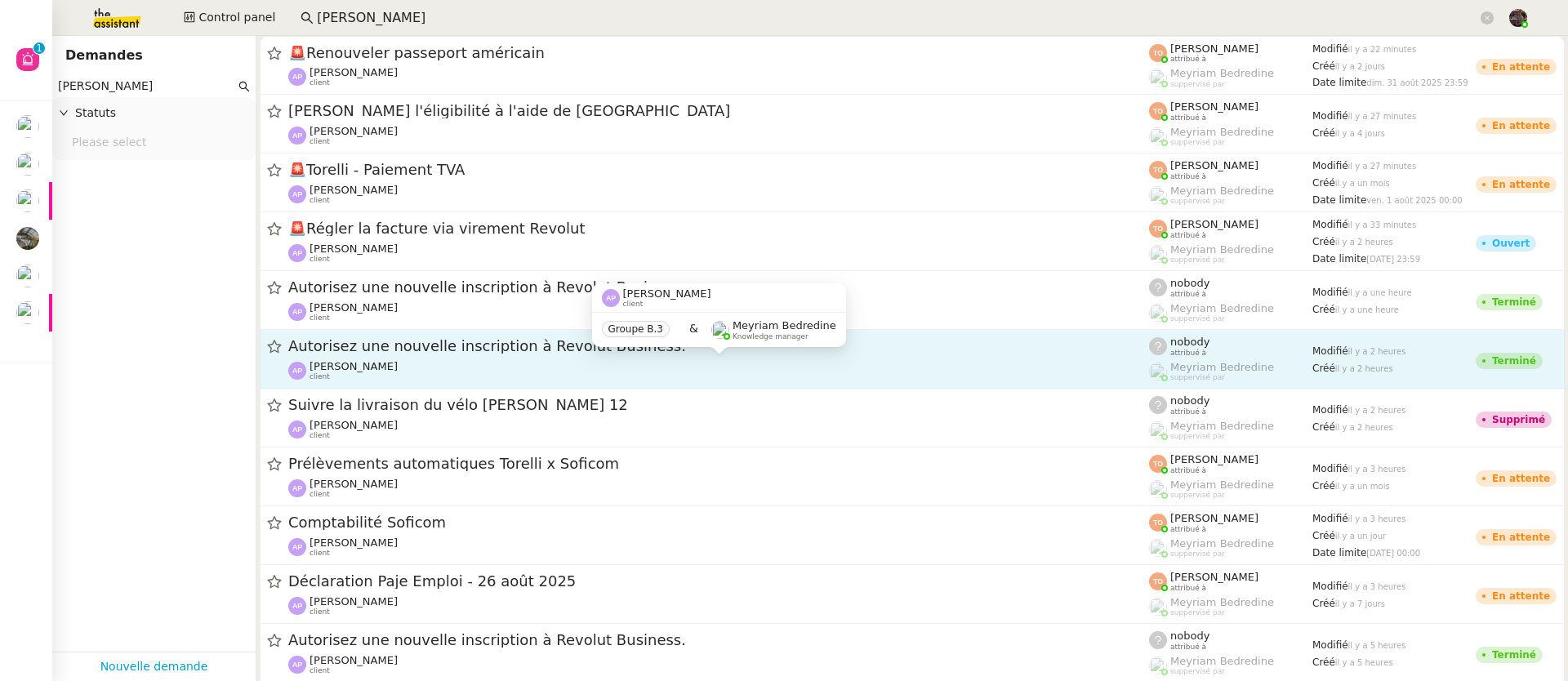
click at [472, 375] on div "[PERSON_NAME] client" at bounding box center [719, 370] width 861 height 21
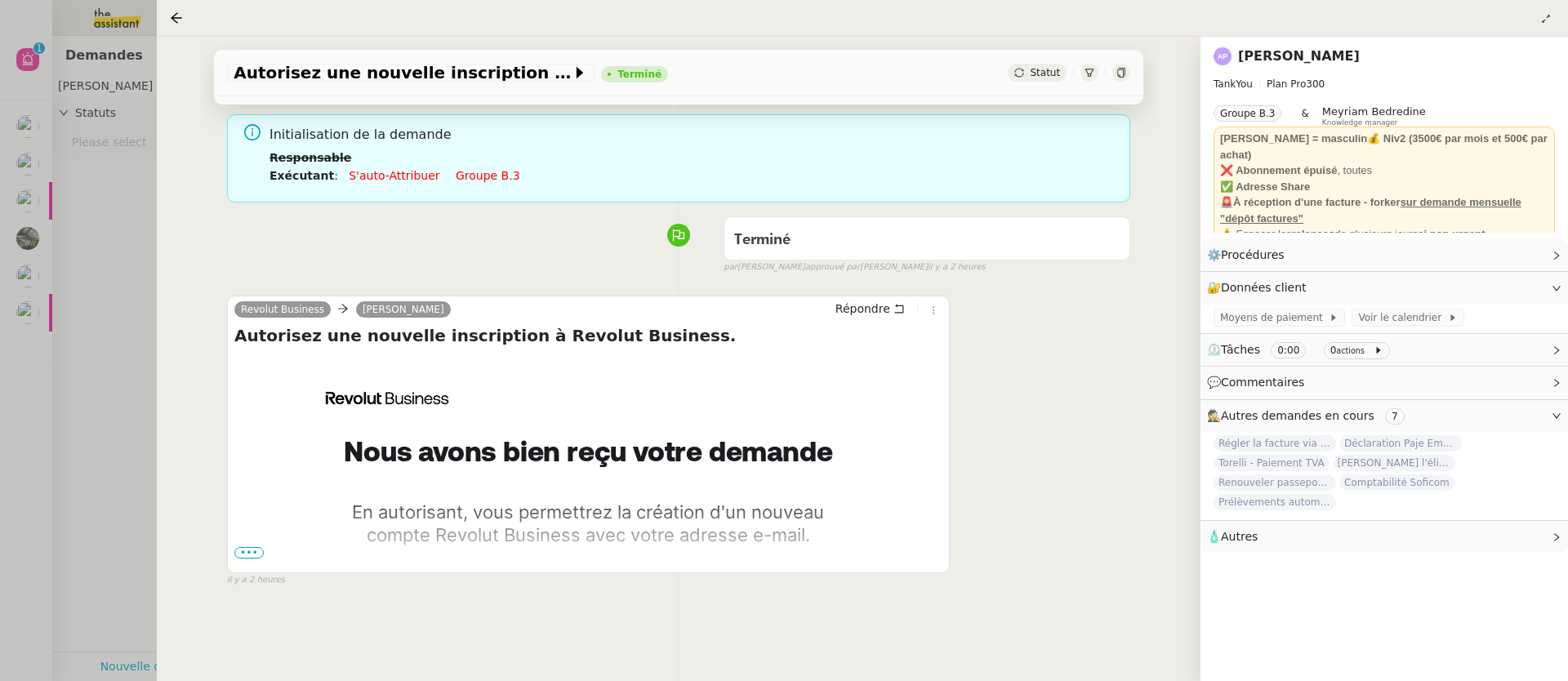
scroll to position [221, 0]
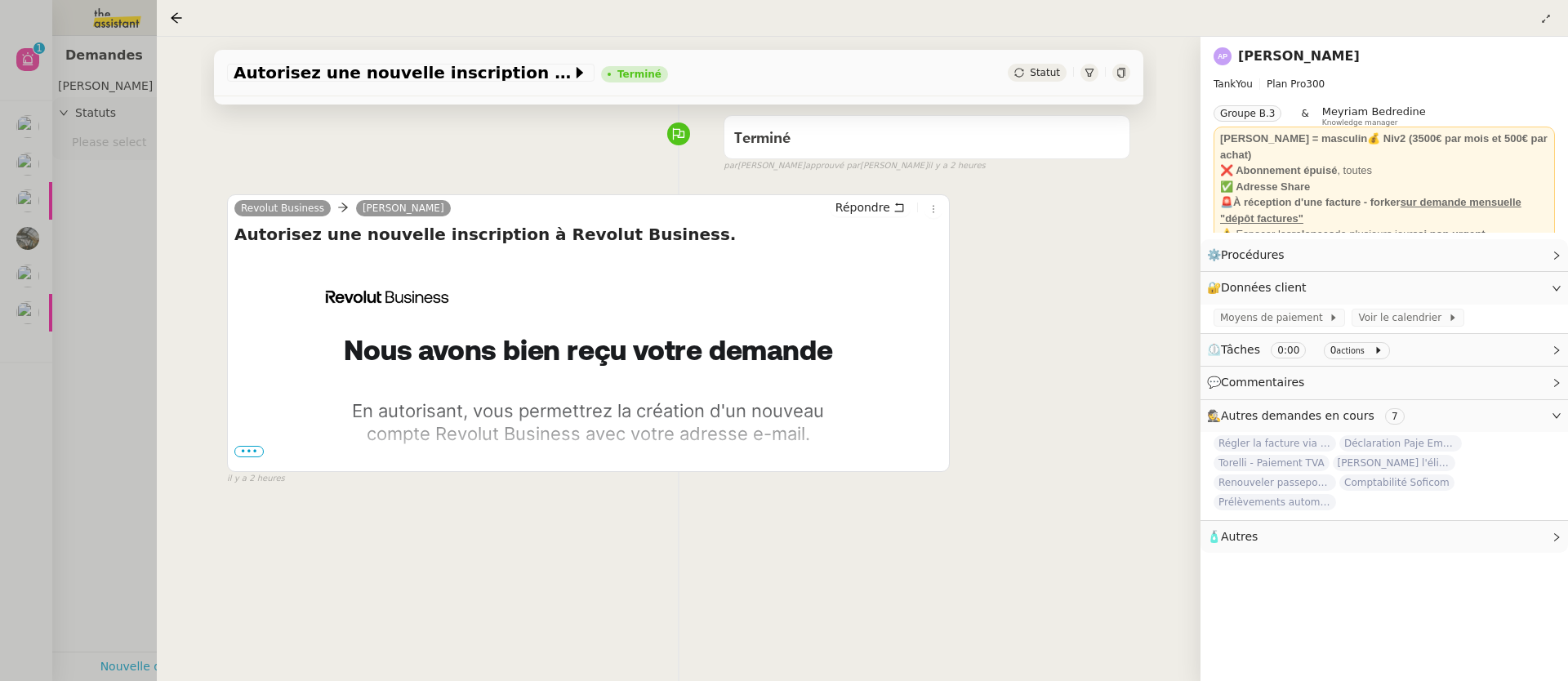
click at [130, 450] on div at bounding box center [784, 340] width 1568 height 681
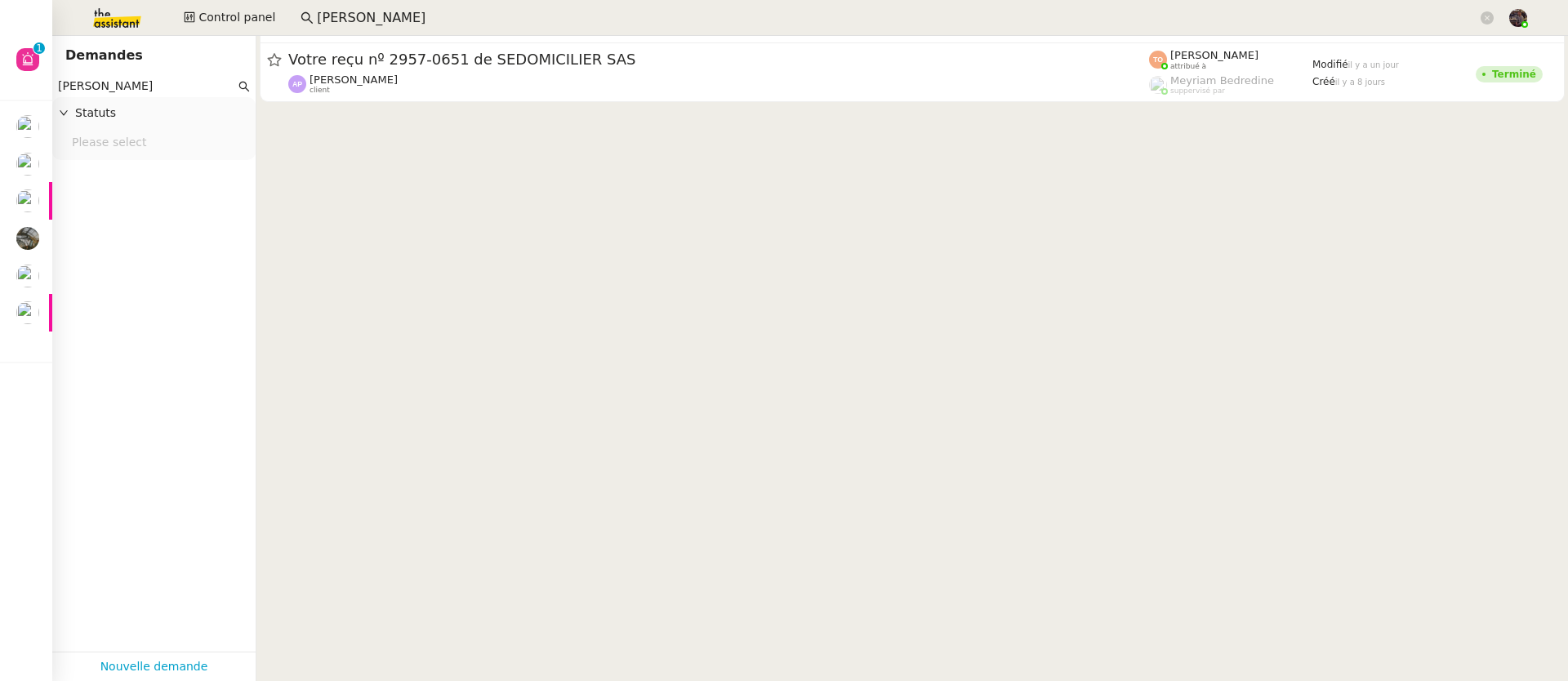
scroll to position [556, 0]
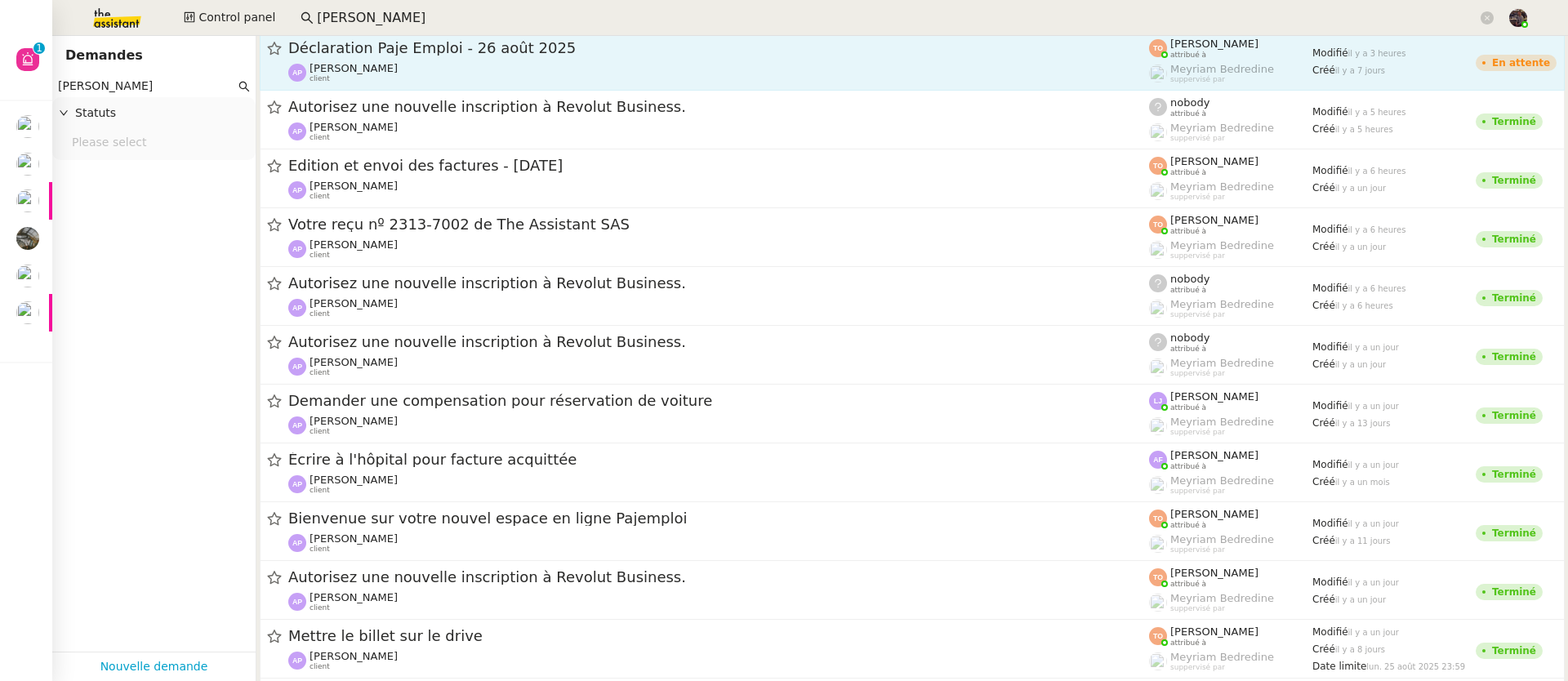
click at [389, 36] on link "Déclaration Paje Emploi - [DATE] [PERSON_NAME] client [PERSON_NAME] attribué à …" at bounding box center [912, 61] width 1305 height 58
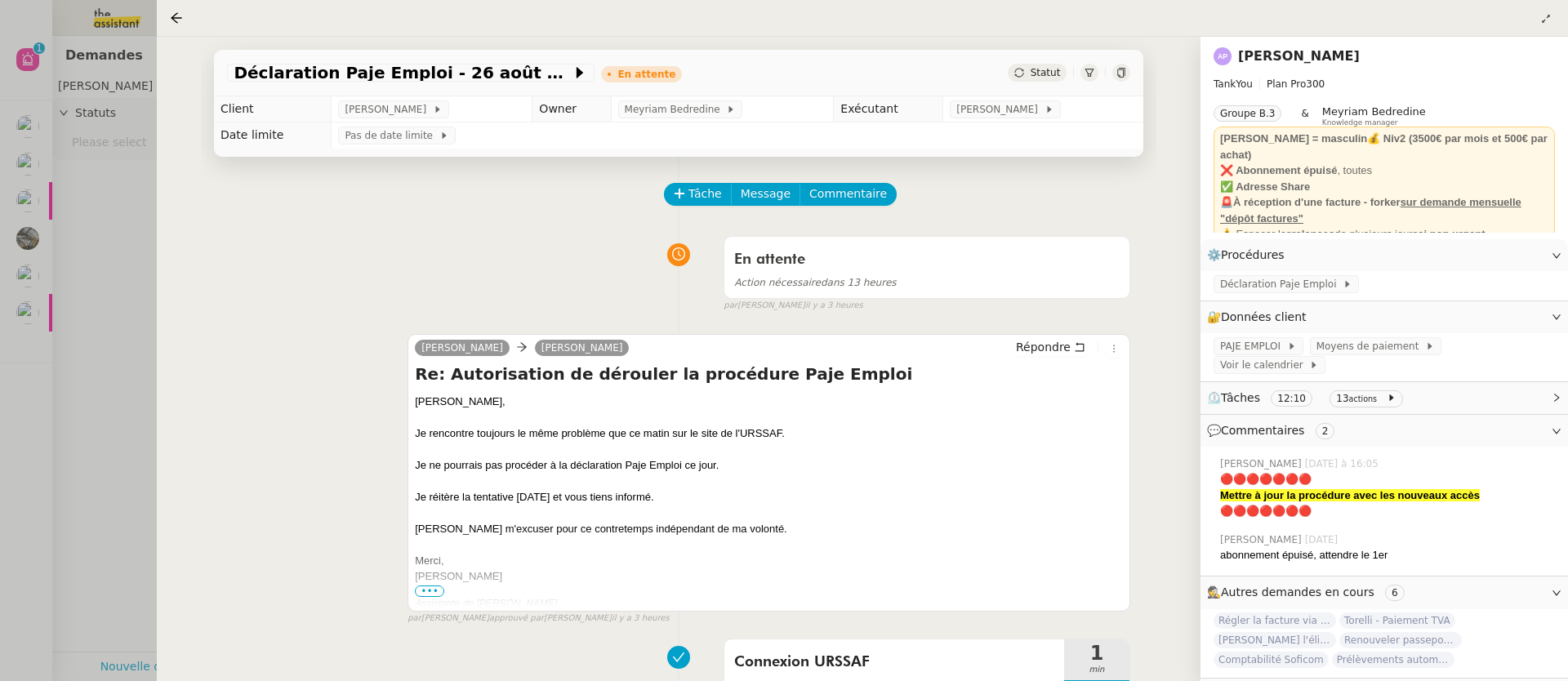
click at [1322, 53] on link "[PERSON_NAME]" at bounding box center [1299, 56] width 122 height 16
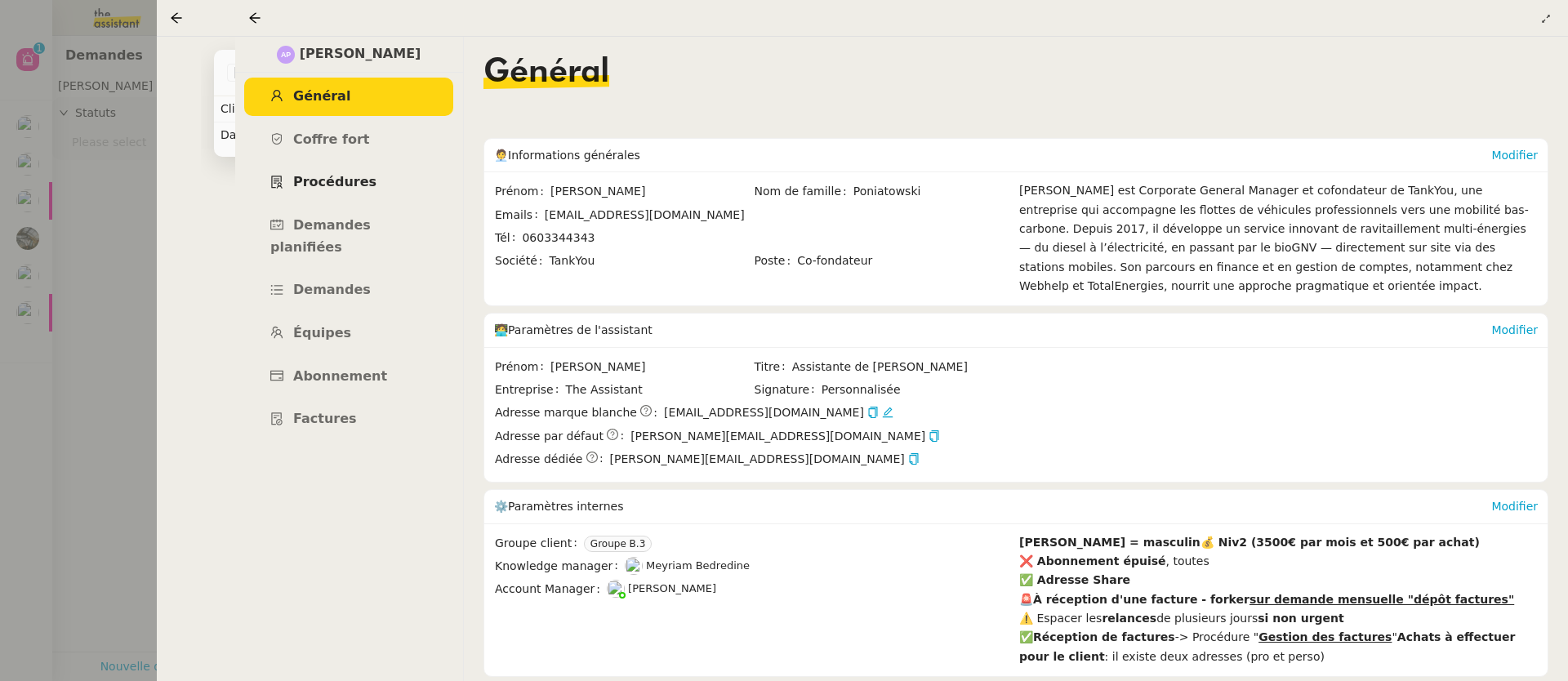
click at [348, 195] on link "Procédures" at bounding box center [349, 182] width 209 height 38
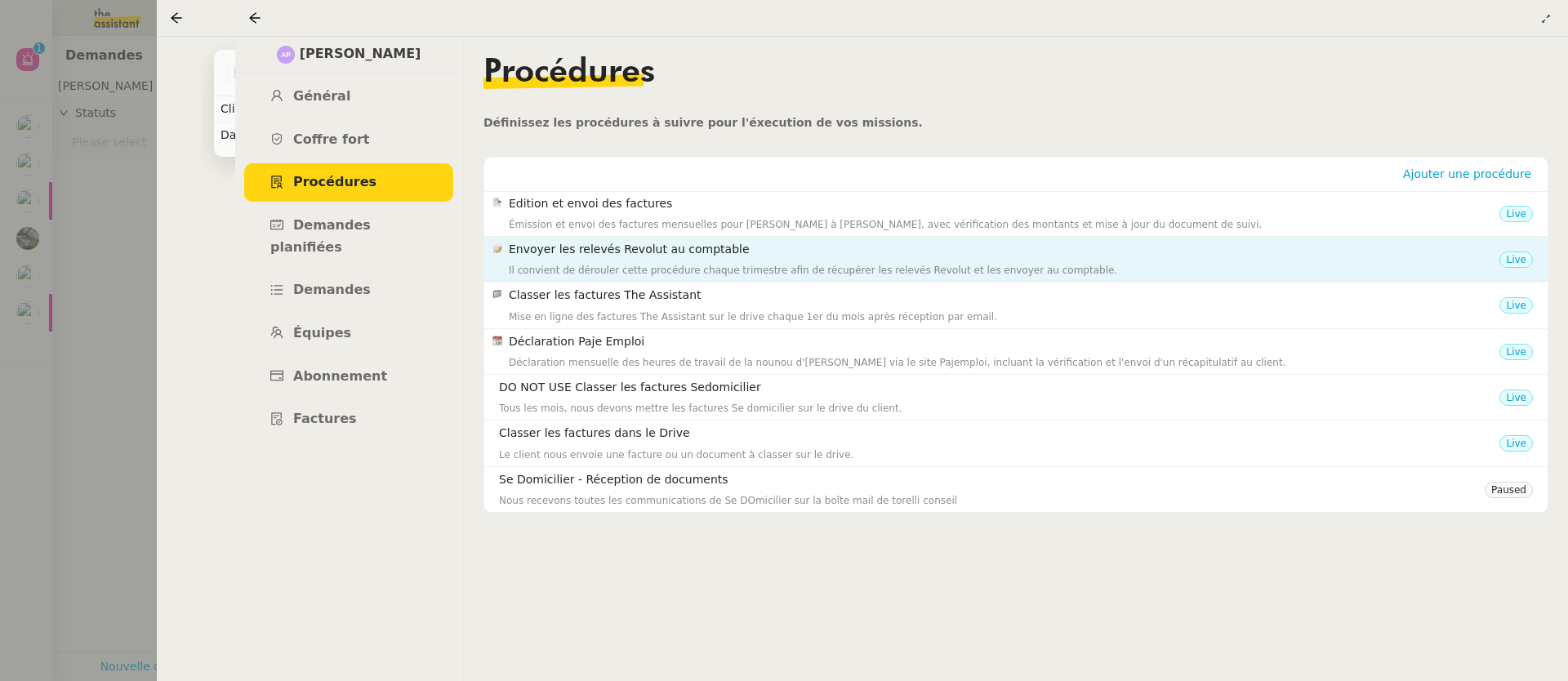
click at [647, 252] on h4 "Envoyer les relevés Revolut au comptable" at bounding box center [1004, 249] width 990 height 18
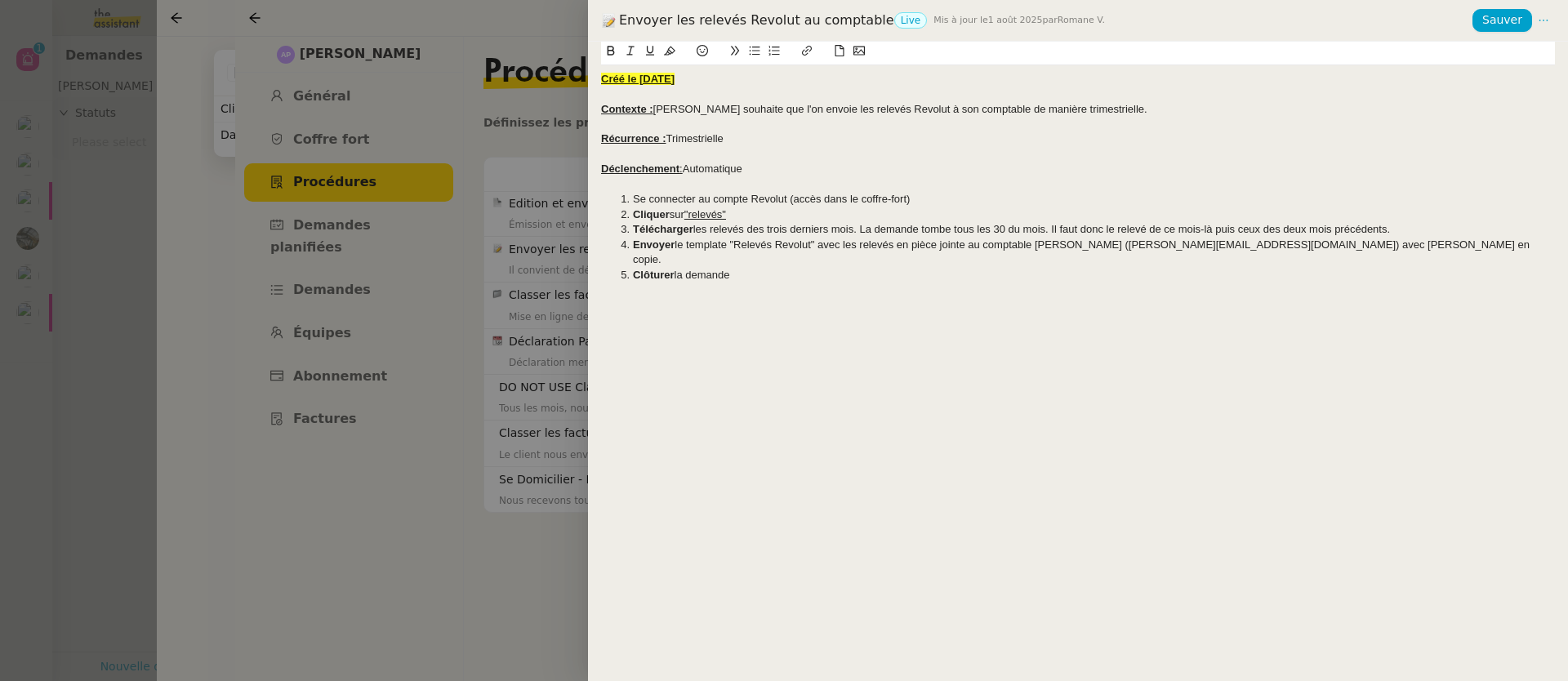
click at [484, 260] on div at bounding box center [784, 340] width 1568 height 681
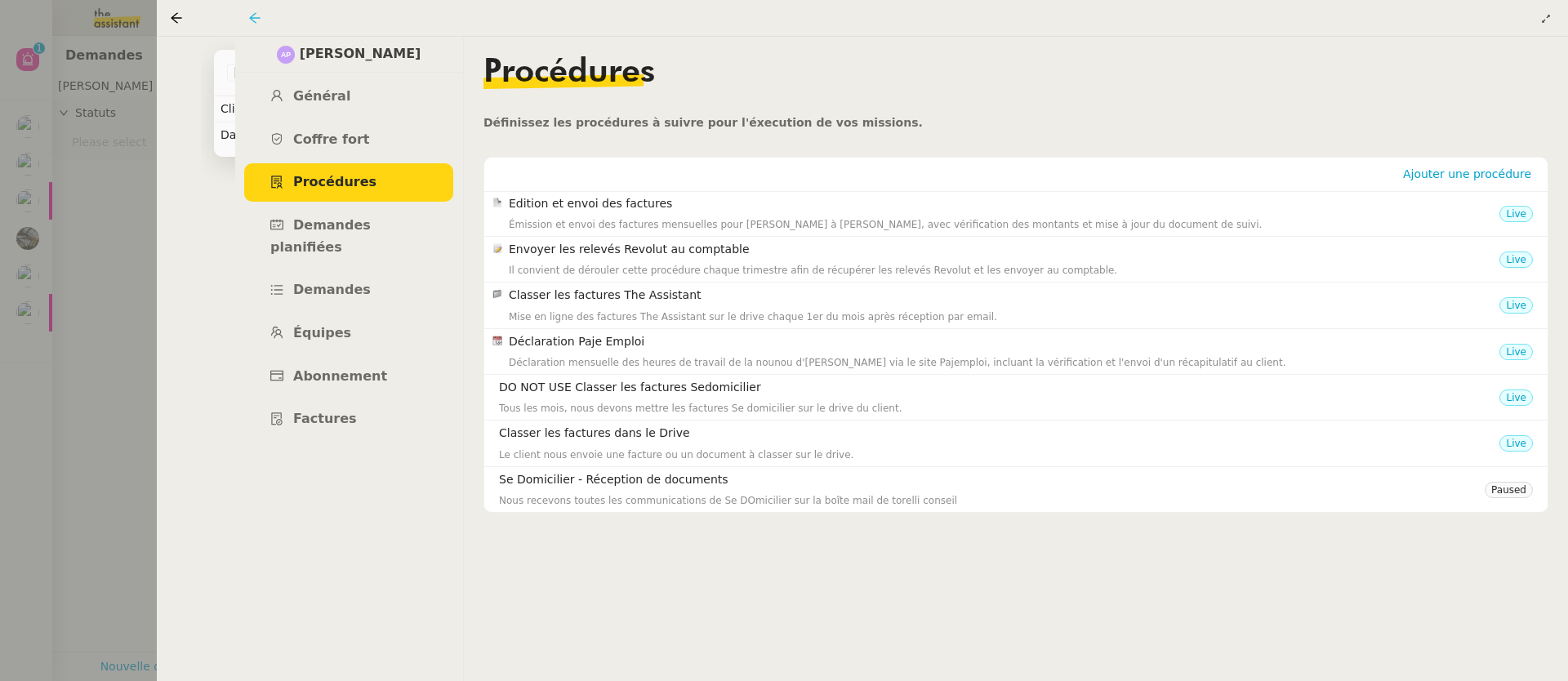
click at [257, 18] on icon at bounding box center [254, 18] width 11 height 11
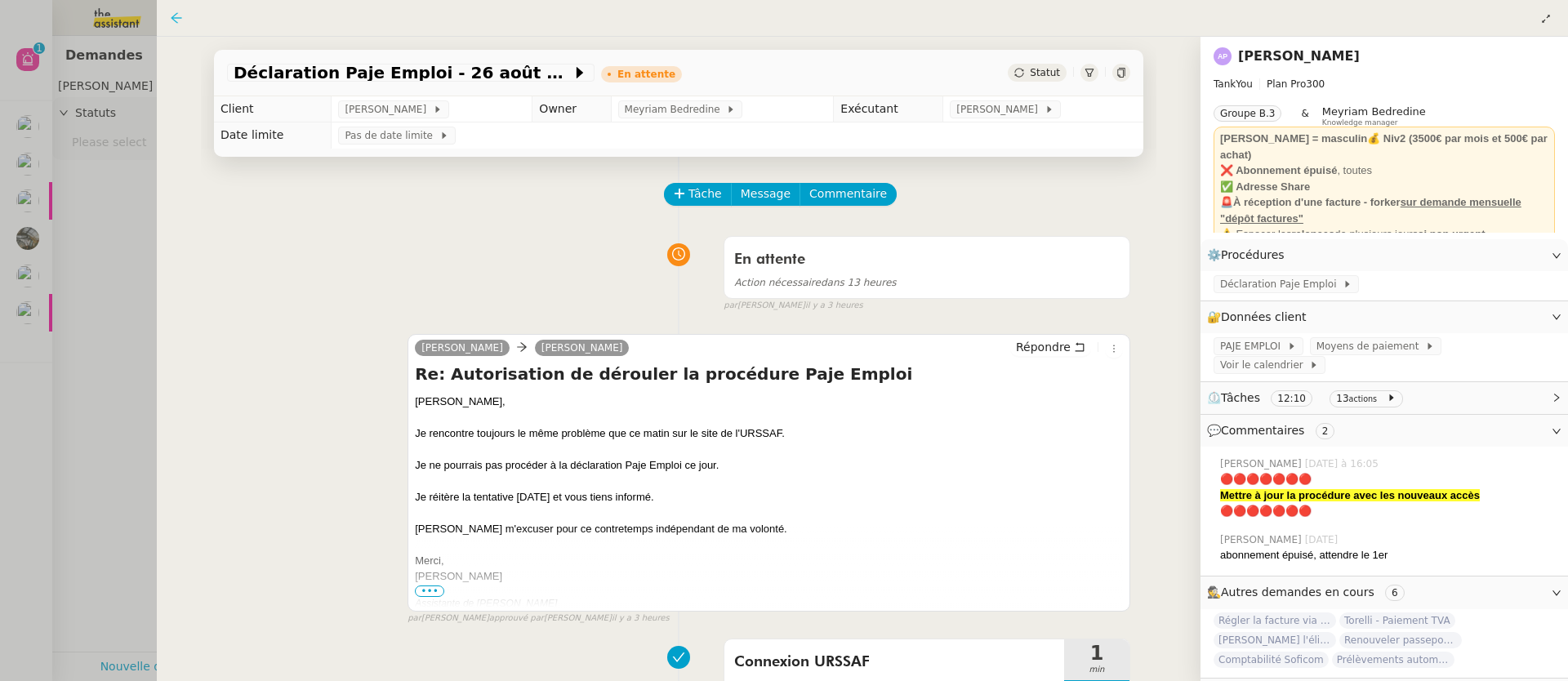
click at [176, 20] on icon at bounding box center [176, 18] width 13 height 13
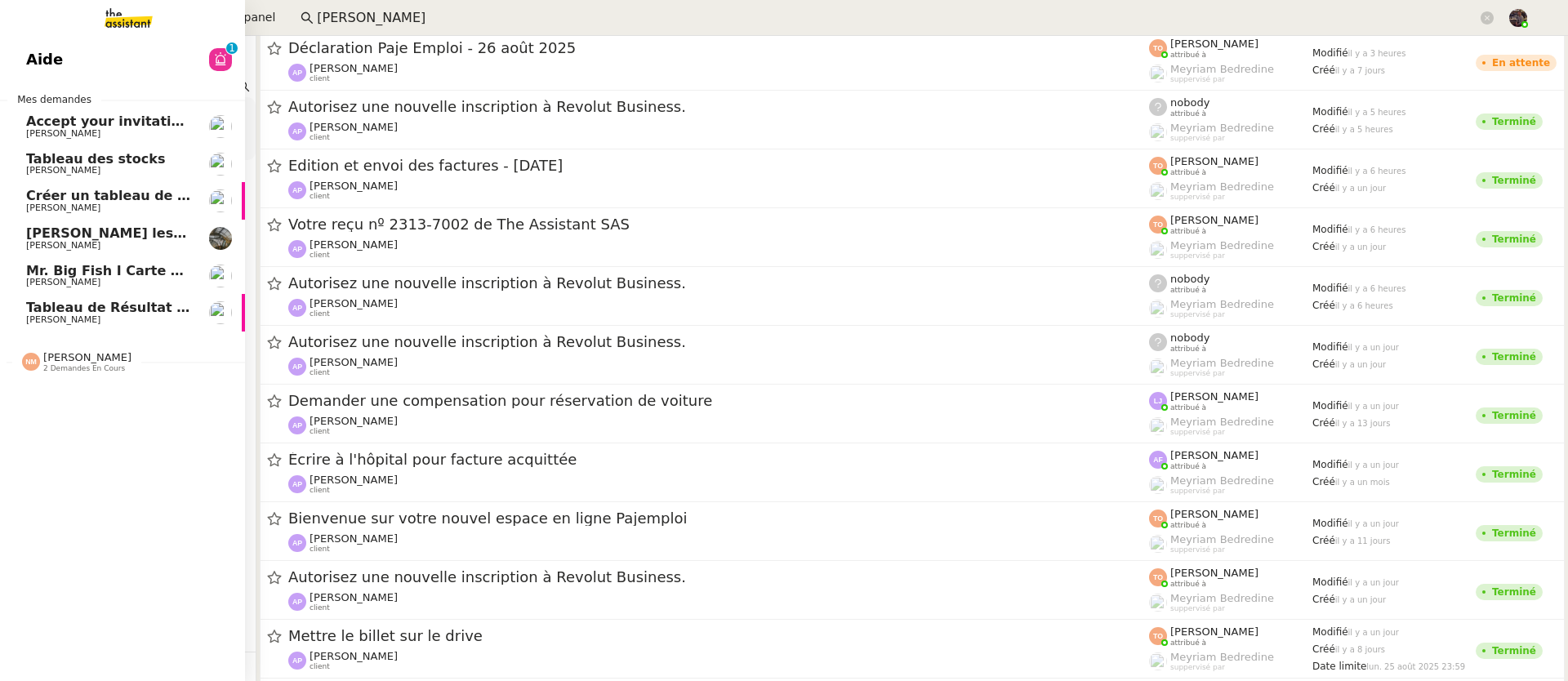
click at [140, 22] on img at bounding box center [115, 18] width 126 height 36
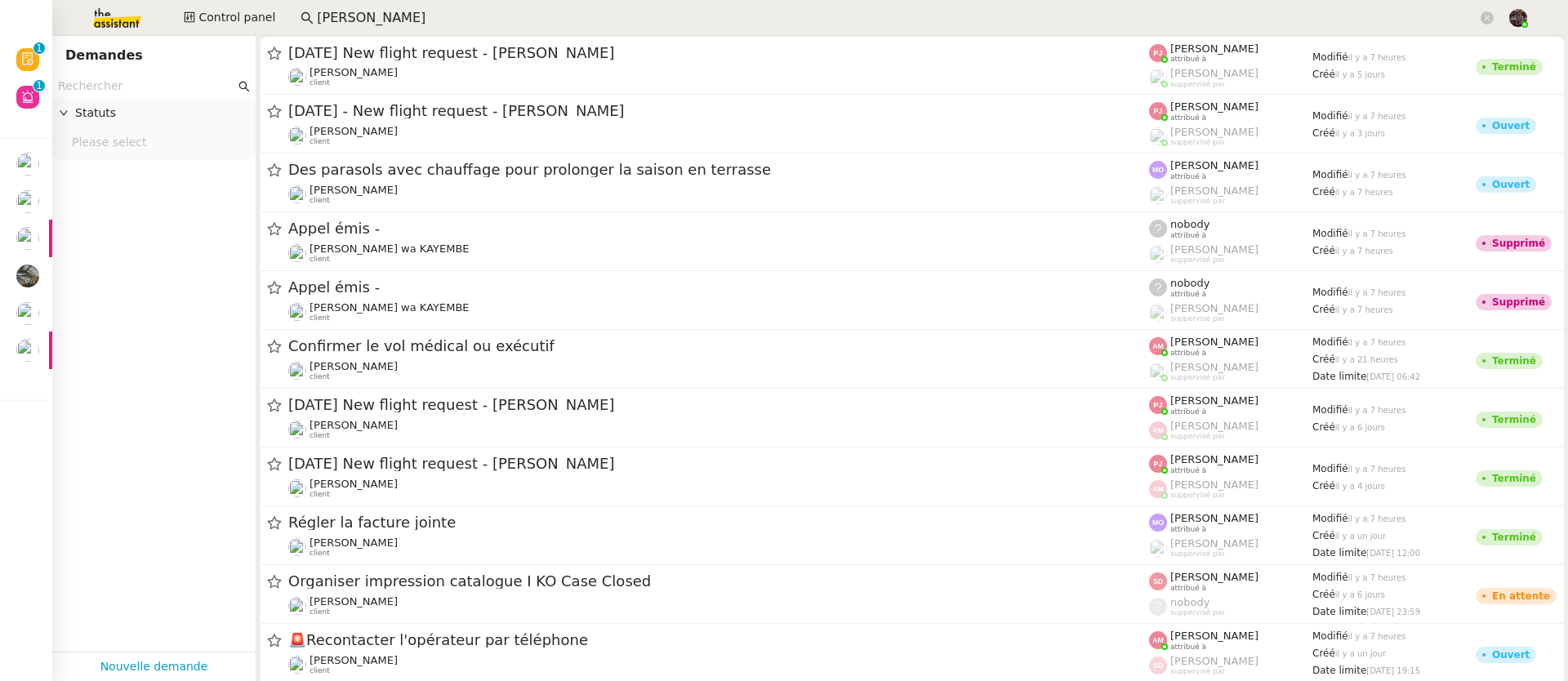
click at [376, 16] on input "ashley" at bounding box center [897, 18] width 1160 height 22
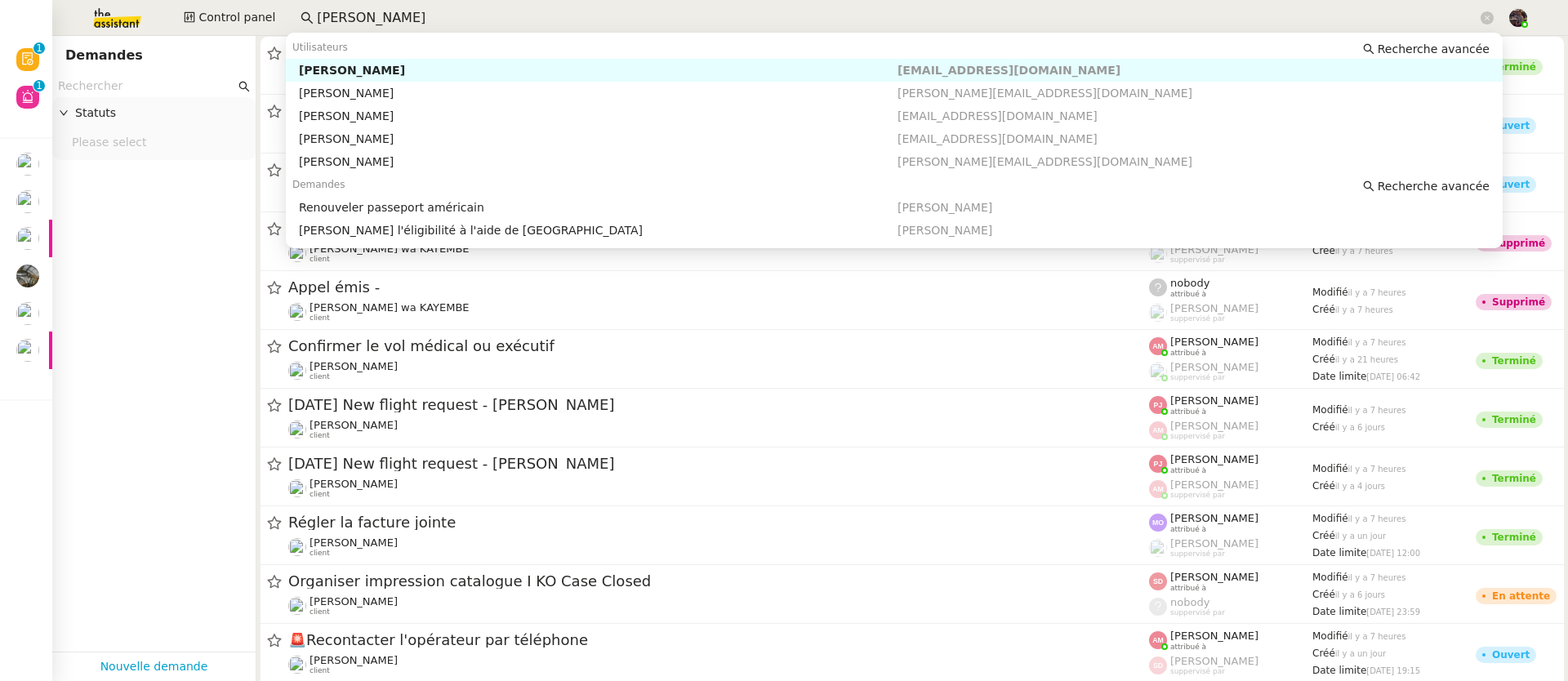
click at [386, 69] on div "[PERSON_NAME]" at bounding box center [598, 70] width 598 height 15
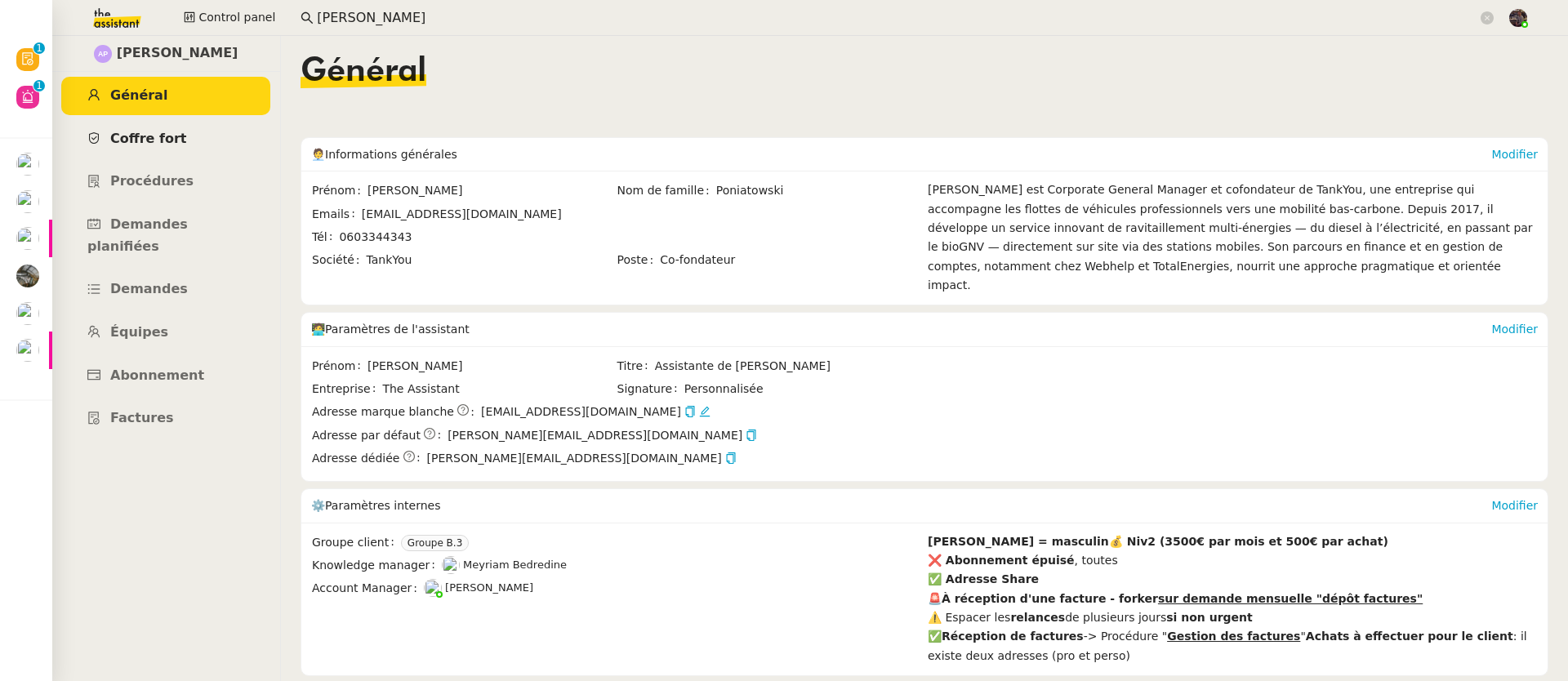
click at [115, 143] on span "Coffre fort" at bounding box center [149, 138] width 77 height 16
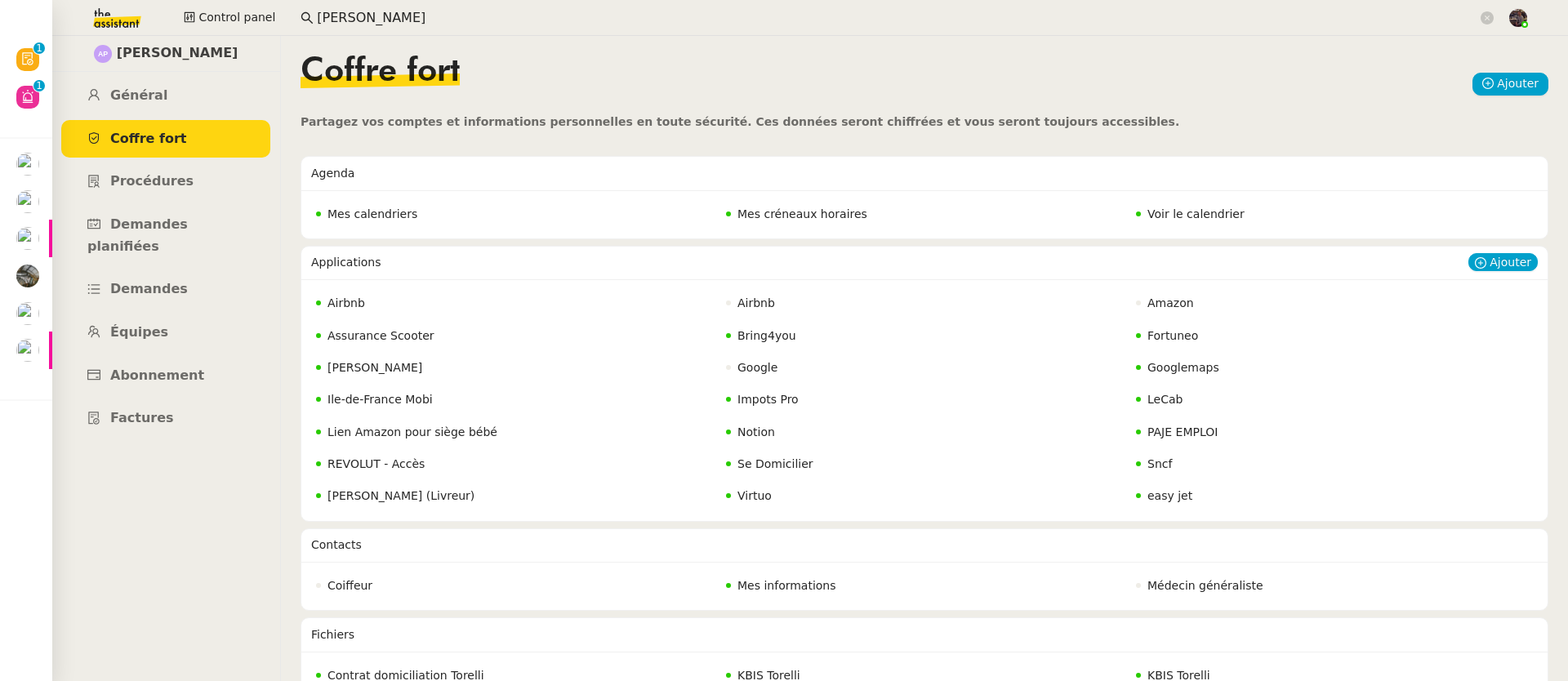
click at [385, 354] on div "Gmail Torelli" at bounding box center [514, 368] width 407 height 28
click at [380, 370] on span "Gmail Torelli" at bounding box center [374, 368] width 94 height 13
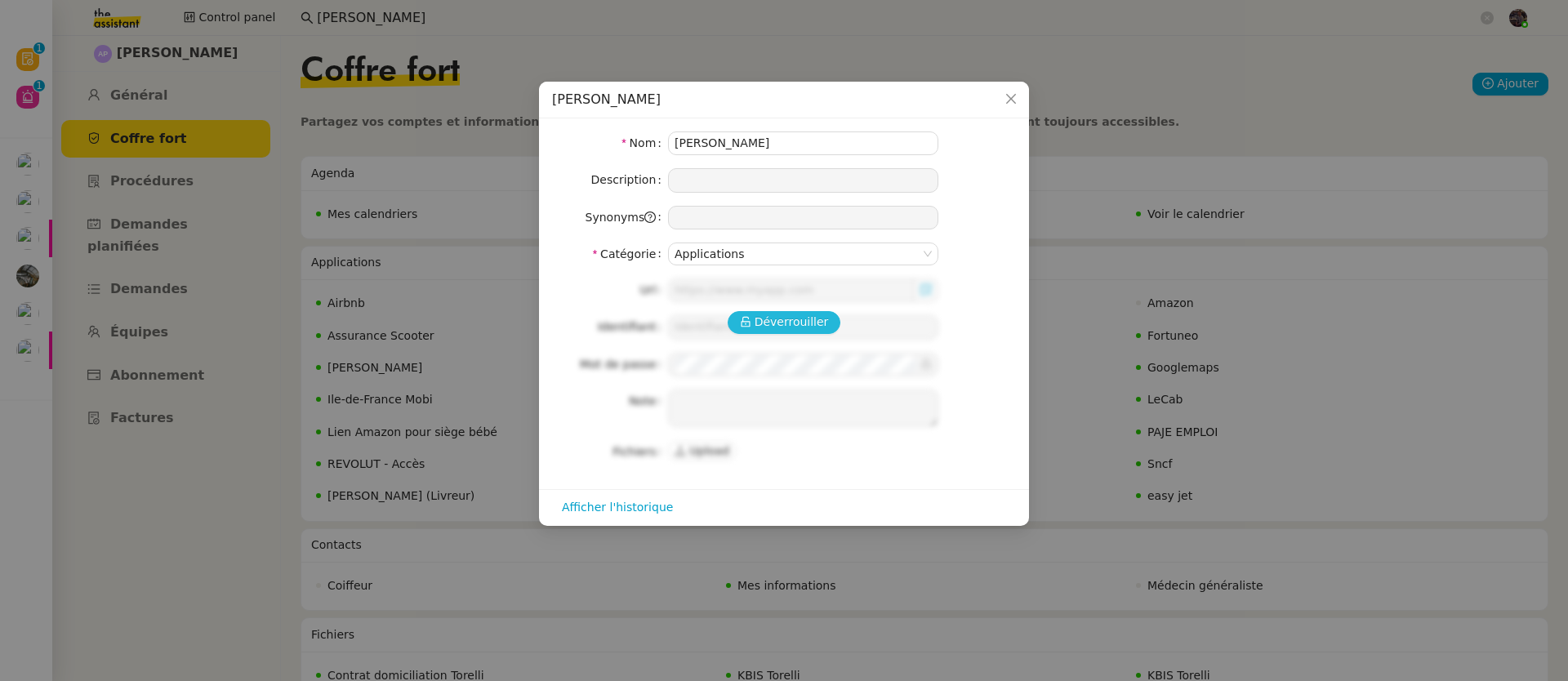
click at [751, 319] on icon at bounding box center [746, 322] width 12 height 12
type input "gmail.com"
type input "torelliconseil@gmail.com"
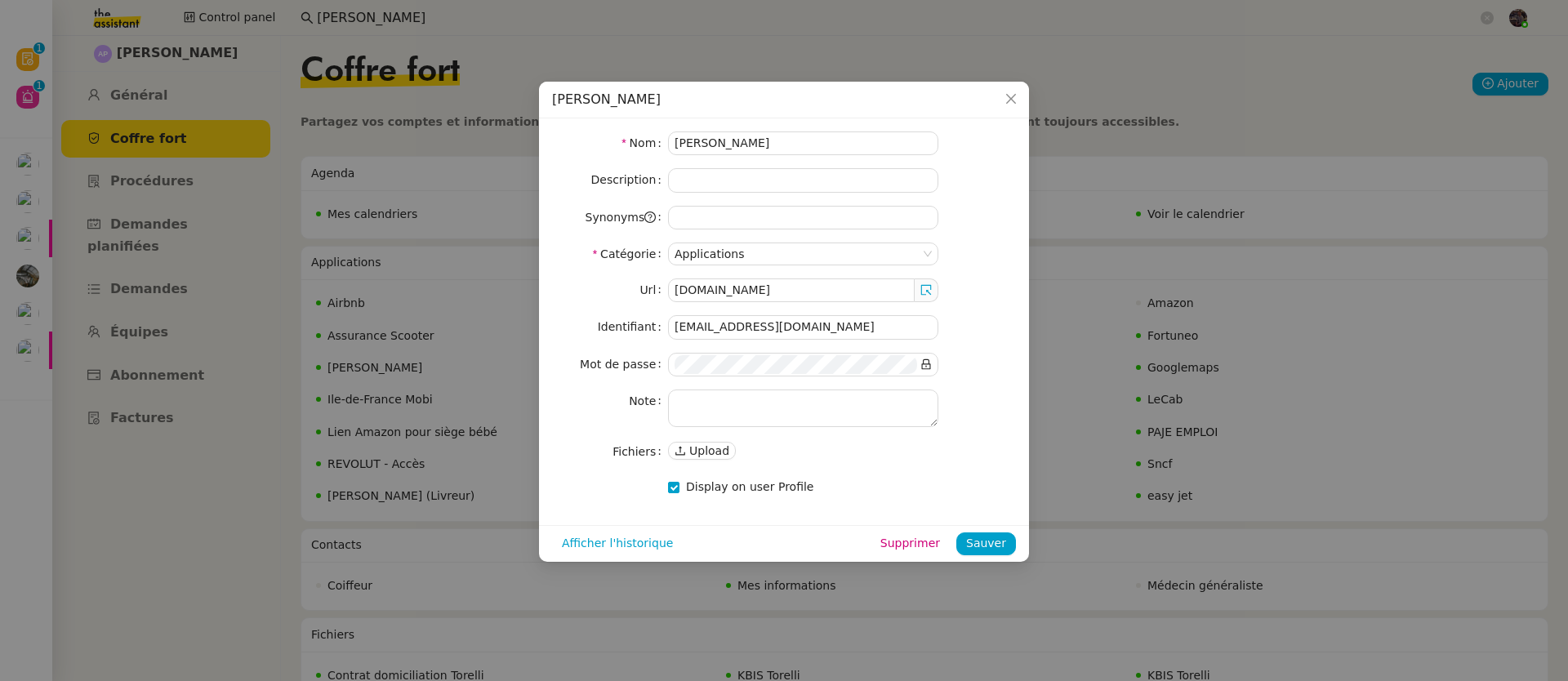
click at [421, 347] on nz-modal-container "Gmail Torelli Nom Gmail Torelli Description Synonyms Catégorie Applications Url…" at bounding box center [784, 340] width 1568 height 681
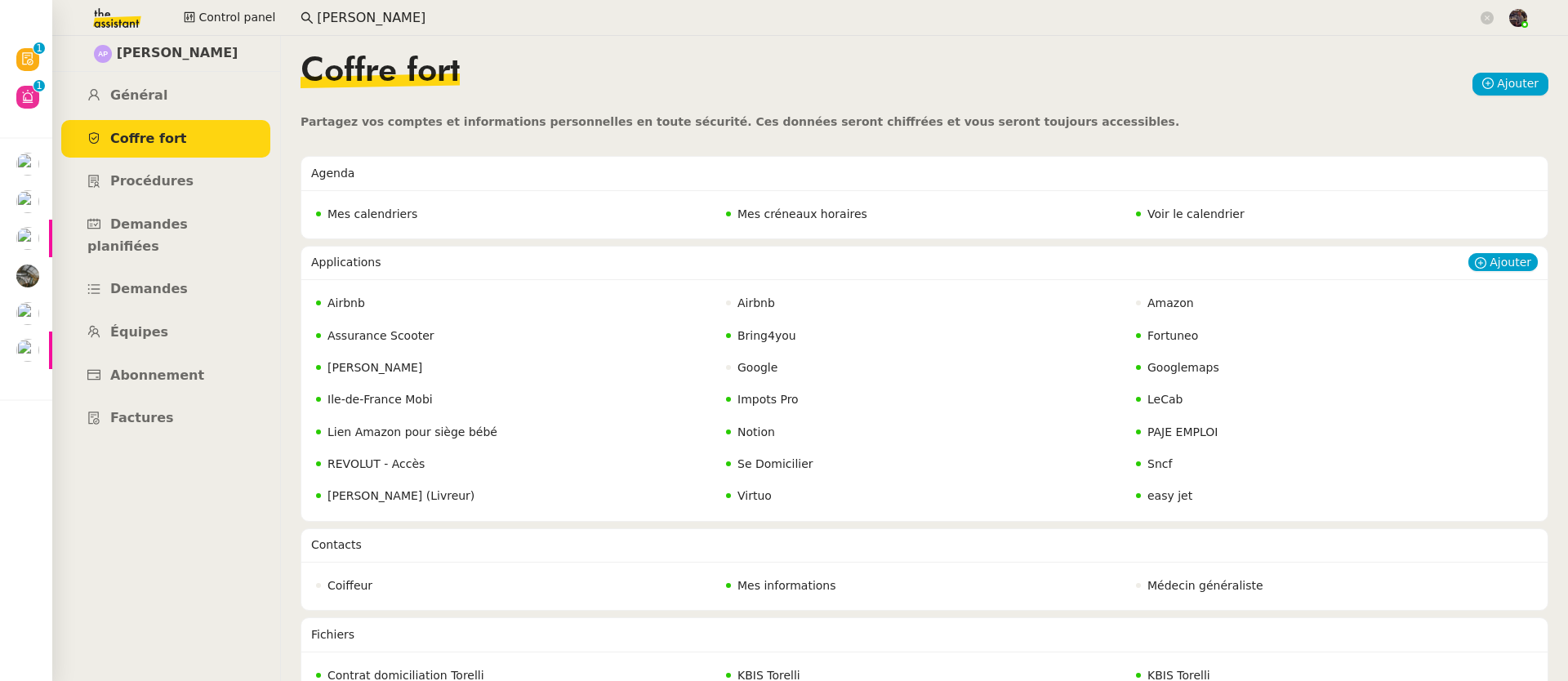
click at [375, 469] on span "REVOLUT - Accès" at bounding box center [376, 464] width 97 height 13
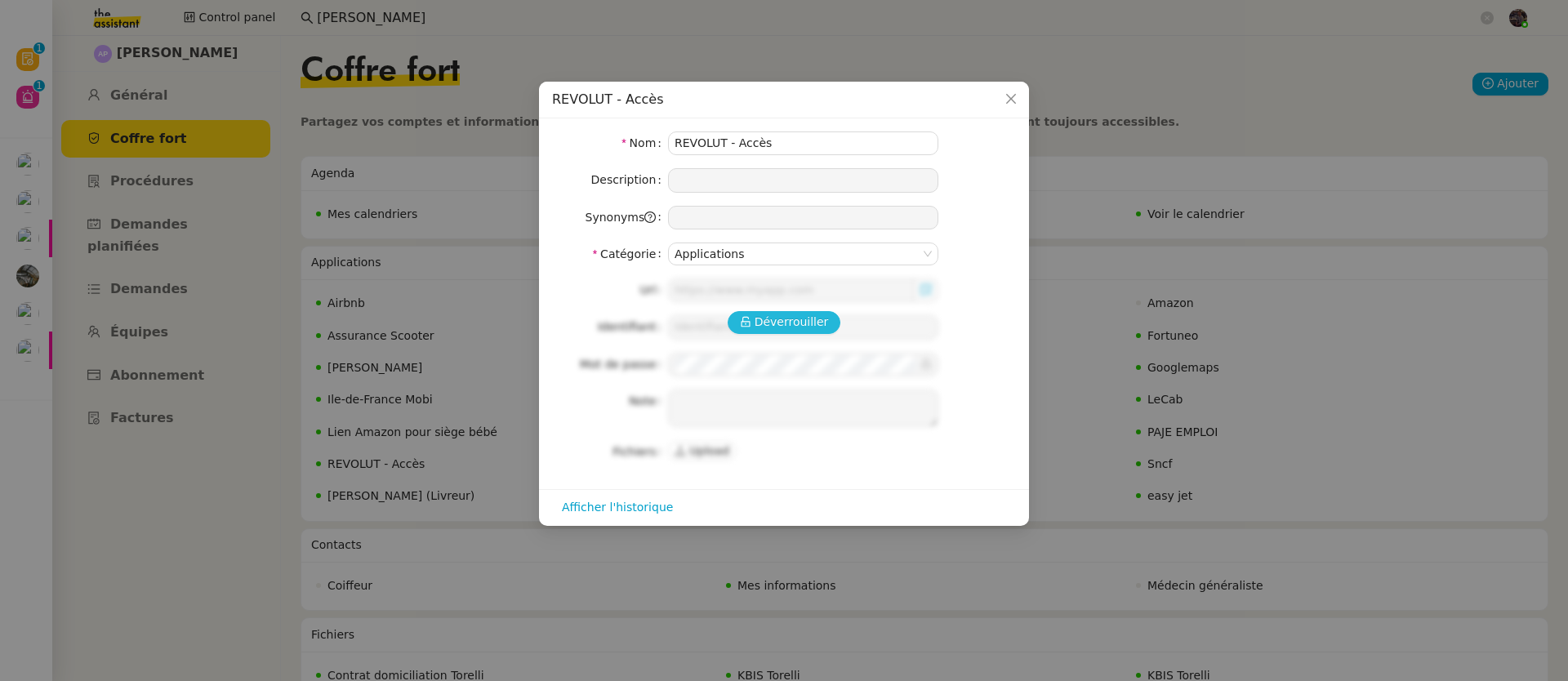
click at [791, 332] on span "Déverrouiller" at bounding box center [792, 322] width 74 height 18
type input "https://business.revolut.com/signup/invite?q=Y2FtaS4uQHRoZWFzc2lzdGFudC5jb218fH…"
type input "camille.uyg@theassistant.com"
type textarea "1- cliquer sur URL 2- demander au KM le code recu en inbox (attention valable 1…"
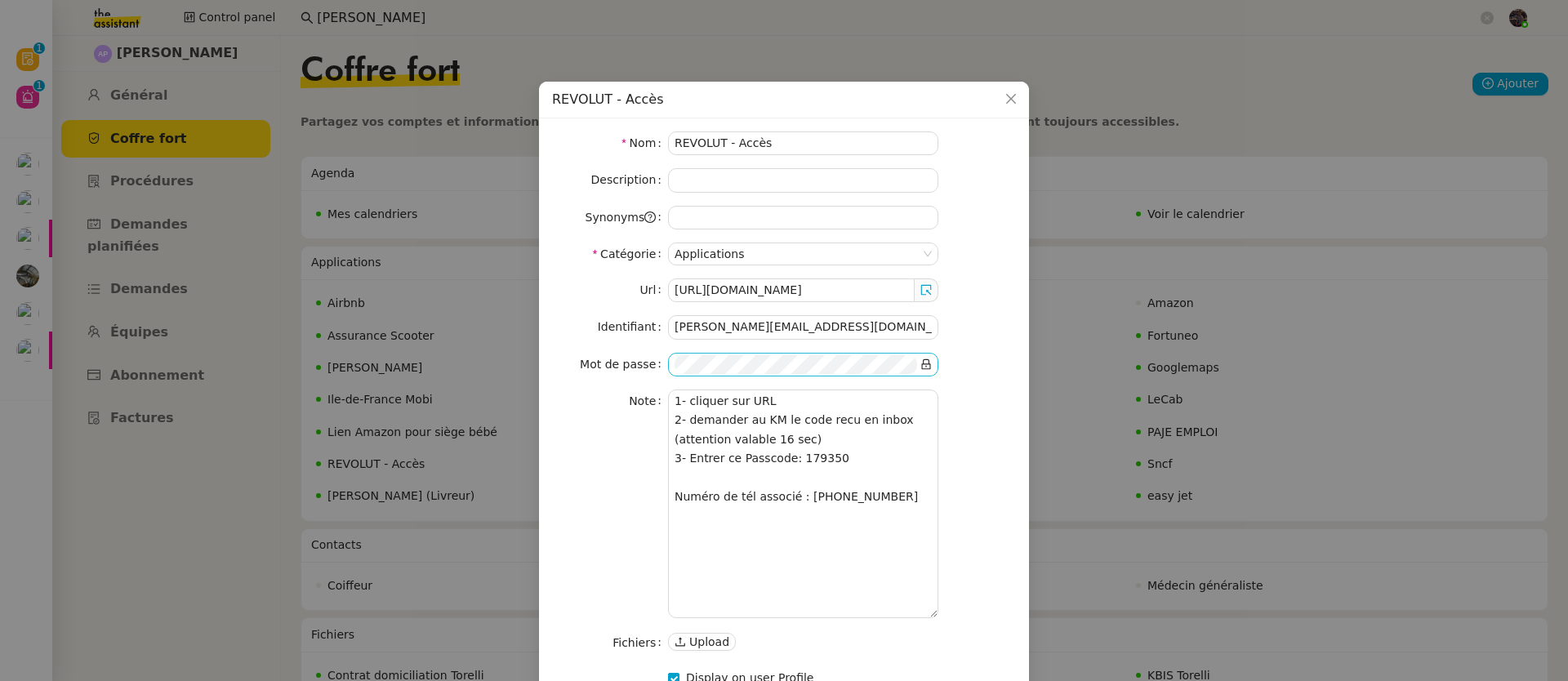
click at [931, 362] on icon at bounding box center [926, 364] width 12 height 12
click at [930, 366] on icon at bounding box center [926, 364] width 9 height 11
click at [932, 367] on icon at bounding box center [926, 364] width 12 height 12
click at [928, 367] on icon at bounding box center [926, 364] width 12 height 12
click at [934, 366] on nz-input-group at bounding box center [802, 364] width 270 height 23
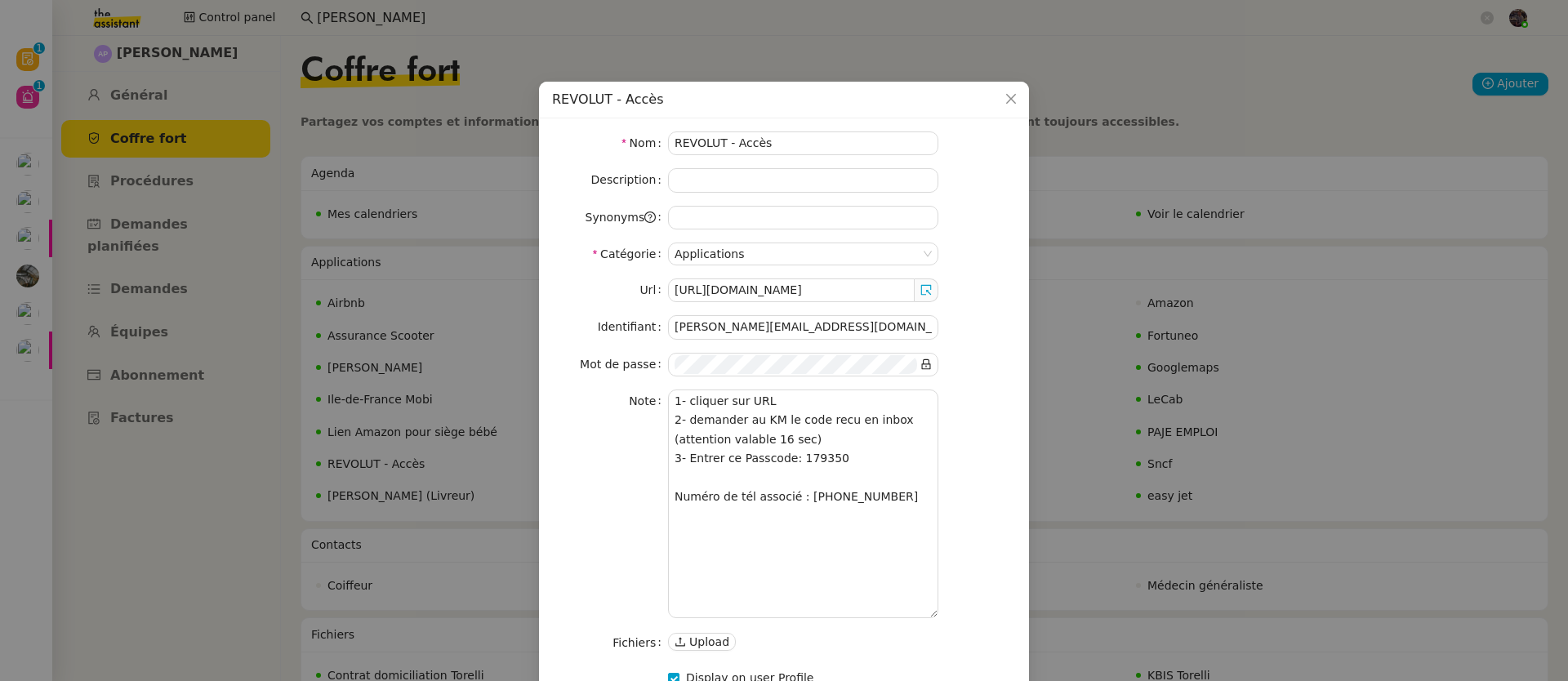
click at [920, 278] on span at bounding box center [926, 290] width 23 height 23
click at [922, 290] on icon at bounding box center [926, 290] width 12 height 12
click at [252, 151] on nz-modal-container "REVOLUT - Accès Nom REVOLUT - Accès Description Synonyms Catégorie Applications…" at bounding box center [784, 340] width 1568 height 681
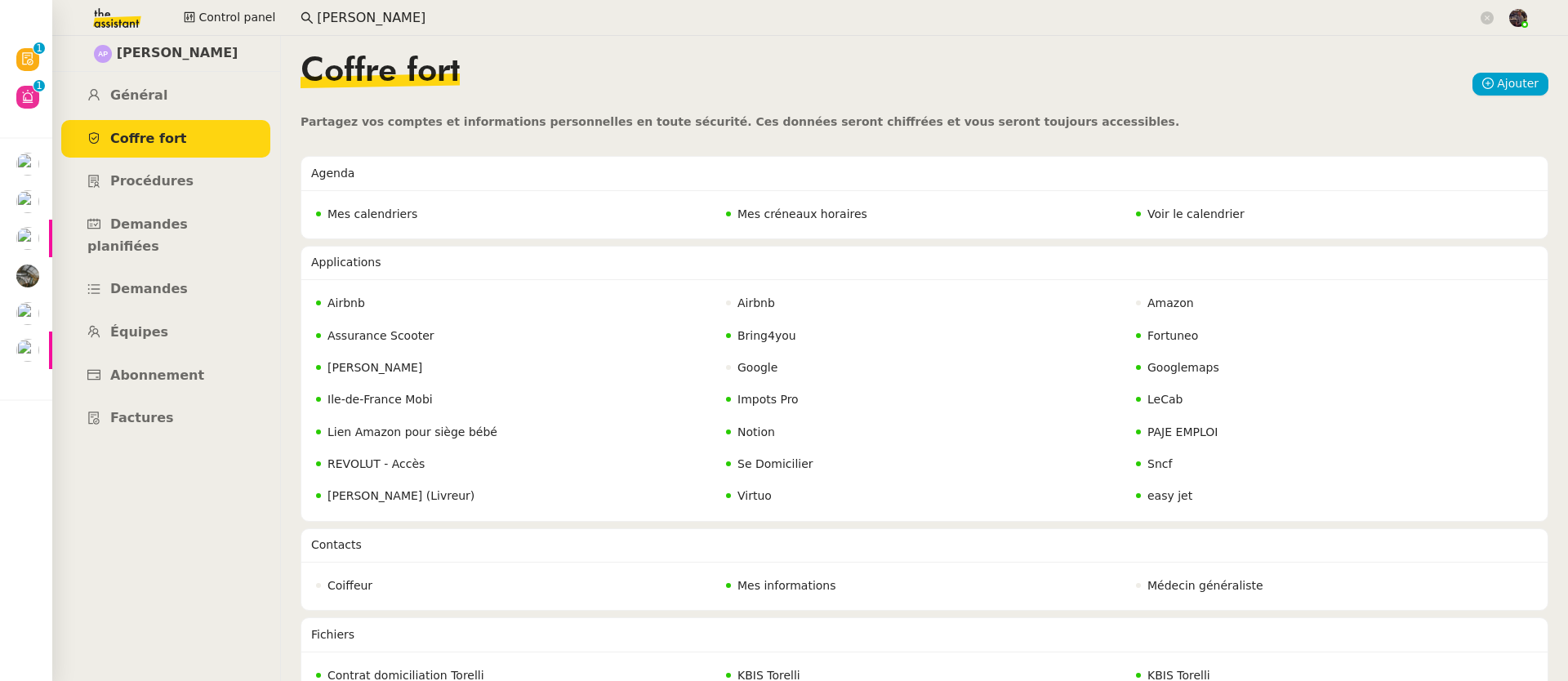
click at [117, 36] on div "[PERSON_NAME]" at bounding box center [166, 53] width 229 height 36
click at [117, 31] on img at bounding box center [104, 18] width 126 height 36
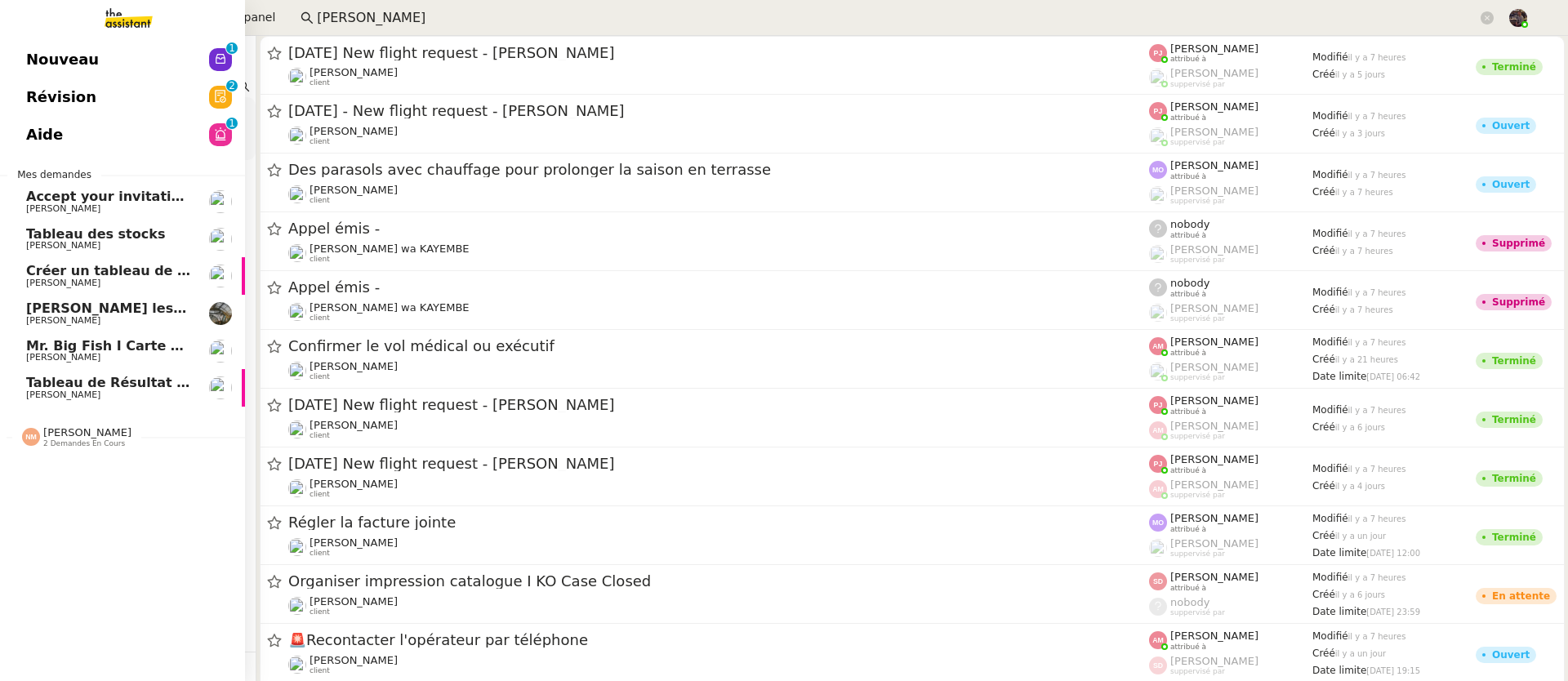
click at [26, 64] on span "Nouveau" at bounding box center [62, 59] width 73 height 24
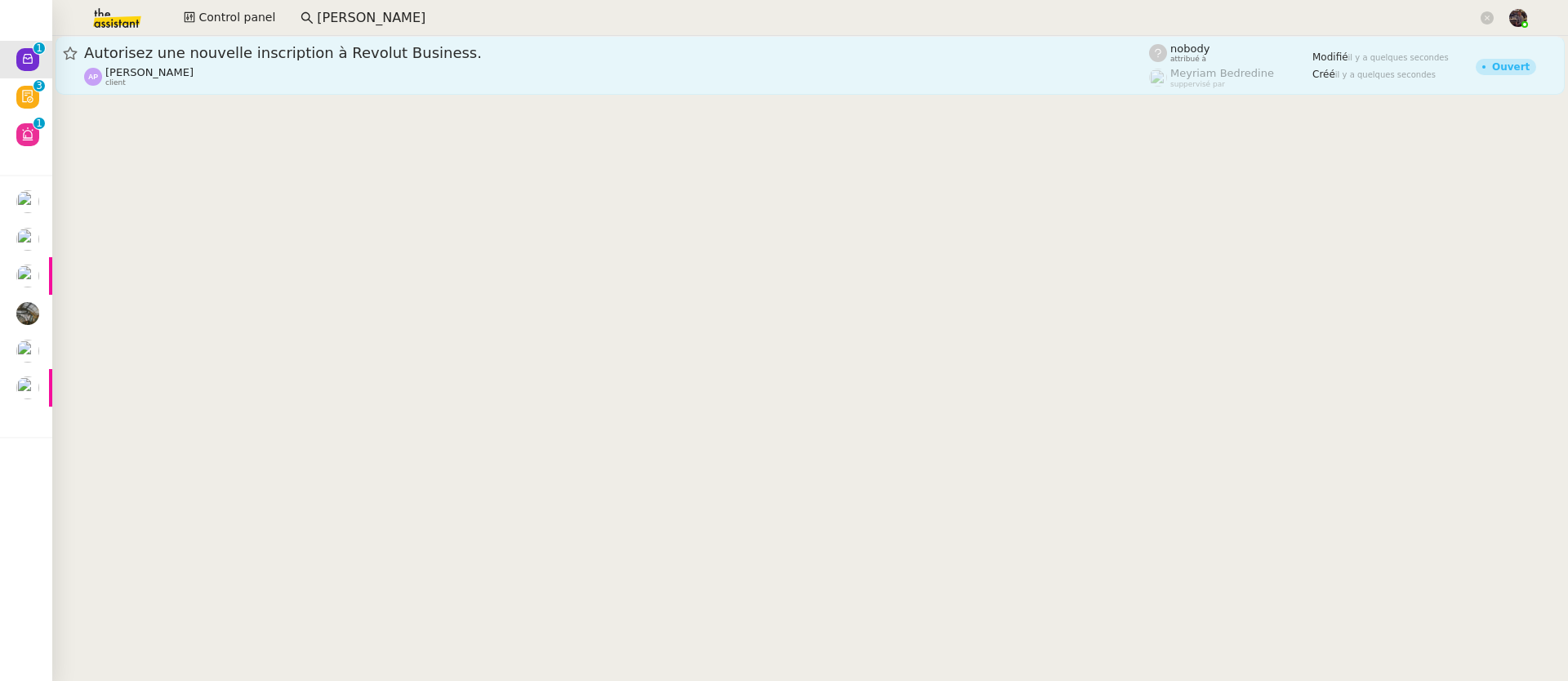
click at [419, 55] on span "Autorisez une nouvelle inscription à Revolut Business." at bounding box center [617, 53] width 1065 height 15
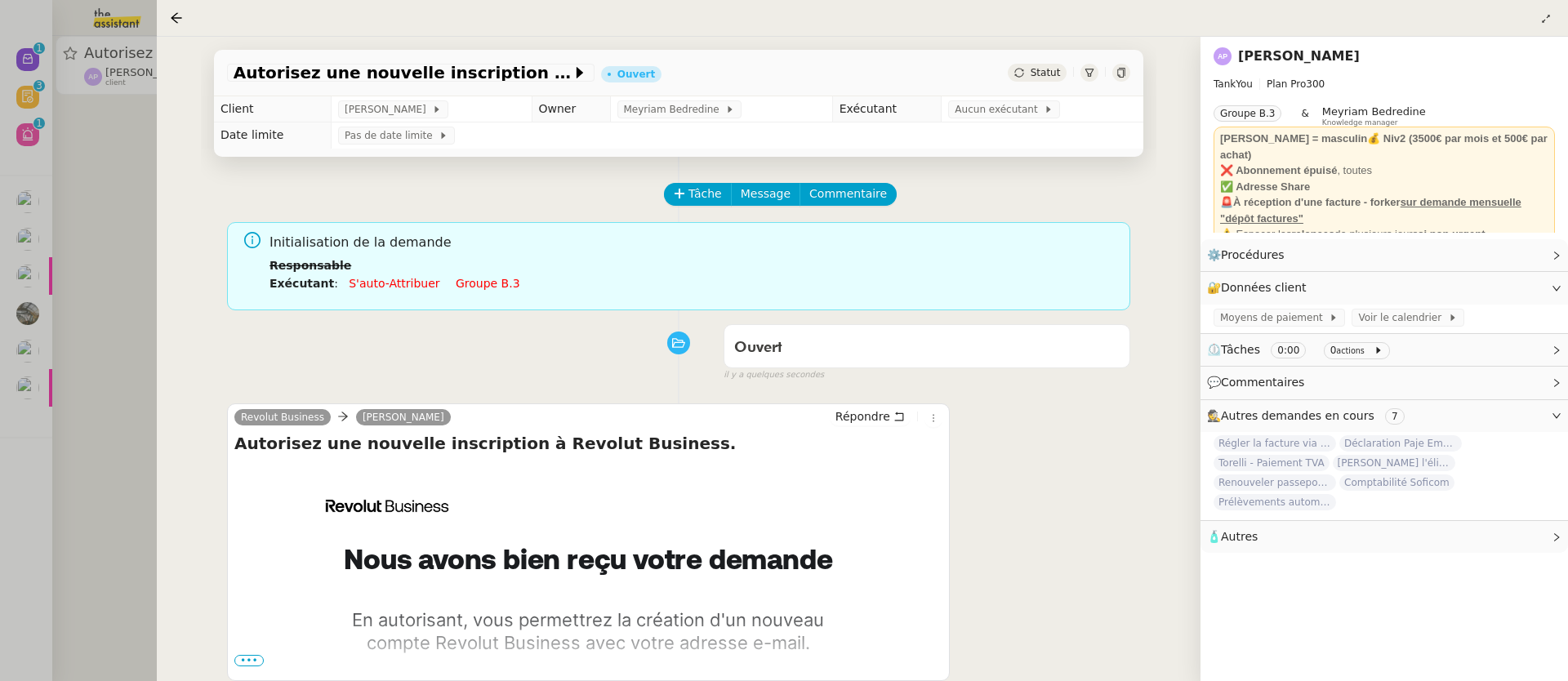
scroll to position [151, 0]
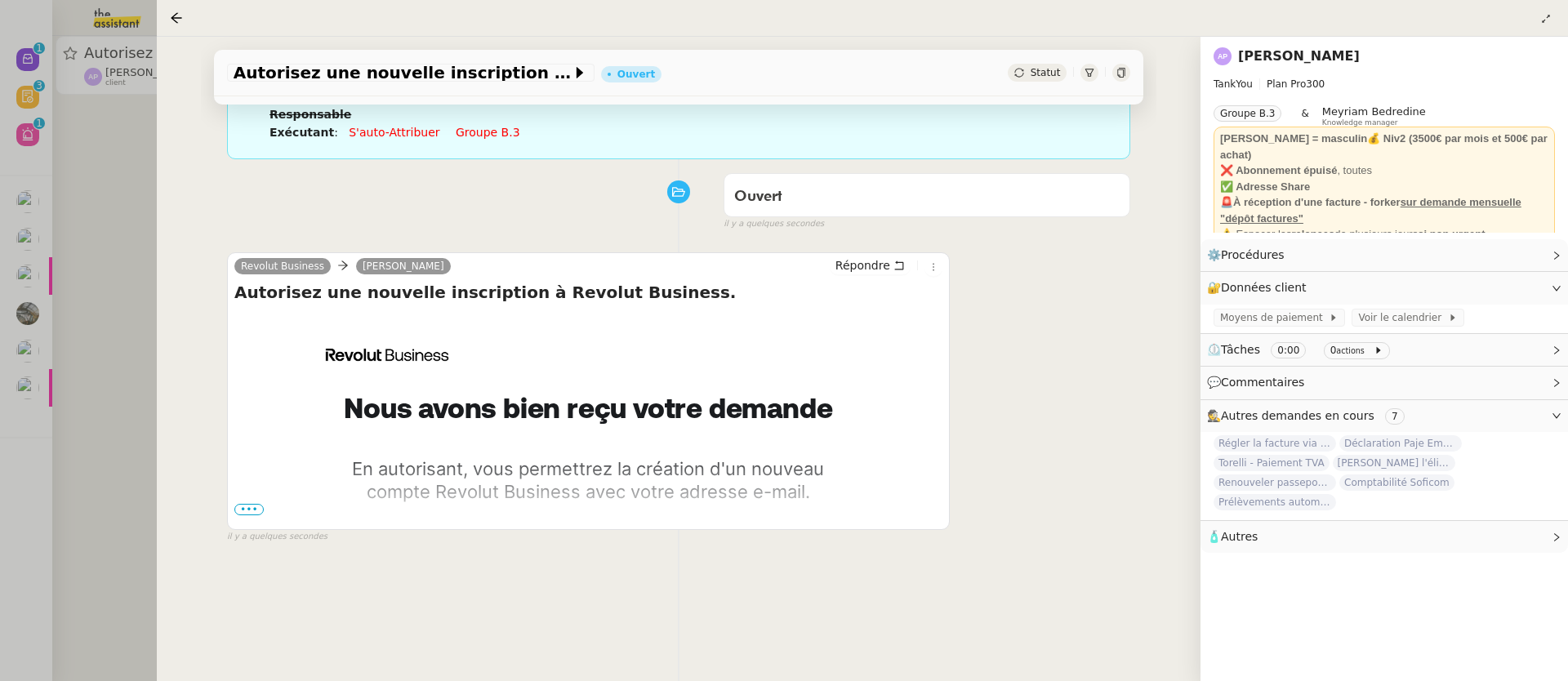
click at [258, 510] on span "•••" at bounding box center [248, 510] width 29 height 12
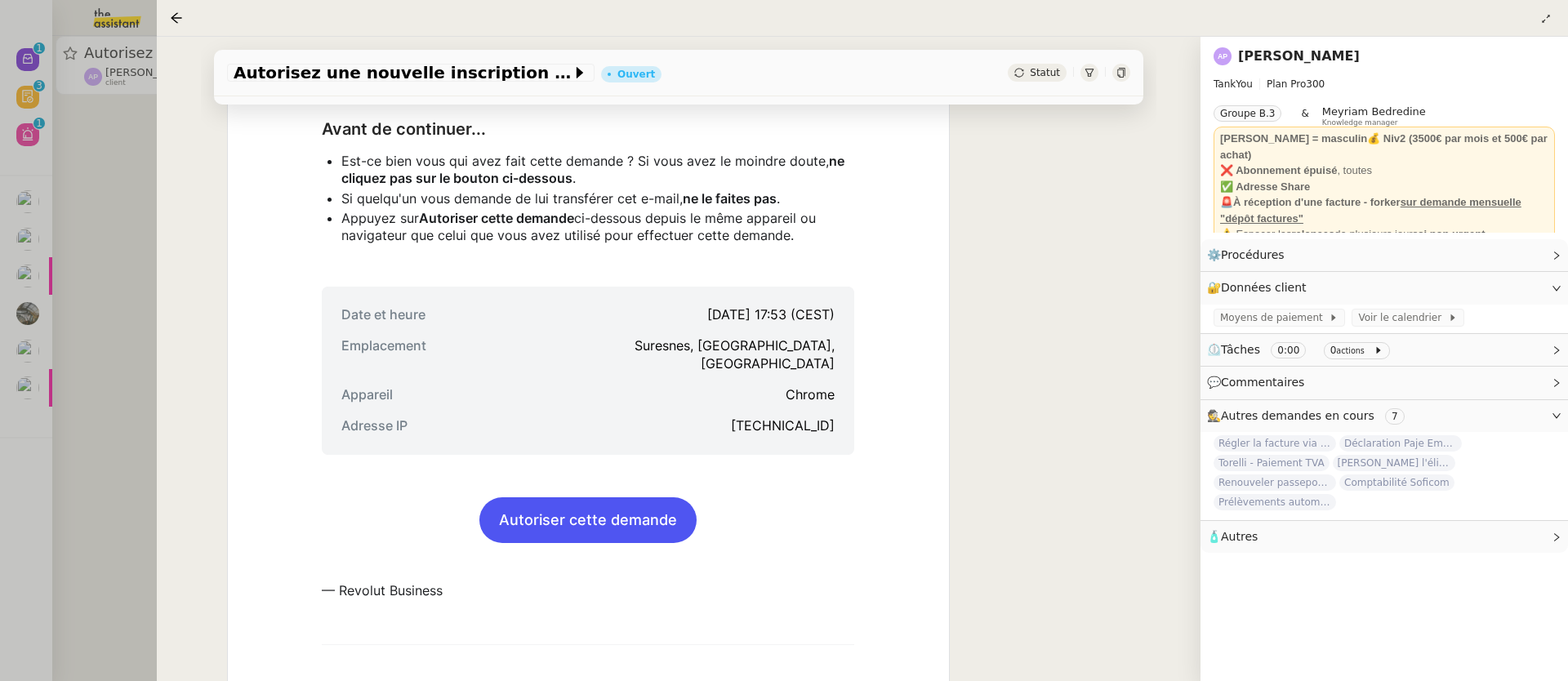
scroll to position [830, 0]
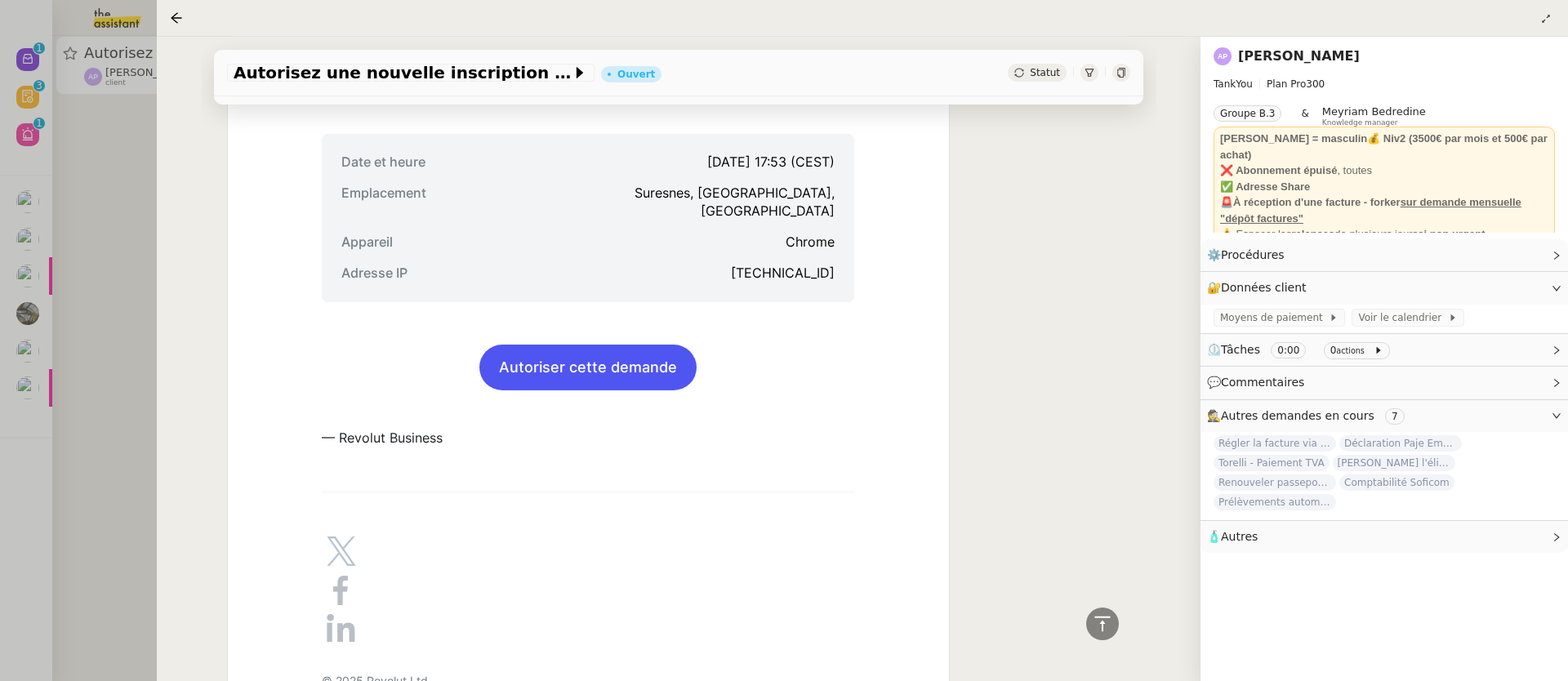
click at [531, 356] on link "Autoriser cette demande" at bounding box center [588, 367] width 217 height 44
click at [1326, 56] on link "[PERSON_NAME]" at bounding box center [1299, 56] width 122 height 16
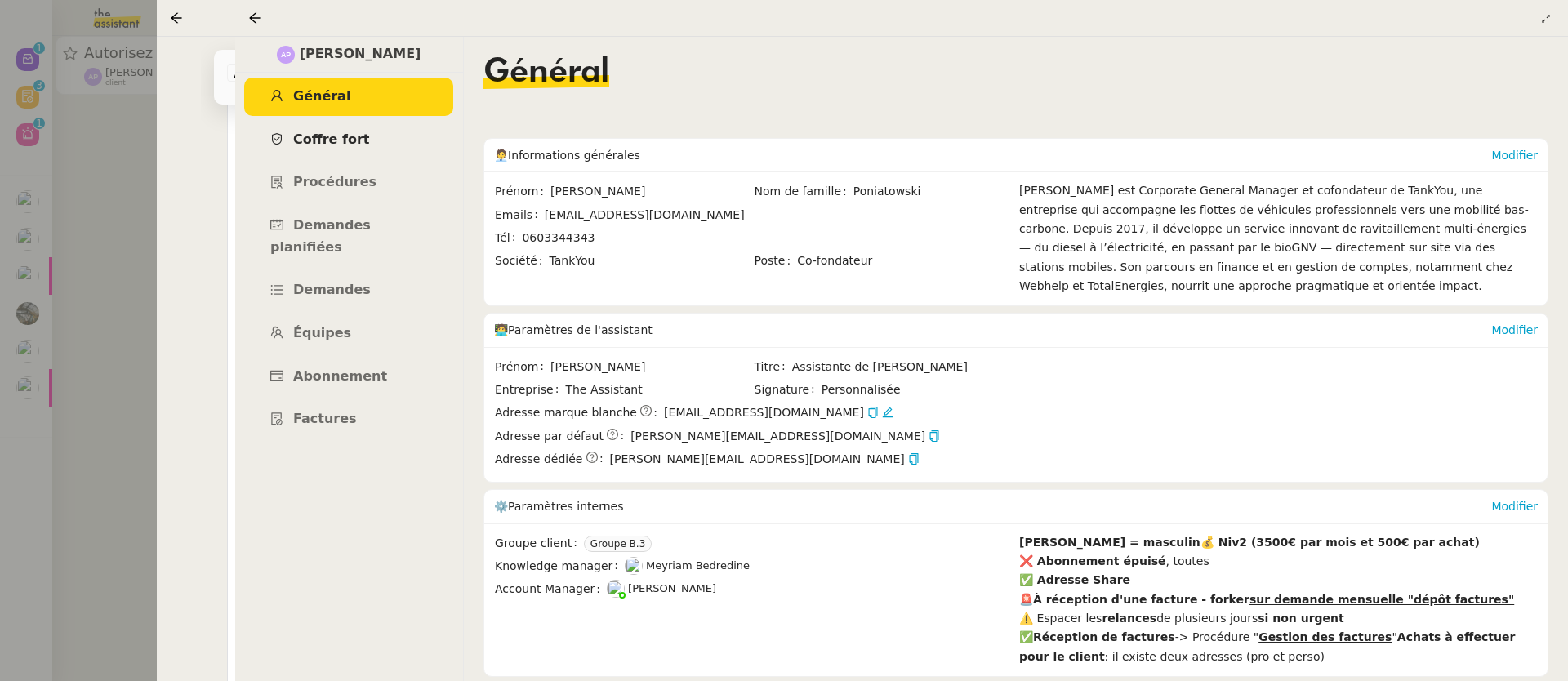
click at [349, 139] on span "Coffre fort" at bounding box center [332, 139] width 77 height 16
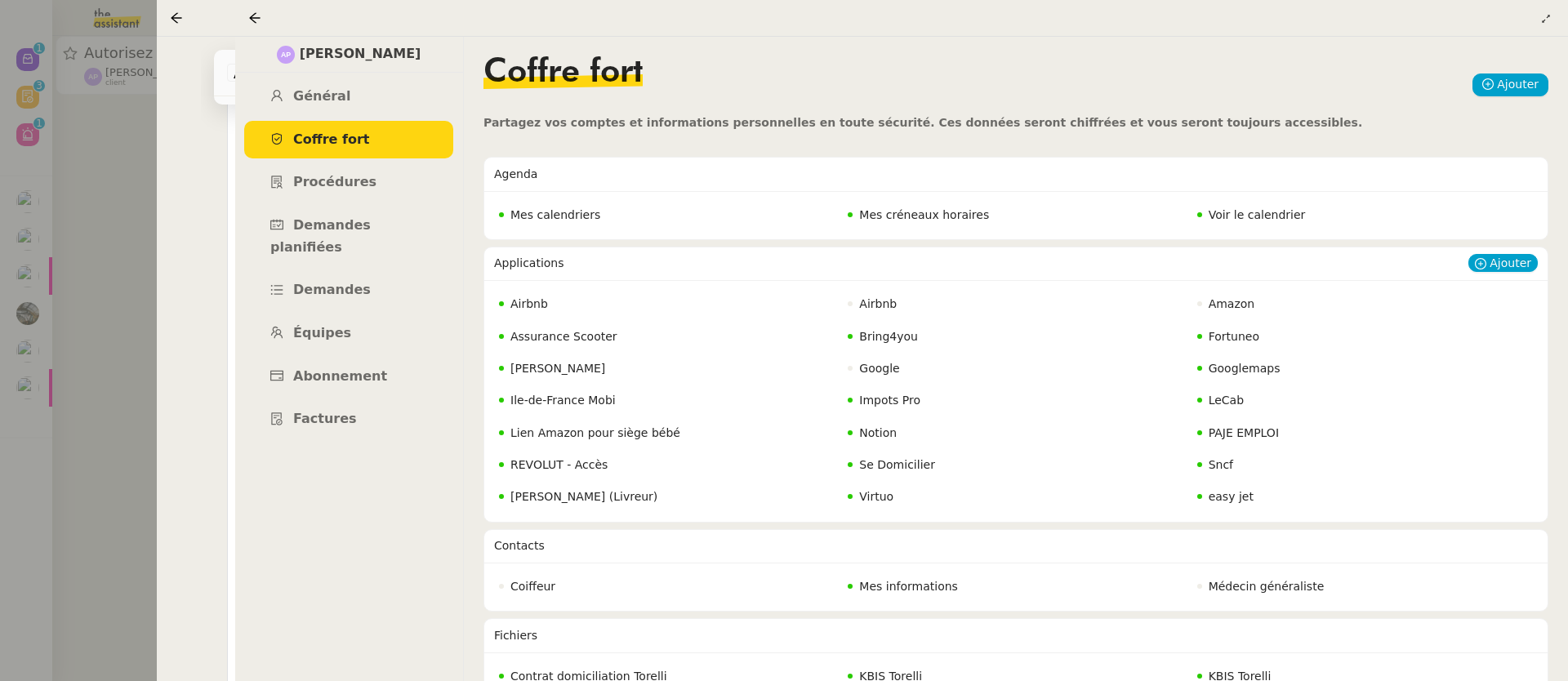
click at [560, 471] on span "REVOLUT - Accès" at bounding box center [559, 465] width 97 height 13
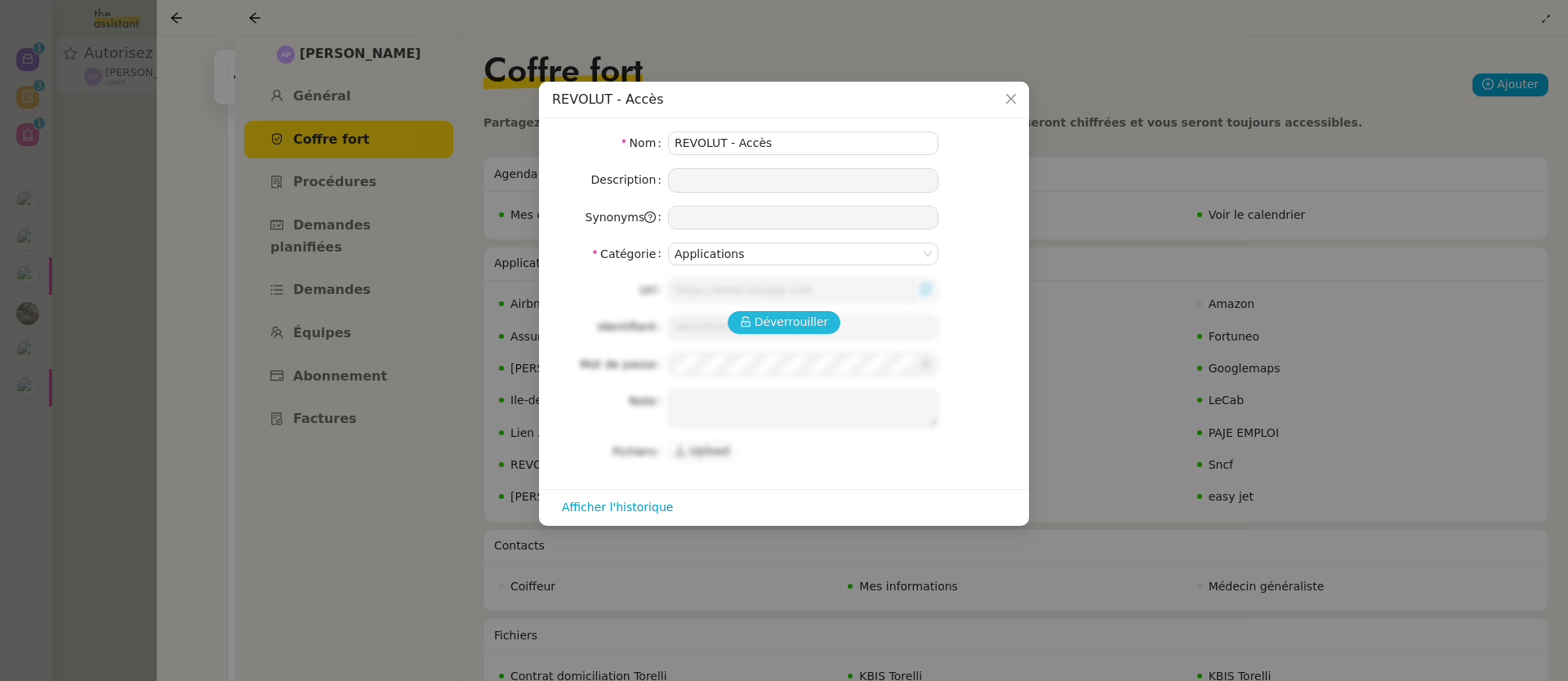
click at [751, 323] on icon at bounding box center [746, 322] width 12 height 12
type input "https://business.revolut.com/signup/invite?q=Y2FtaS4uQHRoZWFzc2lzdGFudC5jb218fH…"
type input "camille.uyg@theassistant.com"
type textarea "1- cliquer sur URL 2- demander au KM le code recu en inbox (attention valable 1…"
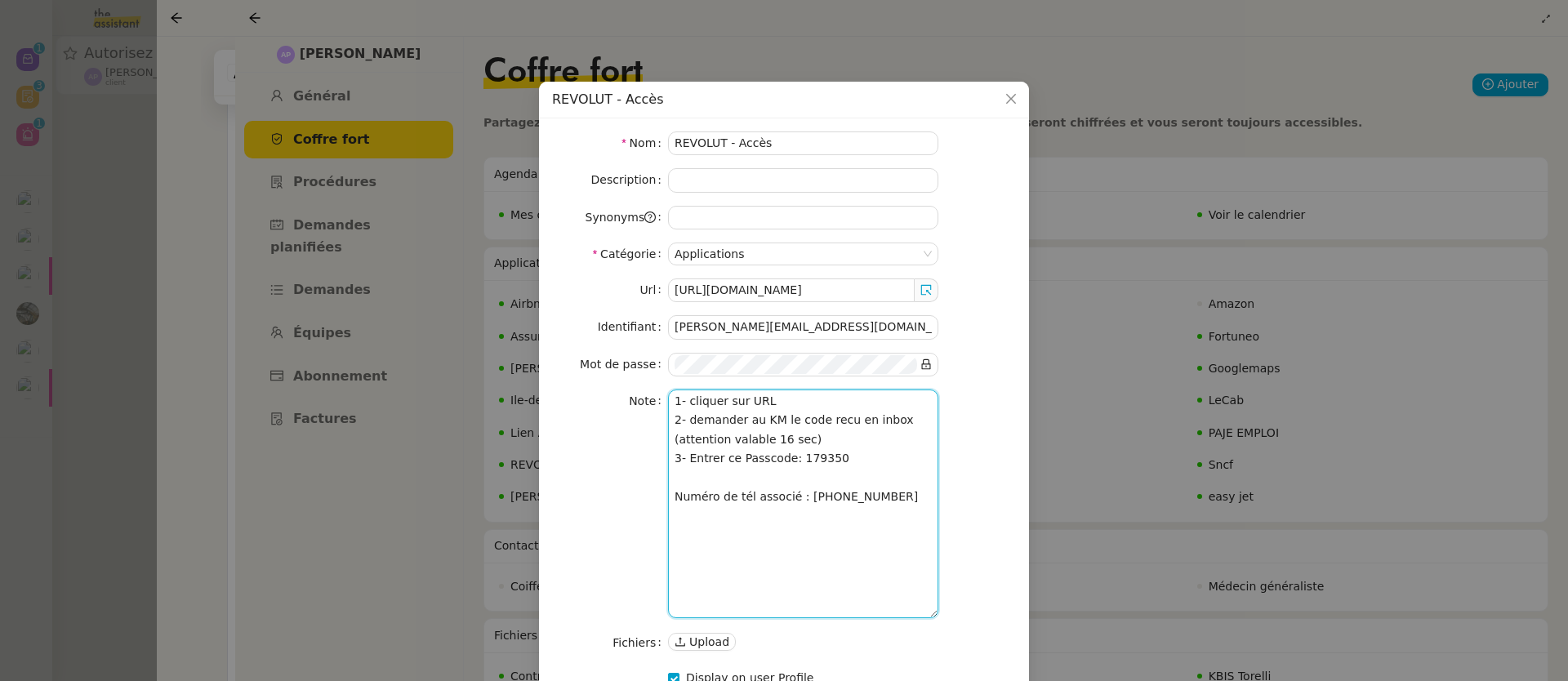
click at [812, 475] on textarea "1- cliquer sur URL 2- demander au KM le code recu en inbox (attention valable 1…" at bounding box center [802, 504] width 270 height 229
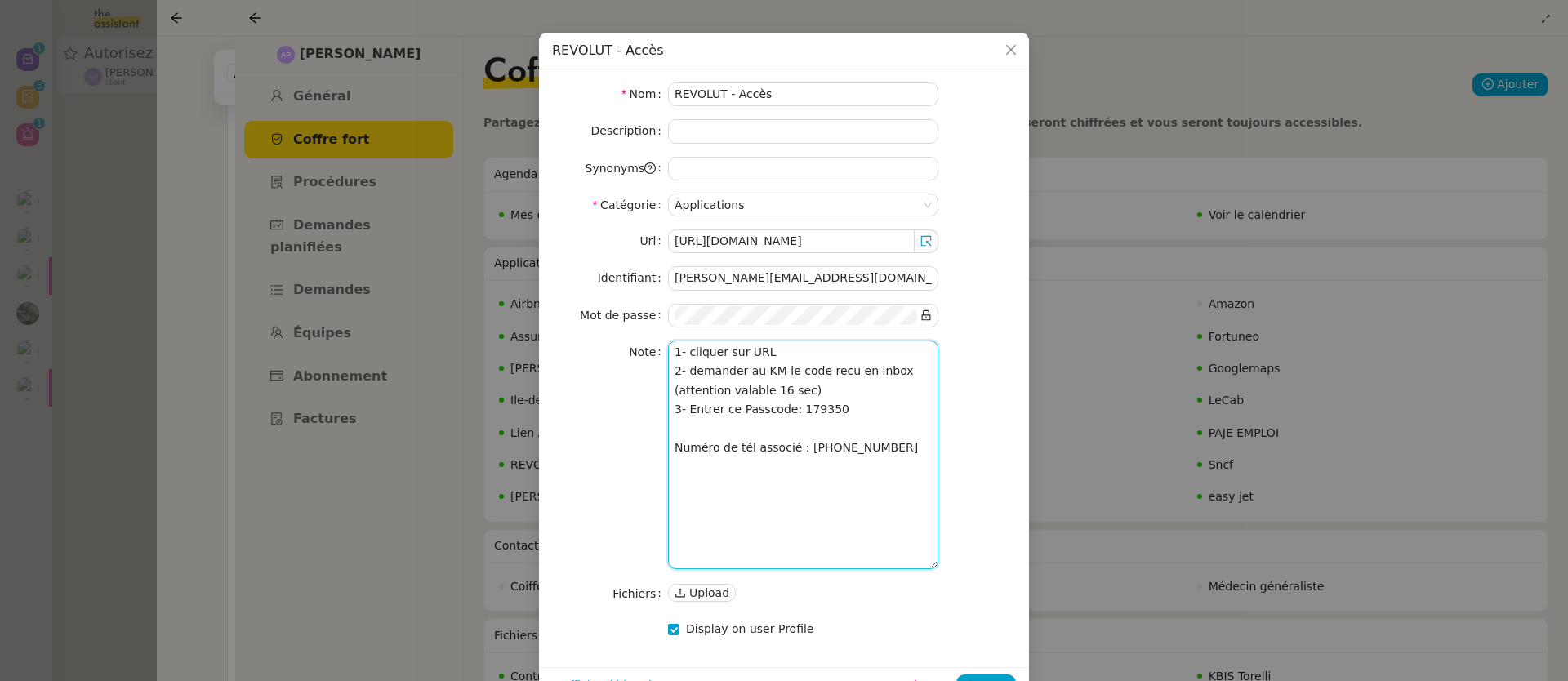
scroll to position [91, 0]
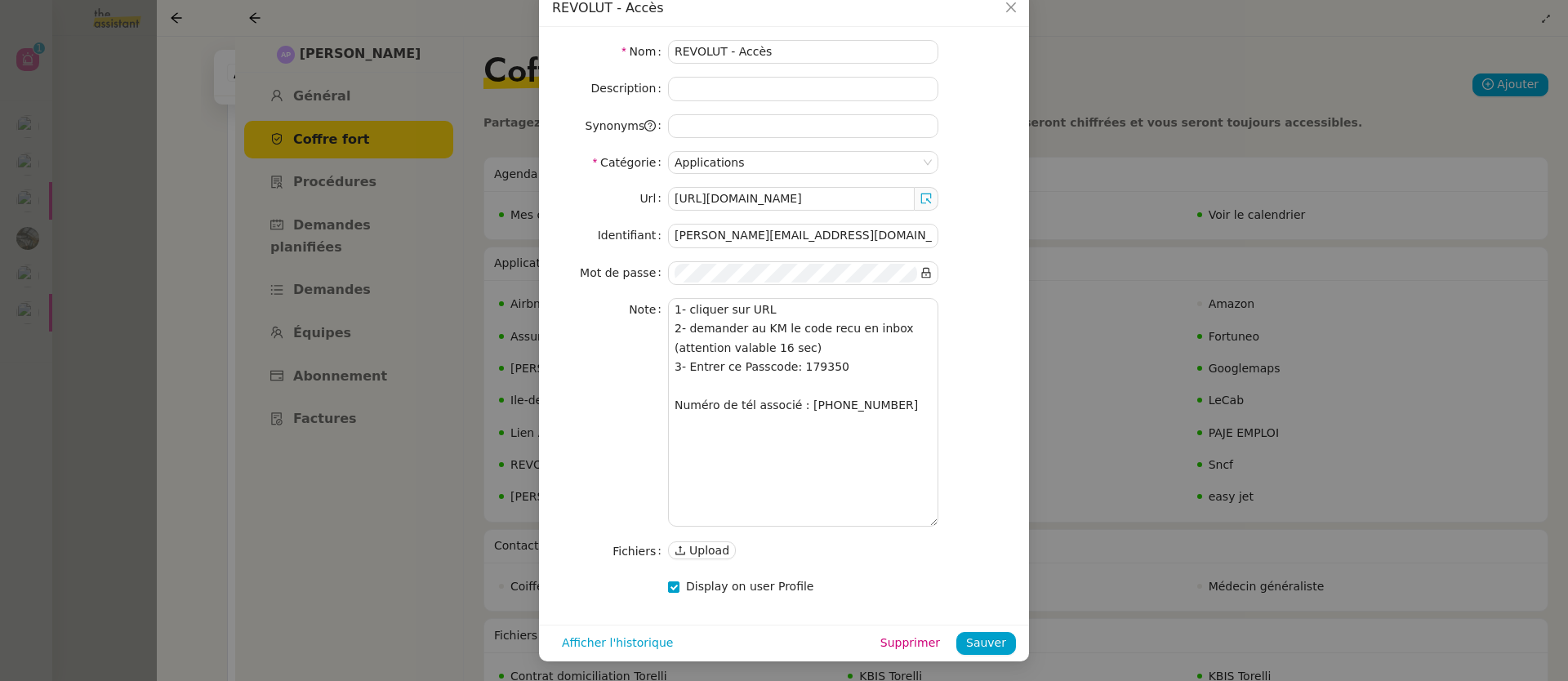
click at [501, 296] on nz-modal-container "REVOLUT - Accès Nom REVOLUT - Accès Description Synonyms Catégorie Applications…" at bounding box center [784, 340] width 1568 height 681
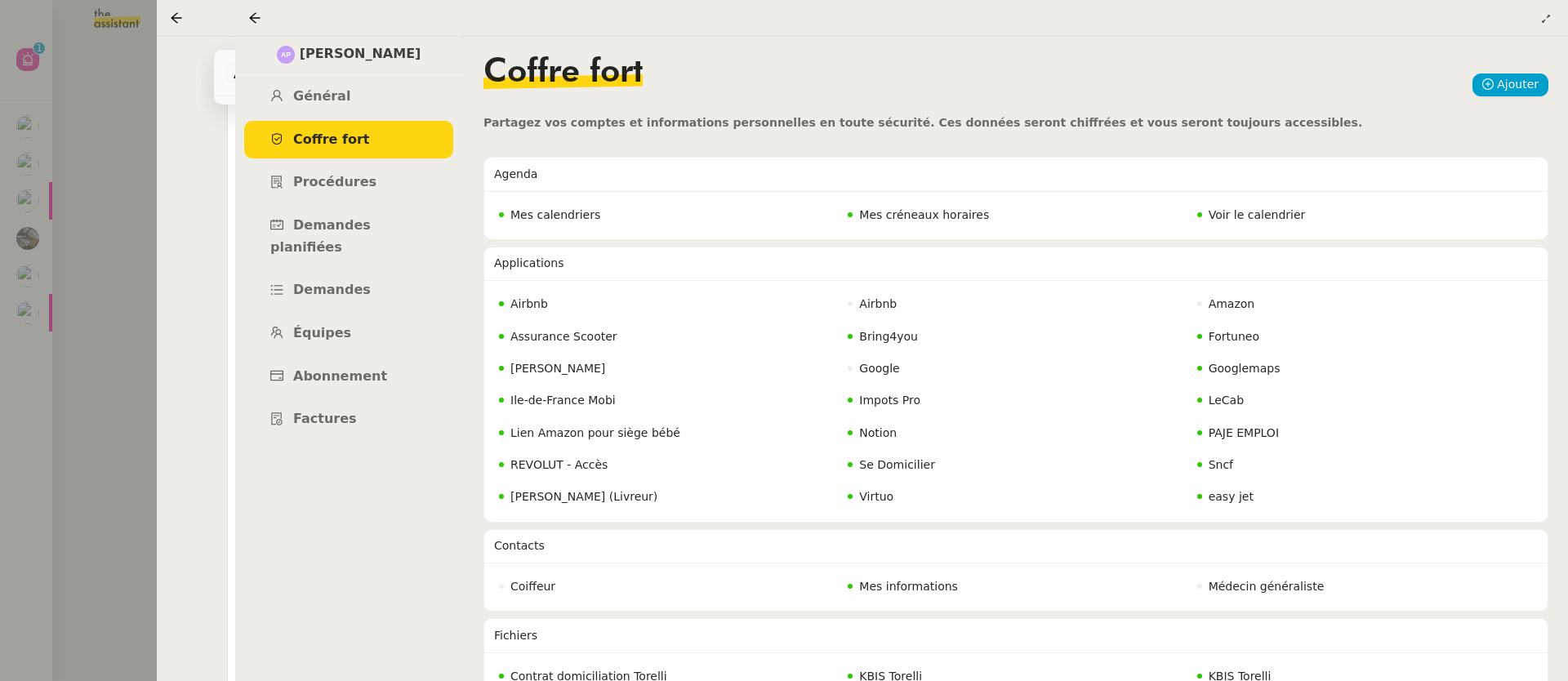
click at [10, 232] on div at bounding box center [784, 340] width 1568 height 681
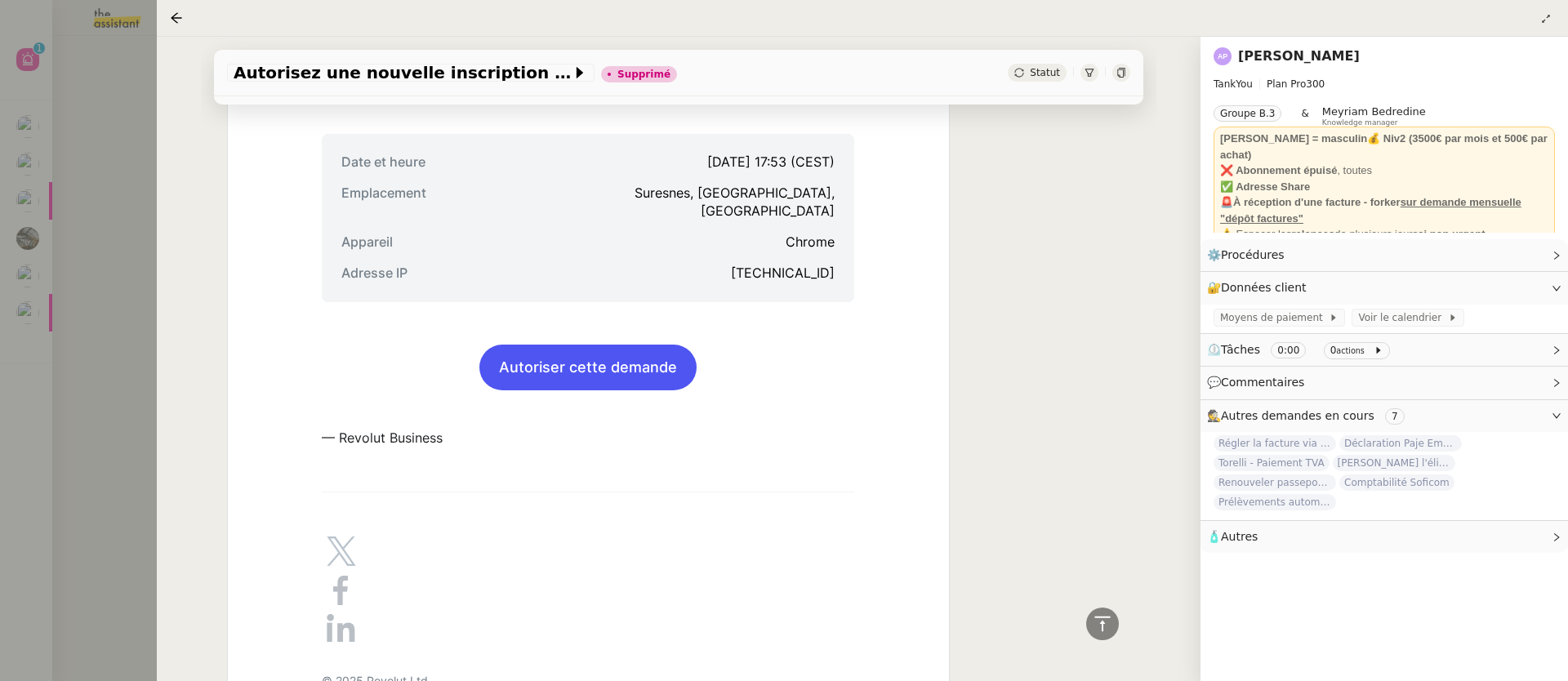
click at [71, 262] on div at bounding box center [784, 340] width 1568 height 681
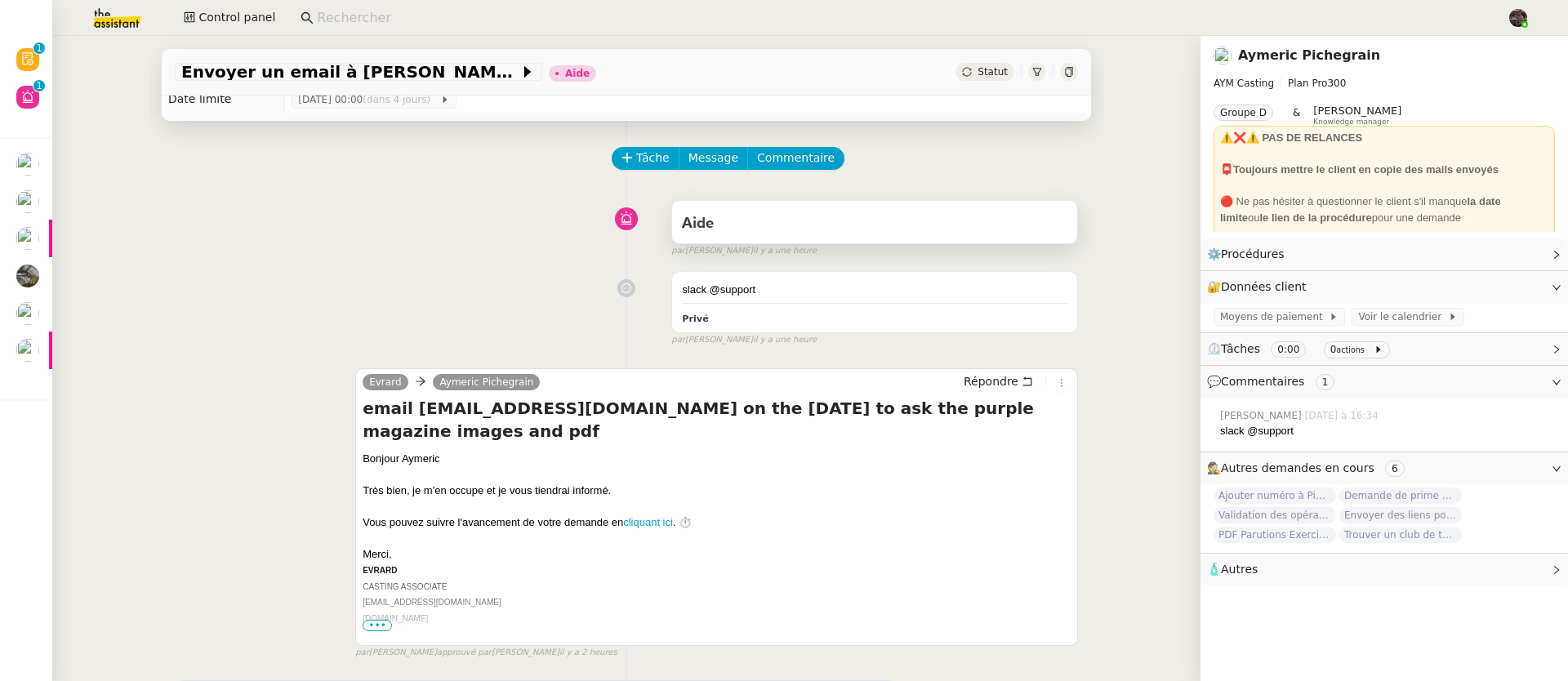
scroll to position [273, 0]
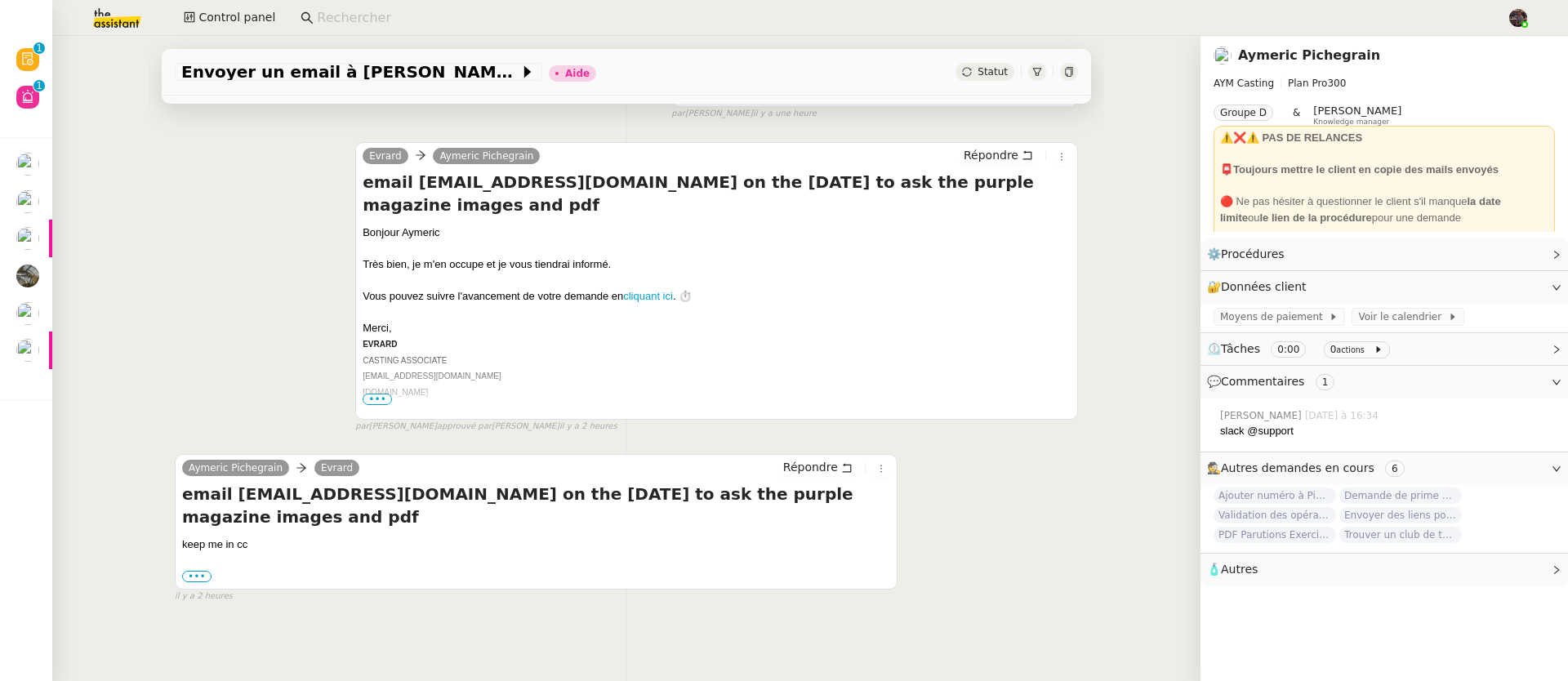
click at [200, 573] on div "••• [PERSON_NAME] FOUNDER, CASTING DIRECTOR [PERSON_NAME][EMAIL_ADDRESS][DOMAIN…" at bounding box center [536, 577] width 708 height 17
click at [196, 571] on label "•••" at bounding box center [196, 577] width 29 height 12
click at [0, 0] on input "•••" at bounding box center [0, 0] width 0 height 0
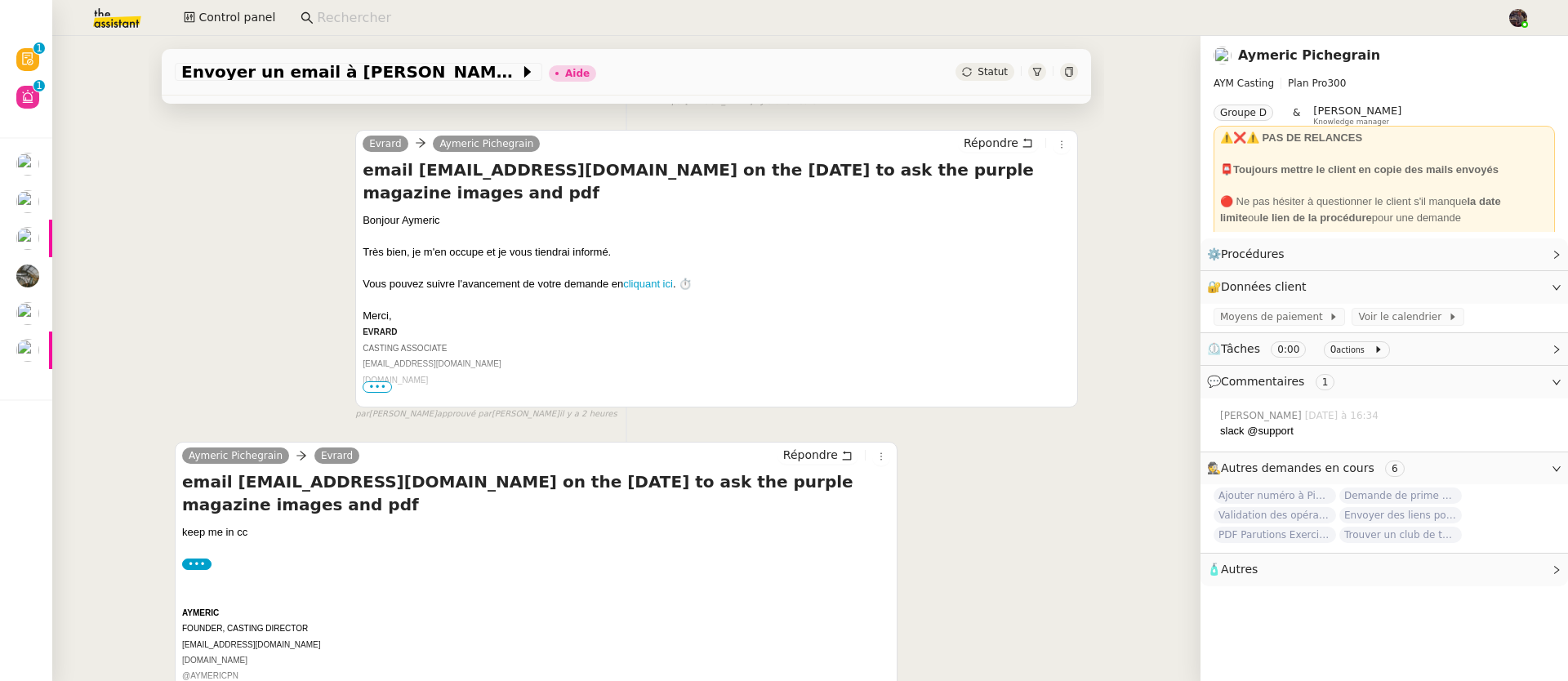
scroll to position [416, 0]
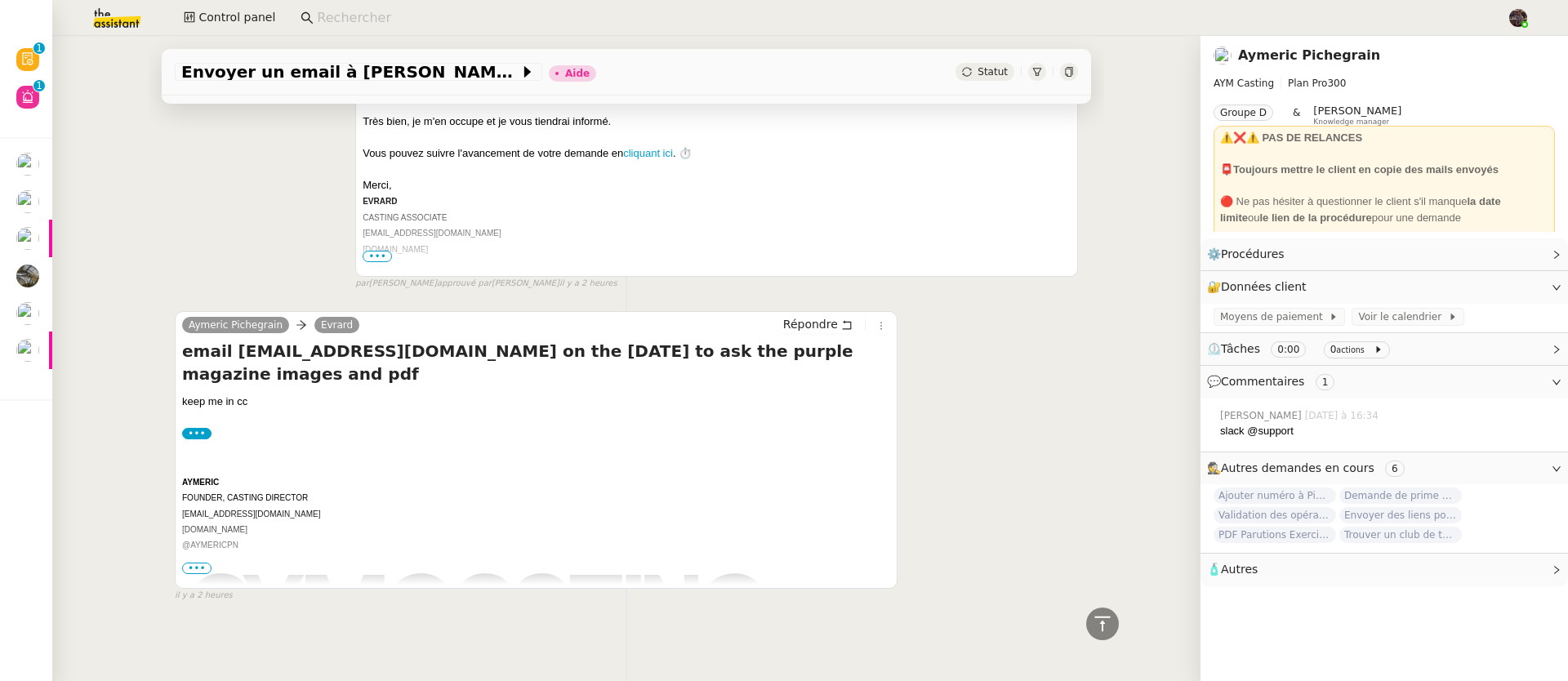
click at [199, 562] on span "•••" at bounding box center [196, 568] width 29 height 12
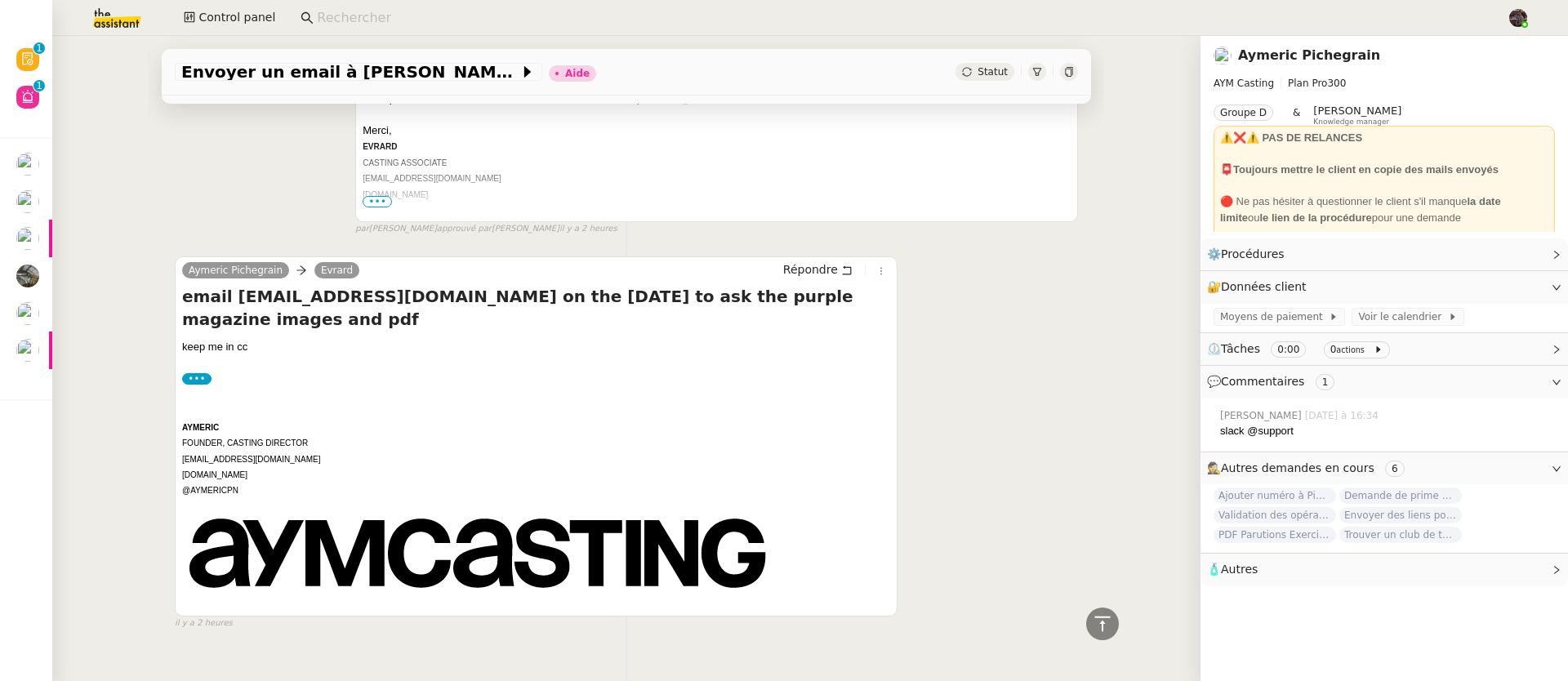
scroll to position [499, 0]
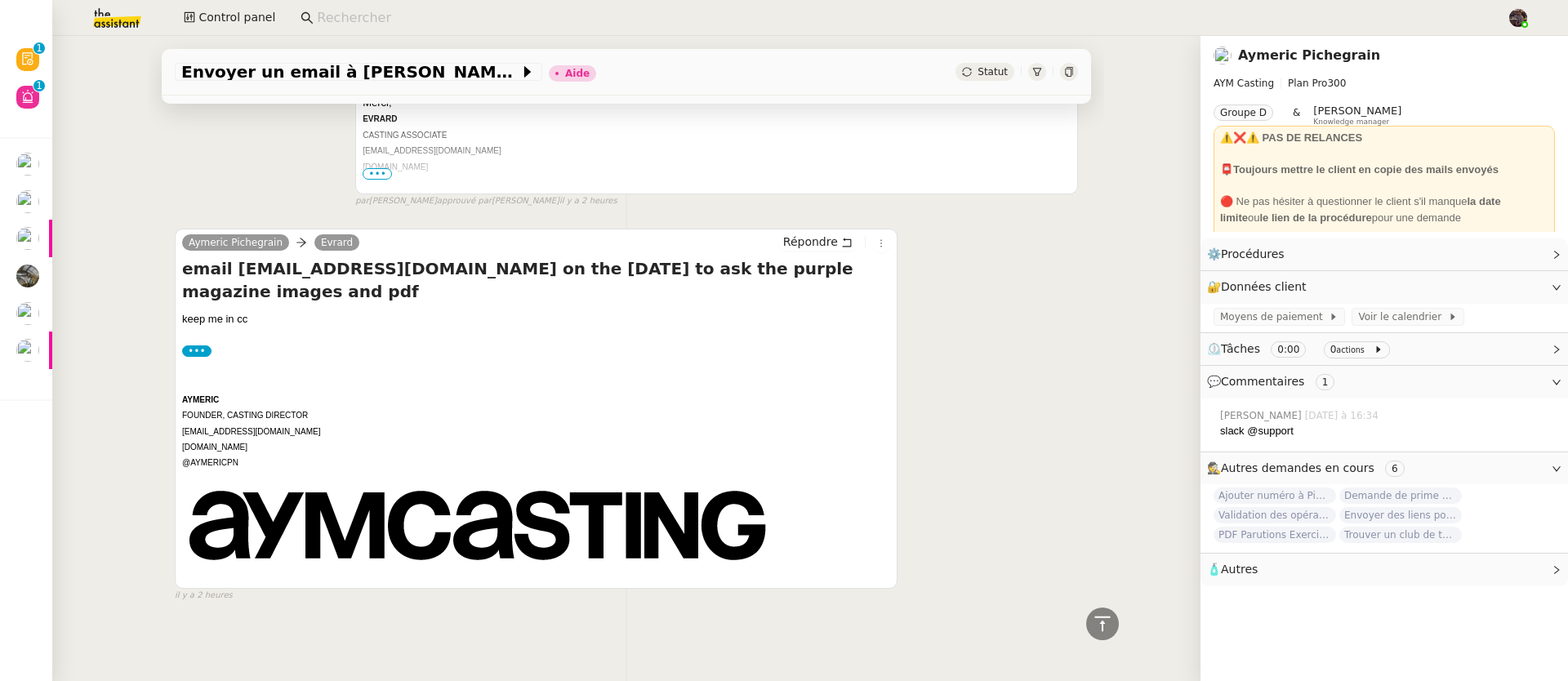
click at [182, 345] on label "•••" at bounding box center [196, 351] width 29 height 12
click at [0, 0] on input "•••" at bounding box center [0, 0] width 0 height 0
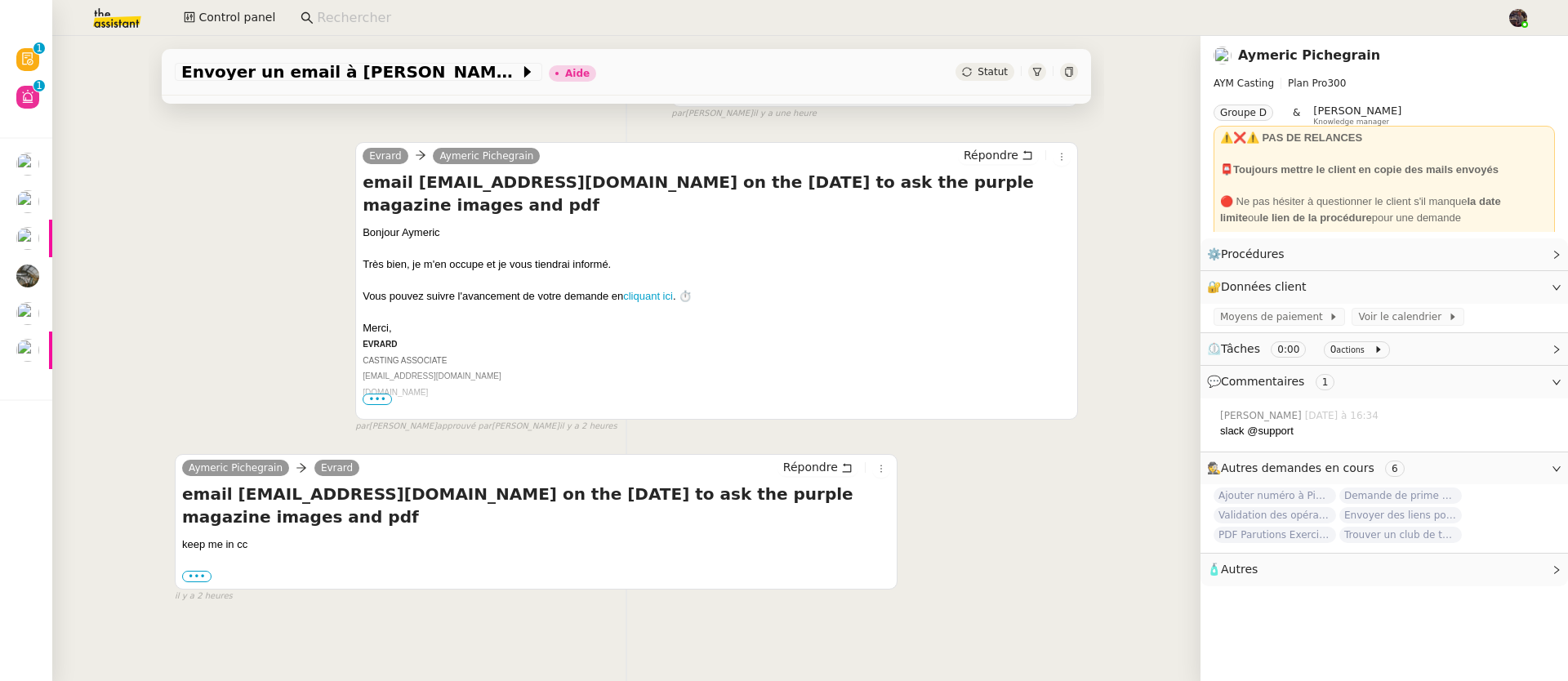
scroll to position [0, 0]
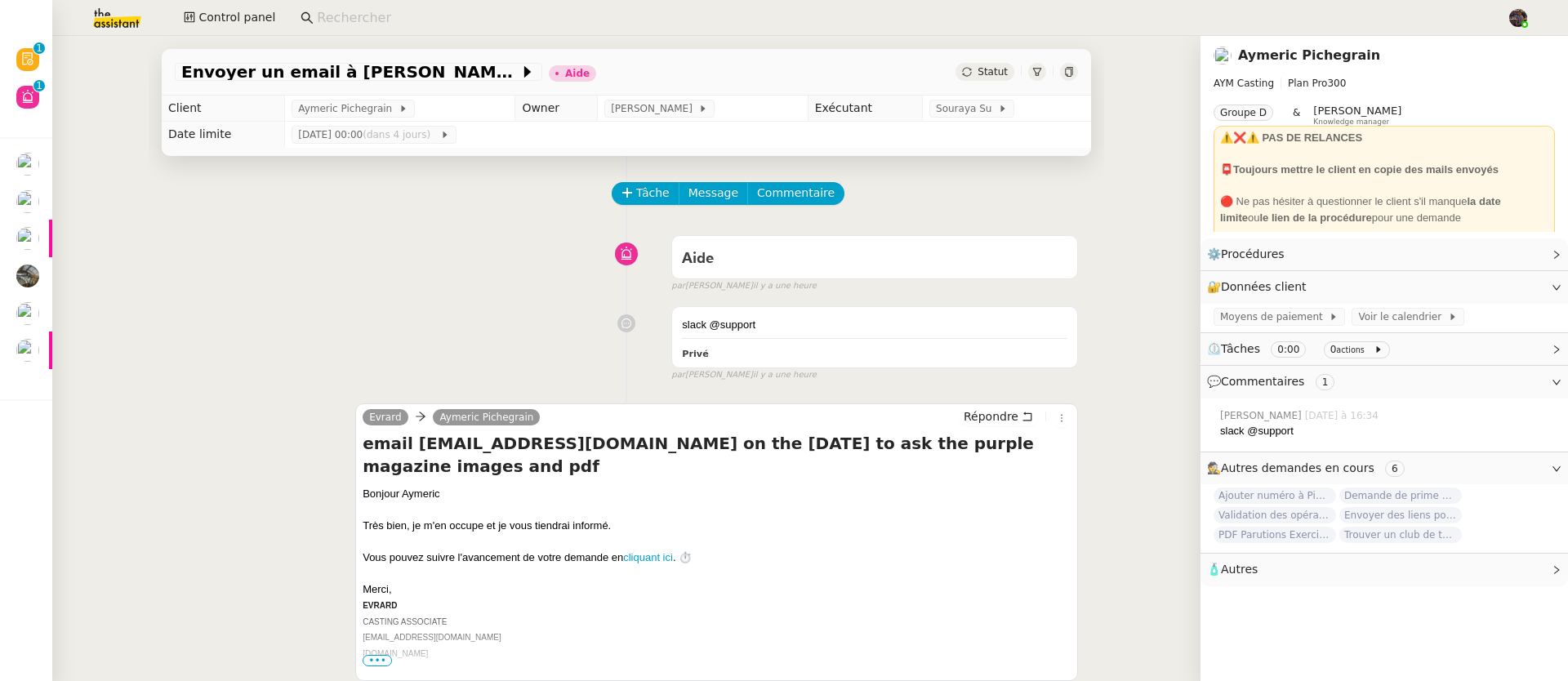
click at [134, 38] on div "Envoyer un email à [PERSON_NAME] Aide Statut Client [PERSON_NAME] Owner [PERSON…" at bounding box center [627, 358] width 1148 height 645
click at [132, 15] on img at bounding box center [104, 18] width 126 height 36
